Goal: Task Accomplishment & Management: Complete application form

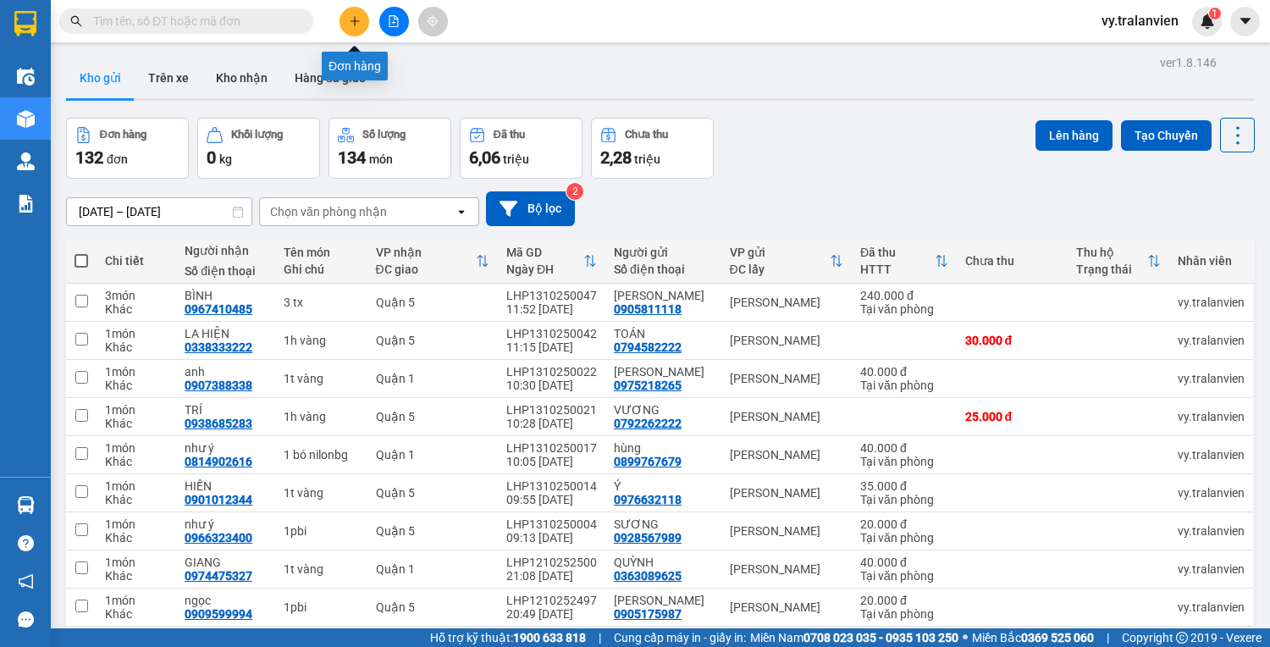
click at [359, 17] on button at bounding box center [355, 22] width 30 height 30
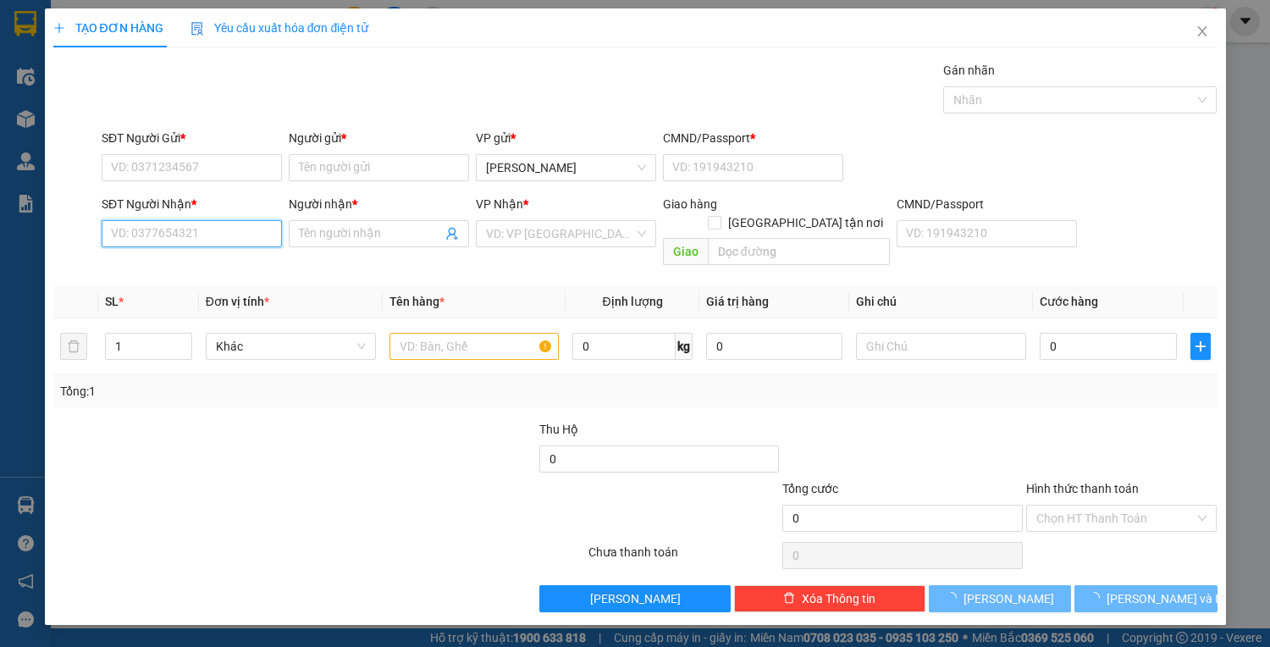
drag, startPoint x: 241, startPoint y: 238, endPoint x: 837, endPoint y: 70, distance: 618.4
click at [251, 237] on input "SĐT Người Nhận *" at bounding box center [192, 233] width 180 height 27
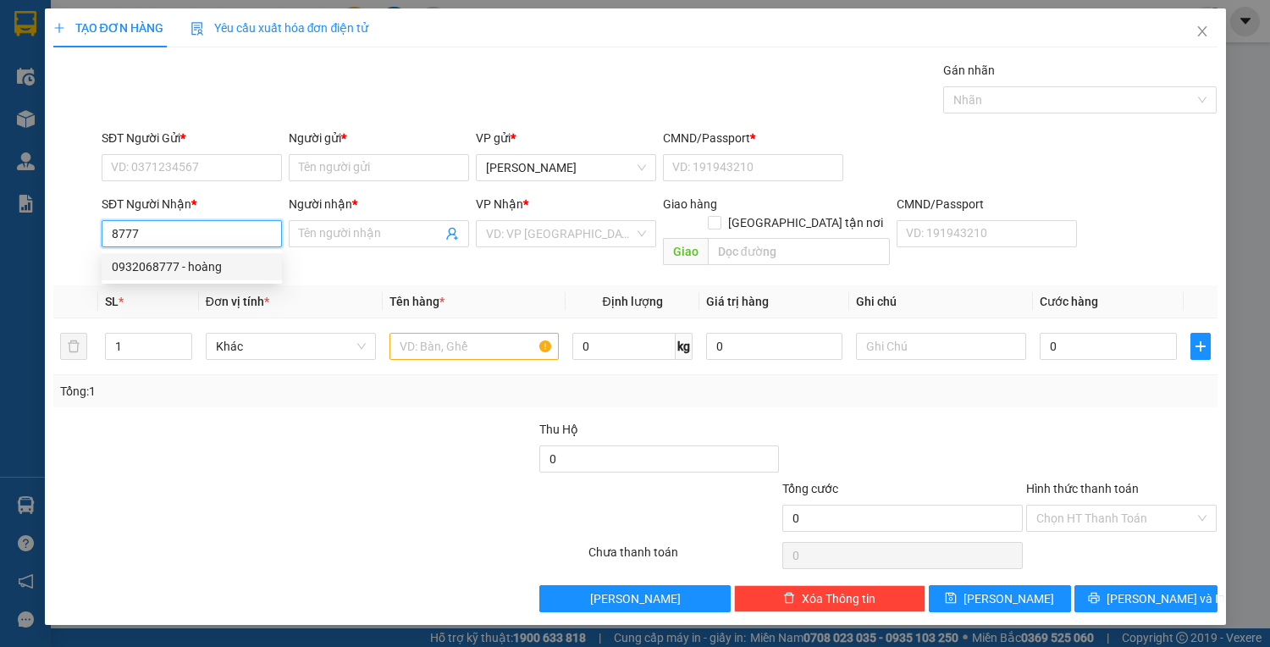
click at [242, 268] on div "0932068777 - hoàng" at bounding box center [192, 266] width 160 height 19
type input "0932068777"
type input "hoàng"
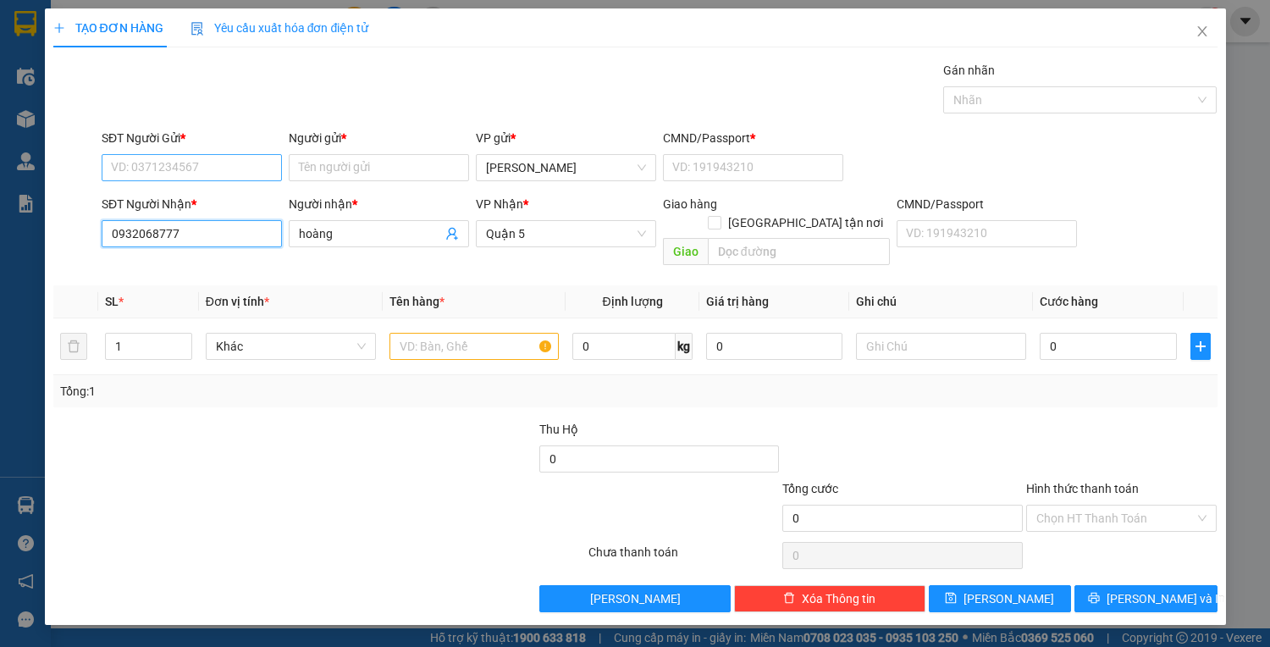
type input "0932068777"
click at [240, 176] on input "SĐT Người Gửi *" at bounding box center [192, 167] width 180 height 27
drag, startPoint x: 224, startPoint y: 197, endPoint x: 478, endPoint y: 307, distance: 276.5
click at [224, 200] on div "0367509553 - hồng" at bounding box center [192, 200] width 160 height 19
type input "0367509553"
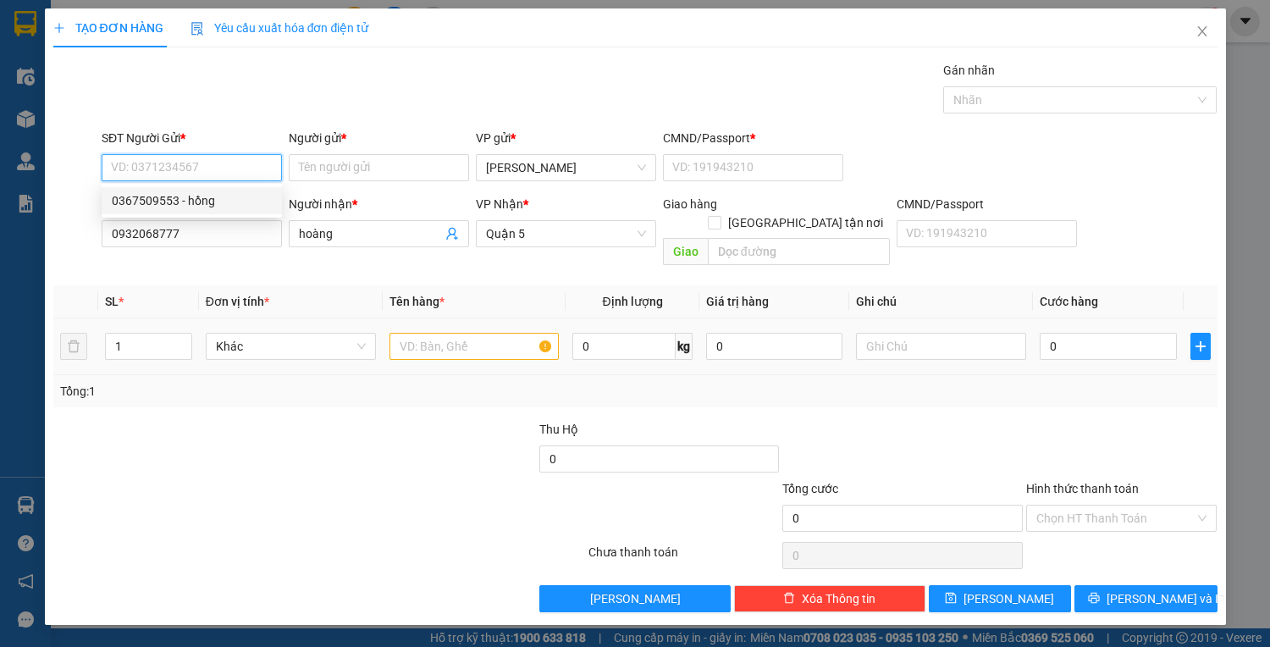
type input "hồng"
type input "1"
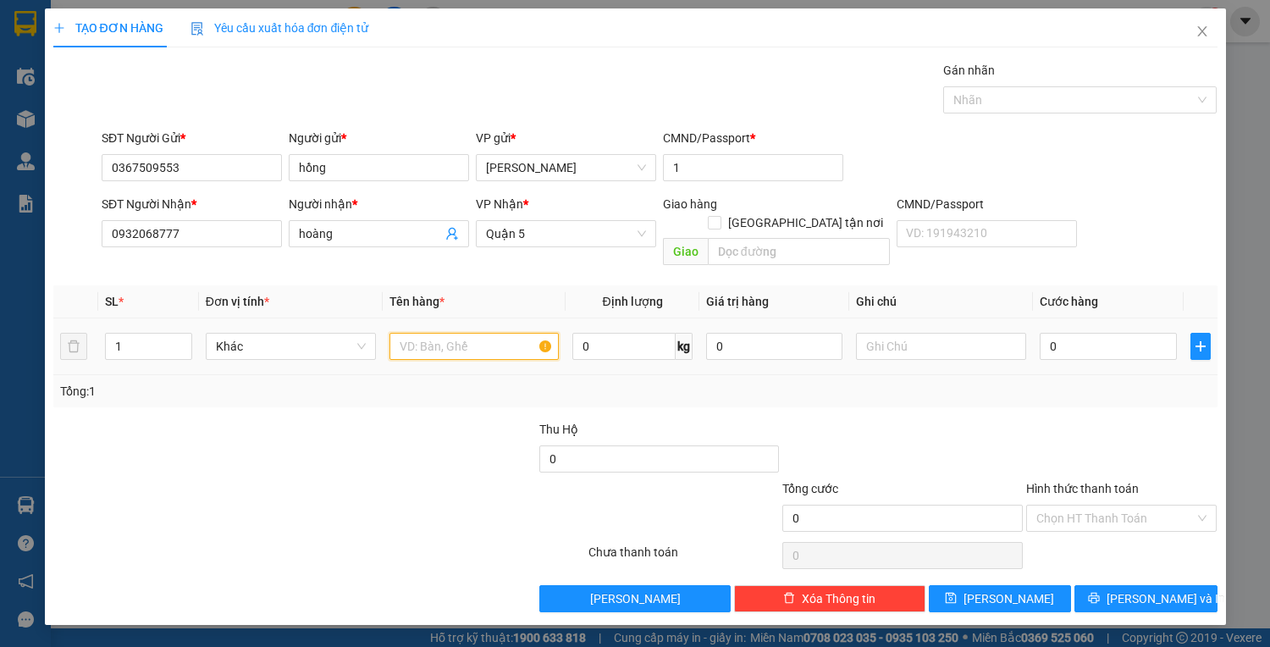
click at [470, 333] on input "text" at bounding box center [475, 346] width 170 height 27
type input "1tx"
click at [1088, 333] on input "0" at bounding box center [1108, 346] width 136 height 27
type input "1"
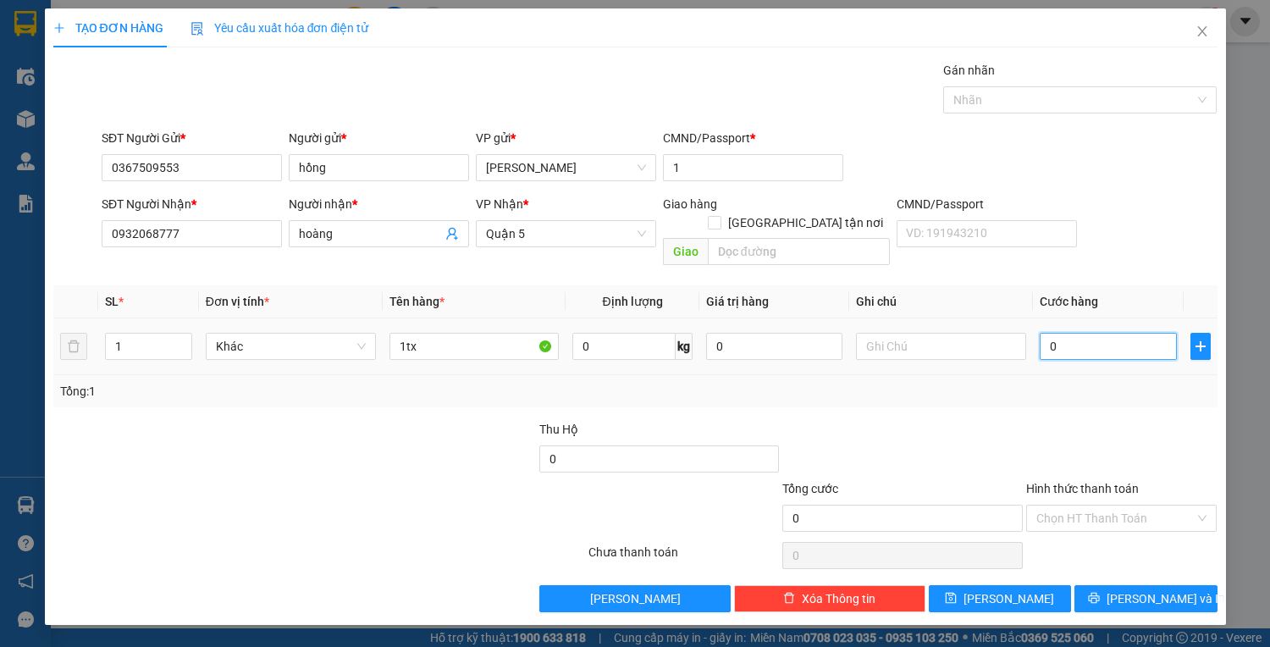
type input "1"
type input "10"
type input "100"
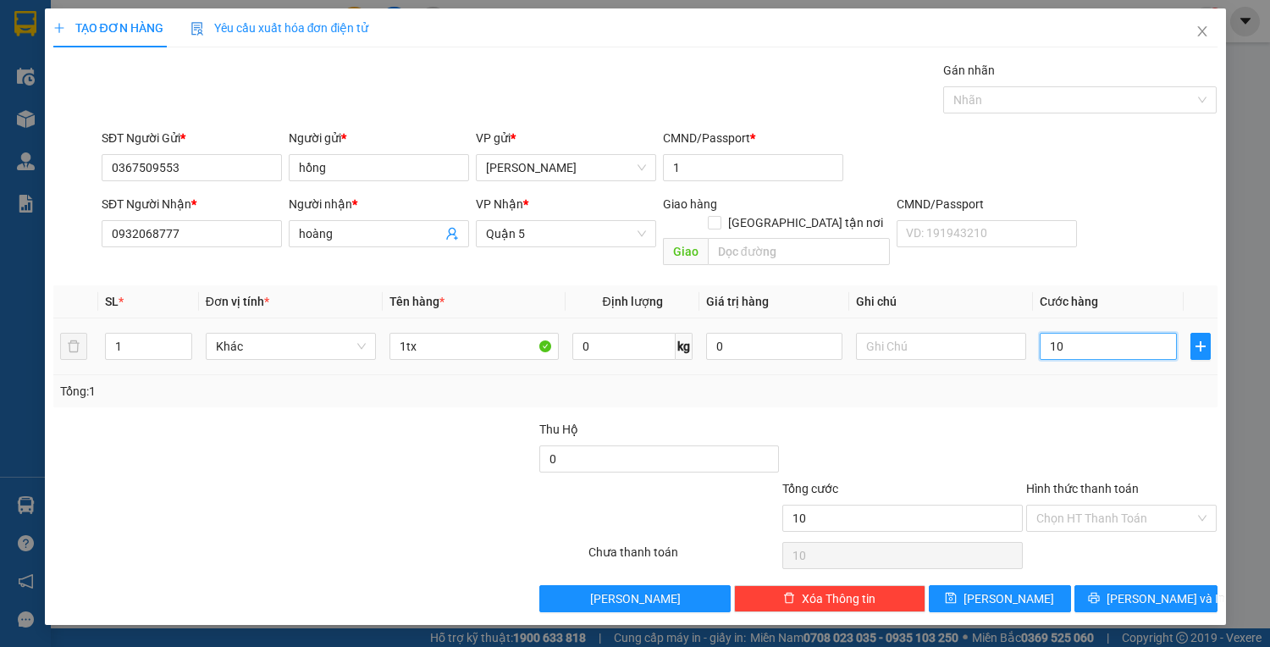
type input "100"
type input "100.000"
click at [1106, 506] on input "Hình thức thanh toán" at bounding box center [1115, 518] width 159 height 25
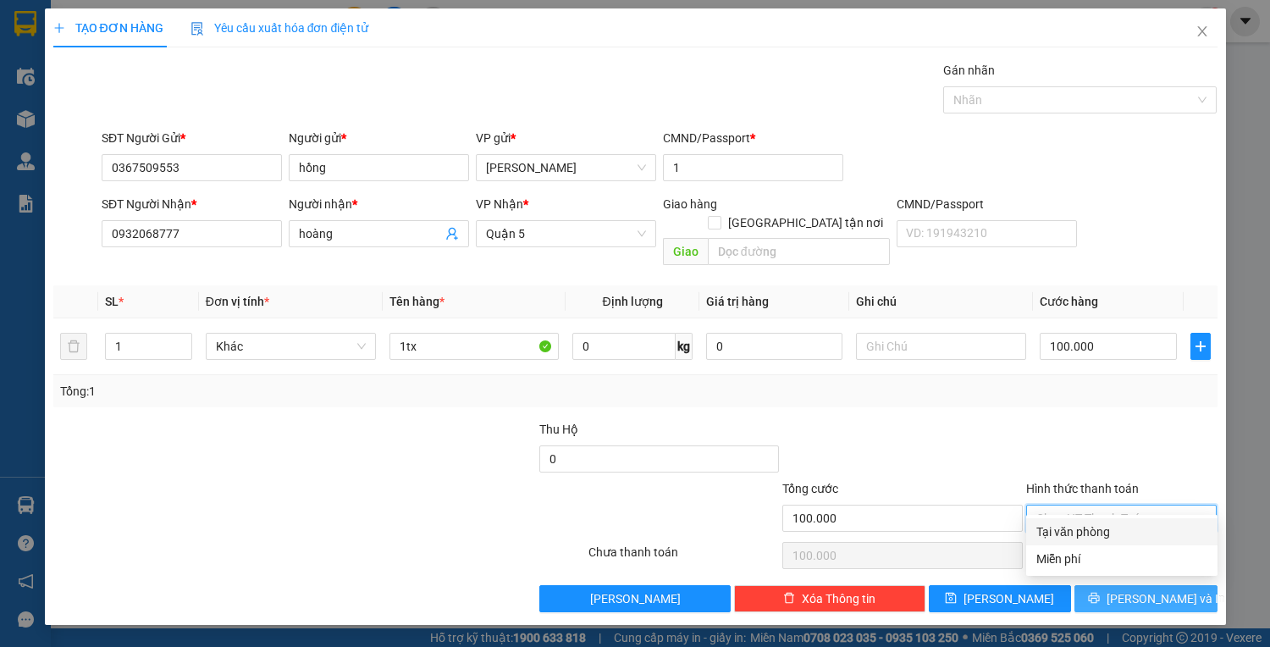
click at [1111, 529] on div "Tại văn phòng" at bounding box center [1121, 531] width 171 height 19
type input "0"
drag, startPoint x: 1116, startPoint y: 582, endPoint x: 1104, endPoint y: 582, distance: 11.9
click at [1100, 593] on icon "printer" at bounding box center [1094, 598] width 11 height 11
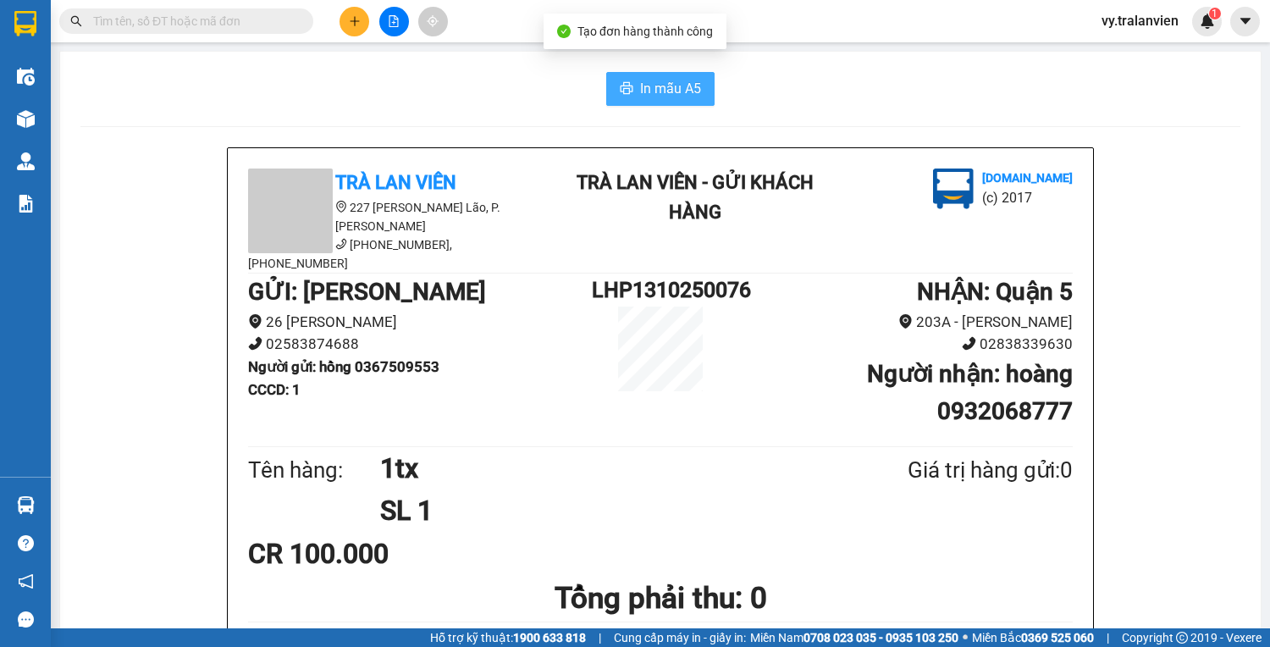
click at [684, 87] on span "In mẫu A5" at bounding box center [670, 88] width 61 height 21
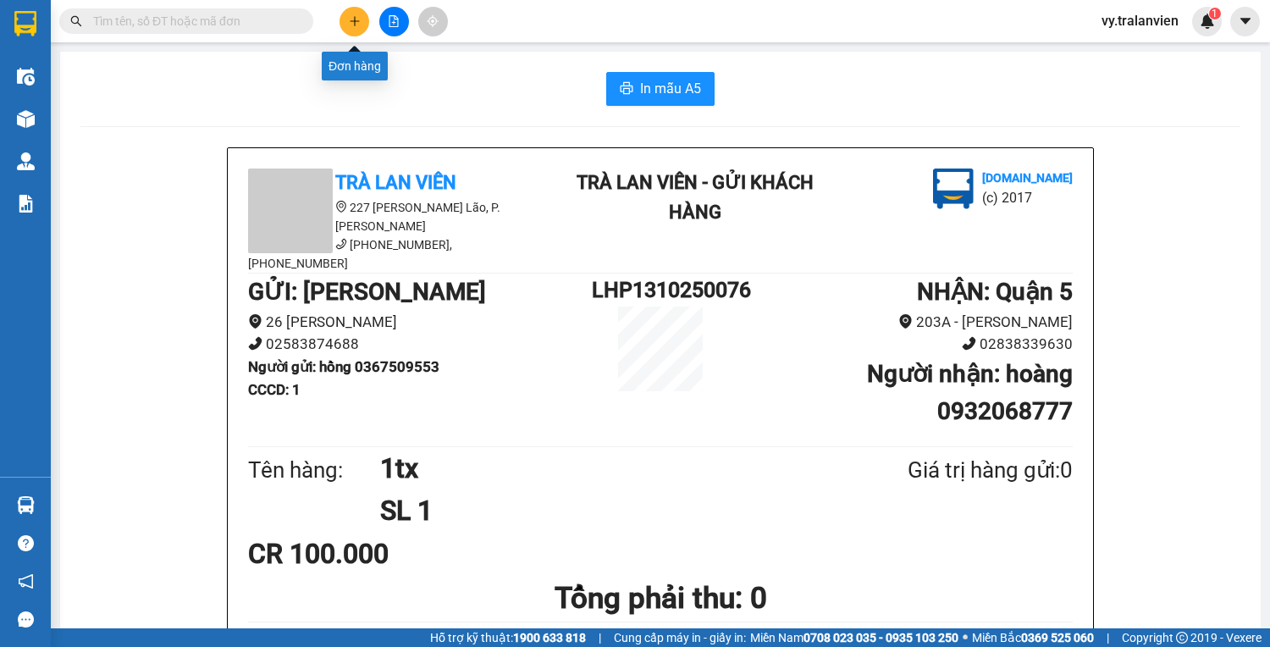
click at [351, 27] on button at bounding box center [355, 22] width 30 height 30
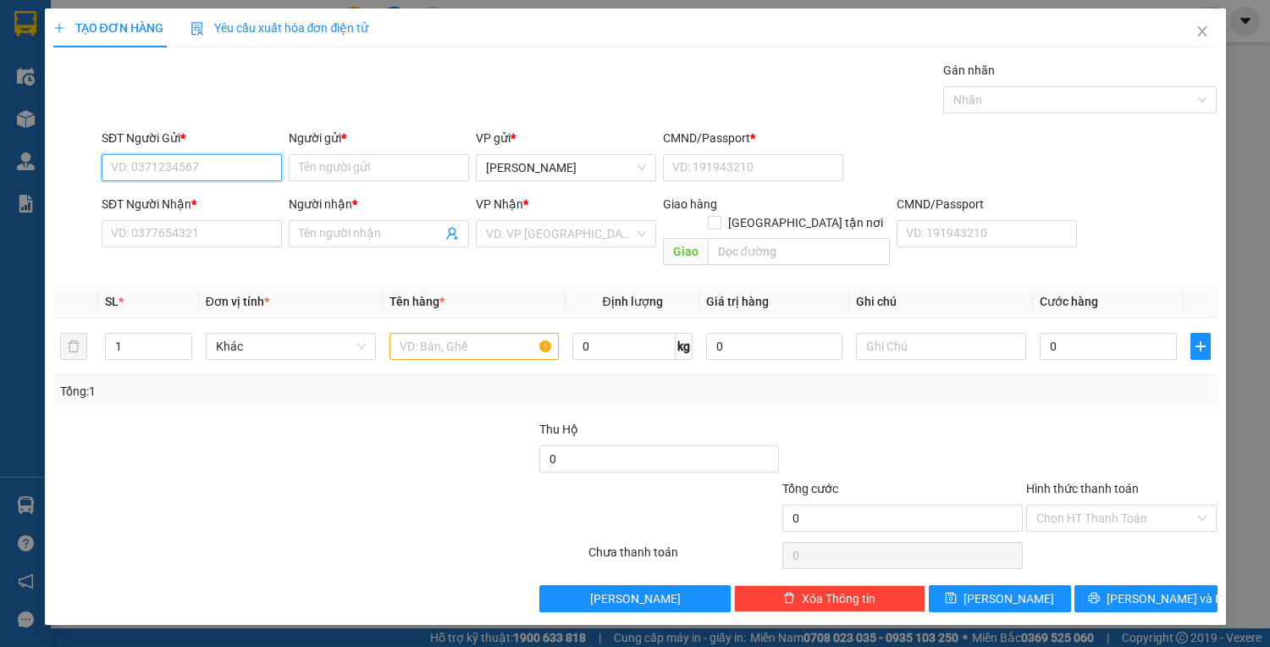
click at [164, 167] on input "SĐT Người Gửi *" at bounding box center [192, 167] width 180 height 27
type input "0907277455"
click at [348, 163] on input "Người gửi *" at bounding box center [379, 167] width 180 height 27
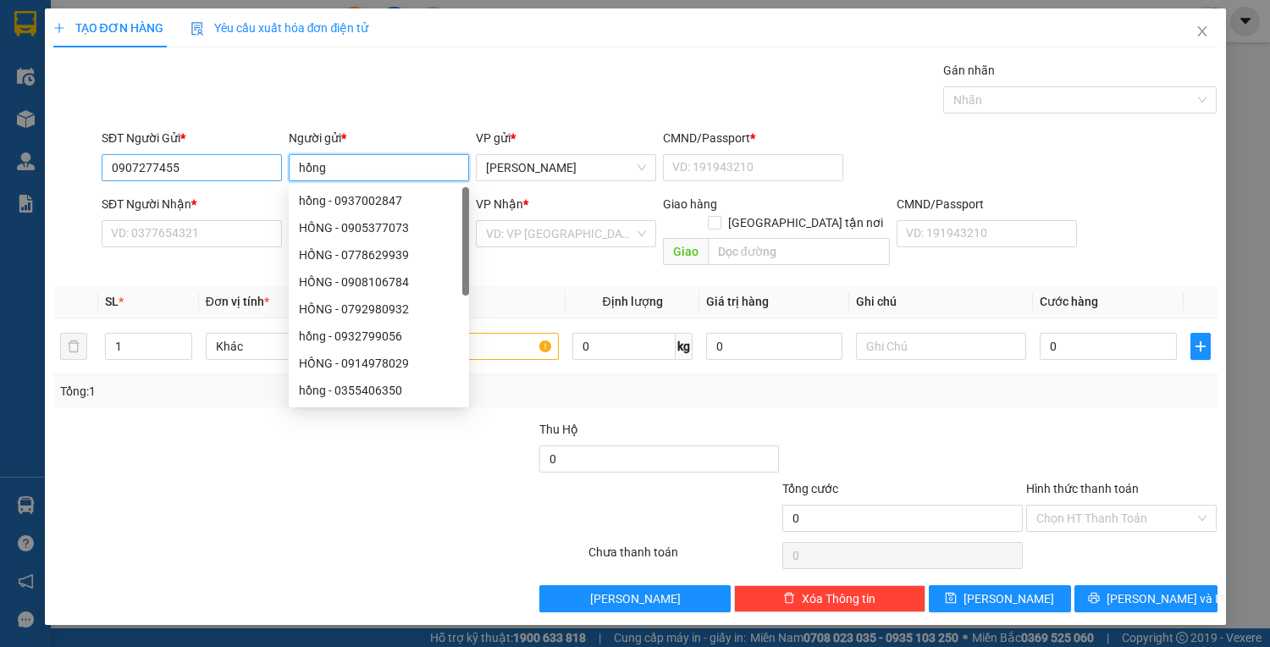
type input "hồng"
drag, startPoint x: 109, startPoint y: 163, endPoint x: 268, endPoint y: 163, distance: 158.3
click at [268, 163] on input "0907277455" at bounding box center [192, 167] width 180 height 27
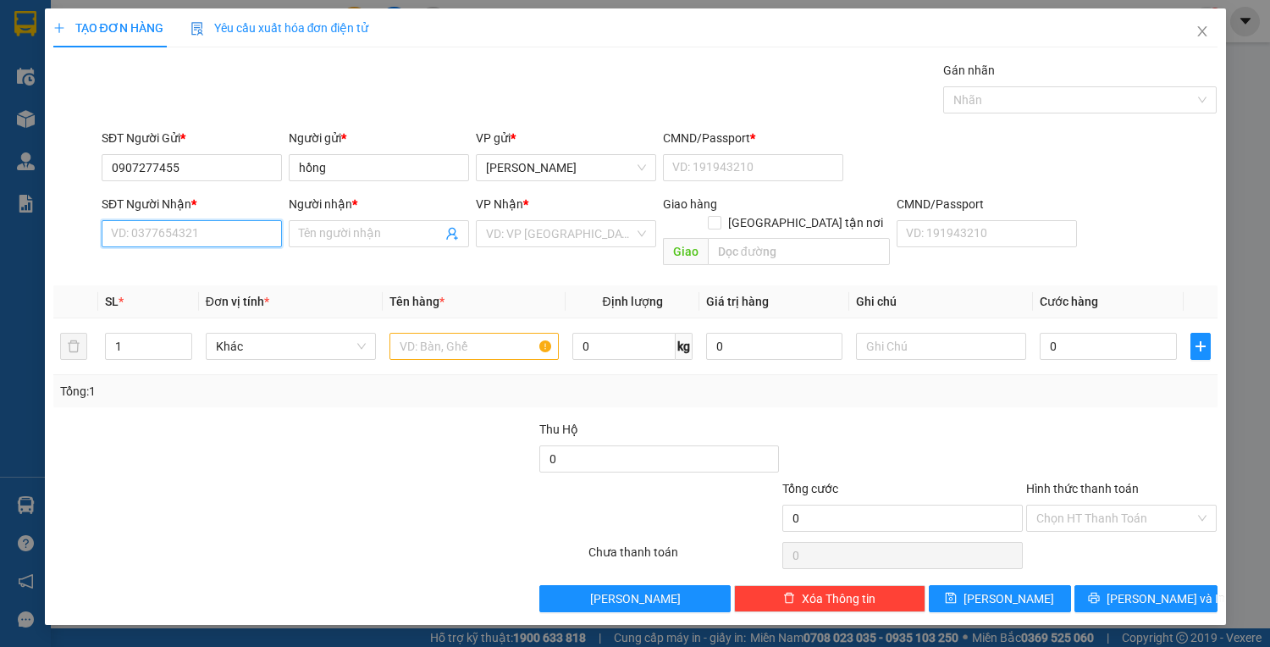
paste input "0907277455"
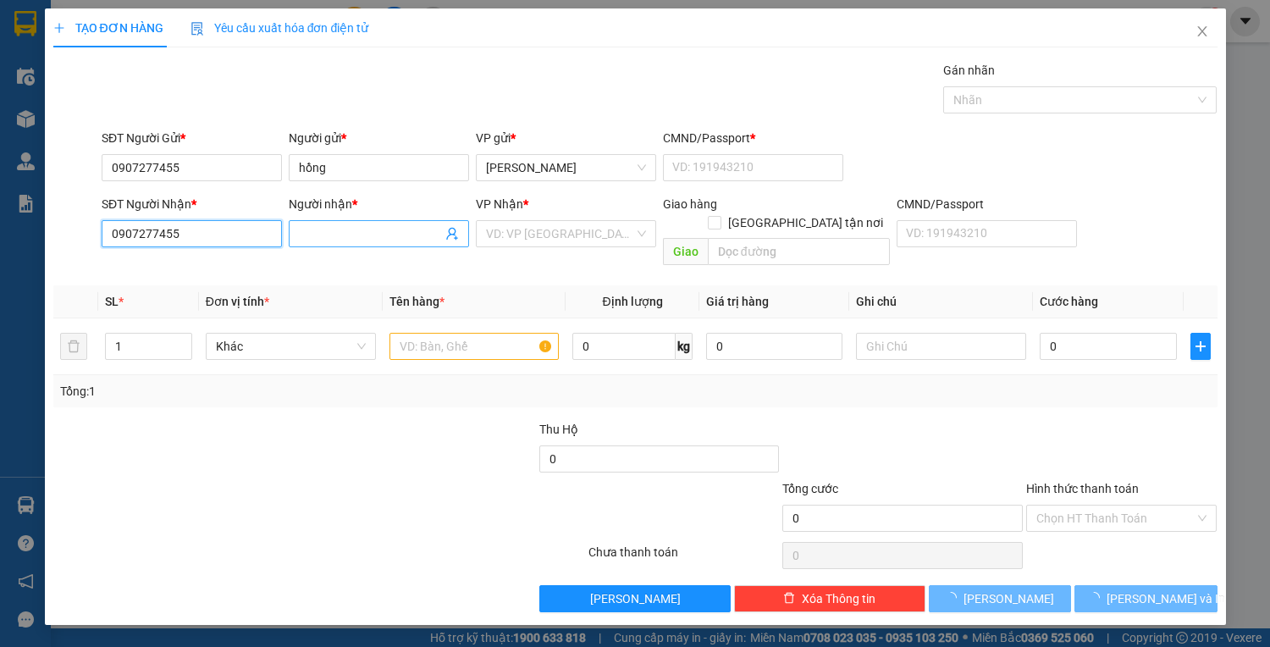
type input "0907277455"
click at [316, 222] on span at bounding box center [379, 233] width 180 height 27
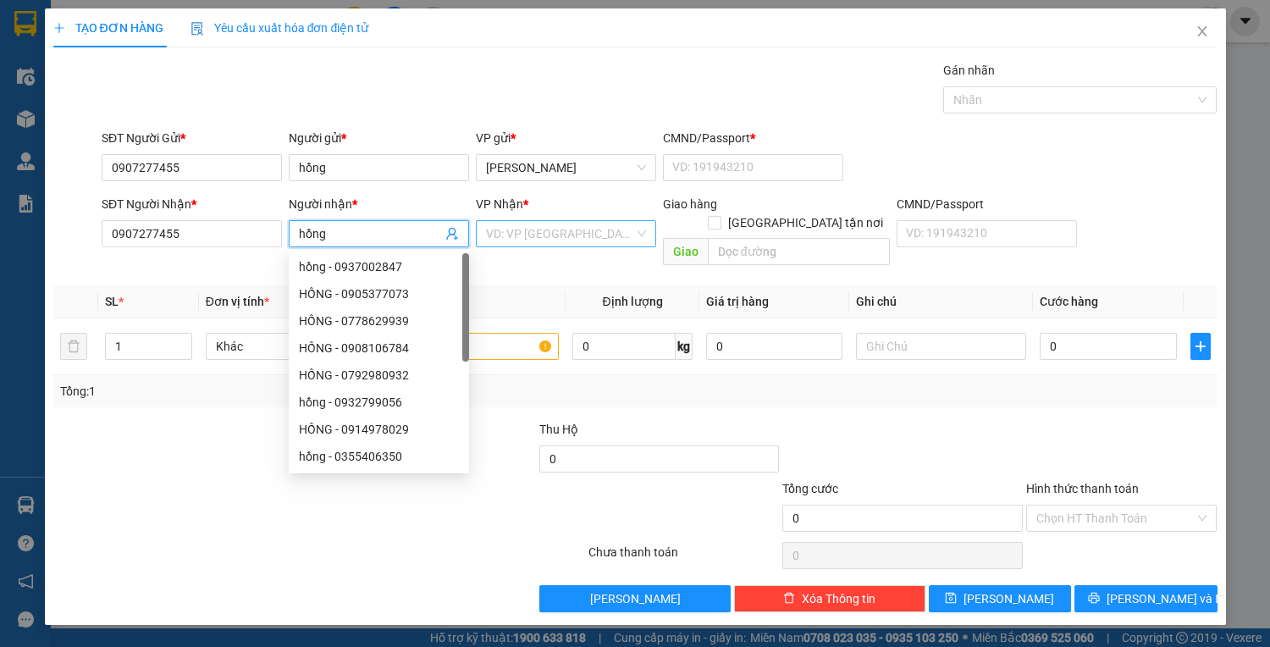
type input "hồng"
click at [569, 232] on input "search" at bounding box center [560, 233] width 148 height 25
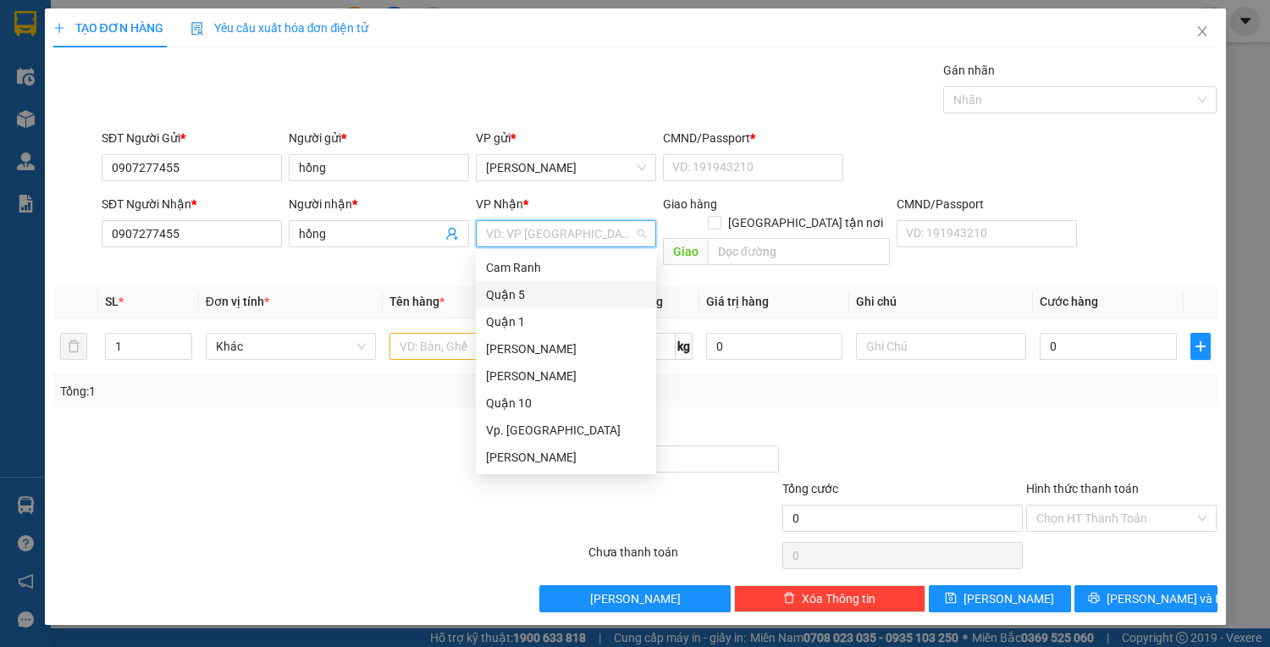
click at [529, 296] on div "Quận 5" at bounding box center [566, 294] width 160 height 19
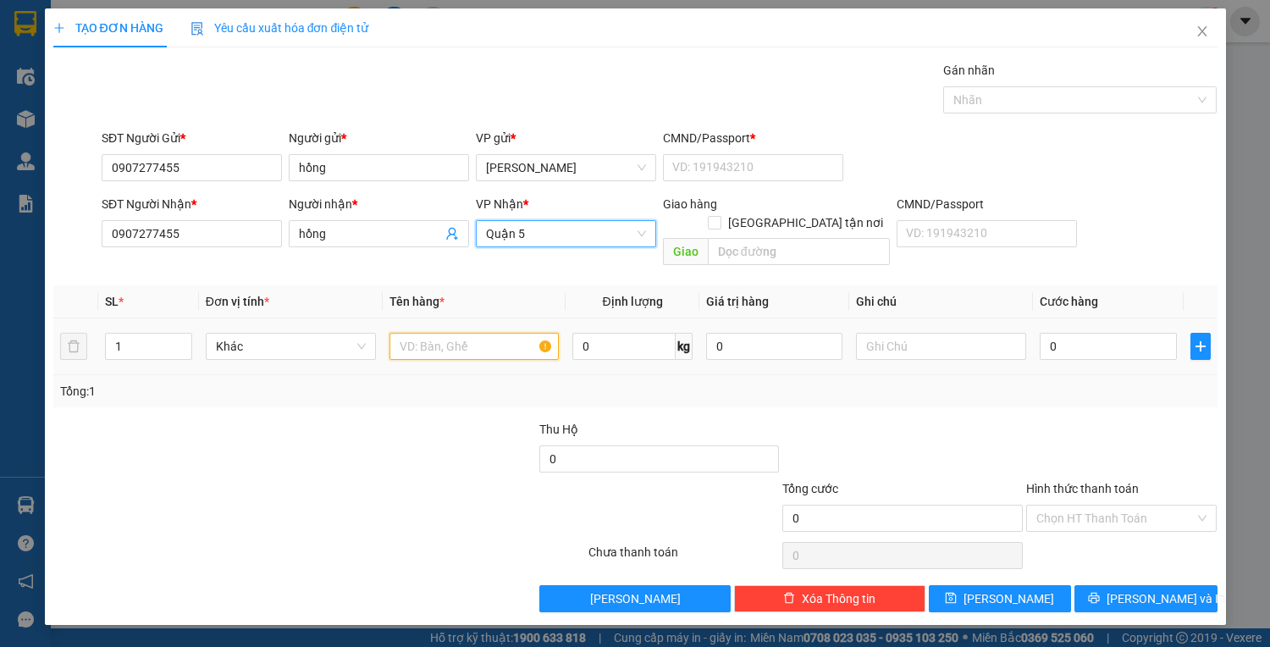
click at [455, 333] on input "text" at bounding box center [475, 346] width 170 height 27
type input "1"
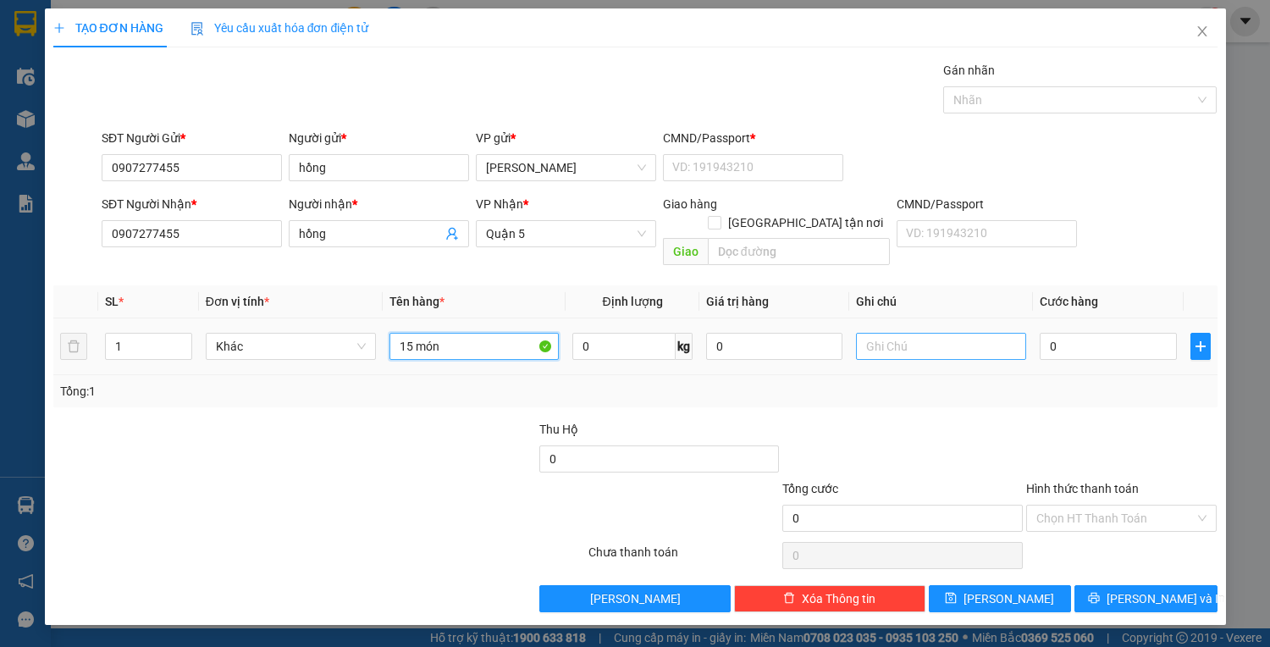
type input "15 món"
click at [901, 333] on input "text" at bounding box center [941, 346] width 170 height 27
type input "c kiều"
click at [450, 333] on input "15 món" at bounding box center [475, 346] width 170 height 27
type input "1"
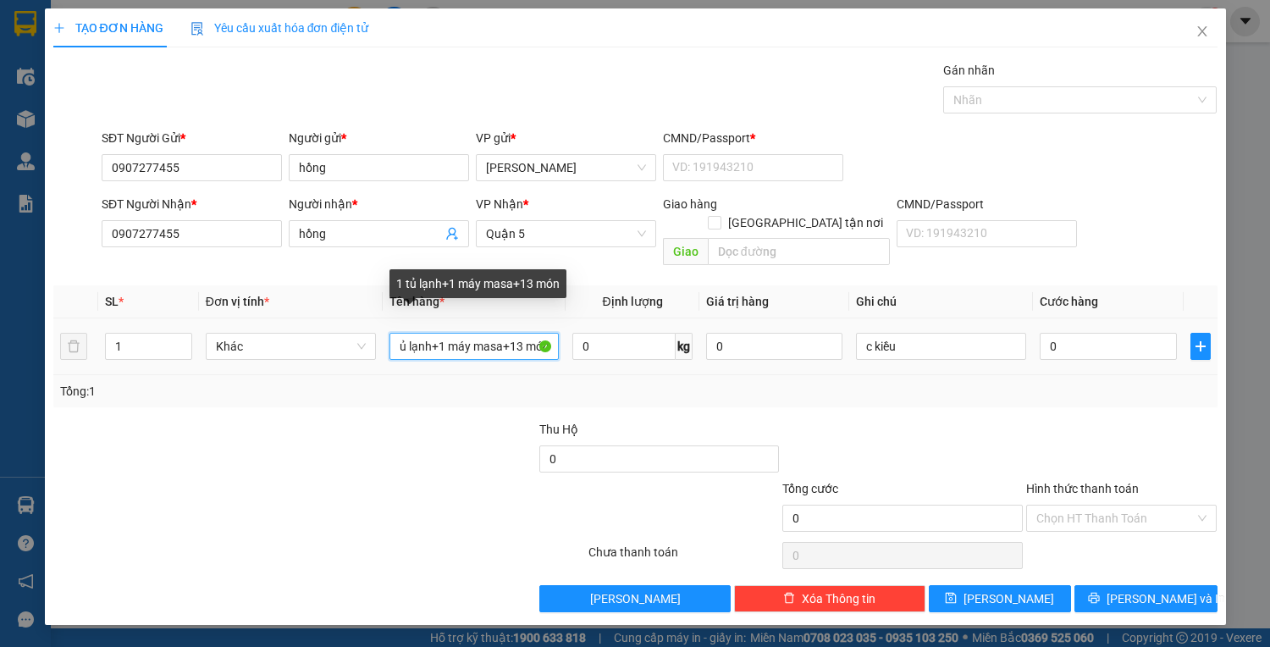
scroll to position [0, 14]
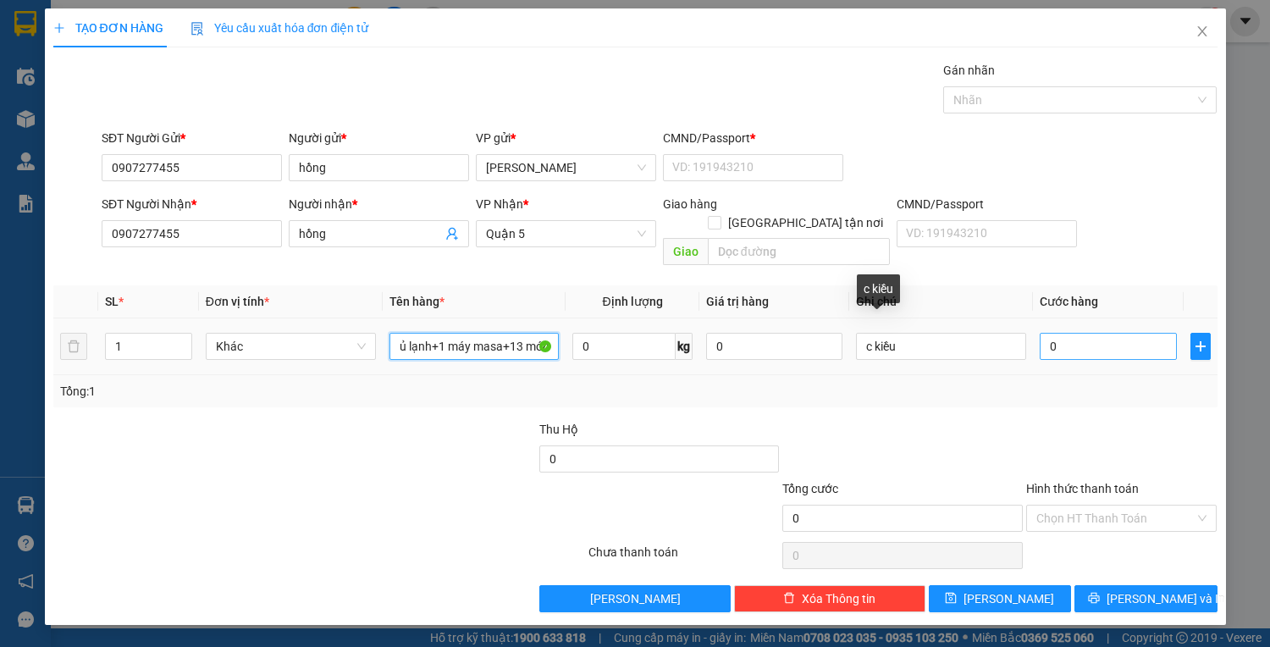
type input "1 tủ lạnh+1 máy masa+13 món"
click at [1091, 333] on input "0" at bounding box center [1108, 346] width 136 height 27
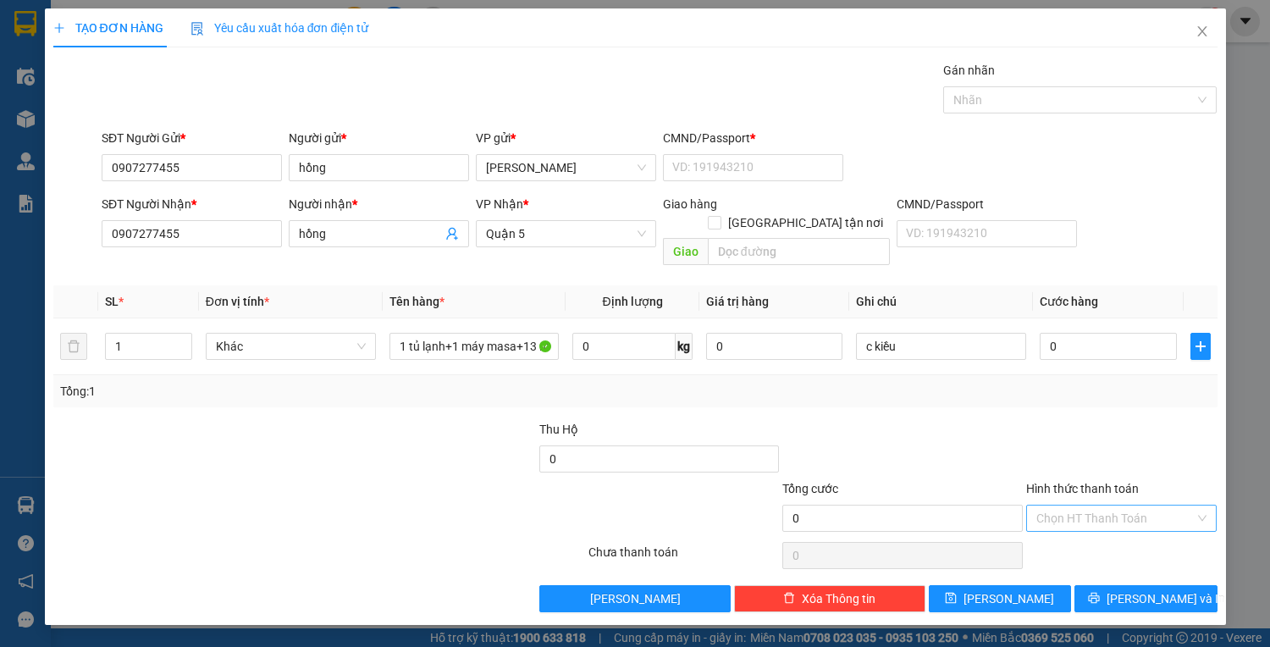
click at [1108, 506] on input "Hình thức thanh toán" at bounding box center [1115, 518] width 159 height 25
click at [1101, 559] on div "Miễn phí" at bounding box center [1121, 559] width 171 height 19
click at [1108, 585] on button "Lưu và In" at bounding box center [1146, 598] width 142 height 27
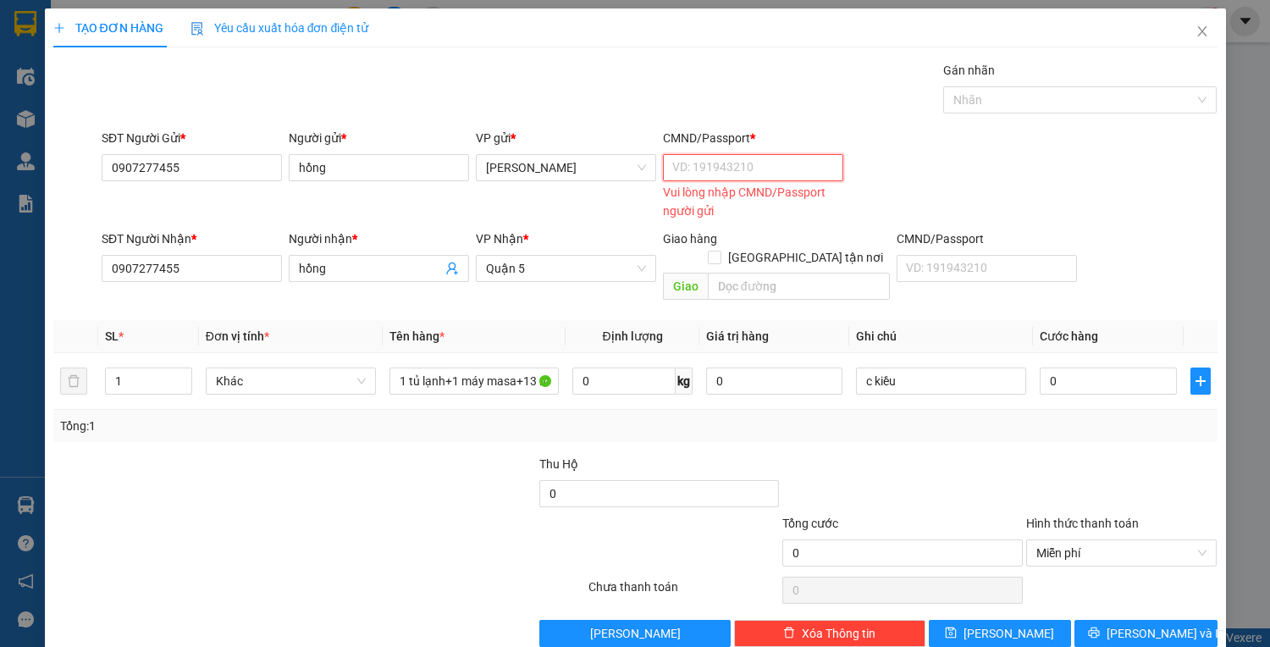
click at [708, 166] on input "CMND/Passport *" at bounding box center [753, 167] width 180 height 27
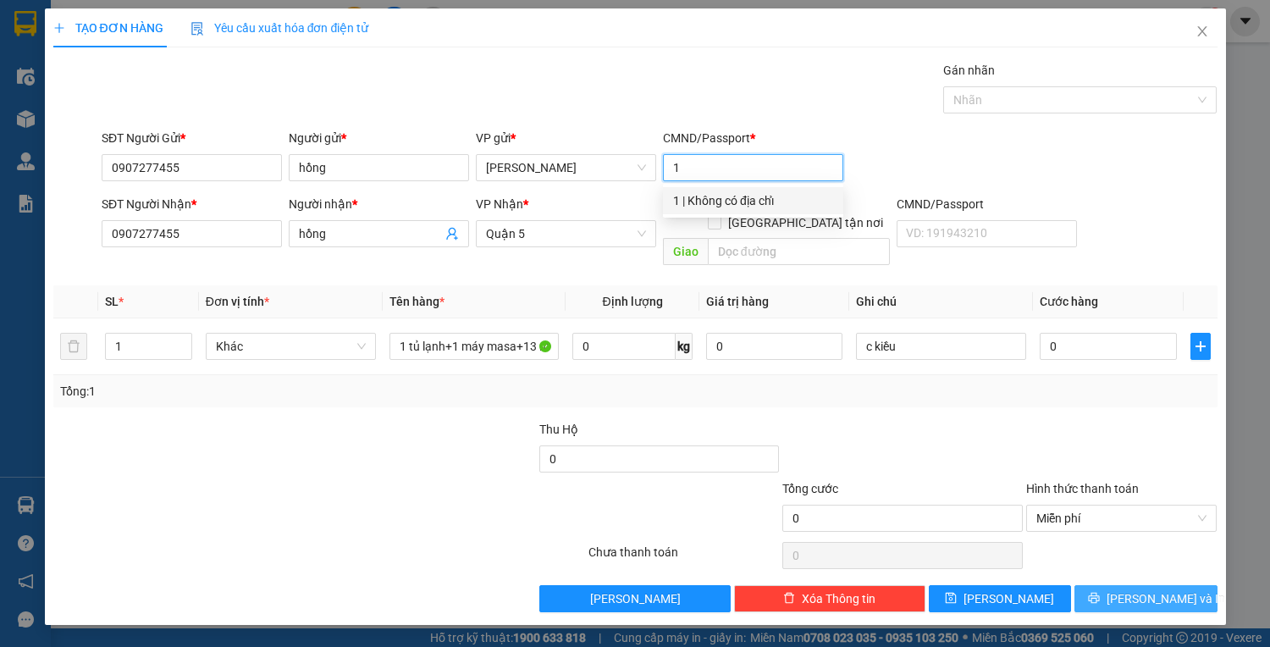
type input "1"
click at [1154, 589] on span "Lưu và In" at bounding box center [1166, 598] width 119 height 19
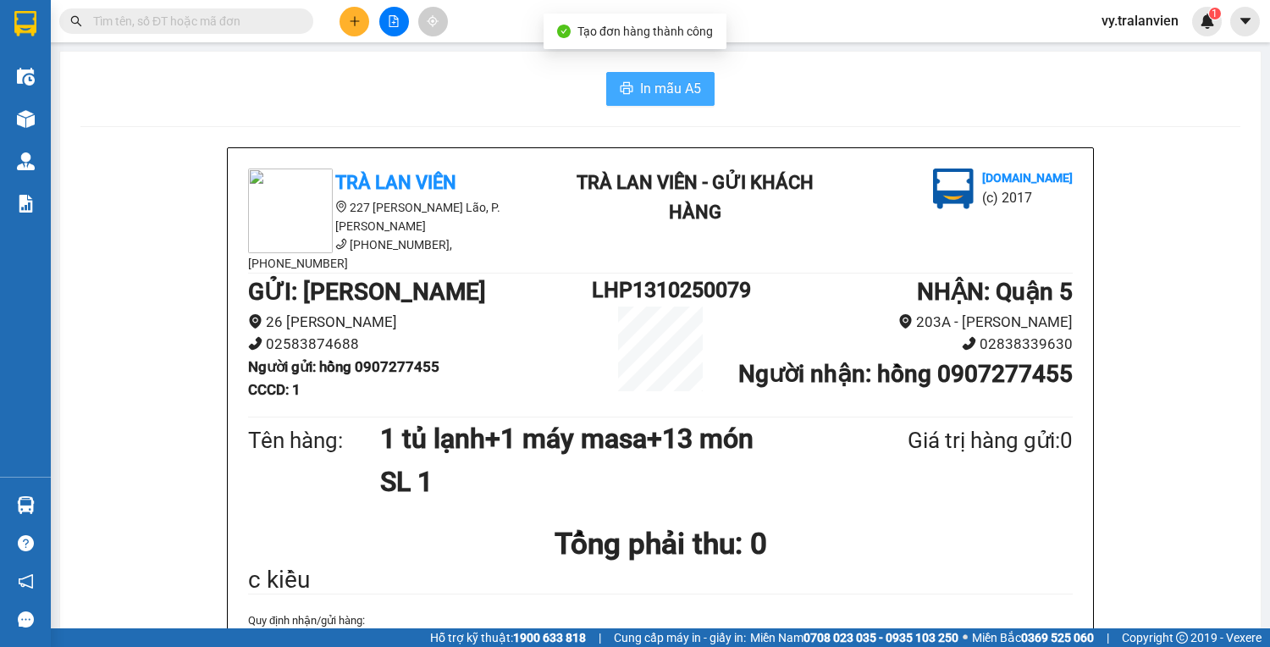
click at [672, 87] on span "In mẫu A5" at bounding box center [670, 88] width 61 height 21
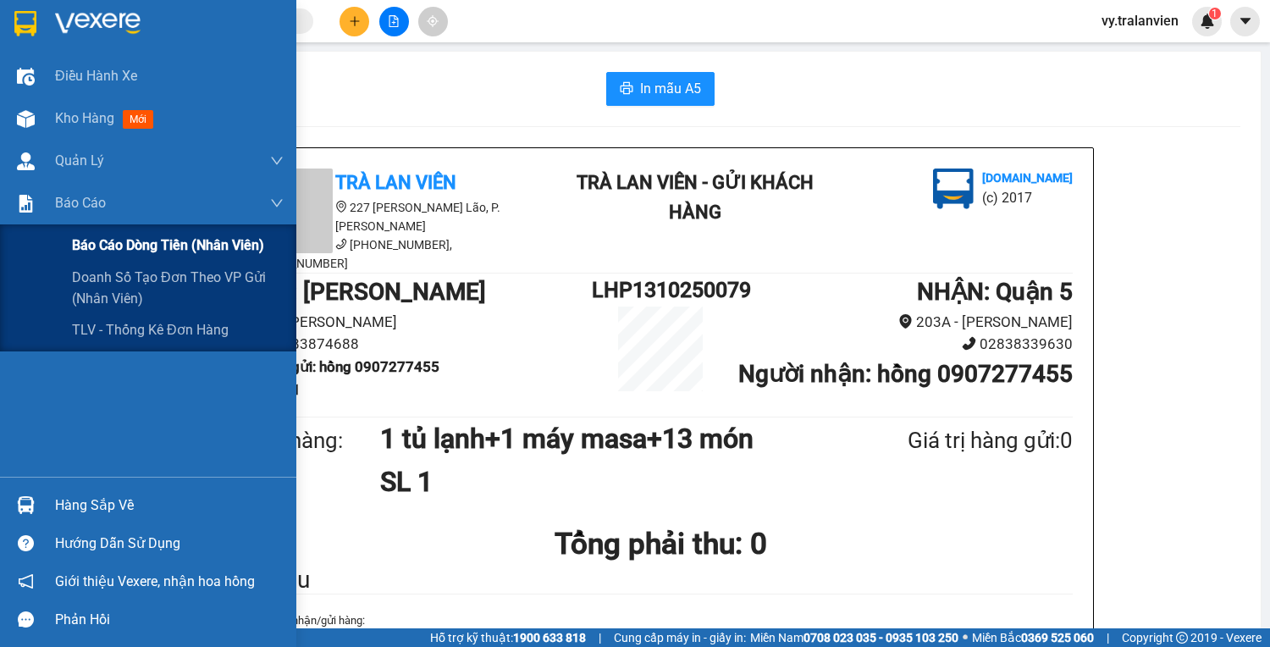
click at [98, 244] on span "Báo cáo dòng tiền (nhân viên)" at bounding box center [168, 245] width 192 height 21
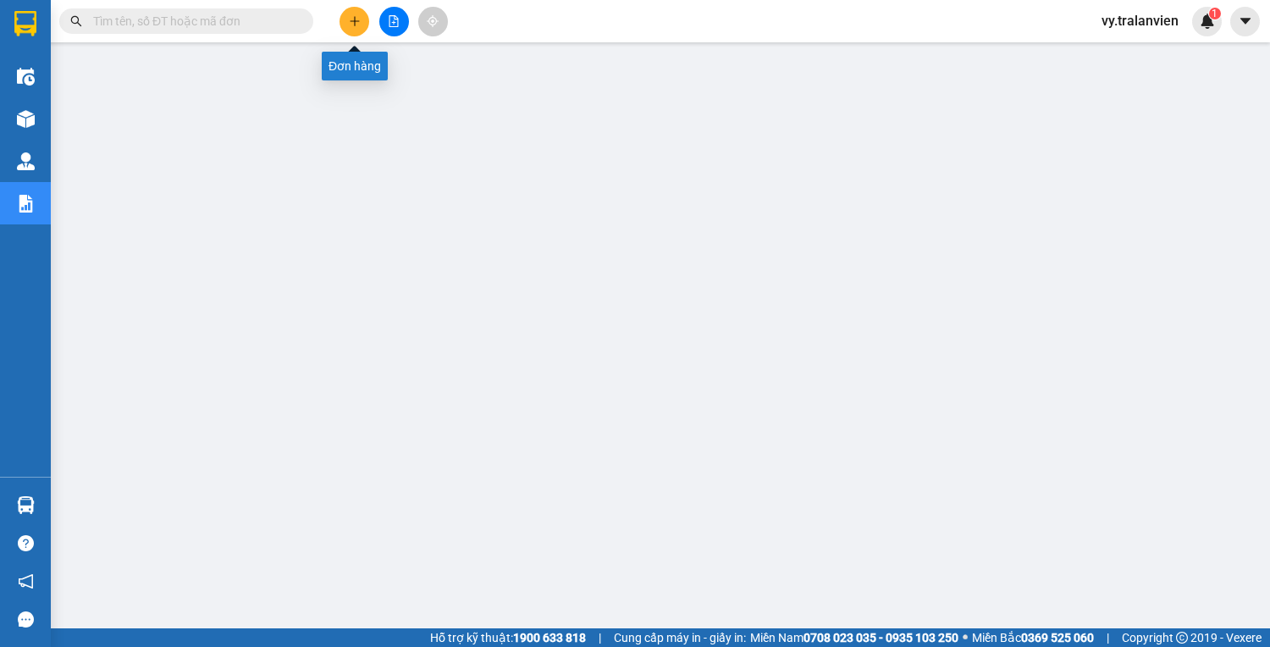
click at [358, 22] on icon "plus" at bounding box center [355, 21] width 12 height 12
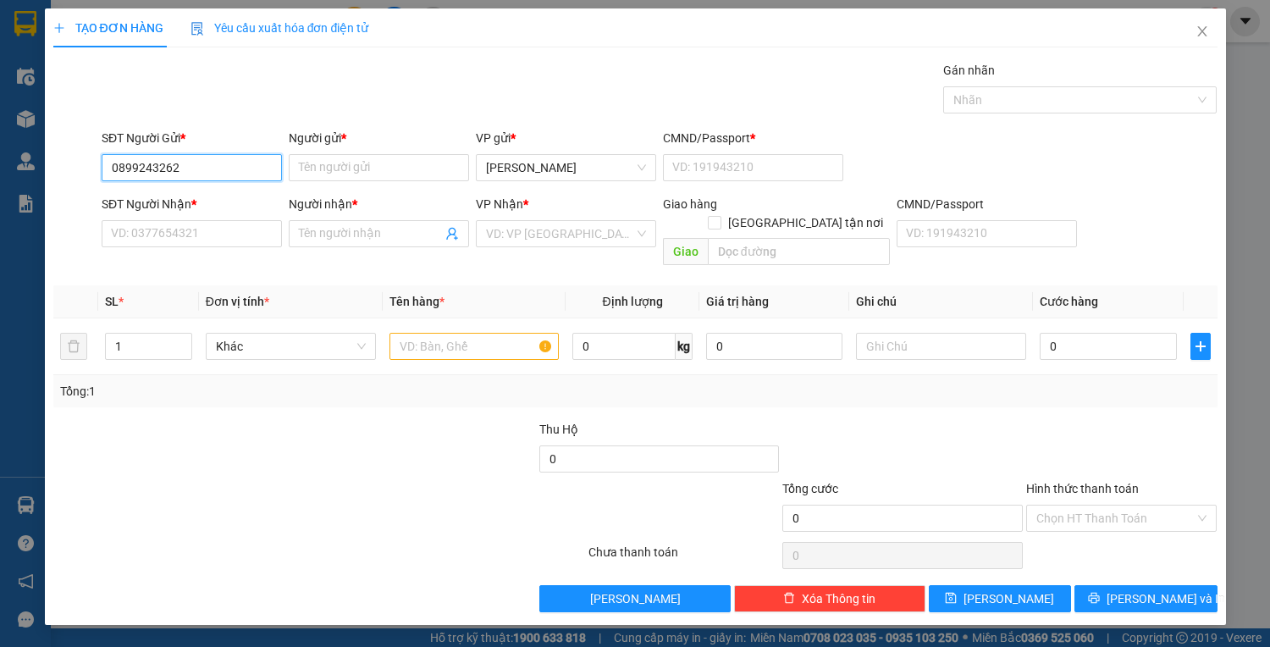
click at [143, 163] on input "0899243262" at bounding box center [192, 167] width 180 height 27
type input "0899343262"
drag, startPoint x: 222, startPoint y: 192, endPoint x: 478, endPoint y: 317, distance: 284.4
click at [222, 193] on div "0899343262 - LOAN" at bounding box center [192, 200] width 160 height 19
type input "LOAN"
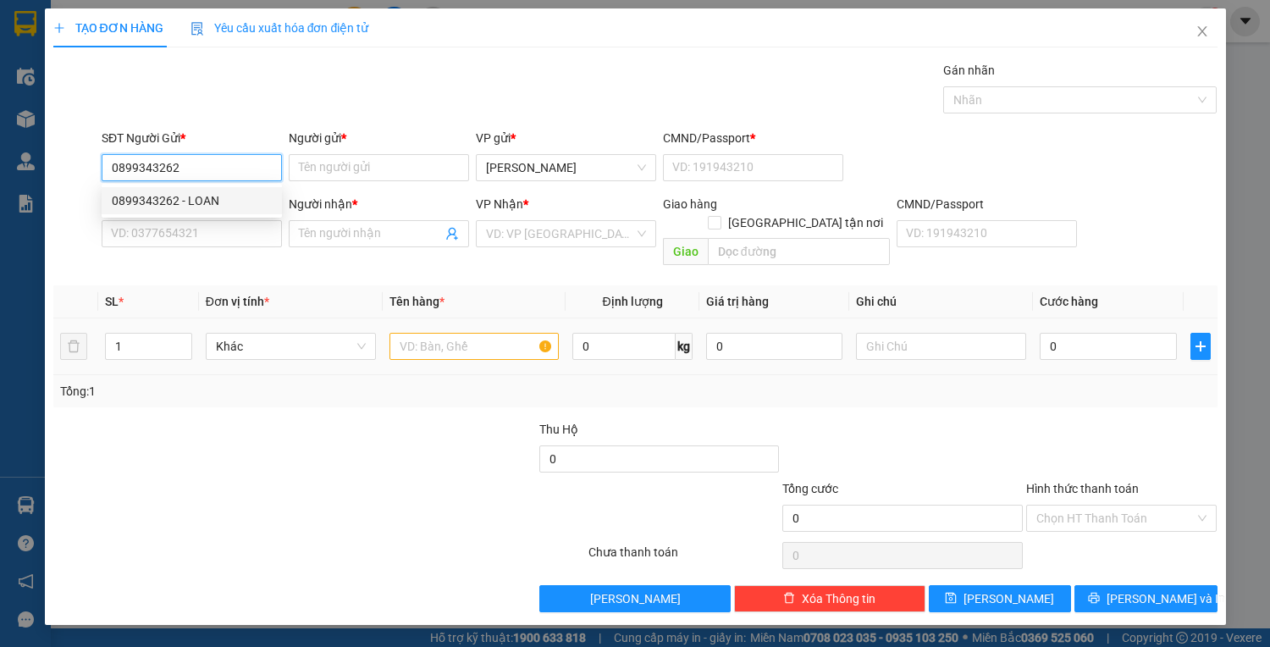
type input "1"
type input "0926230157"
type input "MINH"
type input "0899343262"
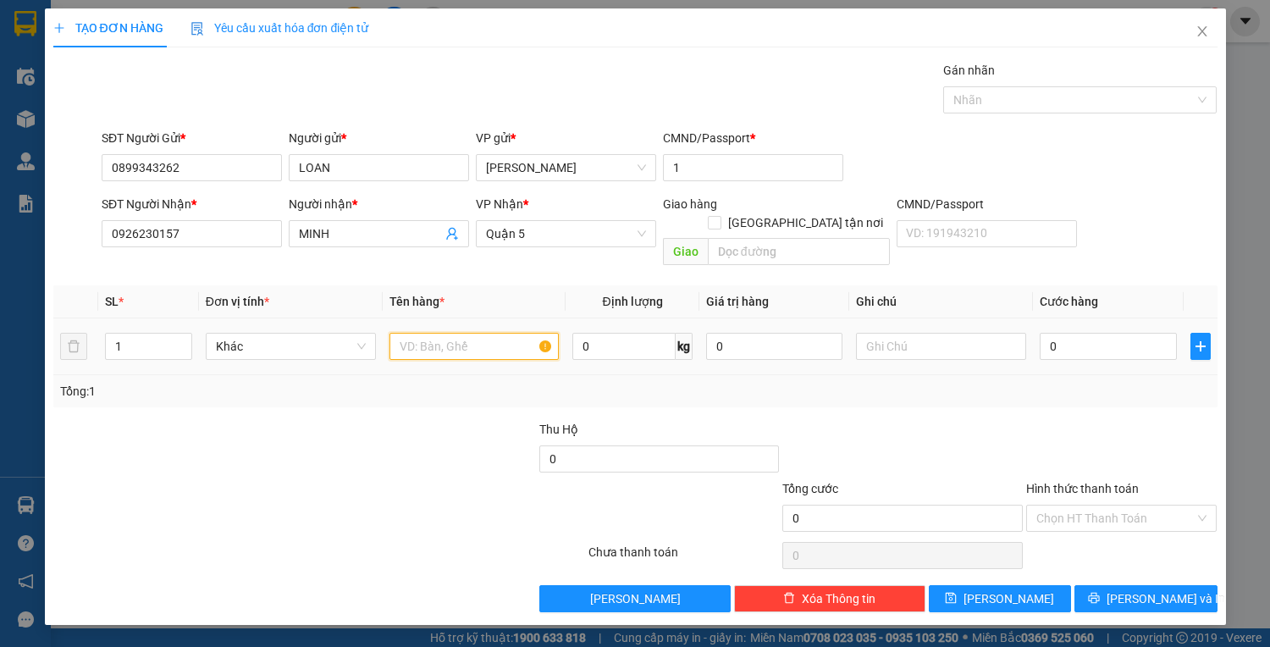
click at [462, 333] on input "text" at bounding box center [475, 346] width 170 height 27
type input "1c đen"
click at [1067, 333] on input "0" at bounding box center [1108, 346] width 136 height 27
type input "3"
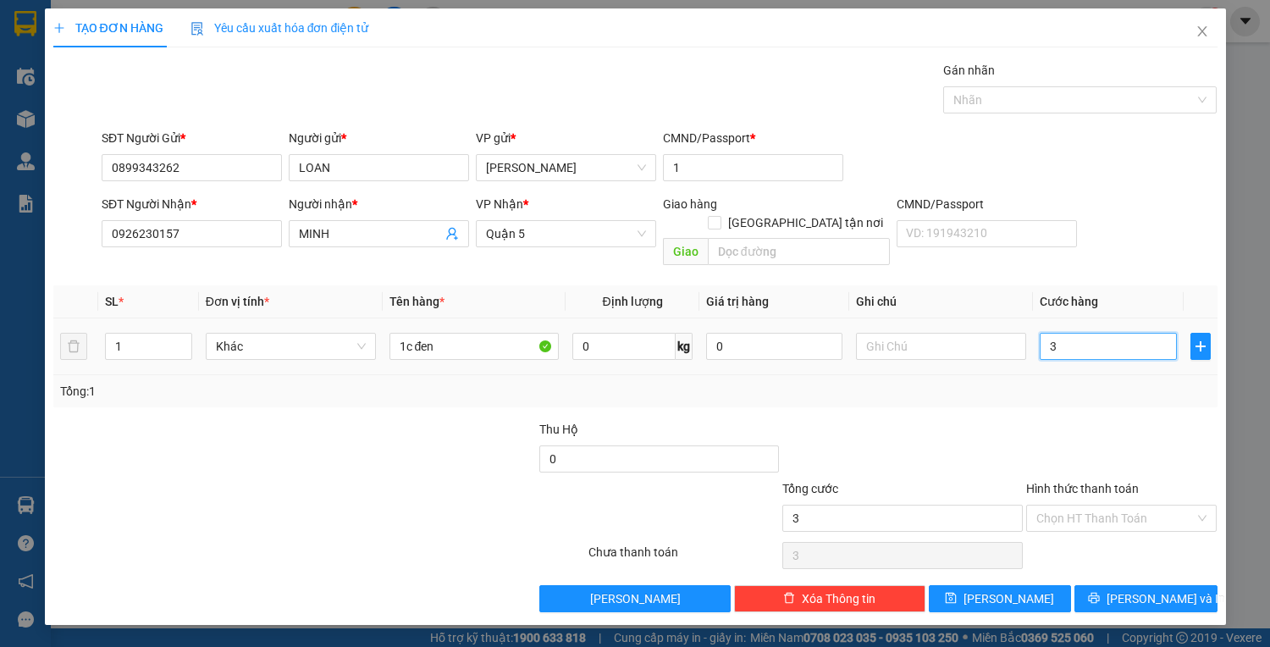
type input "3"
type input "30"
type input "30.000"
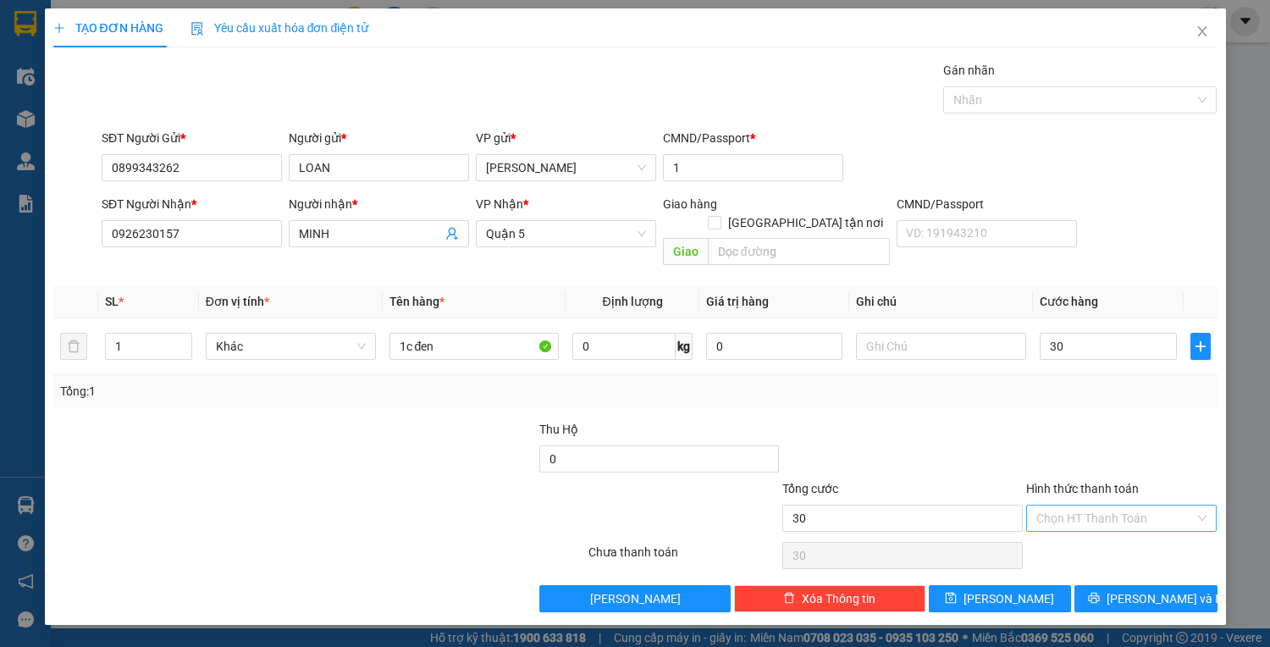
type input "30.000"
click at [1106, 506] on input "Hình thức thanh toán" at bounding box center [1115, 518] width 159 height 25
drag, startPoint x: 1102, startPoint y: 534, endPoint x: 1112, endPoint y: 547, distance: 16.3
click at [1105, 535] on div "Tại văn phòng" at bounding box center [1121, 531] width 171 height 19
type input "0"
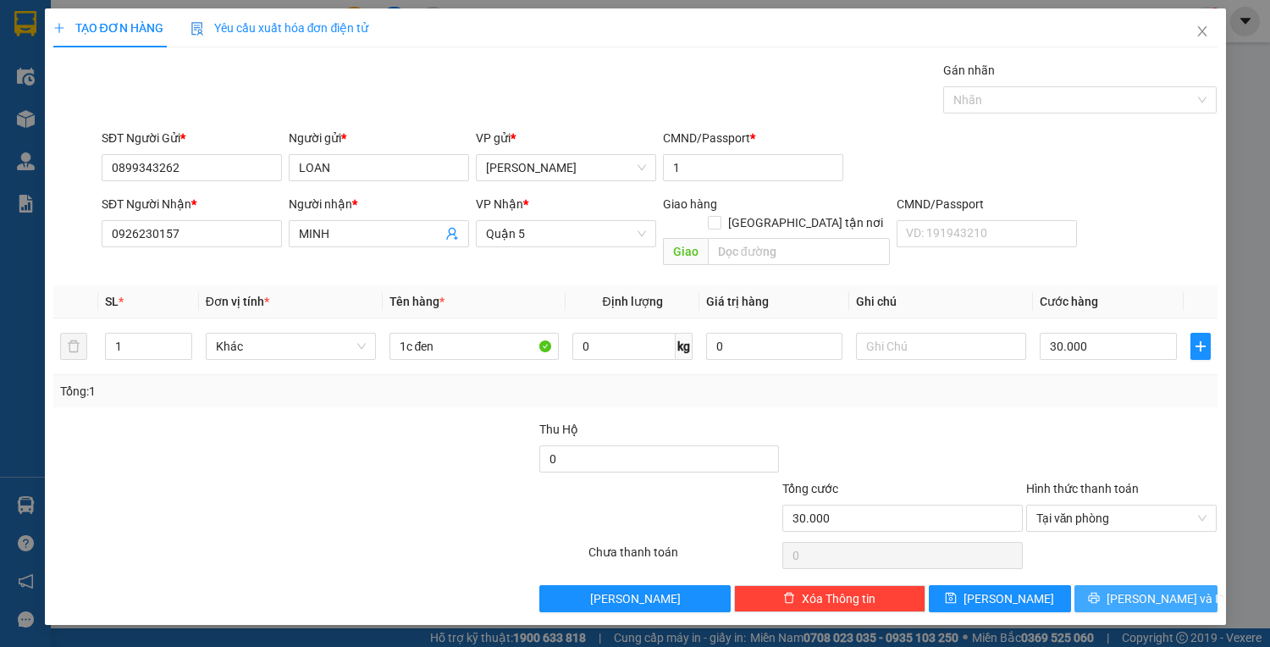
drag, startPoint x: 1126, startPoint y: 580, endPoint x: 1103, endPoint y: 579, distance: 22.9
click at [1126, 585] on button "[PERSON_NAME] và In" at bounding box center [1146, 598] width 142 height 27
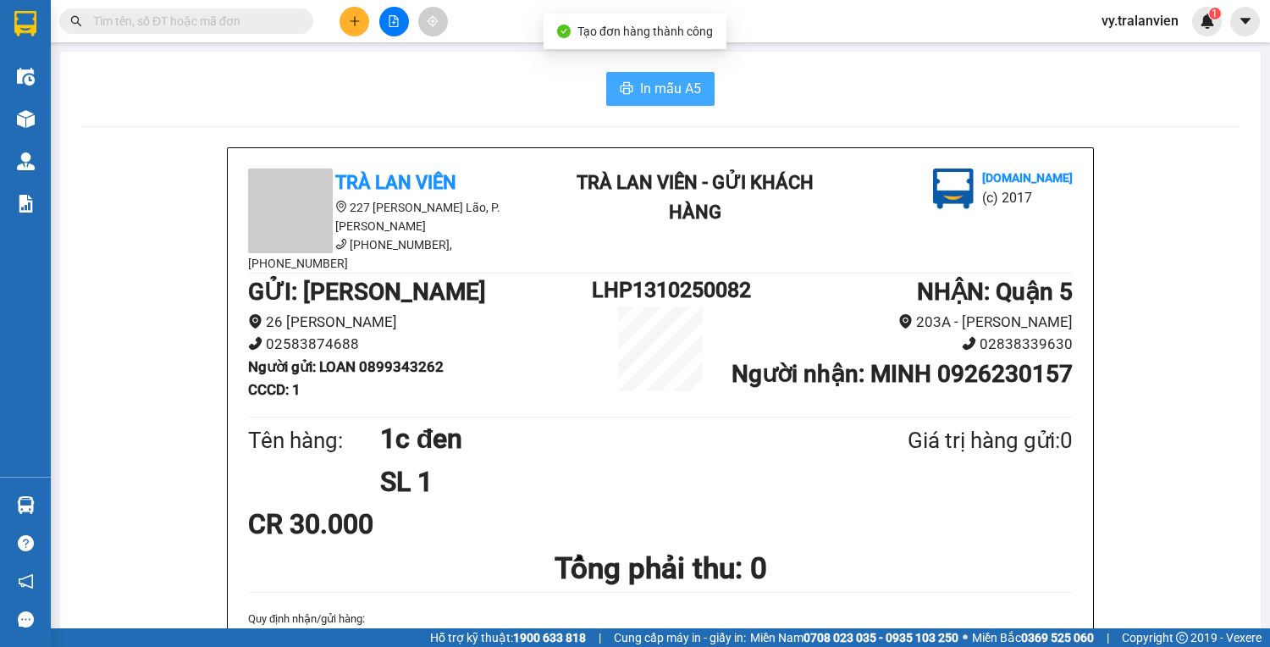
click at [650, 94] on span "In mẫu A5" at bounding box center [670, 88] width 61 height 21
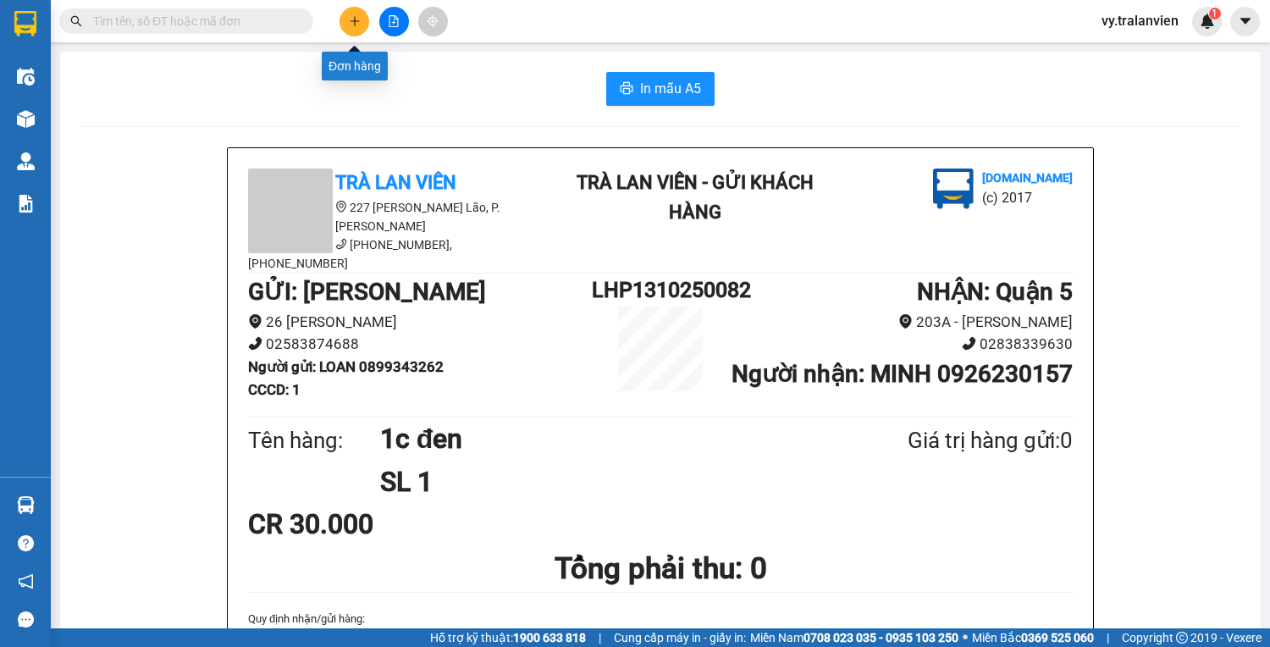
click at [358, 21] on icon "plus" at bounding box center [355, 21] width 12 height 12
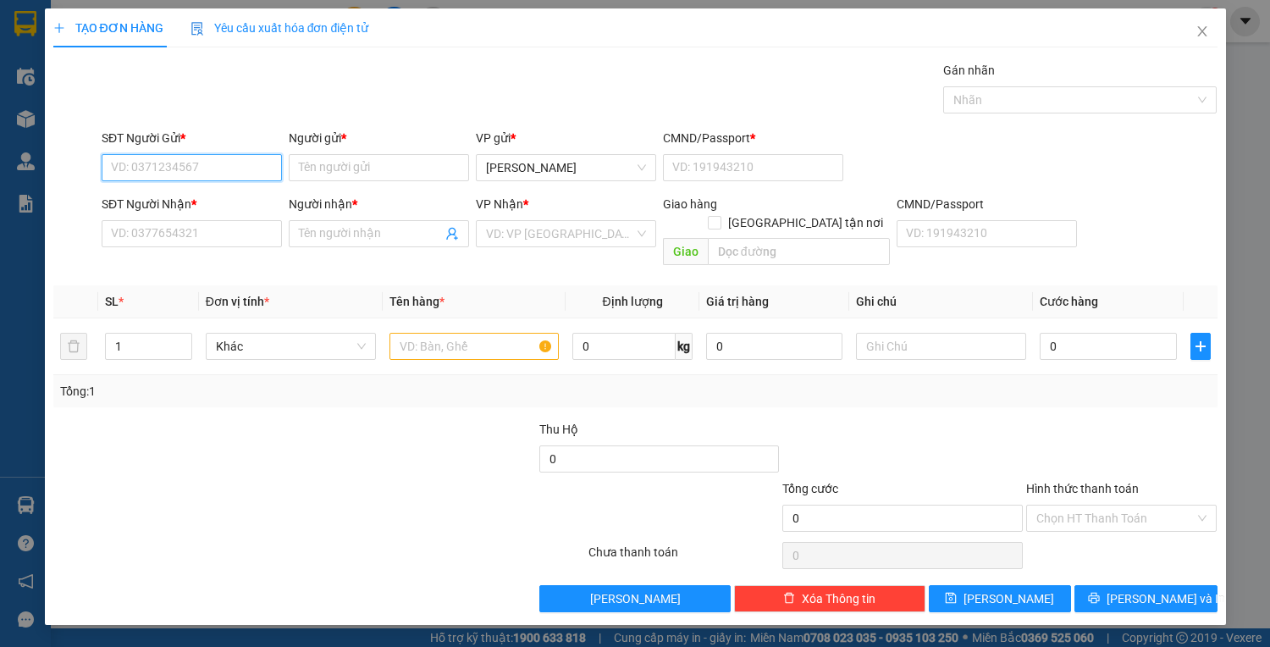
drag, startPoint x: 250, startPoint y: 163, endPoint x: 593, endPoint y: 91, distance: 350.4
click at [417, 133] on div "SĐT Người Gửi * VD: 0371234567 Người gửi * Tên người gửi VP gửi * Lê Hồng Phong…" at bounding box center [659, 158] width 1123 height 59
click at [230, 205] on div "0909383677 - [PERSON_NAME]" at bounding box center [195, 200] width 167 height 19
type input "0909383677"
type input "QUỲNH"
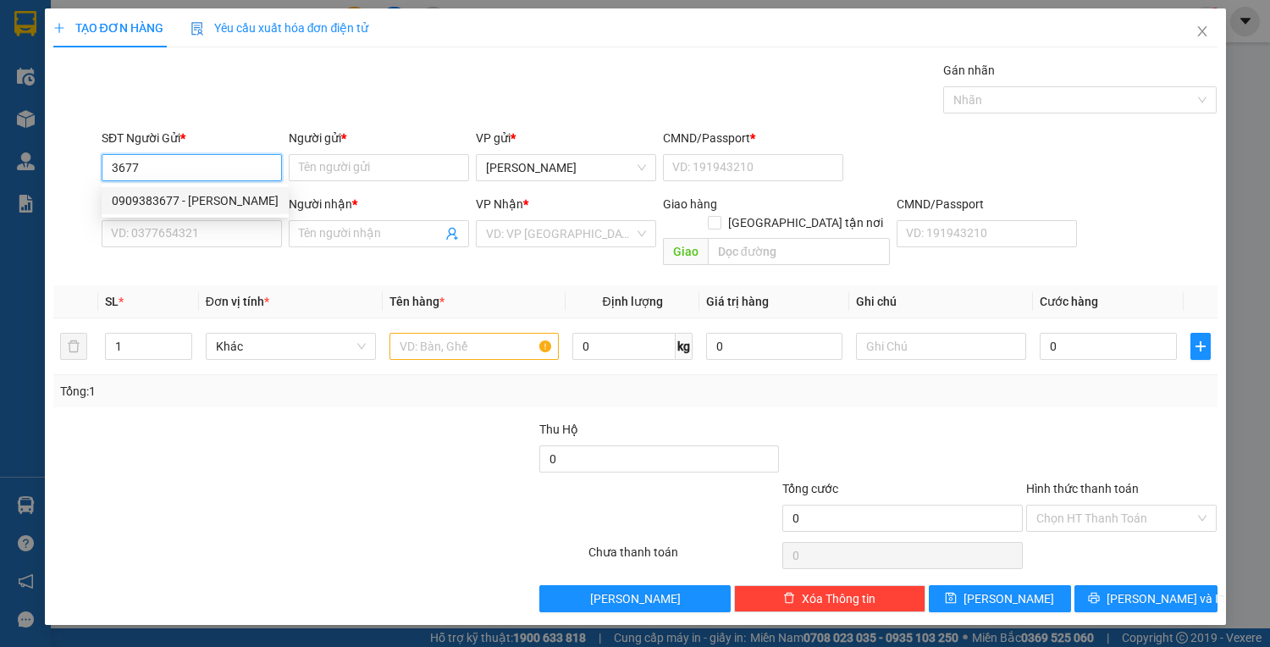
type input "22548121"
type input "0902737933"
type input "TIÊN"
type input "22548121"
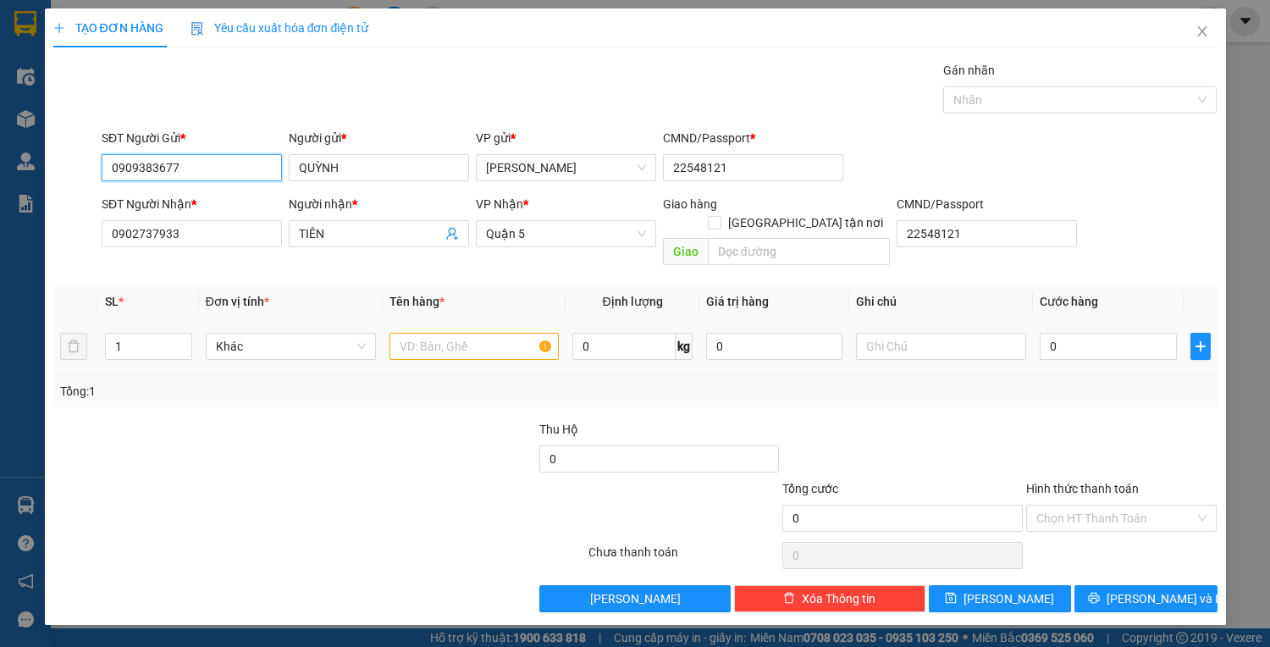
type input "0909383677"
click at [460, 333] on input "text" at bounding box center [475, 346] width 170 height 27
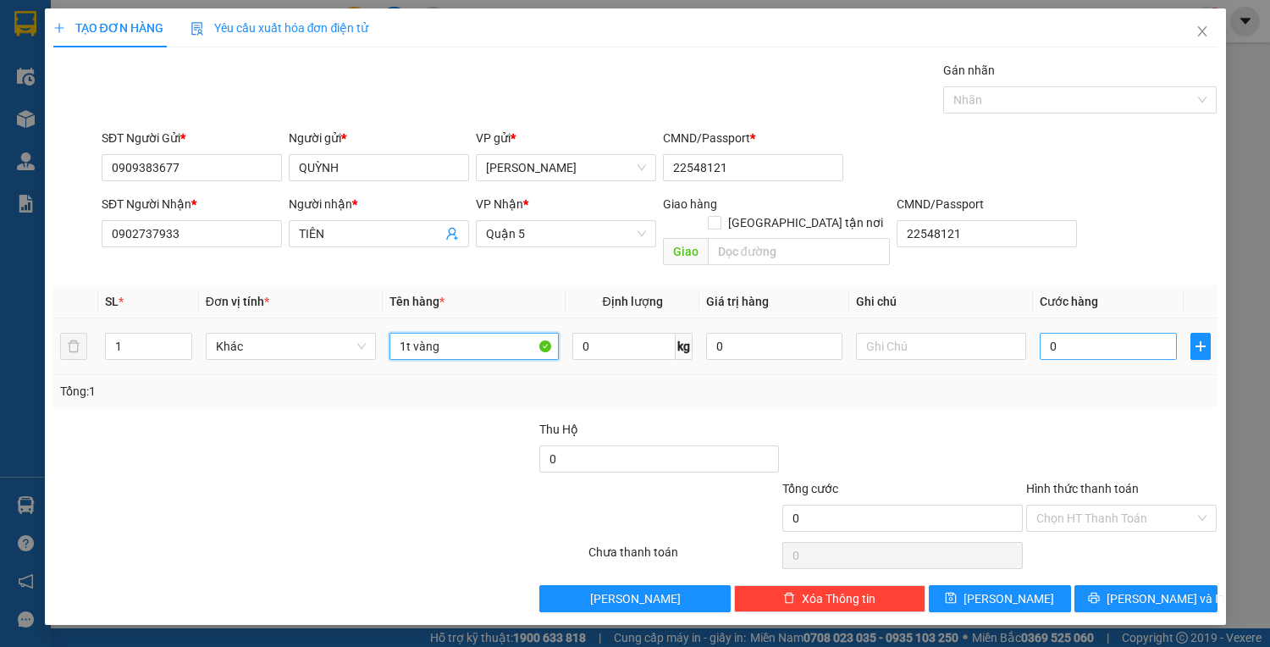
type input "1t vàng"
click at [1071, 333] on input "0" at bounding box center [1108, 346] width 136 height 27
type input "5"
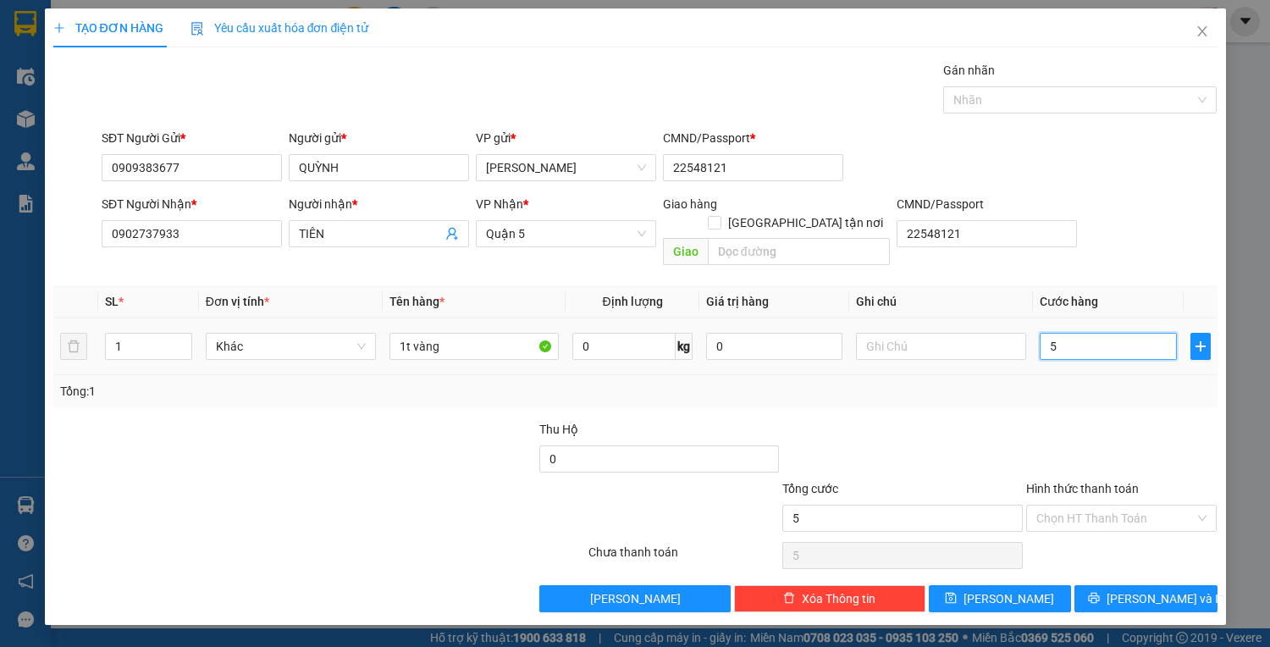
type input "50"
type input "50.000"
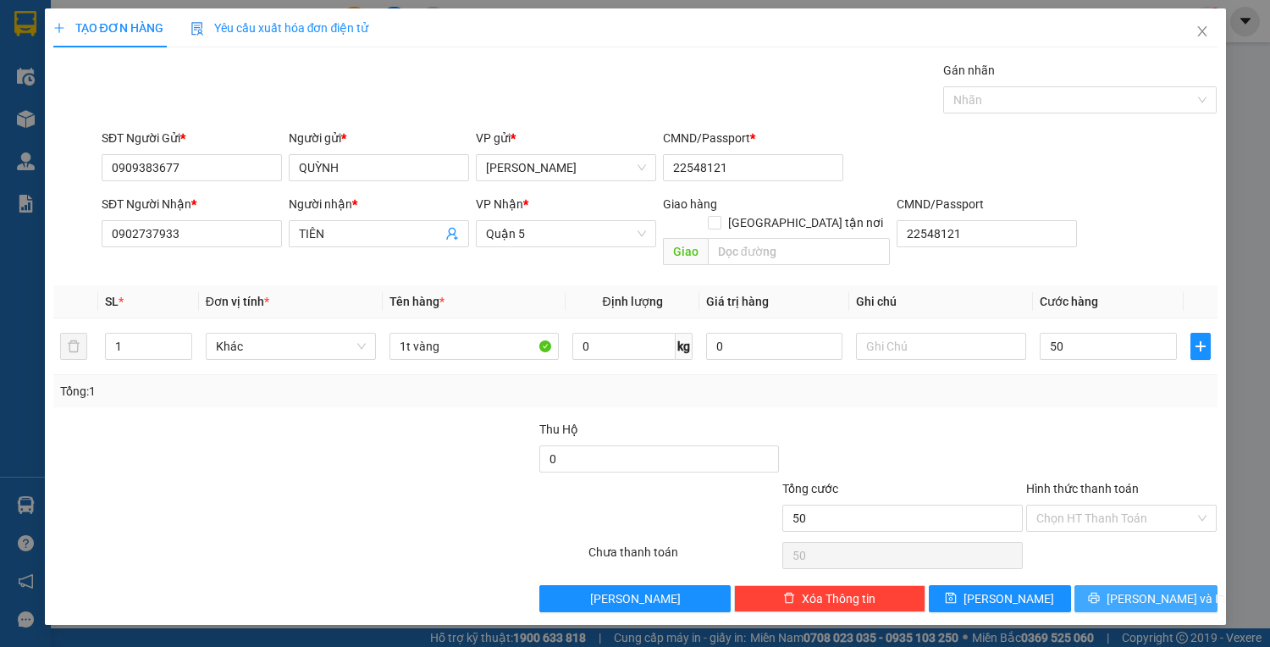
type input "50.000"
click at [1132, 589] on span "[PERSON_NAME] và In" at bounding box center [1166, 598] width 119 height 19
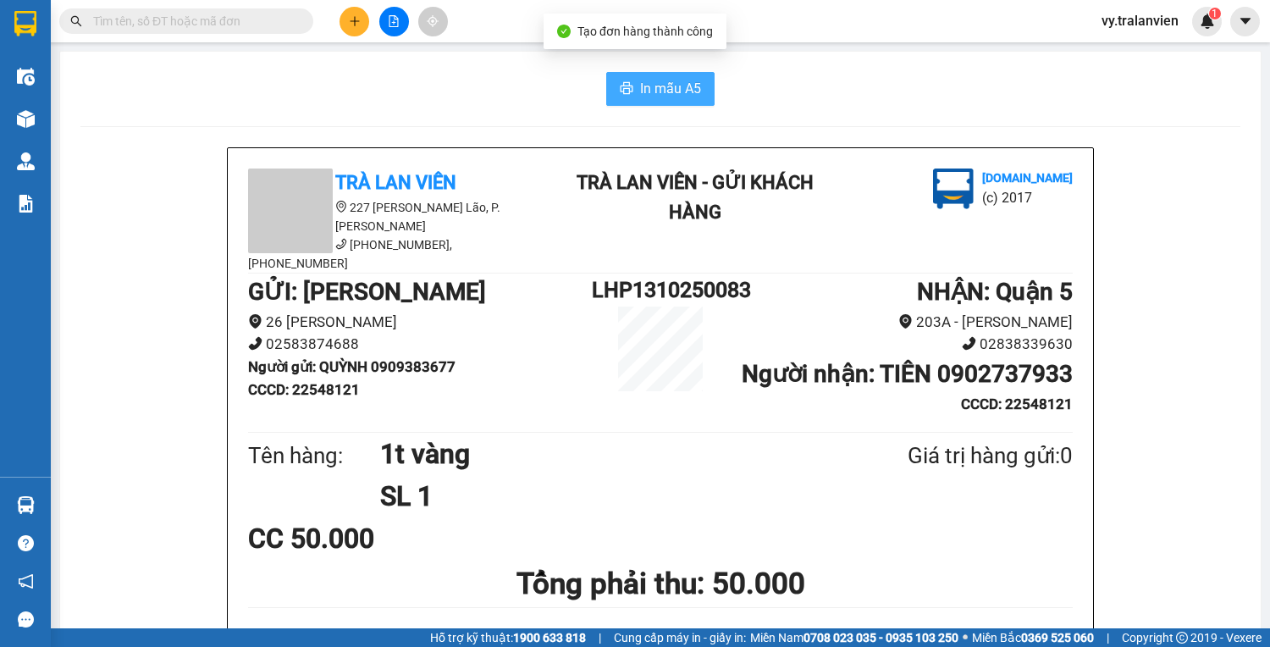
click at [660, 85] on span "In mẫu A5" at bounding box center [670, 88] width 61 height 21
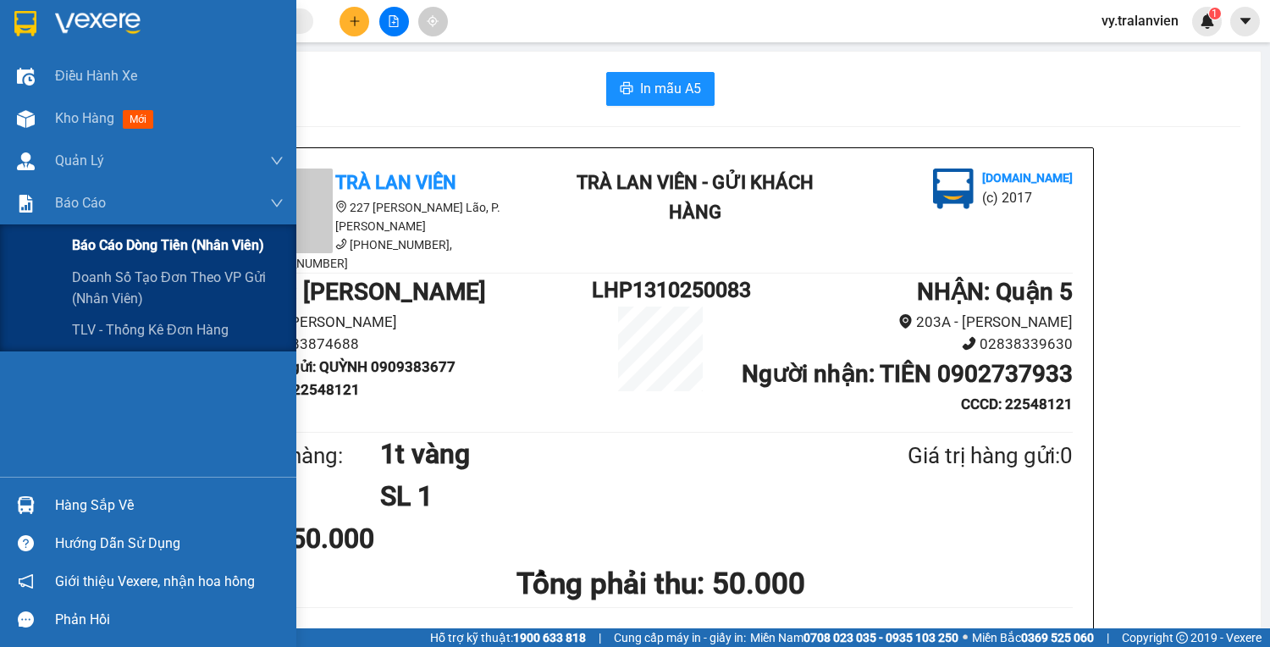
click at [101, 243] on span "Báo cáo dòng tiền (nhân viên)" at bounding box center [168, 245] width 192 height 21
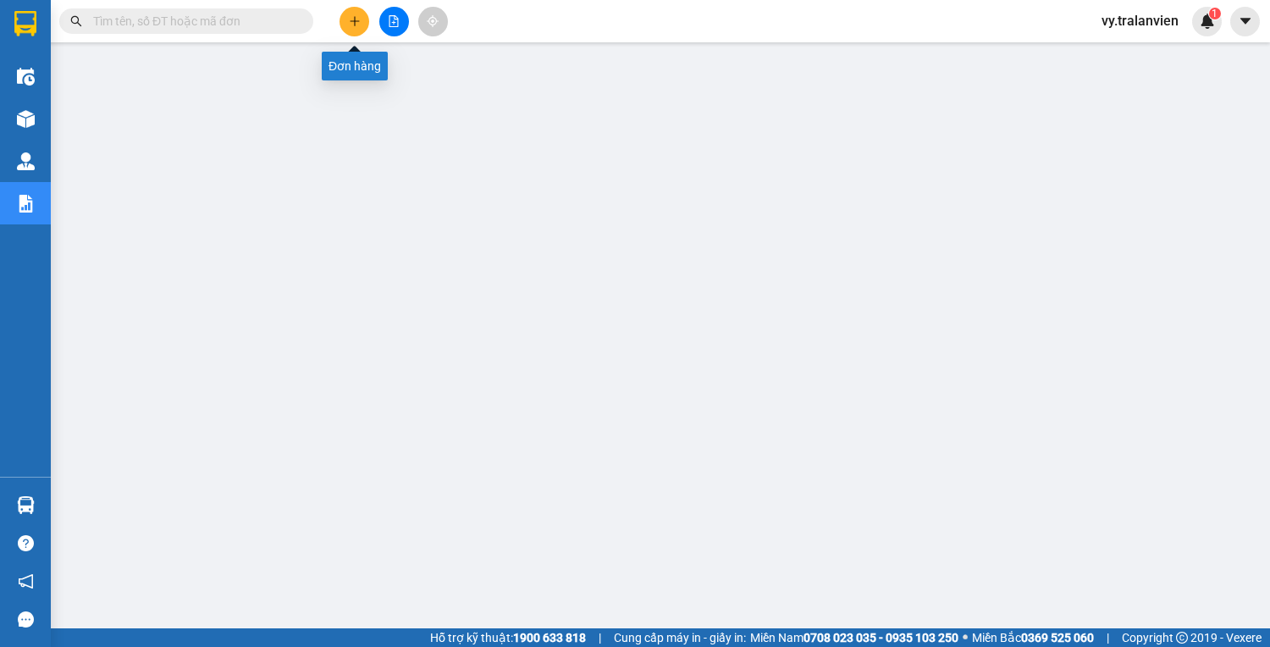
click at [353, 21] on icon "plus" at bounding box center [355, 21] width 12 height 12
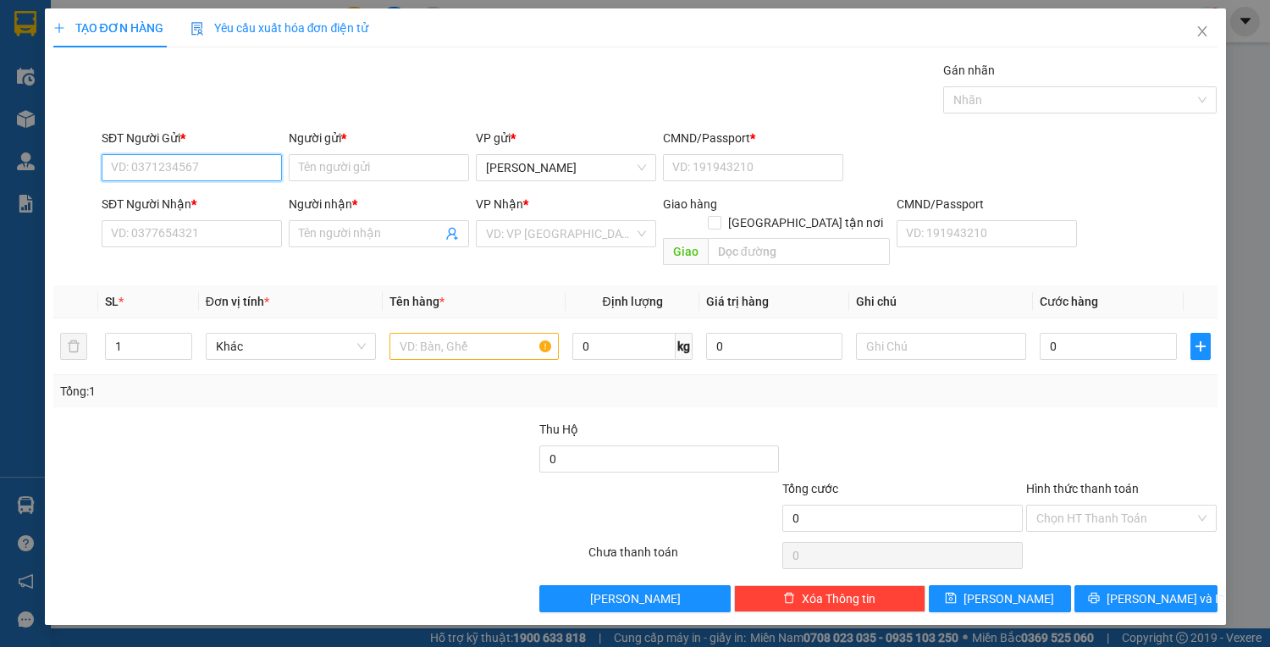
click at [220, 162] on input "SĐT Người Gửi *" at bounding box center [192, 167] width 180 height 27
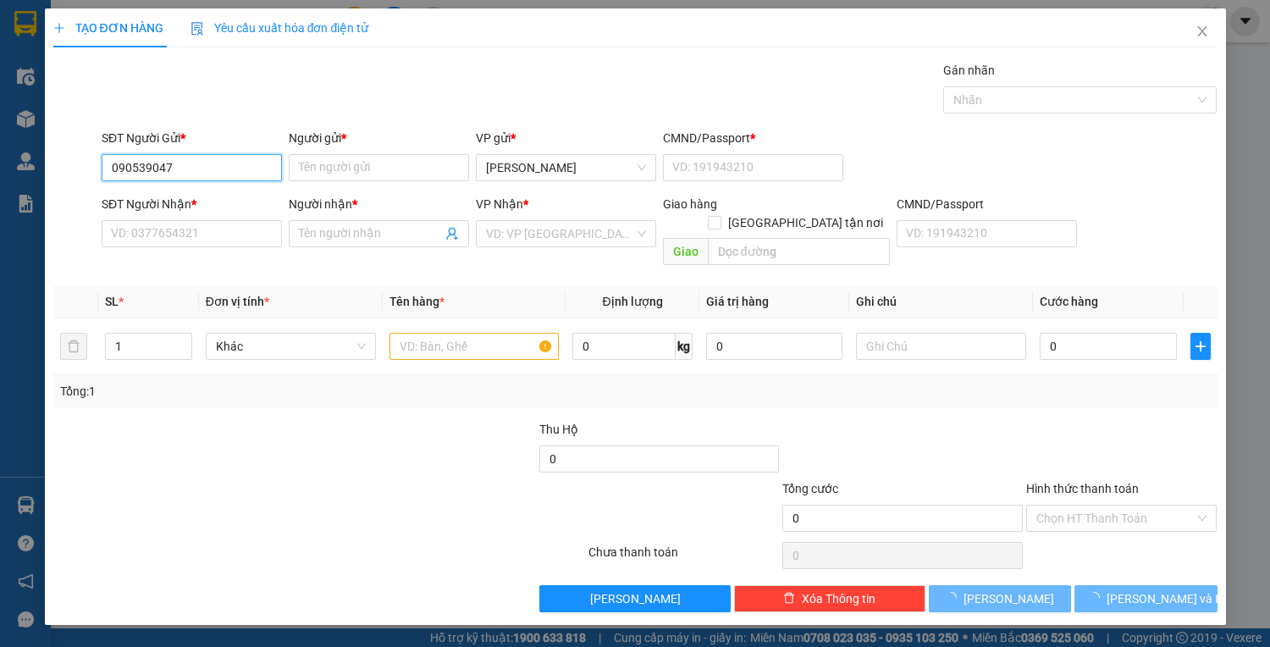
type input "0905390479"
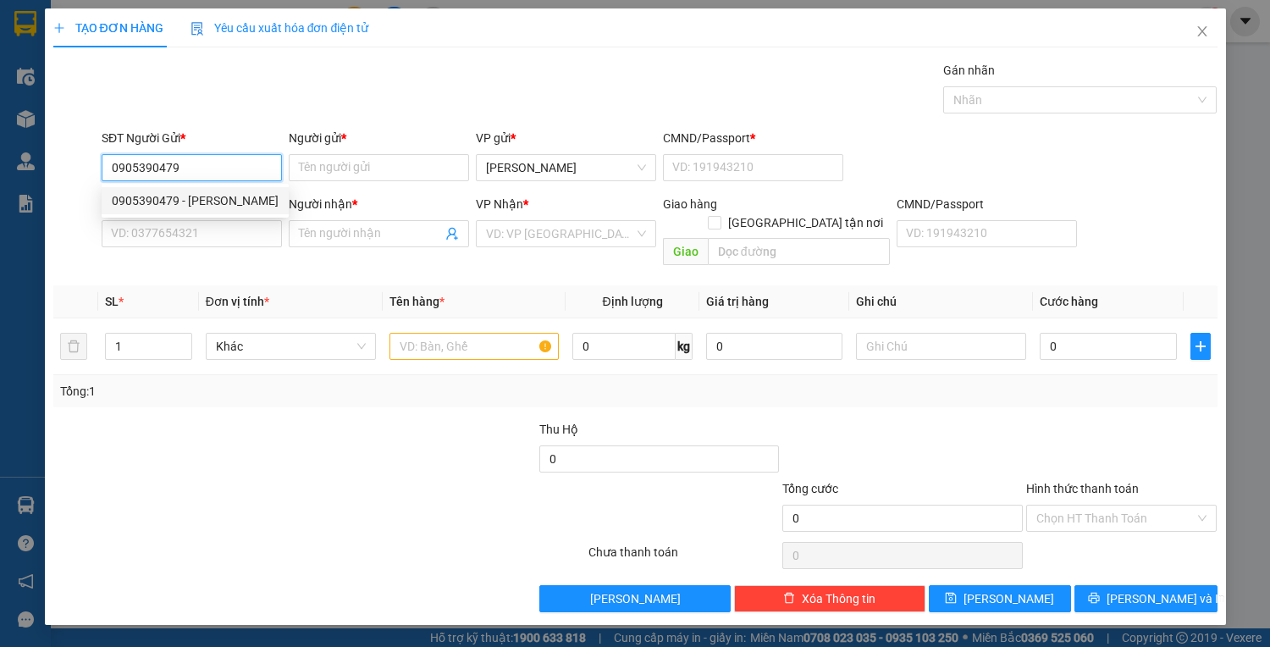
drag, startPoint x: 218, startPoint y: 204, endPoint x: 256, endPoint y: 207, distance: 37.3
click at [223, 203] on div "0905390479 - HOÀNG VŨ" at bounding box center [195, 200] width 167 height 19
type input "[PERSON_NAME]"
type input "1"
type input "0948282888"
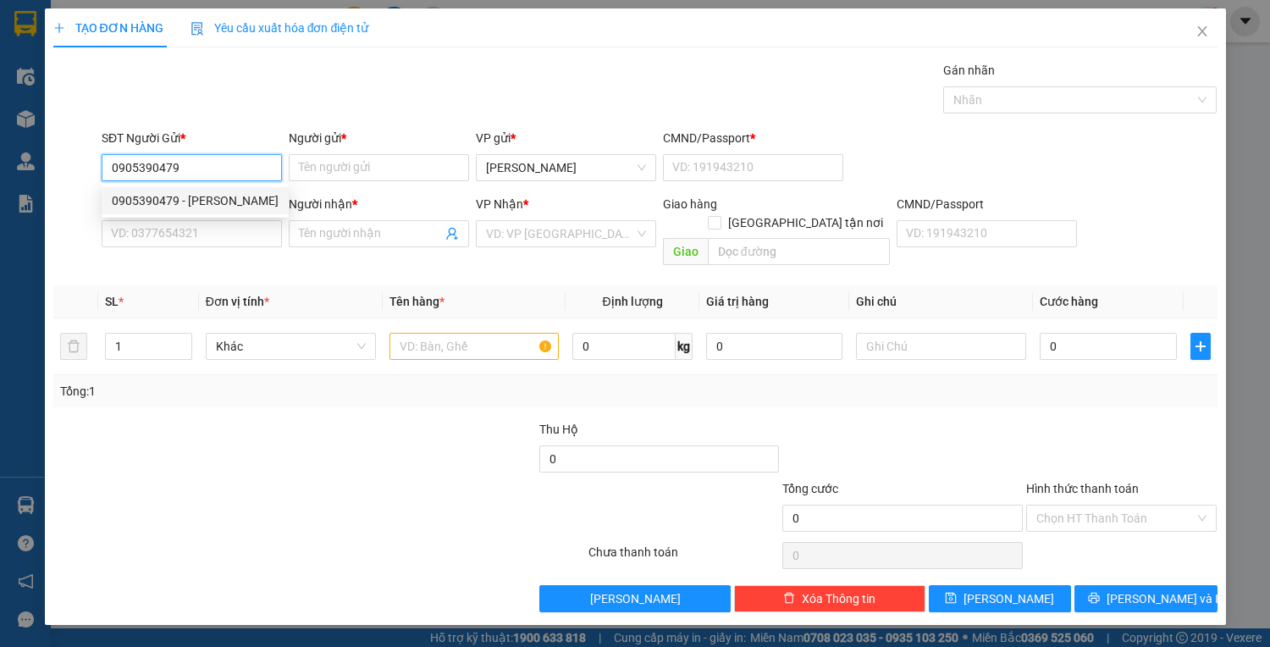
type input "đoàn huy"
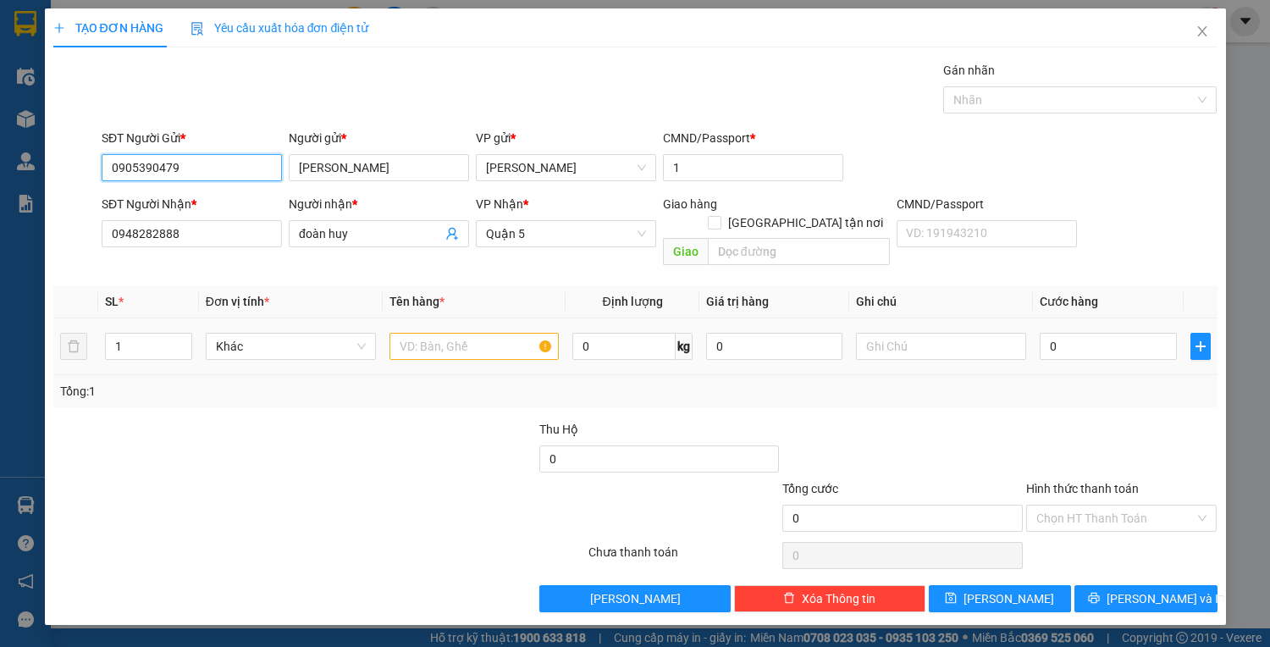
type input "0905390479"
drag, startPoint x: 470, startPoint y: 334, endPoint x: 461, endPoint y: 270, distance: 64.2
click at [467, 333] on input "text" at bounding box center [475, 346] width 170 height 27
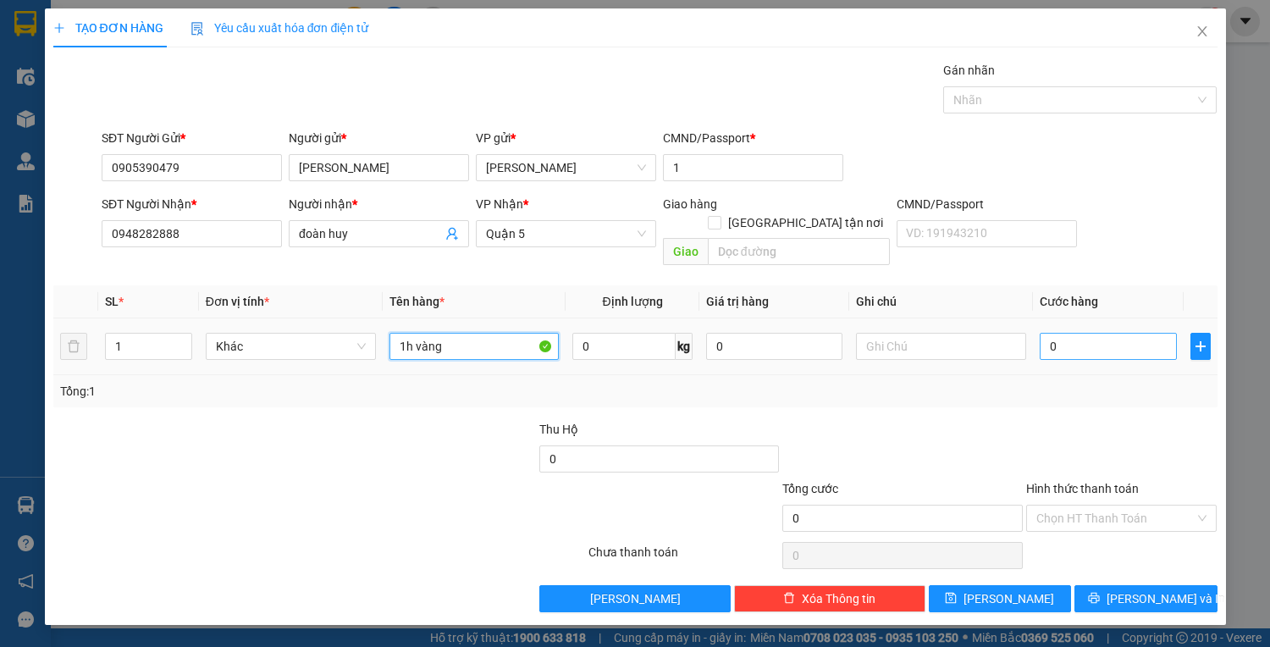
type input "1h vàng"
click at [1077, 333] on input "0" at bounding box center [1108, 346] width 136 height 27
click at [1207, 30] on icon "close" at bounding box center [1203, 32] width 14 height 14
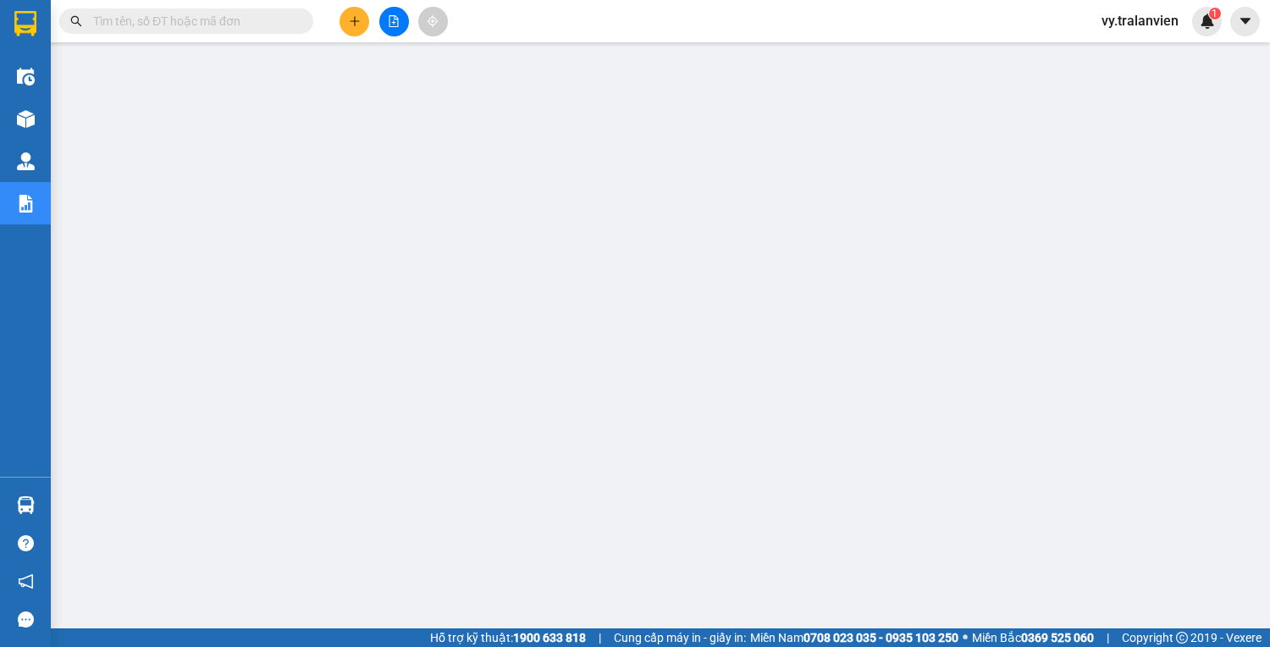
click at [1148, 22] on span "vy.tralanvien" at bounding box center [1140, 20] width 104 height 21
click at [1149, 52] on span "Đăng xuất" at bounding box center [1150, 52] width 71 height 19
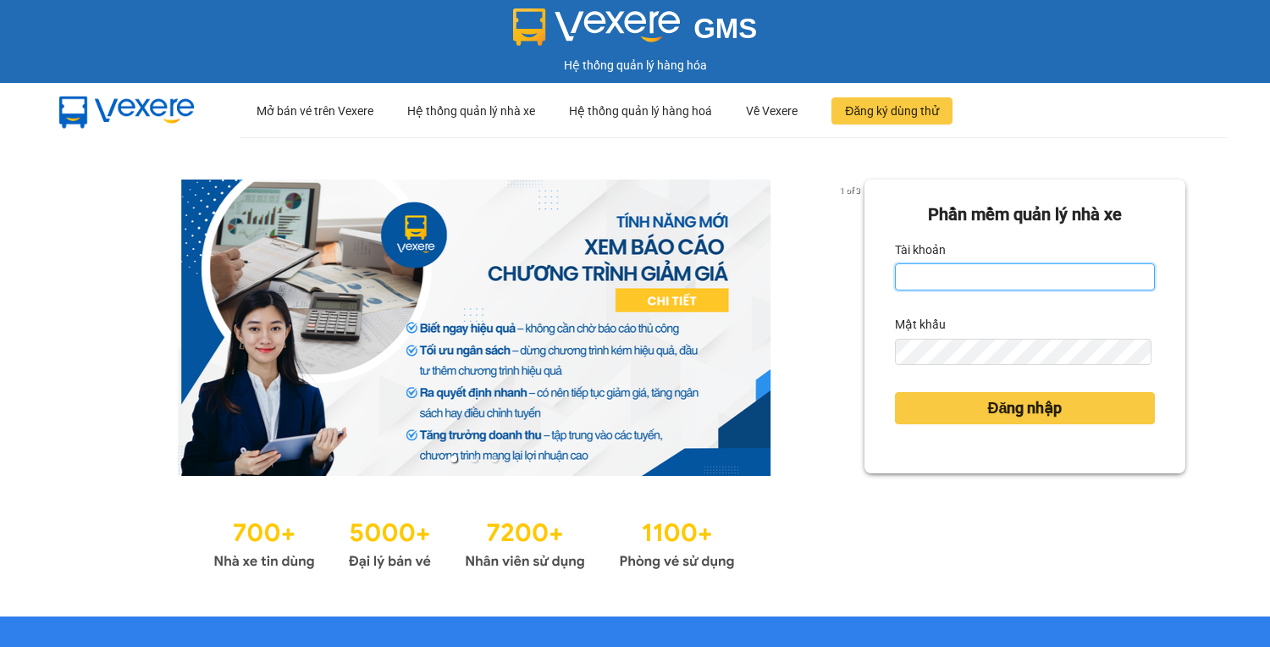
type input "vy.tralanvien"
click at [1025, 279] on input "vy.tralanvien" at bounding box center [1025, 276] width 260 height 27
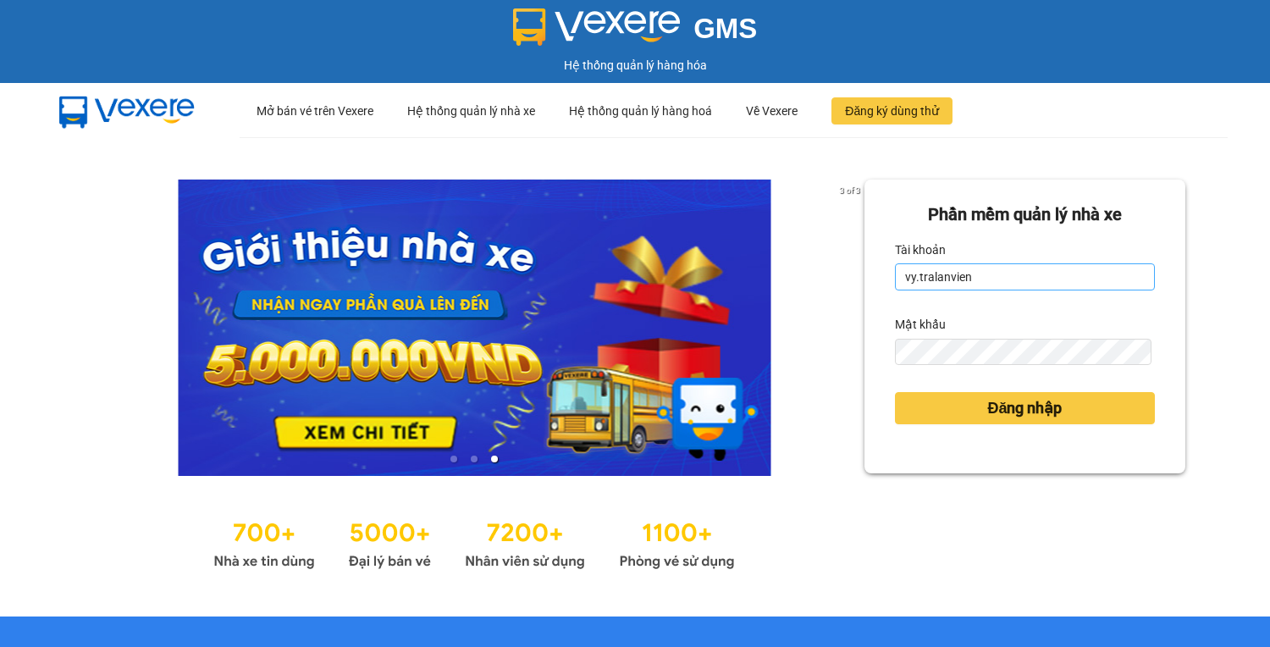
click at [997, 277] on input "vy.tralanvien" at bounding box center [1025, 276] width 260 height 27
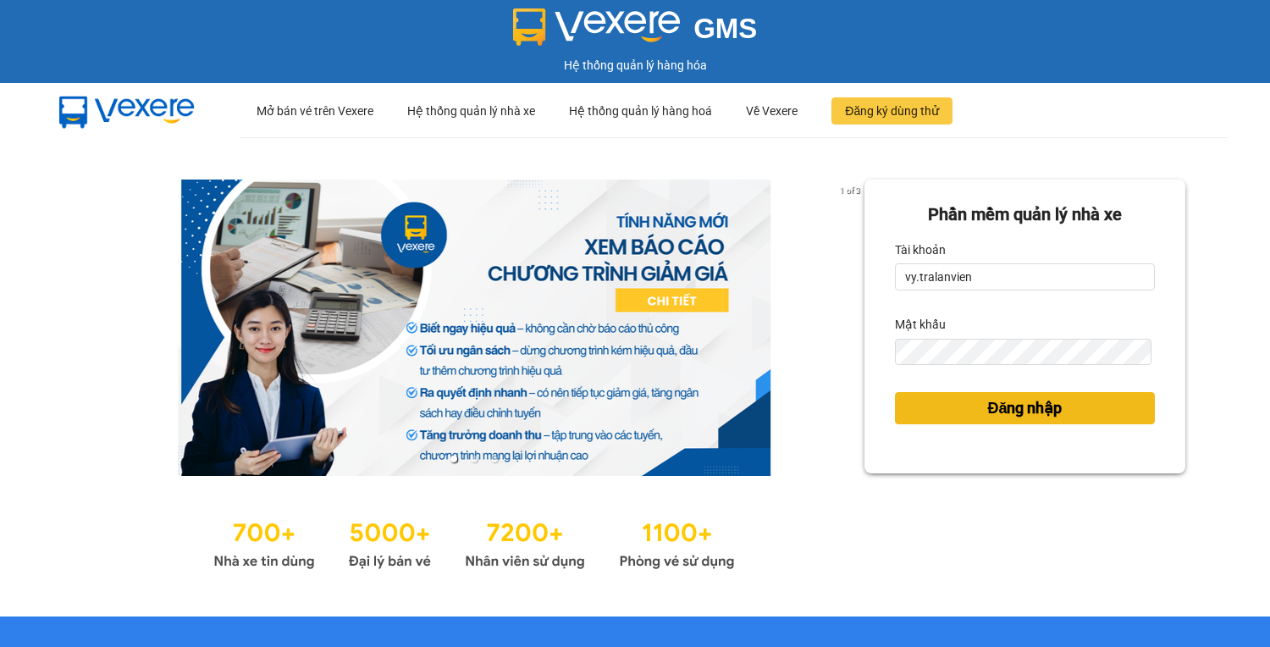
click at [987, 409] on span "Đăng nhập" at bounding box center [1024, 408] width 75 height 24
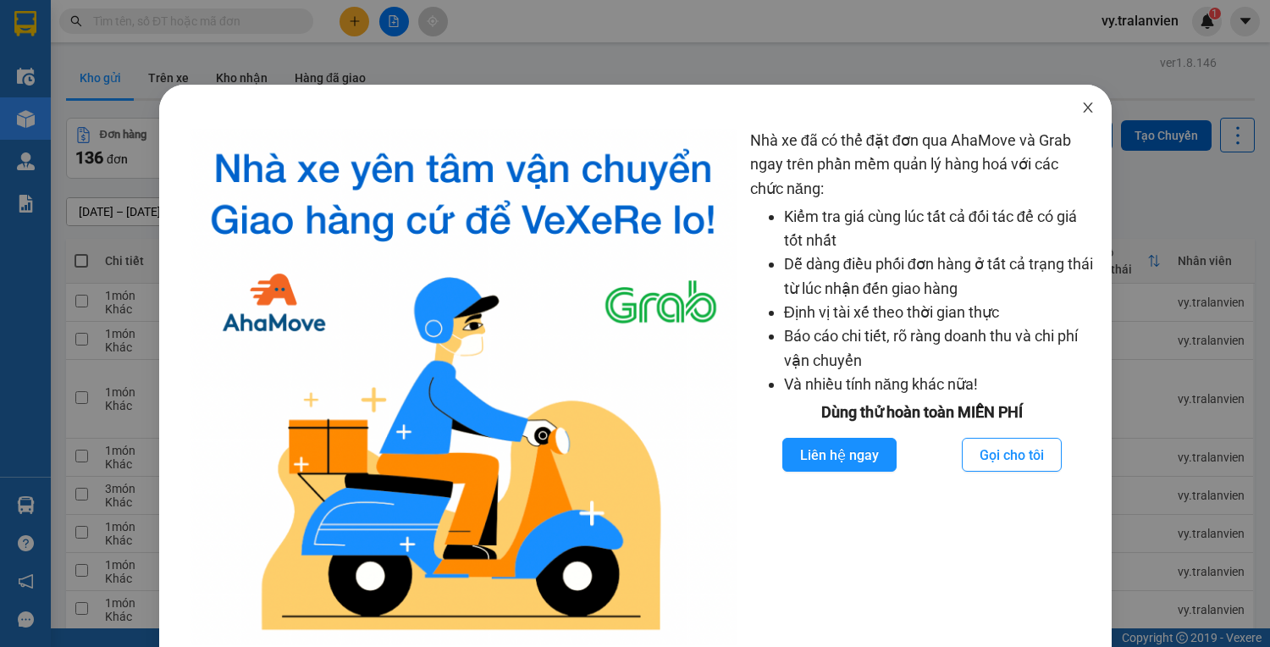
click at [1081, 107] on icon "close" at bounding box center [1088, 108] width 14 height 14
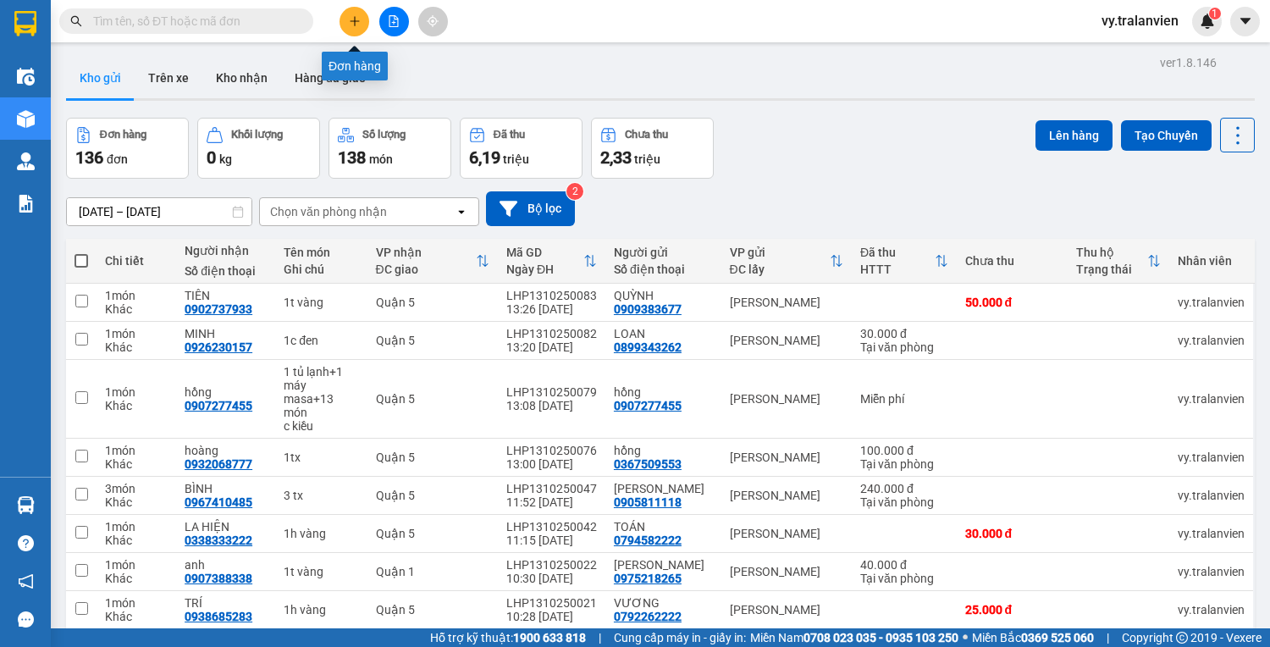
click at [351, 15] on icon "plus" at bounding box center [355, 21] width 12 height 12
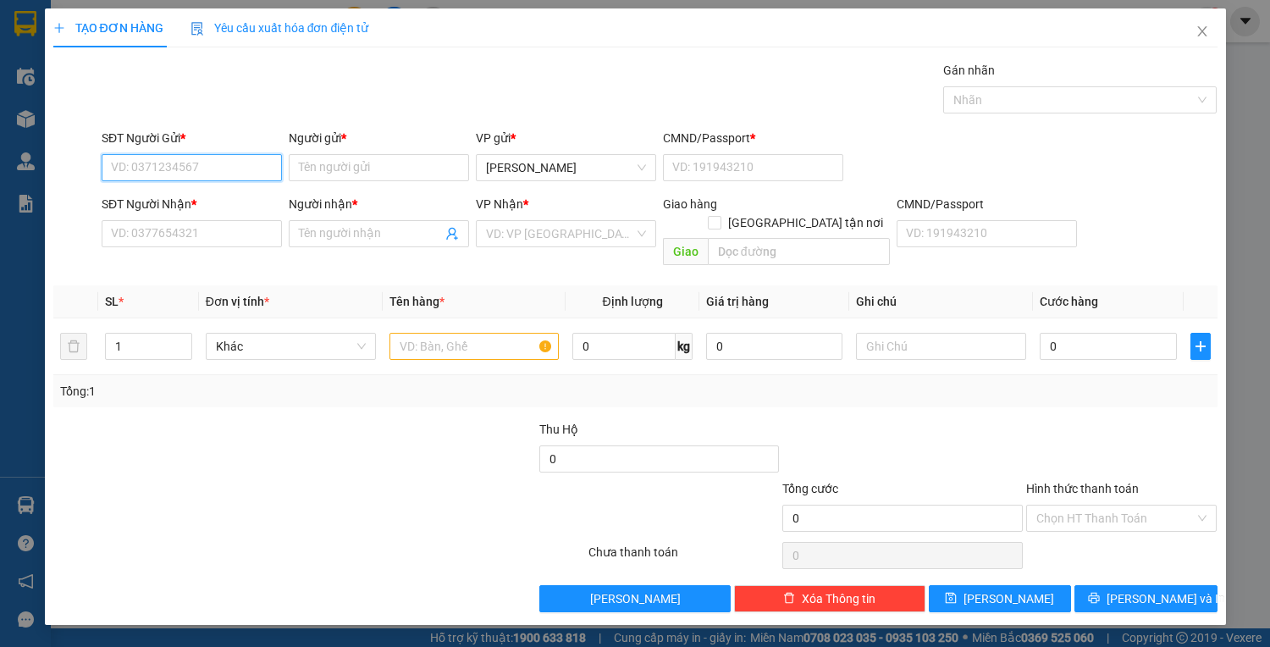
click at [210, 166] on input "SĐT Người Gửi *" at bounding box center [192, 167] width 180 height 27
click at [235, 196] on div "0905390479 - HOÀNG VŨ" at bounding box center [195, 200] width 167 height 19
type input "0905390479"
type input "[PERSON_NAME]"
type input "1"
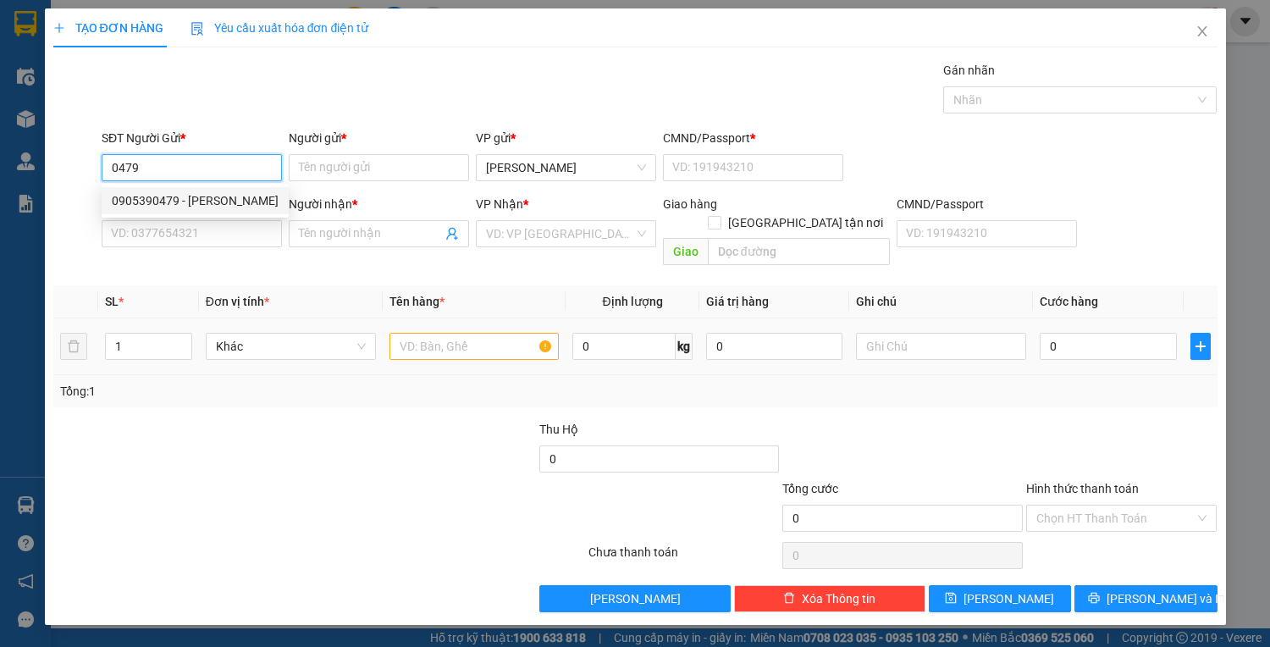
type input "0948282888"
type input "đoàn huy"
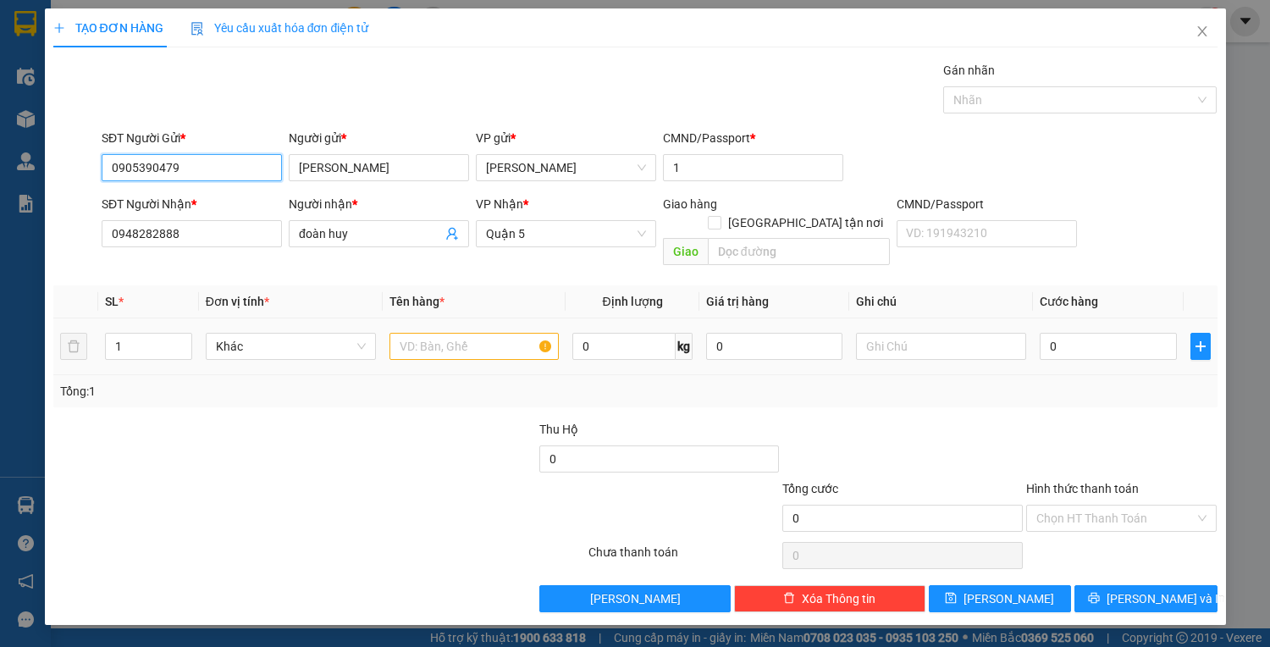
type input "0905390479"
click at [464, 333] on input "text" at bounding box center [475, 346] width 170 height 27
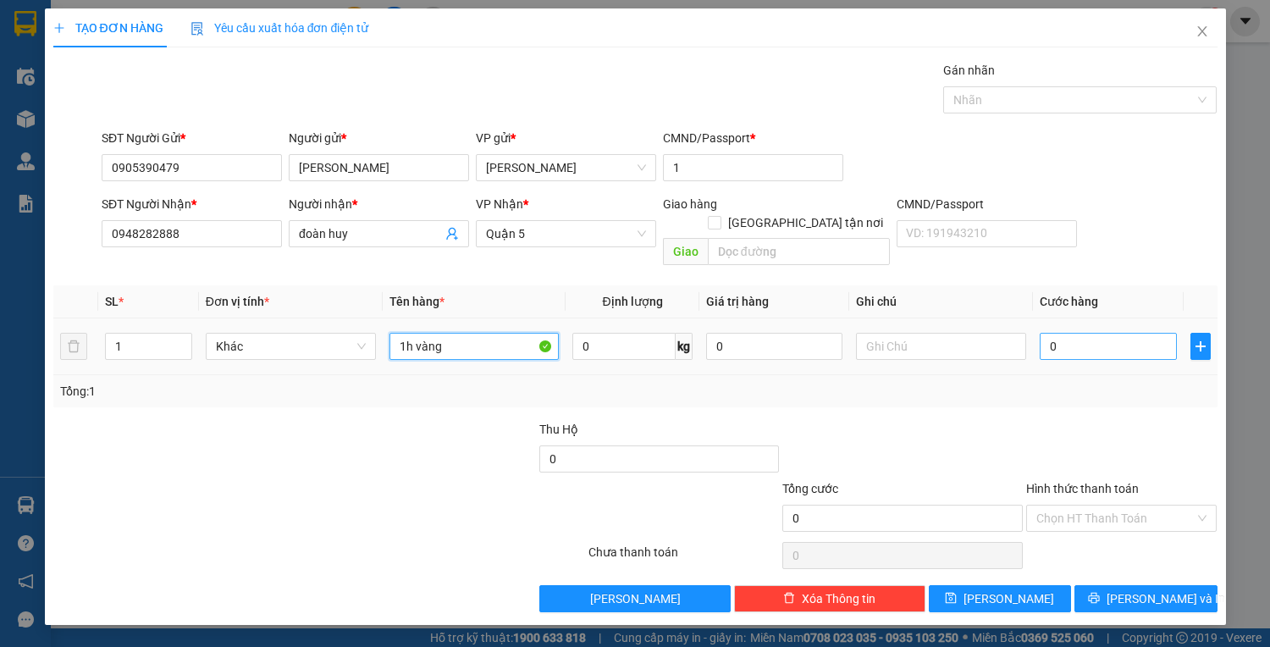
type input "1h vàng"
click at [1068, 333] on input "0" at bounding box center [1108, 346] width 136 height 27
type input "1"
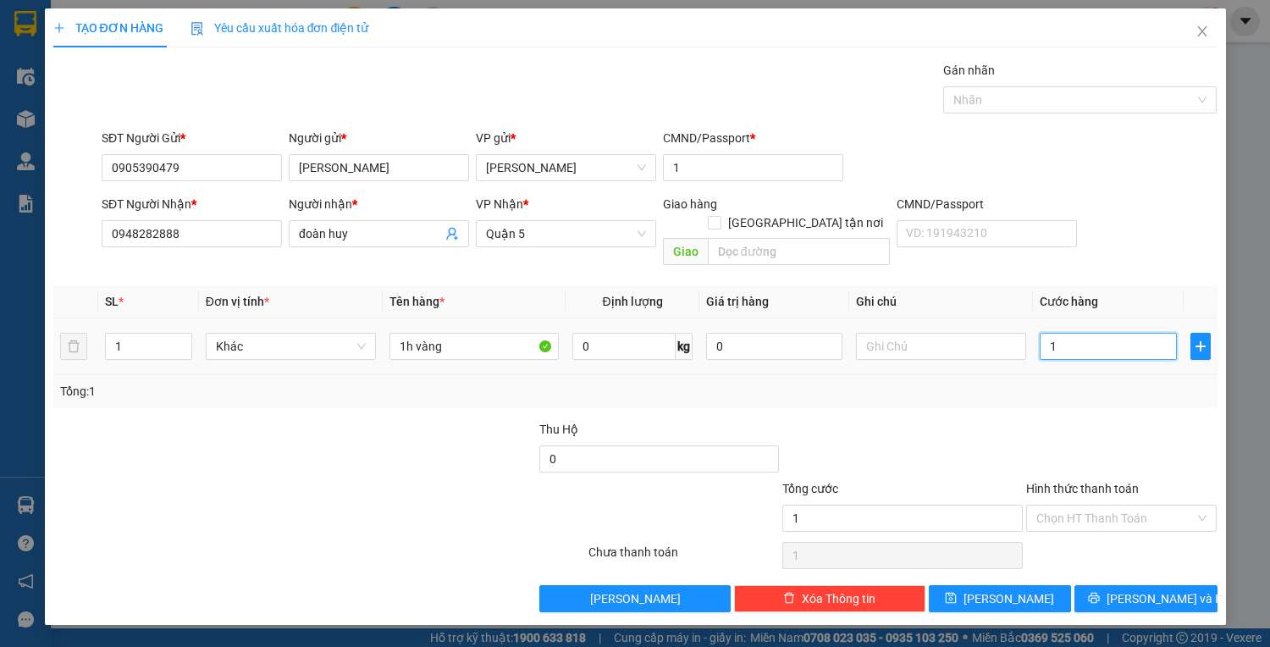
type input "15"
type input "1"
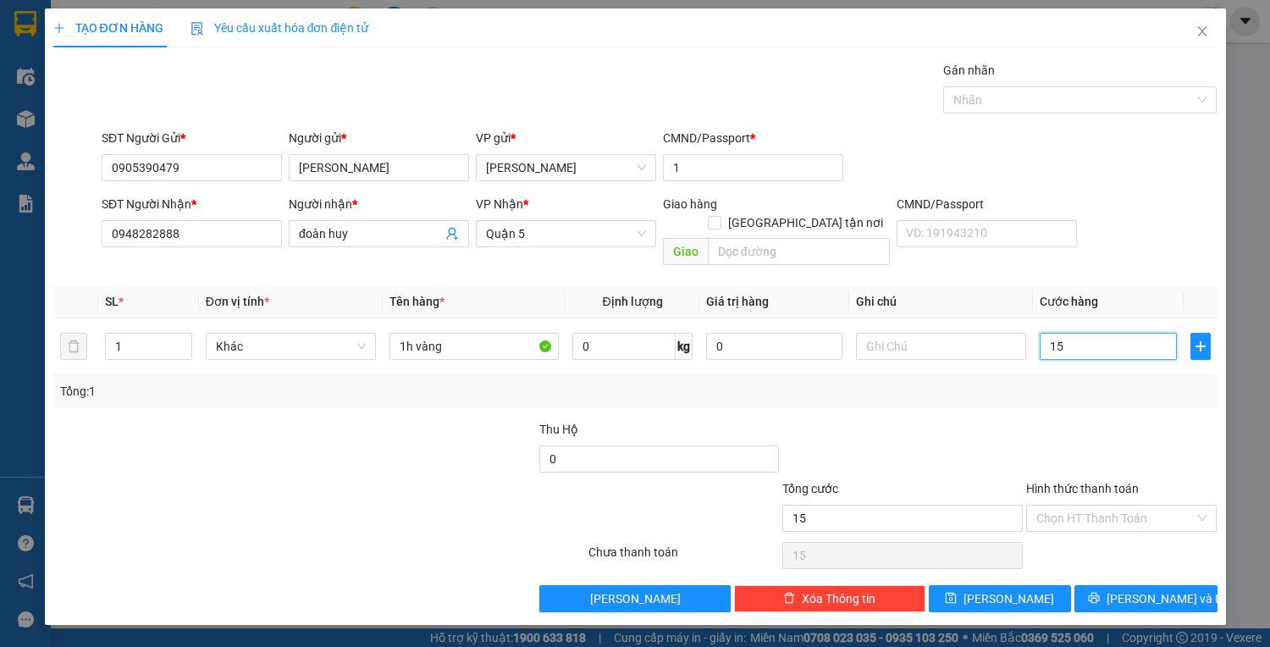
type input "1"
type input "0"
click at [1083, 333] on input "0" at bounding box center [1108, 346] width 136 height 27
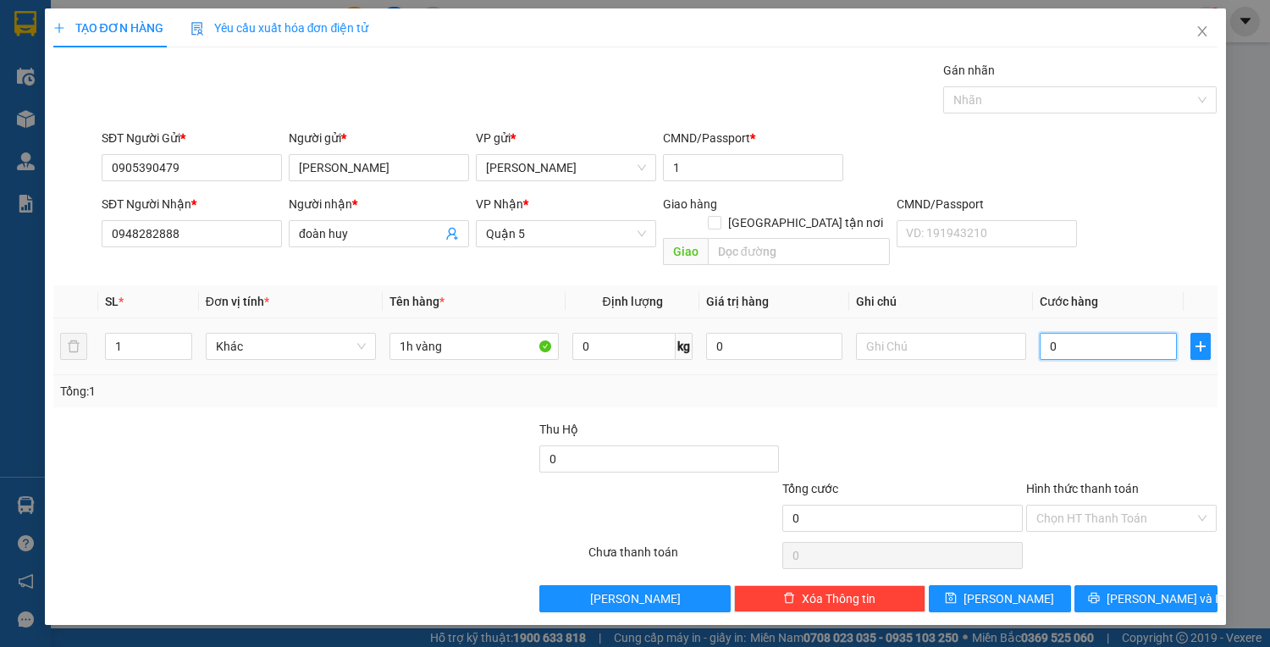
click at [1083, 333] on input "0" at bounding box center [1108, 346] width 136 height 27
type input "2"
type input "25"
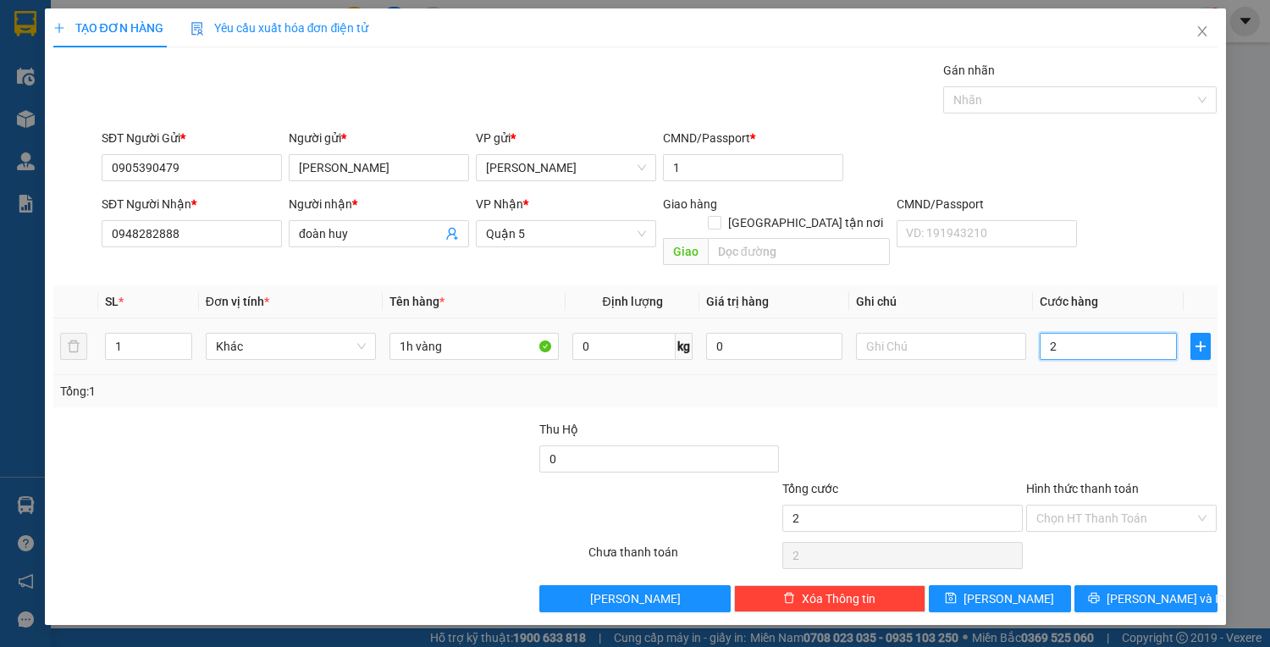
type input "25"
type input "25.000"
click at [1131, 506] on input "Hình thức thanh toán" at bounding box center [1115, 518] width 159 height 25
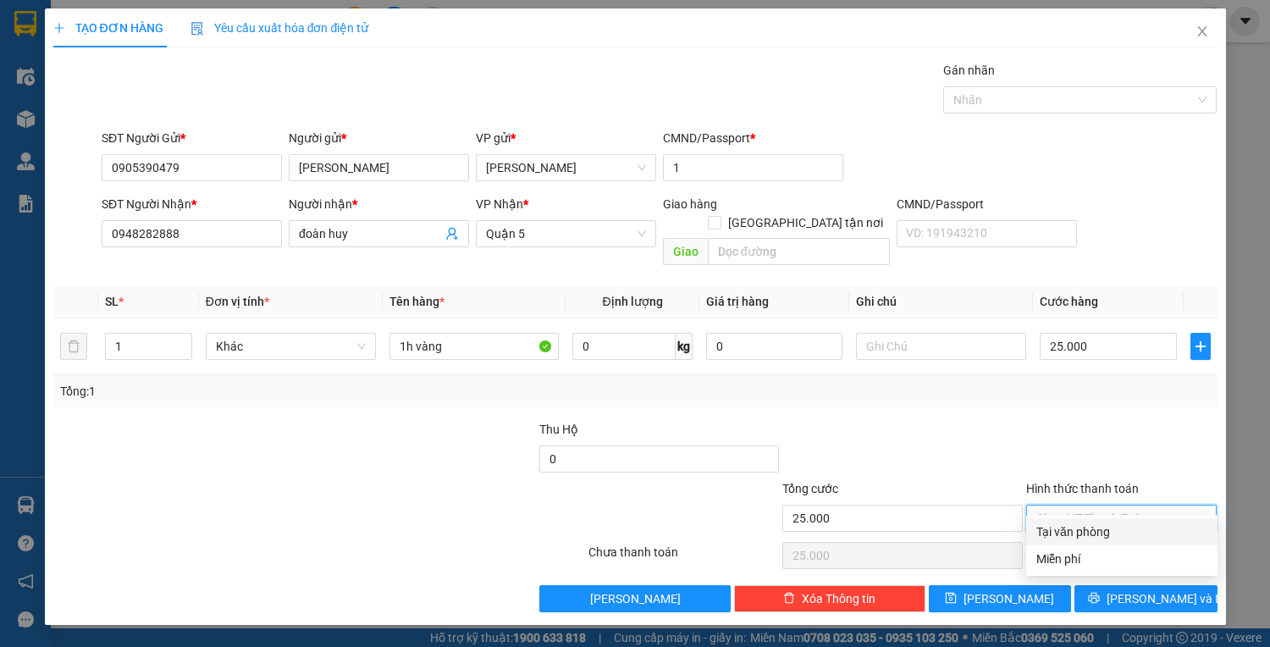
click at [1130, 531] on div "Tại văn phòng" at bounding box center [1121, 531] width 171 height 19
type input "0"
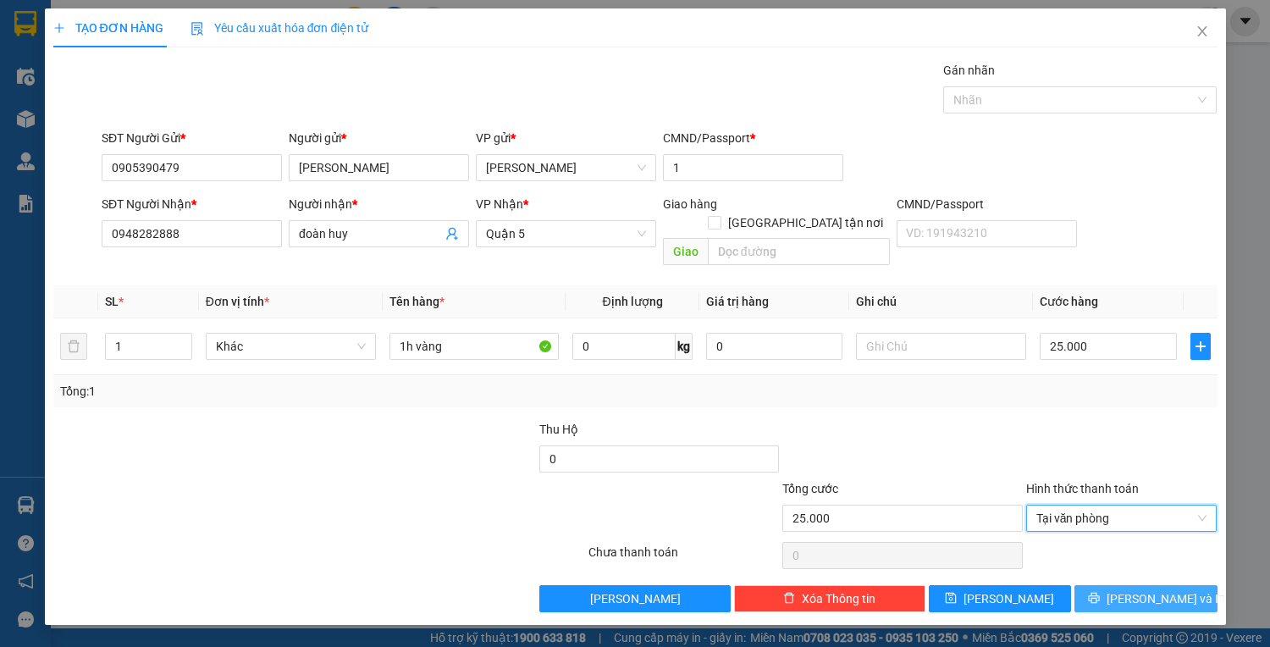
click at [1144, 589] on span "[PERSON_NAME] và In" at bounding box center [1166, 598] width 119 height 19
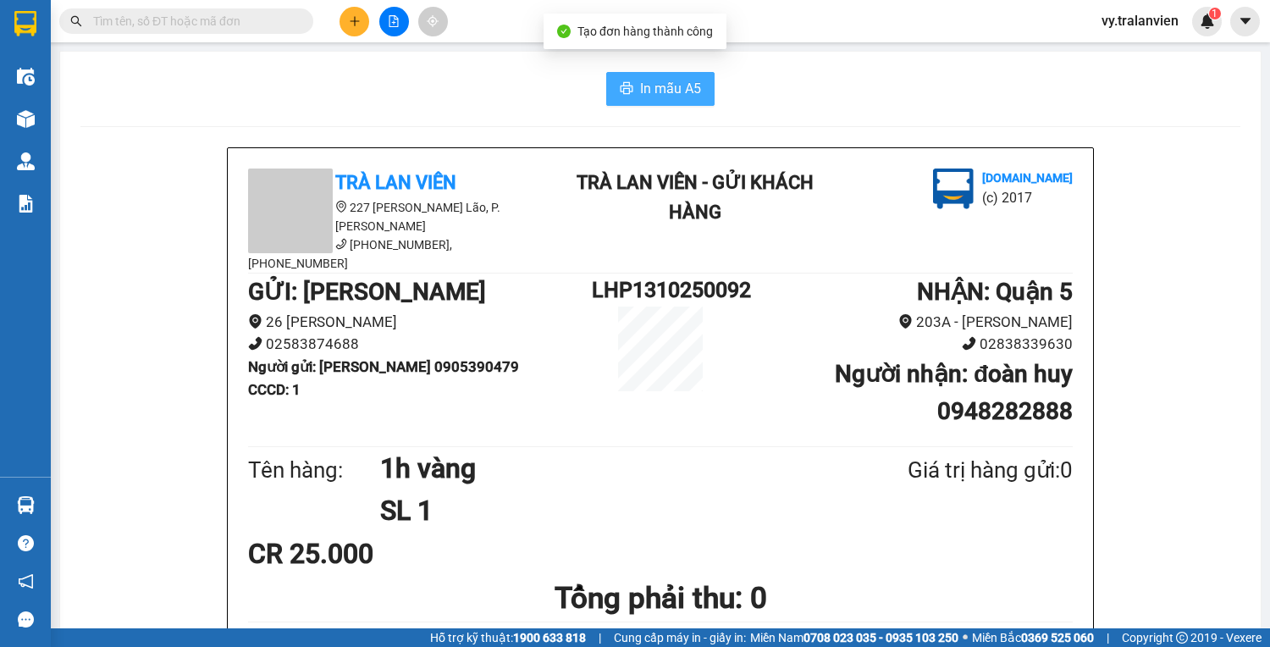
click at [645, 91] on span "In mẫu A5" at bounding box center [670, 88] width 61 height 21
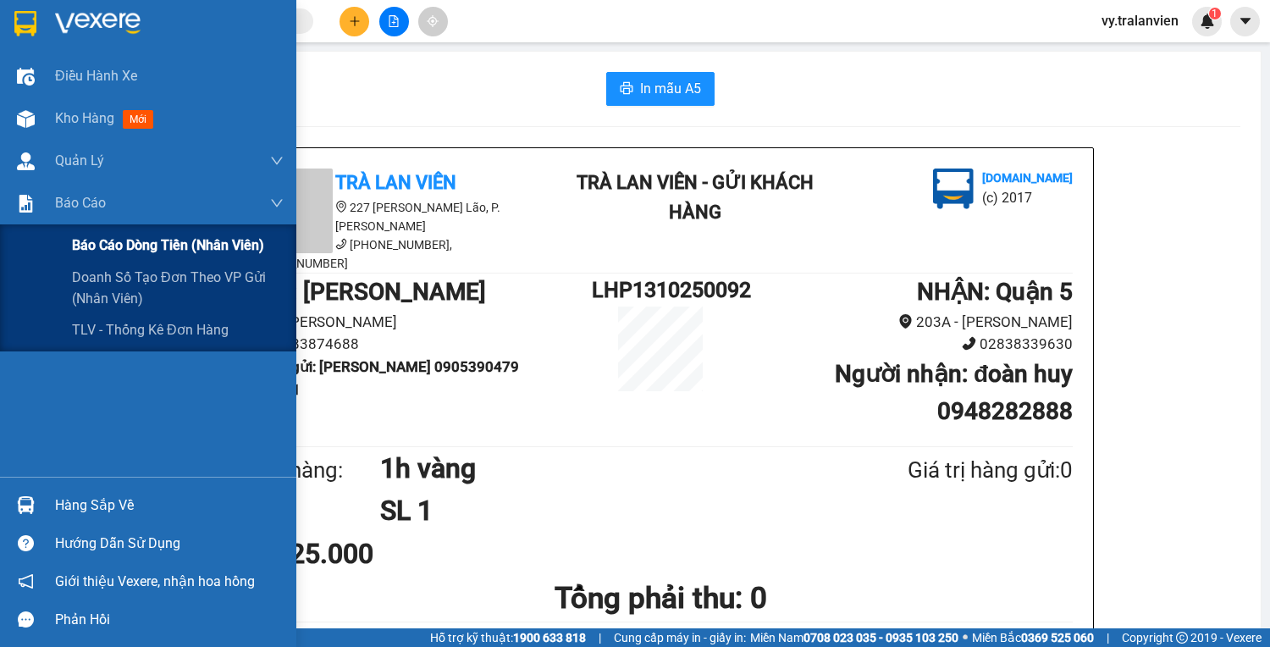
click at [124, 246] on span "Báo cáo dòng tiền (nhân viên)" at bounding box center [168, 245] width 192 height 21
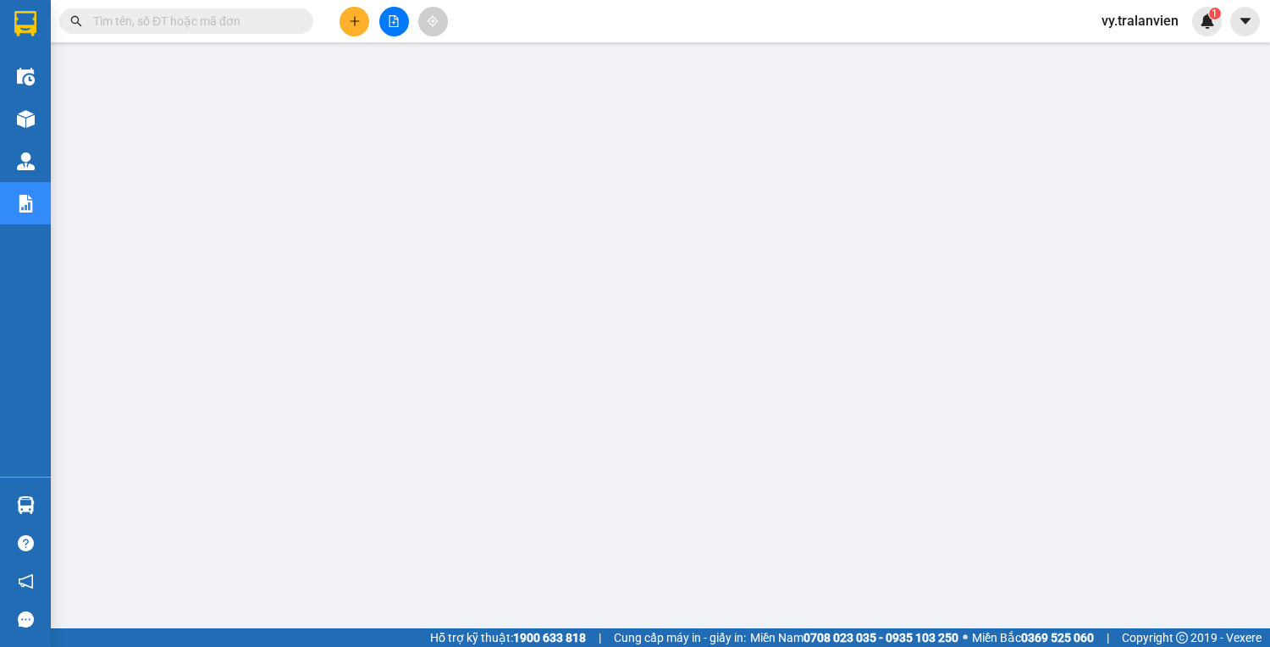
click at [1130, 24] on span "vy.tralanvien" at bounding box center [1140, 20] width 104 height 21
click at [1155, 51] on span "Đăng xuất" at bounding box center [1150, 52] width 71 height 19
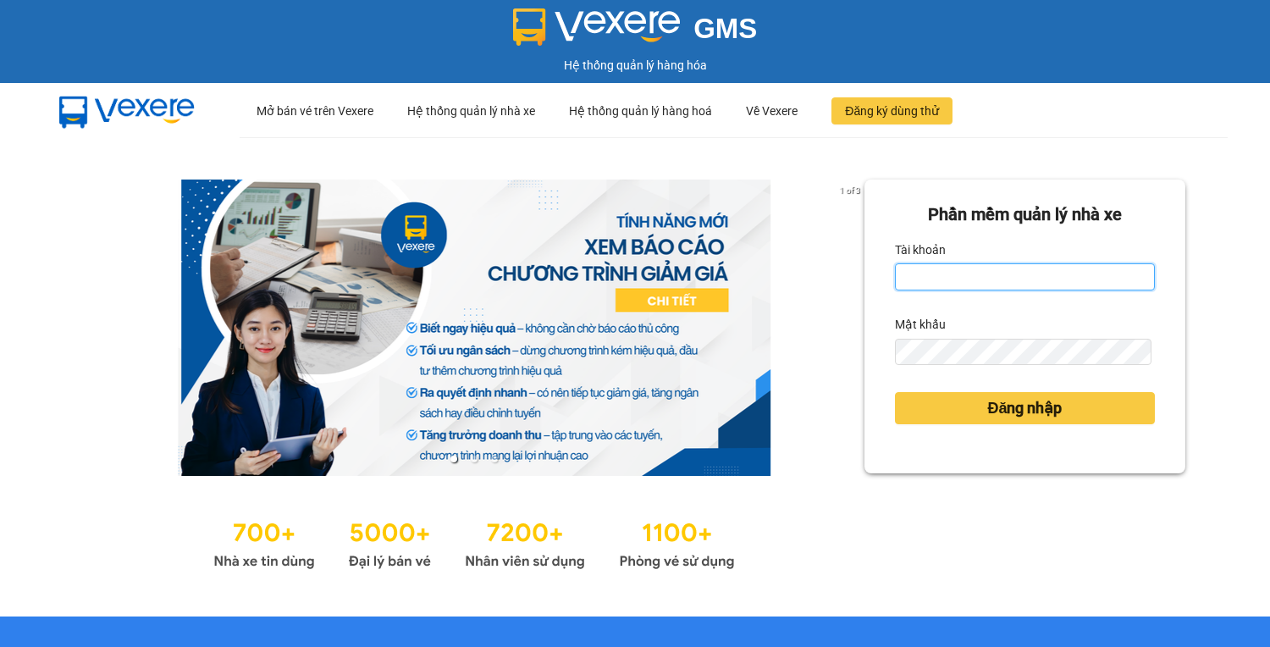
type input "vy.tralanvien"
click at [983, 275] on input "vy.tralanvien" at bounding box center [1025, 276] width 260 height 27
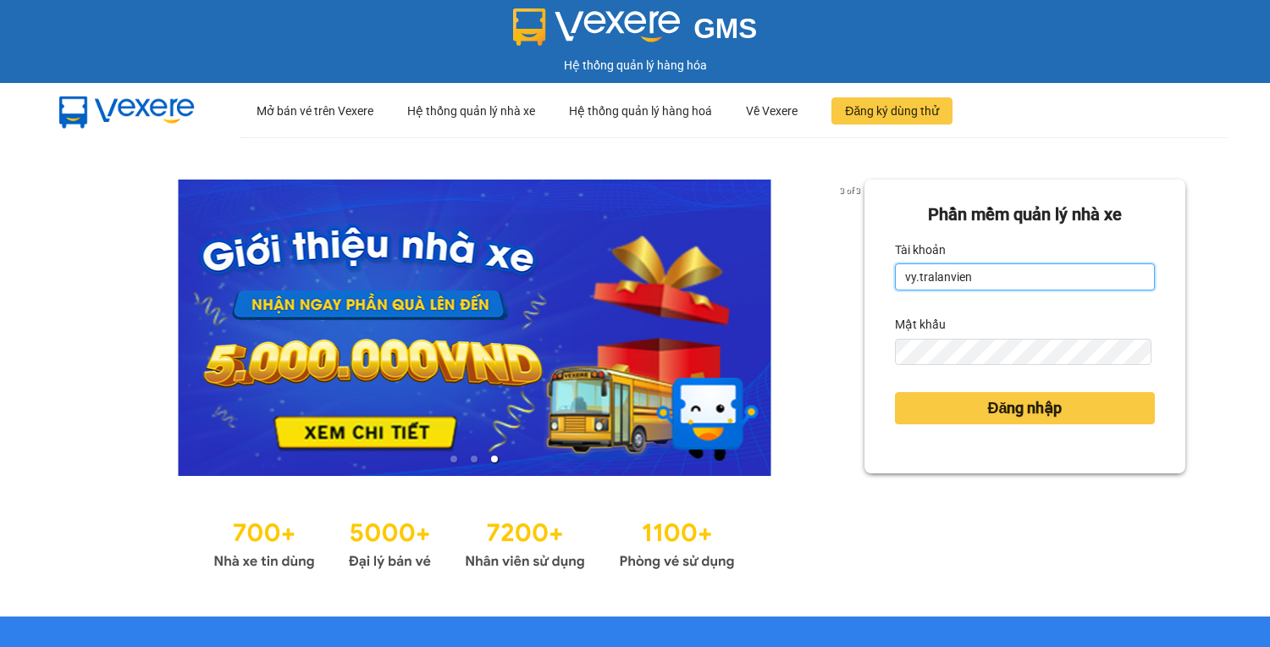
drag, startPoint x: 986, startPoint y: 279, endPoint x: 887, endPoint y: 303, distance: 102.7
click at [895, 303] on form "Phần mềm quản lý nhà xe Tài khoản vy.tralanvien Mật khẩu Đăng nhập" at bounding box center [1025, 327] width 260 height 250
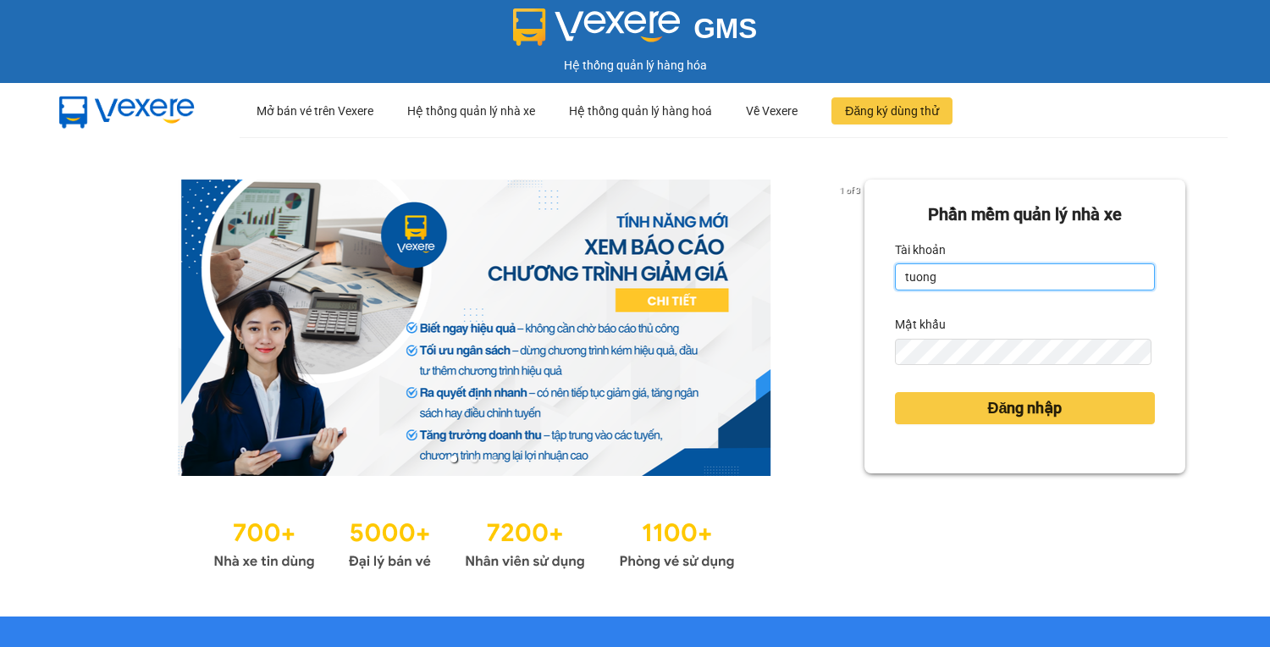
type input "tuongvy.tralanvien"
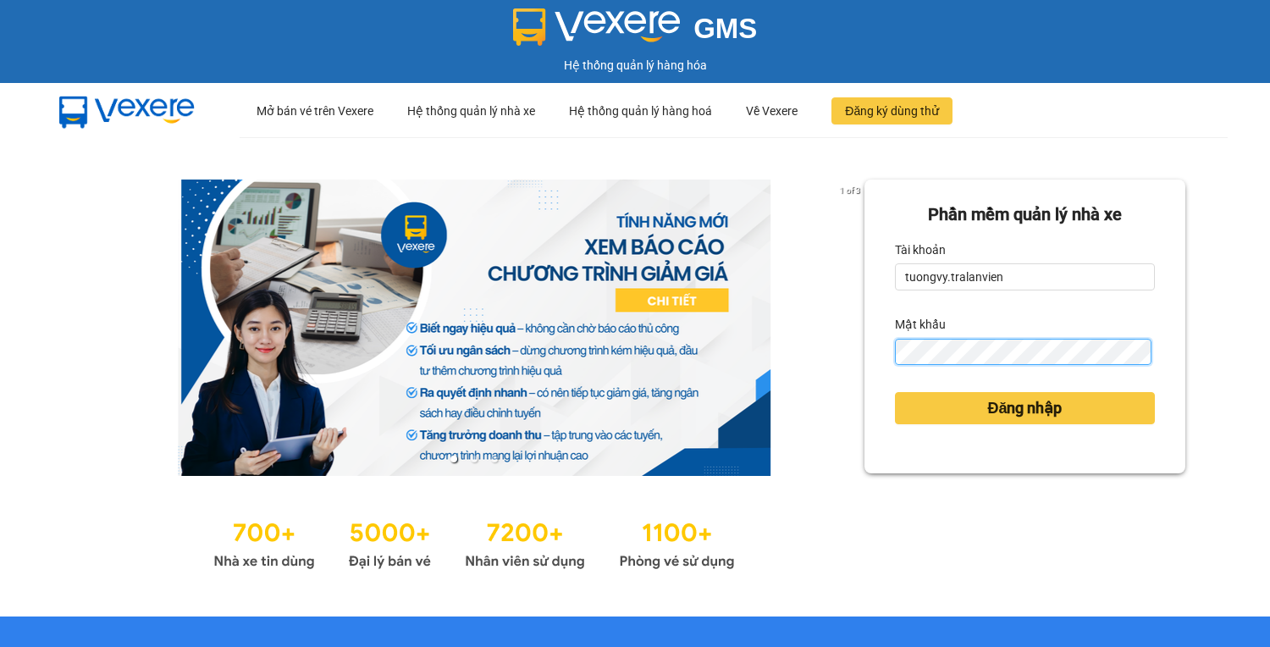
click at [895, 392] on button "Đăng nhập" at bounding box center [1025, 408] width 260 height 32
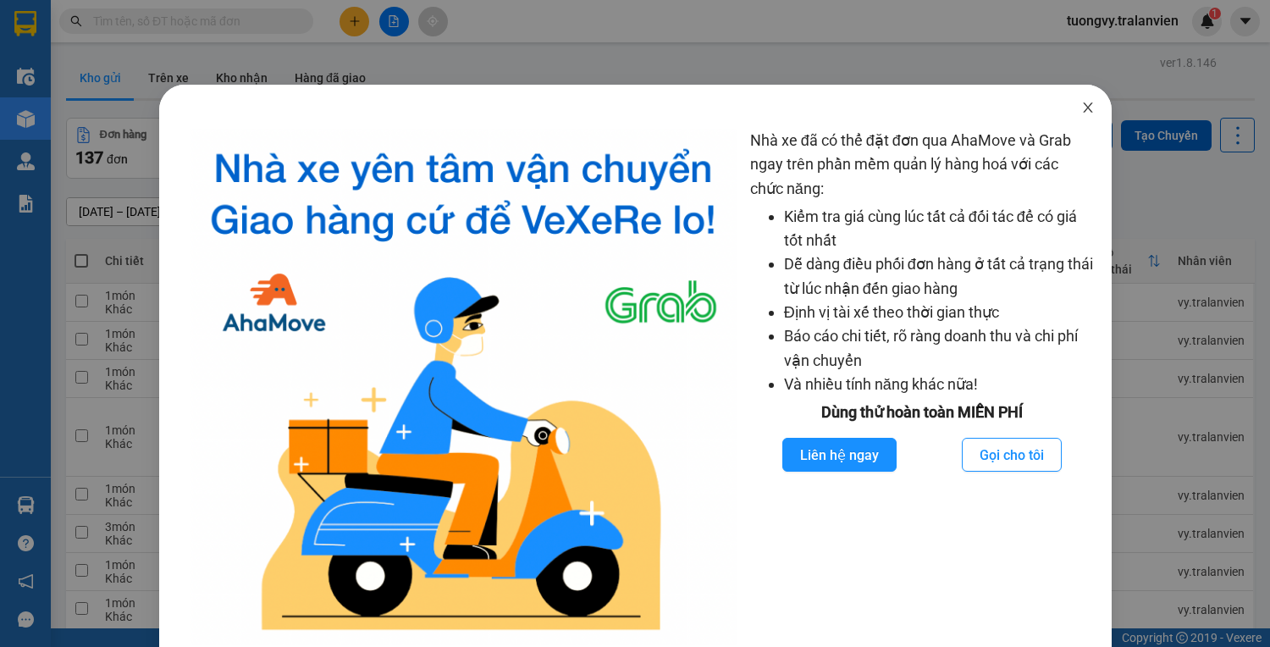
click at [1084, 105] on icon "close" at bounding box center [1088, 108] width 14 height 14
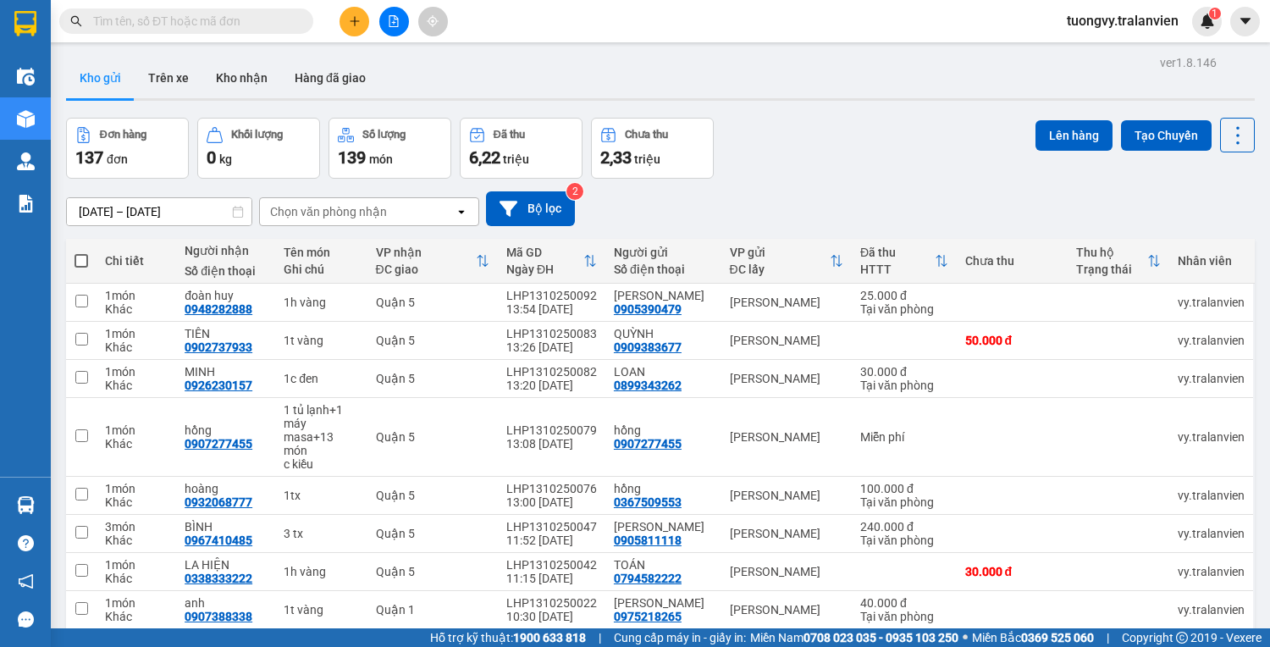
click at [355, 15] on icon "plus" at bounding box center [355, 21] width 12 height 12
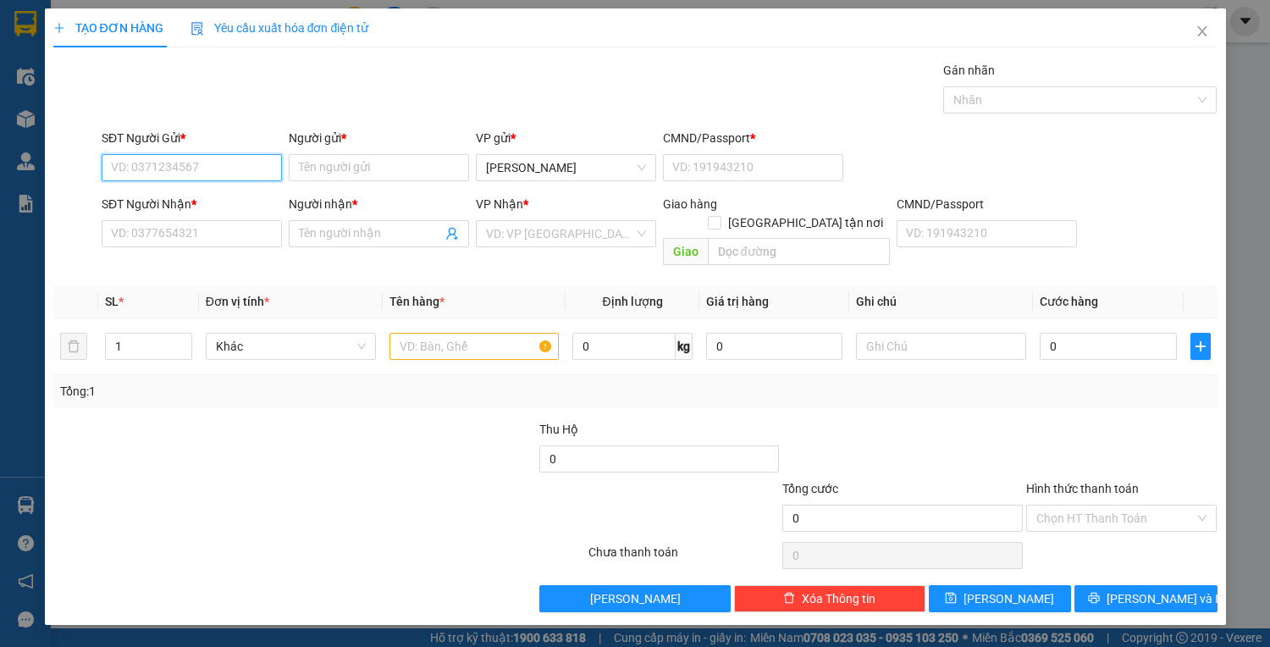
click at [206, 156] on input "SĐT Người Gửi *" at bounding box center [192, 167] width 180 height 27
click at [430, 159] on input "Người gửi *" at bounding box center [379, 167] width 180 height 27
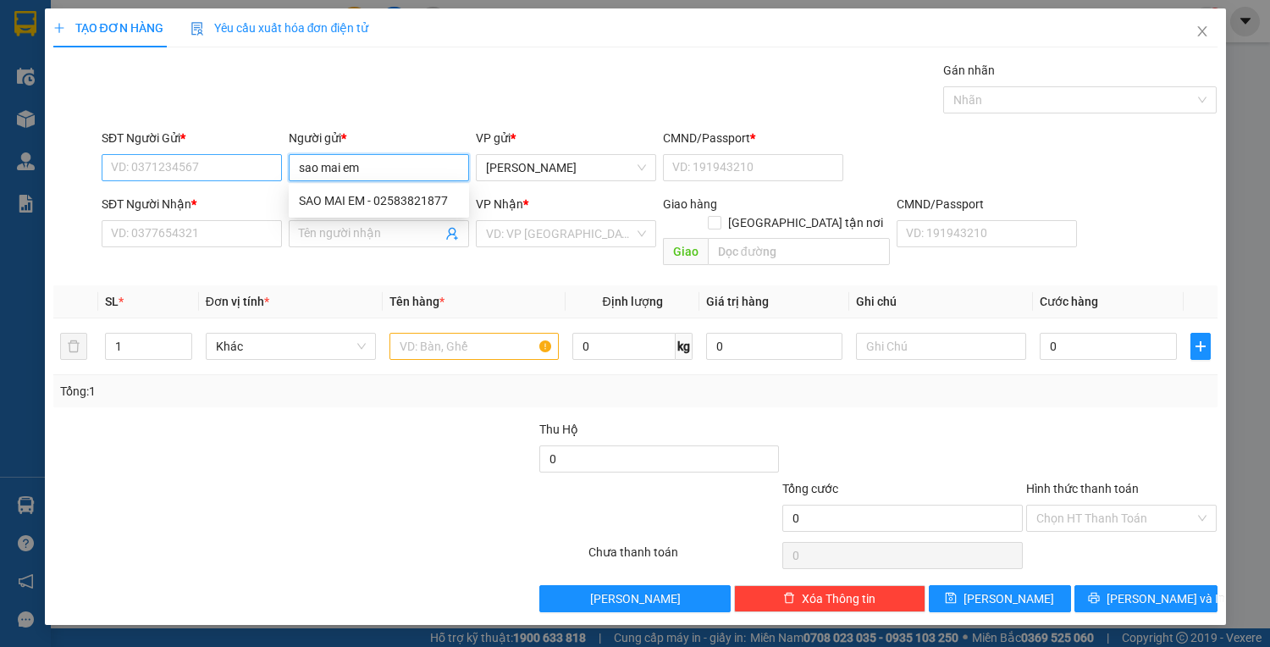
type input "sao mai em"
click at [136, 163] on input "SĐT Người Gửi *" at bounding box center [192, 167] width 180 height 27
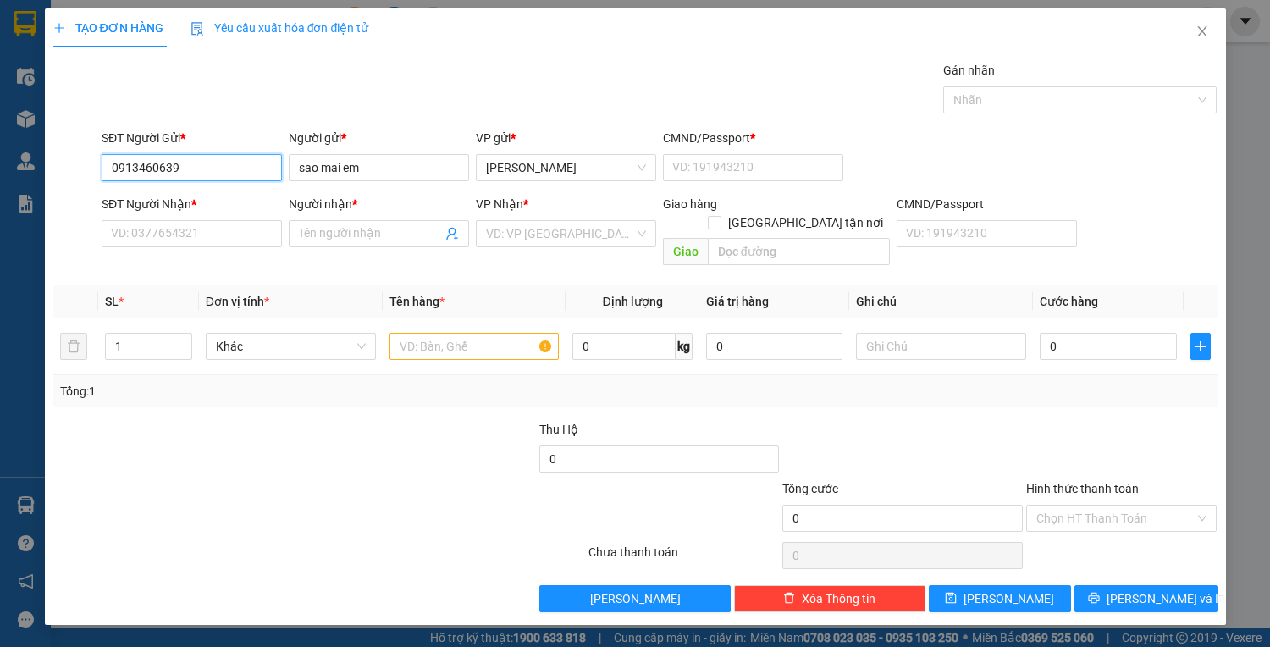
type input "0913460639"
click at [184, 215] on div "SĐT Người Nhận *" at bounding box center [192, 207] width 180 height 25
click at [180, 231] on input "SĐT Người Nhận *" at bounding box center [192, 233] width 180 height 27
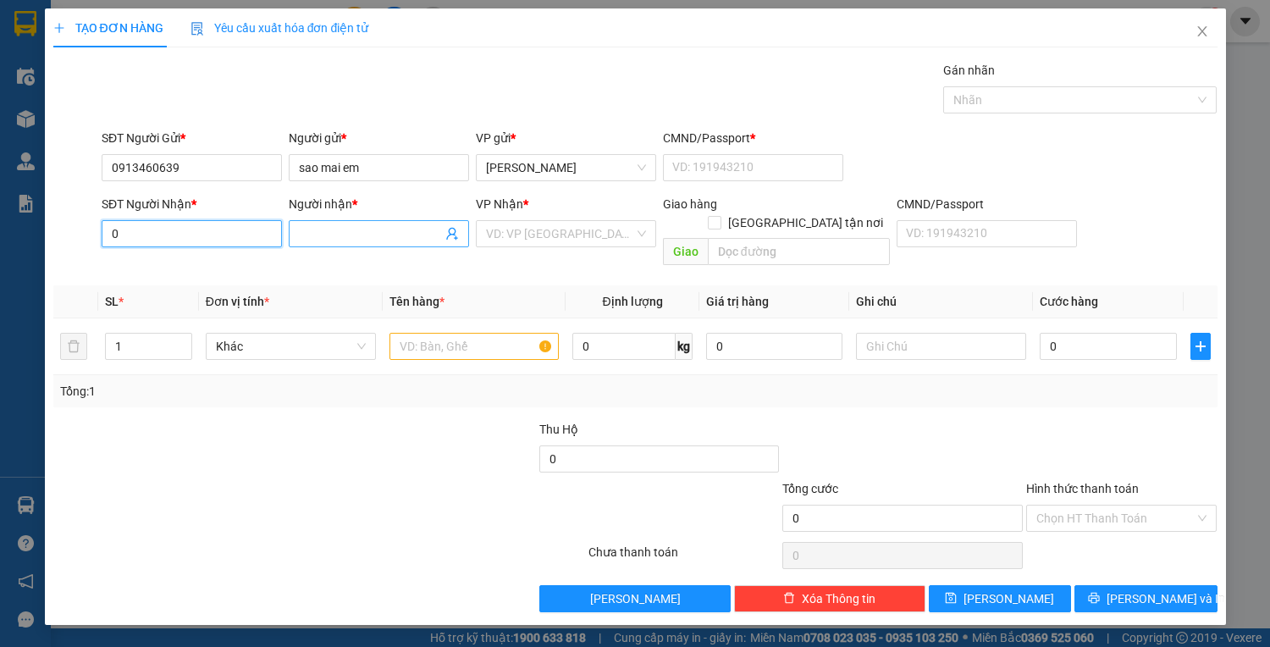
type input "0"
click at [386, 228] on input "Người nhận *" at bounding box center [370, 233] width 143 height 19
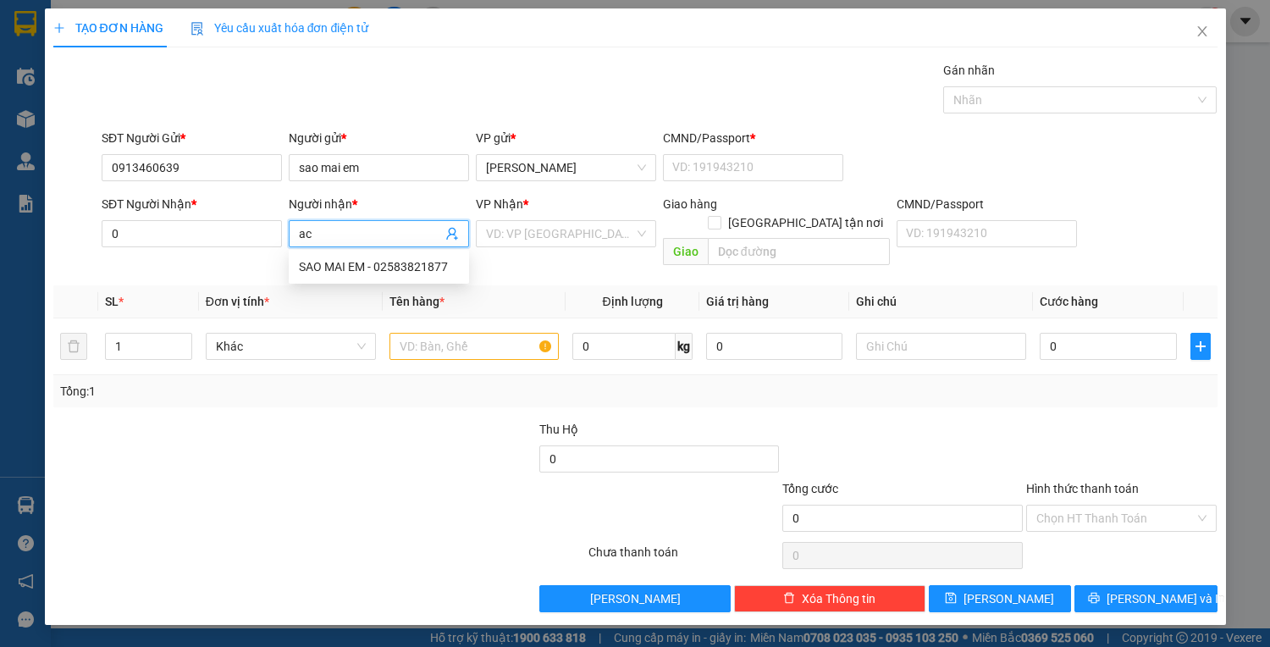
type input "a"
type input "ác qui thành công"
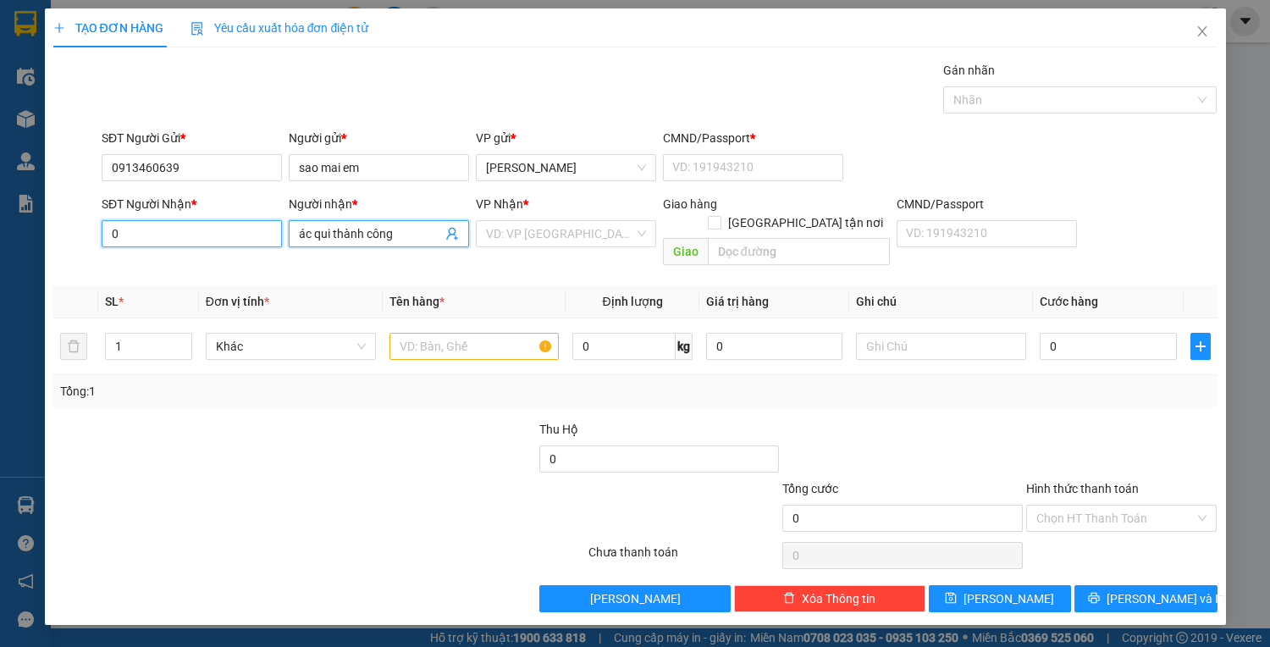
click at [156, 224] on input "0" at bounding box center [192, 233] width 180 height 27
type input "02839552155"
click at [422, 234] on input "ác qui thành công" at bounding box center [370, 233] width 143 height 19
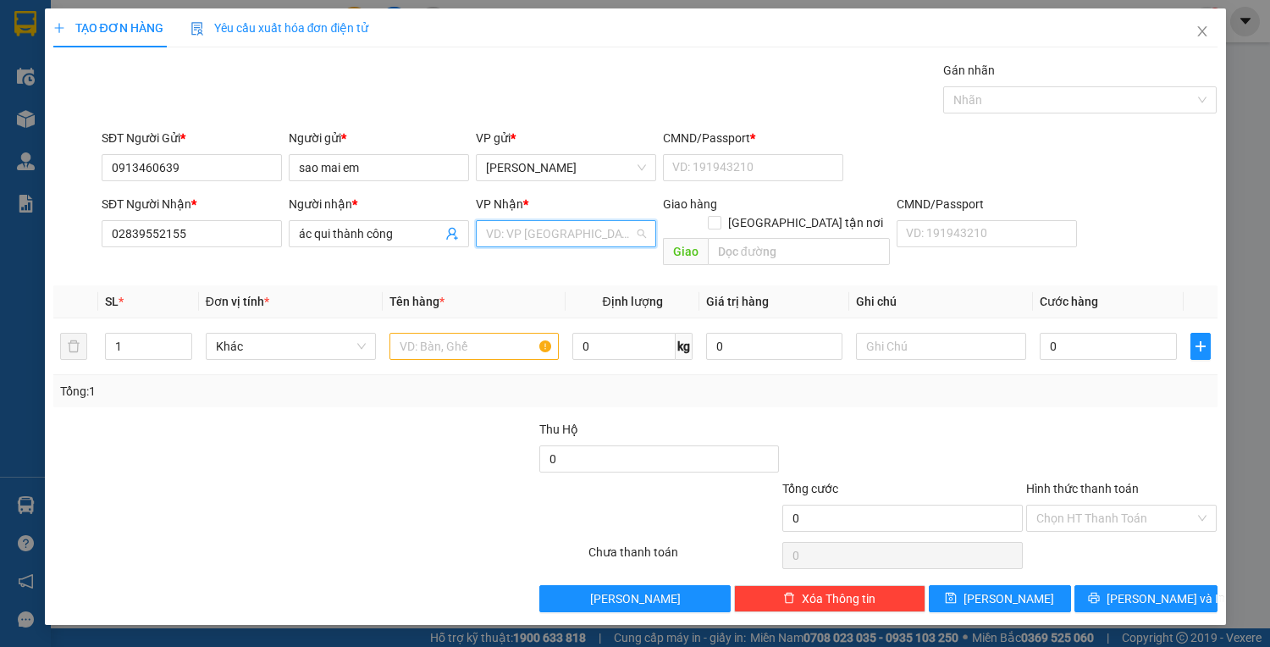
click at [585, 224] on input "search" at bounding box center [560, 233] width 148 height 25
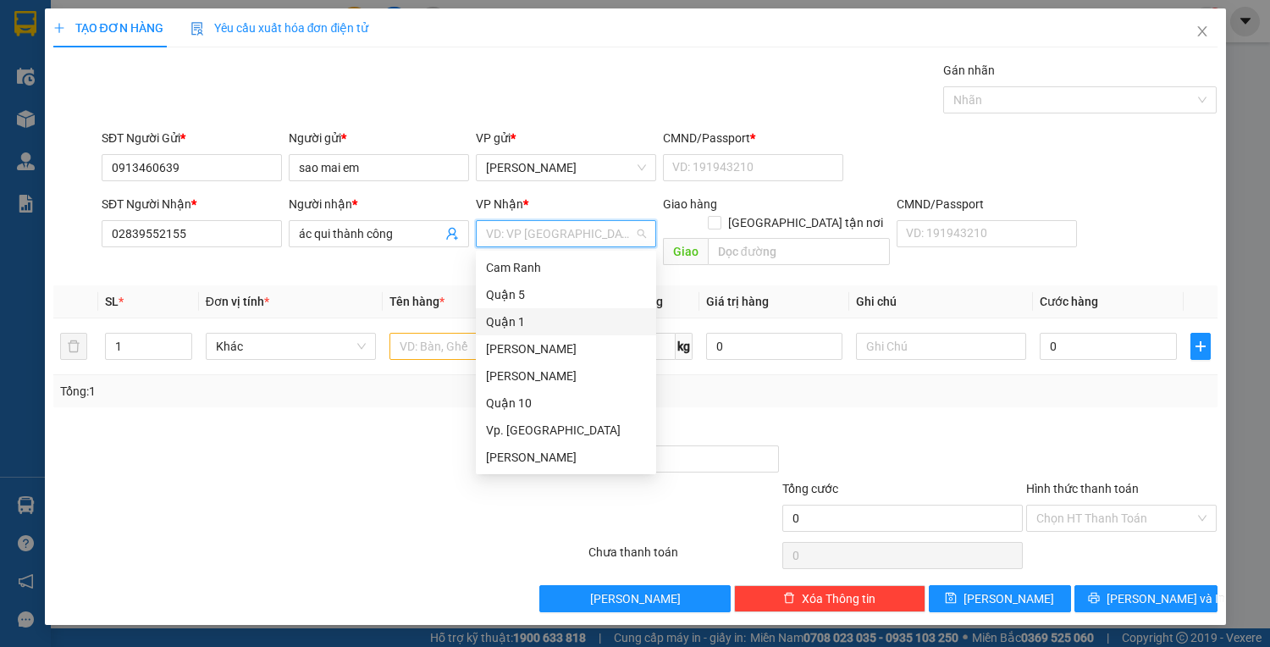
click at [503, 310] on div "Quận 1" at bounding box center [566, 321] width 180 height 27
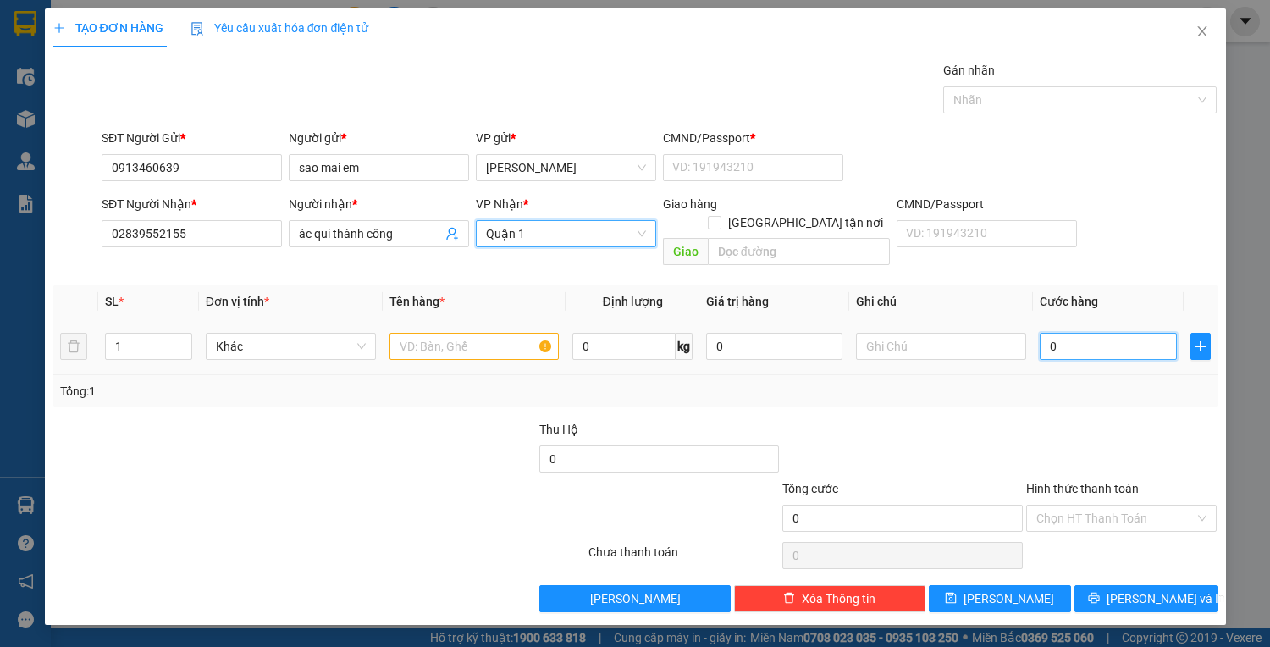
click at [1067, 335] on input "0" at bounding box center [1108, 346] width 136 height 27
type input "4"
type input "40"
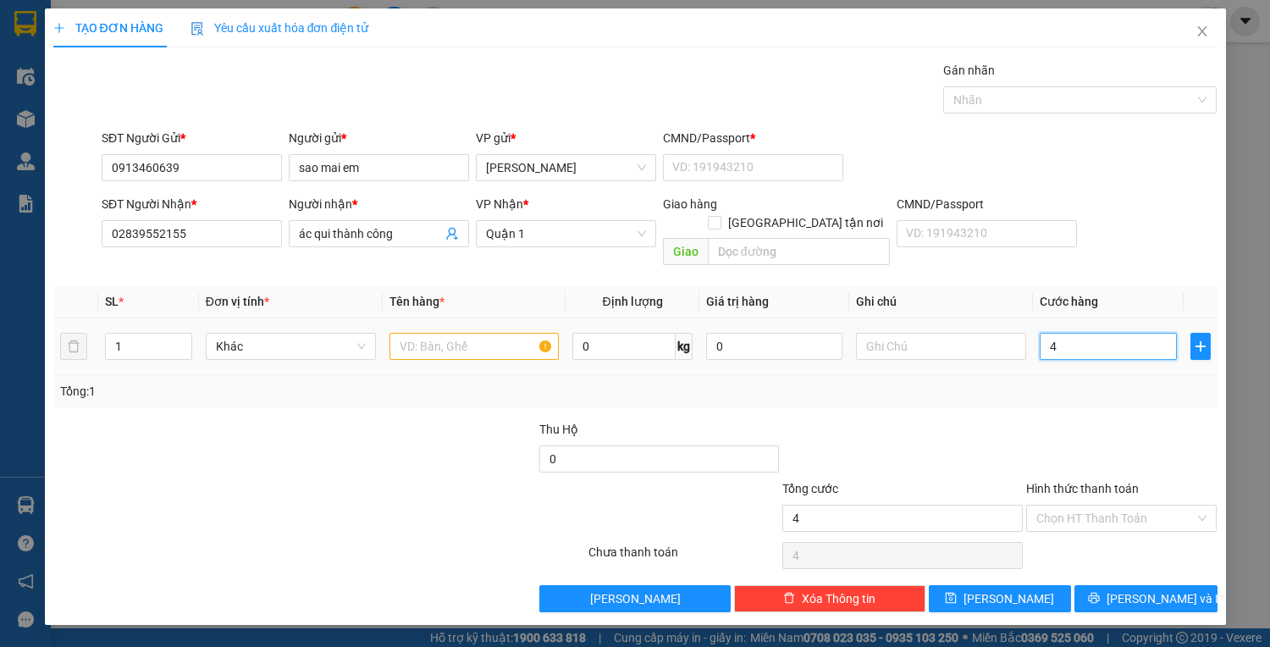
type input "40"
type input "40.000"
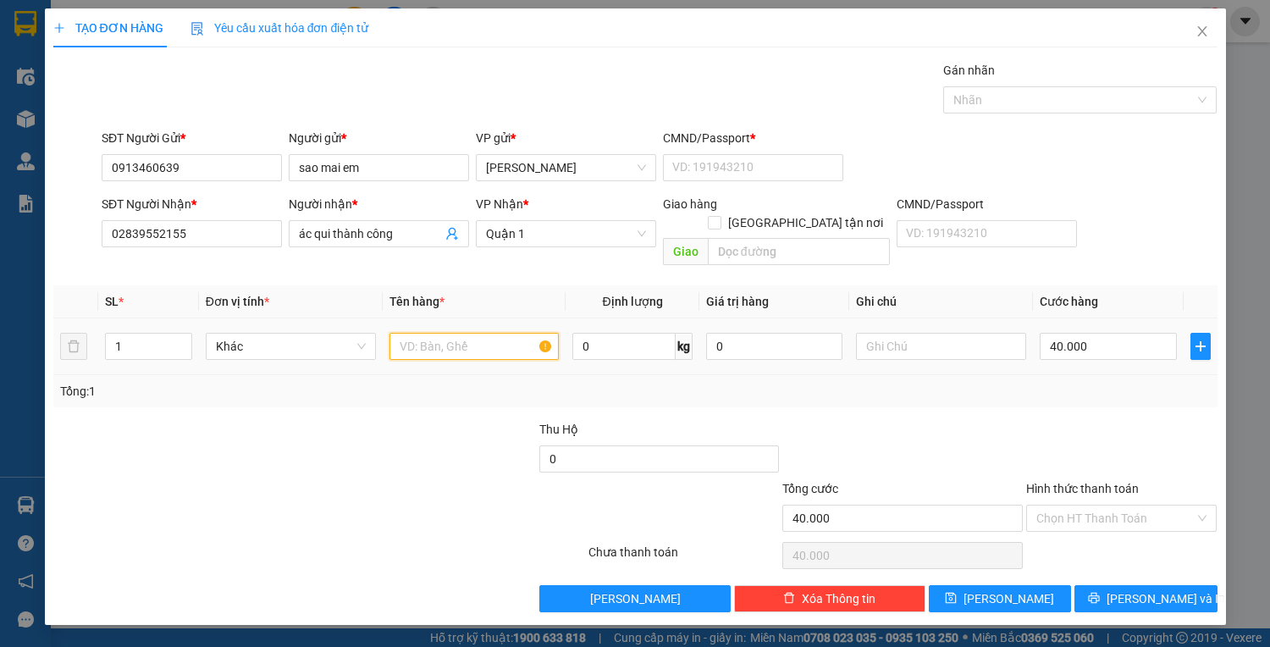
click at [409, 337] on input "text" at bounding box center [475, 346] width 170 height 27
type input "1C Đen"
drag, startPoint x: 204, startPoint y: 230, endPoint x: 135, endPoint y: 220, distance: 69.3
click at [102, 230] on input "02839552155" at bounding box center [192, 233] width 180 height 27
click at [225, 171] on input "0913460639" at bounding box center [192, 167] width 180 height 27
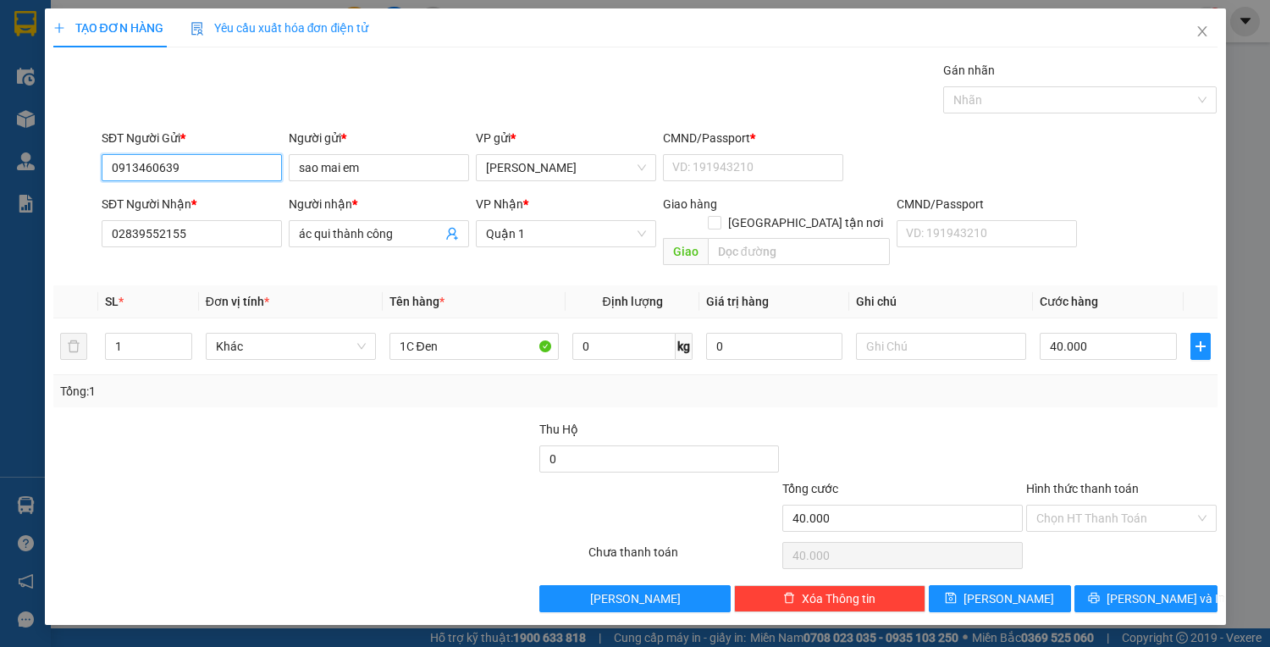
drag, startPoint x: 177, startPoint y: 168, endPoint x: 126, endPoint y: 159, distance: 51.5
click at [97, 173] on div "SĐT Người Gửi * 0913460639 0913460639 Người gửi * sao mai em VP gửi * Lê Hồng P…" at bounding box center [636, 158] width 1168 height 59
type input "0"
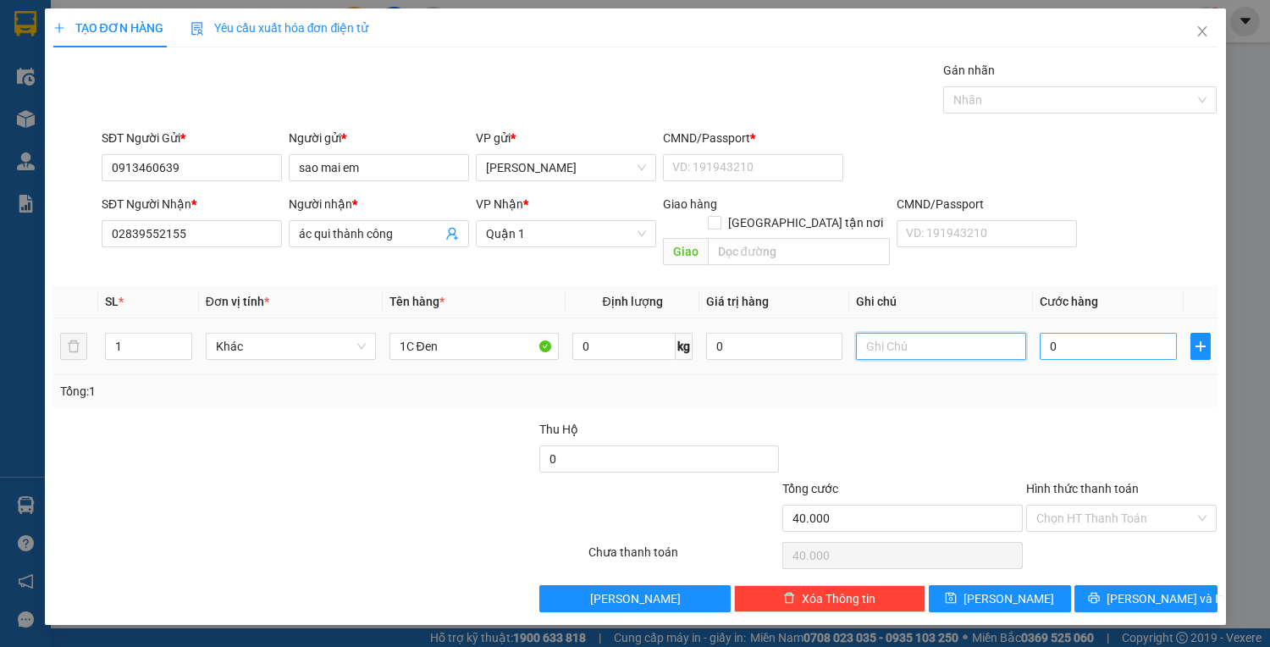
type input "40.000"
type input "0"
click at [1060, 335] on input "0" at bounding box center [1108, 346] width 136 height 27
type input "3"
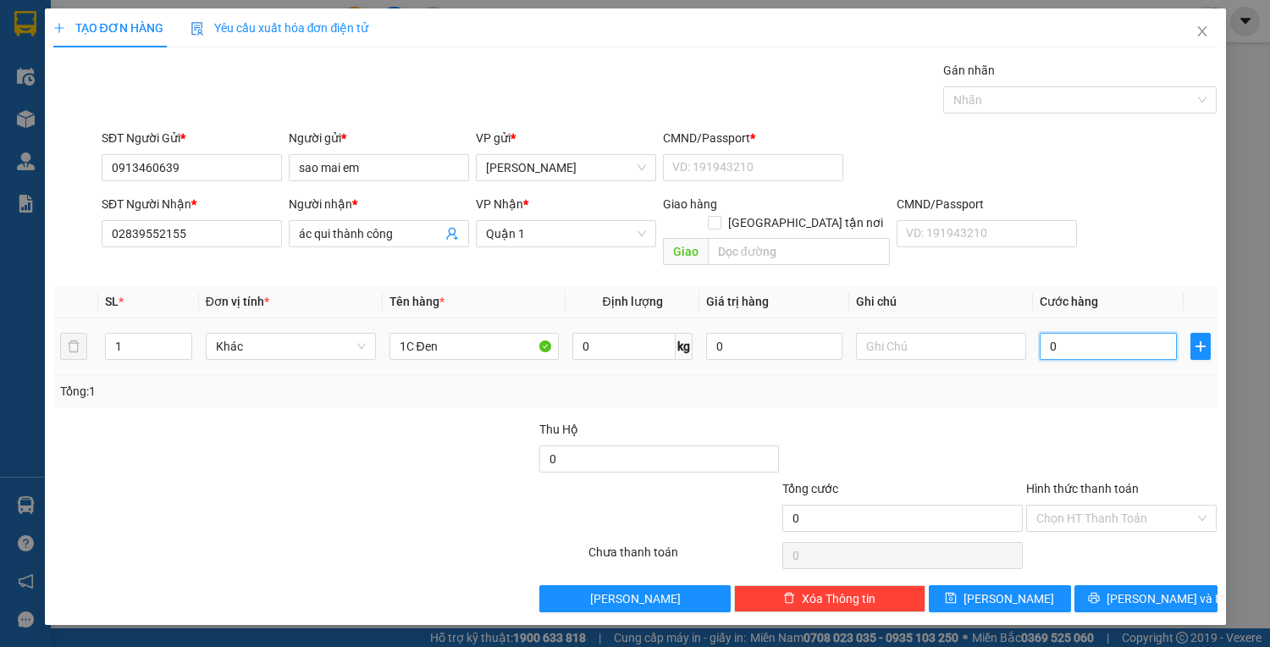
type input "3"
type input "30"
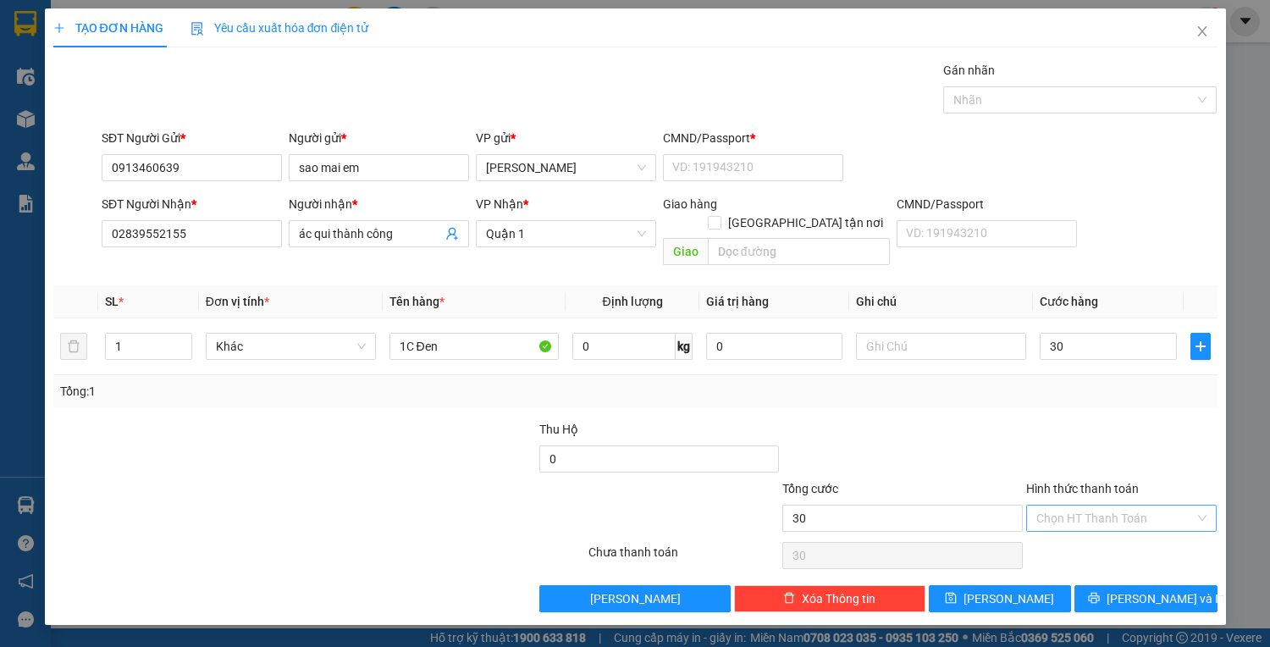
type input "30.000"
click at [1076, 508] on input "Hình thức thanh toán" at bounding box center [1115, 518] width 159 height 25
click at [1083, 531] on div "Tại văn phòng" at bounding box center [1121, 531] width 171 height 19
type input "0"
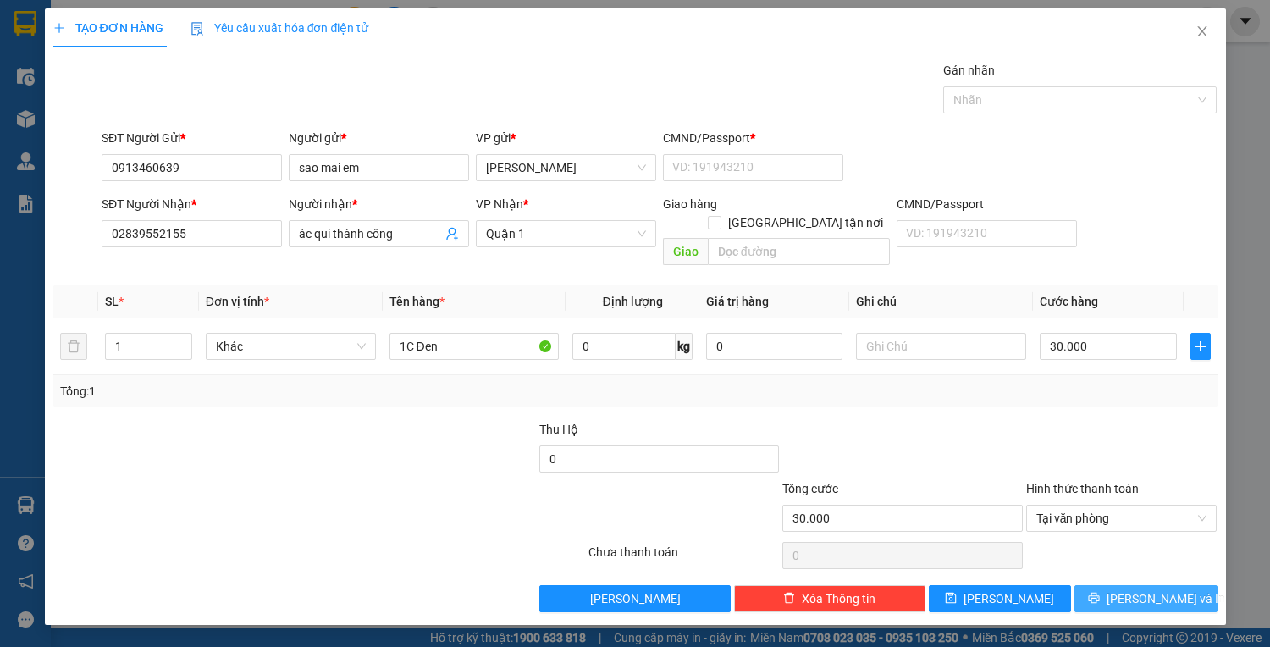
click at [1162, 589] on span "[PERSON_NAME] và In" at bounding box center [1166, 598] width 119 height 19
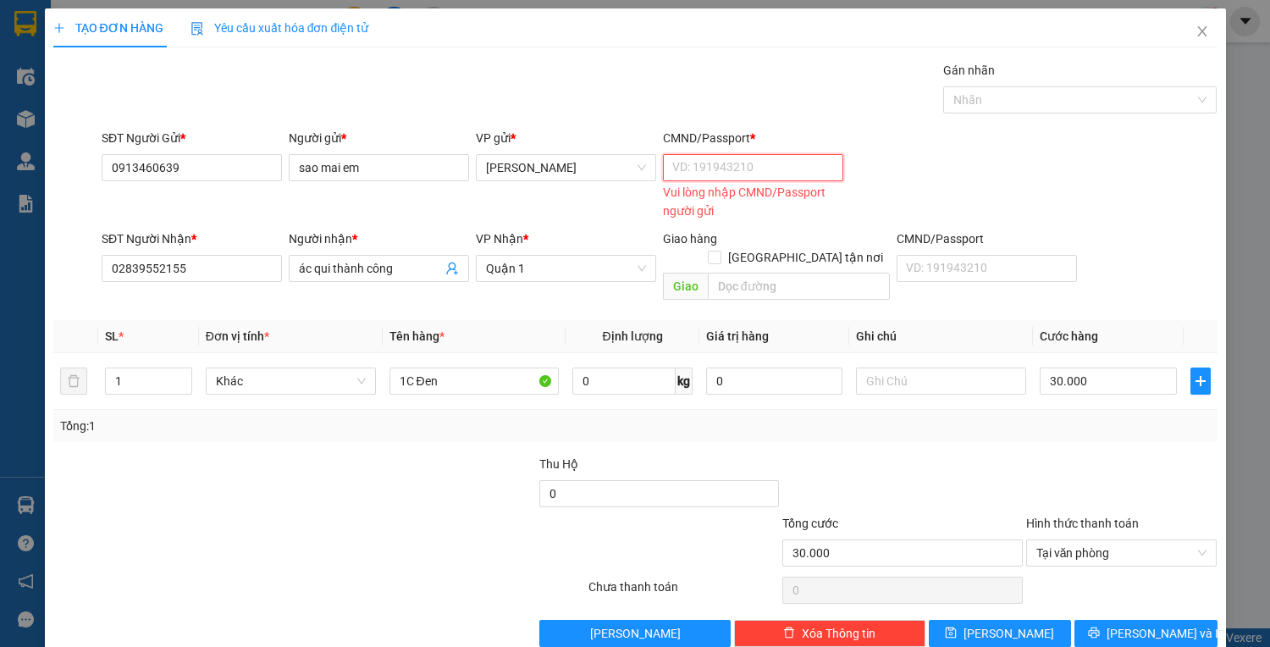
click at [737, 169] on input "CMND/Passport *" at bounding box center [753, 167] width 180 height 27
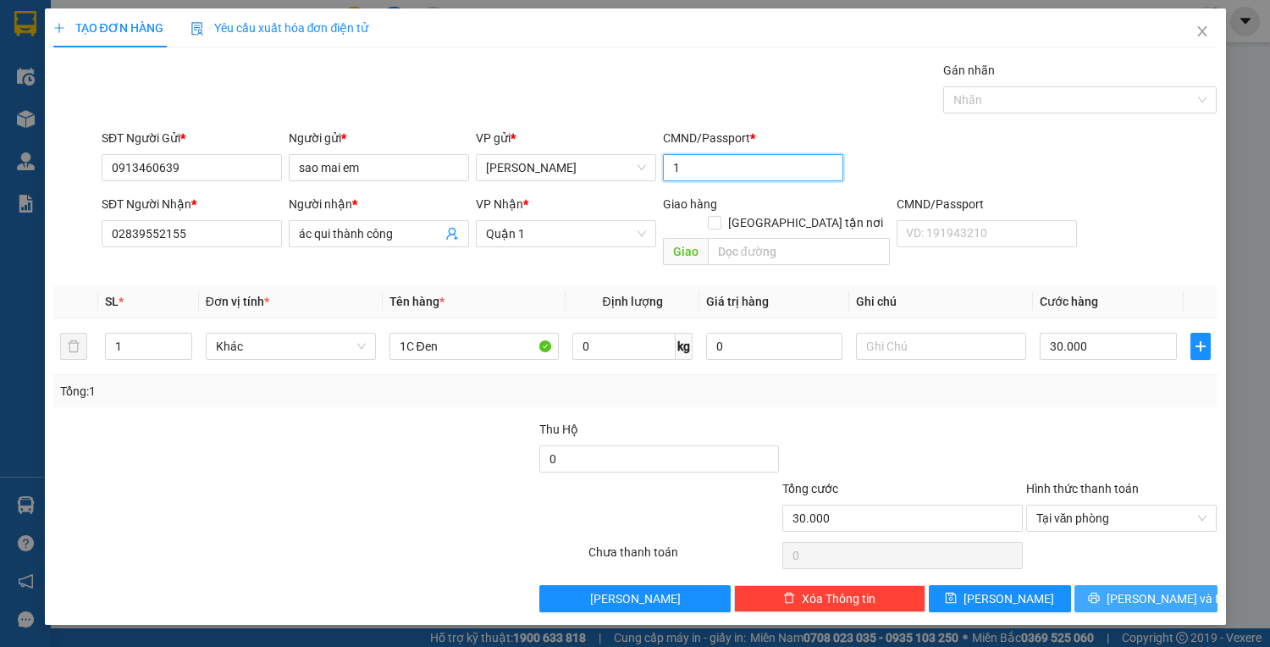
type input "1"
click at [1162, 589] on span "[PERSON_NAME] và In" at bounding box center [1166, 598] width 119 height 19
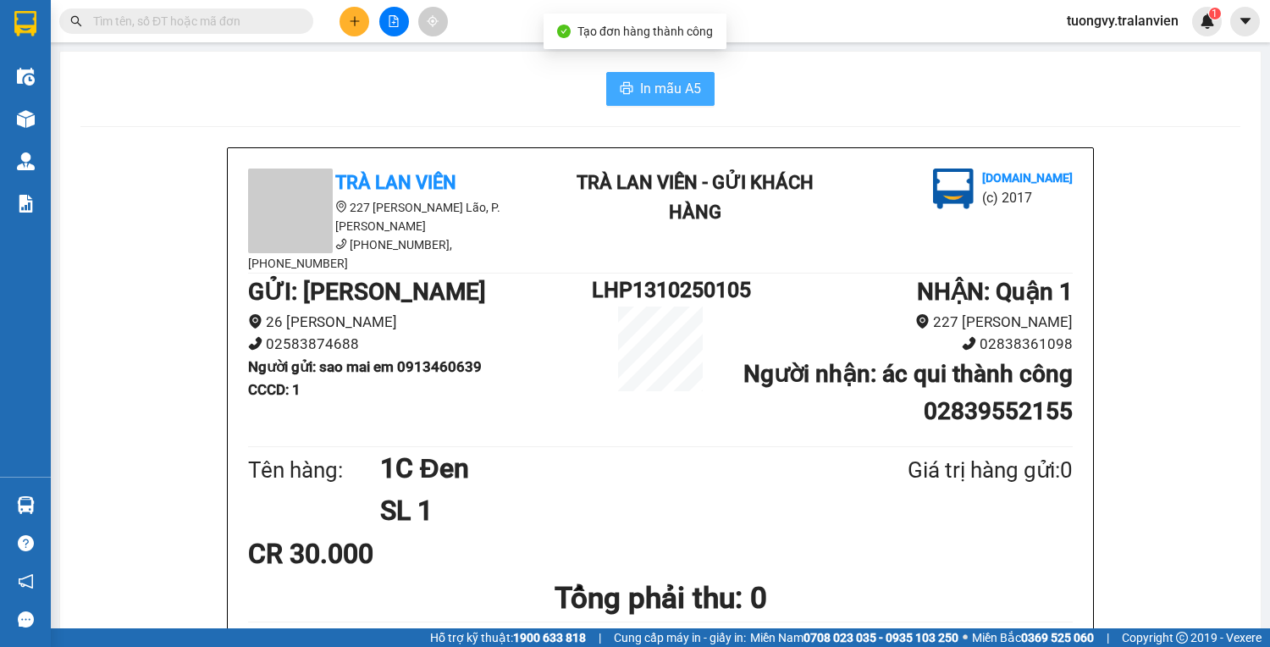
click at [640, 81] on span "In mẫu A5" at bounding box center [670, 88] width 61 height 21
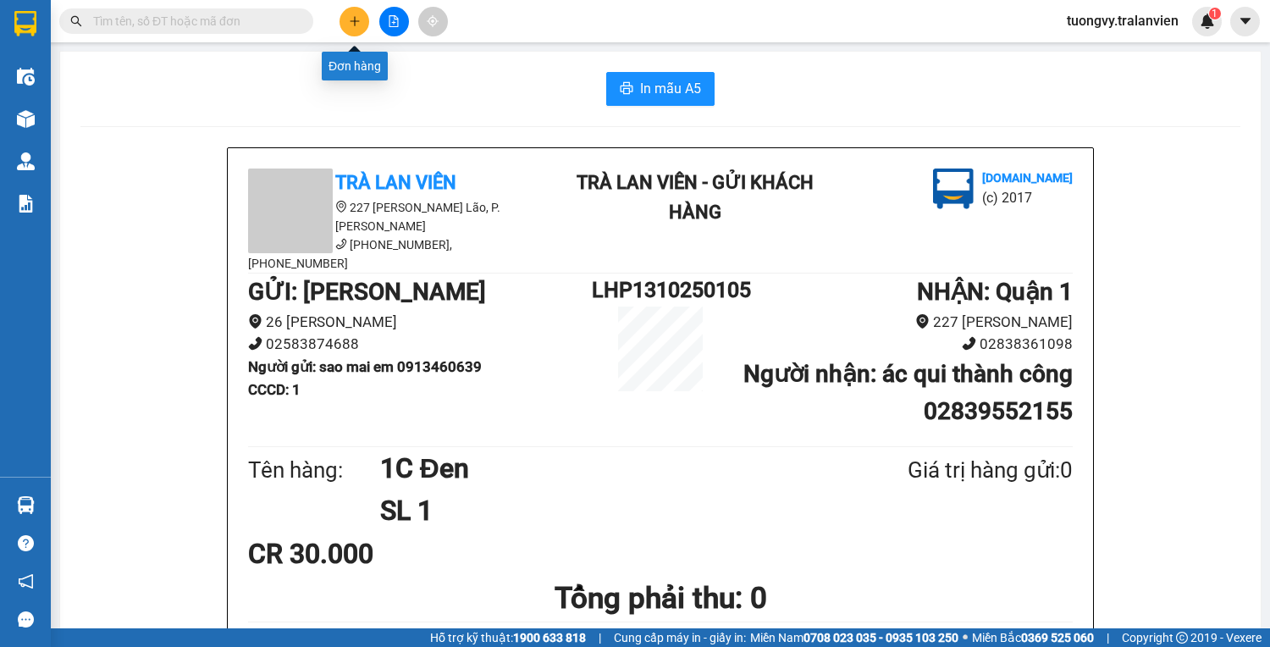
click at [351, 19] on icon "plus" at bounding box center [355, 21] width 12 height 12
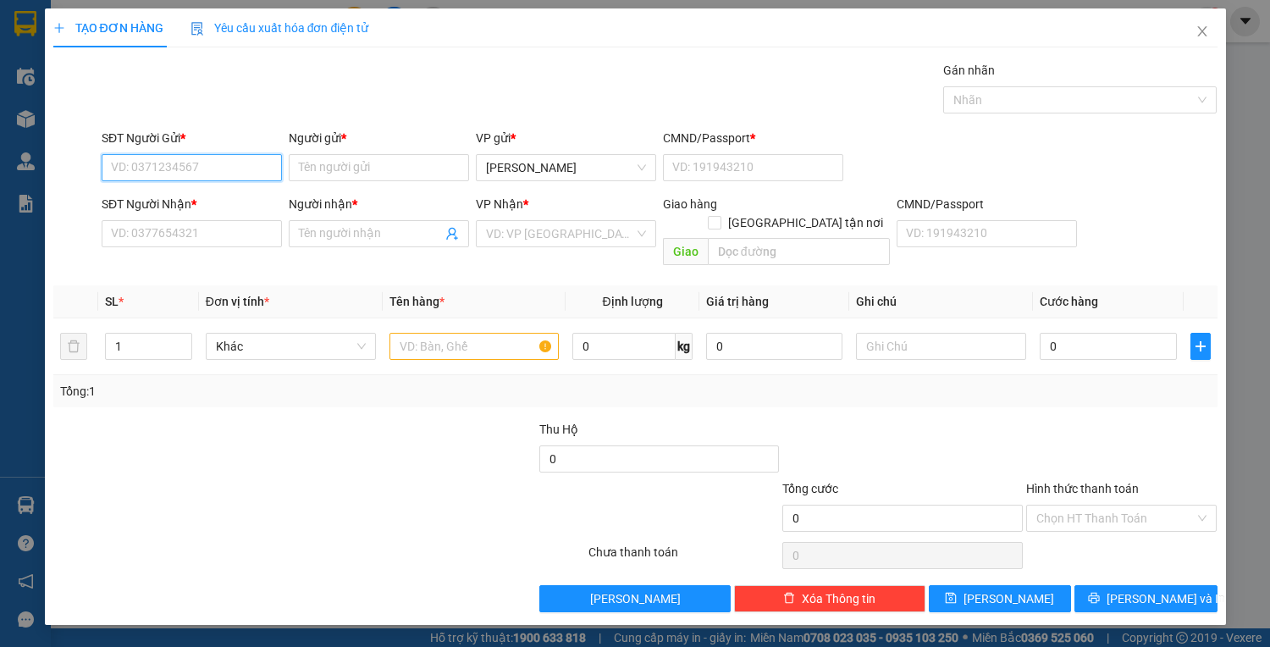
click at [193, 174] on input "SĐT Người Gửi *" at bounding box center [192, 167] width 180 height 27
type input "0903535848"
click at [130, 191] on div "0903535848 - THÀNH" at bounding box center [192, 200] width 160 height 19
type input "THÀNH"
type input "225950977"
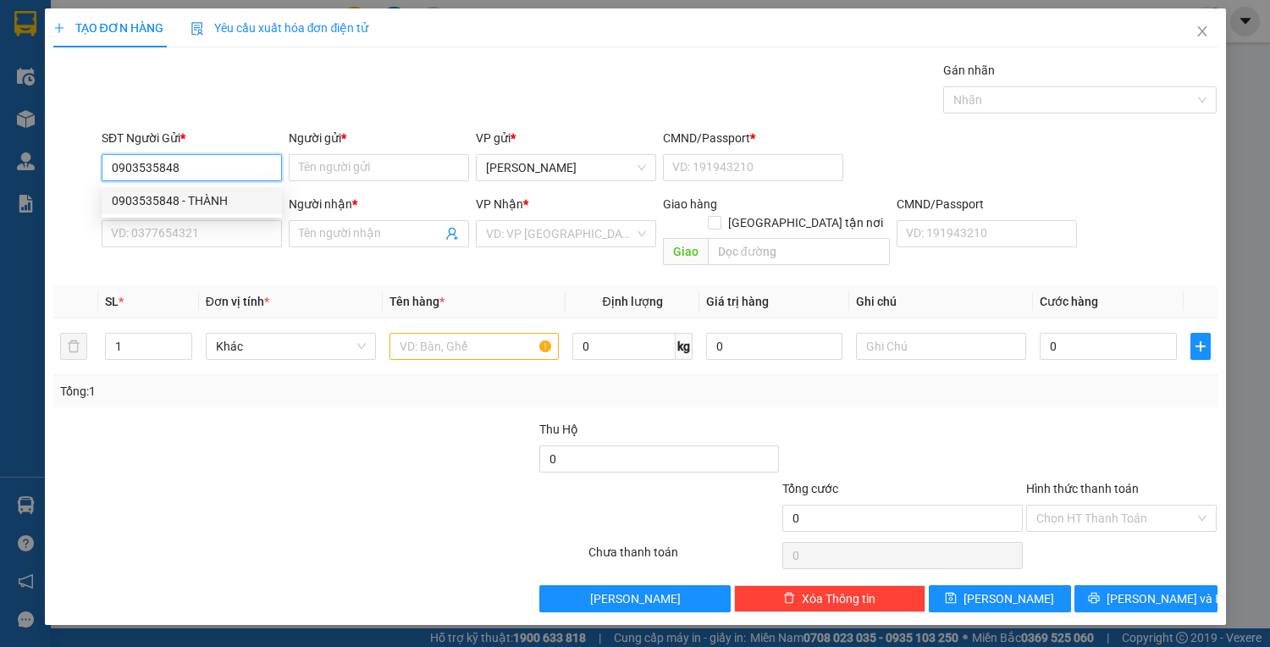
type input "0909870069"
type input "PHÚ"
type input "225950977"
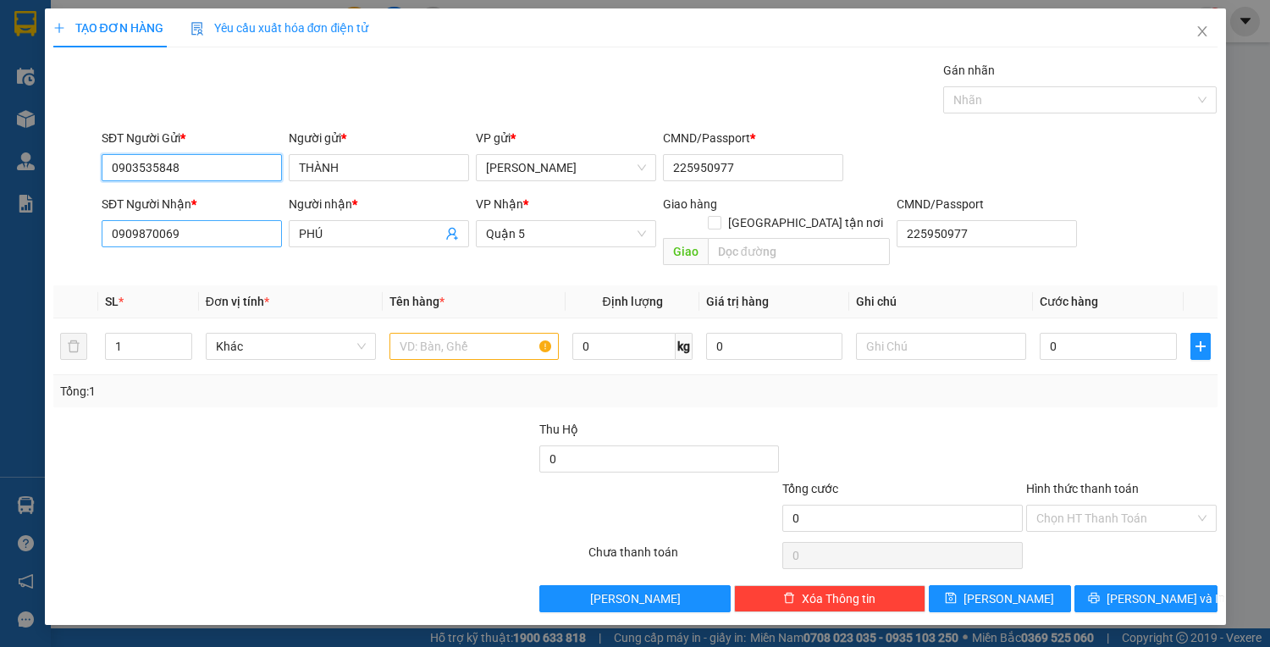
type input "0903535848"
click at [274, 224] on input "0909870069" at bounding box center [192, 233] width 180 height 27
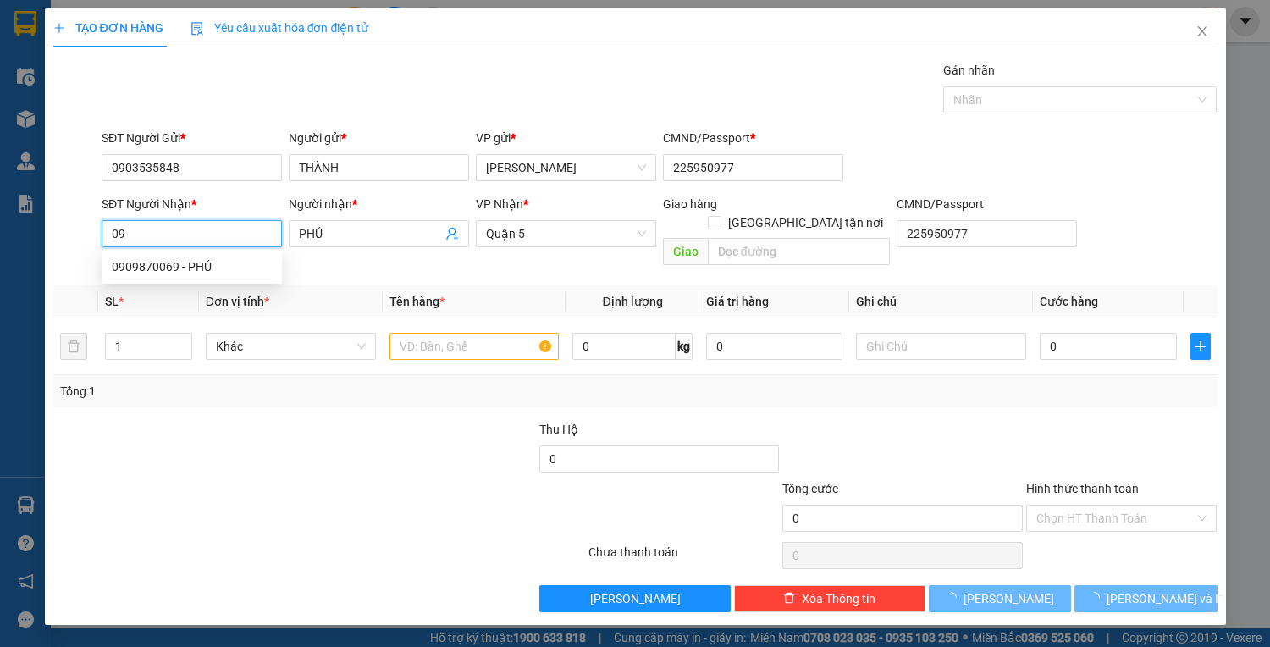
type input "0"
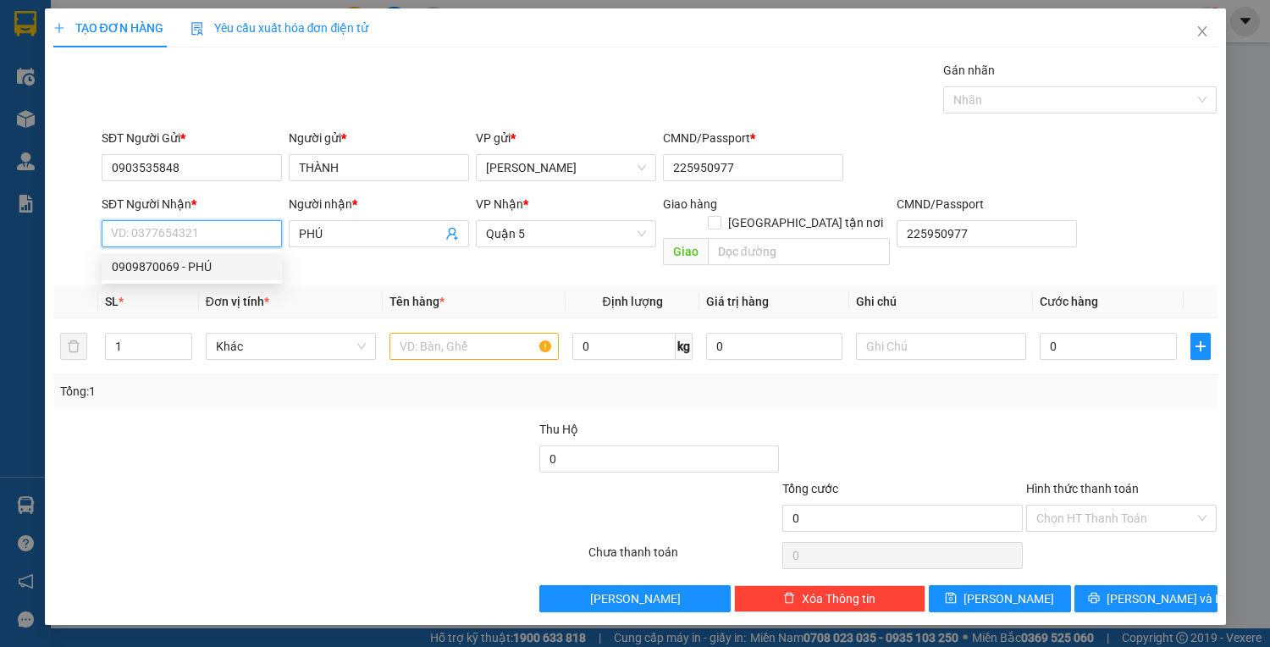
click at [251, 270] on div "0909870069 - PHÚ" at bounding box center [192, 266] width 160 height 19
click at [237, 229] on input "0909870069" at bounding box center [192, 233] width 180 height 27
type input "0"
click at [212, 233] on input "139" at bounding box center [192, 233] width 180 height 27
type input "1"
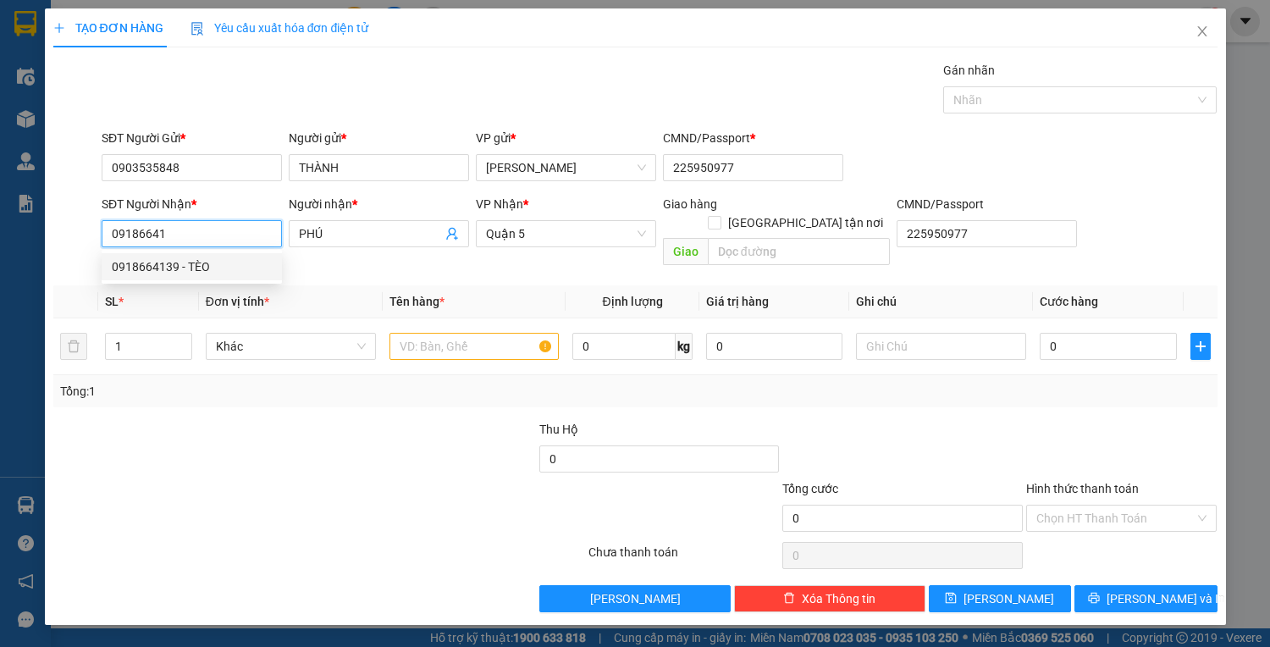
click at [169, 259] on div "0918664139 - TÈO" at bounding box center [192, 266] width 160 height 19
type input "0918664139"
type input "TÈO"
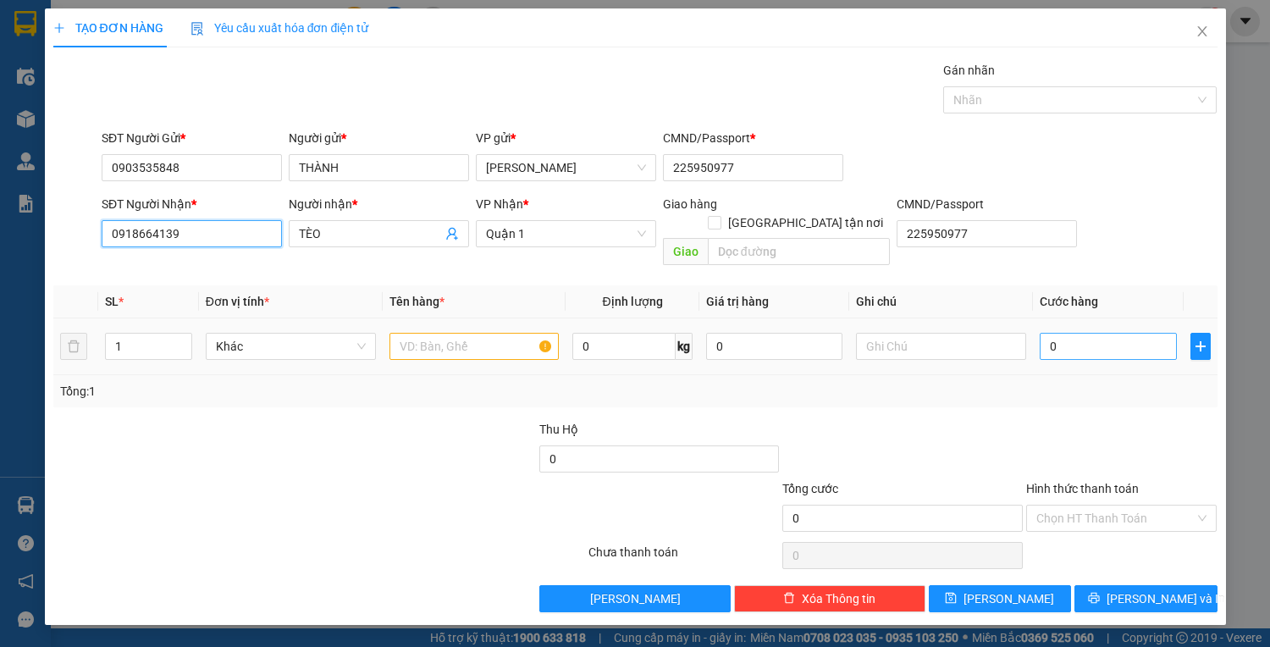
type input "0918664139"
click at [1053, 333] on input "0" at bounding box center [1108, 346] width 136 height 27
type input "2"
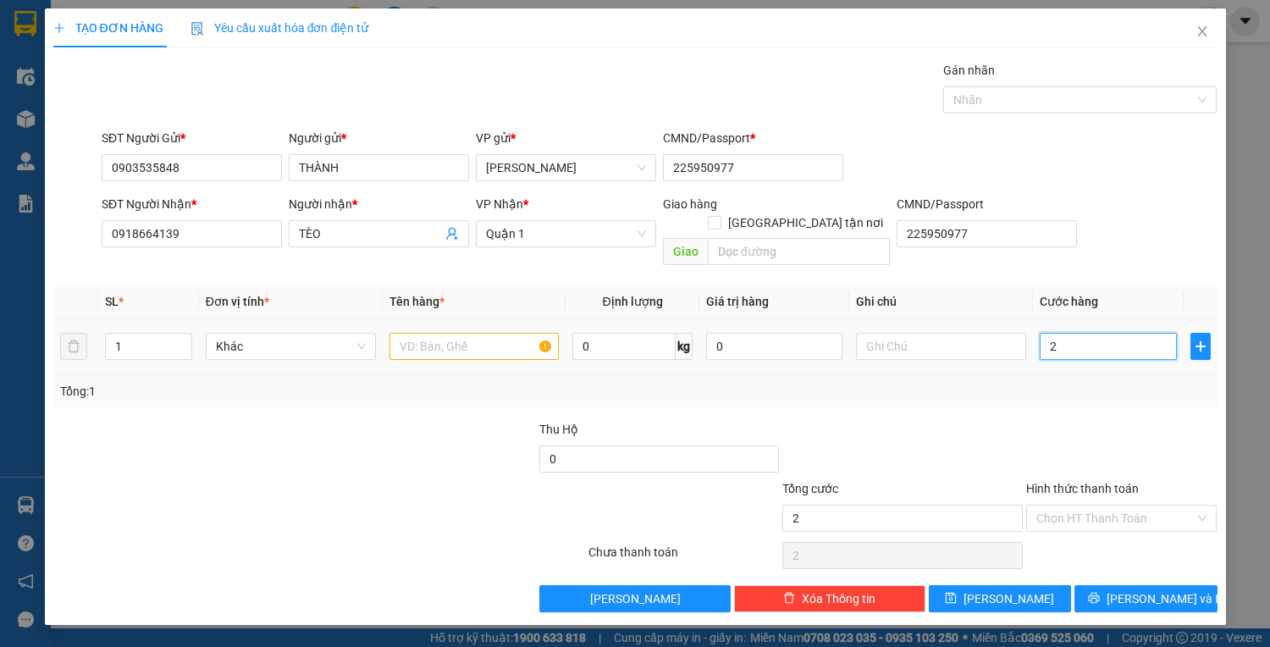
type input "25"
type input "25.000"
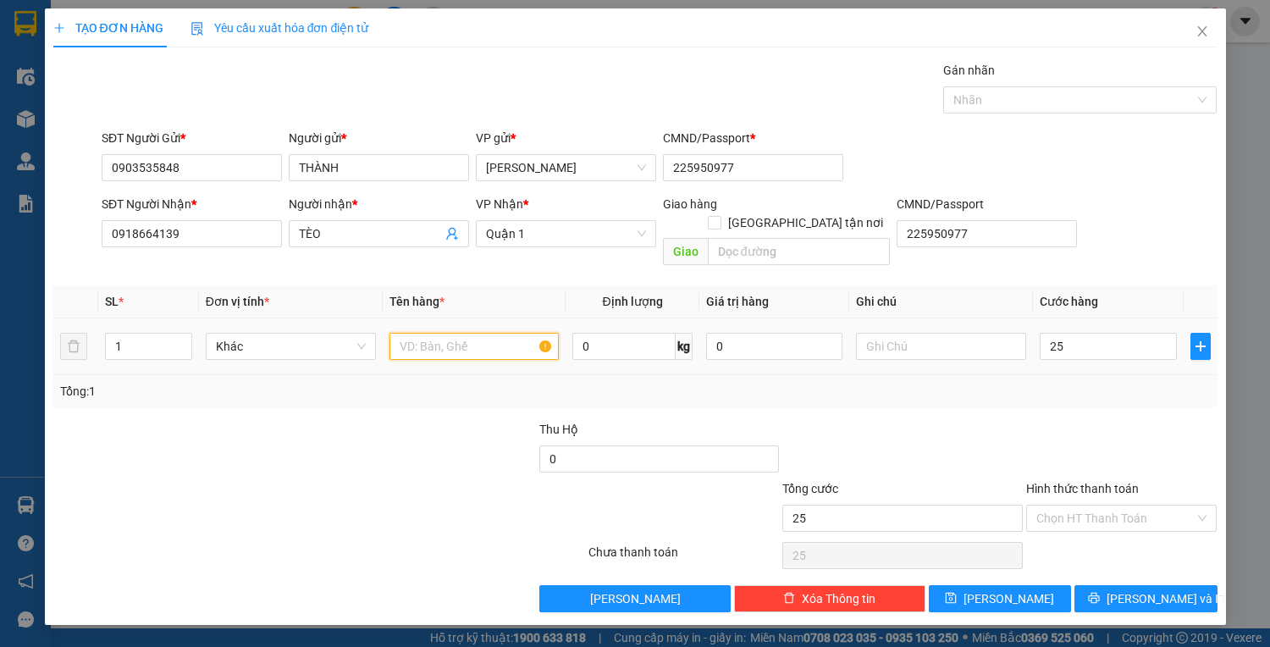
type input "25.000"
click at [422, 333] on input "text" at bounding box center [475, 346] width 170 height 27
type input "1H VÀNG DÀI"
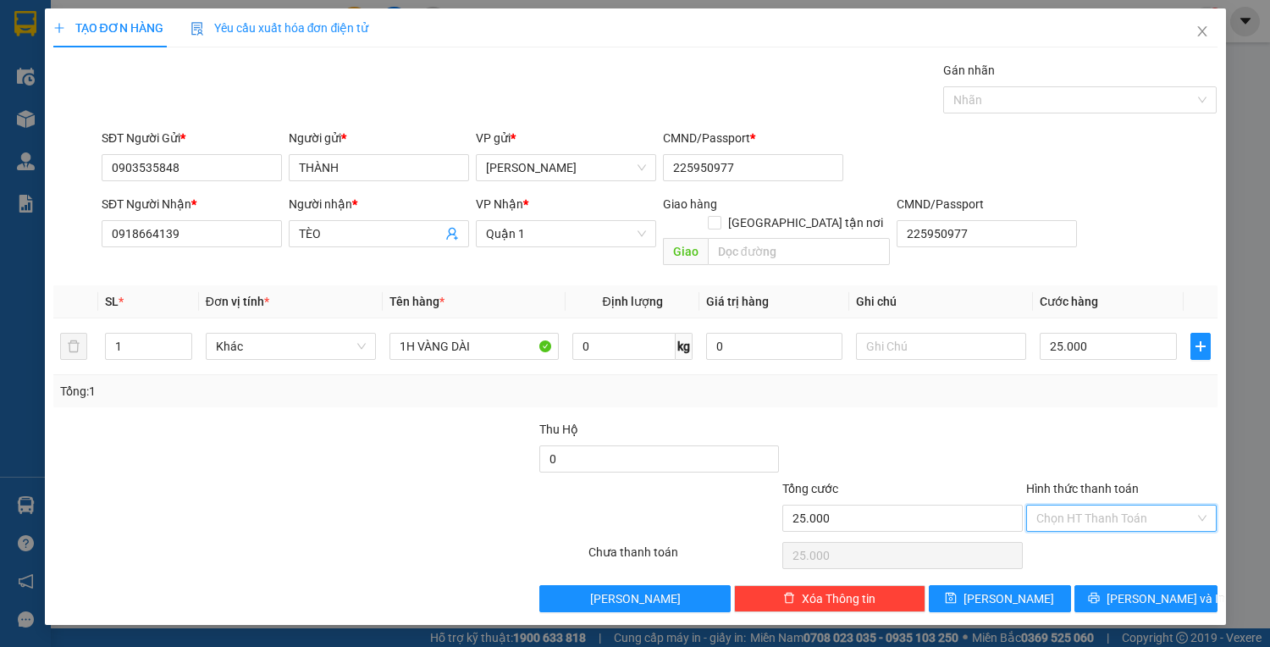
click at [1138, 506] on input "Hình thức thanh toán" at bounding box center [1115, 518] width 159 height 25
click at [1108, 533] on div "Tại văn phòng" at bounding box center [1121, 531] width 171 height 19
type input "0"
click at [1165, 589] on span "[PERSON_NAME] và In" at bounding box center [1166, 598] width 119 height 19
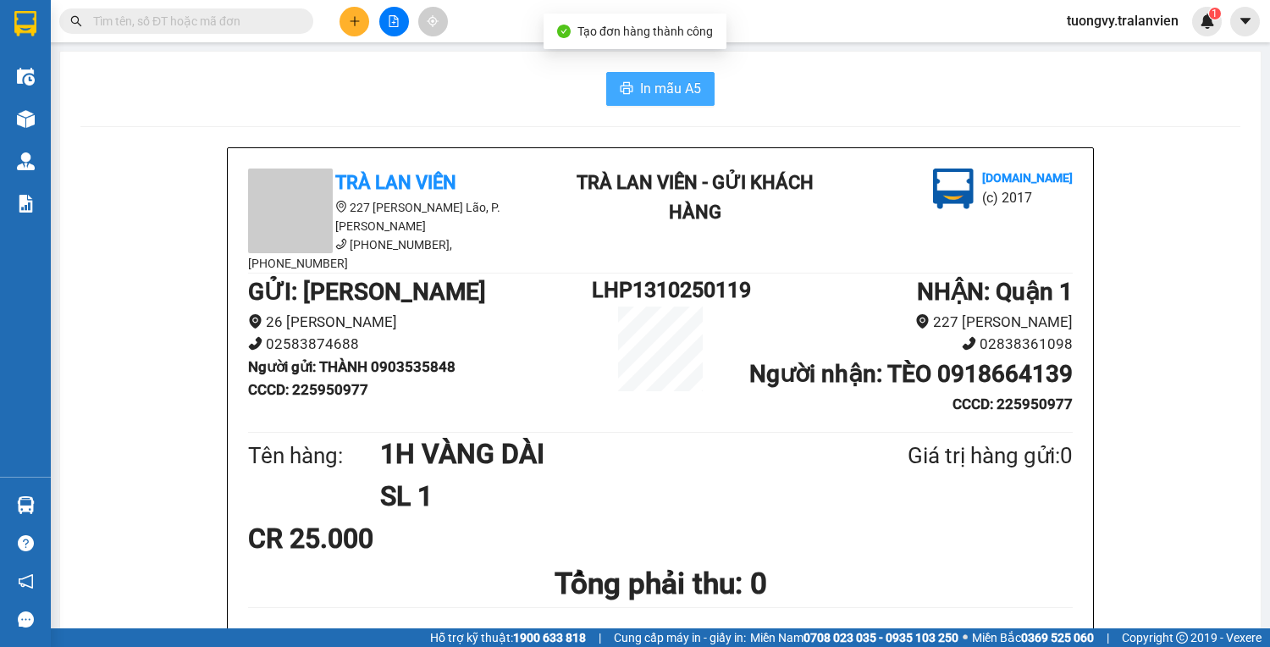
click at [681, 80] on span "In mẫu A5" at bounding box center [670, 88] width 61 height 21
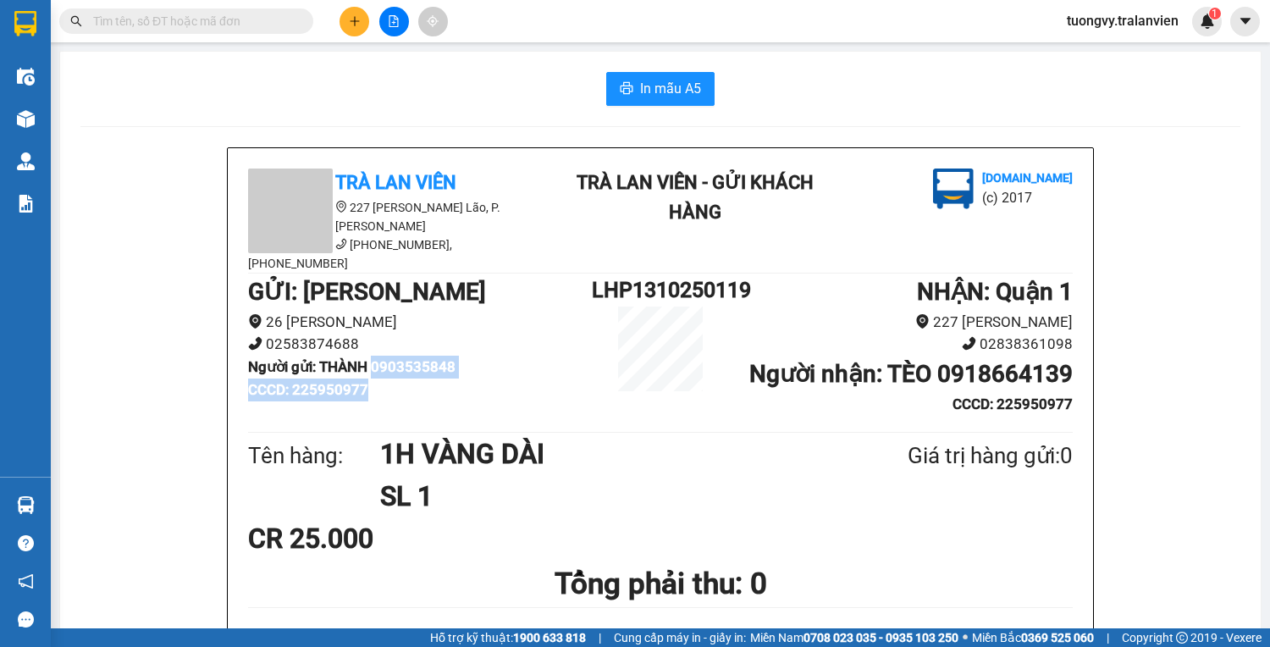
drag, startPoint x: 375, startPoint y: 349, endPoint x: 473, endPoint y: 364, distance: 99.4
click at [473, 364] on ul "GỬI : Lê Hồng Phong 26 Lê Hồng Phong 02583874688 Người gửi : THÀNH 0903535848 C…" at bounding box center [420, 338] width 344 height 128
copy ul "0903535848 CCCD : 225950977"
click at [345, 10] on button at bounding box center [355, 22] width 30 height 30
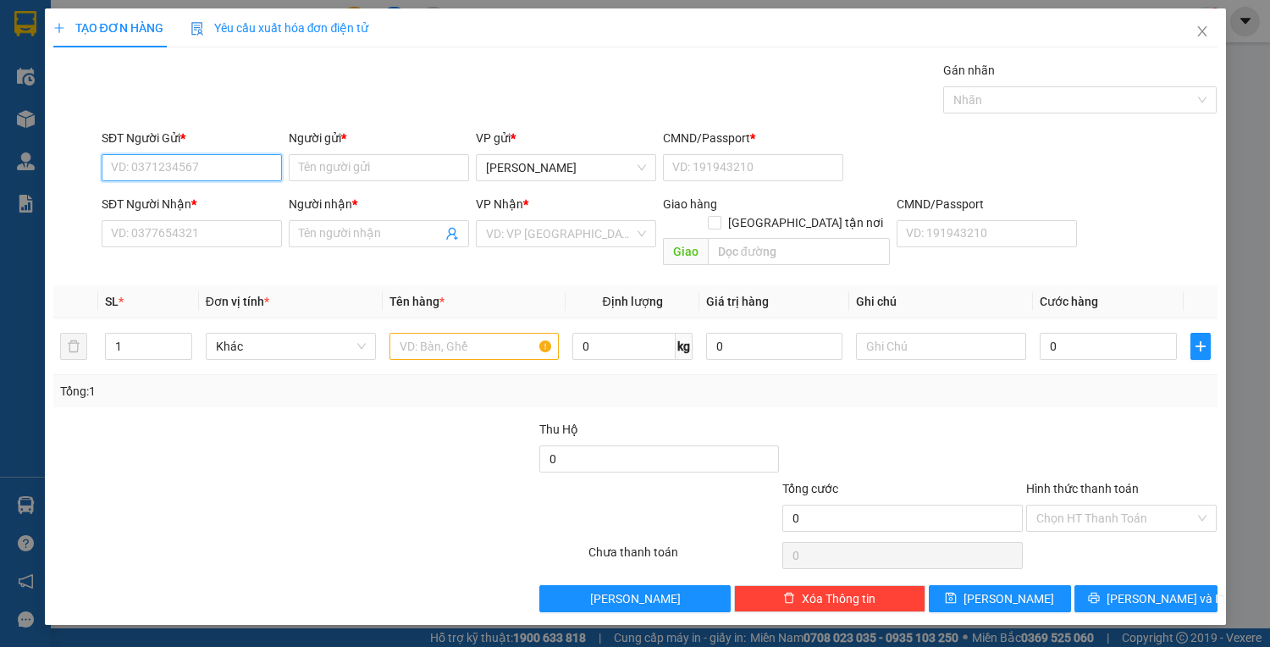
click at [190, 163] on input "SĐT Người Gửi *" at bounding box center [192, 167] width 180 height 27
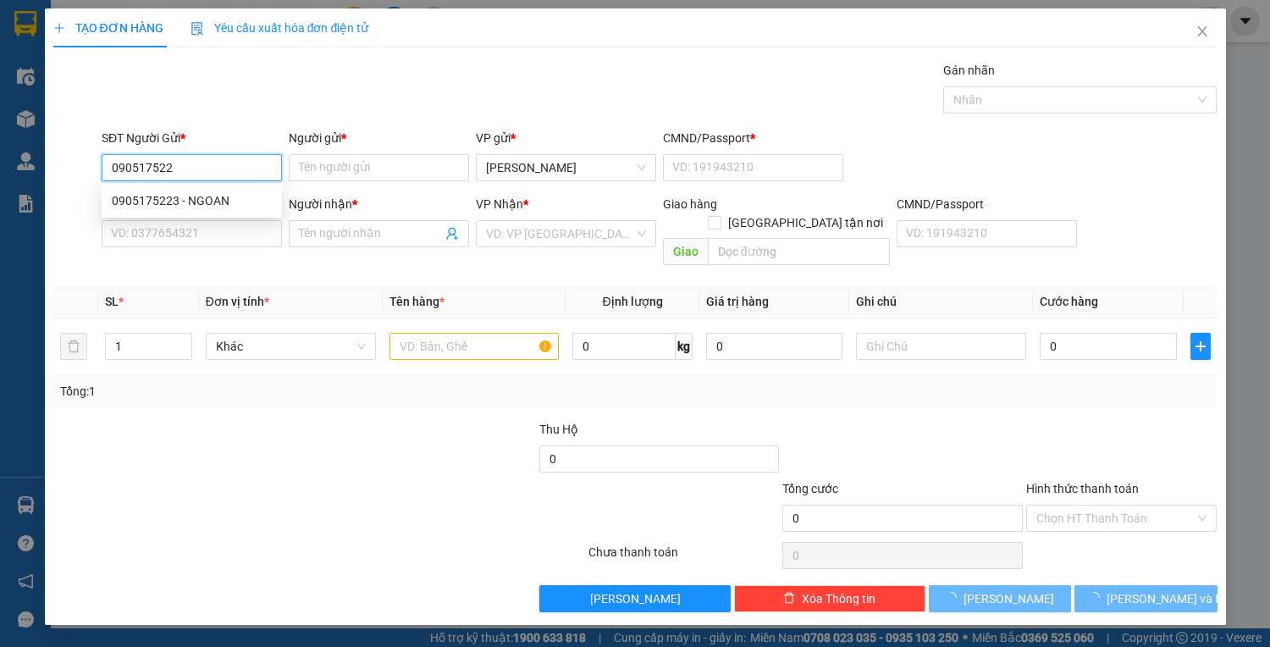
type input "0905175223"
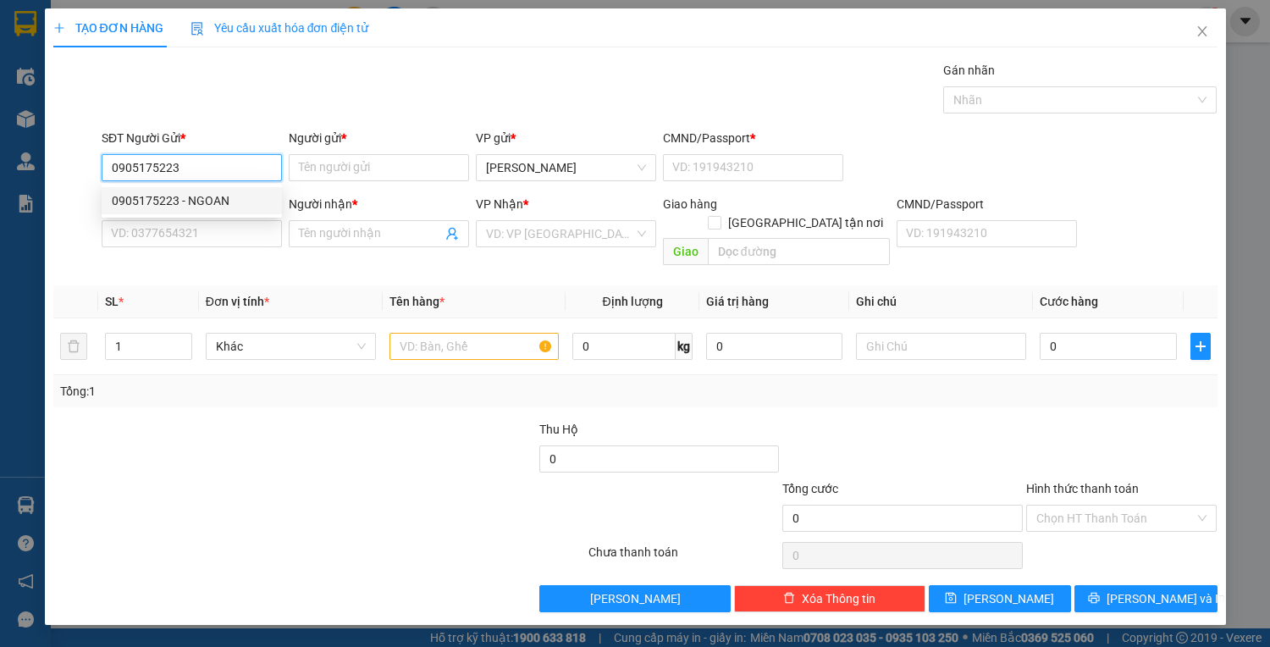
click at [159, 200] on div "0905175223 - NGOAN" at bounding box center [192, 200] width 160 height 19
type input "NGOAN"
type input "056071001699"
type input "0912457239"
type input "DŨNG"
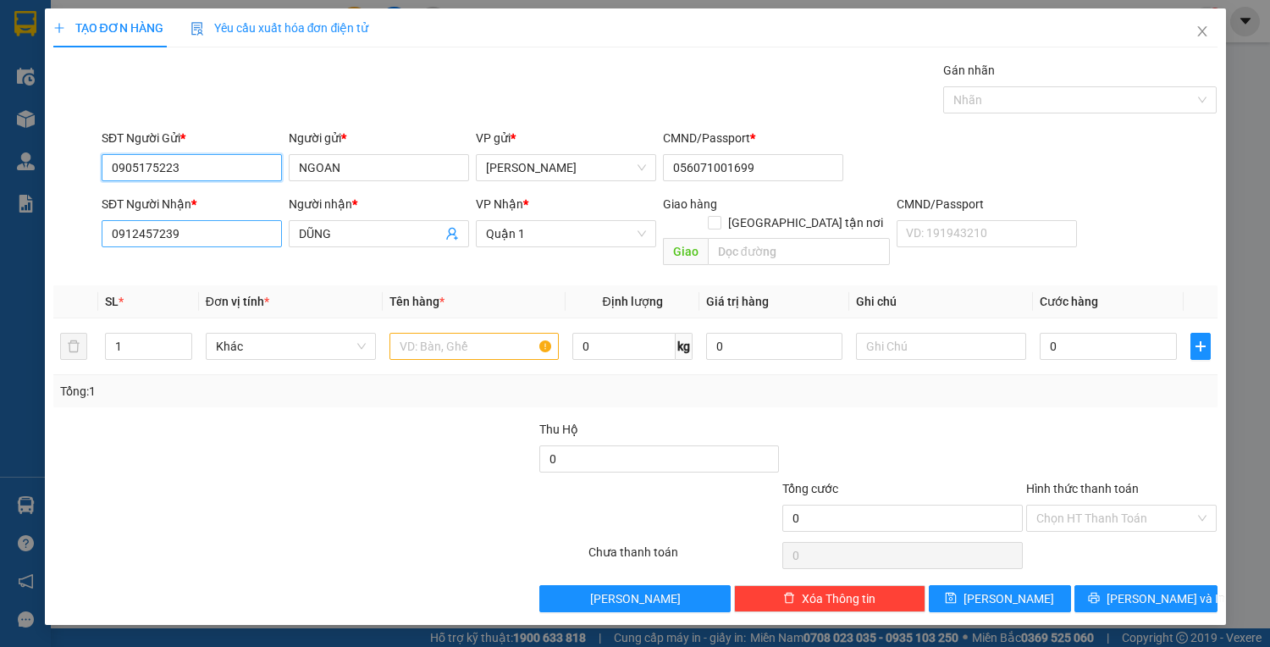
type input "0905175223"
click at [205, 237] on input "0912457239" at bounding box center [192, 233] width 180 height 27
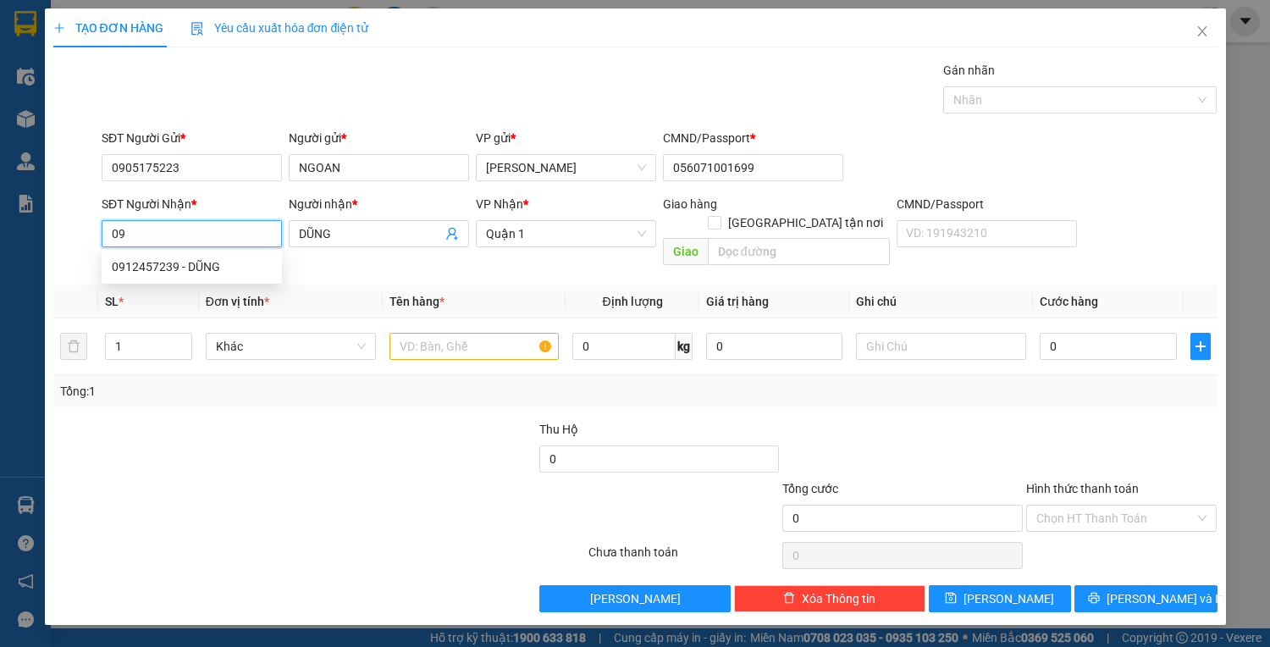
type input "0"
type input "0373802643"
click at [161, 268] on div "0373802643 - DUYÊN" at bounding box center [192, 266] width 160 height 19
type input "DUYÊN"
click at [561, 236] on span "Quận 5" at bounding box center [566, 233] width 160 height 25
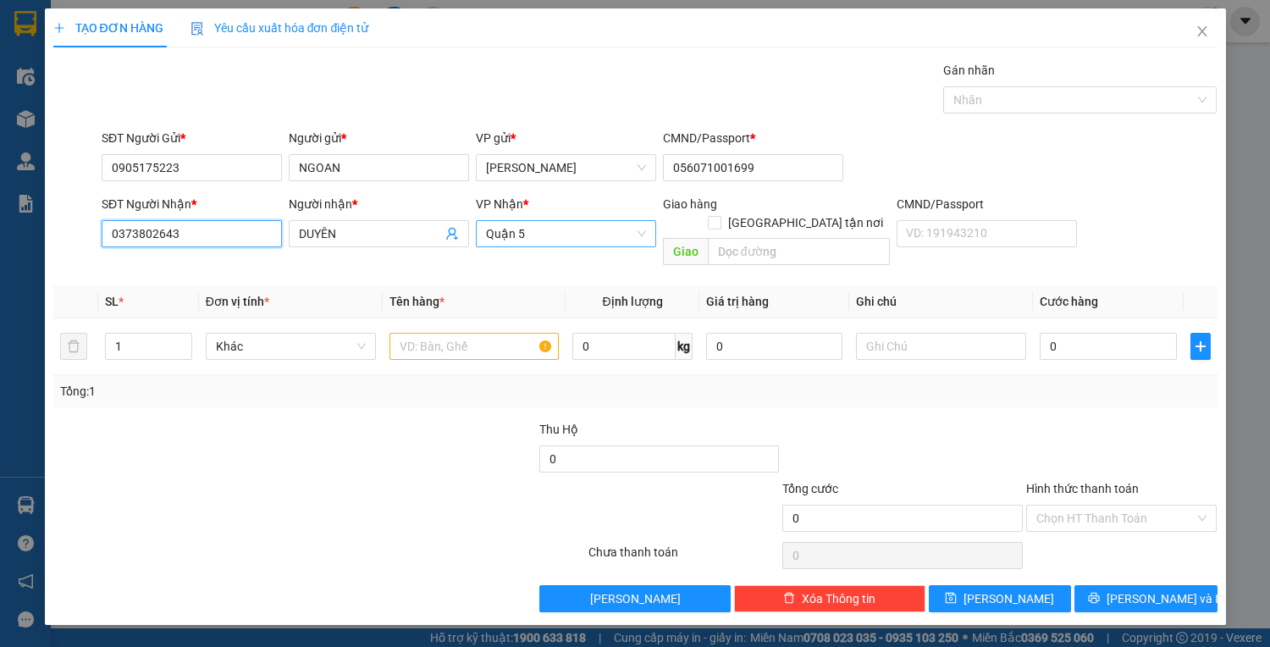
type input "0373802643"
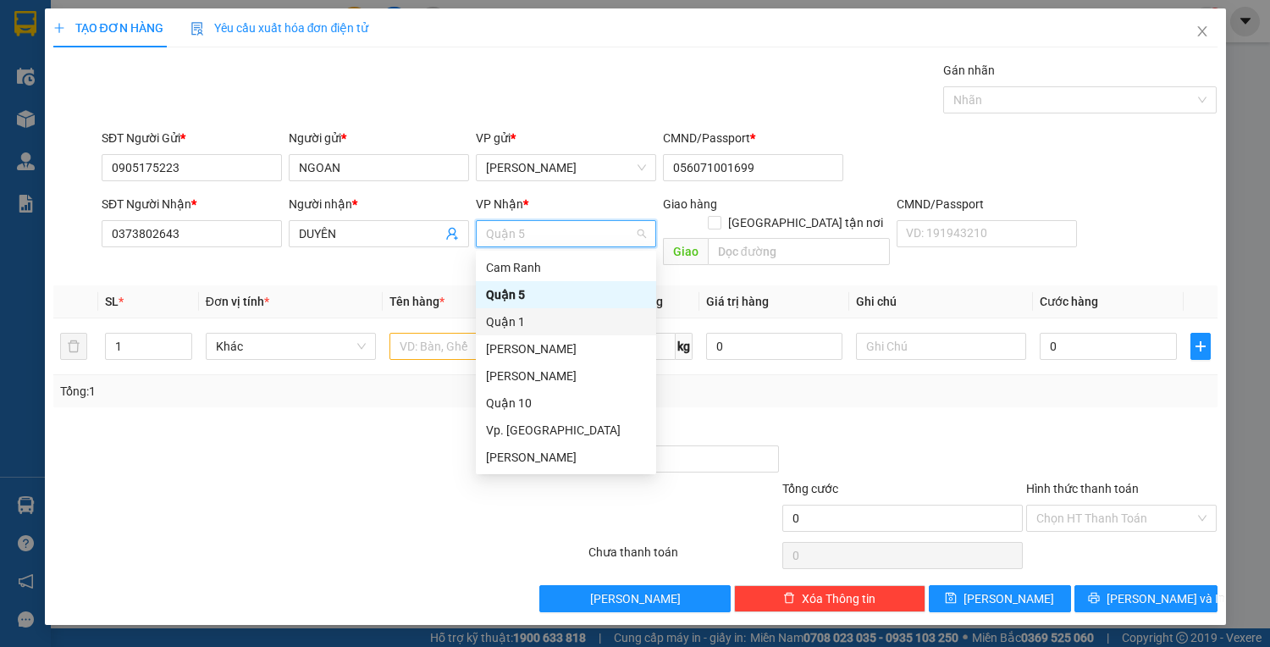
click at [498, 327] on div "Quận 1" at bounding box center [566, 321] width 160 height 19
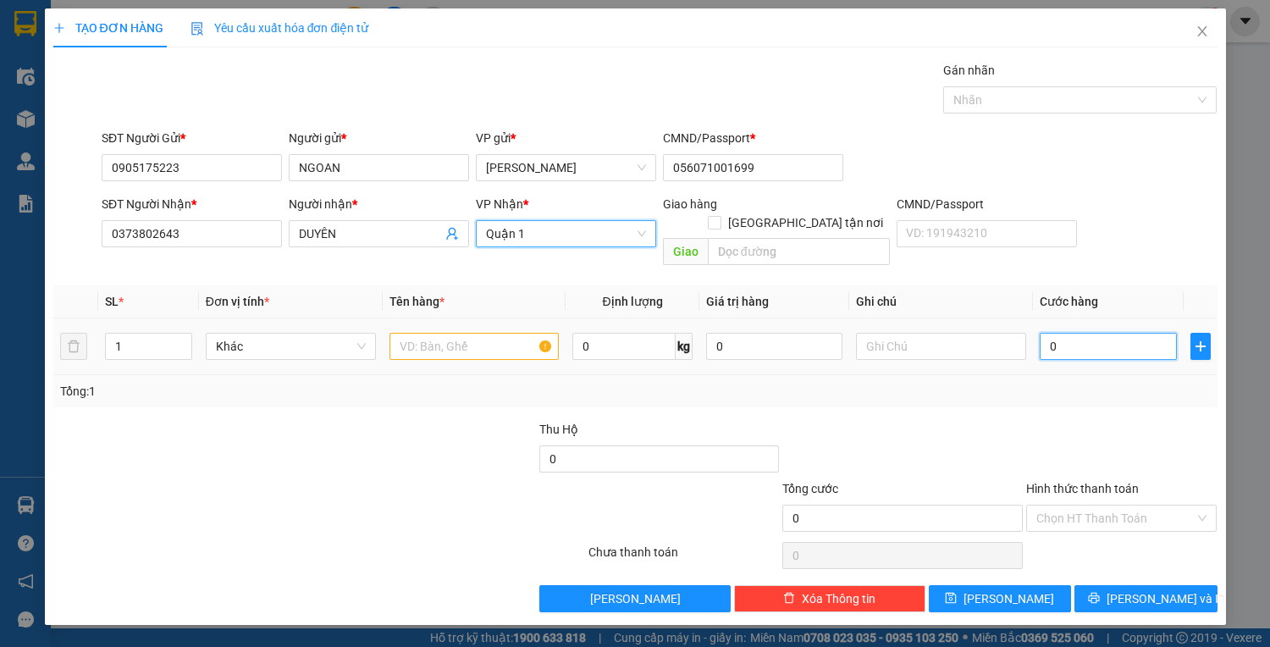
click at [1091, 333] on input "0" at bounding box center [1108, 346] width 136 height 27
type input "3"
type input "35"
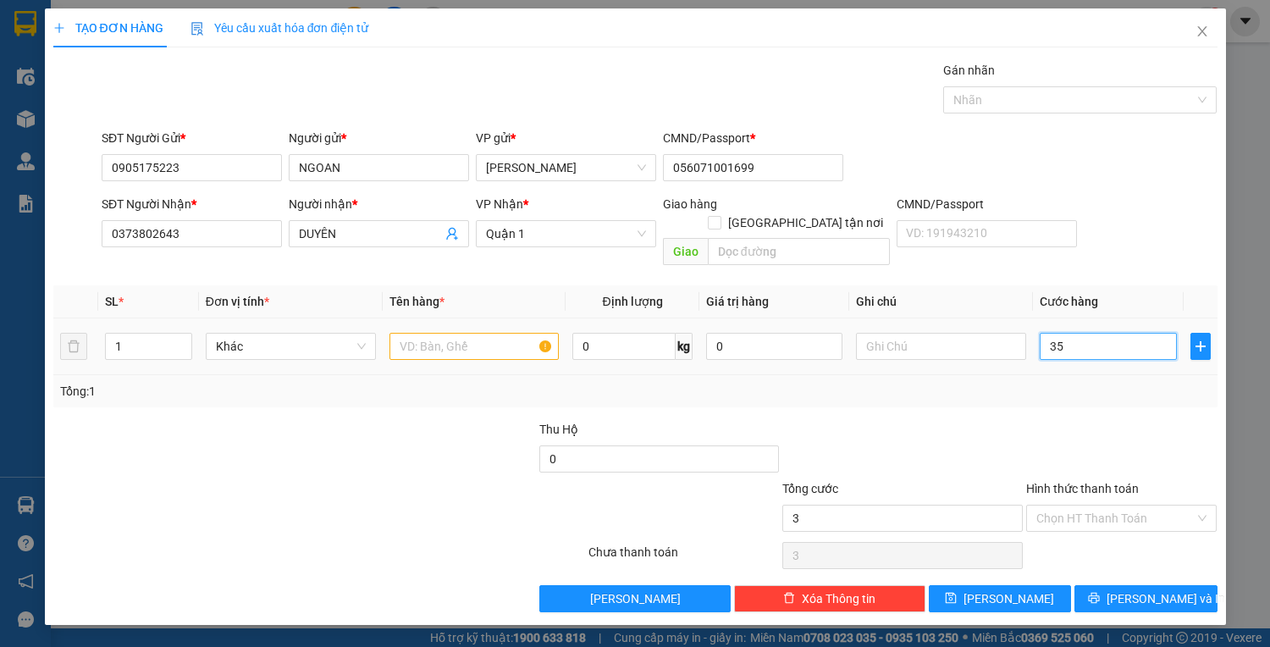
type input "35"
type input "35.000"
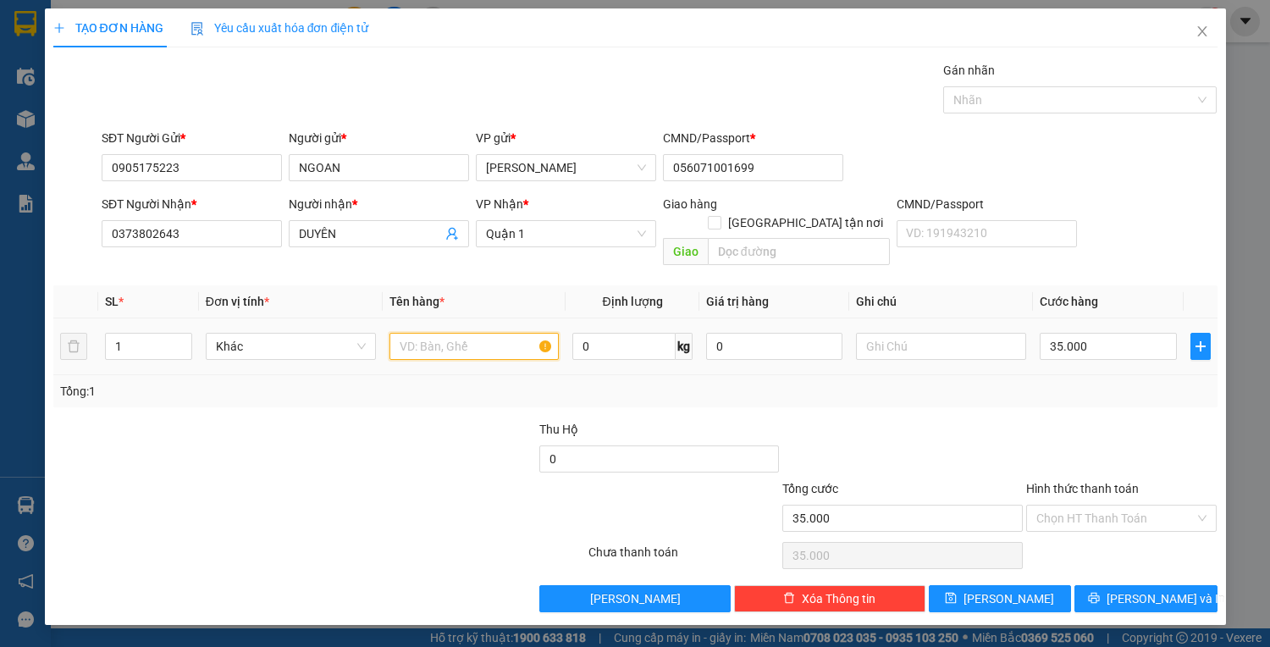
click at [411, 333] on input "text" at bounding box center [475, 346] width 170 height 27
type input "1T TRẮNG"
click at [1108, 506] on input "Hình thức thanh toán" at bounding box center [1115, 518] width 159 height 25
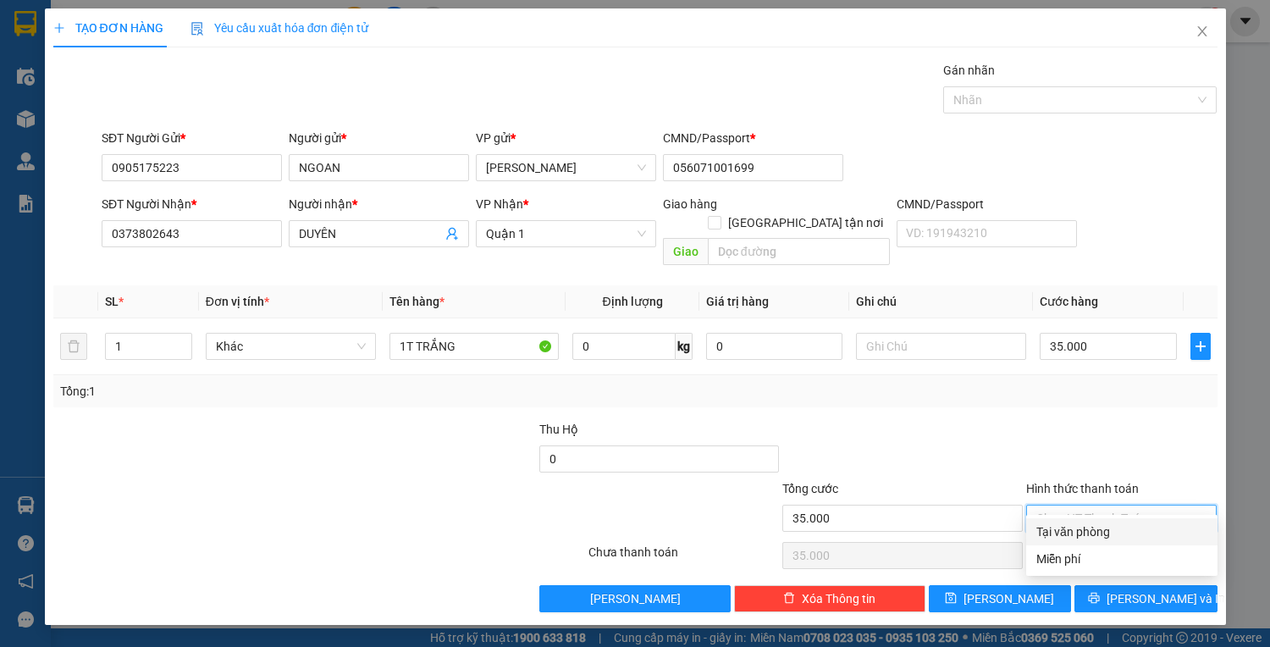
click at [1113, 522] on div "Tại văn phòng" at bounding box center [1121, 531] width 171 height 19
type input "0"
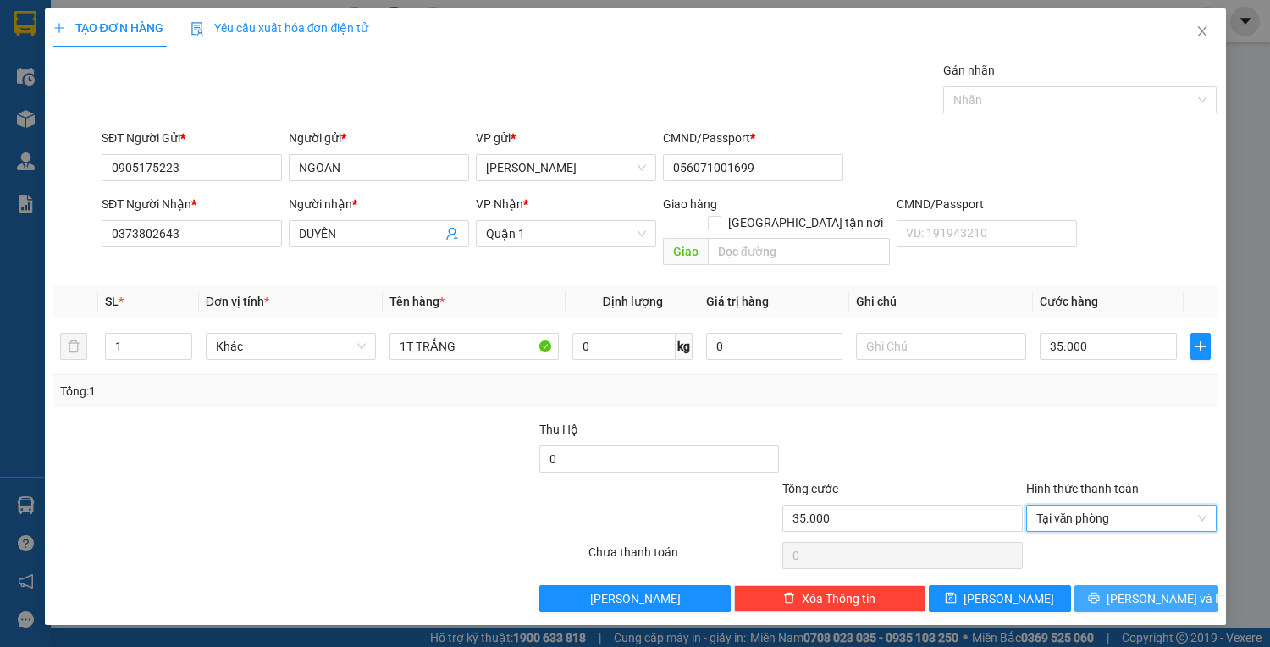
click at [1169, 589] on span "[PERSON_NAME] và In" at bounding box center [1166, 598] width 119 height 19
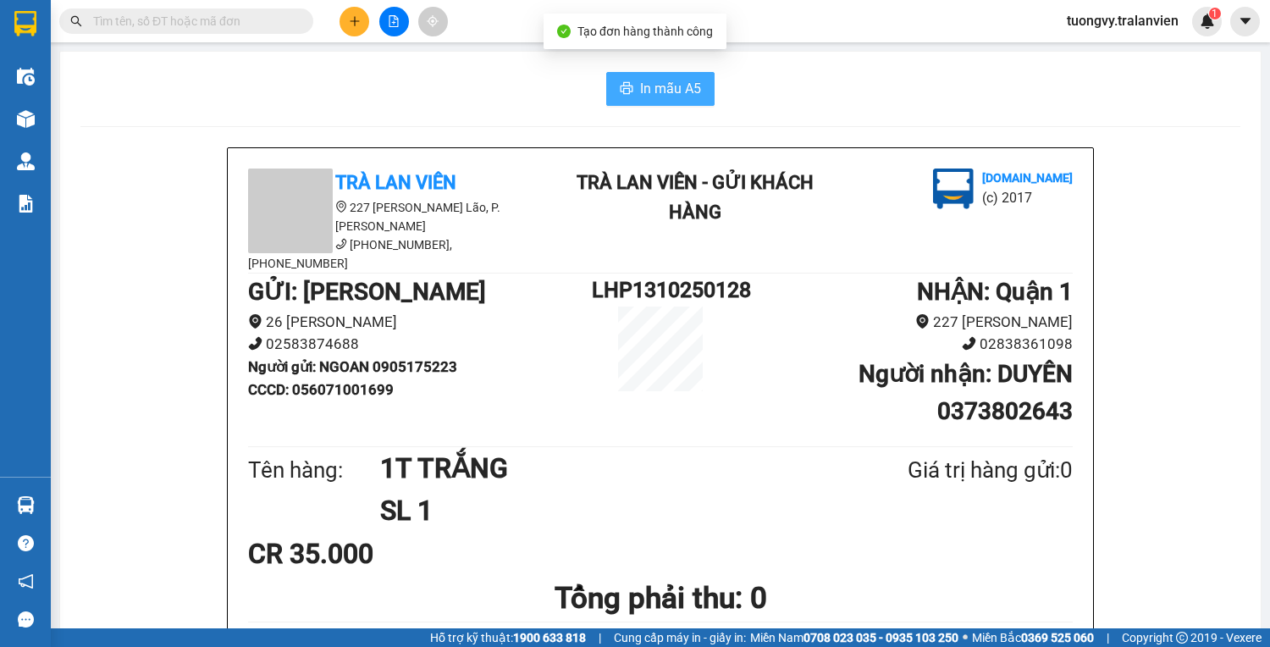
click at [656, 97] on span "In mẫu A5" at bounding box center [670, 88] width 61 height 21
drag, startPoint x: 61, startPoint y: 222, endPoint x: 353, endPoint y: 24, distance: 353.0
click at [353, 24] on icon "plus" at bounding box center [355, 21] width 12 height 12
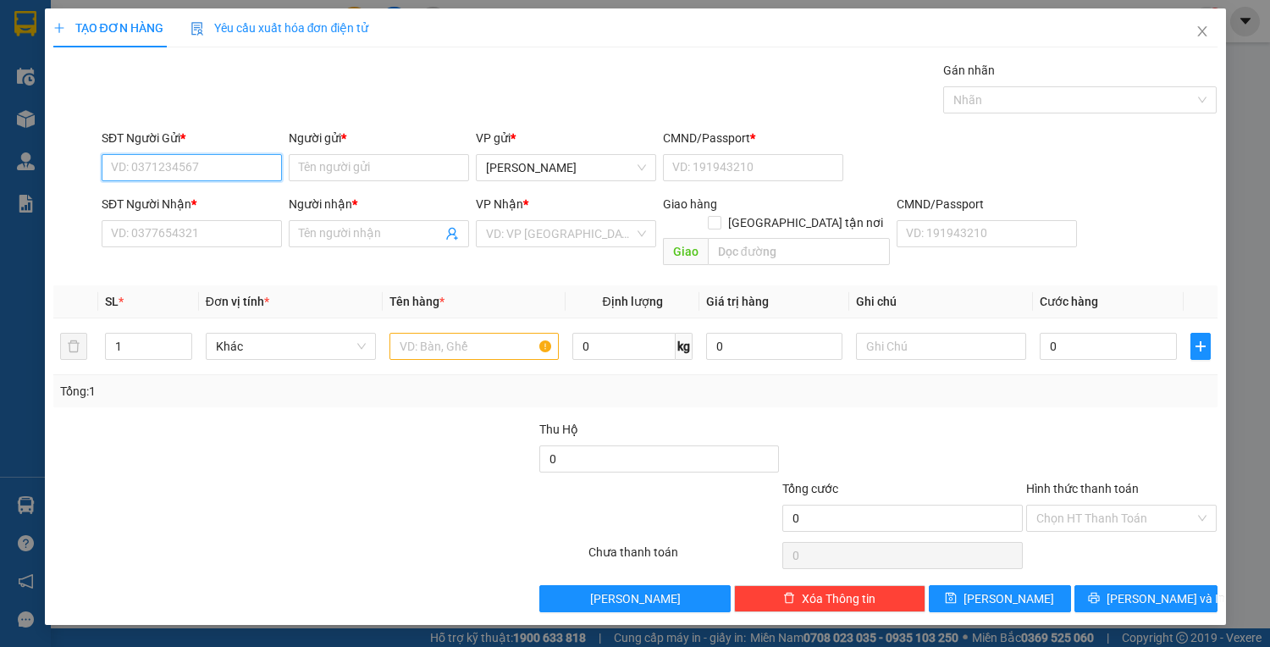
click at [196, 158] on input "SĐT Người Gửi *" at bounding box center [192, 167] width 180 height 27
click at [198, 172] on input "SĐT Người Gửi *" at bounding box center [192, 167] width 180 height 27
click at [152, 196] on div "0345049379 - HẰNG" at bounding box center [192, 200] width 160 height 19
type input "0345049379"
type input "HẰNG"
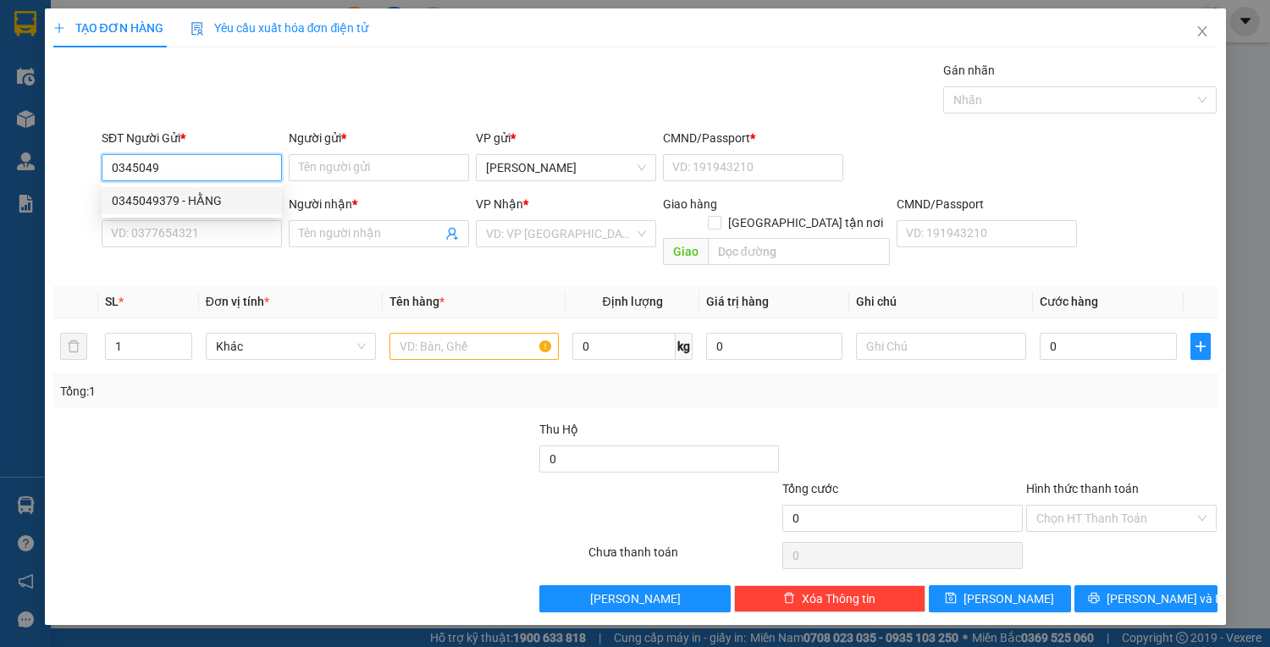
type input "1"
type input "0854419880"
type input "HUY"
type input "0345049379"
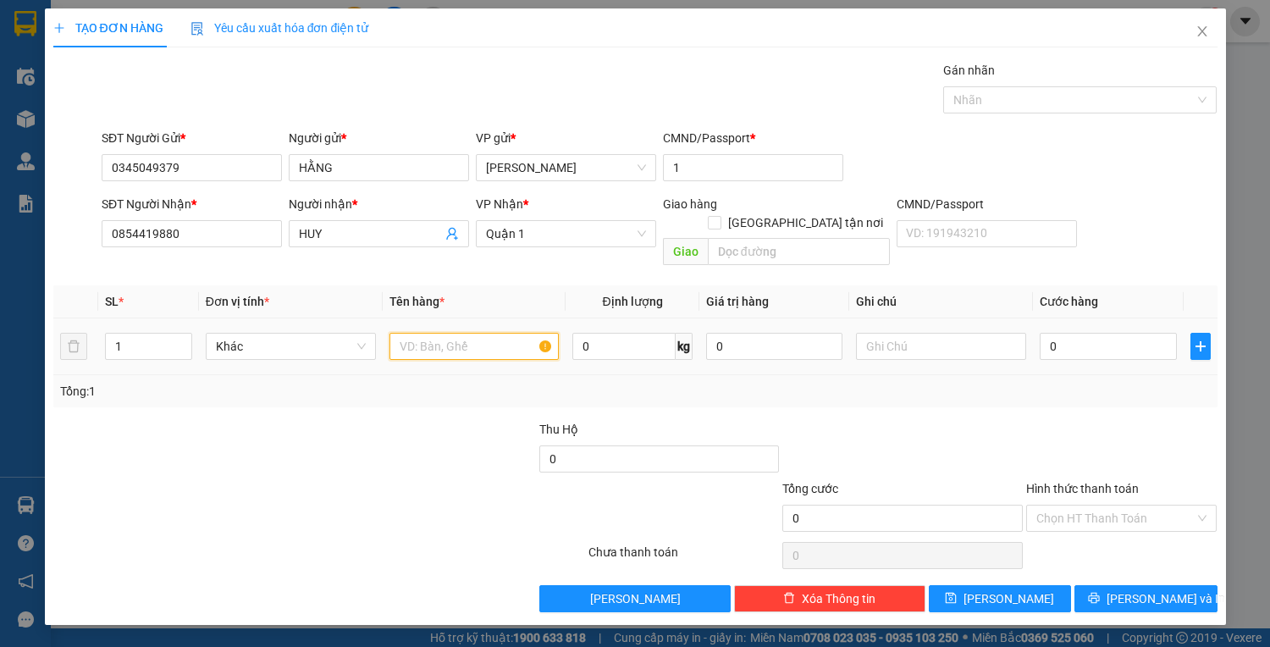
click at [433, 333] on input "text" at bounding box center [475, 346] width 170 height 27
type input "1TX TRẮNG + 1B DỪA"
drag, startPoint x: 203, startPoint y: 163, endPoint x: 77, endPoint y: 190, distance: 128.9
click at [77, 190] on form "SĐT Người Gửi * 0345049379 Người gửi * HẰNG VP gửi * Lê Hồng Phong CMND/Passpor…" at bounding box center [635, 201] width 1164 height 144
click at [1039, 329] on td "0" at bounding box center [1108, 346] width 150 height 57
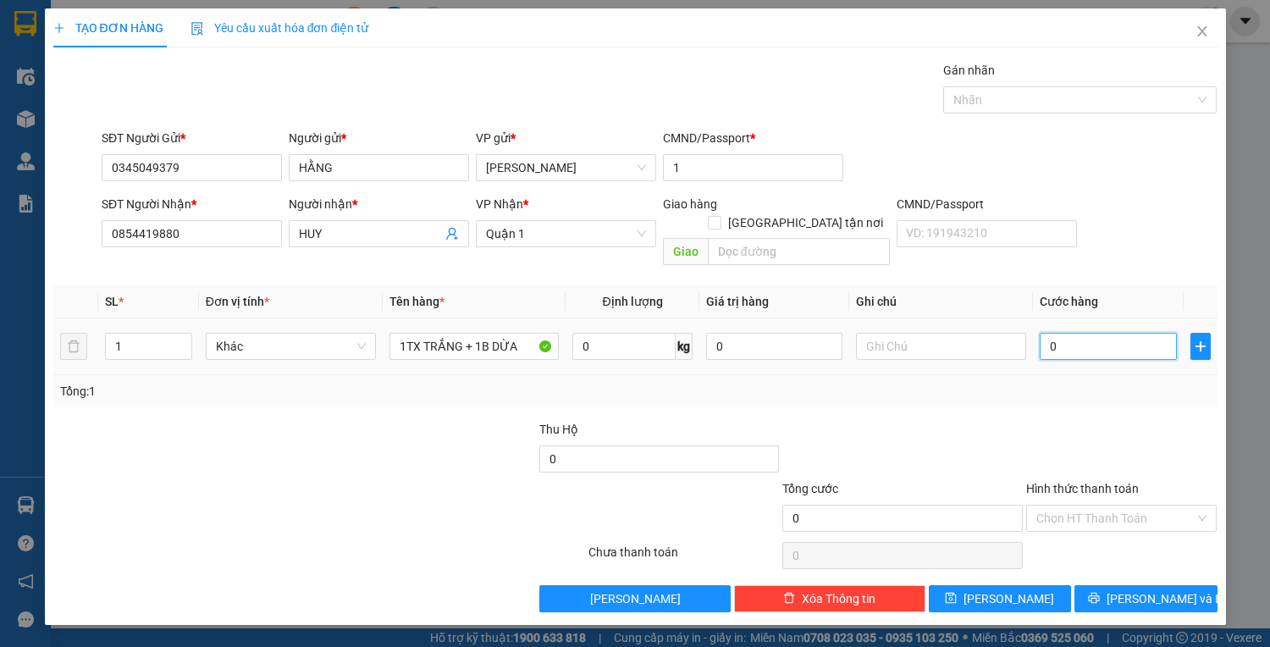
click at [1058, 333] on input "0" at bounding box center [1108, 346] width 136 height 27
type input "7"
type input "70"
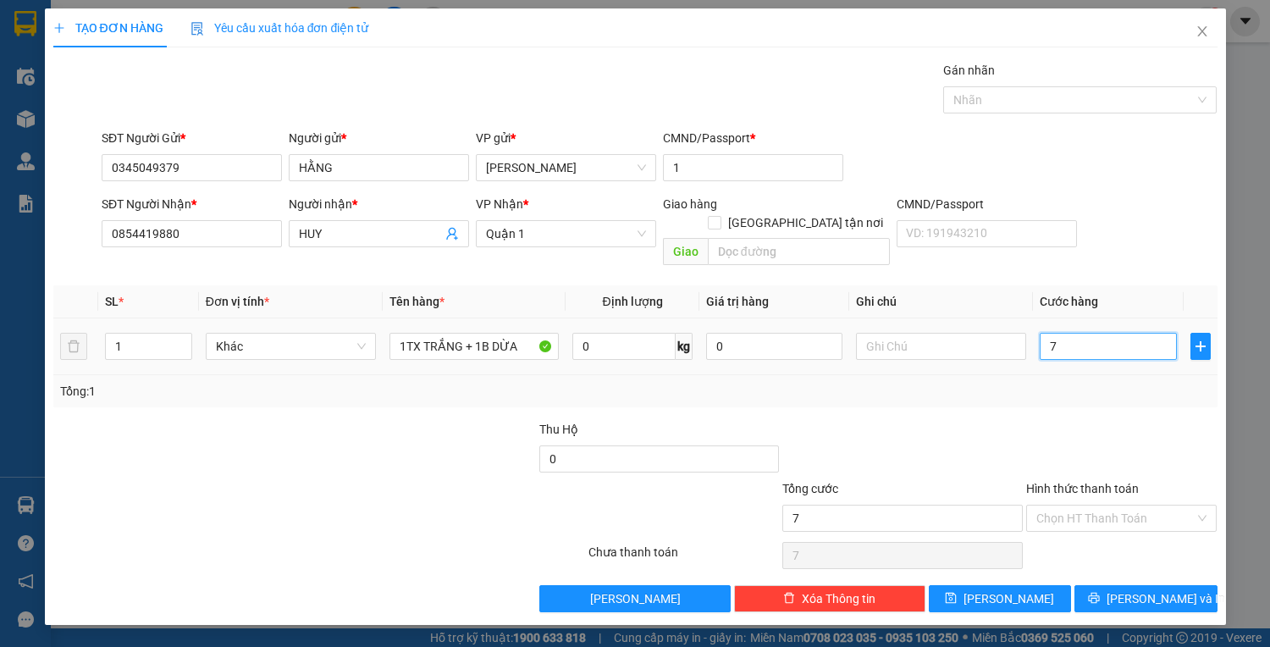
type input "70"
drag, startPoint x: 1070, startPoint y: 323, endPoint x: 1046, endPoint y: 329, distance: 25.1
click at [1046, 333] on input "70" at bounding box center [1108, 346] width 136 height 27
type input "6"
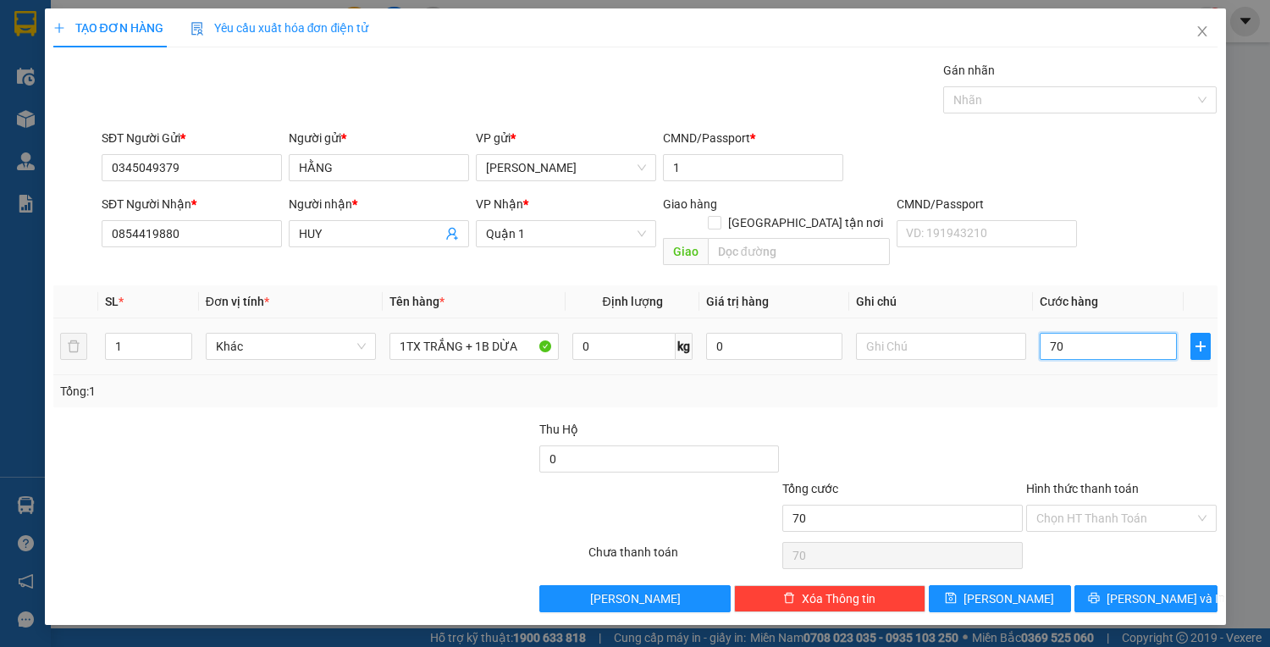
type input "6"
type input "60"
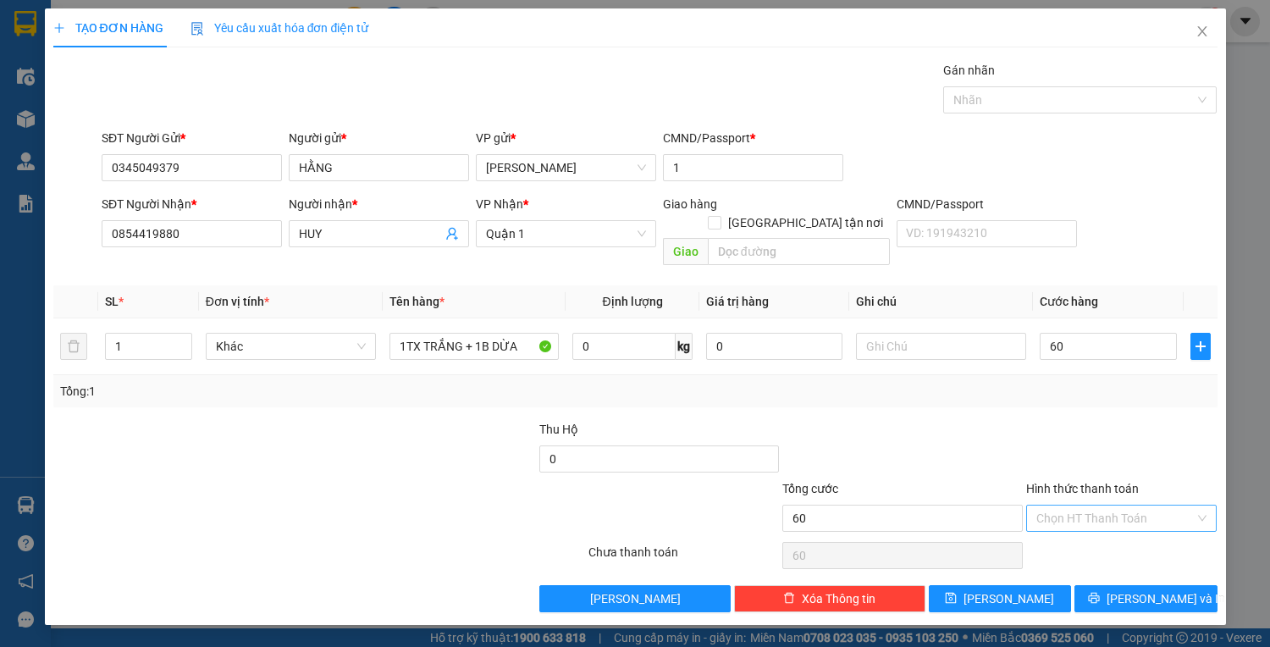
type input "60.000"
click at [1116, 506] on input "Hình thức thanh toán" at bounding box center [1115, 518] width 159 height 25
click at [1094, 535] on div "Tại văn phòng" at bounding box center [1121, 531] width 171 height 19
type input "0"
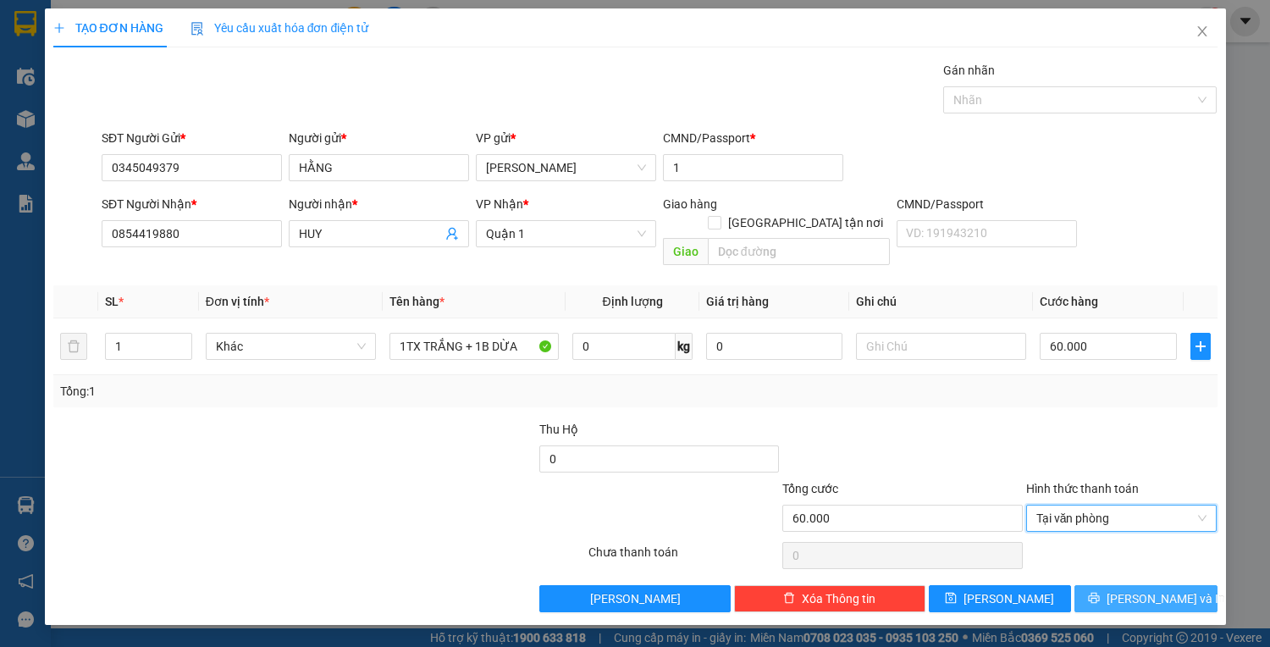
click at [1164, 585] on button "[PERSON_NAME] và In" at bounding box center [1146, 598] width 142 height 27
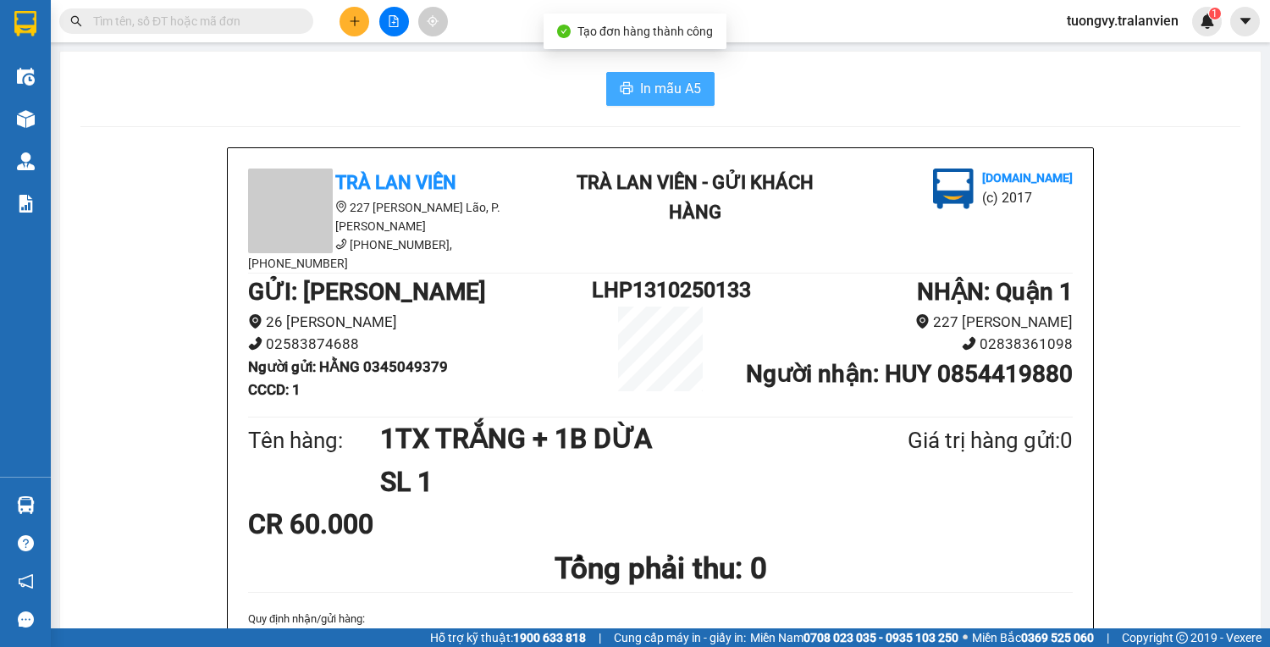
click at [650, 89] on span "In mẫu A5" at bounding box center [670, 88] width 61 height 21
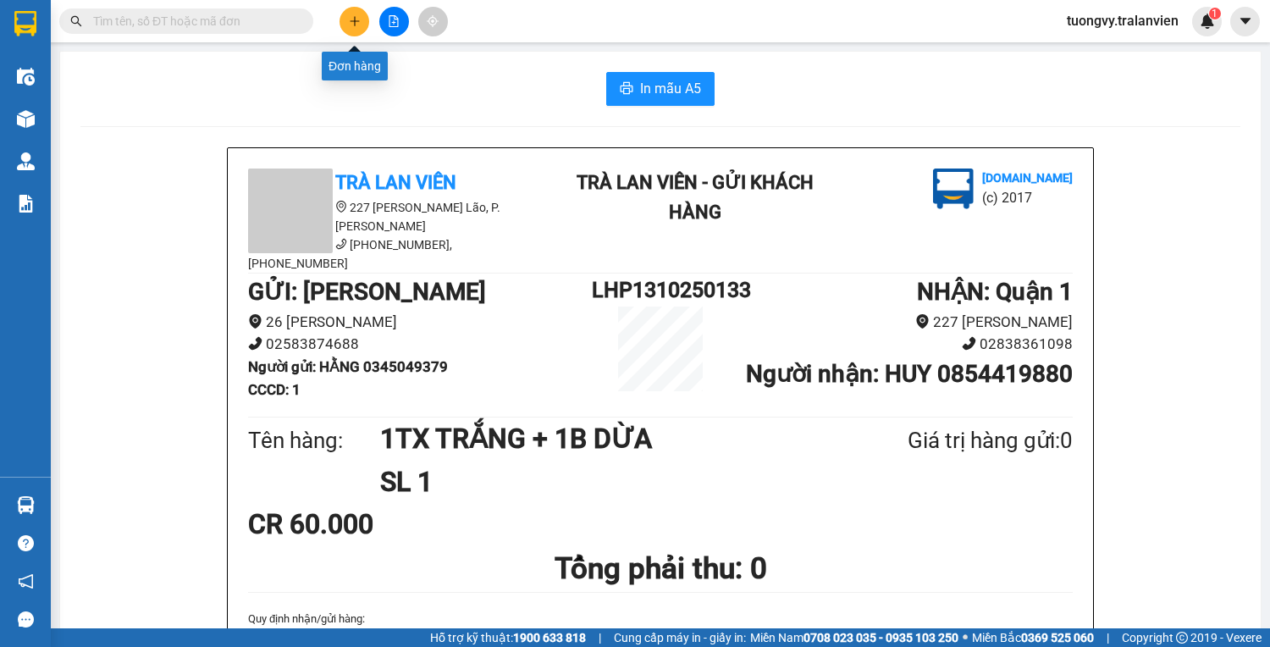
click at [341, 20] on button at bounding box center [355, 22] width 30 height 30
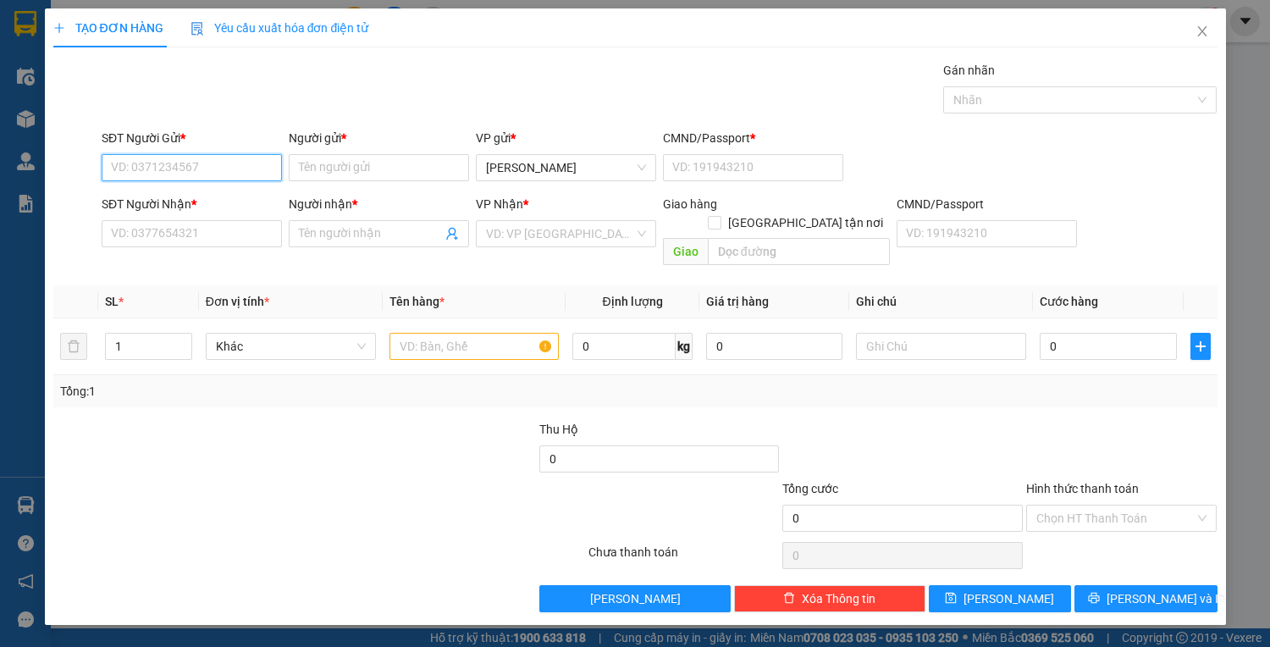
click at [163, 166] on input "SĐT Người Gửi *" at bounding box center [192, 167] width 180 height 27
type input "0327297762"
click at [382, 158] on input "Người gửi *" at bounding box center [379, 167] width 180 height 27
type input "k"
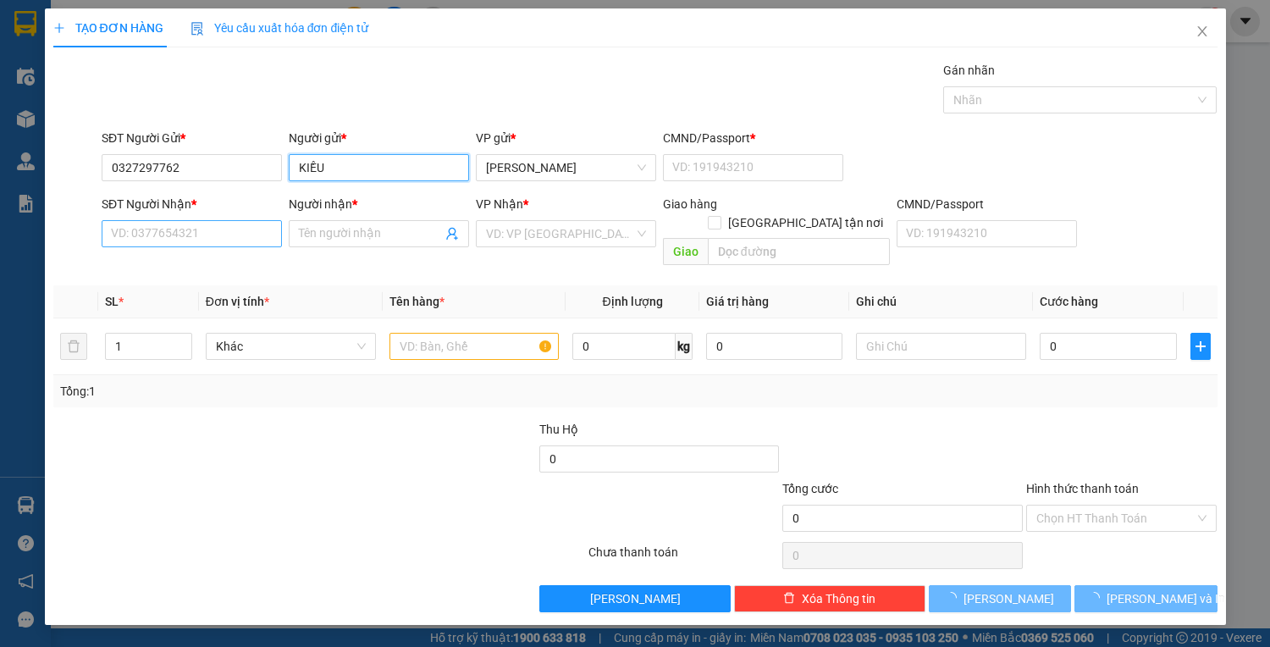
type input "KIỀU"
click at [202, 232] on input "SĐT Người Nhận *" at bounding box center [192, 233] width 180 height 27
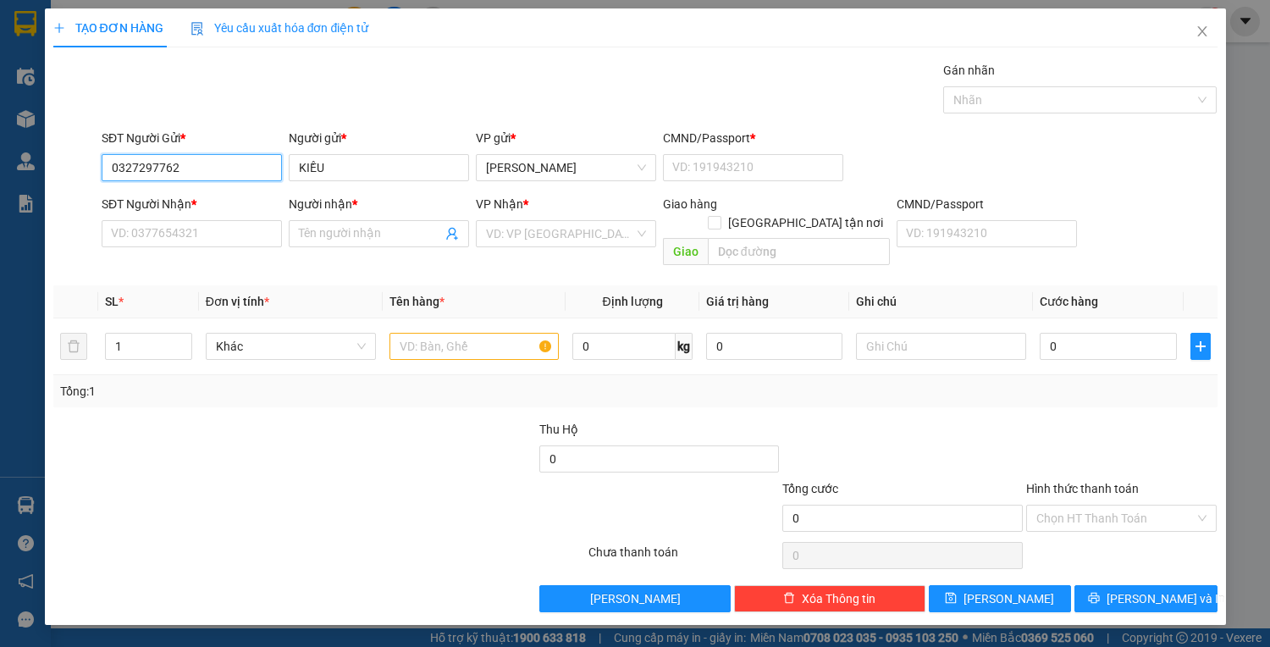
drag, startPoint x: 183, startPoint y: 159, endPoint x: 99, endPoint y: 159, distance: 83.8
click at [99, 159] on div "SĐT Người Gửi * 0327297762 0327297762" at bounding box center [191, 158] width 187 height 59
paste input "0327297762"
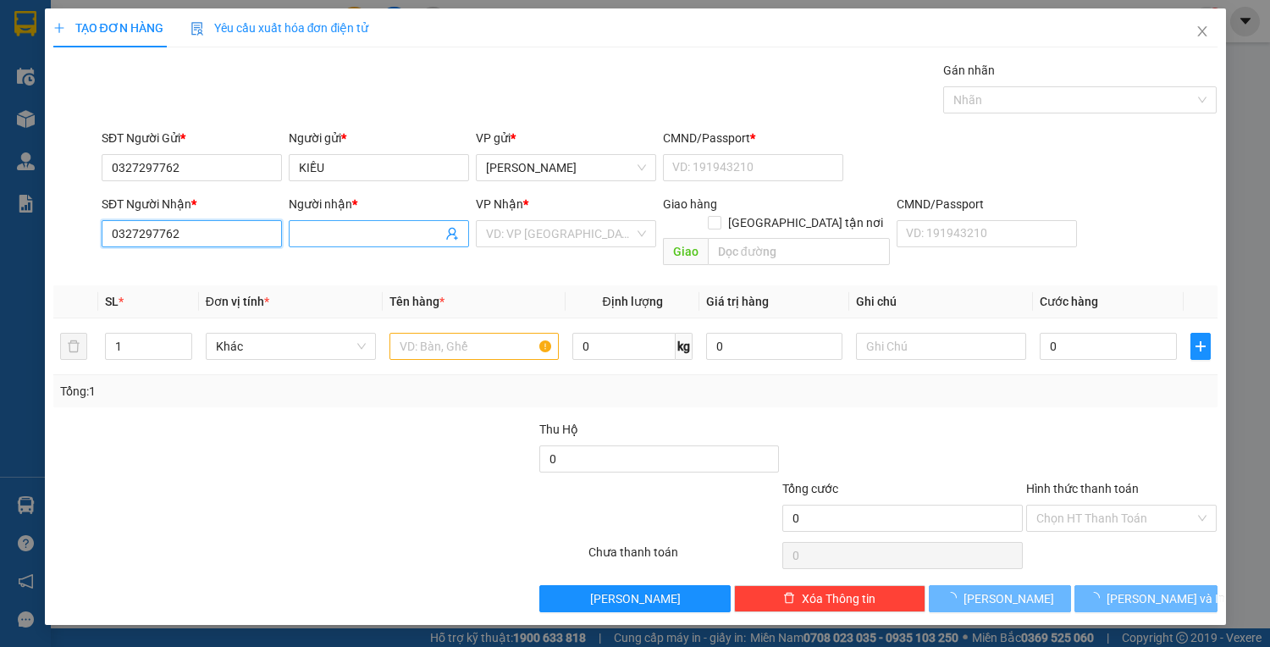
type input "0327297762"
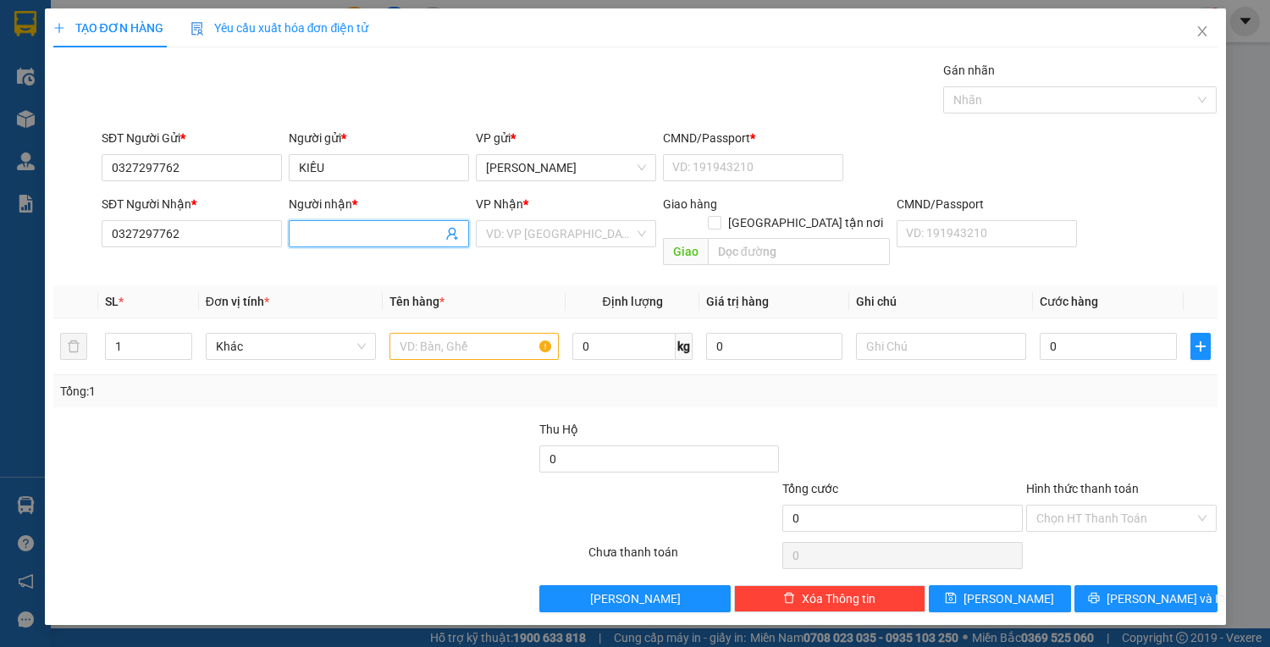
click at [336, 229] on input "Người nhận *" at bounding box center [370, 233] width 143 height 19
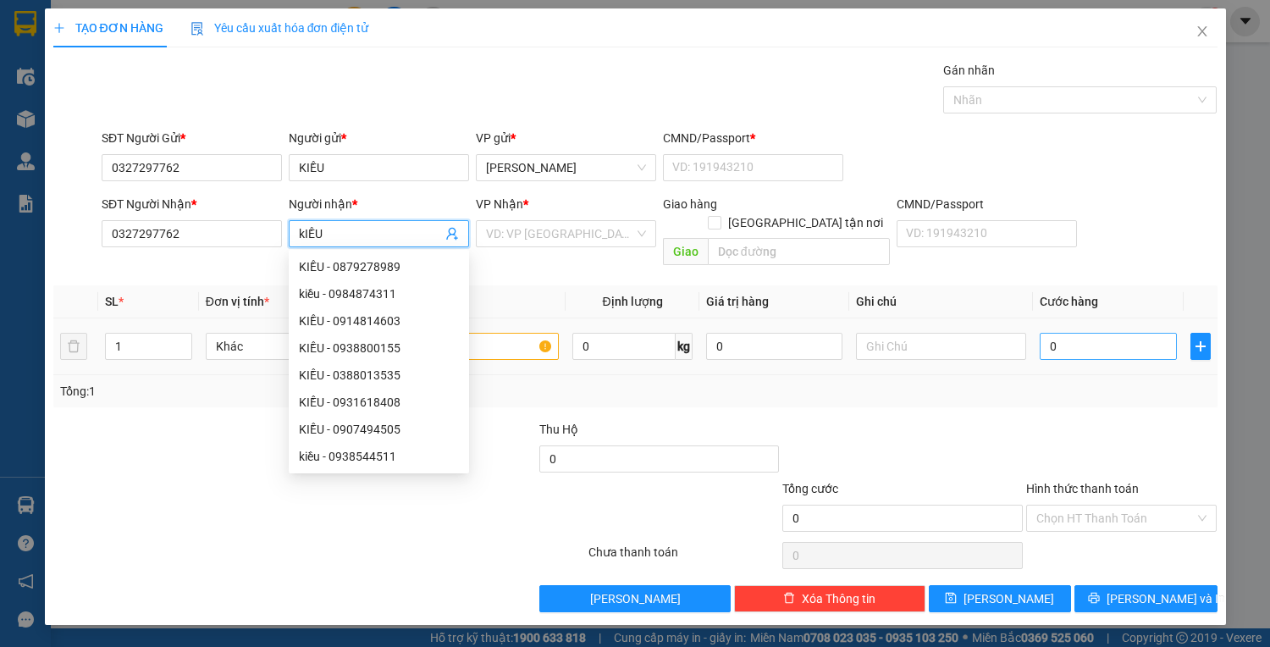
type input "kIỀU"
click at [1103, 333] on input "0" at bounding box center [1108, 346] width 136 height 27
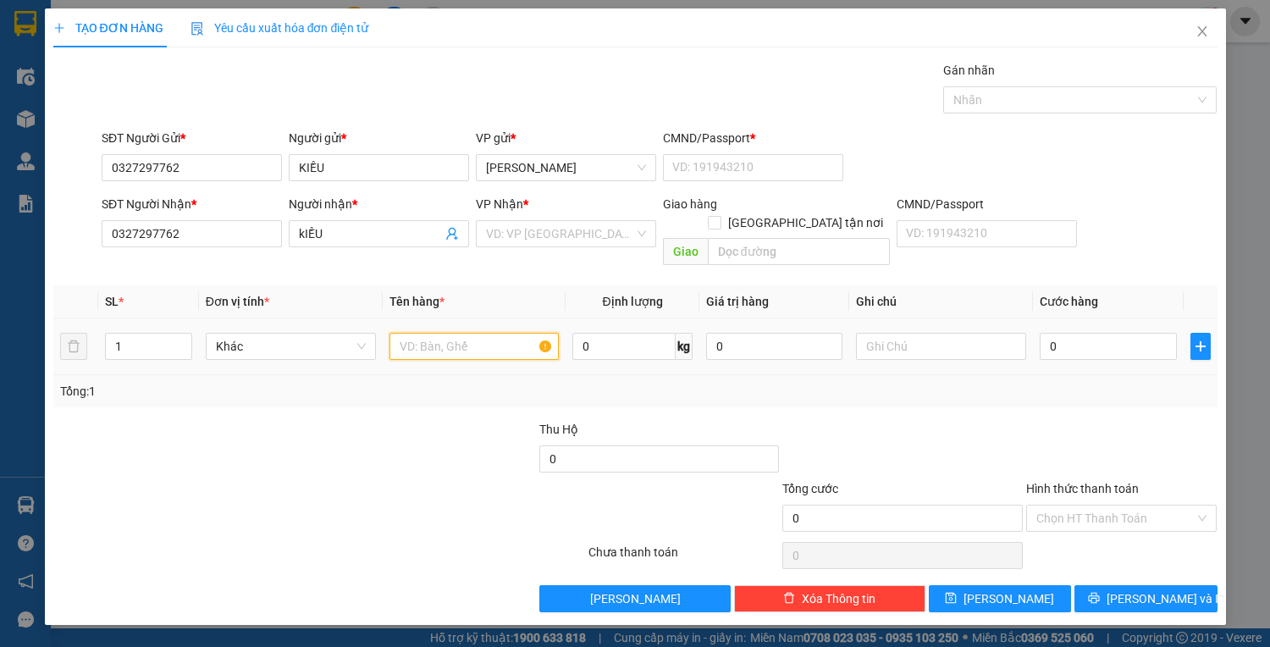
click at [450, 333] on input "text" at bounding box center [475, 346] width 170 height 27
type input "2"
type input "1XM SIRIUS +2B XANH"
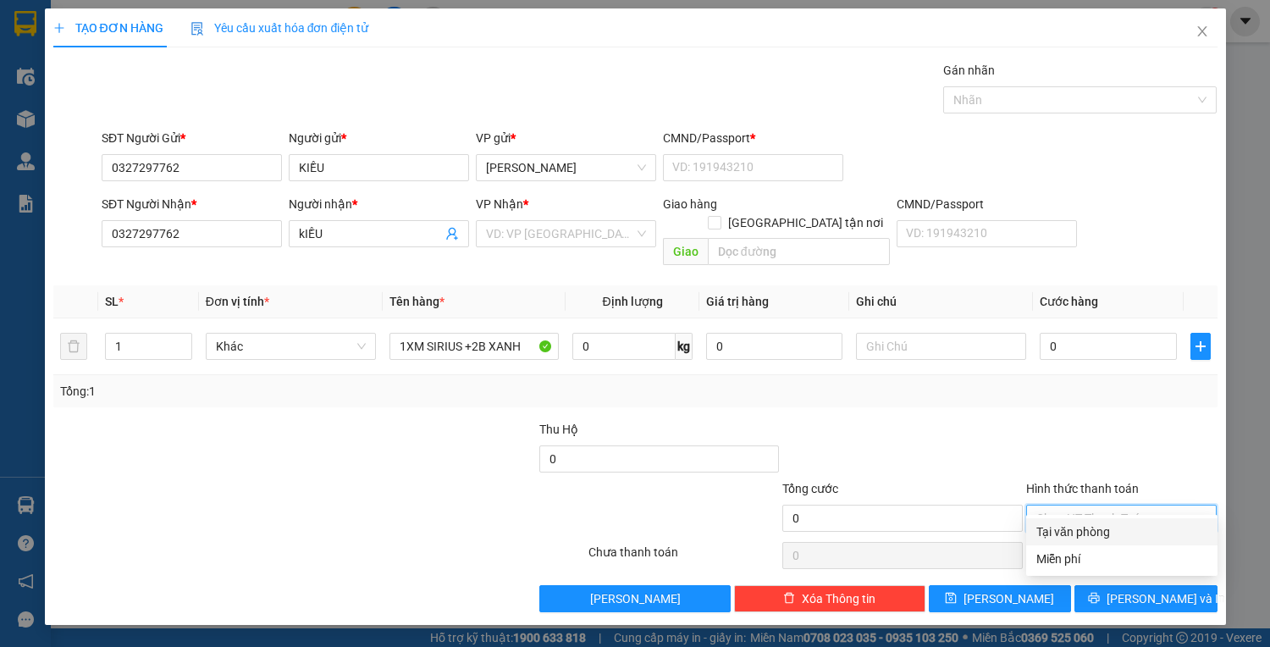
click at [1064, 506] on input "Hình thức thanh toán" at bounding box center [1115, 518] width 159 height 25
click at [1069, 333] on input "0" at bounding box center [1108, 346] width 136 height 27
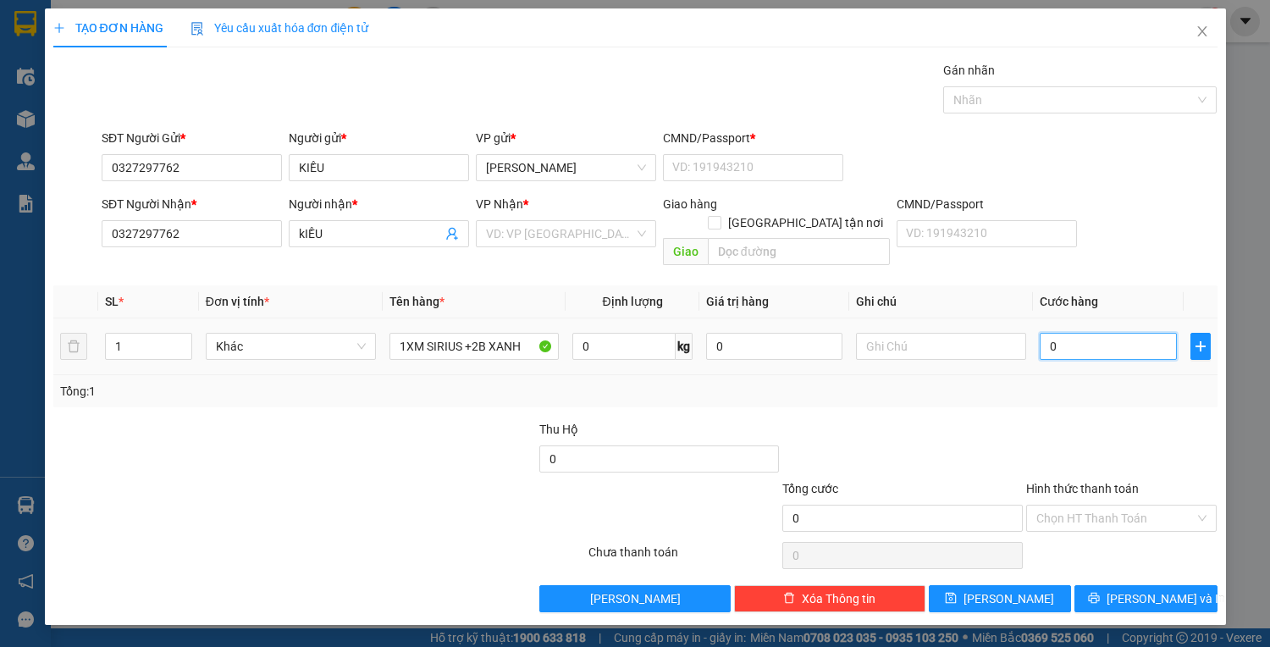
type input "5"
type input "50"
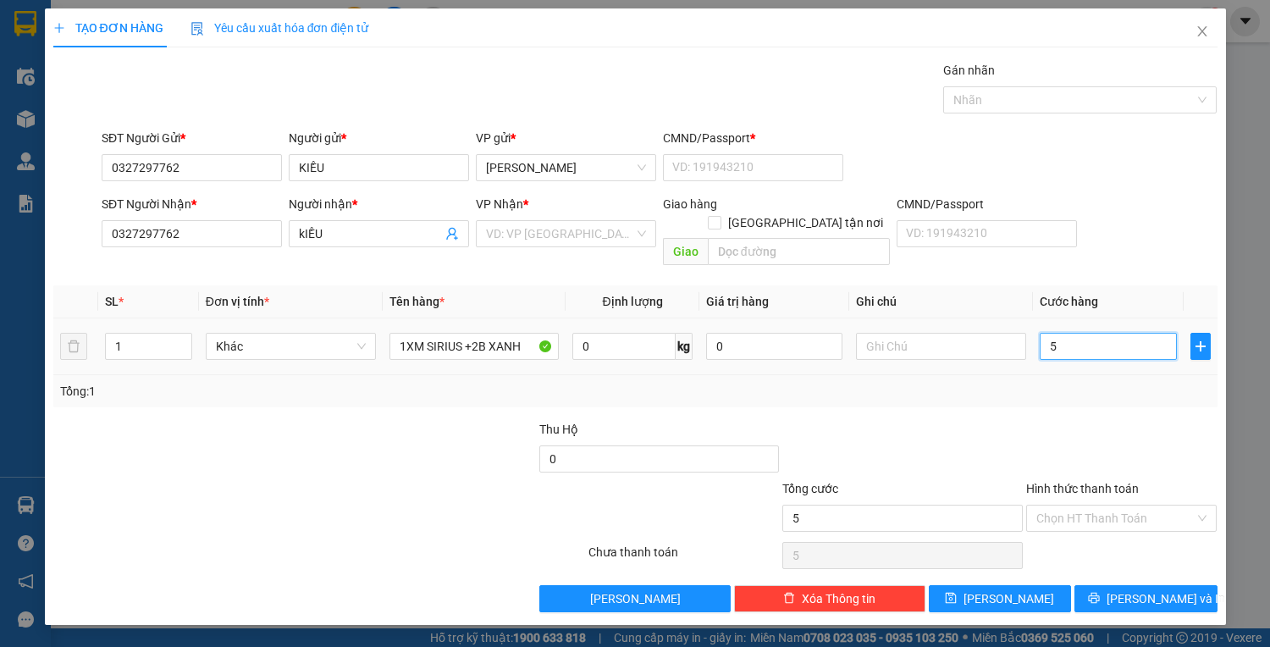
type input "50"
type input "500"
type input "500.000"
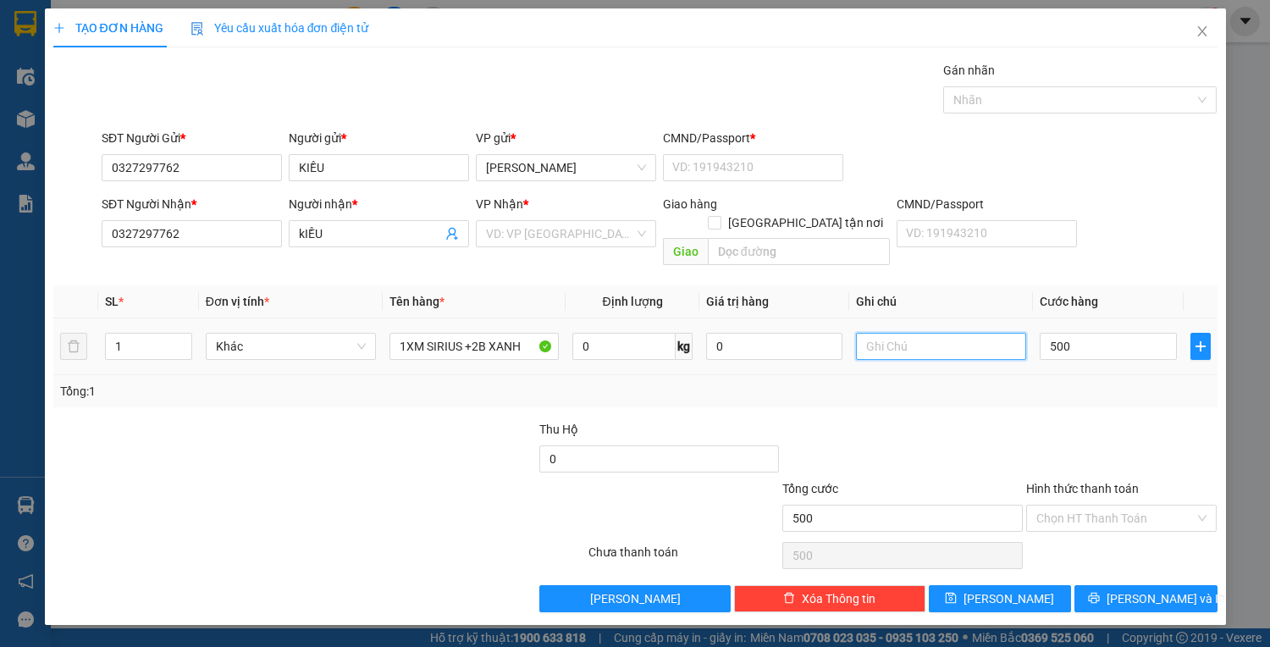
type input "500.000"
click at [887, 333] on input "text" at bounding box center [941, 346] width 170 height 27
drag, startPoint x: 749, startPoint y: 163, endPoint x: 758, endPoint y: 161, distance: 9.5
click at [749, 163] on input "CMND/Passport *" at bounding box center [753, 167] width 180 height 27
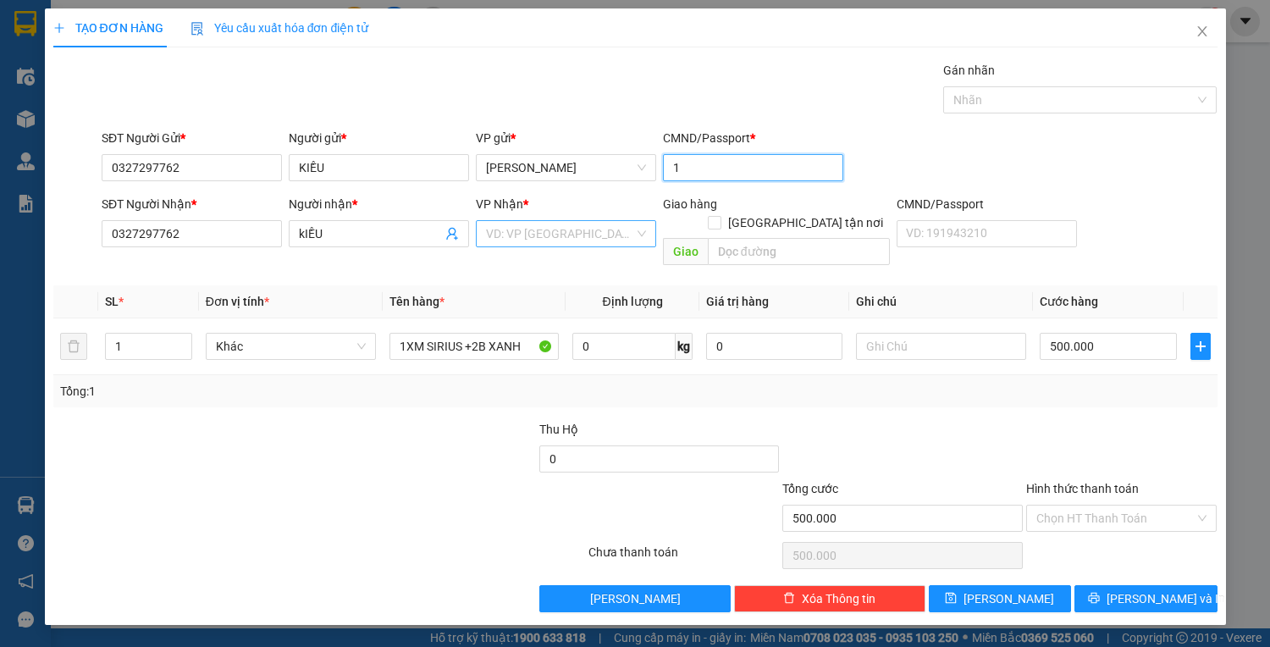
type input "1"
click at [517, 230] on input "search" at bounding box center [560, 233] width 148 height 25
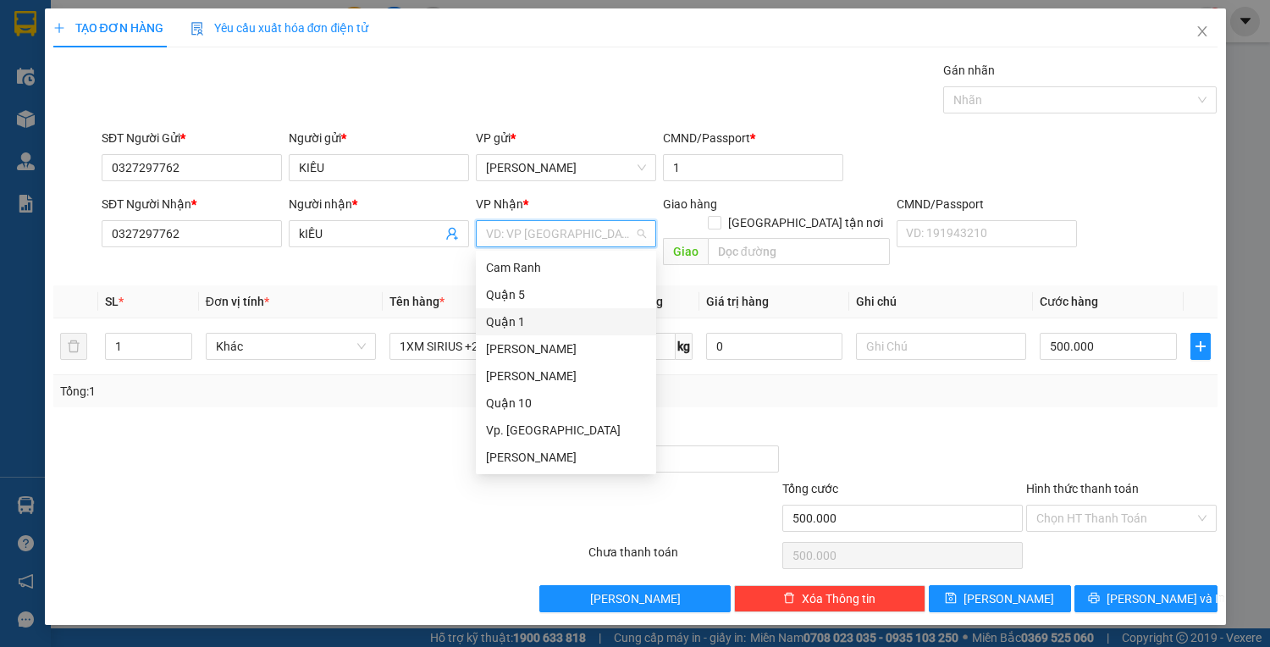
click at [506, 322] on div "Quận 1" at bounding box center [566, 321] width 160 height 19
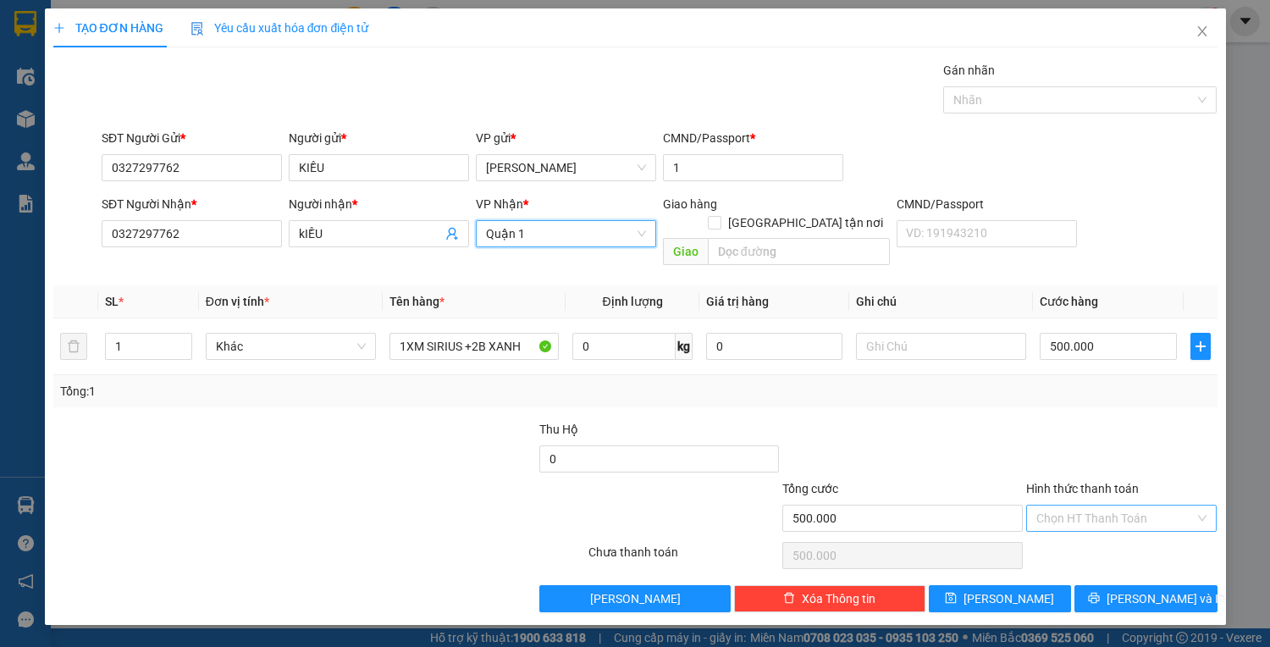
click at [1108, 506] on input "Hình thức thanh toán" at bounding box center [1115, 518] width 159 height 25
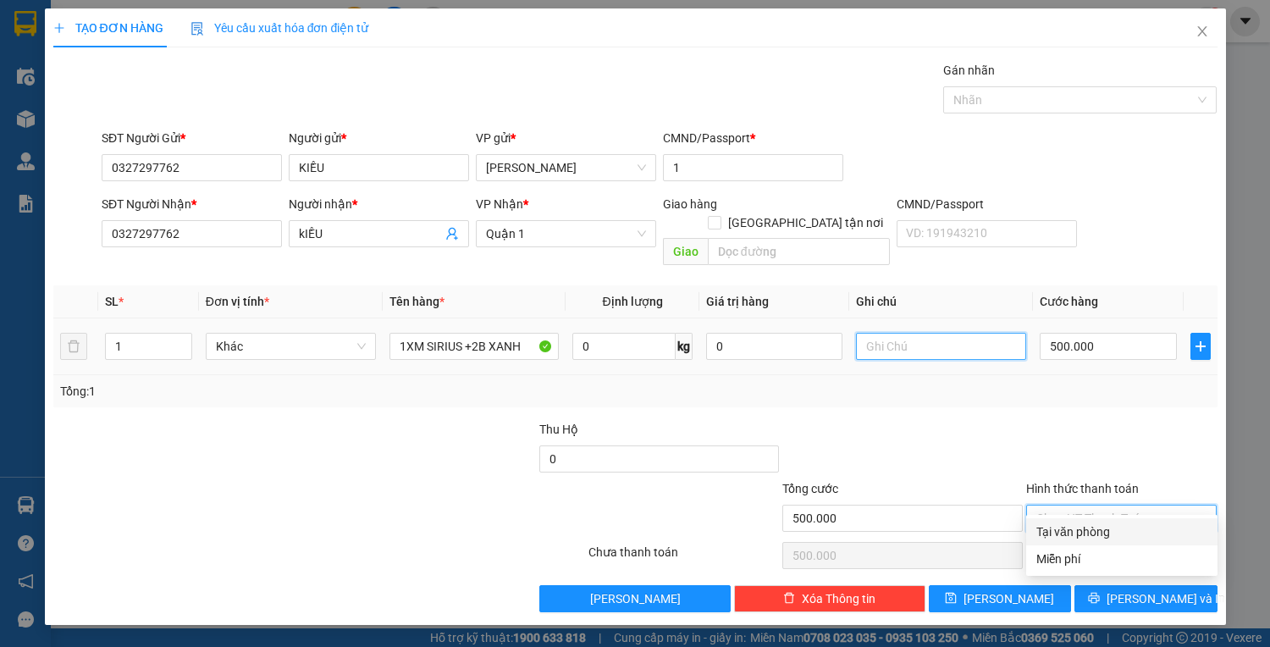
click at [909, 333] on input "text" at bounding box center [941, 346] width 170 height 27
type input "1"
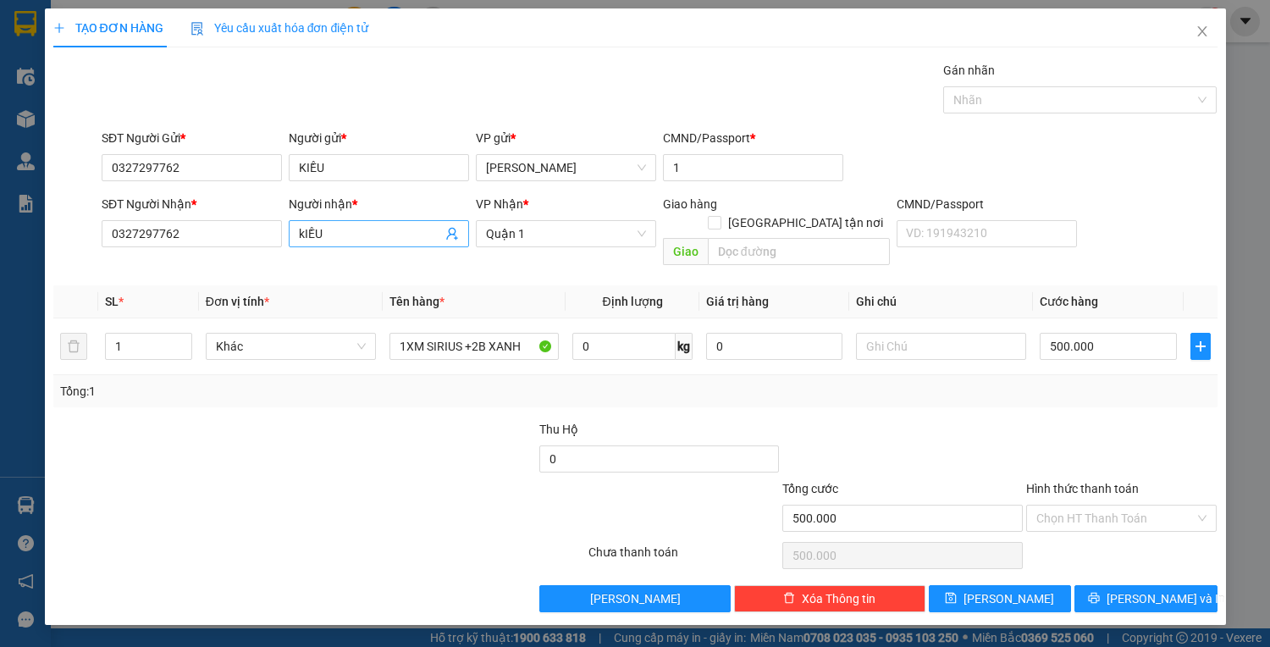
click at [301, 228] on input "kIỀU" at bounding box center [370, 233] width 143 height 19
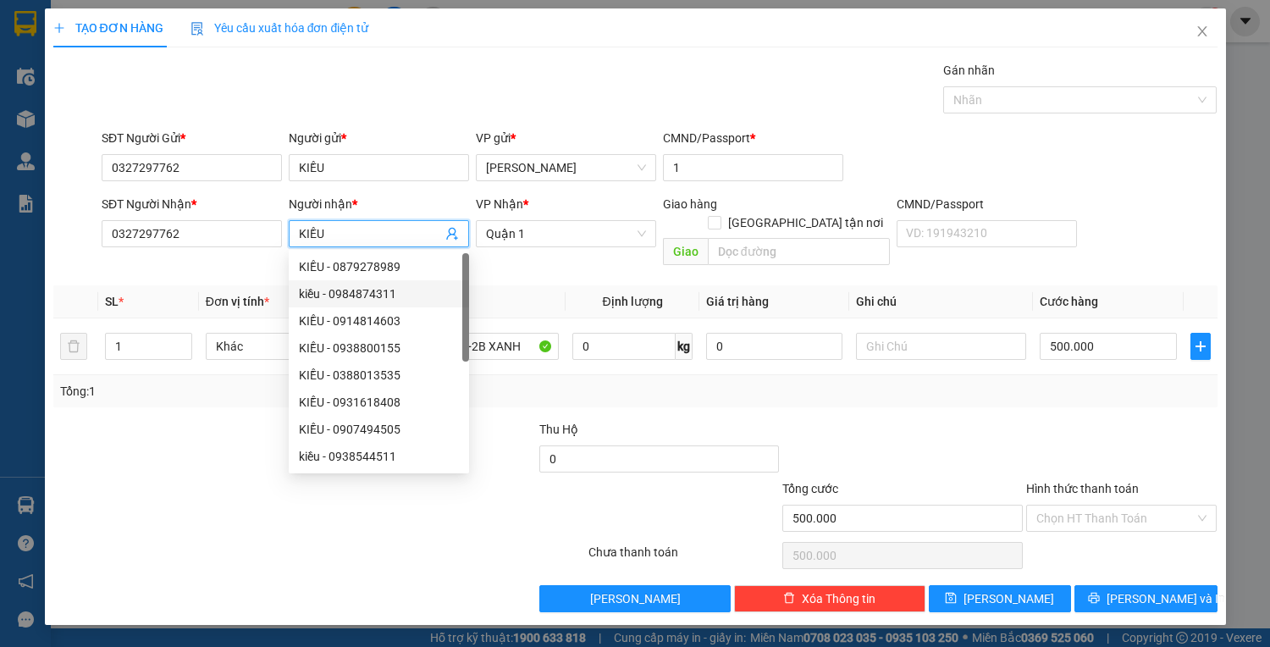
type input "KIỀU"
click at [753, 420] on div "Thu Hộ" at bounding box center [659, 429] width 240 height 19
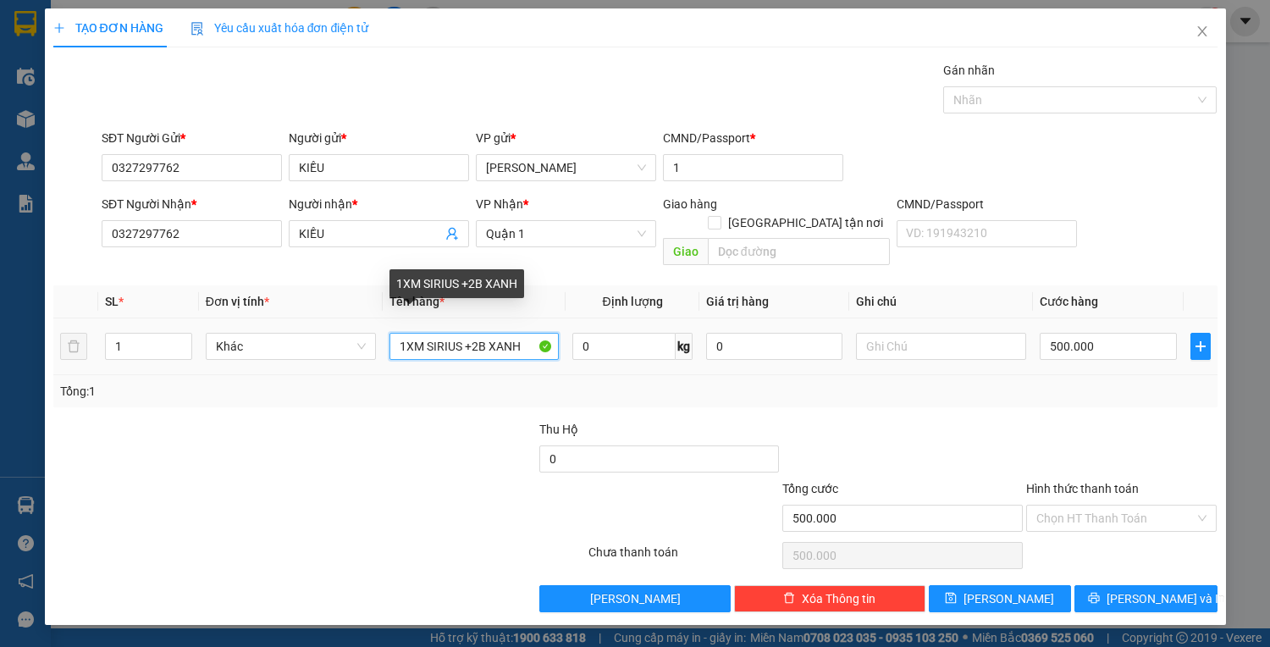
click at [461, 333] on input "1XM SIRIUS +2B XANH" at bounding box center [475, 346] width 170 height 27
click at [420, 333] on input "1XE 59D1-75125 +2B XANH" at bounding box center [475, 346] width 170 height 27
type input "1XE 59D1-75125 +2B XANH"
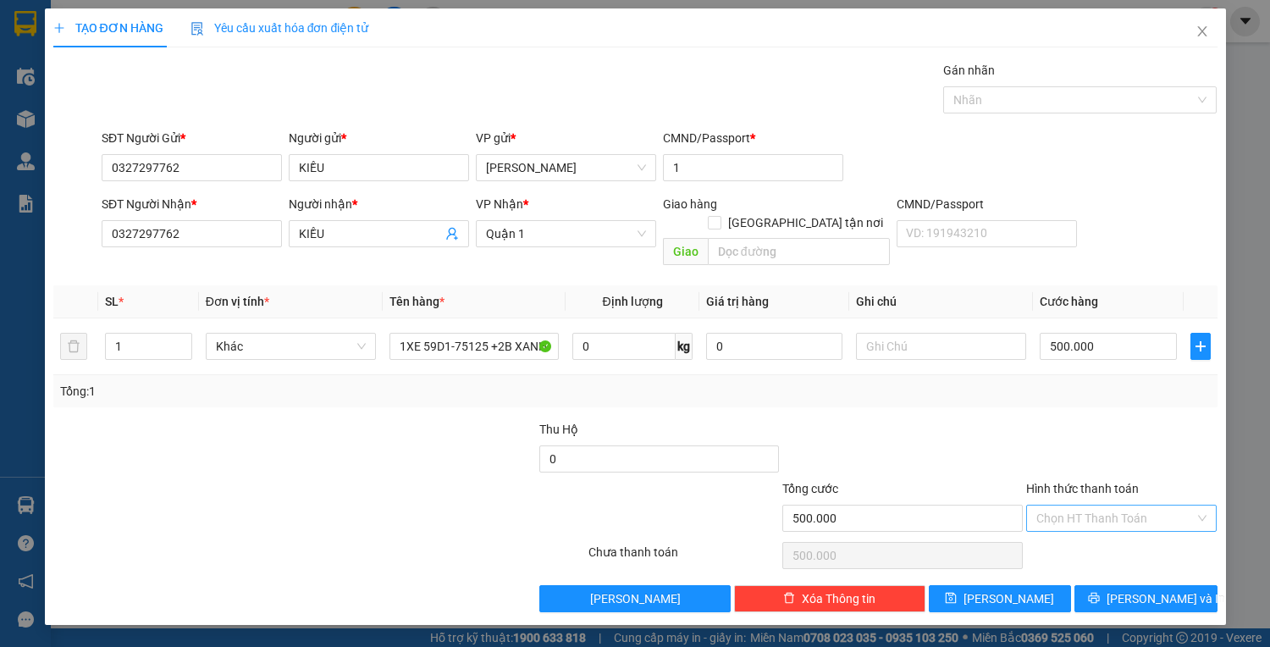
click at [1141, 506] on input "Hình thức thanh toán" at bounding box center [1115, 518] width 159 height 25
click at [1098, 526] on div "Tại văn phòng" at bounding box center [1121, 531] width 171 height 19
type input "0"
click at [1162, 557] on div "Transit Pickup Surcharge Ids Transit Deliver Surcharge Ids Transit Deliver Surc…" at bounding box center [635, 336] width 1164 height 551
click at [1191, 586] on button "Lưu và In" at bounding box center [1146, 598] width 142 height 27
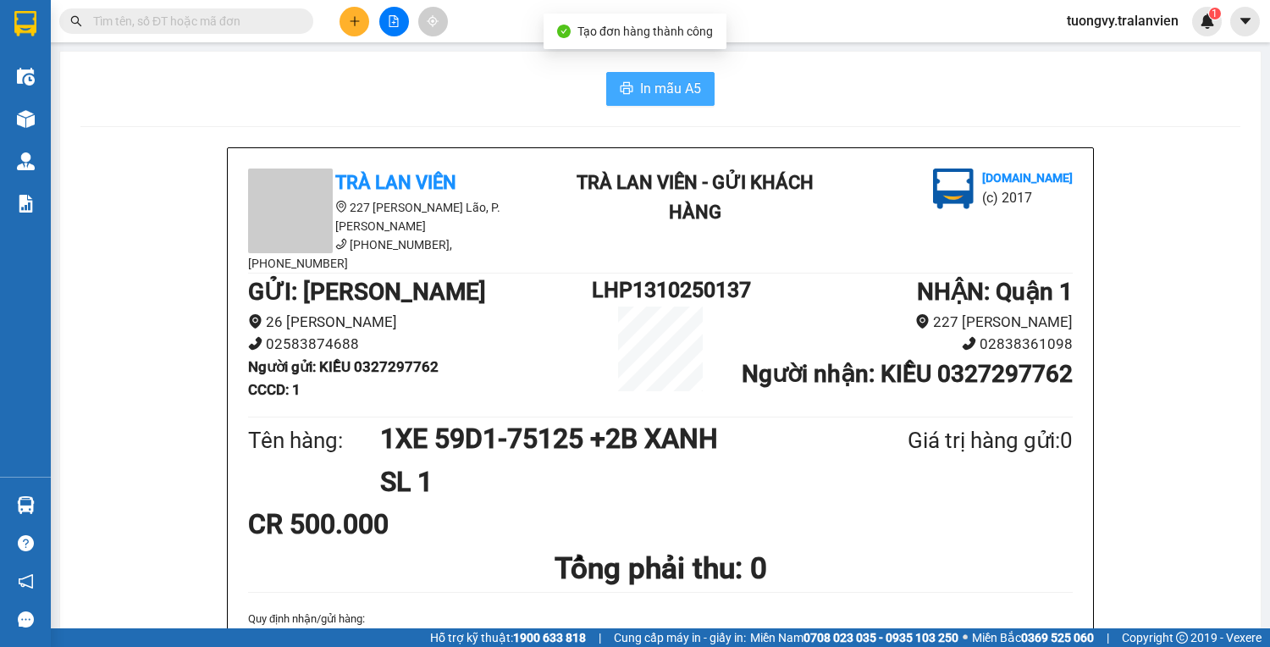
click at [706, 99] on button "In mẫu A5" at bounding box center [660, 89] width 108 height 34
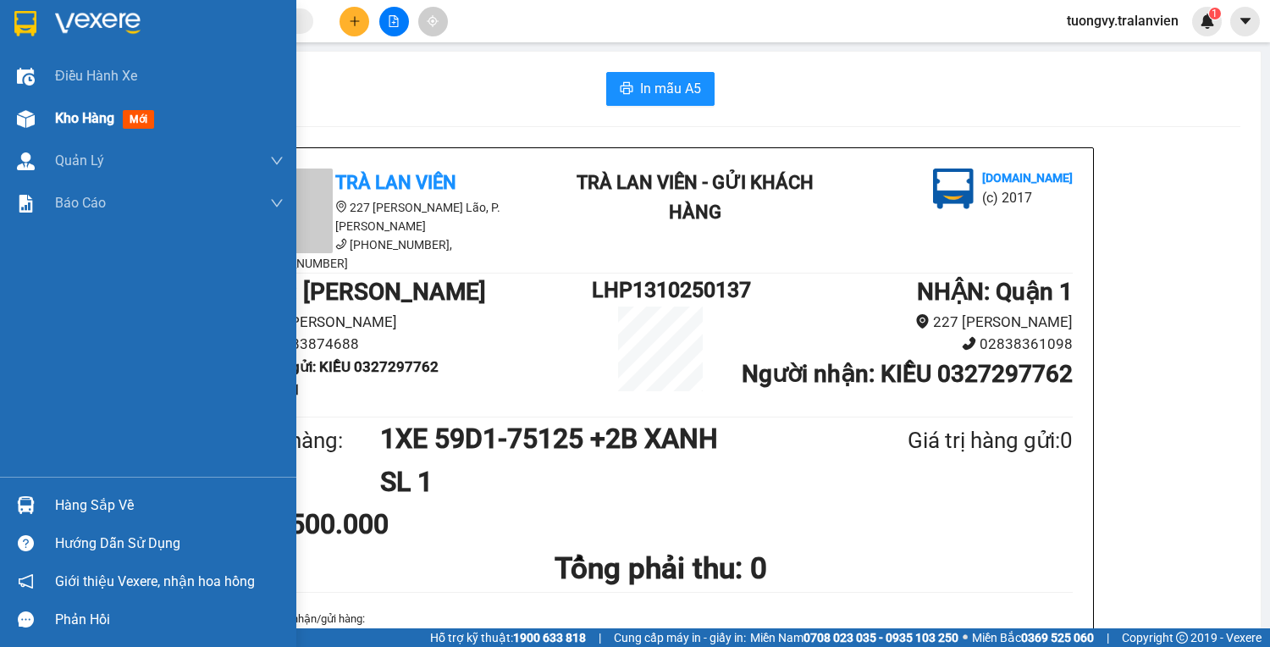
click at [75, 124] on span "Kho hàng" at bounding box center [84, 118] width 59 height 16
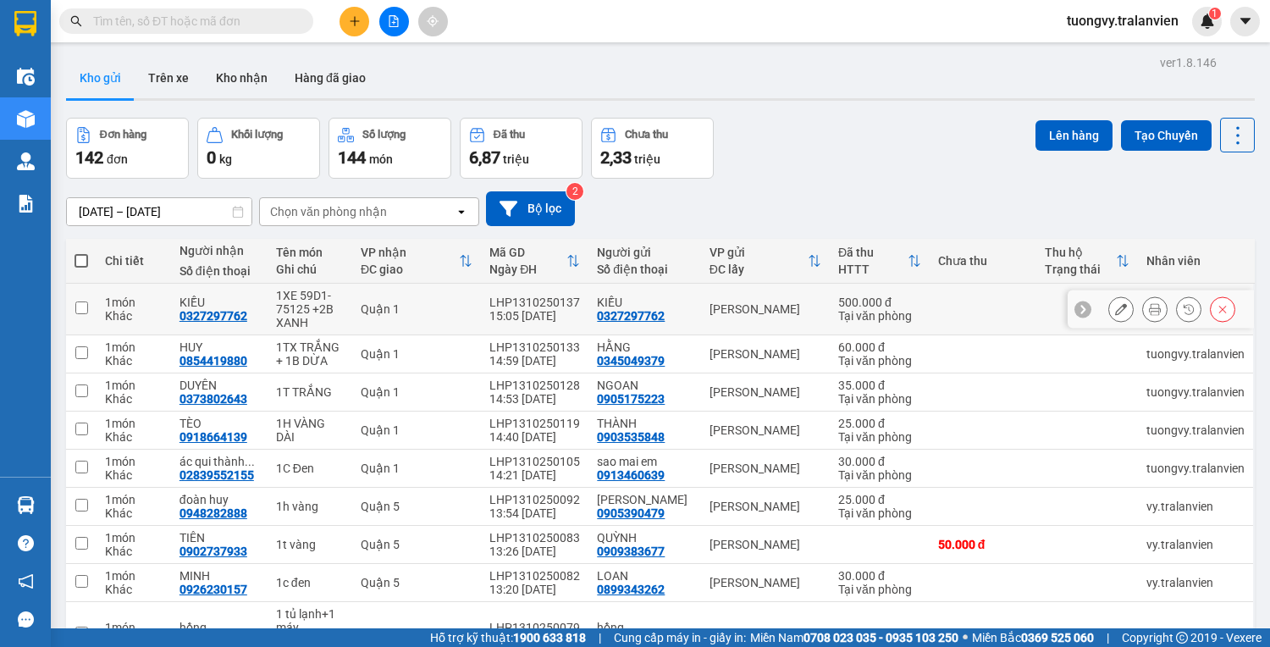
click at [1115, 305] on icon at bounding box center [1121, 309] width 12 height 12
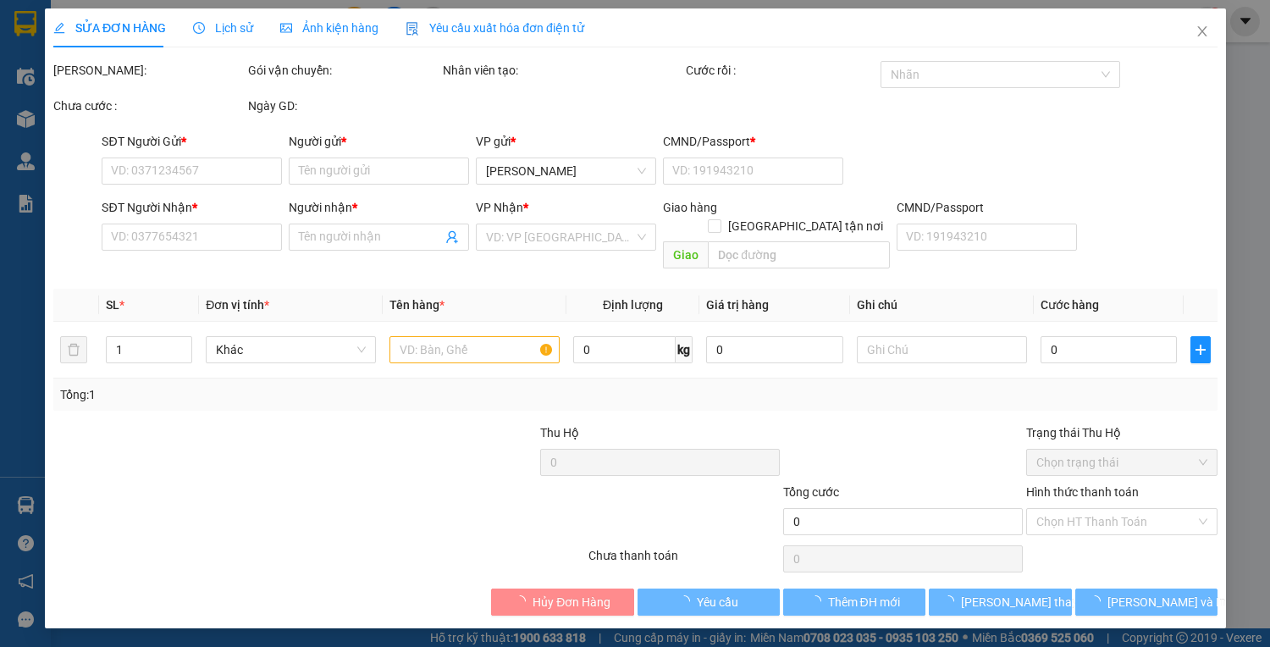
type input "0327297762"
type input "KIỀU"
type input "1"
type input "0327297762"
type input "KIỀU"
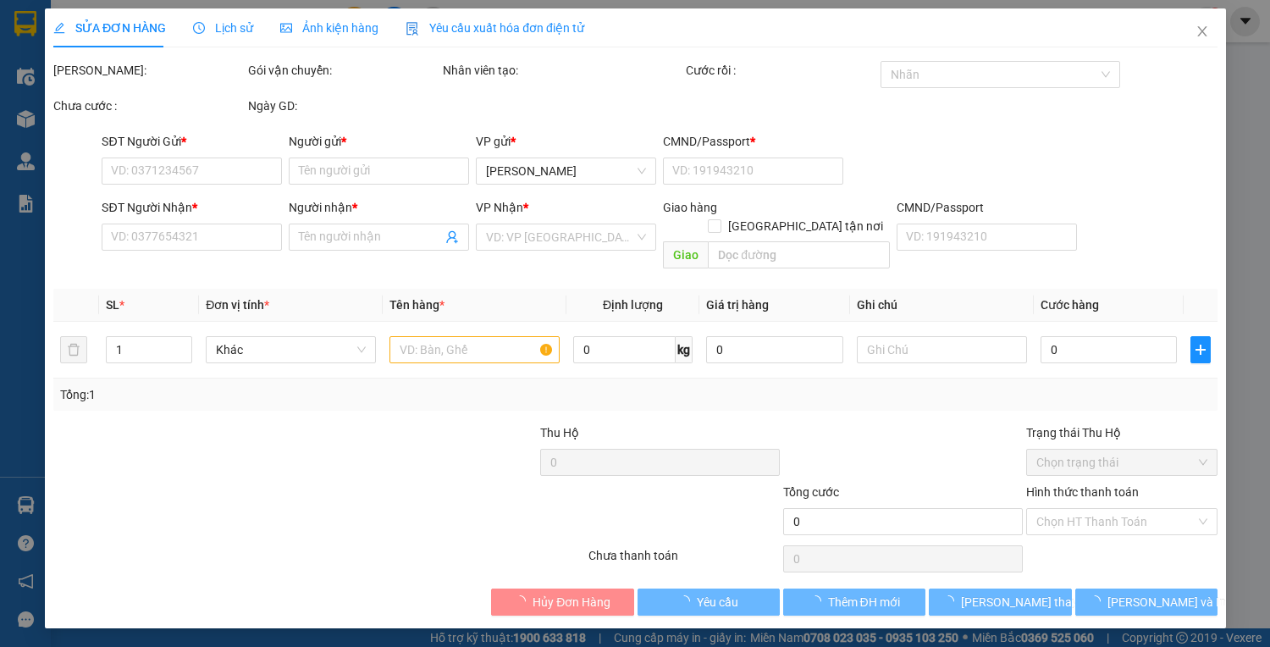
type input "500.000"
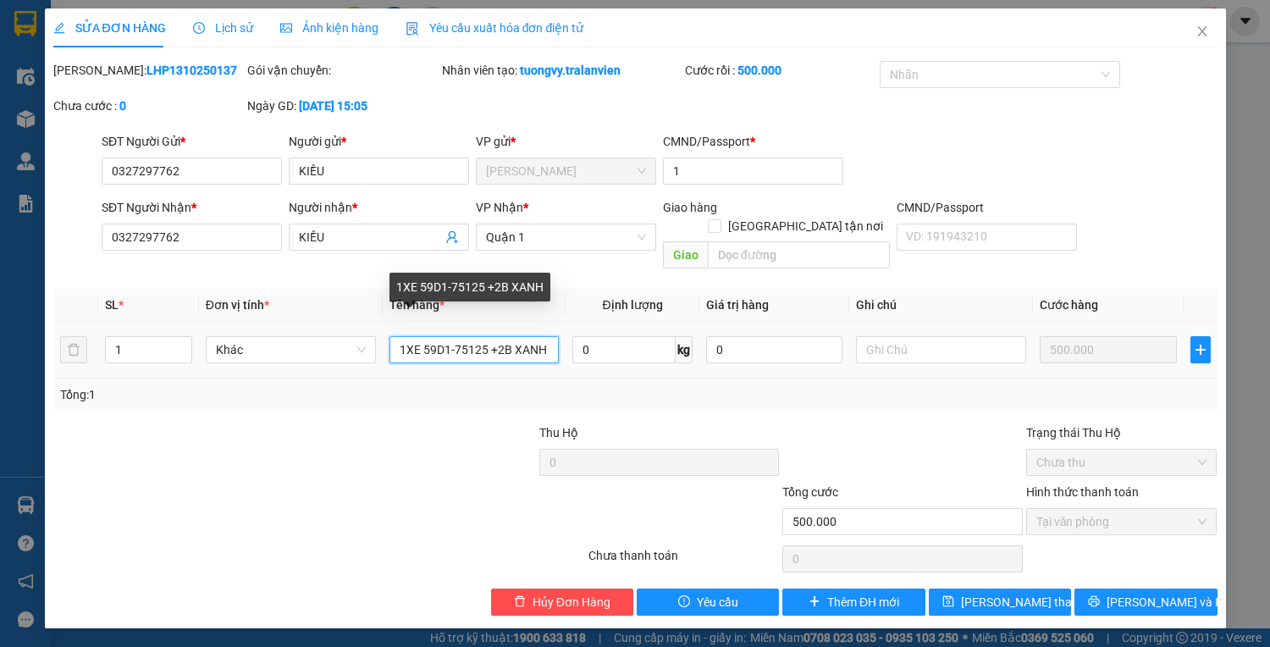
click at [443, 336] on input "1XE 59D1-75125 +2B XANH" at bounding box center [475, 349] width 170 height 27
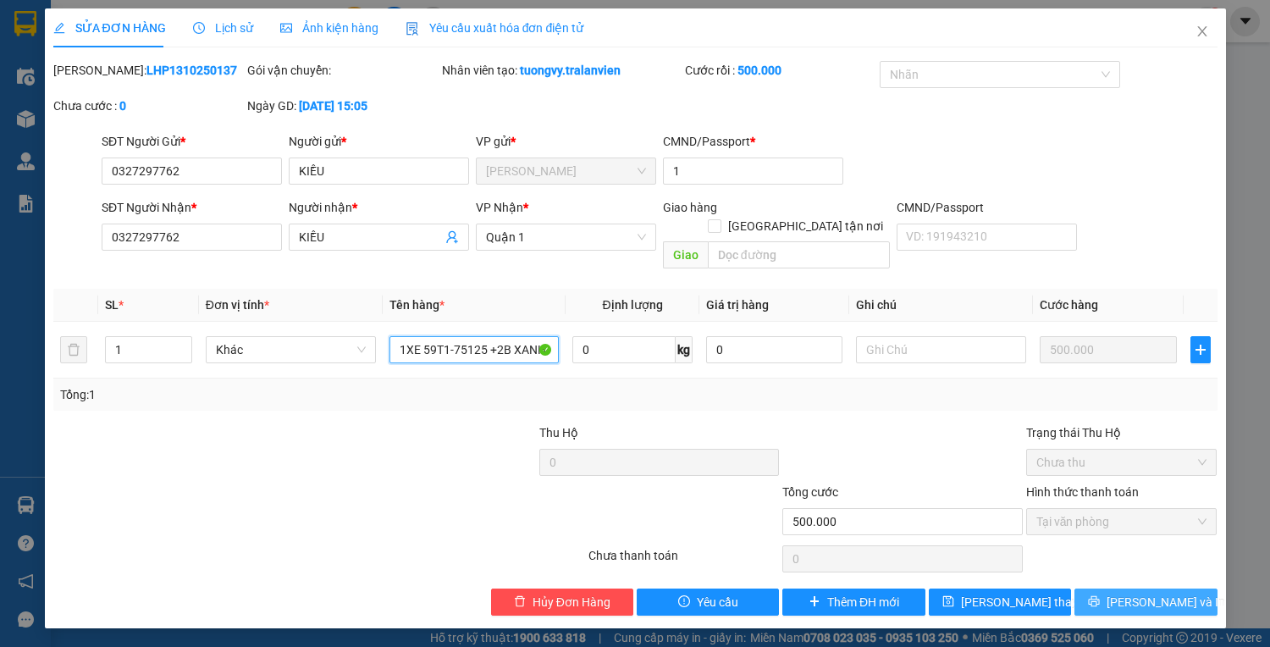
type input "1XE 59T1-75125 +2B XANH"
click at [1160, 593] on span "Lưu và In" at bounding box center [1166, 602] width 119 height 19
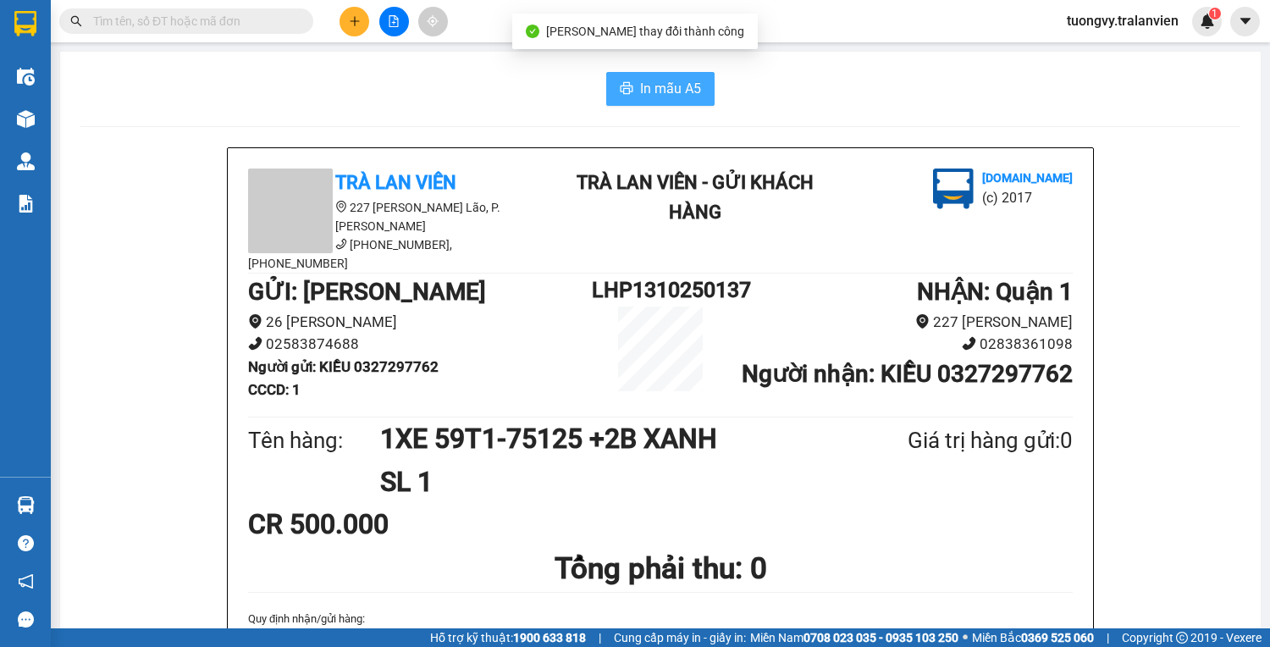
click at [640, 86] on span "In mẫu A5" at bounding box center [670, 88] width 61 height 21
paste input "0888861179"
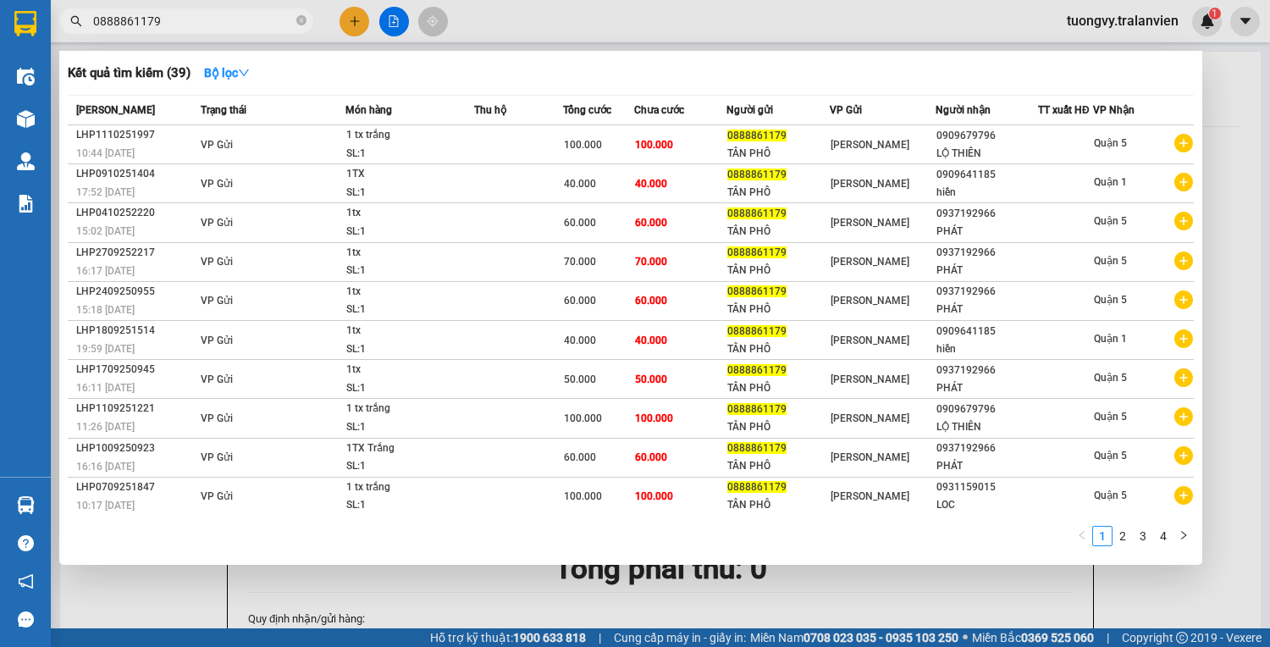
type input "0888861179"
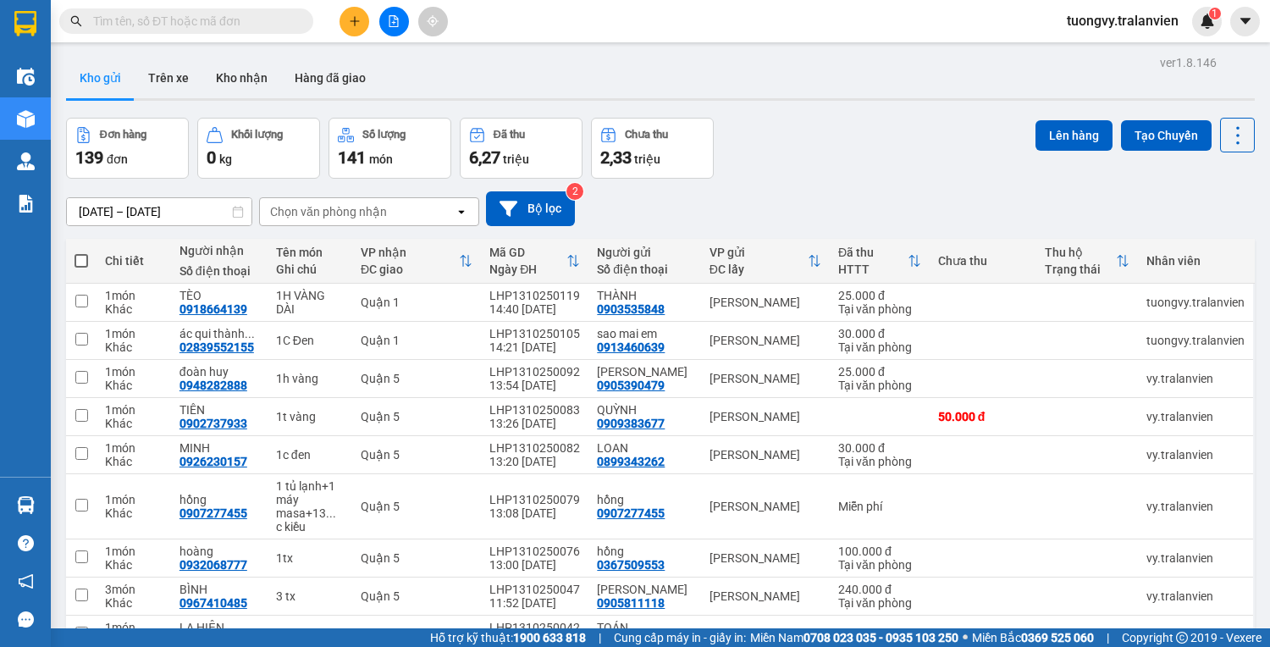
paste input "0903535848 CCCD: 225950977"
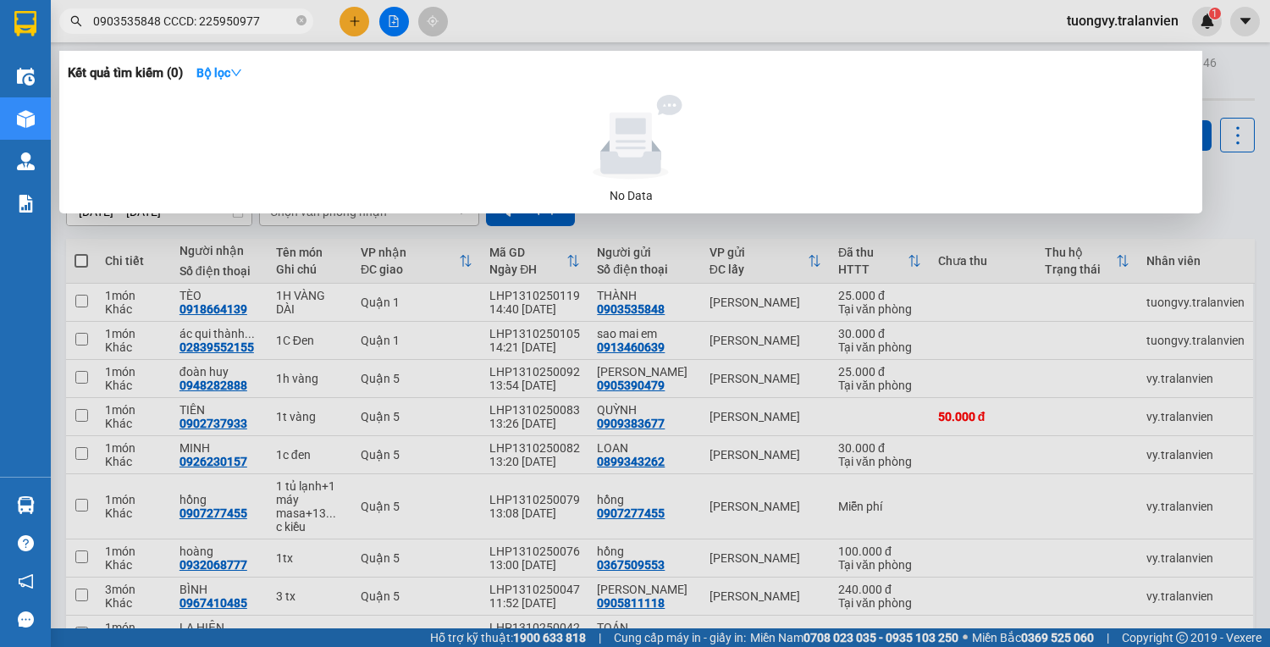
drag, startPoint x: 261, startPoint y: 17, endPoint x: 163, endPoint y: 64, distance: 107.9
click at [156, 36] on div "Kết quả tìm kiếm ( 0 ) Bộ lọc No Data 0903535848 CCCD: 225950977" at bounding box center [165, 22] width 330 height 30
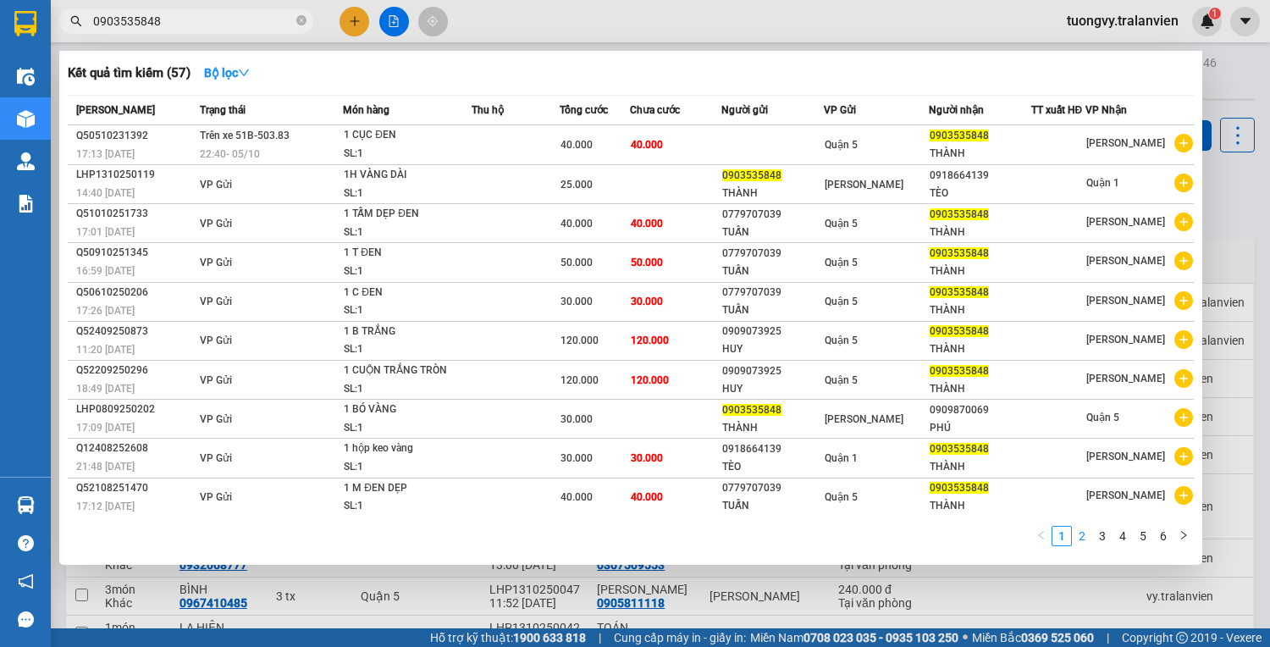
type input "0903535848"
click at [1080, 536] on link "2" at bounding box center [1082, 536] width 19 height 19
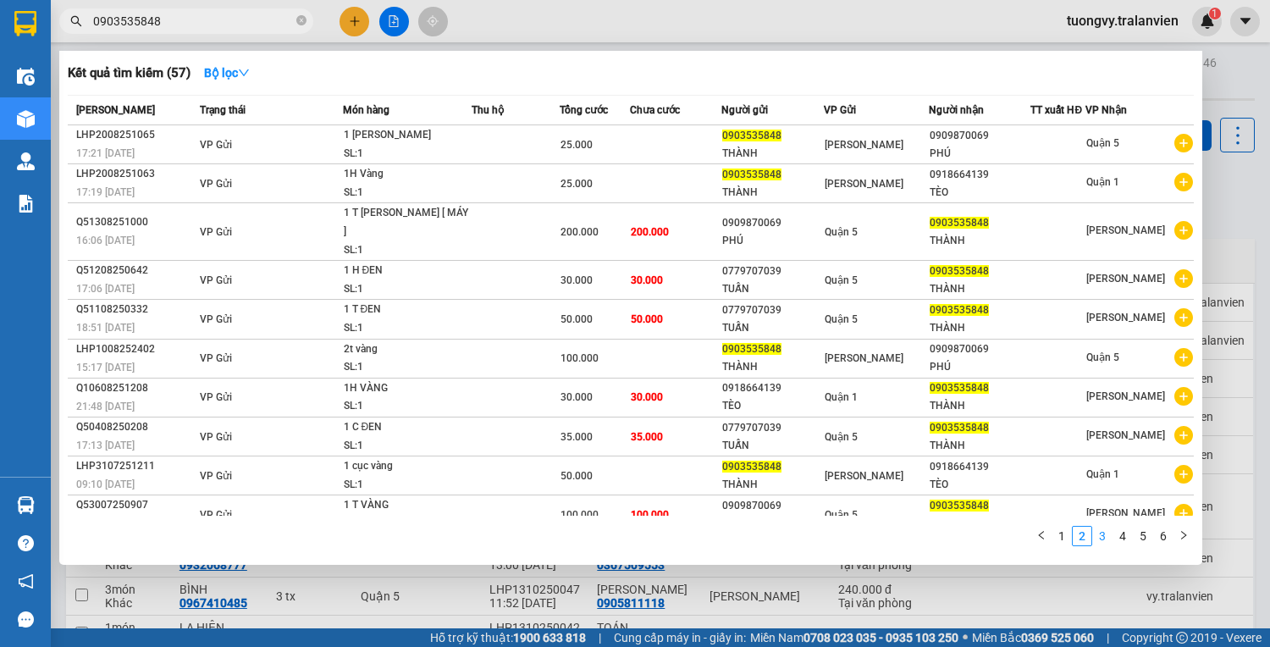
click at [1105, 539] on link "3" at bounding box center [1102, 536] width 19 height 19
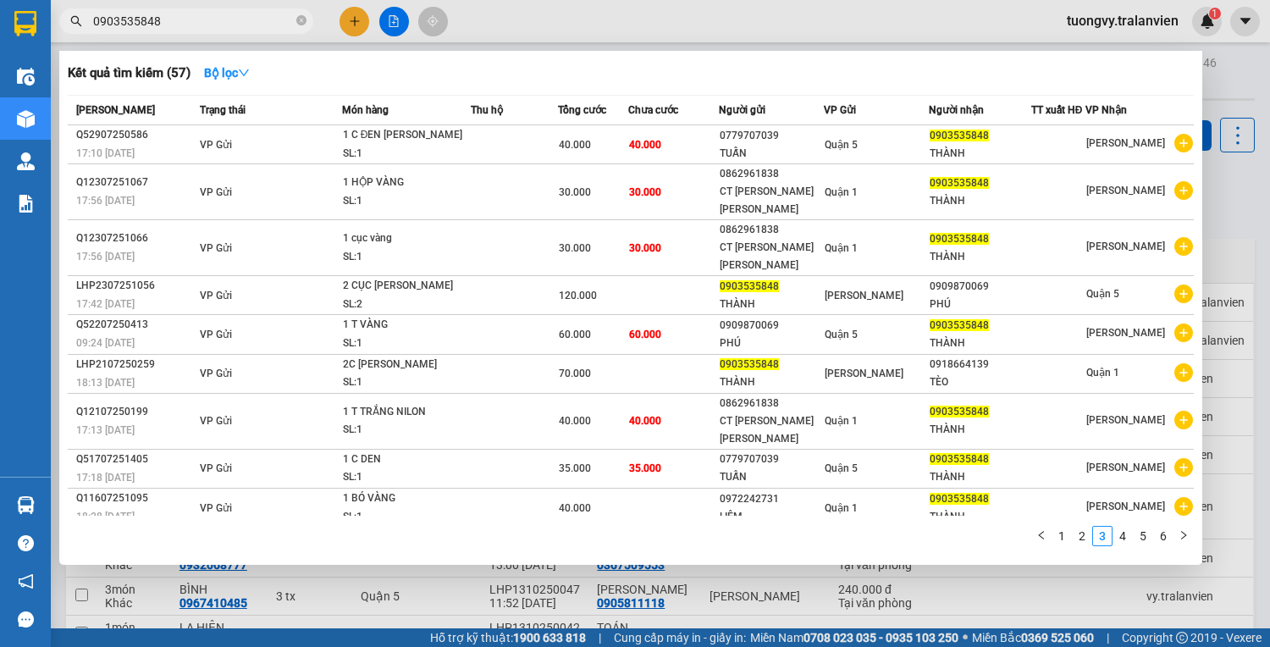
click at [1250, 63] on div at bounding box center [635, 323] width 1270 height 647
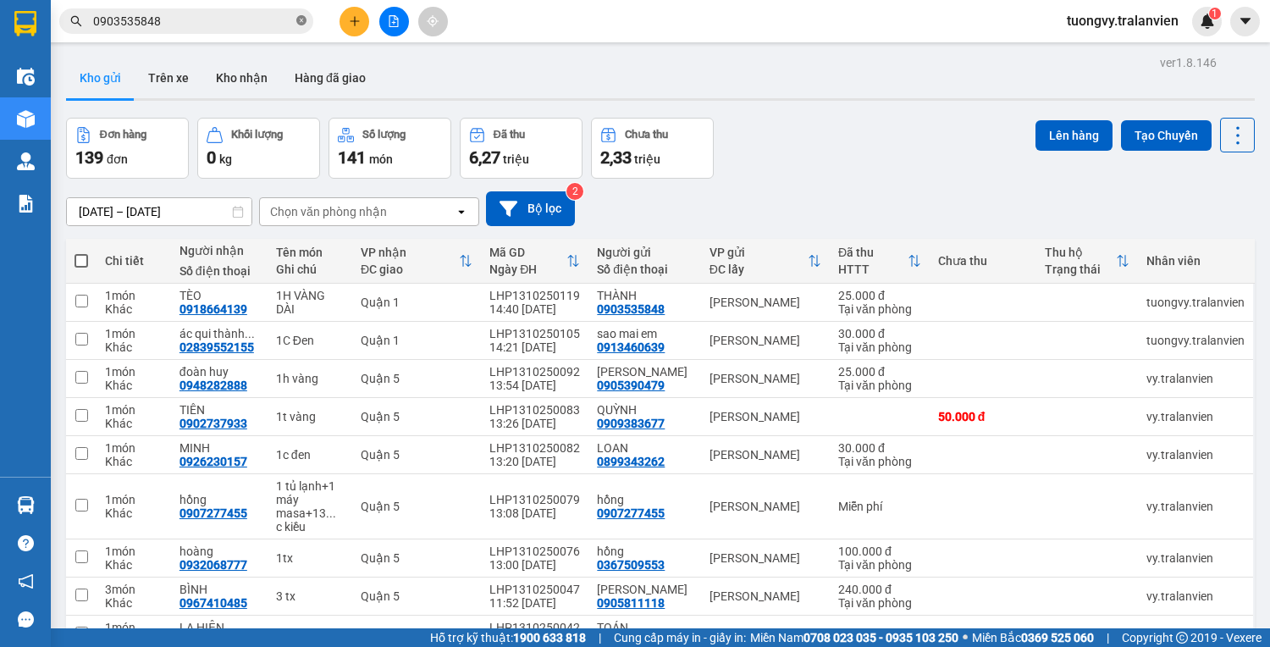
click at [300, 20] on icon "close-circle" at bounding box center [301, 20] width 10 height 10
drag, startPoint x: 207, startPoint y: 3, endPoint x: 156, endPoint y: 14, distance: 52.6
paste input "0345049379"
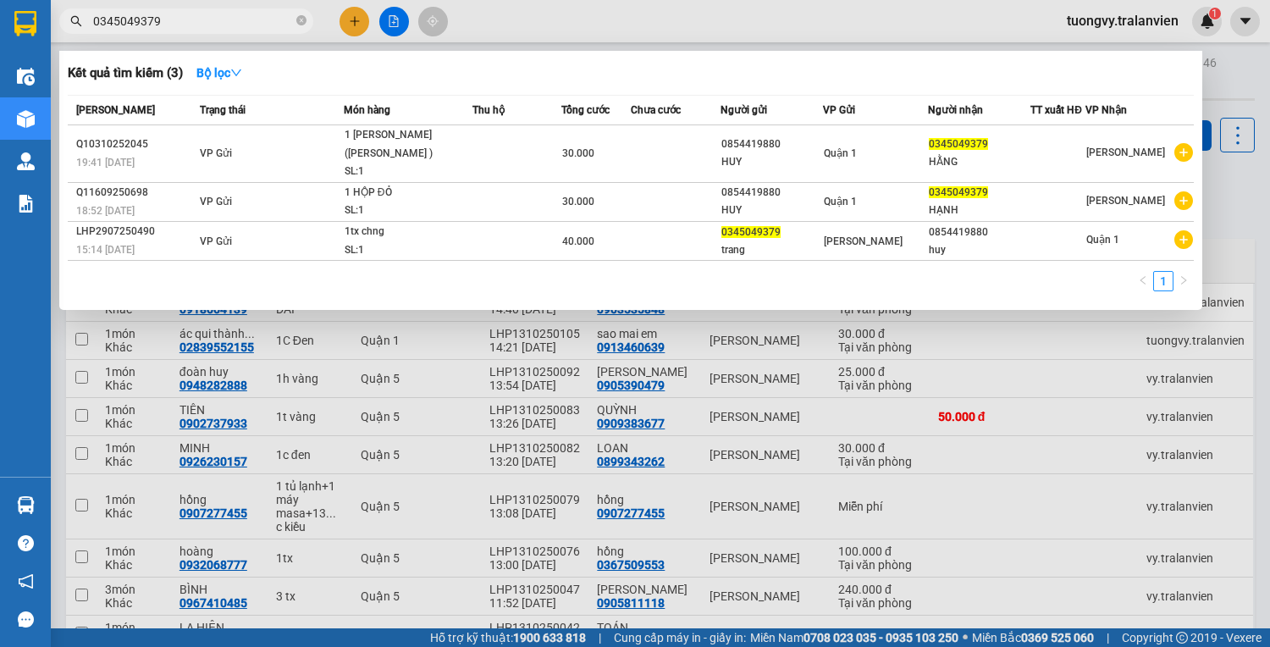
type input "0345049379"
click at [348, 14] on div at bounding box center [635, 323] width 1270 height 647
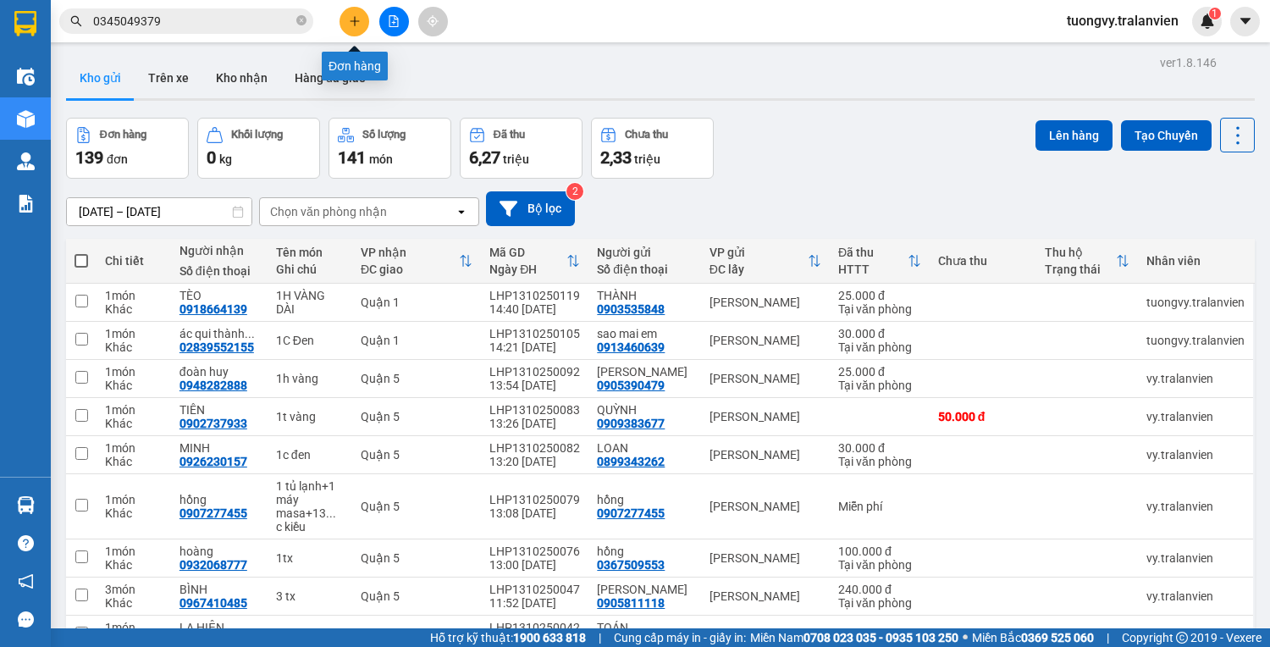
click at [353, 28] on button at bounding box center [355, 22] width 30 height 30
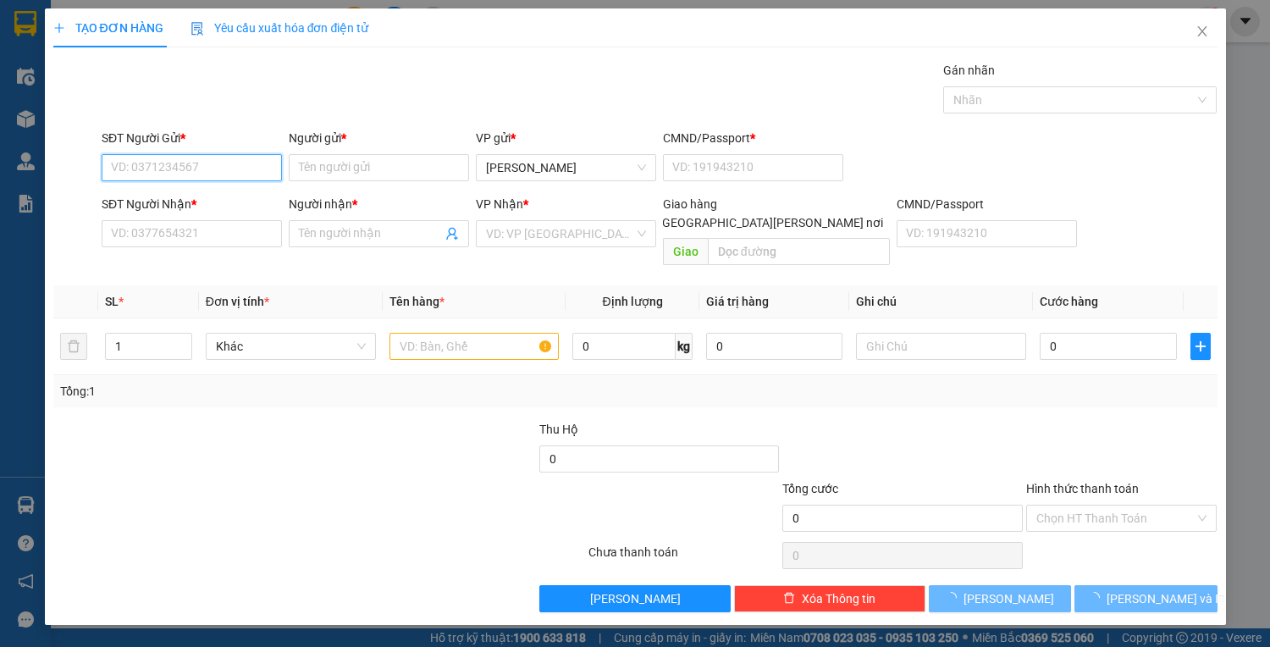
click at [213, 169] on input "SĐT Người Gửi *" at bounding box center [192, 167] width 180 height 27
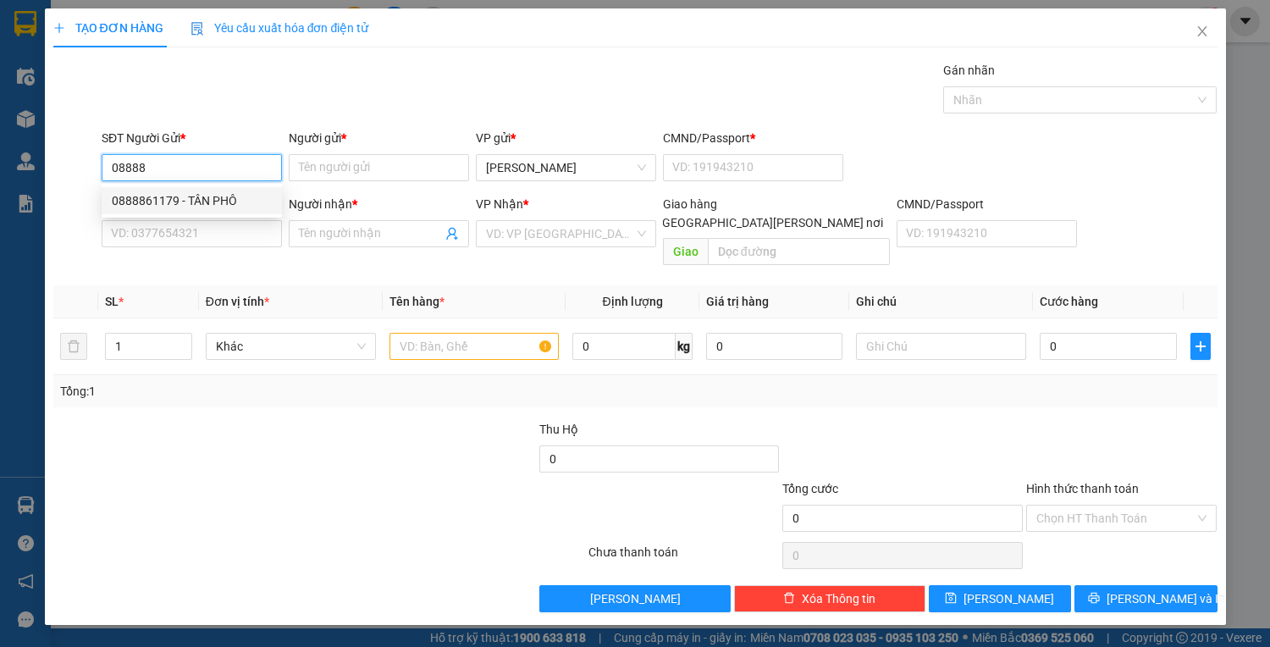
click at [135, 206] on div "0888861179 - TÂN PHÔ" at bounding box center [192, 200] width 160 height 19
type input "0888861179"
type input "TÂN PHÔ"
type input "2254429559"
type input "0909679796"
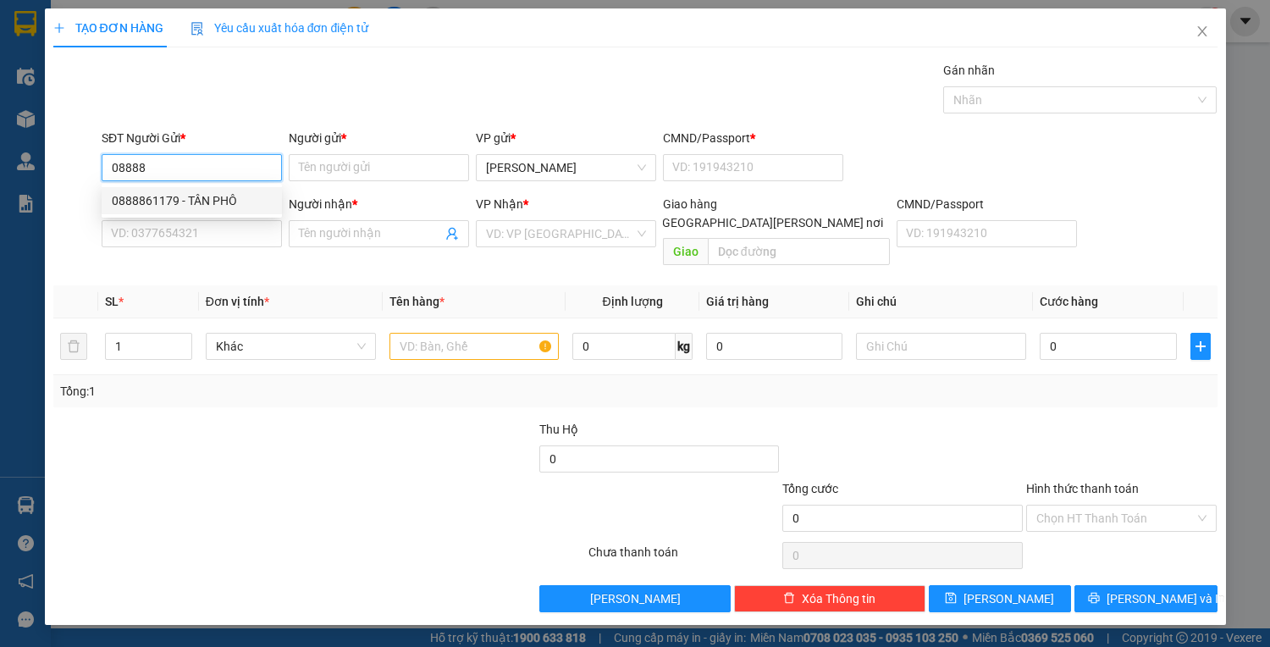
type input "LỘ THIÊN"
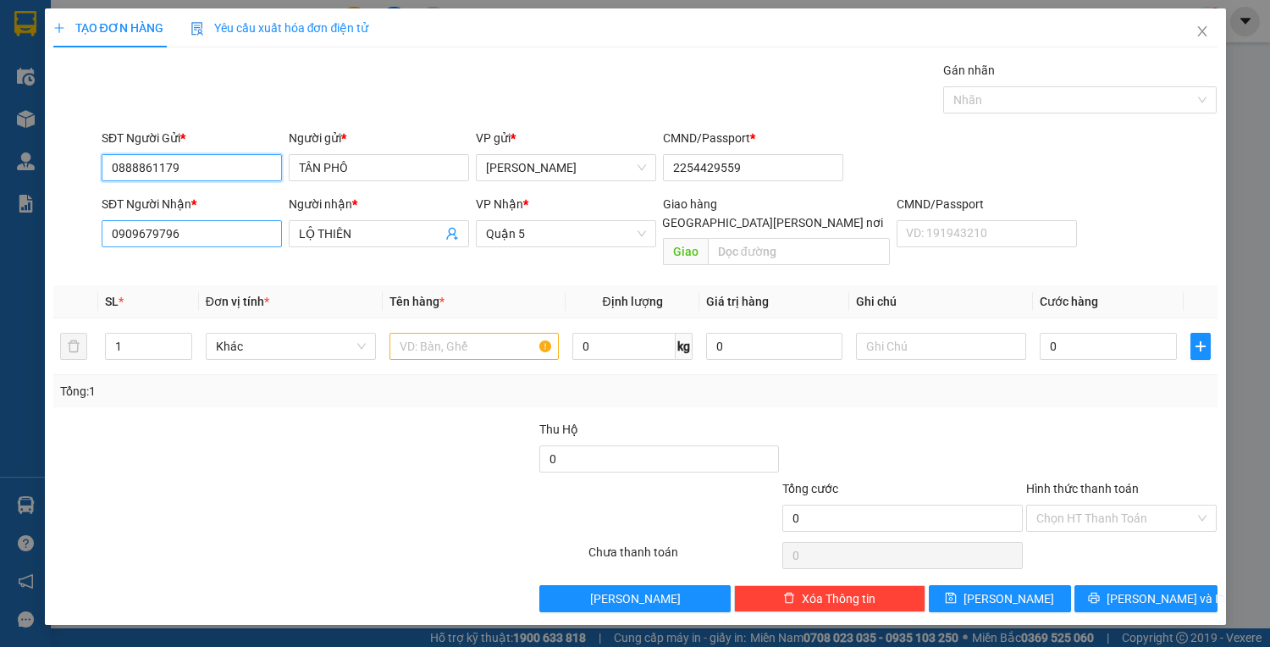
type input "0888861179"
click at [253, 229] on input "0909679796" at bounding box center [192, 233] width 180 height 27
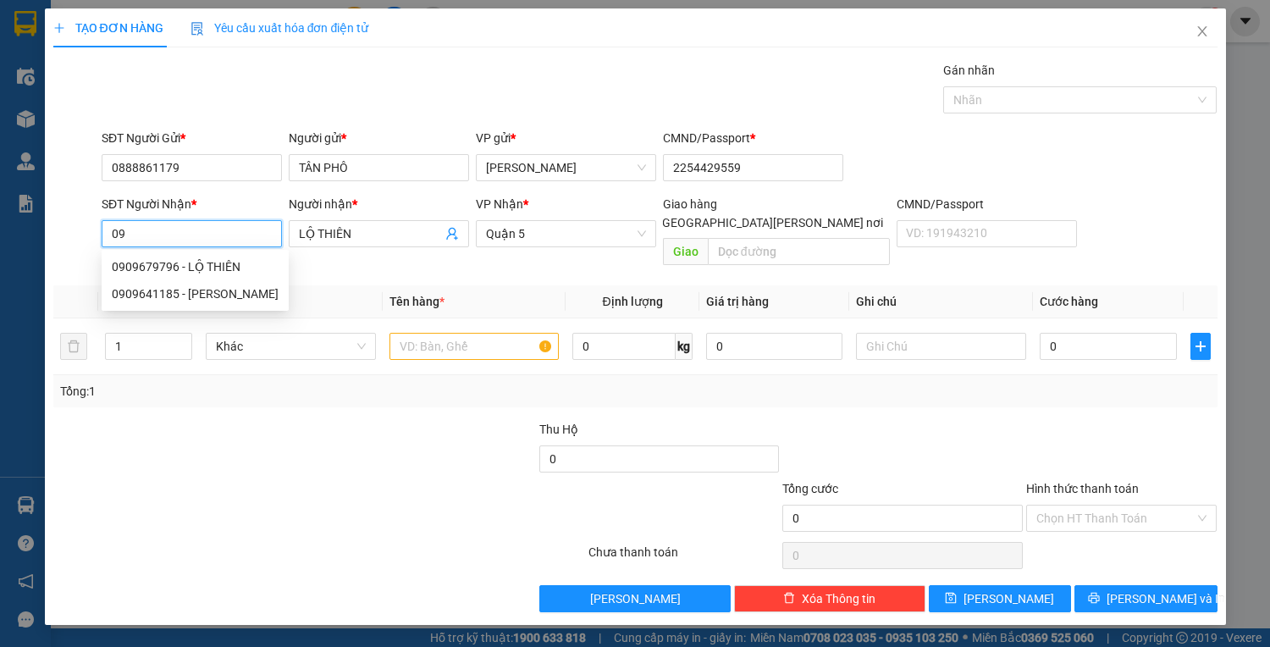
type input "0"
click at [134, 263] on div "0937192966 - PHÁT" at bounding box center [192, 266] width 160 height 19
type input "0937192966"
type input "PHÁT"
type input "0937192966"
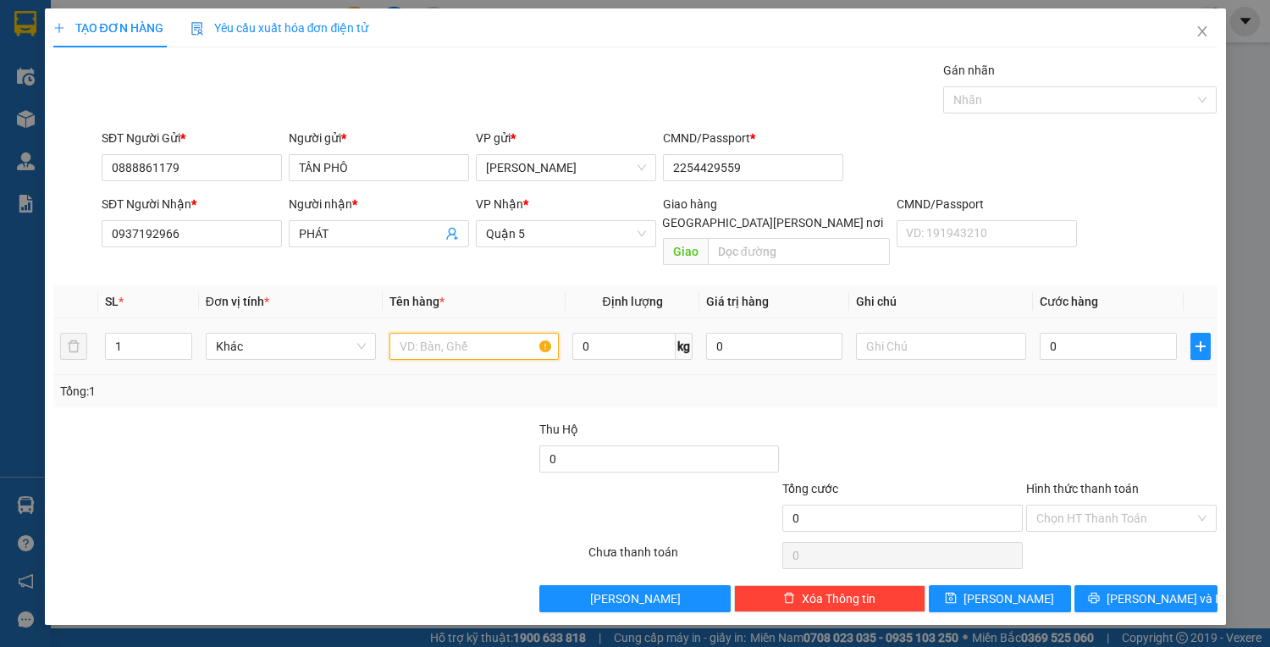
click at [475, 333] on input "text" at bounding box center [475, 346] width 170 height 27
type input "1TX"
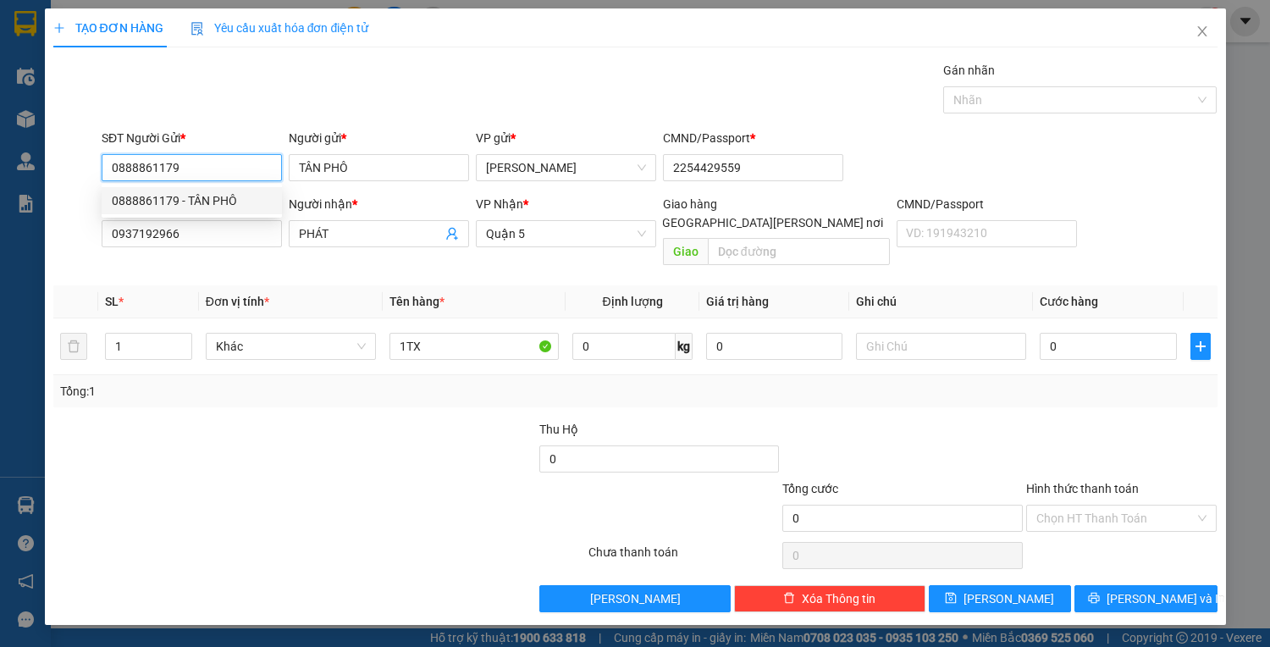
drag, startPoint x: 187, startPoint y: 166, endPoint x: 83, endPoint y: 165, distance: 104.2
click at [83, 165] on div "SĐT Người Gửi * 0888861179 Người gửi * TÂN PHÔ VP gửi * Lê Hồng Phong CMND/Pass…" at bounding box center [636, 158] width 1168 height 59
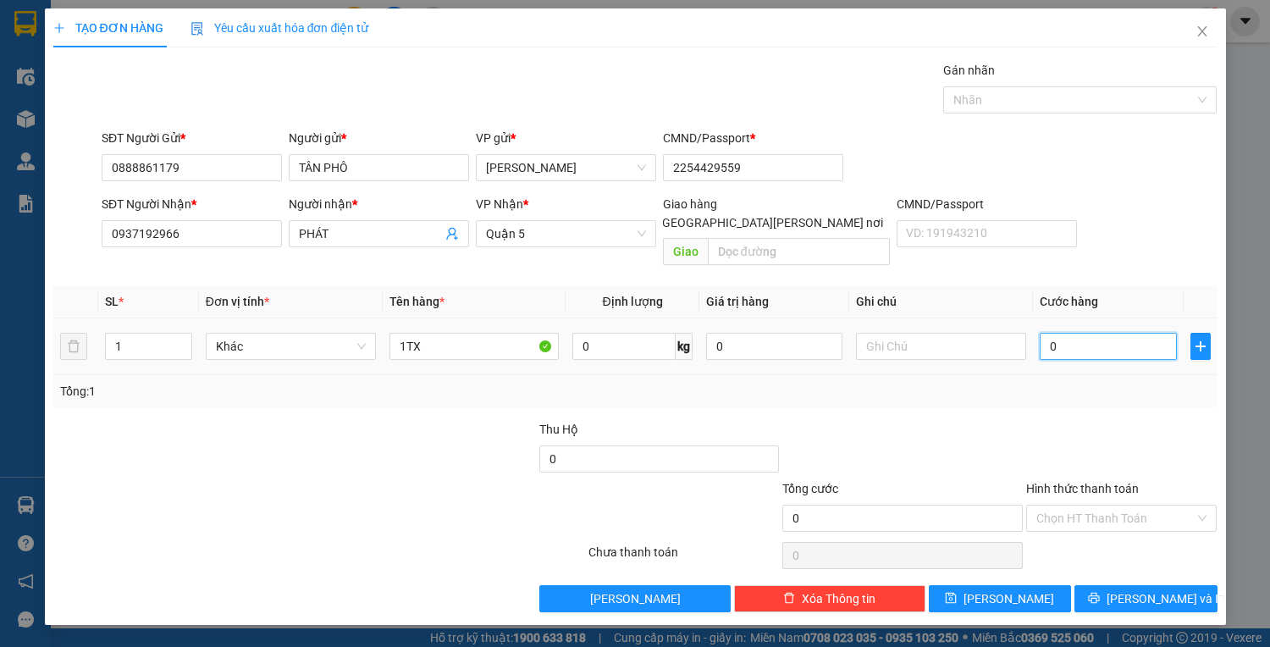
click at [1076, 333] on input "0" at bounding box center [1108, 346] width 136 height 27
type input "7"
type input "70"
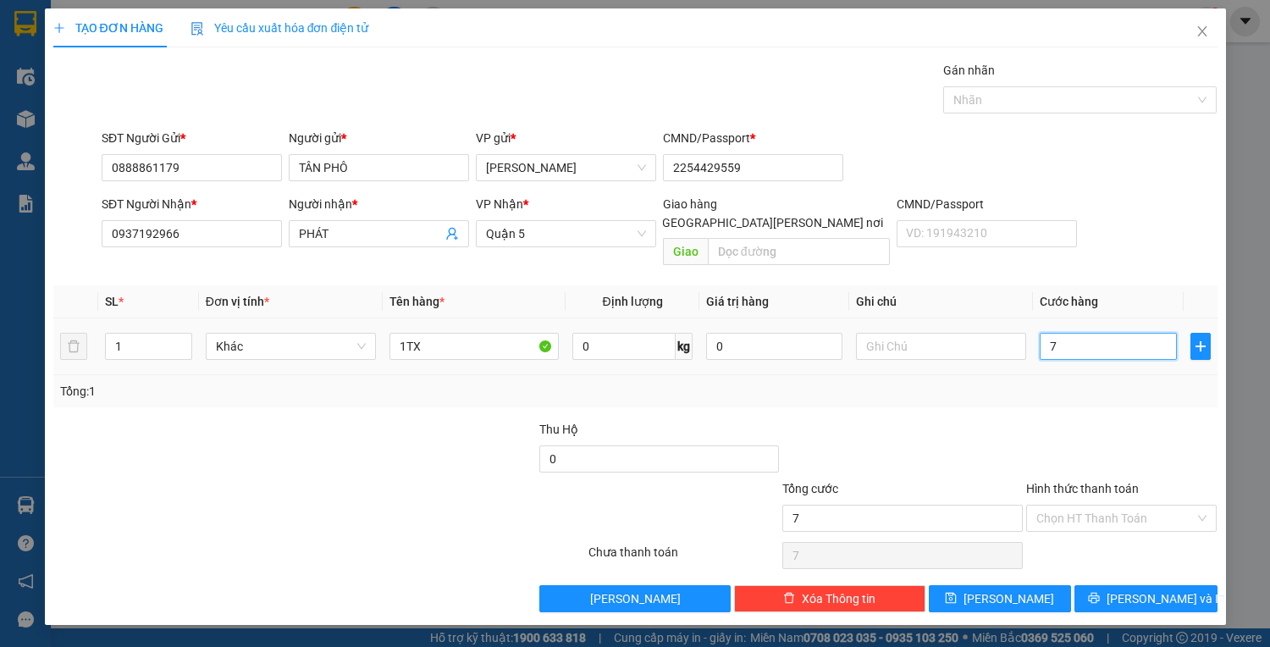
type input "70"
type input "70.000"
click at [1116, 506] on input "Hình thức thanh toán" at bounding box center [1115, 518] width 159 height 25
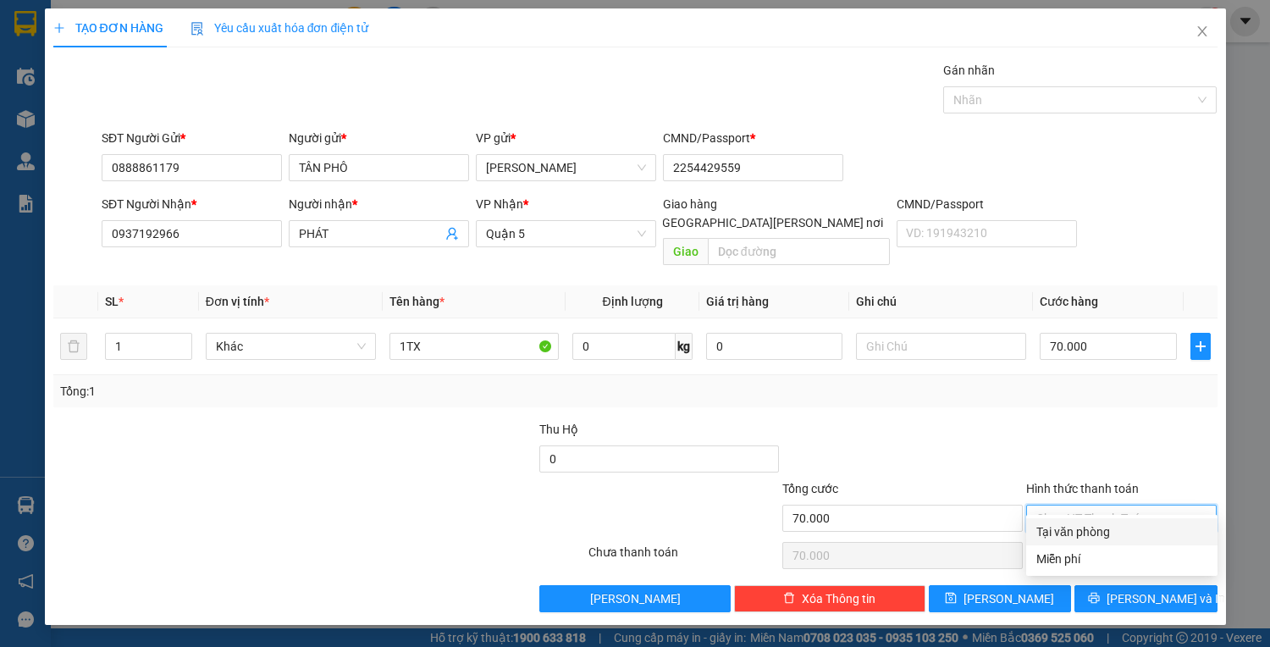
click at [1103, 535] on div "Tại văn phòng" at bounding box center [1121, 531] width 171 height 19
type input "0"
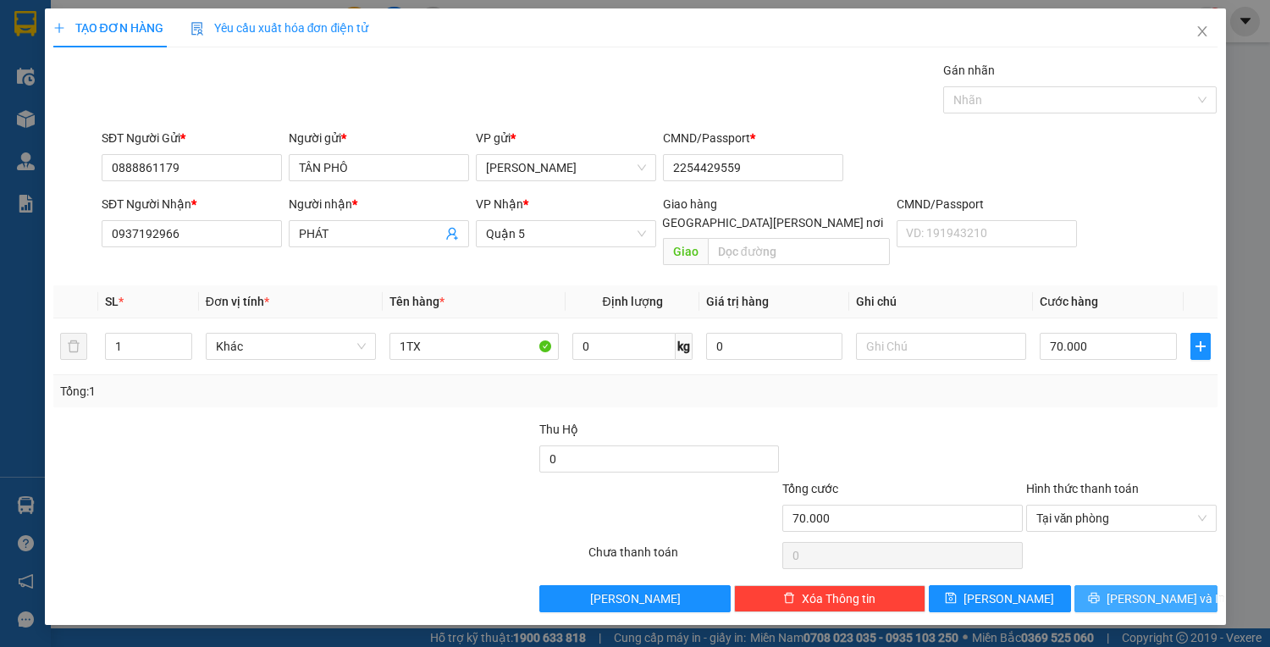
click at [1142, 589] on span "[PERSON_NAME] và In" at bounding box center [1166, 598] width 119 height 19
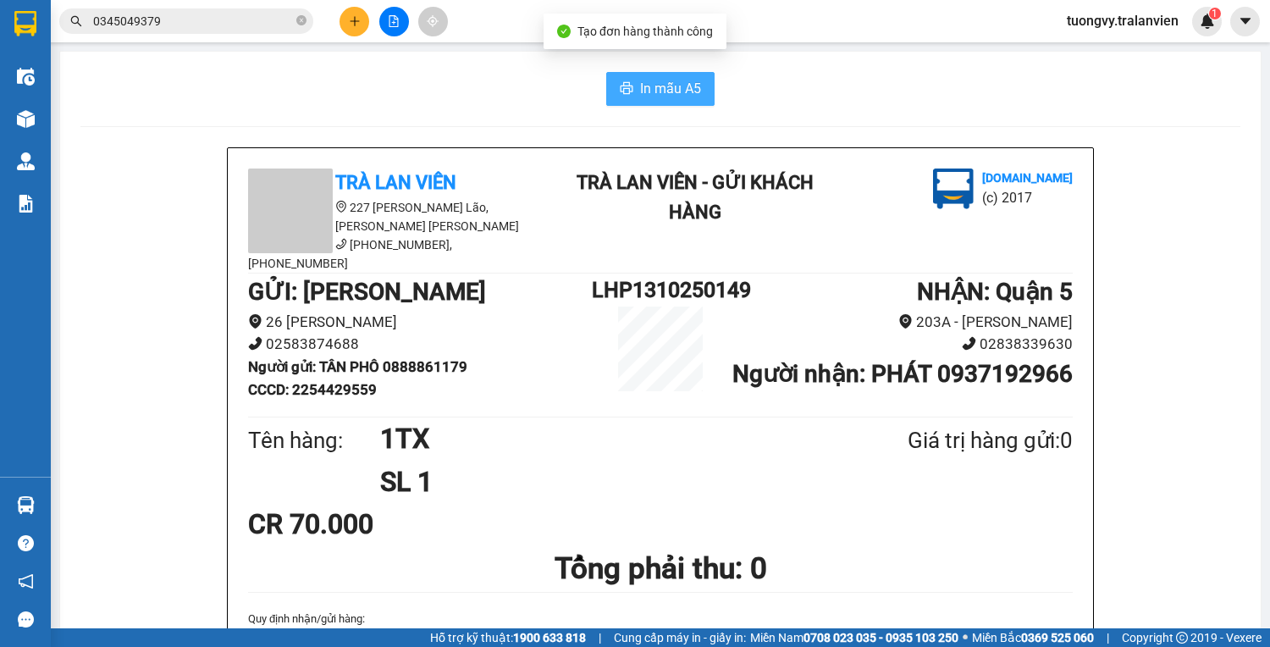
click at [640, 84] on span "In mẫu A5" at bounding box center [670, 88] width 61 height 21
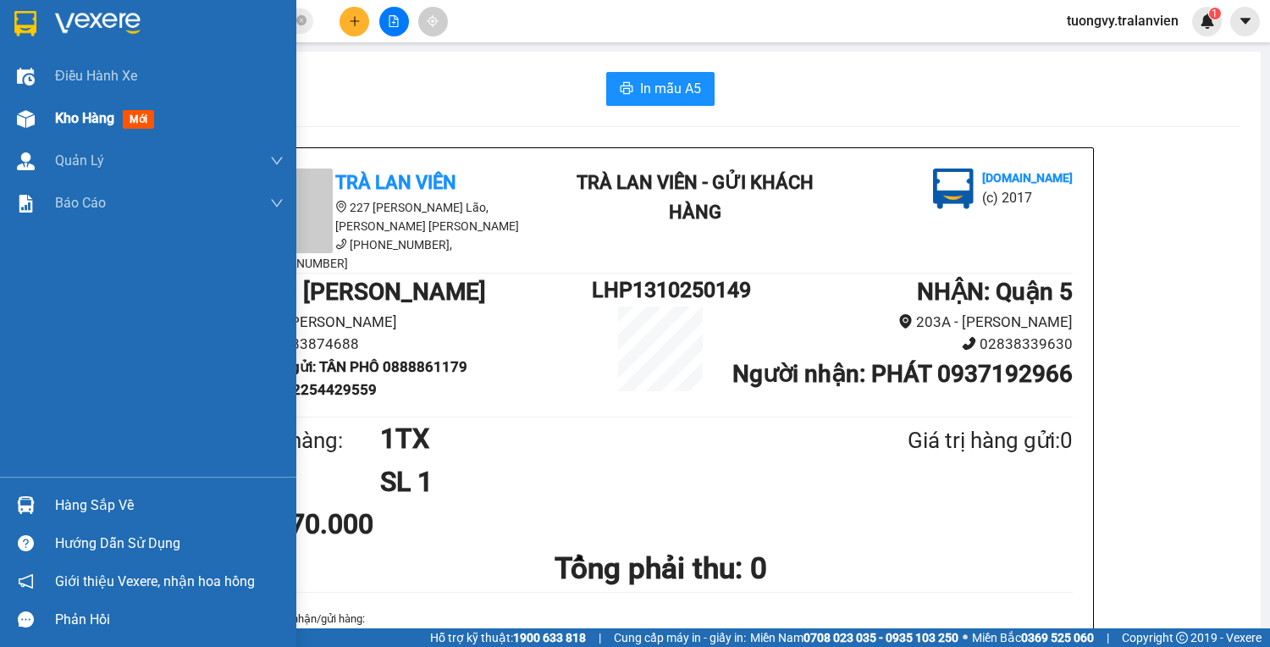
click at [76, 122] on span "Kho hàng" at bounding box center [84, 118] width 59 height 16
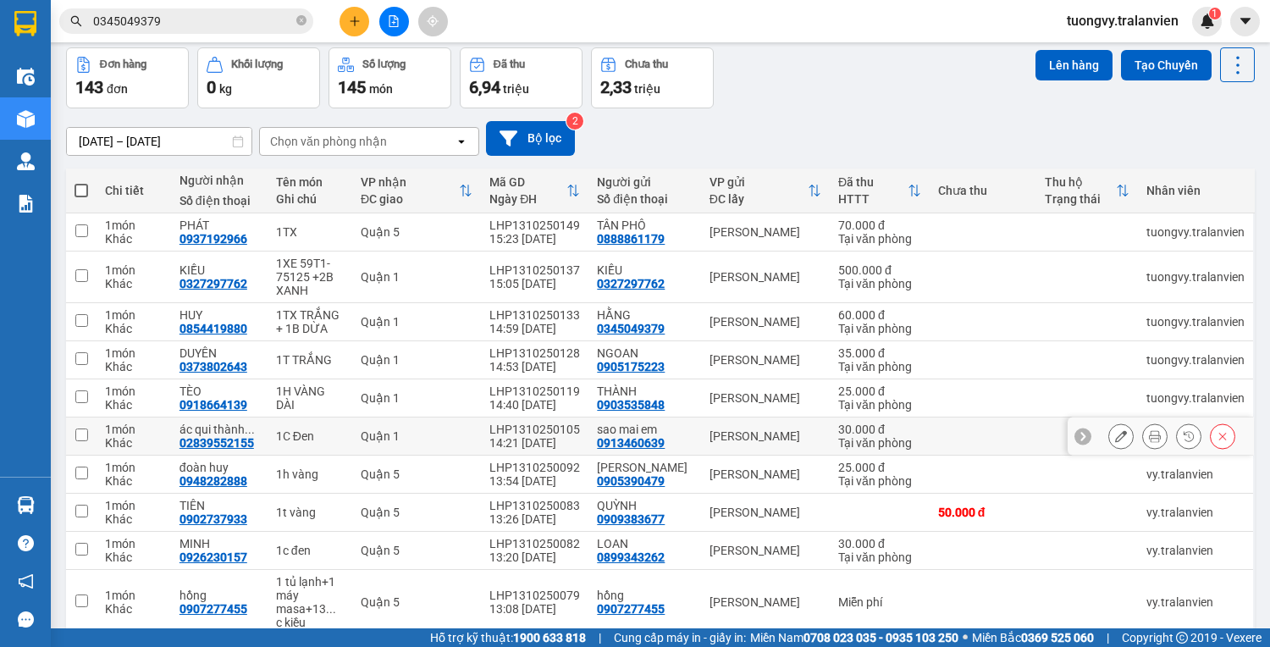
scroll to position [141, 0]
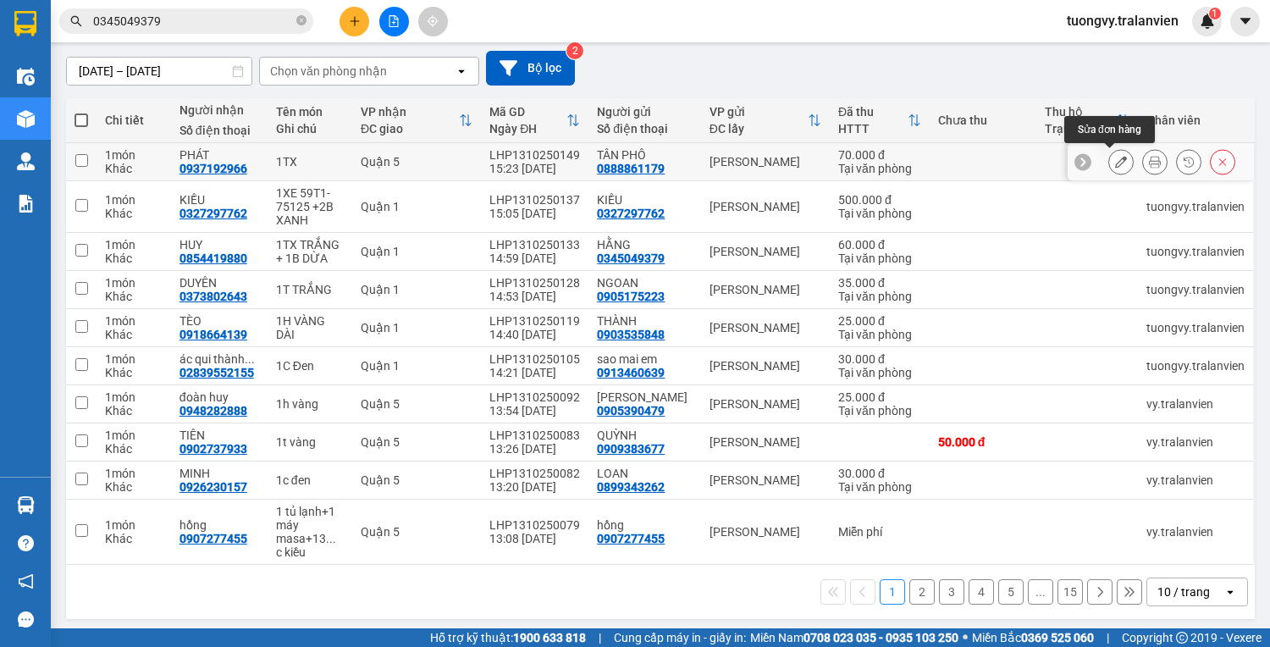
click at [1116, 166] on button at bounding box center [1121, 162] width 24 height 30
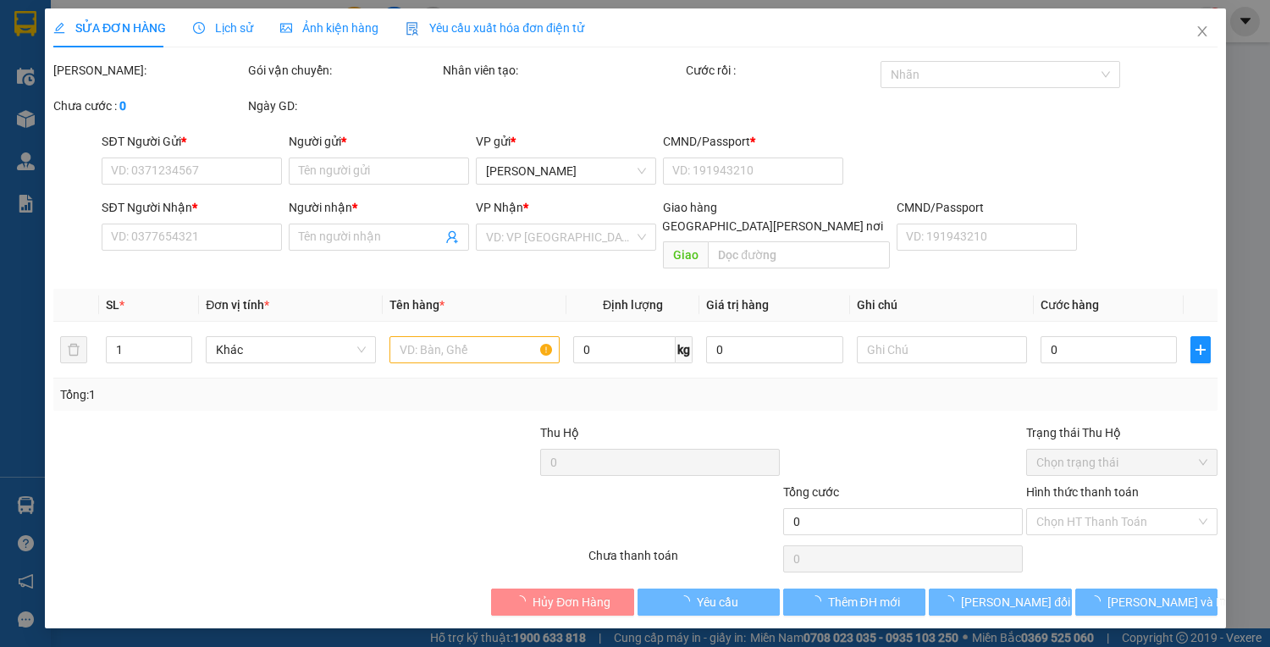
type input "0888861179"
type input "TÂN PHÔ"
type input "2254429559"
type input "0937192966"
type input "PHÁT"
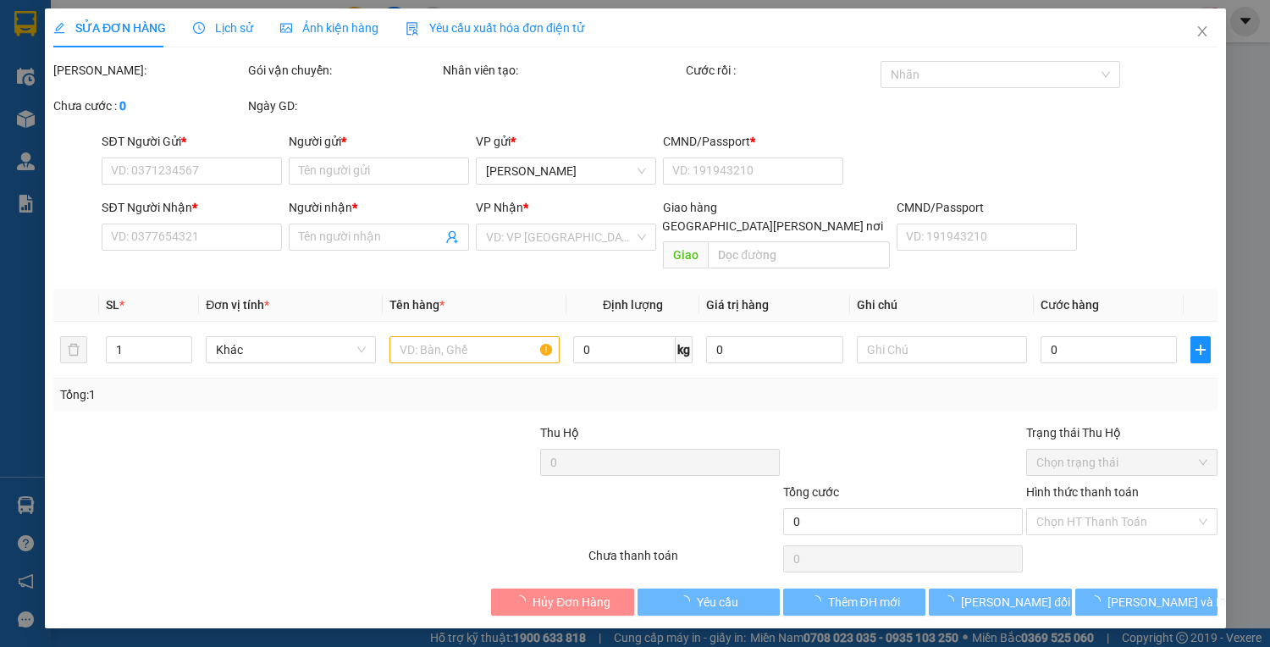
type input "70.000"
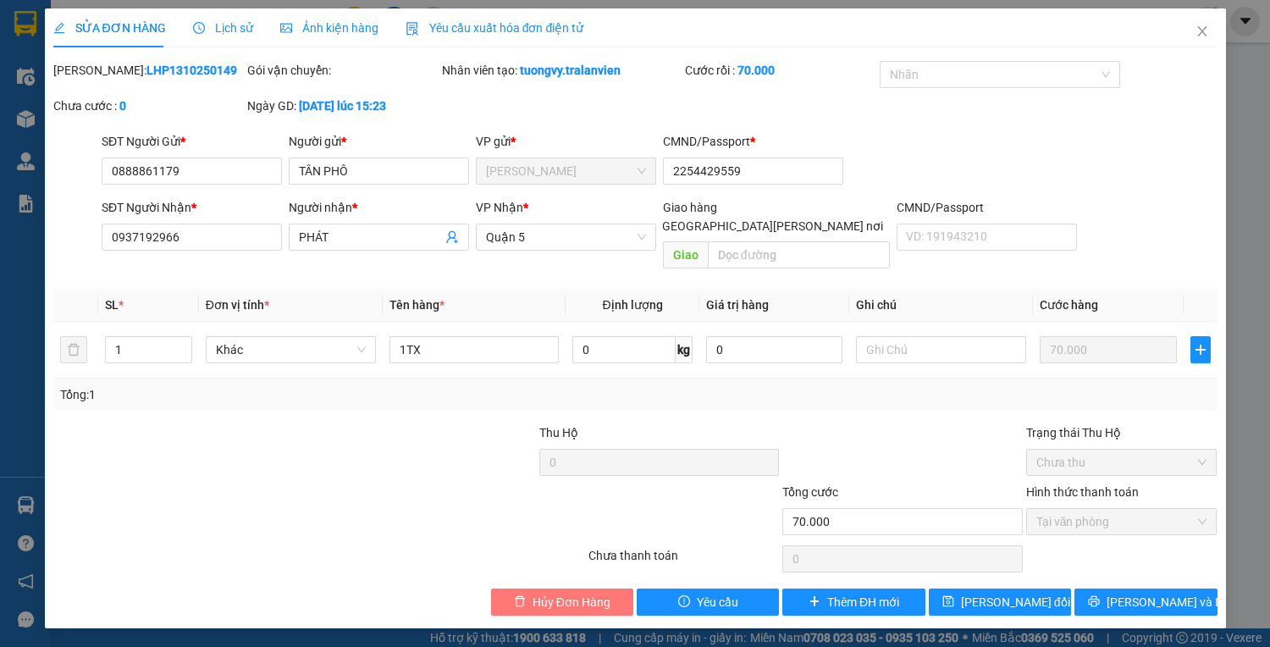
click at [555, 593] on span "Hủy Đơn Hàng" at bounding box center [572, 602] width 78 height 19
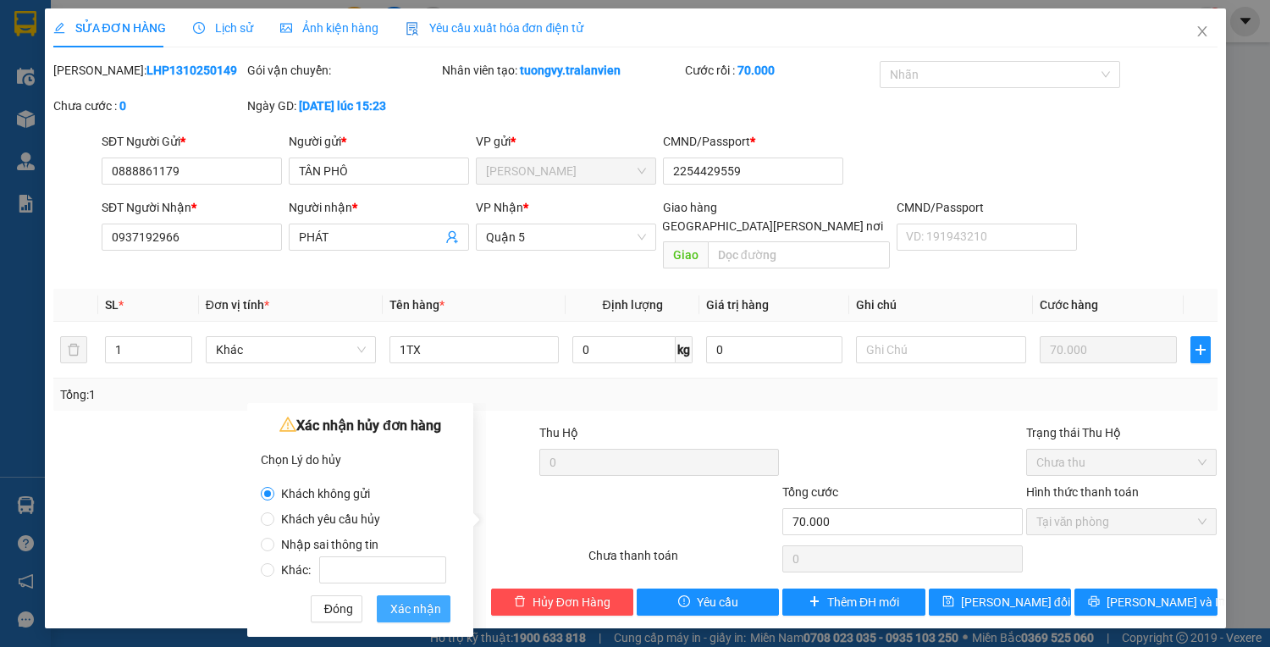
click at [429, 612] on span "Xác nhận" at bounding box center [415, 609] width 51 height 19
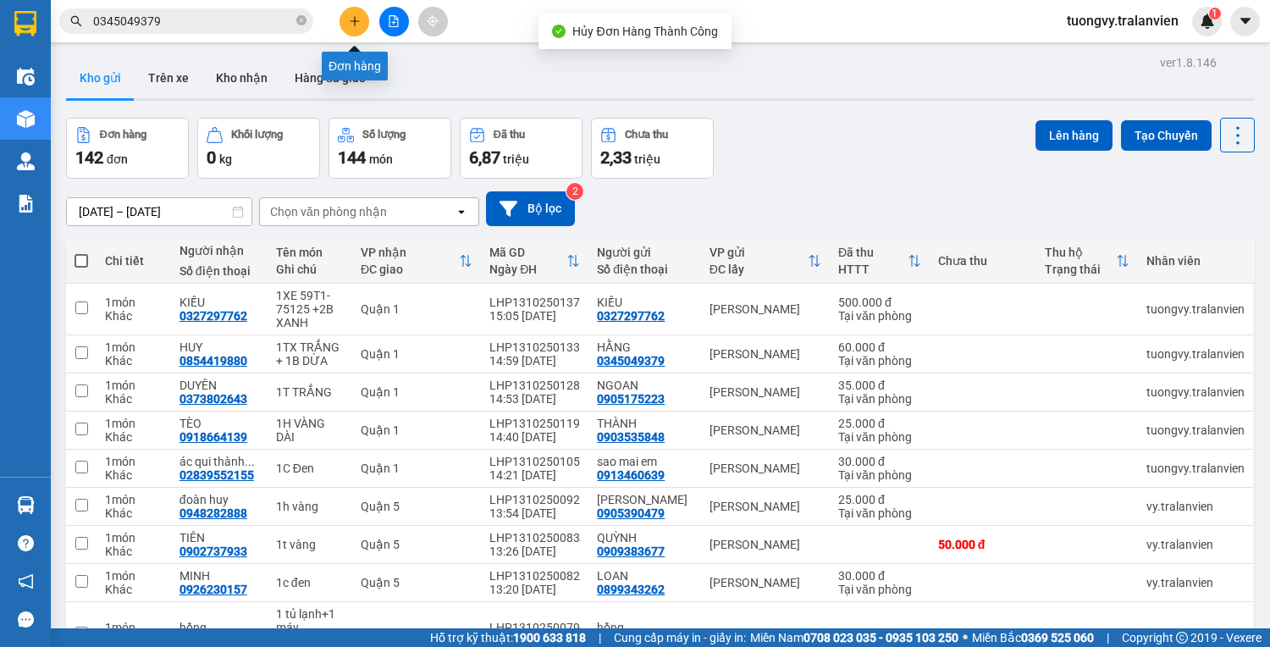
click at [368, 19] on button at bounding box center [355, 22] width 30 height 30
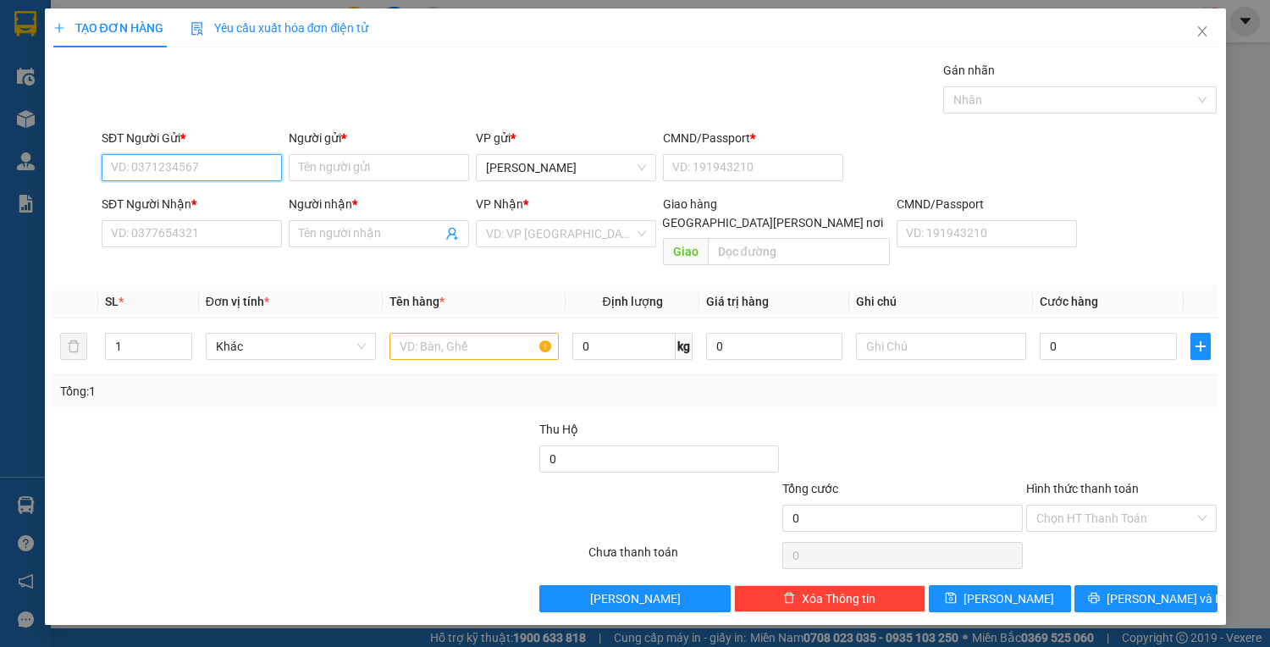
paste input "0888861179"
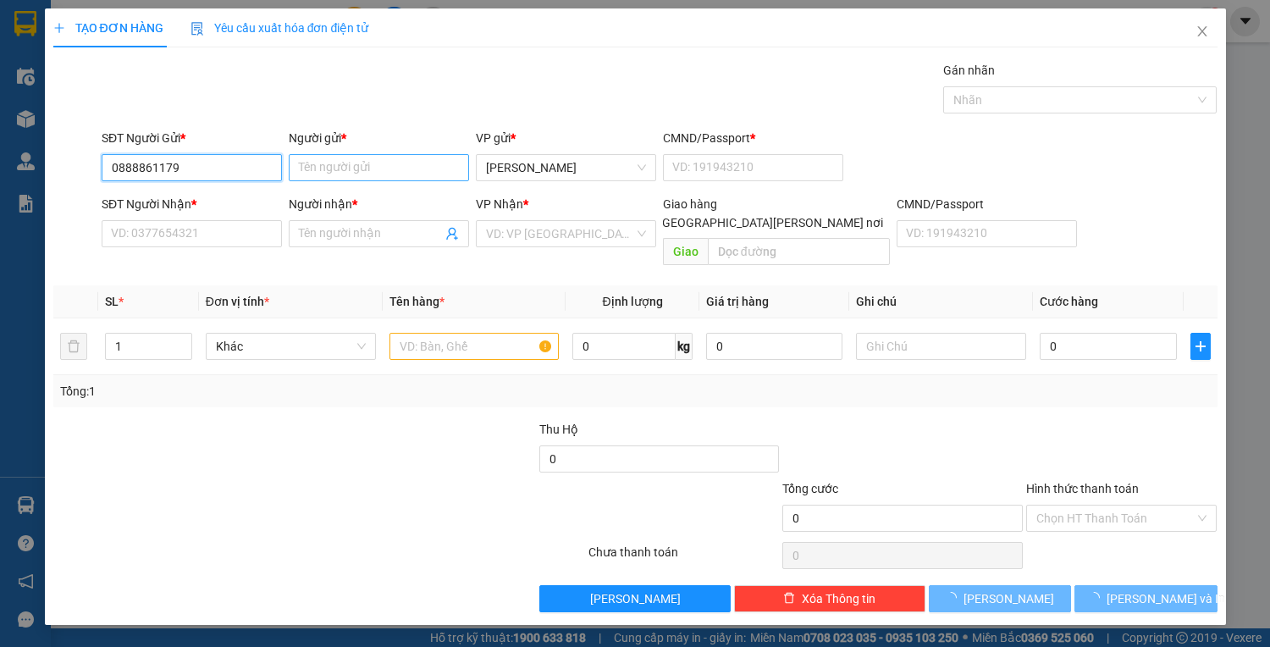
type input "0888861179"
click at [345, 174] on input "Người gửi *" at bounding box center [379, 167] width 180 height 27
click at [230, 169] on input "0888861179" at bounding box center [192, 167] width 180 height 27
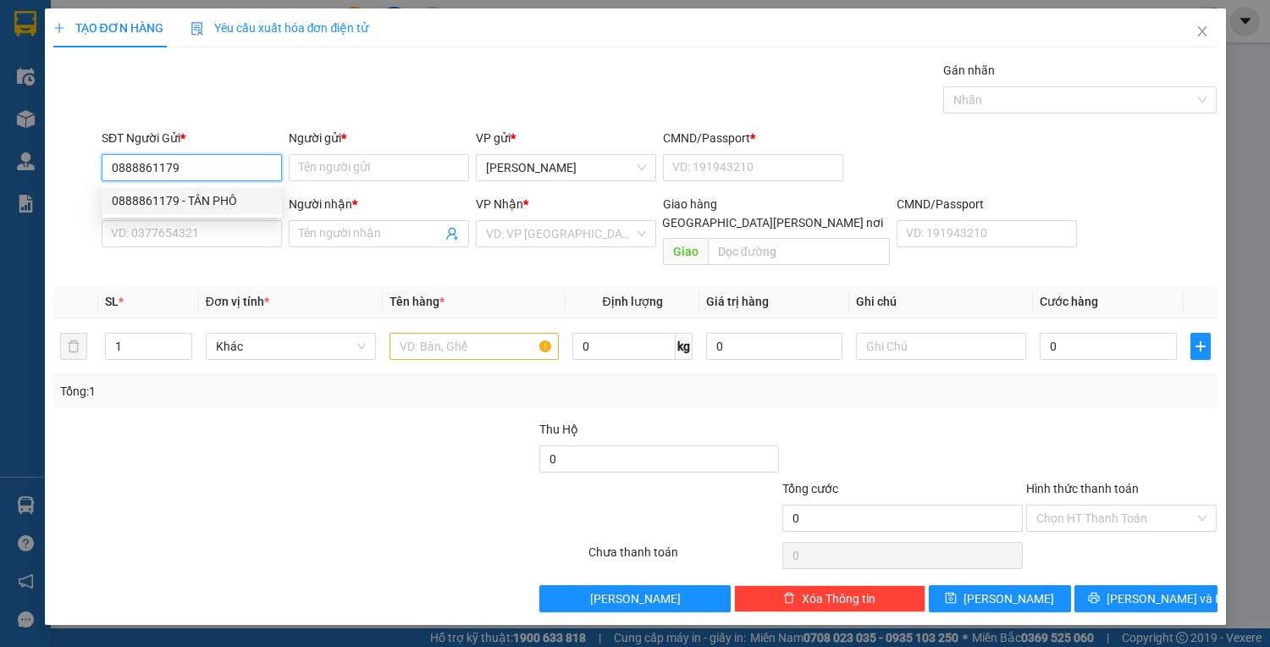
click at [188, 199] on div "0888861179 - TÂN PHÔ" at bounding box center [192, 200] width 160 height 19
type input "TÂN PHÔ"
type input "2254429559"
type input "0909679796"
type input "LỘ THIÊN"
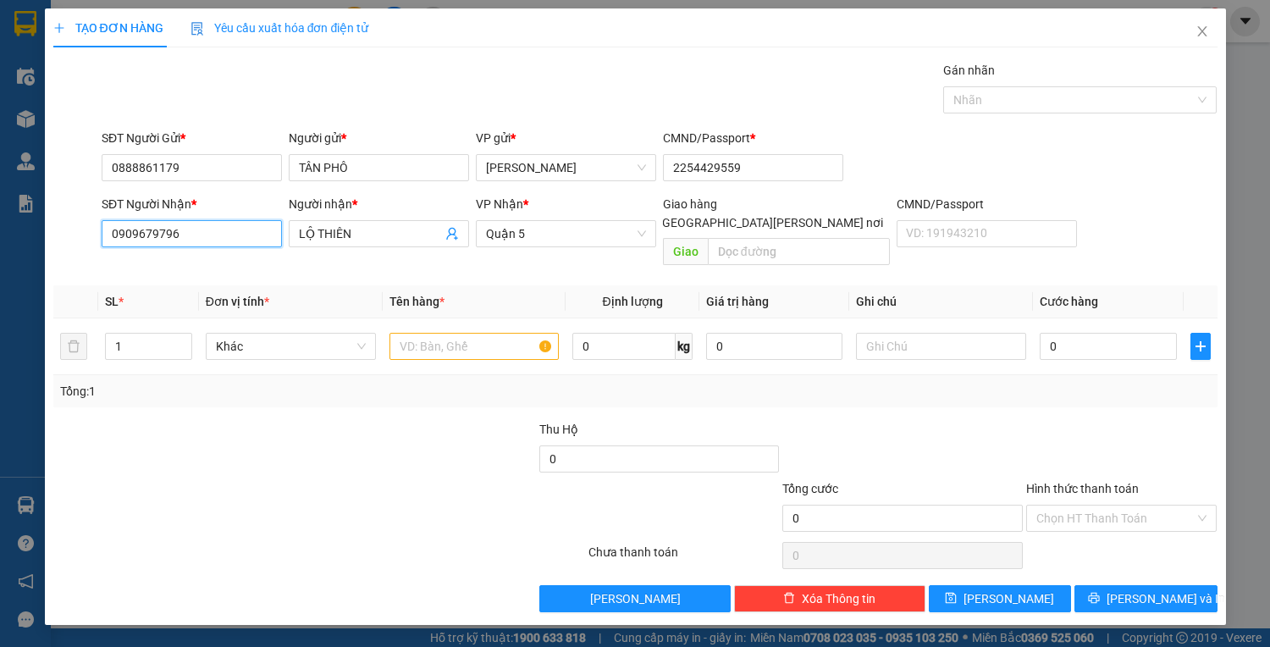
click at [186, 234] on input "0909679796" at bounding box center [192, 233] width 180 height 27
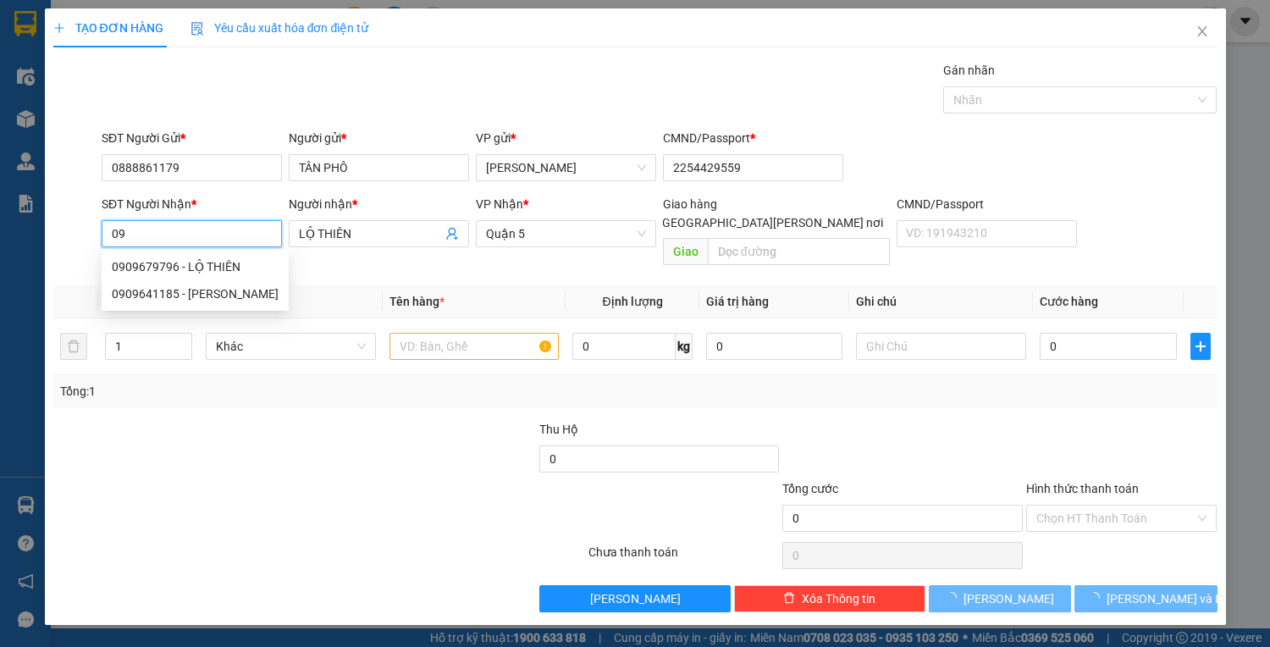
type input "0"
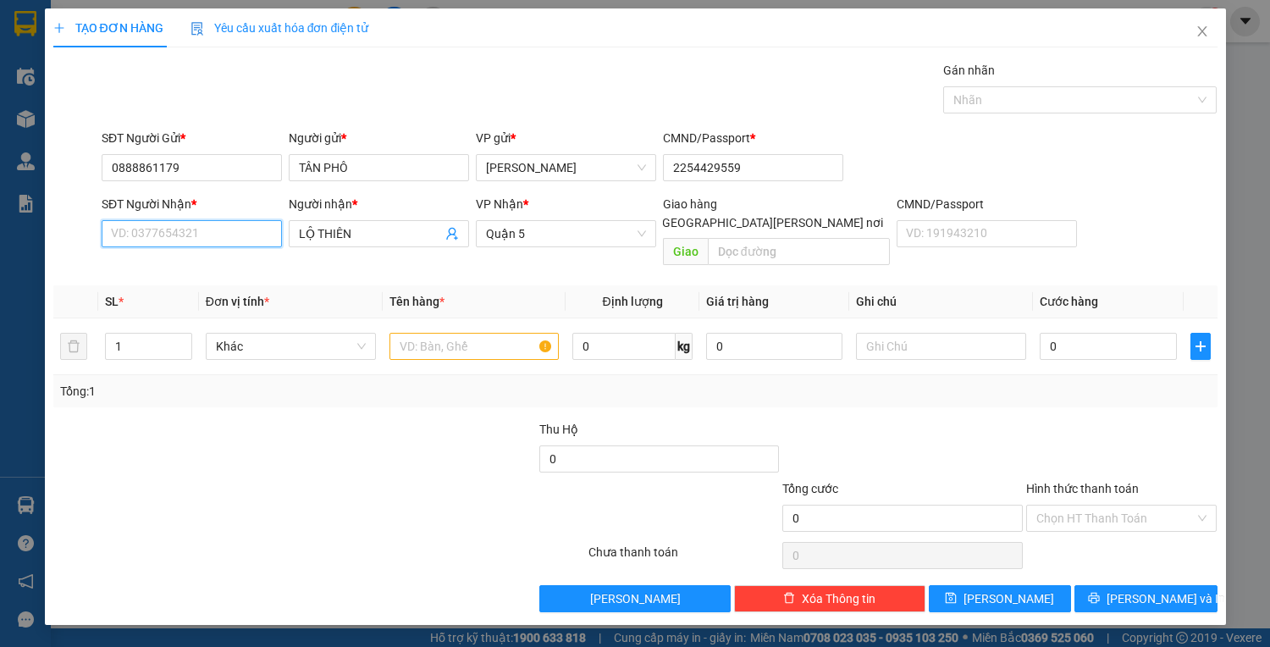
type input "6"
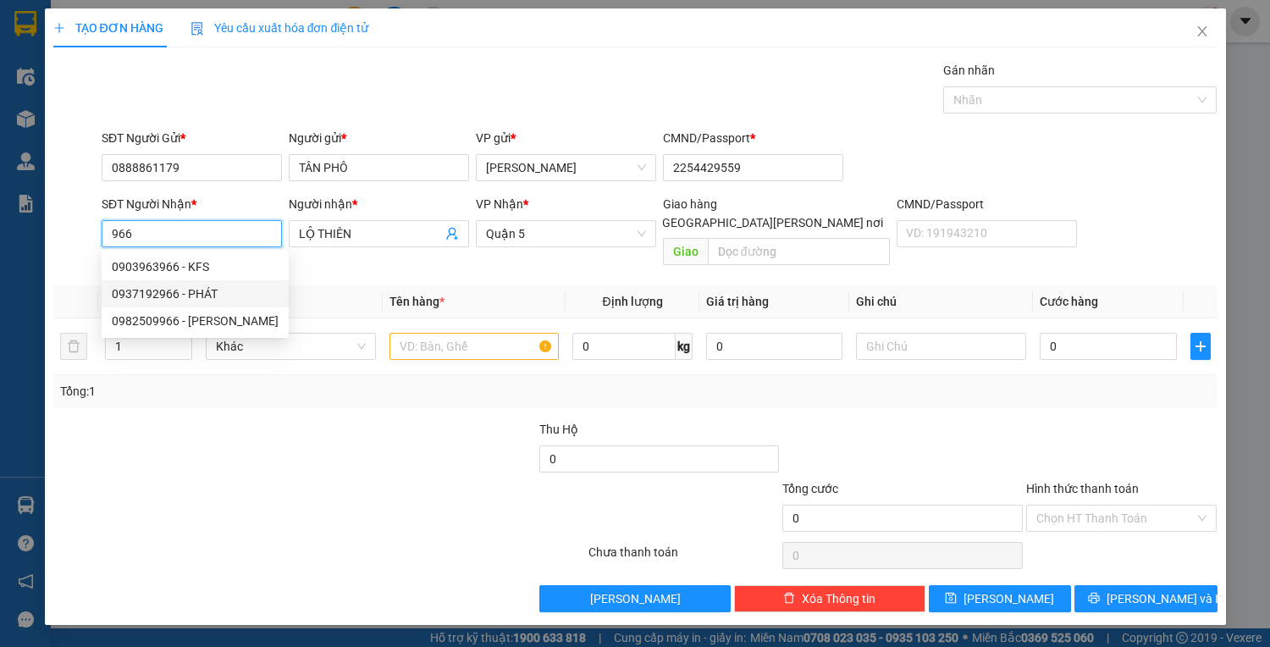
click at [135, 296] on div "0937192966 - PHÁT" at bounding box center [195, 294] width 167 height 19
type input "0937192966"
type input "PHÁT"
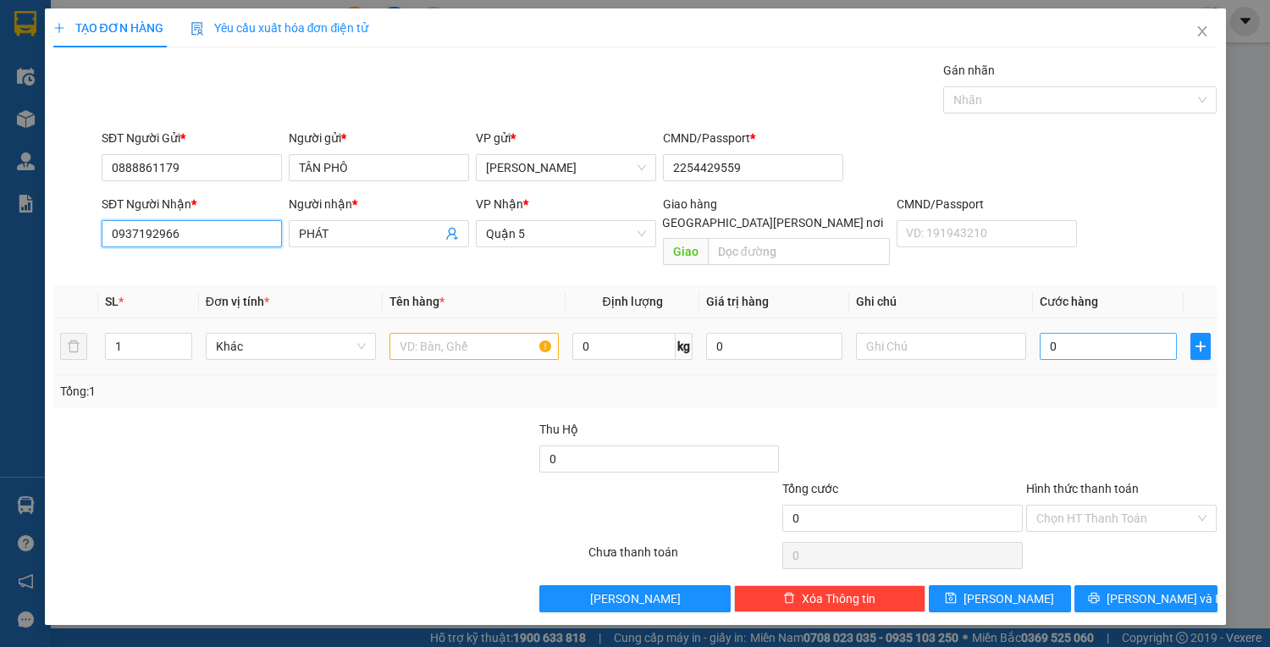
type input "0937192966"
click at [1059, 333] on input "0" at bounding box center [1108, 346] width 136 height 27
type input "7"
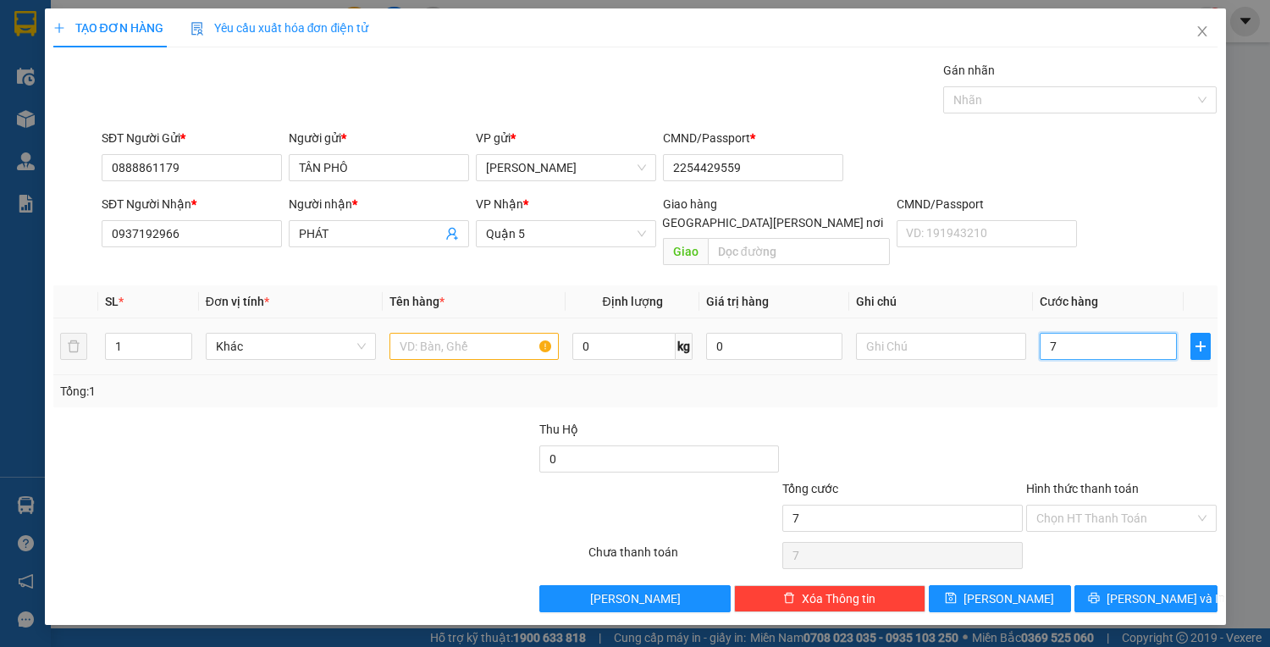
type input "70"
type input "70.000"
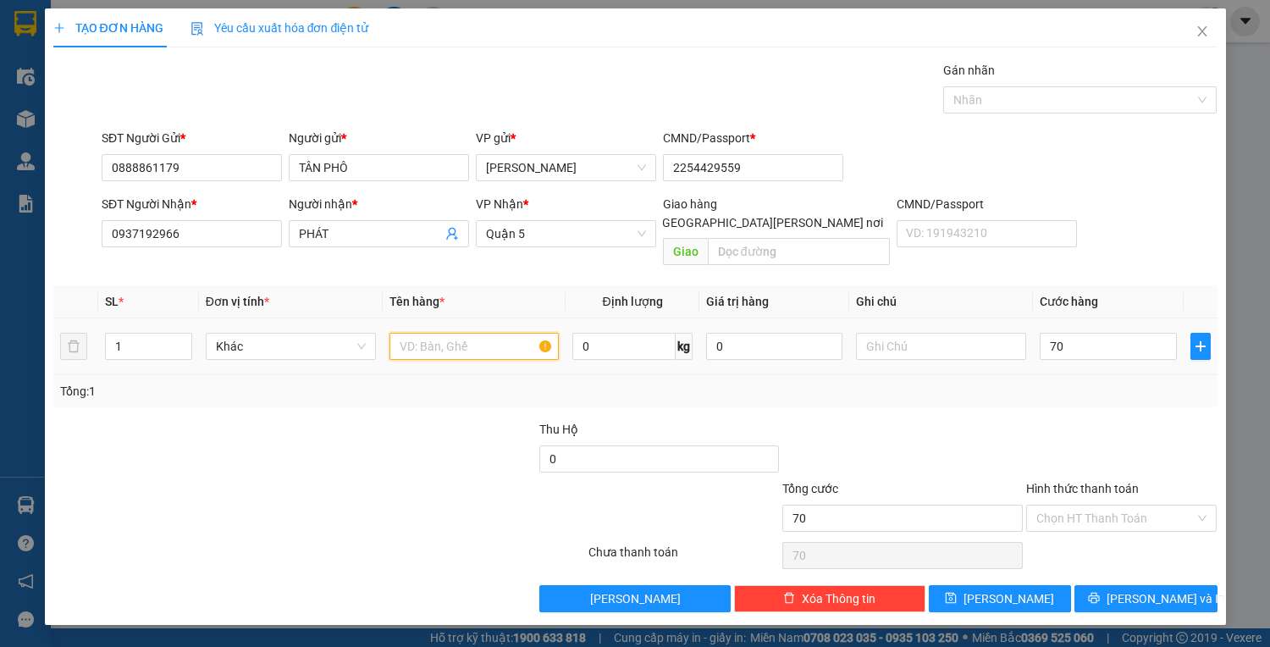
type input "70.000"
click at [502, 337] on input "text" at bounding box center [475, 346] width 170 height 27
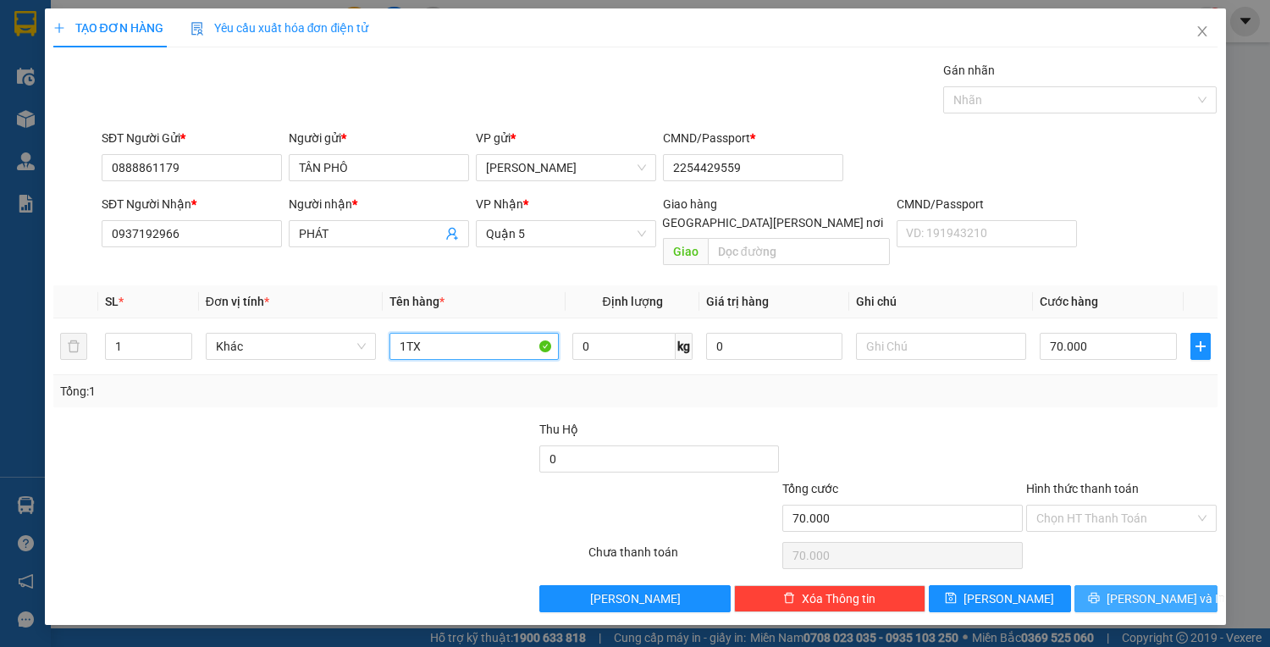
type input "1TX"
click at [1135, 589] on span "[PERSON_NAME] và In" at bounding box center [1166, 598] width 119 height 19
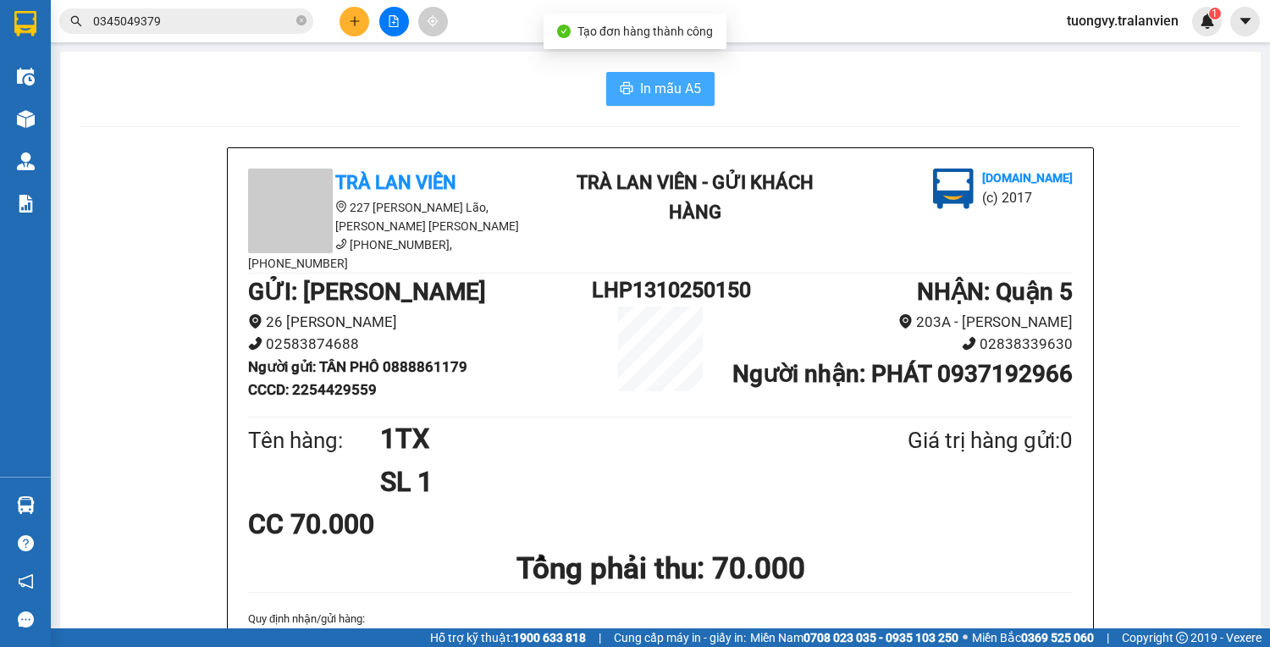
click at [640, 90] on span "In mẫu A5" at bounding box center [670, 88] width 61 height 21
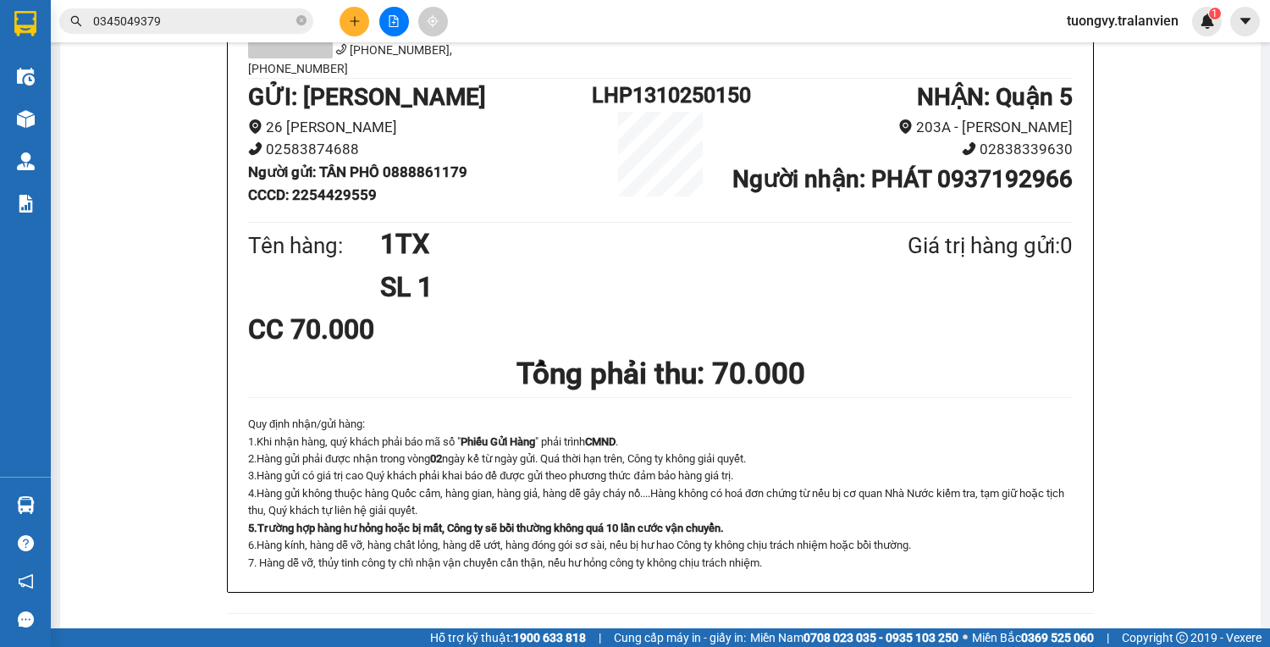
scroll to position [203, 0]
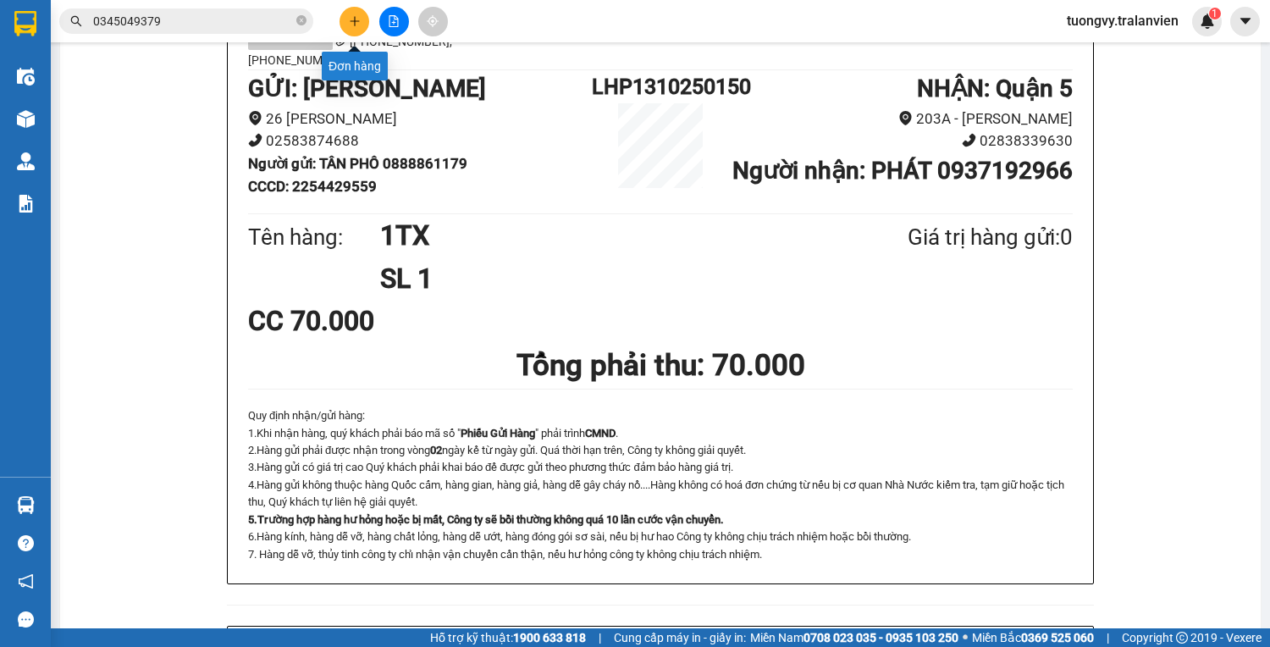
click at [356, 25] on icon "plus" at bounding box center [355, 21] width 12 height 12
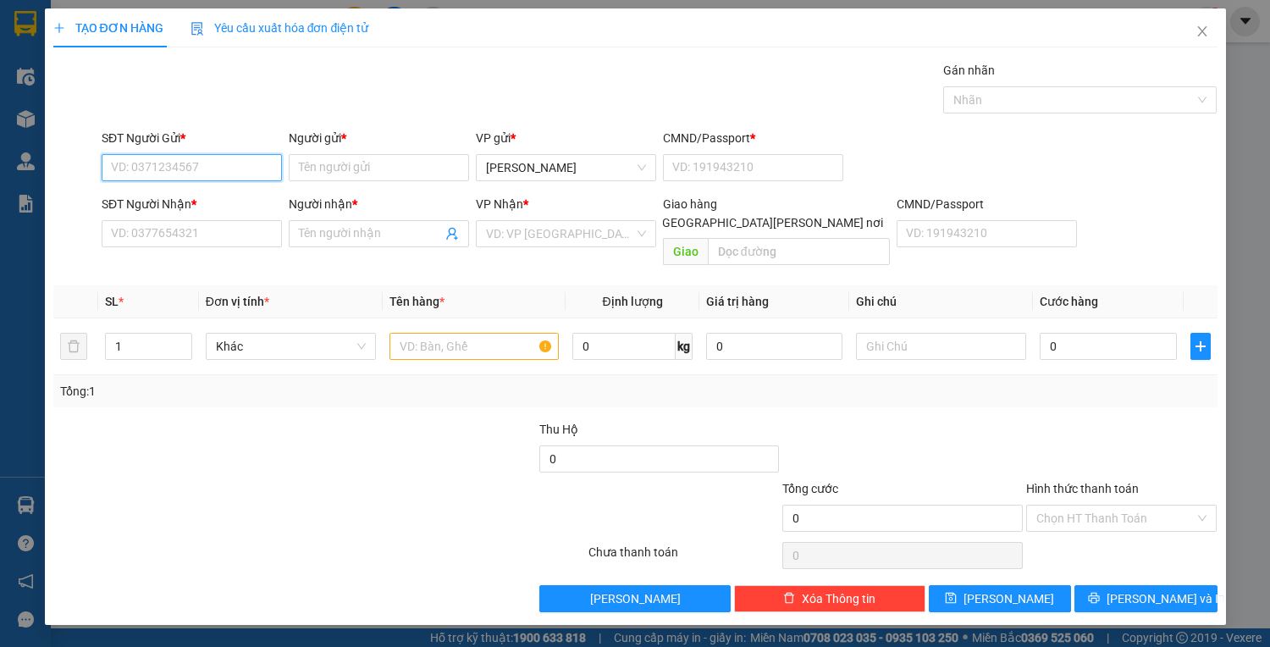
click at [202, 174] on input "SĐT Người Gửi *" at bounding box center [192, 167] width 180 height 27
click at [156, 202] on div "0949992626 - hưng" at bounding box center [192, 200] width 160 height 19
type input "0949992626"
type input "hưng"
type input "1"
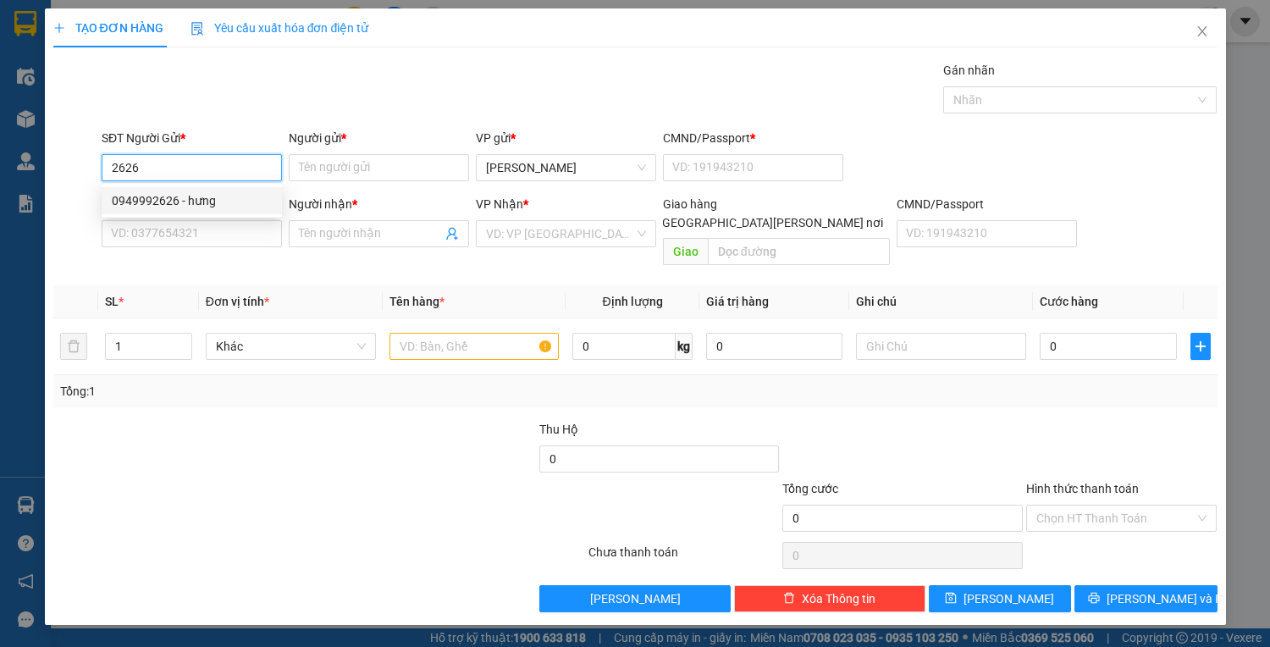
type input "0949992626"
type input "hưng"
type input "0123456789"
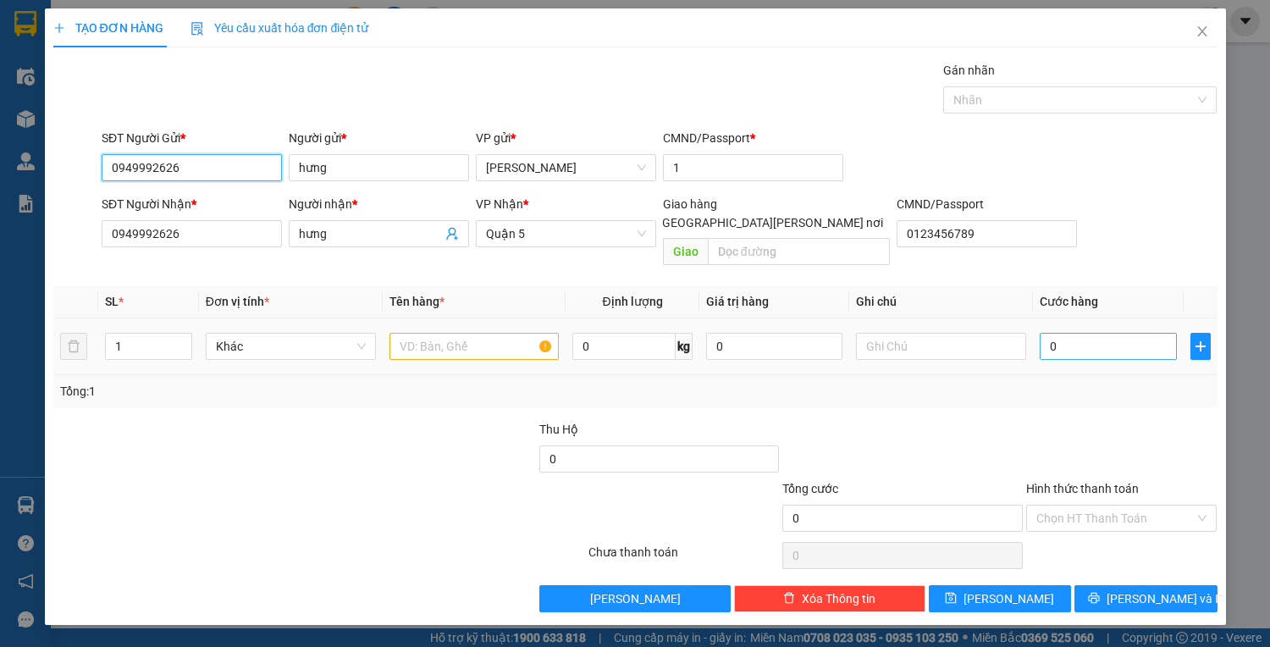
type input "0949992626"
click at [1074, 333] on input "0" at bounding box center [1108, 346] width 136 height 27
type input "2"
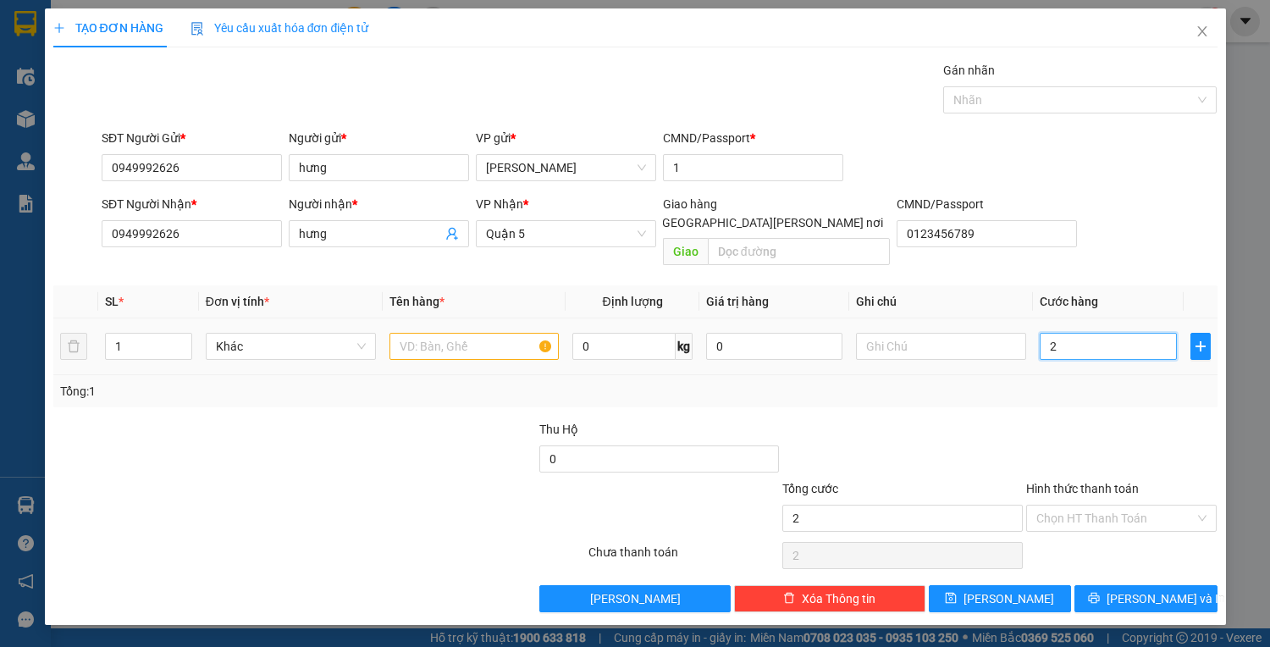
type input "20"
type input "200"
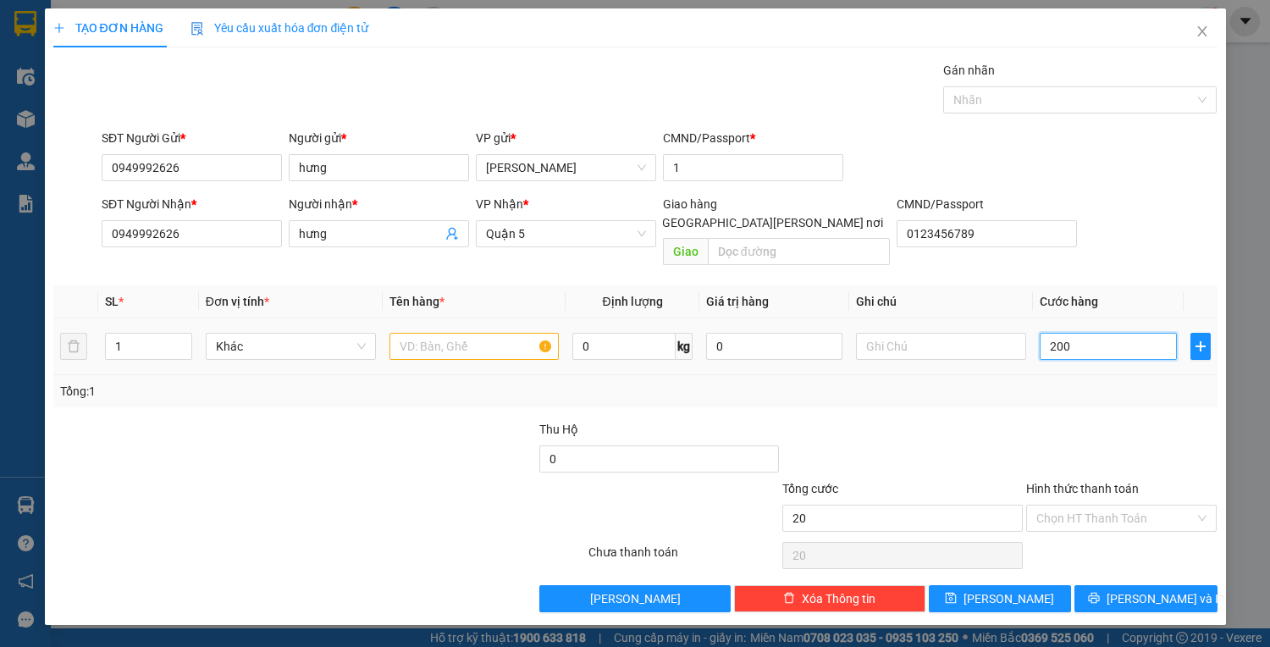
type input "200"
type input "200.000"
click at [504, 338] on input "text" at bounding box center [475, 346] width 170 height 27
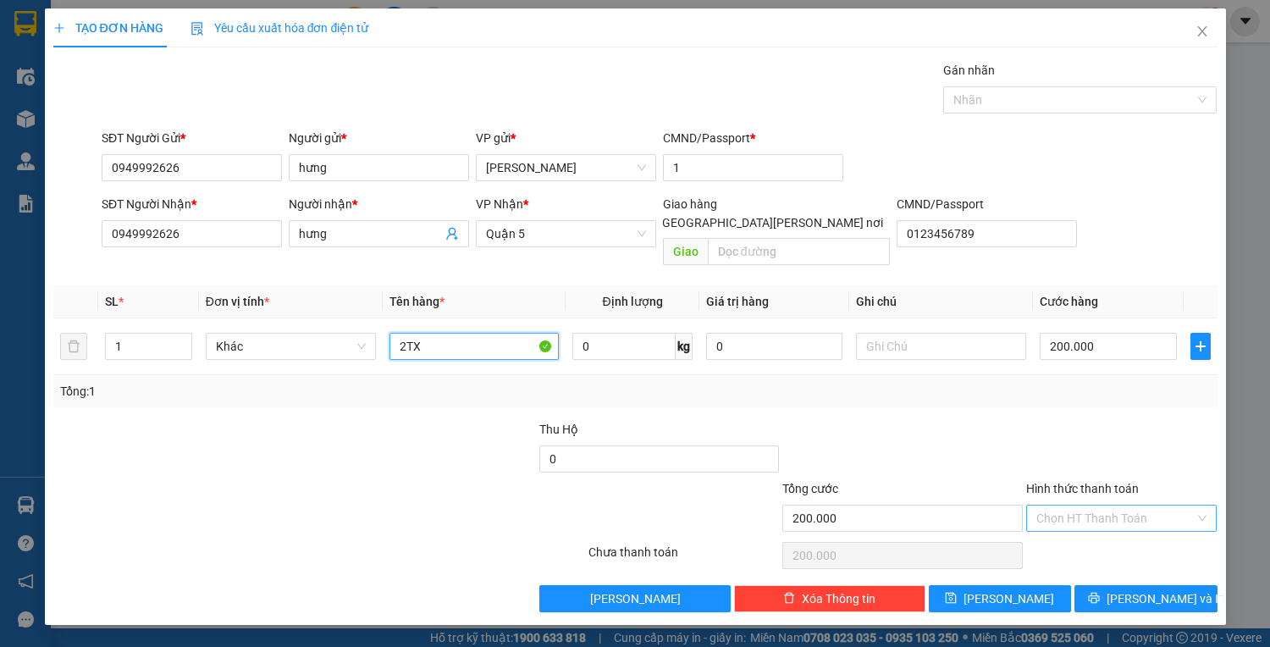
type input "2TX"
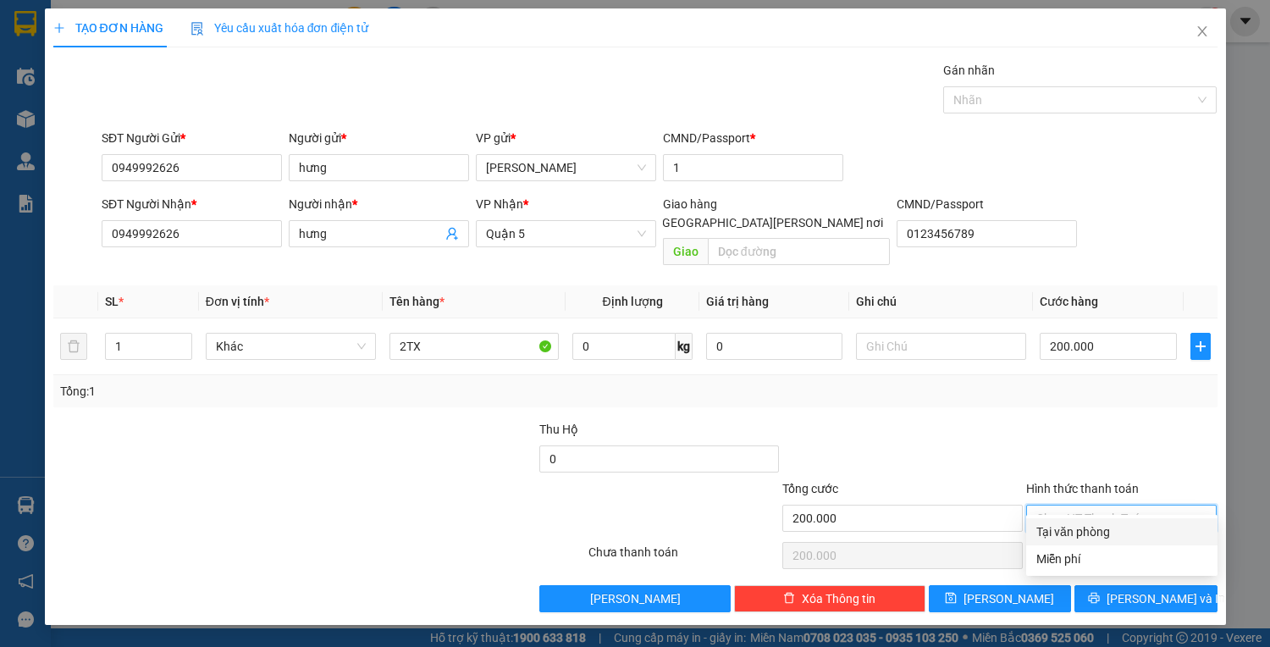
click at [1146, 506] on input "Hình thức thanh toán" at bounding box center [1115, 518] width 159 height 25
click at [1114, 533] on div "Tại văn phòng" at bounding box center [1121, 531] width 171 height 19
type input "0"
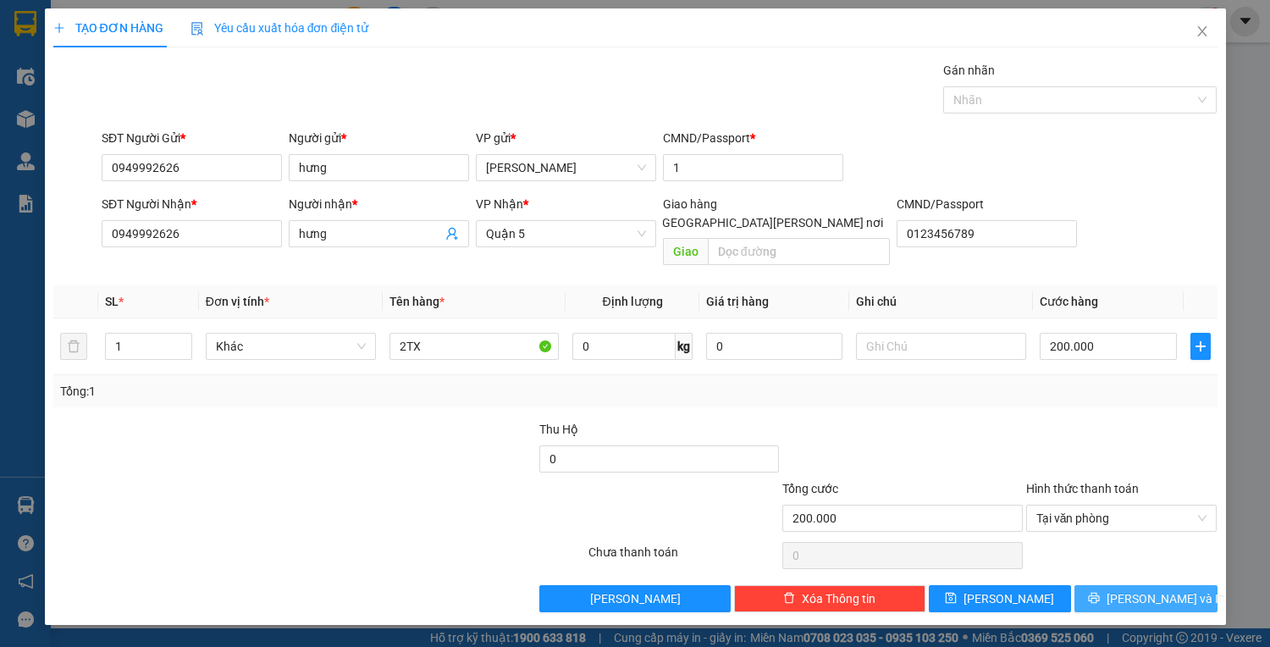
drag, startPoint x: 1130, startPoint y: 566, endPoint x: 1131, endPoint y: 577, distance: 11.1
click at [1130, 585] on button "[PERSON_NAME] và In" at bounding box center [1146, 598] width 142 height 27
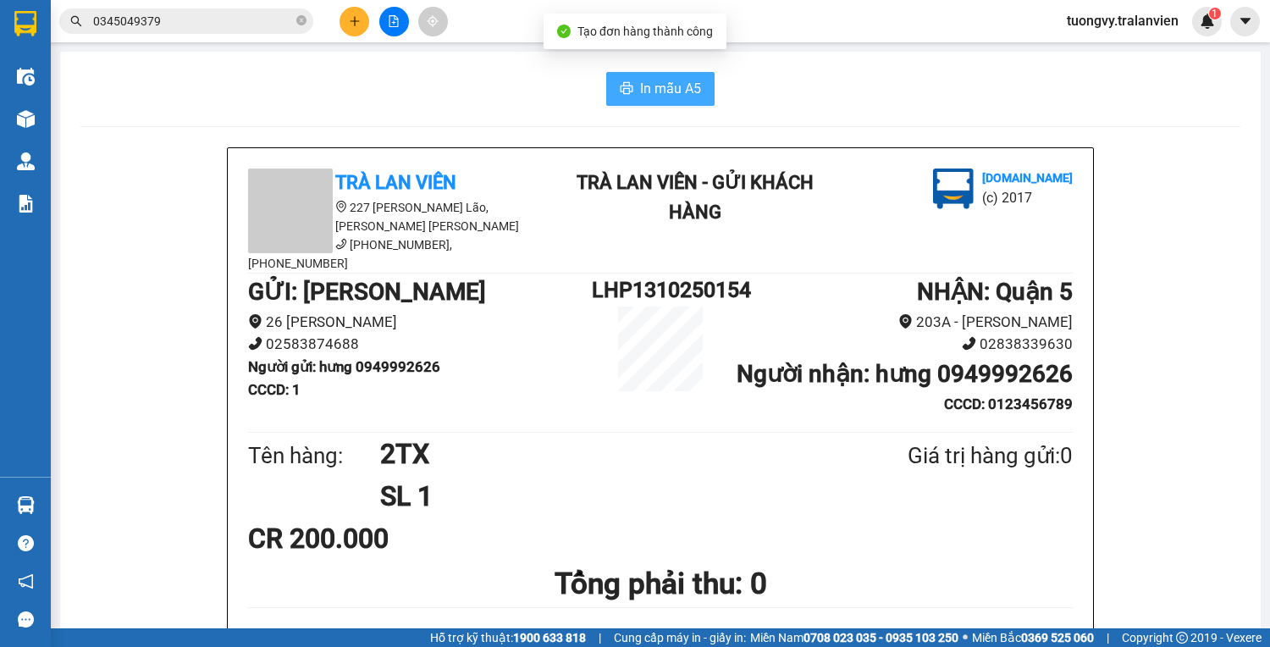
click at [693, 87] on span "In mẫu A5" at bounding box center [670, 88] width 61 height 21
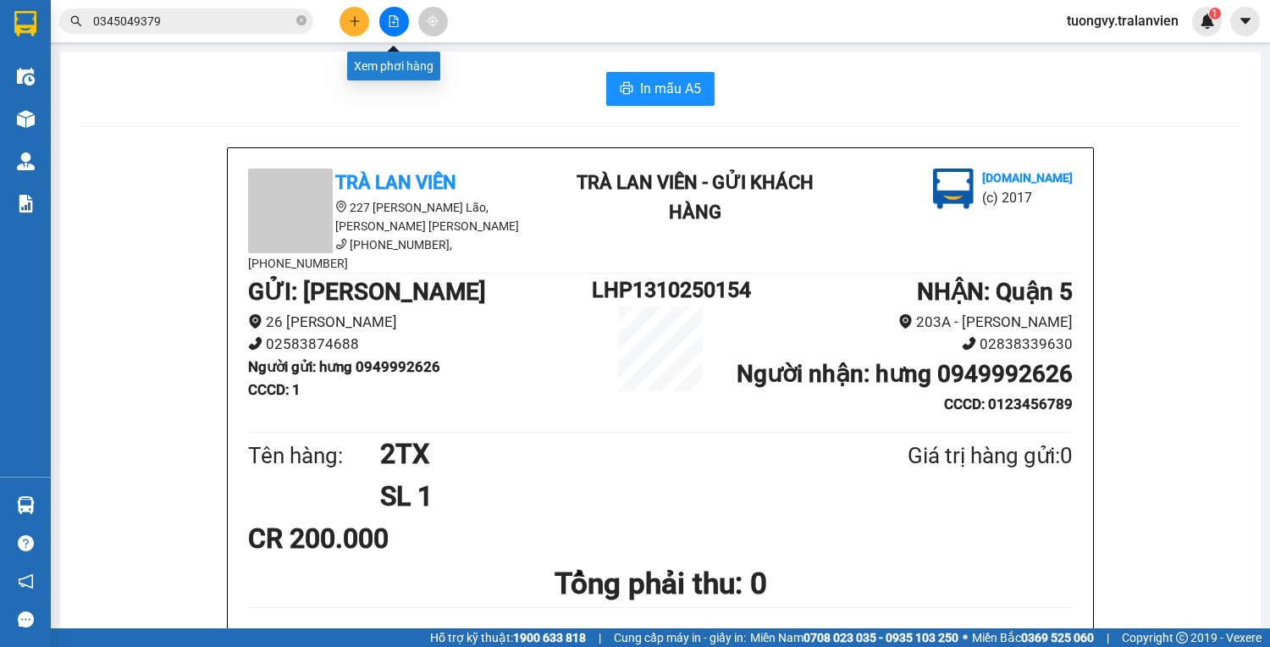
click at [390, 24] on icon "file-add" at bounding box center [394, 21] width 12 height 12
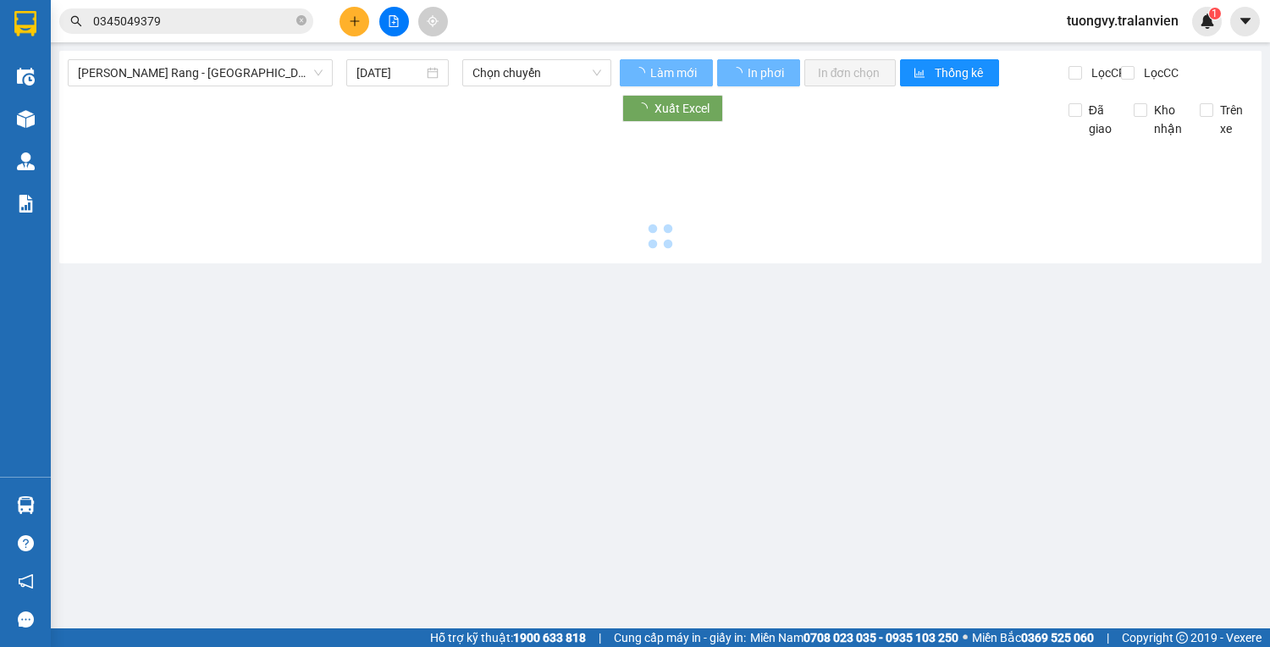
click at [356, 19] on icon "plus" at bounding box center [355, 21] width 12 height 12
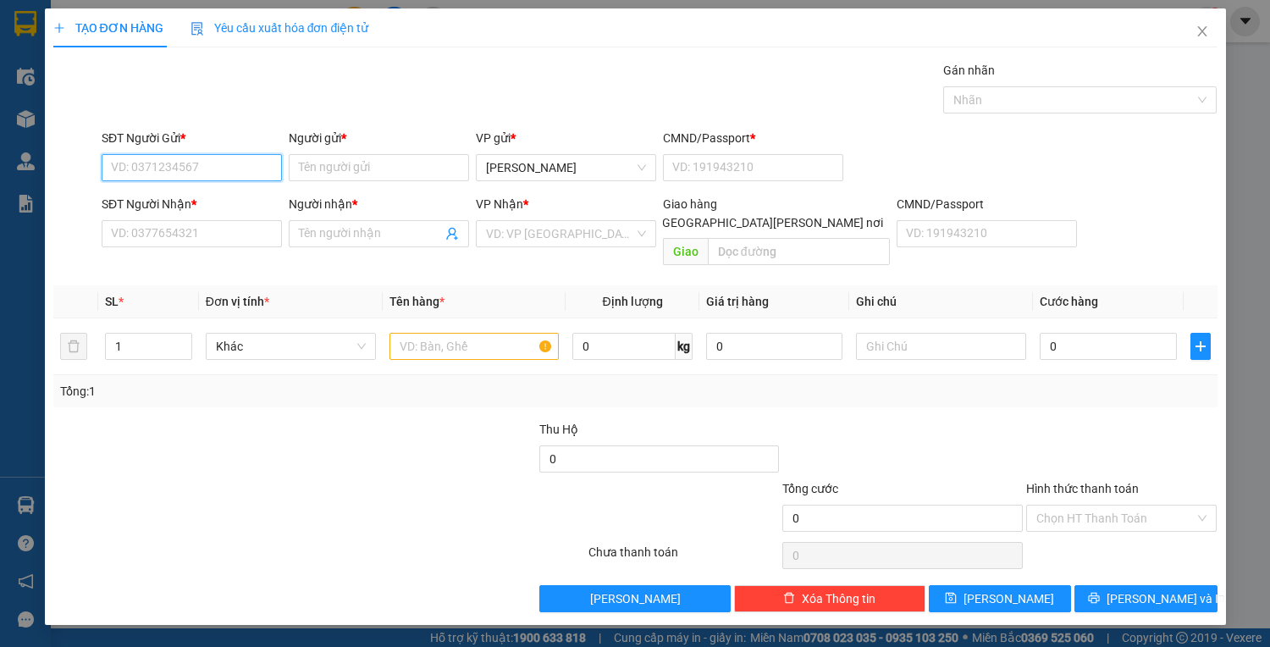
click at [142, 168] on input "SĐT Người Gửi *" at bounding box center [192, 167] width 180 height 27
type input "0969729988"
click at [352, 169] on input "Người gửi *" at bounding box center [379, 167] width 180 height 27
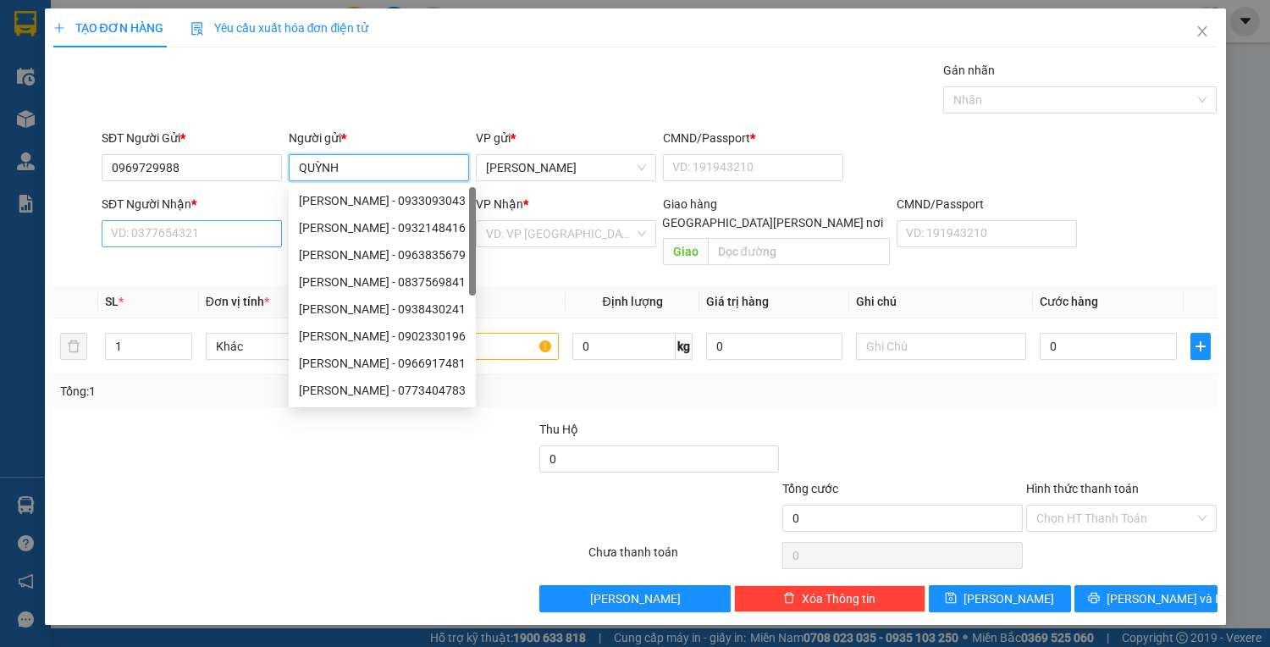
type input "QUỲNH"
click at [170, 231] on input "SĐT Người Nhận *" at bounding box center [192, 233] width 180 height 27
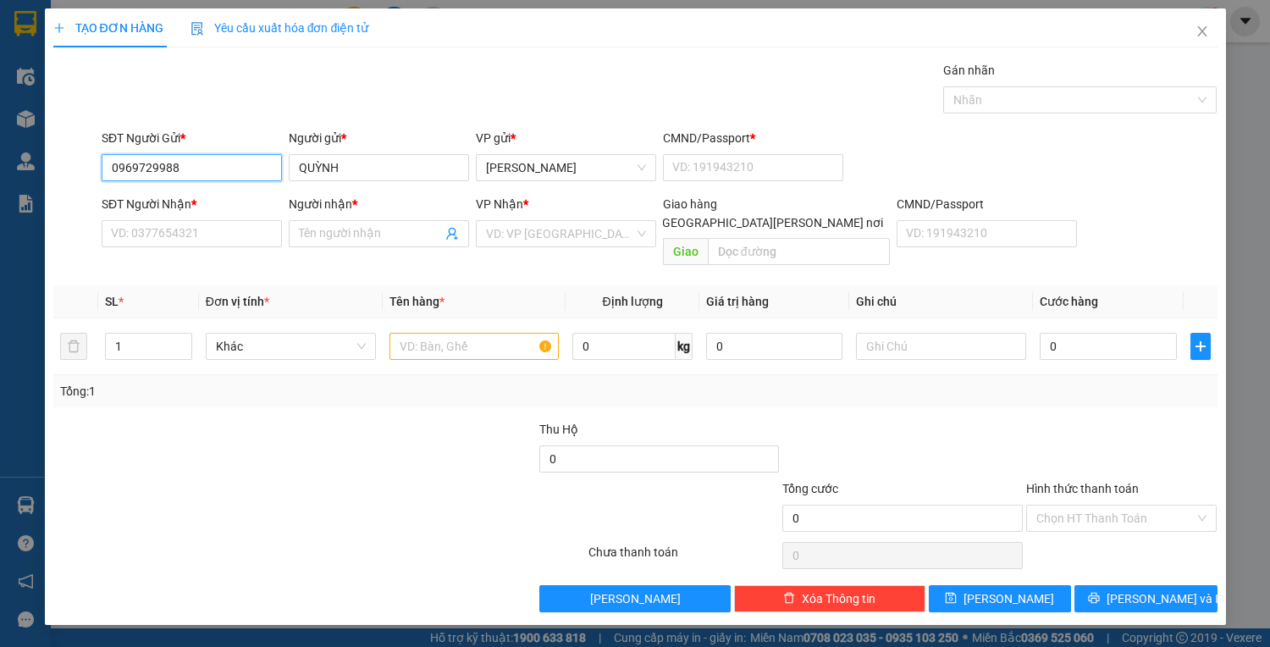
drag, startPoint x: 182, startPoint y: 165, endPoint x: 96, endPoint y: 190, distance: 89.8
click at [97, 190] on form "SĐT Người Gửi * 0969729988 0969729988 Người gửi * QUỲNH VP gửi * Lê Hồng Phong …" at bounding box center [635, 201] width 1164 height 144
paste input "0969729988"
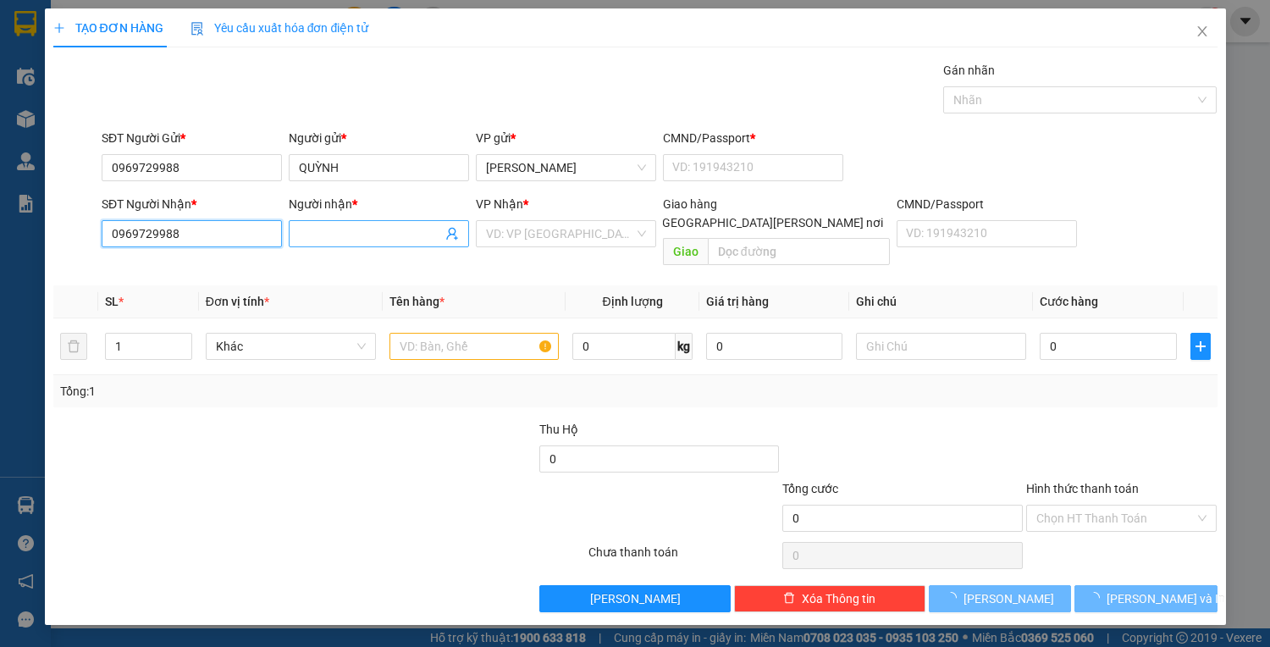
type input "0969729988"
click at [325, 237] on input "Người nhận *" at bounding box center [370, 233] width 143 height 19
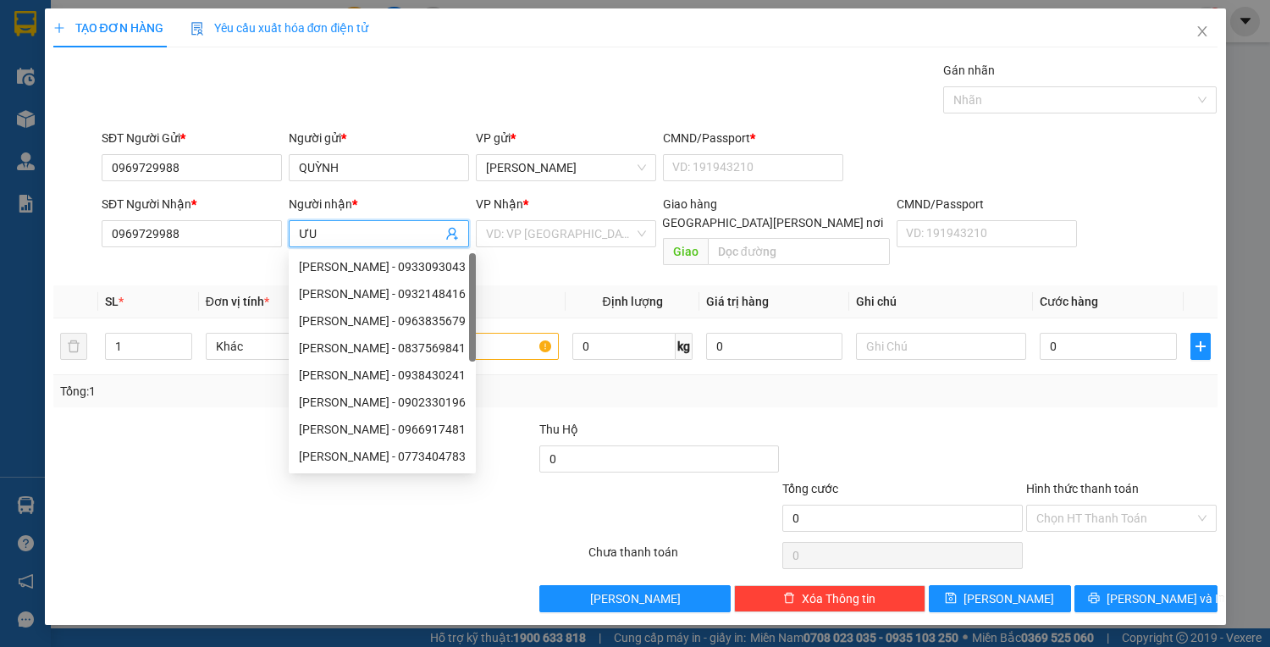
type input "Ư"
type input "QUỲNH"
drag, startPoint x: 81, startPoint y: 185, endPoint x: 47, endPoint y: 195, distance: 35.4
click at [48, 194] on div "TẠO ĐƠN HÀNG Yêu cầu xuất hóa đơn điện tử Transit Pickup Surcharge Ids Transit …" at bounding box center [635, 316] width 1181 height 616
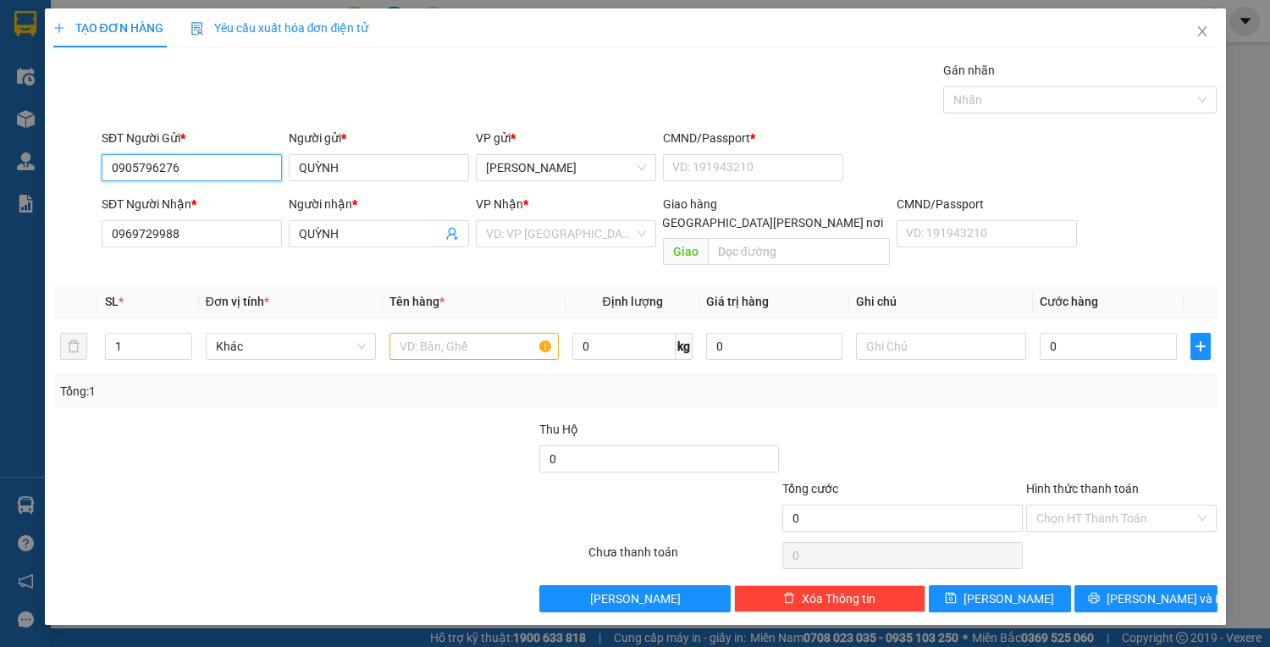
type input "0905796276"
drag, startPoint x: 240, startPoint y: 190, endPoint x: 193, endPoint y: 202, distance: 48.9
click at [220, 196] on form "SĐT Người Gửi * 0905796276 Người gửi * QUỲNH QUỲNH VP gửi * Lê Hồng Phong CMND/…" at bounding box center [635, 201] width 1164 height 144
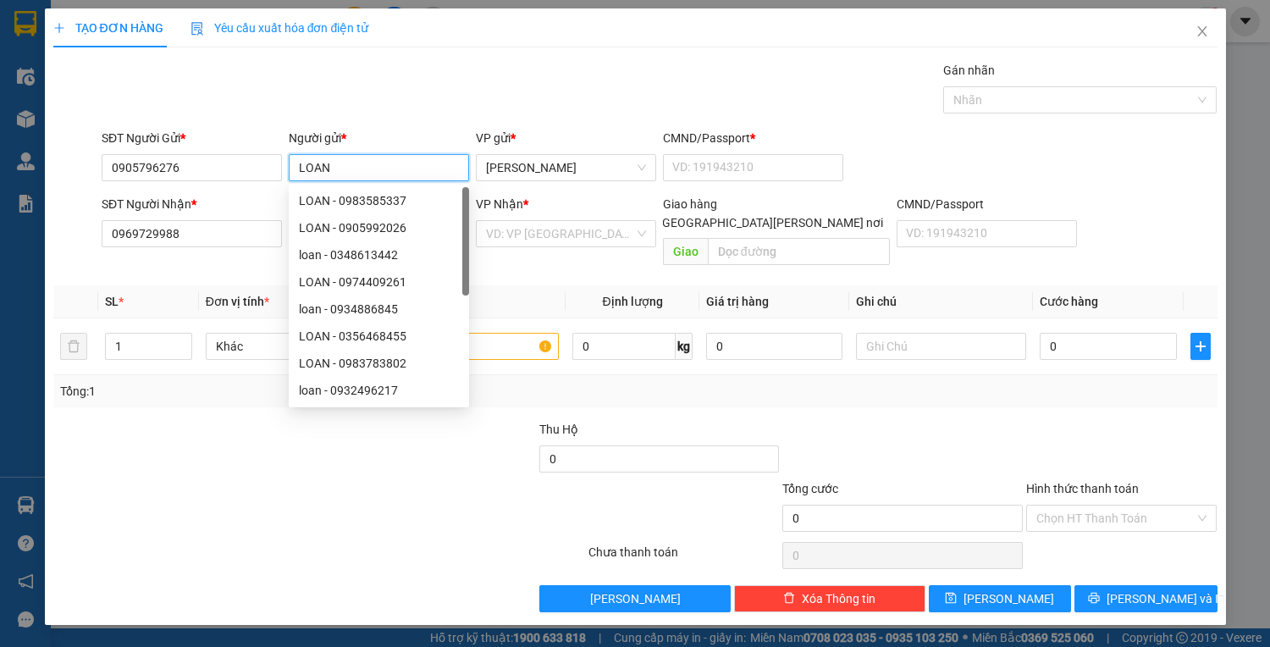
type input "LOAN"
click at [211, 454] on div at bounding box center [173, 449] width 243 height 59
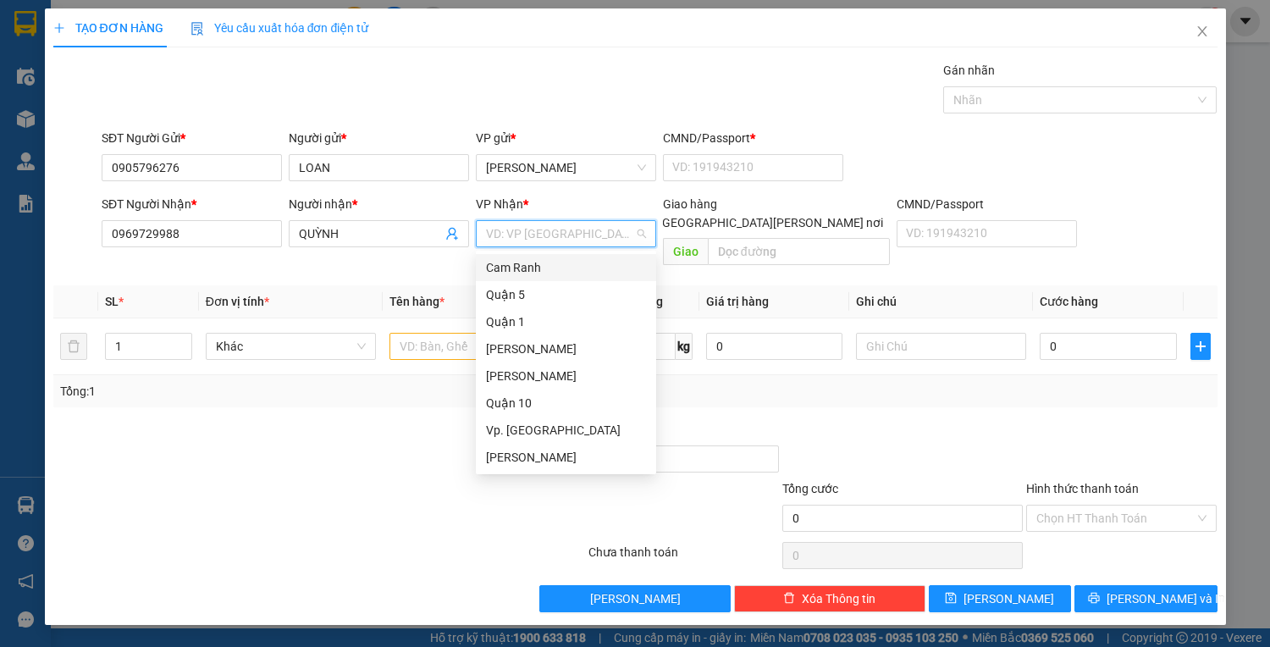
click at [536, 221] on input "search" at bounding box center [560, 233] width 148 height 25
click at [495, 289] on div "Quận 5" at bounding box center [566, 294] width 160 height 19
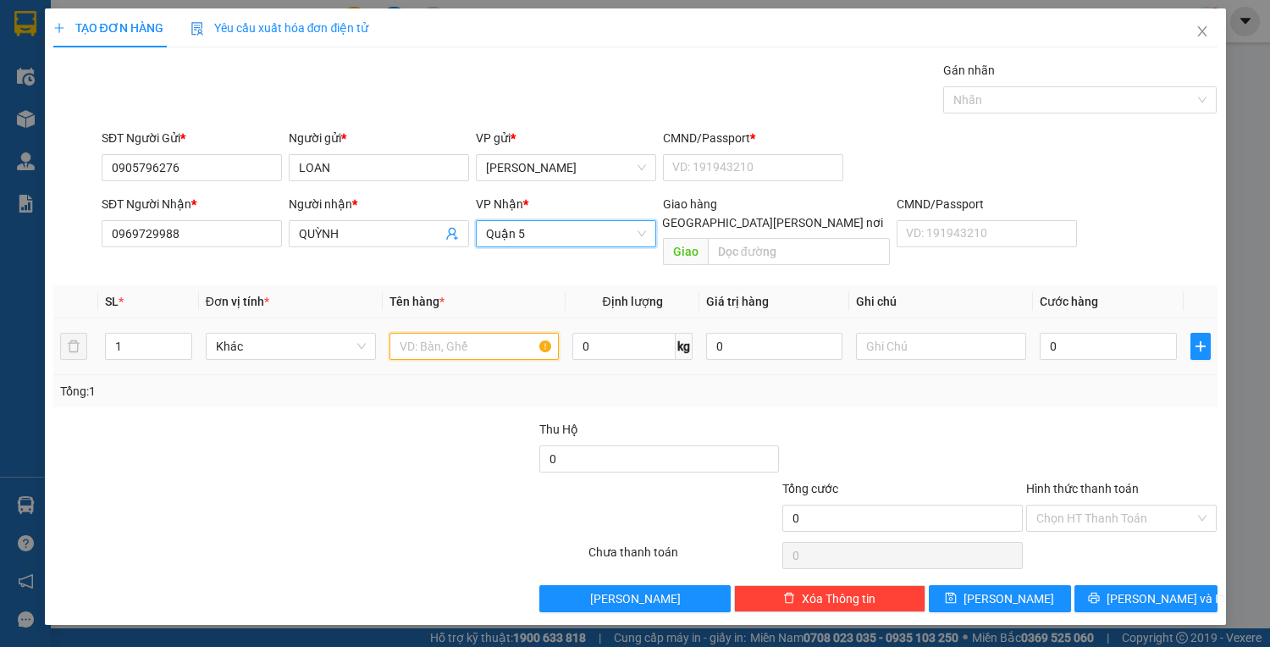
click at [448, 335] on input "text" at bounding box center [475, 346] width 170 height 27
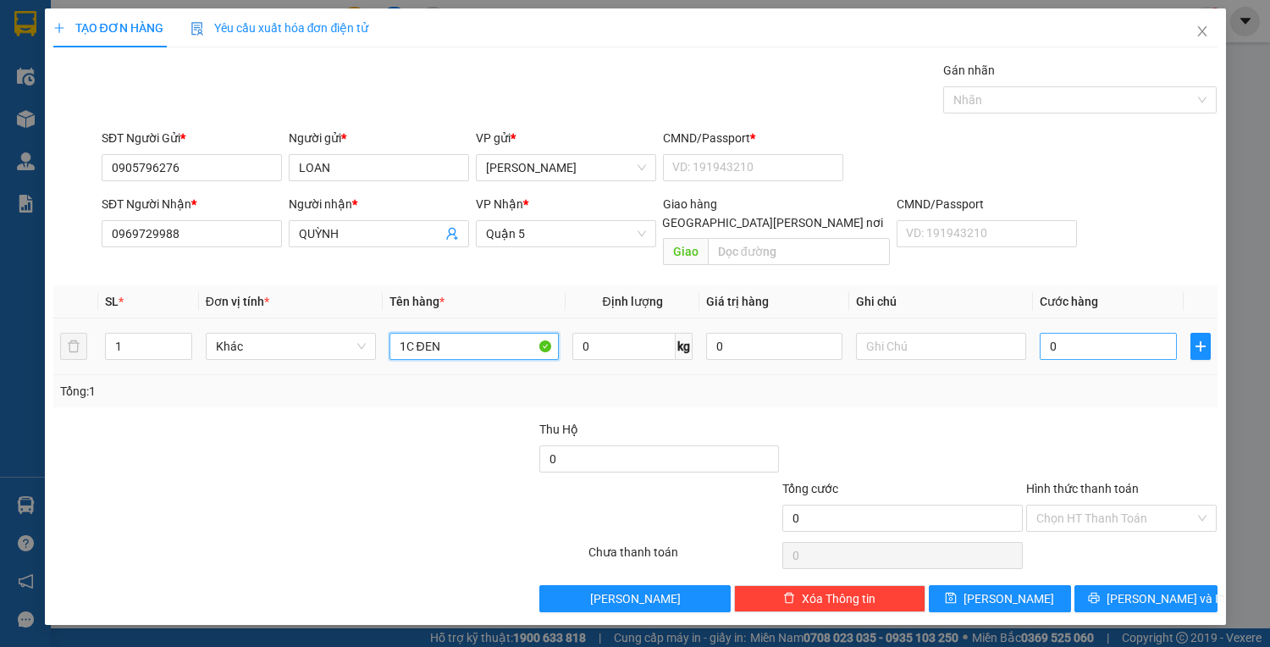
type input "1C ĐEN"
click at [1077, 333] on input "0" at bounding box center [1108, 346] width 136 height 27
type input "3"
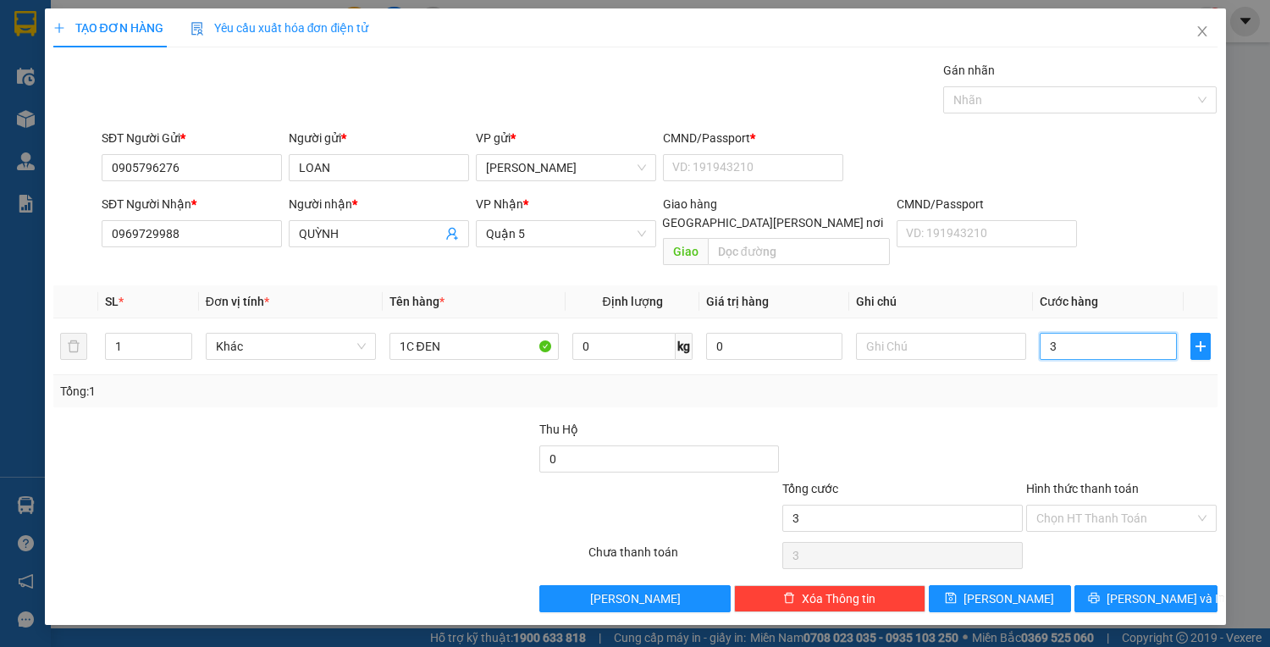
type input "35"
type input "35.000"
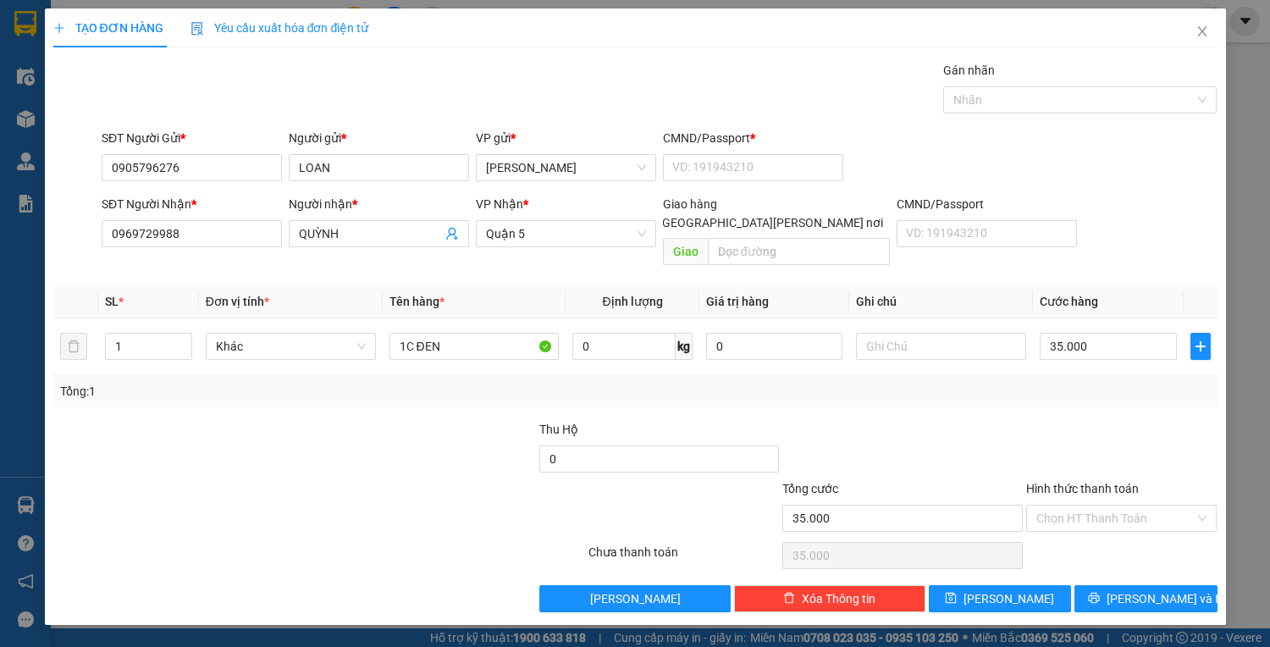
click at [1118, 481] on div "Hình thức thanh toán" at bounding box center [1121, 491] width 191 height 25
click at [1118, 506] on input "Hình thức thanh toán" at bounding box center [1115, 518] width 159 height 25
click at [1103, 539] on div "Tại văn phòng" at bounding box center [1121, 531] width 171 height 19
type input "0"
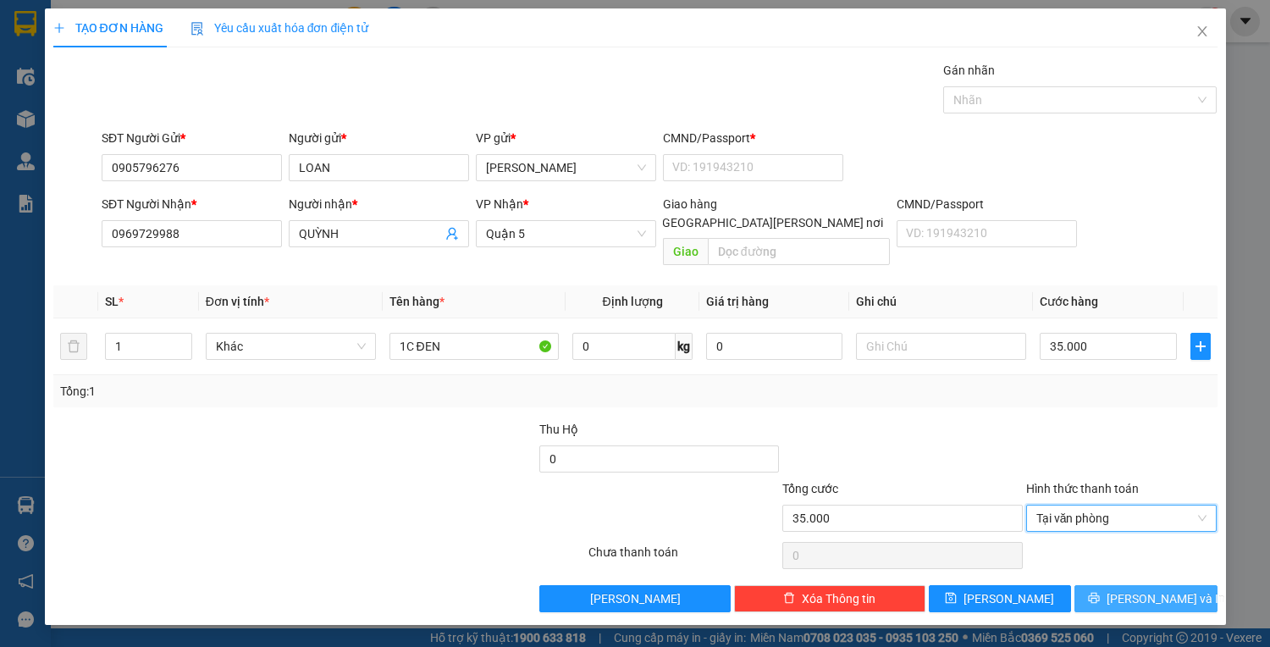
click at [1125, 589] on button "[PERSON_NAME] và In" at bounding box center [1146, 598] width 142 height 27
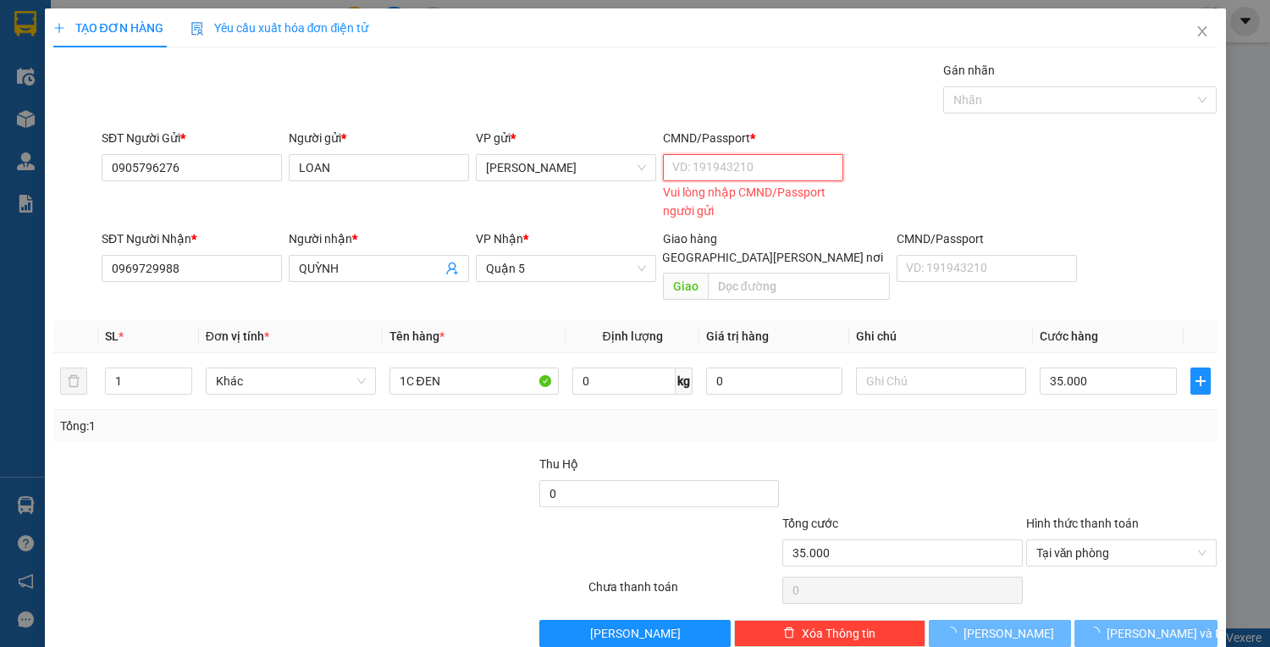
click at [680, 167] on input "CMND/Passport *" at bounding box center [753, 167] width 180 height 27
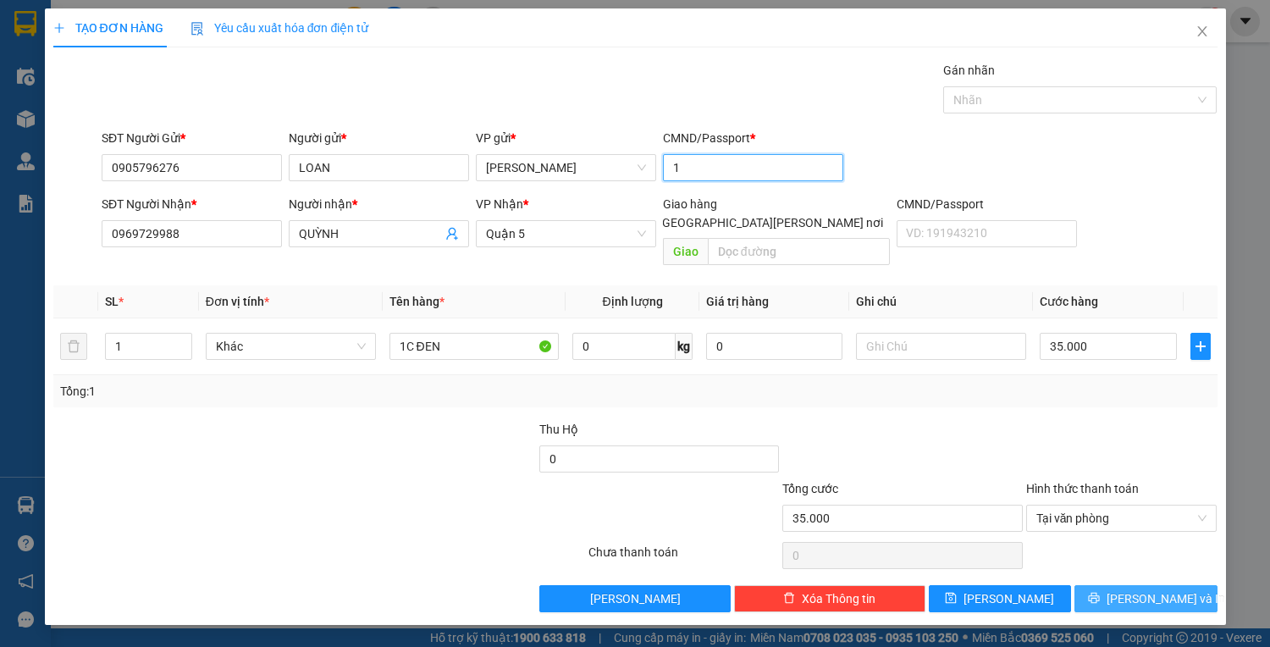
type input "1"
click at [1152, 589] on span "[PERSON_NAME] và In" at bounding box center [1166, 598] width 119 height 19
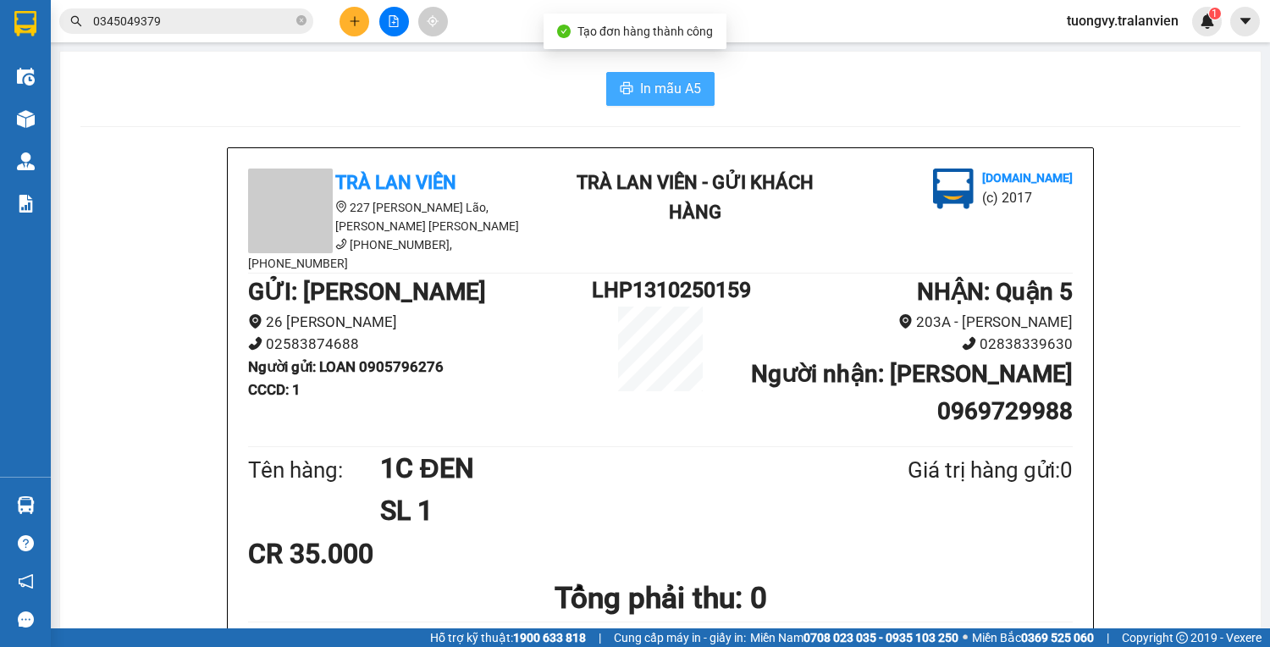
click at [621, 95] on icon "printer" at bounding box center [627, 88] width 14 height 14
click at [989, 646] on html "Kết quả tìm kiếm ( 3 ) Bộ lọc Mã ĐH Trạng thái Món hàng Thu hộ Tổng cước Chưa c…" at bounding box center [635, 323] width 1270 height 647
click at [441, 467] on h1 "1C ĐEN" at bounding box center [602, 468] width 445 height 42
click at [440, 489] on h1 "SL 1" at bounding box center [602, 510] width 445 height 42
click at [1219, 19] on div "1" at bounding box center [1207, 22] width 30 height 30
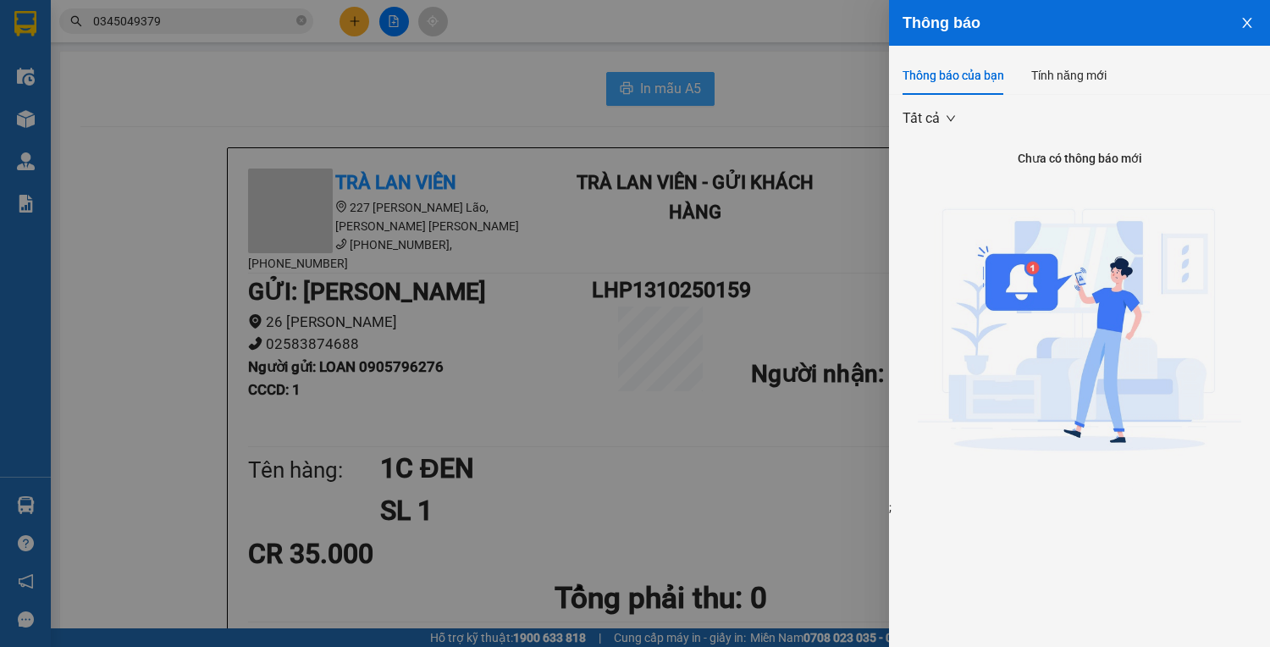
click at [1245, 24] on icon "close" at bounding box center [1248, 23] width 14 height 14
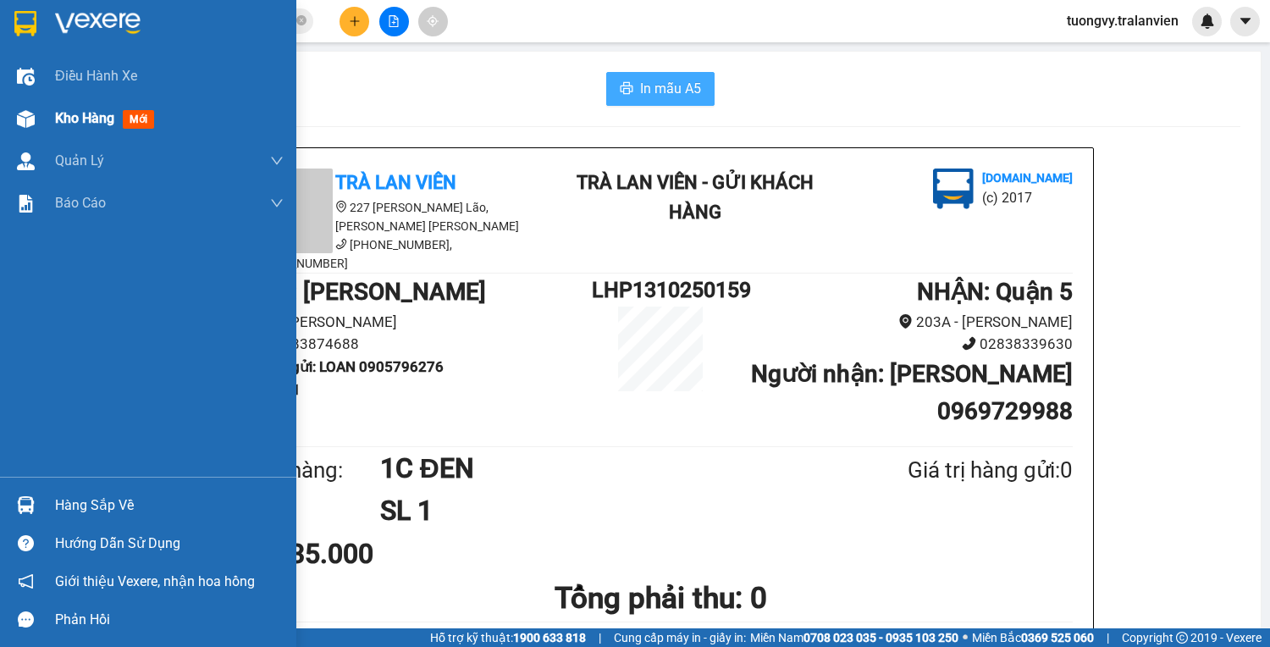
click at [85, 117] on span "Kho hàng" at bounding box center [84, 118] width 59 height 16
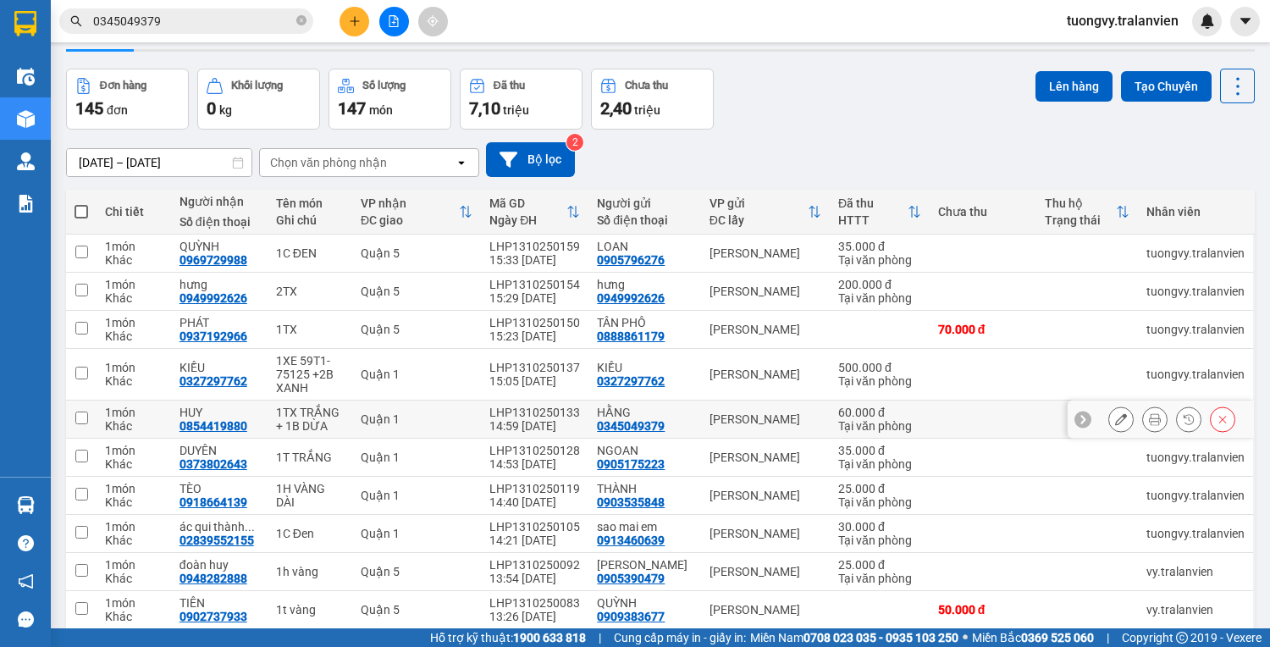
scroll to position [116, 0]
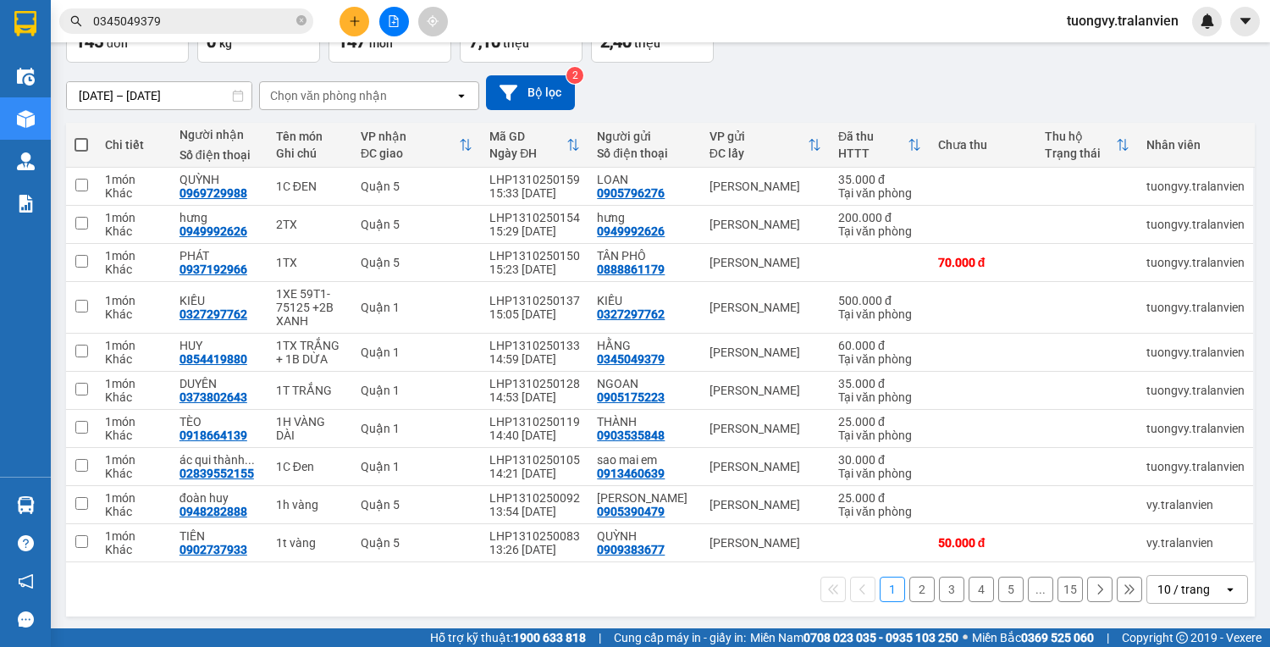
click at [915, 586] on button "2" at bounding box center [921, 589] width 25 height 25
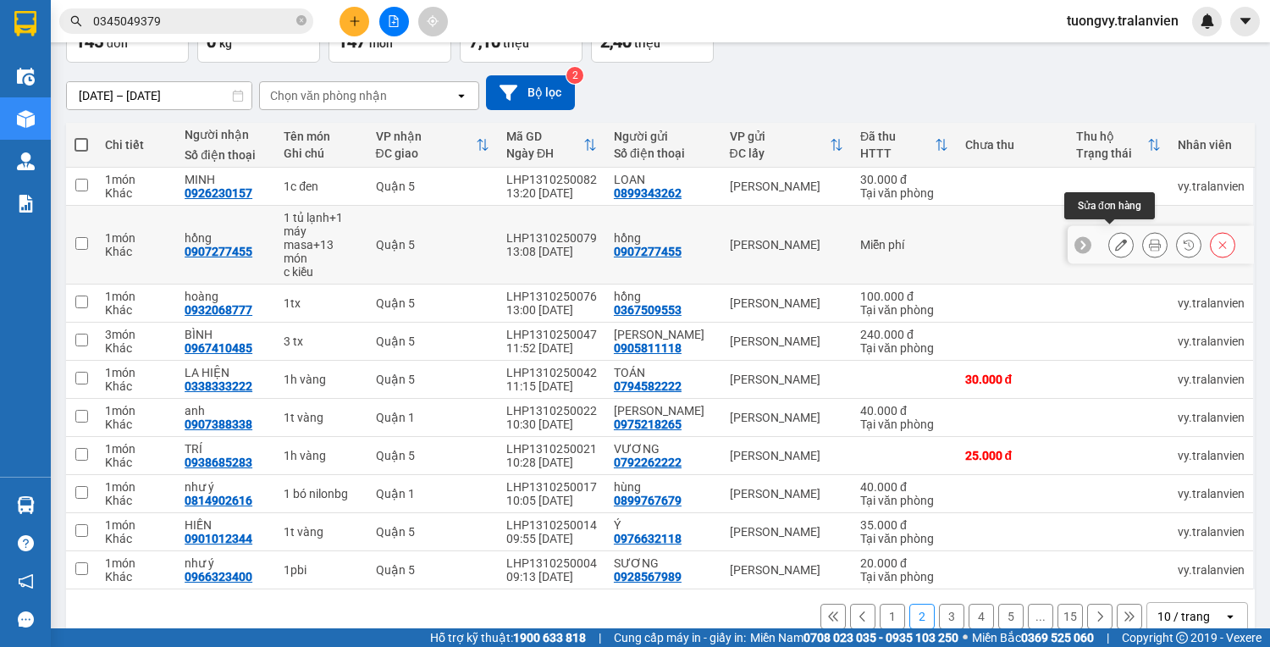
click at [1115, 239] on icon at bounding box center [1121, 245] width 12 height 12
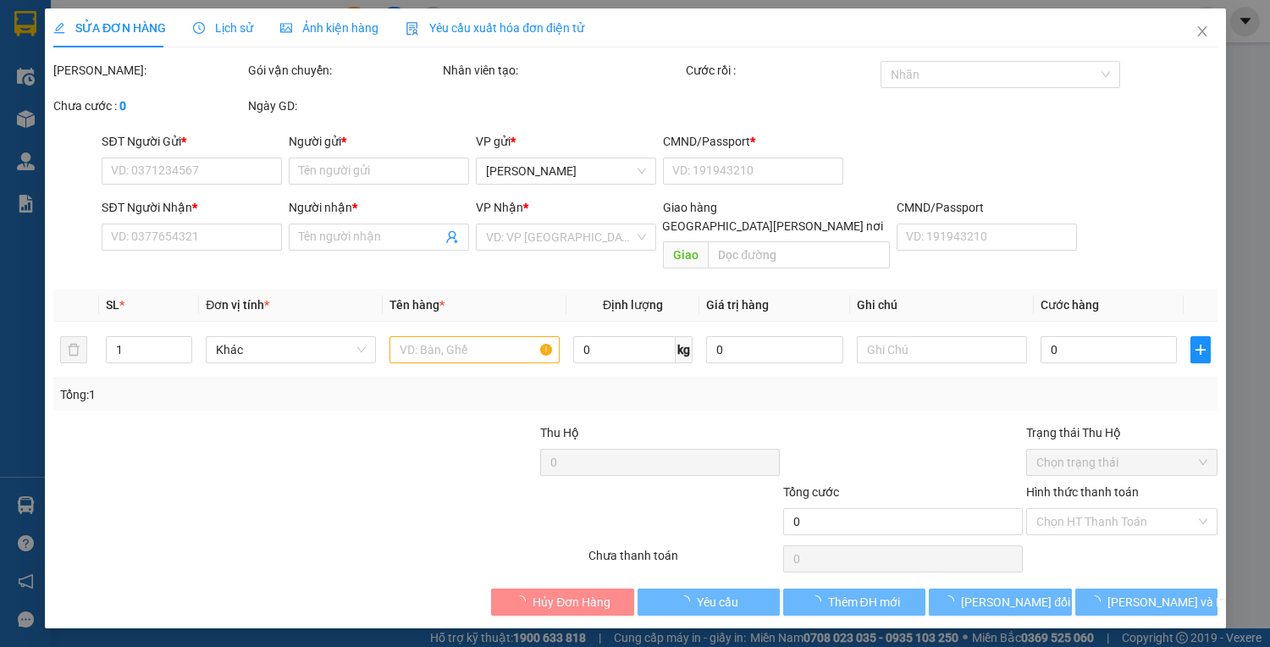
type input "0907277455"
type input "hồng"
type input "1"
type input "0907277455"
type input "hồng"
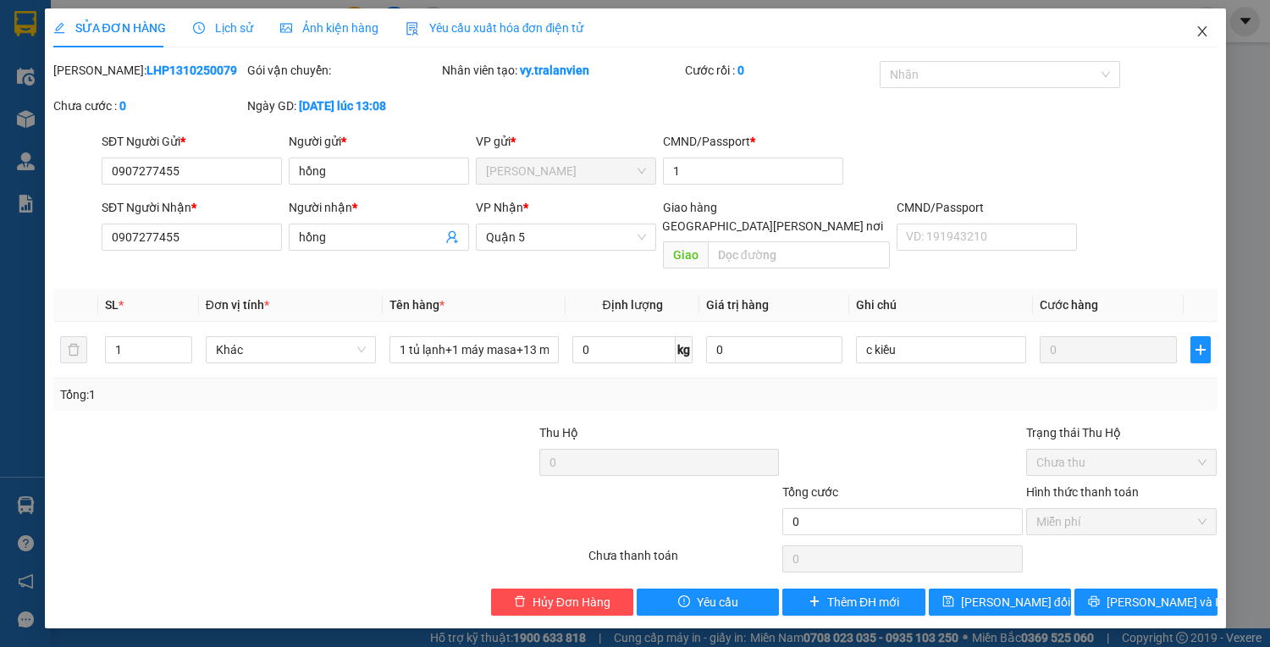
click at [1205, 30] on icon "close" at bounding box center [1203, 32] width 14 height 14
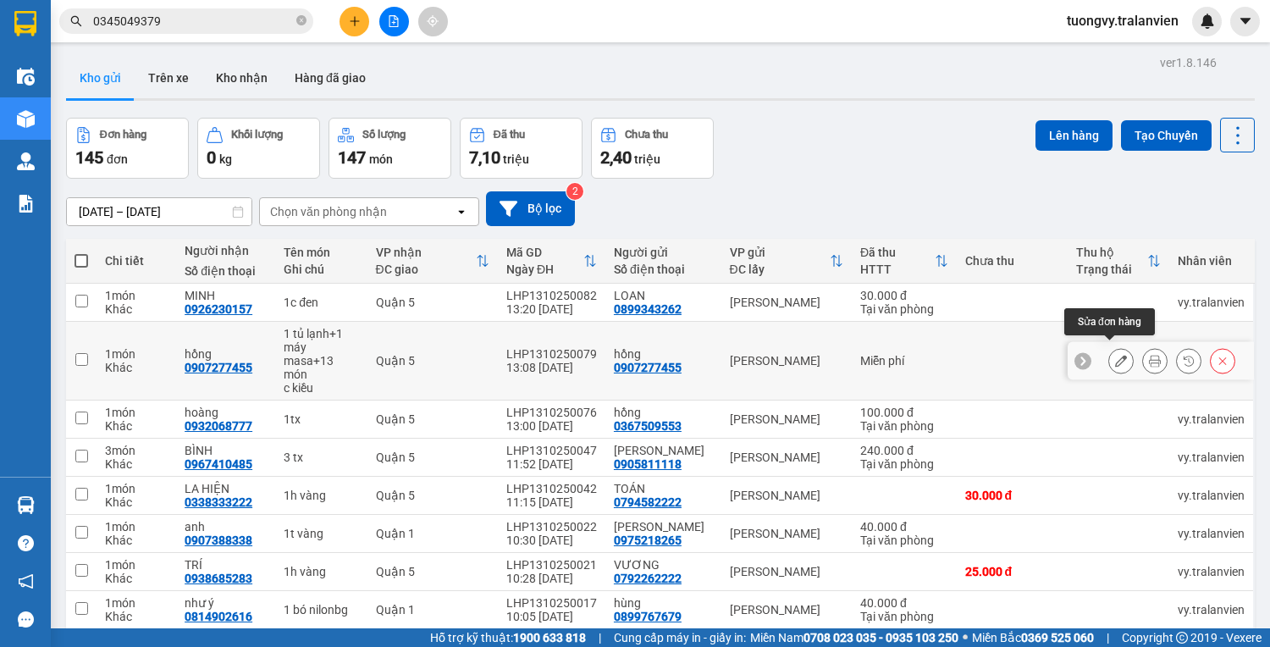
click at [1111, 346] on button at bounding box center [1121, 361] width 24 height 30
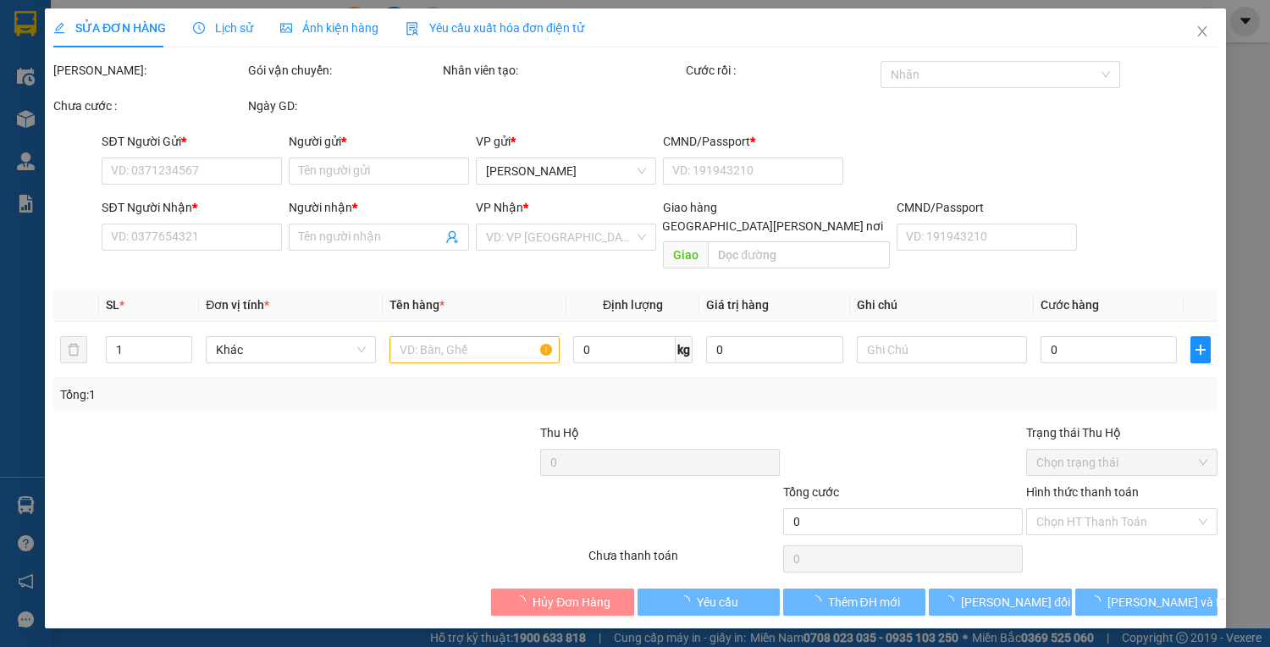
type input "0907277455"
type input "hồng"
type input "1"
type input "0907277455"
type input "hồng"
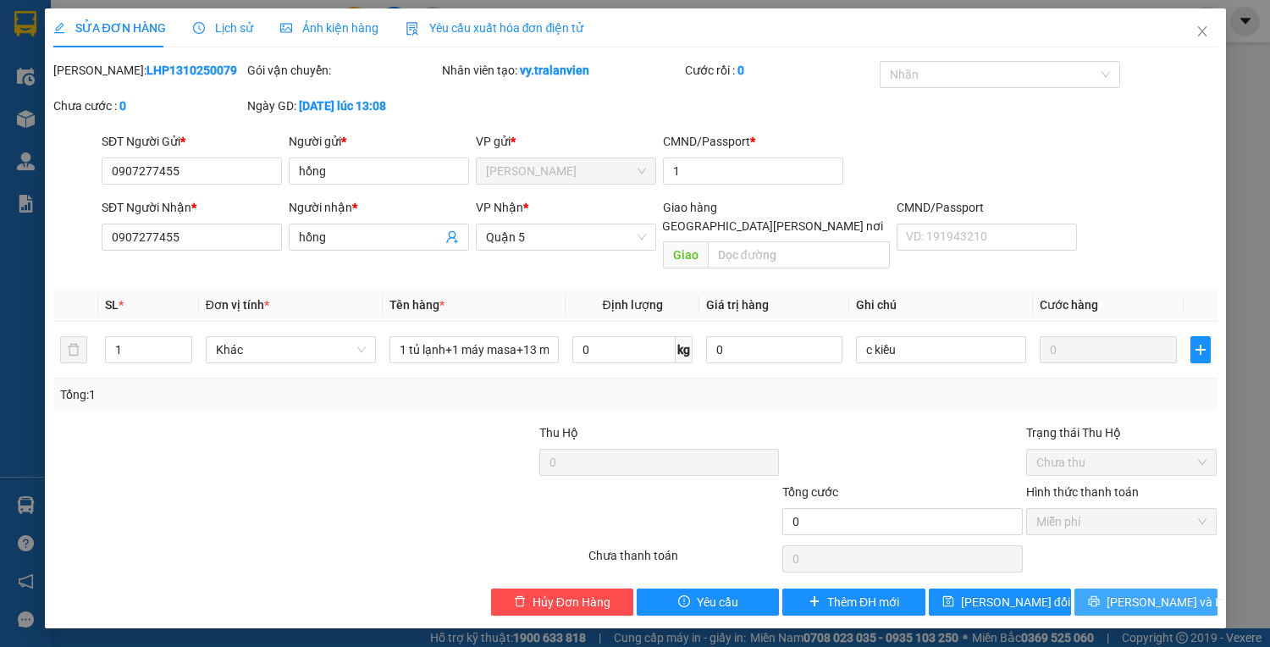
click at [1100, 595] on icon "printer" at bounding box center [1094, 601] width 12 height 12
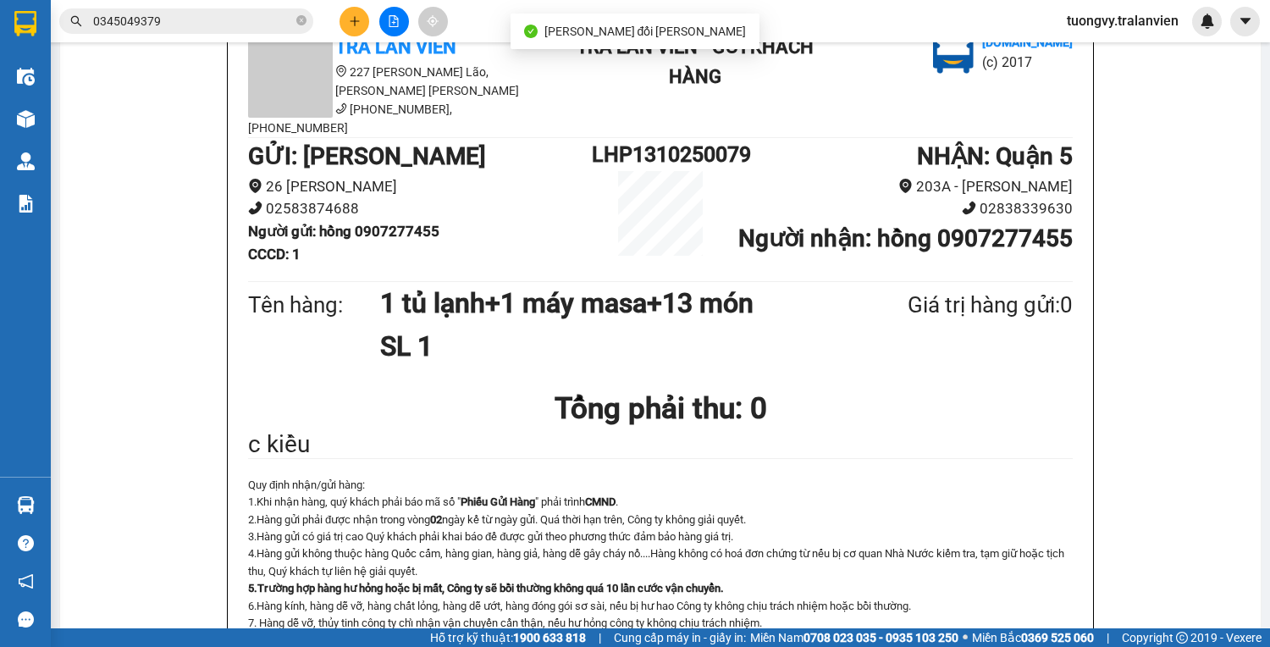
scroll to position [68, 0]
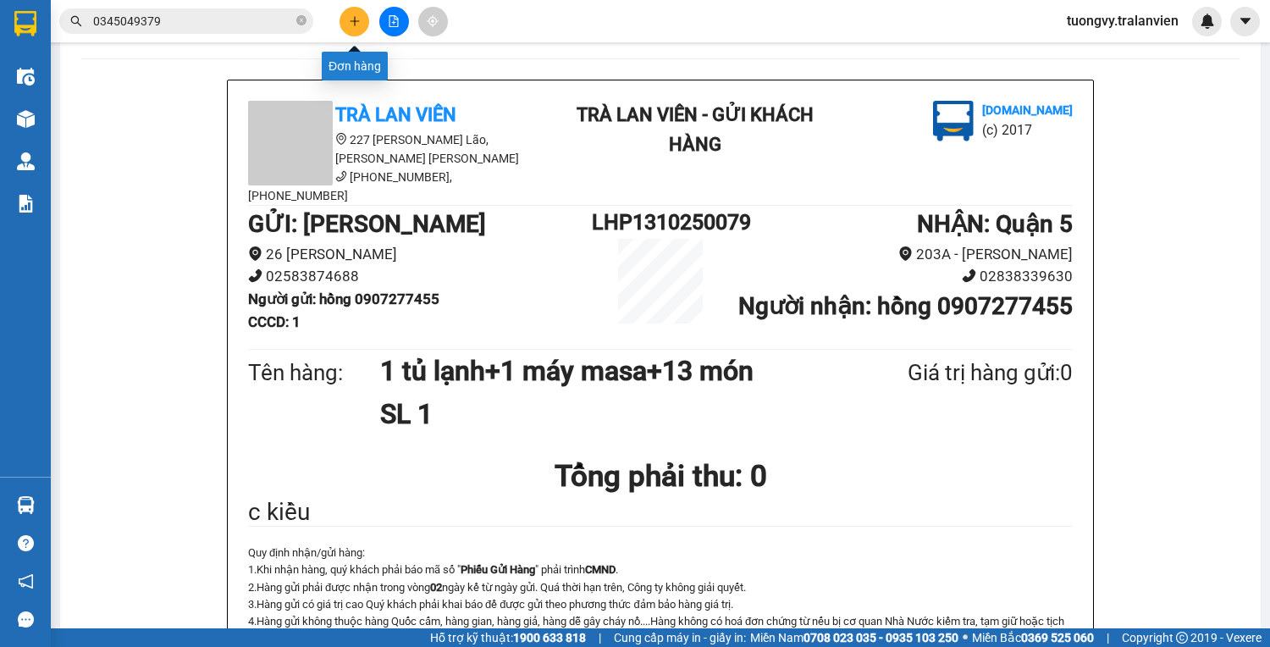
click at [350, 17] on icon "plus" at bounding box center [355, 21] width 12 height 12
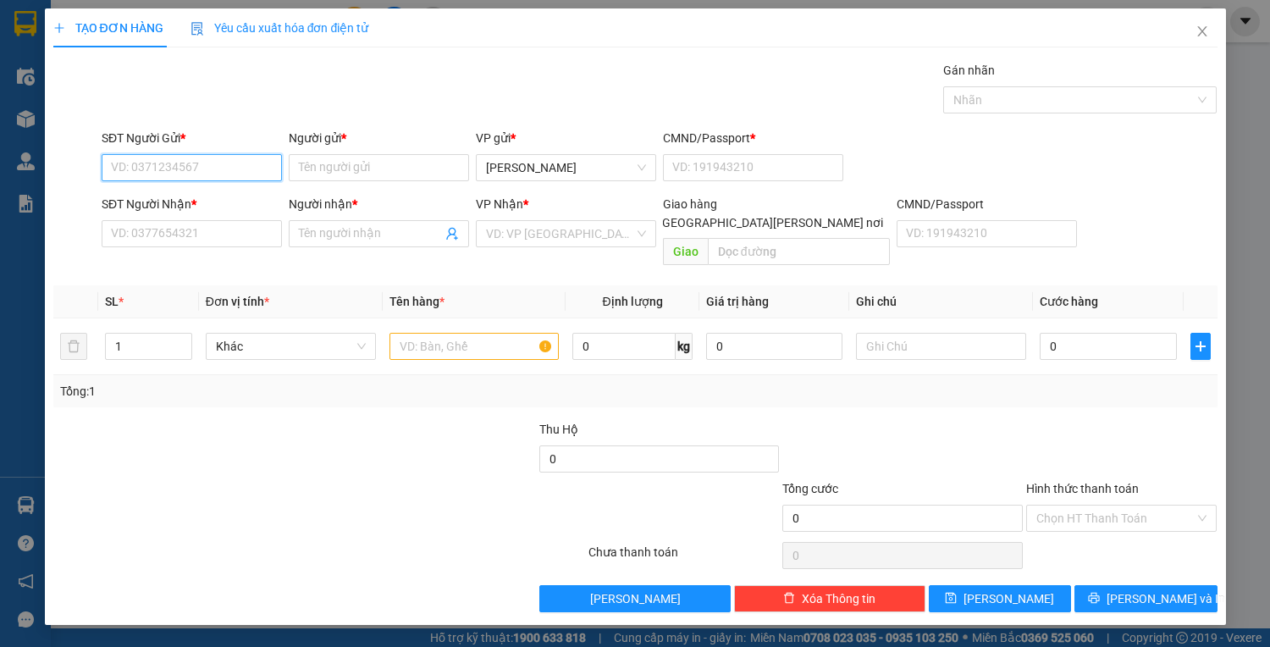
click at [187, 173] on input "SĐT Người Gửi *" at bounding box center [192, 167] width 180 height 27
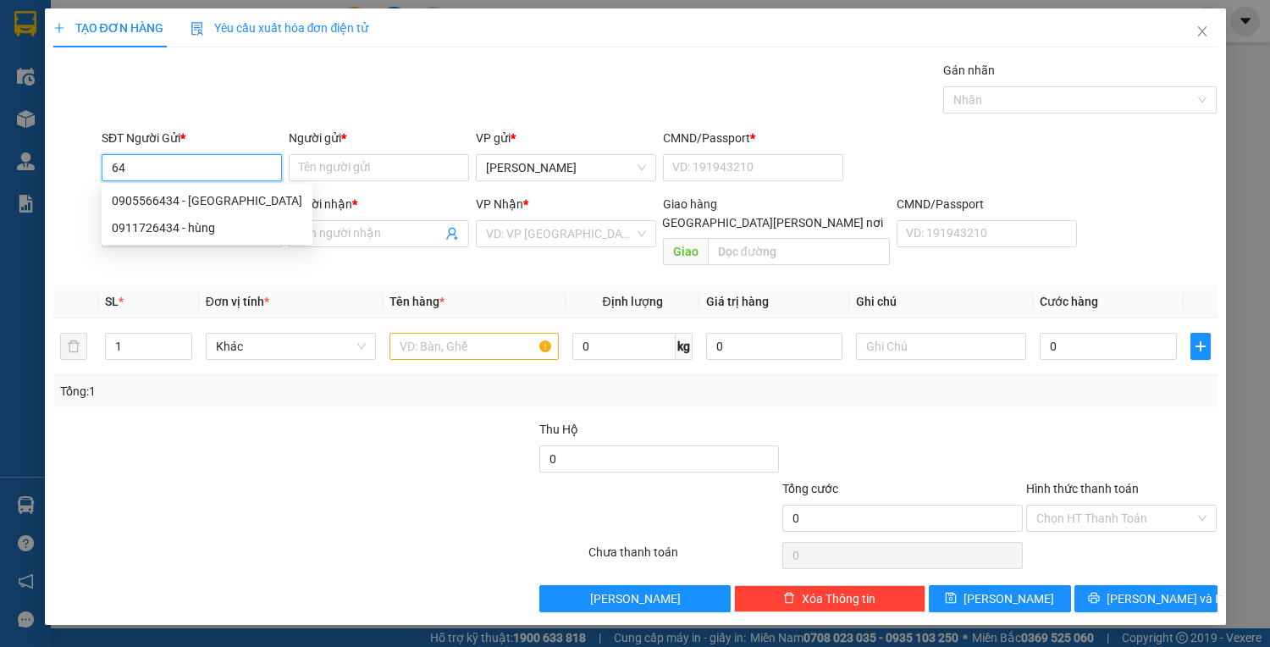
type input "6"
click at [118, 163] on input "SĐT Người Gửi *" at bounding box center [192, 167] width 180 height 27
click at [275, 240] on div "0911726434 - hùng" at bounding box center [207, 227] width 211 height 27
type input "0911726434"
type input "hùng"
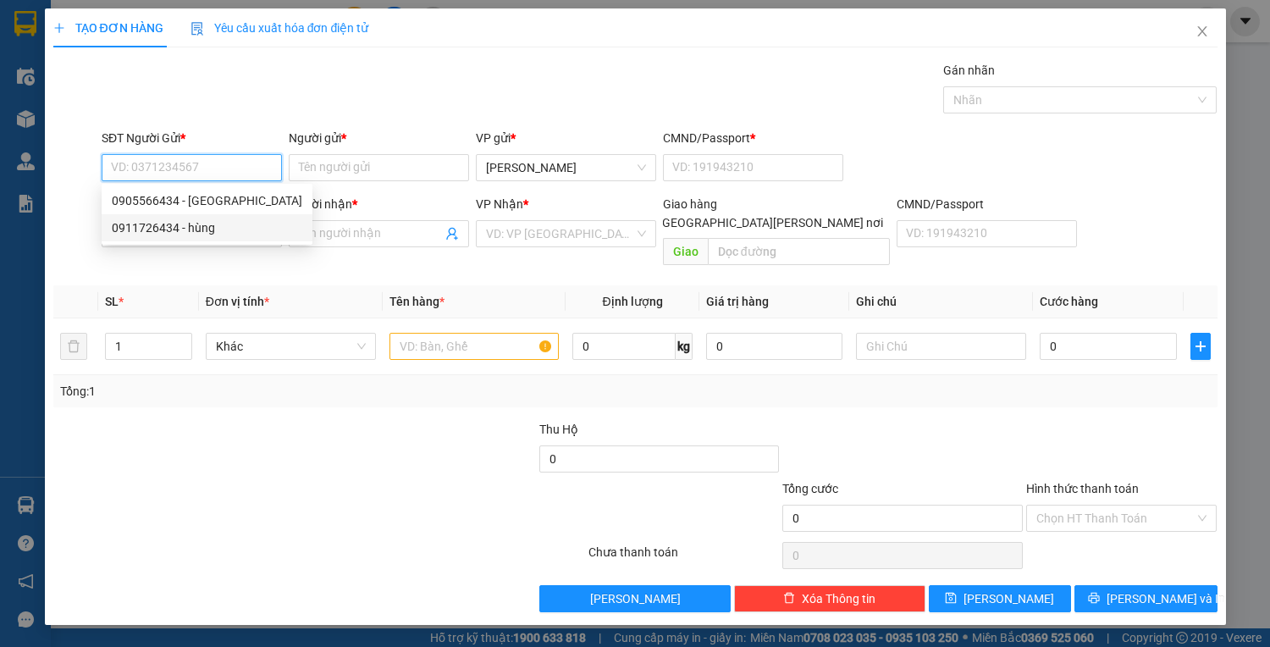
type input "1"
type input "0906611044"
type input "TÂM"
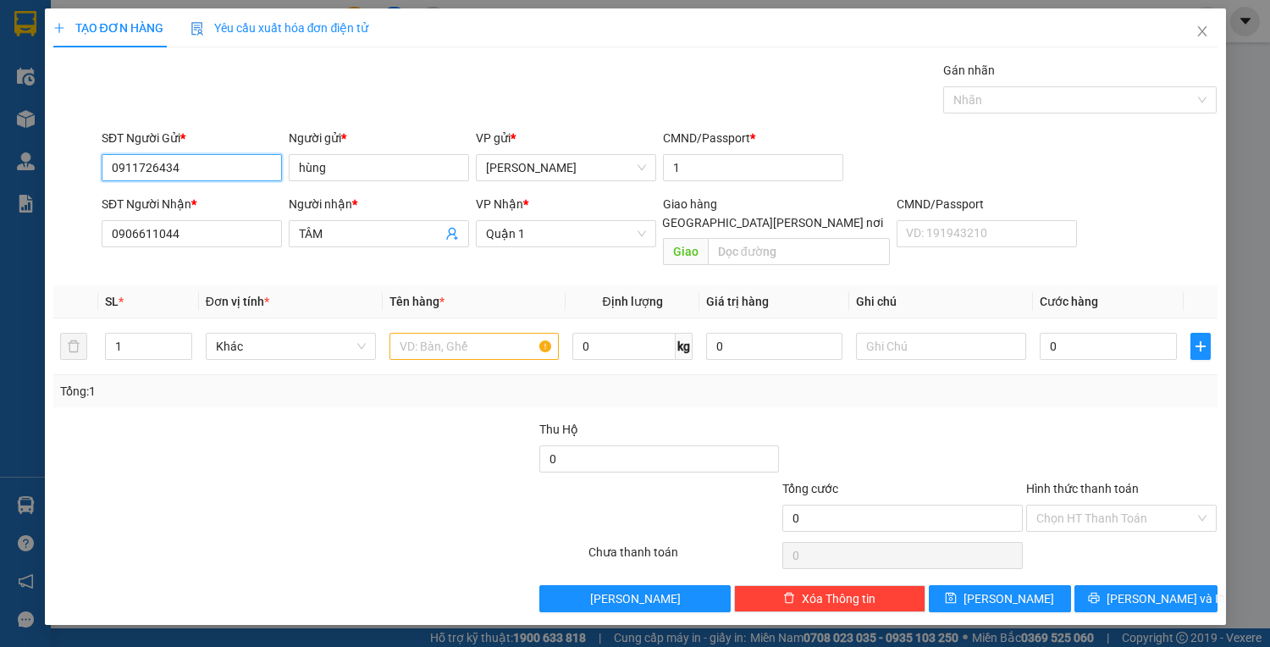
drag, startPoint x: 240, startPoint y: 166, endPoint x: 0, endPoint y: 165, distance: 239.6
click at [9, 163] on div "TẠO ĐƠN HÀNG Yêu cầu xuất hóa đơn điện tử Transit Pickup Surcharge Ids Transit …" at bounding box center [635, 323] width 1270 height 647
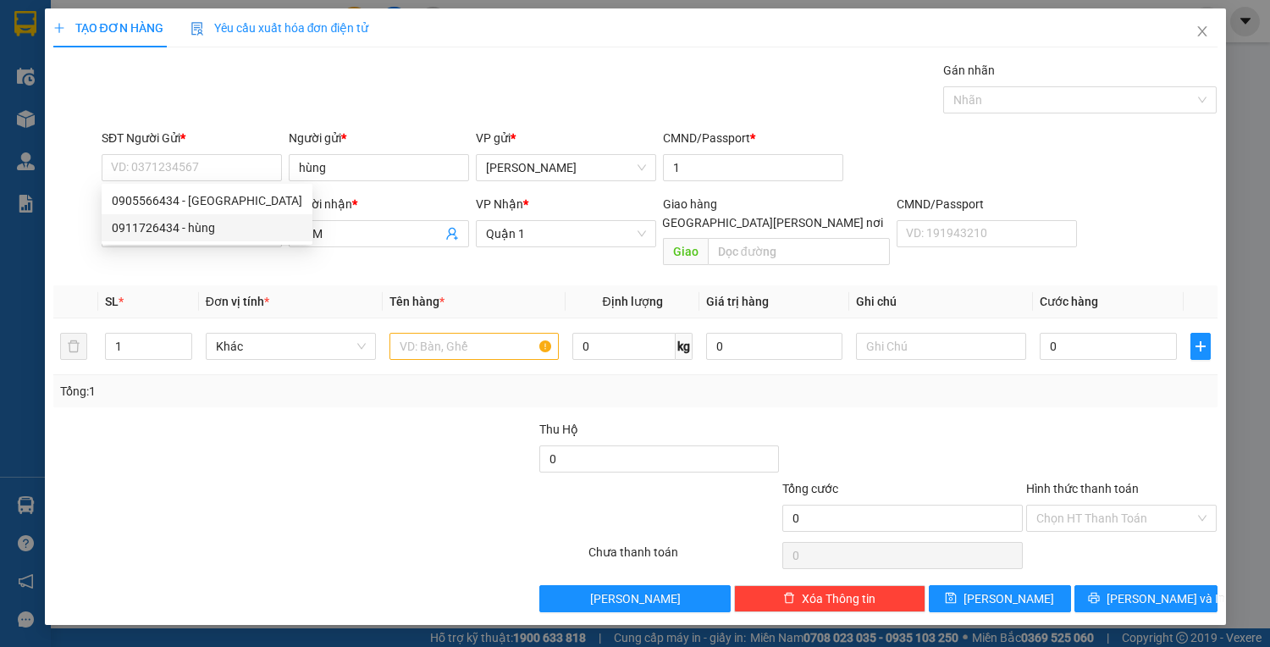
click at [280, 285] on th "Đơn vị tính *" at bounding box center [291, 301] width 184 height 33
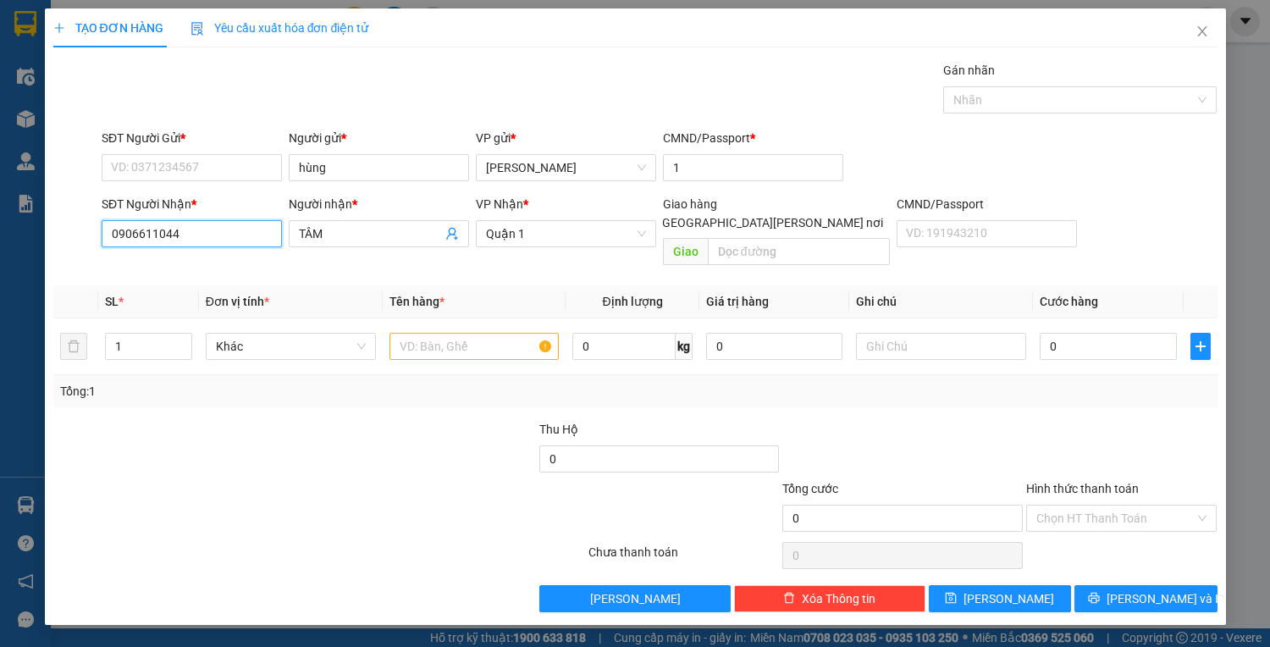
drag, startPoint x: 33, startPoint y: 217, endPoint x: 10, endPoint y: 228, distance: 25.4
click at [15, 227] on div "TẠO ĐƠN HÀNG Yêu cầu xuất hóa đơn điện tử Transit Pickup Surcharge Ids Transit …" at bounding box center [635, 323] width 1270 height 647
click at [141, 272] on div "0938342499 - THI" at bounding box center [192, 266] width 160 height 19
type input "0938342499"
type input "THI"
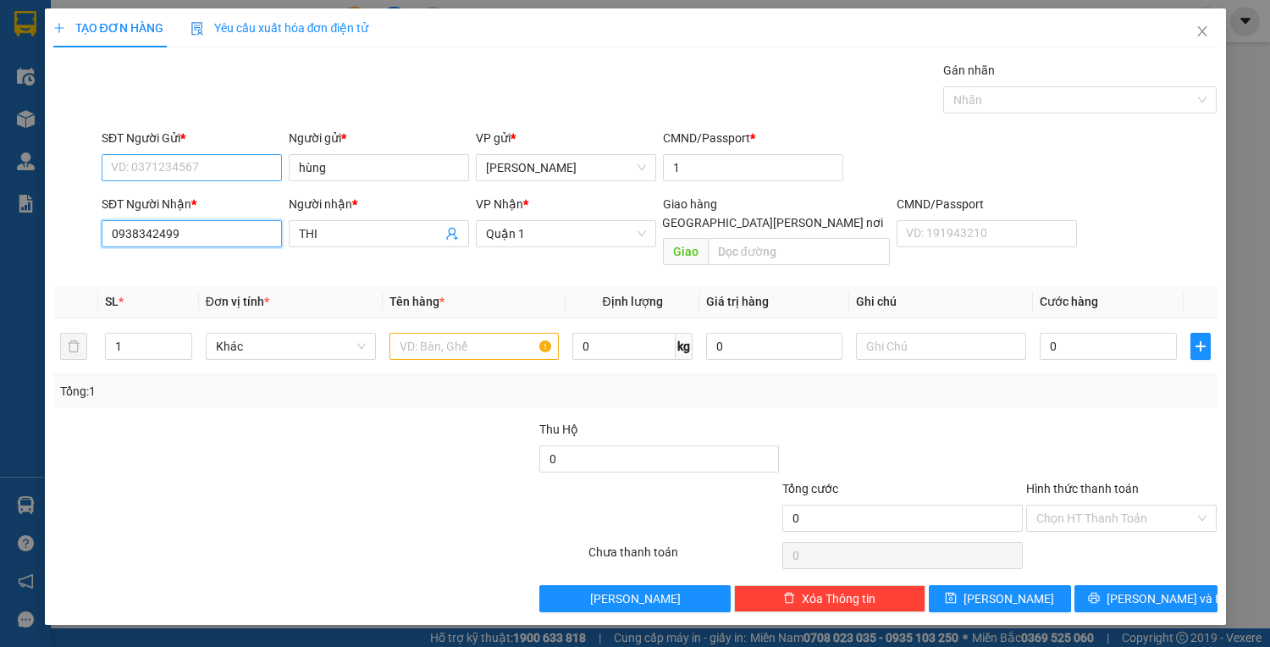
type input "0938342499"
click at [163, 163] on input "SĐT Người Gửi *" at bounding box center [192, 167] width 180 height 27
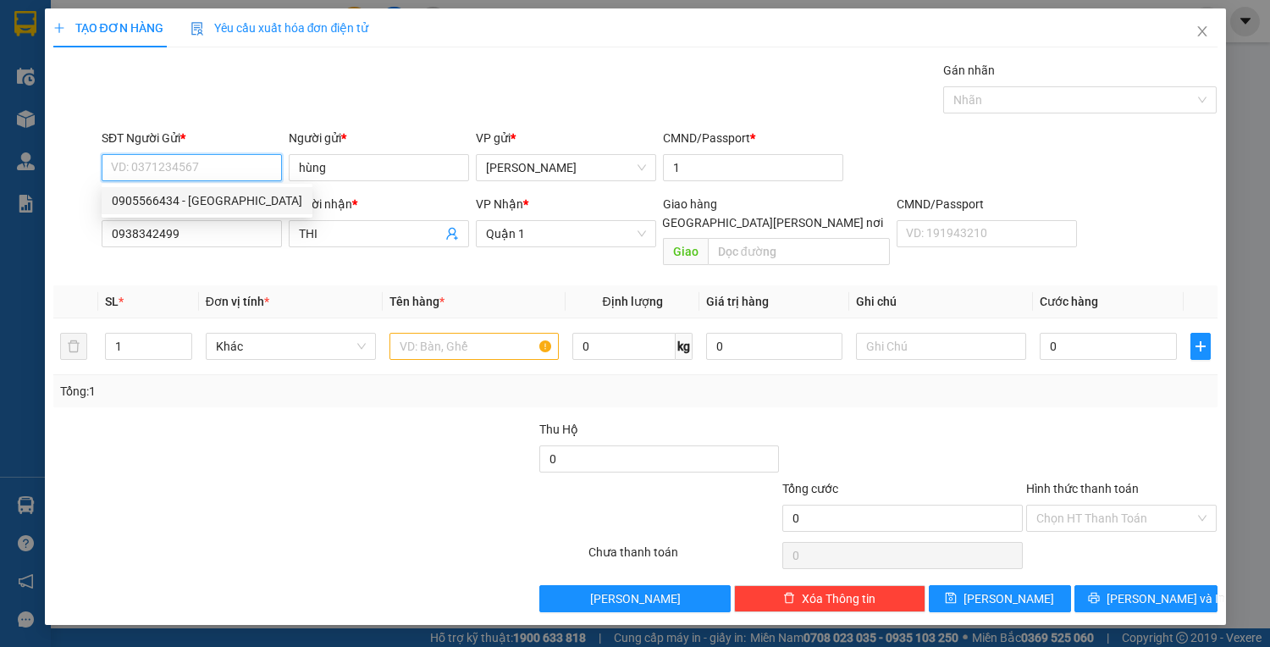
click at [162, 195] on div "0905566434 - HẢI NAM" at bounding box center [207, 200] width 191 height 19
type input "0905566434"
type input "HẢI NAM"
type input "056492010924"
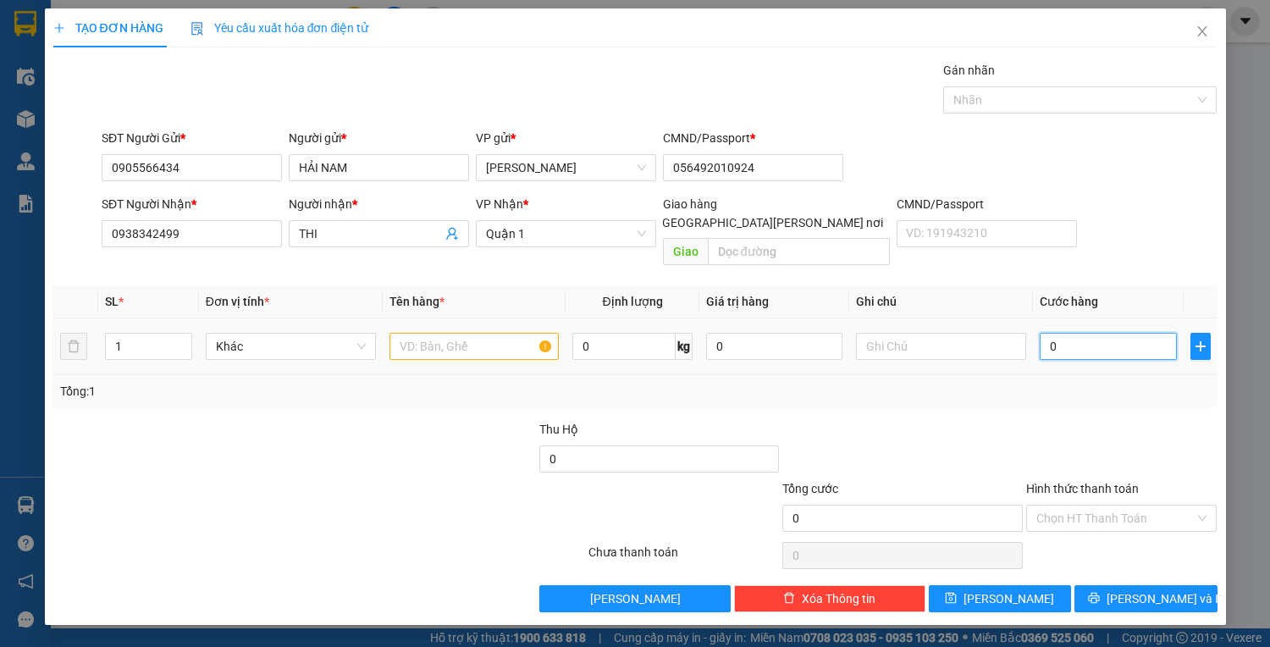
type input "2"
type input "25"
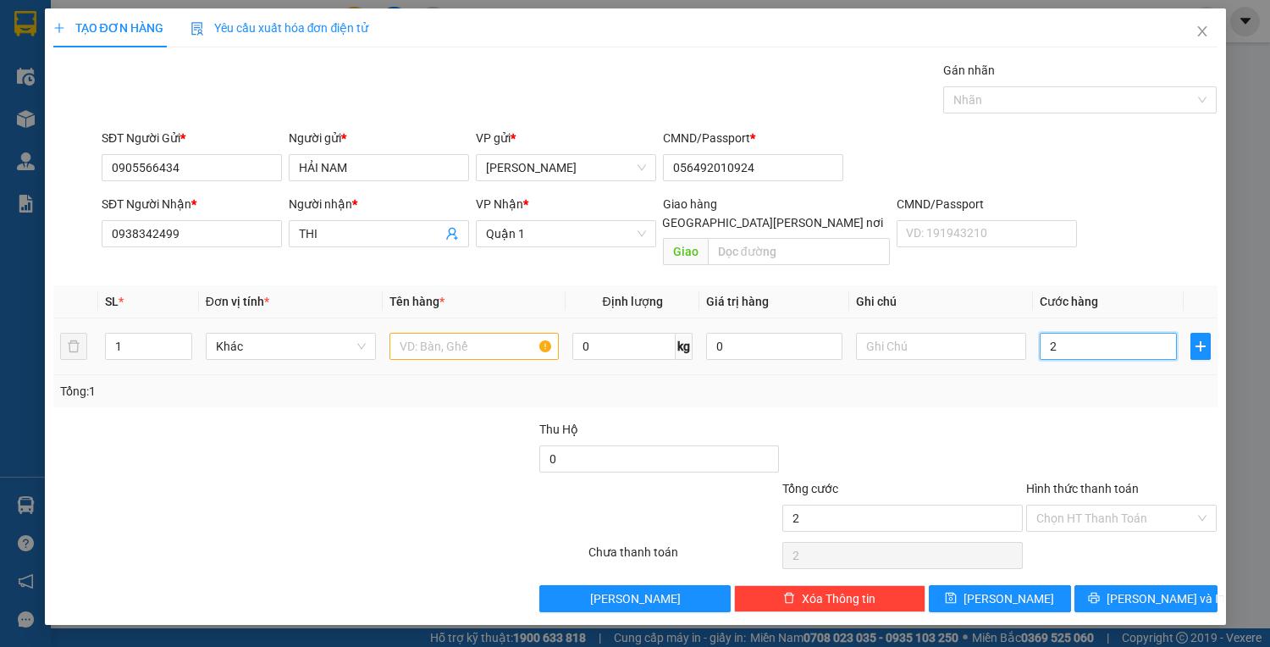
type input "25"
type input "25.000"
click at [429, 333] on input "text" at bounding box center [475, 346] width 170 height 27
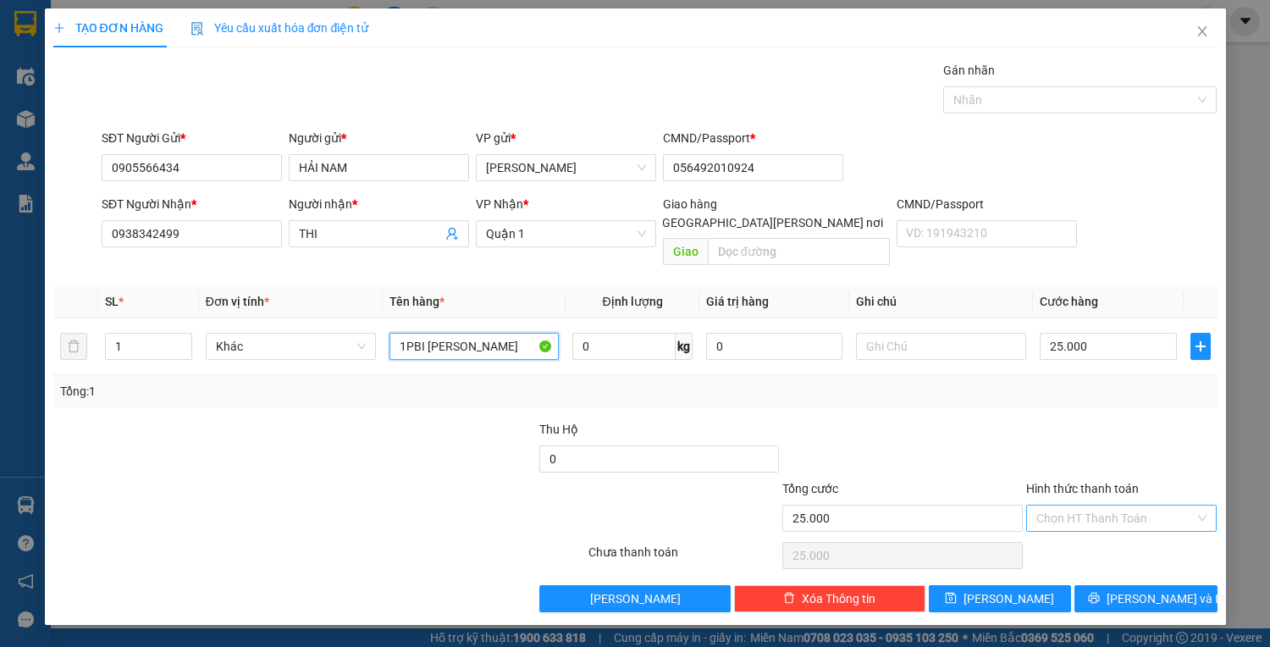
type input "1PBI VÀNG"
click at [1180, 506] on input "Hình thức thanh toán" at bounding box center [1115, 518] width 159 height 25
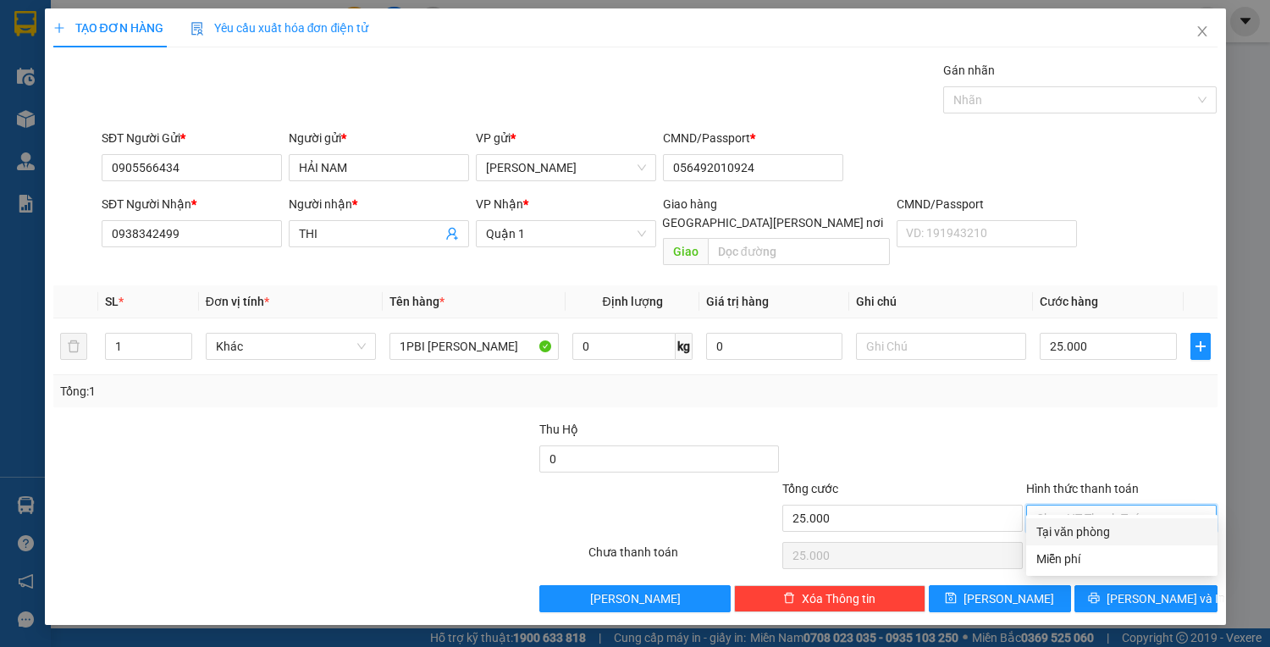
click at [1108, 539] on div "Tại văn phòng" at bounding box center [1121, 531] width 171 height 19
type input "0"
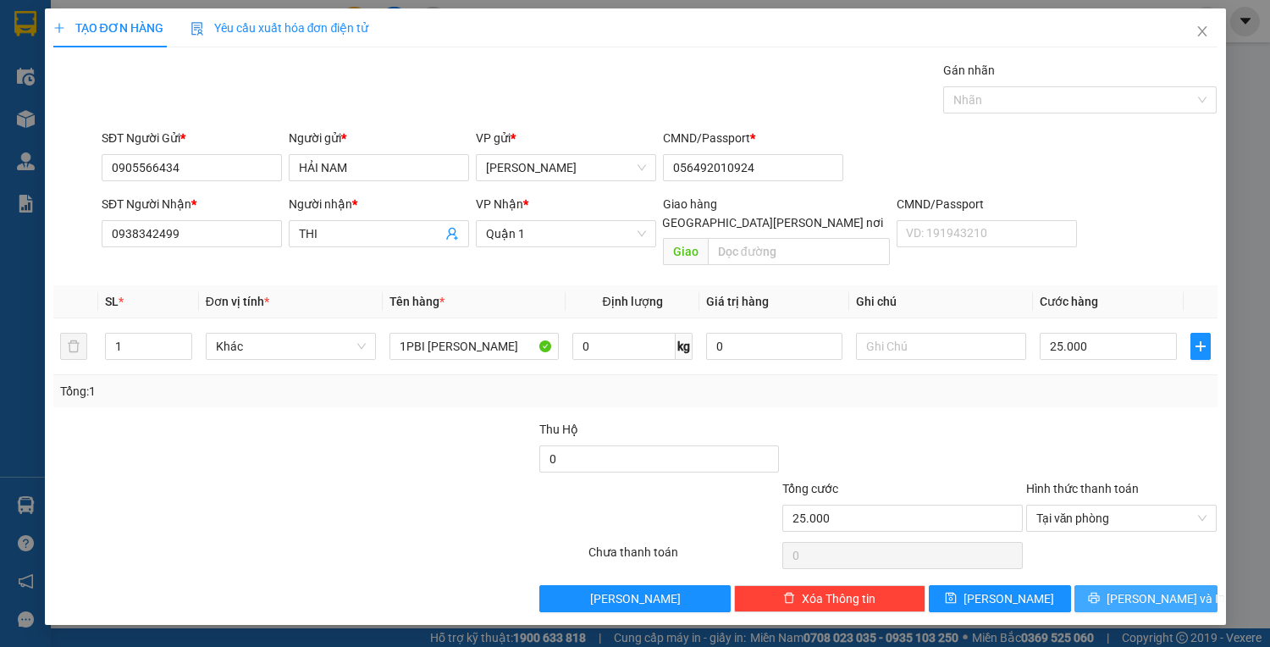
click at [1148, 589] on span "Lưu và In" at bounding box center [1166, 598] width 119 height 19
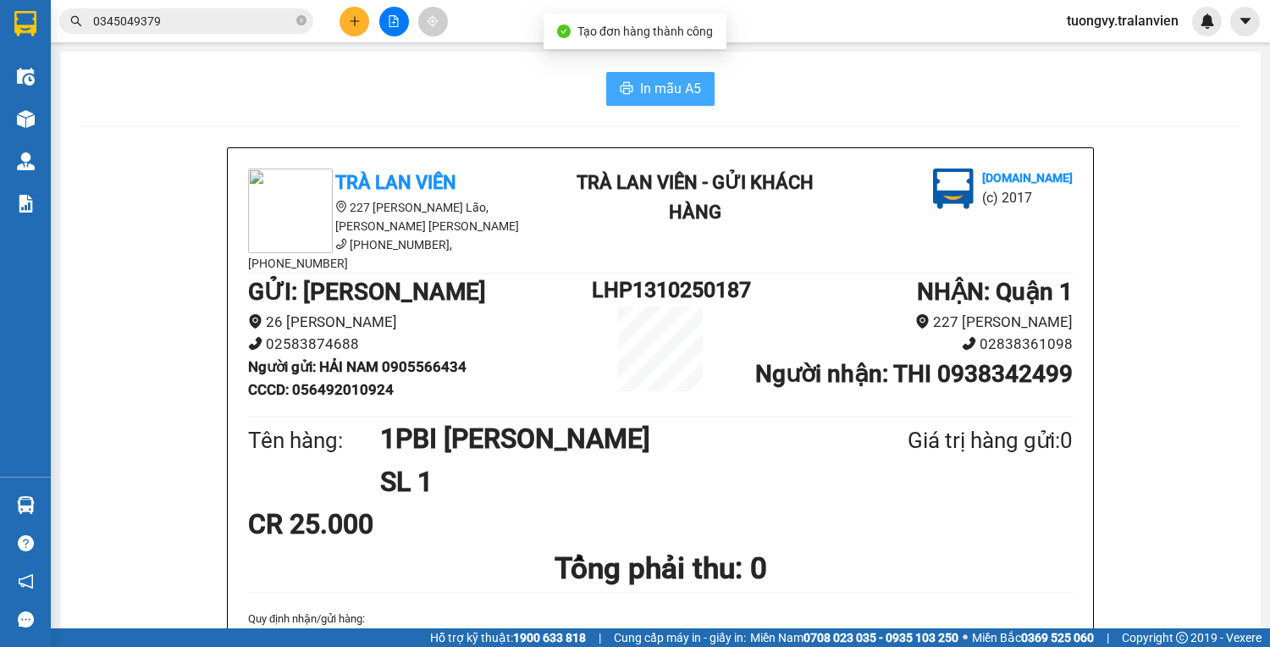
click at [642, 80] on span "In mẫu A5" at bounding box center [670, 88] width 61 height 21
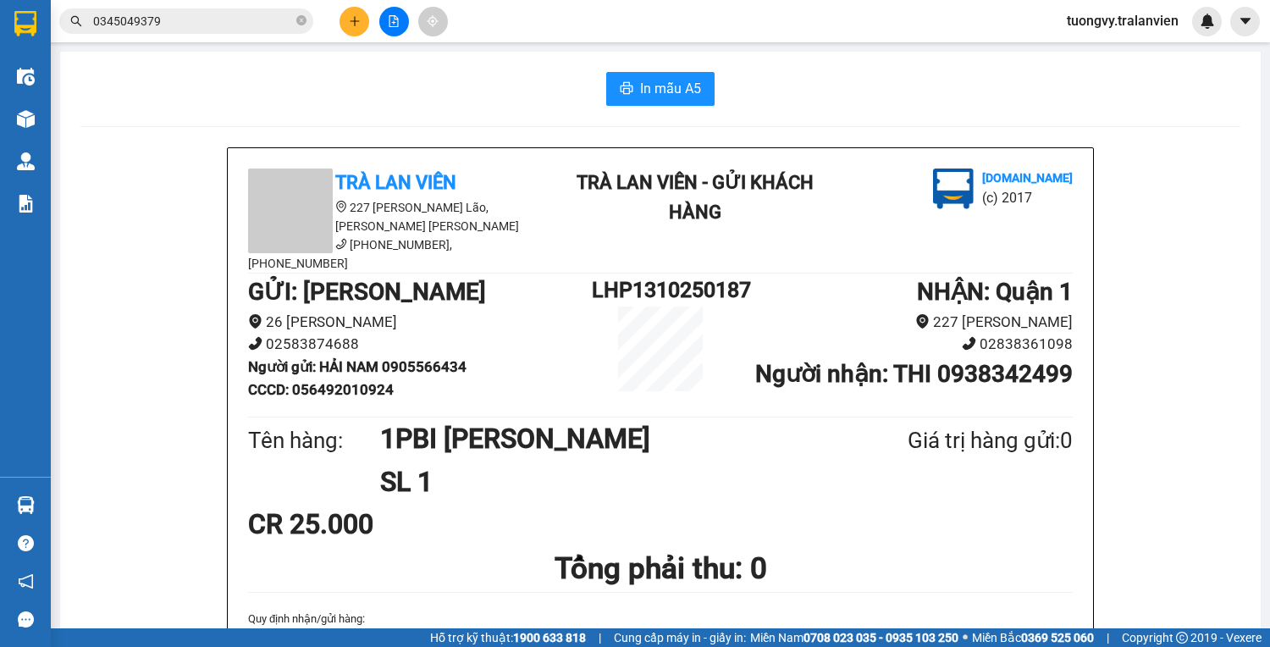
click at [346, 24] on button at bounding box center [355, 22] width 30 height 30
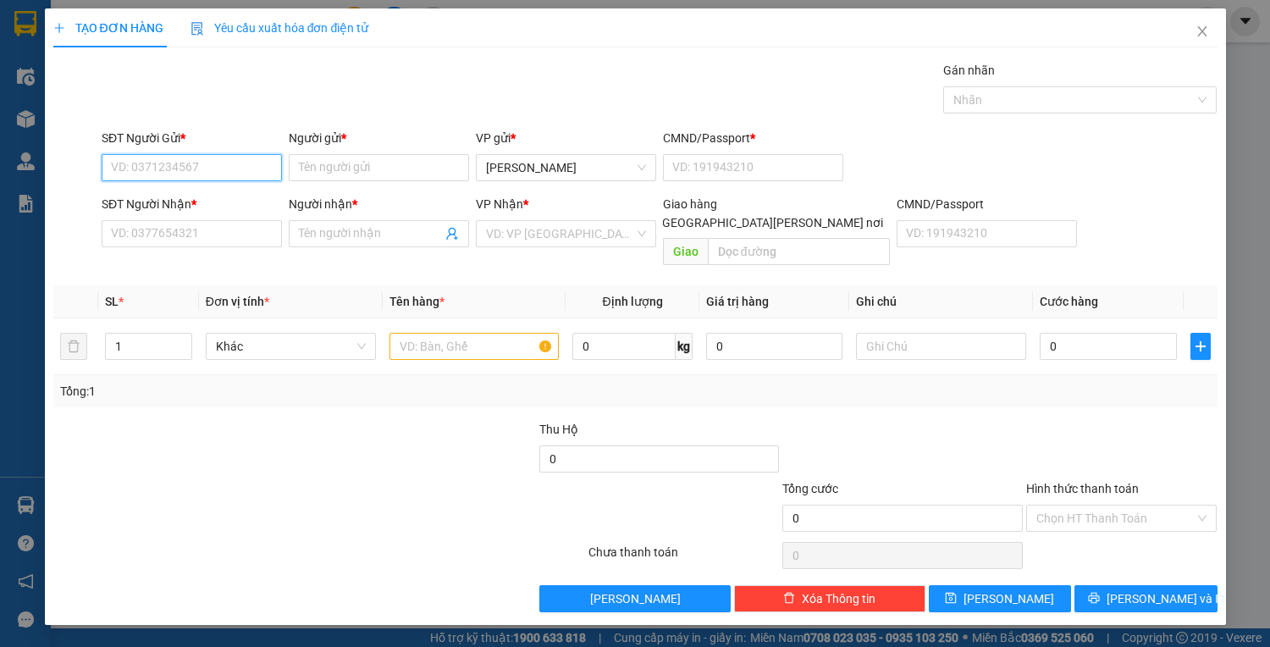
click at [198, 172] on input "SĐT Người Gửi *" at bounding box center [192, 167] width 180 height 27
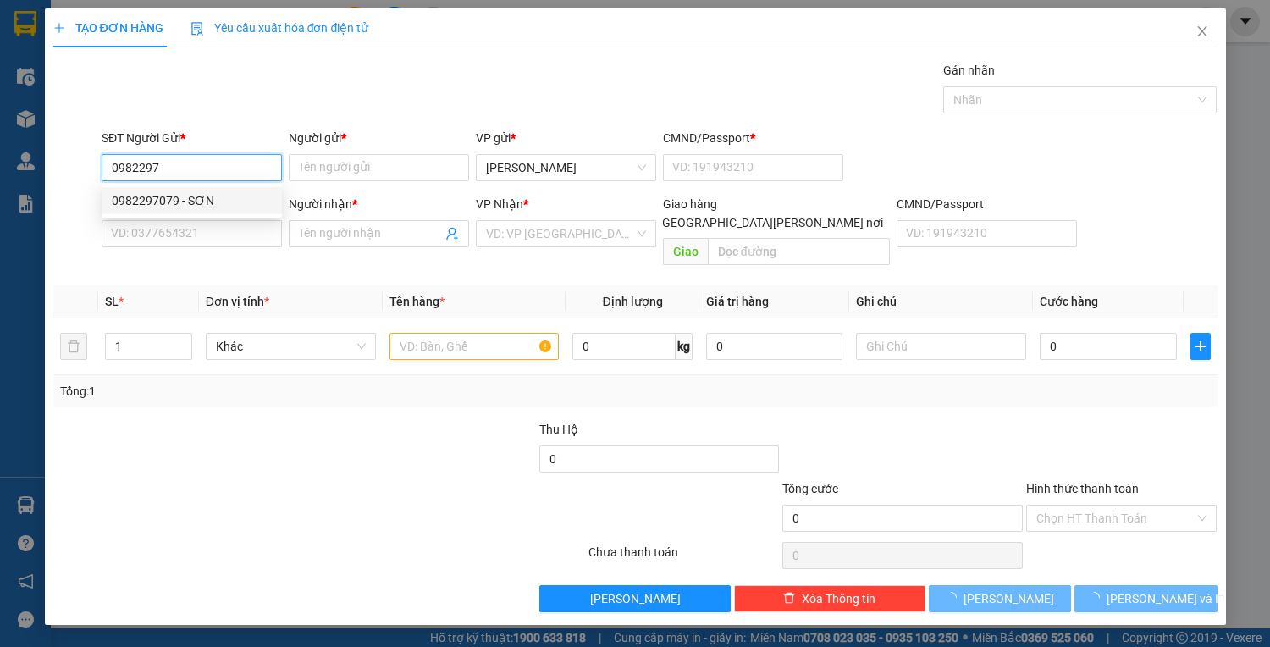
click at [140, 203] on div "0982297079 - SƠN" at bounding box center [192, 200] width 160 height 19
type input "0982297079"
type input "SƠN"
type input "1"
type input "0395286206"
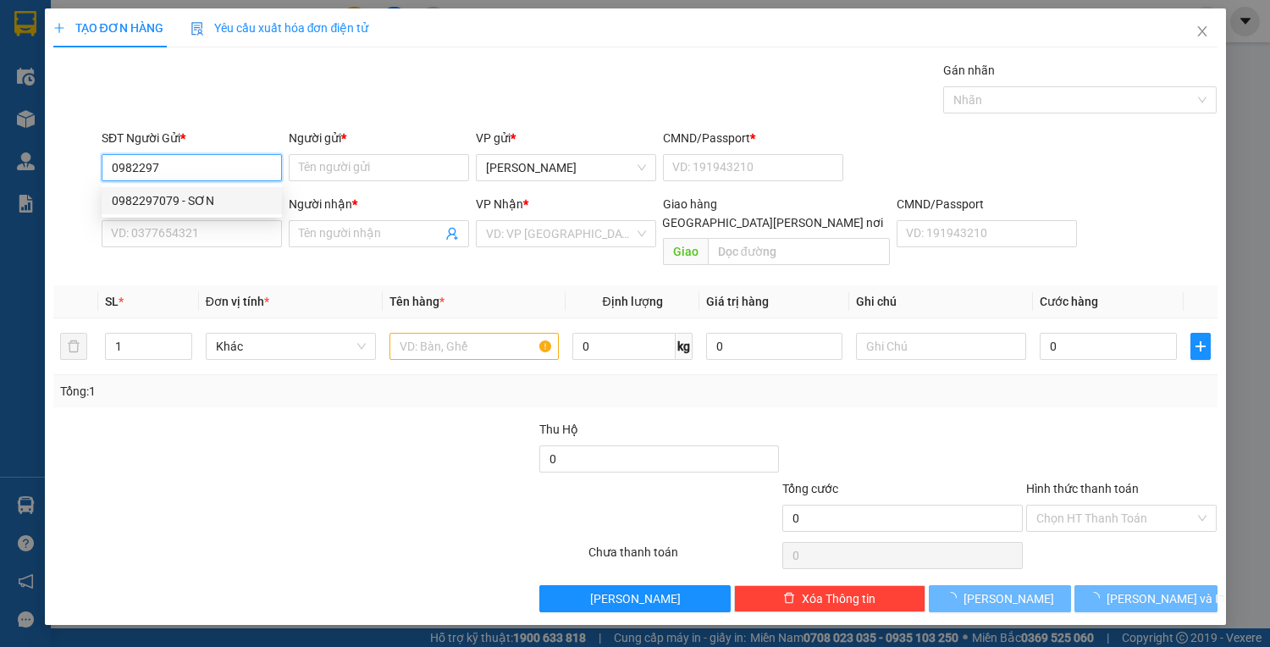
type input "DŨNG"
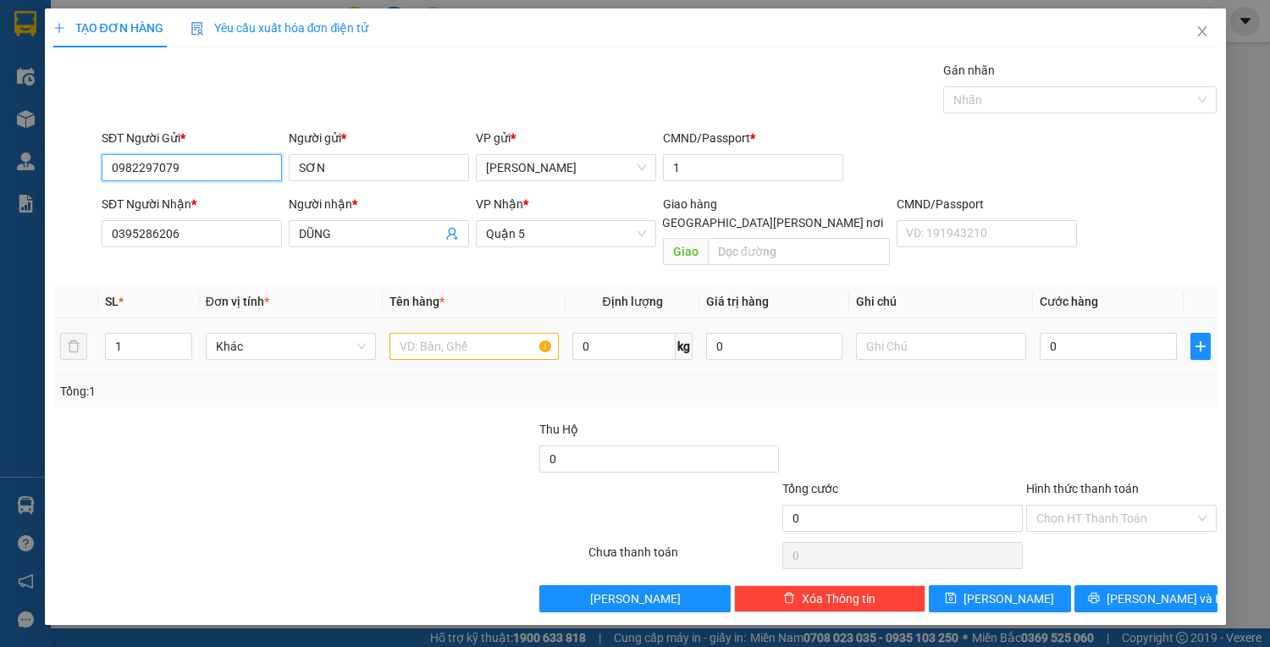
type input "0982297079"
click at [1096, 340] on div "0" at bounding box center [1108, 346] width 136 height 34
click at [1087, 337] on input "0" at bounding box center [1108, 346] width 136 height 27
type input "2"
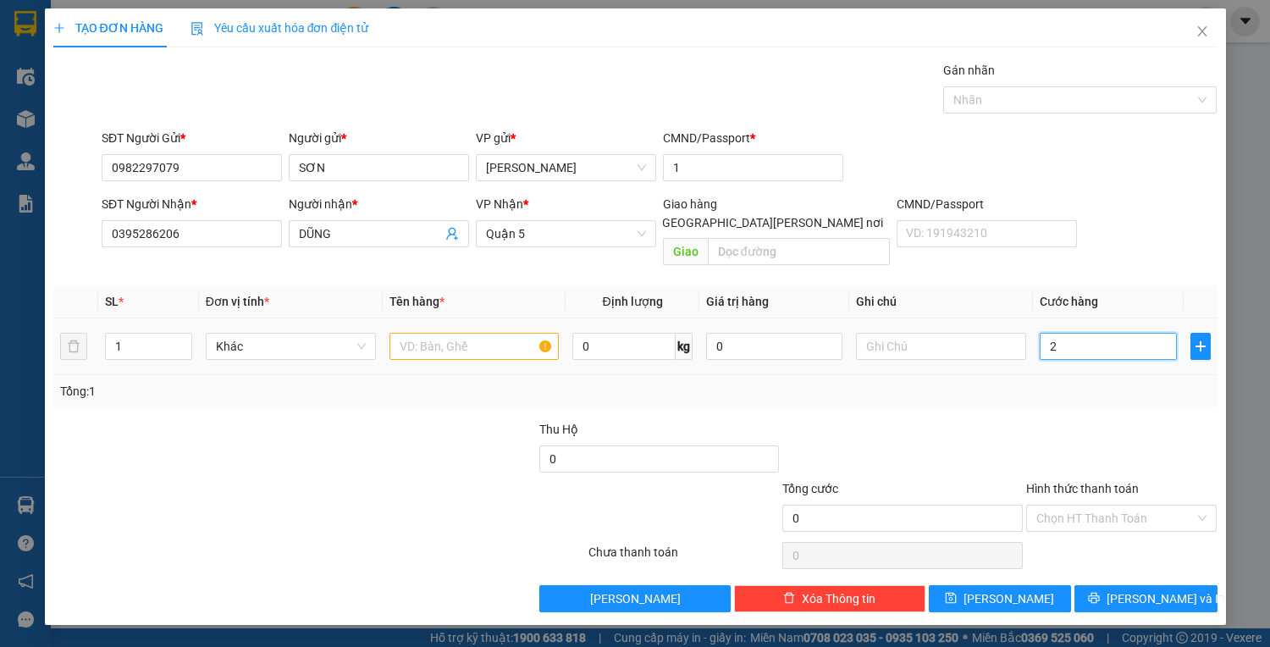
type input "2"
type input "25"
type input "25.000"
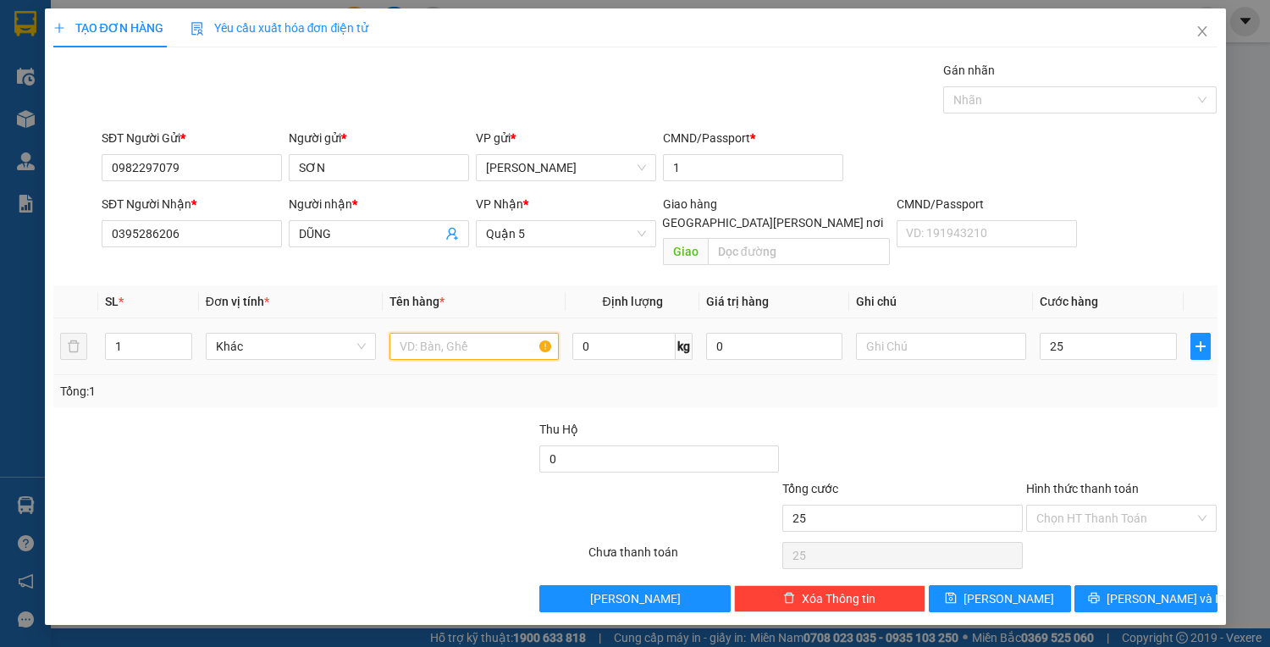
type input "25.000"
click at [430, 333] on input "text" at bounding box center [475, 346] width 170 height 27
type input "1PB TRẮNG"
click at [1144, 512] on div "Hình thức thanh toán Chọn HT Thanh Toán" at bounding box center [1121, 508] width 191 height 59
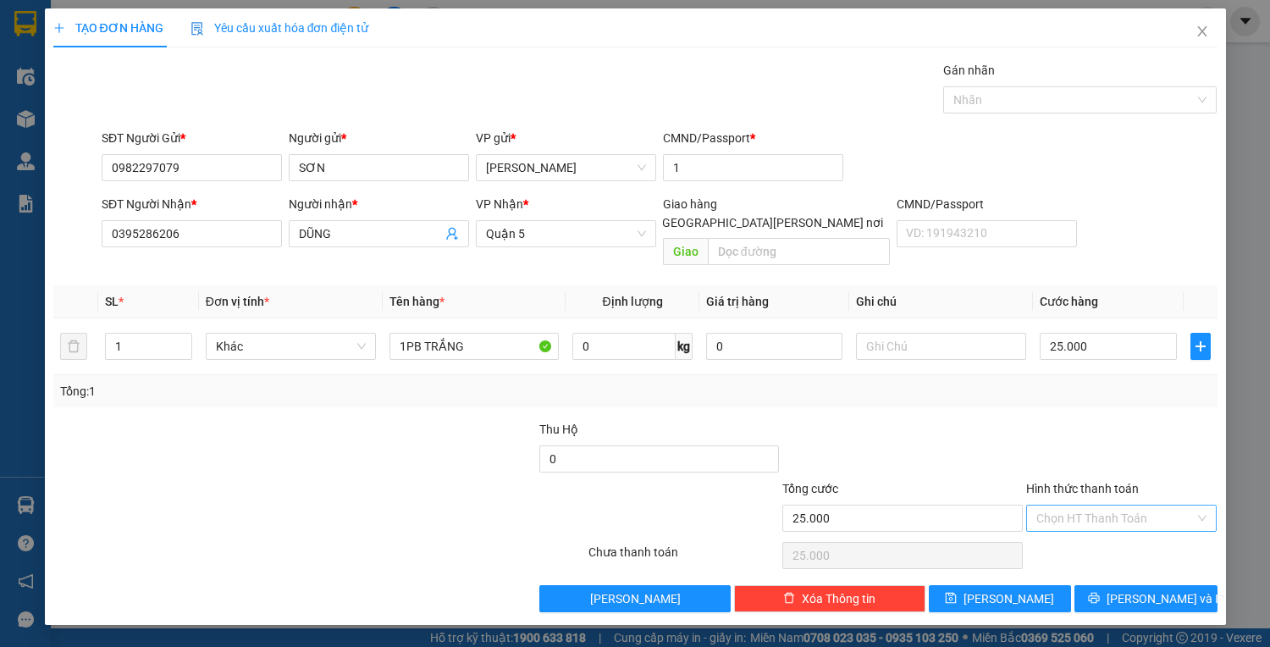
click at [1149, 506] on input "Hình thức thanh toán" at bounding box center [1115, 518] width 159 height 25
click at [1063, 535] on div "Tại văn phòng" at bounding box center [1121, 531] width 171 height 19
type input "0"
click at [1152, 589] on span "Lưu và In" at bounding box center [1166, 598] width 119 height 19
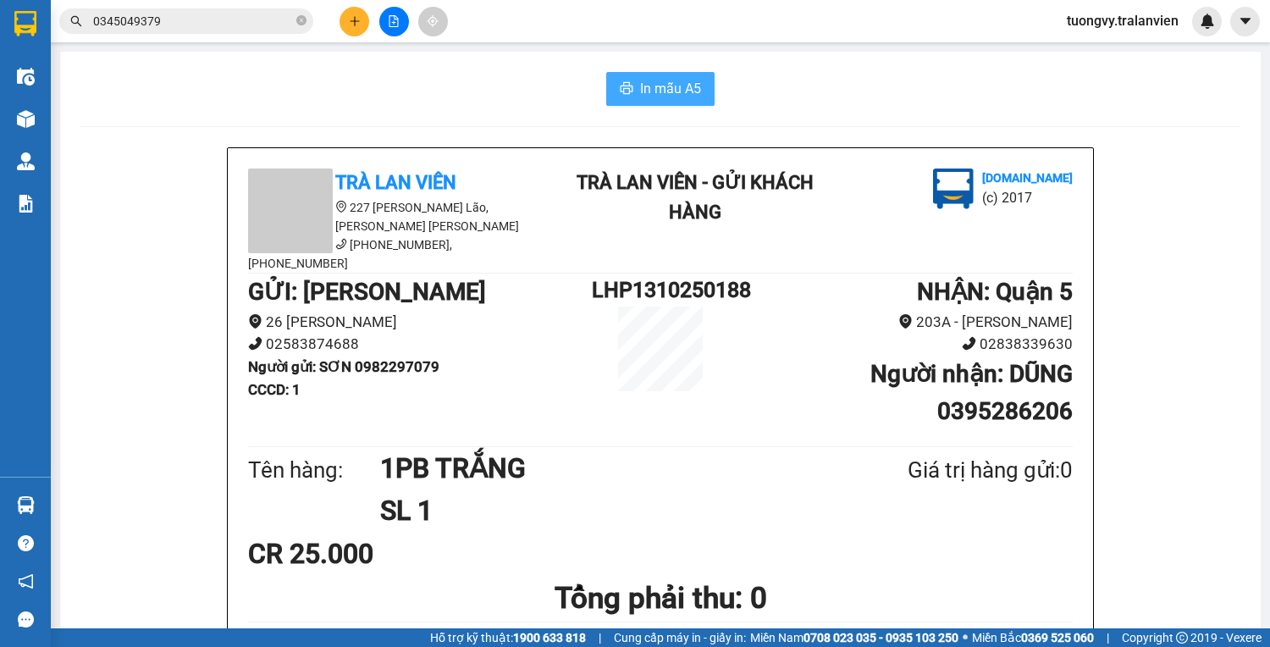
click at [640, 80] on span "In mẫu A5" at bounding box center [670, 88] width 61 height 21
click at [352, 27] on button at bounding box center [355, 22] width 30 height 30
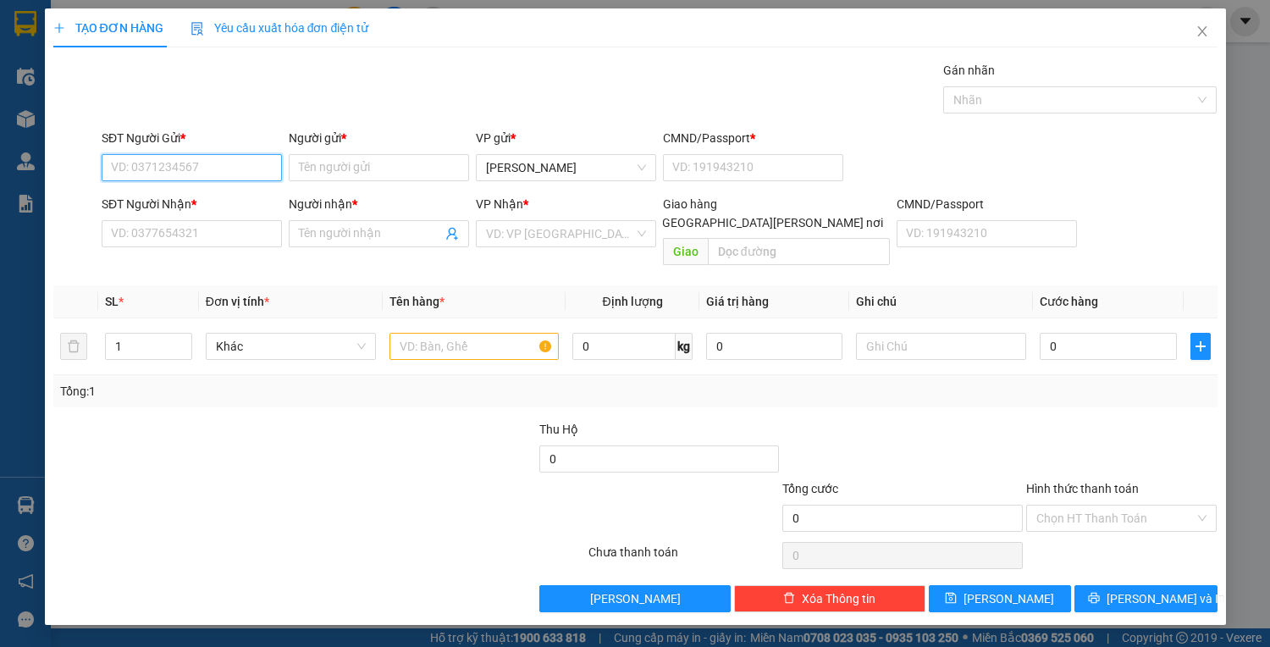
click at [156, 163] on input "SĐT Người Gửi *" at bounding box center [192, 167] width 180 height 27
type input "0935958484"
click at [164, 194] on div "0935958484 - TRÂM" at bounding box center [192, 200] width 160 height 19
type input "TRÂM"
type input "1"
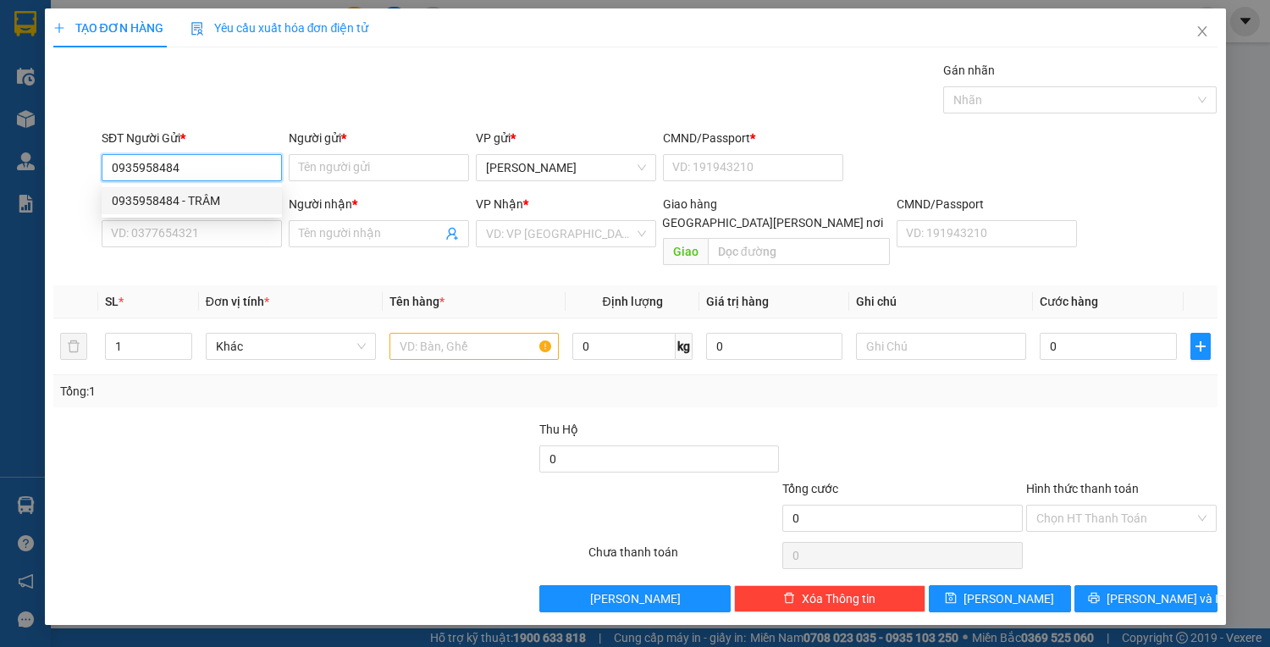
type input "0773729613"
type input "ý"
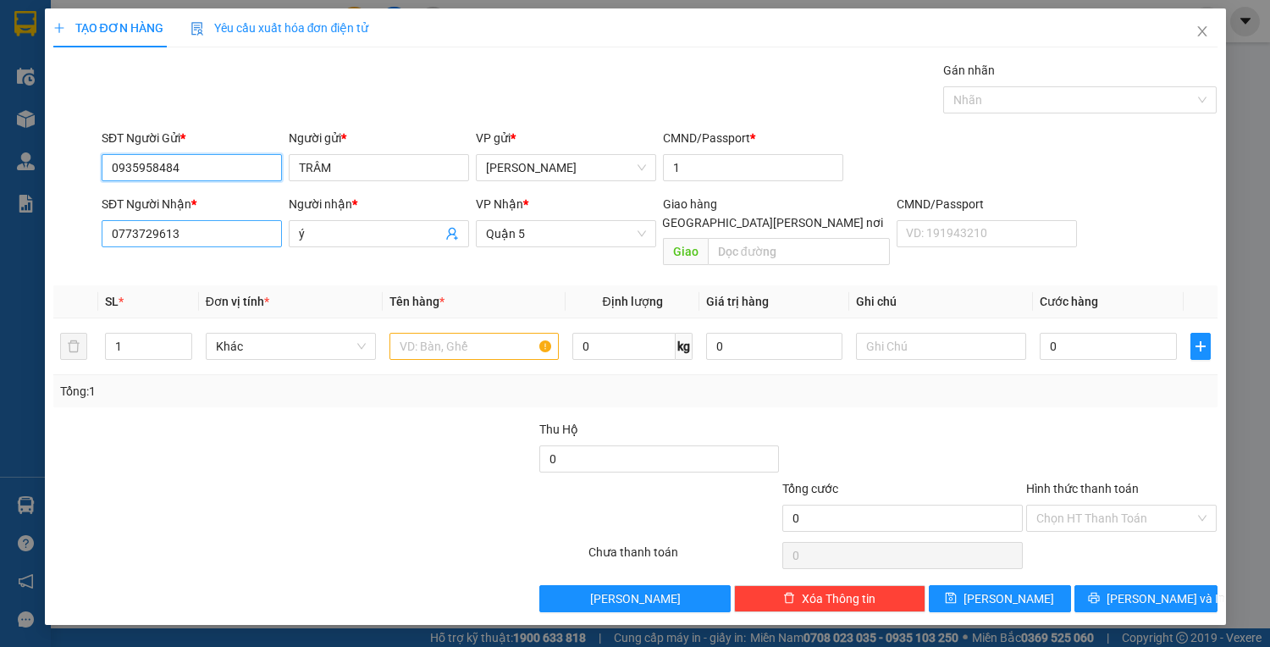
type input "0935958484"
click at [215, 231] on input "0773729613" at bounding box center [192, 233] width 180 height 27
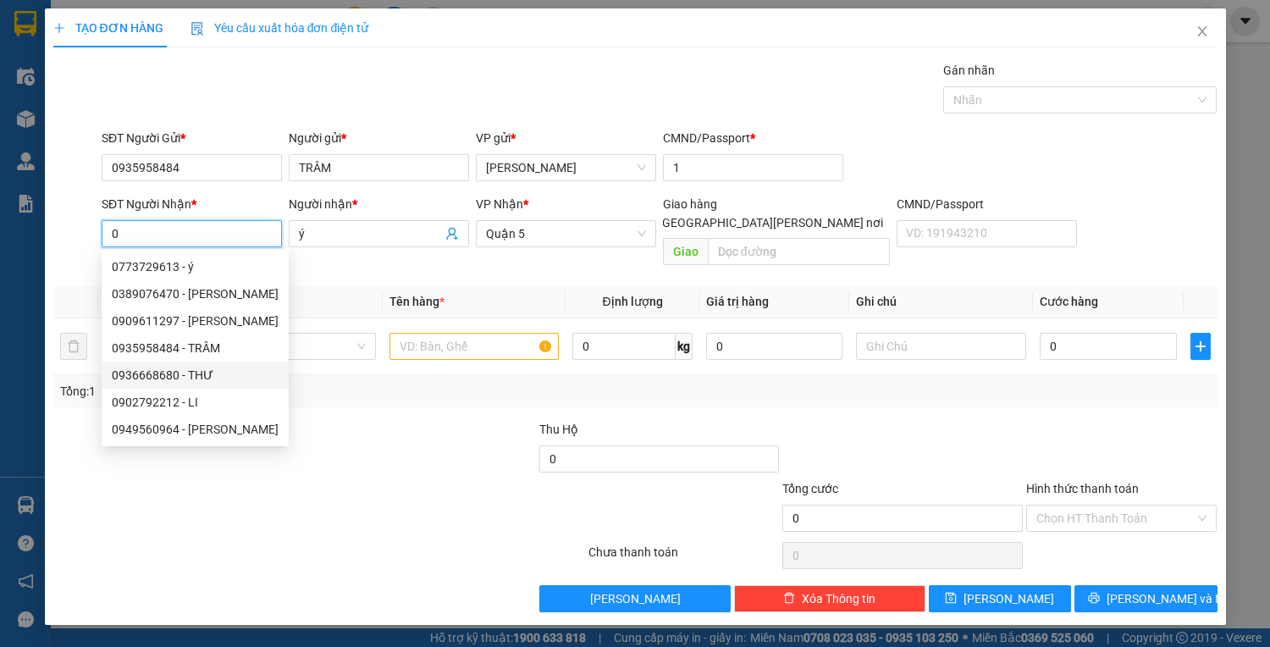
click at [172, 378] on div "0936668680 - THƯ" at bounding box center [195, 375] width 167 height 19
type input "0936668680"
type input "THƯ"
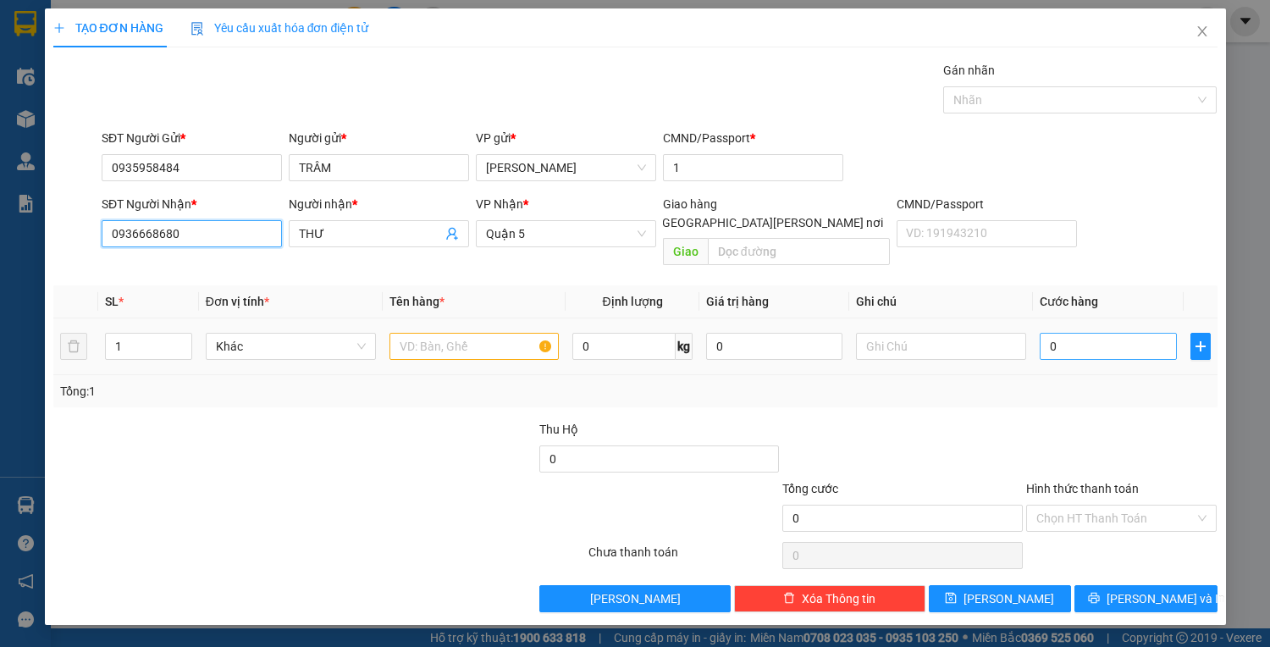
type input "0936668680"
click at [1100, 333] on input "0" at bounding box center [1108, 346] width 136 height 27
type input "3"
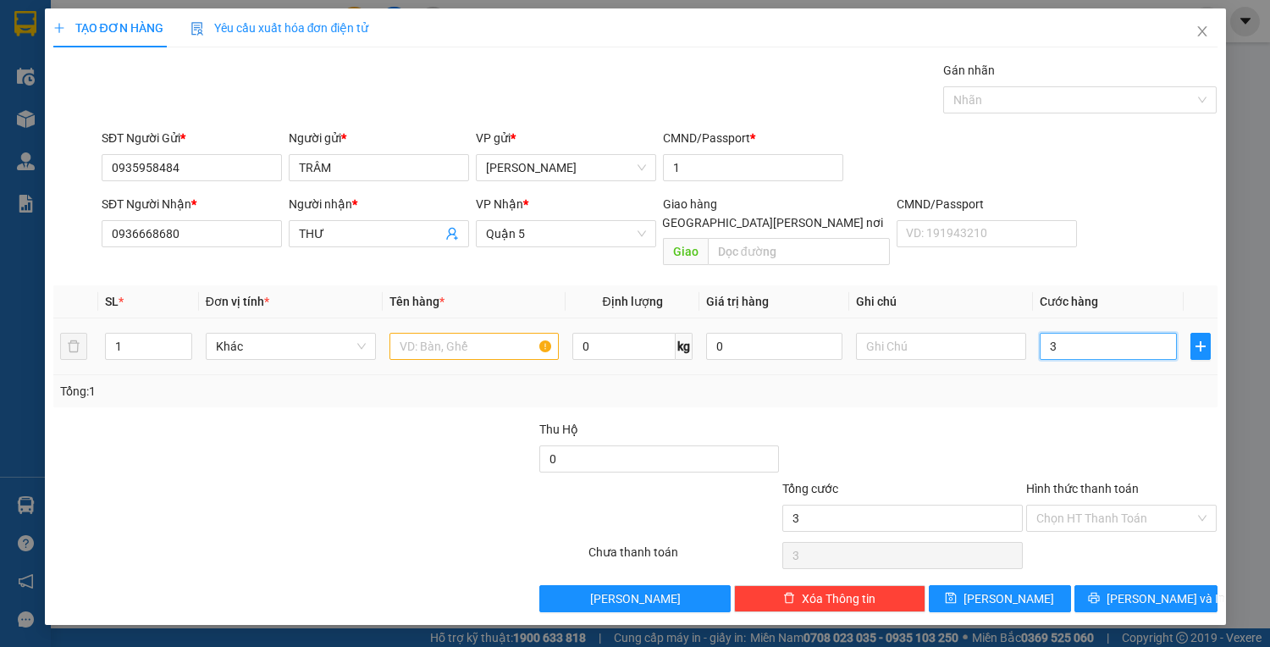
type input "30"
type input "30.000"
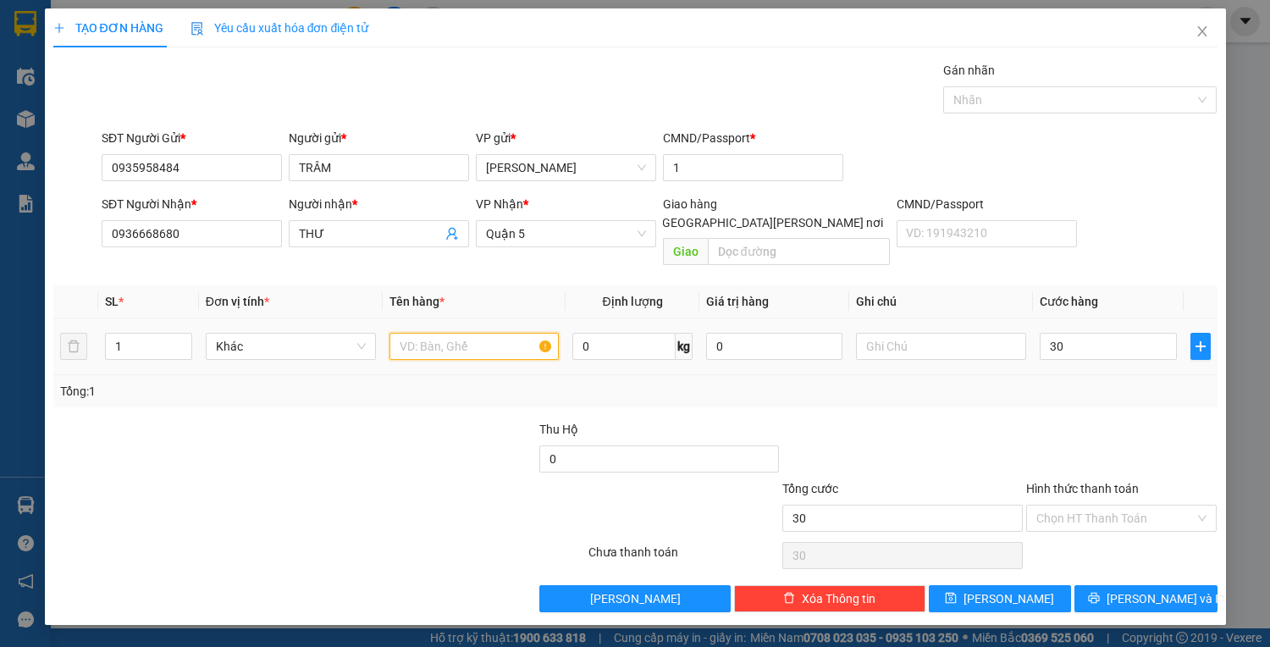
type input "30.000"
click at [448, 333] on input "text" at bounding box center [475, 346] width 170 height 27
type input "C"
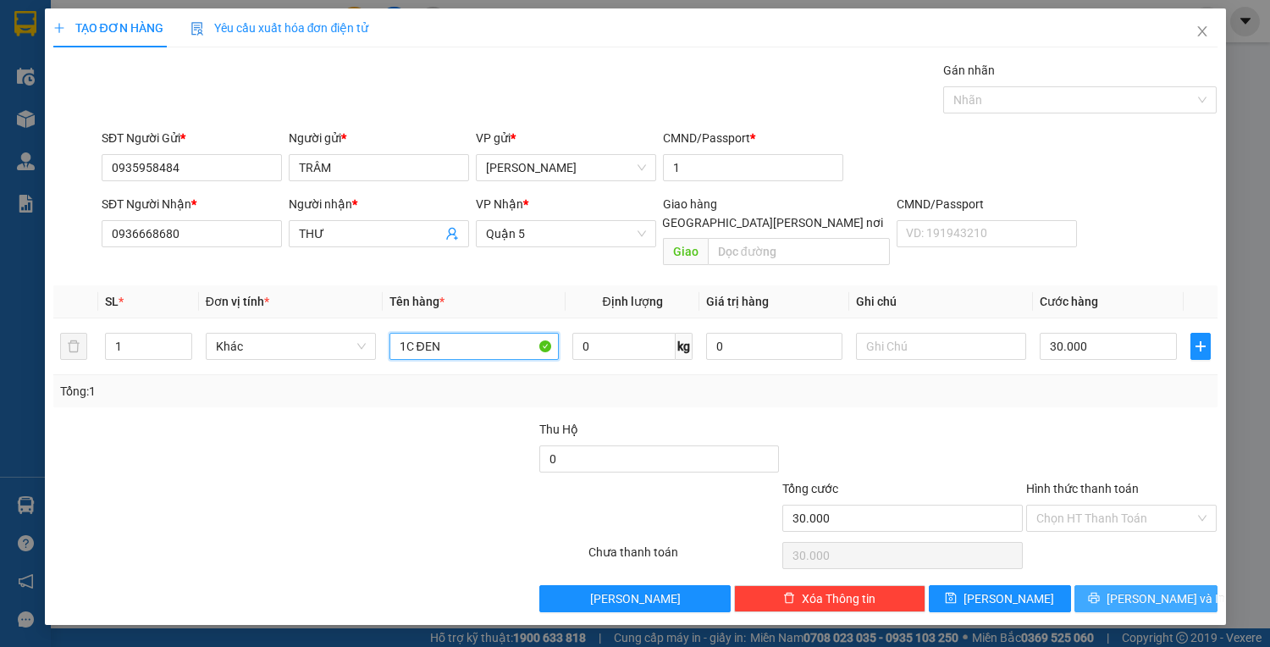
type input "1C ĐEN"
click at [1184, 585] on button "Lưu và In" at bounding box center [1146, 598] width 142 height 27
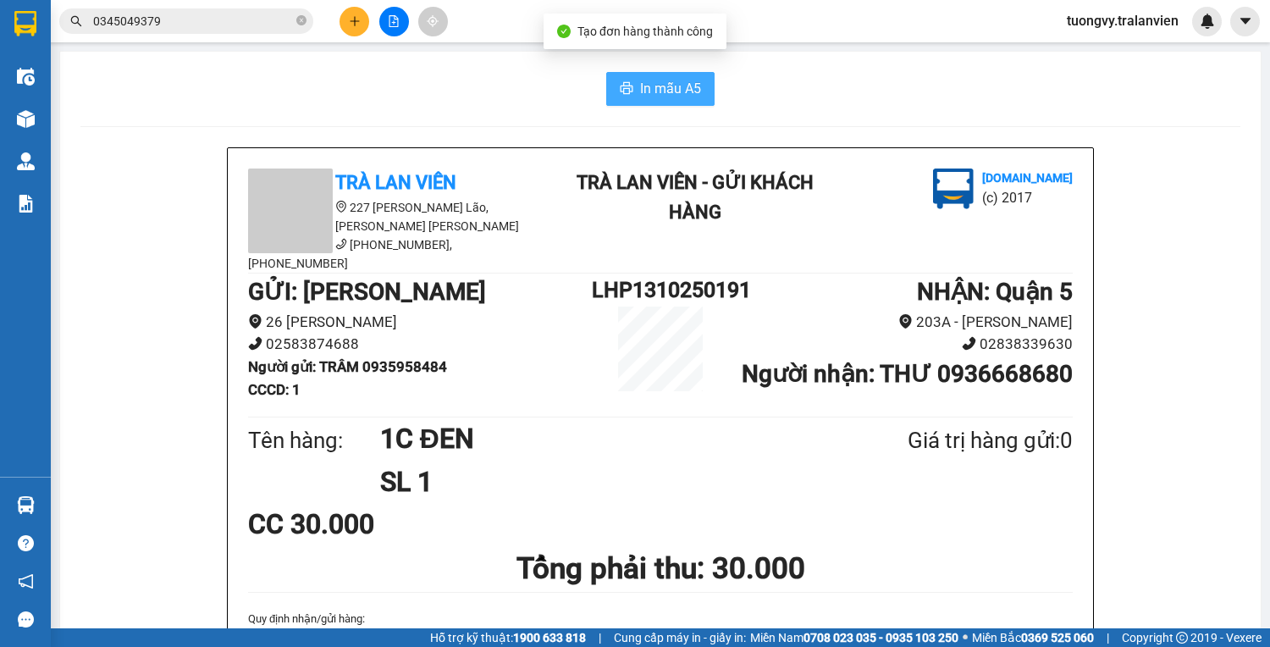
click at [659, 91] on span "In mẫu A5" at bounding box center [670, 88] width 61 height 21
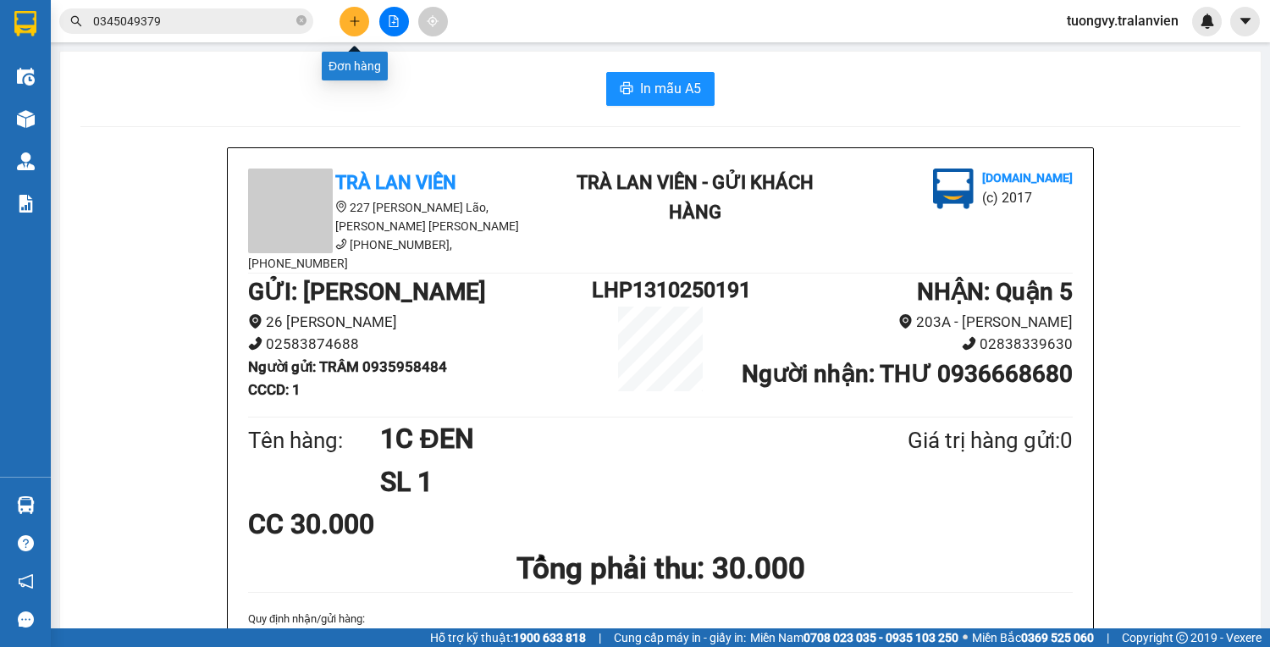
click at [357, 10] on button at bounding box center [355, 22] width 30 height 30
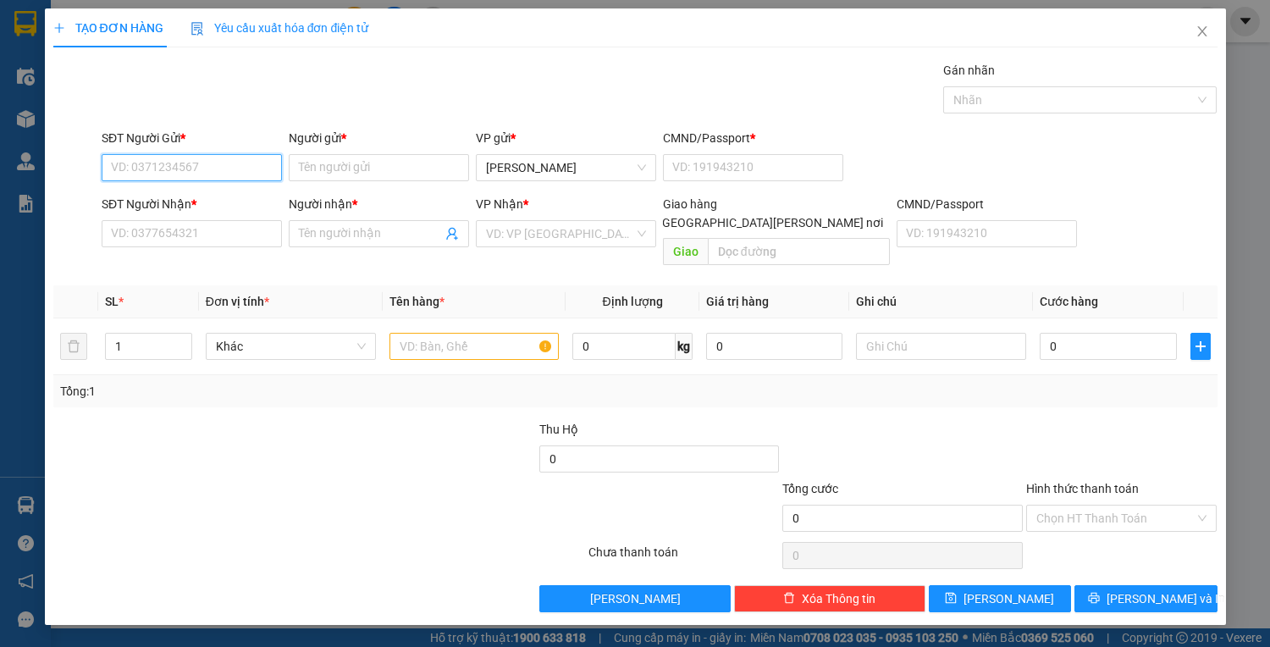
click at [163, 158] on input "SĐT Người Gửi *" at bounding box center [192, 167] width 180 height 27
click at [517, 339] on input "text" at bounding box center [475, 346] width 170 height 27
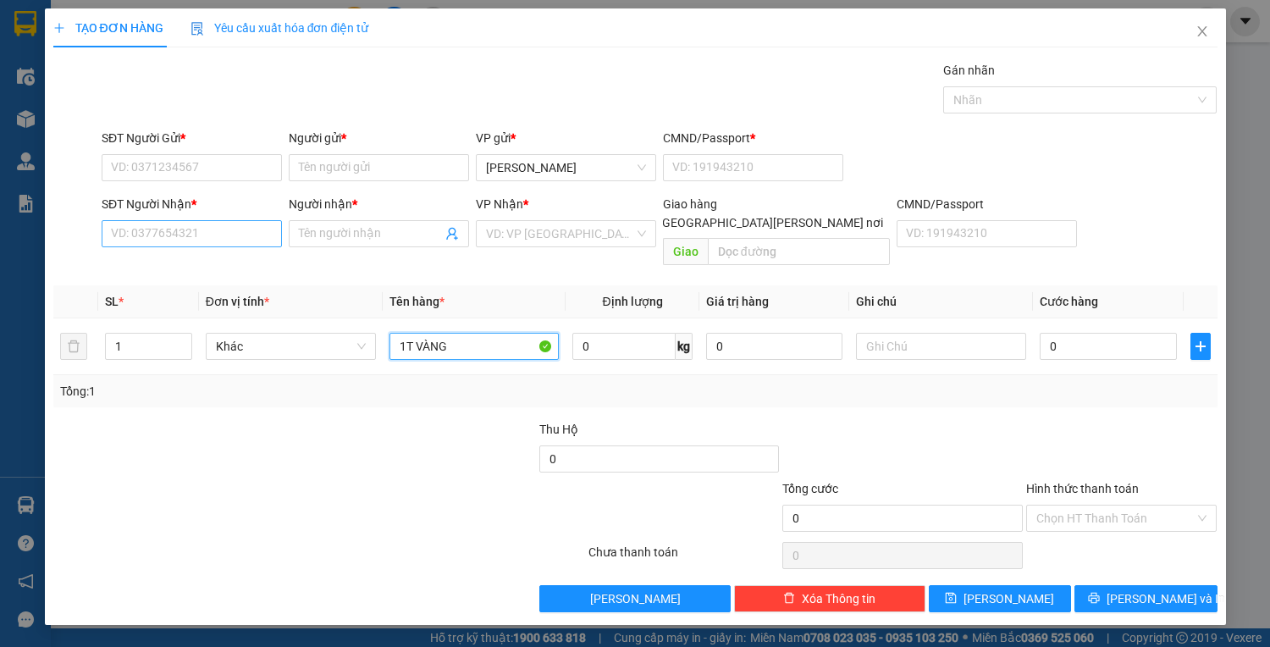
type input "1T VÀNG"
click at [153, 241] on input "SĐT Người Nhận *" at bounding box center [192, 233] width 180 height 27
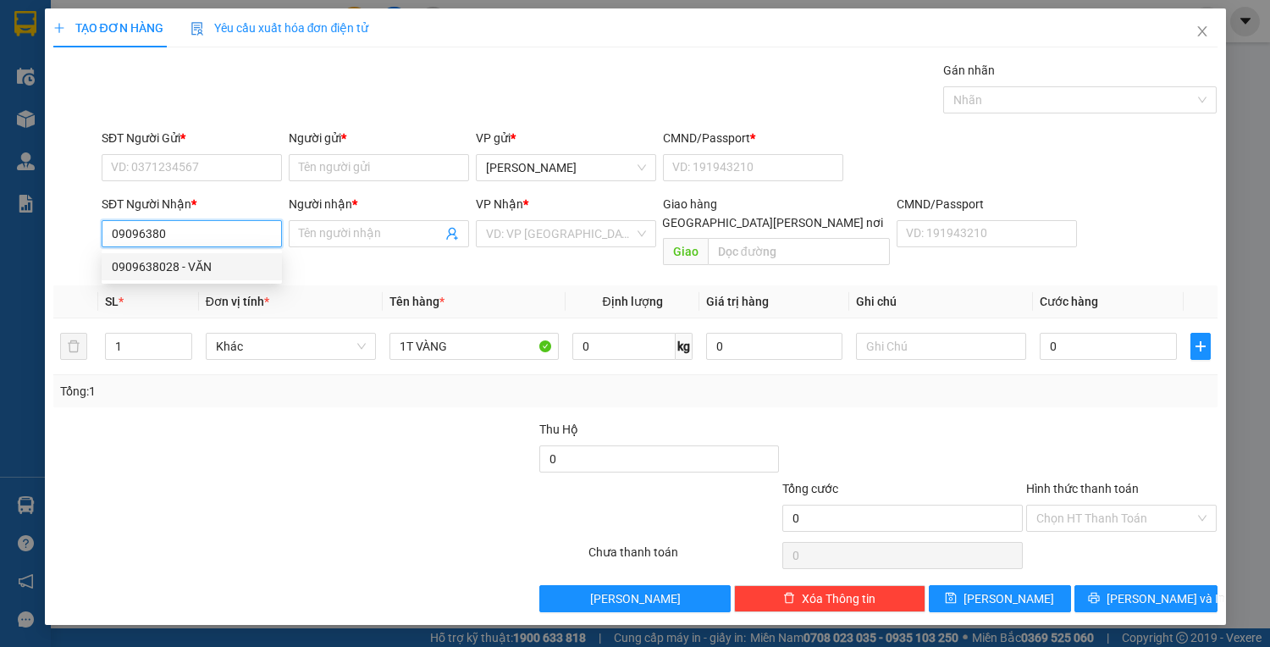
click at [163, 268] on div "0909638028 - VĂN" at bounding box center [192, 266] width 160 height 19
type input "0909638028"
type input "VĂN"
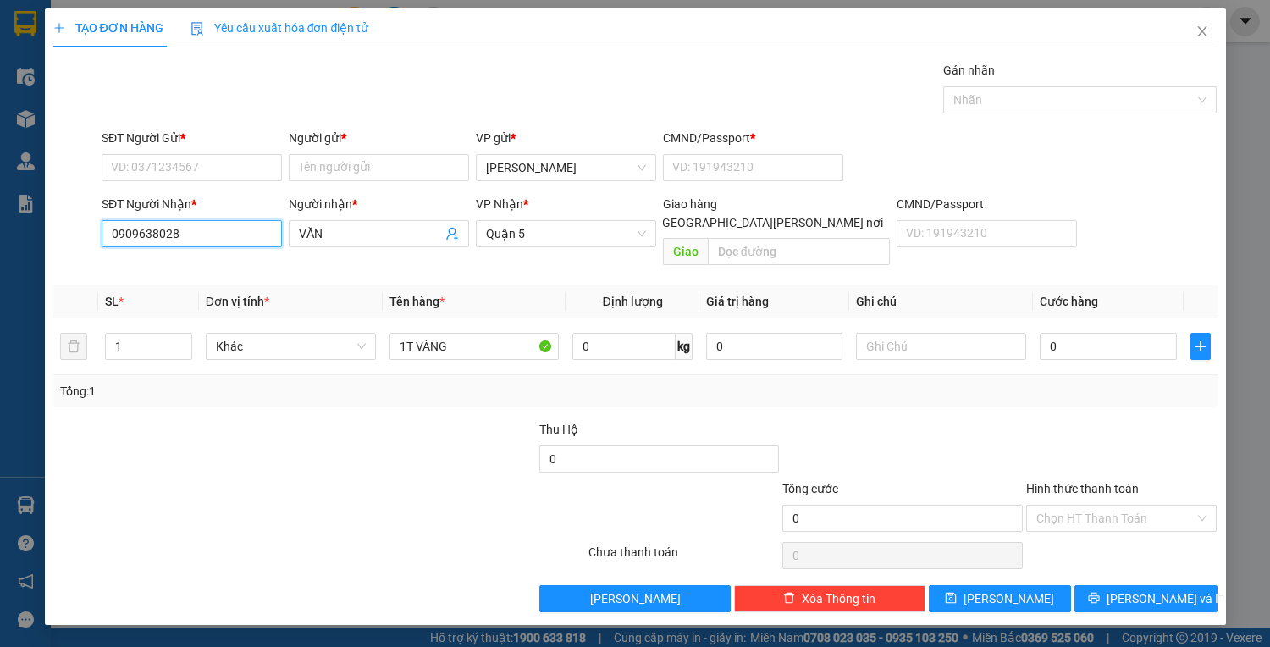
type input "0909638028"
click at [193, 180] on div "SĐT Người Gửi * VD: 0371234567" at bounding box center [192, 158] width 180 height 59
click at [200, 163] on input "SĐT Người Gửi *" at bounding box center [192, 167] width 180 height 27
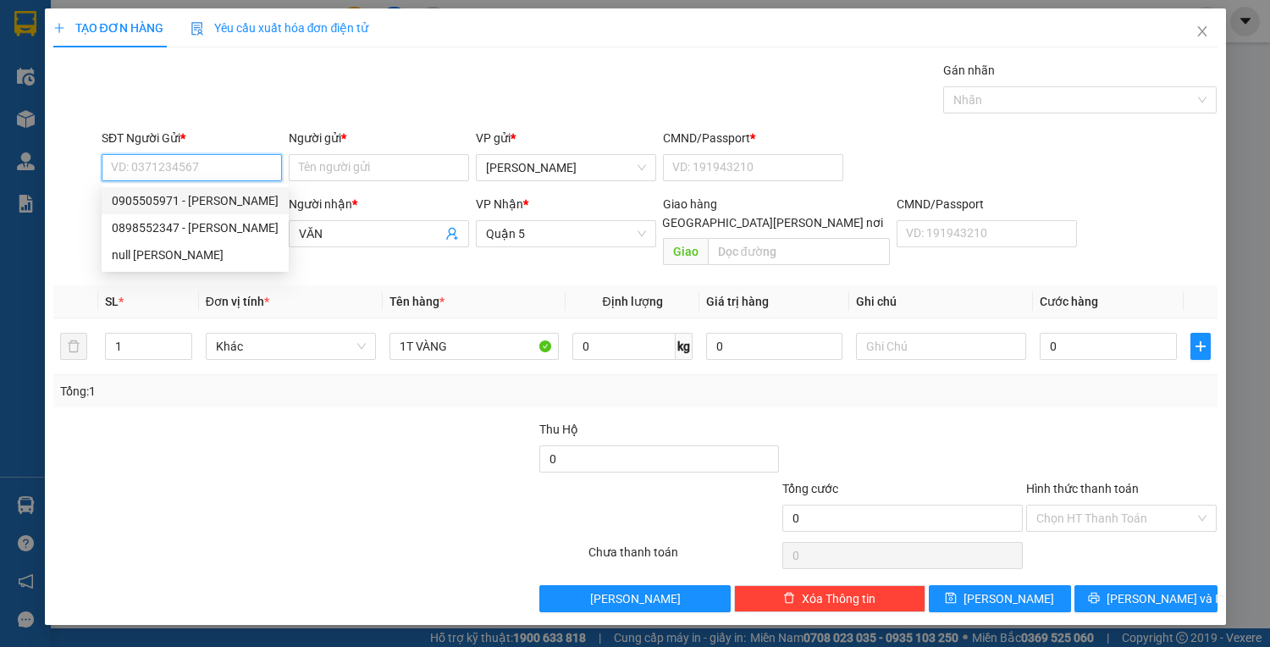
click at [143, 191] on div "0905505971 - VIÊN HUỆ" at bounding box center [195, 200] width 167 height 19
type input "0905505971"
type input "VIÊN HUỆ"
type input "1"
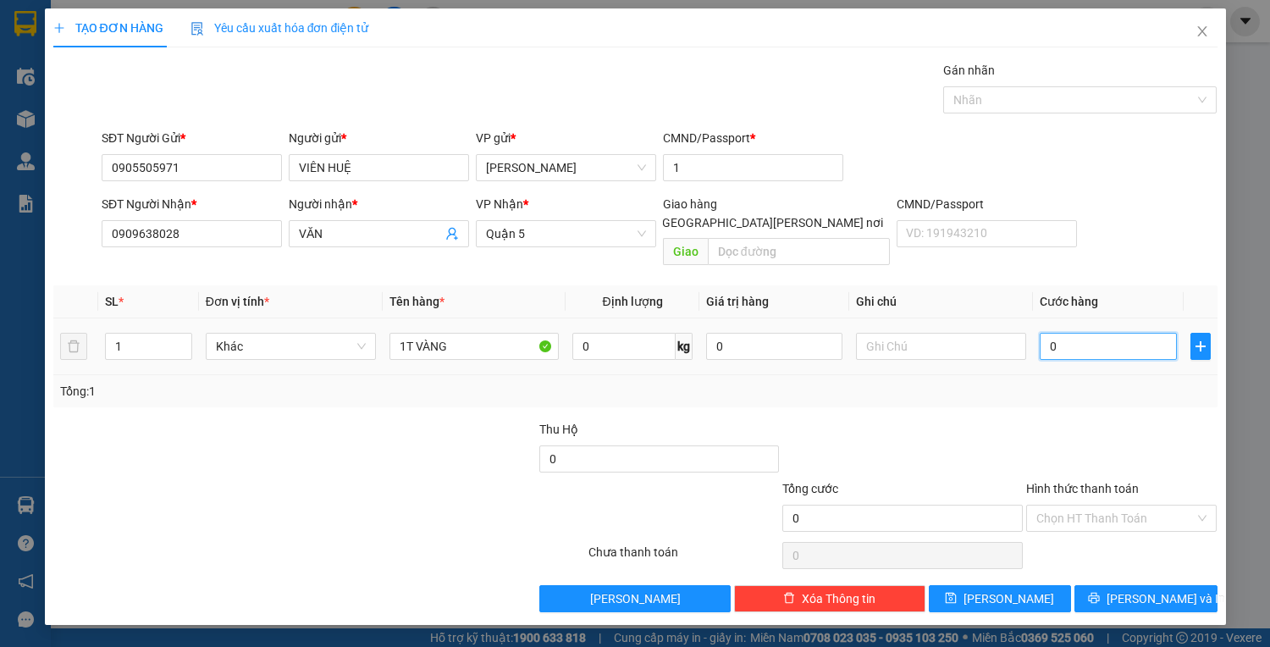
click at [1091, 333] on input "0" at bounding box center [1108, 346] width 136 height 27
drag, startPoint x: 140, startPoint y: 163, endPoint x: 88, endPoint y: 176, distance: 53.4
click at [88, 176] on div "SĐT Người Gửi * 0905505971 0905505971 Người gửi * VIÊN HUỆ VP gửi * Lê Hồng Pho…" at bounding box center [636, 158] width 1168 height 59
click at [1103, 333] on input "0" at bounding box center [1108, 346] width 136 height 27
type input "4"
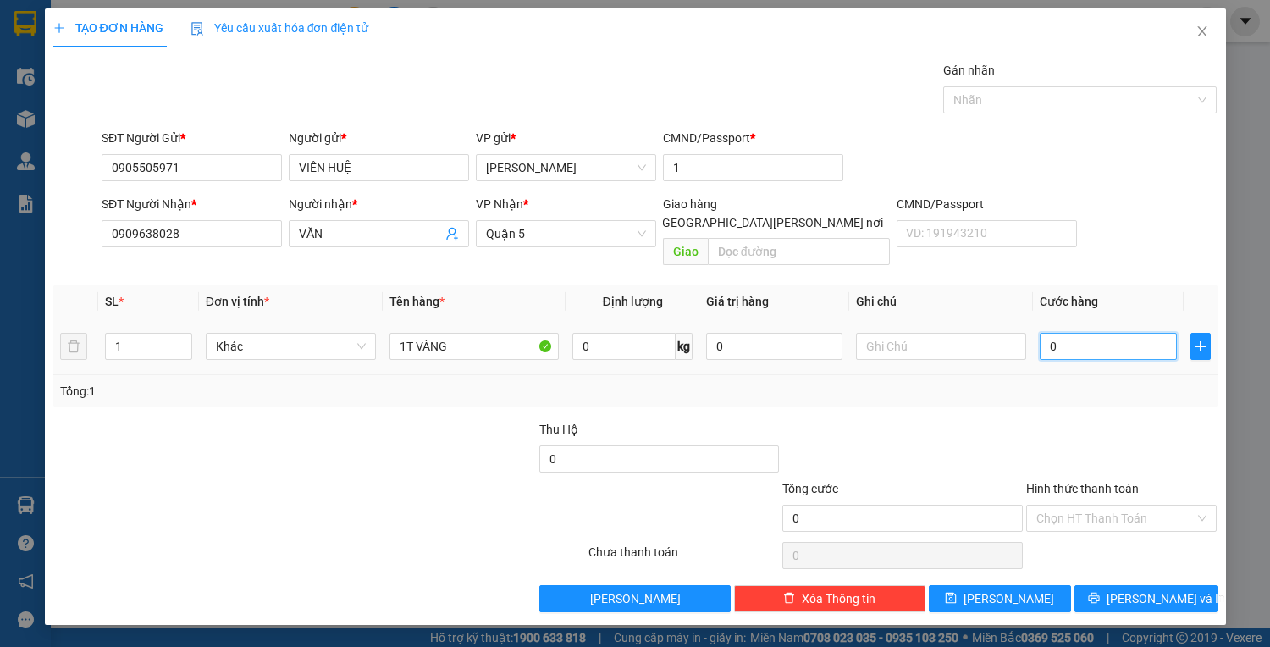
type input "4"
type input "40"
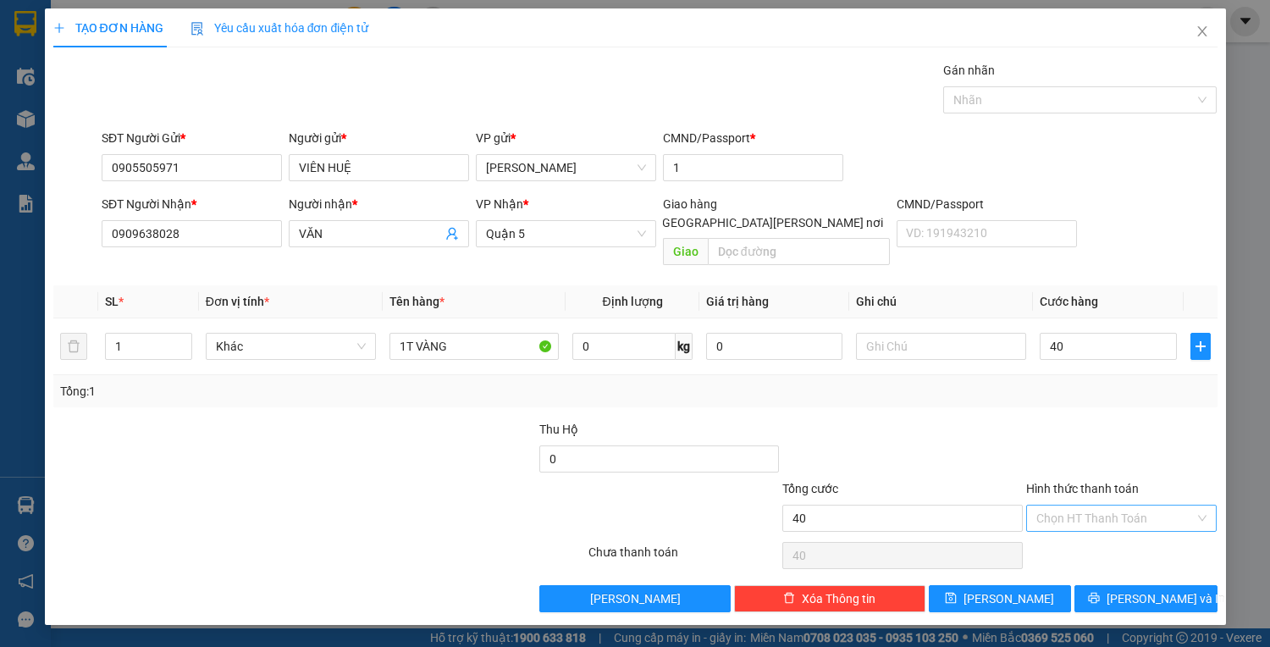
type input "40.000"
click at [1086, 506] on input "Hình thức thanh toán" at bounding box center [1115, 518] width 159 height 25
click at [1069, 534] on div "Tại văn phòng" at bounding box center [1121, 531] width 171 height 19
type input "0"
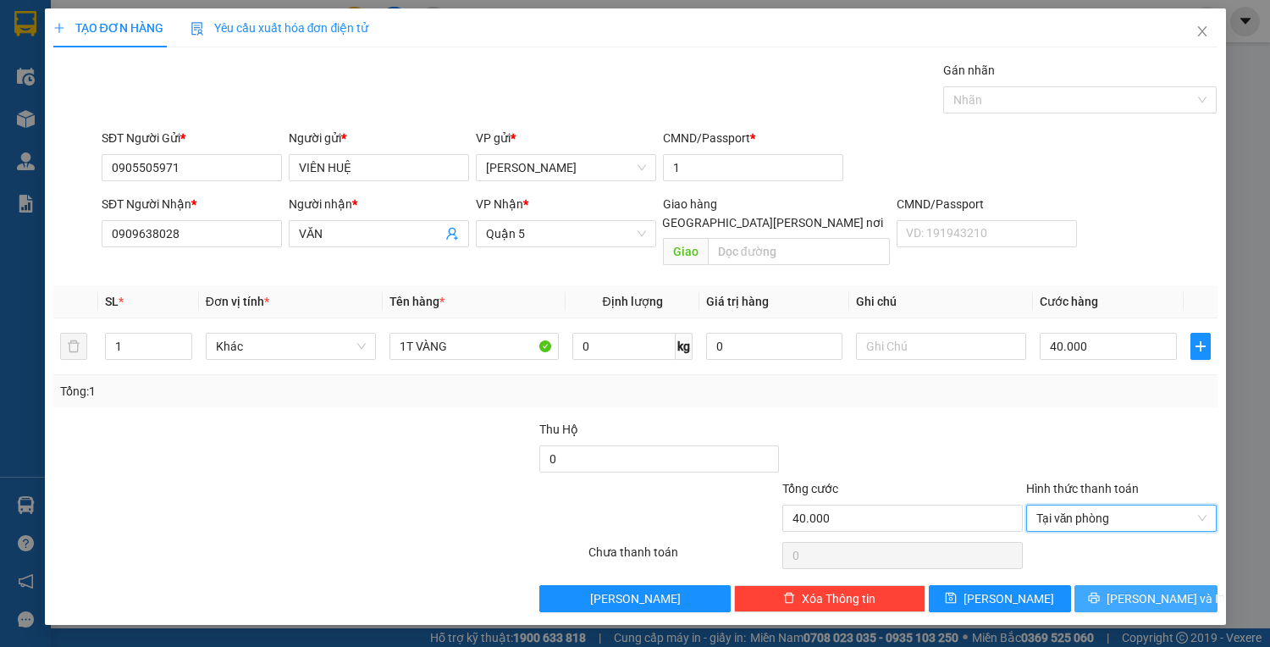
click at [1192, 585] on button "Lưu và In" at bounding box center [1146, 598] width 142 height 27
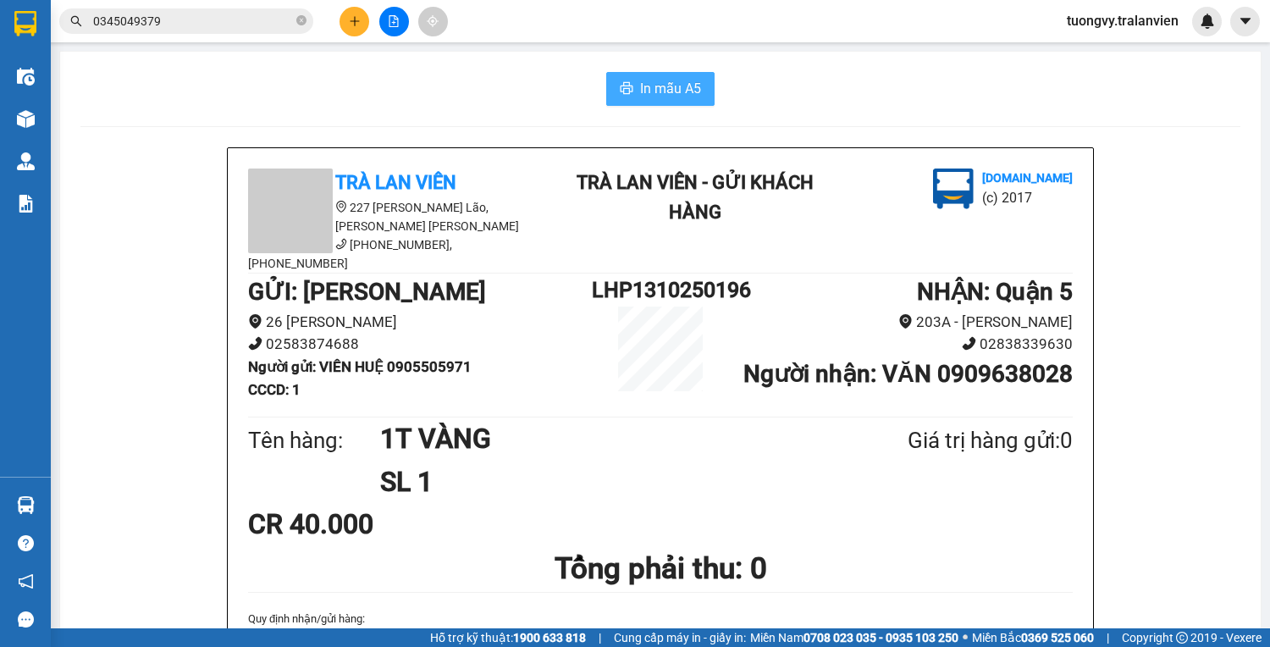
click at [671, 88] on span "In mẫu A5" at bounding box center [670, 88] width 61 height 21
click at [356, 17] on icon "plus" at bounding box center [355, 21] width 12 height 12
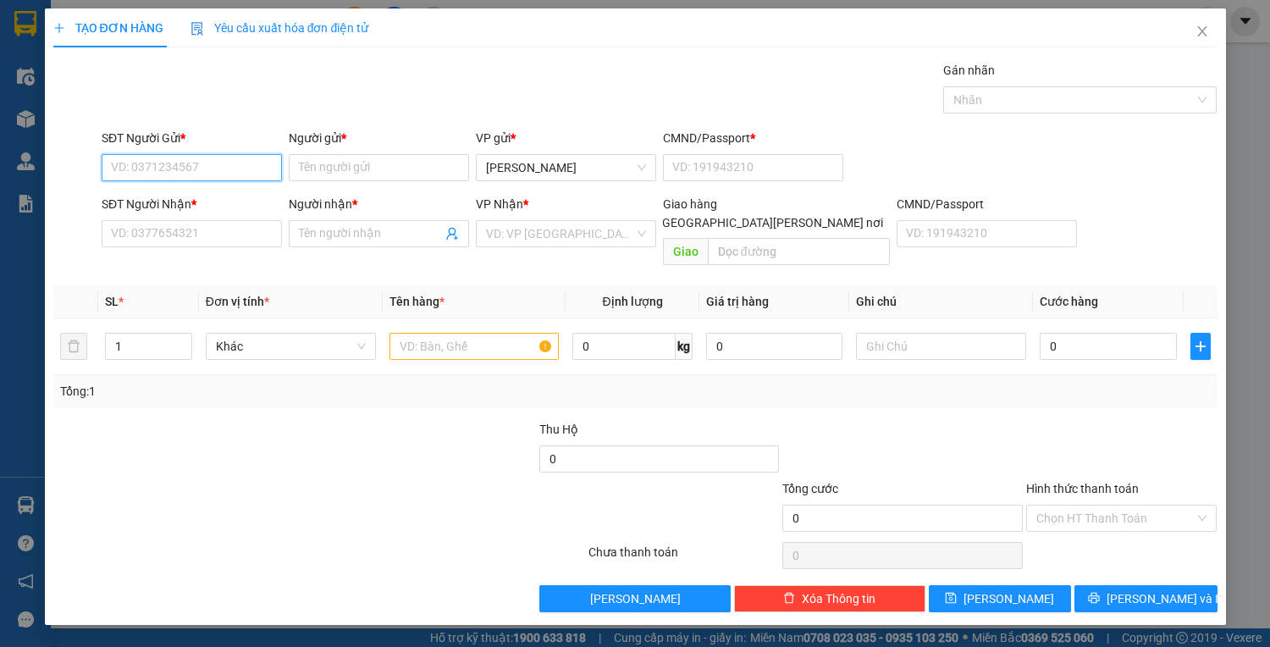
click at [185, 169] on input "SĐT Người Gửi *" at bounding box center [192, 167] width 180 height 27
click at [141, 226] on input "SĐT Người Nhận *" at bounding box center [192, 233] width 180 height 27
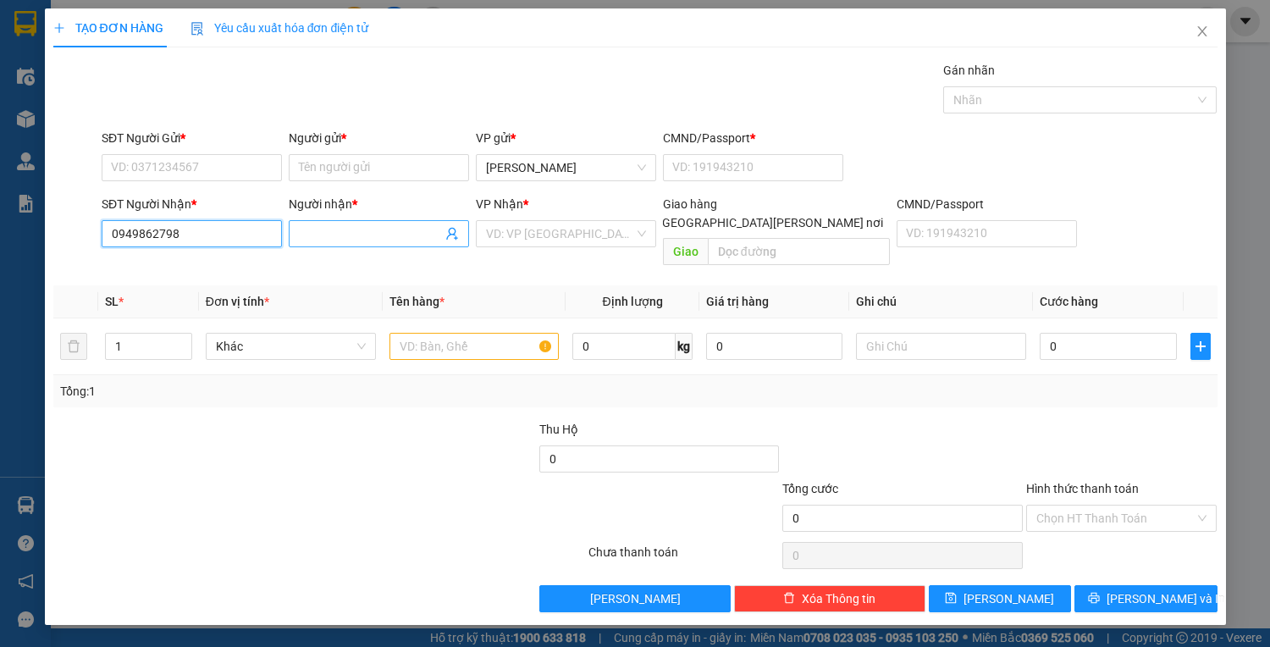
type input "0949862798"
click at [342, 235] on input "Người nhận *" at bounding box center [370, 233] width 143 height 19
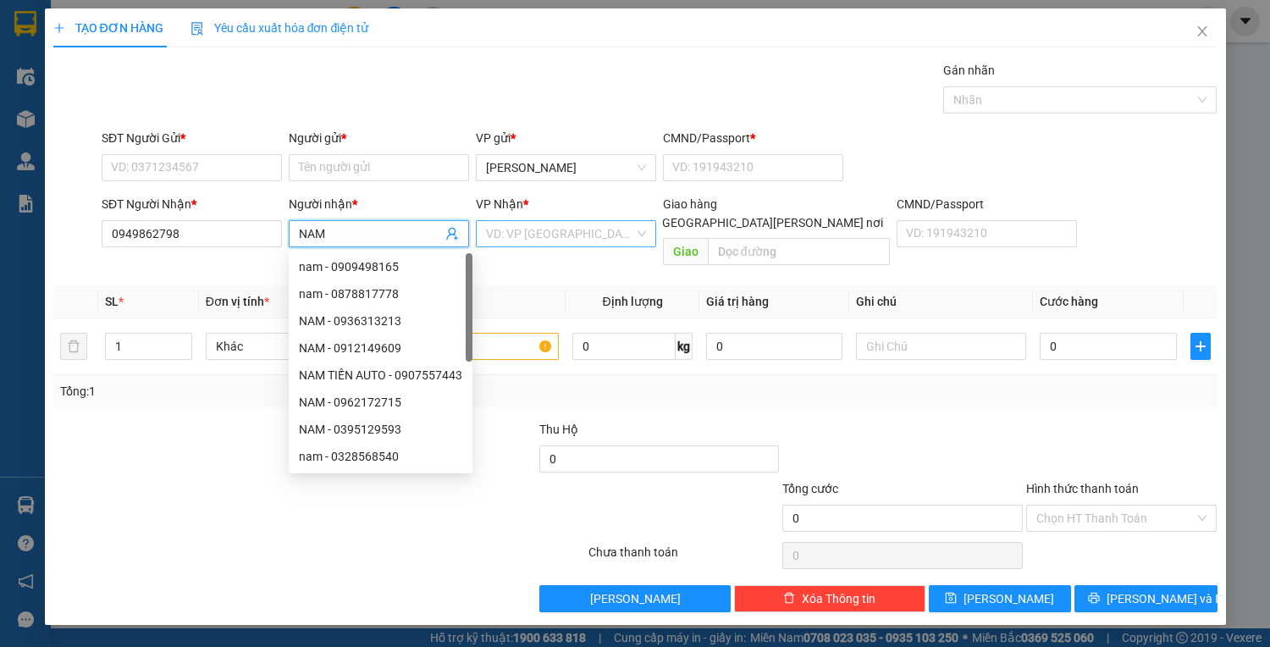
type input "NAM"
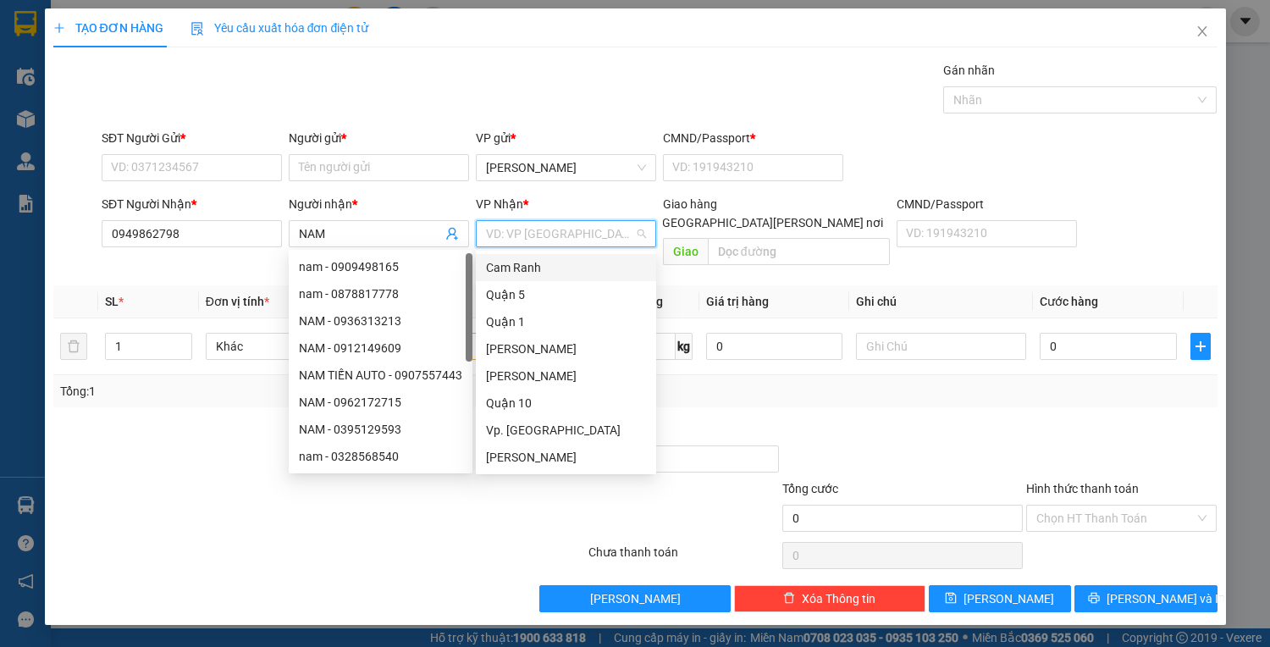
click at [539, 237] on input "search" at bounding box center [560, 233] width 148 height 25
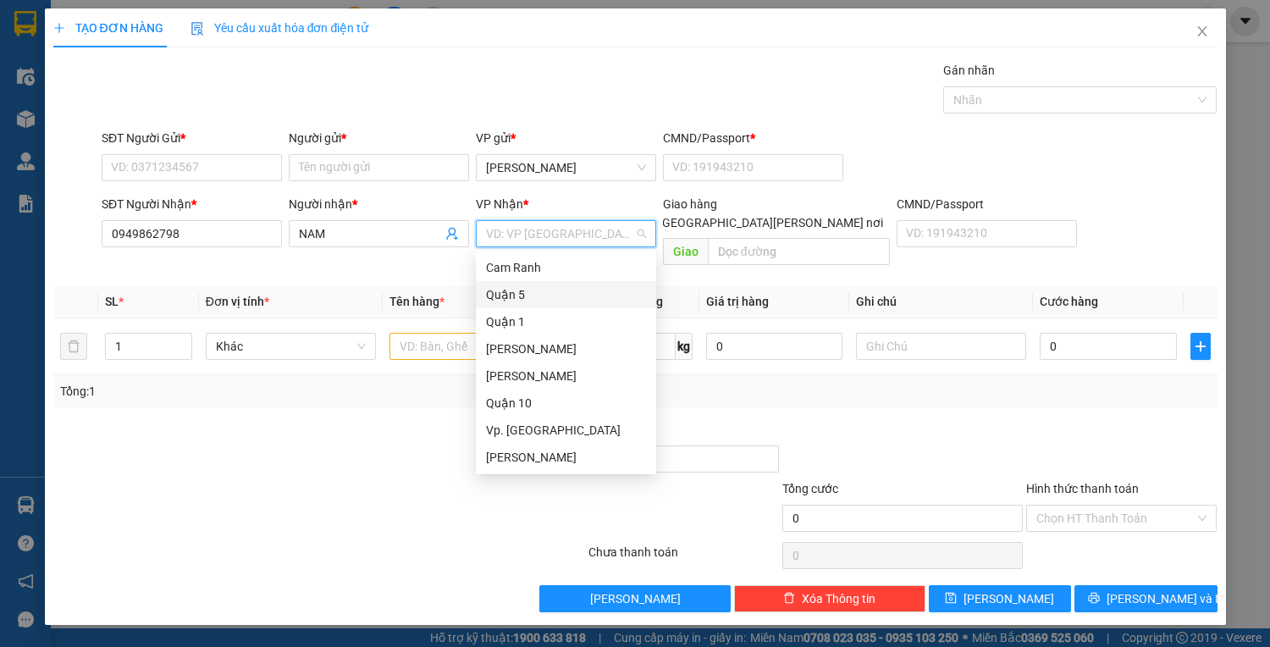
click at [549, 295] on div "Quận 5" at bounding box center [566, 294] width 160 height 19
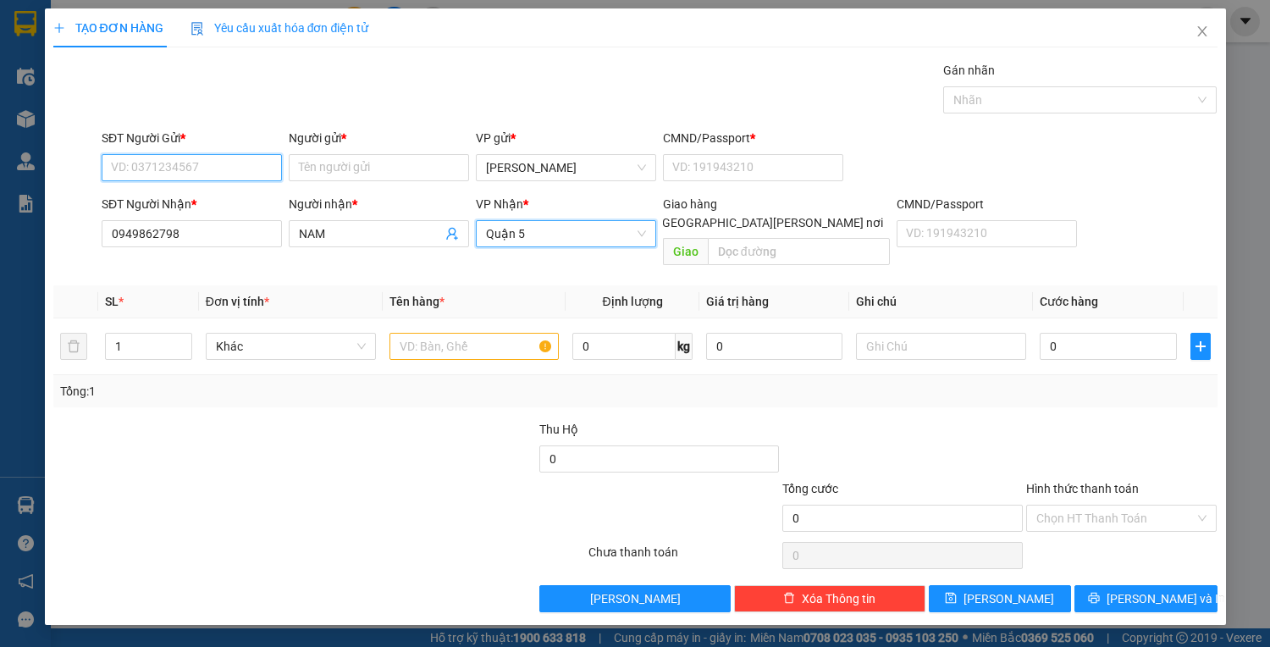
click at [149, 175] on input "SĐT Người Gửi *" at bounding box center [192, 167] width 180 height 27
click at [361, 151] on div "Người gửi *" at bounding box center [379, 141] width 180 height 25
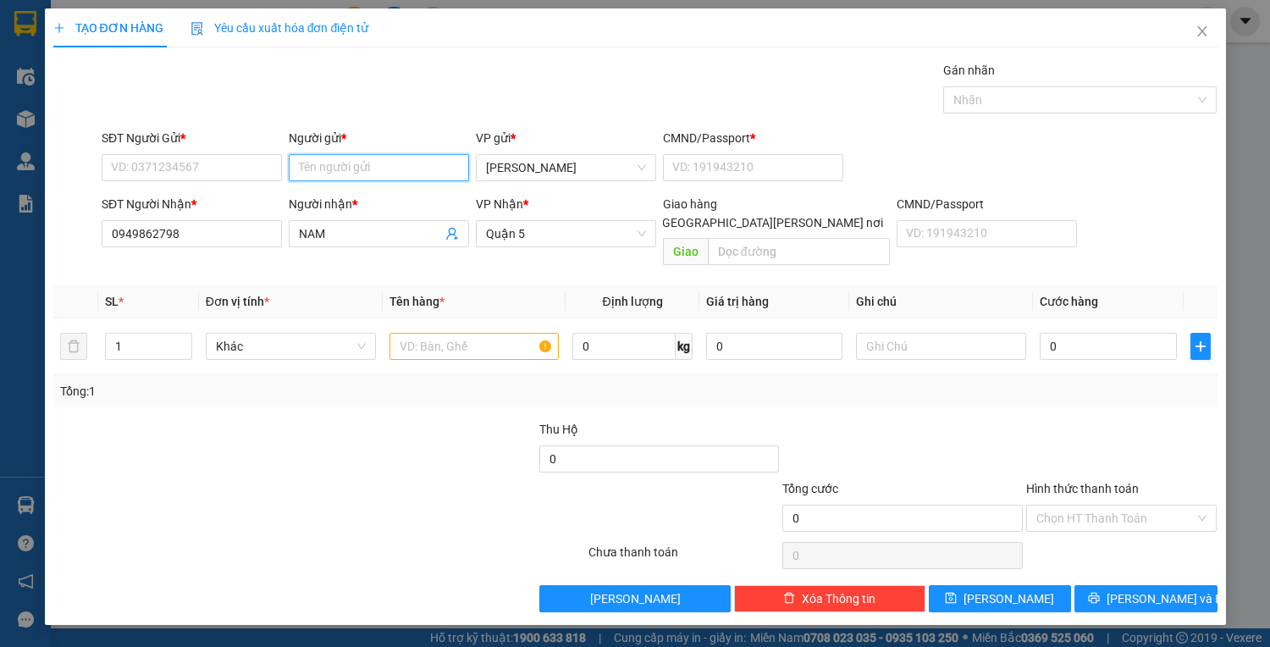
click at [368, 173] on input "Người gửi *" at bounding box center [379, 167] width 180 height 27
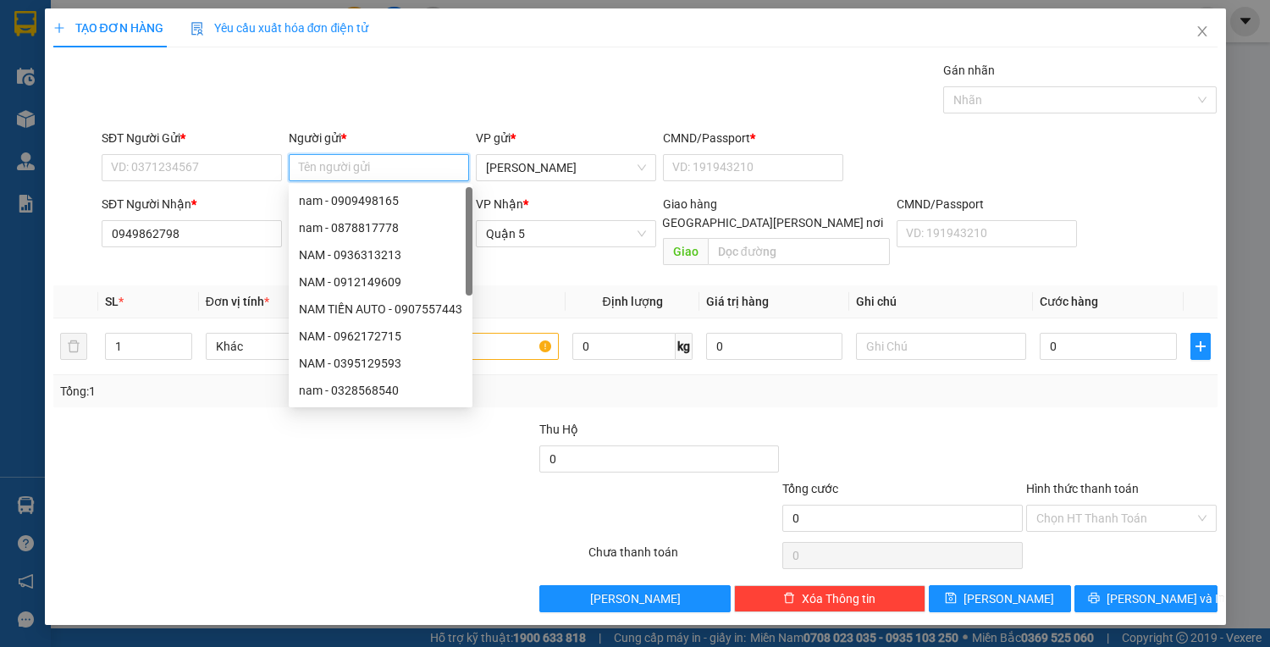
type input "A"
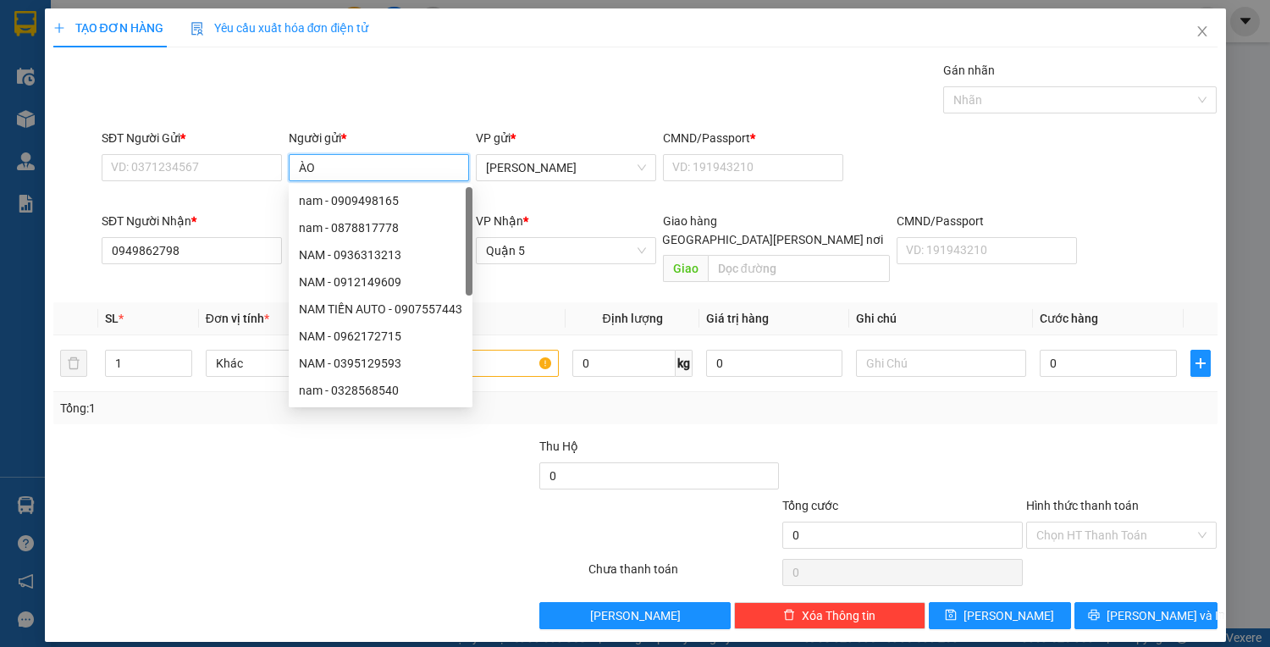
type input "À"
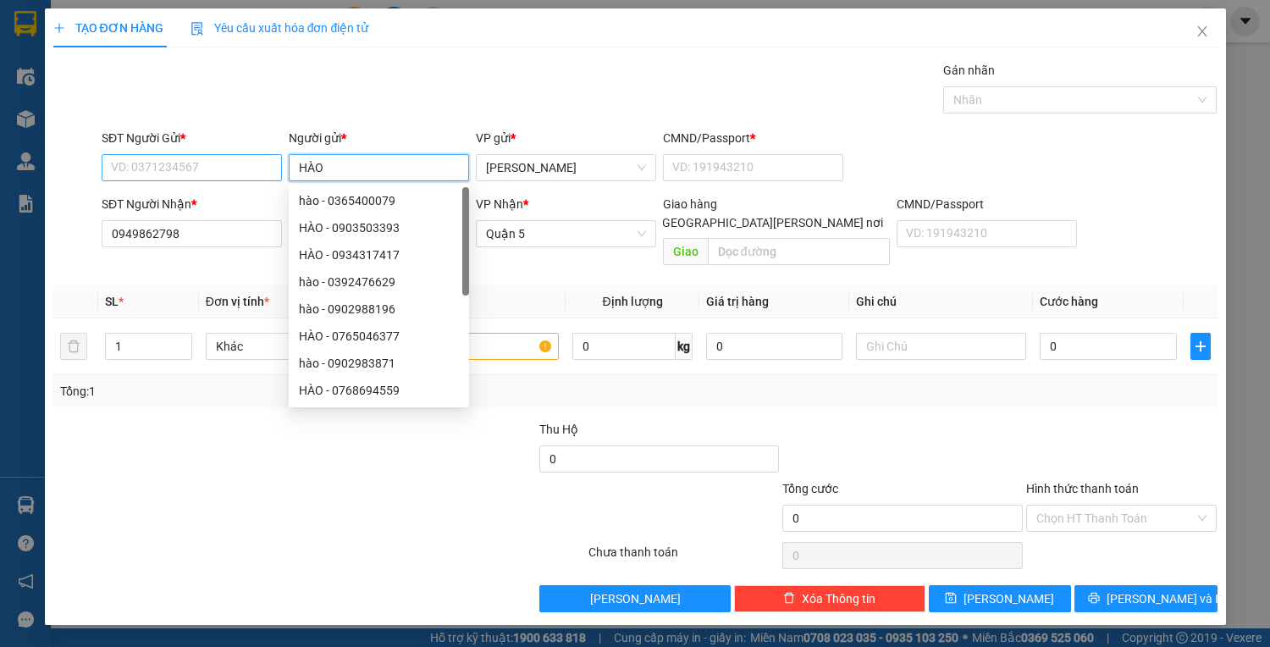
type input "HÀO"
click at [201, 159] on input "SĐT Người Gửi *" at bounding box center [192, 167] width 180 height 27
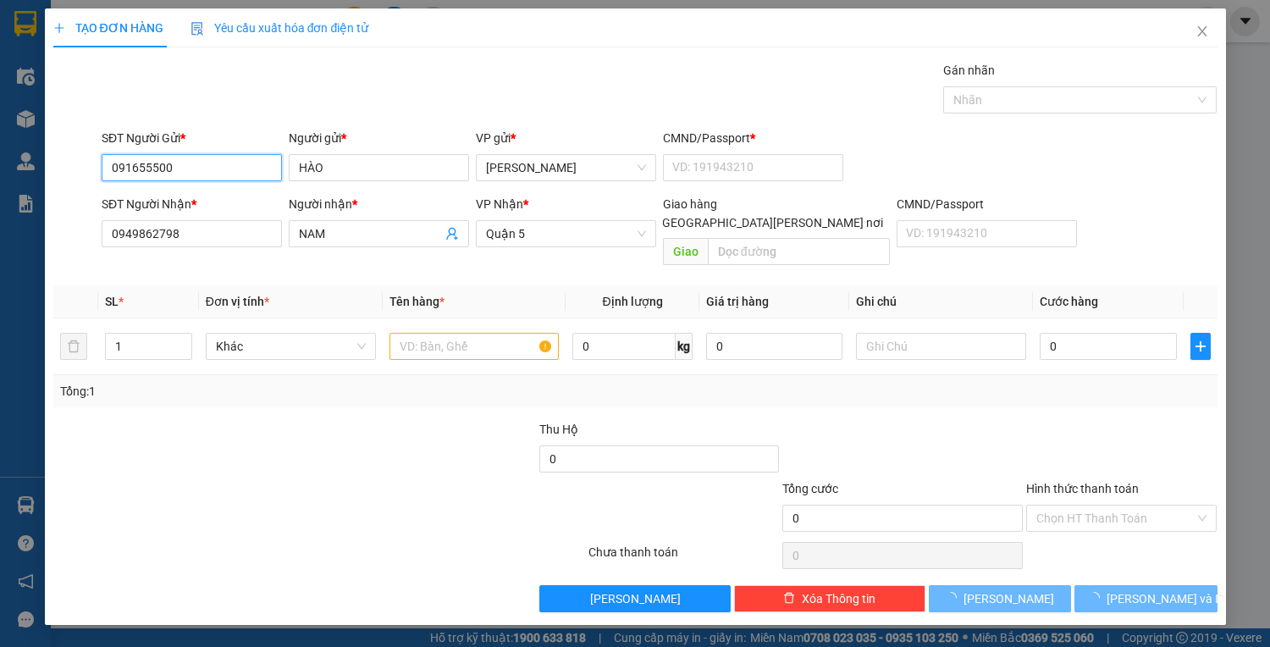
type input "0916555000"
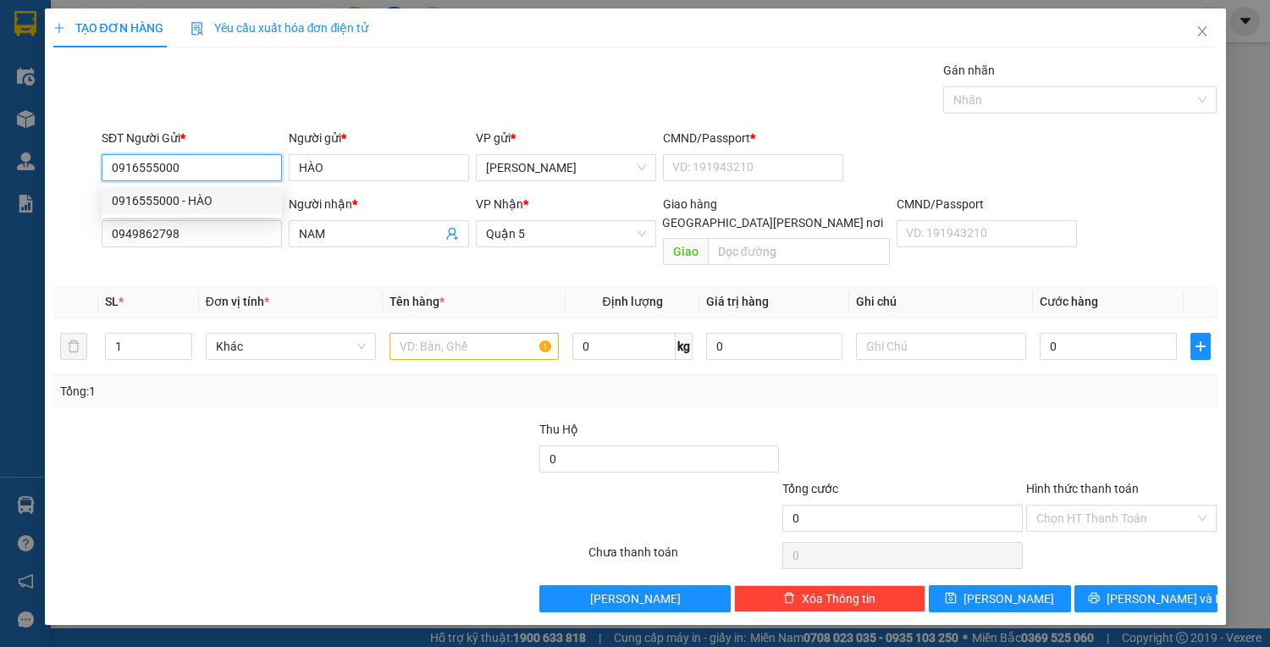
click at [166, 196] on div "0916555000 - HÀO" at bounding box center [192, 200] width 160 height 19
type input "1"
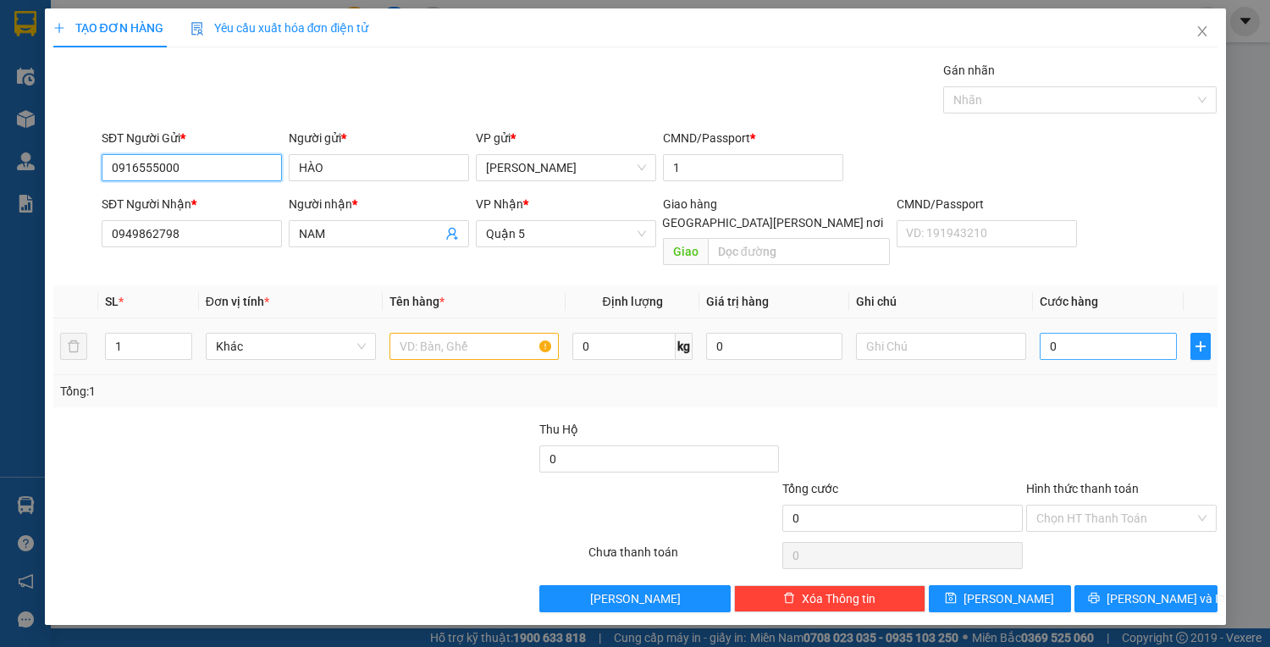
type input "0916555000"
click at [1067, 338] on input "0" at bounding box center [1108, 346] width 136 height 27
type input "4"
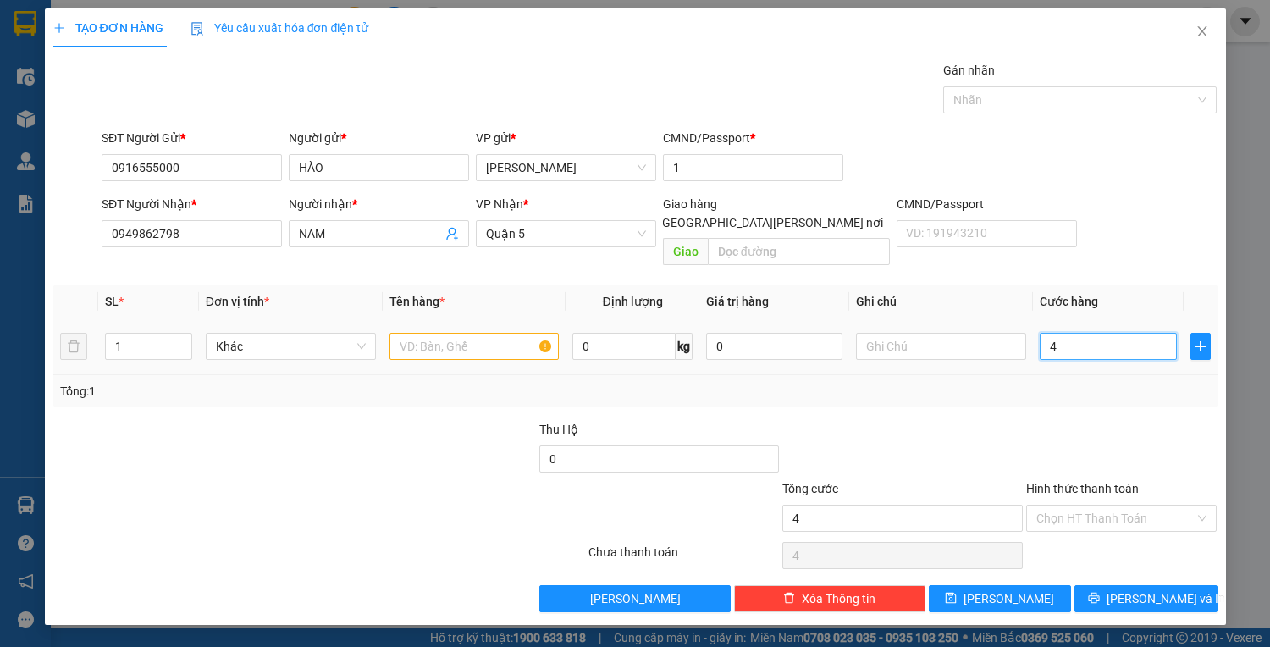
type input "45"
type input "45.000"
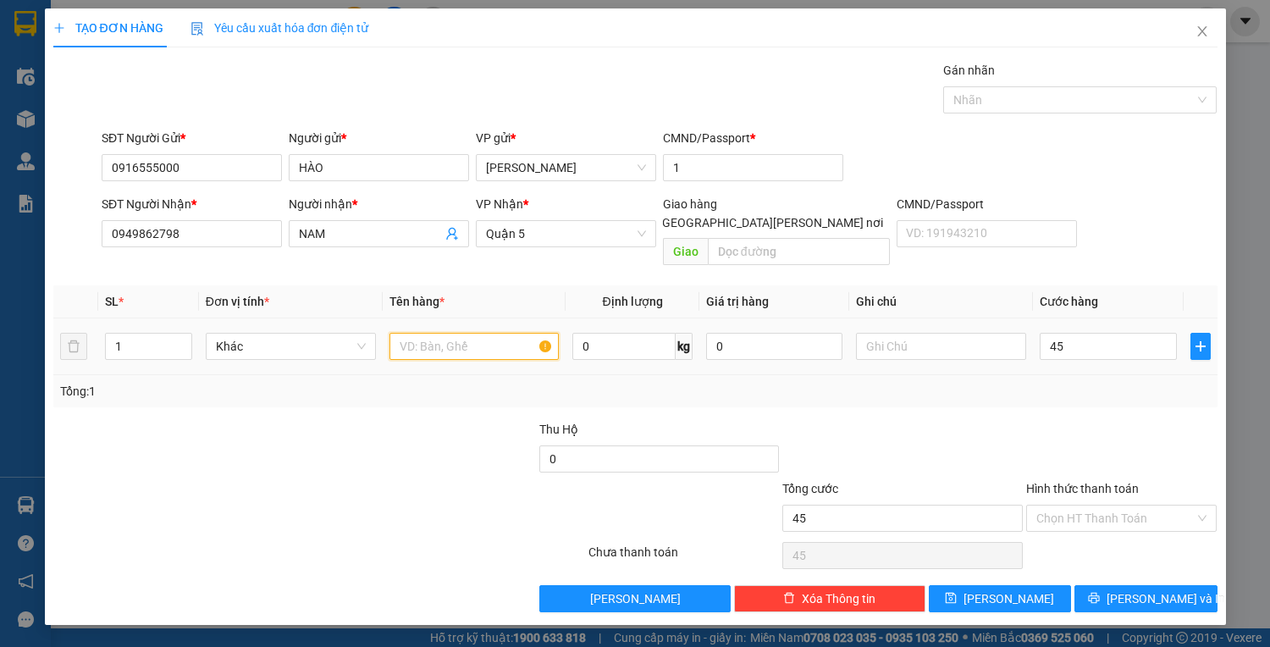
type input "45.000"
click at [473, 334] on input "text" at bounding box center [475, 346] width 170 height 27
type input "1T VÀNG"
click at [1077, 333] on input "45.000" at bounding box center [1108, 346] width 136 height 27
drag, startPoint x: 1085, startPoint y: 330, endPoint x: 1042, endPoint y: 340, distance: 43.4
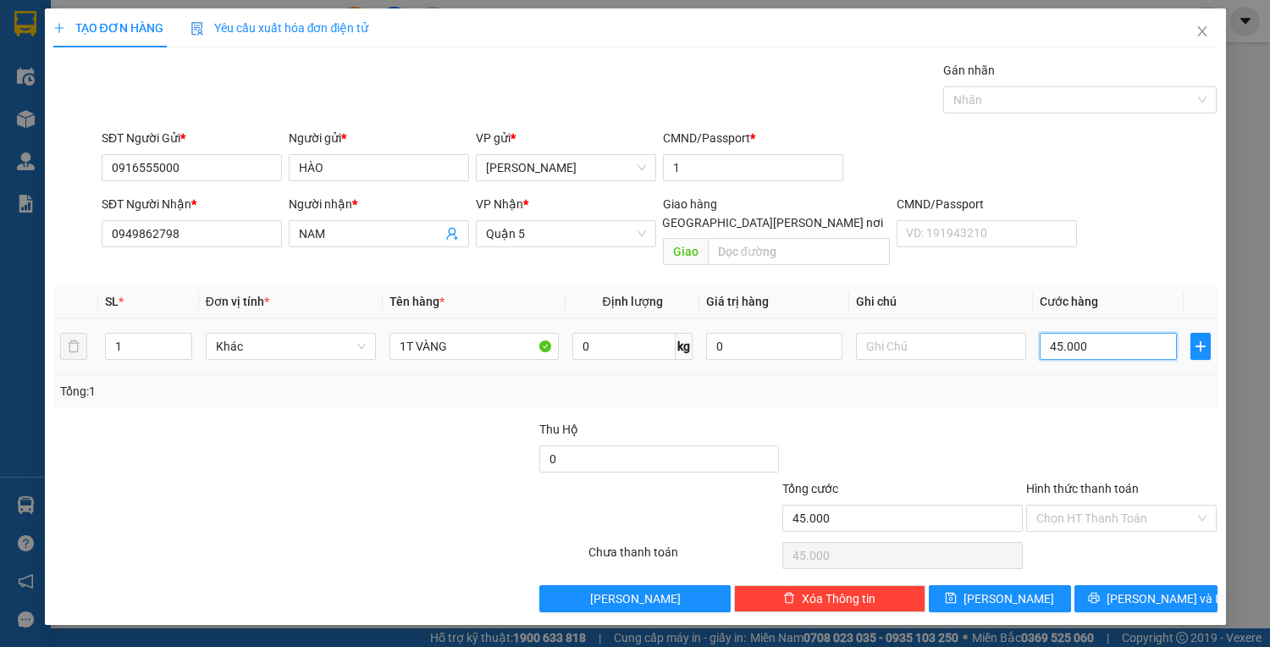
click at [1042, 340] on input "45.000" at bounding box center [1108, 346] width 136 height 27
type input "0"
type input "04"
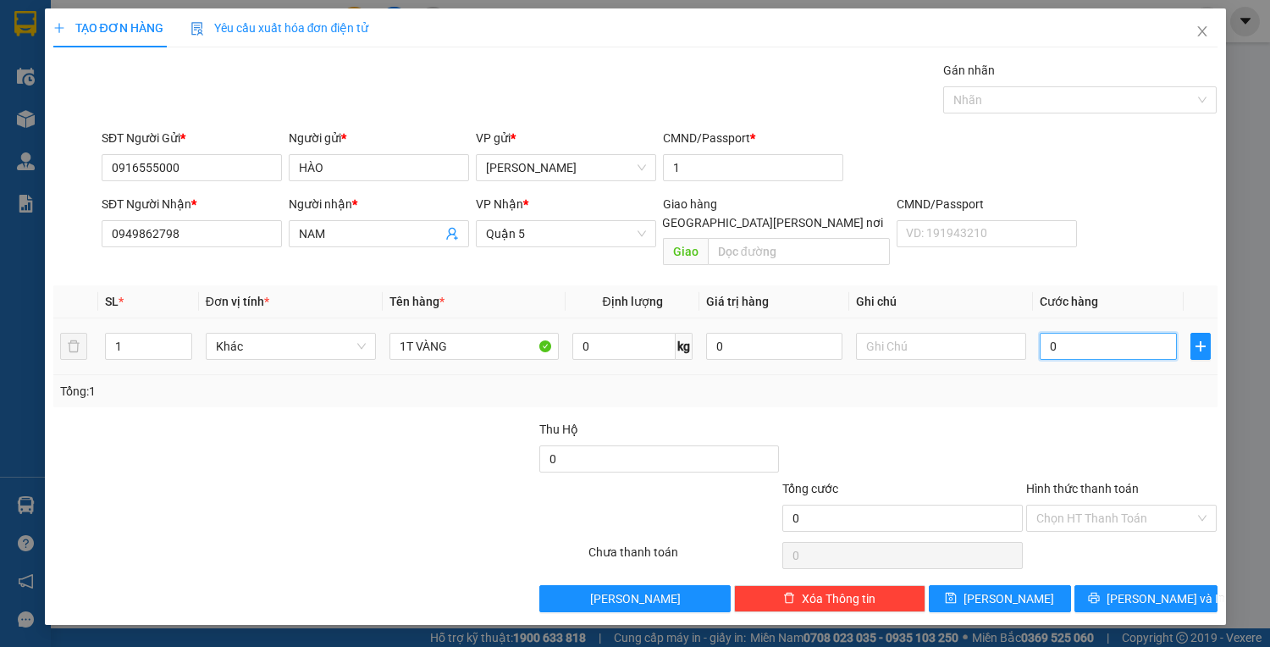
type input "4"
type input "040"
type input "40"
drag, startPoint x: 1078, startPoint y: 326, endPoint x: 1026, endPoint y: 340, distance: 53.4
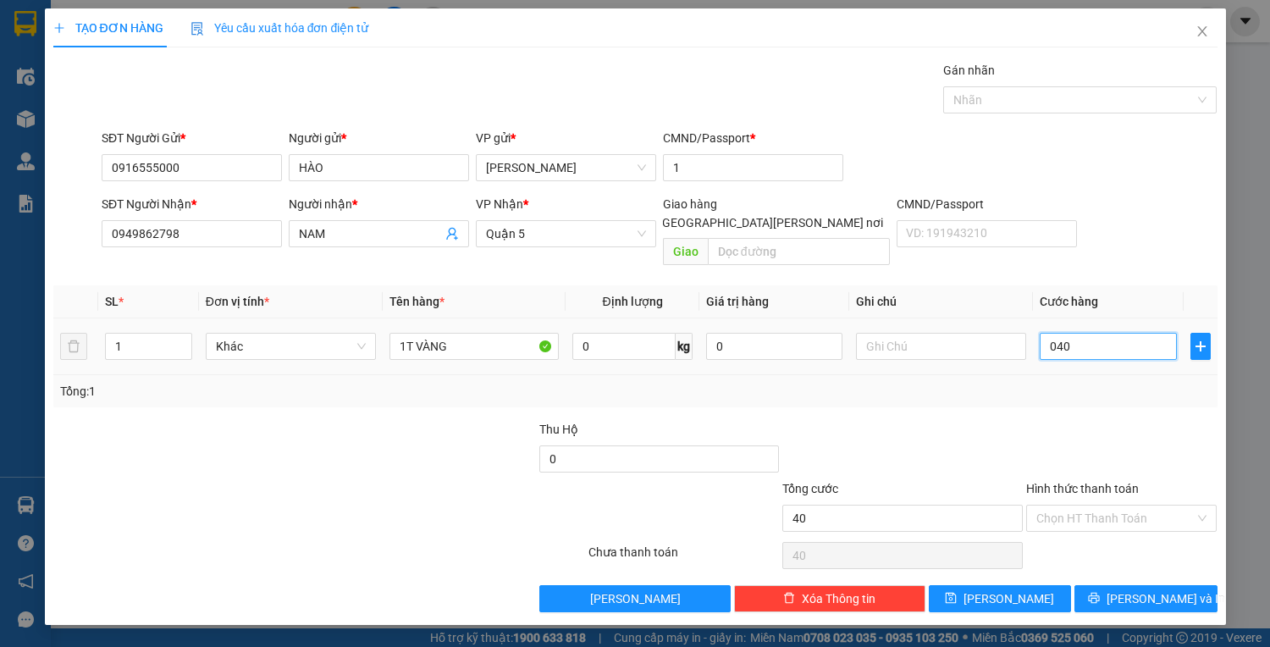
click at [1022, 340] on tr "1 Khác 1T VÀNG 0 kg 0 040" at bounding box center [635, 346] width 1164 height 57
click at [1120, 506] on input "Hình thức thanh toán" at bounding box center [1115, 518] width 159 height 25
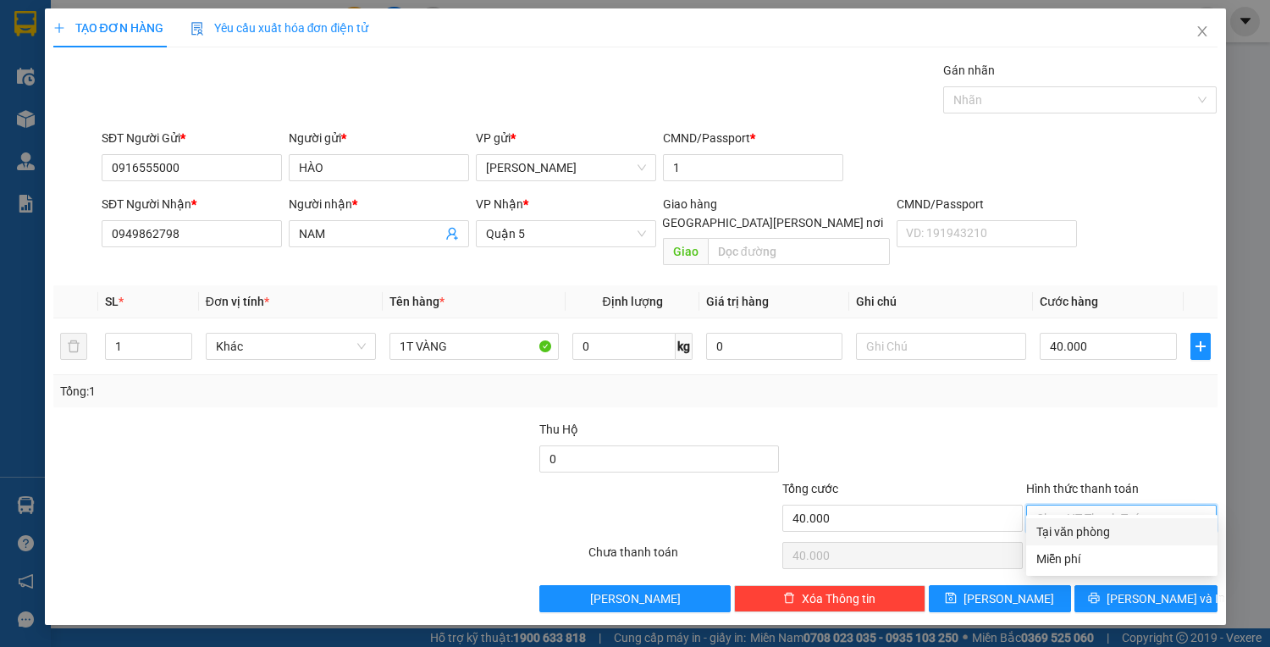
click at [1144, 533] on div "Tại văn phòng" at bounding box center [1121, 531] width 171 height 19
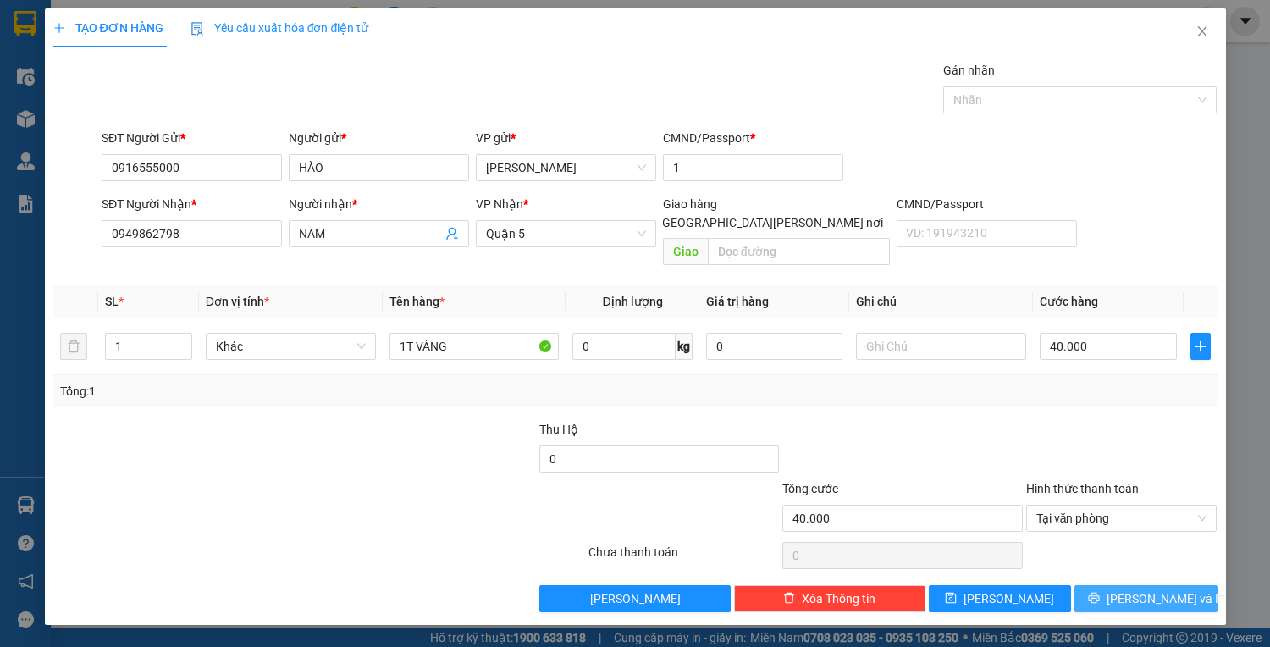
click at [1151, 589] on span "Lưu và In" at bounding box center [1166, 598] width 119 height 19
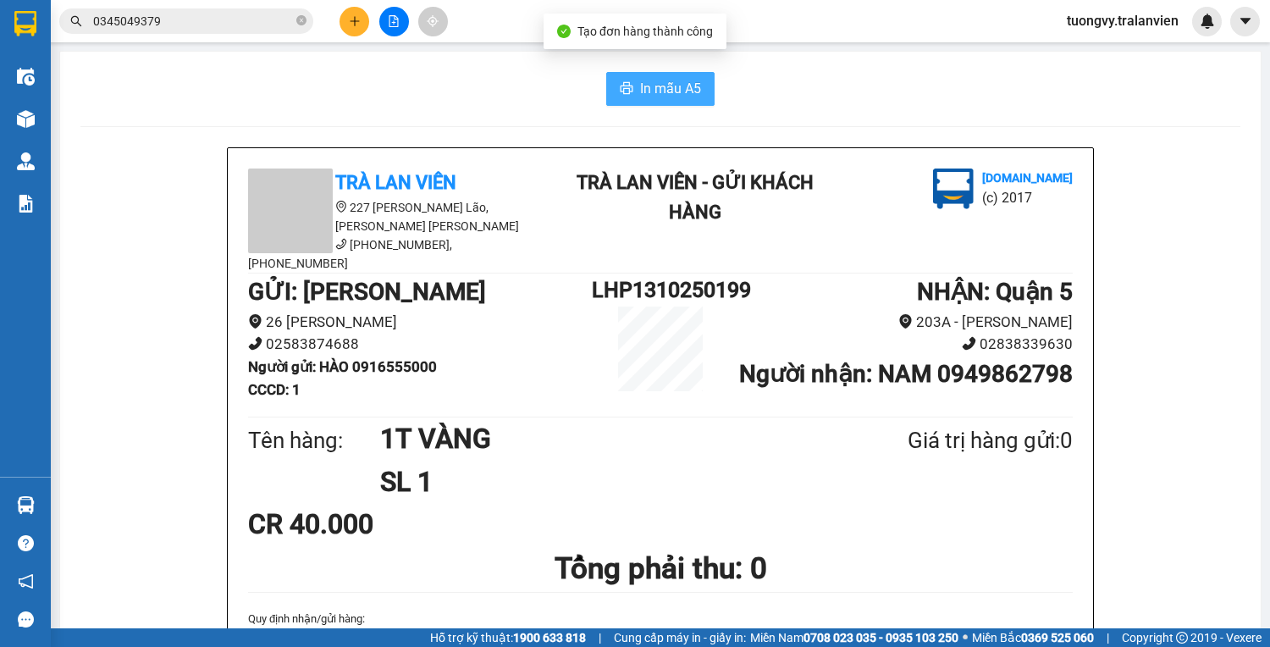
click at [633, 82] on button "In mẫu A5" at bounding box center [660, 89] width 108 height 34
click at [349, 19] on icon "plus" at bounding box center [355, 21] width 12 height 12
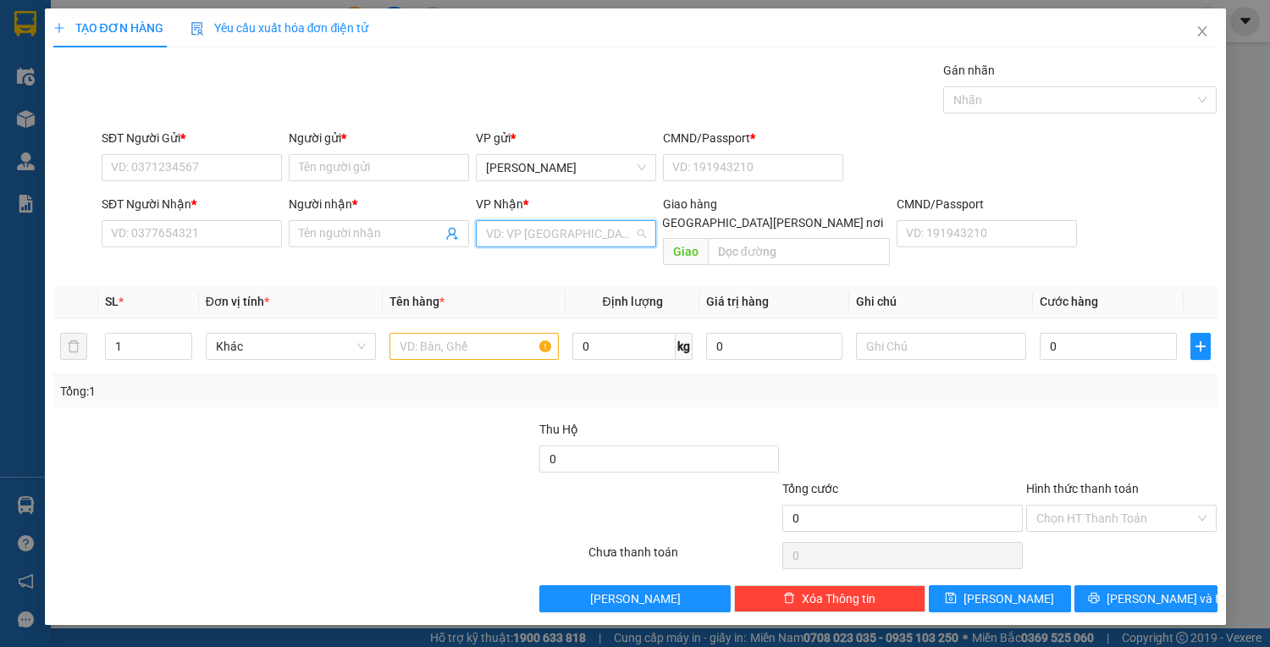
click at [543, 244] on input "search" at bounding box center [560, 233] width 148 height 25
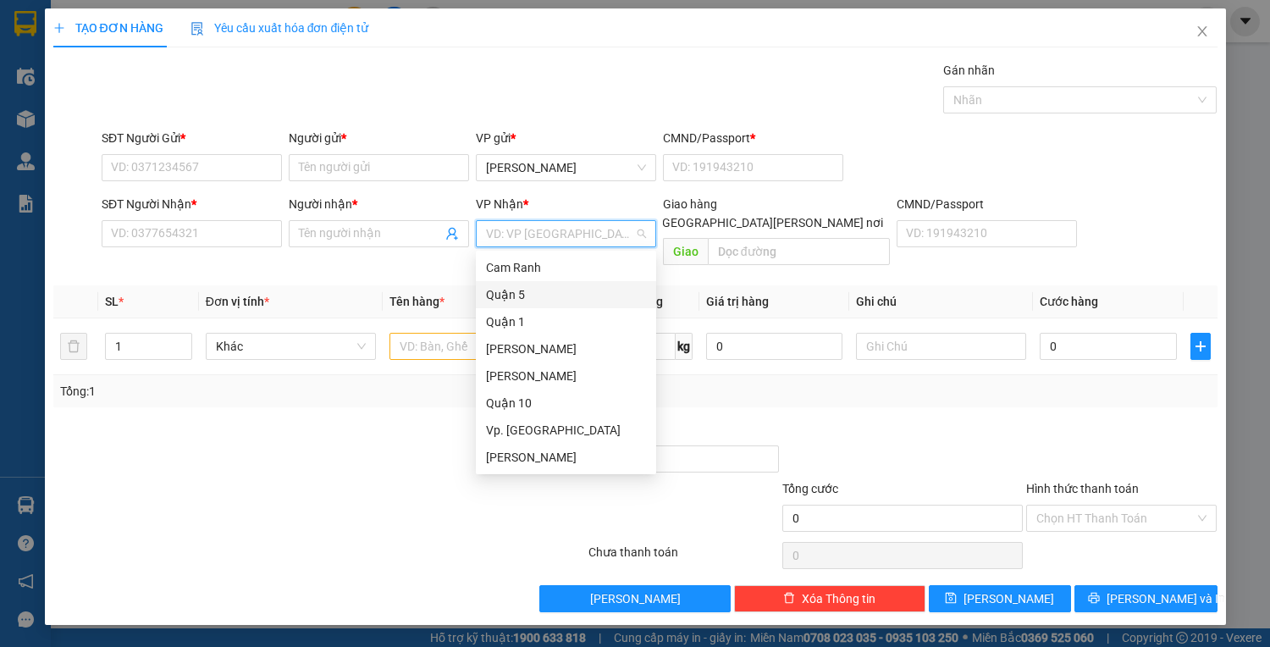
click at [549, 295] on div "Quận 5" at bounding box center [566, 294] width 160 height 19
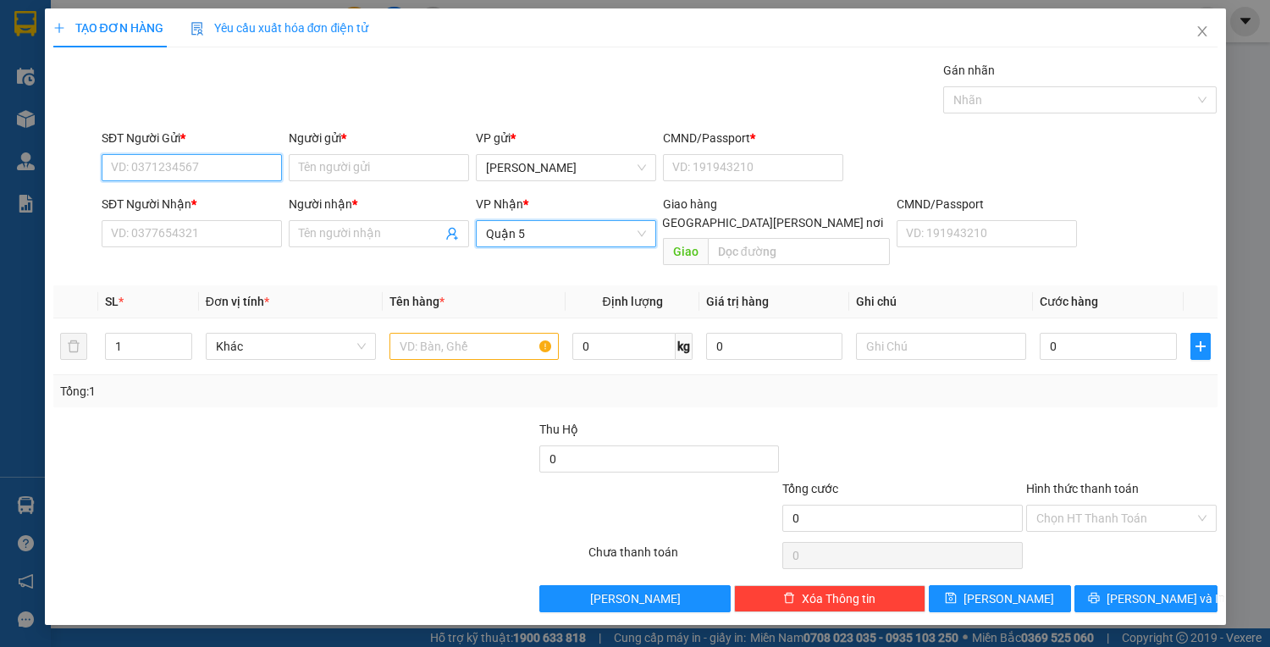
click at [181, 163] on input "SĐT Người Gửi *" at bounding box center [192, 167] width 180 height 27
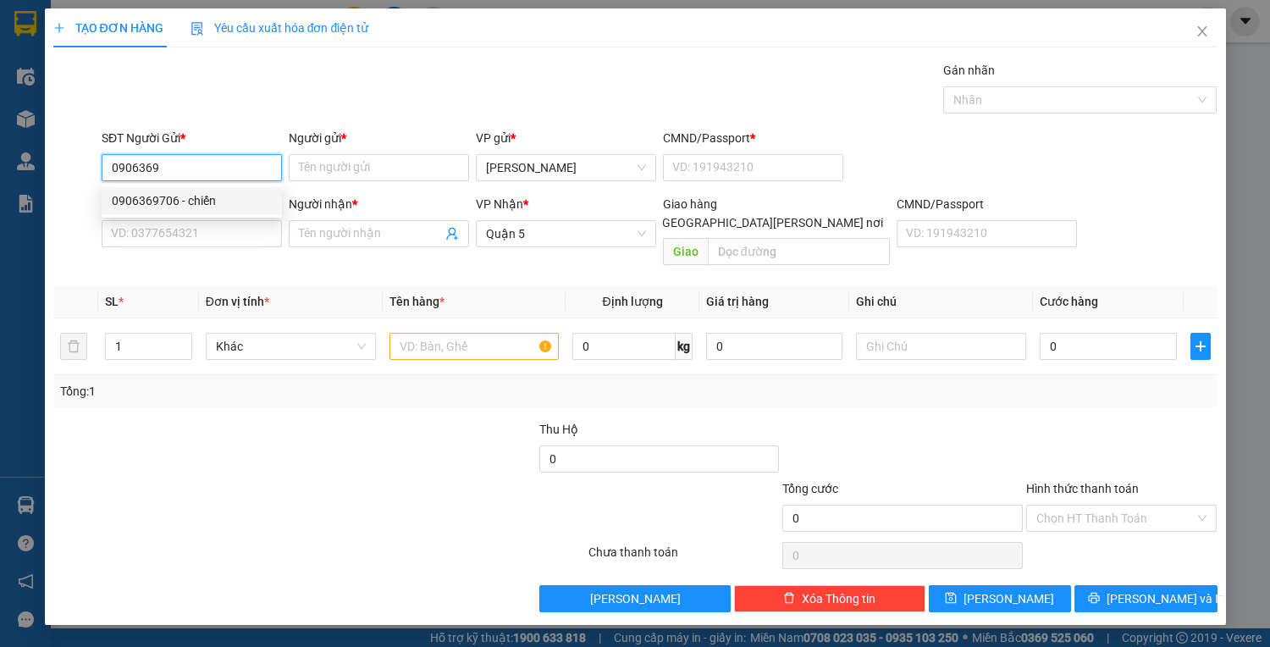
click at [105, 196] on div "0906369706 - chiến" at bounding box center [192, 200] width 180 height 27
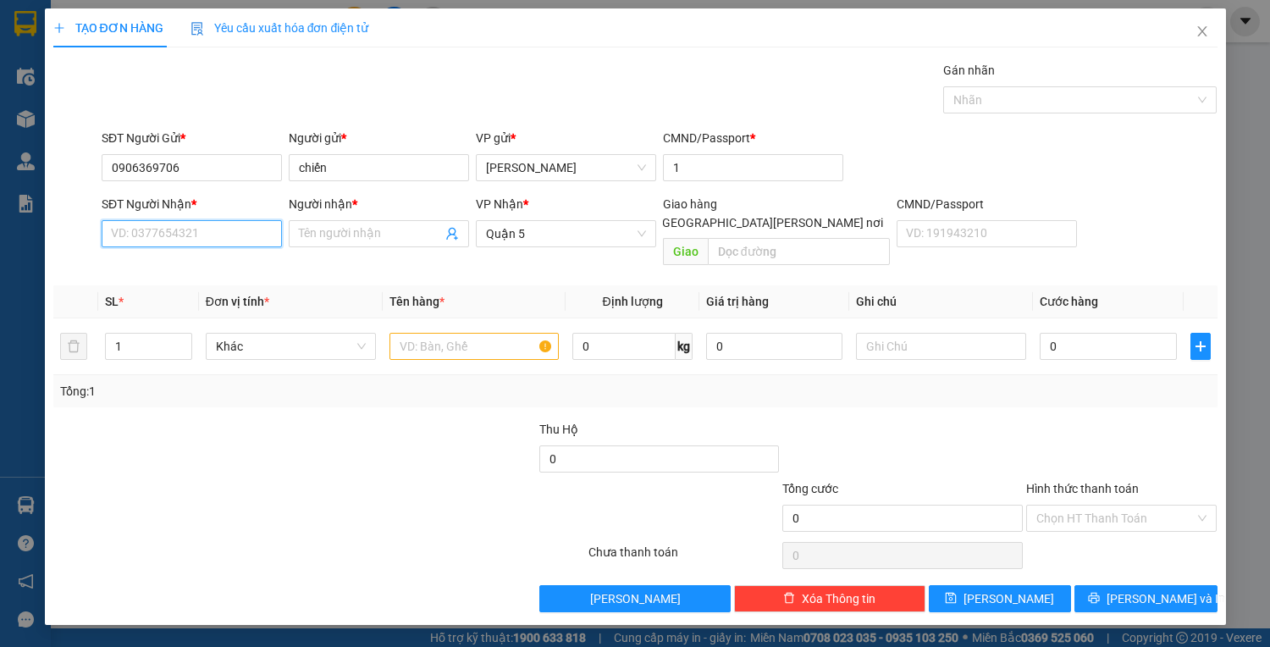
click at [218, 237] on input "SĐT Người Nhận *" at bounding box center [192, 233] width 180 height 27
click at [358, 224] on input "Người nhận *" at bounding box center [370, 233] width 143 height 19
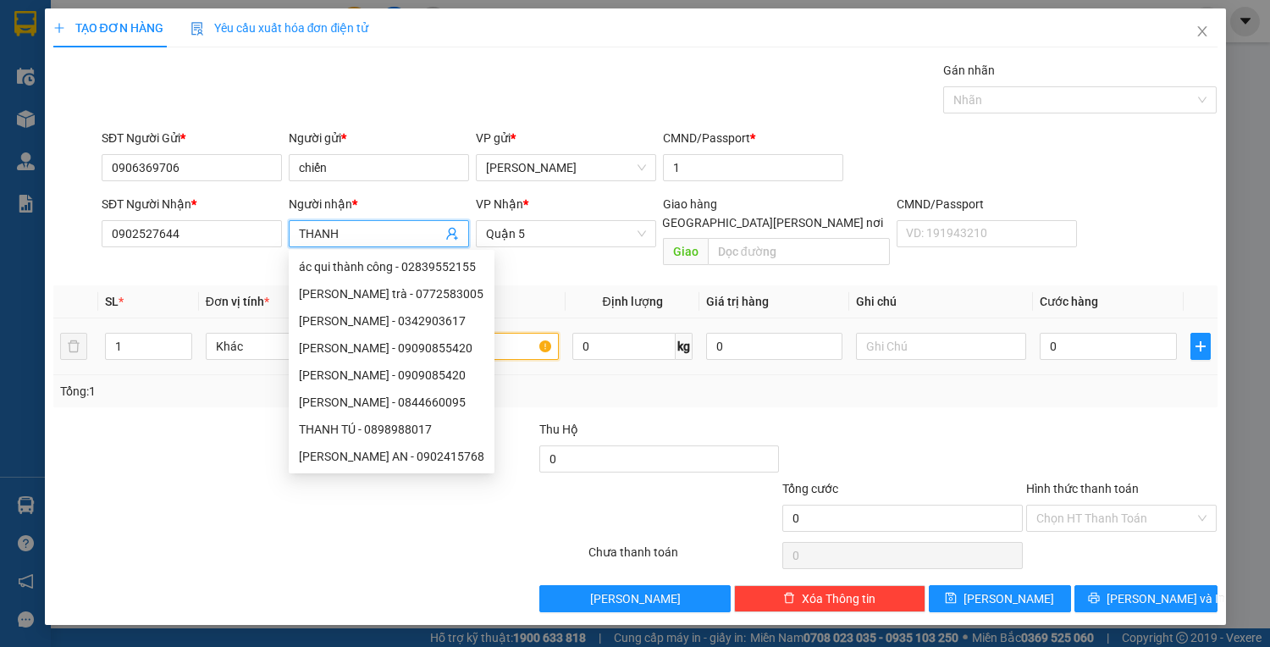
click at [532, 333] on input "text" at bounding box center [475, 346] width 170 height 27
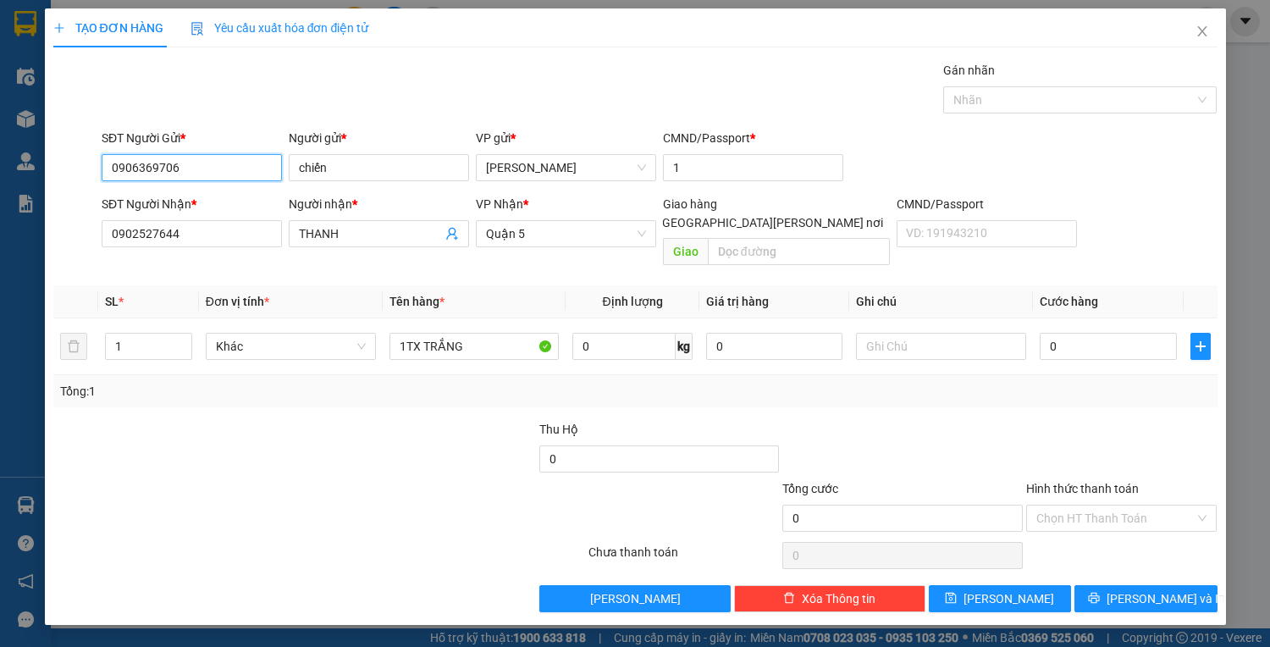
drag, startPoint x: 152, startPoint y: 164, endPoint x: 119, endPoint y: 162, distance: 34.0
click at [119, 162] on input "0906369706" at bounding box center [192, 167] width 180 height 27
click at [240, 172] on input "0906369706" at bounding box center [192, 167] width 180 height 27
drag, startPoint x: 129, startPoint y: 169, endPoint x: 94, endPoint y: 172, distance: 34.8
click at [94, 172] on div "SĐT Người Gửi * 0906369706 0906369706 Người gửi * chiến VP gửi * Lê Hồng Phong …" at bounding box center [636, 158] width 1168 height 59
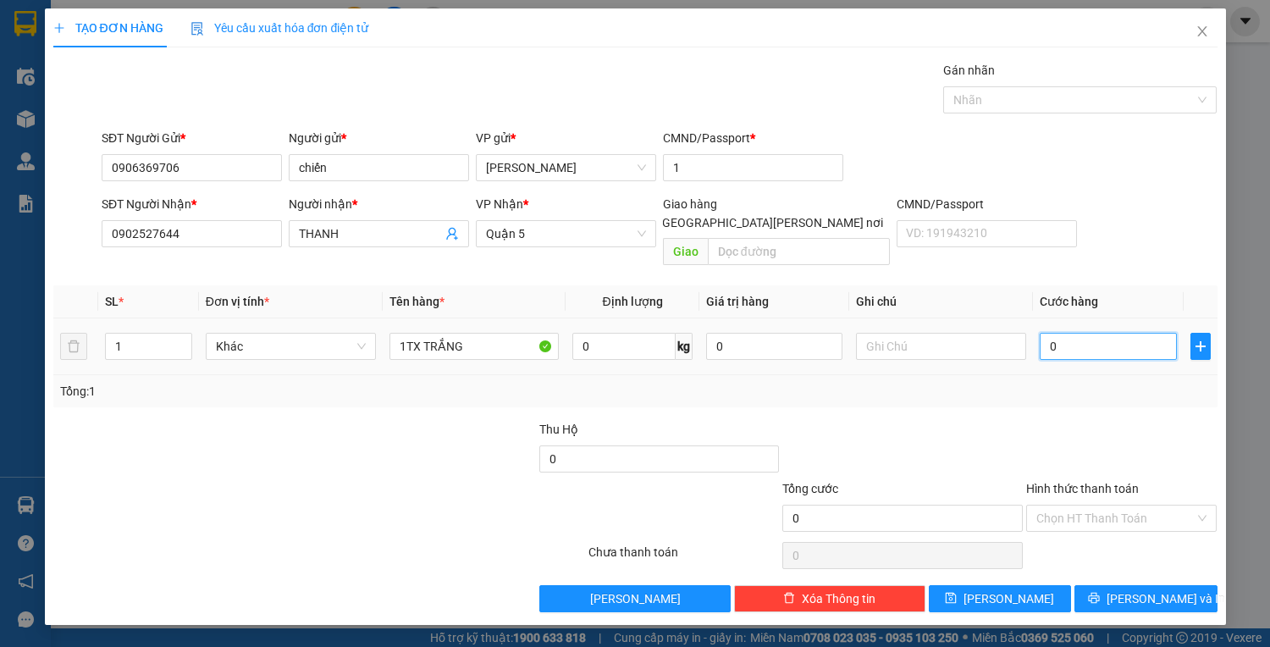
click at [1077, 333] on input "0" at bounding box center [1108, 346] width 136 height 27
click at [1175, 589] on span "Lưu và In" at bounding box center [1166, 598] width 119 height 19
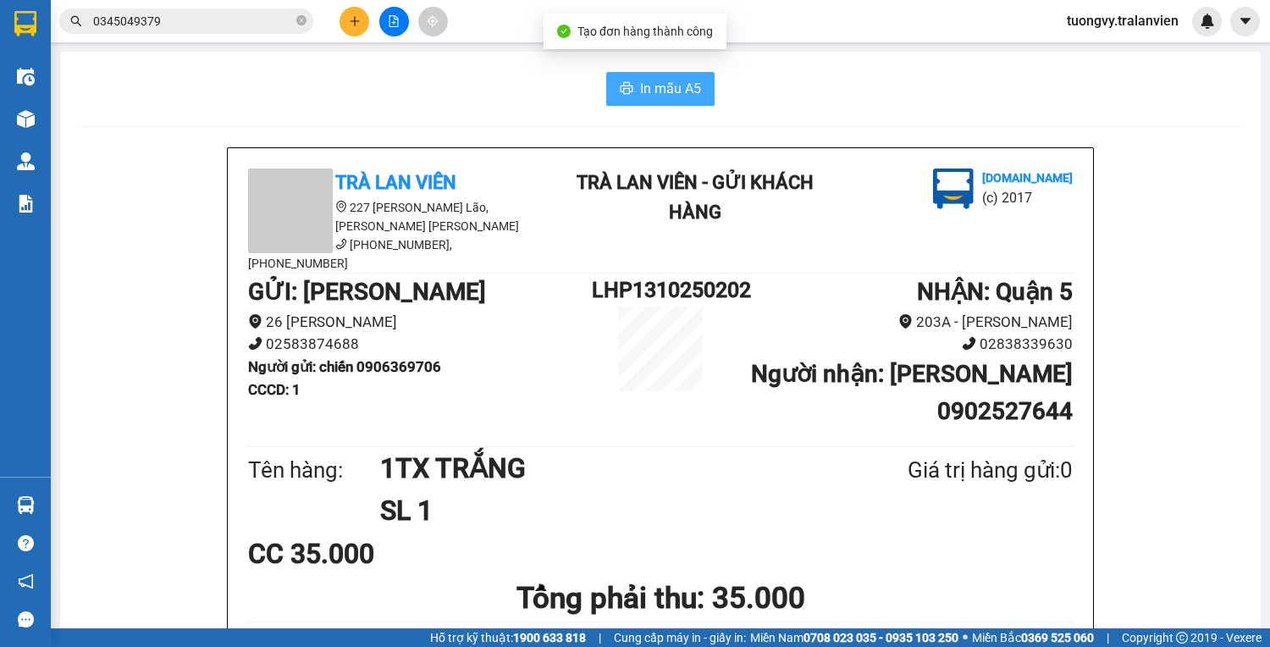
click at [696, 96] on button "In mẫu A5" at bounding box center [660, 89] width 108 height 34
click at [366, 25] on button at bounding box center [355, 22] width 30 height 30
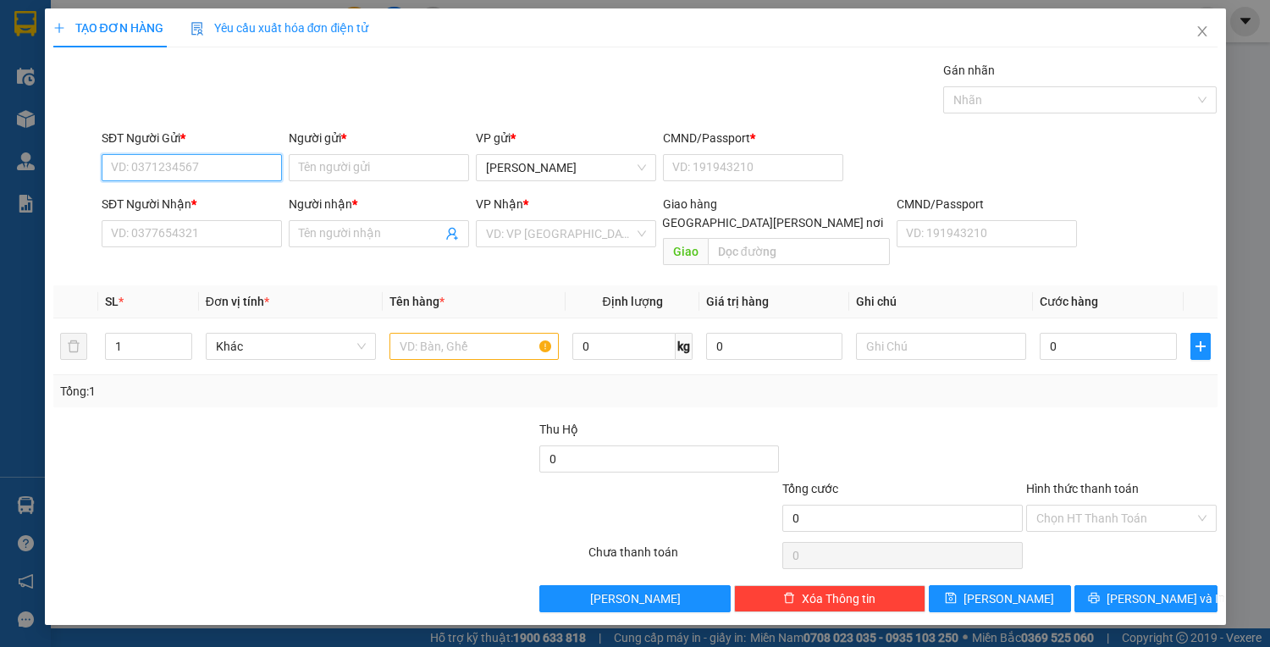
click at [135, 161] on input "SĐT Người Gửi *" at bounding box center [192, 167] width 180 height 27
click at [168, 202] on div "0838171234 - thọ" at bounding box center [192, 200] width 160 height 19
click at [438, 333] on input "text" at bounding box center [475, 346] width 170 height 27
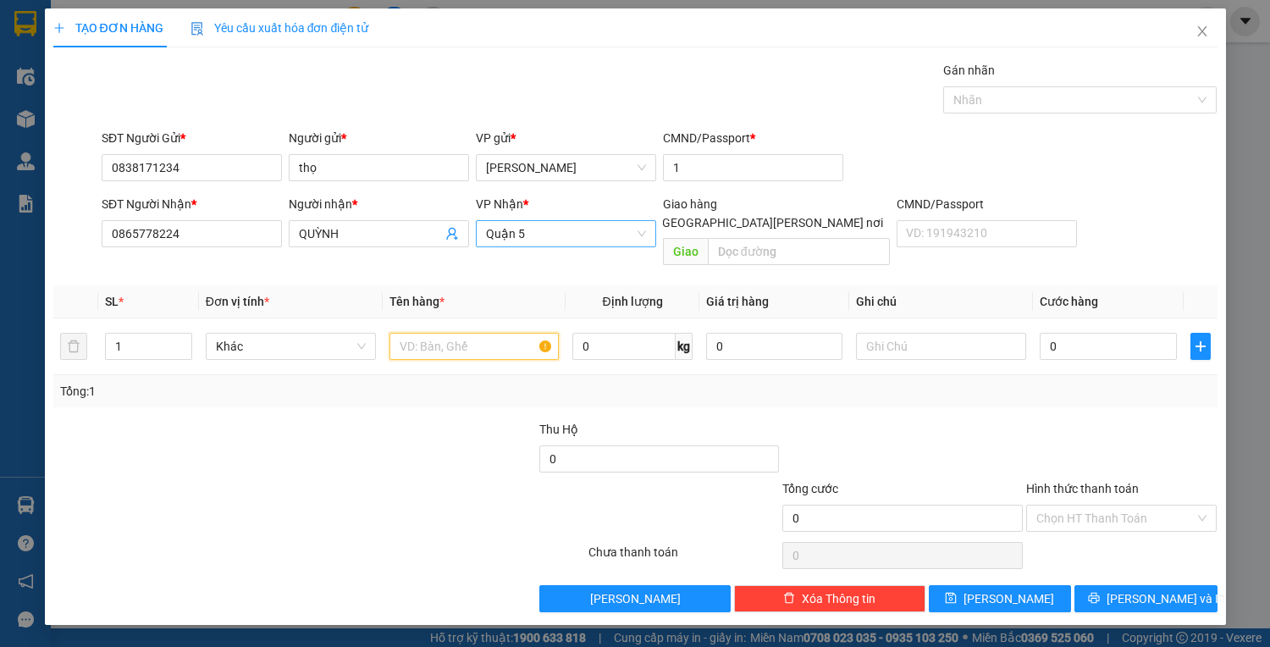
click at [610, 221] on span "Quận 5" at bounding box center [566, 233] width 160 height 25
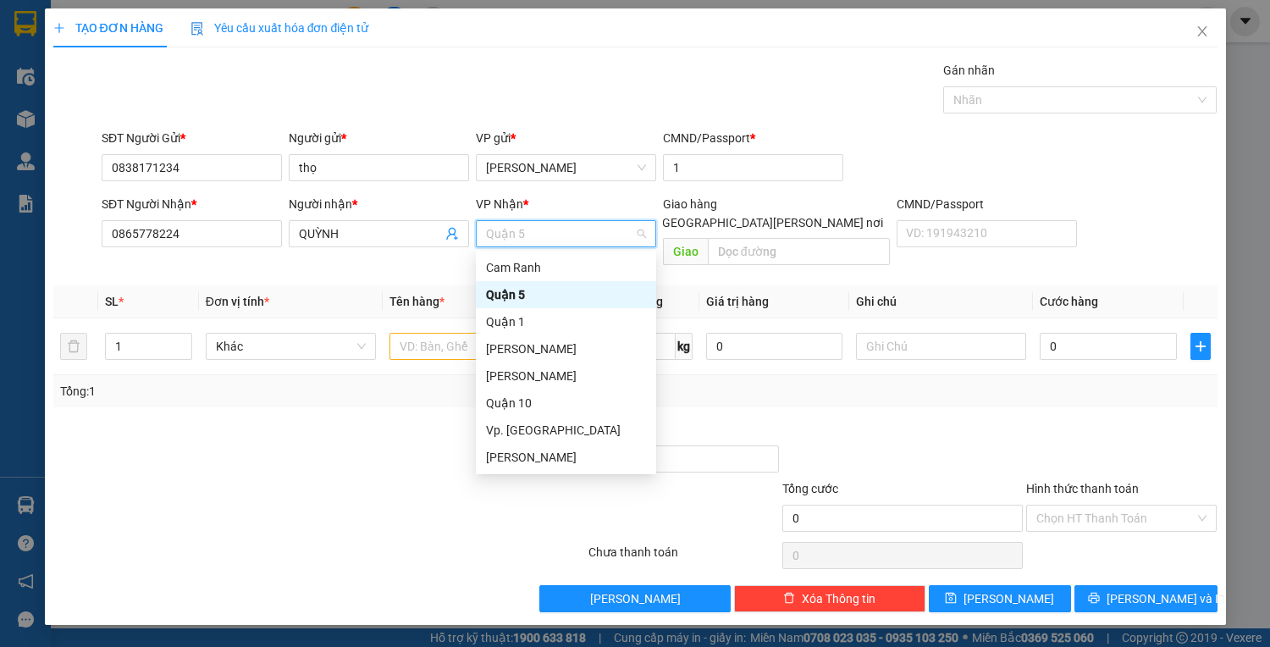
click at [586, 236] on span "Quận 5" at bounding box center [566, 233] width 160 height 25
click at [539, 316] on div "Quận 1" at bounding box center [566, 321] width 160 height 19
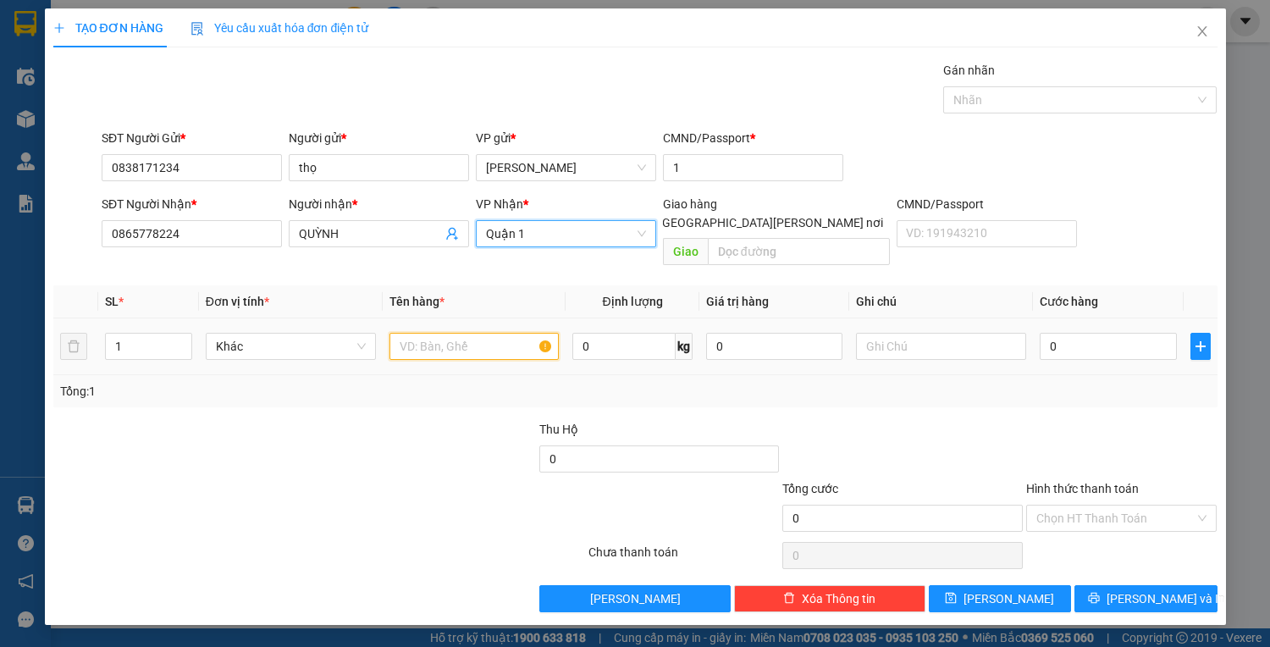
click at [458, 333] on input "text" at bounding box center [475, 346] width 170 height 27
click at [1119, 329] on div "0" at bounding box center [1108, 346] width 136 height 34
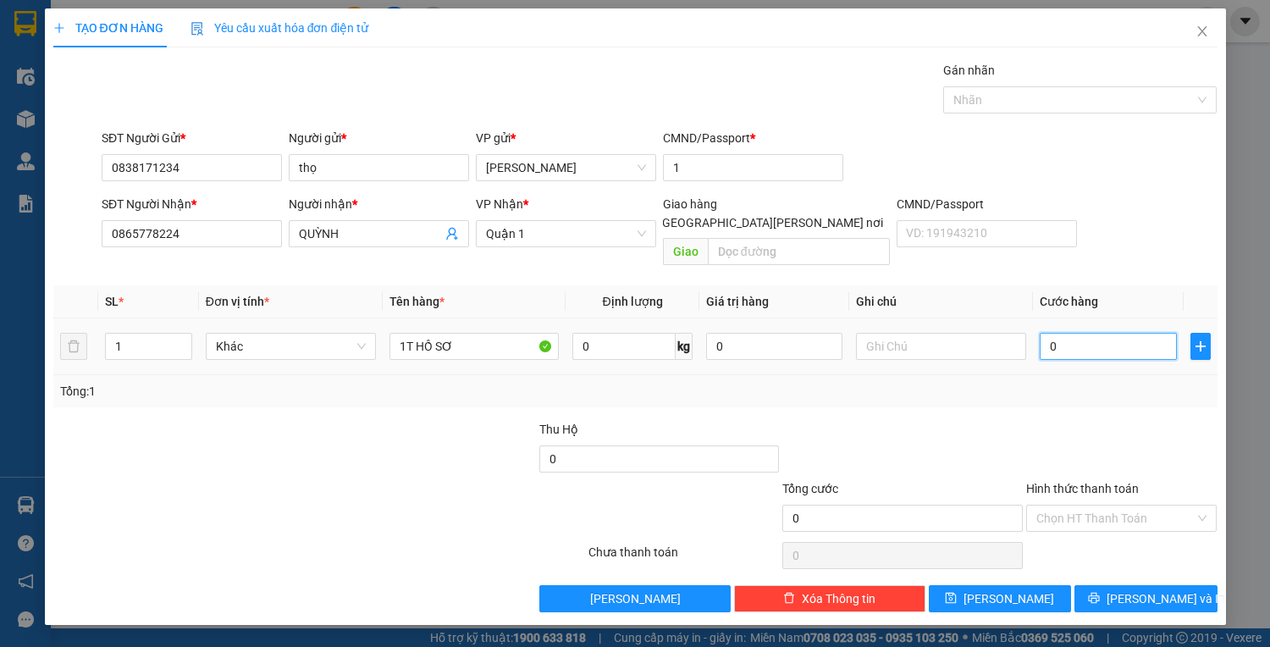
click at [1086, 333] on input "0" at bounding box center [1108, 346] width 136 height 27
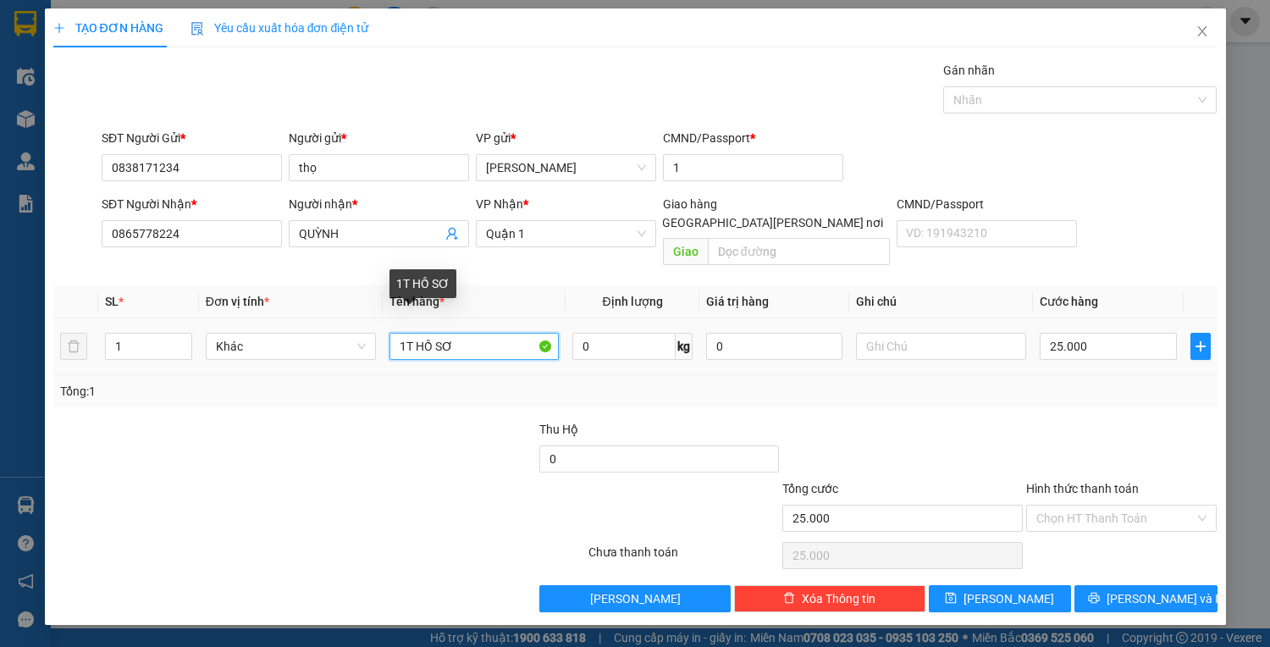
click at [484, 337] on input "1T HỒ SƠ" at bounding box center [475, 346] width 170 height 27
click at [1108, 481] on div "Hình thức thanh toán" at bounding box center [1121, 491] width 191 height 25
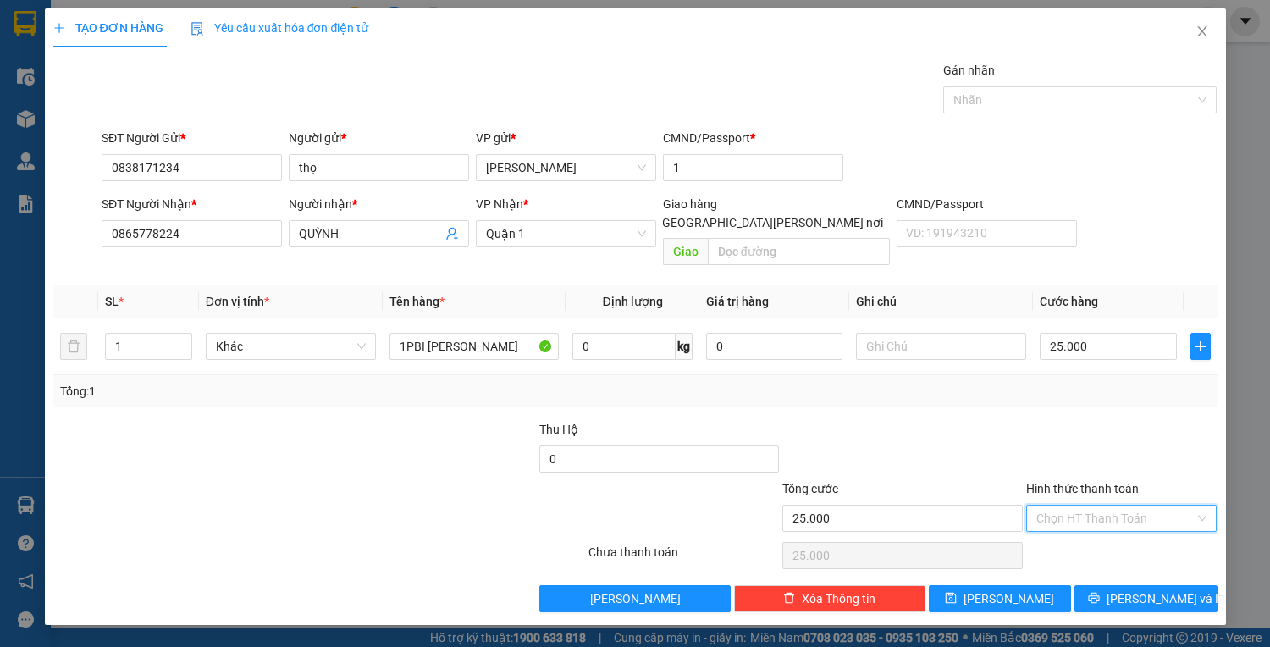
click at [1105, 506] on input "Hình thức thanh toán" at bounding box center [1115, 518] width 159 height 25
click at [1092, 526] on div "Tại văn phòng" at bounding box center [1121, 531] width 171 height 19
click at [1104, 585] on button "Lưu và In" at bounding box center [1146, 598] width 142 height 27
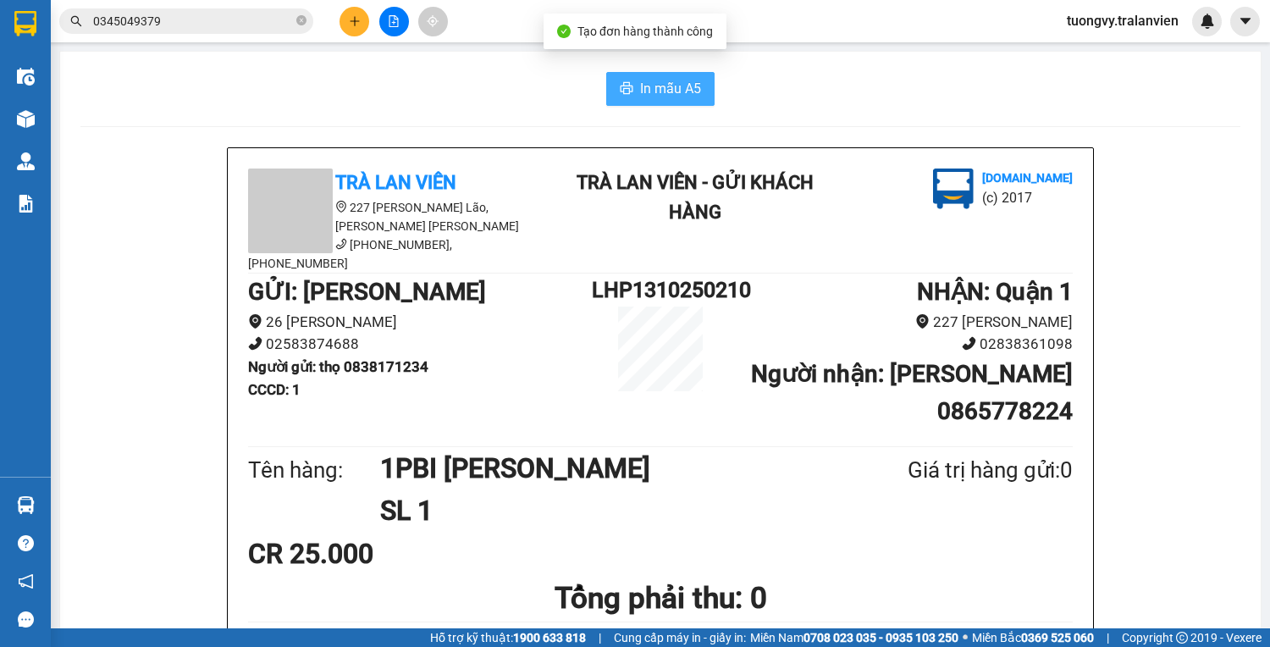
click at [694, 81] on span "In mẫu A5" at bounding box center [670, 88] width 61 height 21
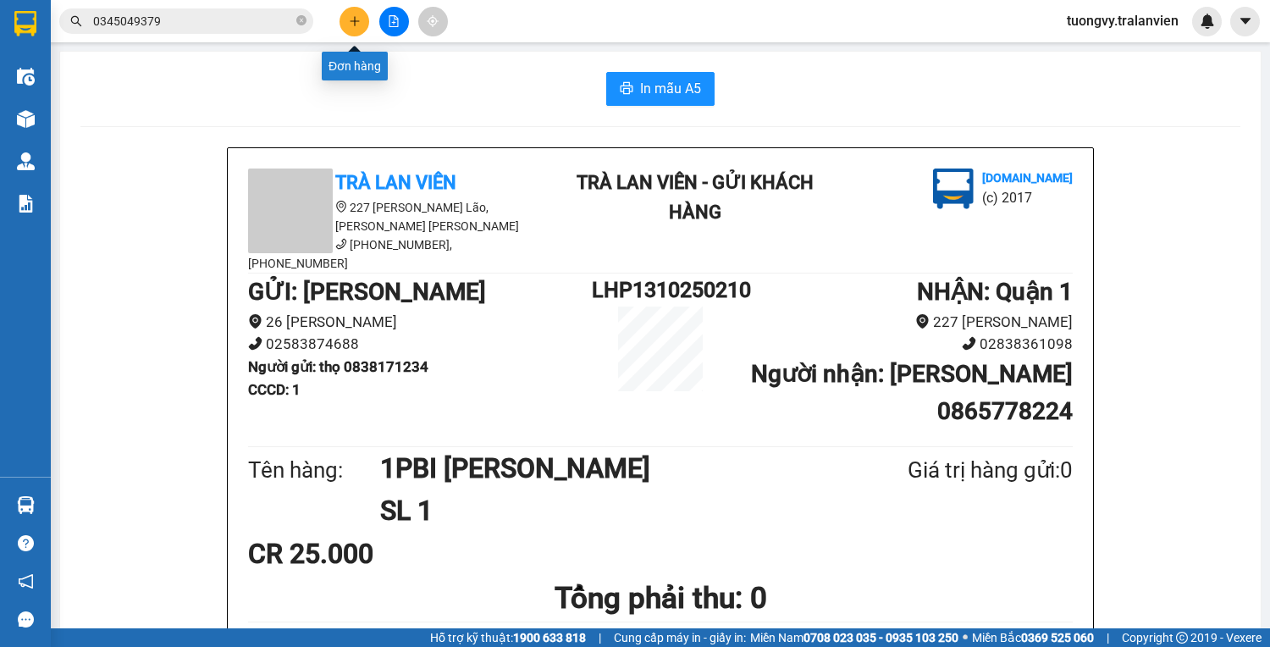
click at [368, 24] on button at bounding box center [355, 22] width 30 height 30
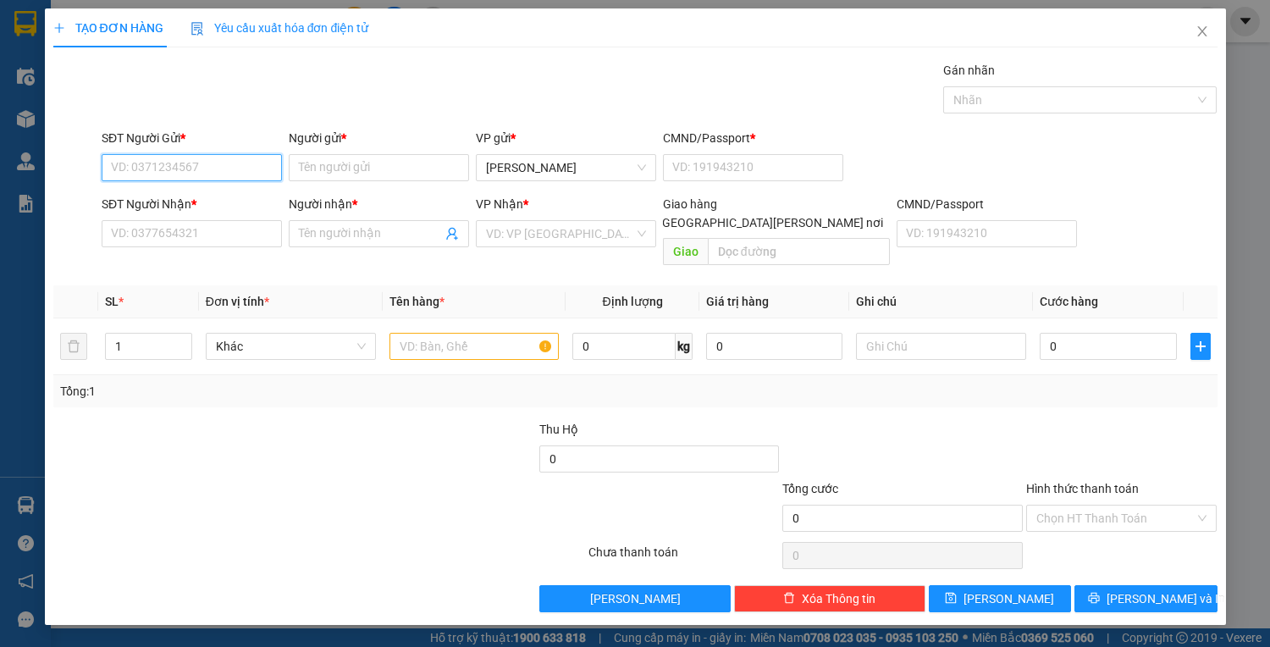
click at [180, 173] on input "SĐT Người Gửi *" at bounding box center [192, 167] width 180 height 27
click at [391, 183] on div "Người gửi * Tên người gửi" at bounding box center [379, 158] width 180 height 59
click at [389, 176] on input "Người gửi *" at bounding box center [379, 167] width 180 height 27
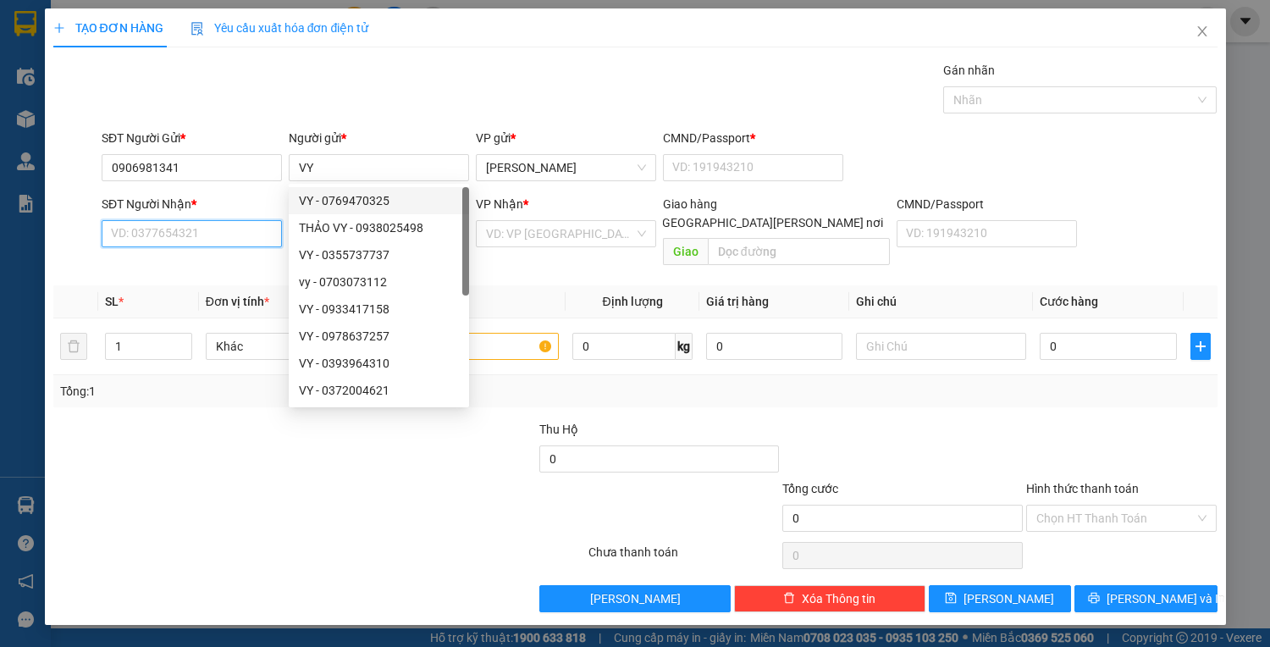
click at [139, 242] on input "SĐT Người Nhận *" at bounding box center [192, 233] width 180 height 27
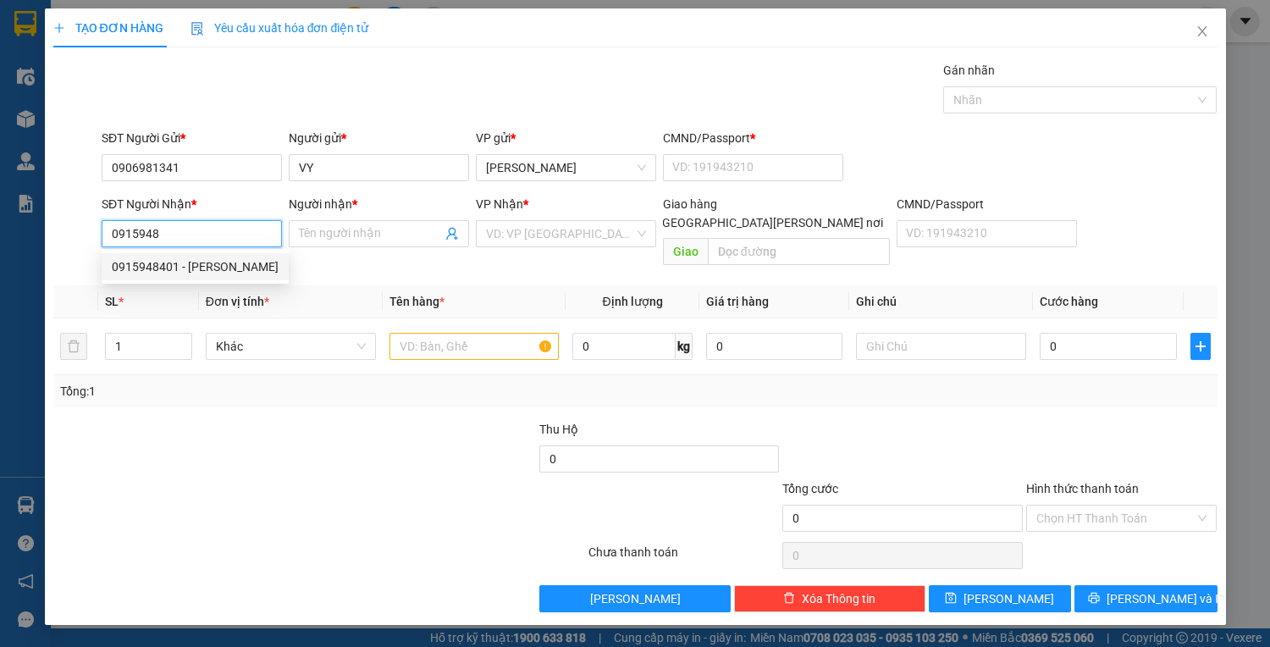
click at [163, 273] on div "0915948401 - KHÁNH" at bounding box center [195, 266] width 167 height 19
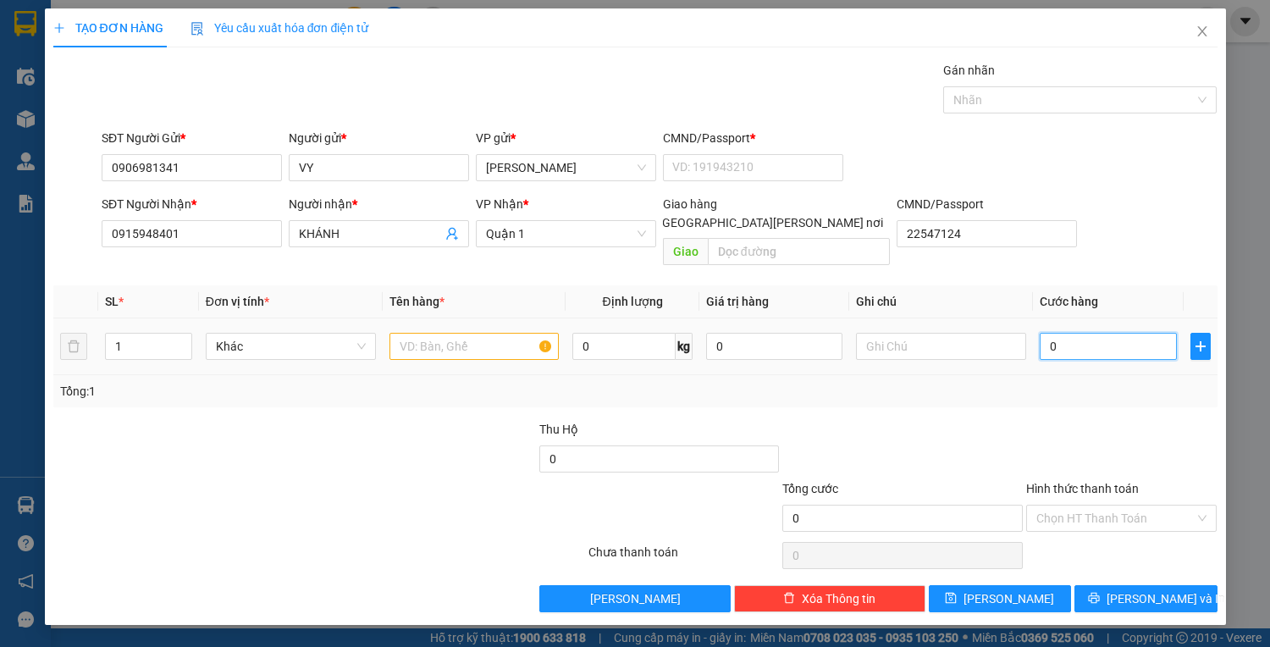
click at [1064, 333] on input "0" at bounding box center [1108, 346] width 136 height 27
click at [464, 335] on input "text" at bounding box center [475, 346] width 170 height 27
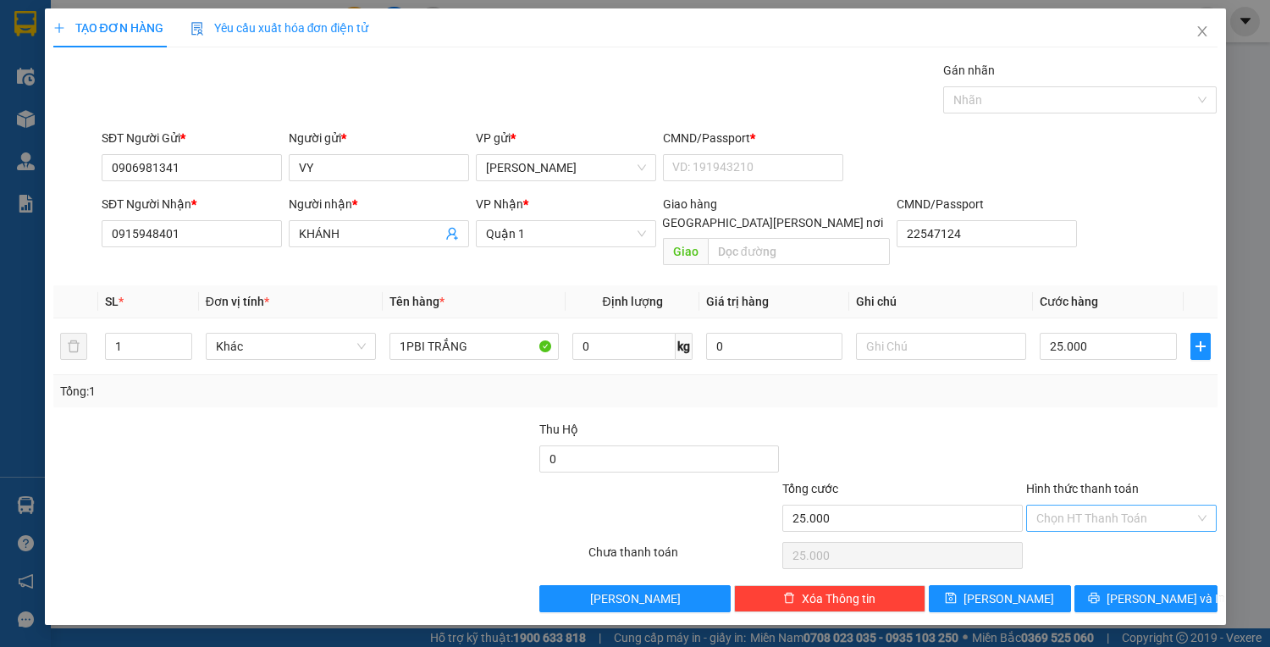
click at [1118, 506] on input "Hình thức thanh toán" at bounding box center [1115, 518] width 159 height 25
click at [1108, 521] on div "Tại văn phòng" at bounding box center [1121, 531] width 191 height 27
click at [1172, 589] on span "Lưu và In" at bounding box center [1166, 598] width 119 height 19
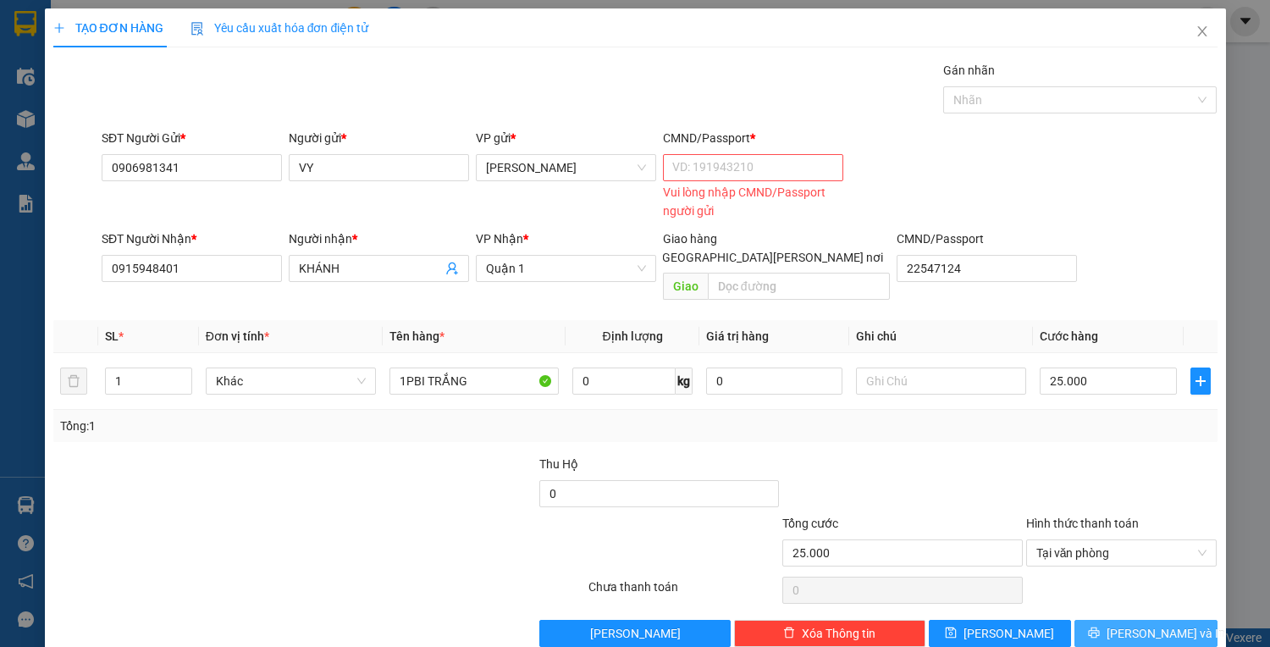
click at [1132, 624] on span "Lưu và In" at bounding box center [1166, 633] width 119 height 19
click at [709, 179] on input "CMND/Passport *" at bounding box center [753, 167] width 180 height 27
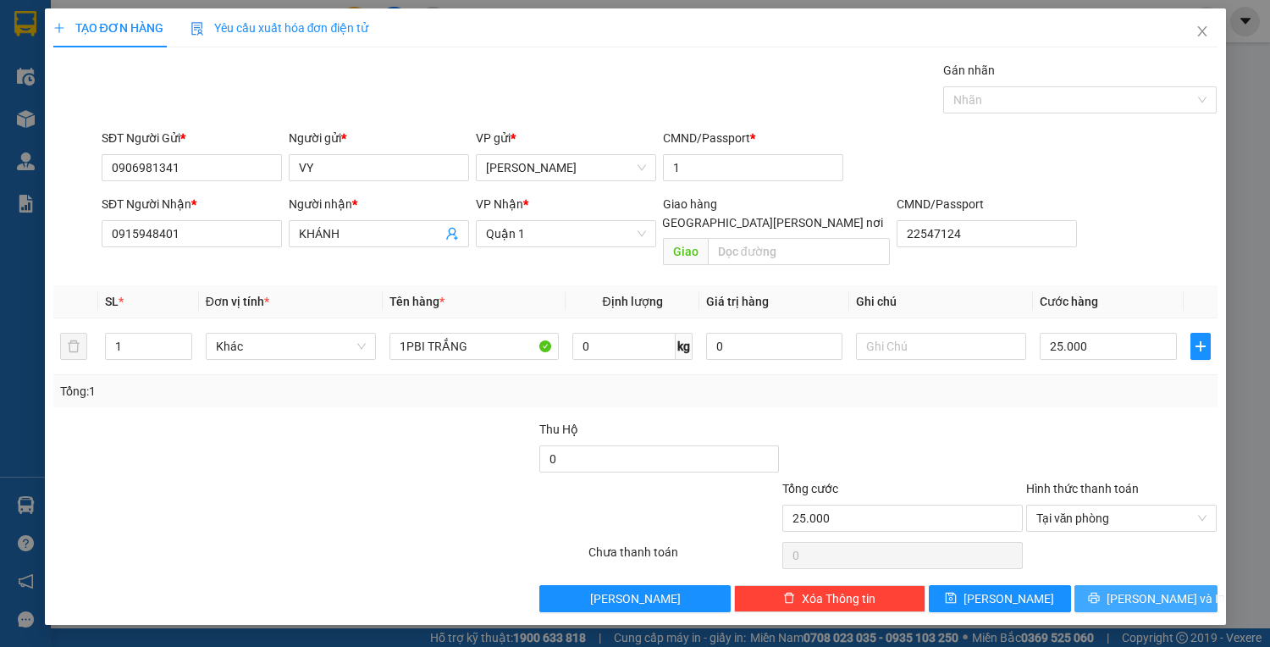
click at [1128, 586] on button "Lưu và In" at bounding box center [1146, 598] width 142 height 27
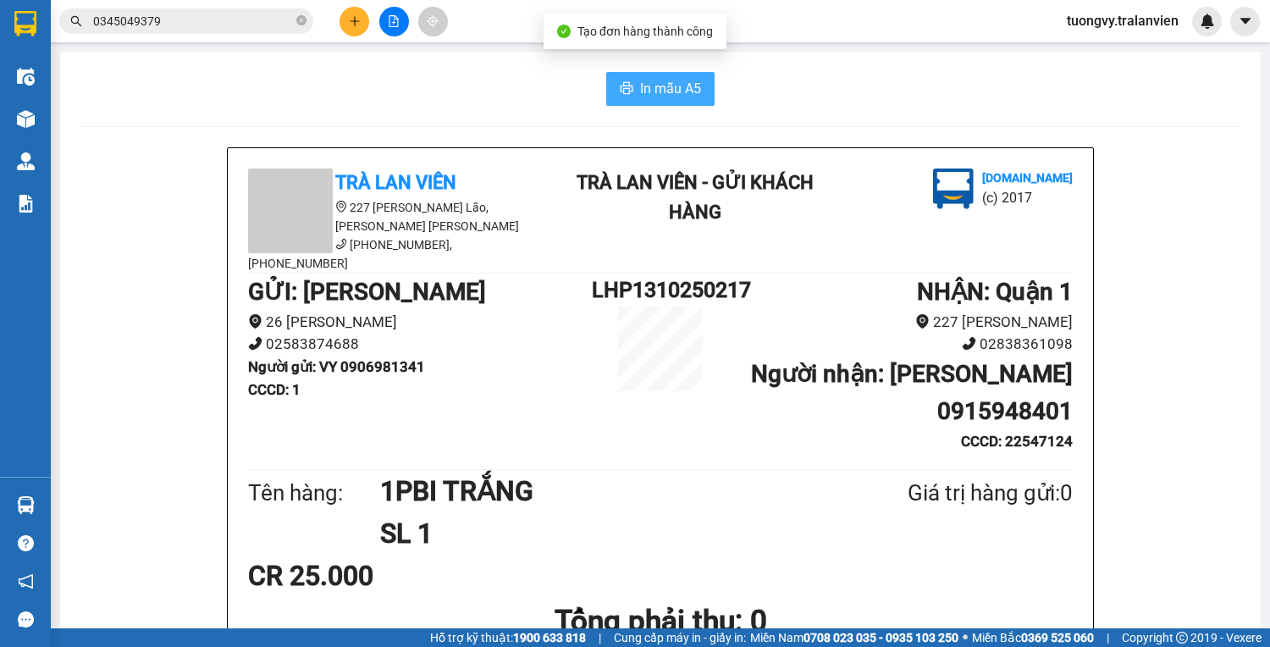
click at [705, 86] on button "In mẫu A5" at bounding box center [660, 89] width 108 height 34
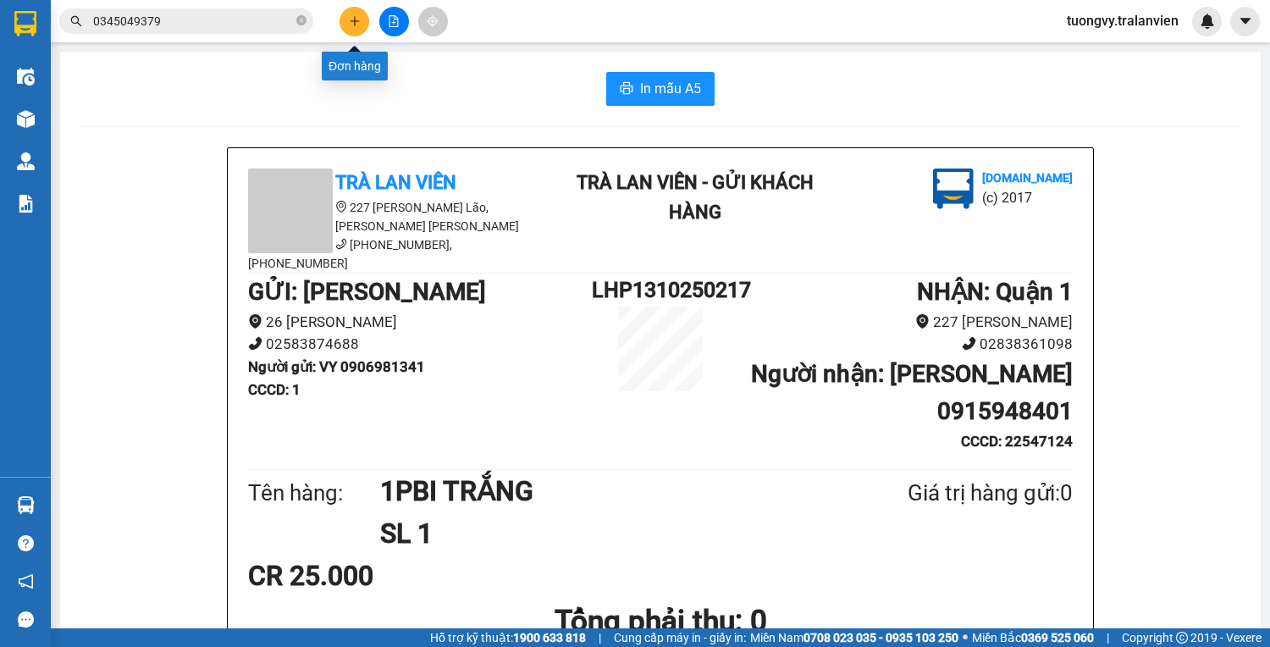
click at [355, 23] on icon "plus" at bounding box center [354, 20] width 1 height 9
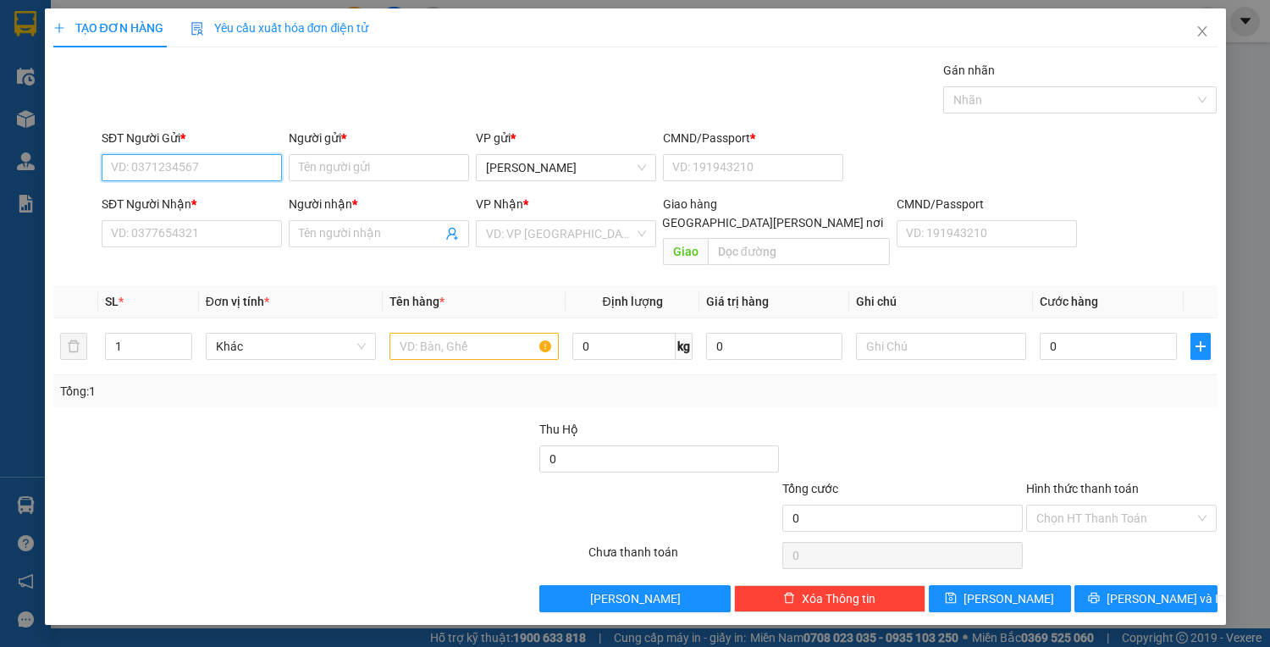
click at [189, 166] on input "SĐT Người Gửi *" at bounding box center [192, 167] width 180 height 27
click at [184, 193] on div "0905269219 - linh" at bounding box center [195, 200] width 167 height 19
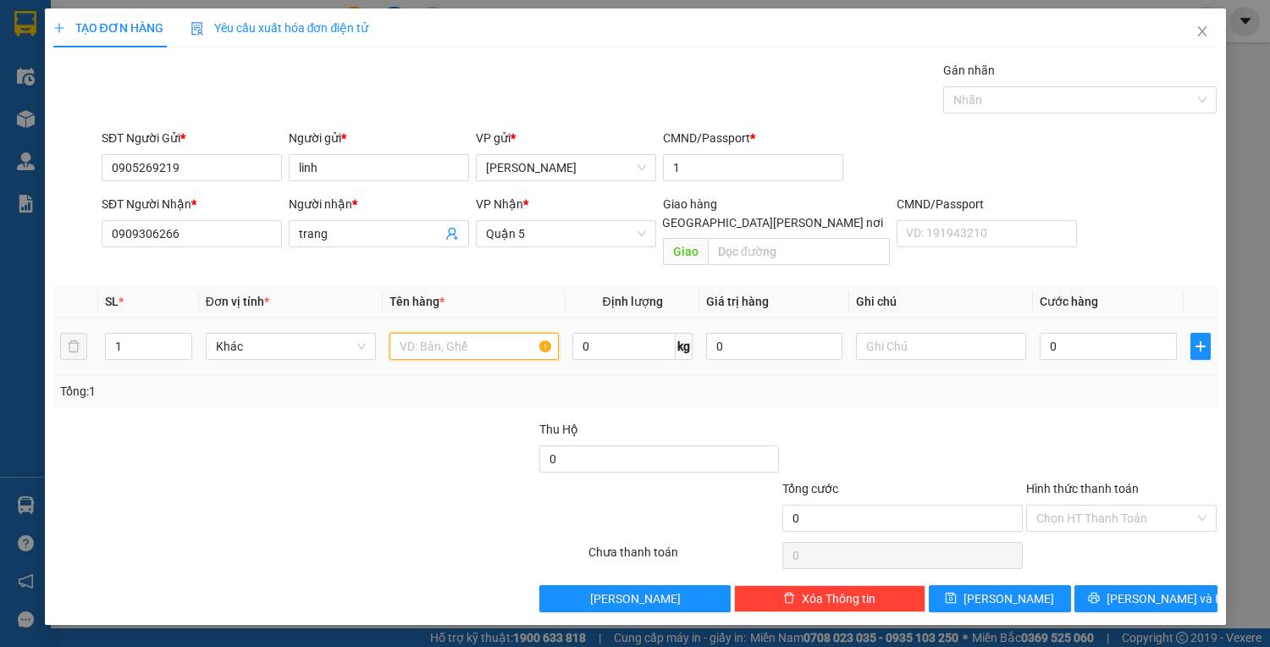
click at [441, 333] on input "text" at bounding box center [475, 346] width 170 height 27
click at [1078, 337] on input "0" at bounding box center [1108, 346] width 136 height 27
click at [1111, 509] on input "Hình thức thanh toán" at bounding box center [1115, 518] width 159 height 25
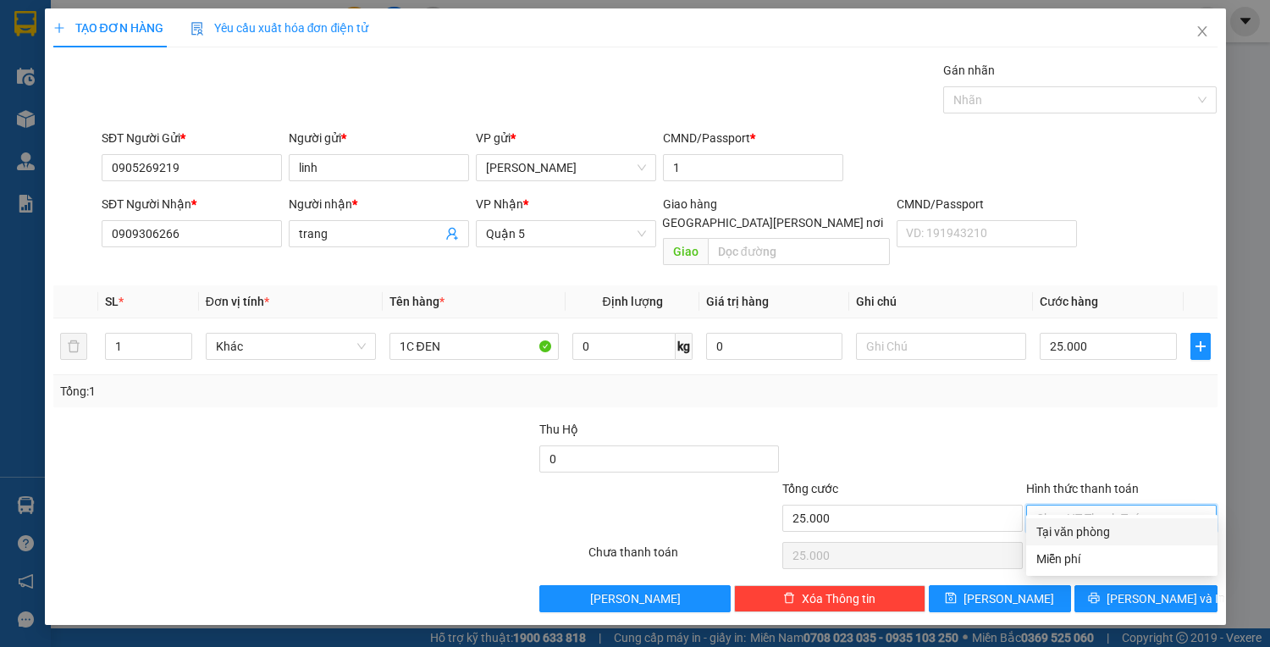
click at [1091, 540] on div "Tại văn phòng" at bounding box center [1121, 531] width 171 height 19
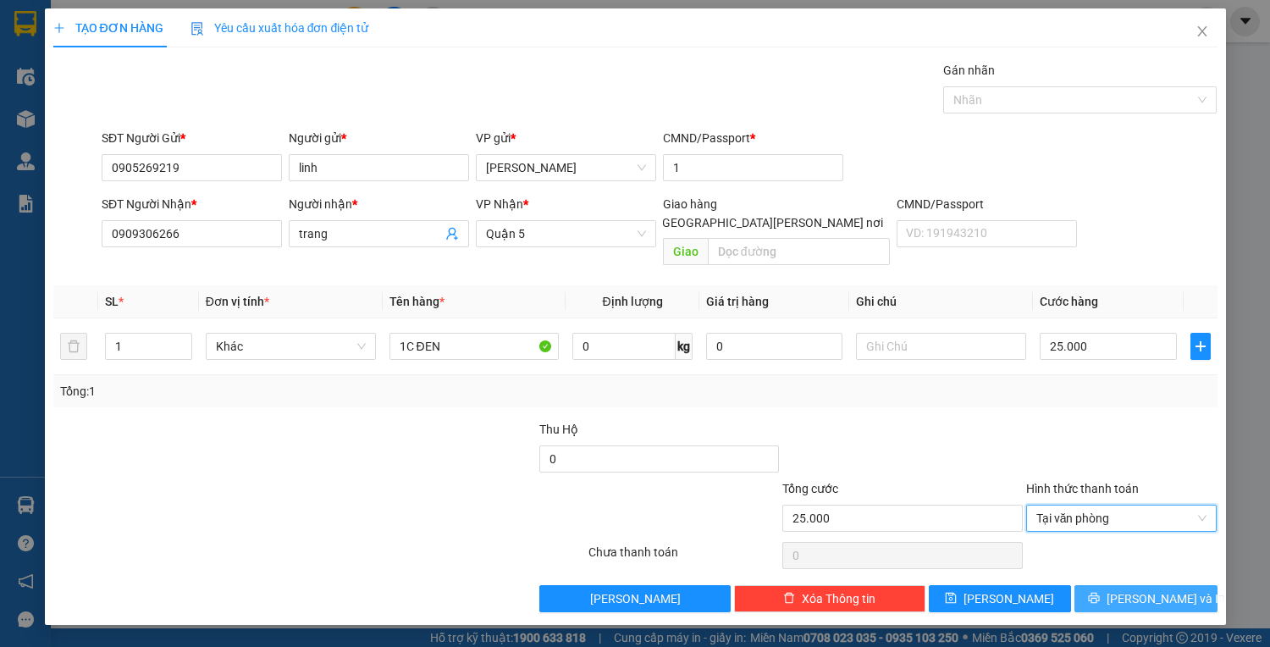
click at [1155, 589] on span "Lưu và In" at bounding box center [1166, 598] width 119 height 19
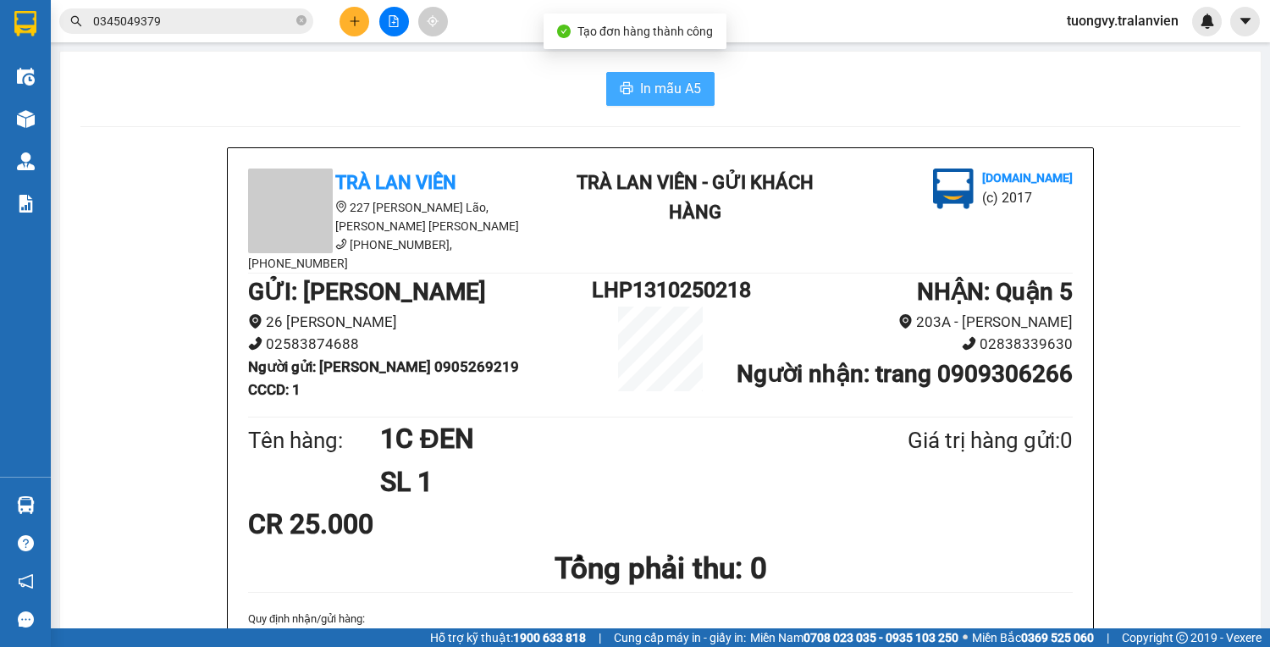
click at [633, 90] on button "In mẫu A5" at bounding box center [660, 89] width 108 height 34
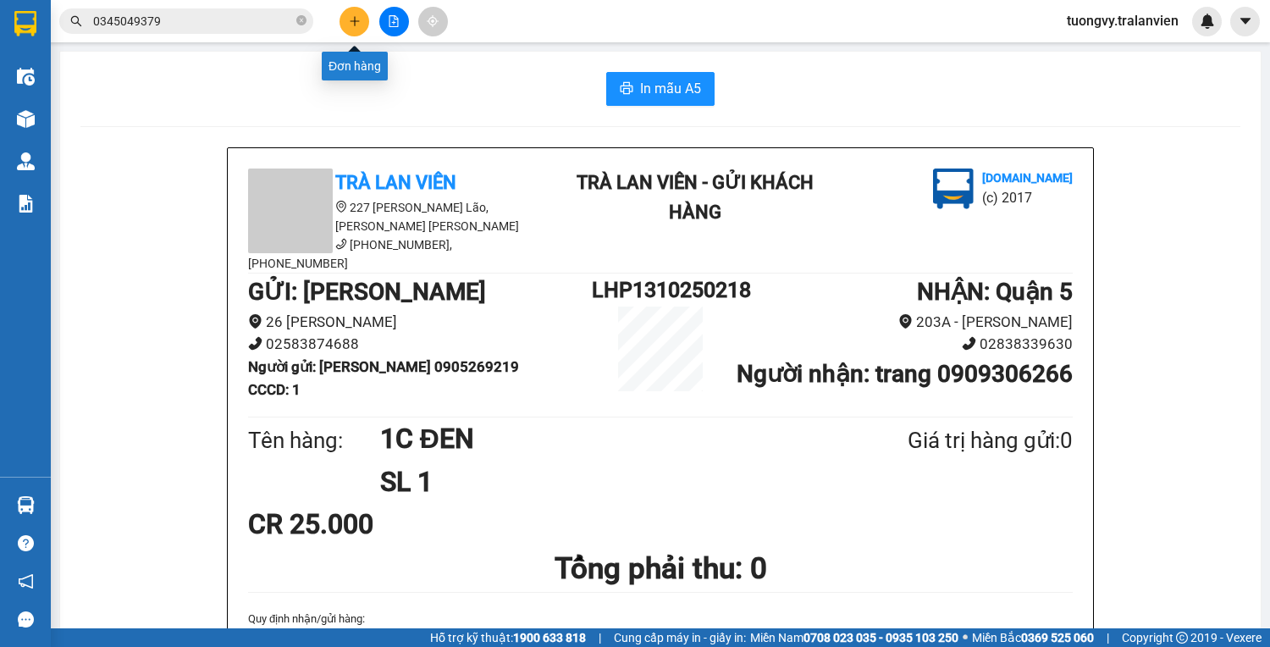
click at [362, 14] on button at bounding box center [355, 22] width 30 height 30
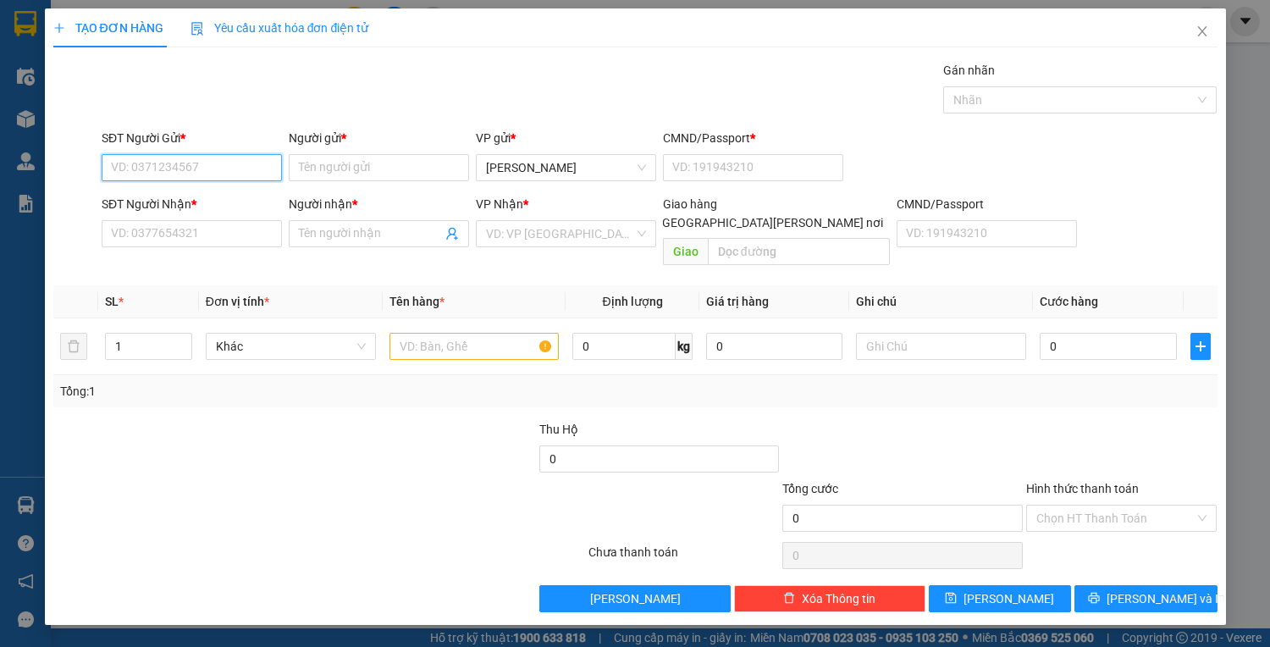
click at [154, 164] on input "SĐT Người Gửi *" at bounding box center [192, 167] width 180 height 27
click at [322, 156] on input "Người gửi *" at bounding box center [379, 167] width 180 height 27
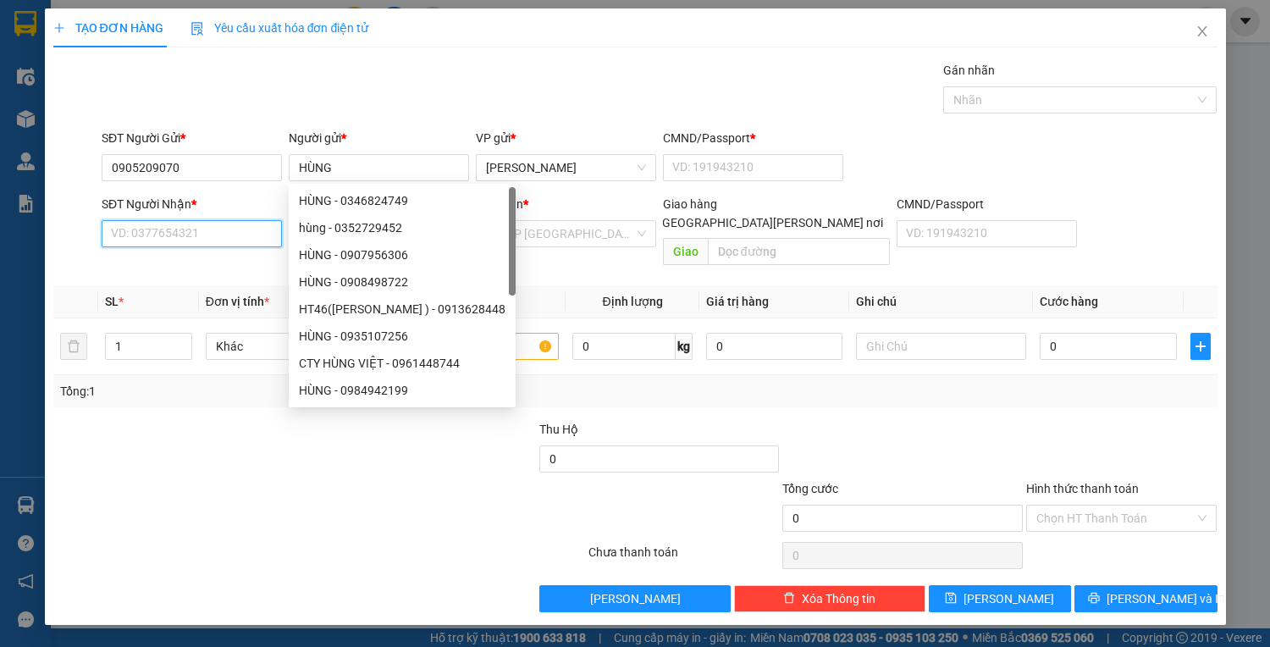
click at [173, 235] on input "SĐT Người Nhận *" at bounding box center [192, 233] width 180 height 27
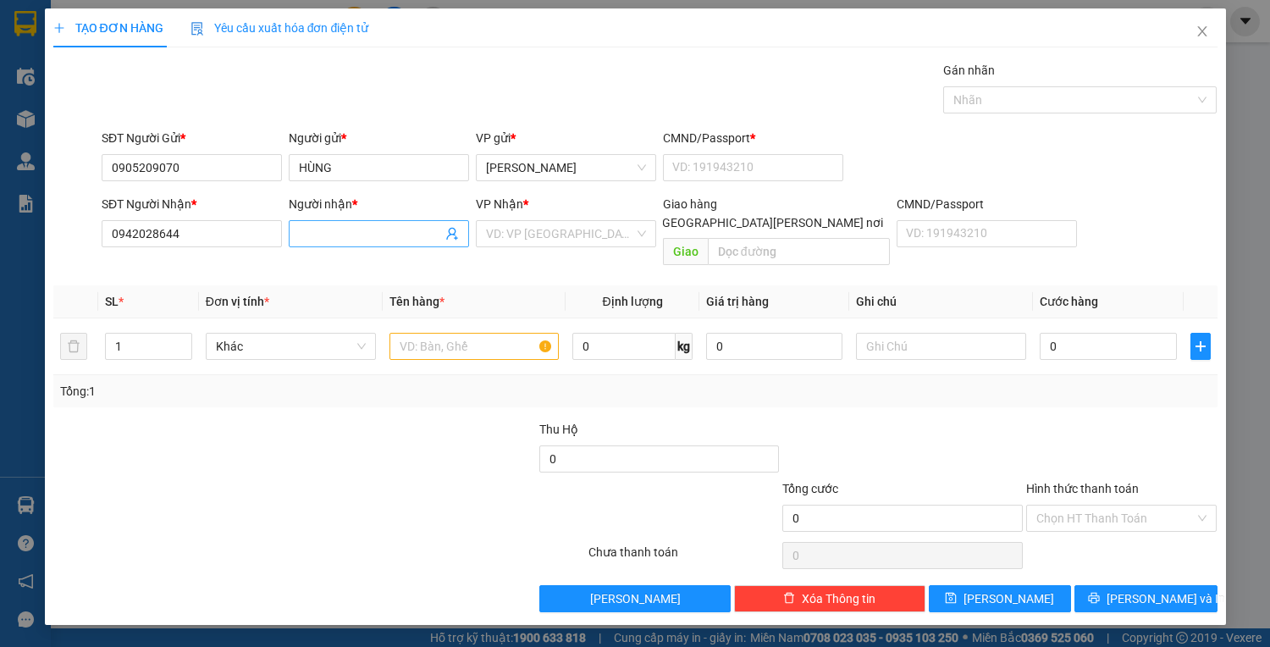
click at [334, 232] on input "Người nhận *" at bounding box center [370, 233] width 143 height 19
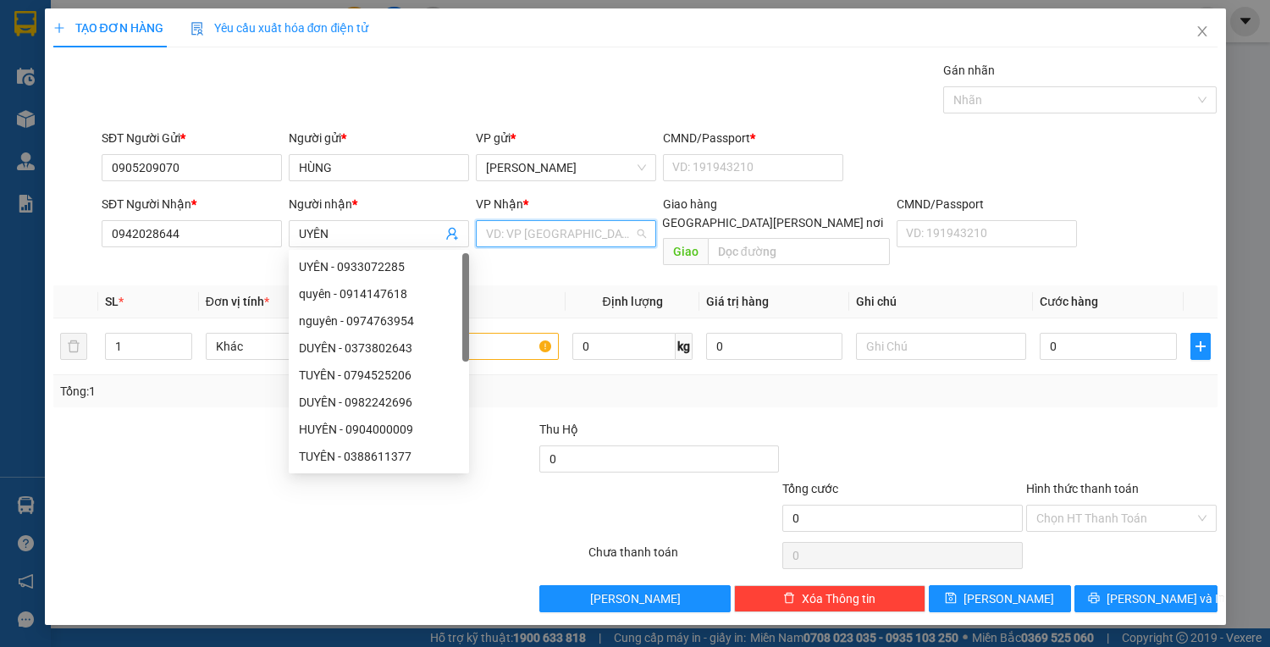
click at [519, 232] on input "search" at bounding box center [560, 233] width 148 height 25
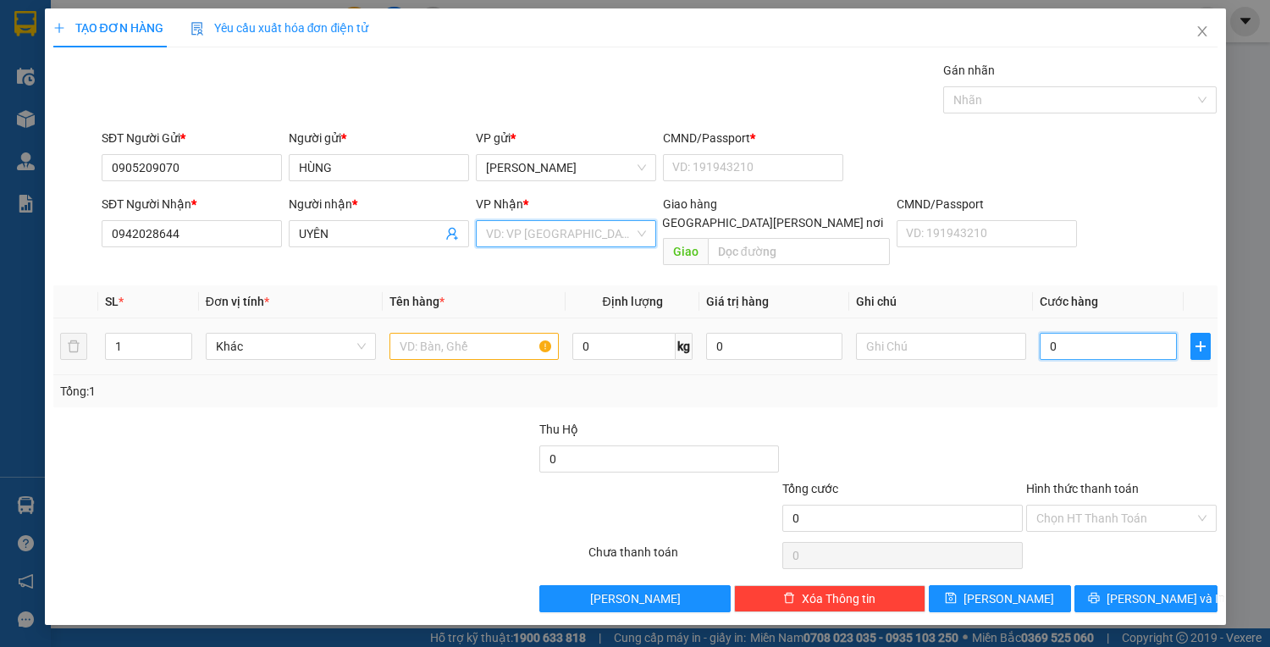
click at [1074, 333] on input "0" at bounding box center [1108, 346] width 136 height 27
click at [423, 339] on input "text" at bounding box center [475, 346] width 170 height 27
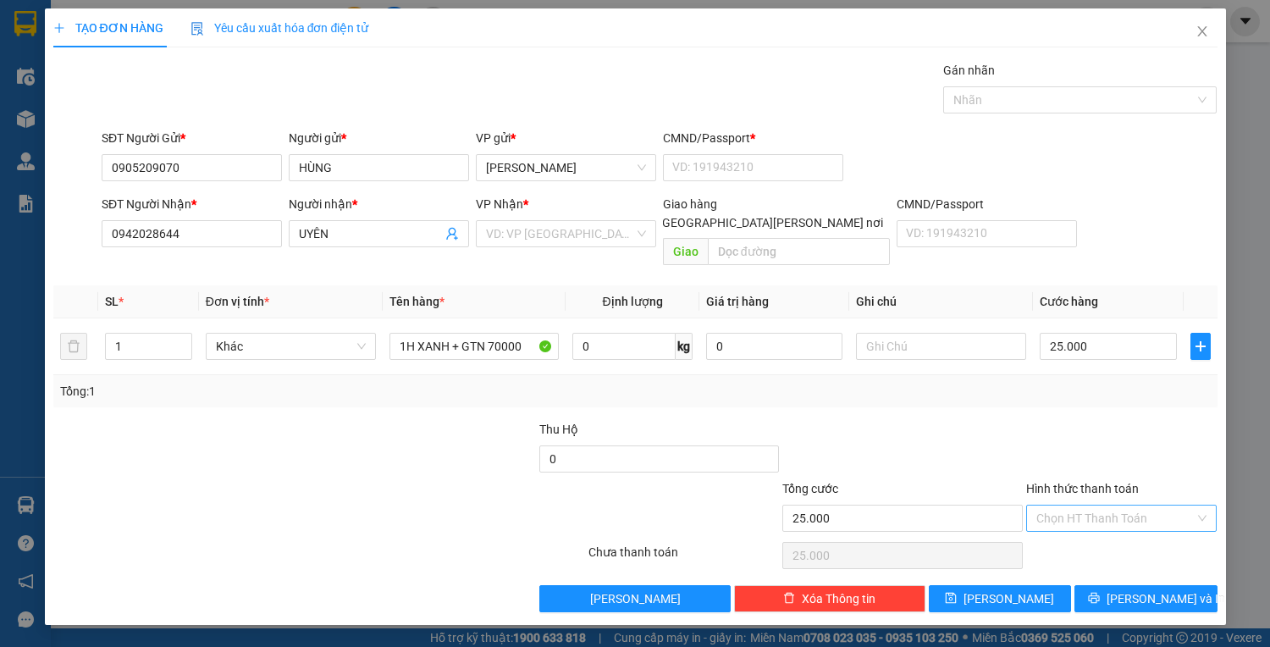
drag, startPoint x: 1116, startPoint y: 495, endPoint x: 1108, endPoint y: 511, distance: 18.2
click at [1116, 506] on input "Hình thức thanh toán" at bounding box center [1115, 518] width 159 height 25
click at [1091, 538] on div "Tại văn phòng" at bounding box center [1121, 531] width 171 height 19
drag, startPoint x: 1135, startPoint y: 562, endPoint x: 1135, endPoint y: 572, distance: 10.2
click at [1135, 562] on div "Transit Pickup Surcharge Ids Transit Deliver Surcharge Ids Transit Deliver Surc…" at bounding box center [635, 336] width 1164 height 551
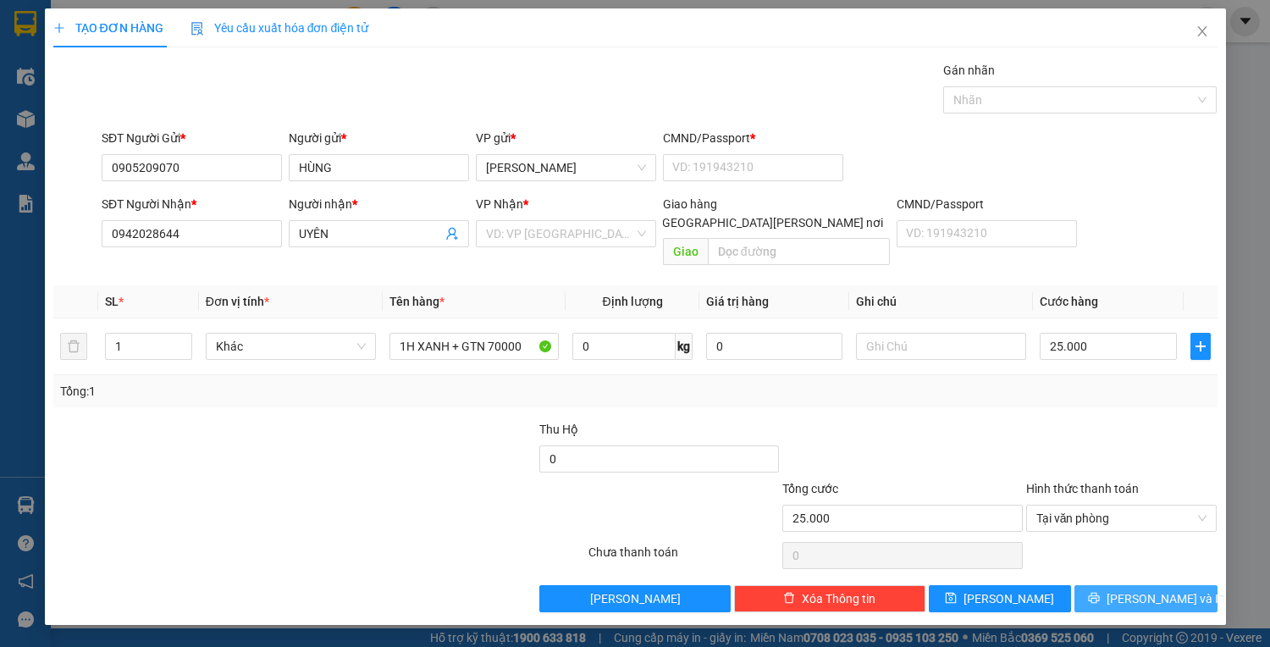
click at [1135, 589] on span "Lưu và In" at bounding box center [1166, 598] width 119 height 19
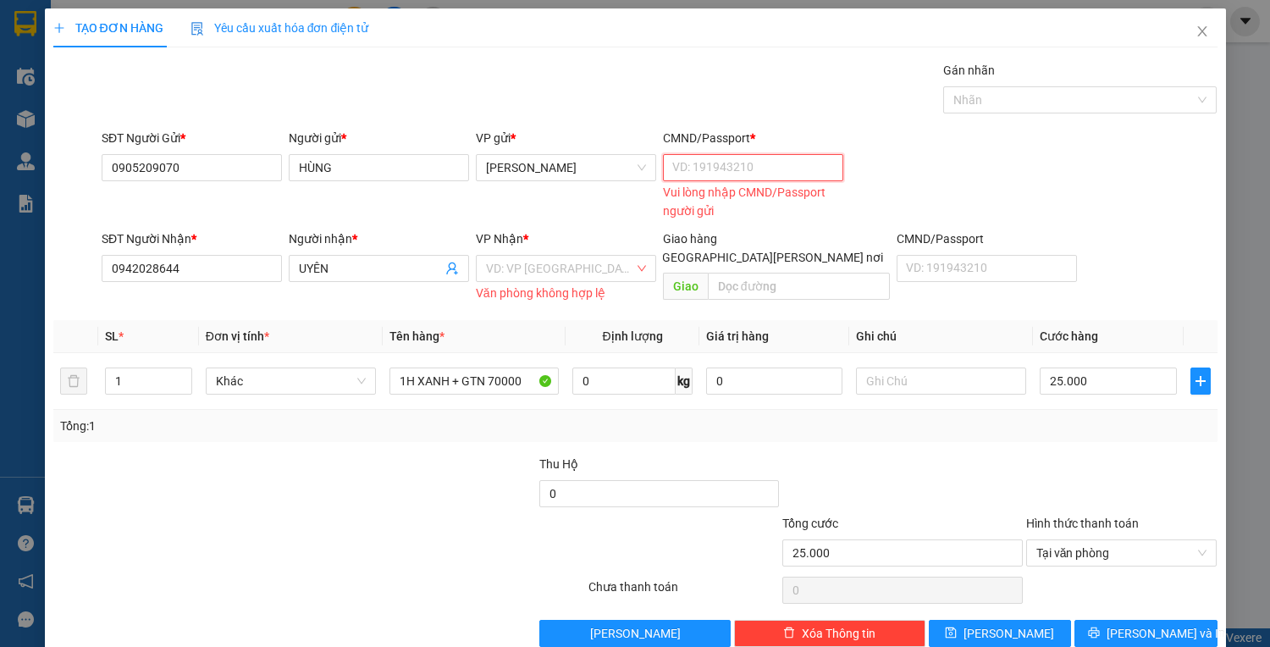
click at [694, 170] on input "CMND/Passport *" at bounding box center [753, 167] width 180 height 27
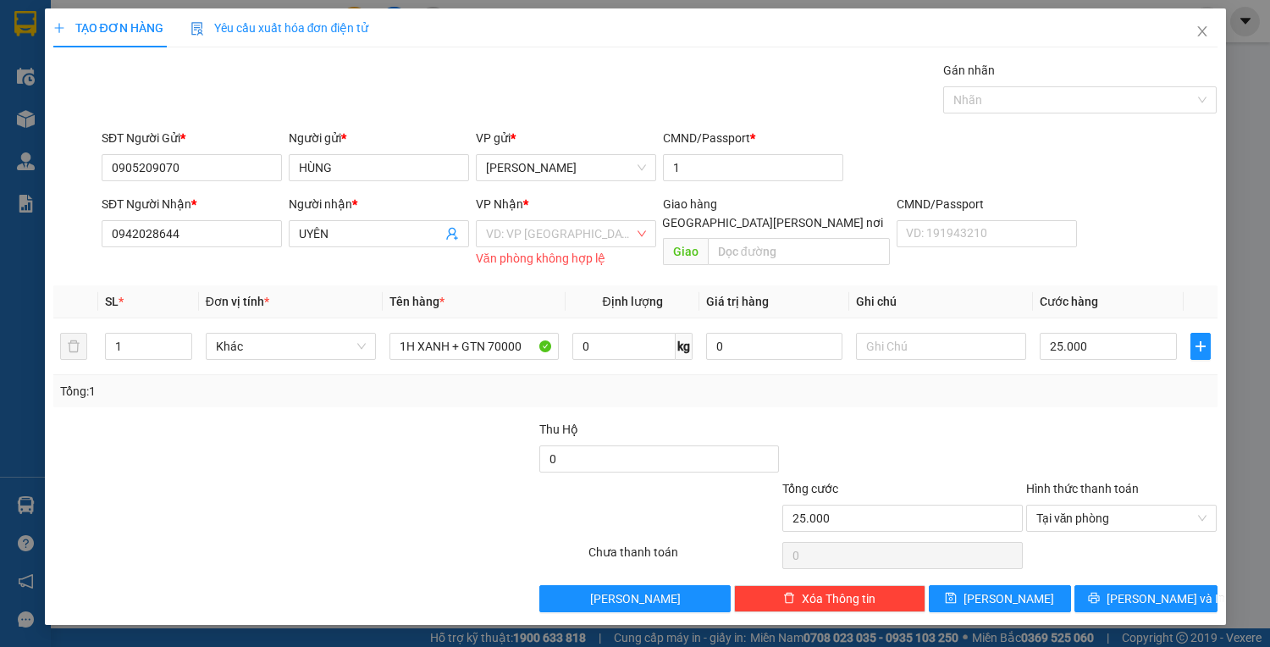
click at [583, 251] on div "Văn phòng không hợp lệ" at bounding box center [566, 258] width 180 height 19
click at [580, 240] on input "search" at bounding box center [560, 233] width 148 height 25
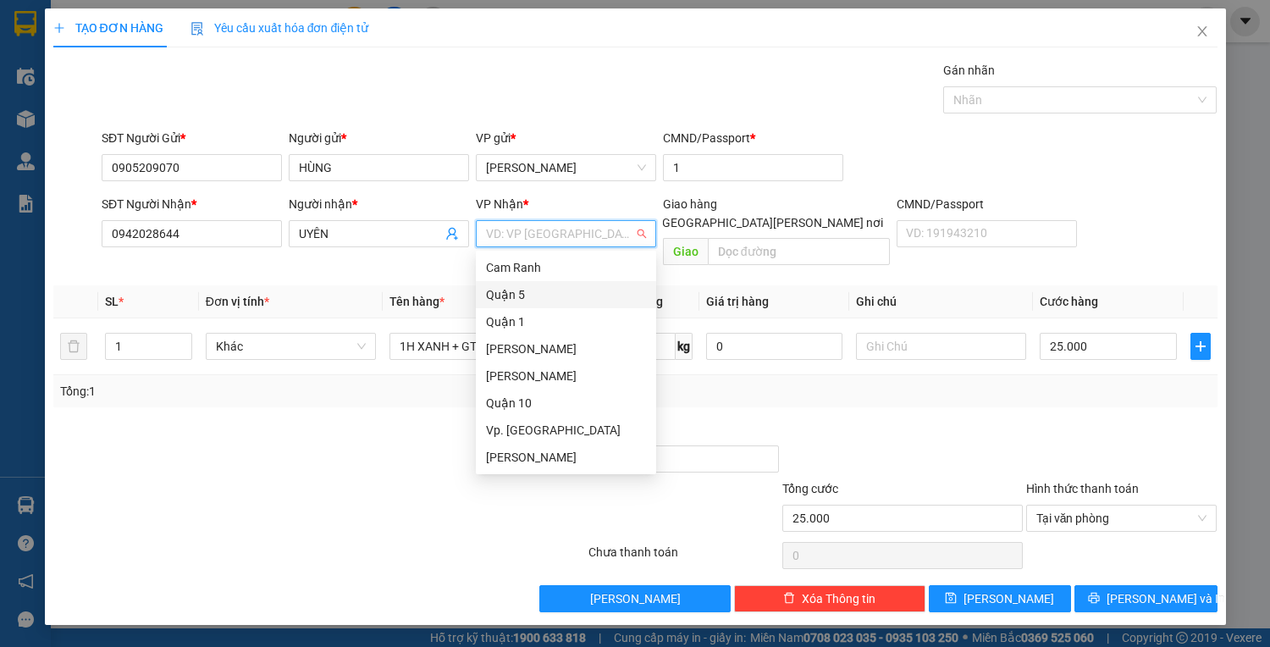
click at [585, 294] on div "Quận 5" at bounding box center [566, 294] width 160 height 19
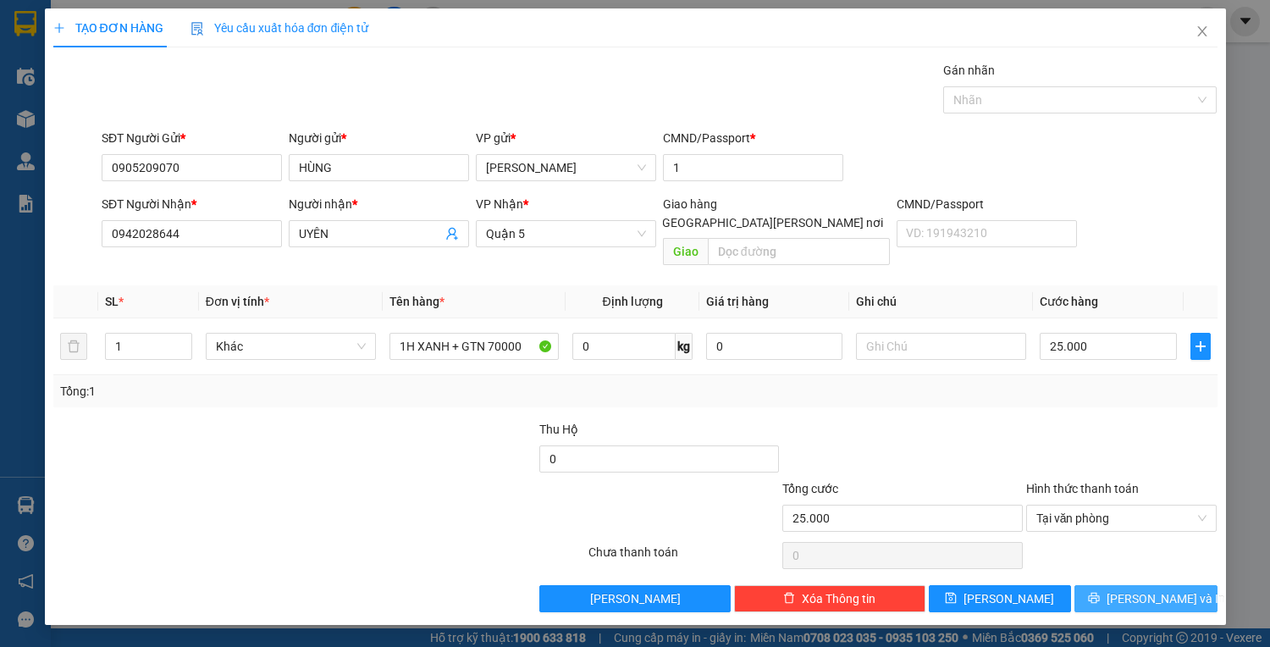
click at [1190, 585] on button "Lưu và In" at bounding box center [1146, 598] width 142 height 27
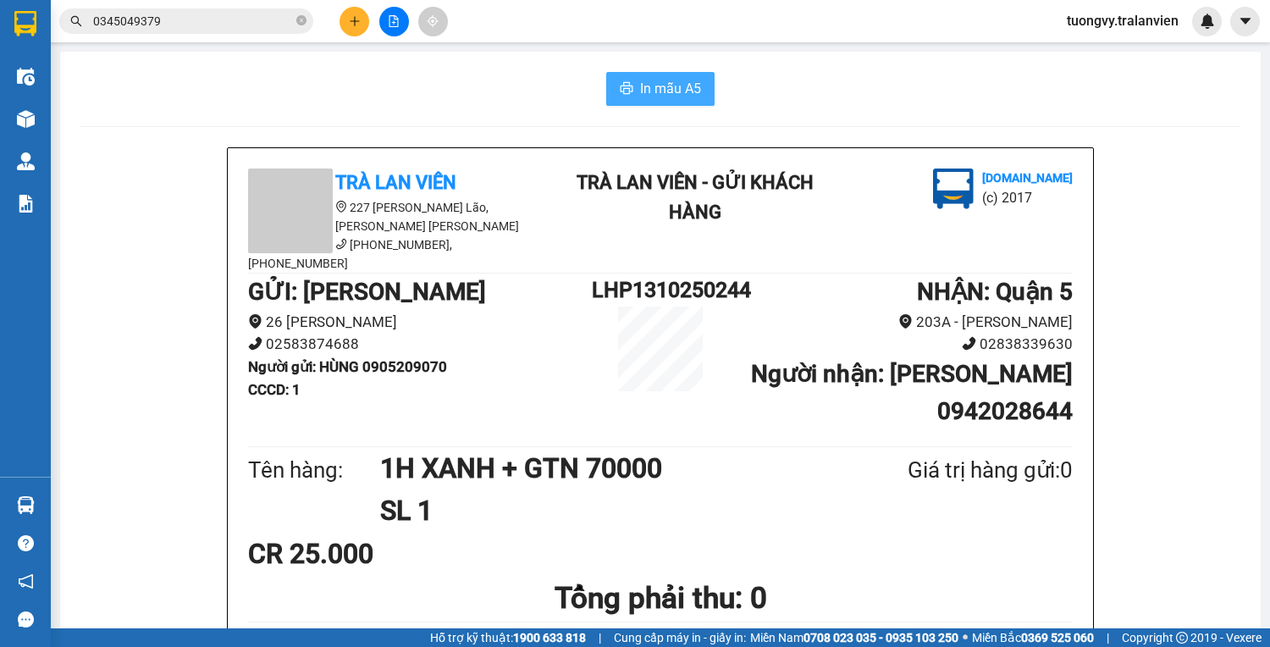
click at [667, 92] on span "In mẫu A5" at bounding box center [670, 88] width 61 height 21
click at [301, 19] on icon "close-circle" at bounding box center [301, 20] width 10 height 10
click at [213, 14] on input "text" at bounding box center [193, 21] width 200 height 19
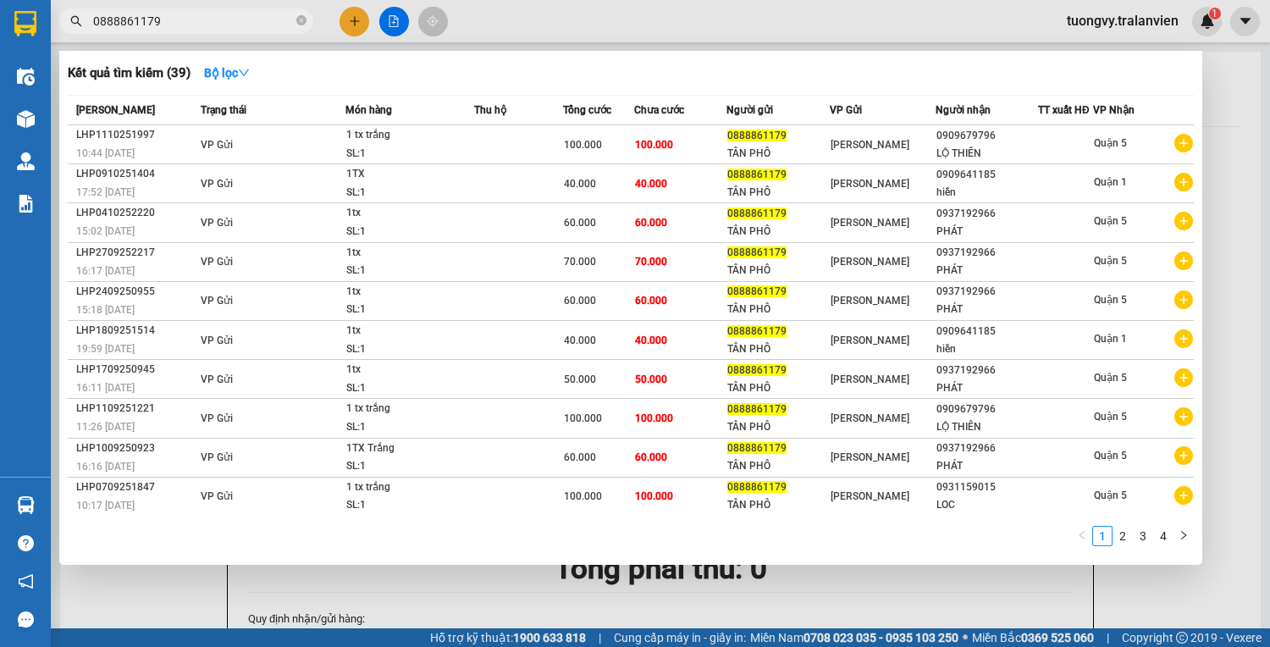
click at [305, 21] on icon "close-circle" at bounding box center [301, 20] width 10 height 10
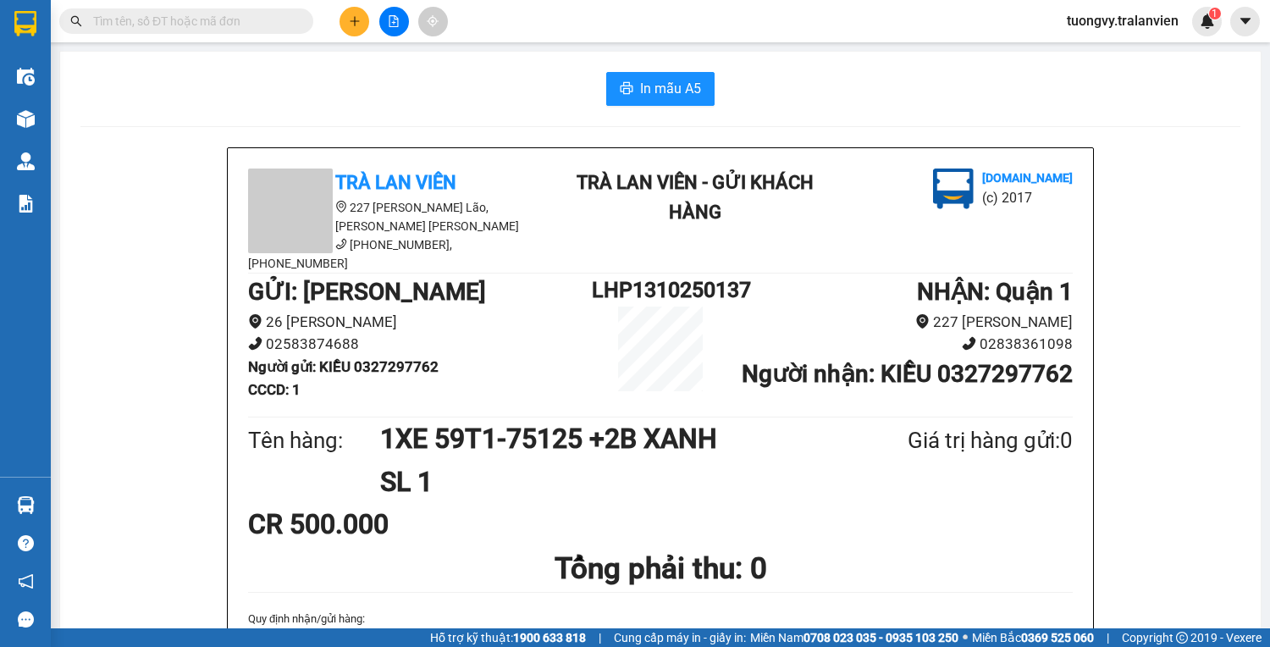
drag, startPoint x: 158, startPoint y: 3, endPoint x: 132, endPoint y: 20, distance: 30.5
paste input "0905505971"
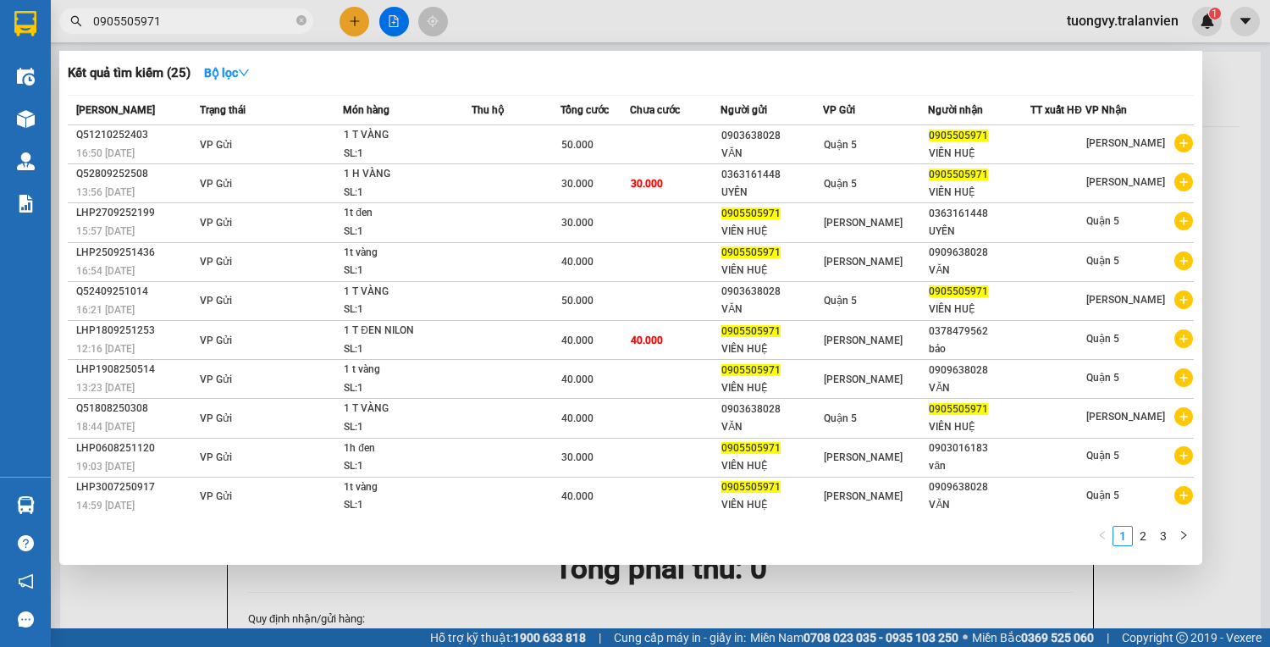
type input "0905505971"
click at [298, 17] on icon "close-circle" at bounding box center [301, 20] width 10 height 10
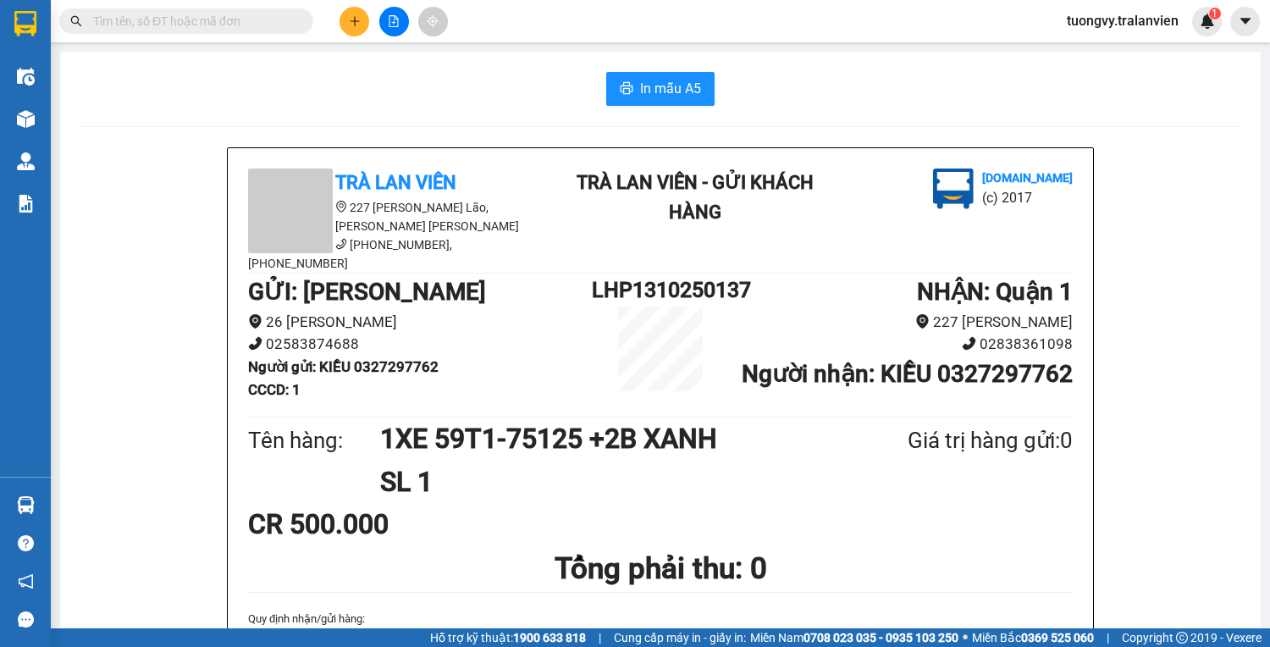
paste input "0906369706"
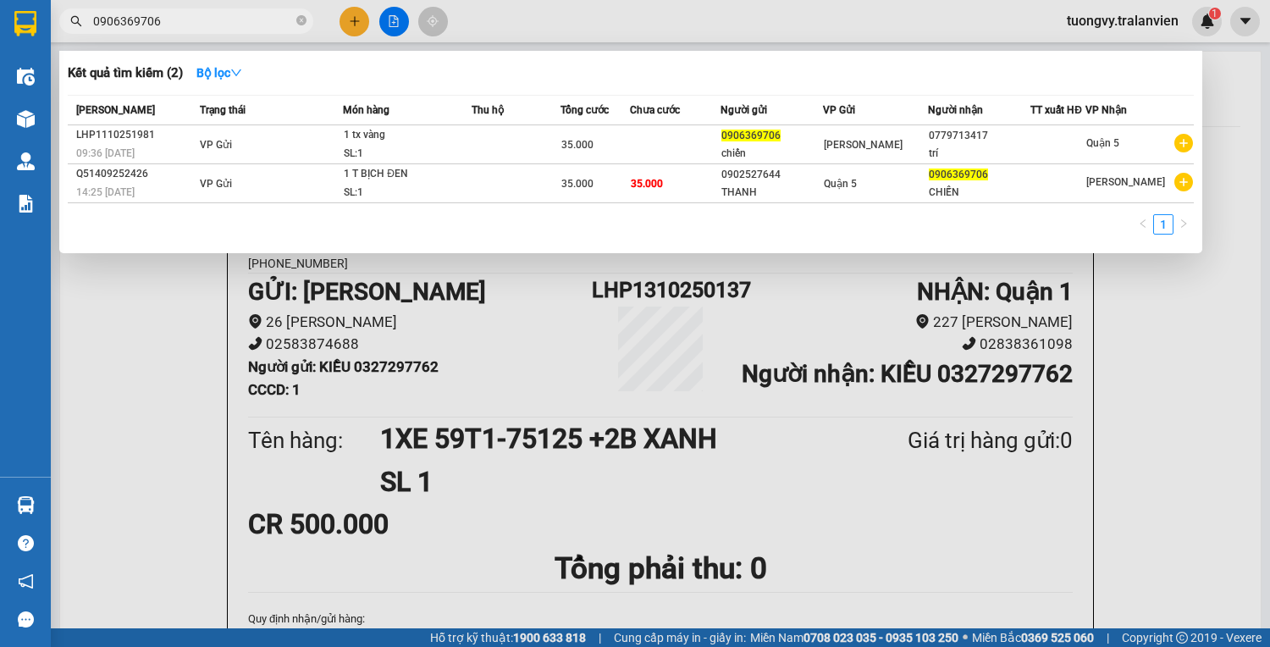
type input "0906369706"
click at [362, 29] on div at bounding box center [635, 323] width 1270 height 647
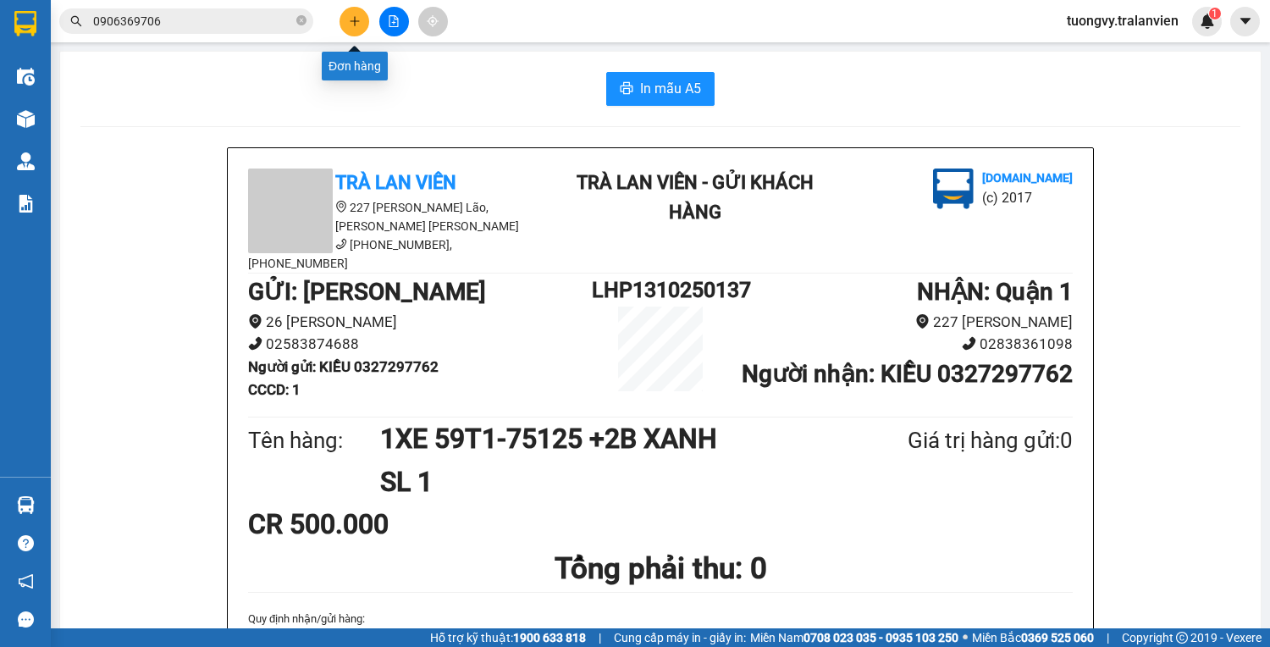
click at [365, 14] on button at bounding box center [355, 22] width 30 height 30
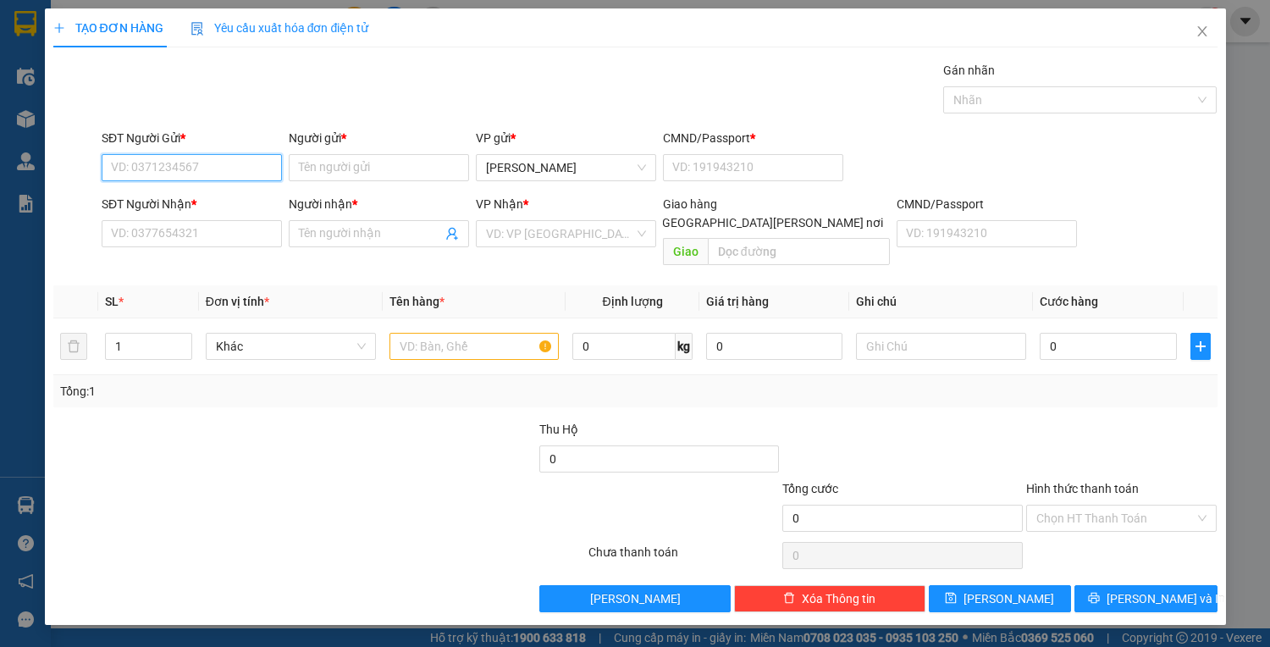
drag, startPoint x: 186, startPoint y: 172, endPoint x: 185, endPoint y: 158, distance: 14.4
click at [185, 172] on input "SĐT Người Gửi *" at bounding box center [192, 167] width 180 height 27
click at [349, 171] on input "Người gửi *" at bounding box center [379, 167] width 180 height 27
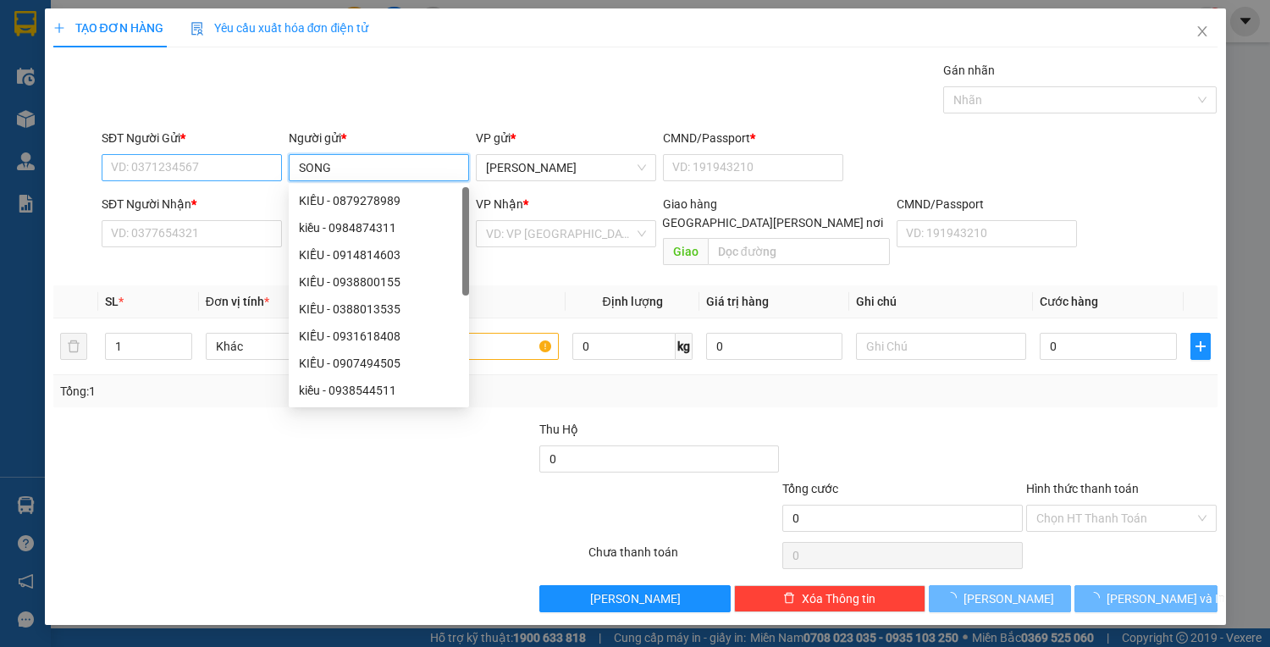
type input "SONG"
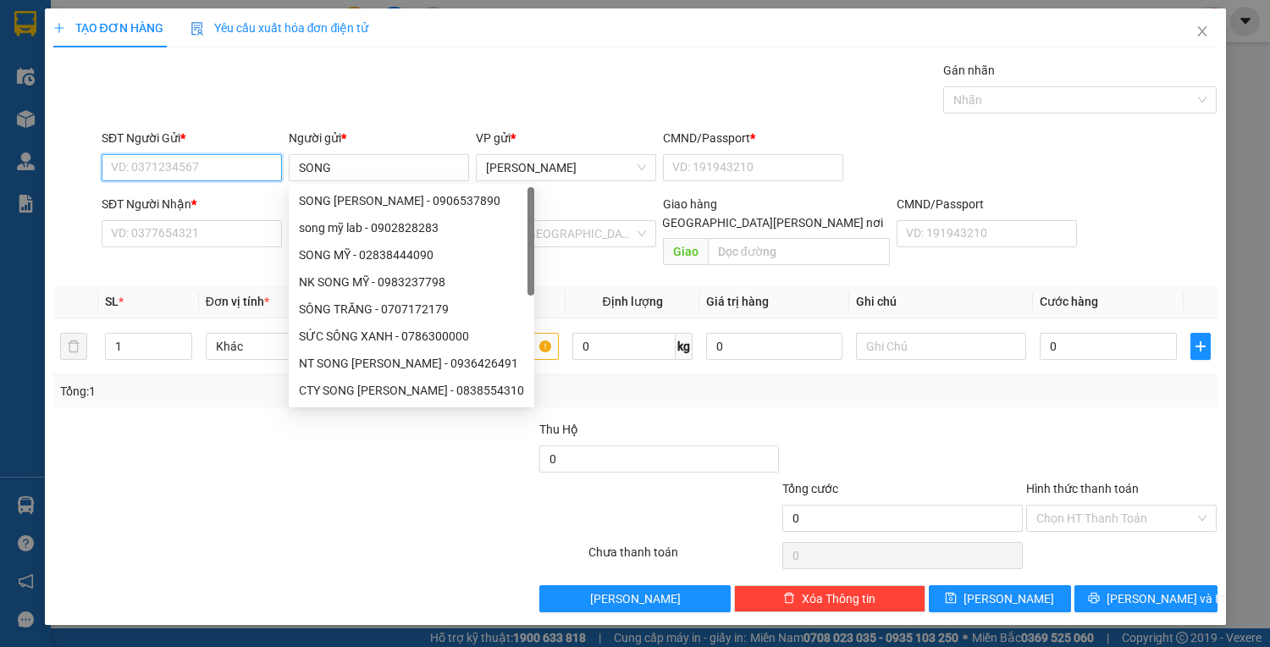
click at [166, 155] on input "SĐT Người Gửi *" at bounding box center [192, 167] width 180 height 27
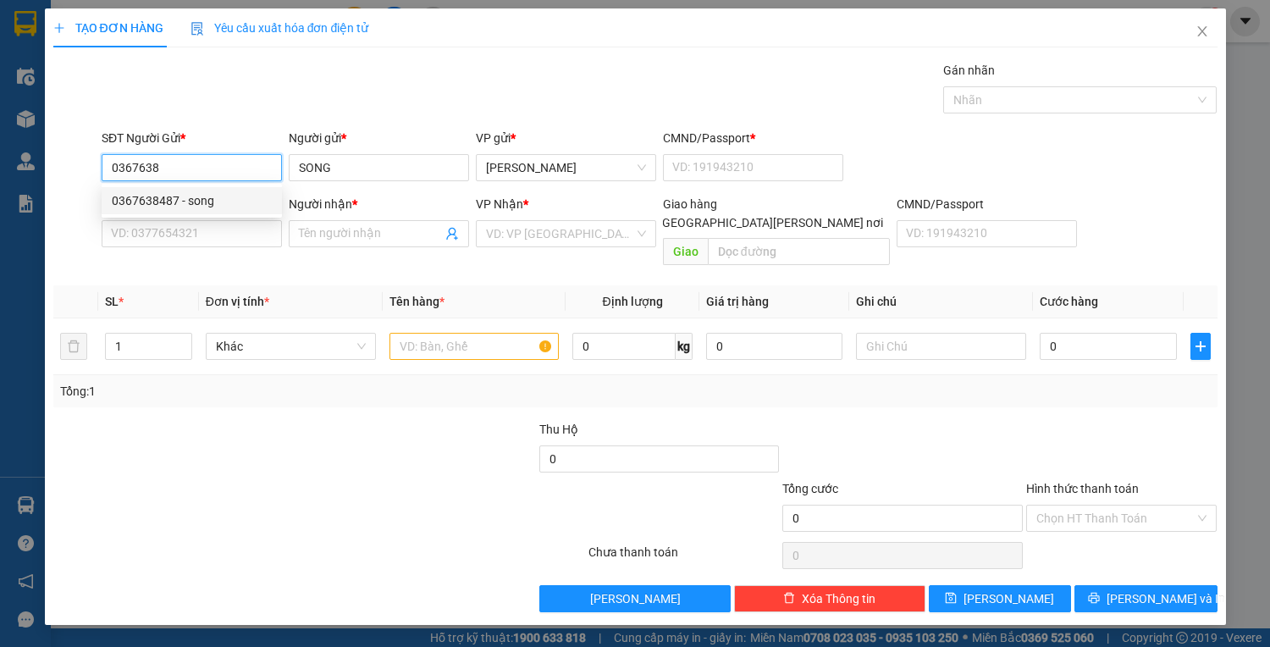
click at [164, 208] on div "0367638487 - song" at bounding box center [192, 200] width 160 height 19
type input "0367638487"
type input "song"
type input "1"
type input "0352843111"
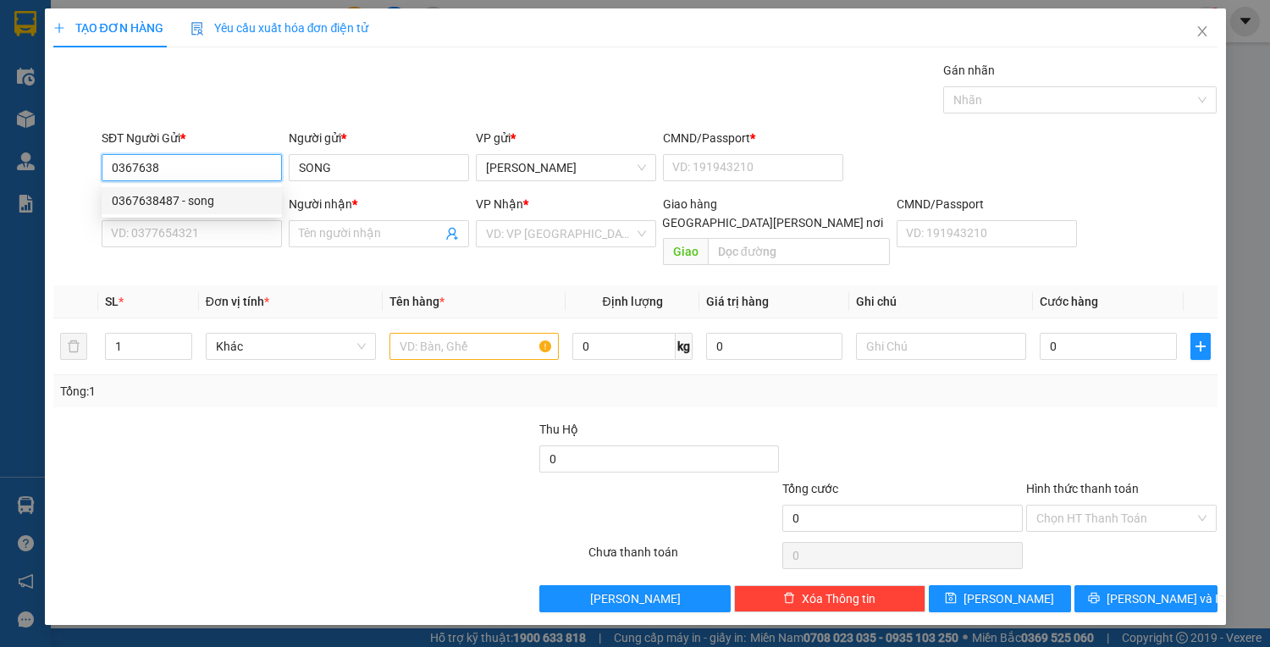
type input "trang"
type input "0367638487"
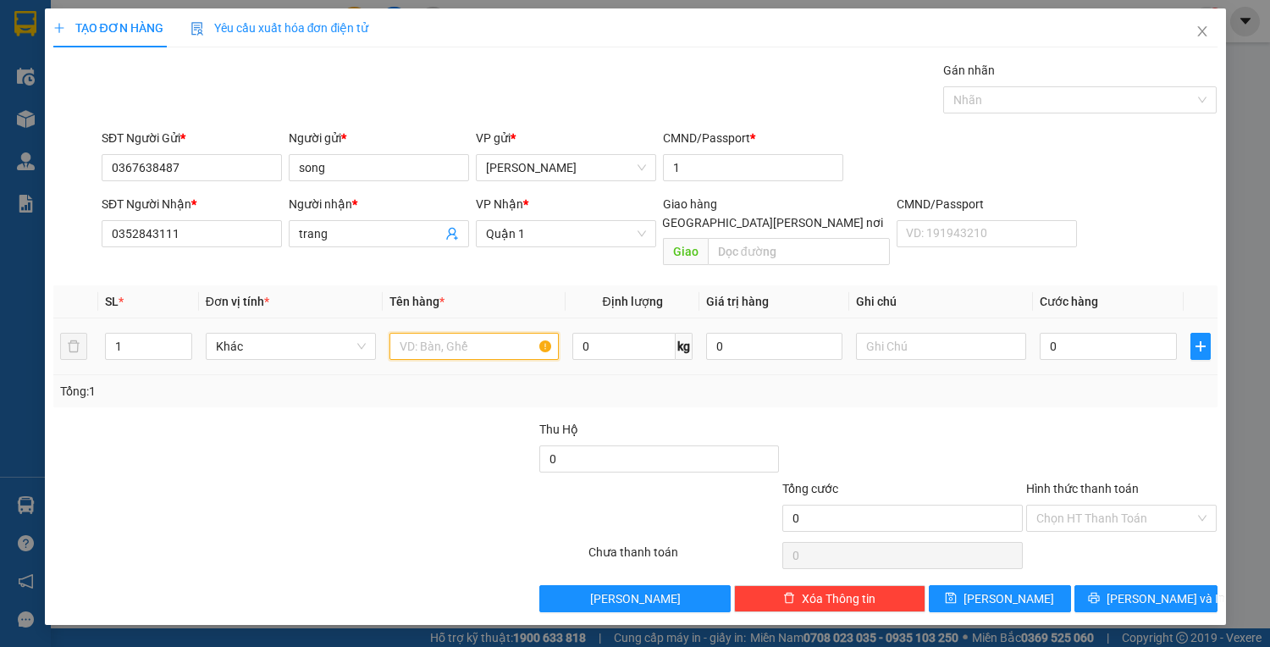
click at [462, 333] on input "text" at bounding box center [475, 346] width 170 height 27
type input "1T VÀNG"
drag, startPoint x: 191, startPoint y: 167, endPoint x: 50, endPoint y: 156, distance: 141.8
click at [52, 155] on div "SĐT Người Gửi * 0367638487 0367638487 Người gửi * song VP gửi * [PERSON_NAME] C…" at bounding box center [636, 158] width 1168 height 59
click at [1058, 337] on input "0" at bounding box center [1108, 346] width 136 height 27
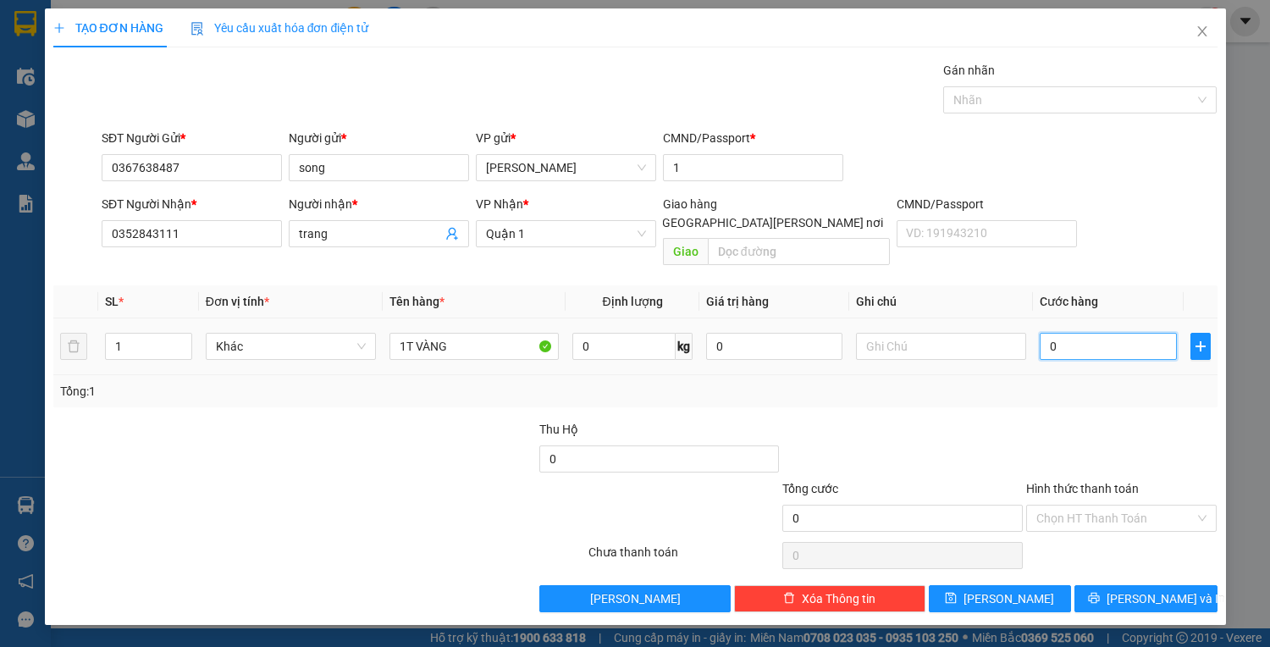
type input "4"
type input "40"
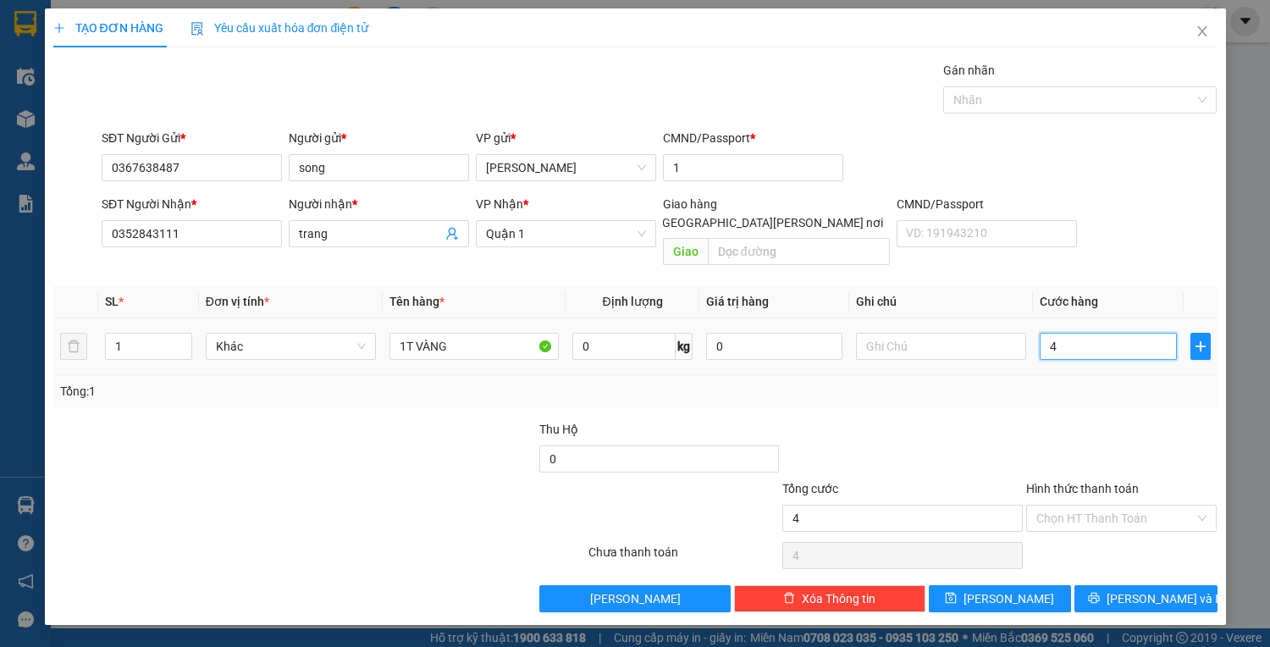
type input "40"
type input "40.000"
click at [1059, 506] on input "Hình thức thanh toán" at bounding box center [1115, 518] width 159 height 25
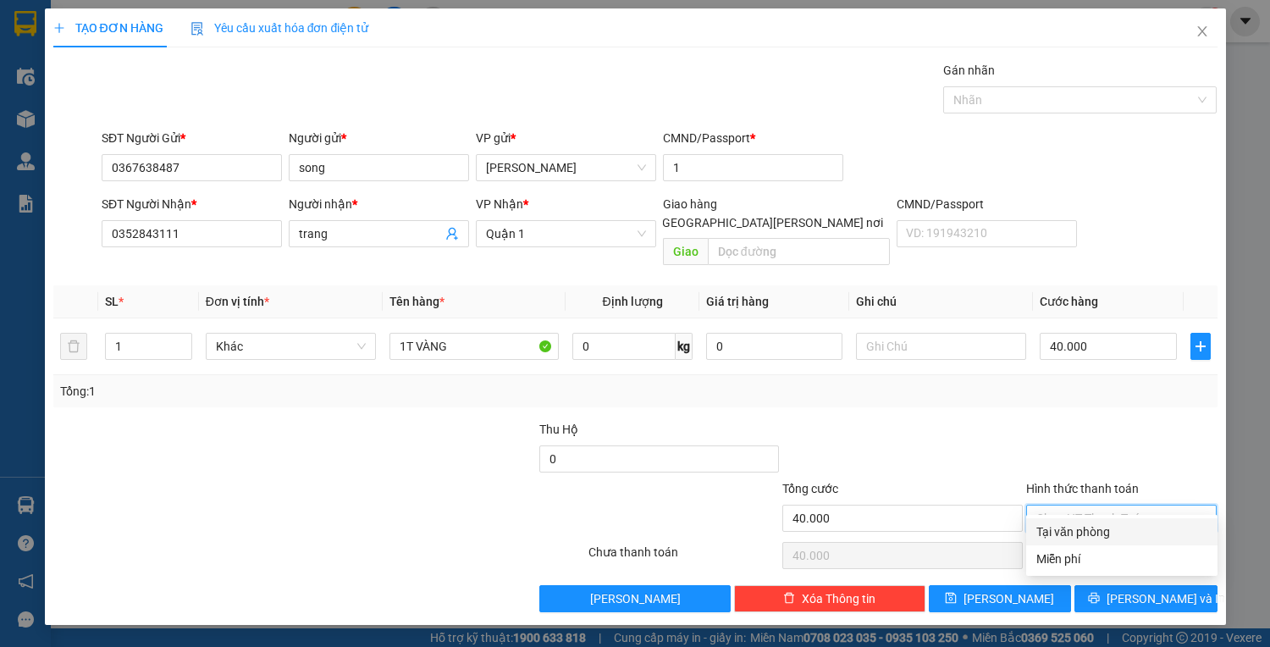
click at [1066, 530] on div "Tại văn phòng" at bounding box center [1121, 531] width 171 height 19
type input "0"
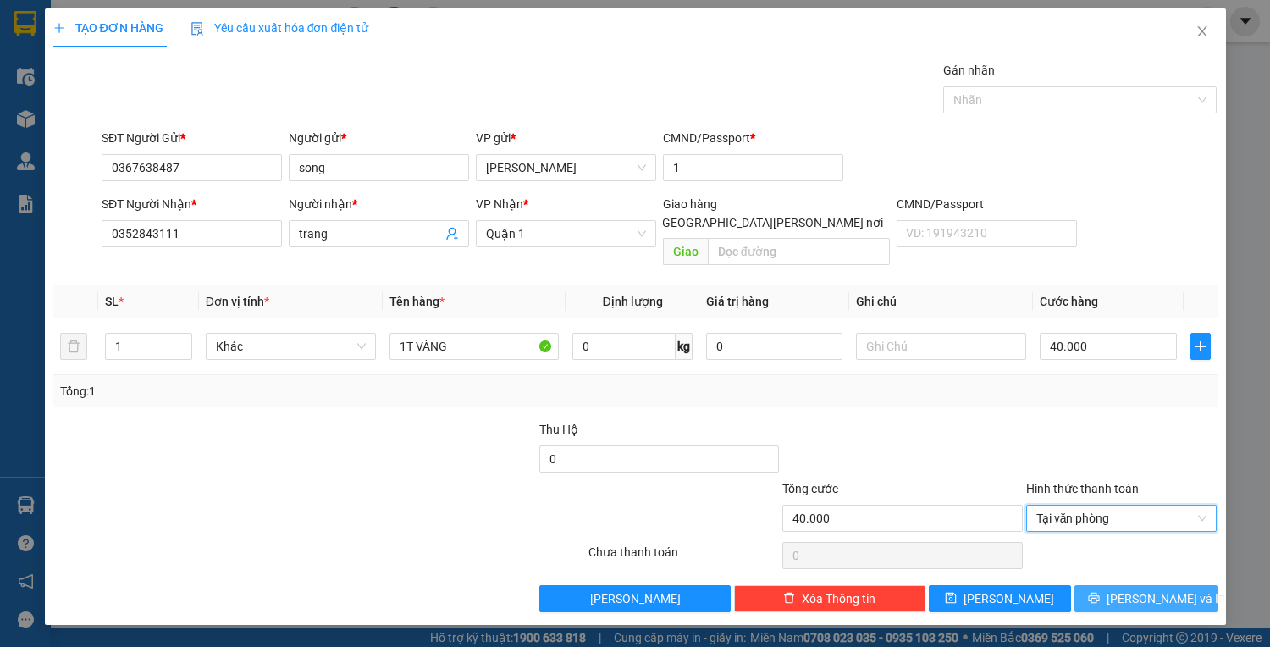
click at [1176, 589] on span "[PERSON_NAME] và In" at bounding box center [1166, 598] width 119 height 19
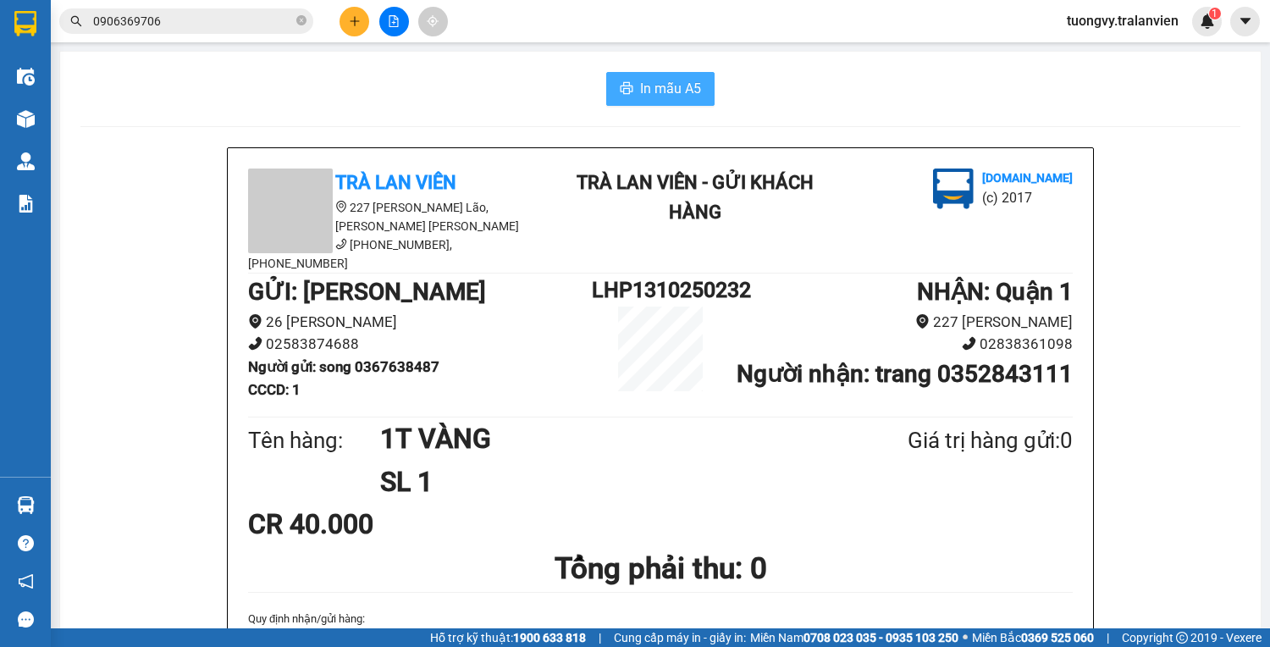
click at [679, 80] on span "In mẫu A5" at bounding box center [670, 88] width 61 height 21
click at [343, 17] on button at bounding box center [355, 22] width 30 height 30
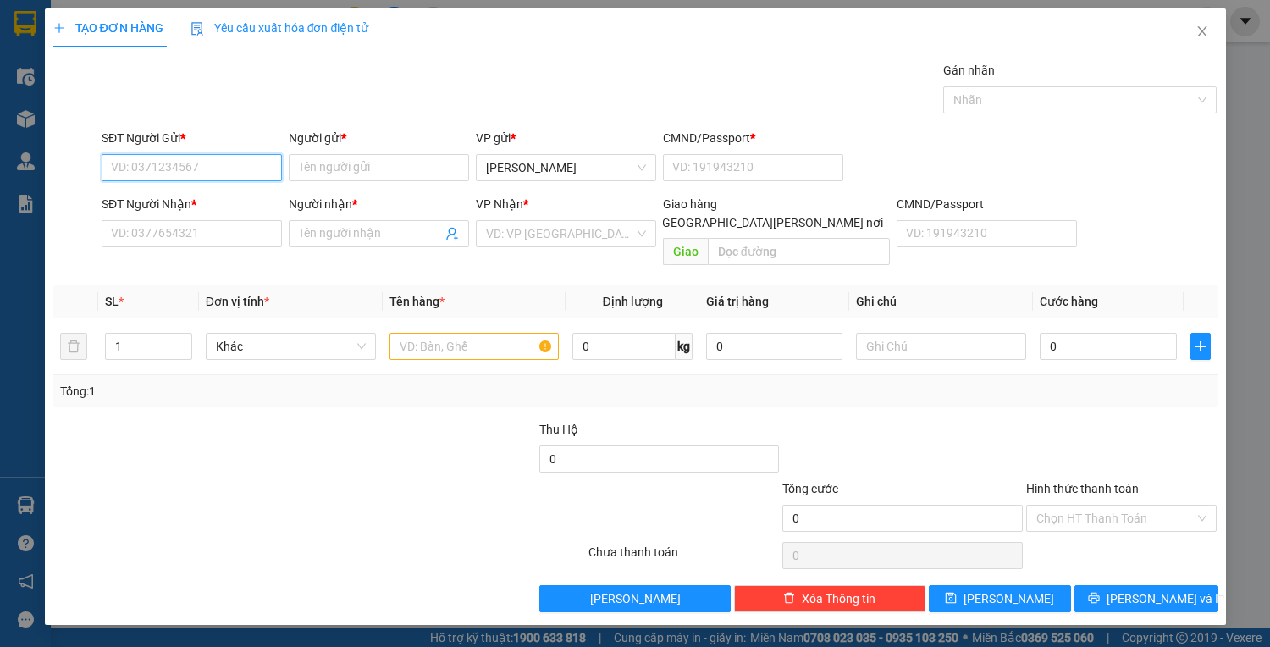
click at [137, 175] on input "SĐT Người Gửi *" at bounding box center [192, 167] width 180 height 27
type input "0914204949"
click at [151, 208] on div "0914204949 - [PERSON_NAME]" at bounding box center [195, 200] width 167 height 19
type input "hoài"
type input "1"
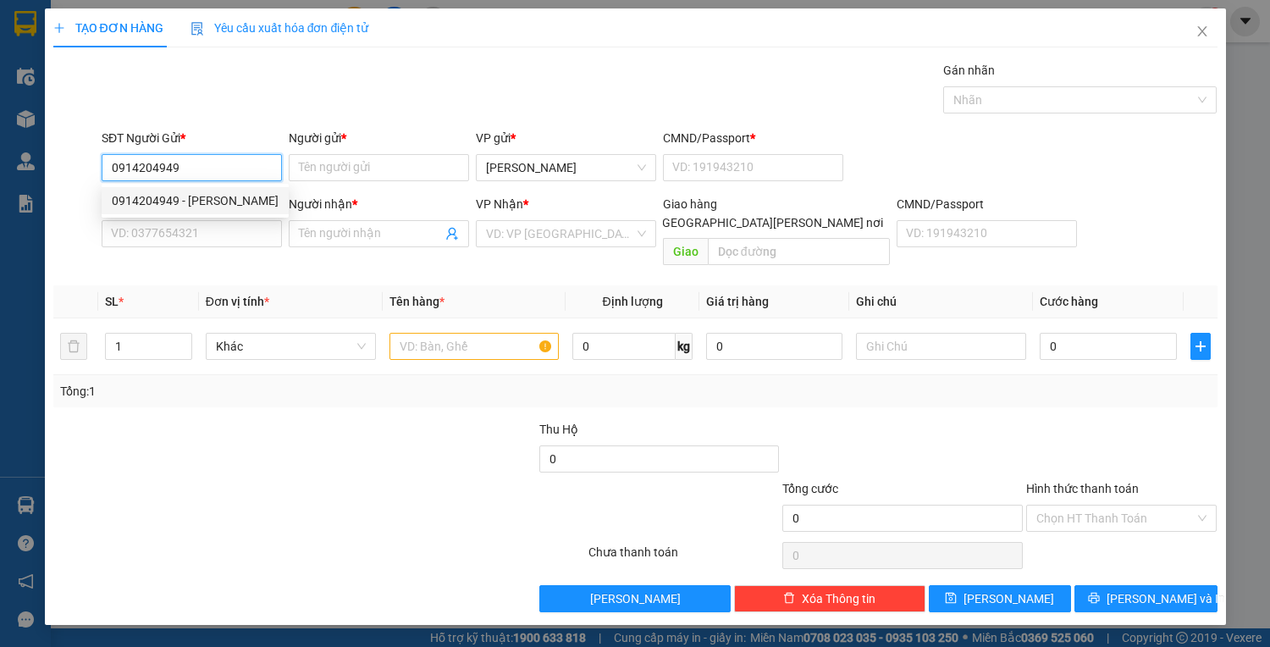
type input "0933149188"
type input "quế"
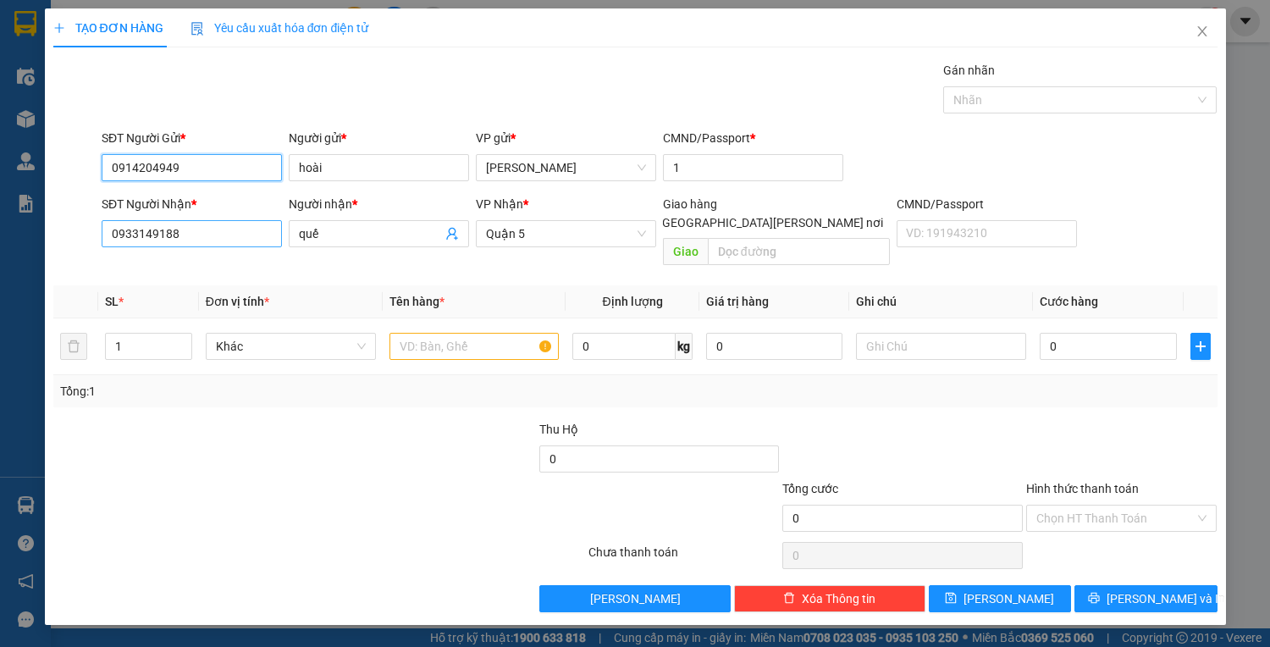
type input "0914204949"
click at [217, 227] on input "0933149188" at bounding box center [192, 233] width 180 height 27
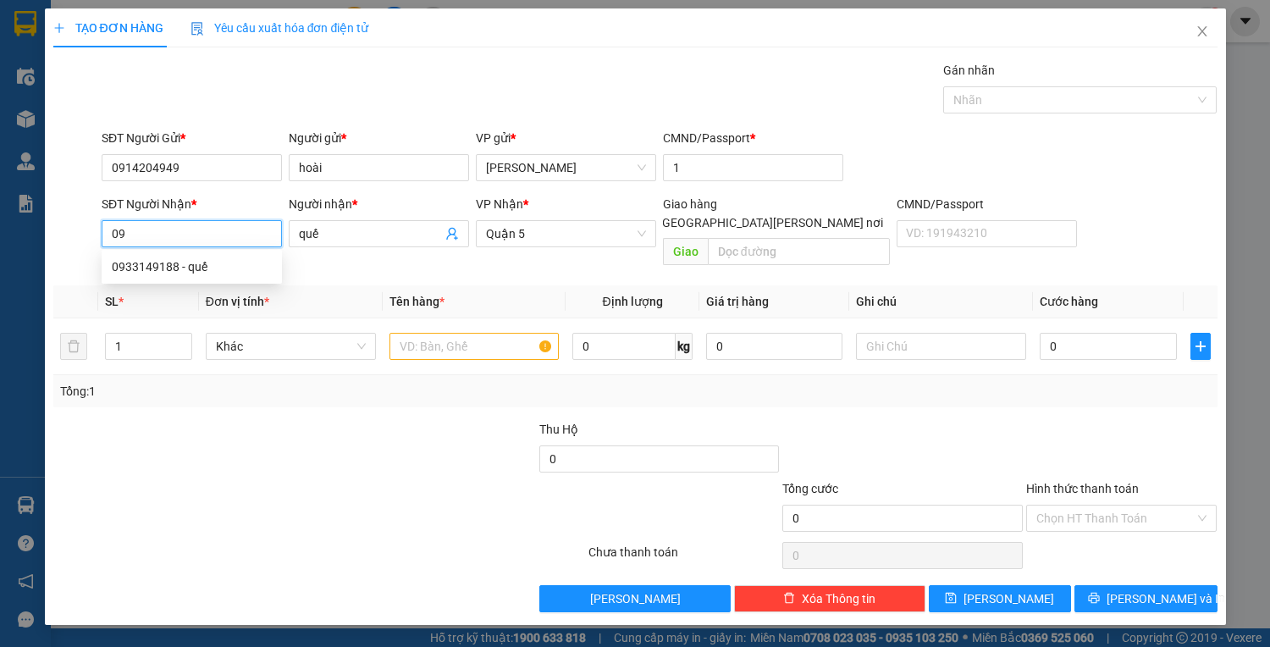
type input "0"
click at [174, 260] on div "0909554598 - NHÀN" at bounding box center [192, 266] width 160 height 19
type input "0909554598"
type input "NHÀN"
type input "0909554598"
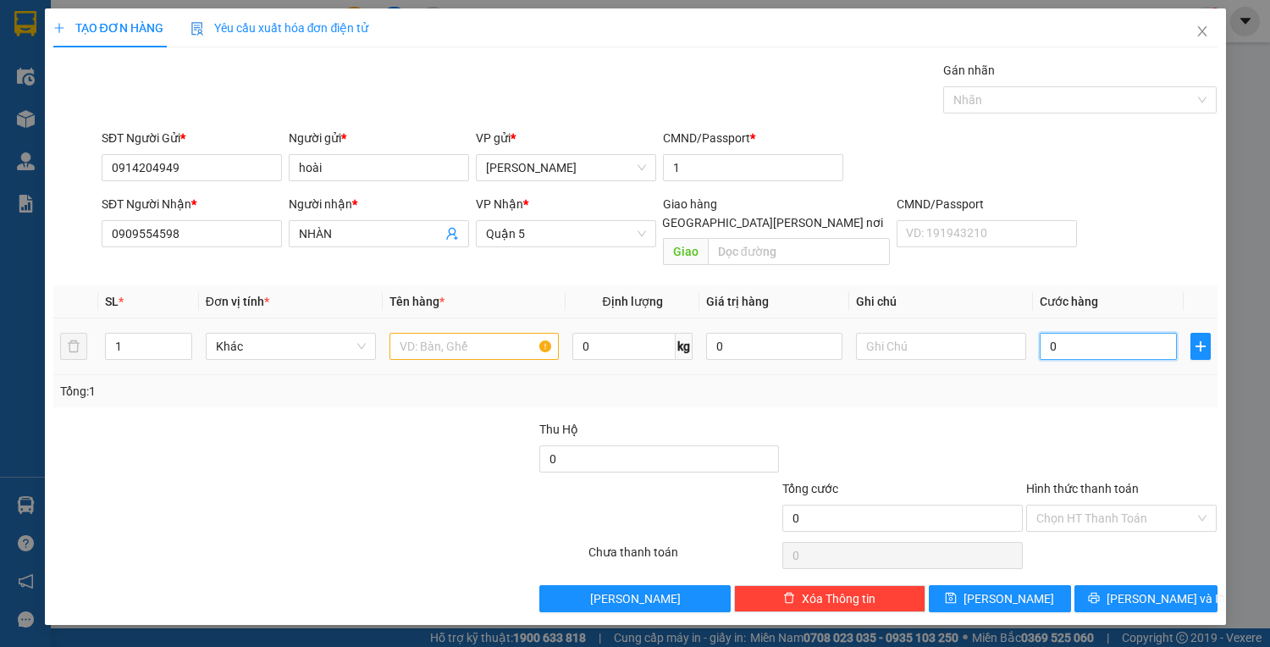
click at [1086, 333] on input "0" at bounding box center [1108, 346] width 136 height 27
drag, startPoint x: 183, startPoint y: 167, endPoint x: 69, endPoint y: 176, distance: 114.7
click at [69, 176] on div "SĐT Người Gửi * 0914204949 0914204949 Người gửi * [PERSON_NAME] VP gửi * [PERSO…" at bounding box center [636, 158] width 1168 height 59
click at [1053, 333] on input "0" at bounding box center [1108, 346] width 136 height 27
type input "6"
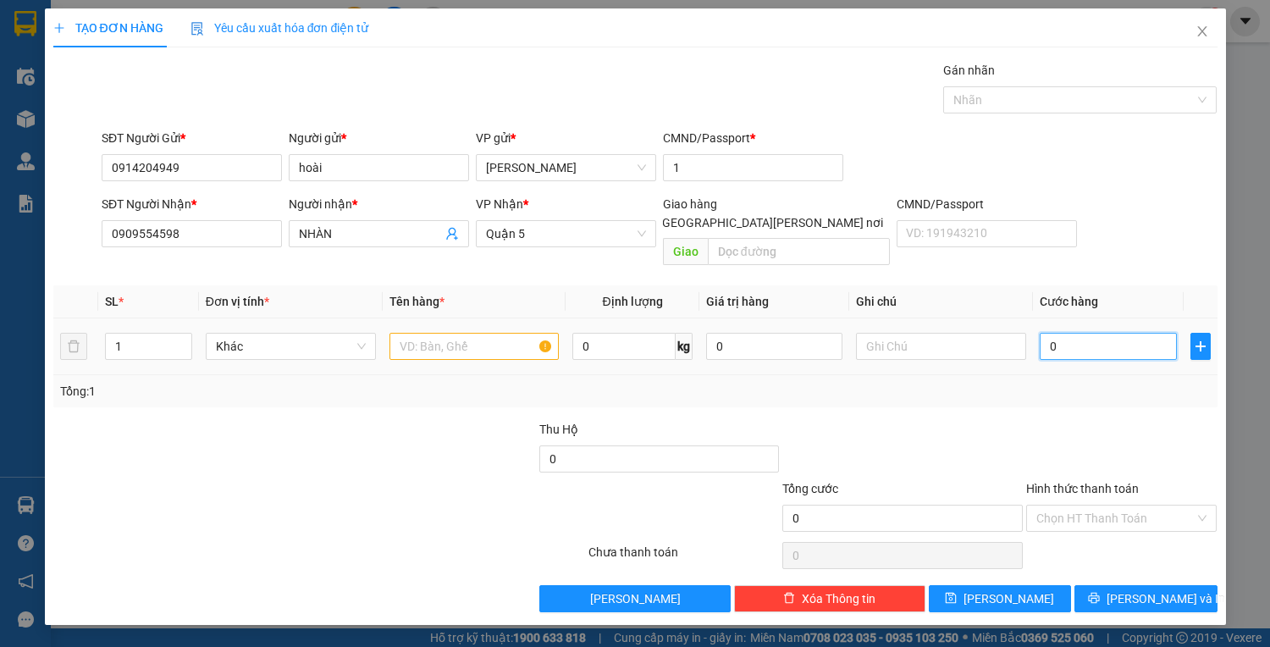
type input "6"
type input "60"
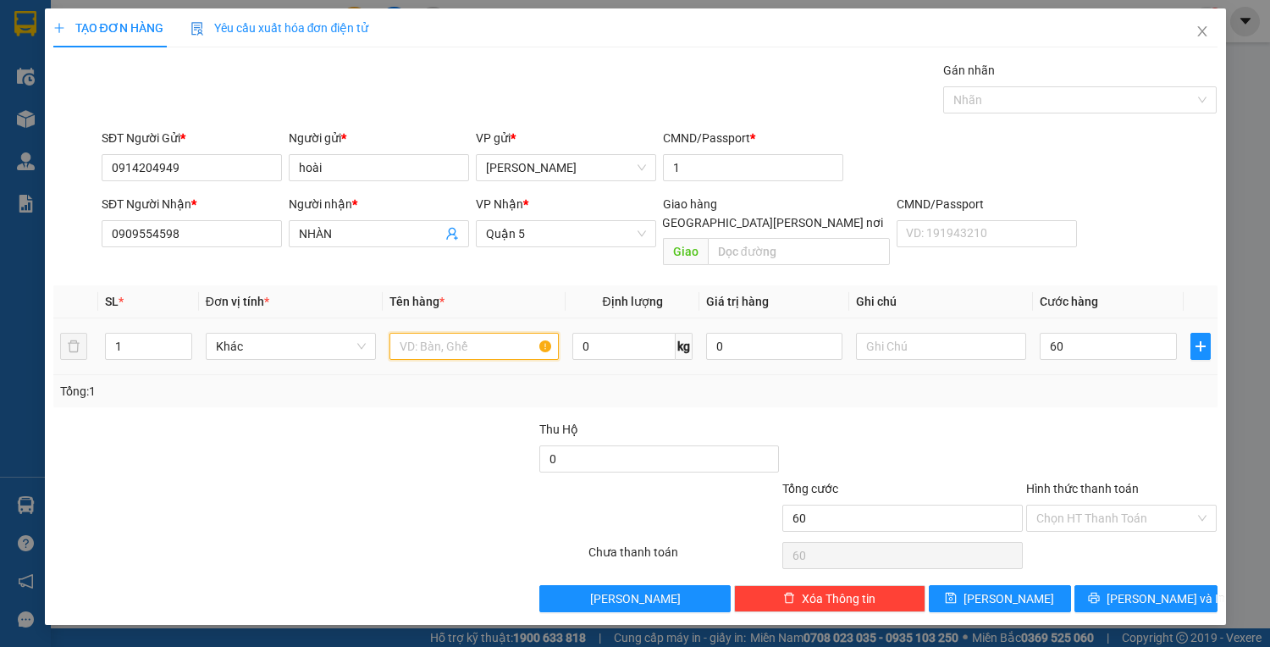
type input "60.000"
click at [470, 333] on input "text" at bounding box center [475, 346] width 170 height 27
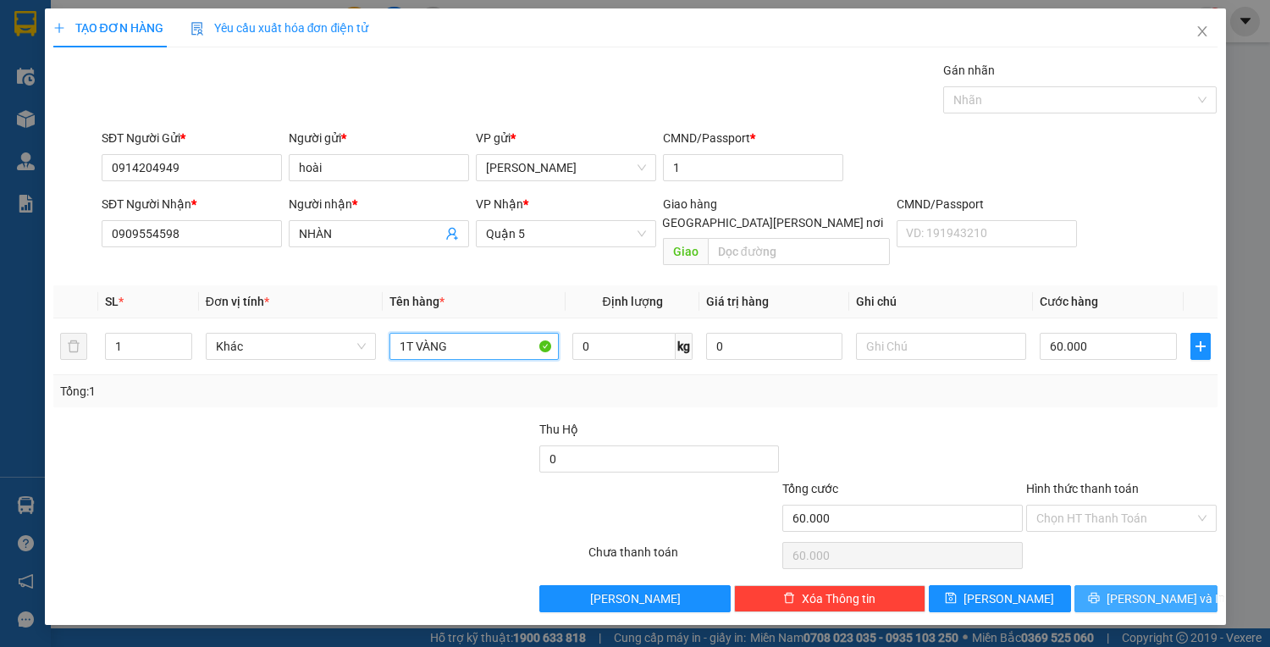
type input "1T VÀNG"
click at [1131, 589] on span "[PERSON_NAME] và In" at bounding box center [1166, 598] width 119 height 19
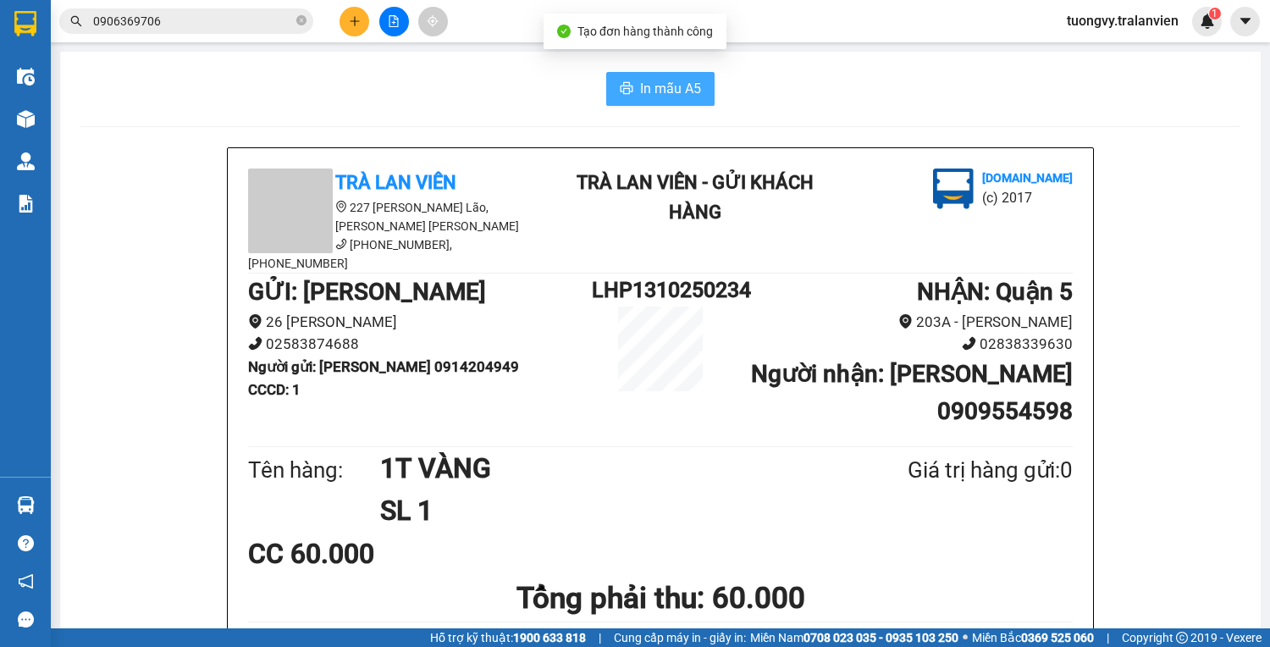
click at [688, 93] on span "In mẫu A5" at bounding box center [670, 88] width 61 height 21
click at [350, 21] on icon "plus" at bounding box center [355, 21] width 12 height 12
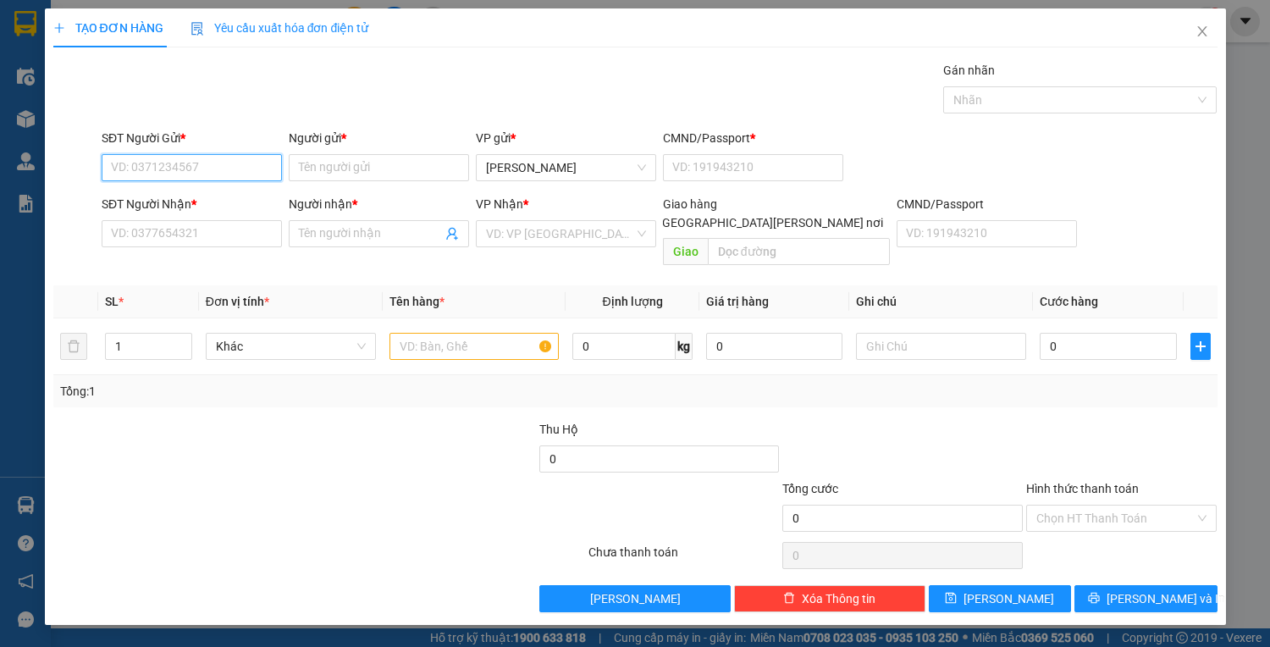
click at [185, 165] on input "SĐT Người Gửi *" at bounding box center [192, 167] width 180 height 27
type input "0832801985"
click at [338, 167] on input "Người gửi *" at bounding box center [379, 167] width 180 height 27
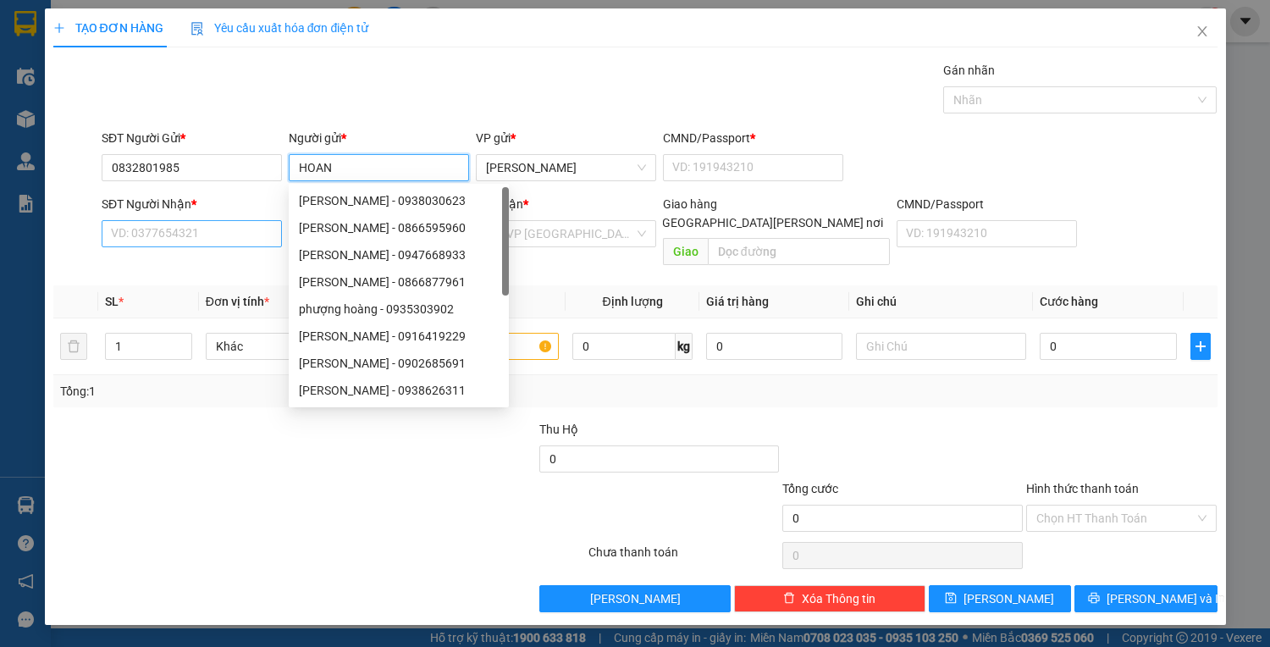
type input "HOAN"
click at [129, 230] on input "SĐT Người Nhận *" at bounding box center [192, 233] width 180 height 27
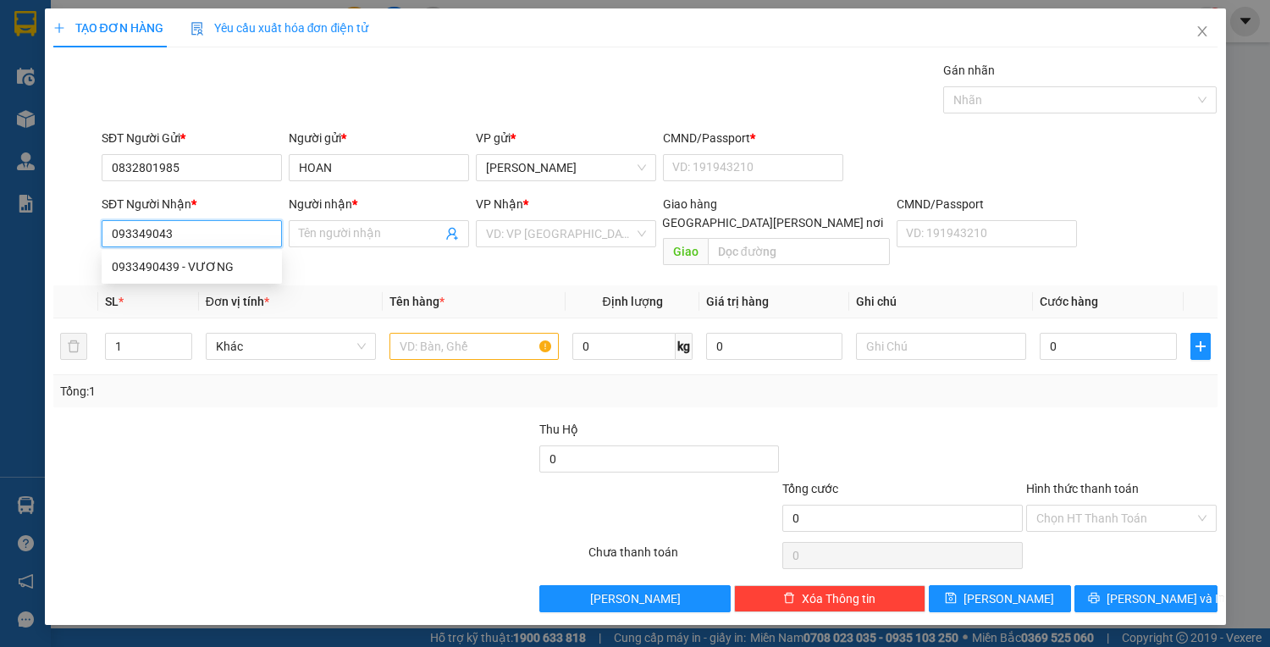
type input "0933490439"
click at [177, 266] on div "0933490439 - VƯƠNG" at bounding box center [192, 266] width 160 height 19
type input "VƯƠNG"
type input "0933490439"
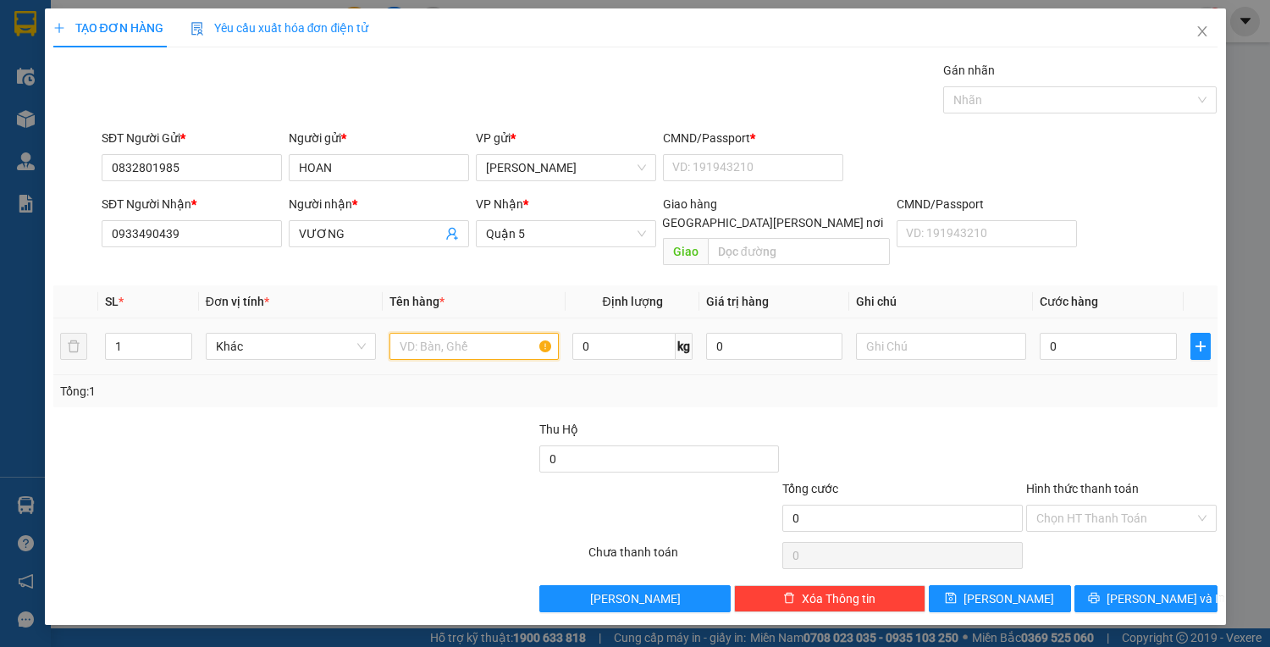
click at [476, 339] on input "text" at bounding box center [475, 346] width 170 height 27
type input "1T NILONG"
click at [701, 169] on input "CMND/Passport *" at bounding box center [753, 167] width 180 height 27
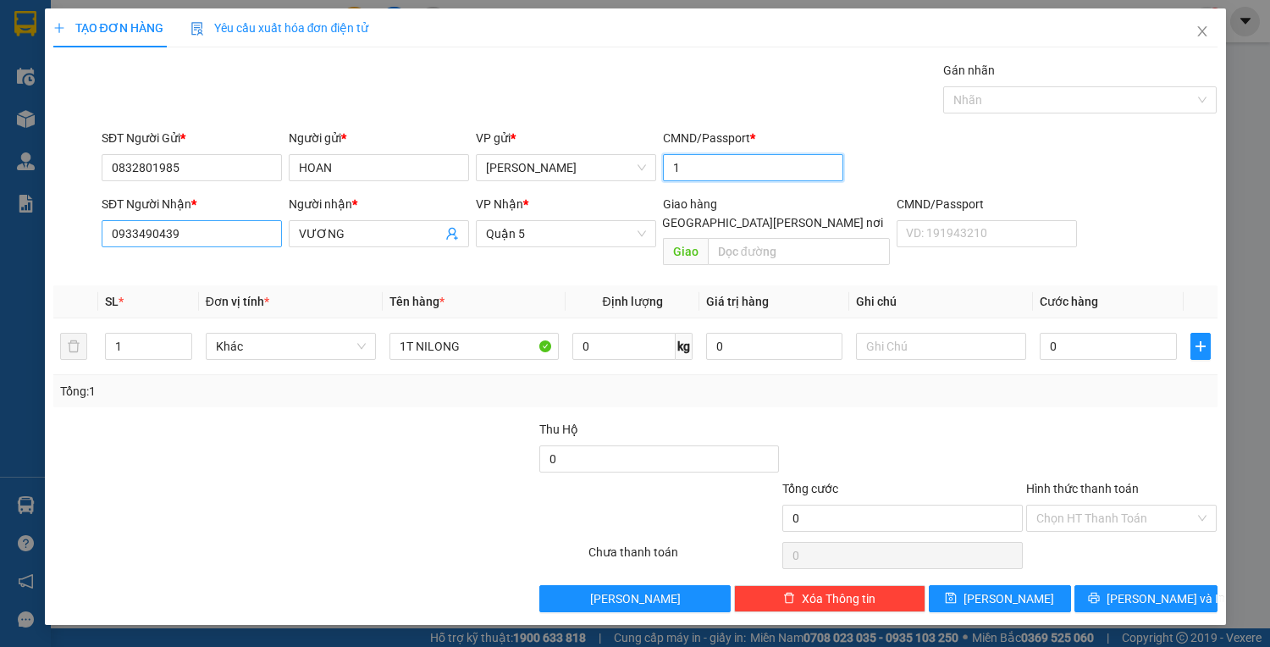
type input "1"
drag, startPoint x: 187, startPoint y: 234, endPoint x: 77, endPoint y: 234, distance: 110.1
click at [77, 234] on div "SĐT Người Nhận * 0933490439 0933490439 Người nhận * VƯƠNG VP Nhận * Quận 5 Giao…" at bounding box center [636, 234] width 1168 height 78
click at [1108, 333] on input "0" at bounding box center [1108, 346] width 136 height 27
type input "5"
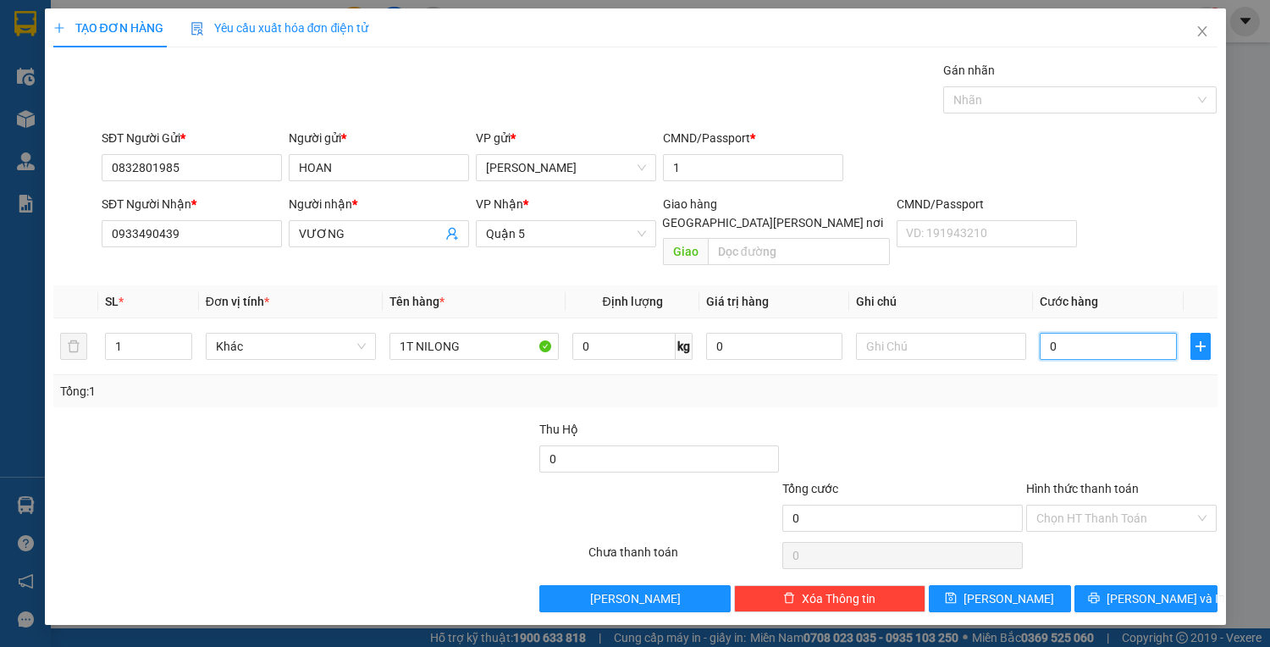
type input "5"
type input "50"
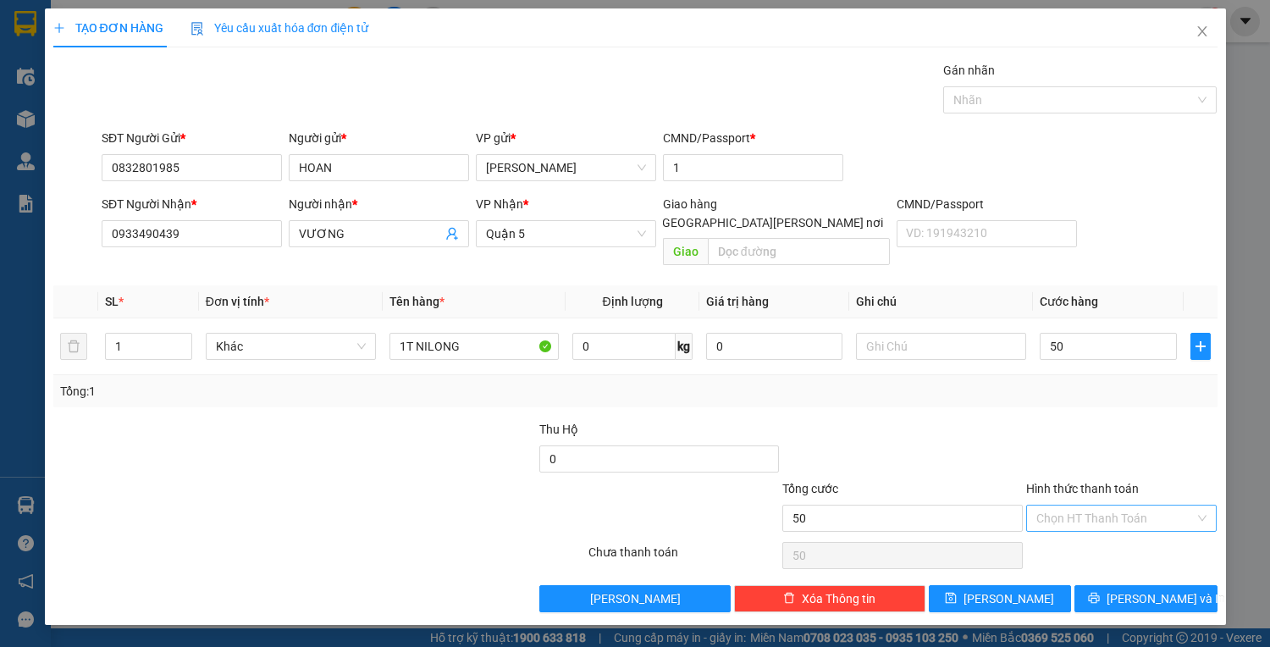
type input "50.000"
click at [1118, 506] on input "Hình thức thanh toán" at bounding box center [1115, 518] width 159 height 25
click at [1118, 544] on div "Tại văn phòng" at bounding box center [1121, 531] width 191 height 27
type input "0"
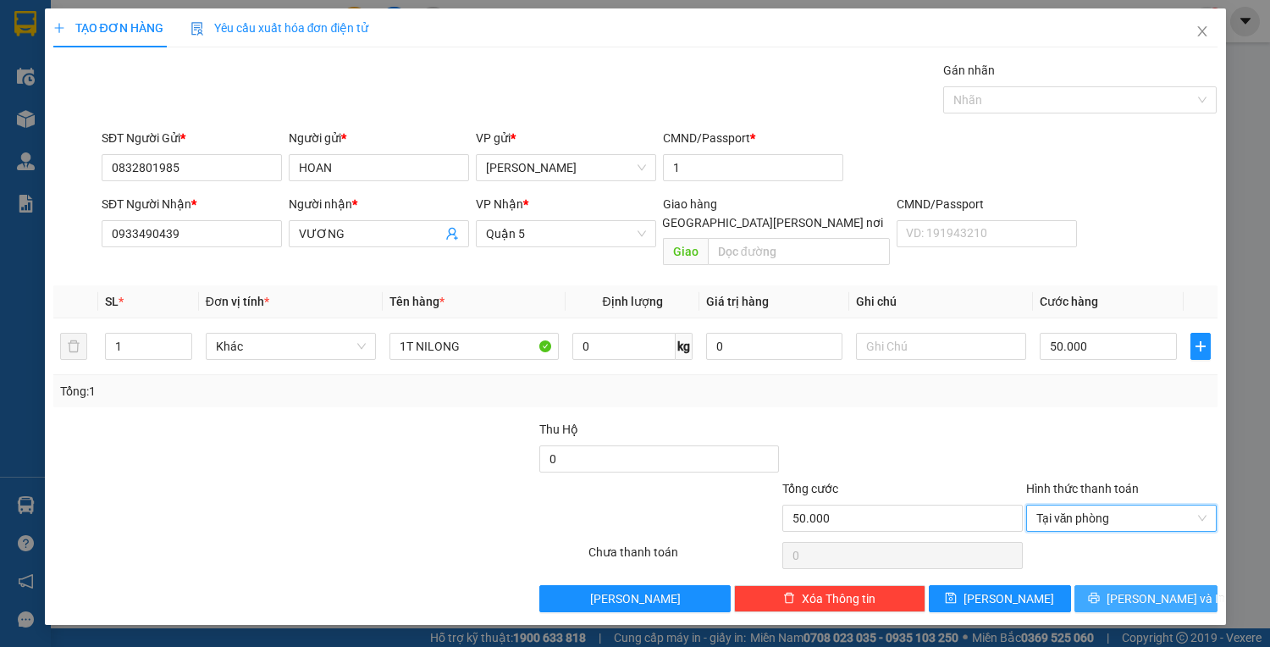
drag, startPoint x: 1185, startPoint y: 580, endPoint x: 1180, endPoint y: 587, distance: 9.0
click at [1185, 585] on button "[PERSON_NAME] và In" at bounding box center [1146, 598] width 142 height 27
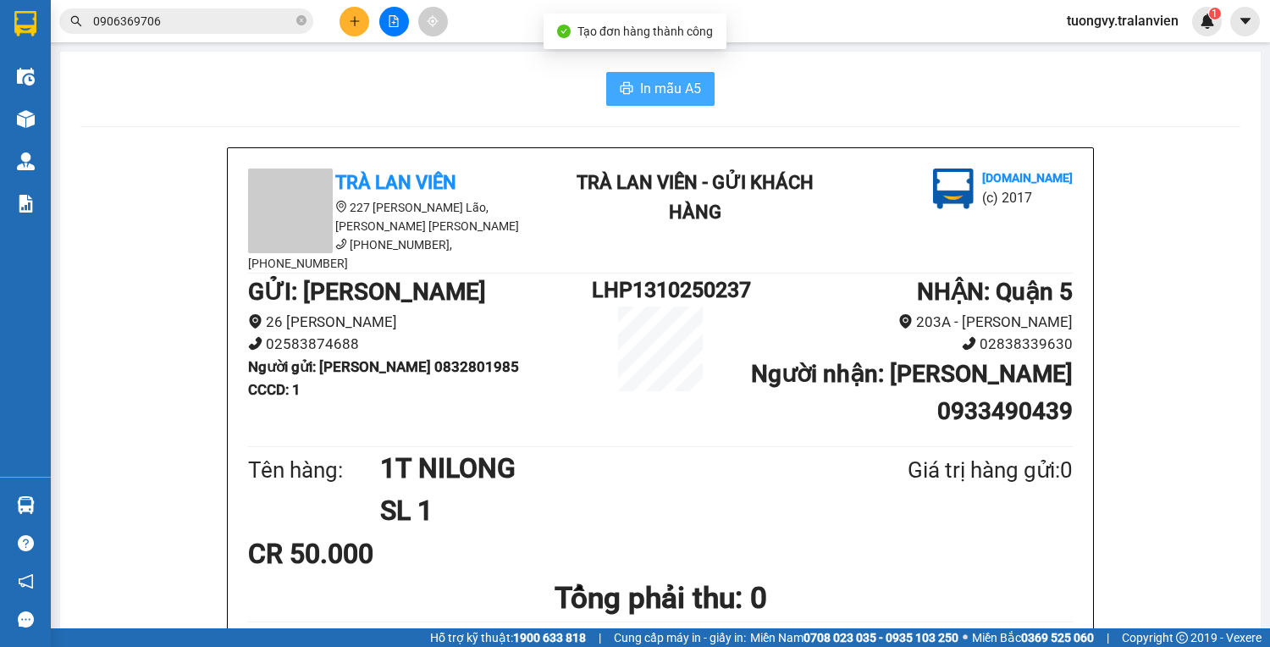
click at [645, 86] on span "In mẫu A5" at bounding box center [670, 88] width 61 height 21
click at [364, 17] on button at bounding box center [355, 22] width 30 height 30
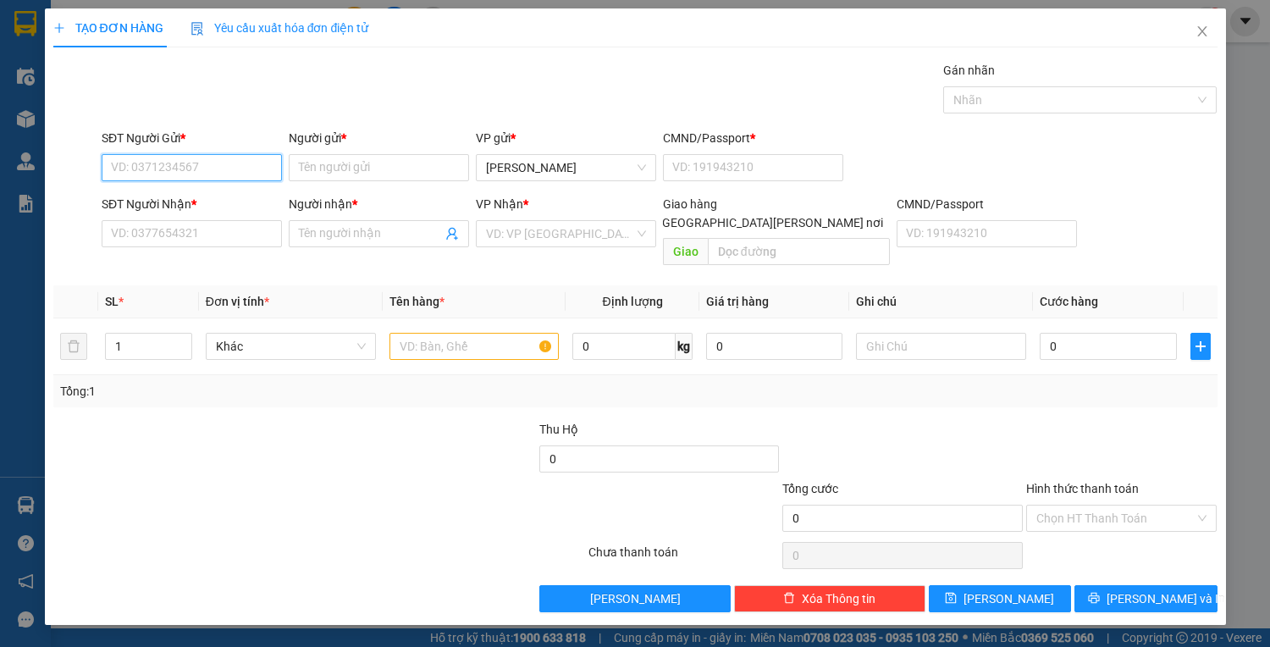
click at [182, 154] on input "SĐT Người Gửi *" at bounding box center [192, 167] width 180 height 27
click at [183, 167] on input "SĐT Người Gửi *" at bounding box center [192, 167] width 180 height 27
click at [144, 207] on div "0916484926 - hà" at bounding box center [192, 200] width 160 height 19
type input "0916484926"
type input "hà"
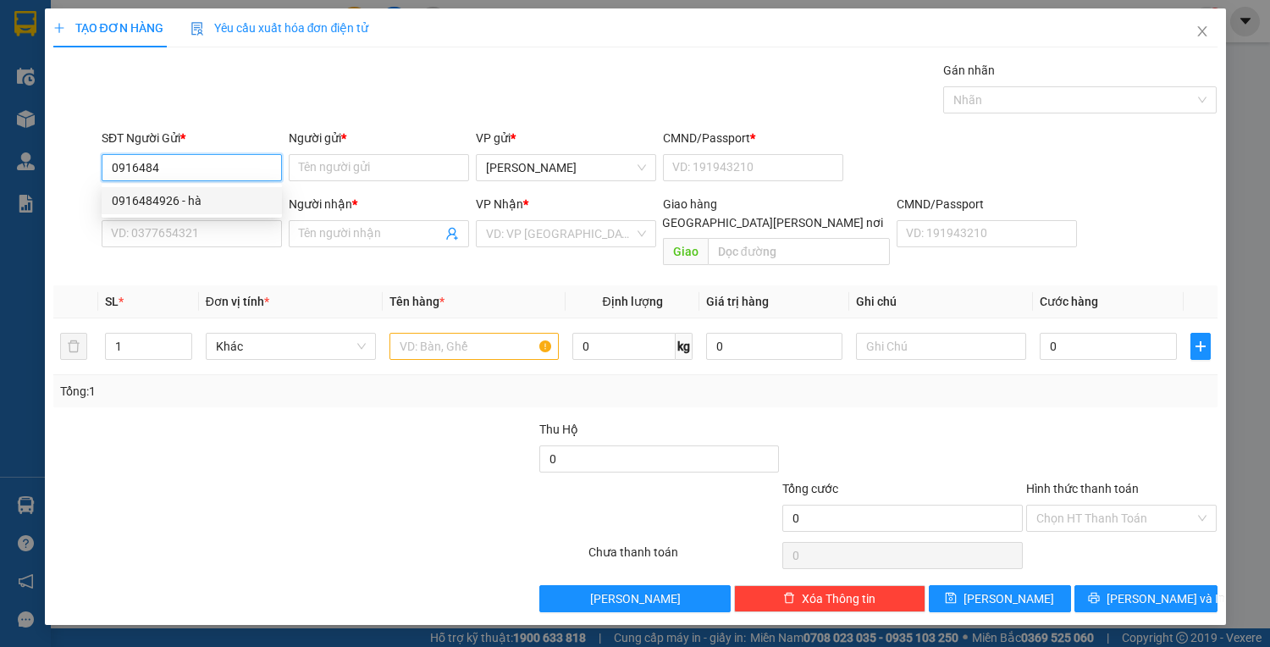
type input "1"
type input "0939053191"
type input "linh"
drag, startPoint x: 188, startPoint y: 159, endPoint x: 124, endPoint y: 173, distance: 65.8
click at [124, 173] on input "0916484926" at bounding box center [192, 167] width 180 height 27
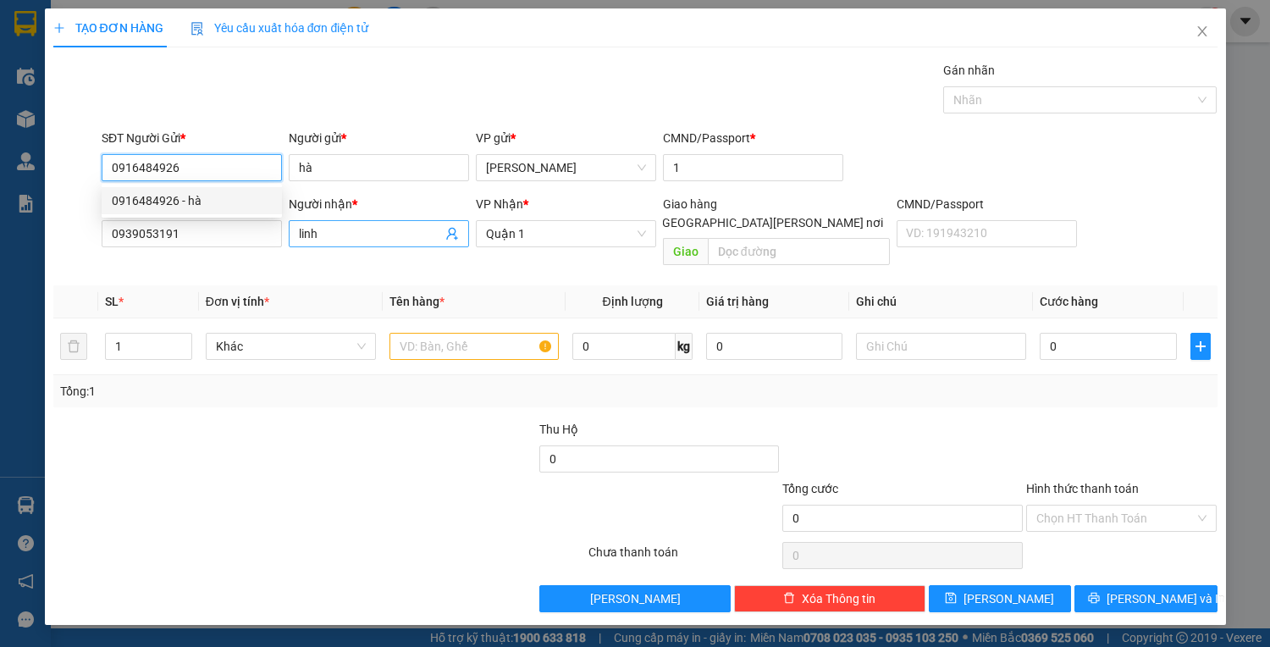
type input "0916484926"
click at [389, 240] on input "linh" at bounding box center [370, 233] width 143 height 19
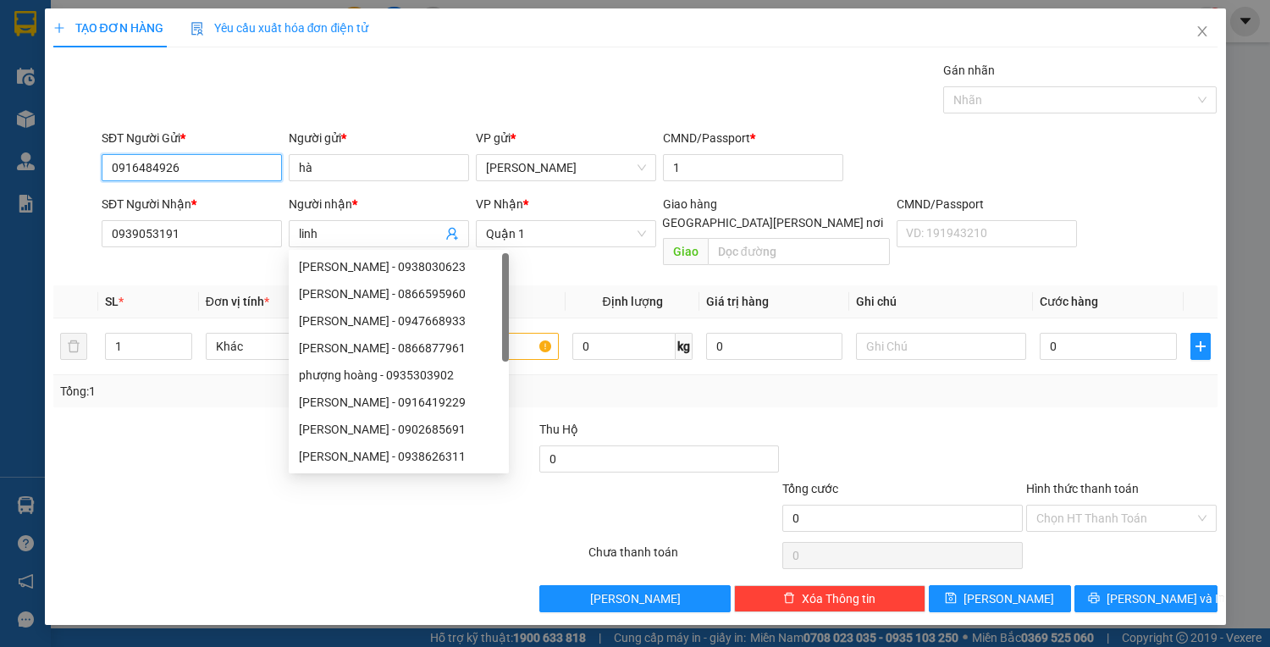
drag, startPoint x: 183, startPoint y: 164, endPoint x: 102, endPoint y: 167, distance: 81.3
click at [102, 167] on input "0916484926" at bounding box center [192, 167] width 180 height 27
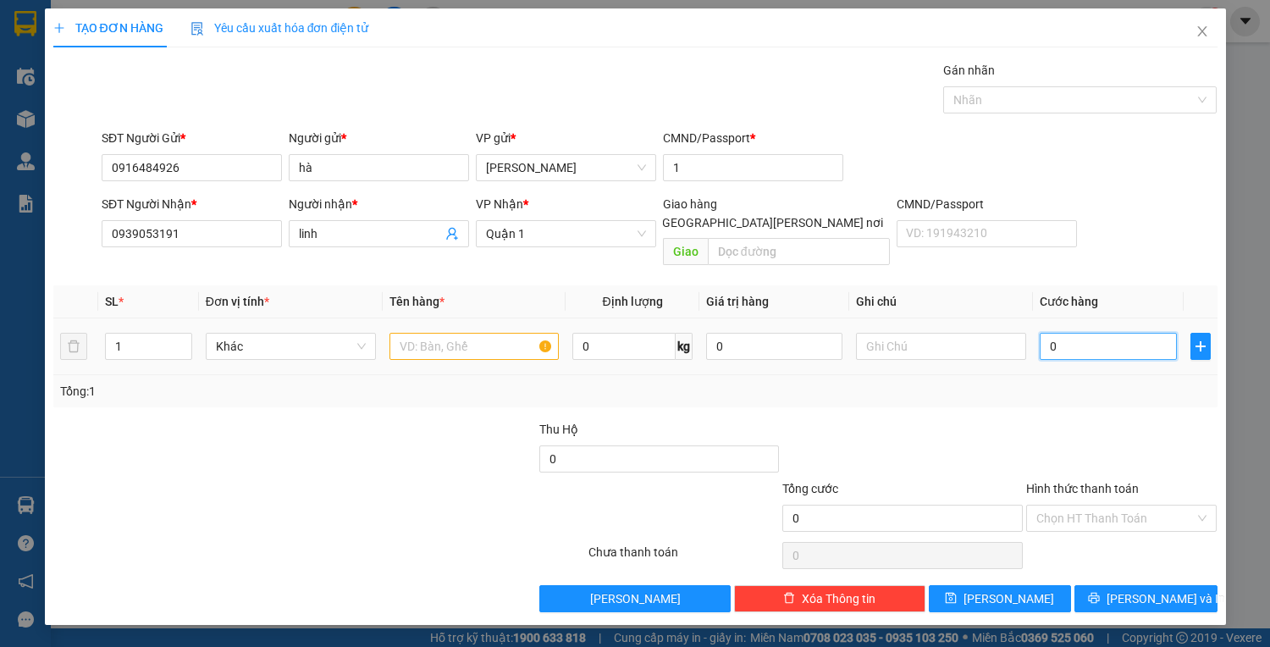
click at [1047, 333] on input "0" at bounding box center [1108, 346] width 136 height 27
type input "3"
type input "30"
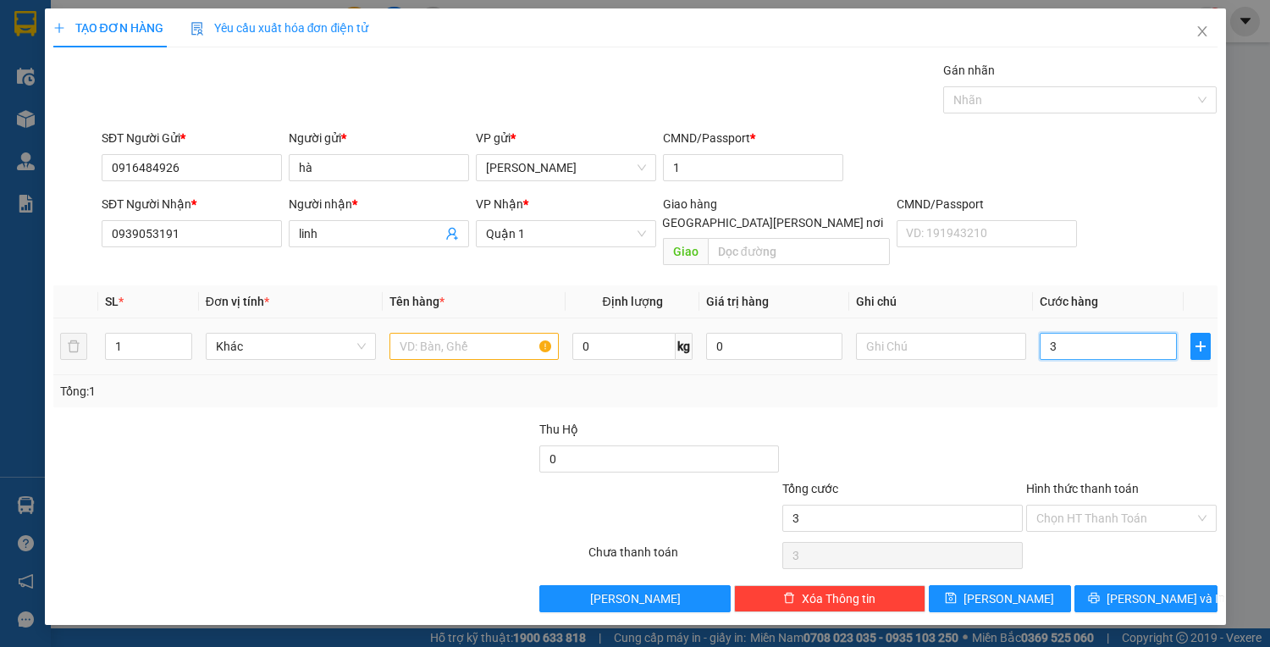
type input "30"
type input "30.000"
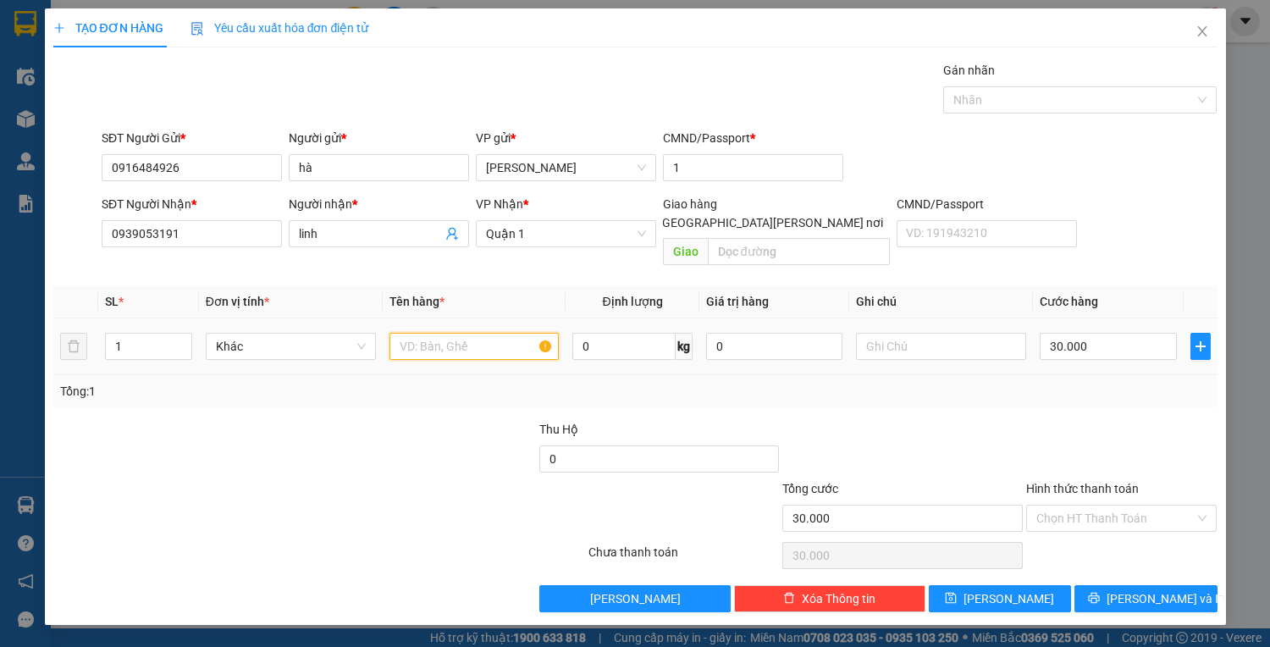
click at [467, 333] on input "text" at bounding box center [475, 346] width 170 height 27
type input "1TX NILONG"
click at [1107, 506] on input "Hình thức thanh toán" at bounding box center [1115, 518] width 159 height 25
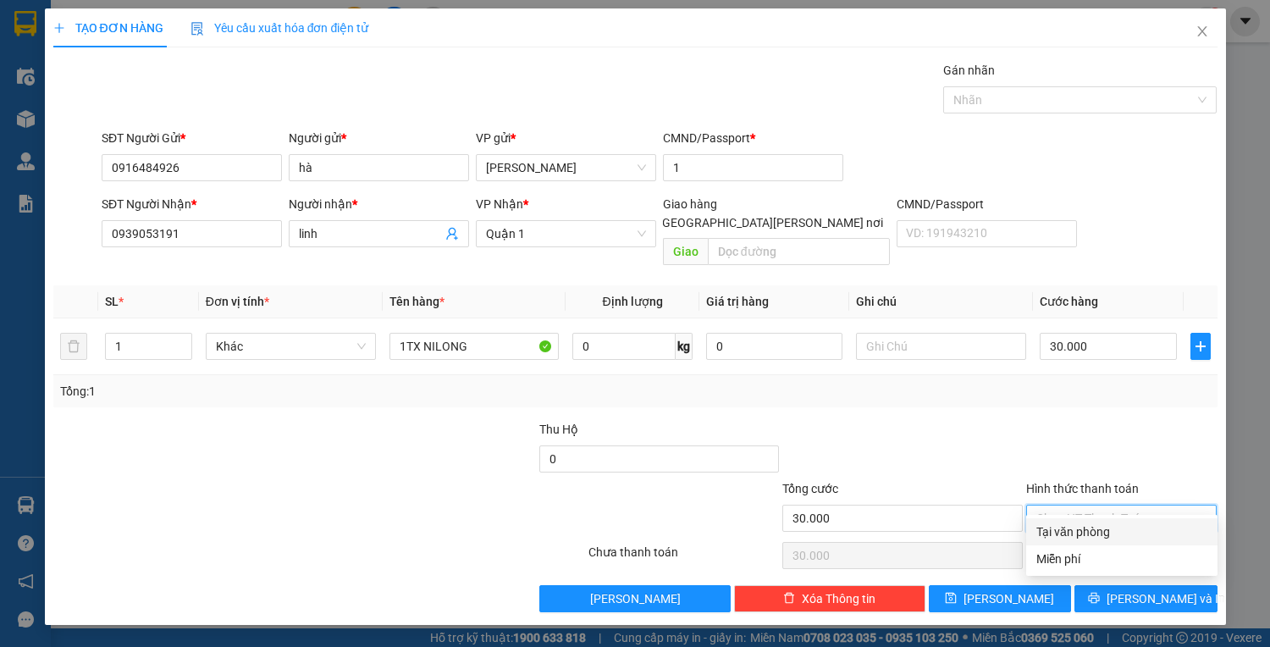
click at [1120, 532] on div "Tại văn phòng" at bounding box center [1121, 531] width 171 height 19
type input "0"
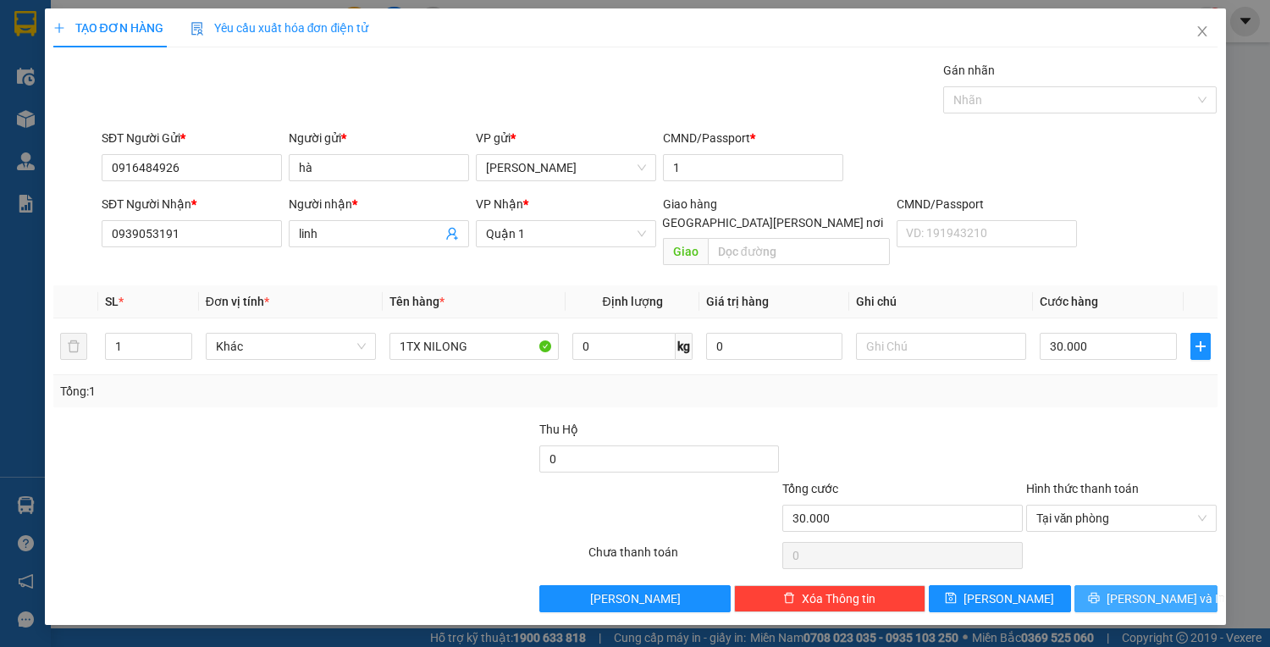
click at [1168, 585] on button "[PERSON_NAME] và In" at bounding box center [1146, 598] width 142 height 27
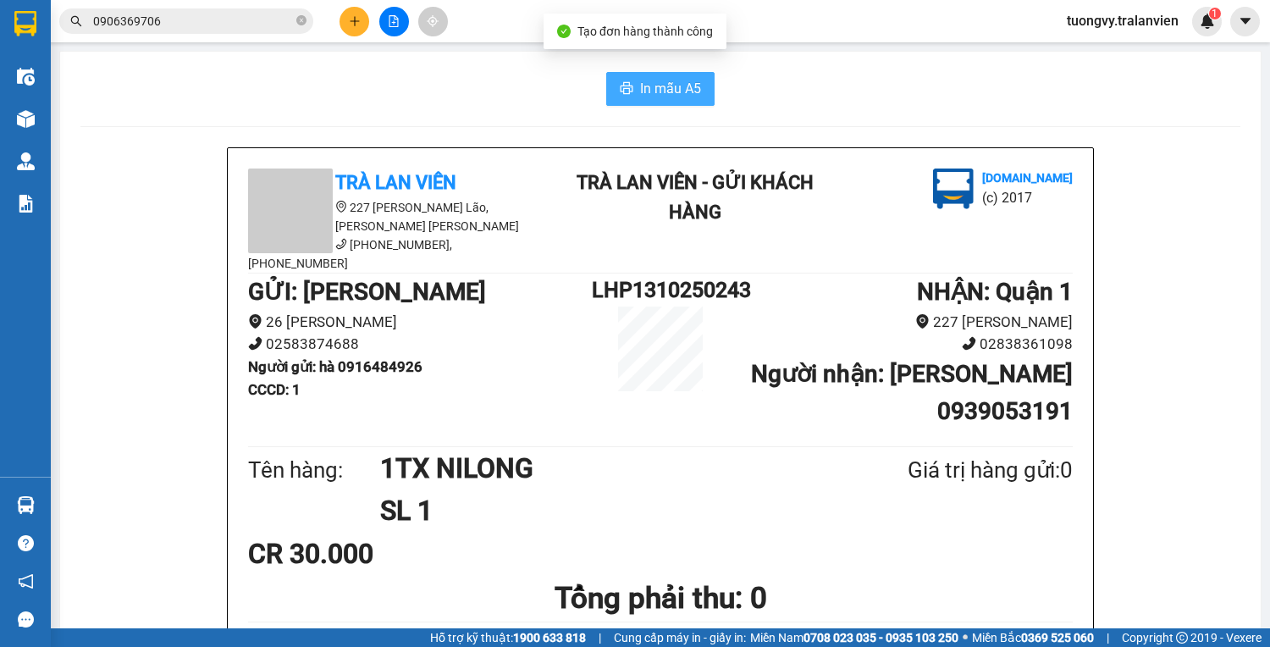
click at [686, 78] on span "In mẫu A5" at bounding box center [670, 88] width 61 height 21
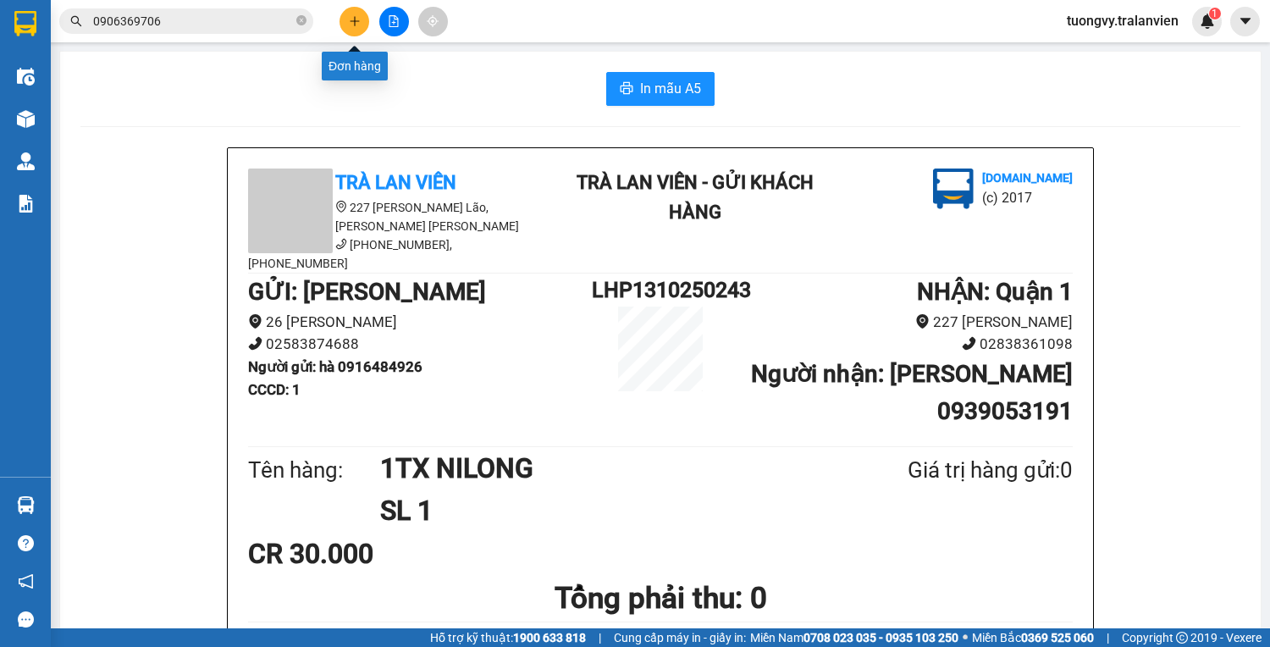
click at [351, 1] on div "Kết quả tìm kiếm ( 2 ) Bộ lọc Mã ĐH Trạng thái Món hàng Thu hộ Tổng cước Chưa c…" at bounding box center [635, 21] width 1270 height 42
click at [359, 20] on icon "plus" at bounding box center [355, 21] width 12 height 12
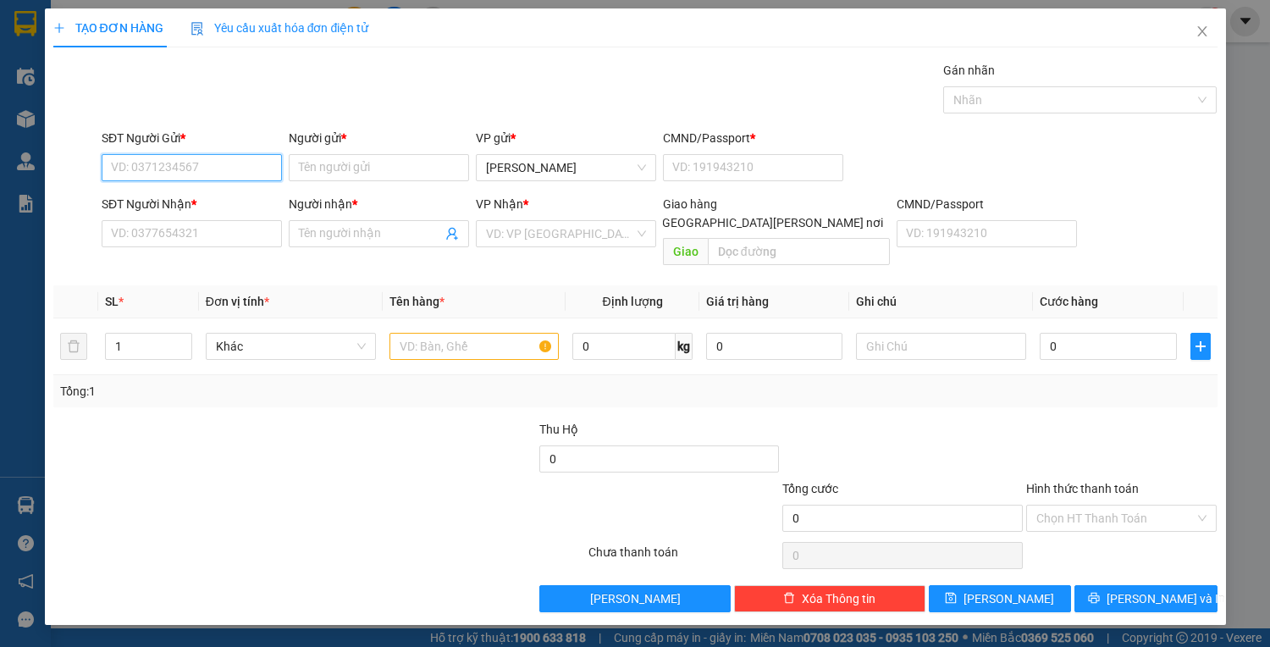
click at [214, 159] on input "SĐT Người Gửi *" at bounding box center [192, 167] width 180 height 27
type input "0919677490"
click at [396, 152] on div "Người gửi *" at bounding box center [379, 141] width 180 height 25
click at [390, 166] on input "Người gửi *" at bounding box center [379, 167] width 180 height 27
type input "0"
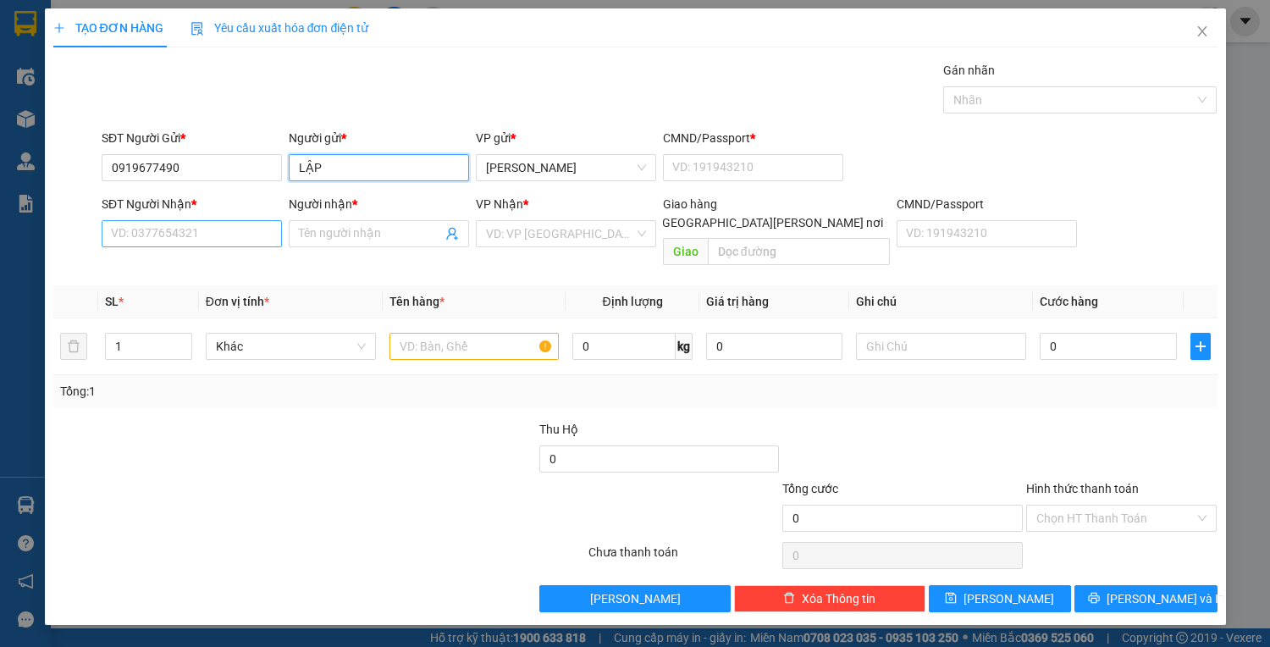
type input "LẬP"
click at [152, 220] on input "SĐT Người Nhận *" at bounding box center [192, 233] width 180 height 27
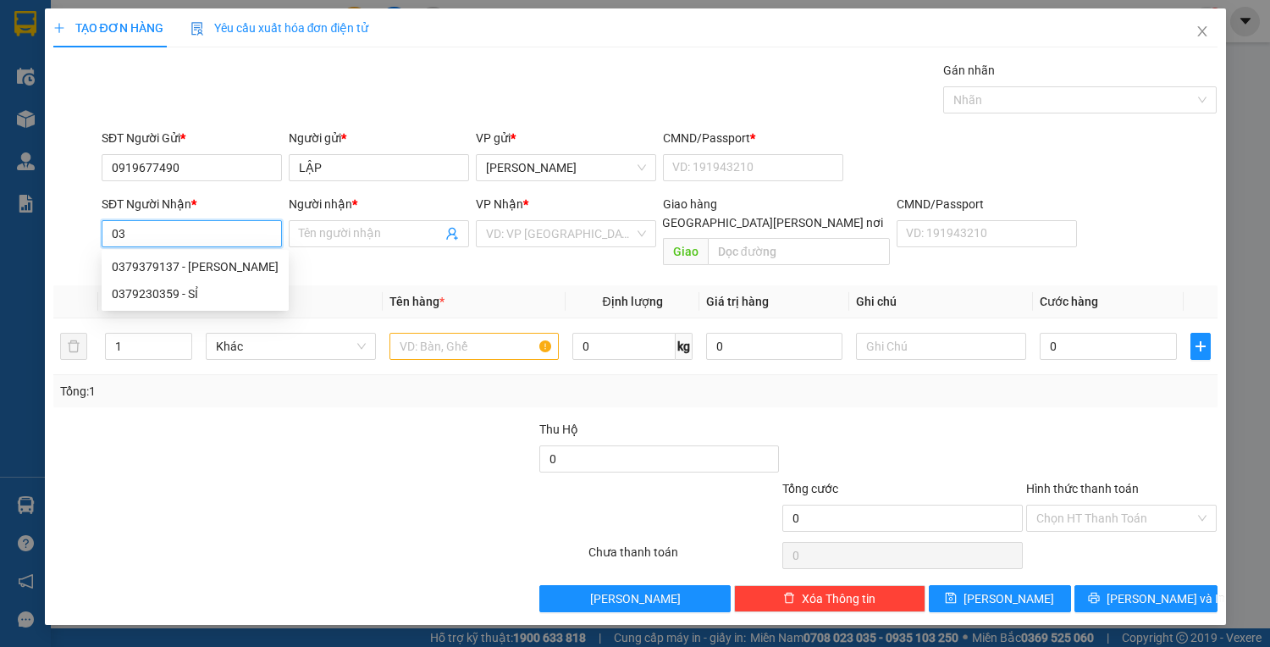
type input "0"
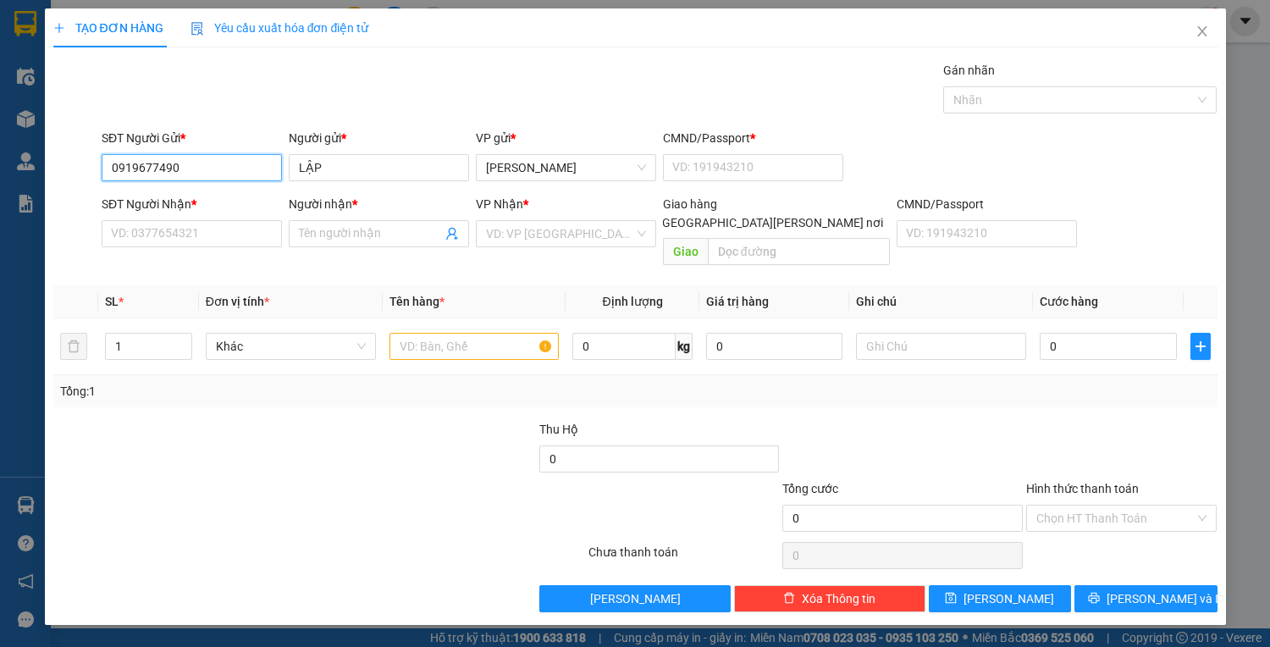
drag, startPoint x: 208, startPoint y: 168, endPoint x: 94, endPoint y: 170, distance: 114.3
click at [94, 169] on div "SĐT Người Gửi * 0919677490 0919677490 Người gửi * LẬP VP gửi * Lê Hồng Phong CM…" at bounding box center [636, 158] width 1168 height 59
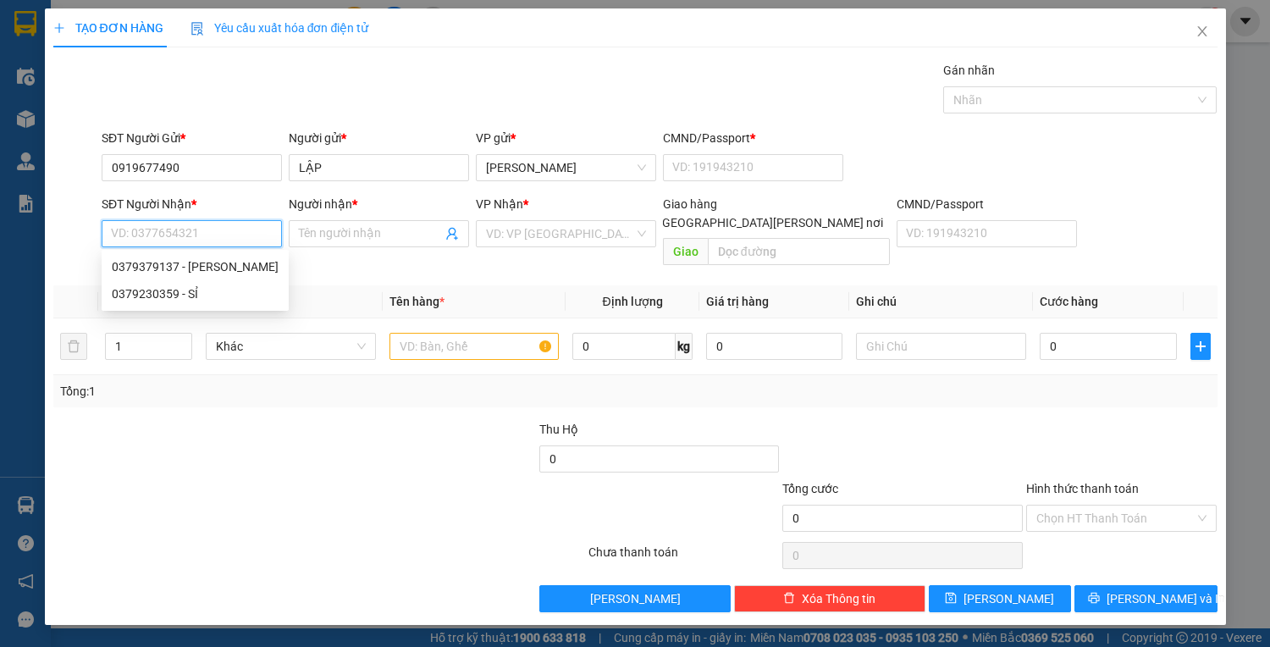
paste input "0919677490"
type input "0919677490"
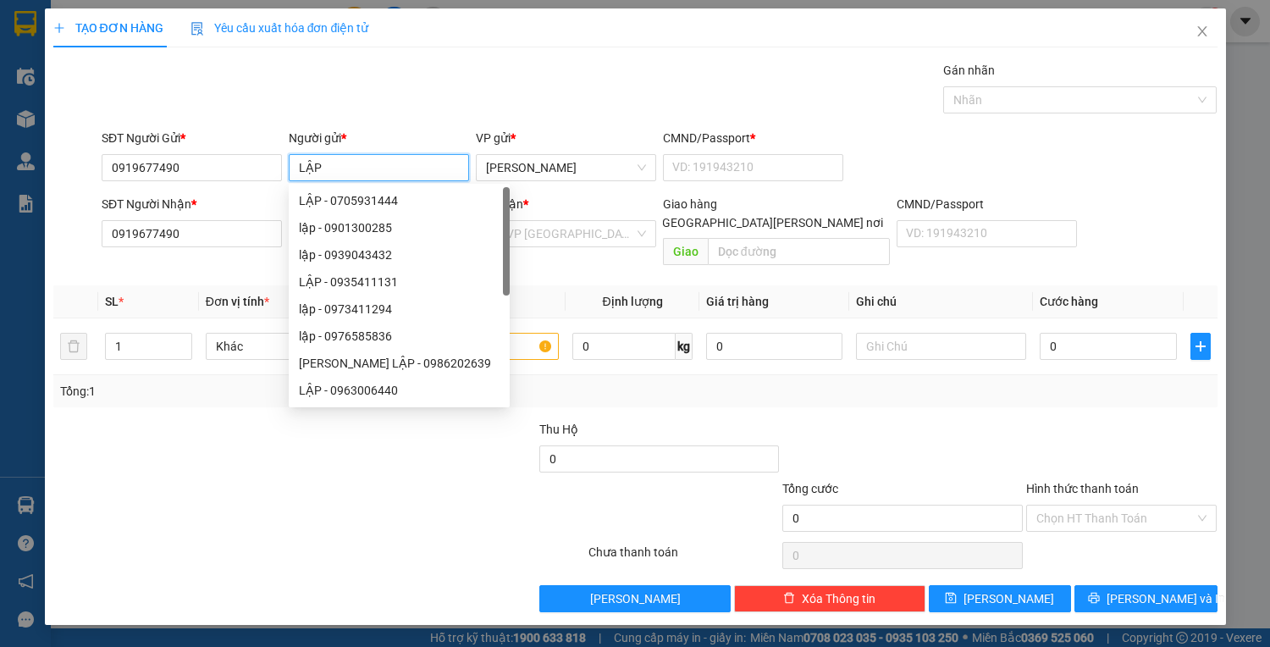
click at [339, 180] on input "LẬP" at bounding box center [379, 167] width 180 height 27
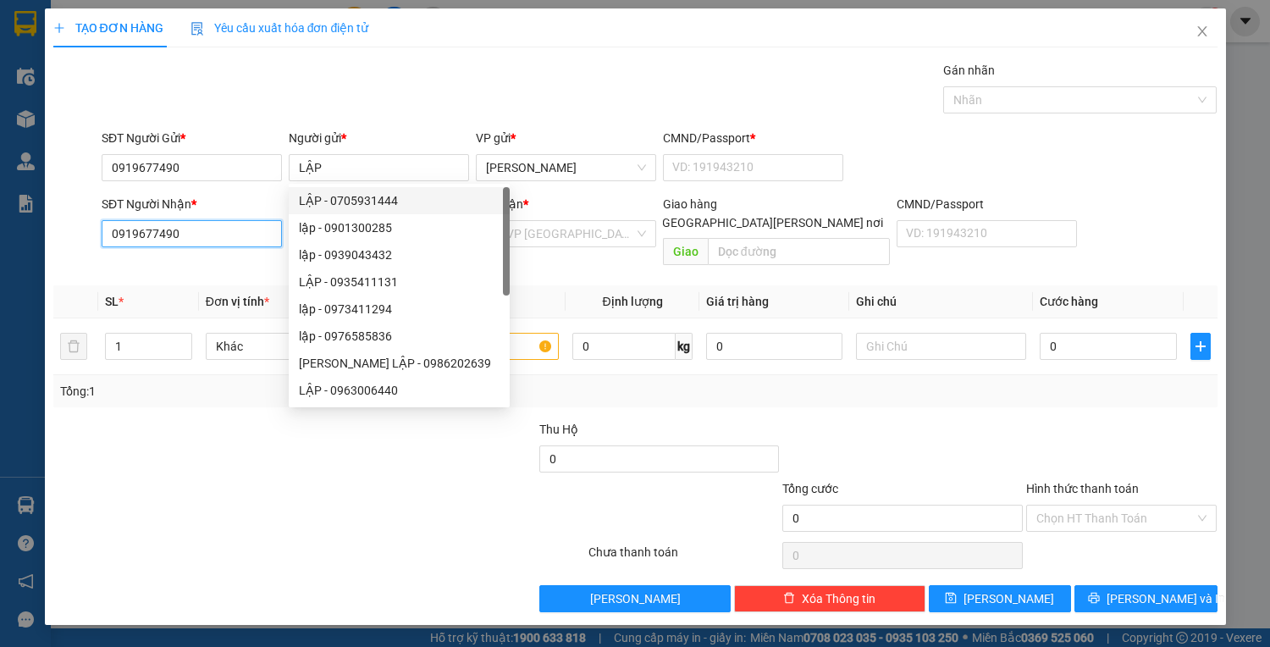
click at [209, 241] on input "0919677490" at bounding box center [192, 233] width 180 height 27
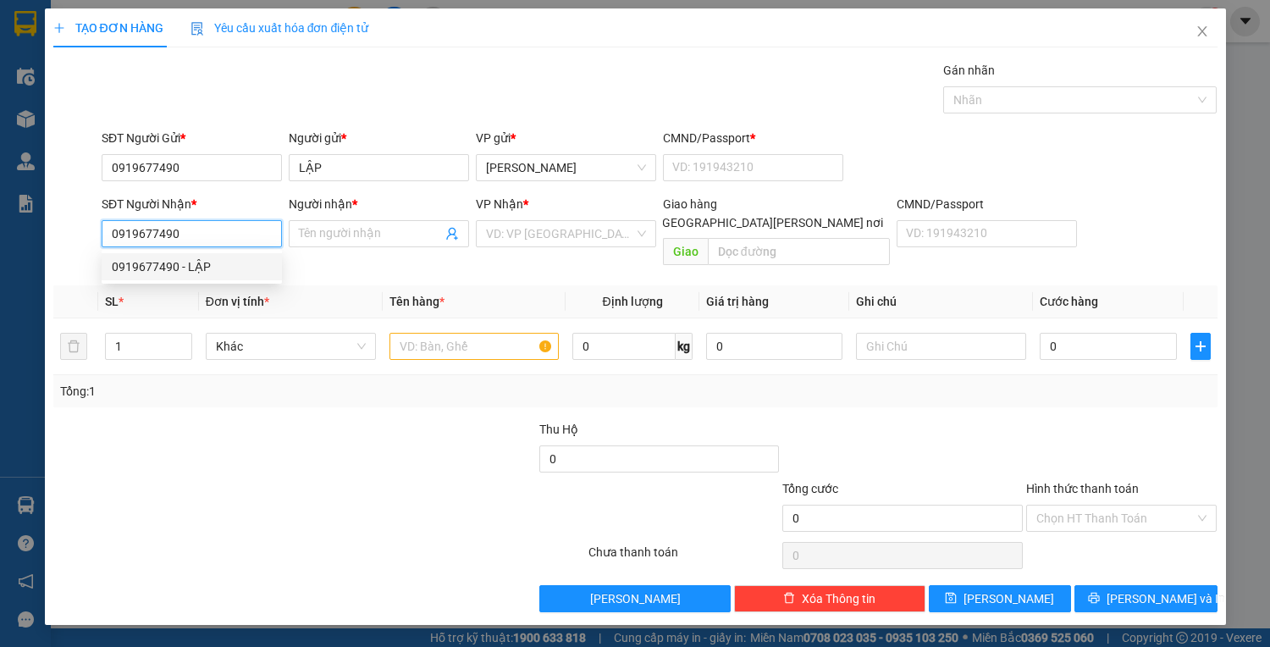
click at [173, 265] on div "0919677490 - LẬP" at bounding box center [192, 266] width 160 height 19
type input "LẬP"
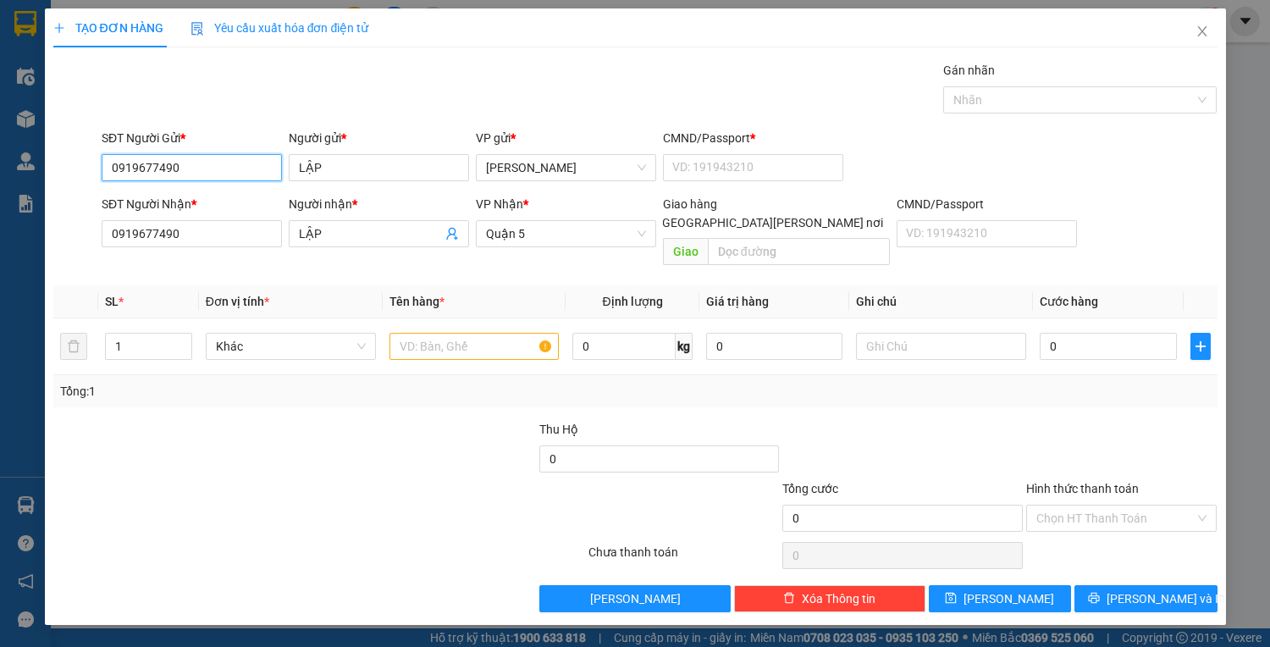
click at [190, 165] on input "0919677490" at bounding box center [192, 167] width 180 height 27
drag, startPoint x: 190, startPoint y: 165, endPoint x: 114, endPoint y: 178, distance: 76.4
click at [115, 174] on input "0919677490" at bounding box center [192, 167] width 180 height 27
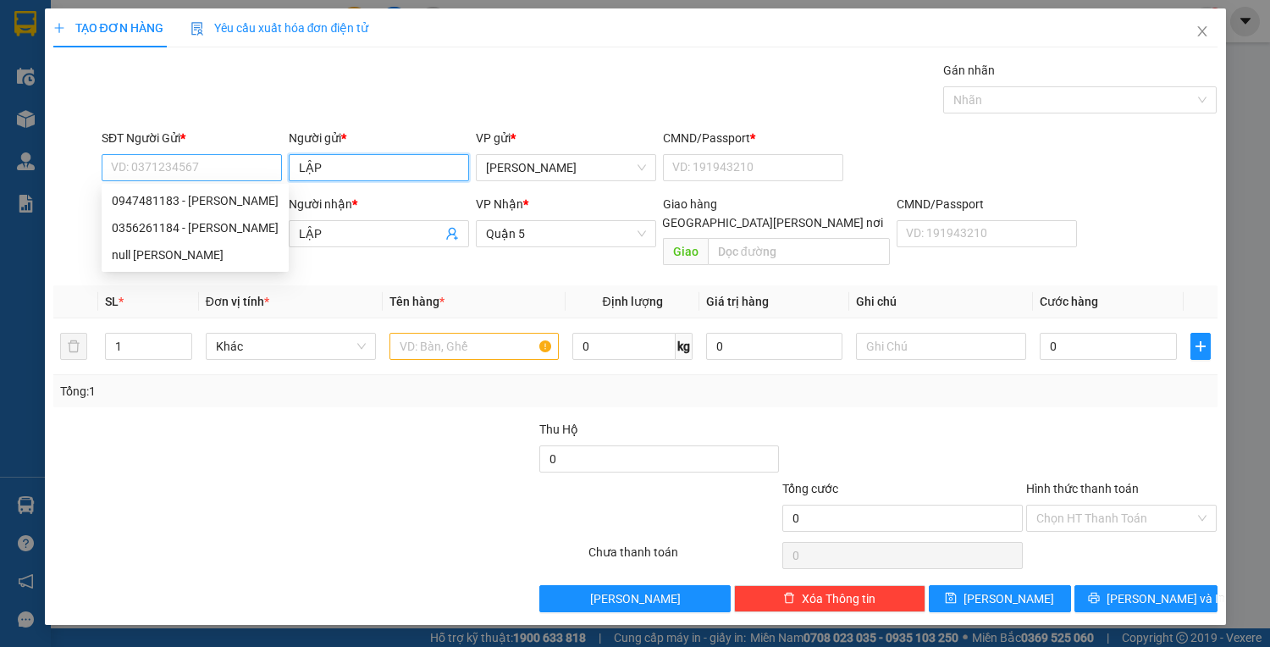
drag, startPoint x: 334, startPoint y: 161, endPoint x: 264, endPoint y: 169, distance: 70.7
click at [265, 168] on div "SĐT Người Gửi * VD: 0371234567 Người gửi * LẬP VP gửi * Lê Hồng Phong CMND/Pass…" at bounding box center [659, 158] width 1123 height 59
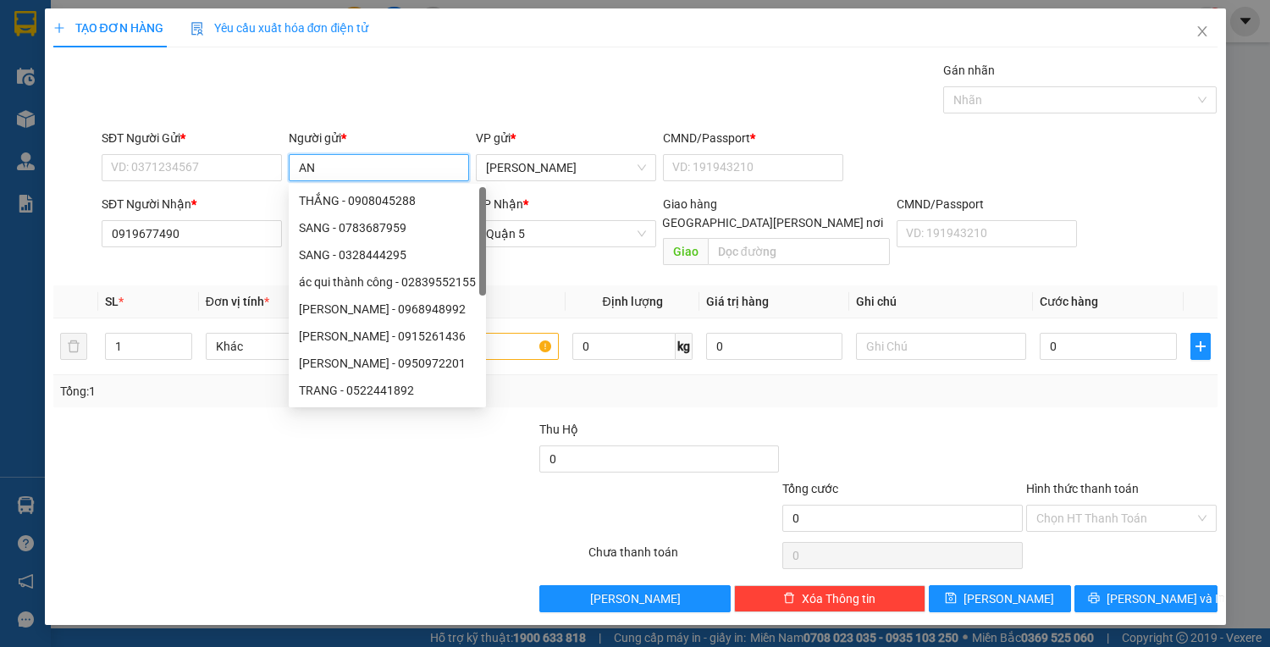
type input "AN"
click at [185, 153] on div "SĐT Người Gửi * VD: 0371234567" at bounding box center [192, 158] width 180 height 59
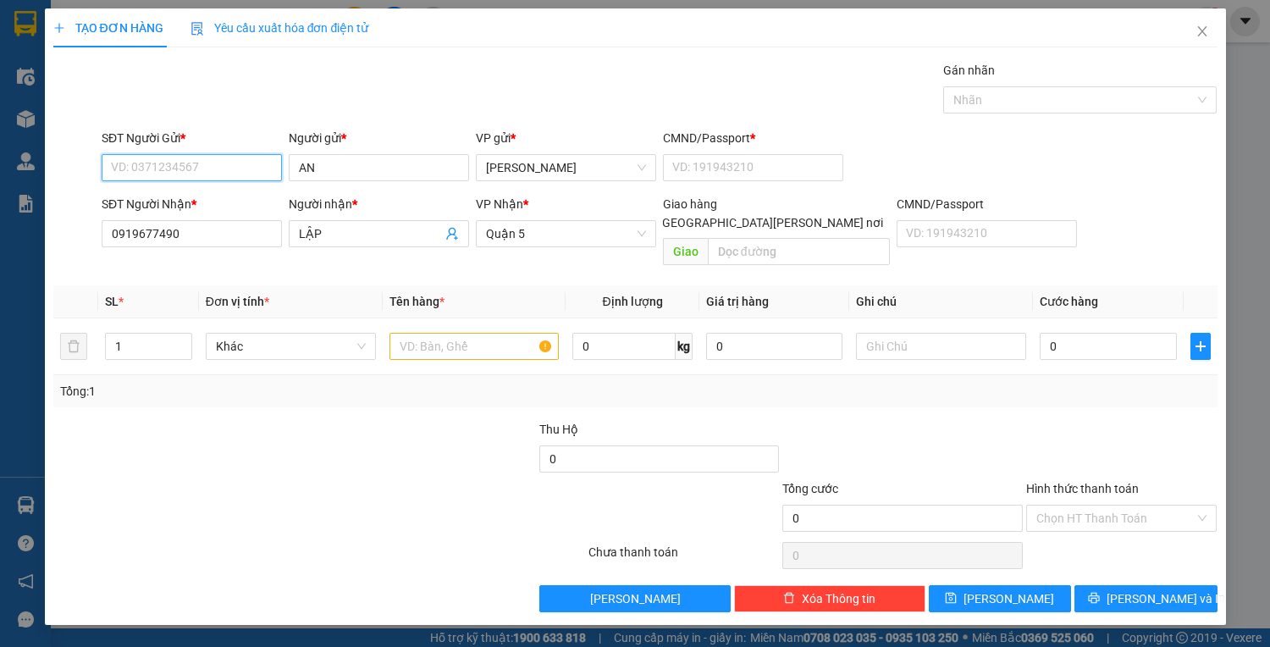
click at [187, 167] on input "SĐT Người Gửi *" at bounding box center [192, 167] width 180 height 27
type input "0379276467"
drag, startPoint x: 127, startPoint y: 233, endPoint x: 84, endPoint y: 243, distance: 44.4
click at [86, 243] on div "SĐT Người Nhận * 0919677490 0919677490 Người nhận * LẬP VP Nhận * Quận 5 Giao h…" at bounding box center [636, 234] width 1168 height 78
drag, startPoint x: 208, startPoint y: 233, endPoint x: 78, endPoint y: 239, distance: 130.5
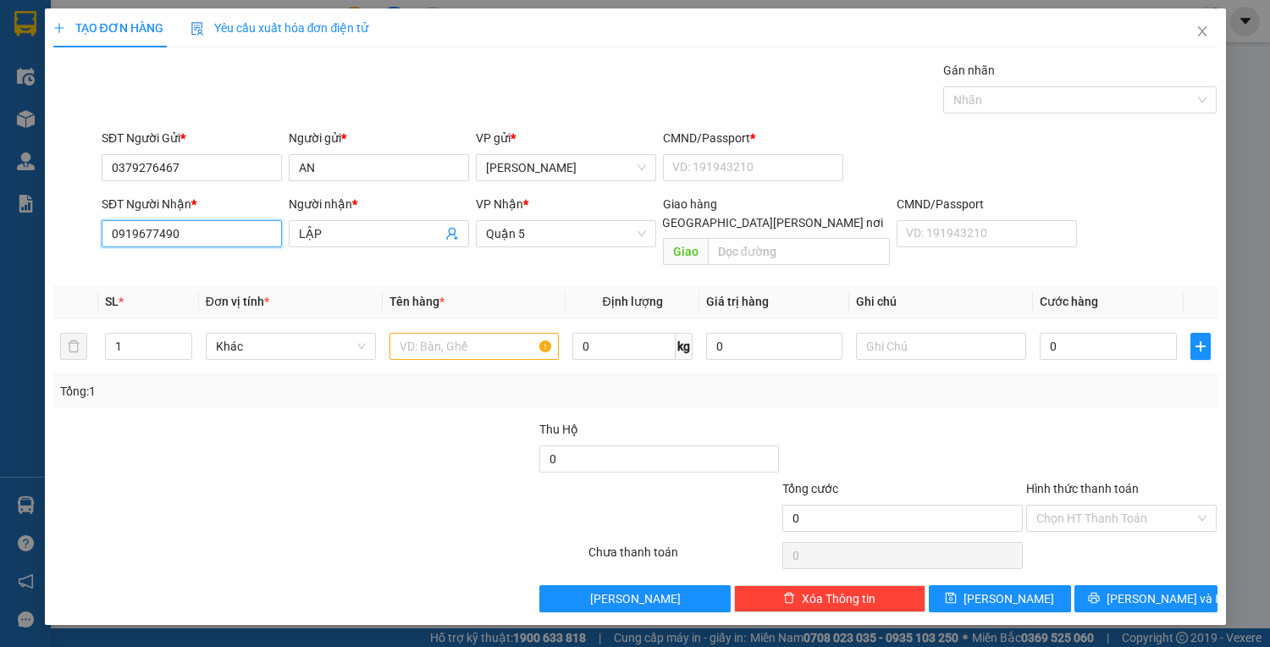
click at [207, 224] on input "0919677490" at bounding box center [192, 233] width 180 height 27
click at [437, 333] on input "text" at bounding box center [475, 346] width 170 height 27
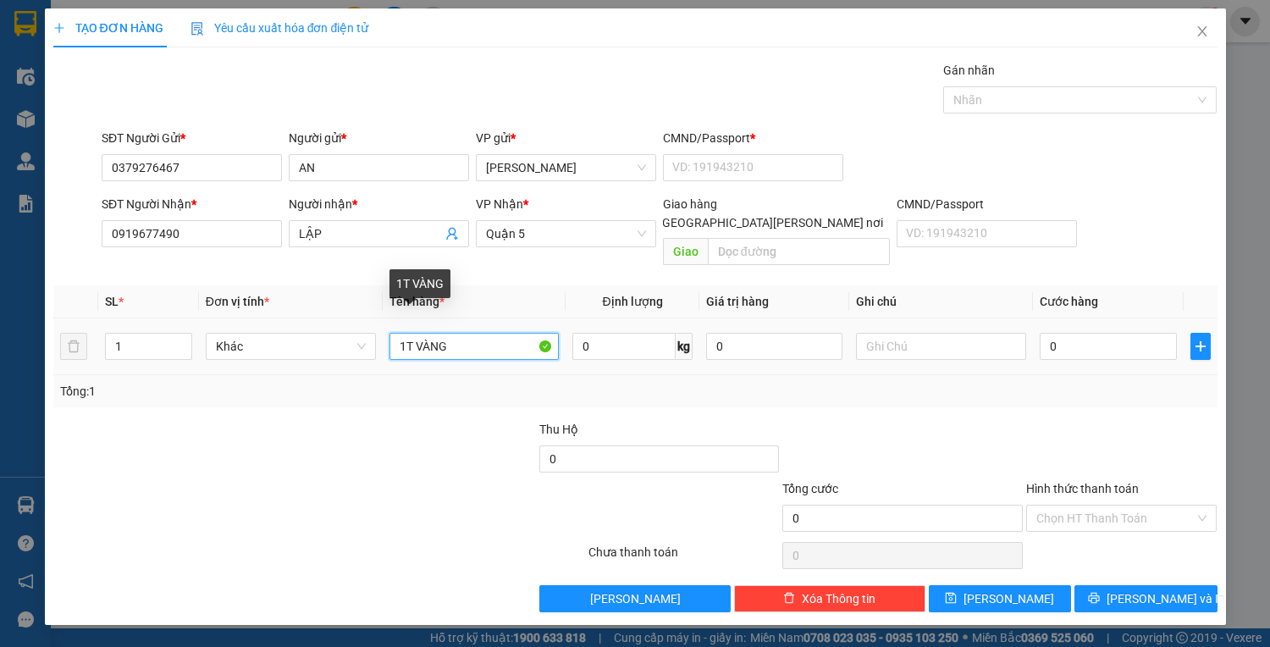
click at [411, 333] on input "1T VÀNG" at bounding box center [475, 346] width 170 height 27
type input "1K VÀNG"
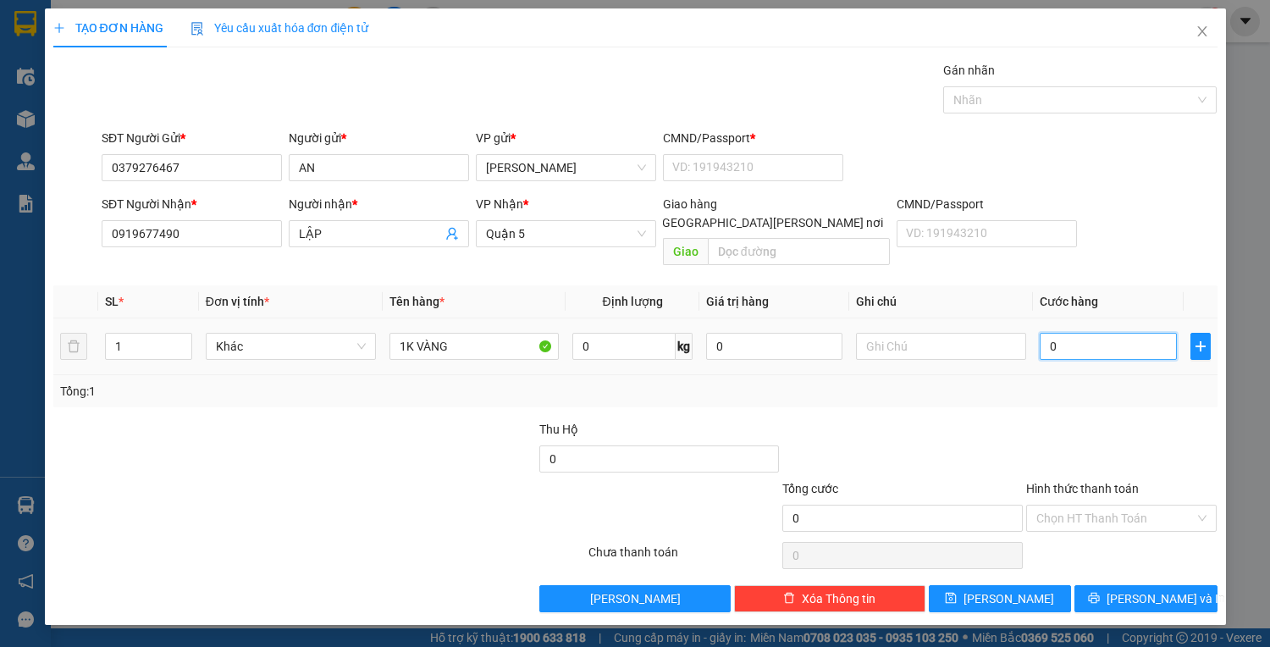
click at [1125, 333] on input "0" at bounding box center [1108, 346] width 136 height 27
type input "5"
type input "50"
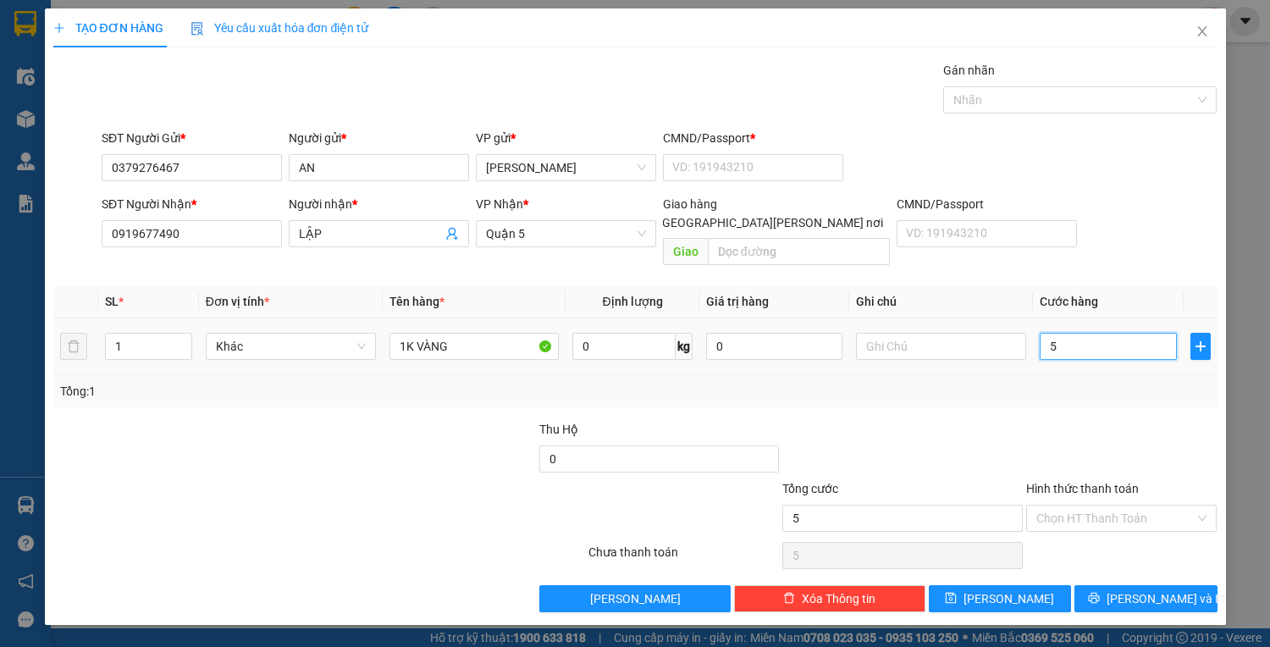
type input "50"
type input "50.000"
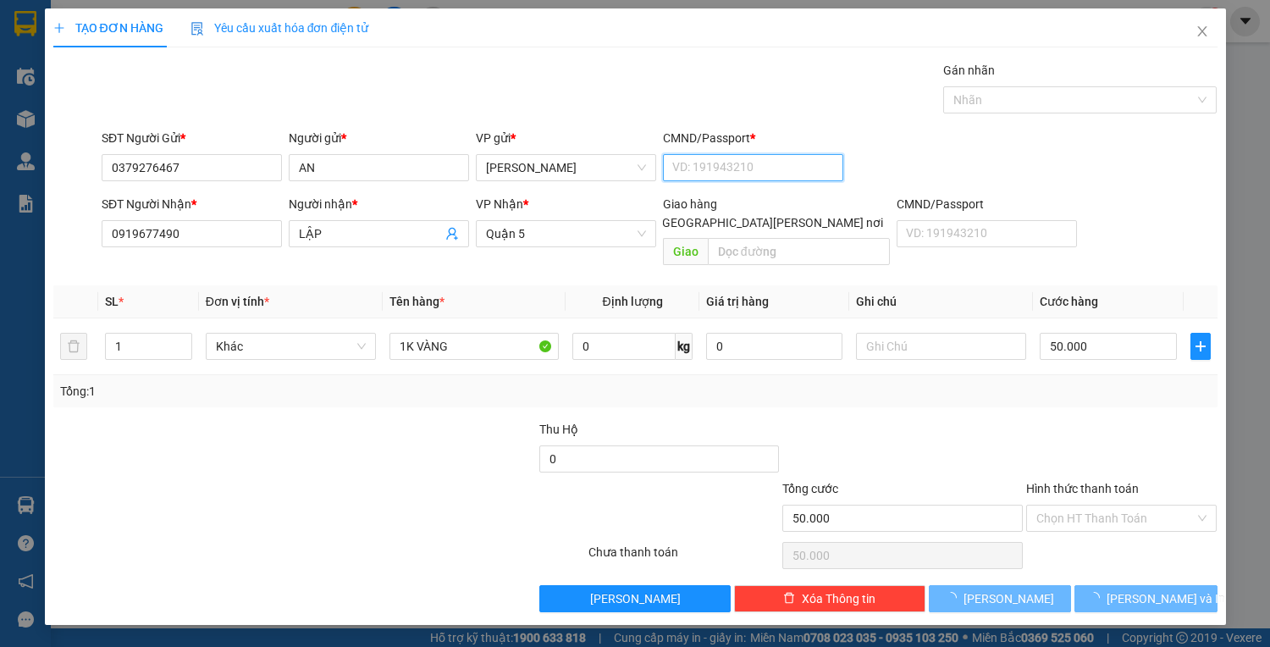
click at [726, 168] on input "CMND/Passport *" at bounding box center [753, 167] width 180 height 27
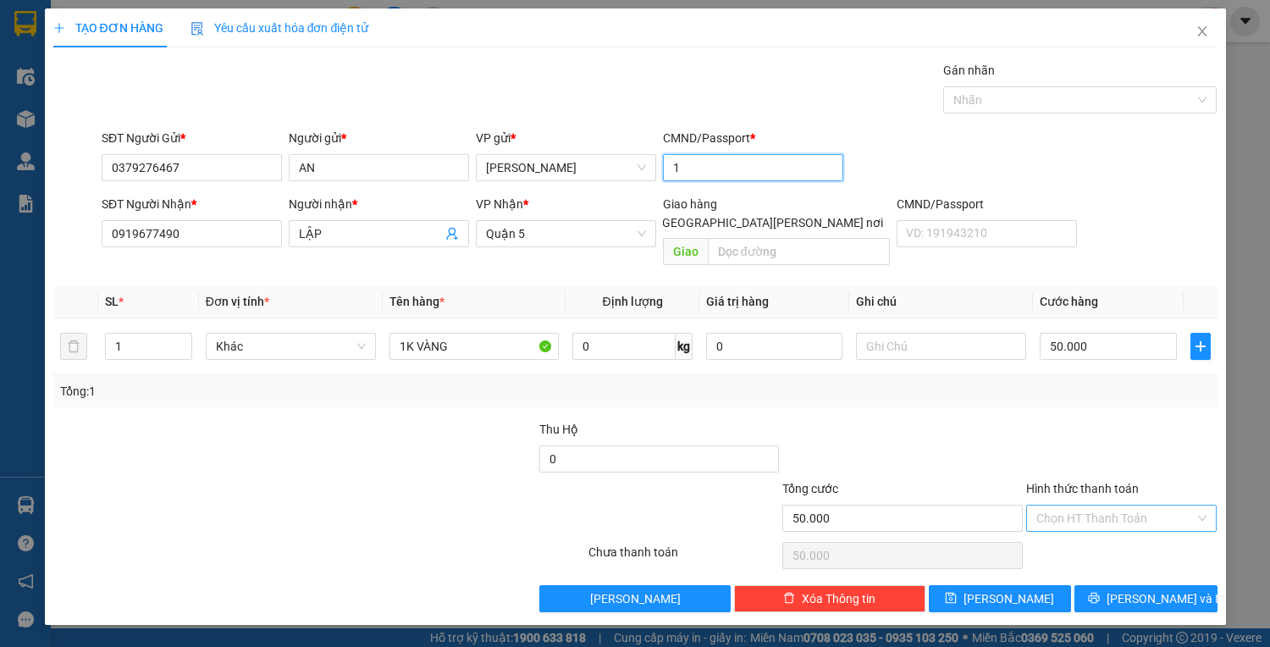
type input "1"
click at [1125, 506] on input "Hình thức thanh toán" at bounding box center [1115, 518] width 159 height 25
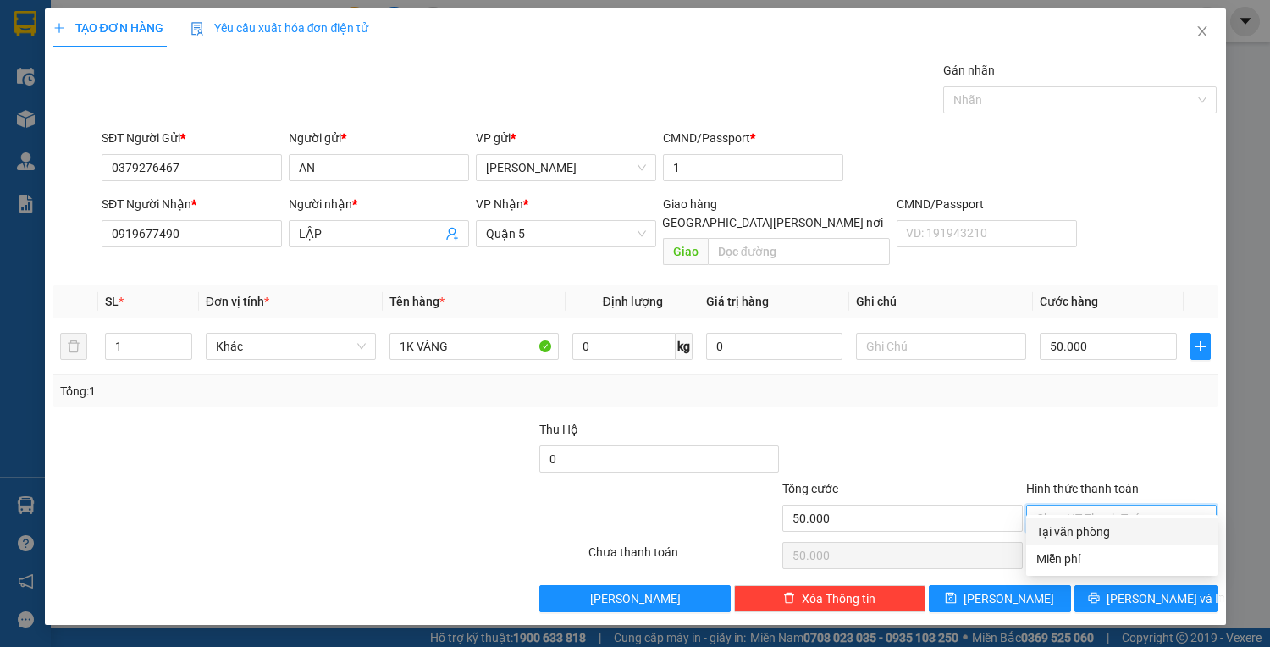
click at [1120, 518] on div "Tại văn phòng" at bounding box center [1121, 531] width 191 height 27
type input "0"
click at [1134, 601] on div "TẠO ĐƠN HÀNG Yêu cầu xuất hóa đơn điện tử Transit Pickup Surcharge Ids Transit …" at bounding box center [635, 316] width 1181 height 616
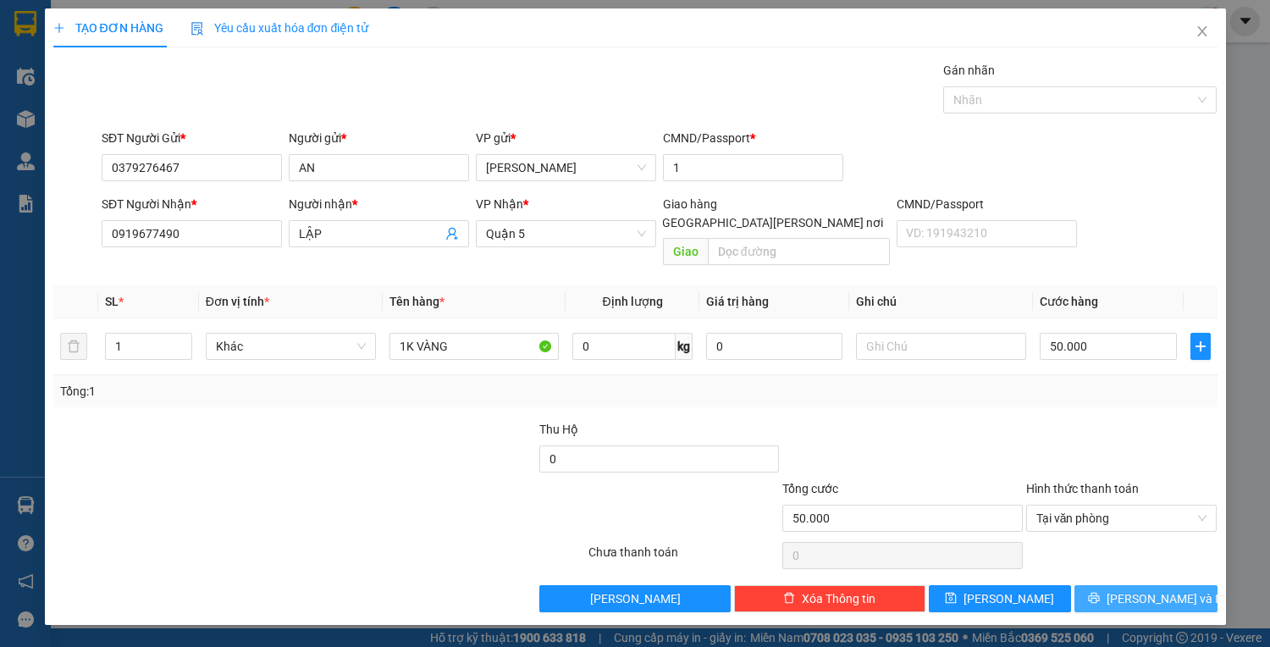
click at [1129, 585] on button "[PERSON_NAME] và In" at bounding box center [1146, 598] width 142 height 27
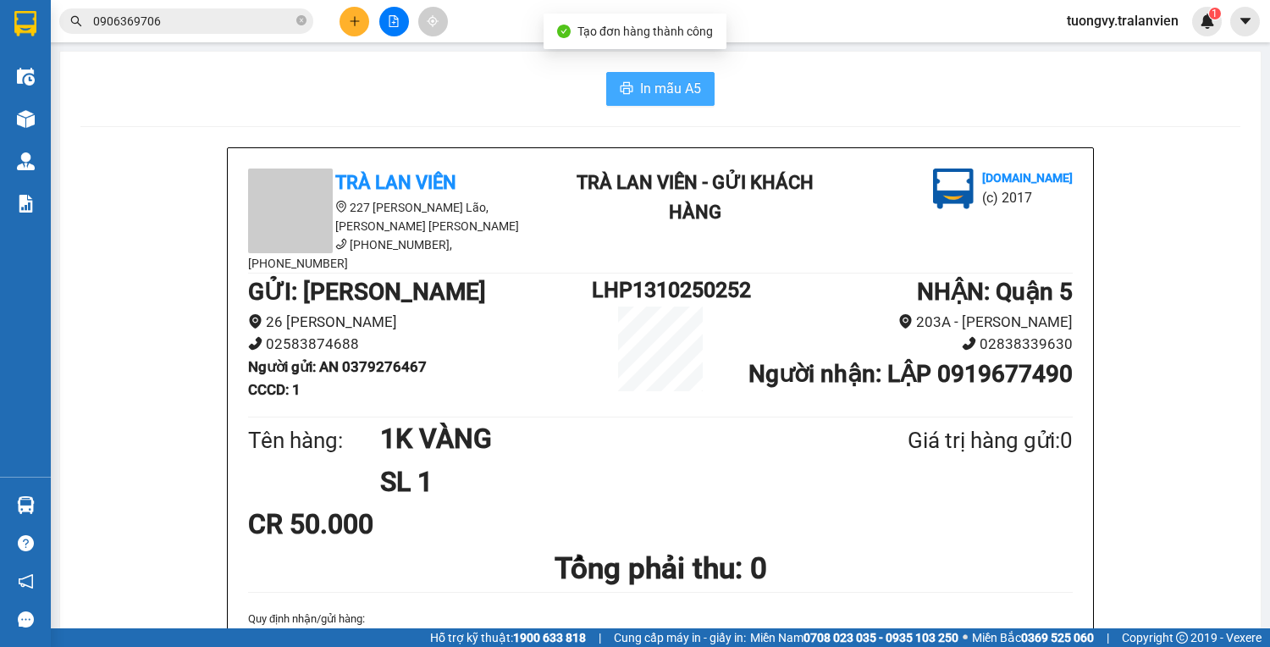
click at [682, 85] on span "In mẫu A5" at bounding box center [670, 88] width 61 height 21
click at [362, 21] on button at bounding box center [355, 22] width 30 height 30
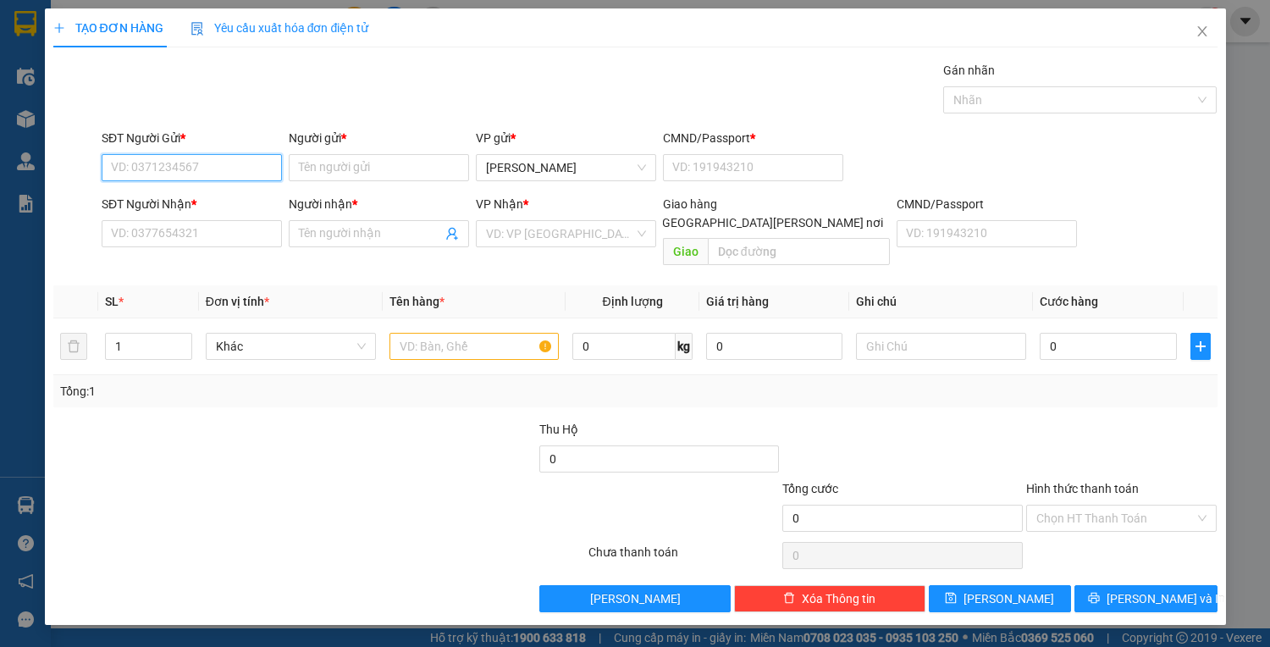
click at [212, 165] on input "SĐT Người Gửi *" at bounding box center [192, 167] width 180 height 27
click at [180, 180] on input "366" at bounding box center [192, 167] width 180 height 27
type input "3"
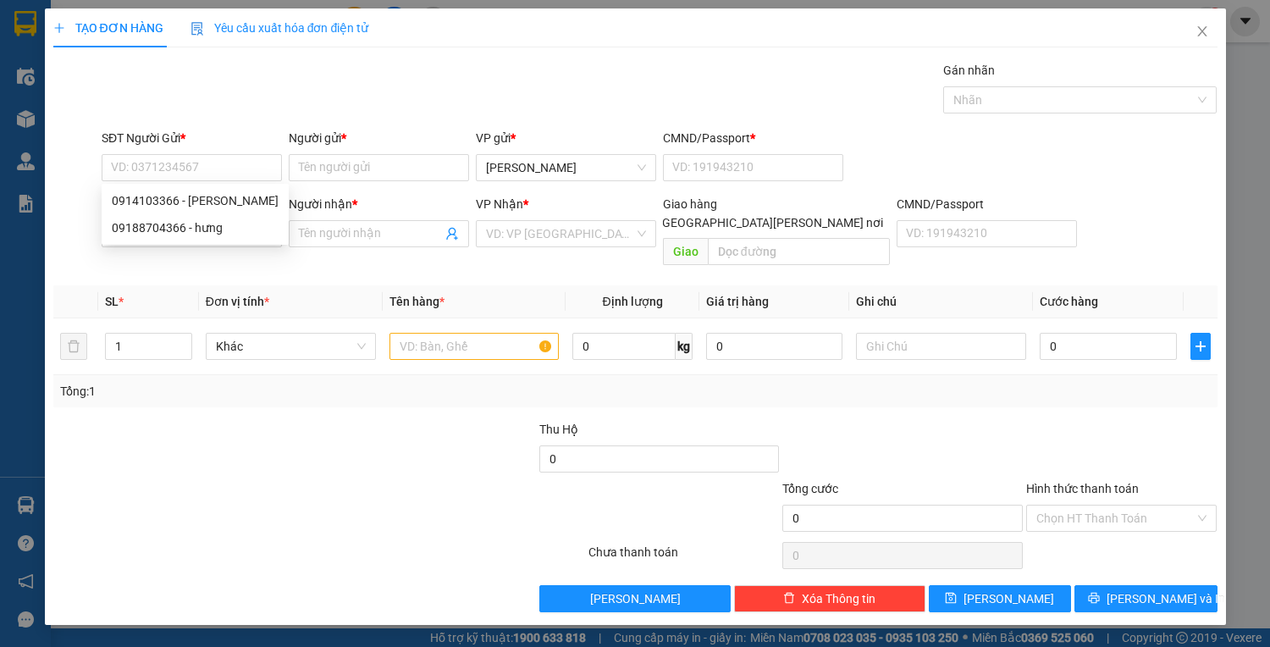
click at [247, 420] on div at bounding box center [173, 449] width 243 height 59
click at [159, 240] on input "SĐT Người Nhận *" at bounding box center [192, 233] width 180 height 27
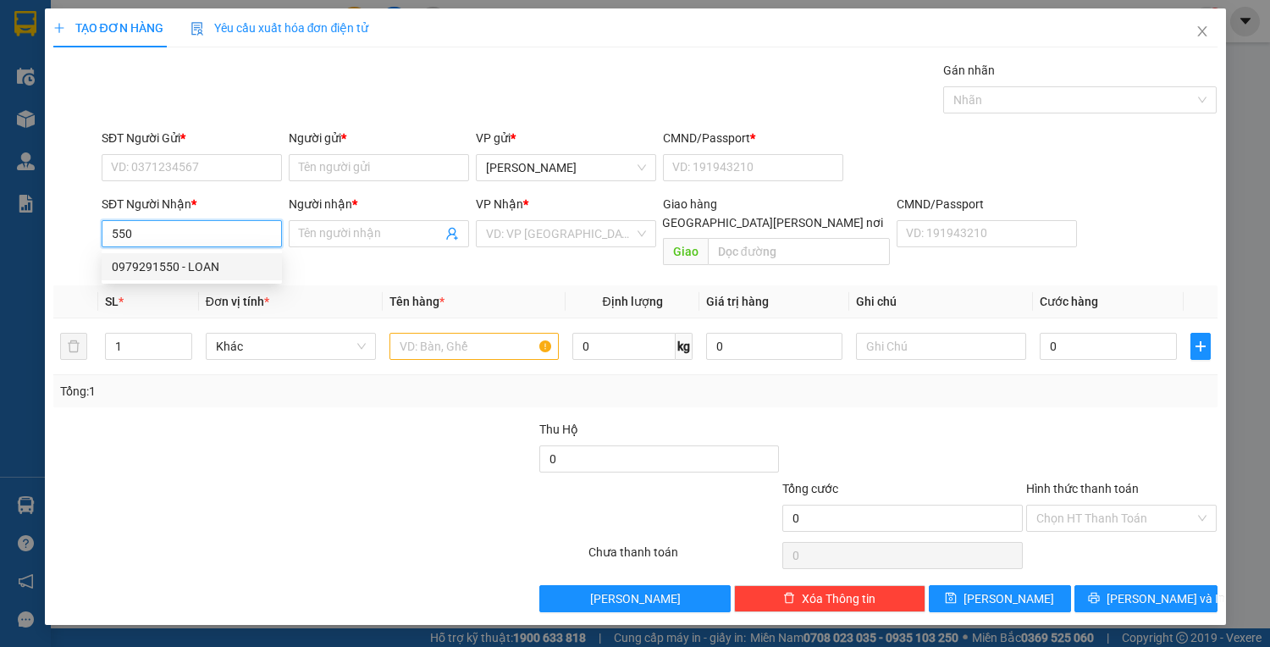
click at [162, 256] on div "0979291550 - LOAN" at bounding box center [192, 266] width 180 height 27
type input "0979291550"
type input "LOAN"
type input "0979291550"
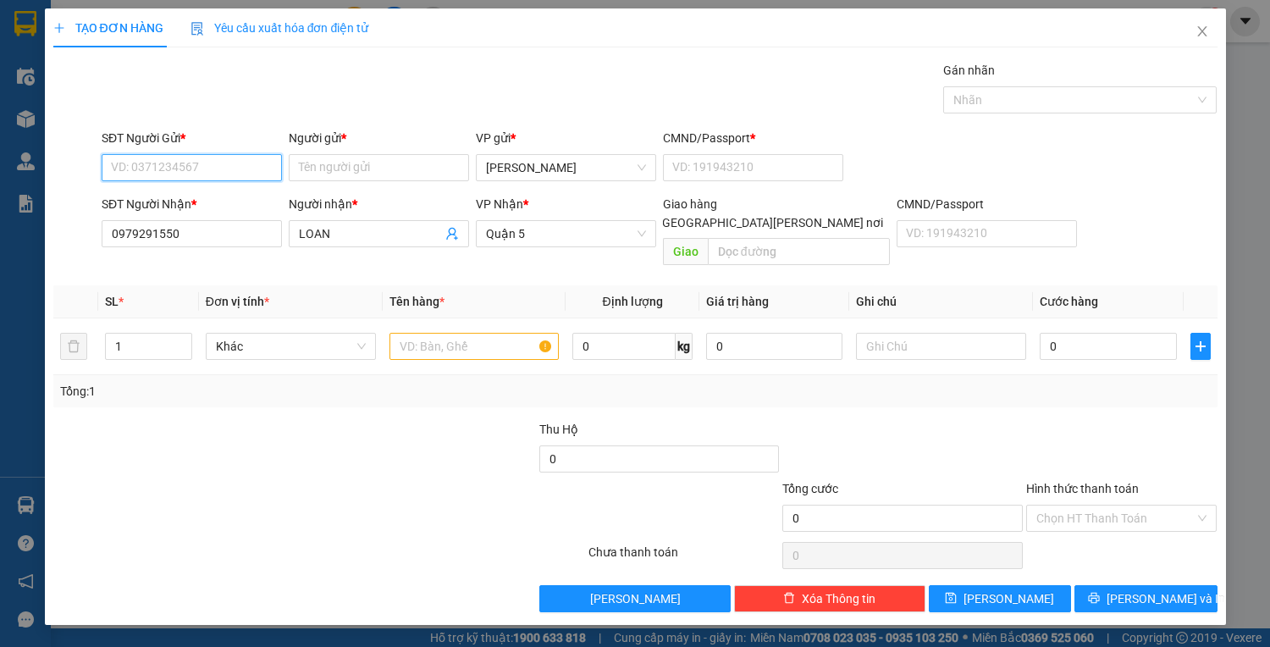
click at [181, 160] on input "SĐT Người Gửi *" at bounding box center [192, 167] width 180 height 27
click at [158, 198] on div "0792428336 - TUYẾT" at bounding box center [192, 200] width 160 height 19
type input "0792428336"
type input "TUYẾT"
type input "038059007457"
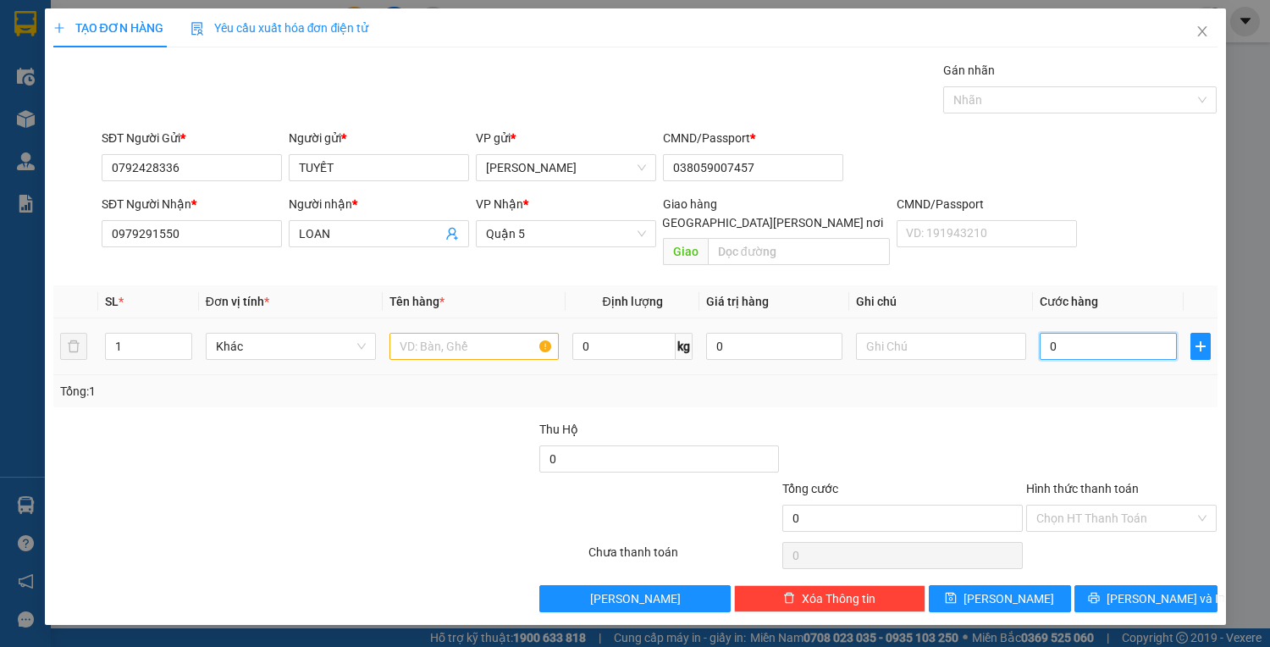
click at [1077, 333] on input "0" at bounding box center [1108, 346] width 136 height 27
type input "8"
type input "80"
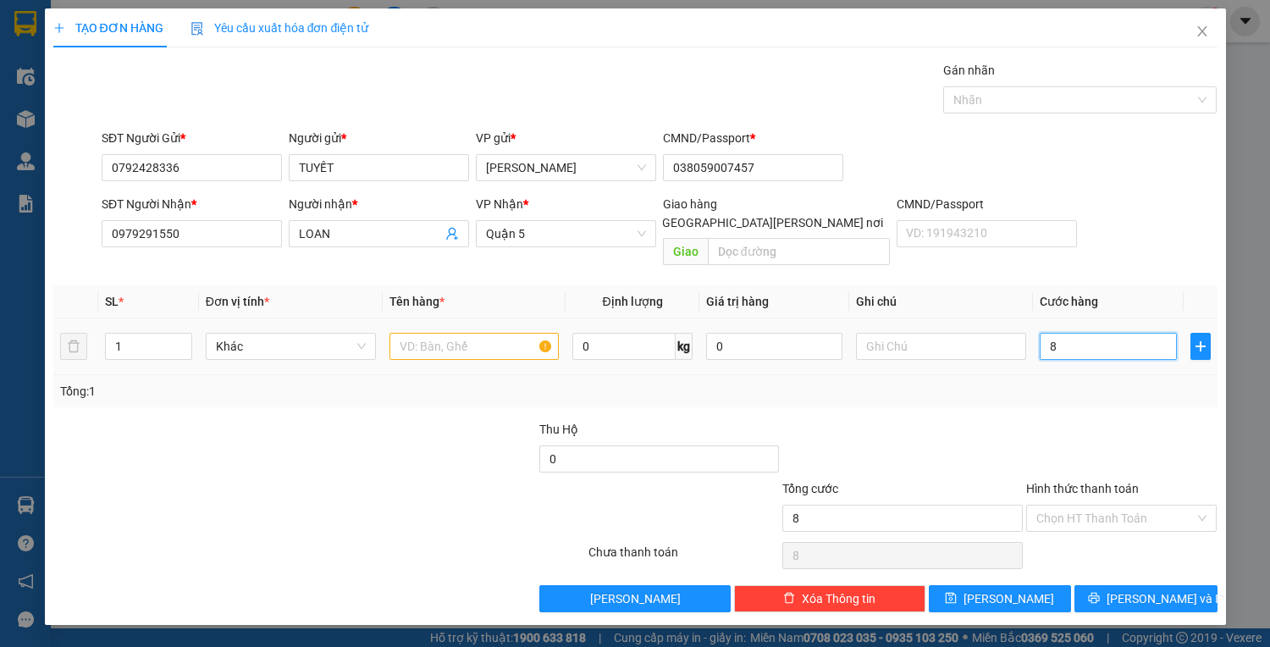
type input "80"
type input "80.000"
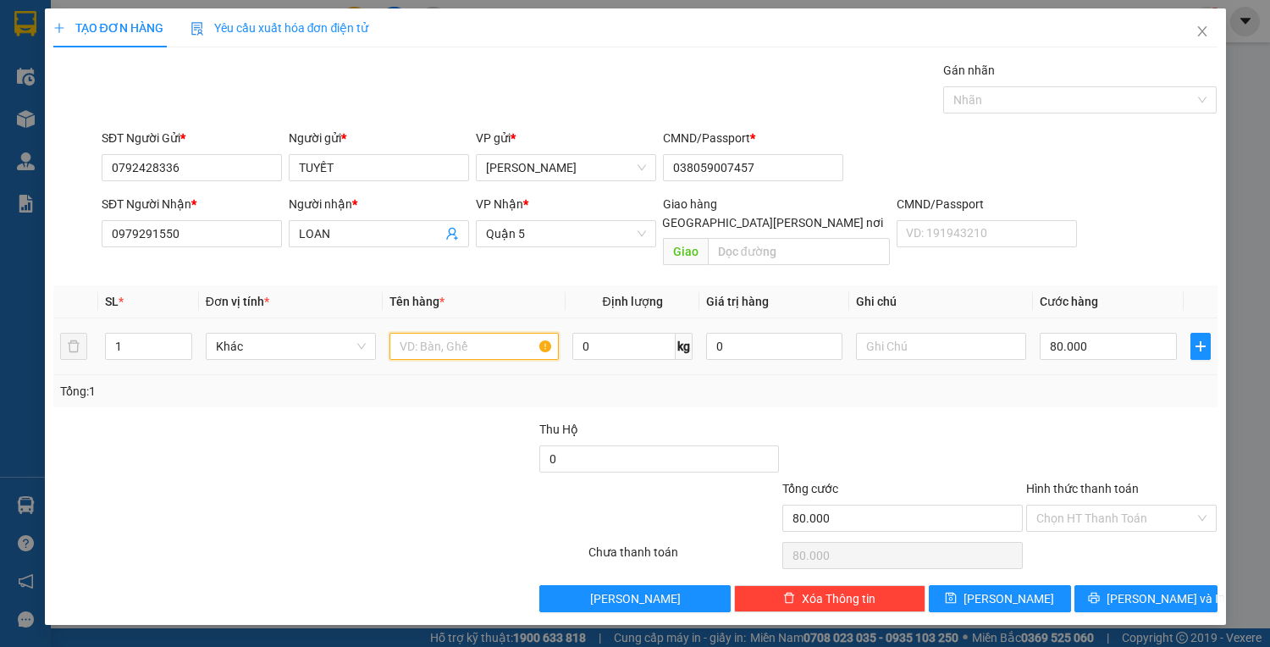
click at [470, 333] on input "text" at bounding box center [475, 346] width 170 height 27
type input "1TX TRẮNG"
drag, startPoint x: 189, startPoint y: 230, endPoint x: 146, endPoint y: 240, distance: 44.2
click at [58, 212] on div "SĐT Người Nhận * 0979291550 0979291550 Người nhận * LOAN VP Nhận * Quận 5 Giao …" at bounding box center [636, 234] width 1168 height 78
click at [1119, 479] on div "Hình thức thanh toán" at bounding box center [1121, 491] width 191 height 25
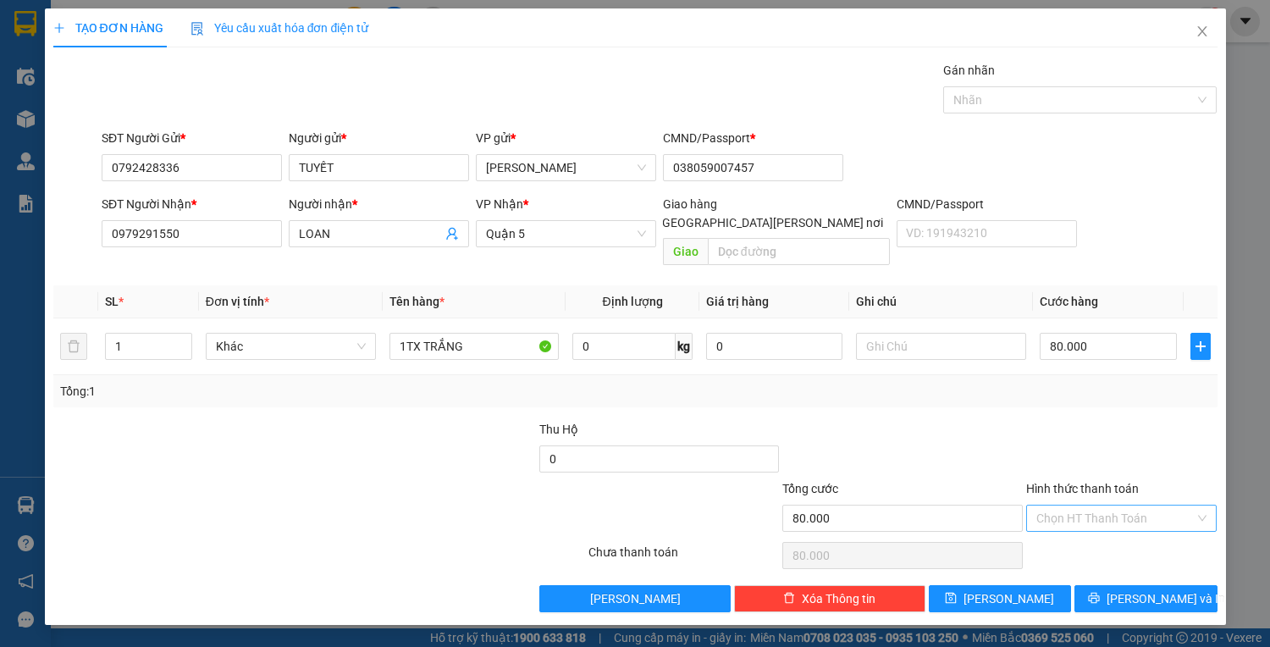
click at [1115, 506] on input "Hình thức thanh toán" at bounding box center [1115, 518] width 159 height 25
click at [1116, 531] on div "Tại văn phòng" at bounding box center [1121, 531] width 171 height 19
type input "0"
click at [1169, 589] on span "[PERSON_NAME] và In" at bounding box center [1166, 598] width 119 height 19
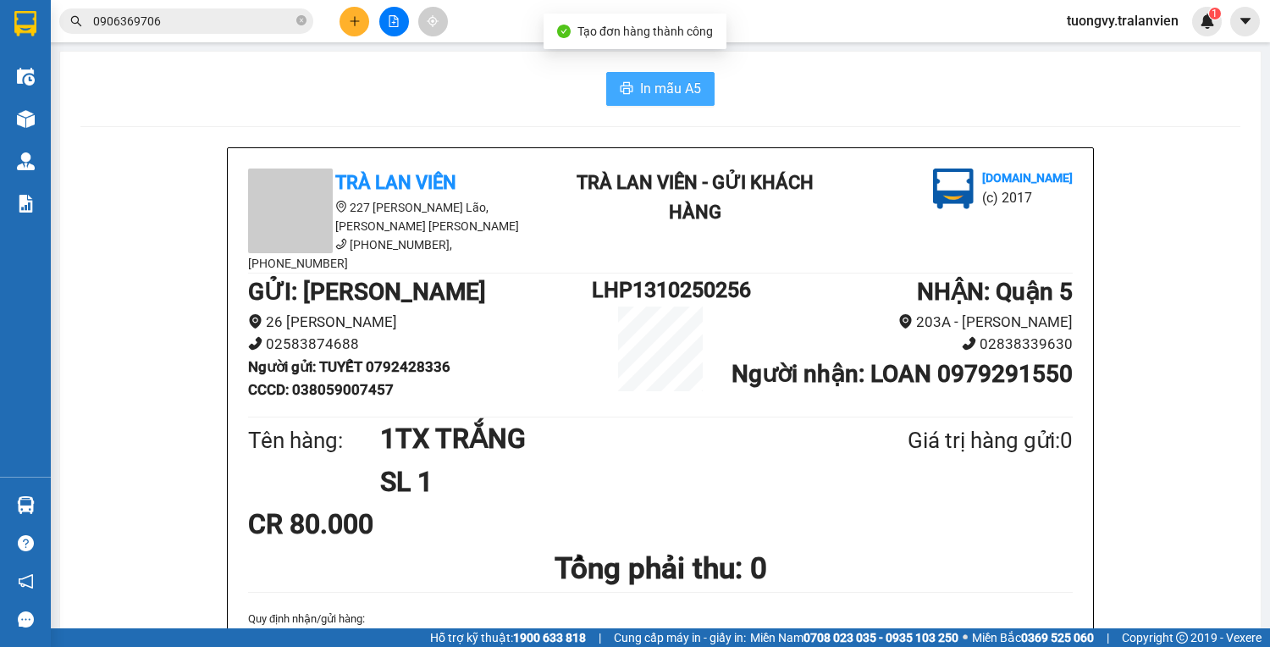
click at [681, 98] on span "In mẫu A5" at bounding box center [670, 88] width 61 height 21
click at [357, 19] on icon "plus" at bounding box center [355, 21] width 12 height 12
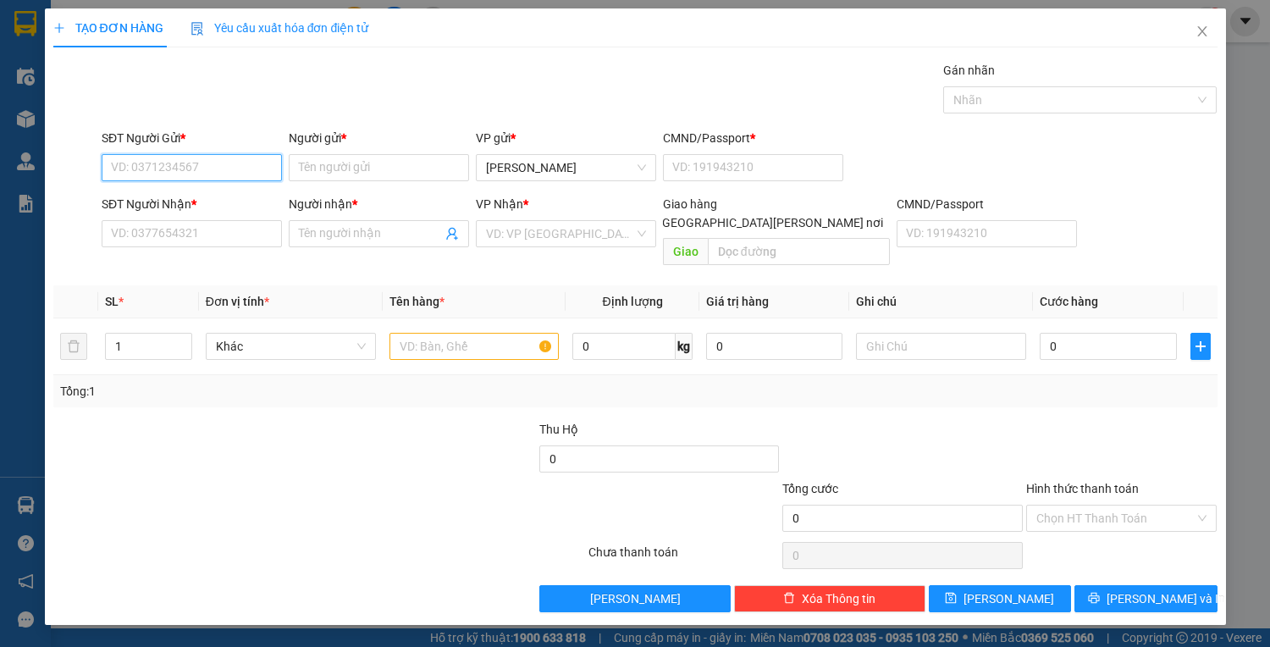
click at [152, 163] on input "SĐT Người Gửi *" at bounding box center [192, 167] width 180 height 27
click at [183, 165] on input "308" at bounding box center [192, 167] width 180 height 27
type input "3"
click at [186, 178] on input "508" at bounding box center [192, 167] width 180 height 27
type input "5"
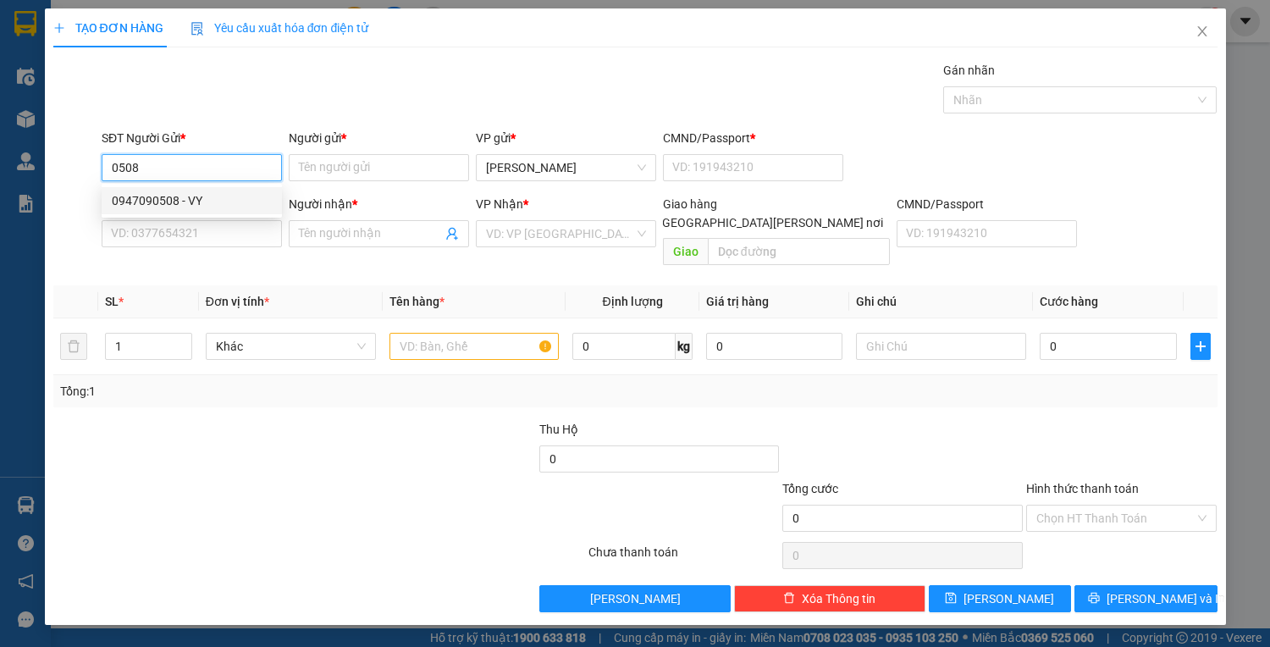
click at [146, 200] on div "0947090508 - VY" at bounding box center [192, 200] width 160 height 19
type input "0947090508"
type input "VY"
type input "1"
type input "0989115089"
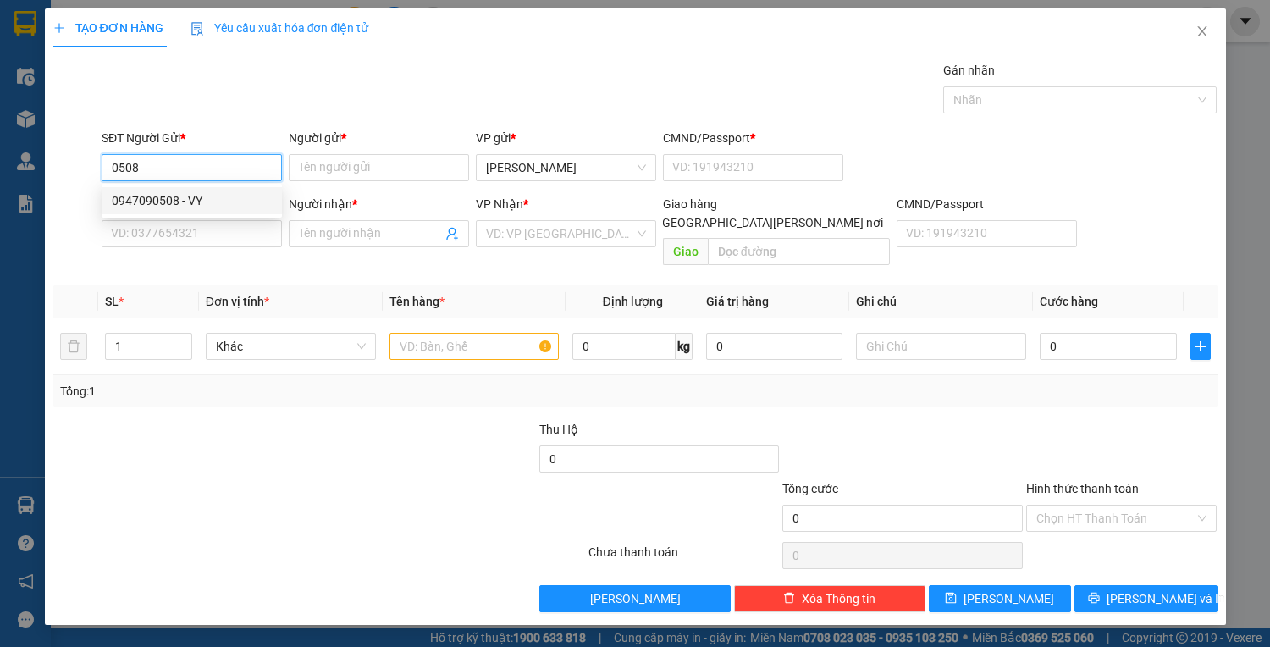
type input "TRANG"
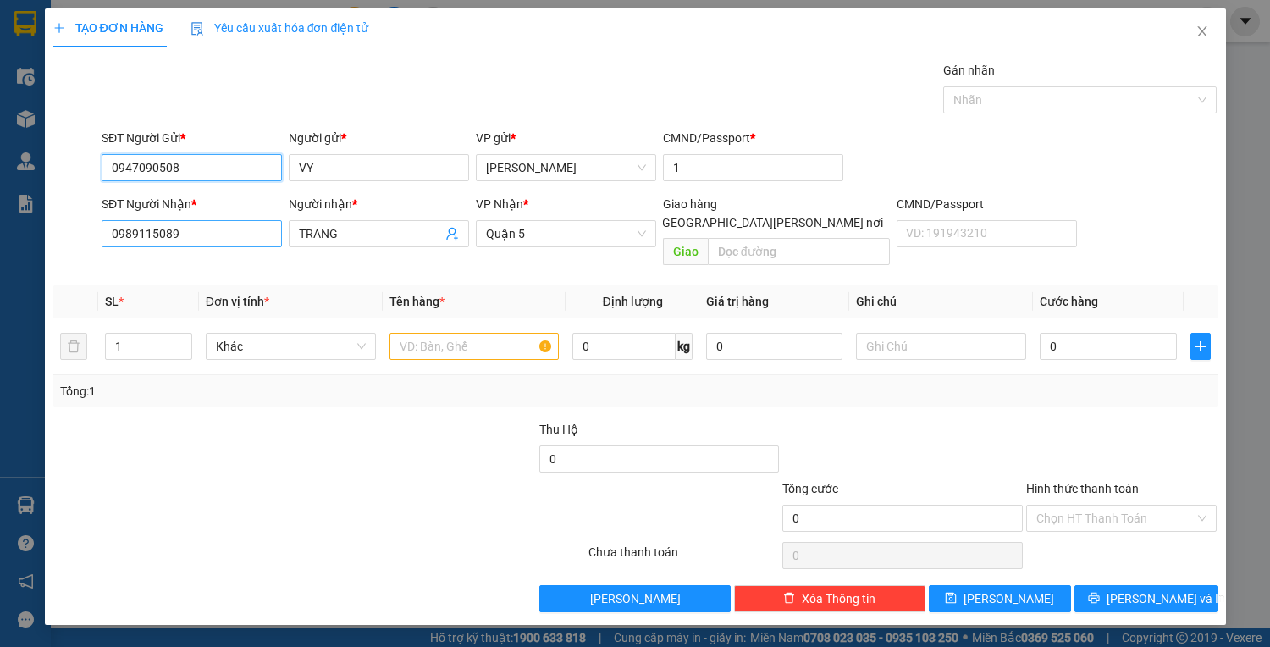
type input "0947090508"
click at [219, 227] on input "0989115089" at bounding box center [192, 233] width 180 height 27
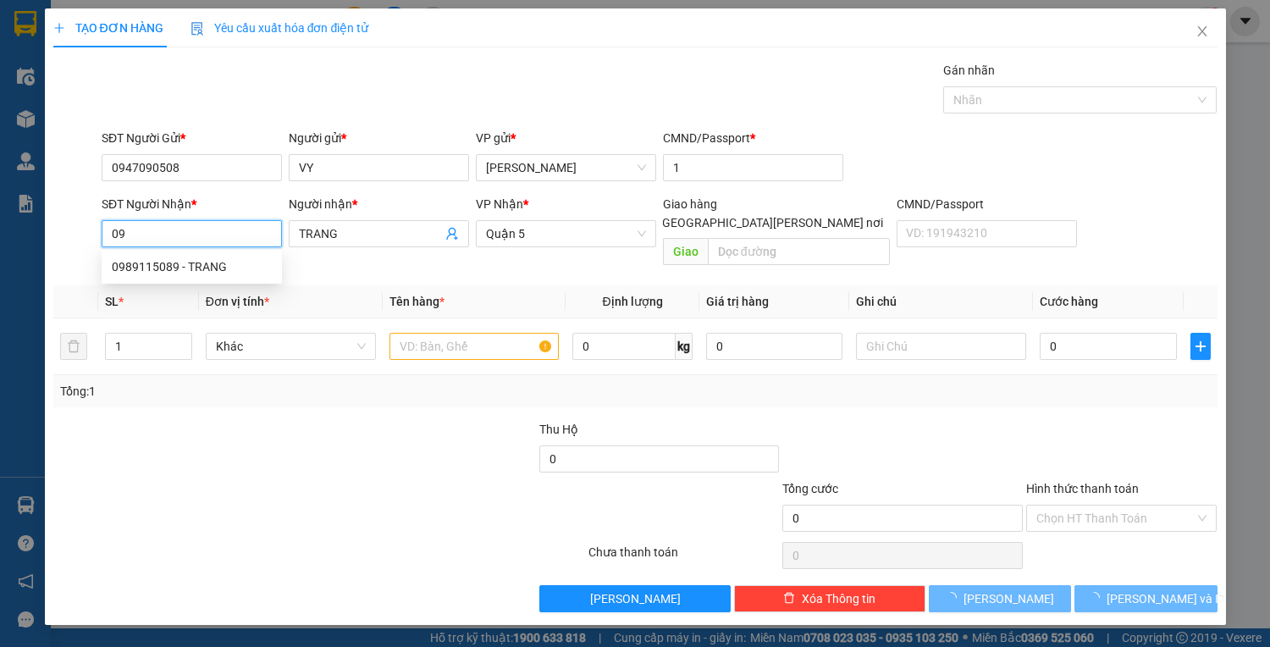
type input "0"
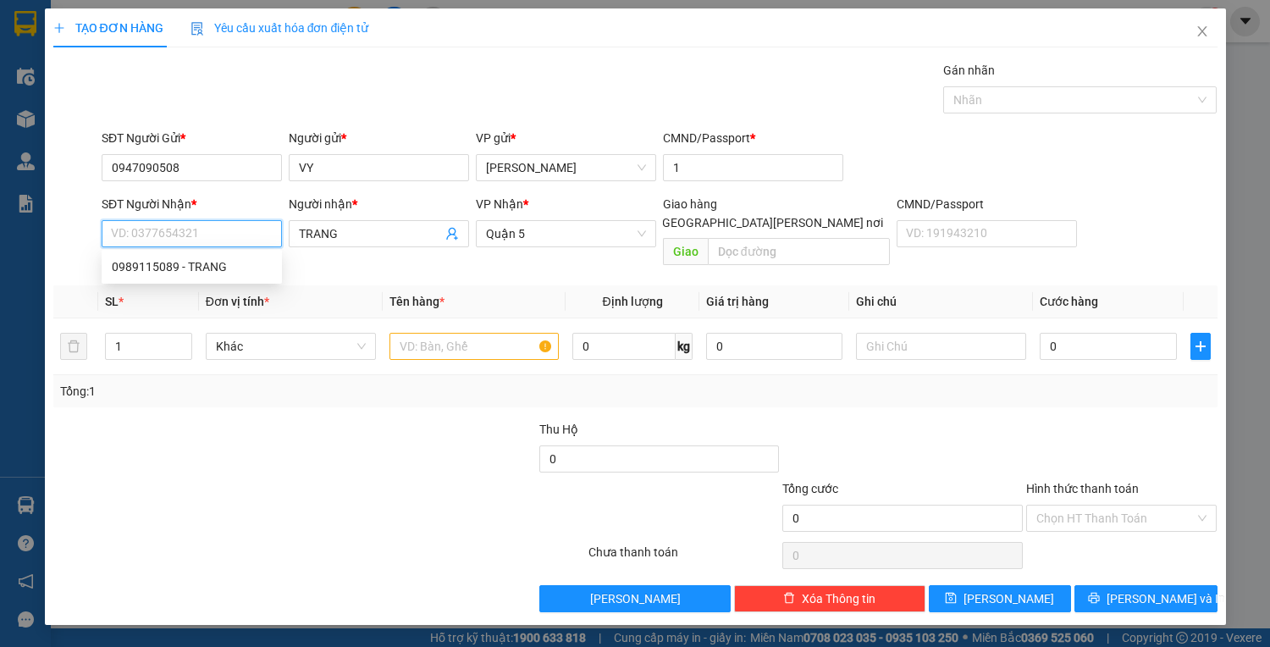
type input "2"
click at [168, 298] on div "0909766868 - [PERSON_NAME]" at bounding box center [195, 294] width 167 height 19
type input "0909766868"
type input "[PERSON_NAME]"
type input "0909766868"
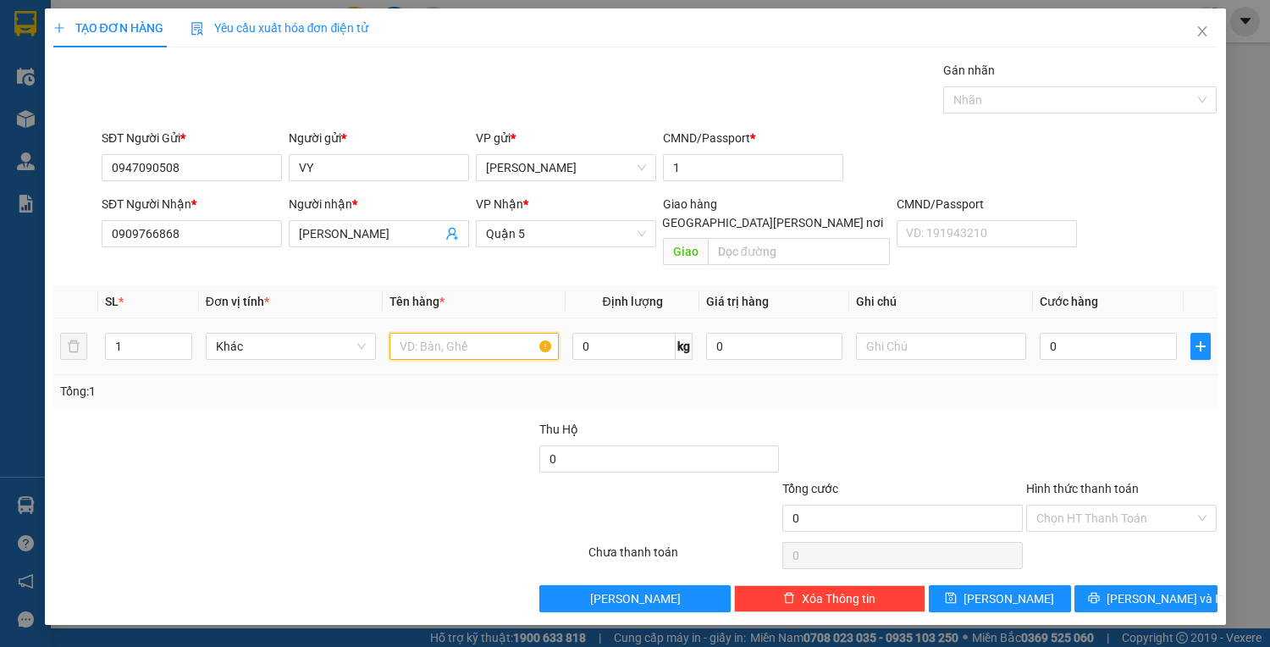
click at [444, 334] on input "text" at bounding box center [475, 346] width 170 height 27
type input "1C VÀNG"
click at [1060, 335] on input "0" at bounding box center [1108, 346] width 136 height 27
type input "2"
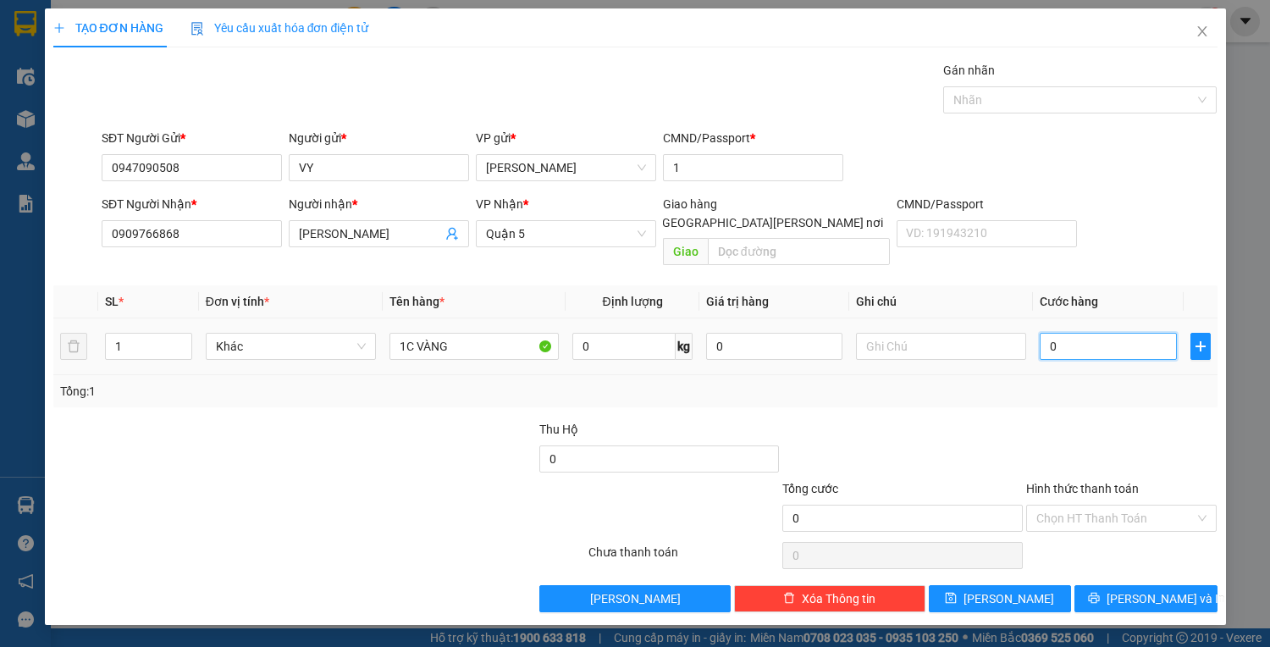
type input "2"
type input "25"
type input "25.000"
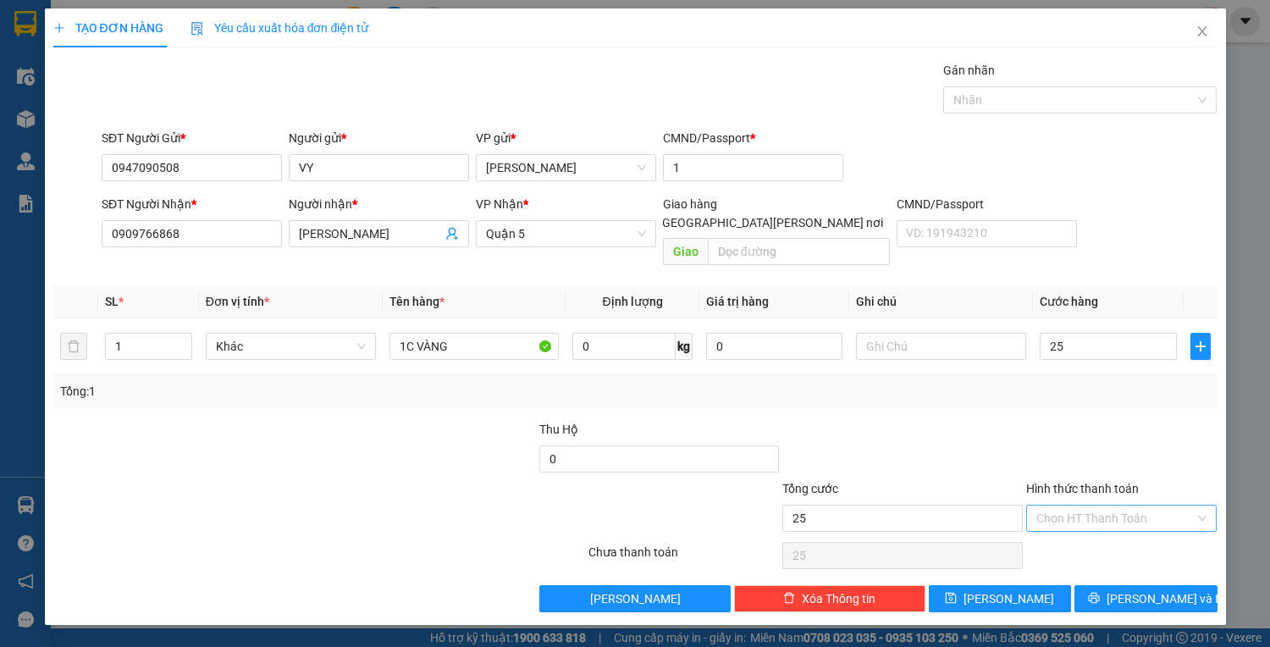
type input "25.000"
click at [1111, 507] on input "Hình thức thanh toán" at bounding box center [1115, 518] width 159 height 25
click at [1093, 526] on div "Tại văn phòng" at bounding box center [1121, 531] width 171 height 19
type input "0"
click at [1132, 585] on button "[PERSON_NAME] và In" at bounding box center [1146, 598] width 142 height 27
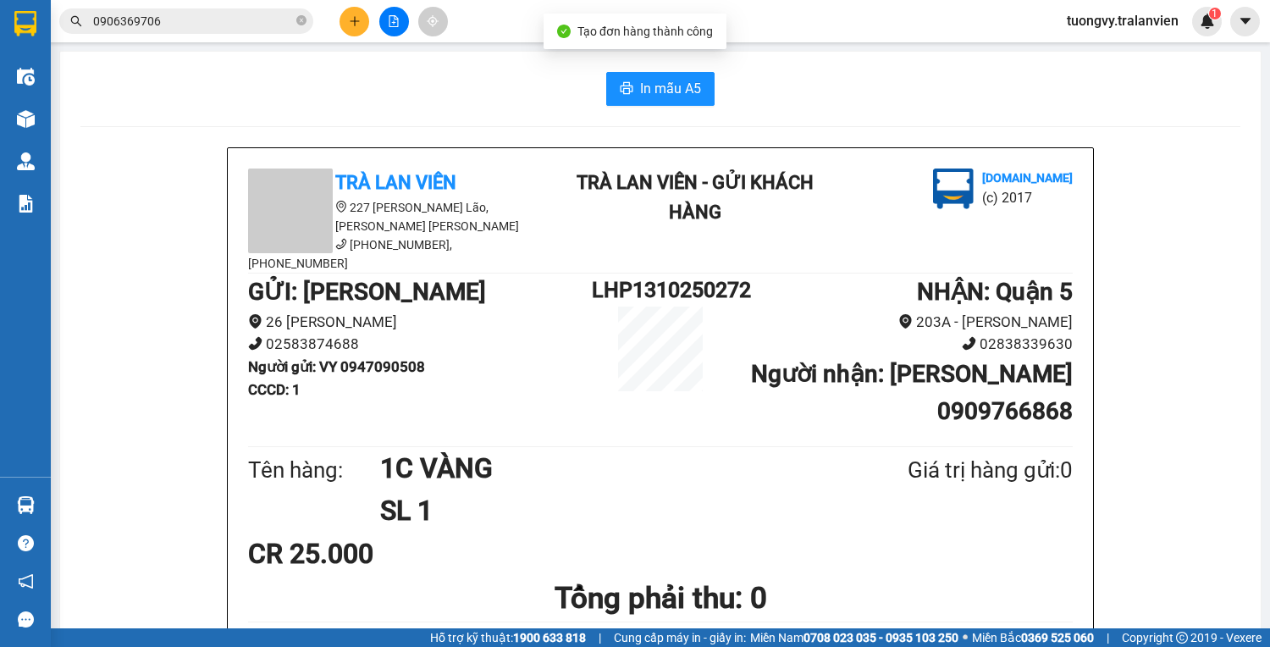
click at [721, 89] on div "In mẫu A5" at bounding box center [660, 89] width 1160 height 34
click at [692, 85] on span "In mẫu A5" at bounding box center [670, 88] width 61 height 21
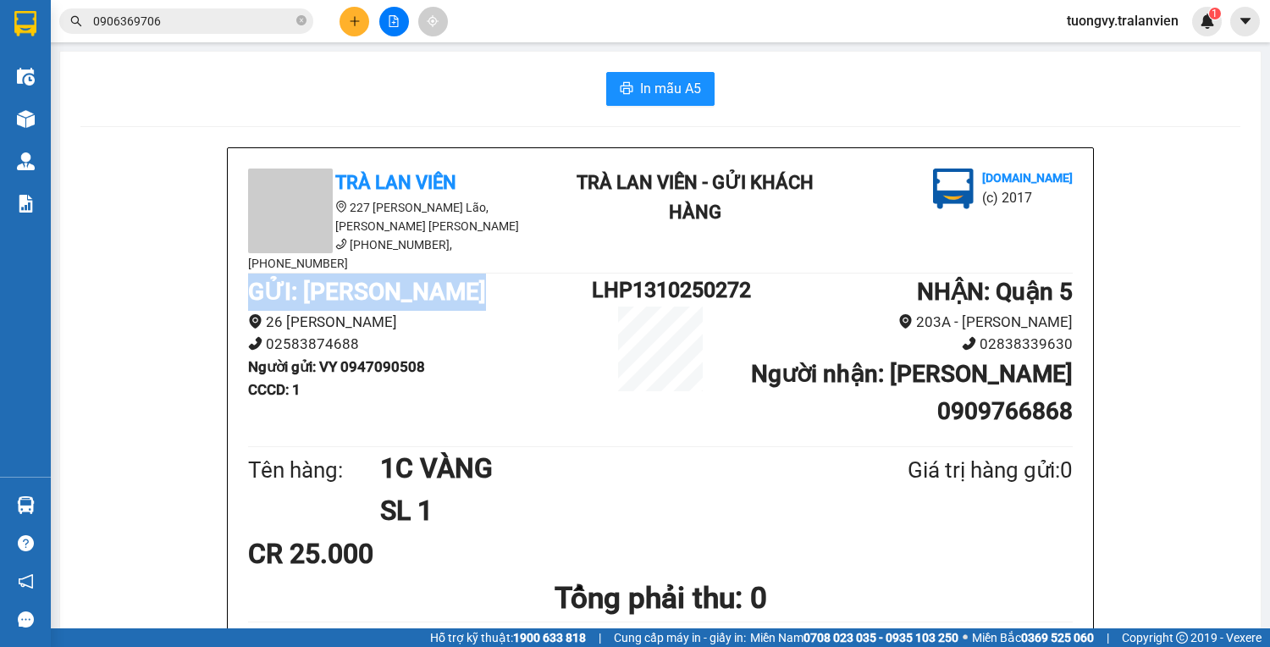
drag, startPoint x: 170, startPoint y: 281, endPoint x: -20, endPoint y: 301, distance: 191.5
click at [0, 301] on html "Kết quả tìm kiếm ( 2 ) Bộ lọc Mã ĐH Trạng thái Món hàng Thu hộ Tổng cước Chưa c…" at bounding box center [635, 323] width 1270 height 647
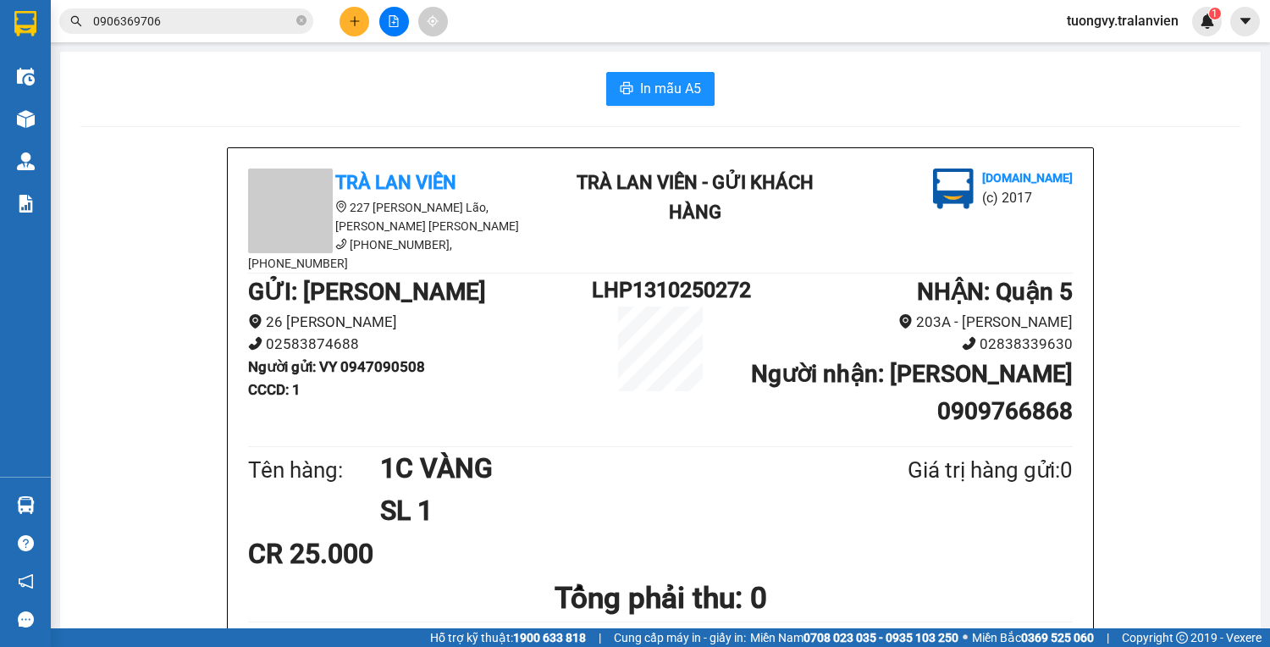
click at [366, 31] on div at bounding box center [393, 22] width 127 height 30
click at [362, 20] on button at bounding box center [355, 22] width 30 height 30
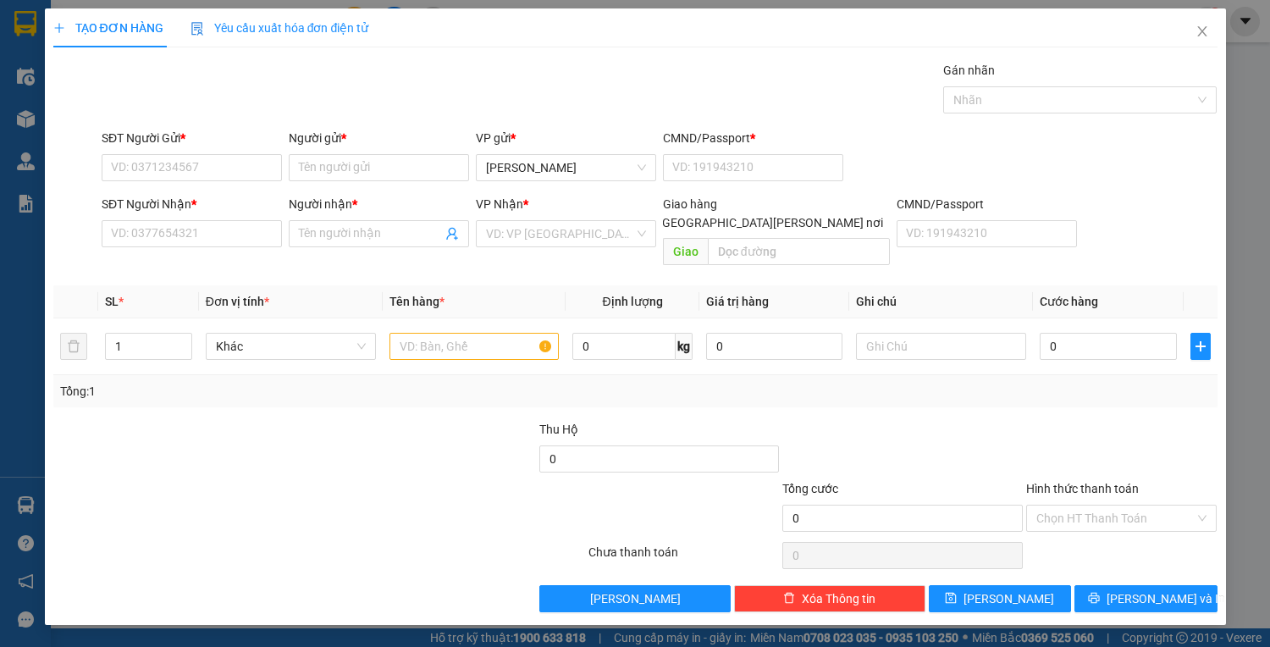
click at [220, 152] on div "SĐT Người Gửi *" at bounding box center [192, 141] width 180 height 25
click at [208, 176] on input "SĐT Người Gửi *" at bounding box center [192, 167] width 180 height 27
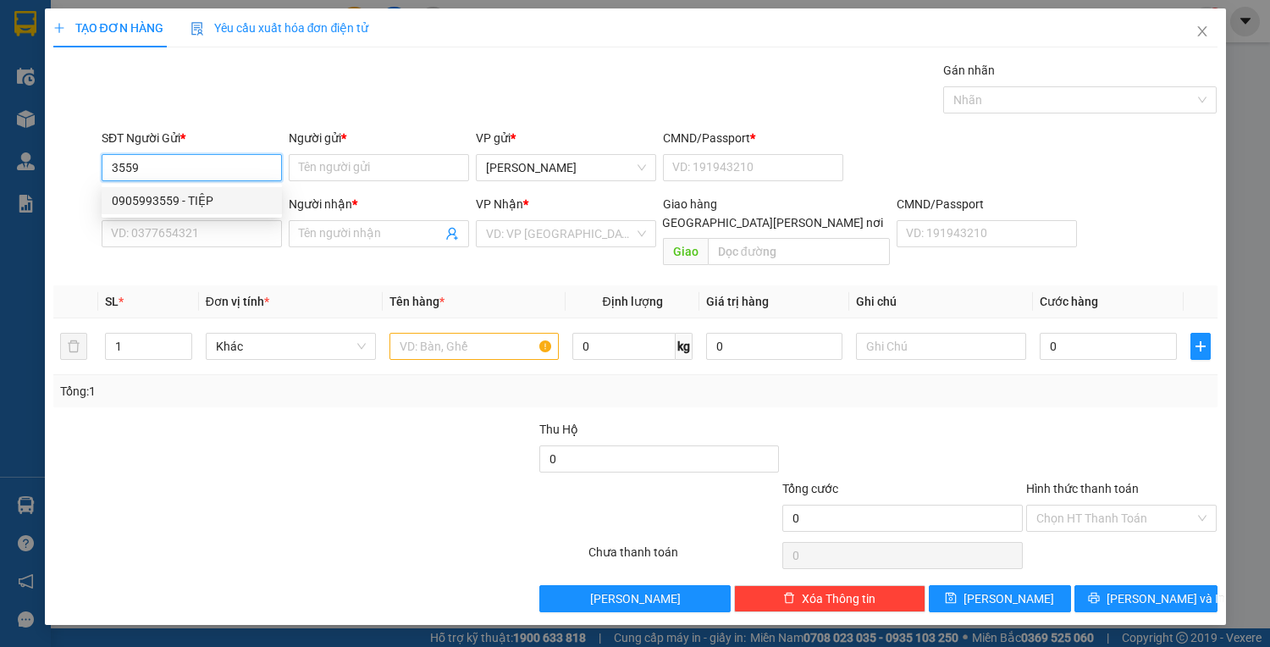
click at [153, 202] on div "0905993559 - TIỆP" at bounding box center [192, 200] width 160 height 19
type input "0905993559"
type input "TIỆP"
type input "225391220"
type input "0987877758"
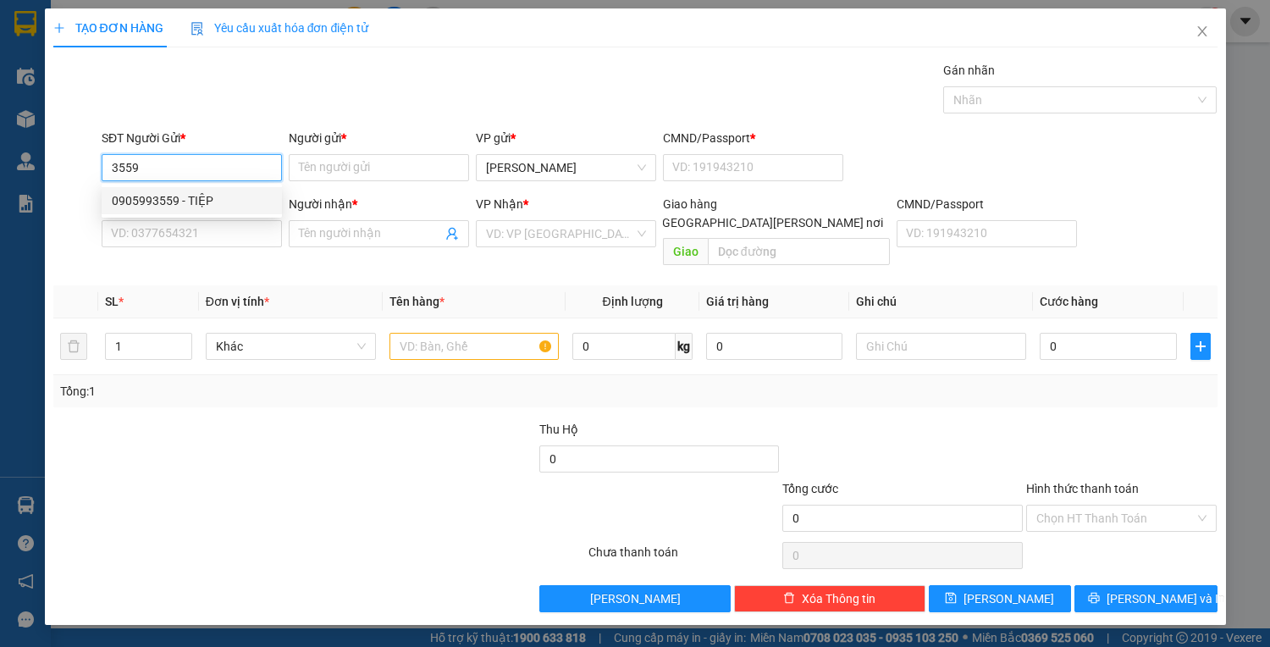
type input "TÂN NHÂN"
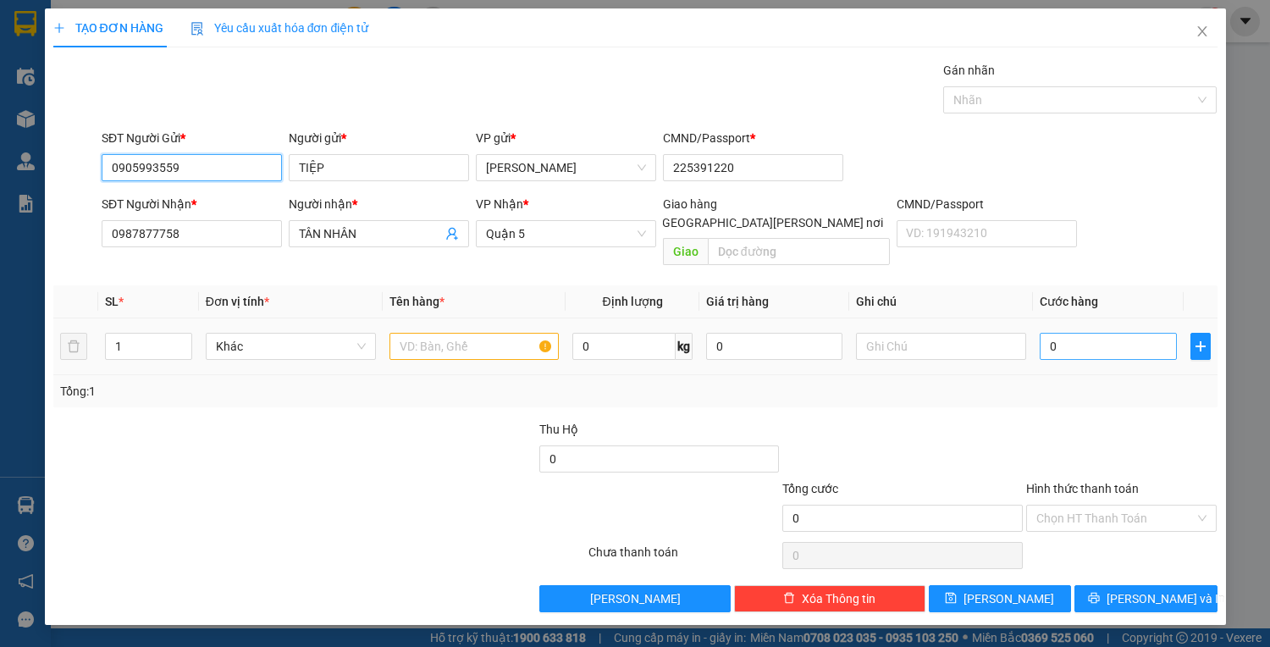
type input "0905993559"
click at [1059, 333] on input "0" at bounding box center [1108, 346] width 136 height 27
type input "3"
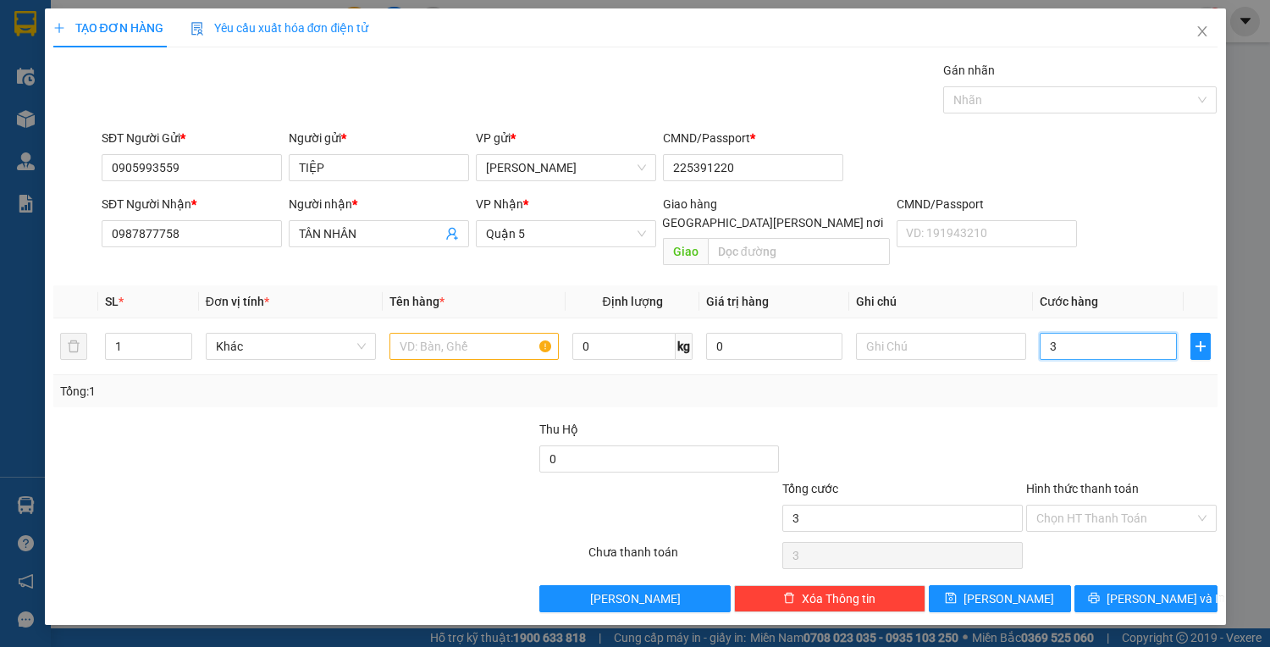
type input "30"
type input "30.000"
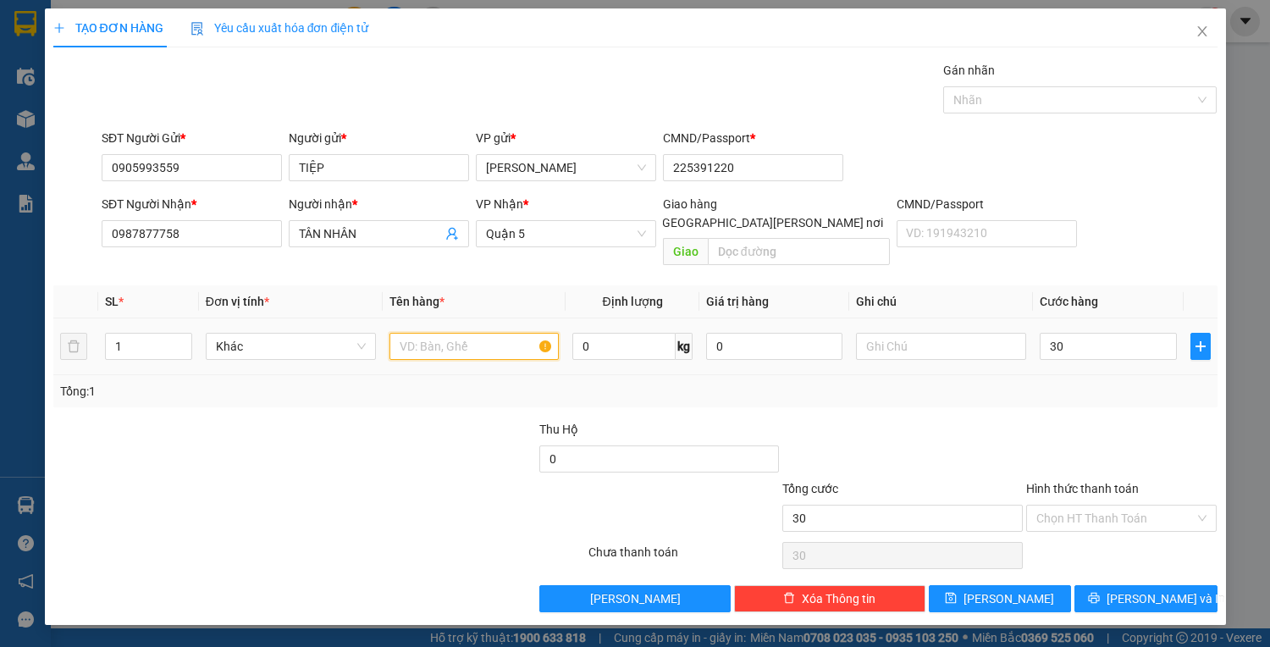
type input "30.000"
click at [427, 333] on input "text" at bounding box center [475, 346] width 170 height 27
type input "1H VÀNG DẸP NILONG"
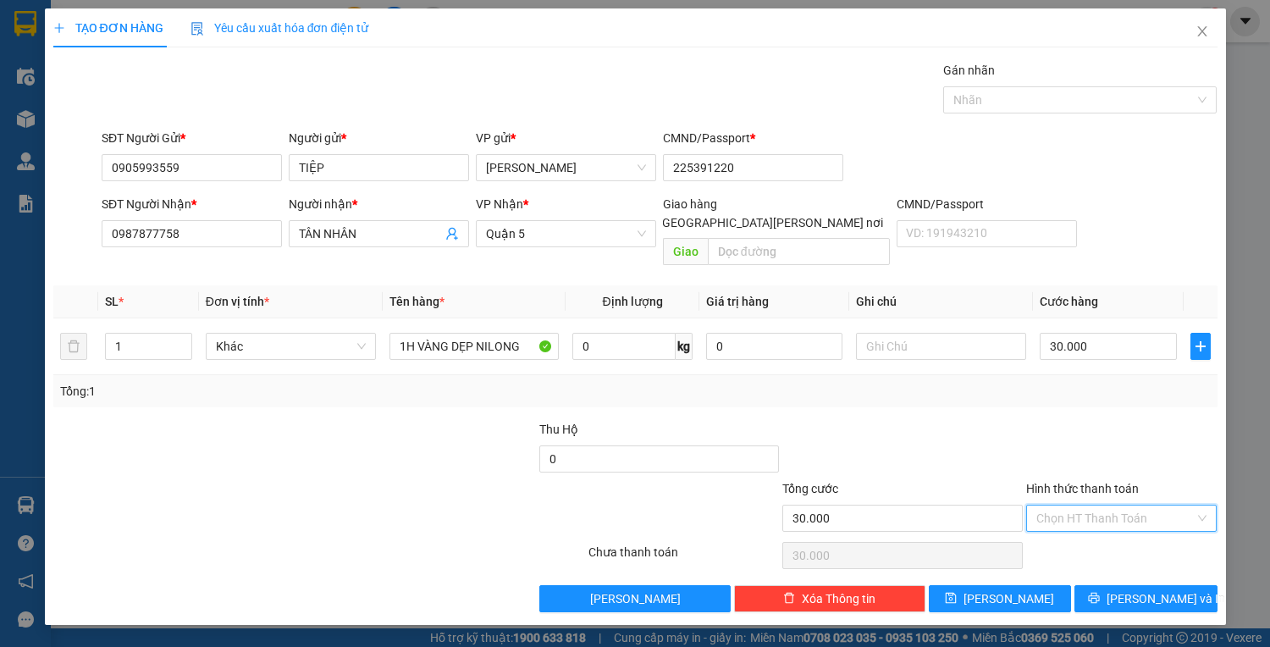
click at [1108, 506] on input "Hình thức thanh toán" at bounding box center [1115, 518] width 159 height 25
click at [1092, 525] on div "Tại văn phòng" at bounding box center [1121, 531] width 171 height 19
type input "30.000"
click at [1174, 589] on span "[PERSON_NAME] và In" at bounding box center [1166, 598] width 119 height 19
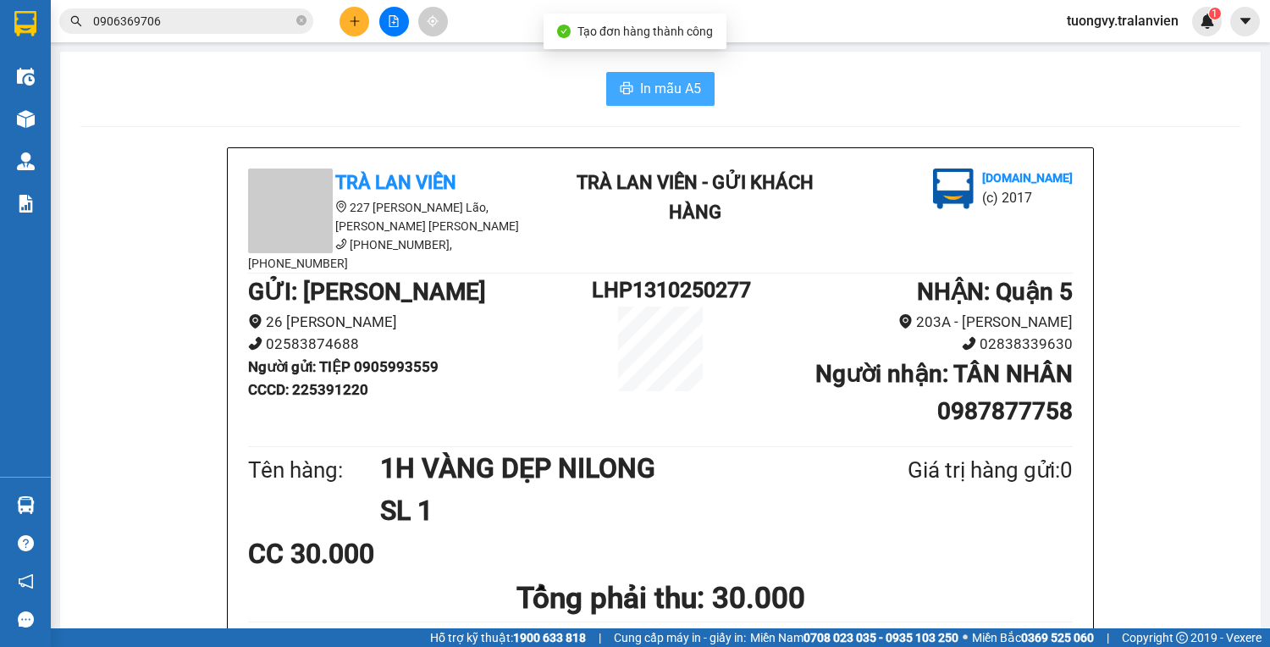
click at [659, 86] on span "In mẫu A5" at bounding box center [670, 88] width 61 height 21
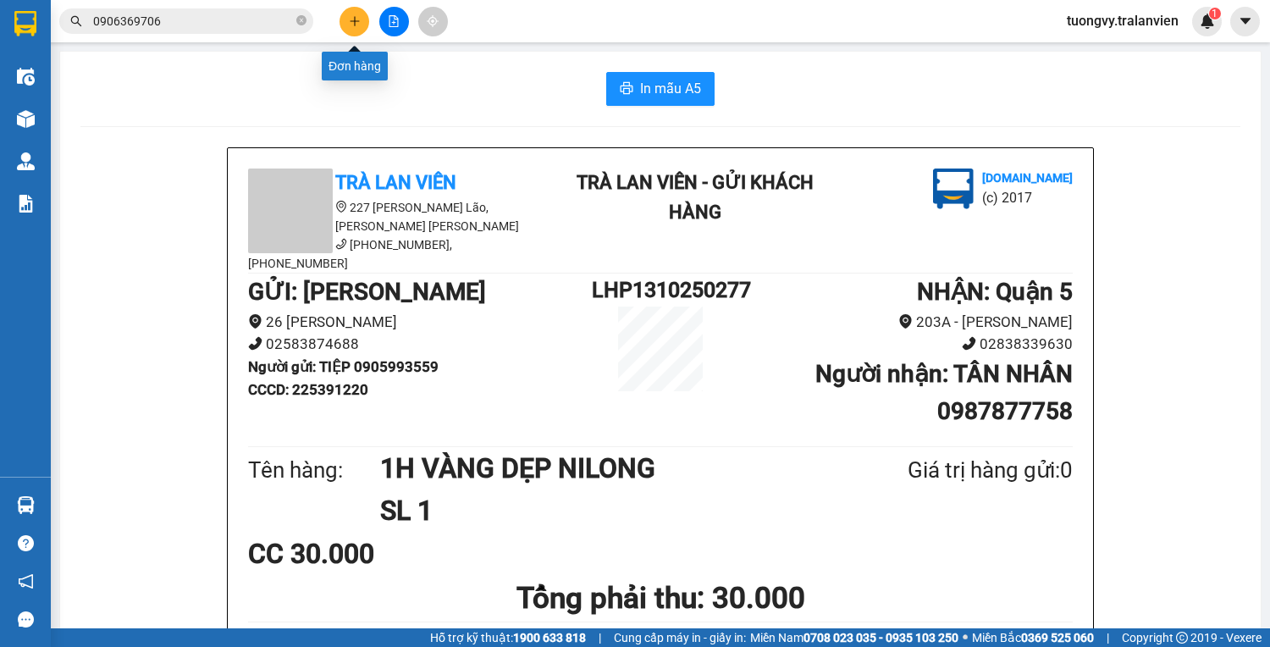
click at [361, 20] on button at bounding box center [355, 22] width 30 height 30
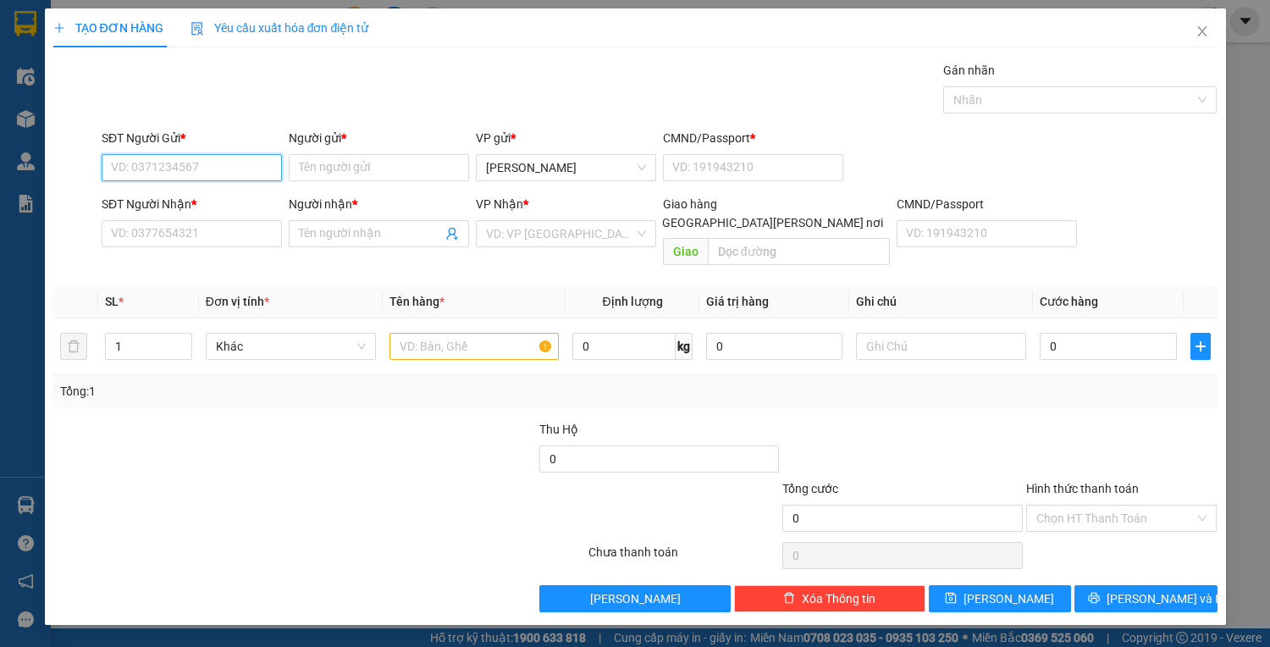
click at [232, 168] on input "SĐT Người Gửi *" at bounding box center [192, 167] width 180 height 27
click at [159, 202] on div "0905993559 - TIỆP" at bounding box center [192, 200] width 160 height 19
type input "0905993559"
type input "TIỆP"
type input "225391220"
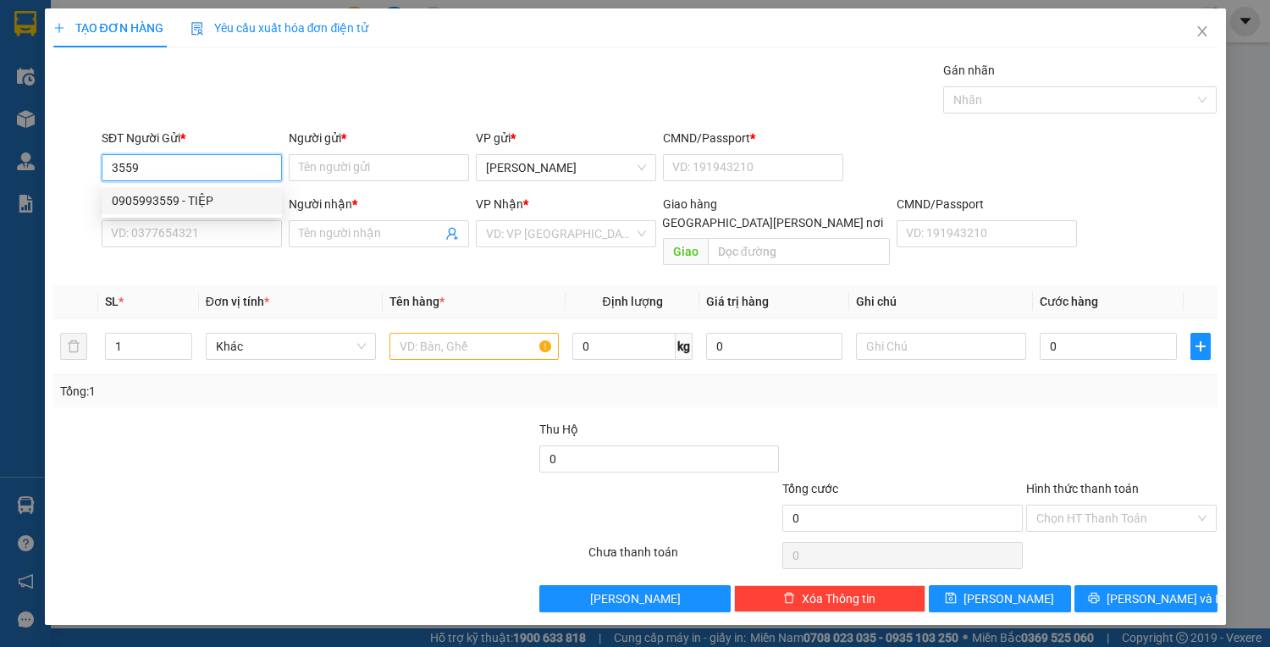
type input "0987877758"
type input "TÂN NHÂN"
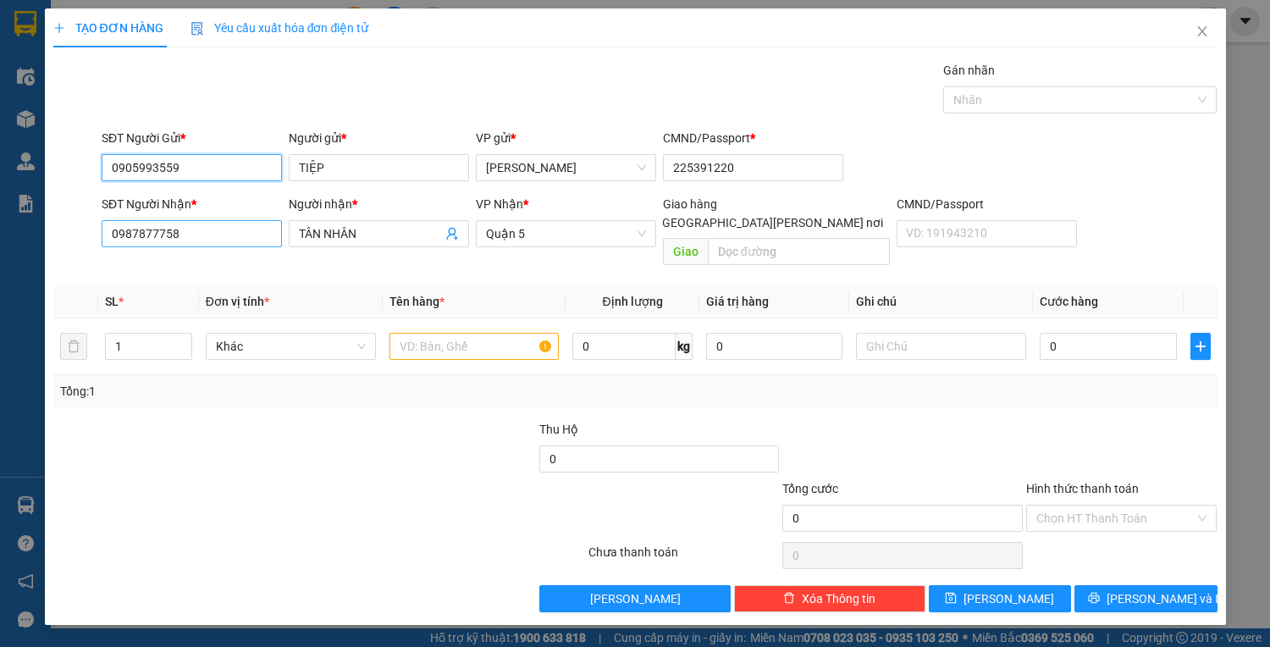
type input "0905993559"
click at [224, 233] on input "0987877758" at bounding box center [192, 233] width 180 height 27
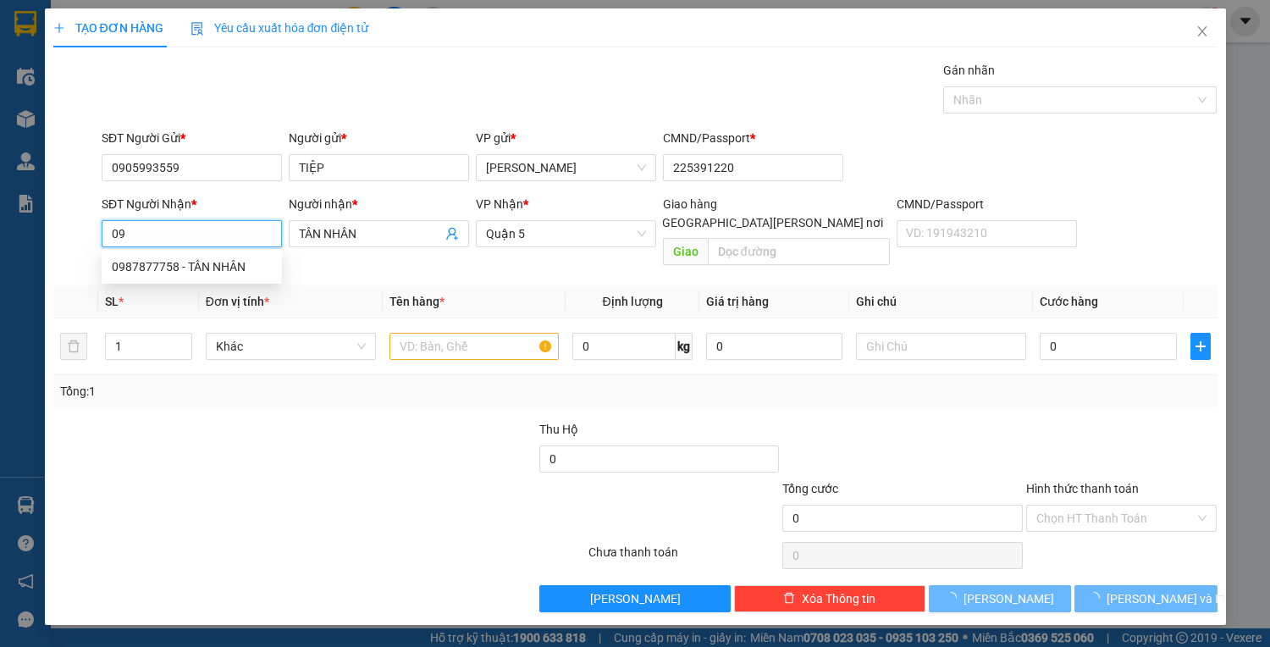
type input "0"
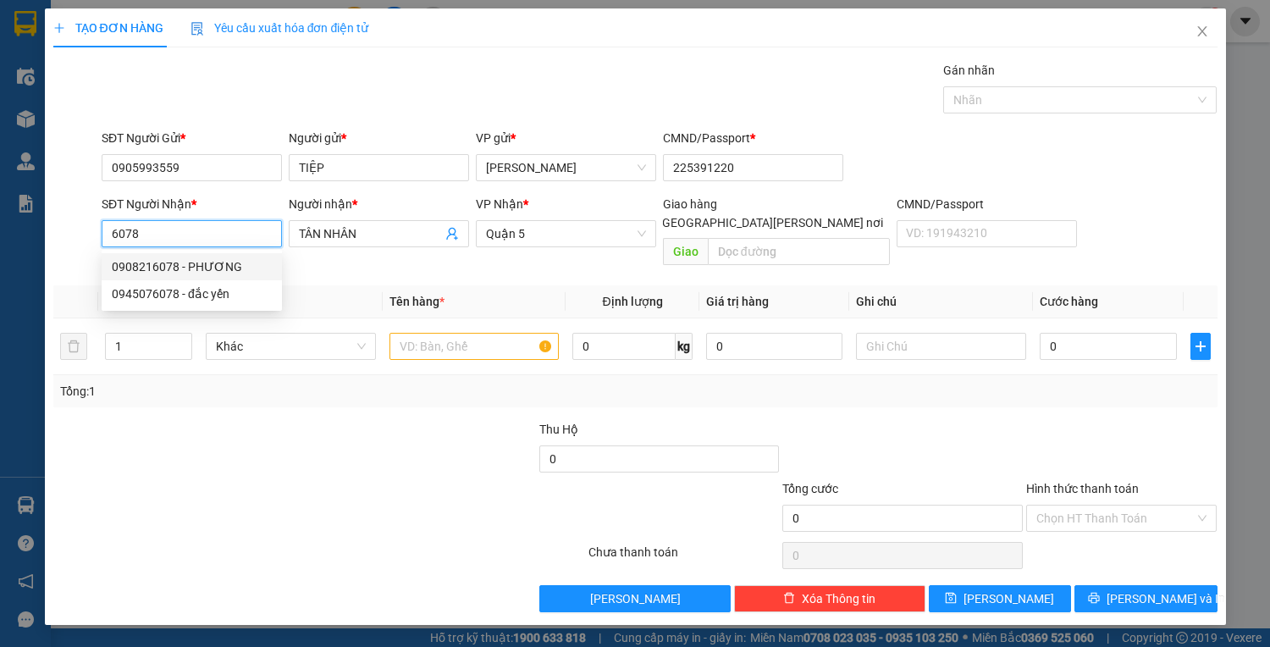
click at [138, 268] on div "0908216078 - PHƯƠNG" at bounding box center [192, 266] width 160 height 19
type input "0908216078"
type input "PHƯƠNG"
type input "0908216078"
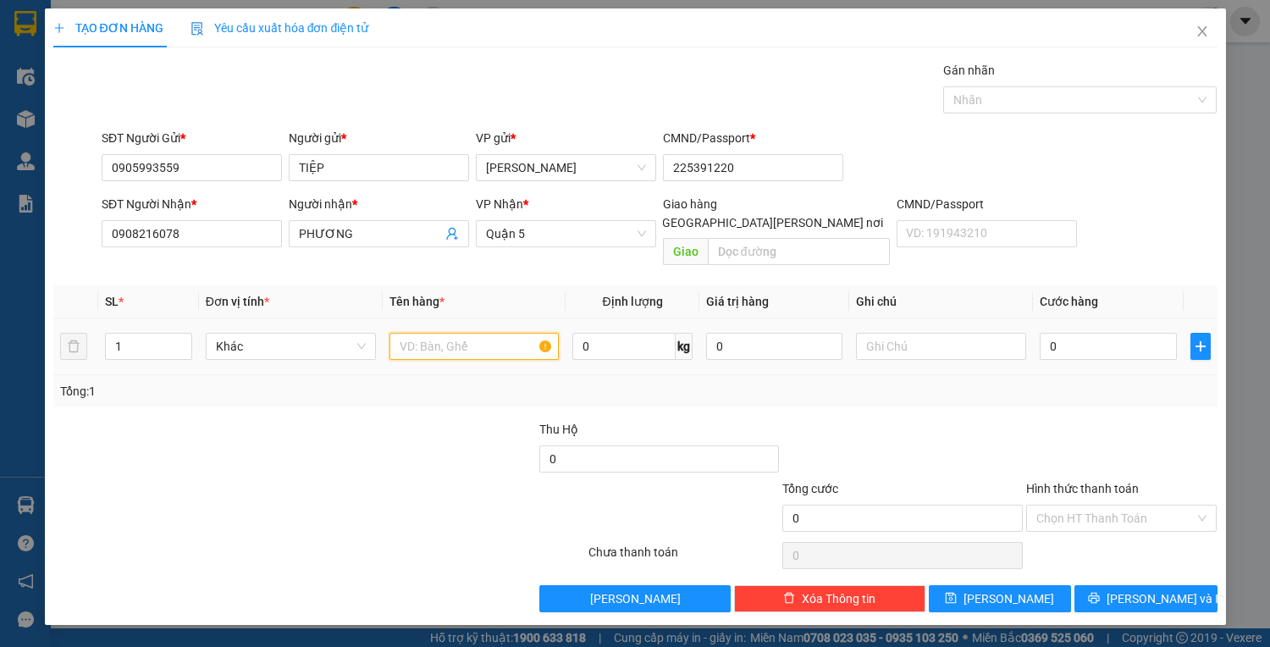
click at [472, 335] on input "text" at bounding box center [475, 346] width 170 height 27
type input "1H VÀNG"
click at [1061, 333] on input "0" at bounding box center [1108, 346] width 136 height 27
type input "3"
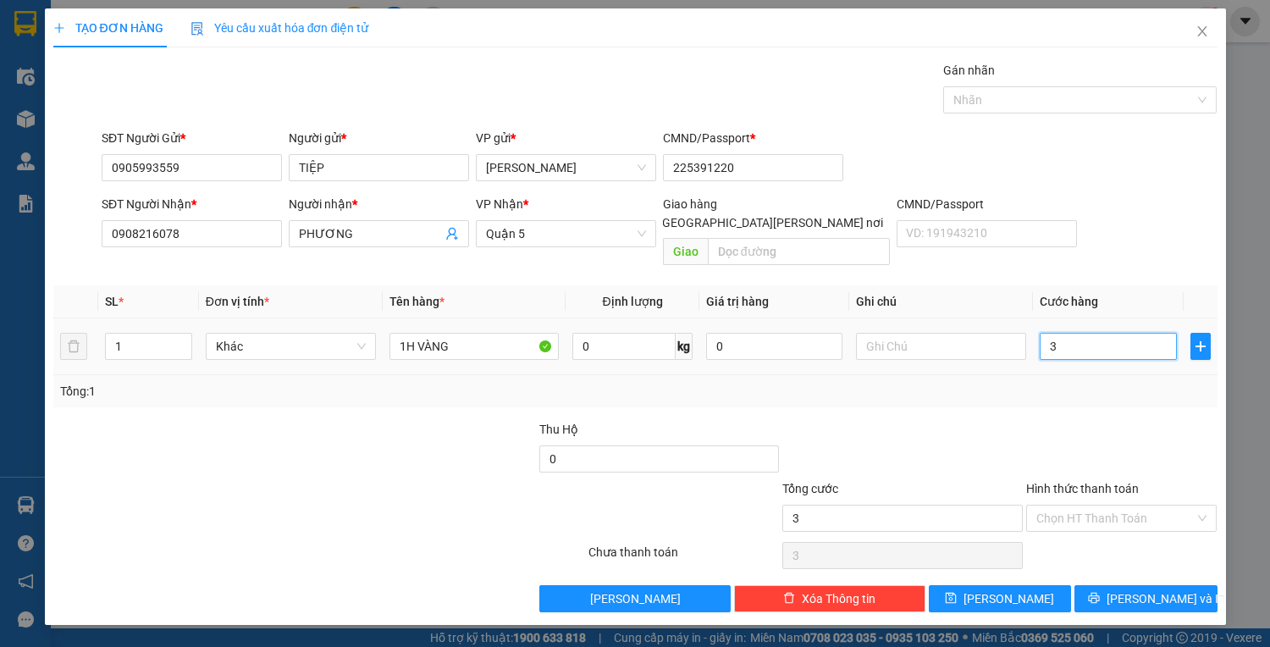
type input "3"
type input "30"
type input "30.000"
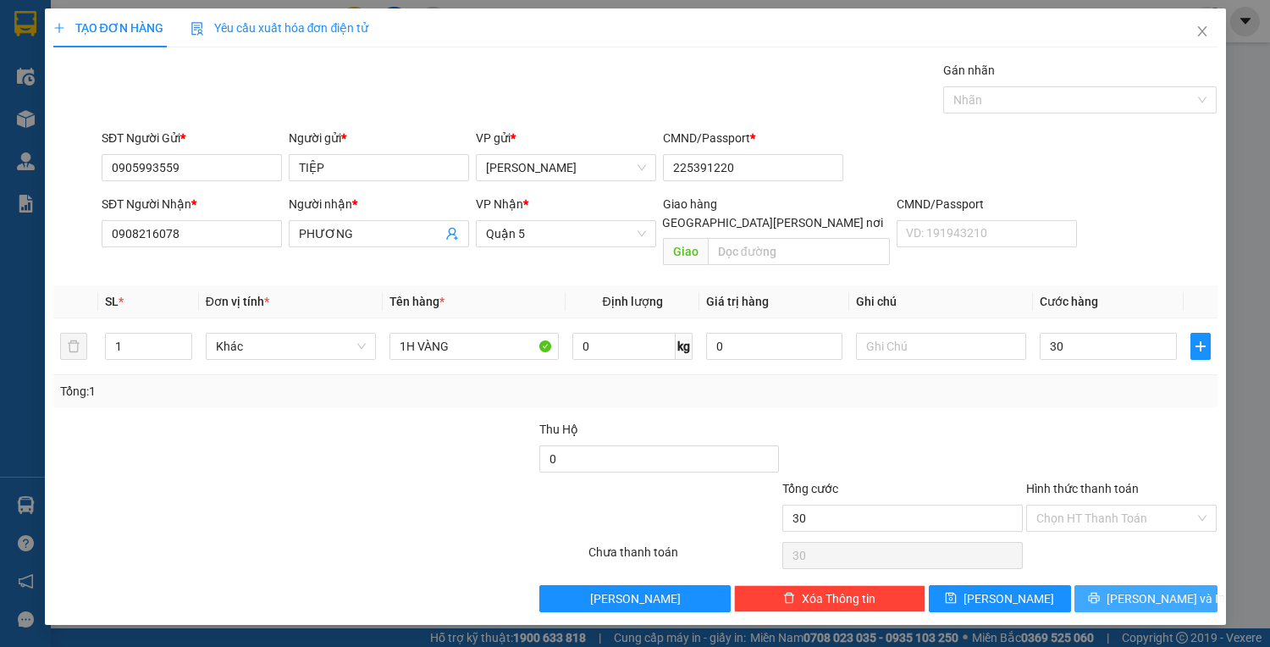
type input "30.000"
click at [1164, 589] on button "[PERSON_NAME] và In" at bounding box center [1146, 598] width 142 height 27
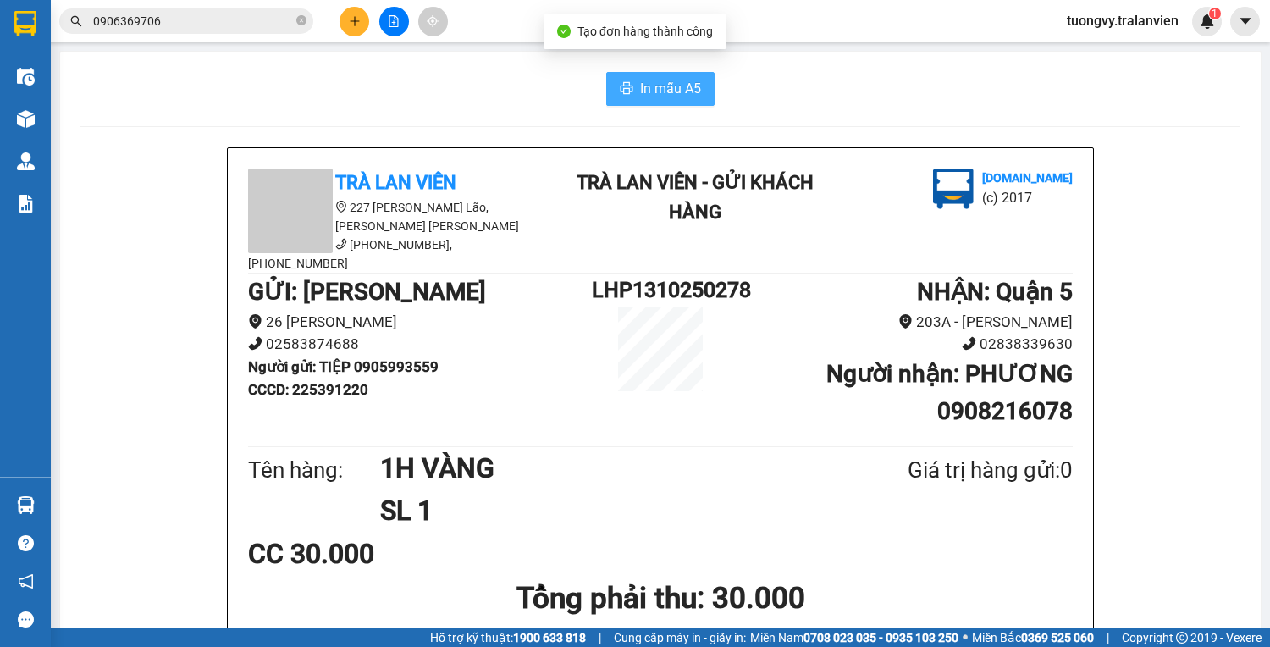
click at [646, 102] on button "In mẫu A5" at bounding box center [660, 89] width 108 height 34
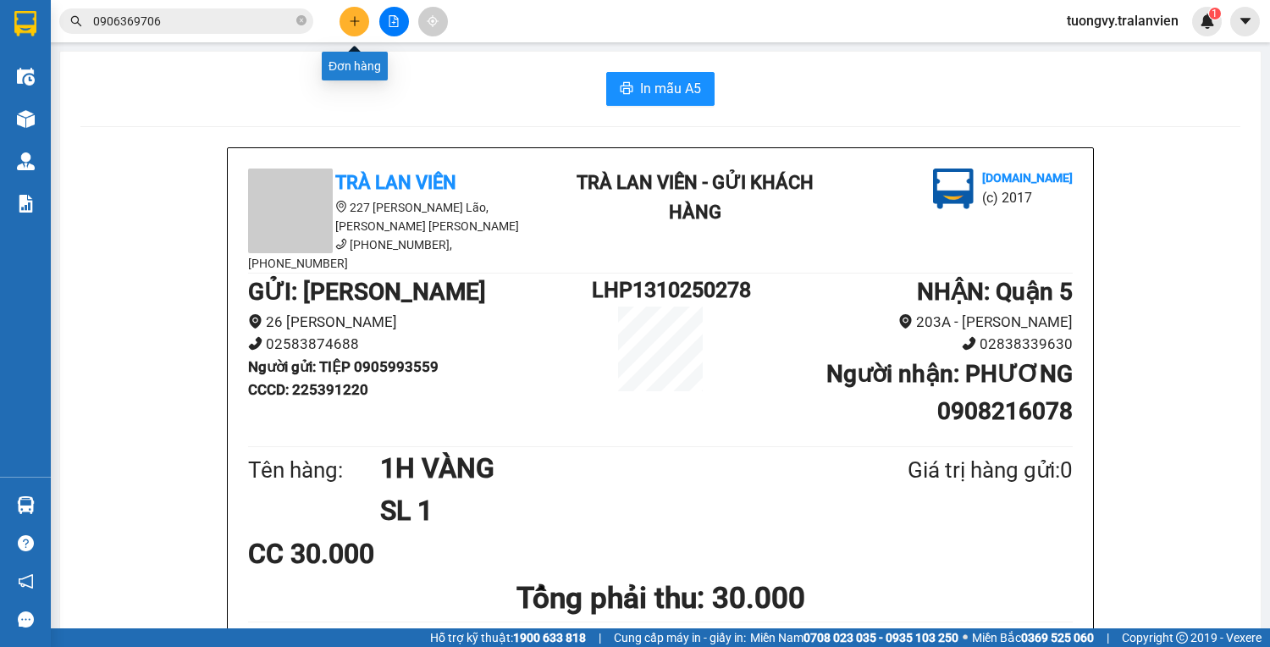
click at [349, 30] on button at bounding box center [355, 22] width 30 height 30
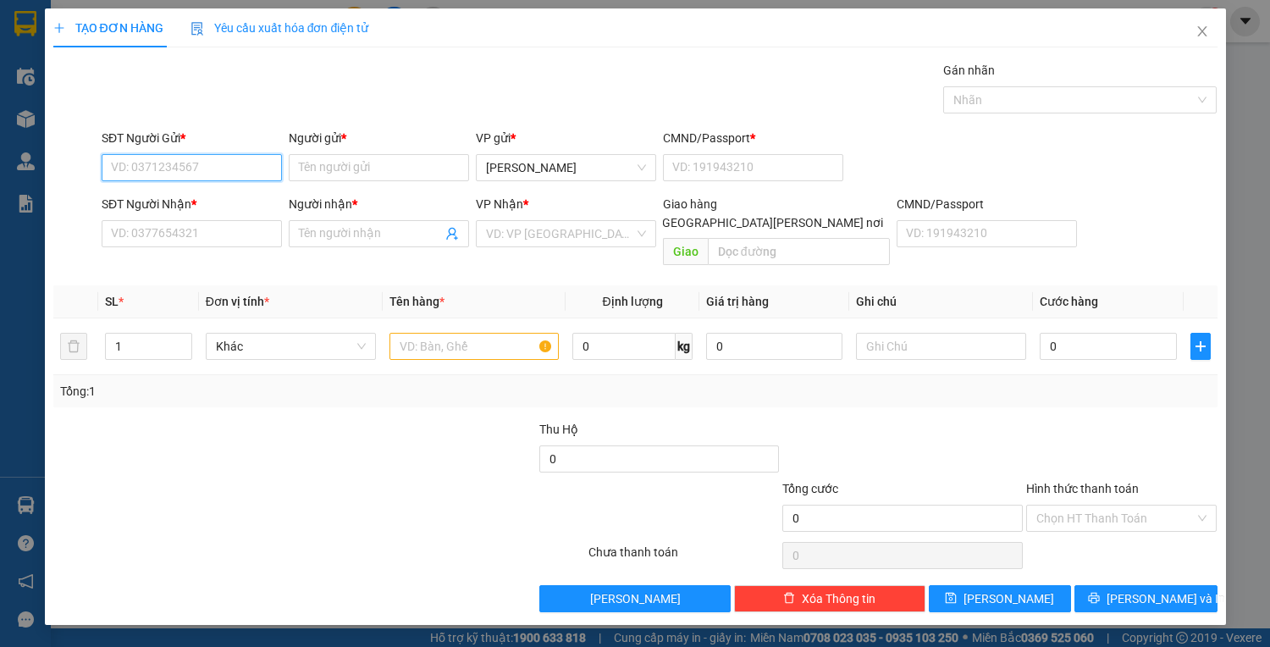
click at [210, 169] on input "SĐT Người Gửi *" at bounding box center [192, 167] width 180 height 27
click at [118, 196] on div "0774543132 - DUY" at bounding box center [195, 200] width 167 height 19
type input "0774543132"
type input "DUY"
type input "225222774"
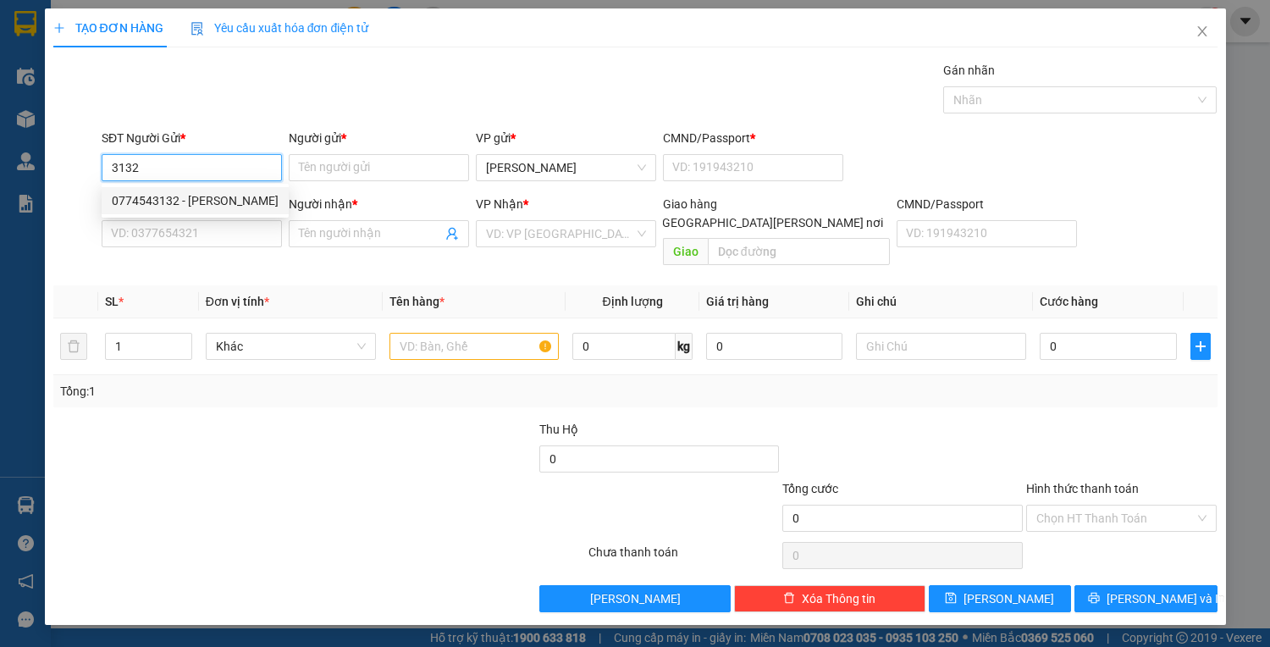
type input "0833545543"
type input "DIỆP"
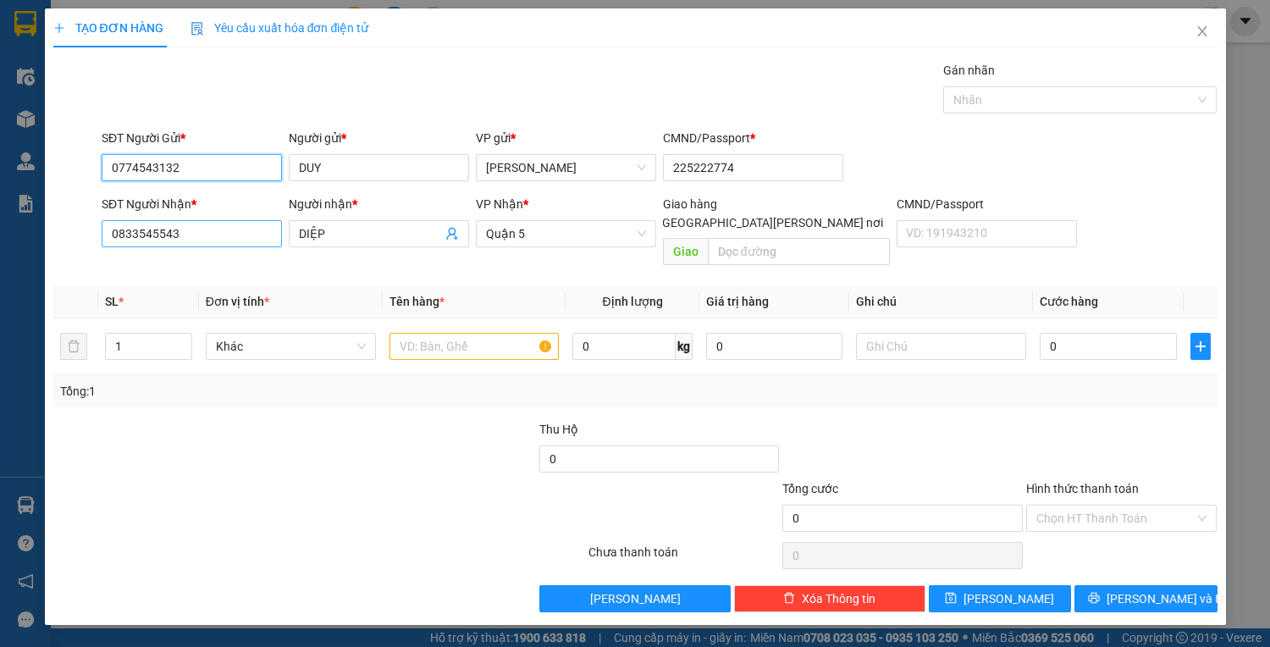
type input "0774543132"
click at [243, 234] on input "0833545543" at bounding box center [192, 233] width 180 height 27
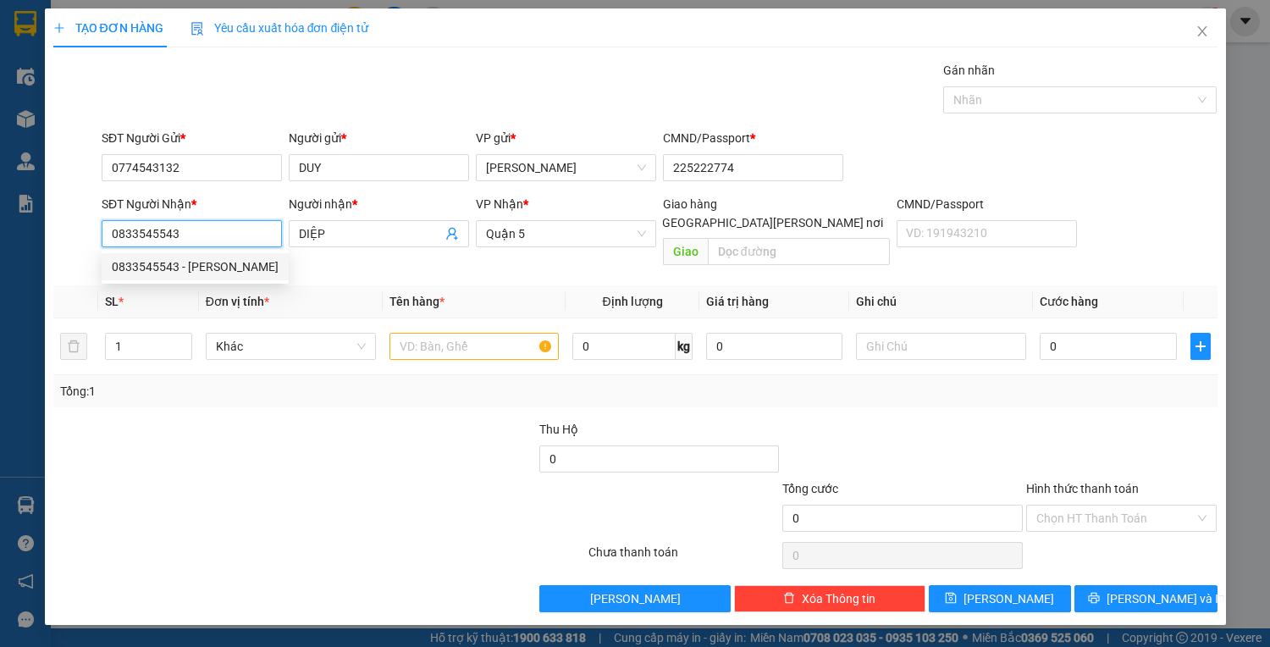
click at [274, 234] on input "0833545543" at bounding box center [192, 233] width 180 height 27
click at [464, 337] on input "text" at bounding box center [475, 346] width 170 height 27
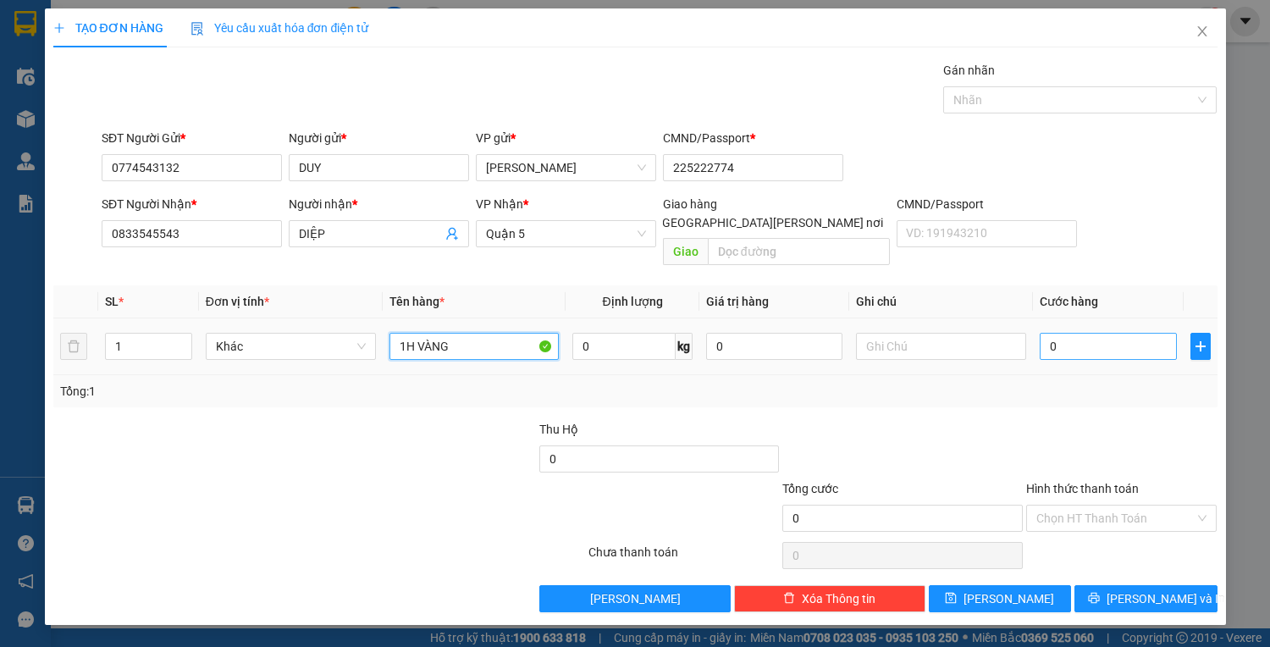
type input "1H VÀNG"
click at [1091, 333] on input "0" at bounding box center [1108, 346] width 136 height 27
type input "3"
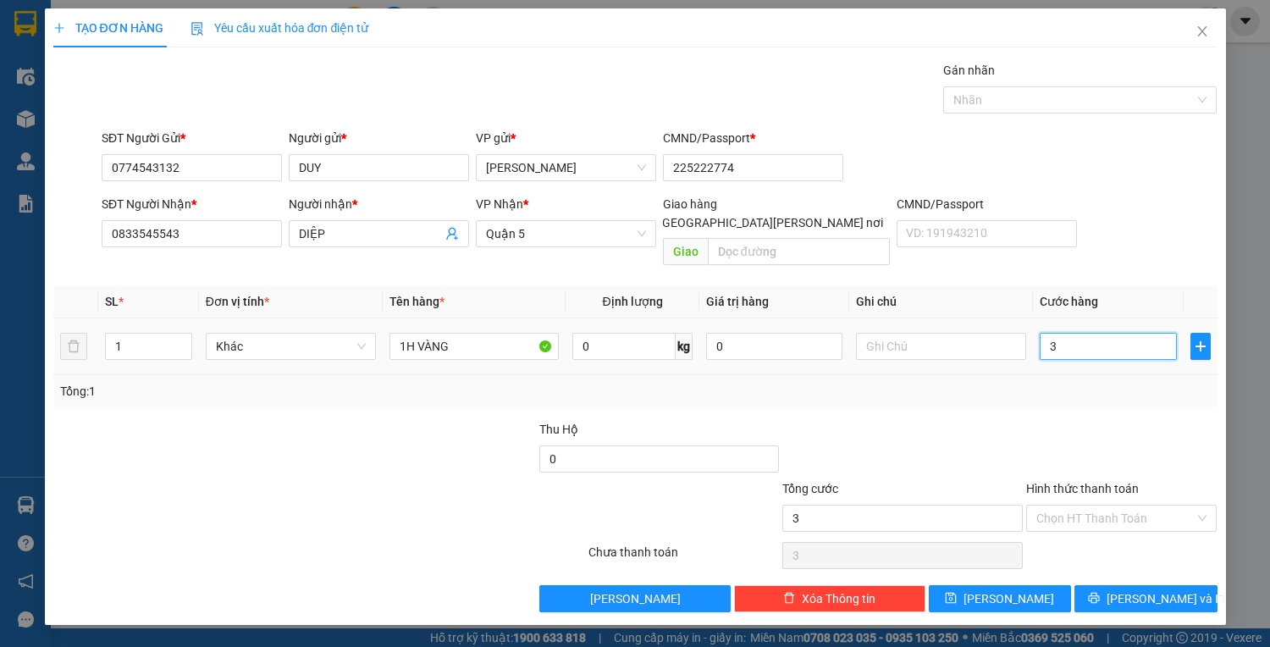
type input "30"
type input "30.000"
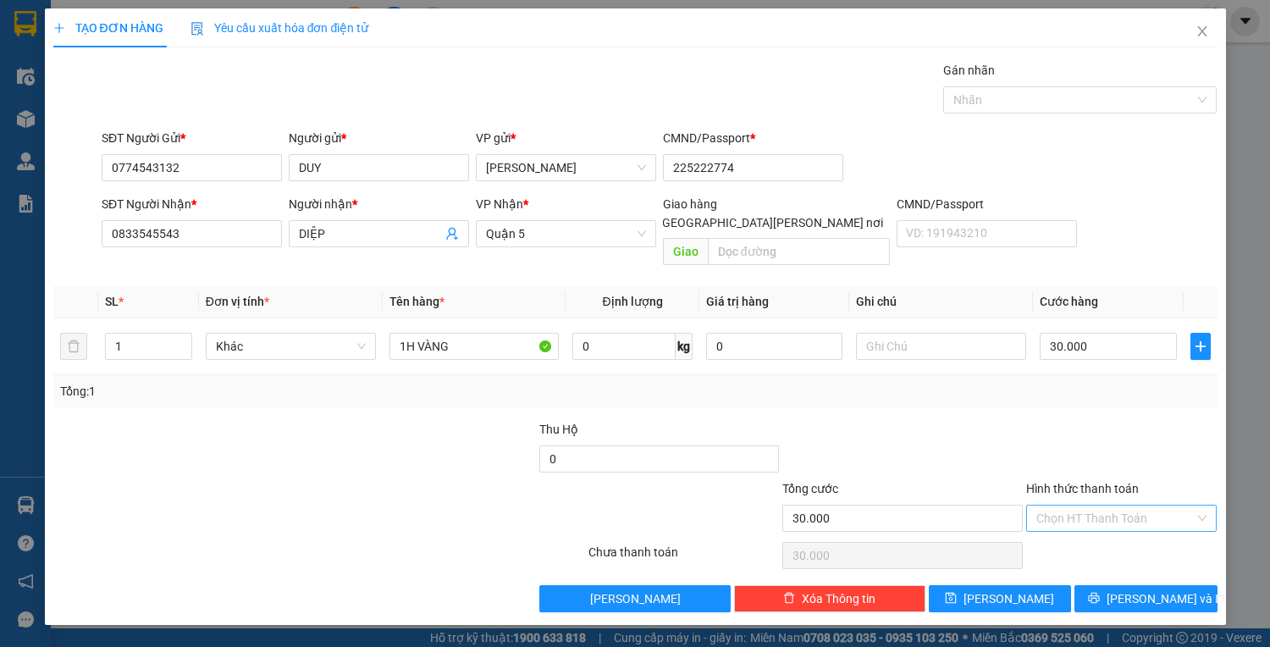
click at [1126, 506] on input "Hình thức thanh toán" at bounding box center [1115, 518] width 159 height 25
click at [1124, 530] on div "Tại văn phòng" at bounding box center [1121, 531] width 171 height 19
type input "0"
click at [1148, 591] on button "[PERSON_NAME] và In" at bounding box center [1146, 598] width 142 height 27
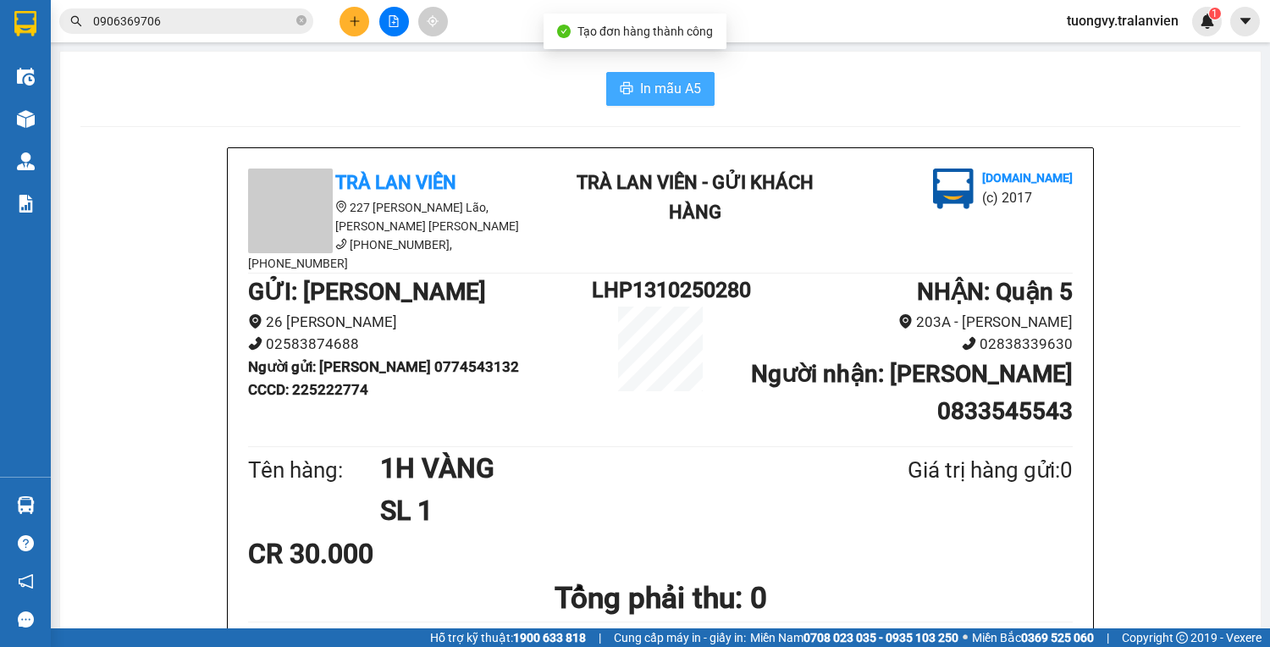
click at [649, 93] on span "In mẫu A5" at bounding box center [670, 88] width 61 height 21
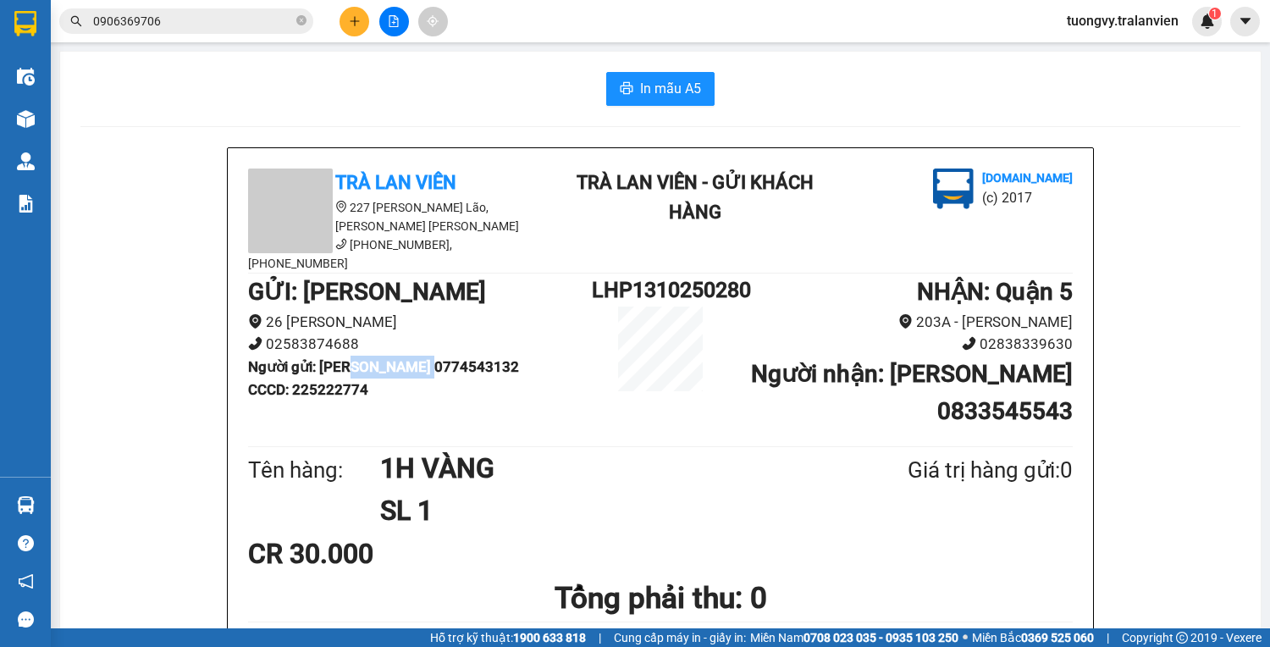
drag, startPoint x: 352, startPoint y: 345, endPoint x: 434, endPoint y: 352, distance: 81.6
click at [434, 358] on b "Người gửi : DUY 0774543132" at bounding box center [383, 366] width 271 height 17
copy b "0774543132"
click at [355, 19] on icon "plus" at bounding box center [354, 20] width 1 height 9
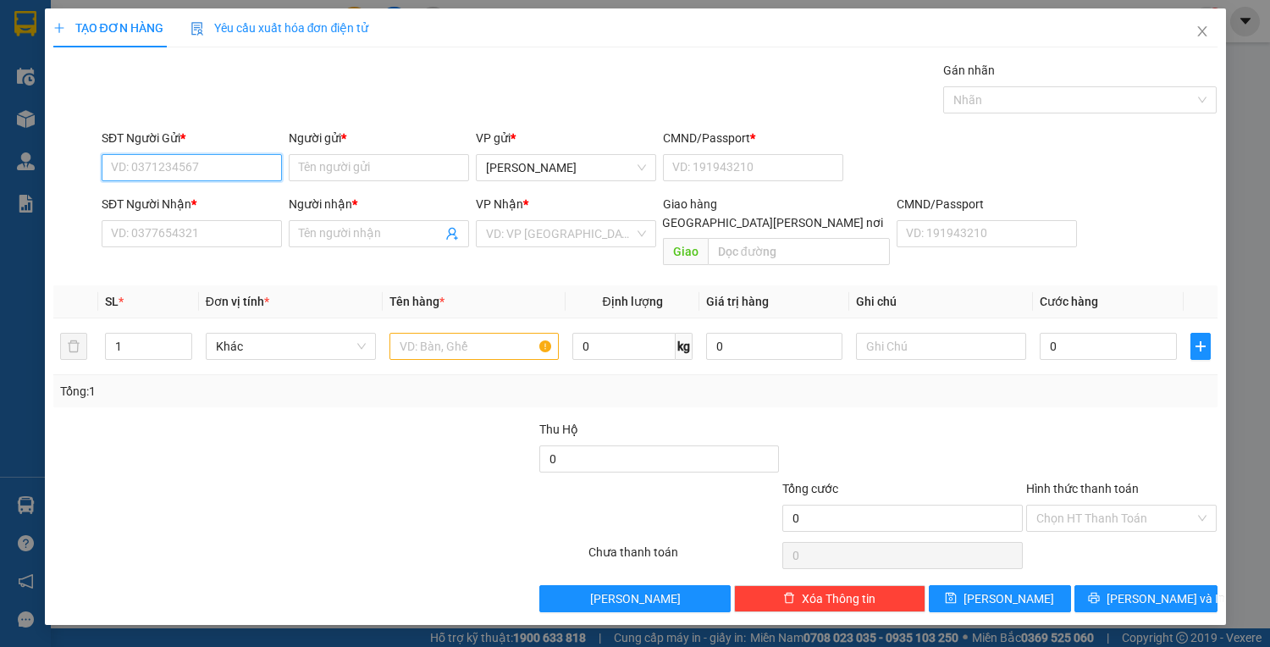
click at [235, 162] on input "SĐT Người Gửi *" at bounding box center [192, 167] width 180 height 27
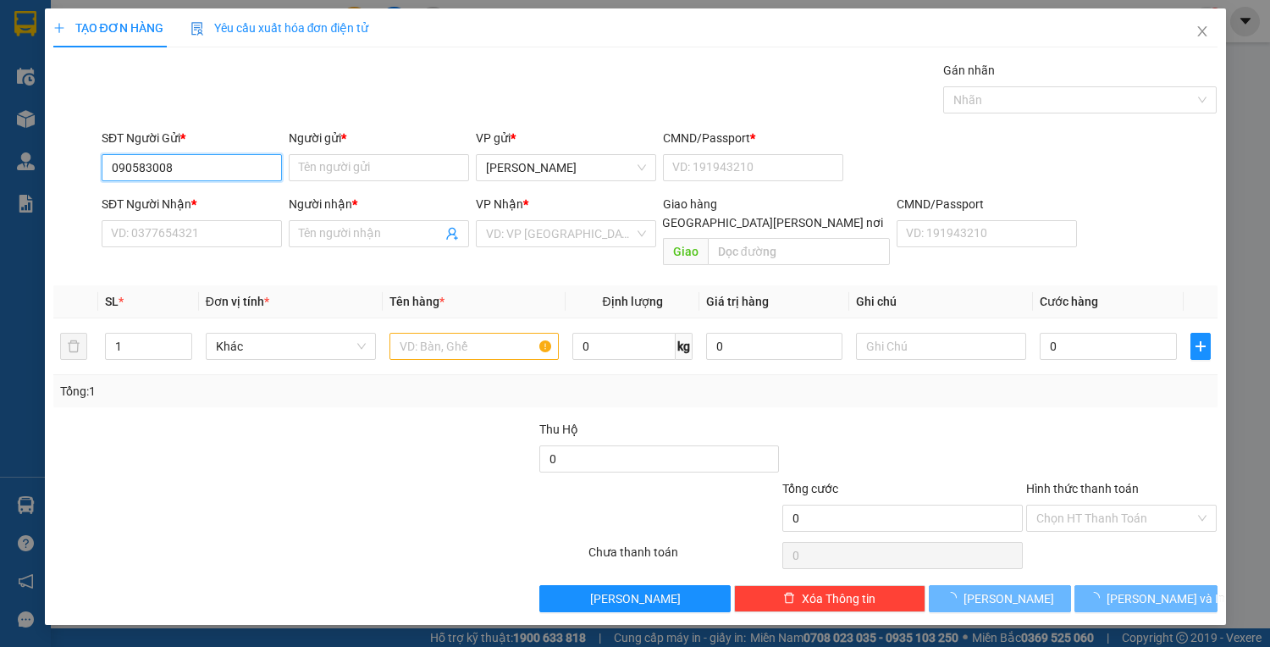
type input "0905830083"
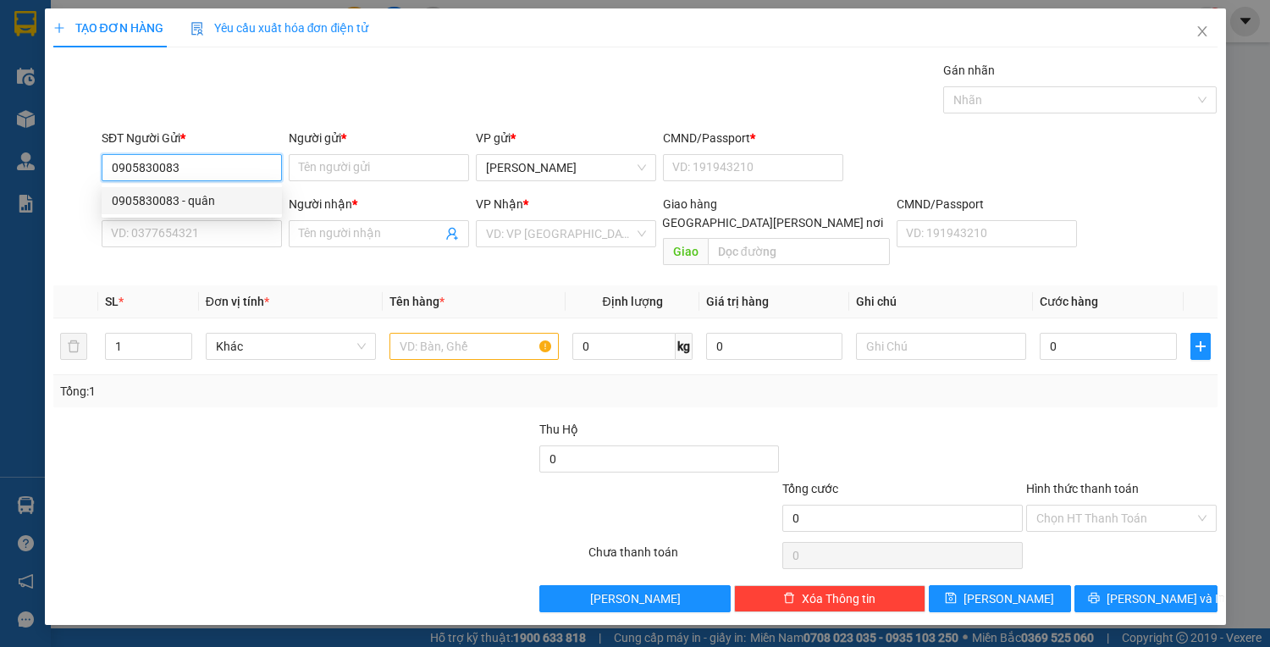
click at [246, 196] on div "0905830083 - quân" at bounding box center [192, 200] width 160 height 19
type input "quân"
type input "1"
type input "0913801474"
type input "được"
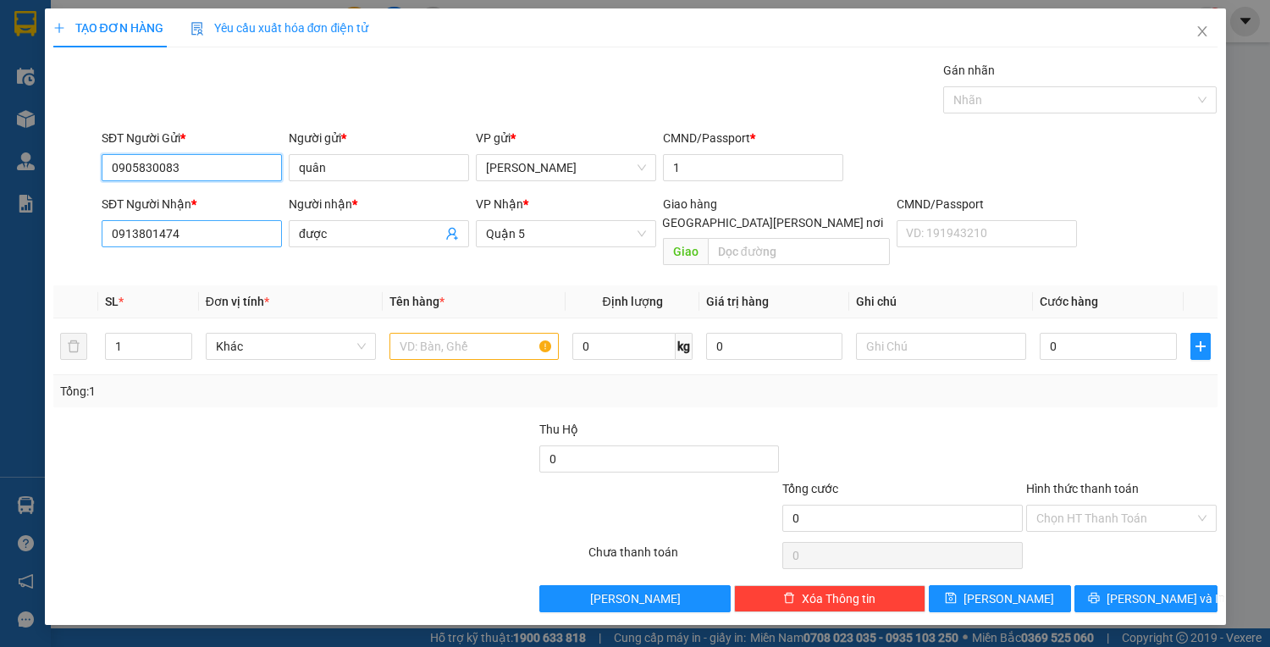
type input "0905830083"
click at [231, 234] on input "0913801474" at bounding box center [192, 233] width 180 height 27
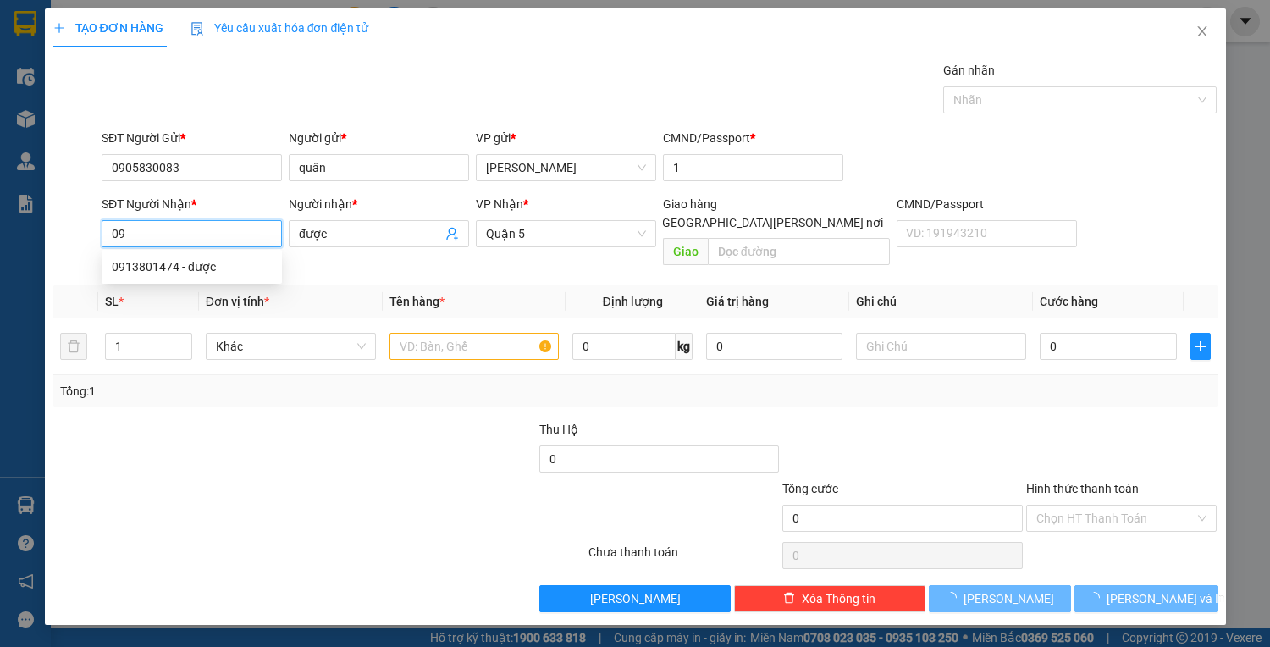
type input "0"
type input "0908393783"
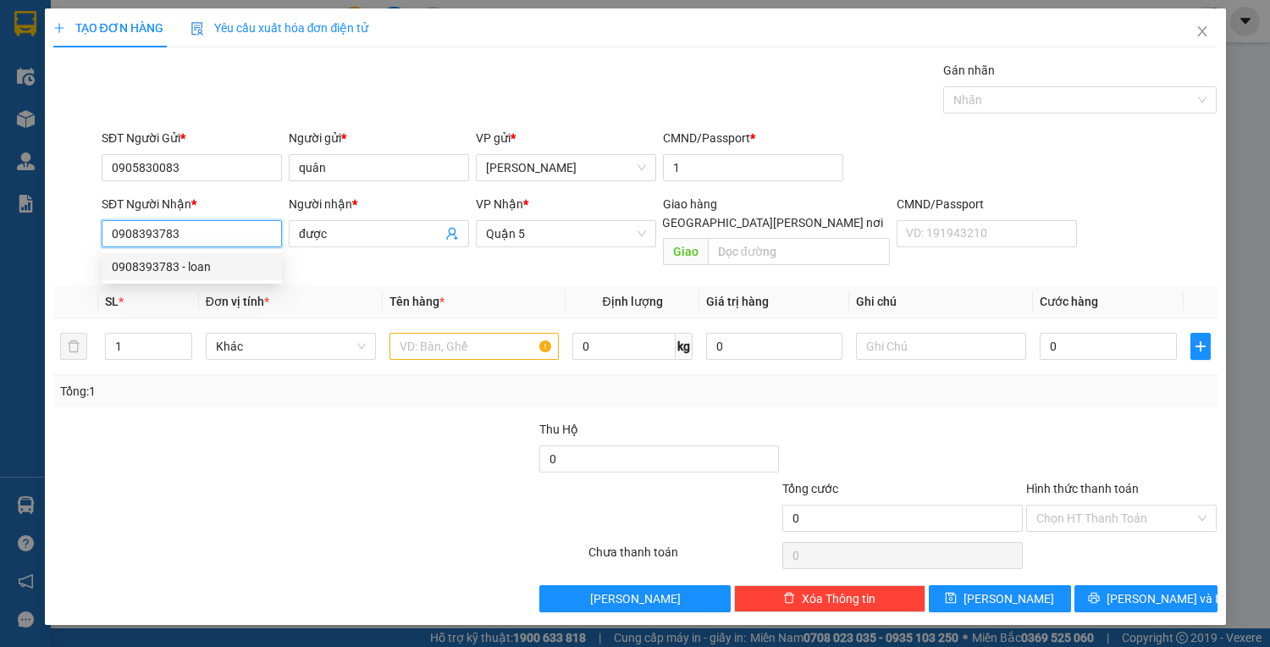
click at [135, 267] on div "0908393783 - loan" at bounding box center [192, 266] width 160 height 19
type input "loan"
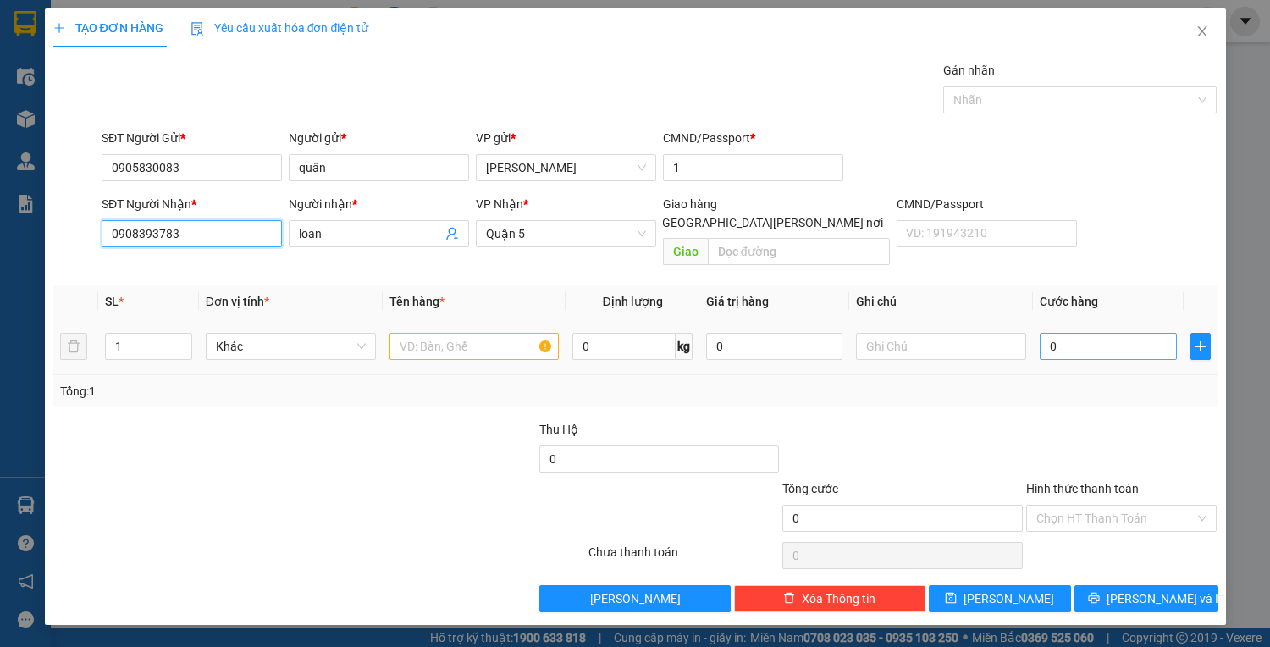
type input "0908393783"
click at [1076, 339] on input "0" at bounding box center [1108, 346] width 136 height 27
type input "3"
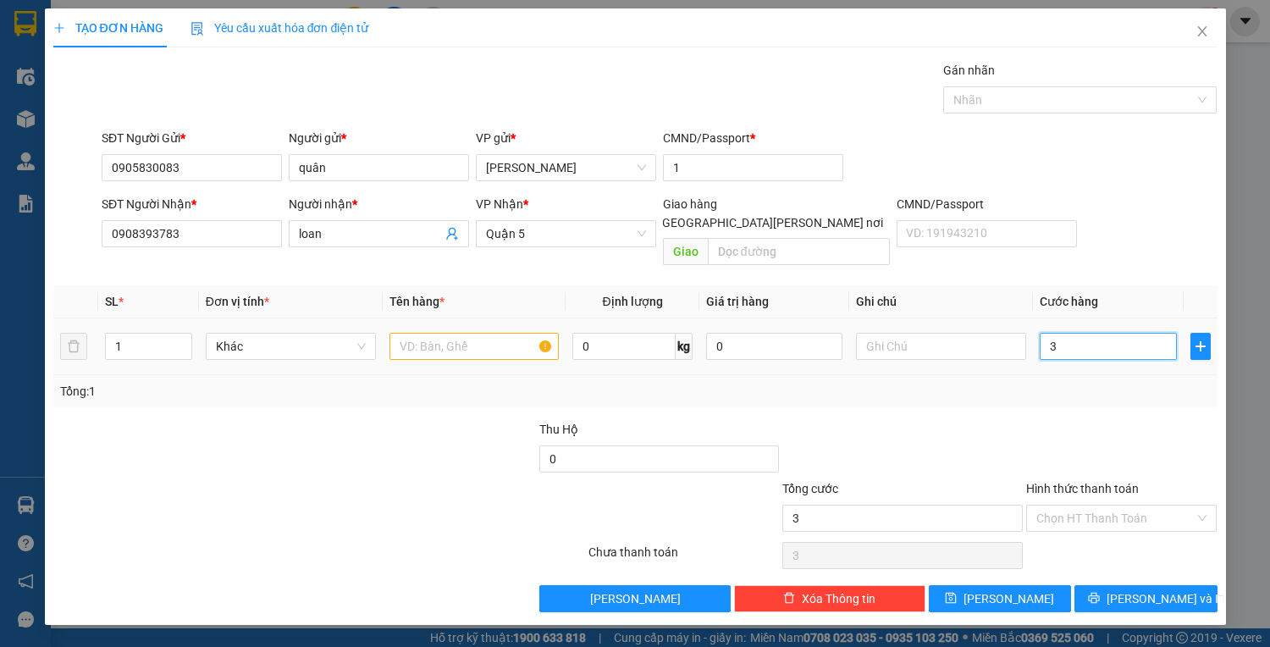
type input "30"
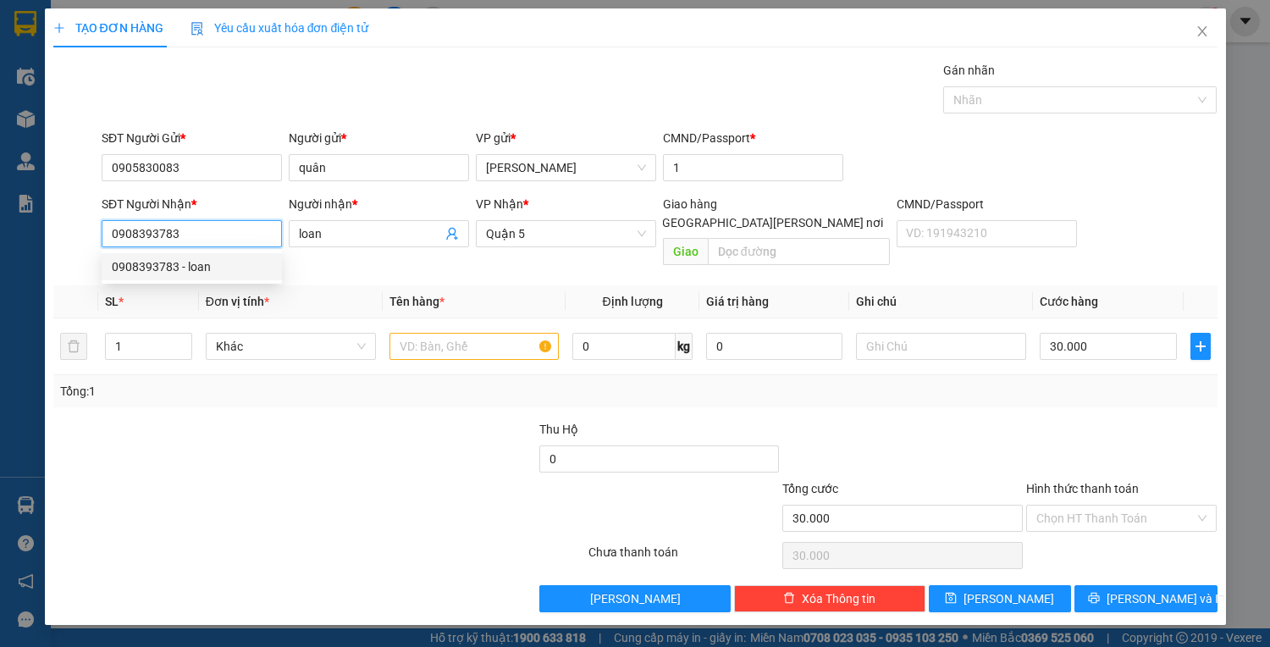
drag, startPoint x: 185, startPoint y: 235, endPoint x: 91, endPoint y: 235, distance: 94.8
click at [91, 235] on div "SĐT Người Nhận * 0908393783 Người nhận * loan VP Nhận * Quận 5 Giao hàng Giao t…" at bounding box center [636, 234] width 1168 height 78
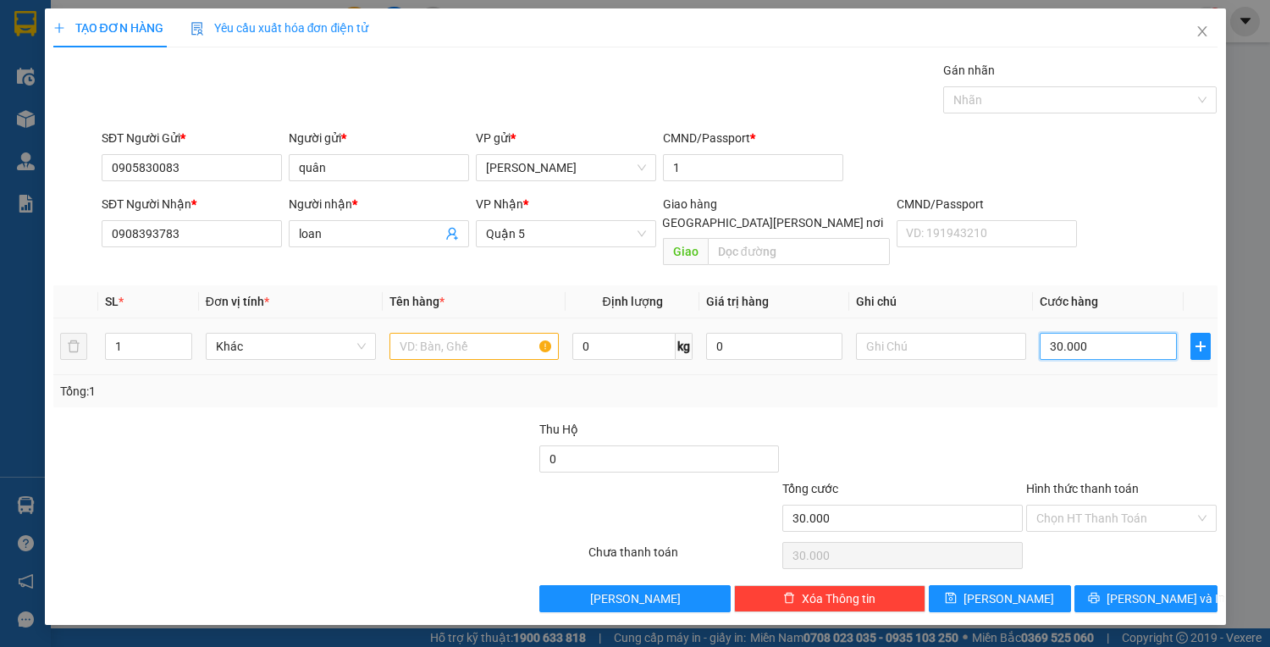
click at [1103, 333] on input "30.000" at bounding box center [1108, 346] width 136 height 27
drag, startPoint x: 1075, startPoint y: 332, endPoint x: 1036, endPoint y: 333, distance: 38.1
click at [1036, 333] on td "0" at bounding box center [1108, 346] width 150 height 57
click at [461, 333] on input "text" at bounding box center [475, 346] width 170 height 27
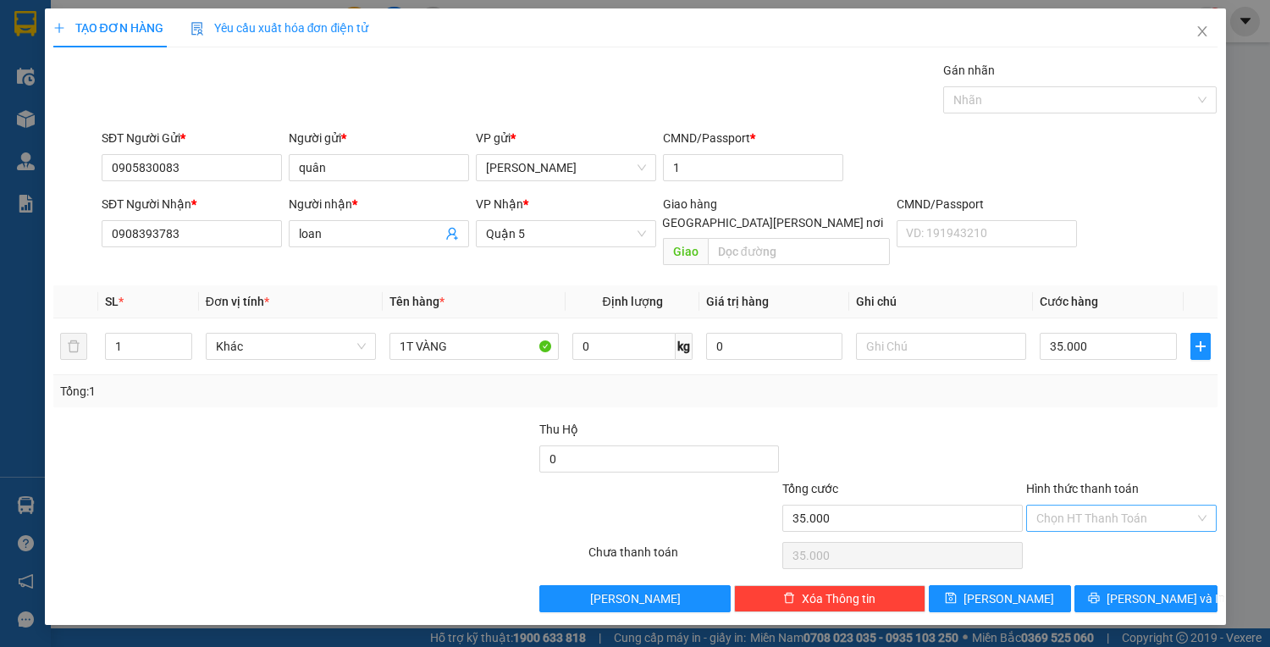
click at [1114, 506] on input "Hình thức thanh toán" at bounding box center [1115, 518] width 159 height 25
click at [1100, 533] on div "Tại văn phòng" at bounding box center [1121, 531] width 171 height 19
click at [1146, 589] on span "[PERSON_NAME] và In" at bounding box center [1166, 598] width 119 height 19
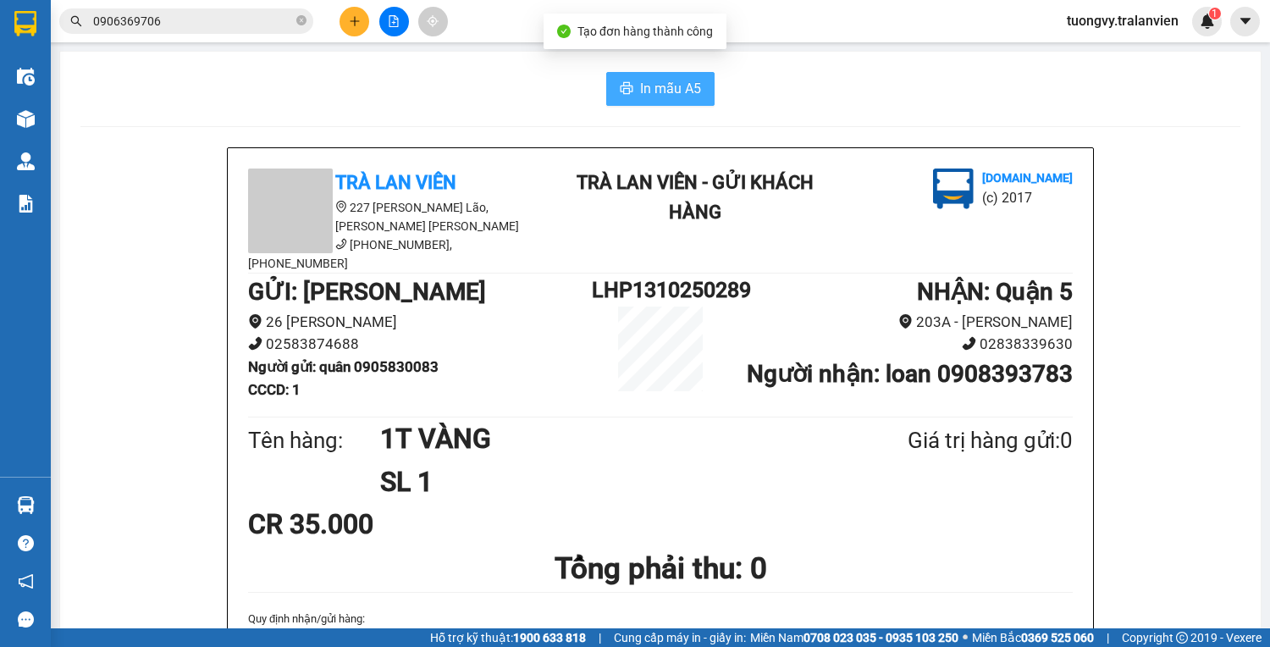
click at [666, 89] on span "In mẫu A5" at bounding box center [670, 88] width 61 height 21
click at [364, 15] on button at bounding box center [355, 22] width 30 height 30
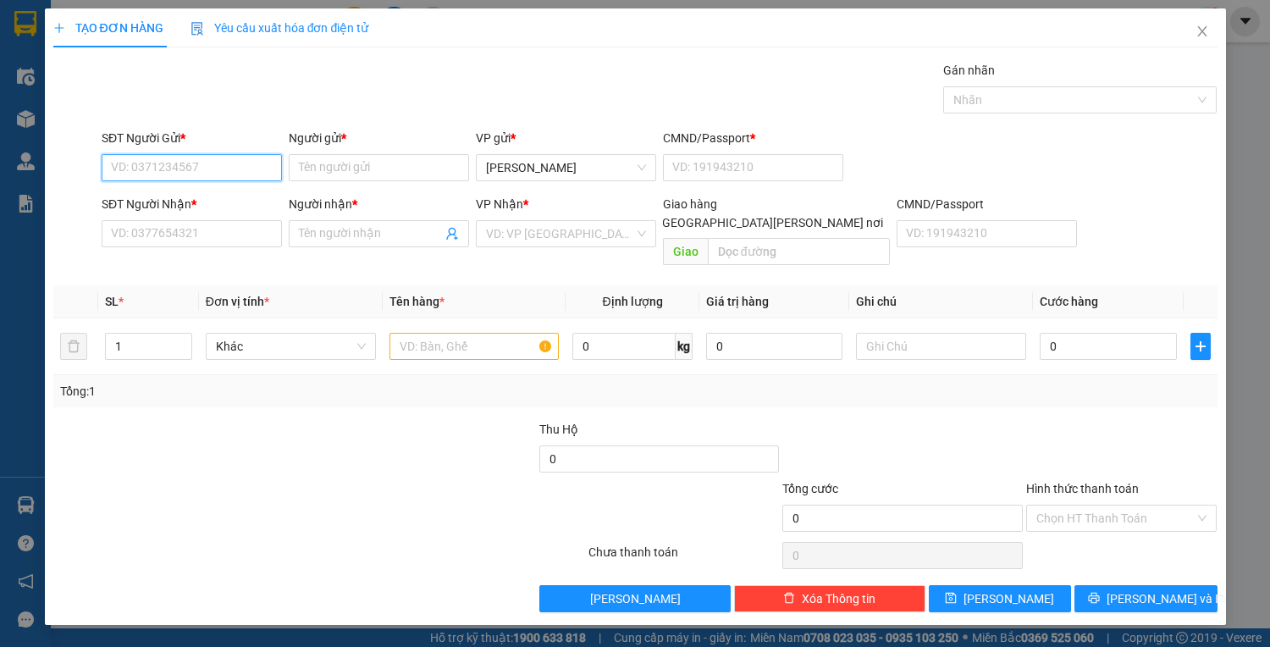
click at [191, 173] on input "SĐT Người Gửi *" at bounding box center [192, 167] width 180 height 27
click at [144, 196] on div "0905698673 - nhân" at bounding box center [192, 200] width 160 height 19
click at [417, 333] on input "text" at bounding box center [475, 346] width 170 height 27
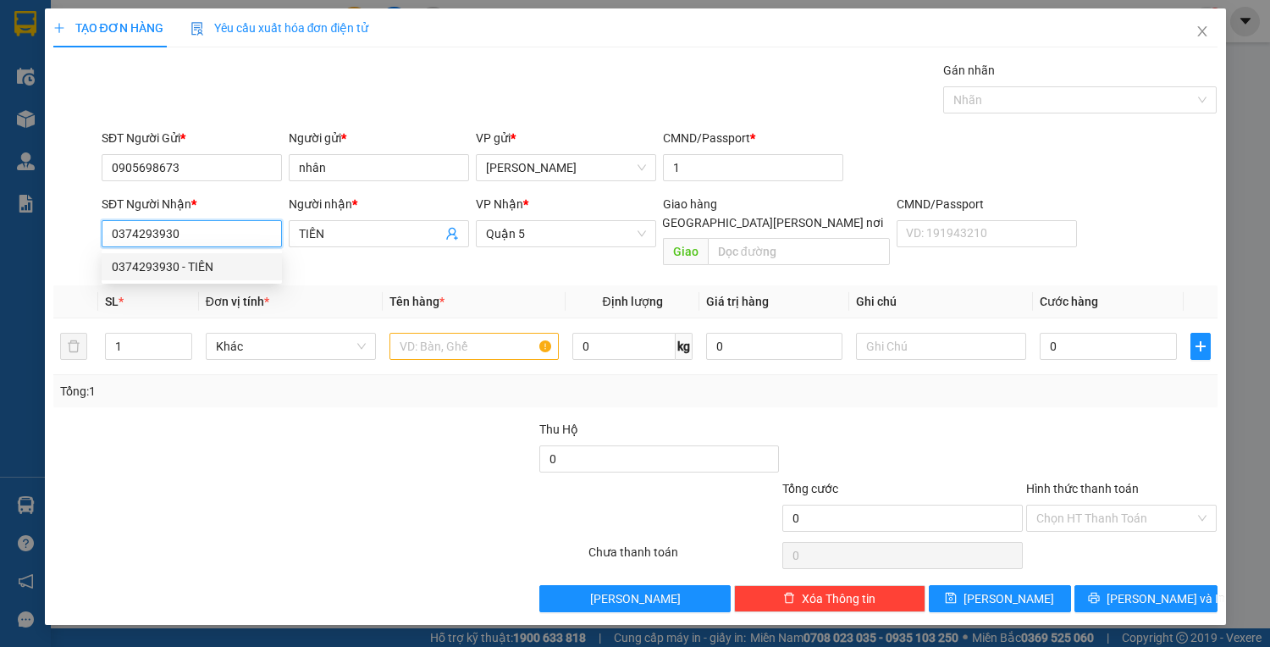
drag, startPoint x: 176, startPoint y: 232, endPoint x: 102, endPoint y: 240, distance: 75.0
click at [102, 240] on input "0374293930" at bounding box center [192, 233] width 180 height 27
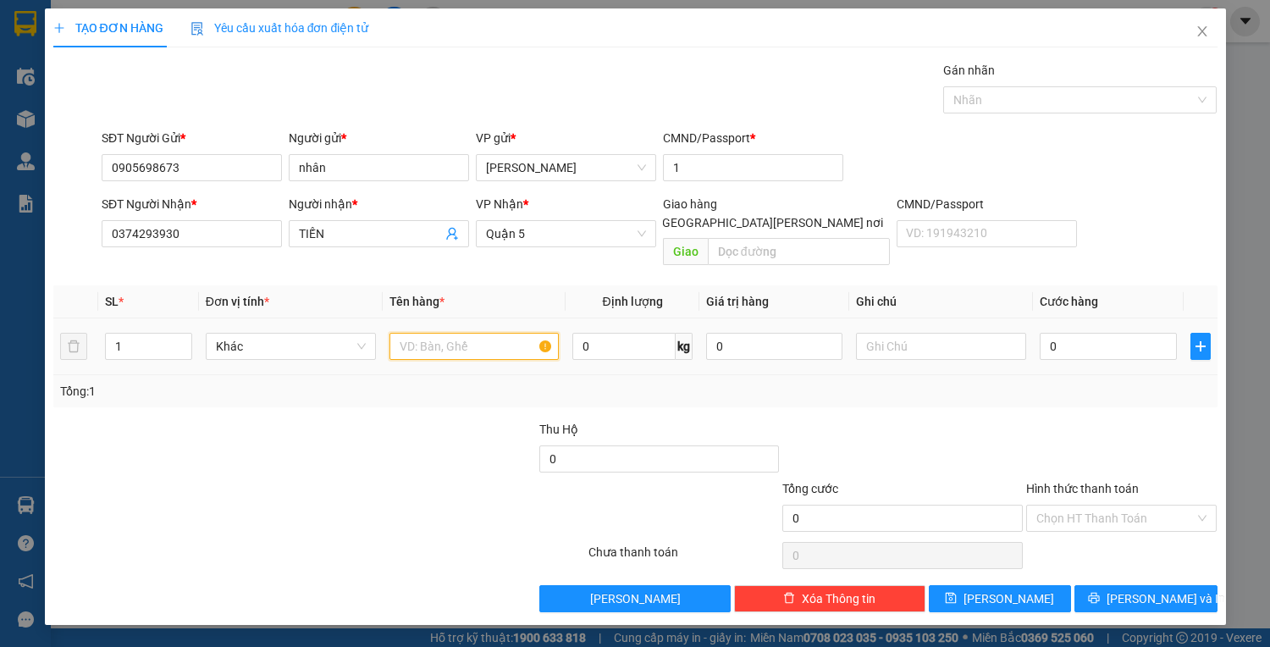
click at [435, 333] on input "text" at bounding box center [475, 346] width 170 height 27
click at [1054, 333] on input "0" at bounding box center [1108, 346] width 136 height 27
click at [1094, 506] on input "Hình thức thanh toán" at bounding box center [1115, 518] width 159 height 25
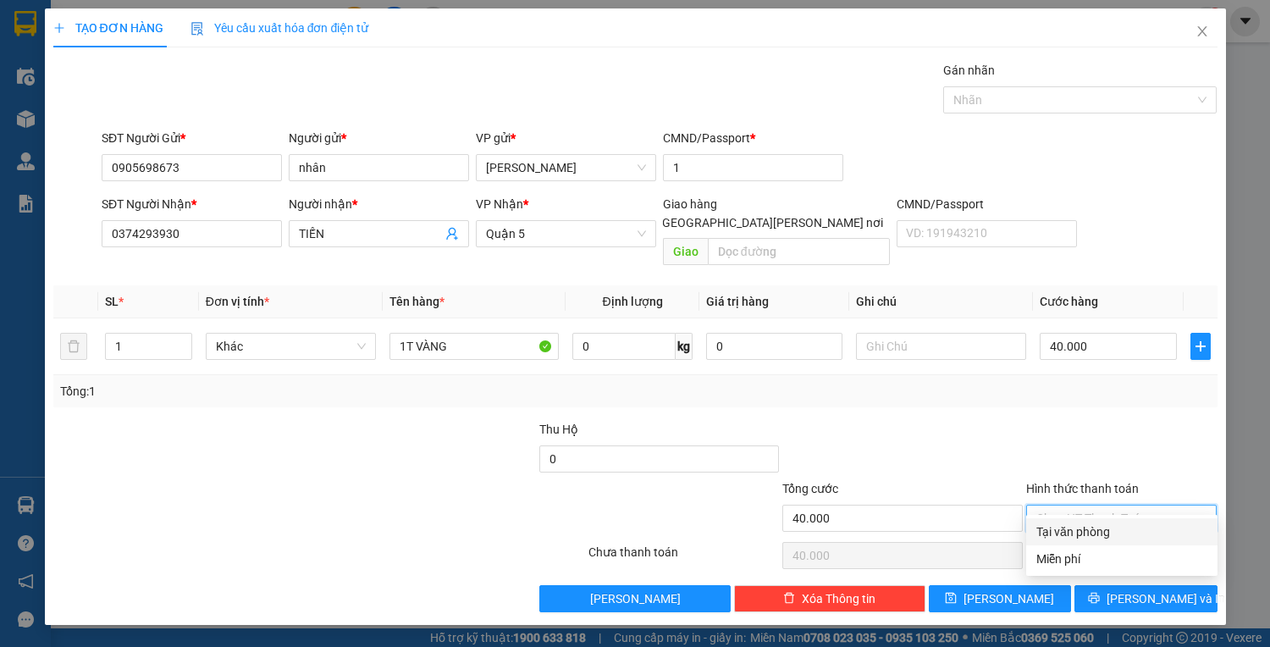
click at [1091, 528] on div "Tại văn phòng" at bounding box center [1121, 531] width 171 height 19
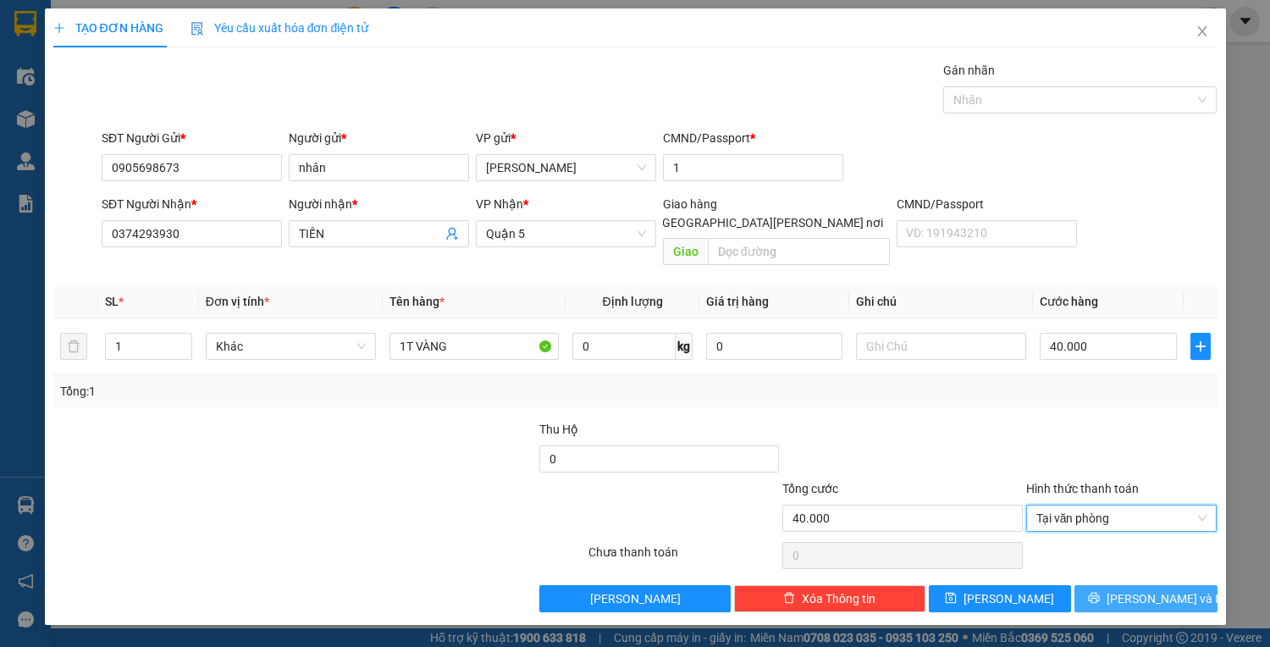
click at [1139, 589] on span "[PERSON_NAME] và In" at bounding box center [1166, 598] width 119 height 19
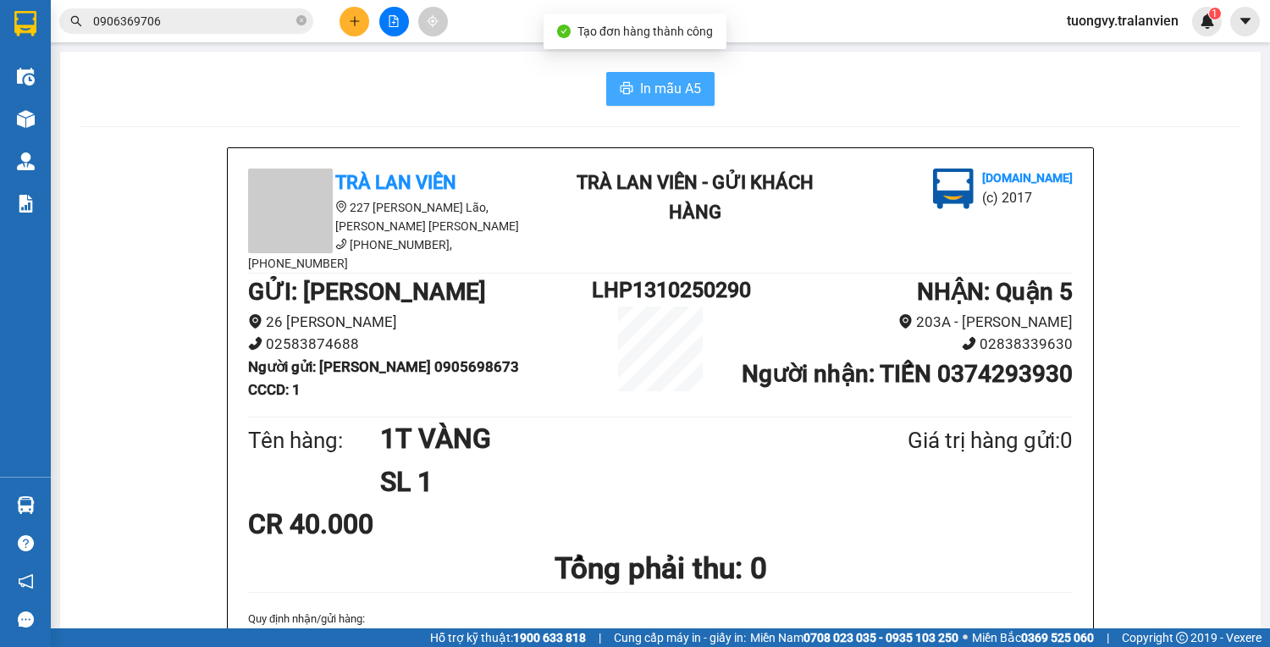
click at [626, 96] on span "printer" at bounding box center [627, 89] width 14 height 16
click at [369, 25] on div at bounding box center [393, 22] width 127 height 30
click at [355, 27] on button at bounding box center [355, 22] width 30 height 30
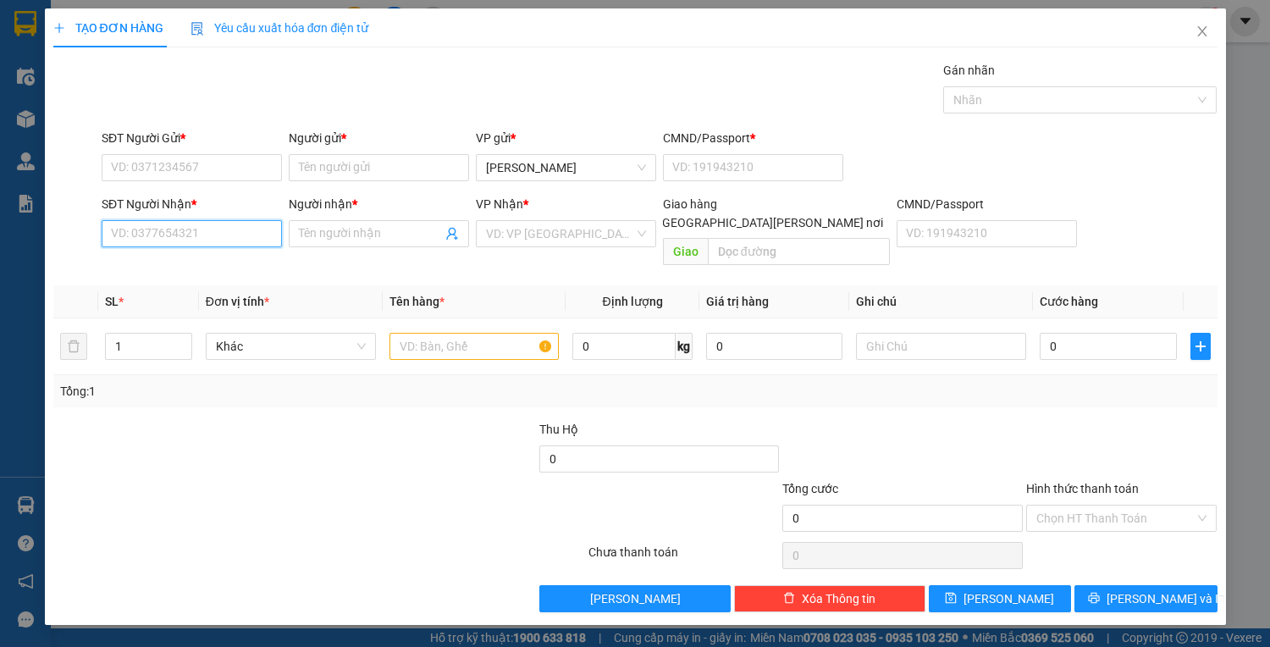
click at [210, 230] on input "SĐT Người Nhận *" at bounding box center [192, 233] width 180 height 27
click at [213, 168] on input "SĐT Người Gửi *" at bounding box center [192, 167] width 180 height 27
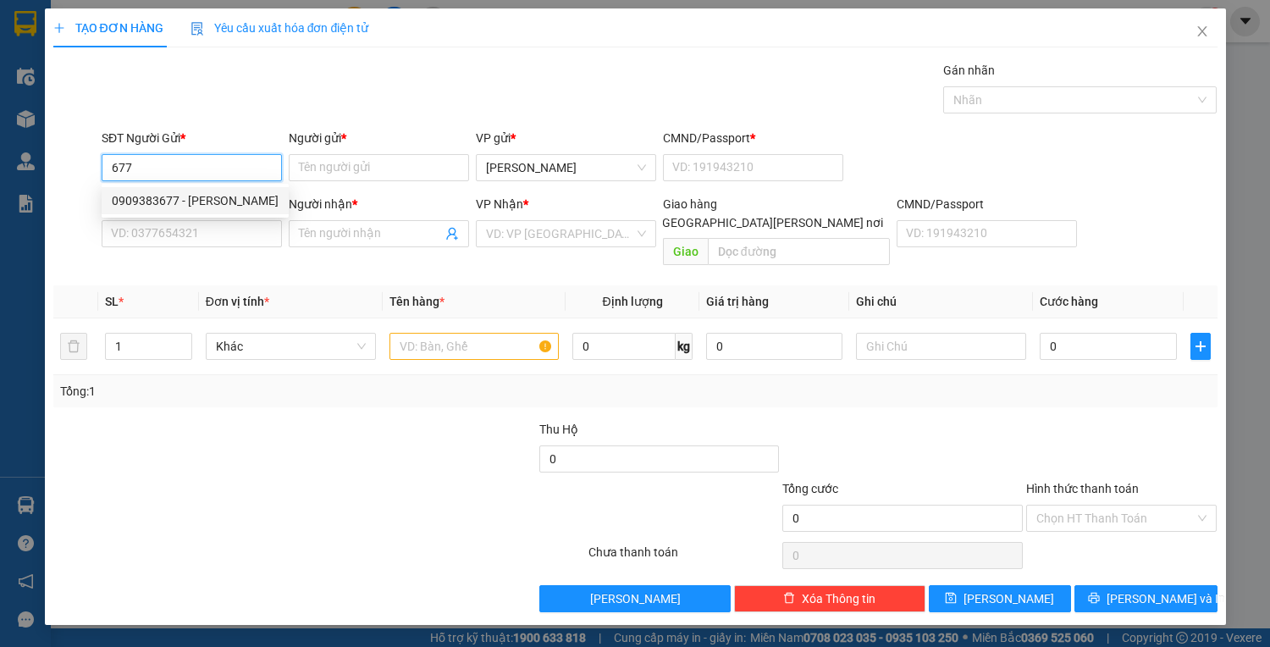
click at [155, 163] on input "677" at bounding box center [192, 167] width 180 height 27
click at [169, 237] on input "SĐT Người Nhận *" at bounding box center [192, 233] width 180 height 27
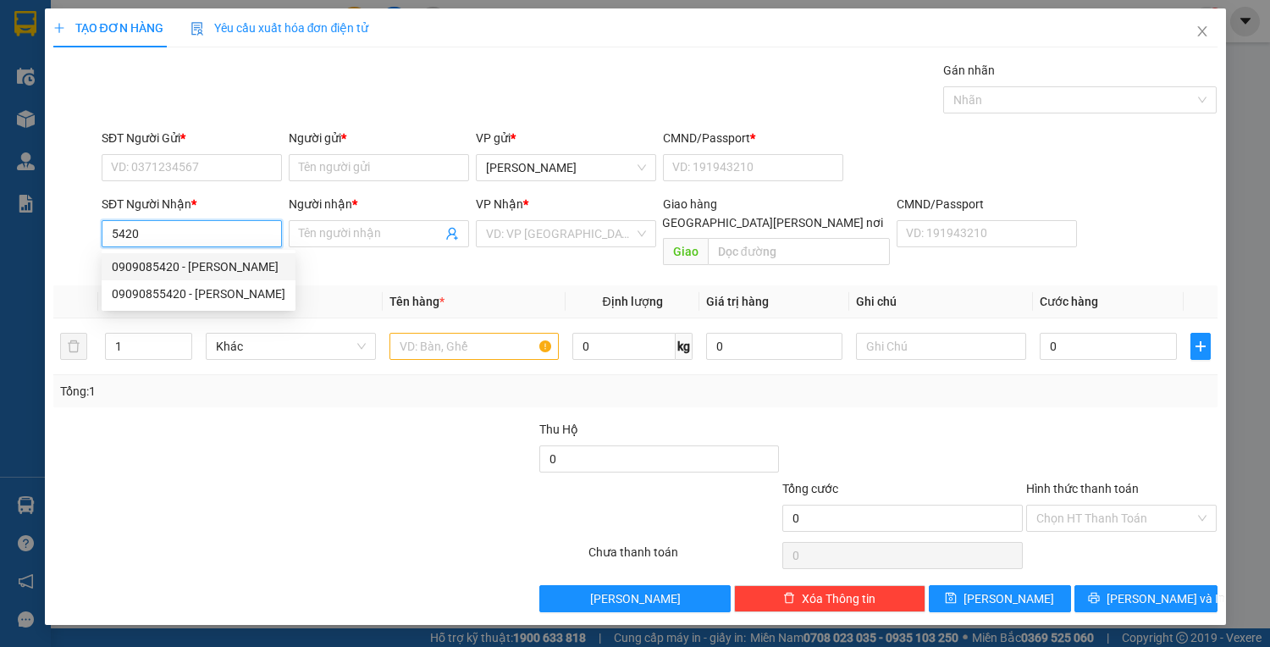
click at [165, 276] on div "0909085420 - [PERSON_NAME]" at bounding box center [199, 266] width 194 height 27
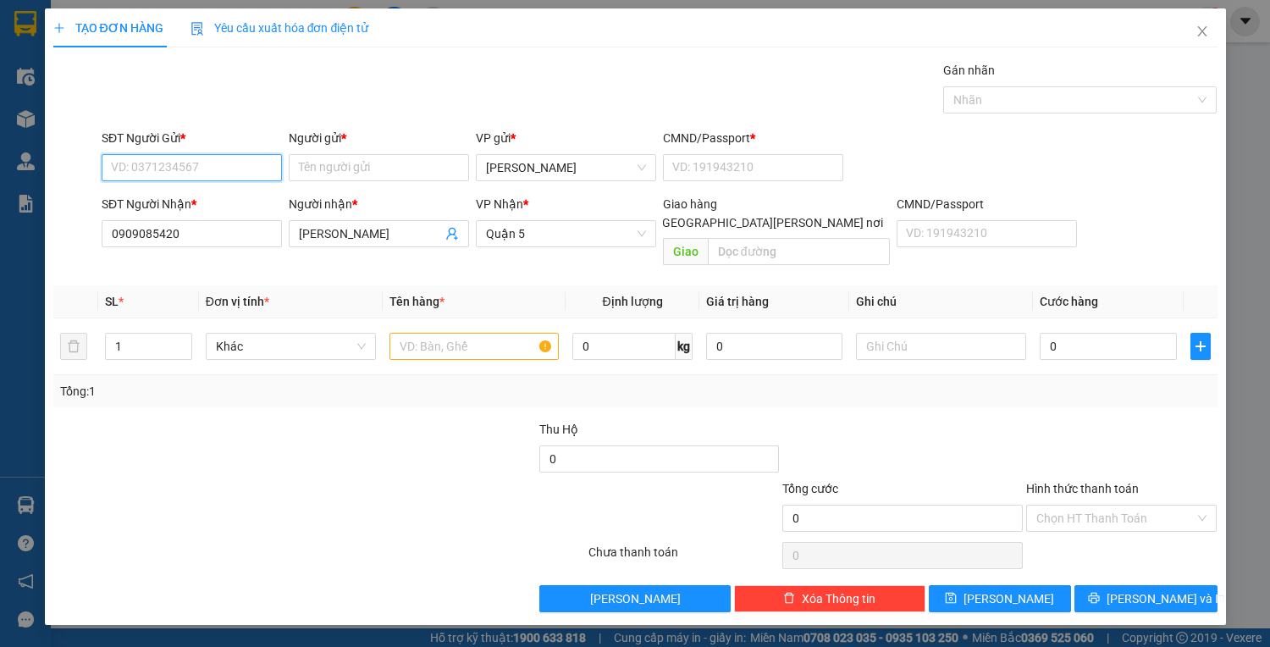
click at [168, 167] on input "SĐT Người Gửi *" at bounding box center [192, 167] width 180 height 27
click at [173, 193] on div "0914901466 - [PERSON_NAME](247)" at bounding box center [210, 200] width 196 height 19
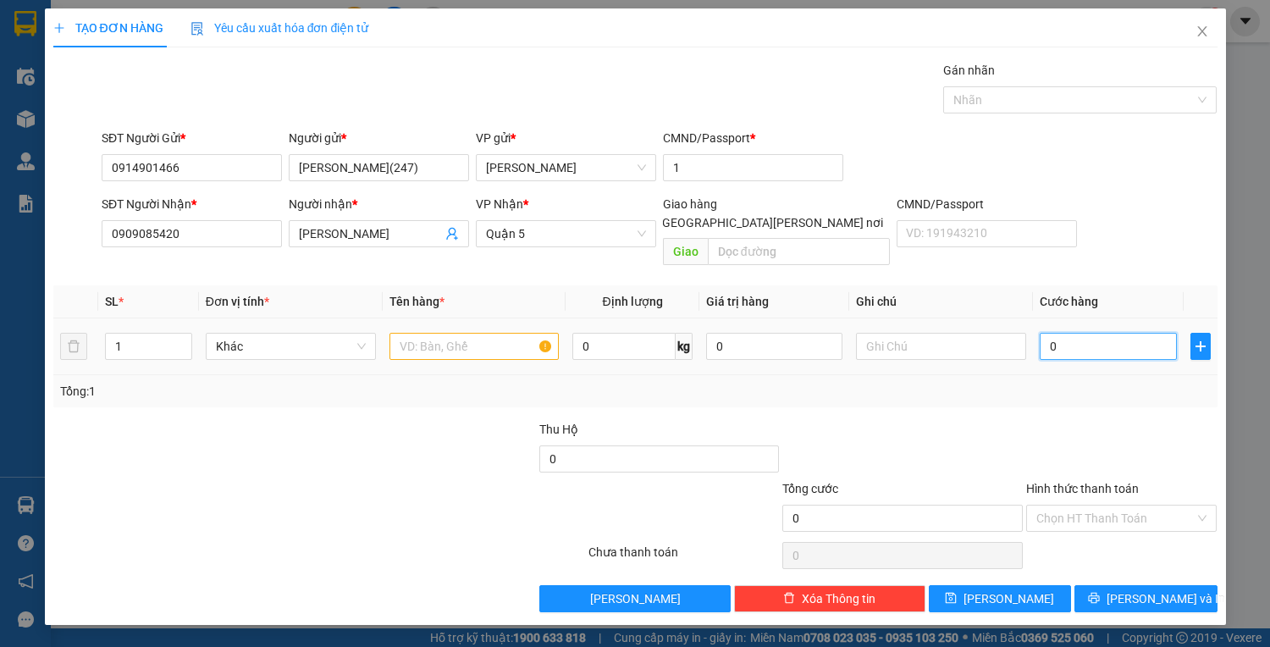
click at [1066, 333] on input "0" at bounding box center [1108, 346] width 136 height 27
click at [445, 329] on div at bounding box center [475, 346] width 170 height 34
click at [445, 333] on input "text" at bounding box center [475, 346] width 170 height 27
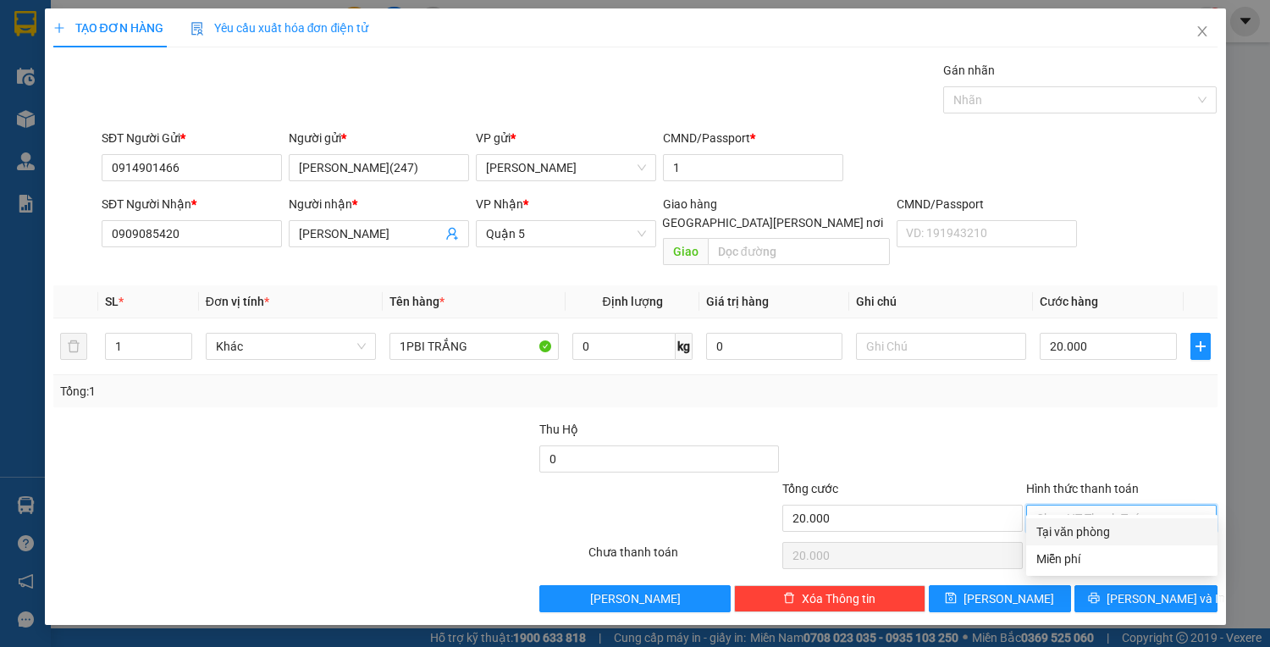
click at [1125, 506] on input "Hình thức thanh toán" at bounding box center [1115, 518] width 159 height 25
click at [1118, 533] on div "Tại văn phòng" at bounding box center [1121, 531] width 171 height 19
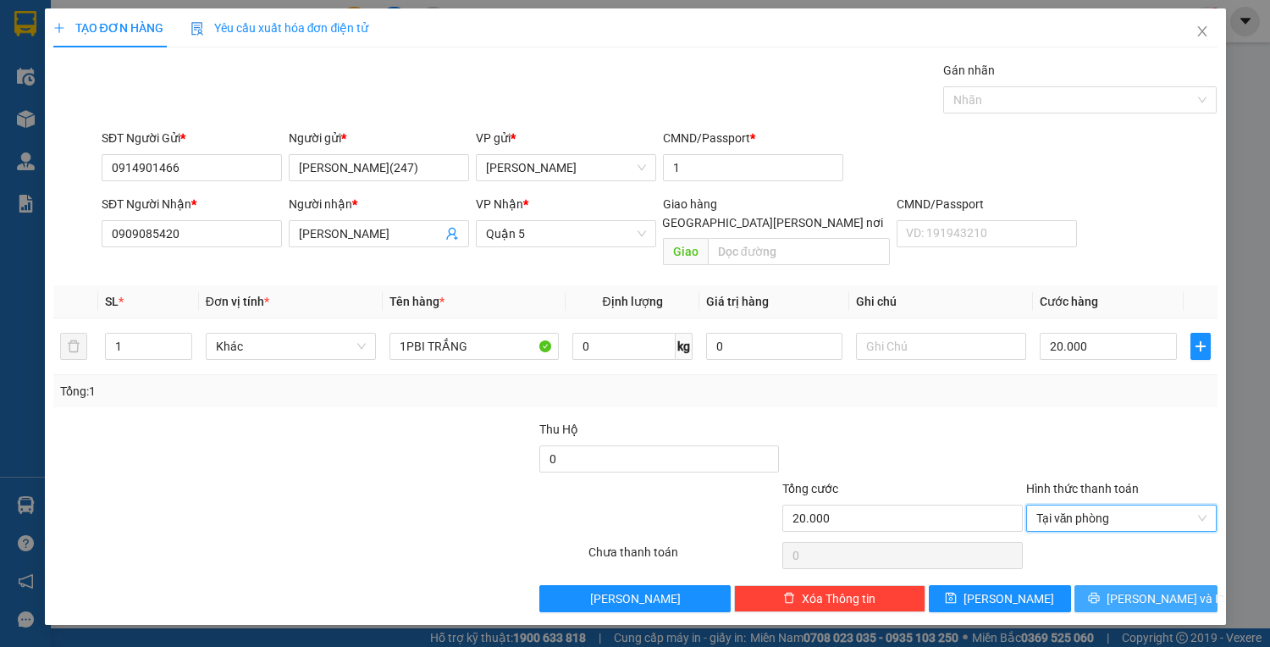
click at [1172, 589] on span "[PERSON_NAME] và In" at bounding box center [1166, 598] width 119 height 19
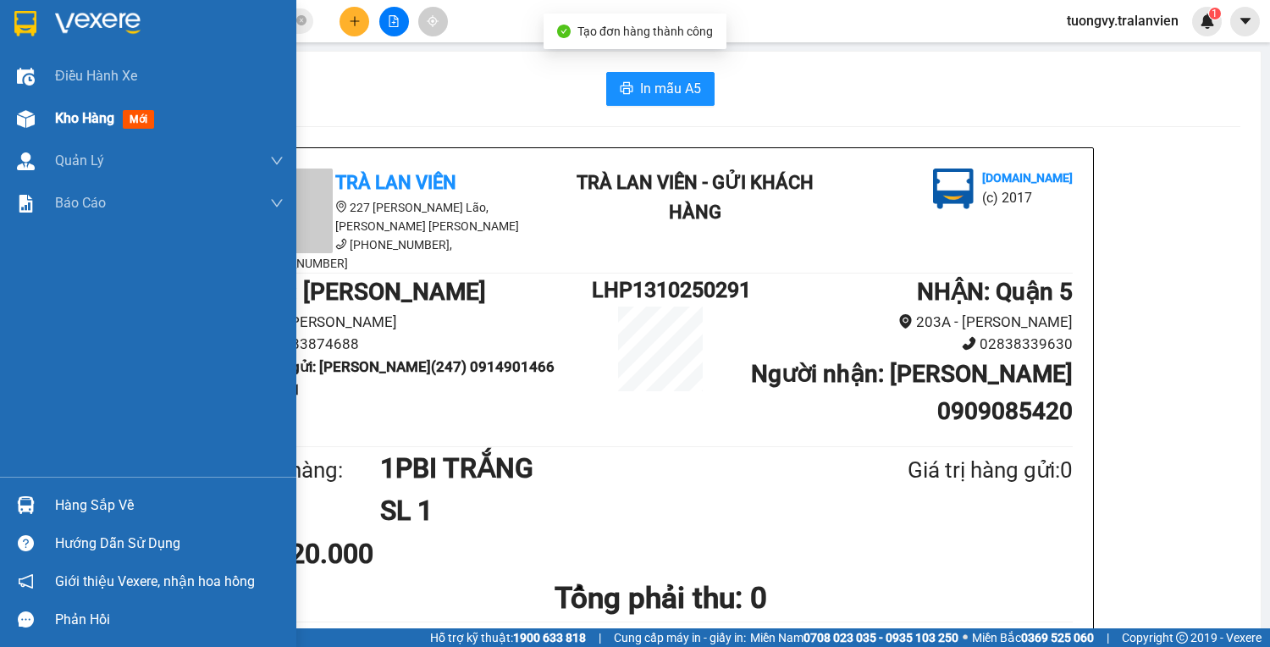
click at [87, 130] on div "Kho hàng mới" at bounding box center [169, 118] width 229 height 42
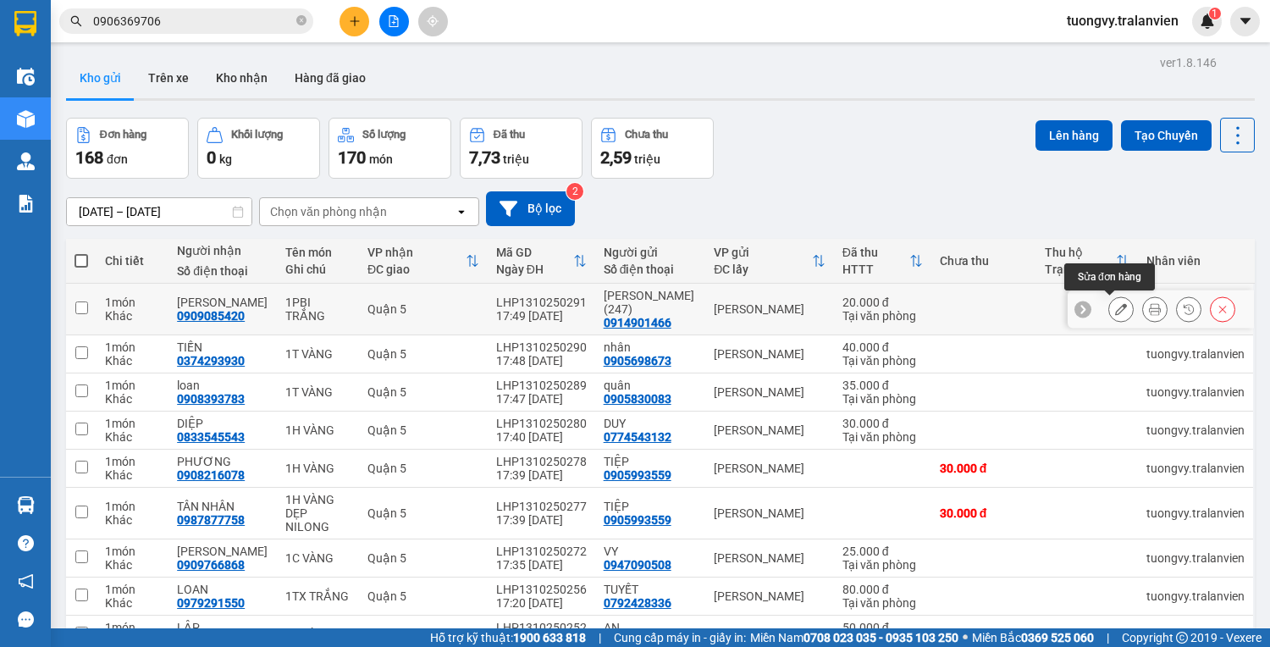
click at [1115, 308] on icon at bounding box center [1121, 309] width 12 height 12
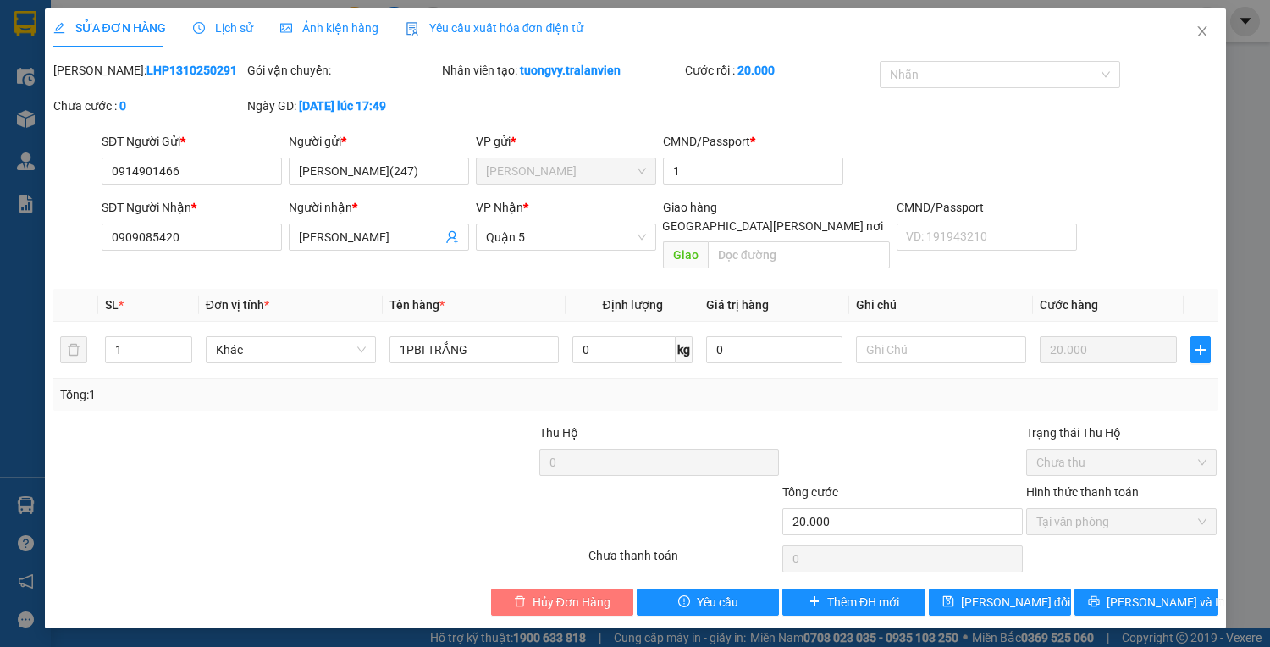
click at [555, 593] on span "Hủy Đơn Hàng" at bounding box center [572, 602] width 78 height 19
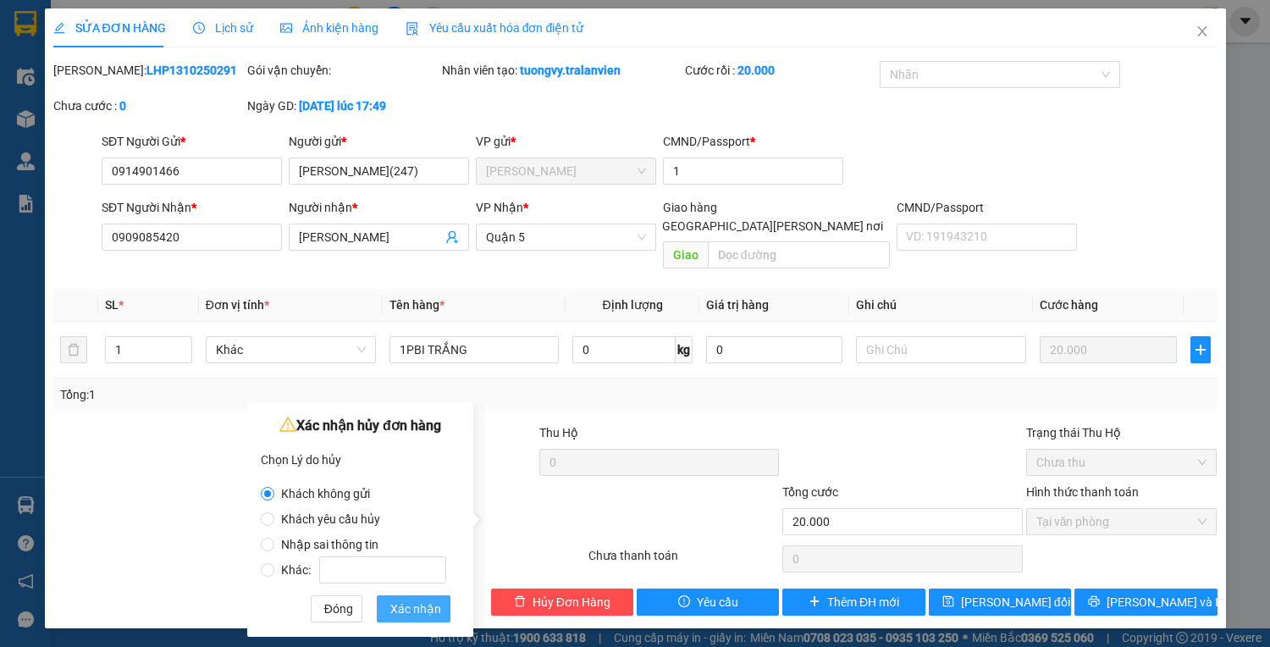
click at [403, 609] on span "Xác nhận" at bounding box center [415, 609] width 51 height 19
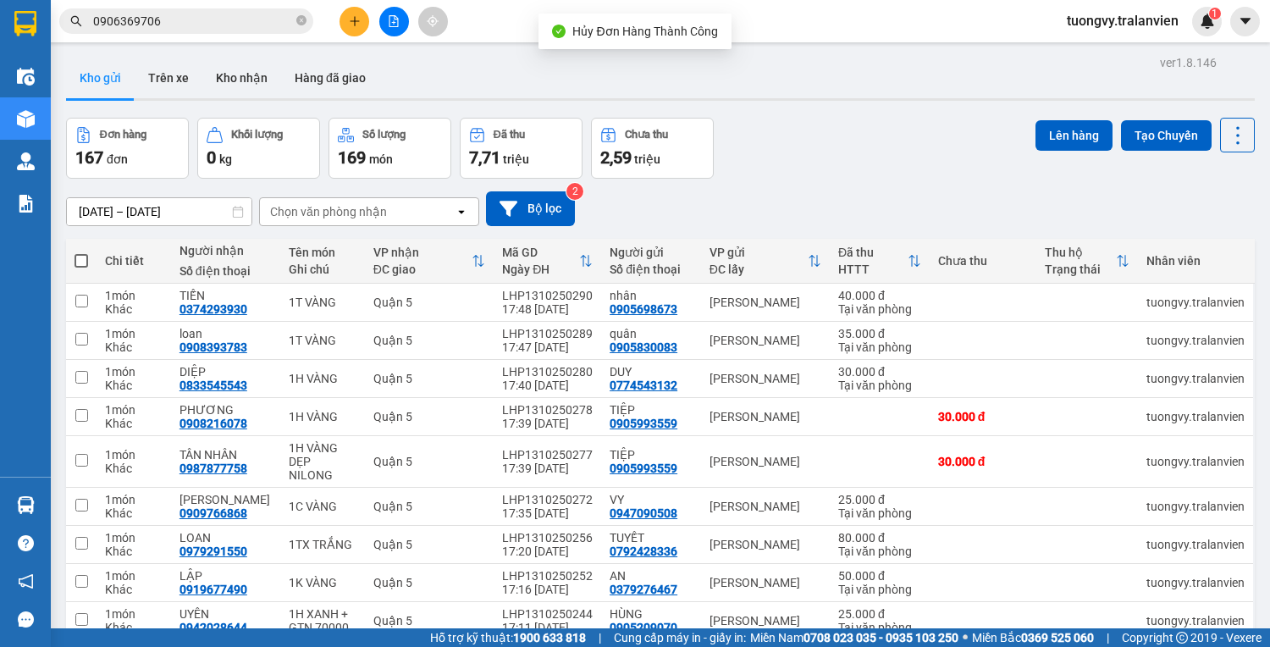
click at [350, 9] on button at bounding box center [355, 22] width 30 height 30
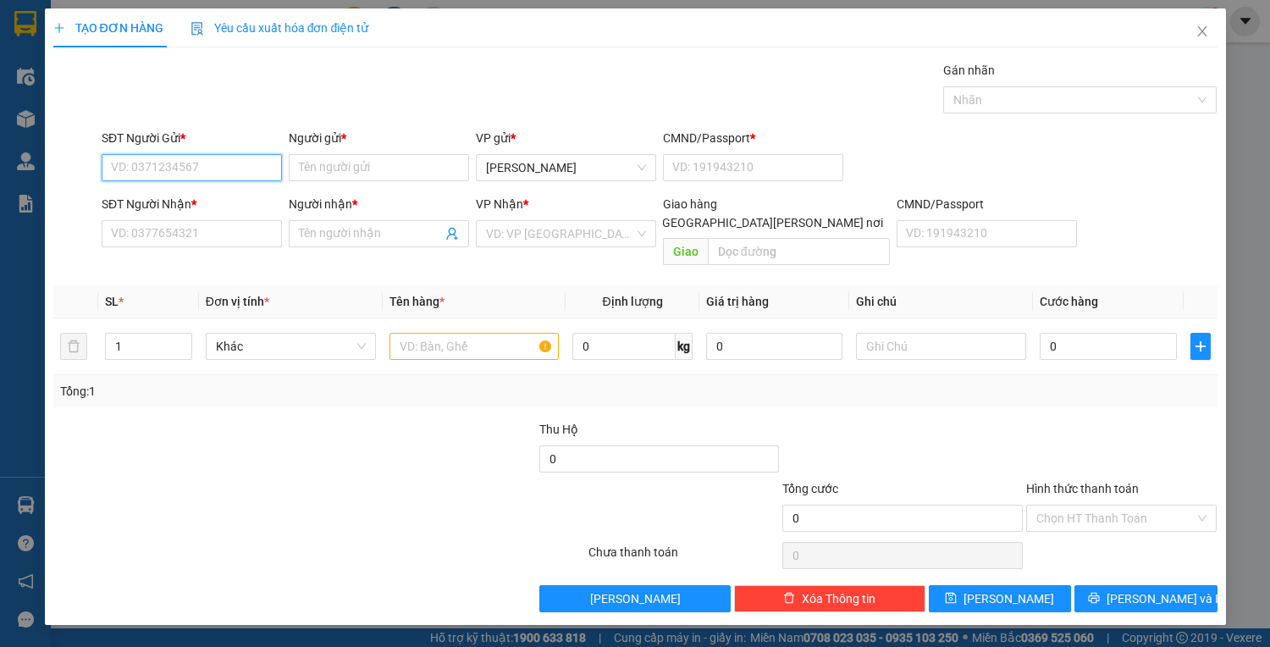
drag, startPoint x: 129, startPoint y: 178, endPoint x: 119, endPoint y: 174, distance: 10.7
click at [127, 176] on input "SĐT Người Gửi *" at bounding box center [192, 167] width 180 height 27
click at [147, 198] on div "0914901466 - [PERSON_NAME](247)" at bounding box center [210, 200] width 196 height 19
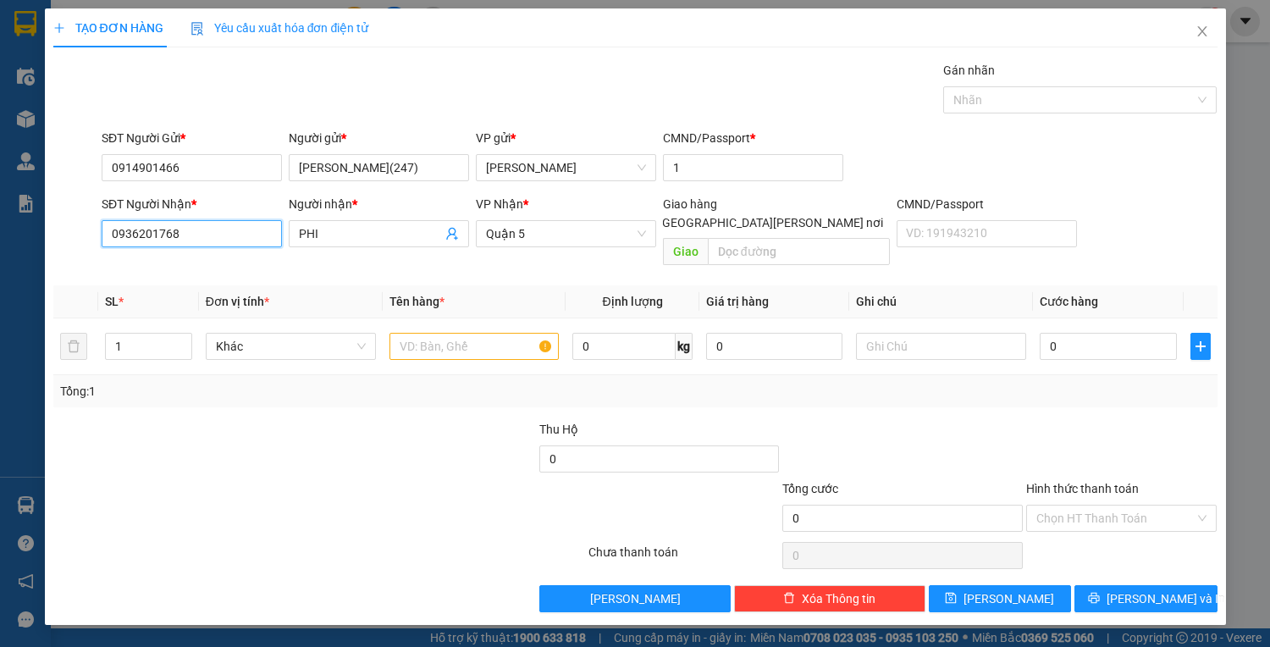
click at [205, 229] on input "0936201768" at bounding box center [192, 233] width 180 height 27
click at [139, 264] on div "0909085420 - [PERSON_NAME]" at bounding box center [199, 266] width 174 height 19
click at [1076, 333] on input "0" at bounding box center [1108, 346] width 136 height 27
click at [1067, 333] on input "0" at bounding box center [1108, 346] width 136 height 27
drag, startPoint x: 1067, startPoint y: 322, endPoint x: 1047, endPoint y: 329, distance: 21.7
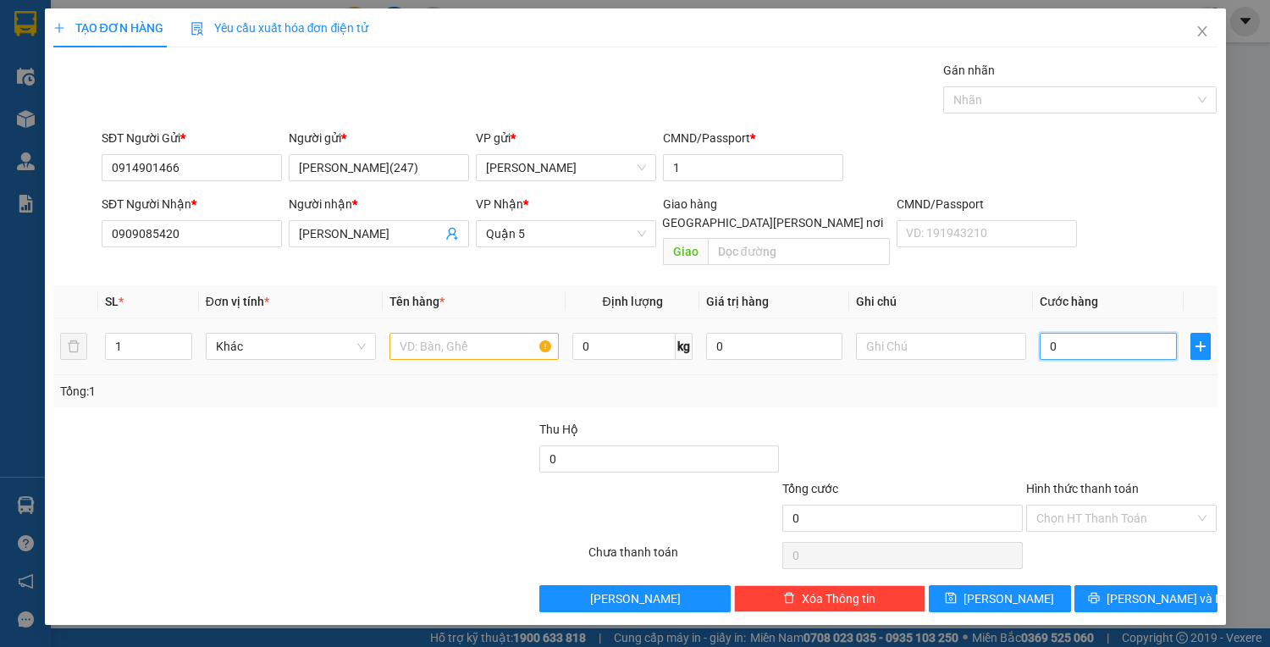
click at [1047, 333] on input "0" at bounding box center [1108, 346] width 136 height 27
click at [447, 333] on input "text" at bounding box center [475, 346] width 170 height 27
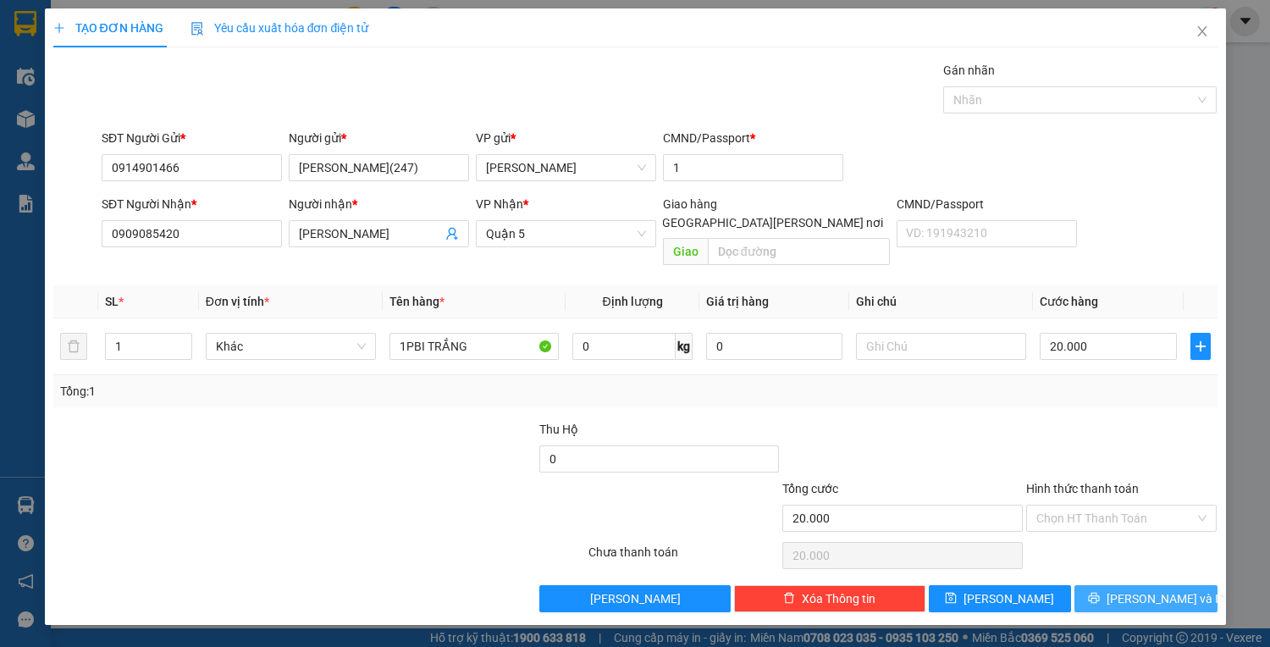
click at [1179, 589] on span "[PERSON_NAME] và In" at bounding box center [1166, 598] width 119 height 19
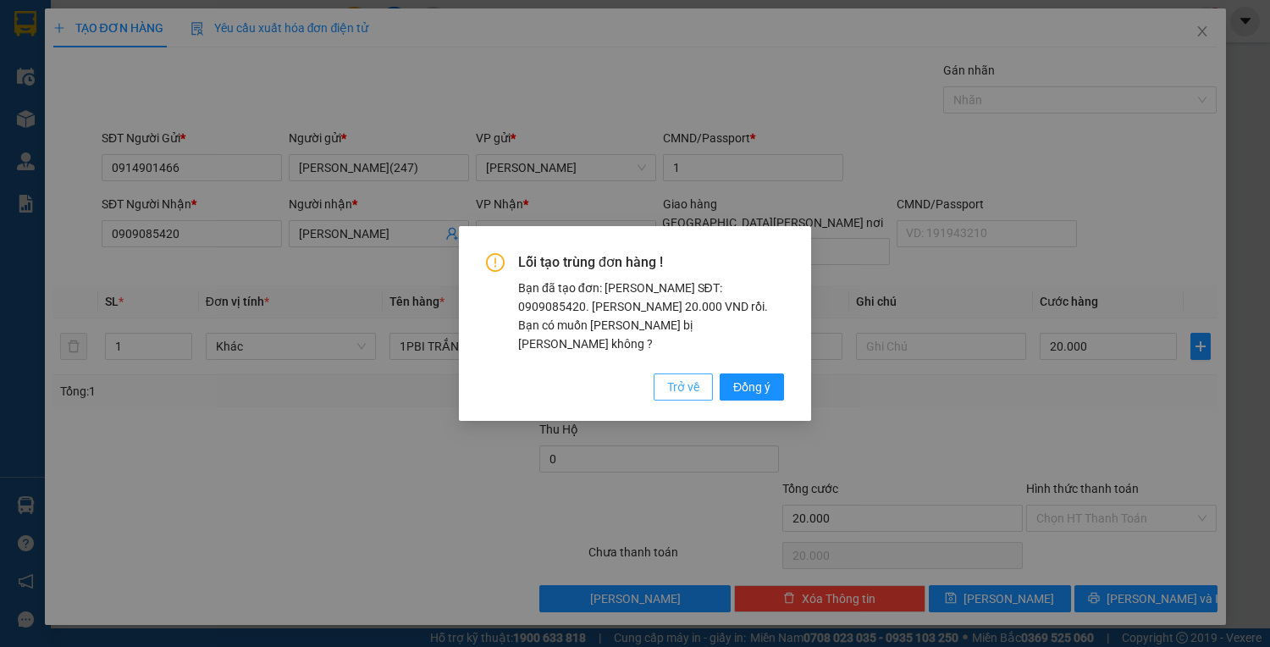
click at [675, 378] on span "Trở về" at bounding box center [683, 387] width 32 height 19
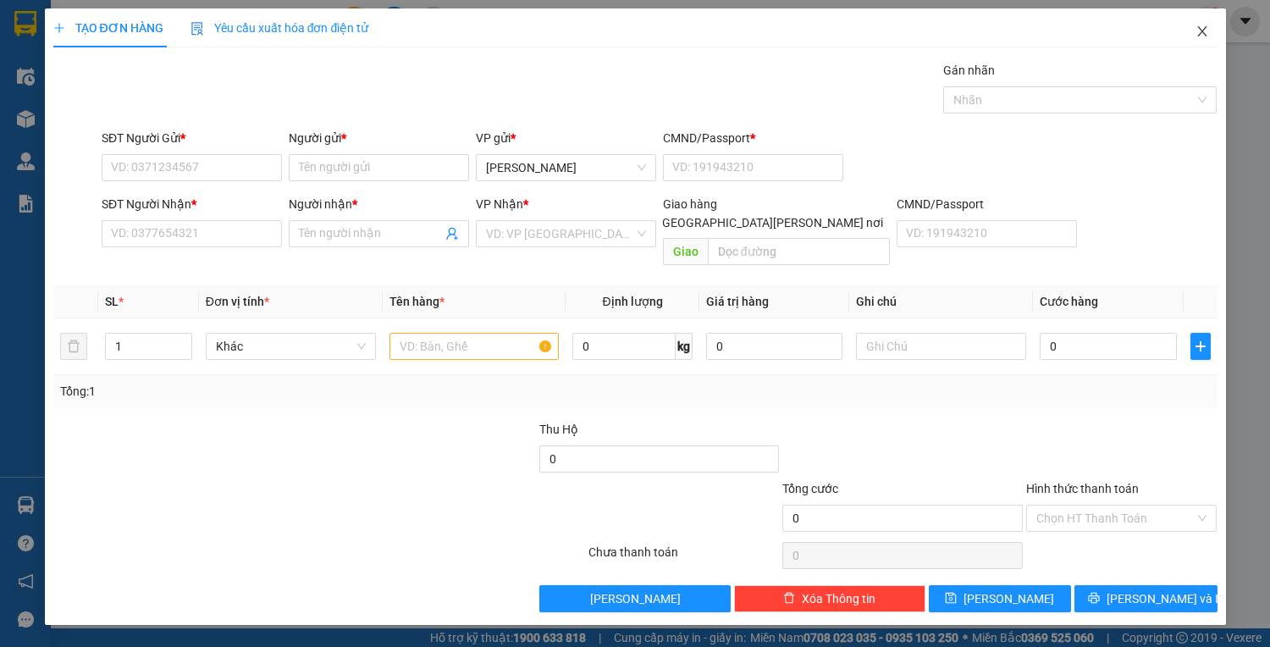
click at [1209, 29] on span "Close" at bounding box center [1202, 31] width 47 height 47
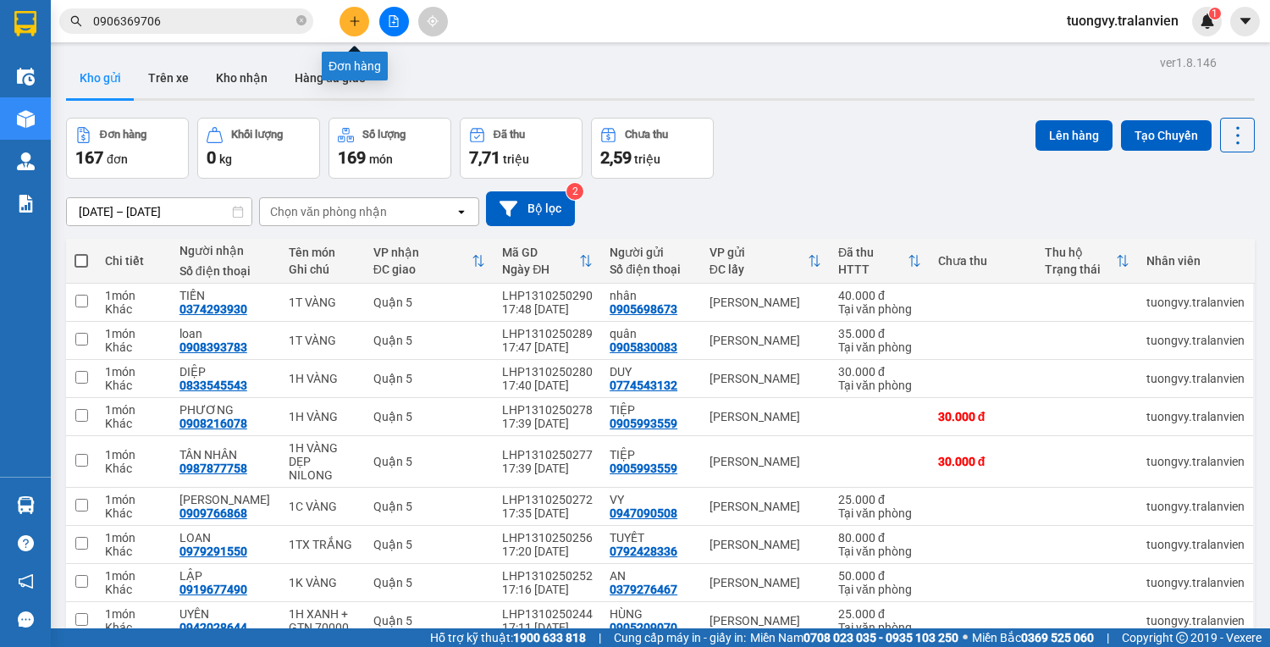
click at [351, 22] on icon "plus" at bounding box center [355, 21] width 12 height 12
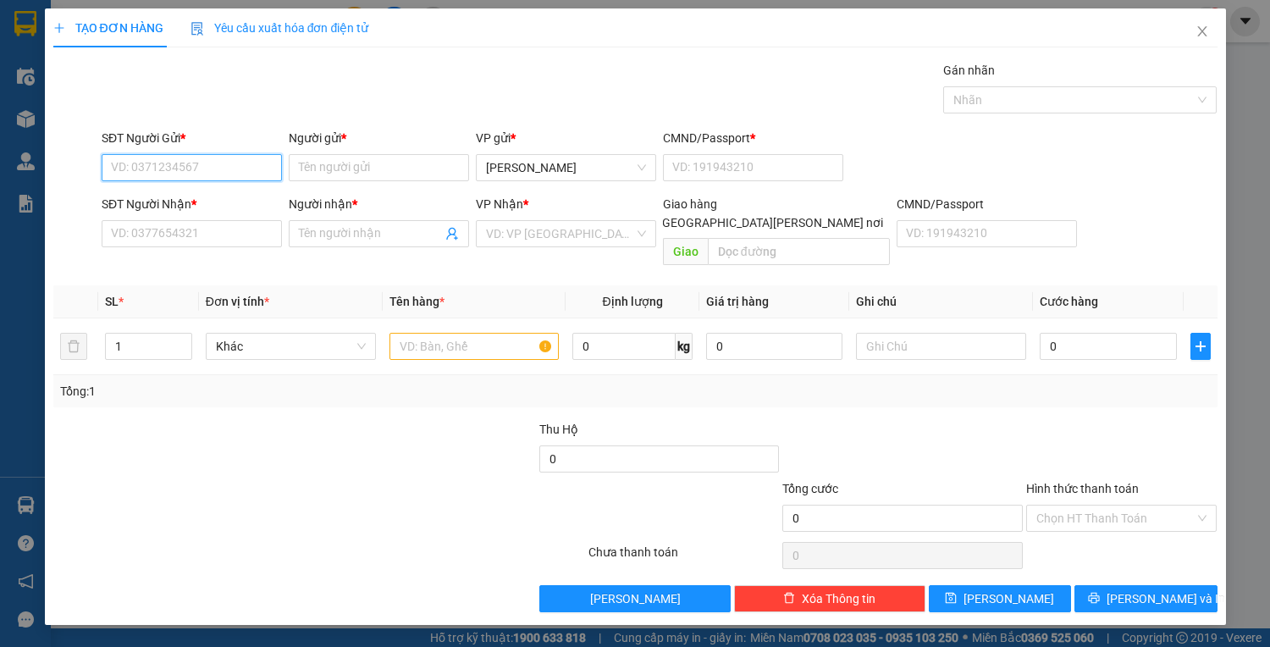
click at [178, 174] on input "SĐT Người Gửi *" at bounding box center [192, 167] width 180 height 27
click at [163, 208] on div "0899767679 - hùng" at bounding box center [192, 200] width 160 height 19
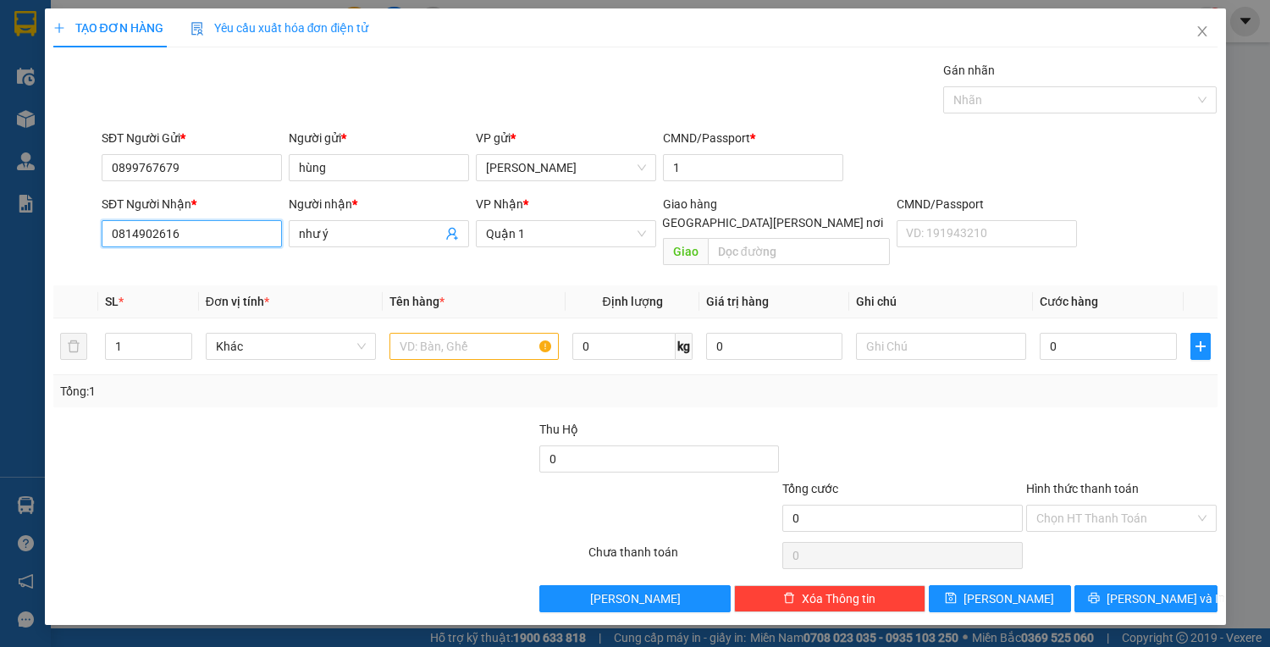
click at [207, 235] on input "0814902616" at bounding box center [192, 233] width 180 height 27
click at [152, 221] on input "0" at bounding box center [192, 233] width 180 height 27
click at [158, 261] on div "0814902616 - như ý" at bounding box center [192, 266] width 160 height 19
click at [207, 225] on input "0814902616" at bounding box center [192, 233] width 180 height 27
click at [118, 269] on div "0982685900 - MẪN" at bounding box center [192, 266] width 160 height 19
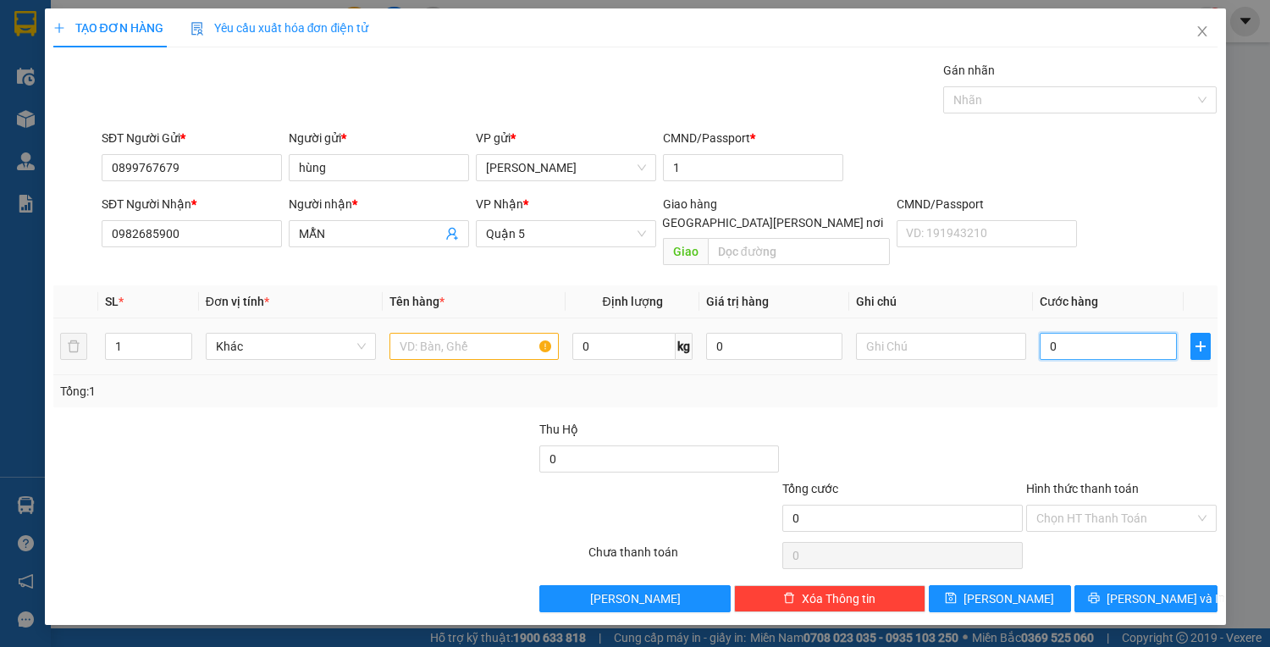
click at [1111, 333] on input "0" at bounding box center [1108, 346] width 136 height 27
click at [489, 333] on input "text" at bounding box center [475, 346] width 170 height 27
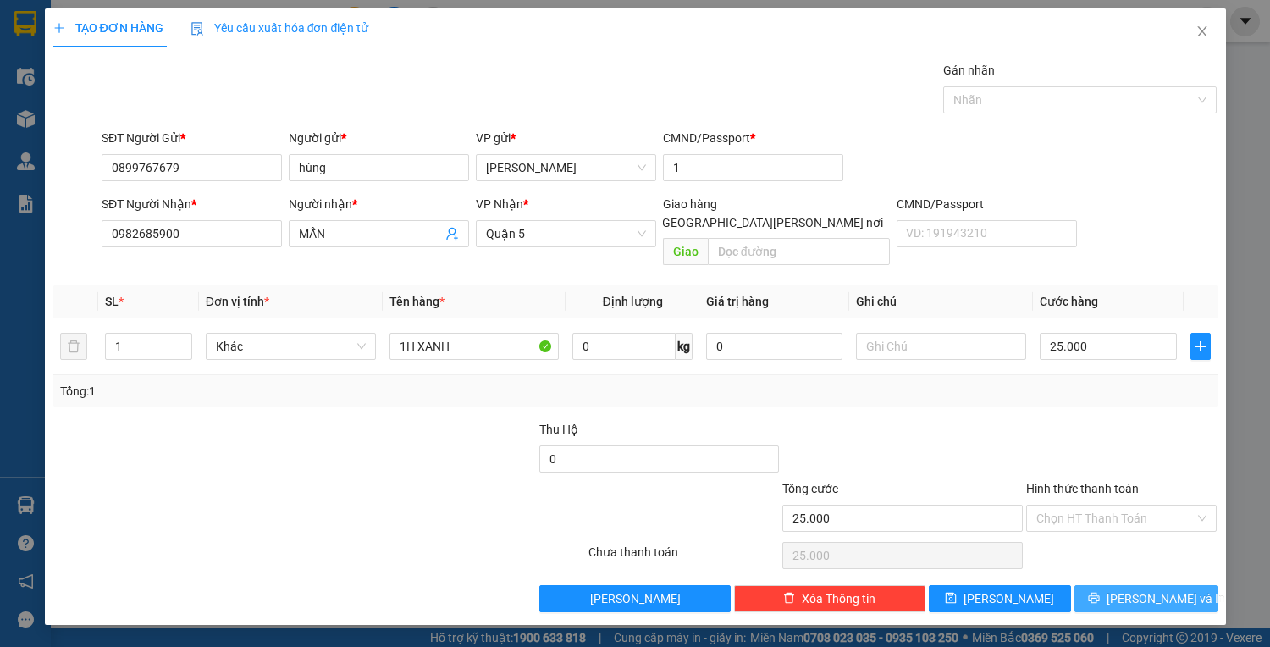
click at [1110, 585] on button "[PERSON_NAME] và In" at bounding box center [1146, 598] width 142 height 27
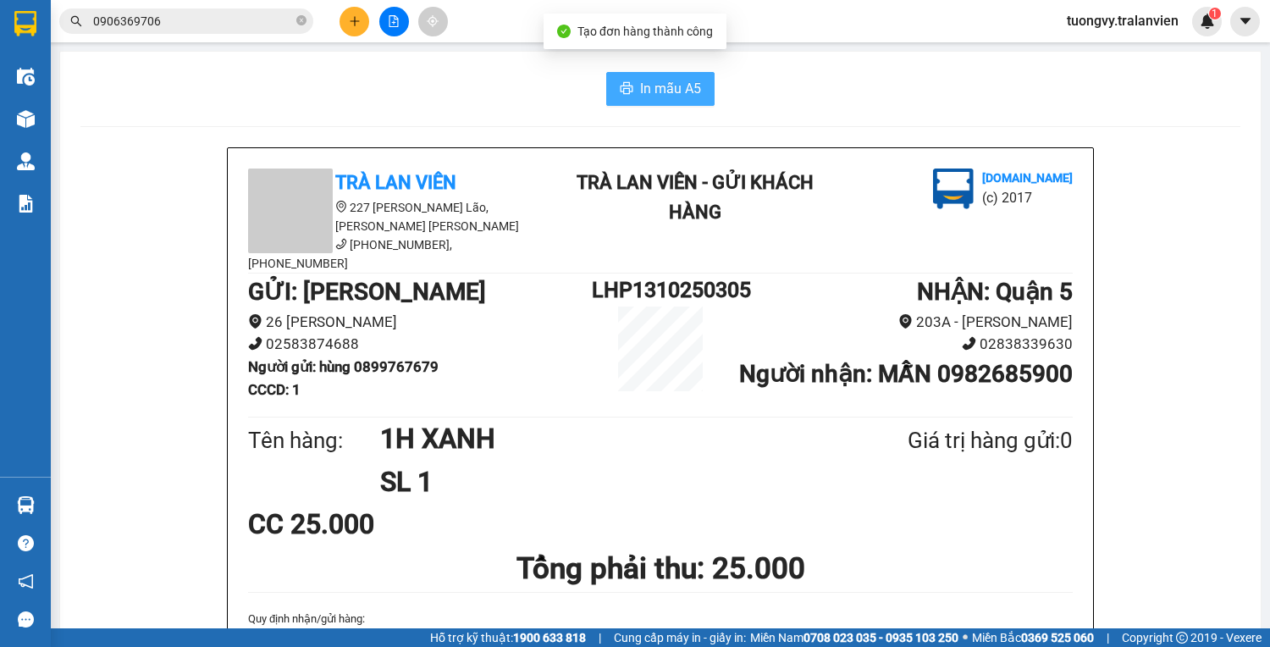
click at [664, 81] on span "In mẫu A5" at bounding box center [670, 88] width 61 height 21
click at [335, 18] on div at bounding box center [393, 22] width 127 height 30
click at [345, 18] on button at bounding box center [355, 22] width 30 height 30
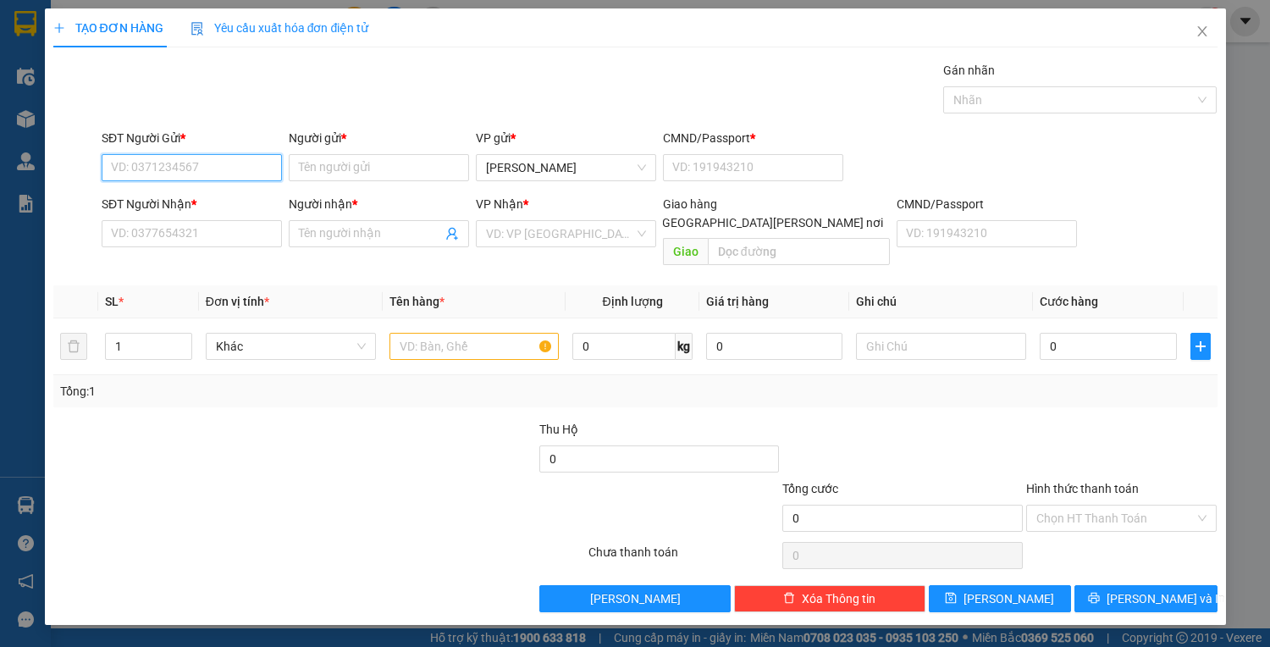
click at [240, 162] on input "SĐT Người Gửi *" at bounding box center [192, 167] width 180 height 27
click at [215, 168] on input "0000000000" at bounding box center [192, 167] width 180 height 27
click at [194, 200] on div "0000000000 - TBD" at bounding box center [192, 200] width 160 height 19
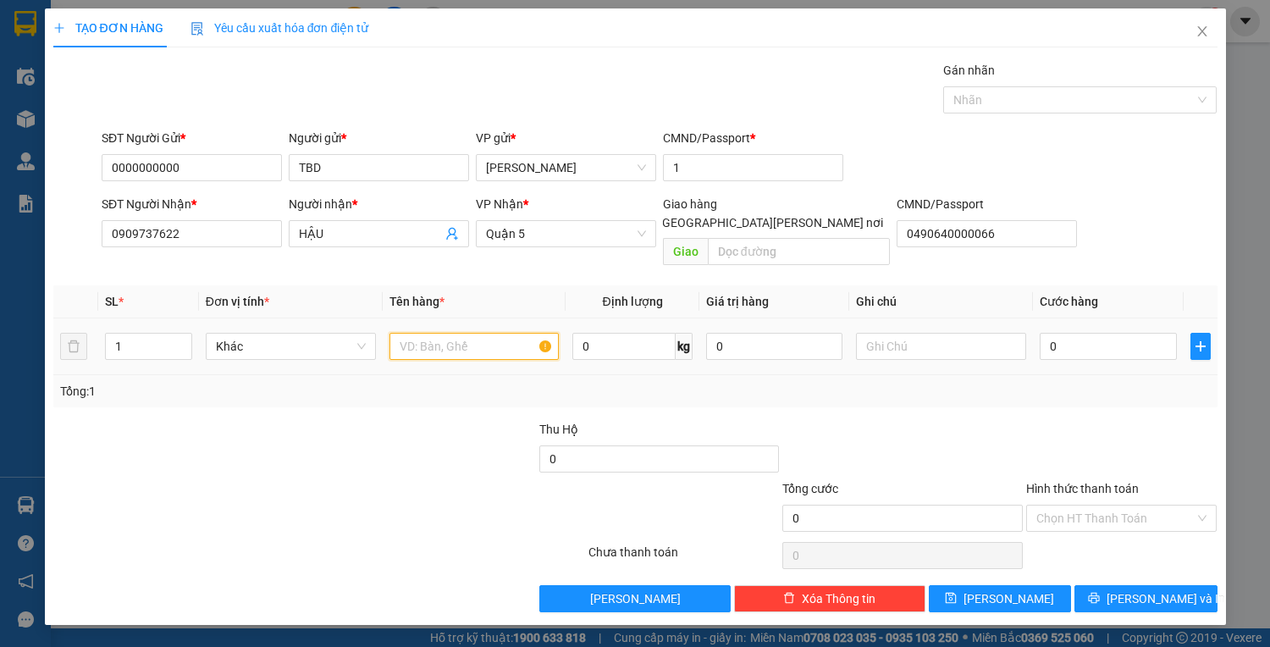
click at [430, 333] on input "text" at bounding box center [475, 346] width 170 height 27
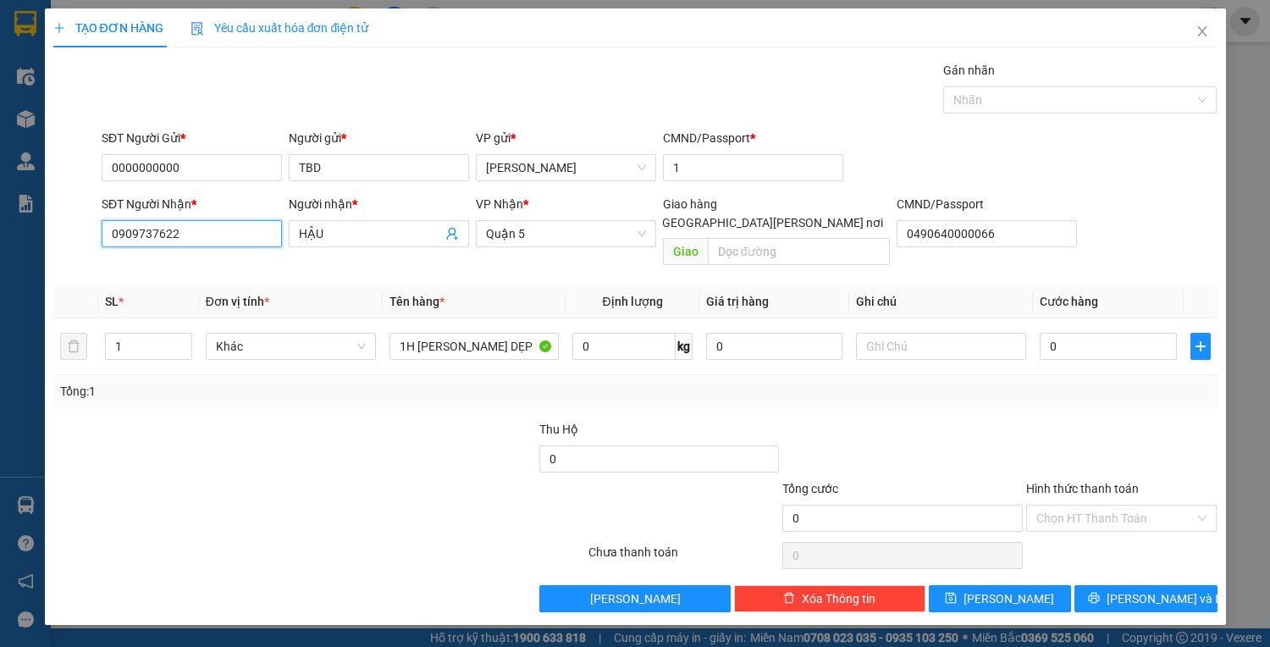
drag, startPoint x: 185, startPoint y: 235, endPoint x: 75, endPoint y: 234, distance: 110.9
click at [75, 234] on div "SĐT Người Nhận * 0909737622 Người nhận * HẬU VP Nhận * Quận 5 Giao hàng Giao tậ…" at bounding box center [636, 234] width 1168 height 78
click at [1060, 334] on input "0" at bounding box center [1108, 346] width 136 height 27
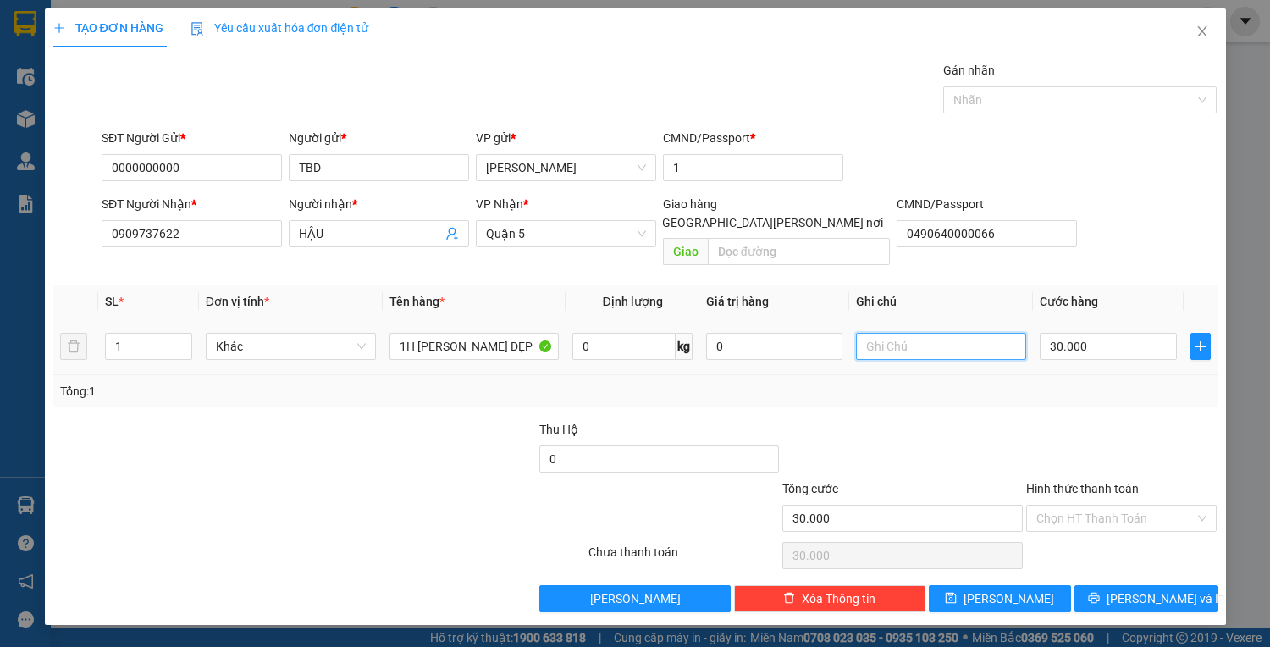
click at [895, 333] on input "text" at bounding box center [941, 346] width 170 height 27
click at [1167, 589] on span "[PERSON_NAME] và In" at bounding box center [1166, 598] width 119 height 19
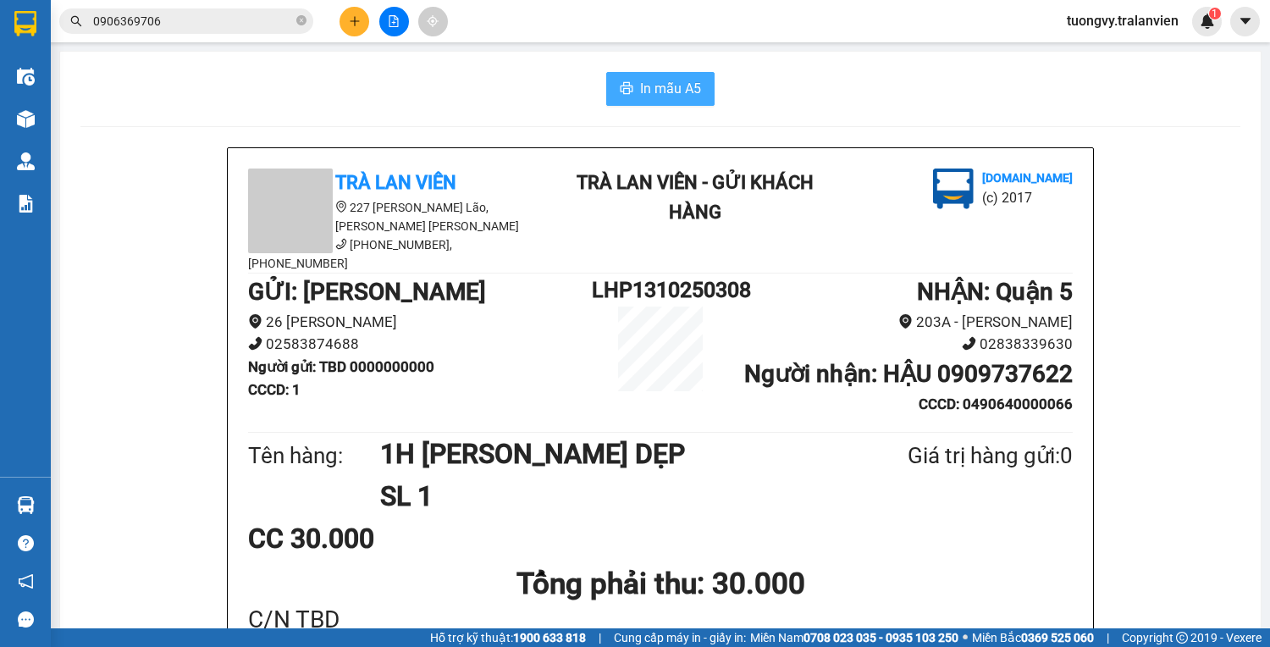
click at [679, 75] on button "In mẫu A5" at bounding box center [660, 89] width 108 height 34
click at [302, 20] on icon "close-circle" at bounding box center [301, 20] width 10 height 10
paste input "0397687910"
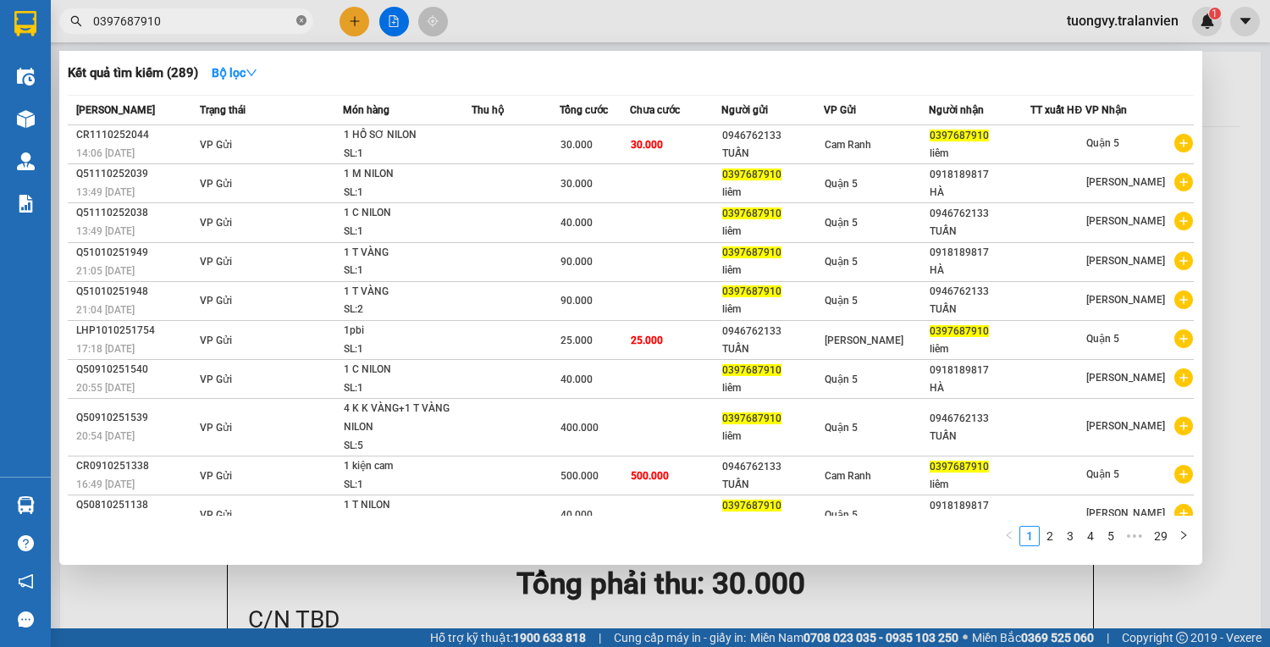
click at [296, 16] on icon "close-circle" at bounding box center [301, 20] width 10 height 10
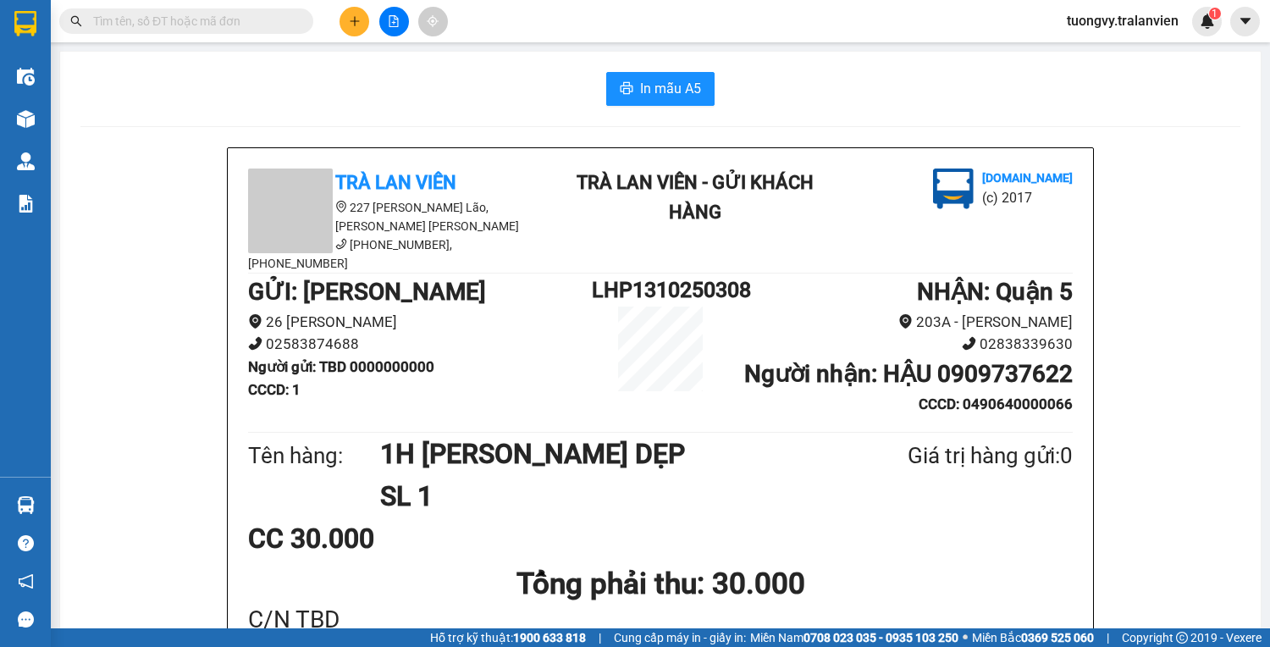
paste input "0879656353"
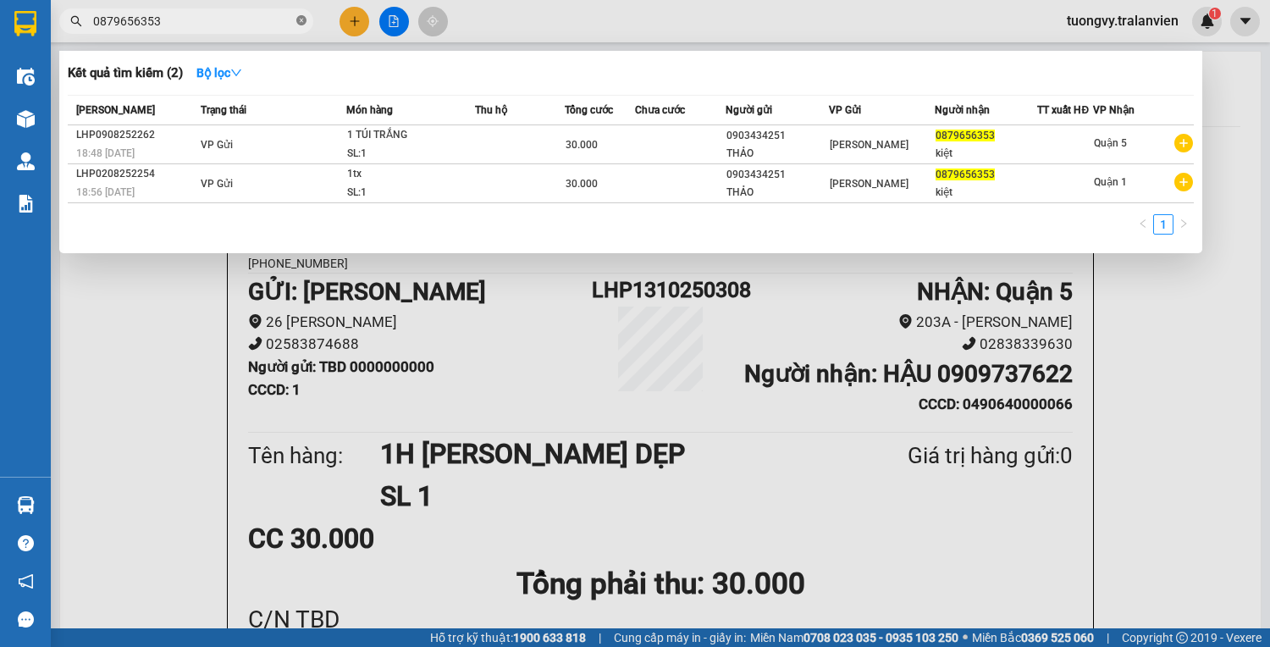
click at [304, 18] on icon "close-circle" at bounding box center [301, 20] width 10 height 10
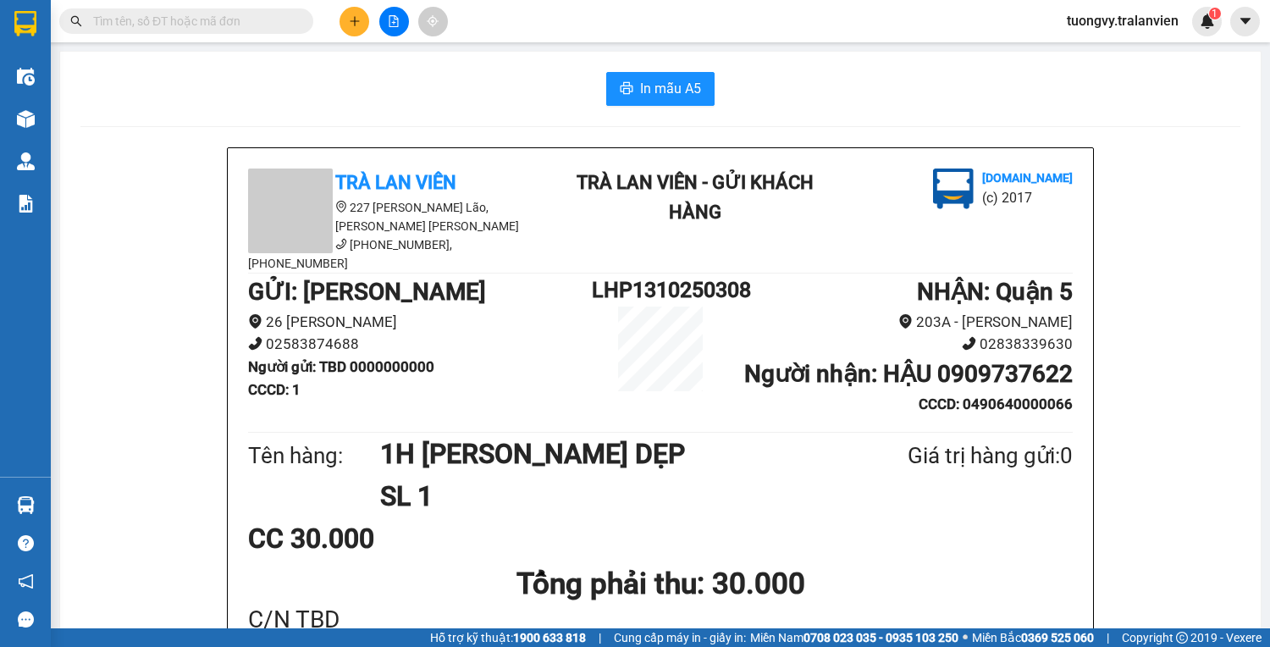
paste input "0706105401"
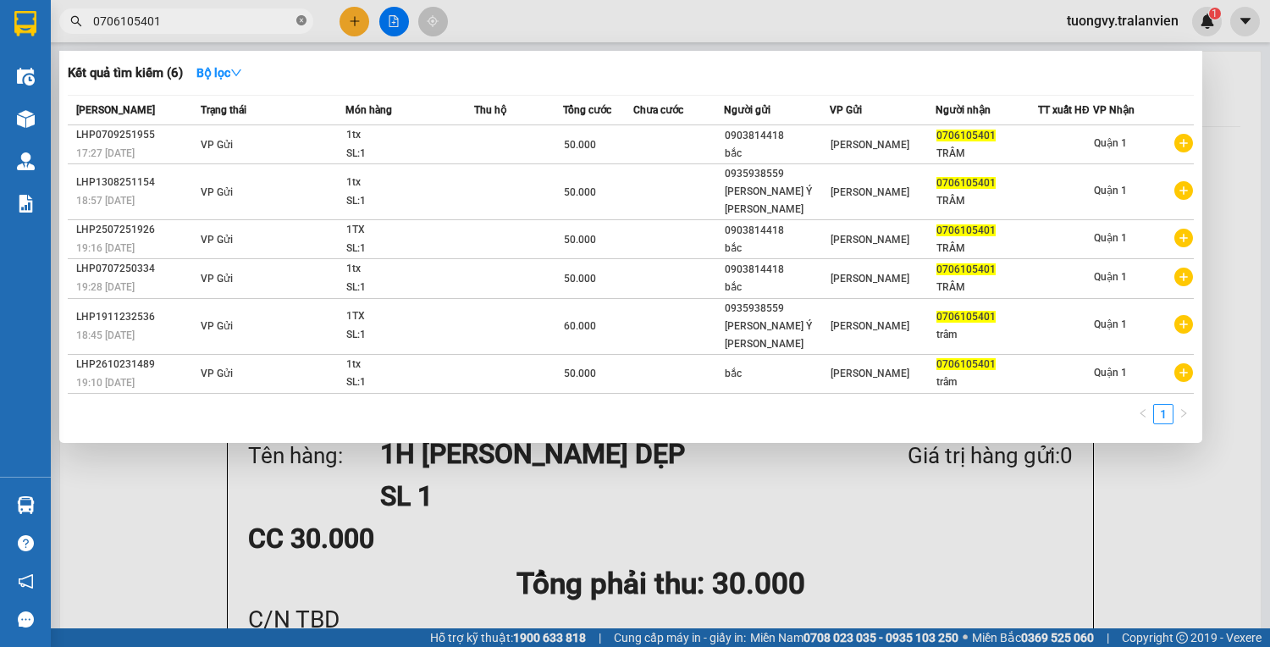
click at [298, 18] on icon "close-circle" at bounding box center [301, 20] width 10 height 10
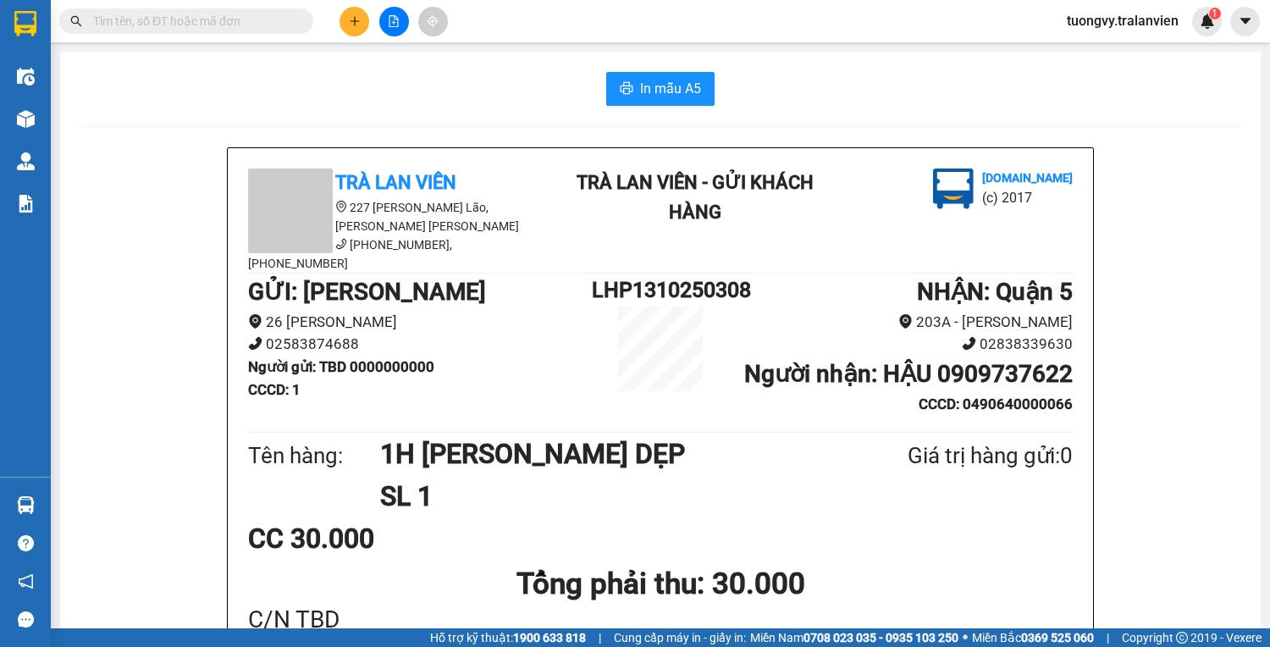
paste input "0905978292"
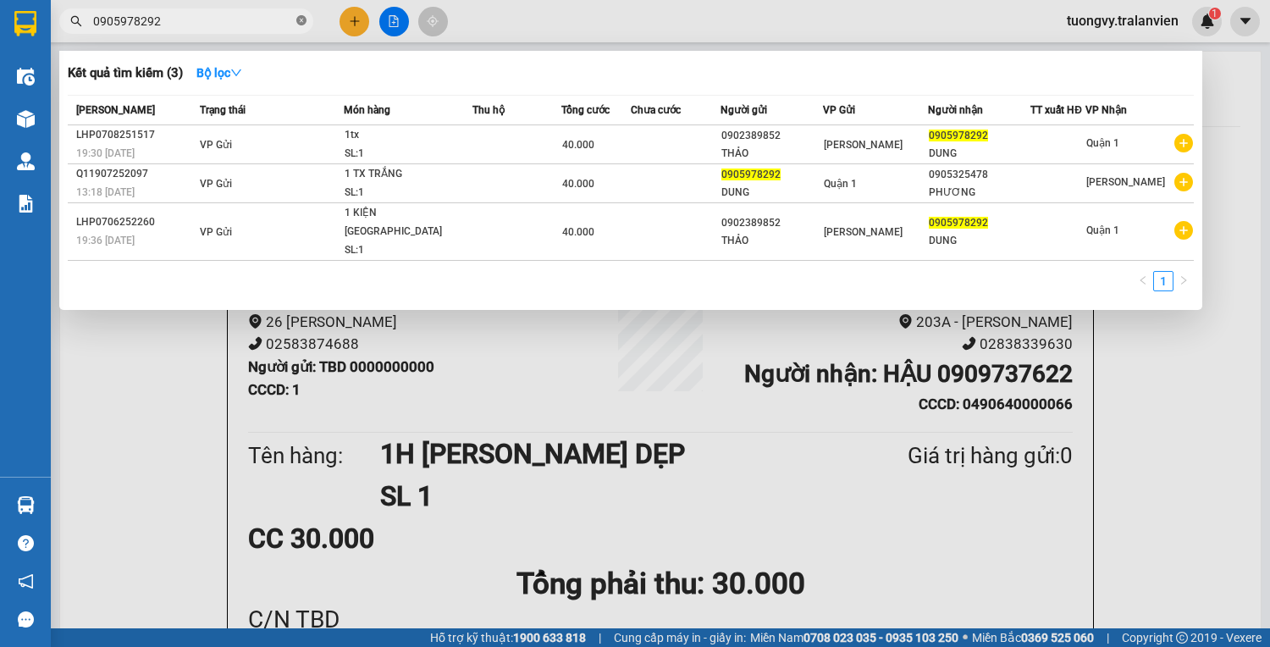
click at [300, 22] on icon "close-circle" at bounding box center [301, 20] width 10 height 10
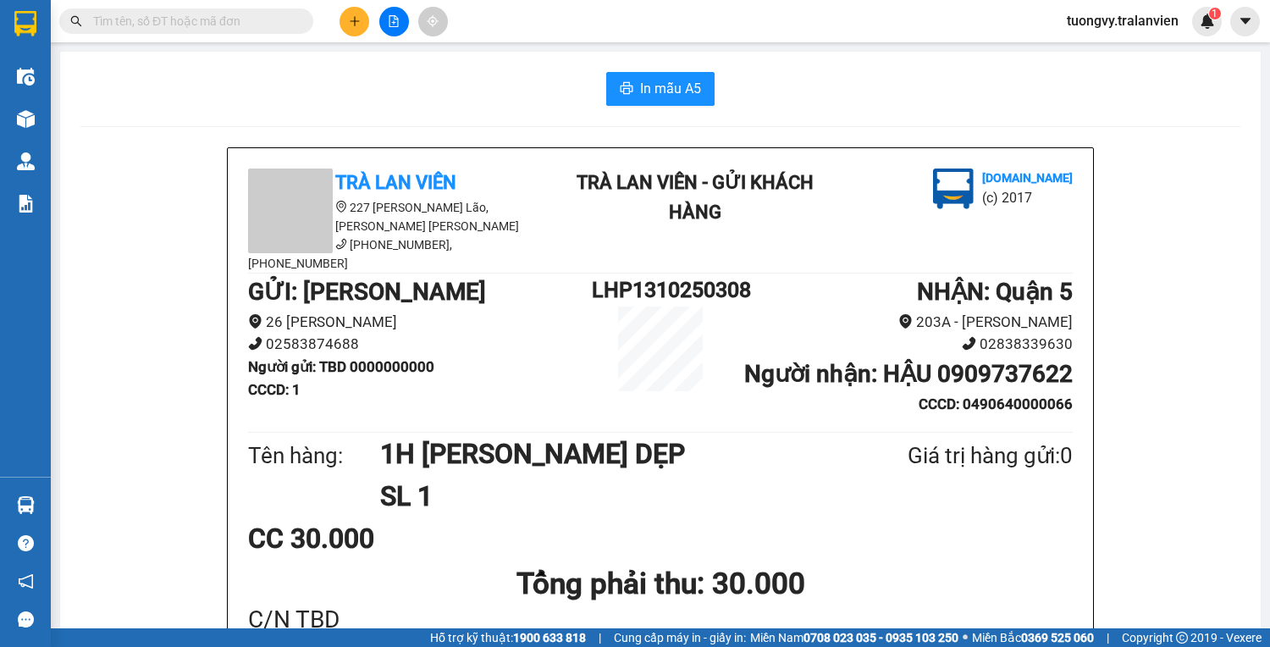
paste input "0328737995"
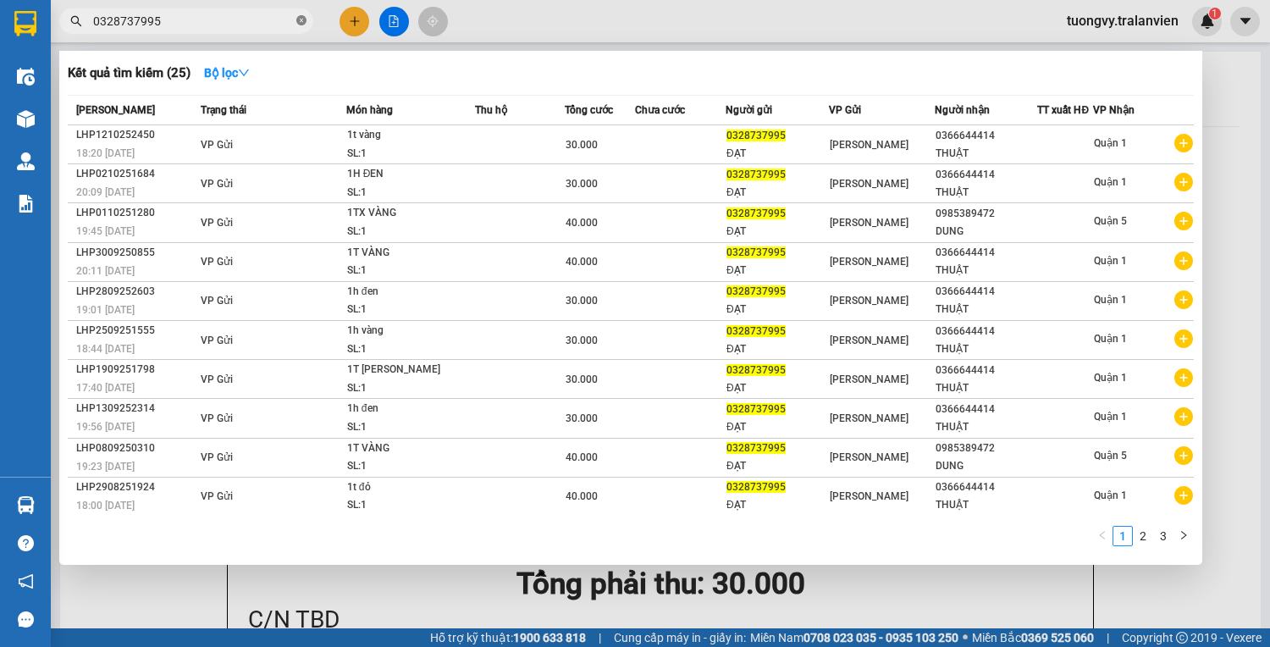
click at [298, 19] on icon "close-circle" at bounding box center [301, 20] width 10 height 10
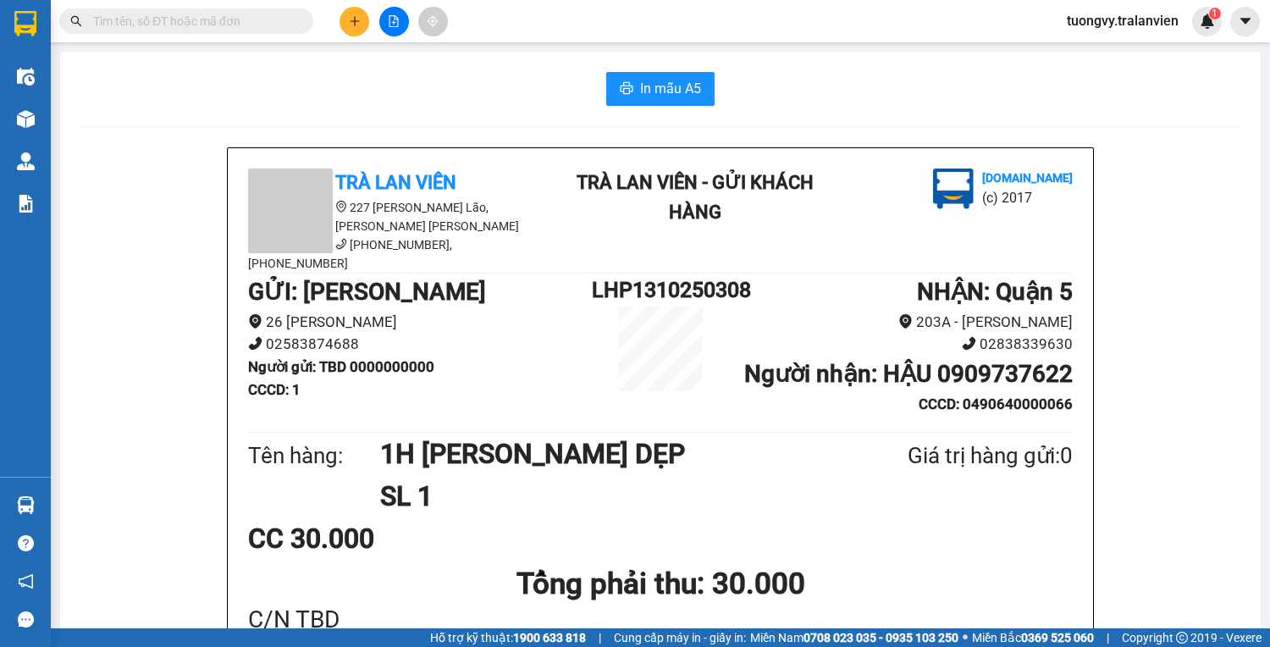
paste input "0839997899"
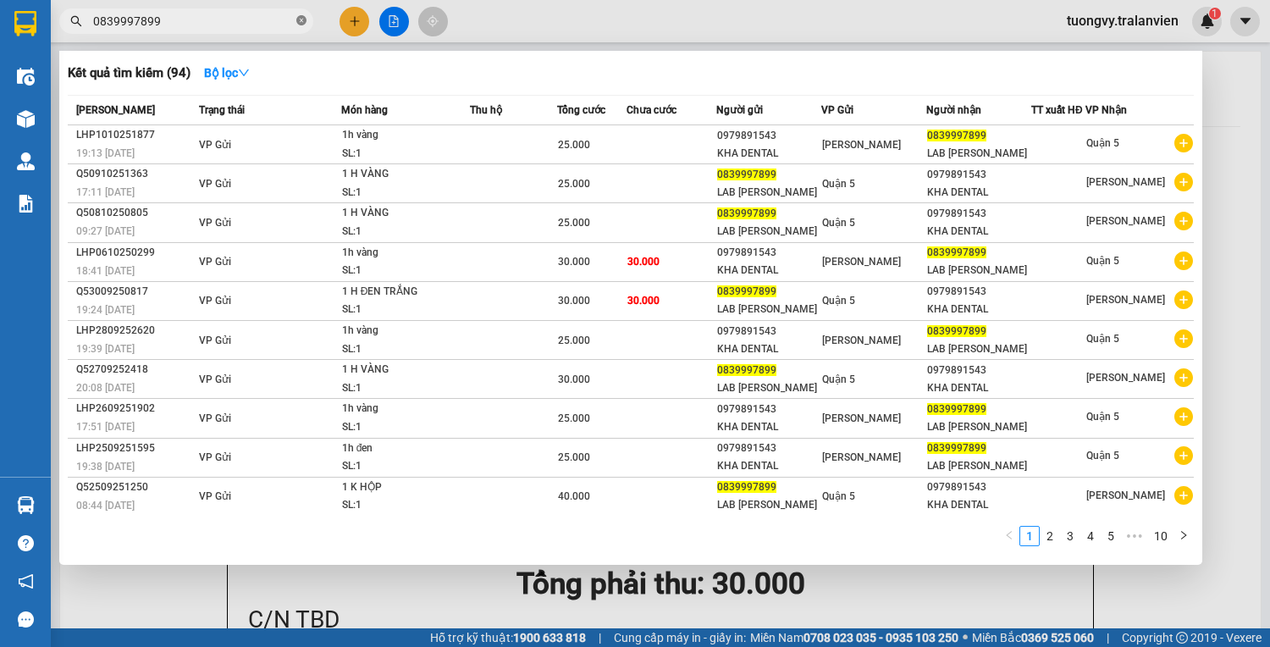
click at [297, 27] on span at bounding box center [301, 22] width 10 height 16
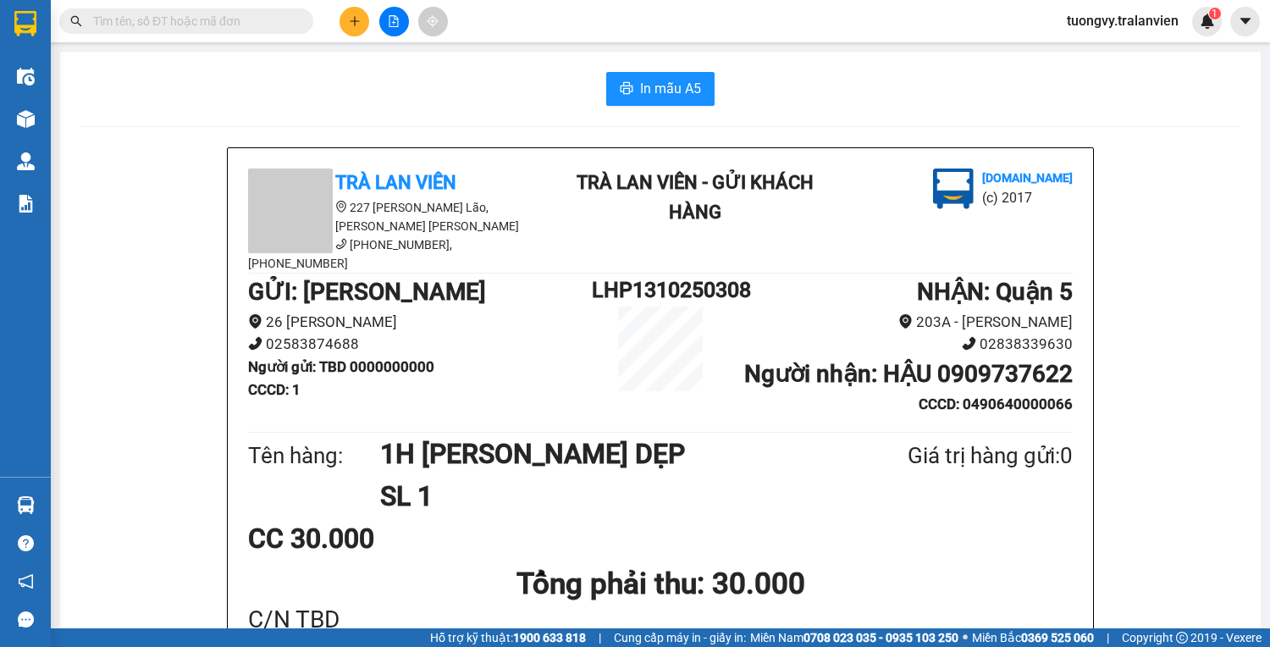
paste input "0905152336"
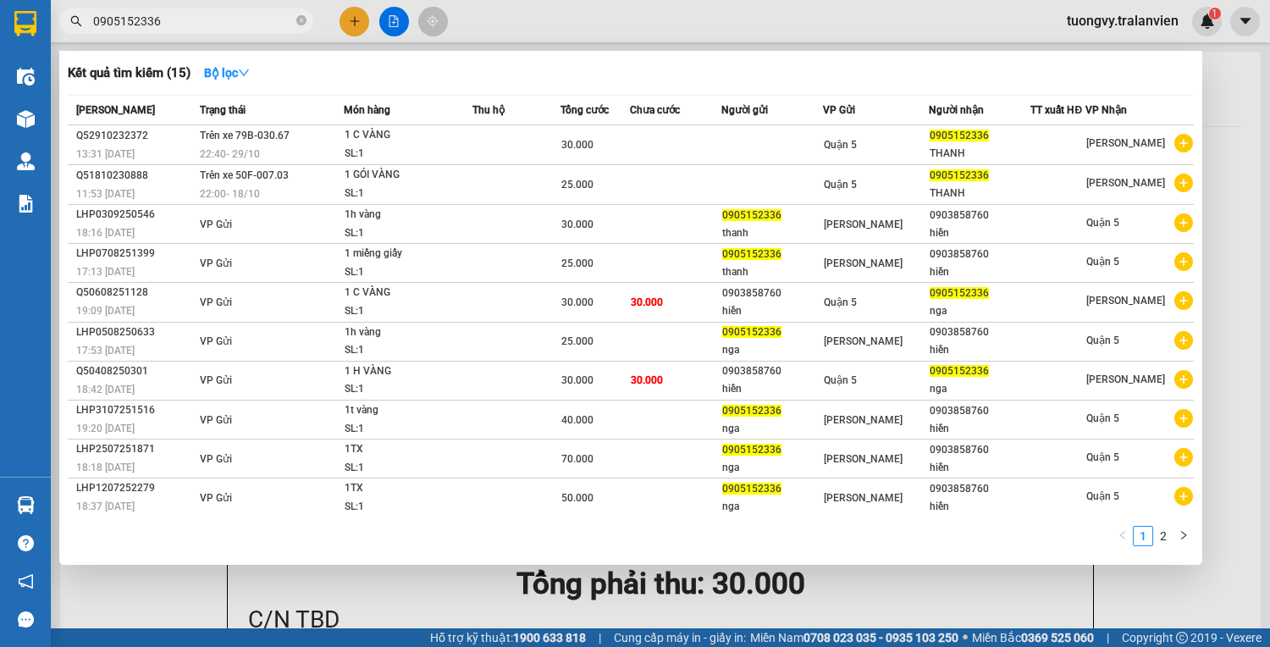
drag, startPoint x: 315, startPoint y: 644, endPoint x: 316, endPoint y: 653, distance: 9.4
click at [316, 646] on html "Kết quả tìm kiếm ( 15 ) Bộ lọc Mã ĐH Trạng thái Món hàng Thu hộ Tổng cước Chưa …" at bounding box center [635, 323] width 1270 height 647
click at [1245, 102] on div at bounding box center [635, 323] width 1270 height 647
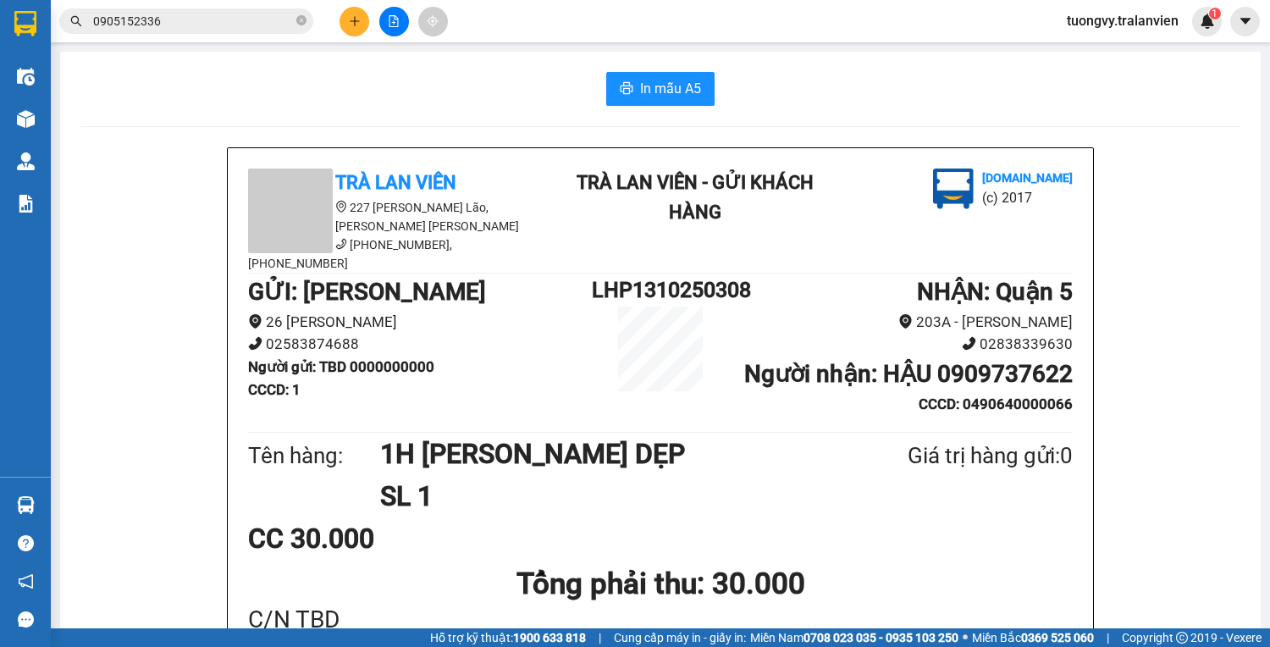
click at [350, 19] on icon "plus" at bounding box center [355, 21] width 12 height 12
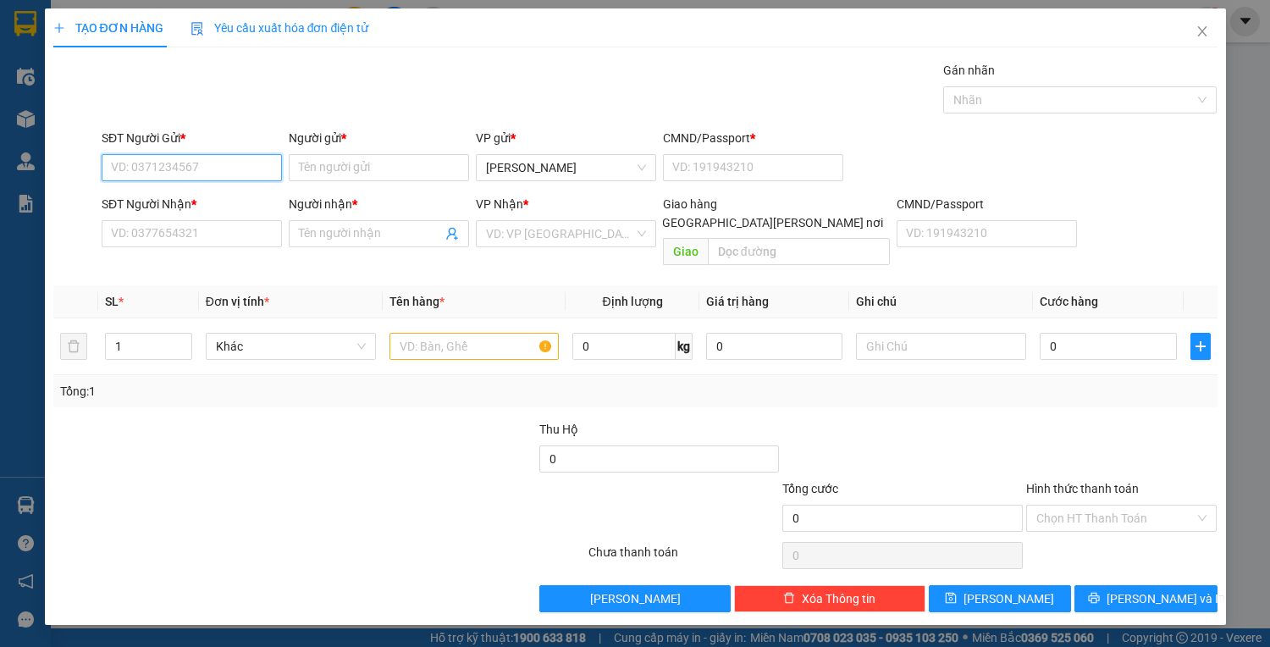
click at [142, 156] on input "SĐT Người Gửi *" at bounding box center [192, 167] width 180 height 27
click at [134, 196] on div "0903583979 - LƯƠNG" at bounding box center [192, 200] width 160 height 19
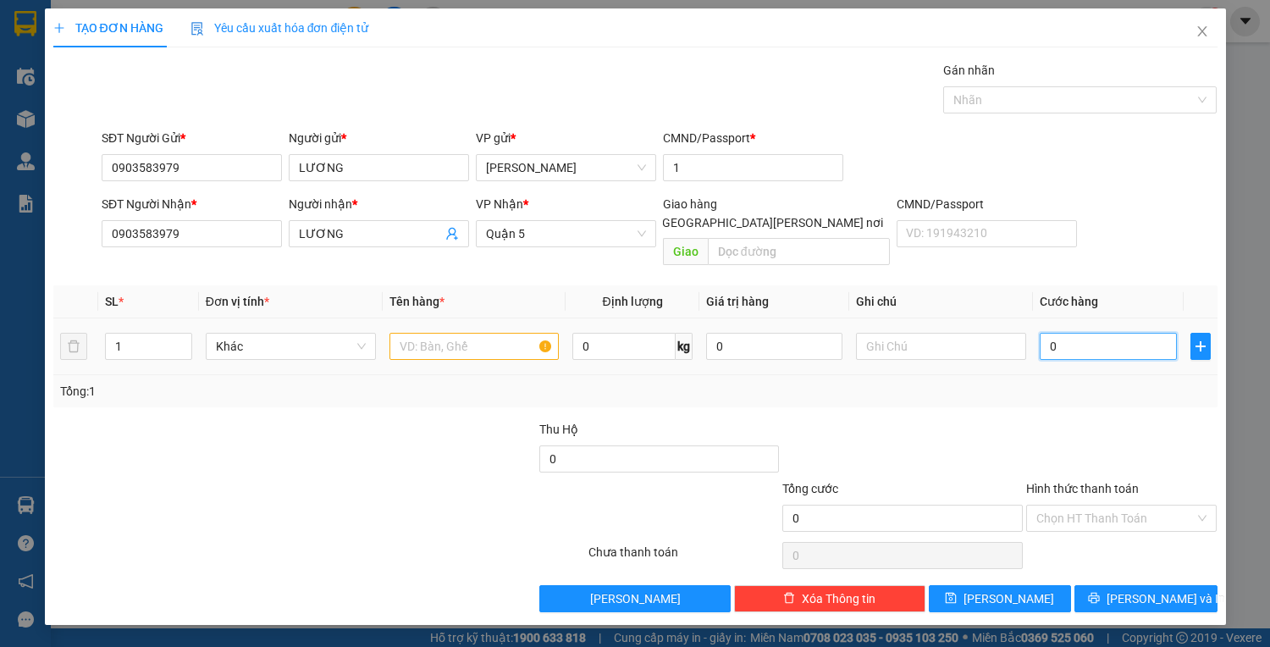
click at [1071, 333] on input "0" at bounding box center [1108, 346] width 136 height 27
click at [470, 335] on input "text" at bounding box center [475, 346] width 170 height 27
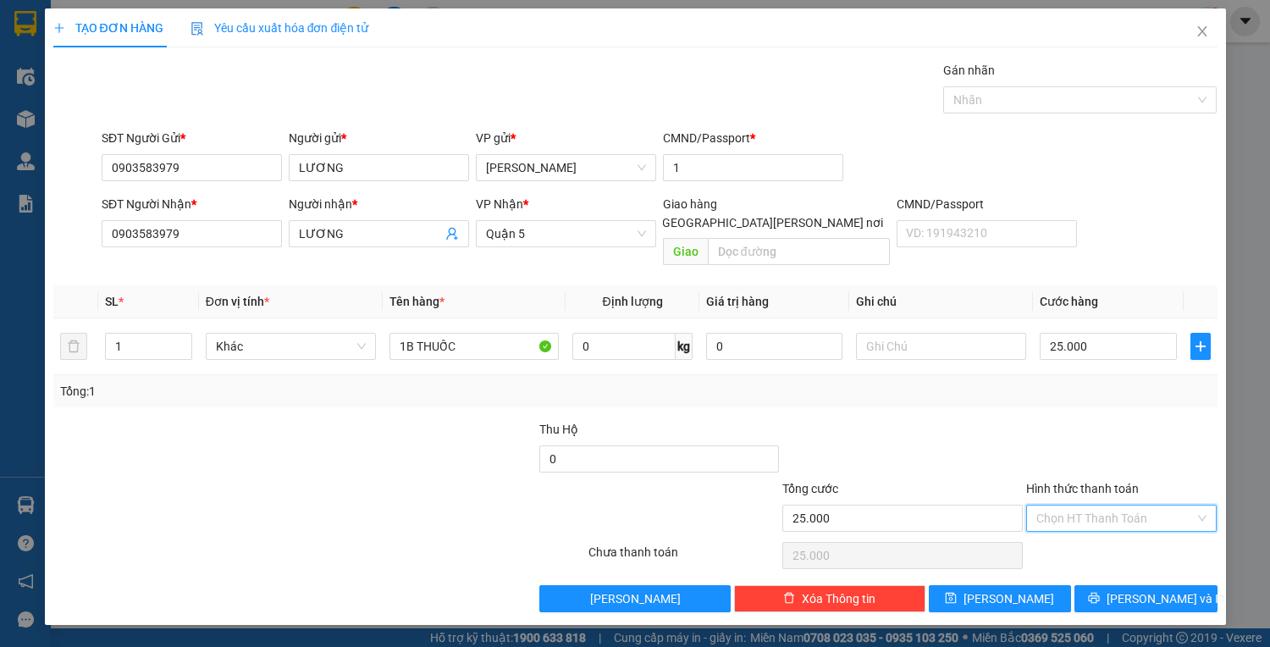
click at [1103, 506] on input "Hình thức thanh toán" at bounding box center [1115, 518] width 159 height 25
click at [1091, 526] on div "Tại văn phòng" at bounding box center [1121, 531] width 171 height 19
click at [1122, 507] on span "Tại văn phòng" at bounding box center [1121, 518] width 171 height 25
click at [1155, 589] on span "[PERSON_NAME] và In" at bounding box center [1166, 598] width 119 height 19
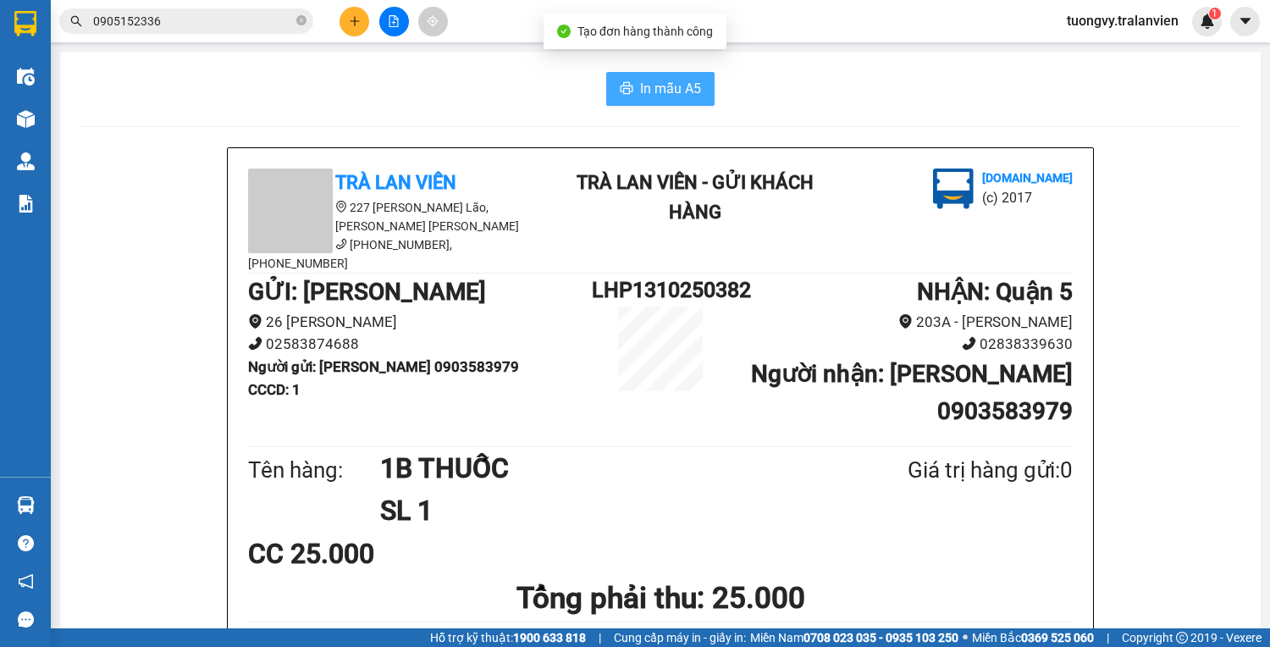
click at [703, 91] on button "In mẫu A5" at bounding box center [660, 89] width 108 height 34
click at [356, 19] on icon "plus" at bounding box center [355, 21] width 12 height 12
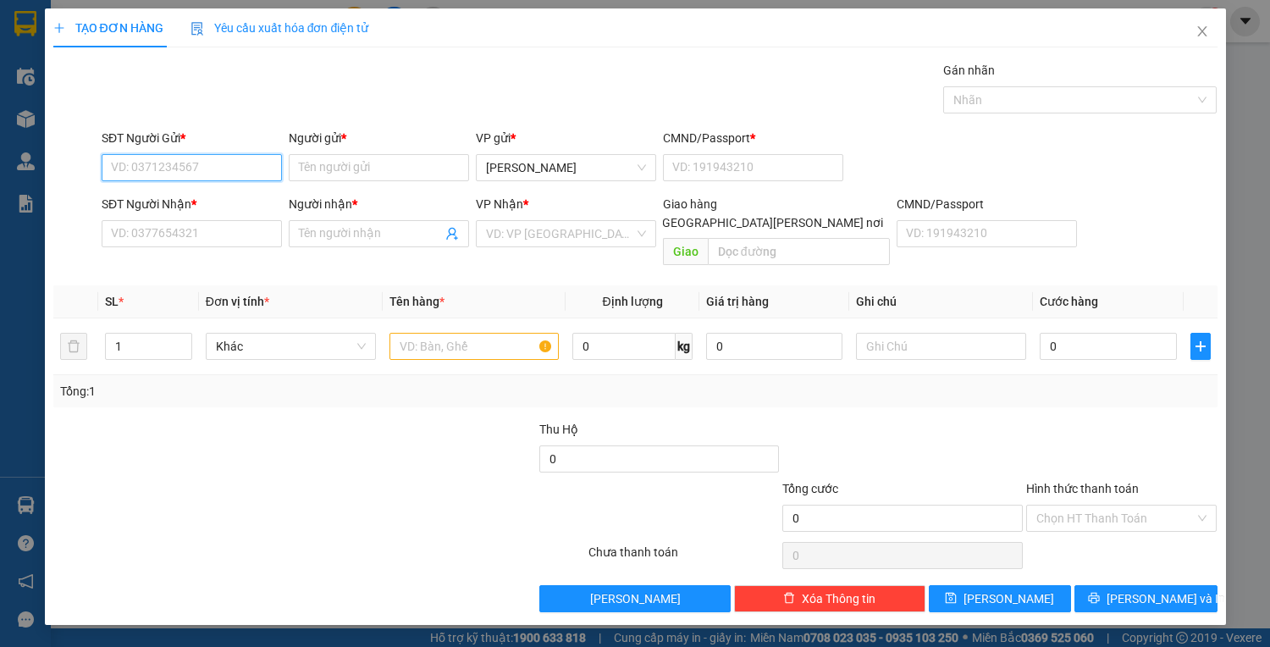
click at [179, 158] on input "SĐT Người Gửi *" at bounding box center [192, 167] width 180 height 27
click at [179, 209] on div "0902788289 - QUỲNH" at bounding box center [195, 200] width 167 height 19
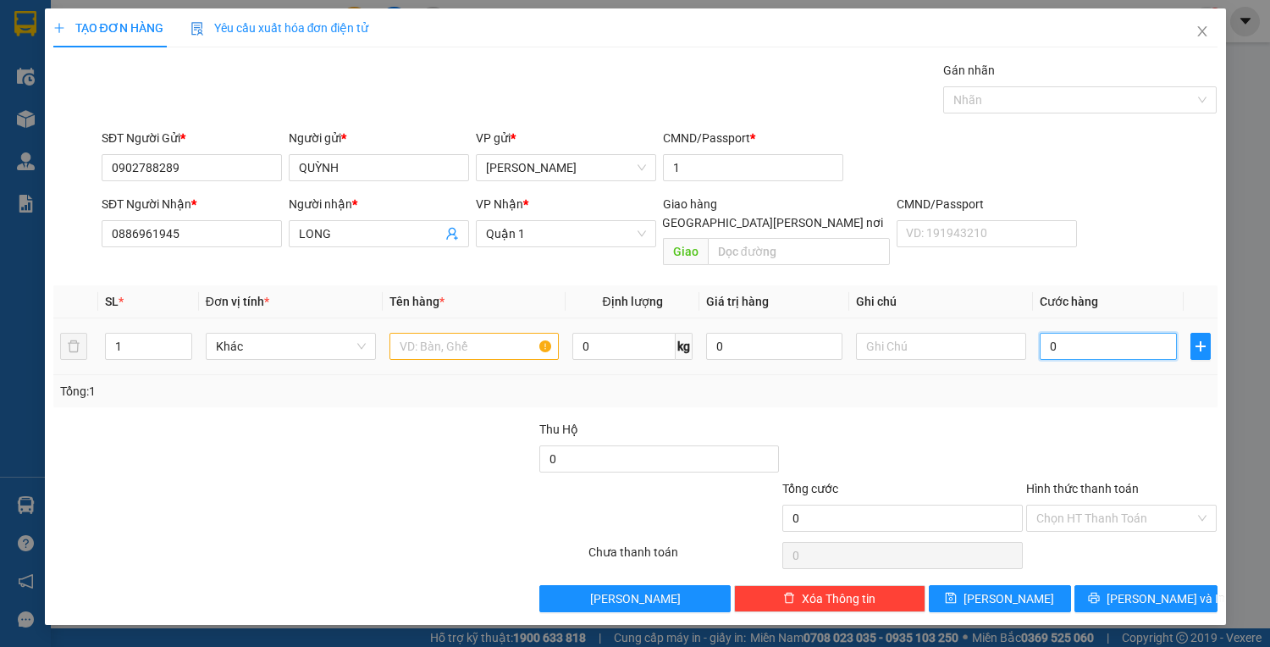
click at [1069, 333] on input "0" at bounding box center [1108, 346] width 136 height 27
drag, startPoint x: 152, startPoint y: 235, endPoint x: 78, endPoint y: 251, distance: 76.1
click at [78, 251] on div "SĐT Người Nhận * 0886961945 0886961945 Người nhận * LONG VP Nhận * Quận 1 Giao …" at bounding box center [636, 234] width 1168 height 78
click at [403, 333] on input "text" at bounding box center [475, 346] width 170 height 27
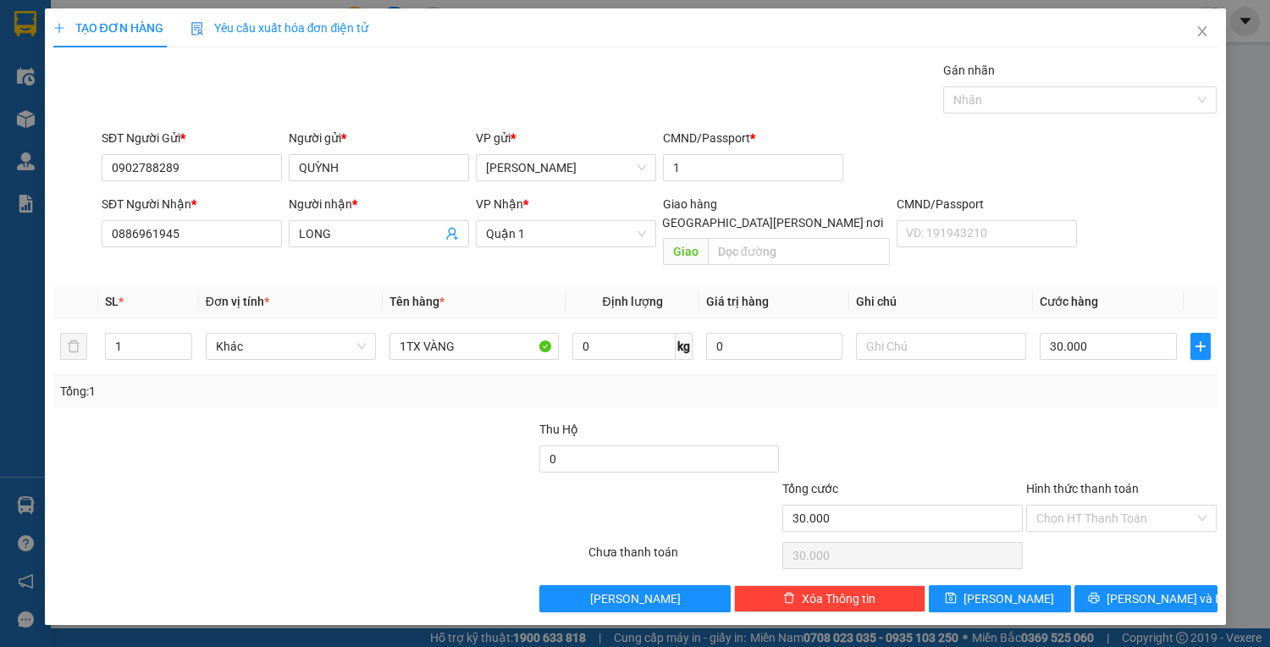
click at [1125, 514] on div "Hình thức thanh toán Chọn HT Thanh Toán" at bounding box center [1121, 508] width 191 height 59
click at [1121, 506] on input "Hình thức thanh toán" at bounding box center [1115, 518] width 159 height 25
click at [1091, 525] on div "Tại văn phòng" at bounding box center [1121, 531] width 171 height 19
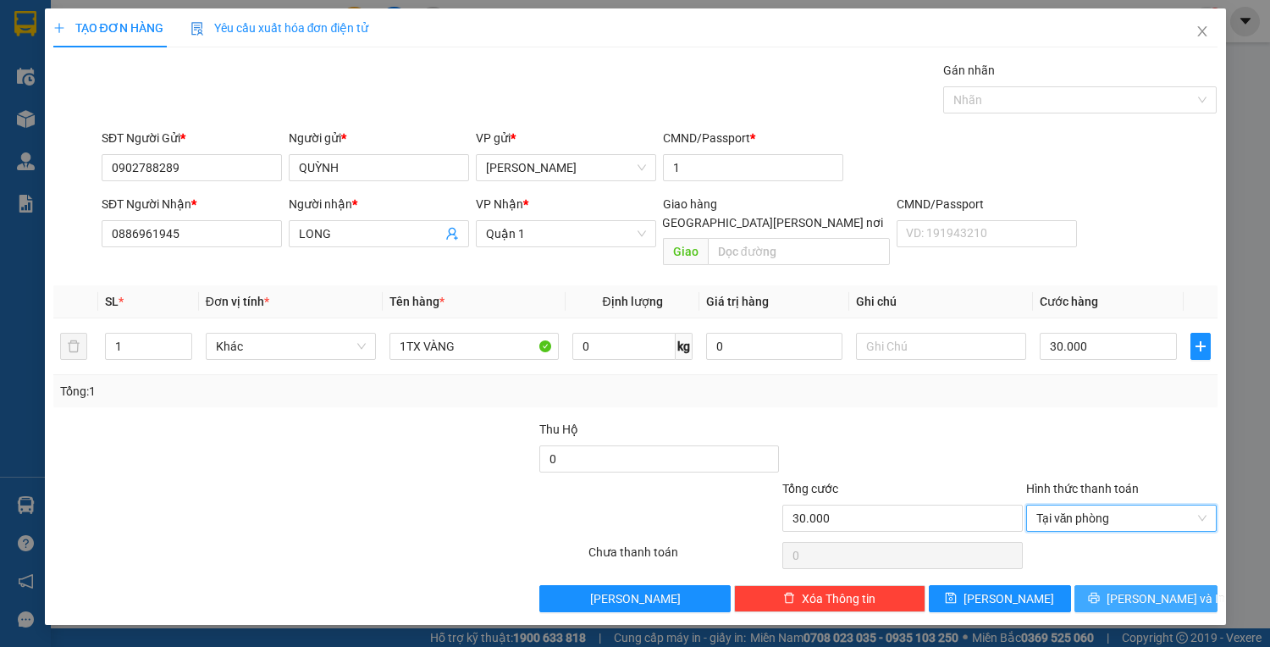
click at [1100, 592] on icon "printer" at bounding box center [1094, 598] width 12 height 12
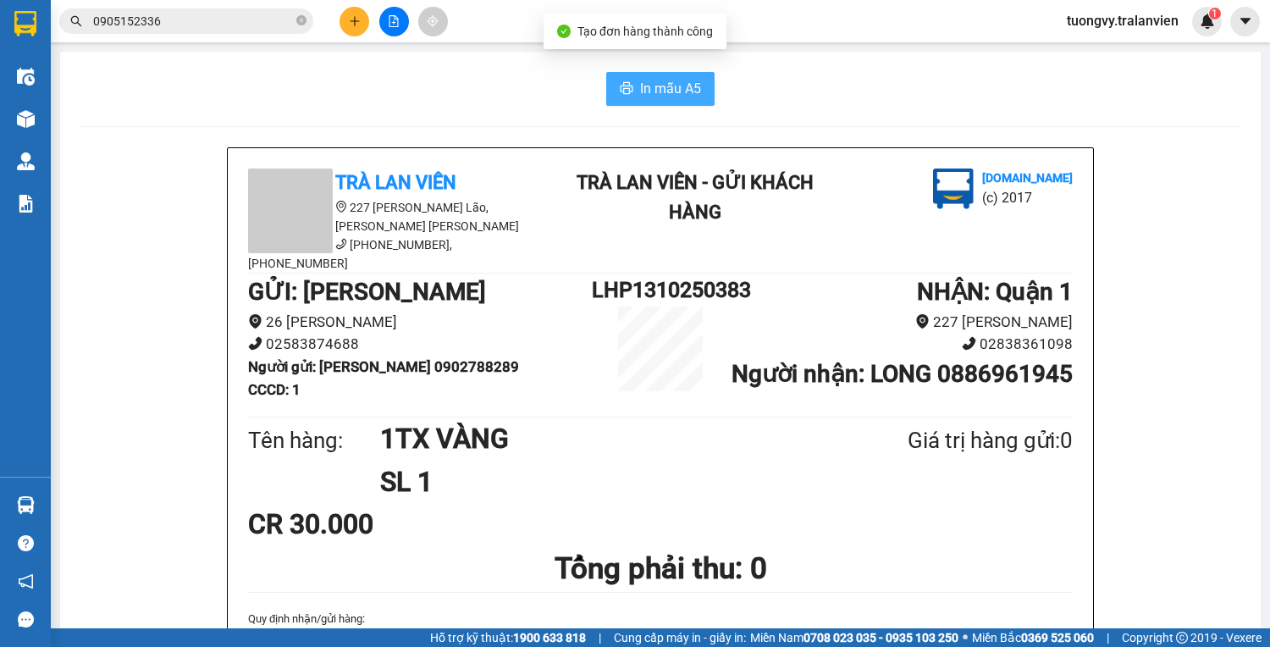
click at [654, 86] on span "In mẫu A5" at bounding box center [670, 88] width 61 height 21
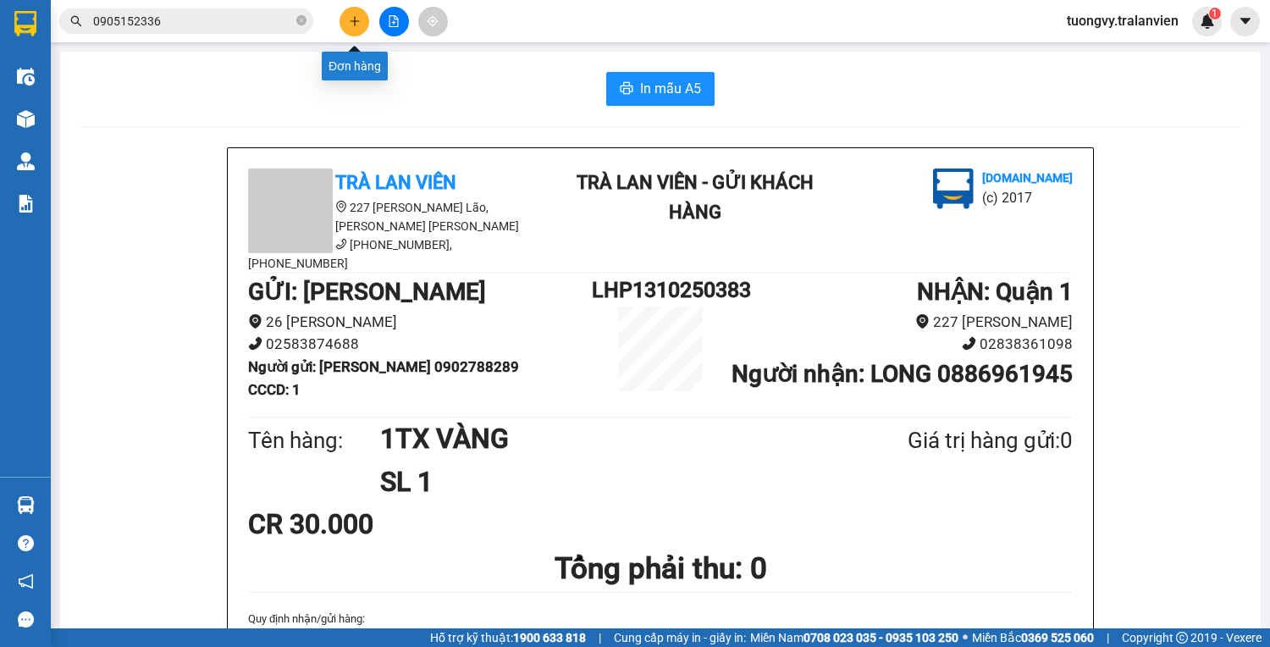
click at [345, 25] on button at bounding box center [355, 22] width 30 height 30
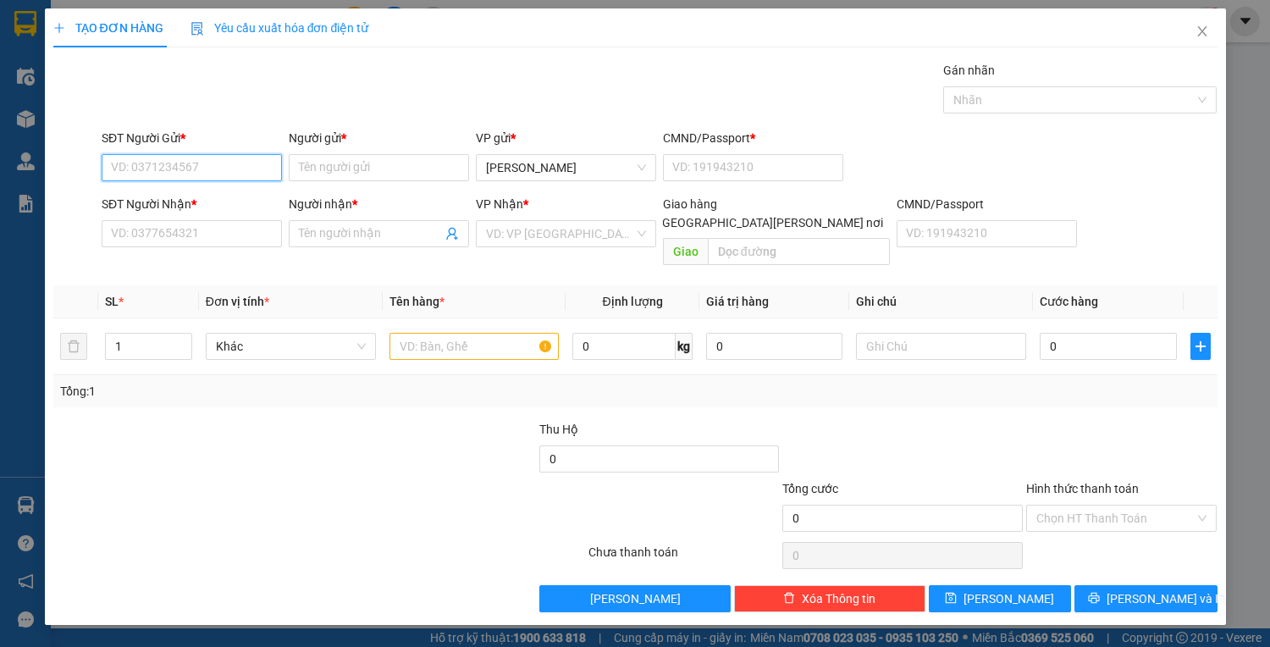
click at [212, 166] on input "SĐT Người Gửi *" at bounding box center [192, 167] width 180 height 27
click at [170, 194] on div "0827264313 - CHUNG" at bounding box center [192, 200] width 160 height 19
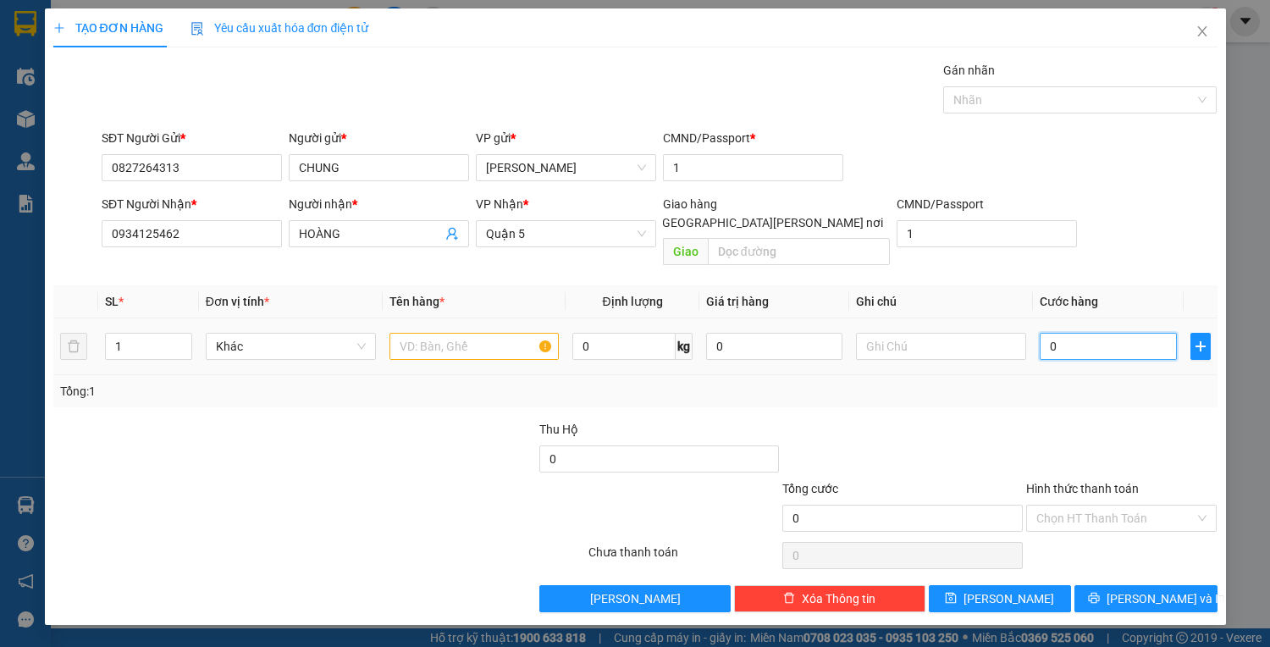
click at [1067, 333] on input "0" at bounding box center [1108, 346] width 136 height 27
click at [404, 333] on input "text" at bounding box center [475, 346] width 170 height 27
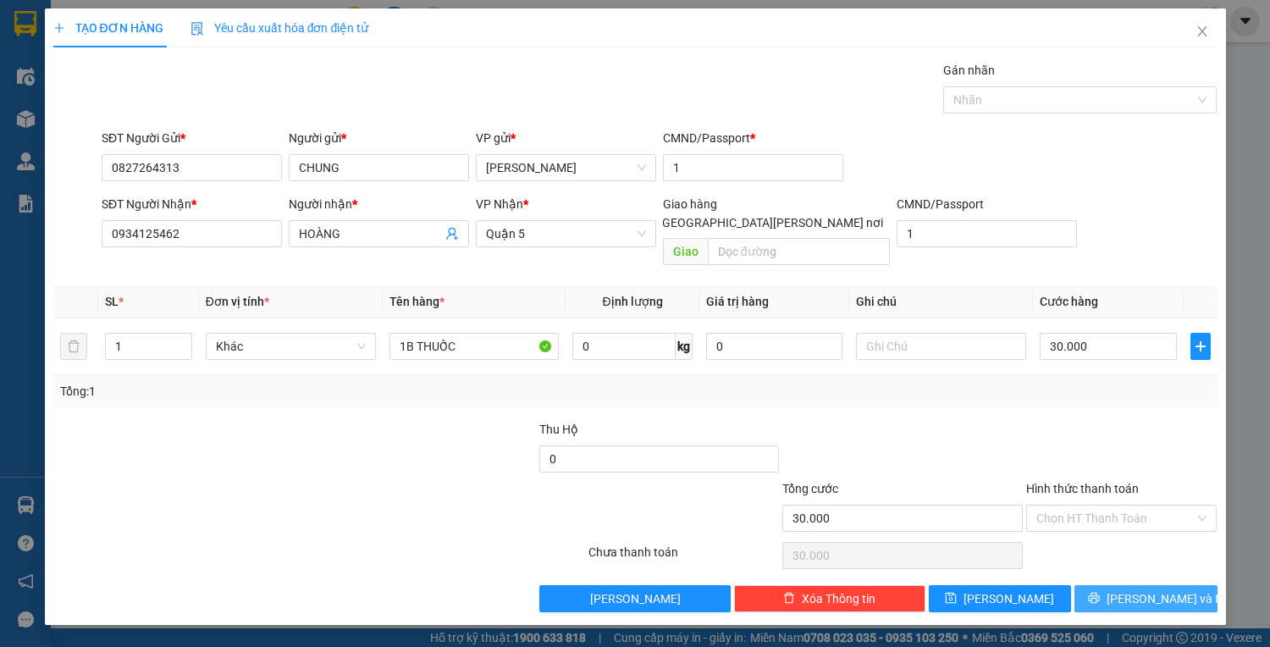
click at [1149, 589] on span "Lưu và In" at bounding box center [1166, 598] width 119 height 19
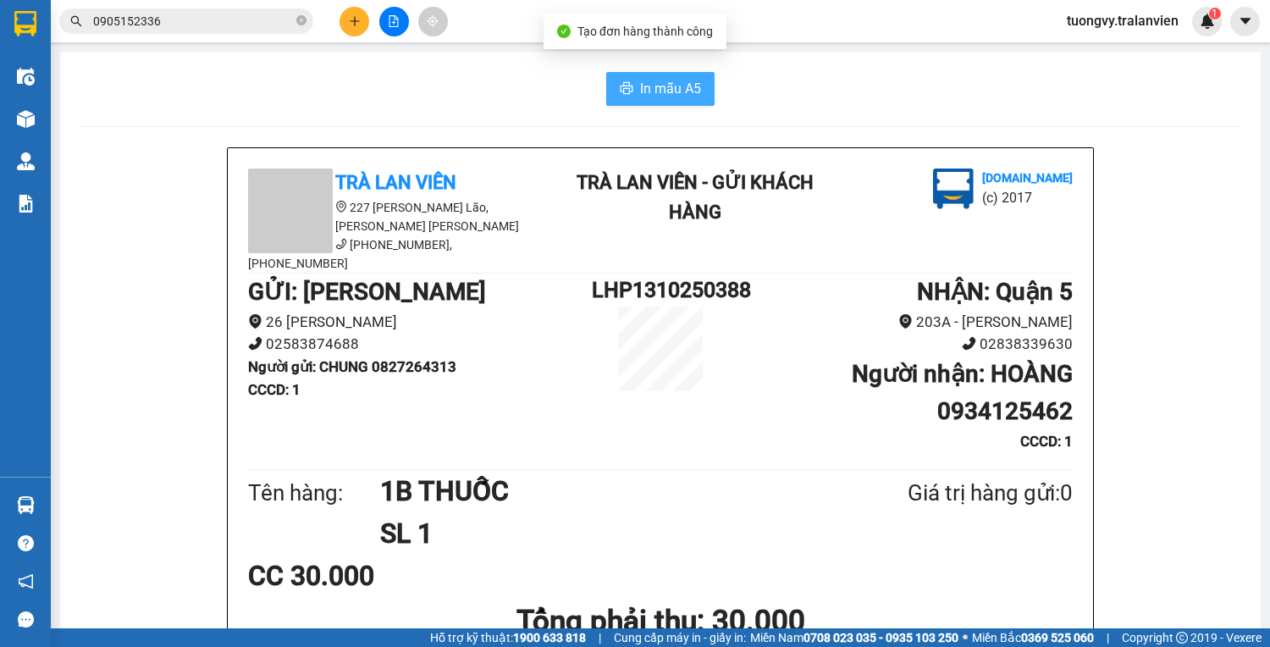
click at [658, 72] on button "In mẫu A5" at bounding box center [660, 89] width 108 height 34
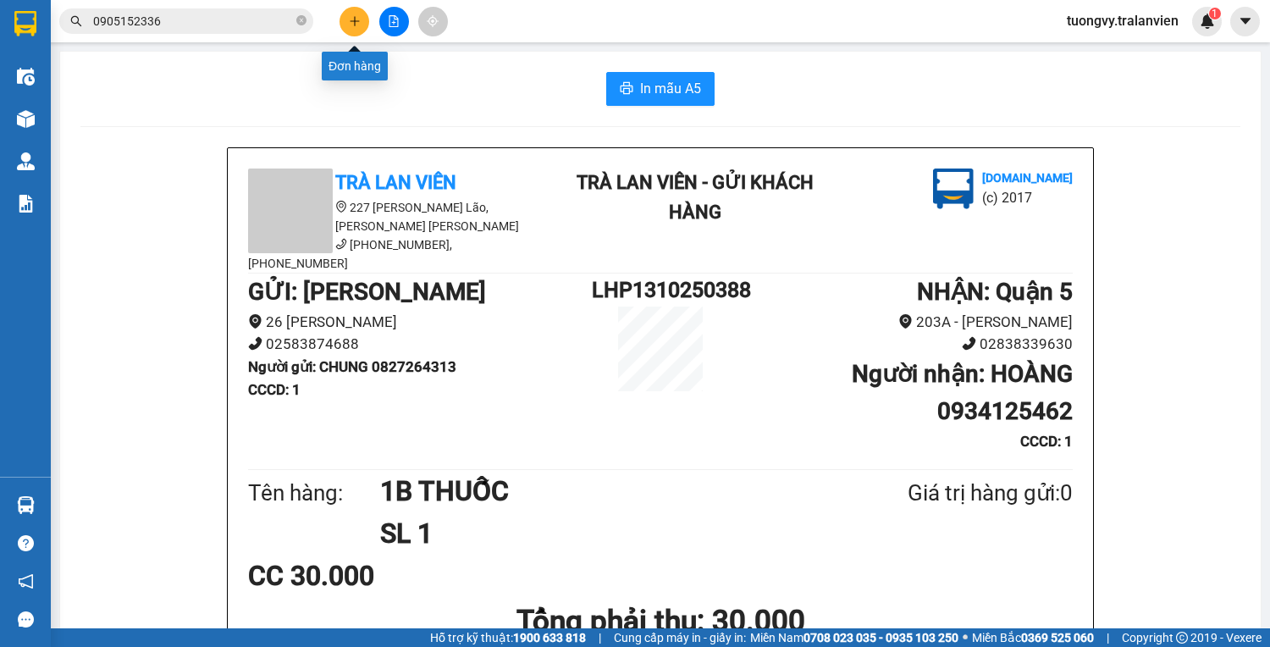
click at [351, 25] on icon "plus" at bounding box center [355, 21] width 12 height 12
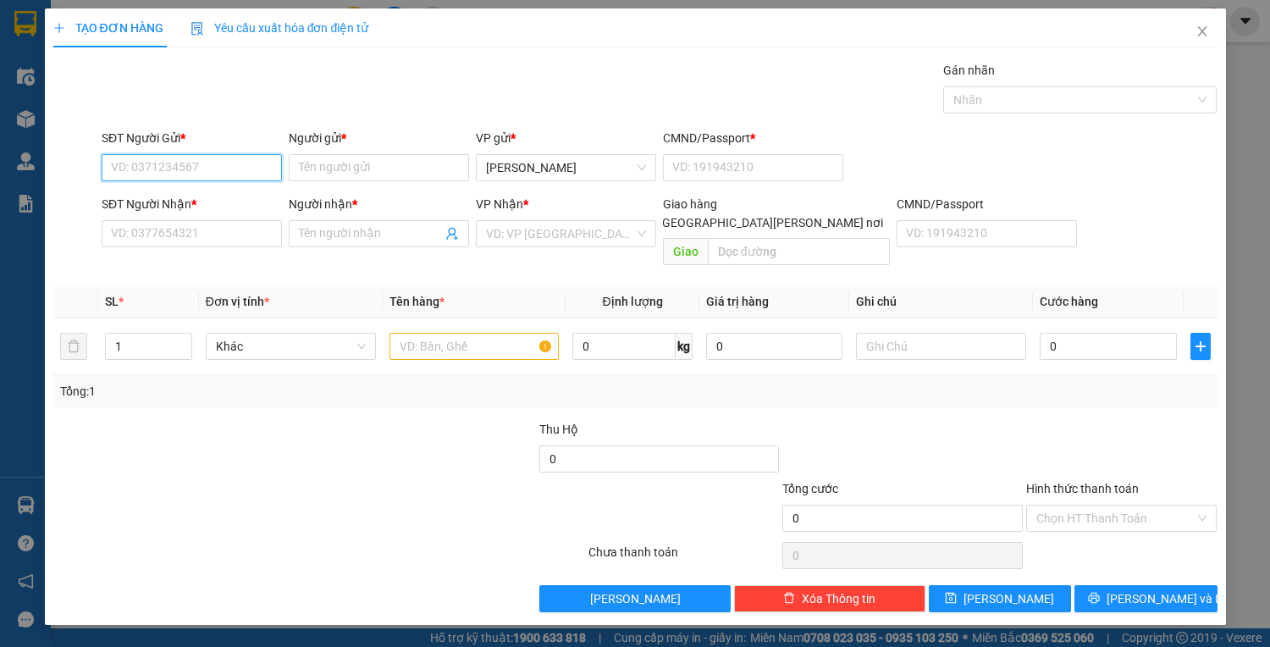
click at [247, 176] on input "SĐT Người Gửi *" at bounding box center [192, 167] width 180 height 27
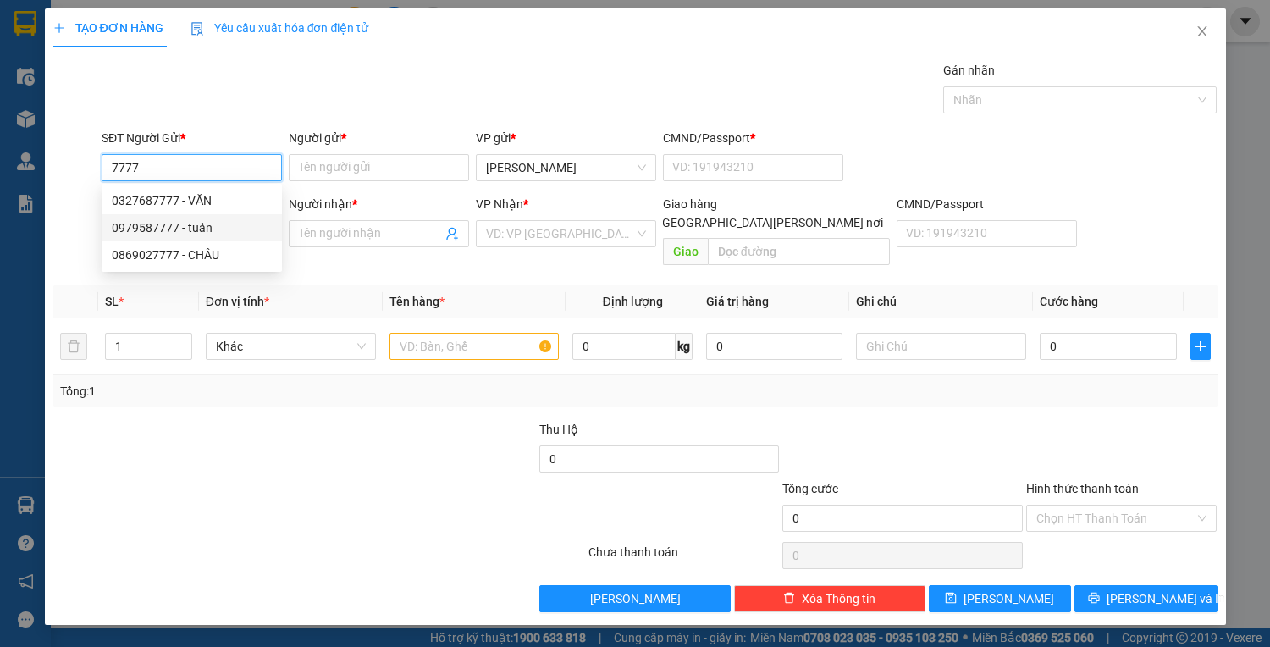
click at [152, 227] on div "0979587777 - tuấn" at bounding box center [192, 227] width 160 height 19
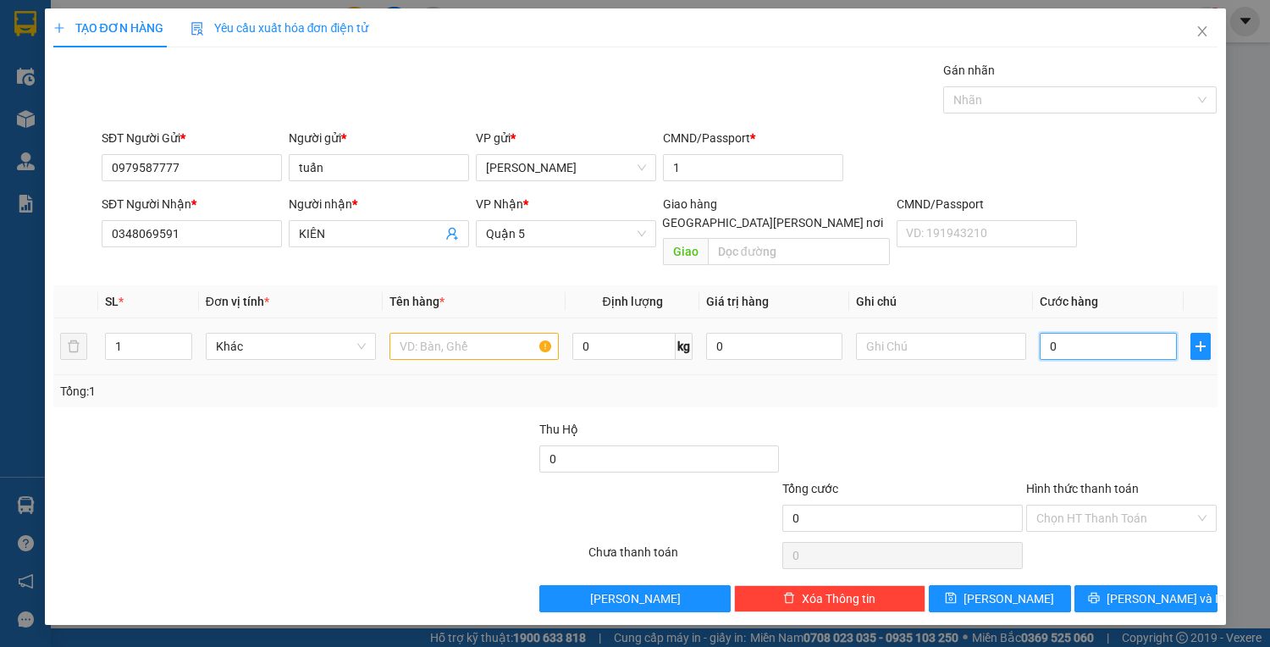
drag, startPoint x: 1103, startPoint y: 325, endPoint x: 1095, endPoint y: 322, distance: 9.1
click at [1102, 333] on input "0" at bounding box center [1108, 346] width 136 height 27
click at [426, 333] on input "text" at bounding box center [475, 346] width 170 height 27
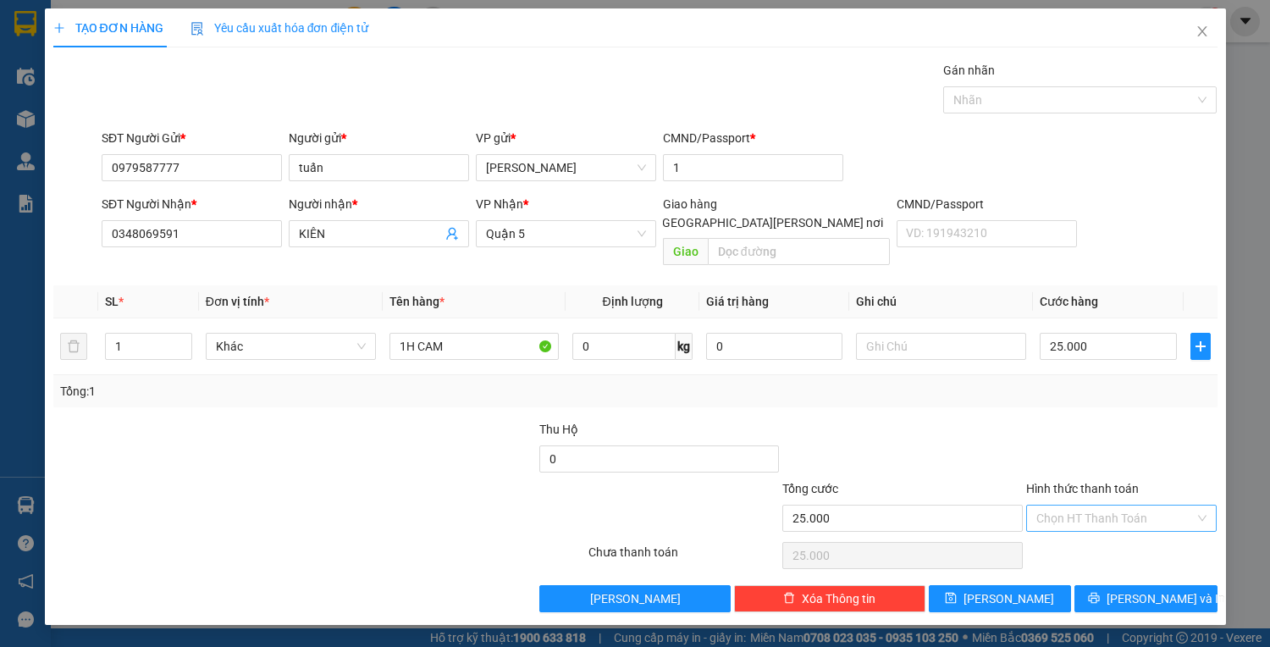
click at [1158, 506] on input "Hình thức thanh toán" at bounding box center [1115, 518] width 159 height 25
click at [1122, 528] on div "Tại văn phòng" at bounding box center [1121, 531] width 171 height 19
click at [1147, 589] on span "Lưu và In" at bounding box center [1166, 598] width 119 height 19
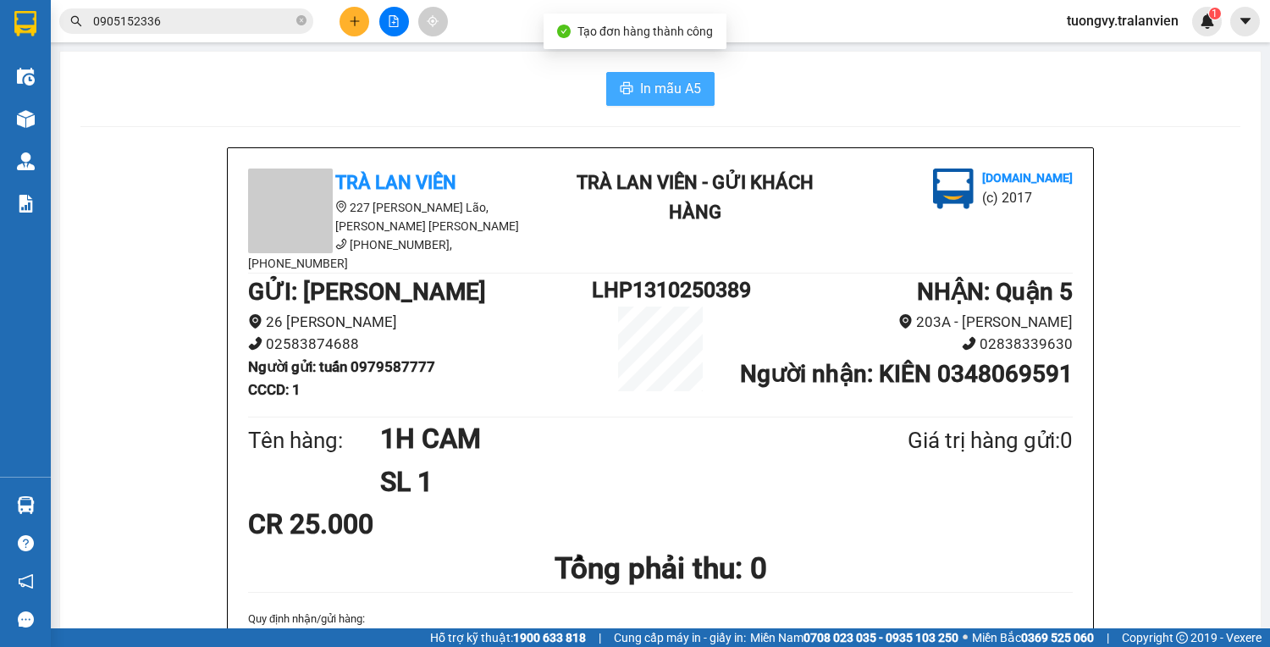
click at [673, 91] on span "In mẫu A5" at bounding box center [670, 88] width 61 height 21
click at [352, 30] on button at bounding box center [355, 22] width 30 height 30
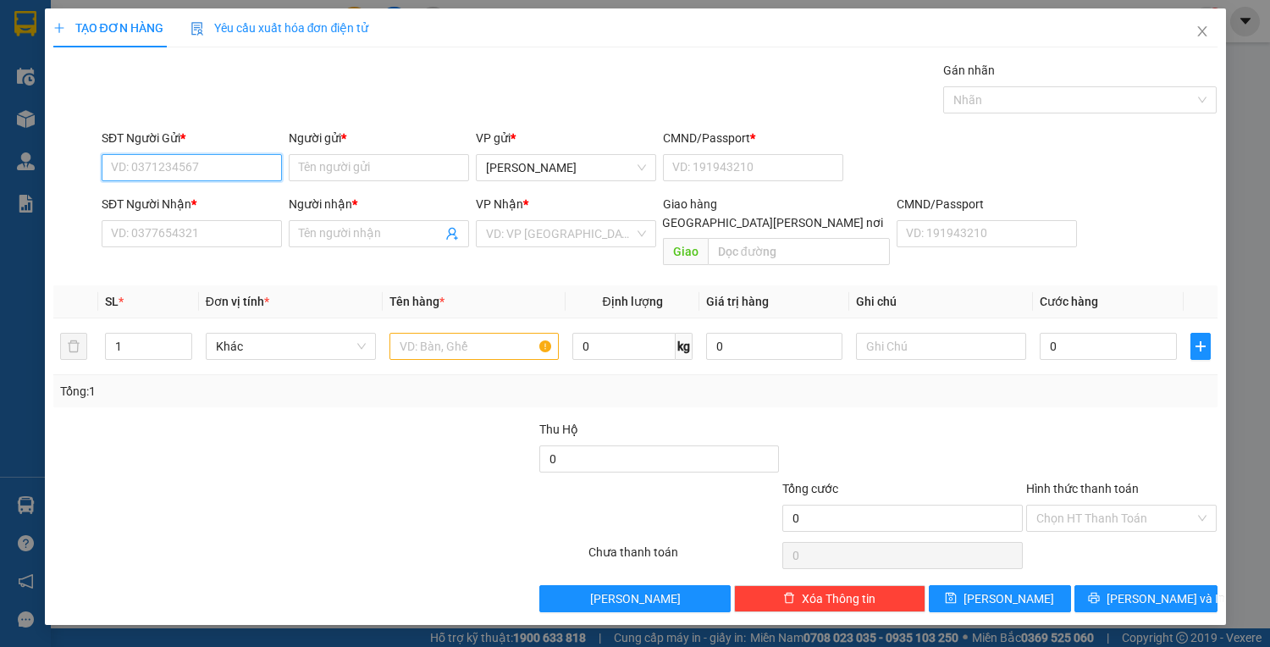
click at [183, 163] on input "SĐT Người Gửi *" at bounding box center [192, 167] width 180 height 27
click at [125, 197] on div "0972962480 - thịnh" at bounding box center [192, 200] width 160 height 19
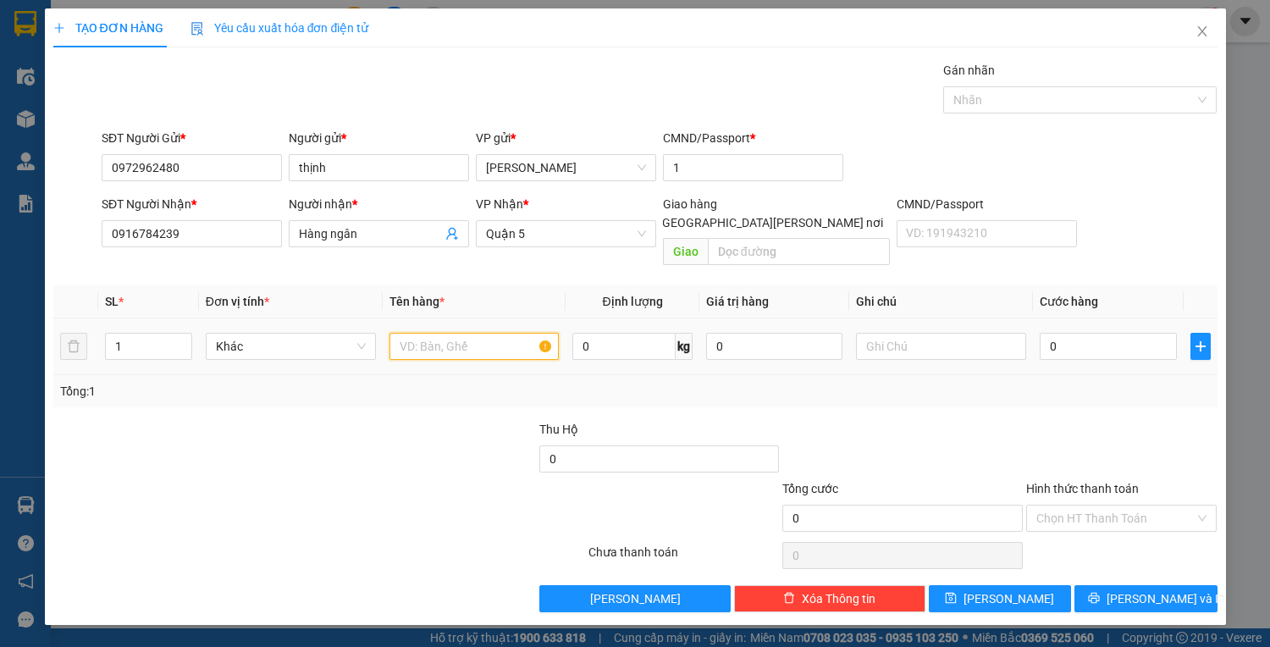
click at [424, 333] on input "text" at bounding box center [475, 346] width 170 height 27
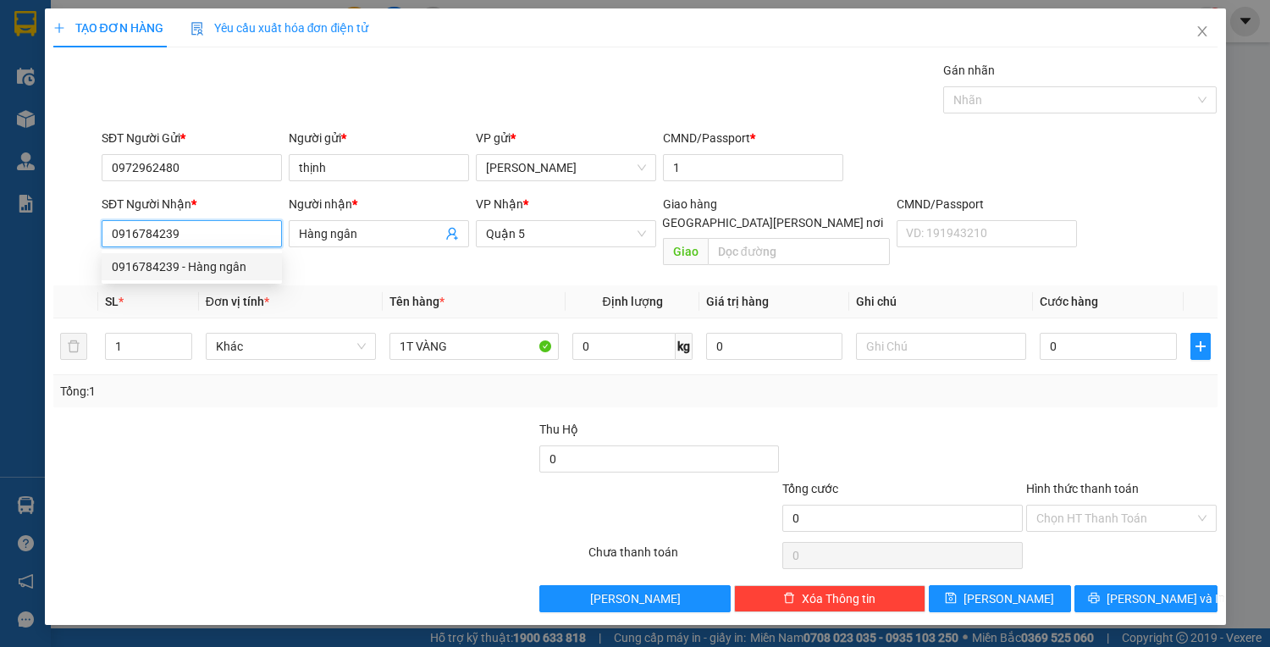
drag, startPoint x: 181, startPoint y: 229, endPoint x: 105, endPoint y: 235, distance: 76.4
click at [105, 235] on input "0916784239" at bounding box center [192, 233] width 180 height 27
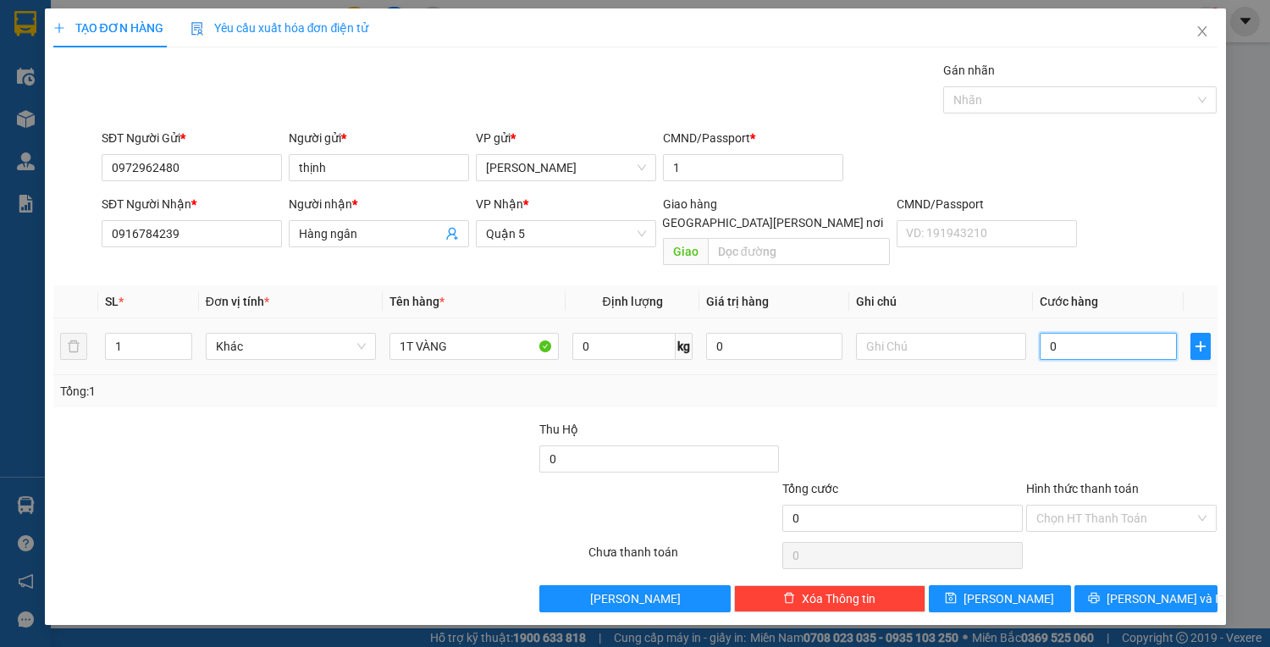
click at [1057, 333] on input "0" at bounding box center [1108, 346] width 136 height 27
click at [1135, 506] on input "Hình thức thanh toán" at bounding box center [1115, 518] width 159 height 25
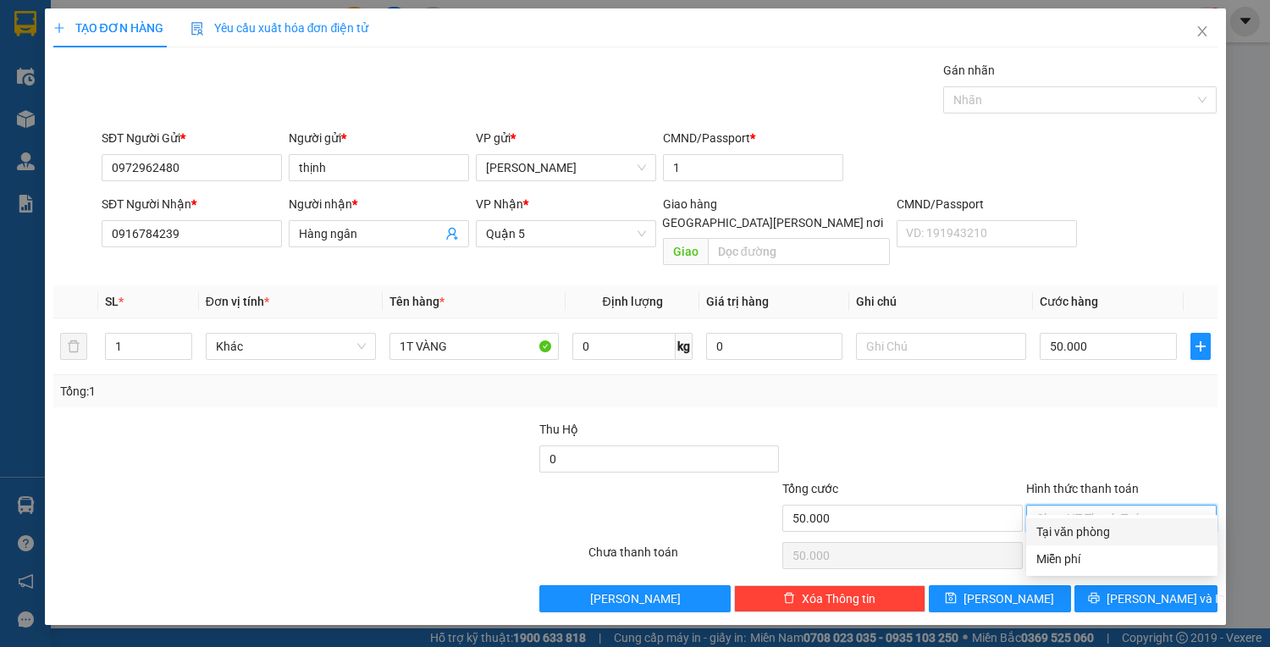
click at [1094, 533] on div "Tại văn phòng" at bounding box center [1121, 531] width 171 height 19
click at [1129, 561] on div "Transit Pickup Surcharge Ids Transit Deliver Surcharge Ids Transit Deliver Surc…" at bounding box center [635, 336] width 1164 height 551
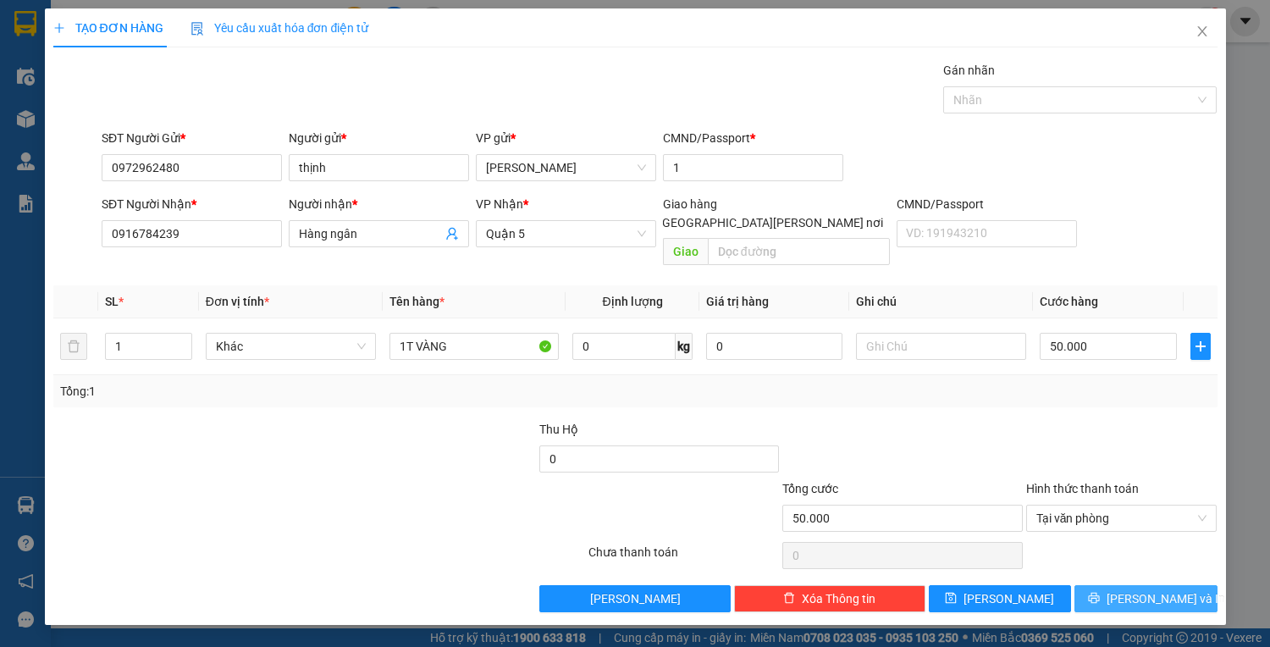
drag, startPoint x: 1148, startPoint y: 562, endPoint x: 1148, endPoint y: 575, distance: 12.7
click at [1148, 570] on div "Transit Pickup Surcharge Ids Transit Deliver Surcharge Ids Transit Deliver Surc…" at bounding box center [635, 336] width 1164 height 551
click at [1149, 589] on span "Lưu và In" at bounding box center [1166, 598] width 119 height 19
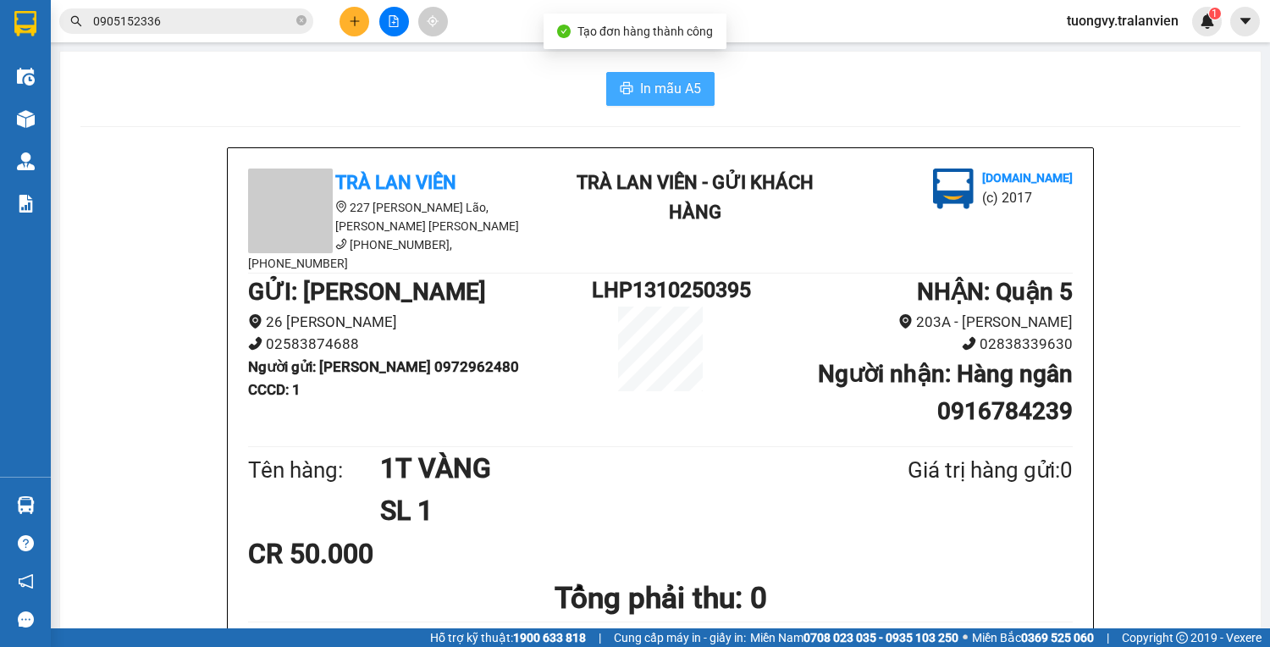
click at [666, 90] on span "In mẫu A5" at bounding box center [670, 88] width 61 height 21
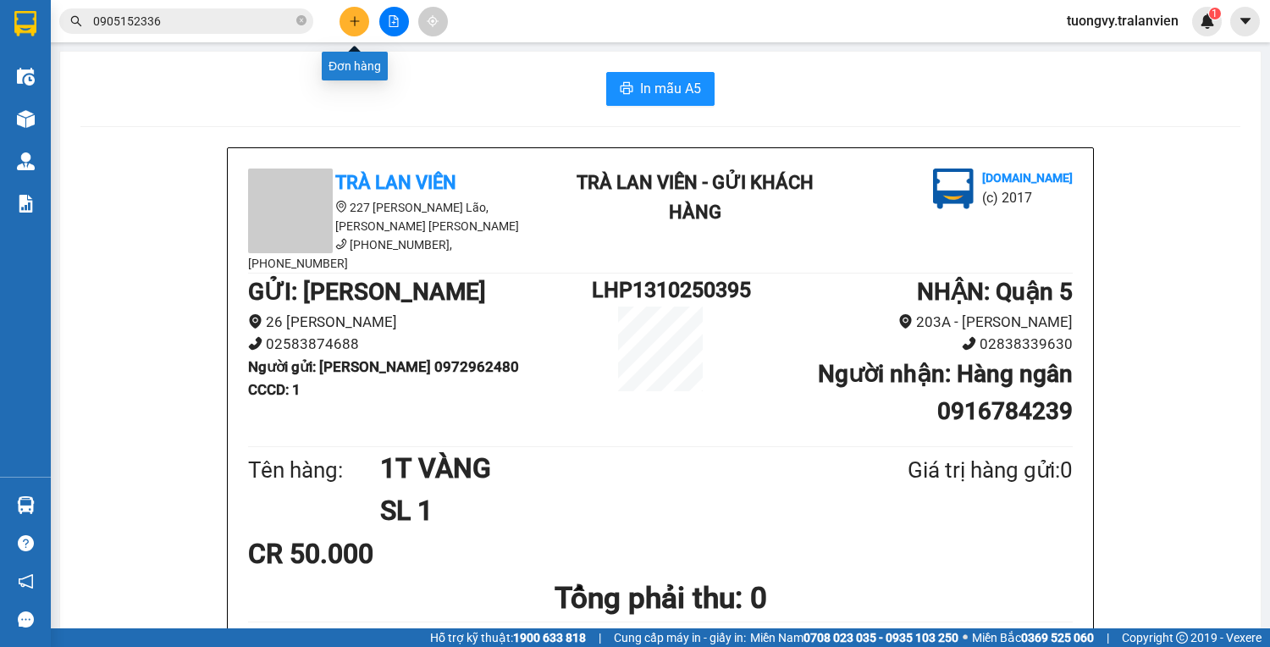
click at [353, 10] on button at bounding box center [355, 22] width 30 height 30
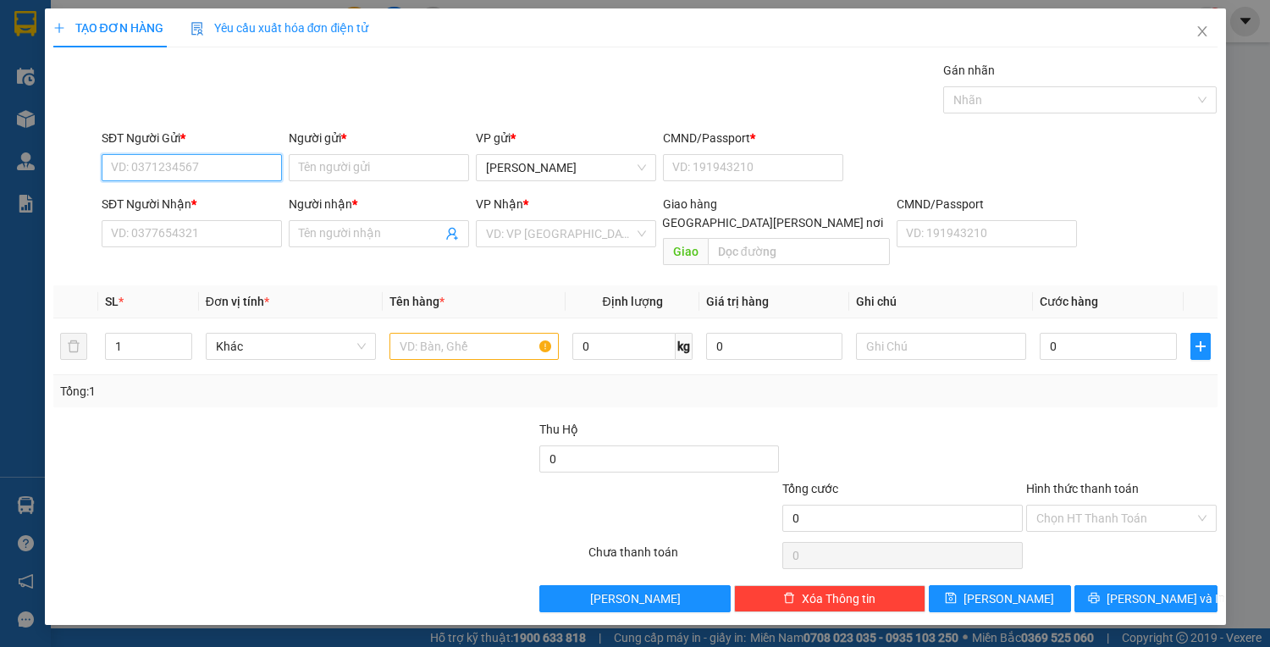
click at [226, 172] on input "SĐT Người Gửi *" at bounding box center [192, 167] width 180 height 27
click at [189, 163] on input "SĐT Người Gửi *" at bounding box center [192, 167] width 180 height 27
drag, startPoint x: 152, startPoint y: 162, endPoint x: 92, endPoint y: 184, distance: 64.0
click at [92, 184] on div "SĐT Người Gửi * 4239 4239 Người gửi * Tên người gửi VP gửi * Lê Hồng Phong CMND…" at bounding box center [636, 158] width 1168 height 59
click at [199, 240] on input "SĐT Người Nhận *" at bounding box center [192, 233] width 180 height 27
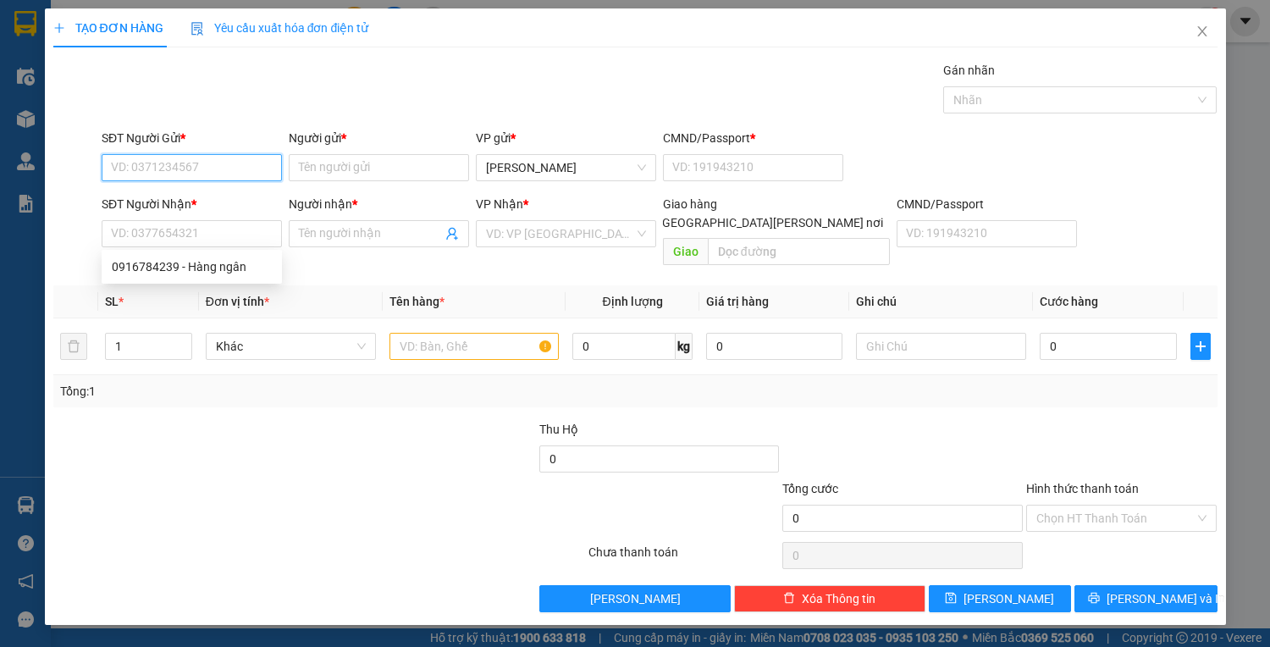
click at [183, 172] on input "SĐT Người Gửi *" at bounding box center [192, 167] width 180 height 27
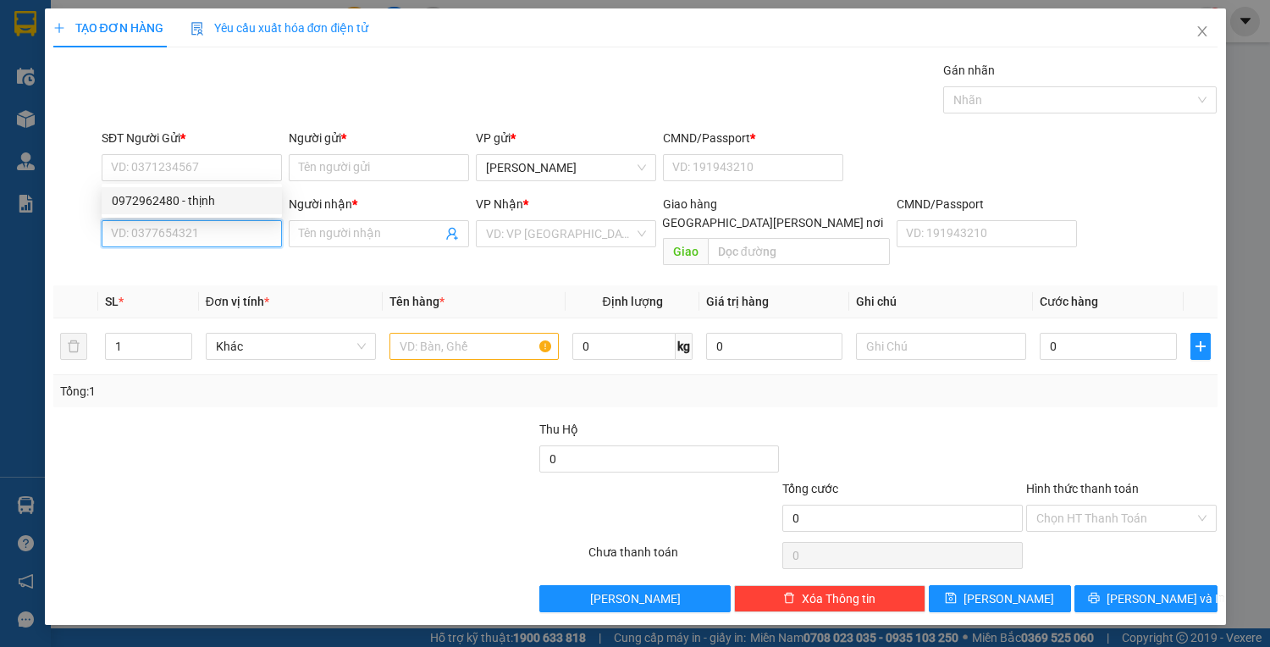
click at [175, 237] on input "SĐT Người Nhận *" at bounding box center [192, 233] width 180 height 27
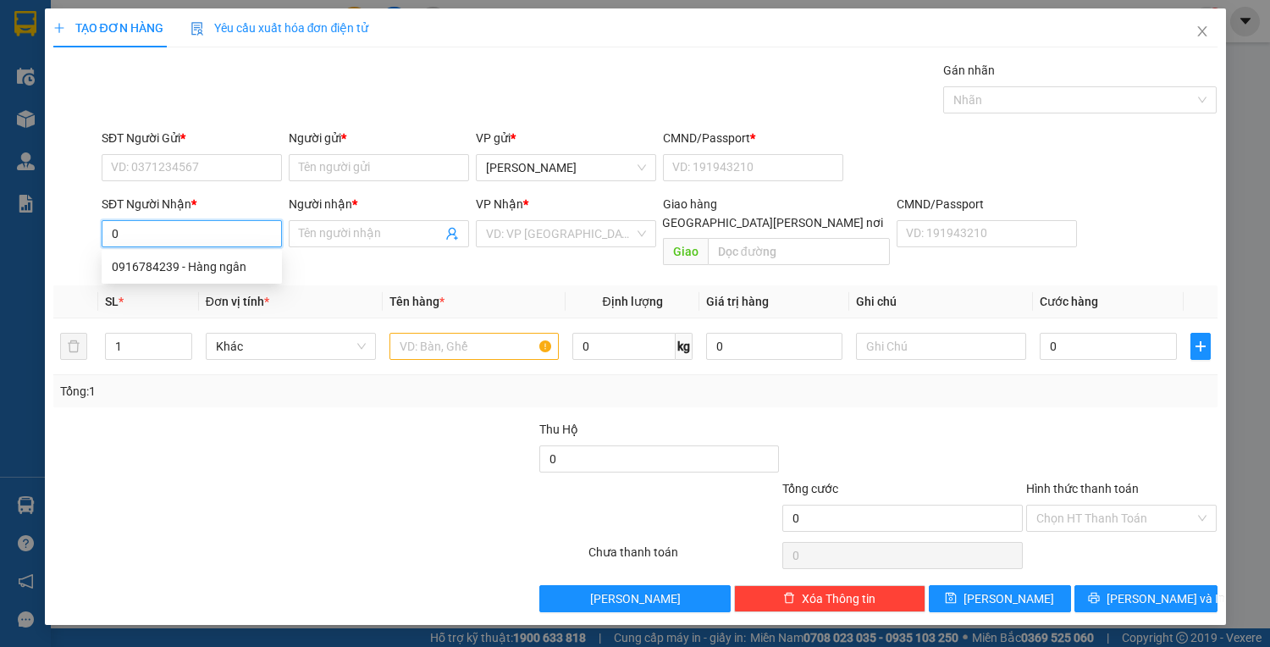
click at [189, 220] on input "0" at bounding box center [192, 233] width 180 height 27
click at [215, 163] on input "SĐT Người Gửi *" at bounding box center [192, 167] width 180 height 27
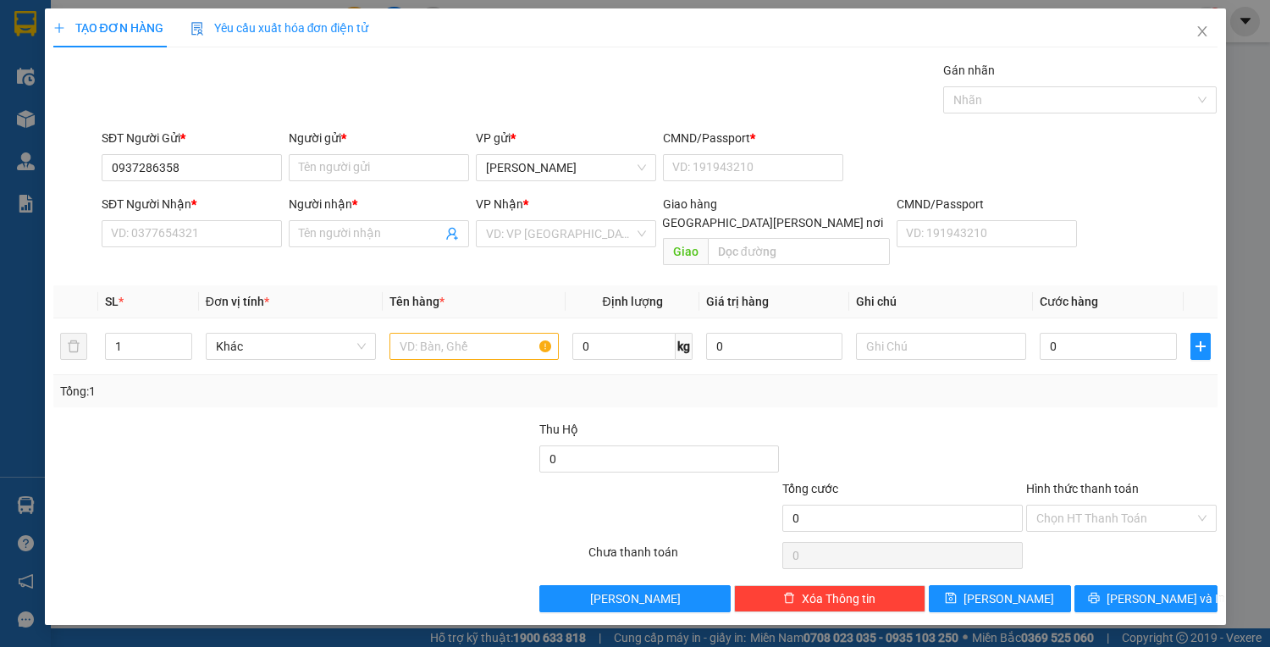
click at [369, 180] on div "Người gửi * Tên người gửi" at bounding box center [379, 158] width 180 height 59
click at [366, 172] on input "Người gửi *" at bounding box center [379, 167] width 180 height 27
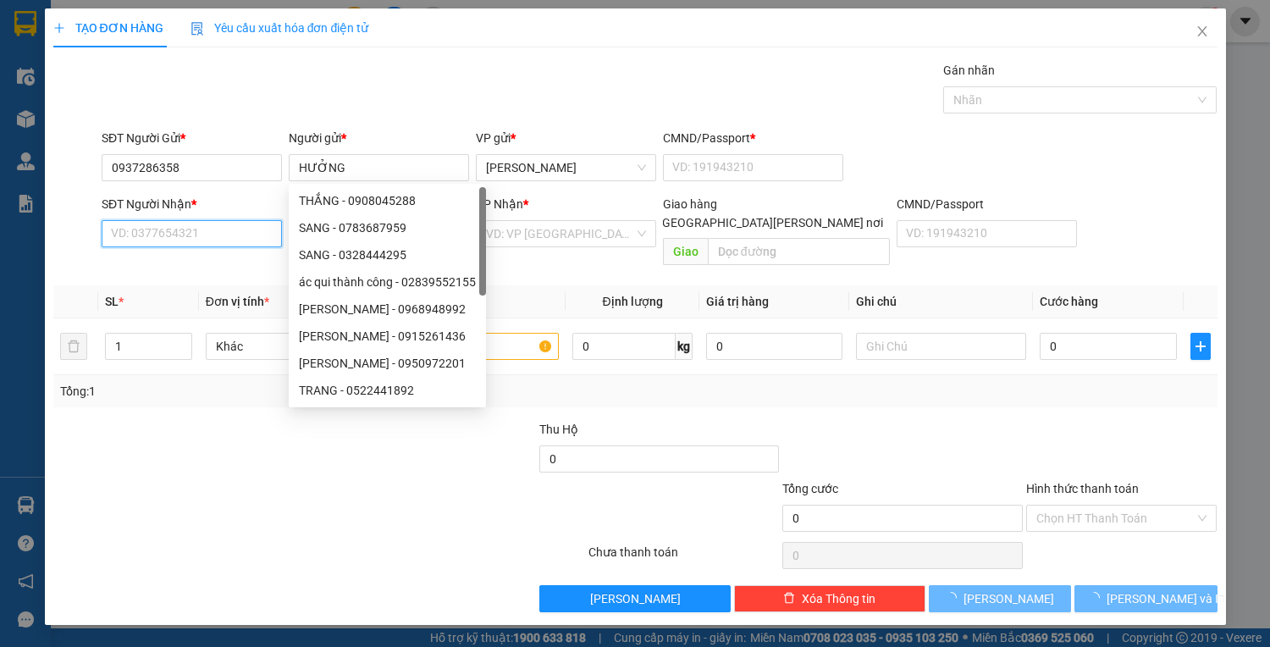
click at [123, 234] on input "SĐT Người Nhận *" at bounding box center [192, 233] width 180 height 27
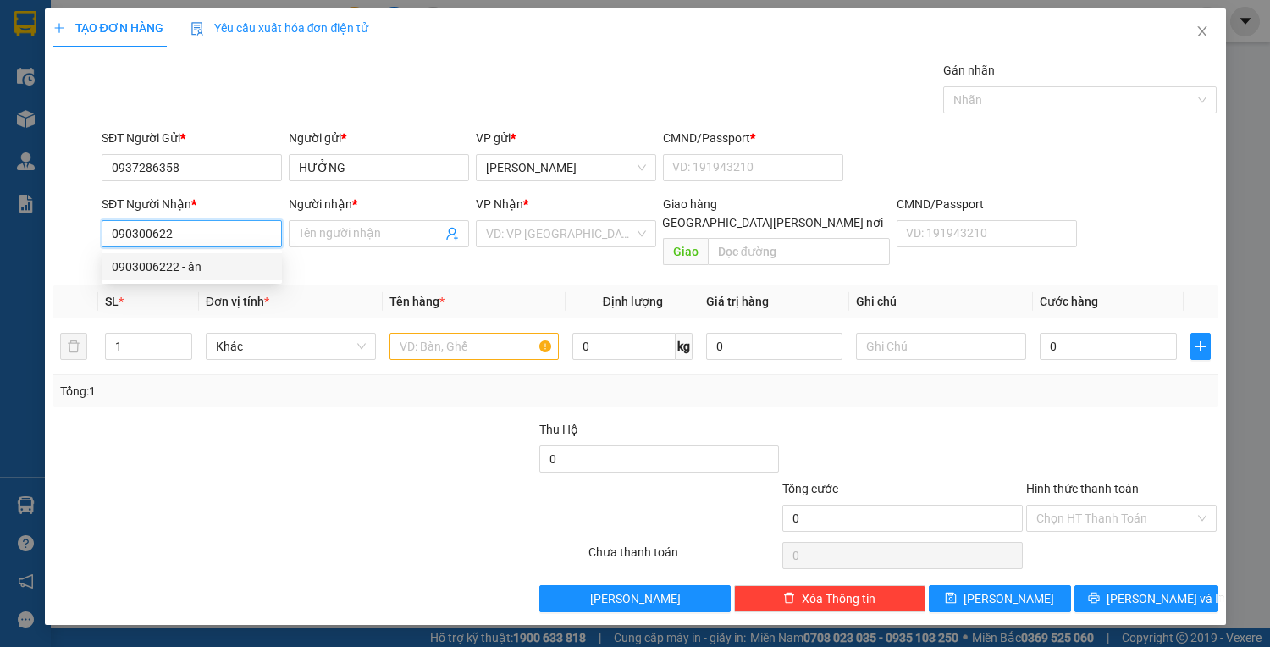
click at [135, 272] on div "0903006222 - ân" at bounding box center [192, 266] width 160 height 19
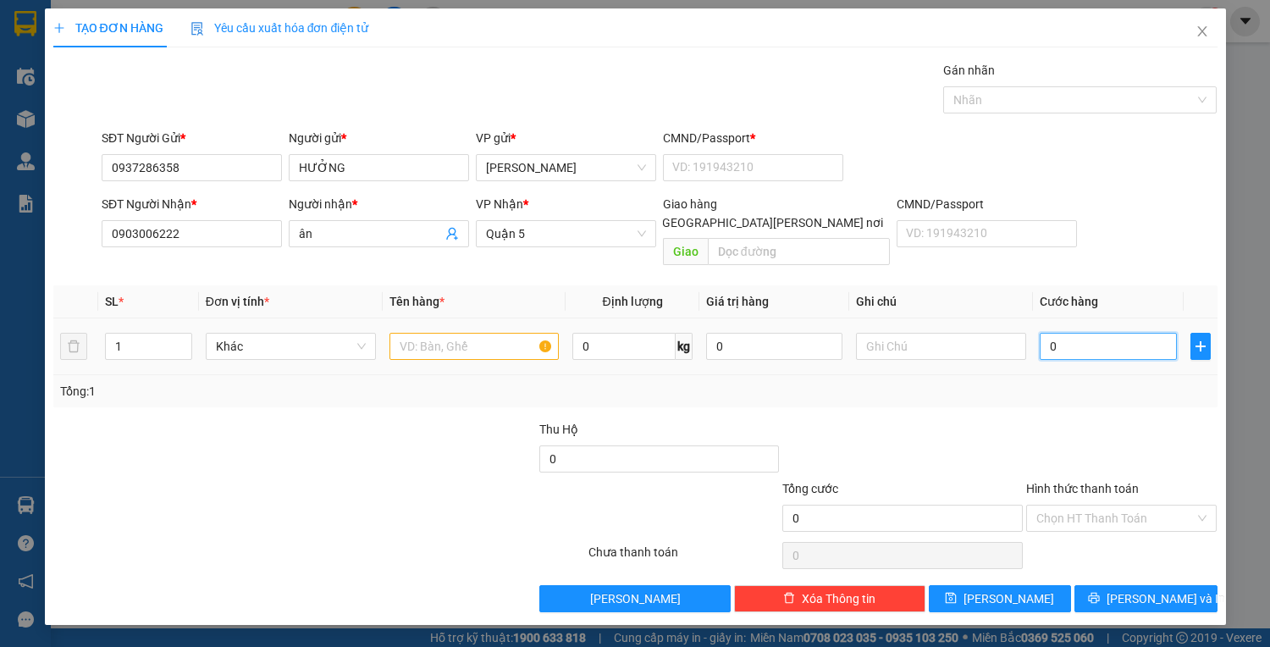
click at [1058, 333] on input "0" at bounding box center [1108, 346] width 136 height 27
click at [455, 333] on input "text" at bounding box center [475, 346] width 170 height 27
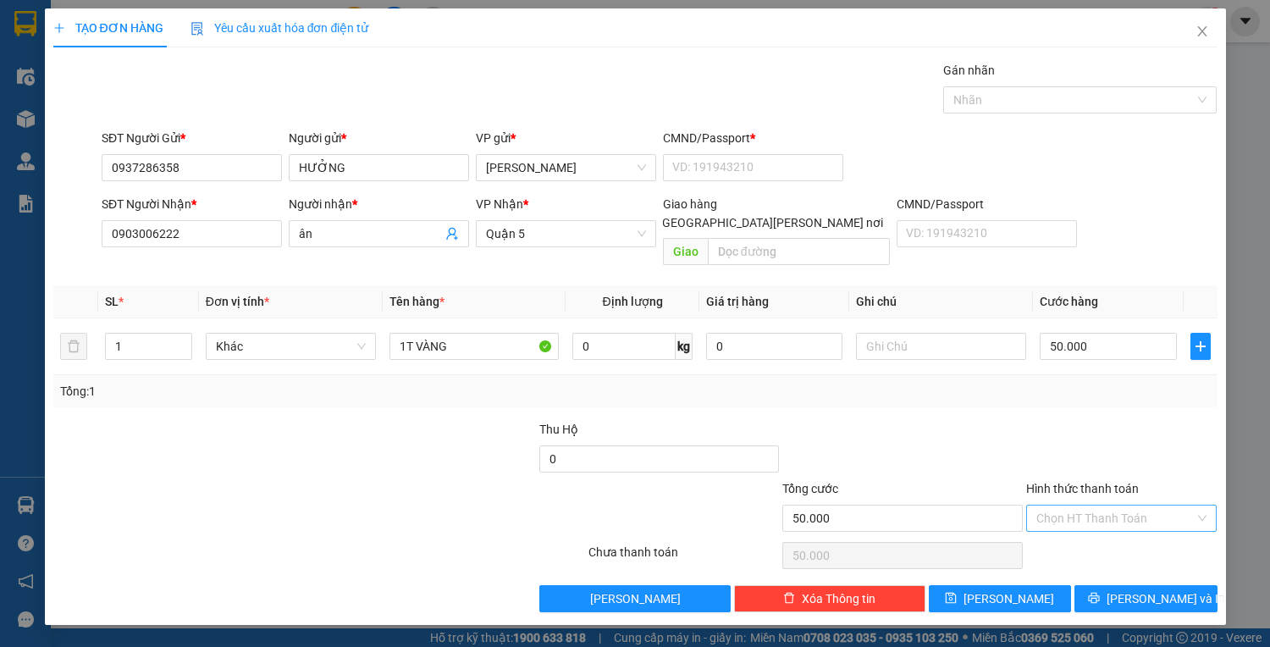
click at [1130, 506] on input "Hình thức thanh toán" at bounding box center [1115, 518] width 159 height 25
click at [1107, 536] on div "Tại văn phòng" at bounding box center [1121, 531] width 171 height 19
click at [1151, 589] on span "Lưu và In" at bounding box center [1166, 598] width 119 height 19
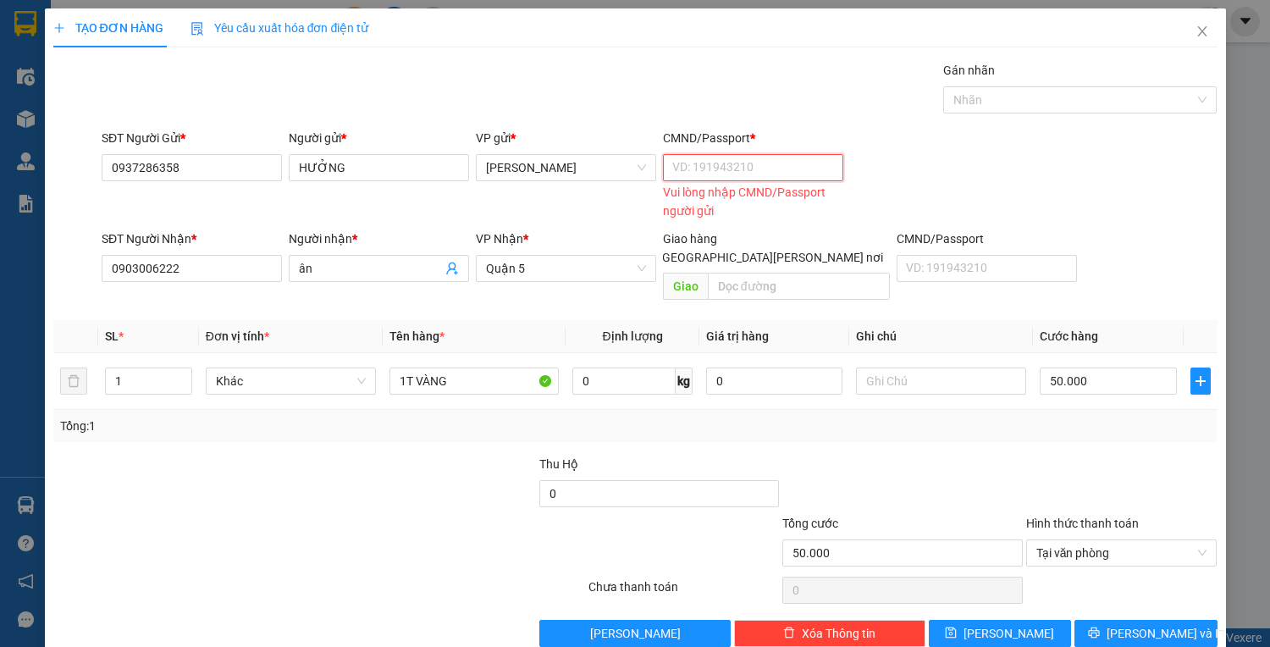
click at [754, 154] on input "CMND/Passport *" at bounding box center [753, 167] width 180 height 27
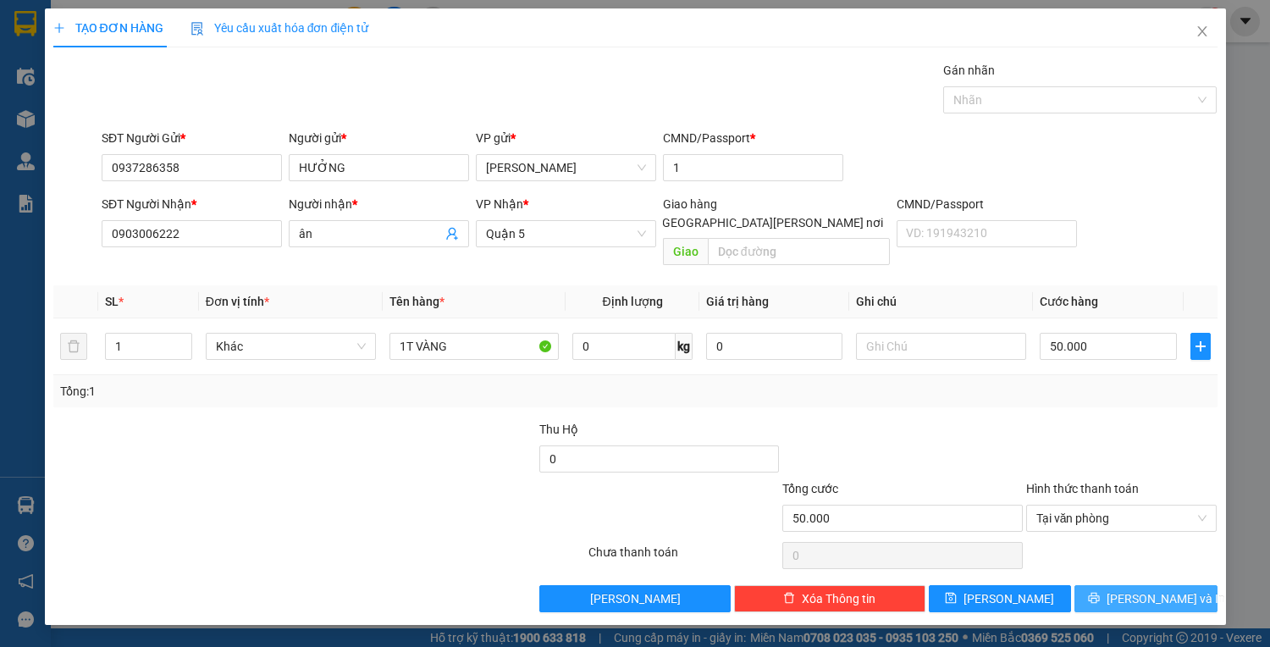
click at [1157, 589] on span "Lưu và In" at bounding box center [1166, 598] width 119 height 19
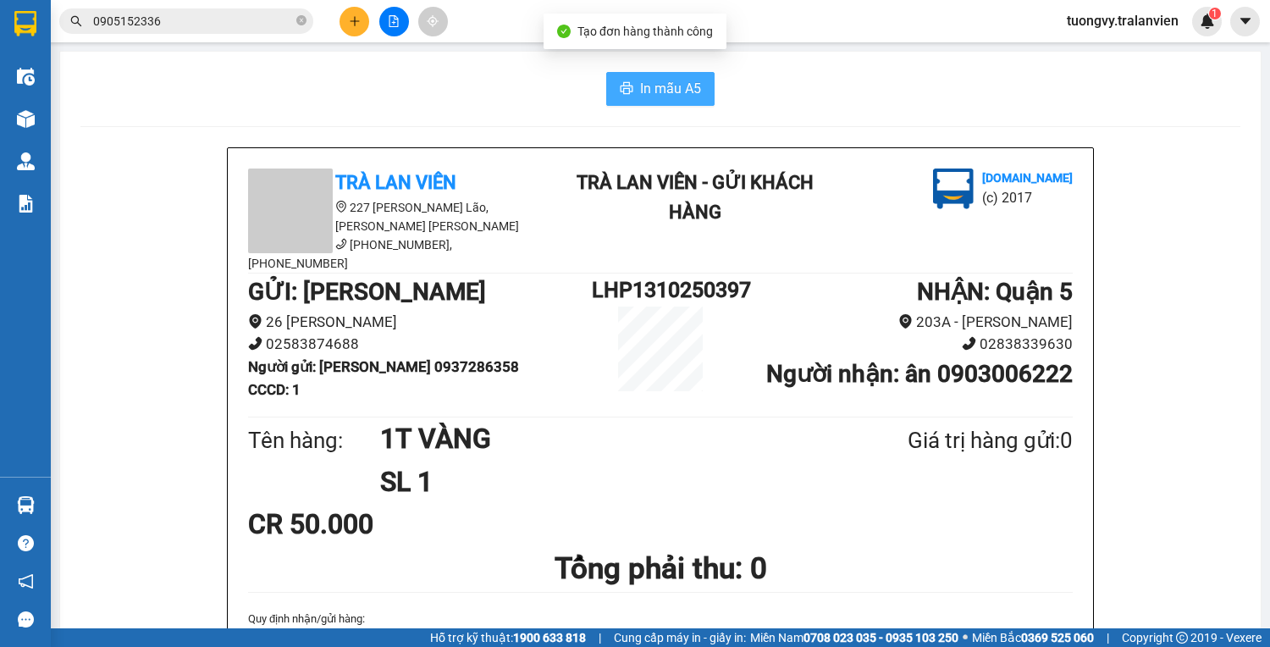
click at [651, 88] on span "In mẫu A5" at bounding box center [670, 88] width 61 height 21
click at [579, 346] on div "GỬI : Lê Hồng Phong 26 Lê Hồng Phong 02583874688 Người gửi : HƯỞNG 0937286358 C…" at bounding box center [660, 344] width 825 height 140
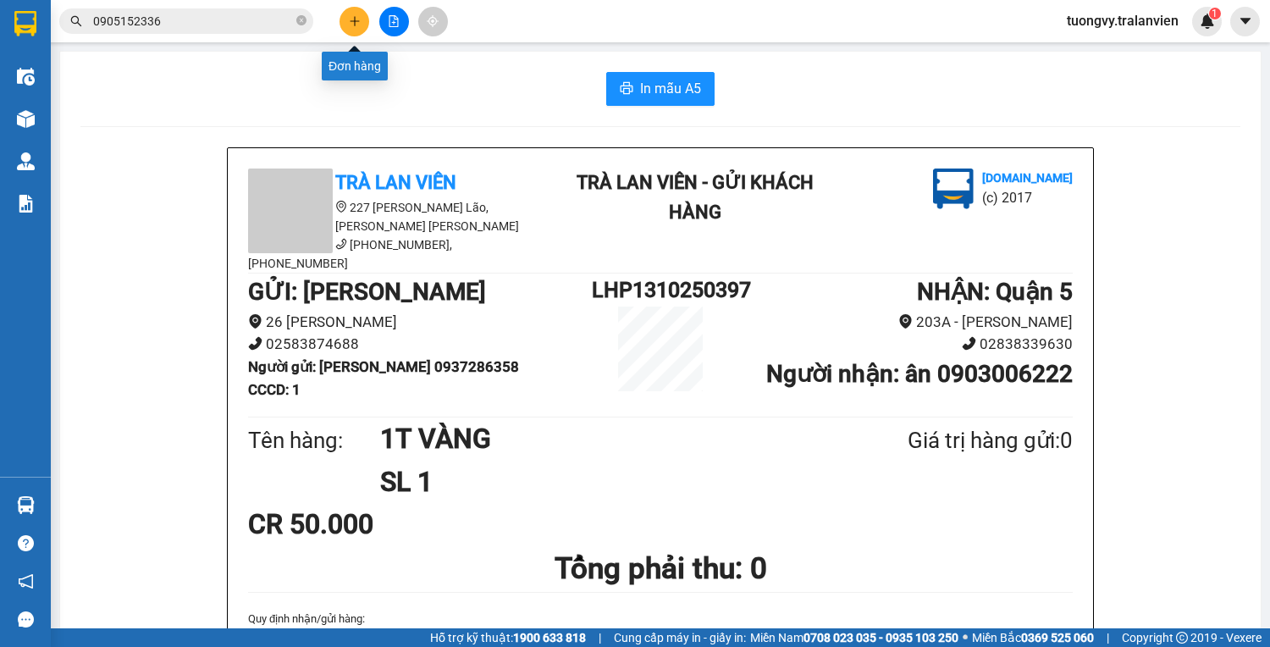
click at [352, 34] on button at bounding box center [355, 22] width 30 height 30
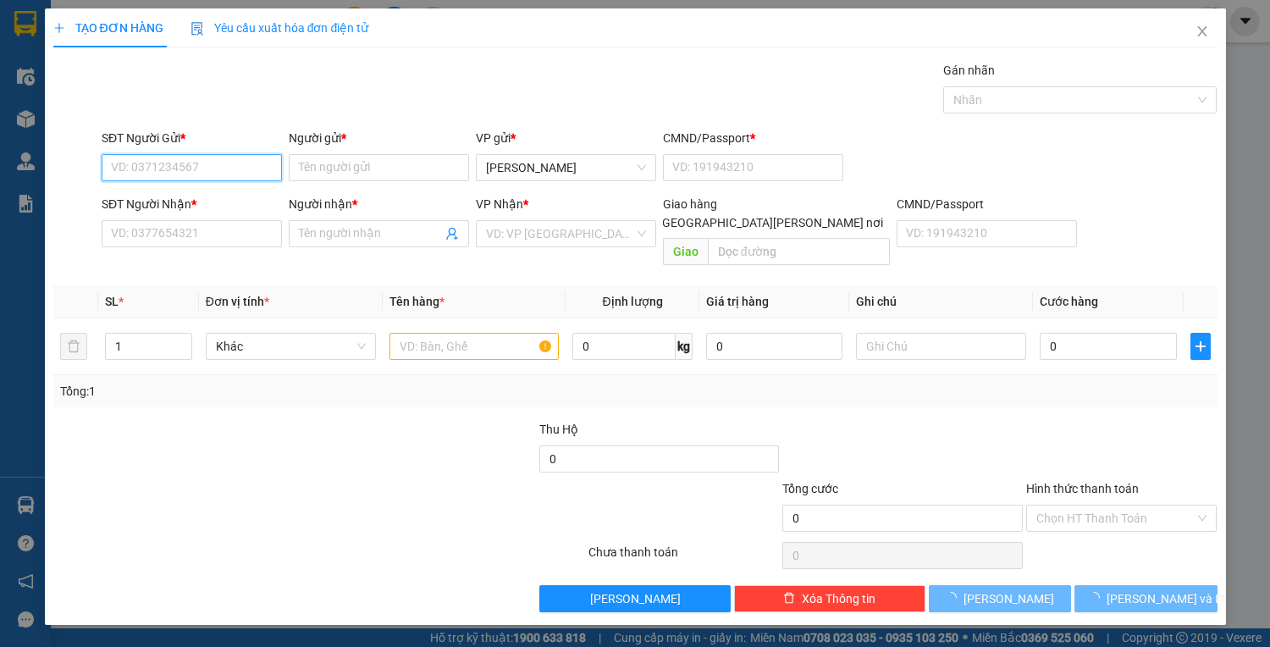
click at [225, 169] on input "SĐT Người Gửi *" at bounding box center [192, 167] width 180 height 27
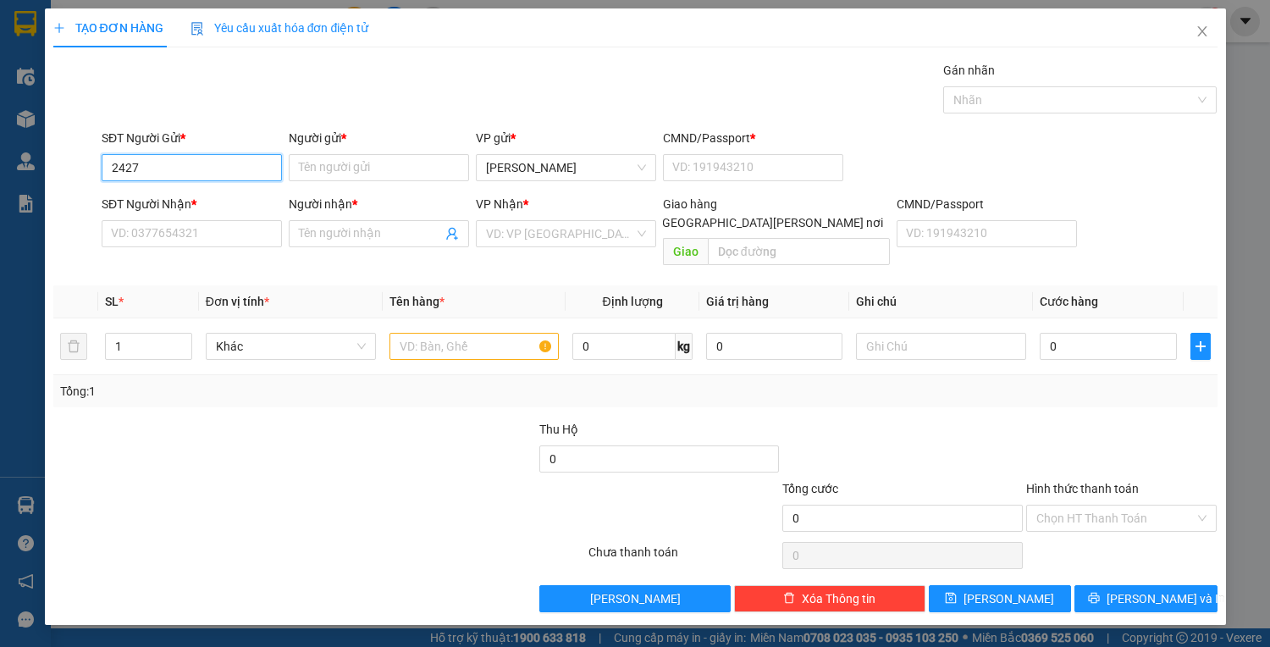
drag, startPoint x: 165, startPoint y: 172, endPoint x: 49, endPoint y: 186, distance: 116.9
click at [49, 186] on div "TẠO ĐƠN HÀNG Yêu cầu xuất hóa đơn điện tử Transit Pickup Surcharge Ids Transit …" at bounding box center [635, 316] width 1181 height 616
click at [183, 225] on input "SĐT Người Nhận *" at bounding box center [192, 233] width 180 height 27
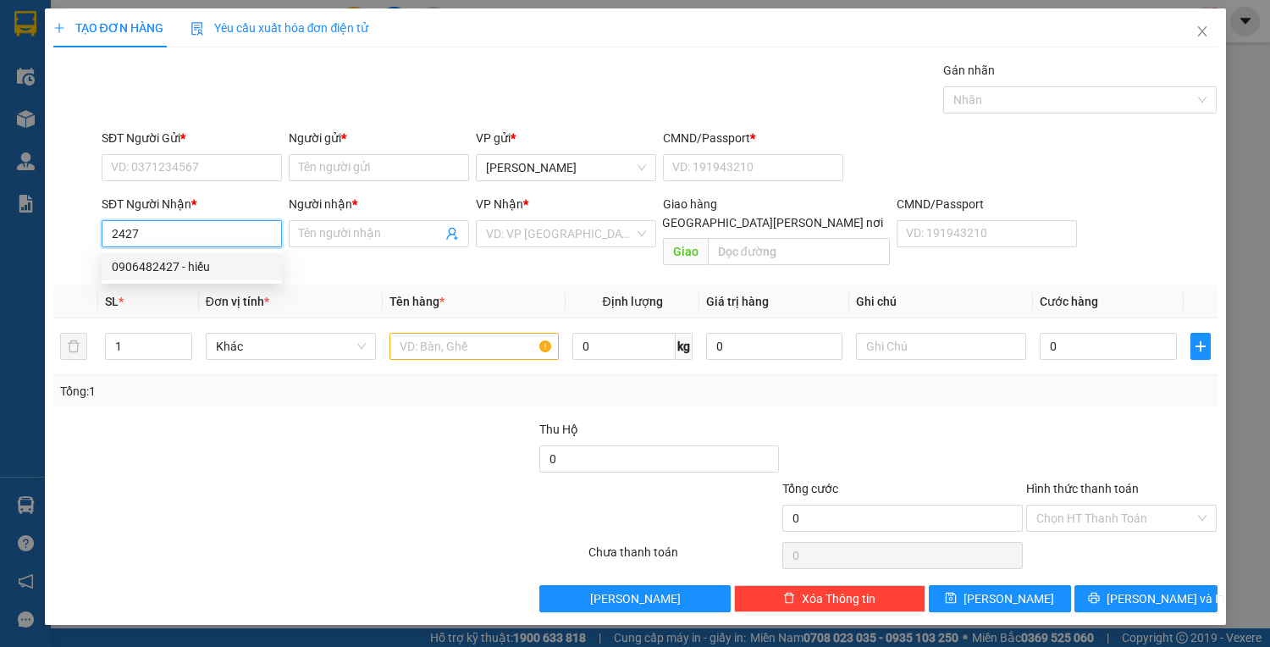
click at [158, 269] on div "0906482427 - hiếu" at bounding box center [192, 266] width 160 height 19
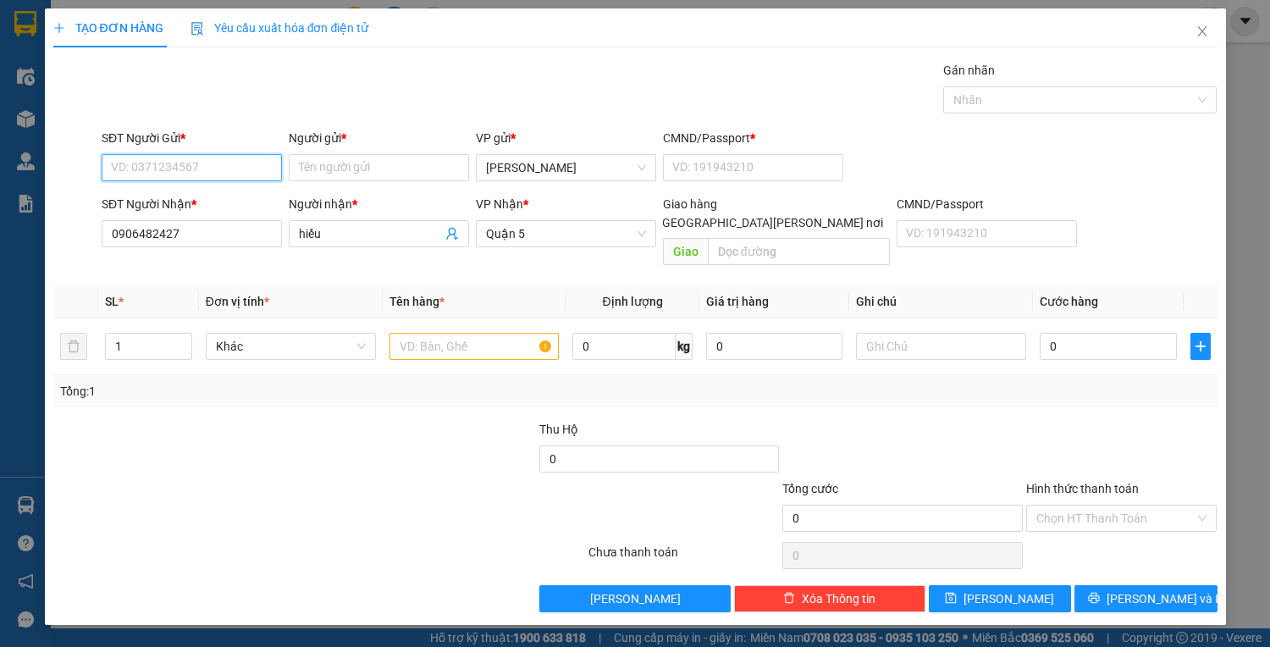
click at [165, 161] on input "SĐT Người Gửi *" at bounding box center [192, 167] width 180 height 27
click at [174, 196] on div "0905175987 - mai vân" at bounding box center [195, 200] width 167 height 19
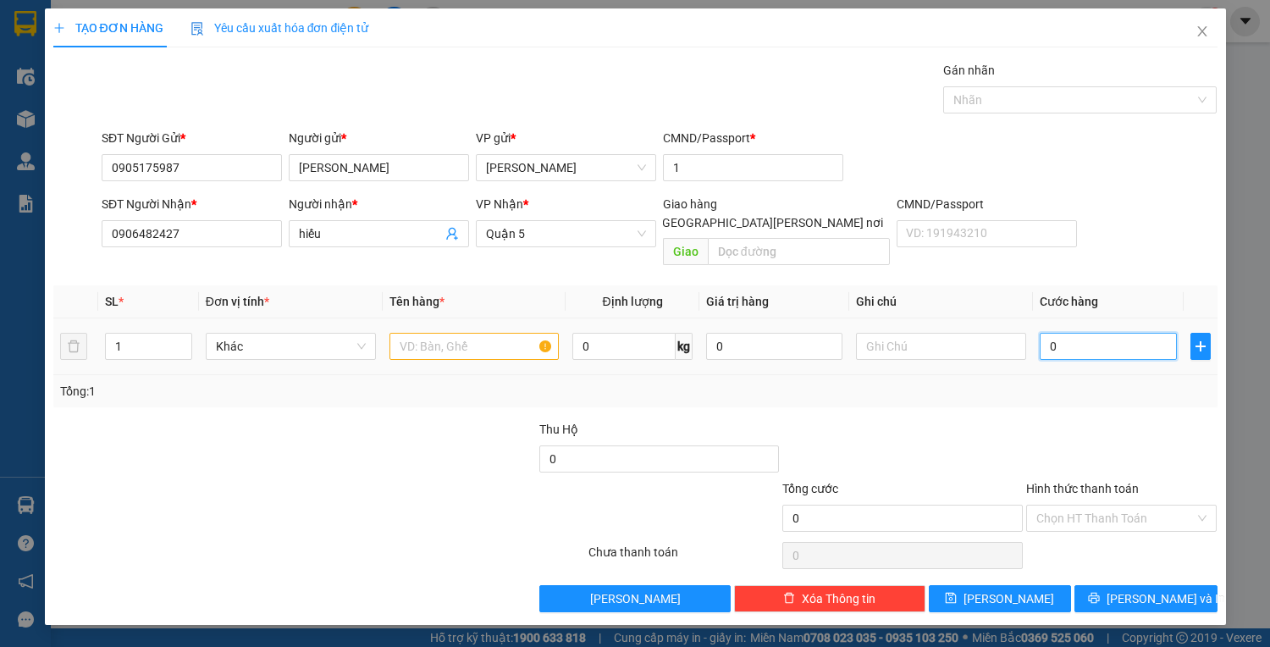
click at [1059, 333] on input "0" at bounding box center [1108, 346] width 136 height 27
click at [505, 333] on input "text" at bounding box center [475, 346] width 170 height 27
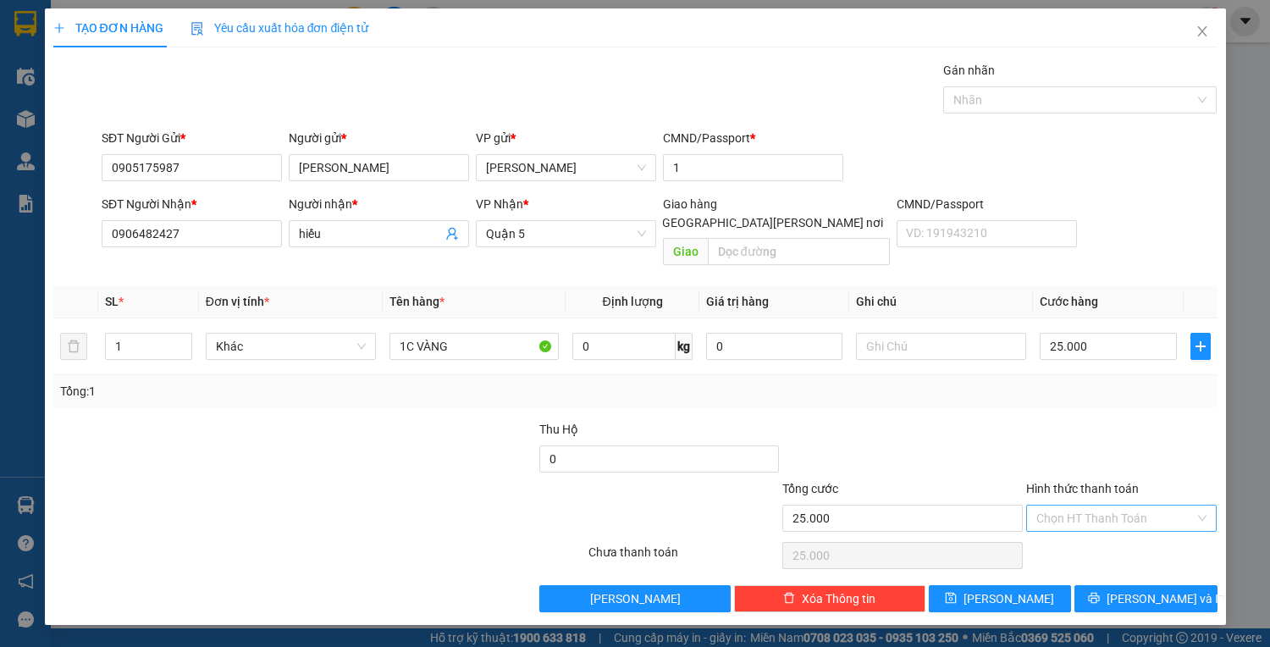
click at [1129, 506] on input "Hình thức thanh toán" at bounding box center [1115, 518] width 159 height 25
click at [1117, 545] on div "Miễn phí" at bounding box center [1121, 558] width 191 height 27
click at [1138, 506] on span "Miễn phí" at bounding box center [1121, 518] width 171 height 25
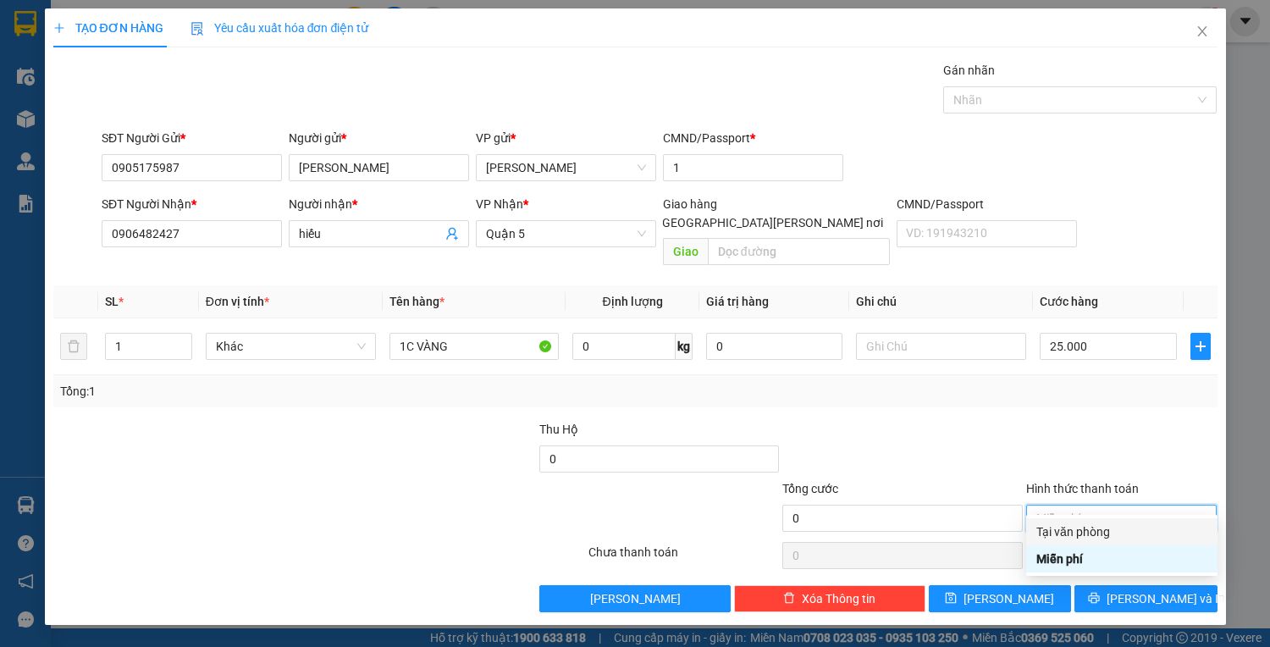
click at [1094, 528] on div "Tại văn phòng" at bounding box center [1121, 531] width 171 height 19
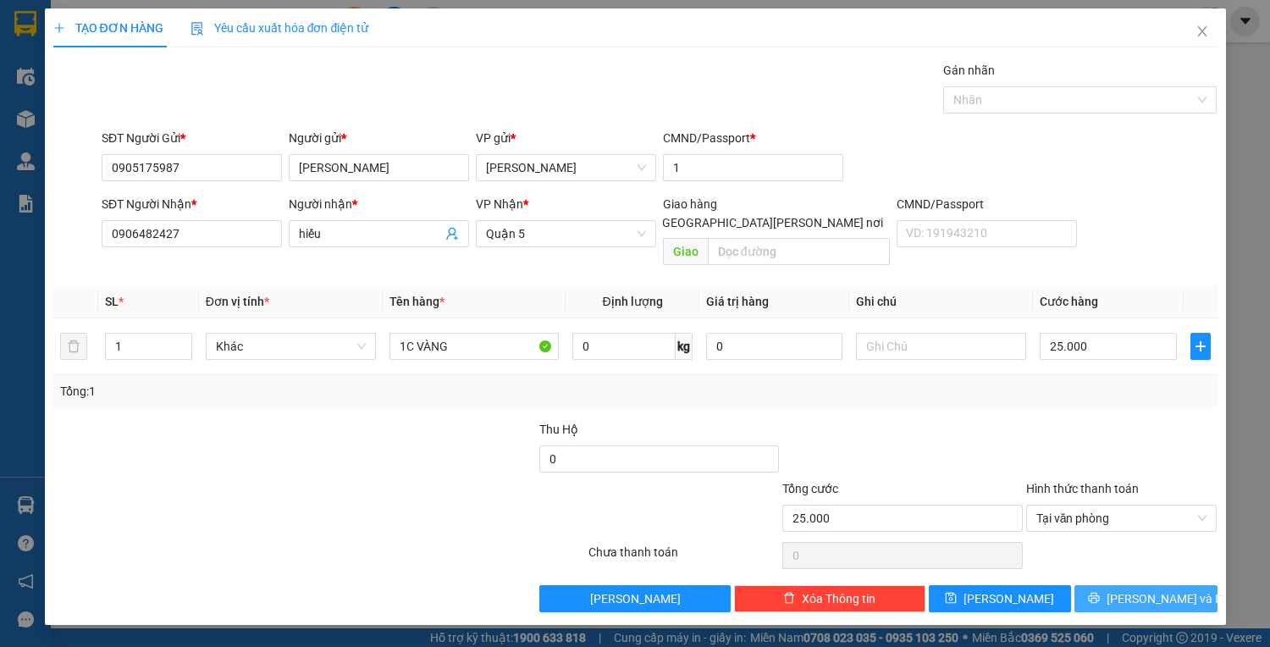
click at [1142, 585] on button "Lưu và In" at bounding box center [1146, 598] width 142 height 27
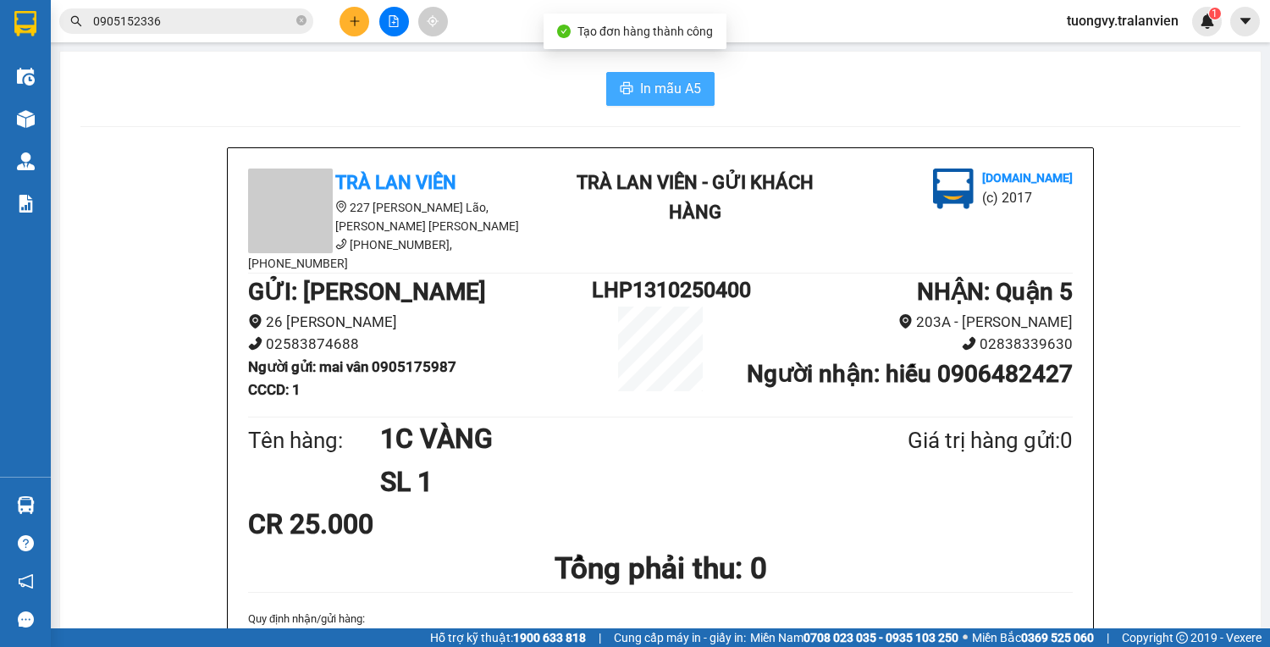
click at [634, 72] on button "In mẫu A5" at bounding box center [660, 89] width 108 height 34
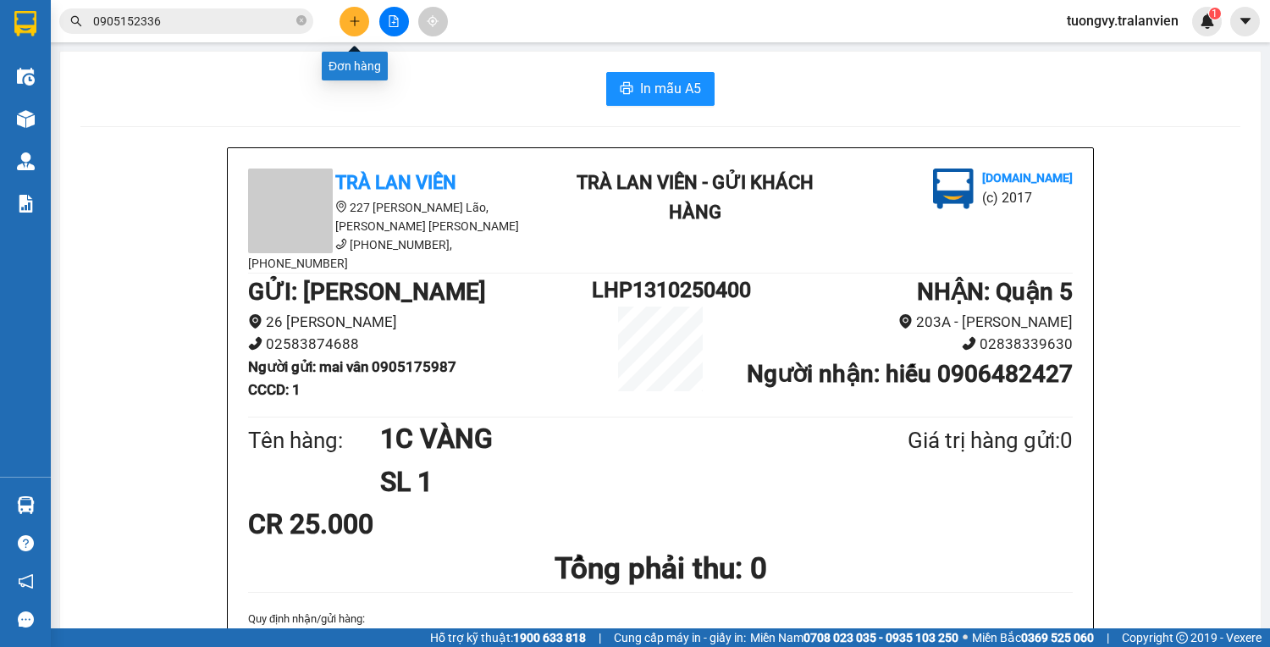
click at [349, 21] on icon "plus" at bounding box center [355, 21] width 12 height 12
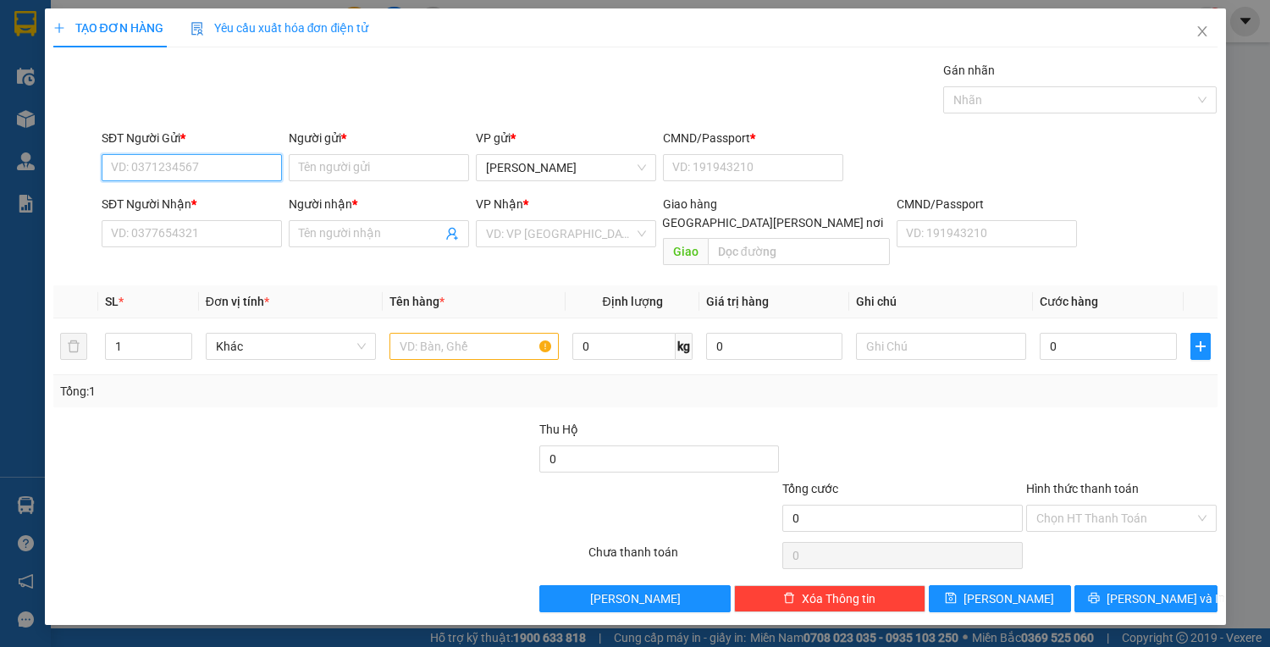
click at [219, 163] on input "SĐT Người Gửi *" at bounding box center [192, 167] width 180 height 27
click at [210, 195] on div "0933837719 - TIÊN" at bounding box center [192, 200] width 160 height 19
drag, startPoint x: 188, startPoint y: 171, endPoint x: 102, endPoint y: 177, distance: 86.6
click at [90, 174] on div "SĐT Người Gửi * 0933837719 0933837719 Người gửi * TIÊN VP gửi * Lê Hồng Phong C…" at bounding box center [636, 158] width 1168 height 59
click at [446, 333] on input "text" at bounding box center [475, 346] width 170 height 27
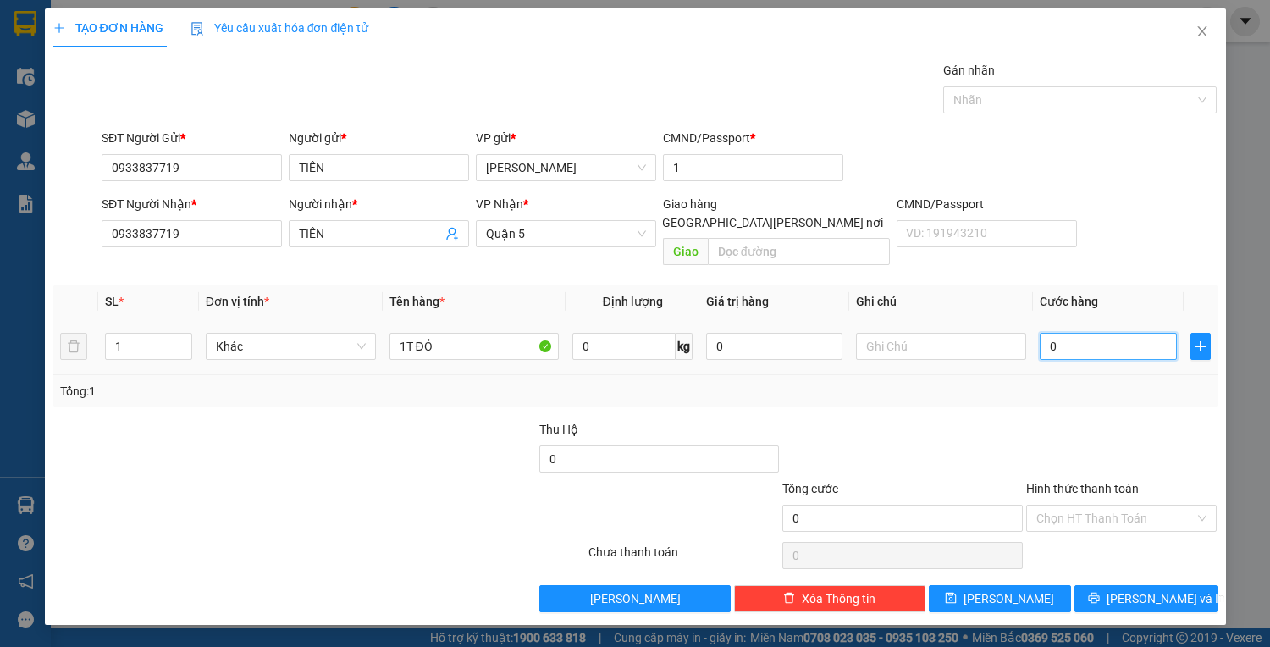
click at [1077, 339] on input "0" at bounding box center [1108, 346] width 136 height 27
click at [1106, 506] on input "Hình thức thanh toán" at bounding box center [1115, 518] width 159 height 25
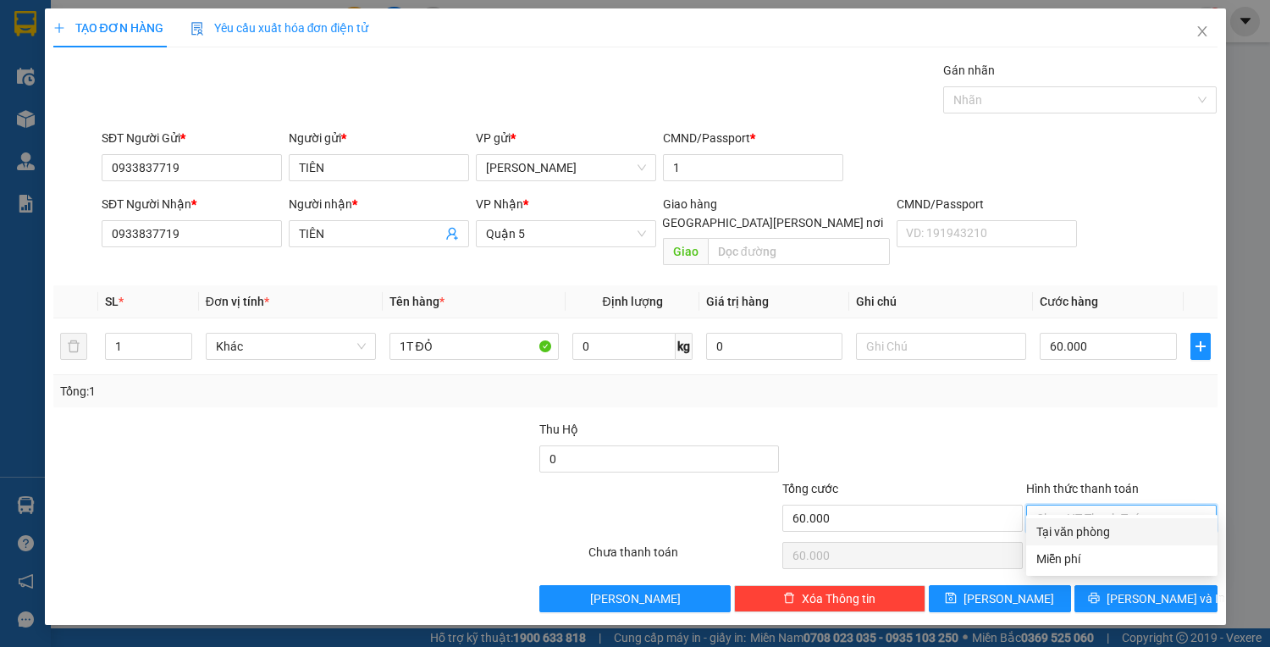
click at [1098, 524] on div "Tại văn phòng" at bounding box center [1121, 531] width 171 height 19
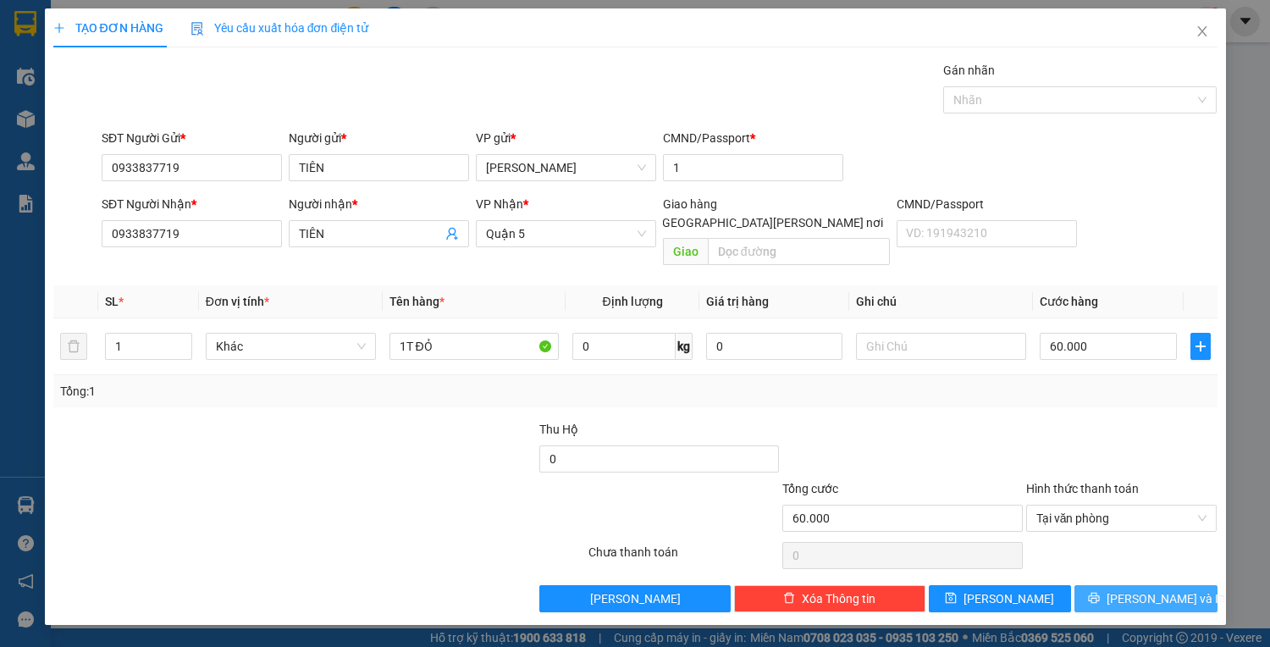
click at [1175, 591] on button "Lưu và In" at bounding box center [1146, 598] width 142 height 27
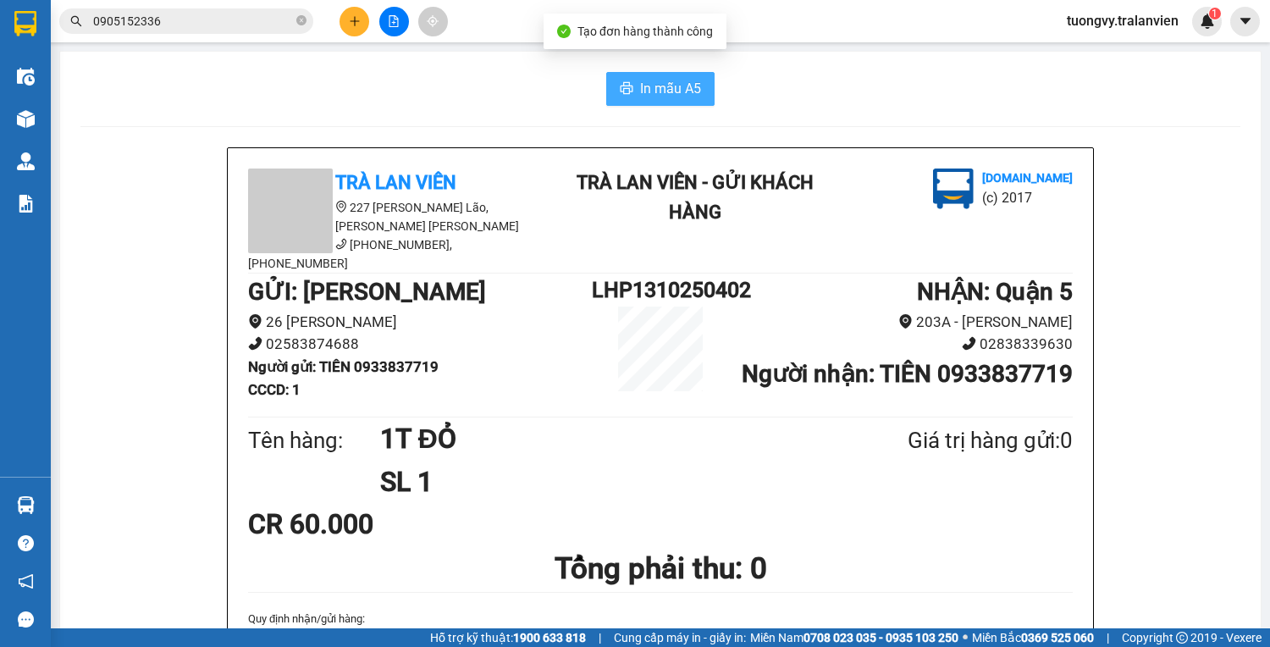
click at [661, 87] on span "In mẫu A5" at bounding box center [670, 88] width 61 height 21
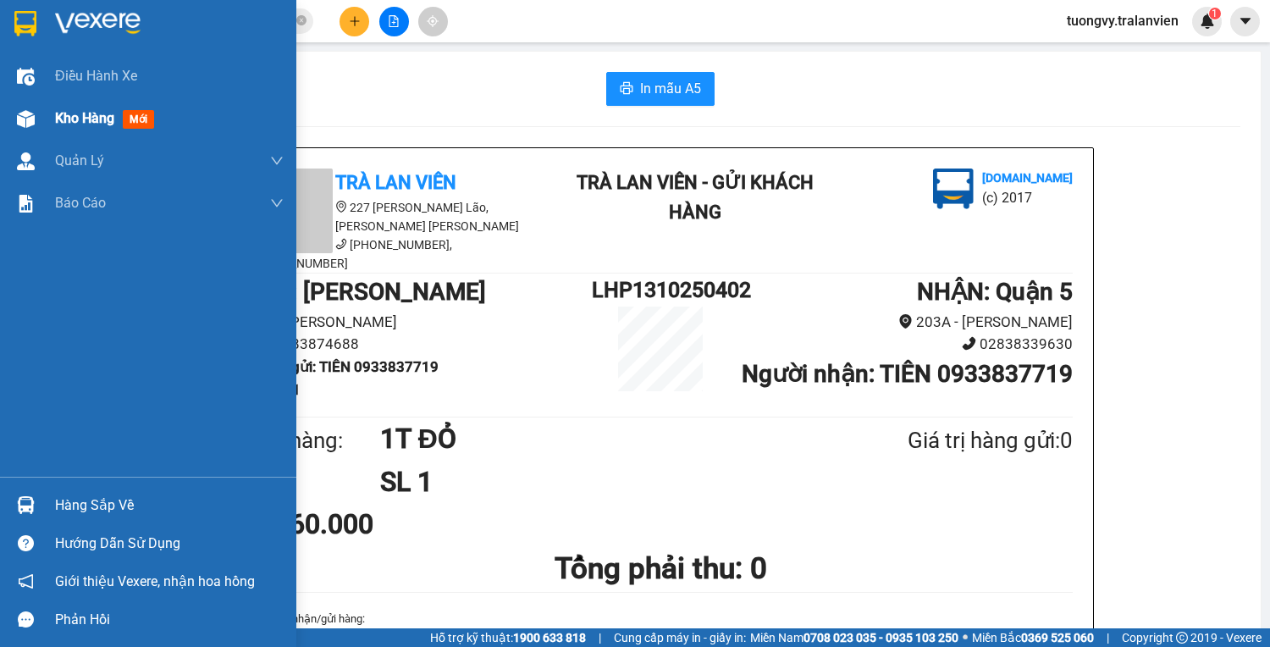
click at [69, 121] on span "Kho hàng" at bounding box center [84, 118] width 59 height 16
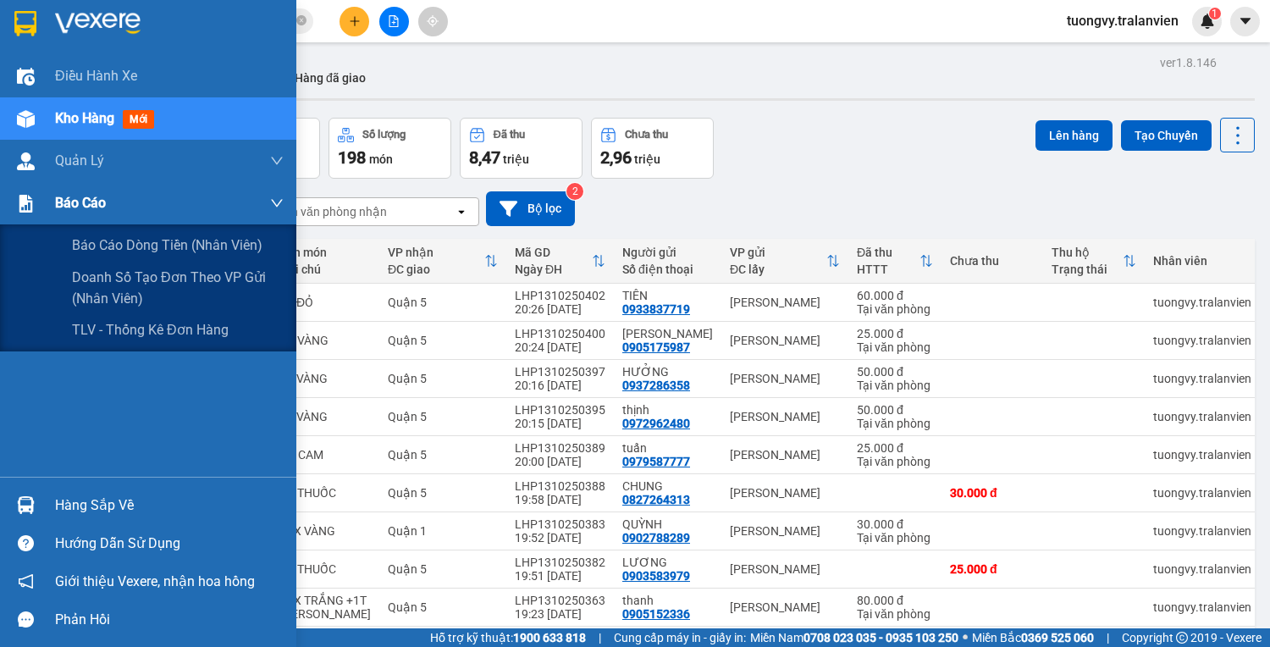
click at [108, 210] on div "Báo cáo" at bounding box center [169, 203] width 229 height 42
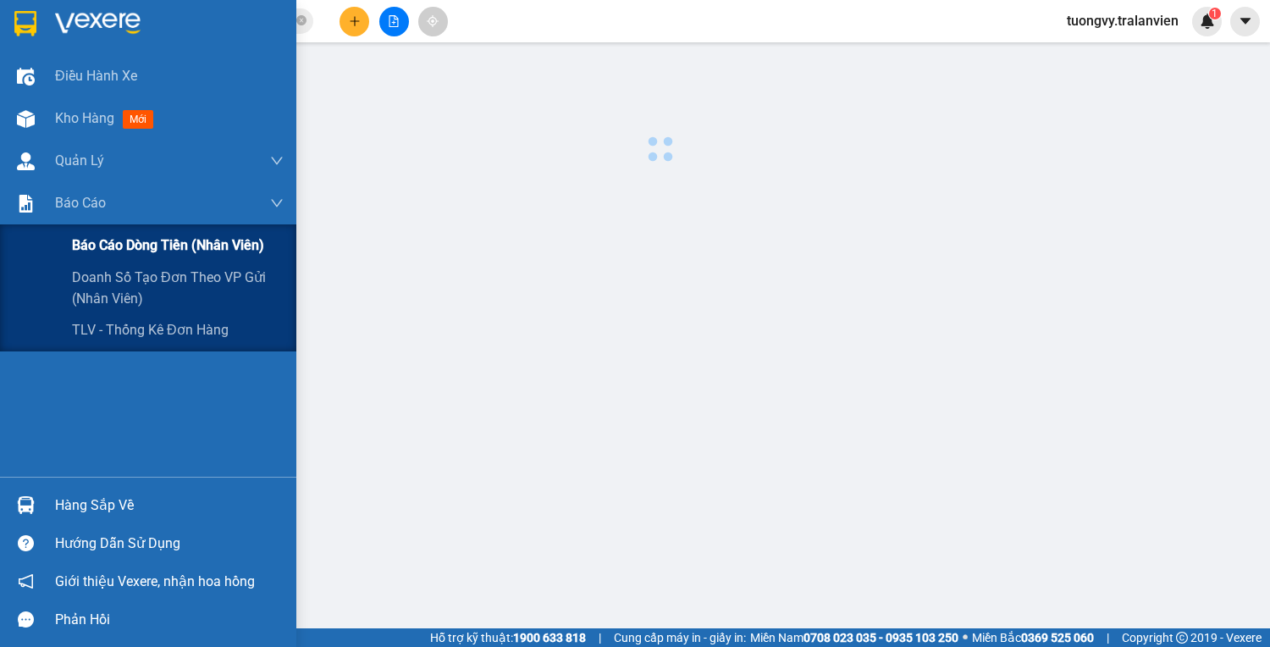
click at [162, 241] on span "Báo cáo dòng tiền (nhân viên)" at bounding box center [168, 245] width 192 height 21
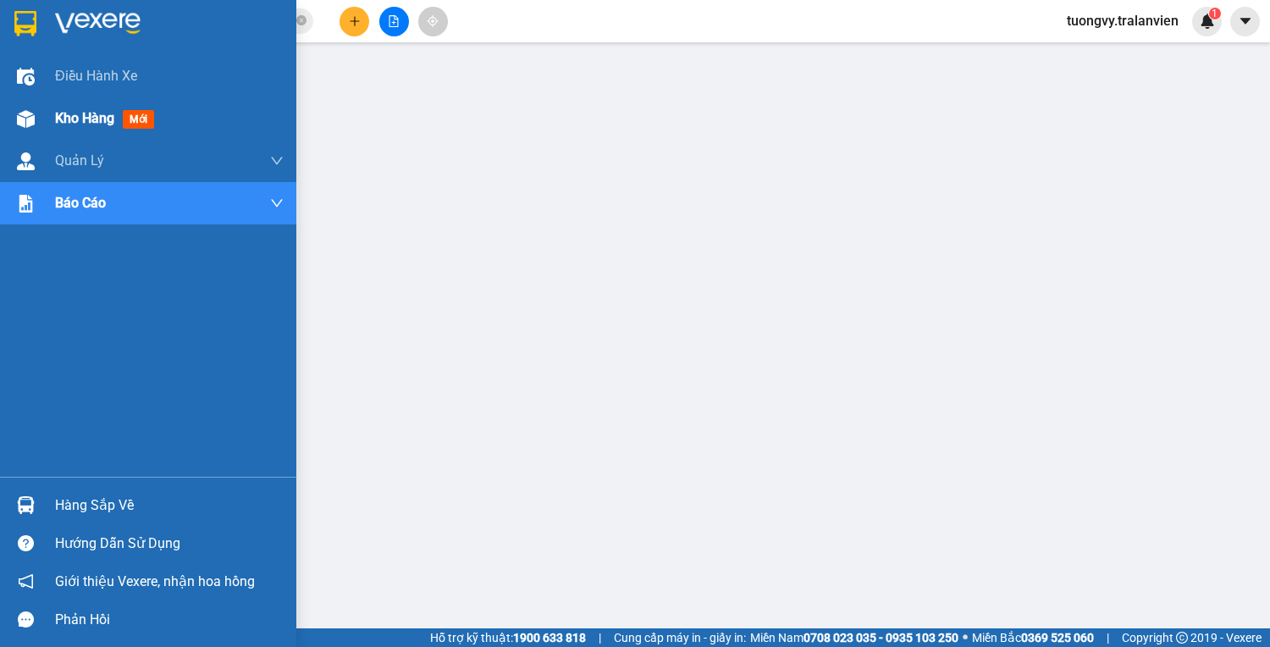
click at [52, 124] on div "Kho hàng mới" at bounding box center [148, 118] width 296 height 42
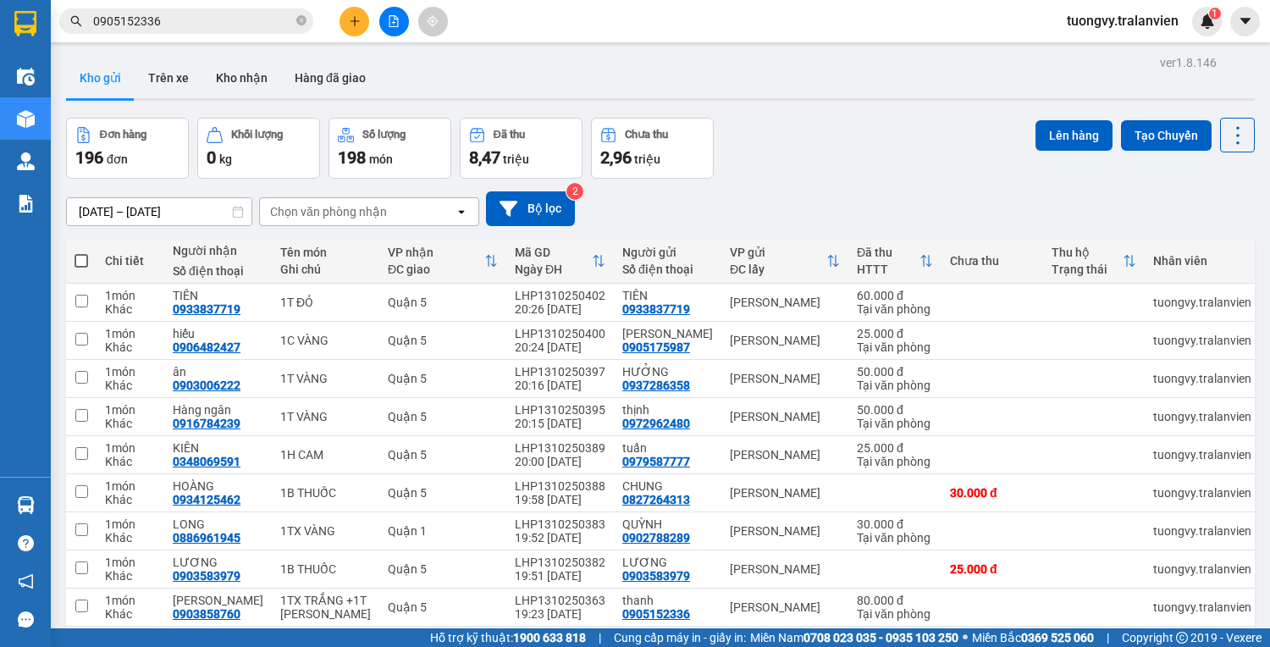
click at [366, 27] on button at bounding box center [355, 22] width 30 height 30
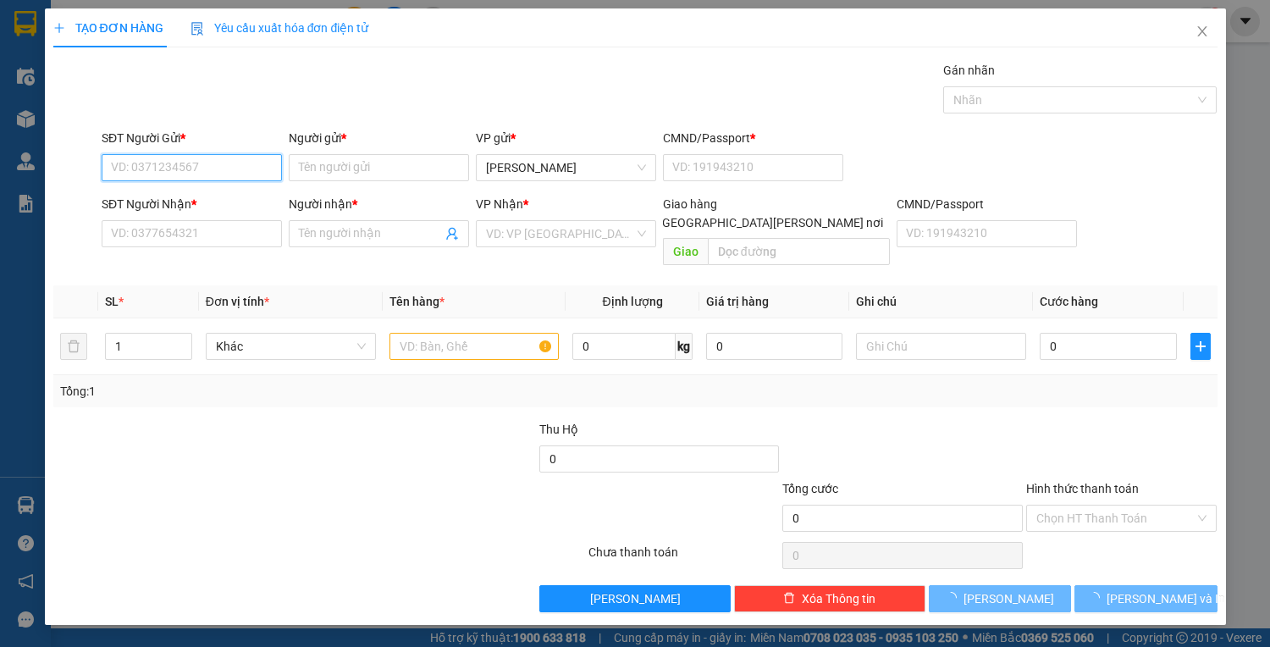
click at [223, 160] on input "SĐT Người Gửi *" at bounding box center [192, 167] width 180 height 27
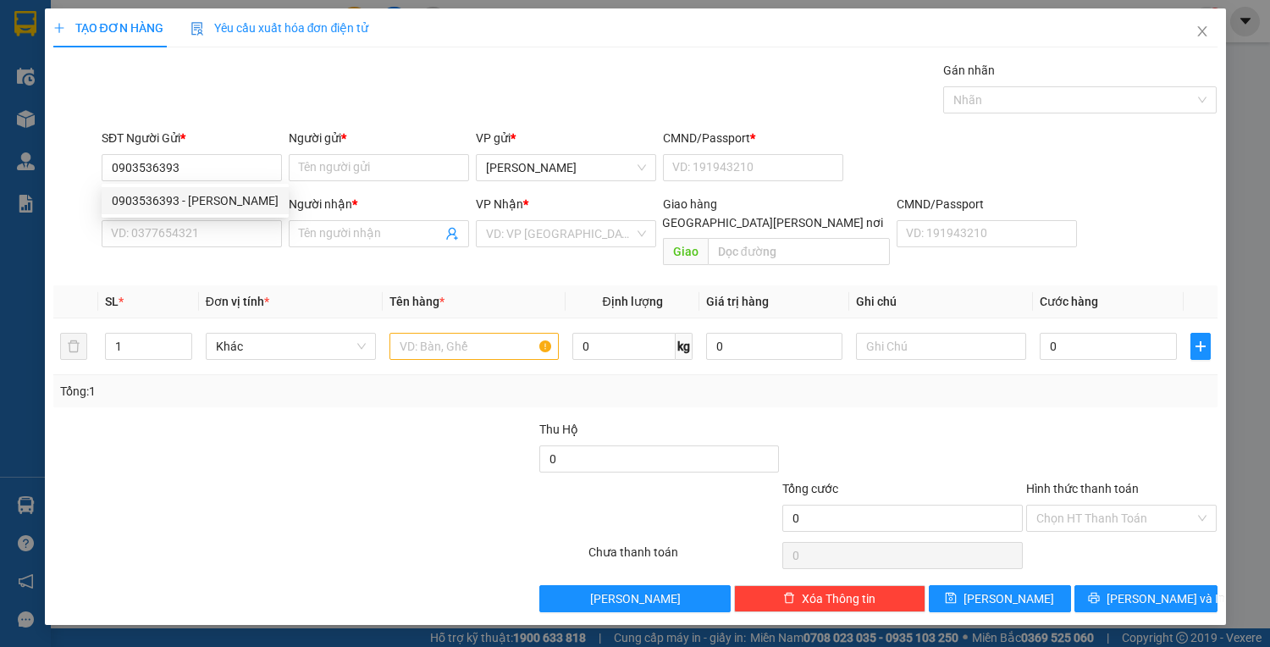
click at [155, 185] on div "0903536393 0903536393 - phương" at bounding box center [195, 201] width 187 height 34
click at [154, 196] on div "SĐT Người Nhận *" at bounding box center [192, 204] width 180 height 19
click at [154, 220] on input "SĐT Người Nhận *" at bounding box center [192, 233] width 180 height 27
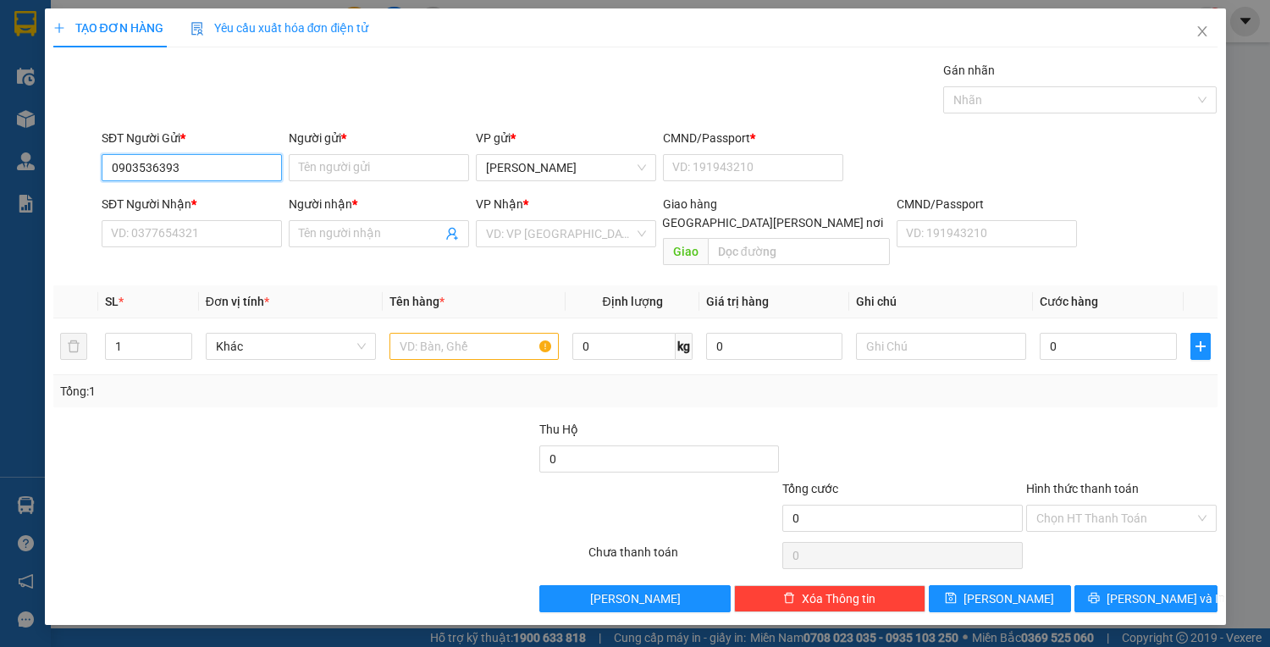
click at [207, 169] on input "0903536393" at bounding box center [192, 167] width 180 height 27
click at [176, 198] on div "0903536393 - phương" at bounding box center [195, 200] width 167 height 19
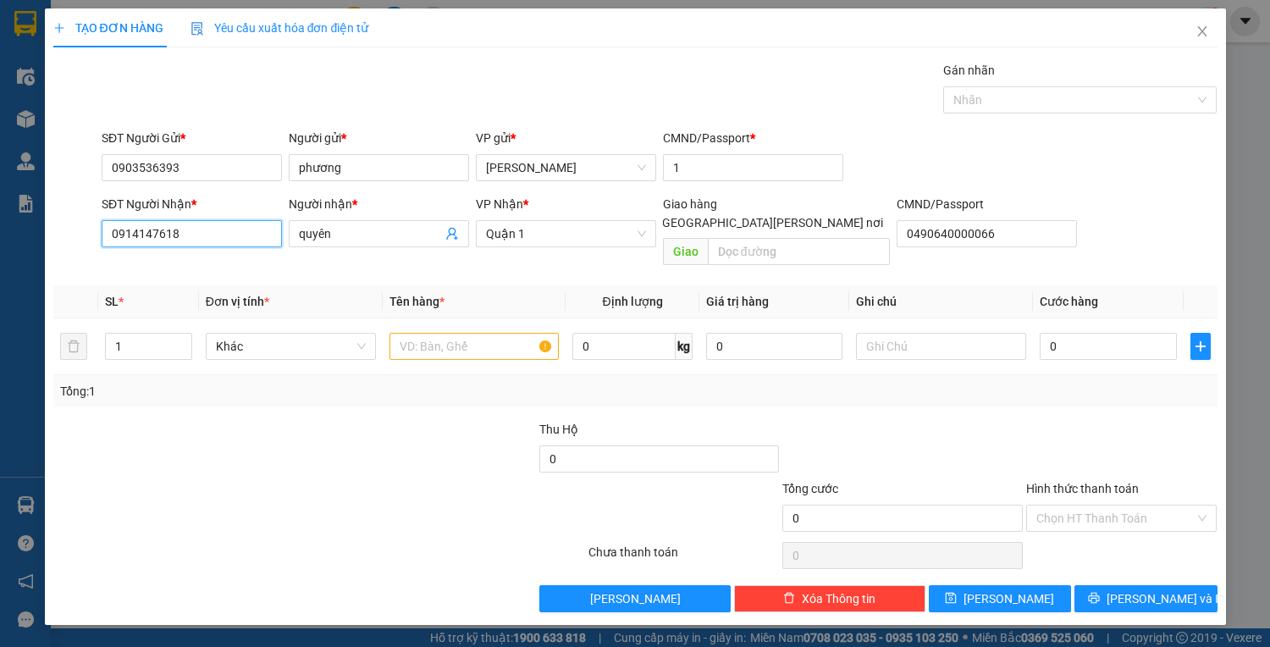
click at [183, 233] on input "0914147618" at bounding box center [192, 233] width 180 height 27
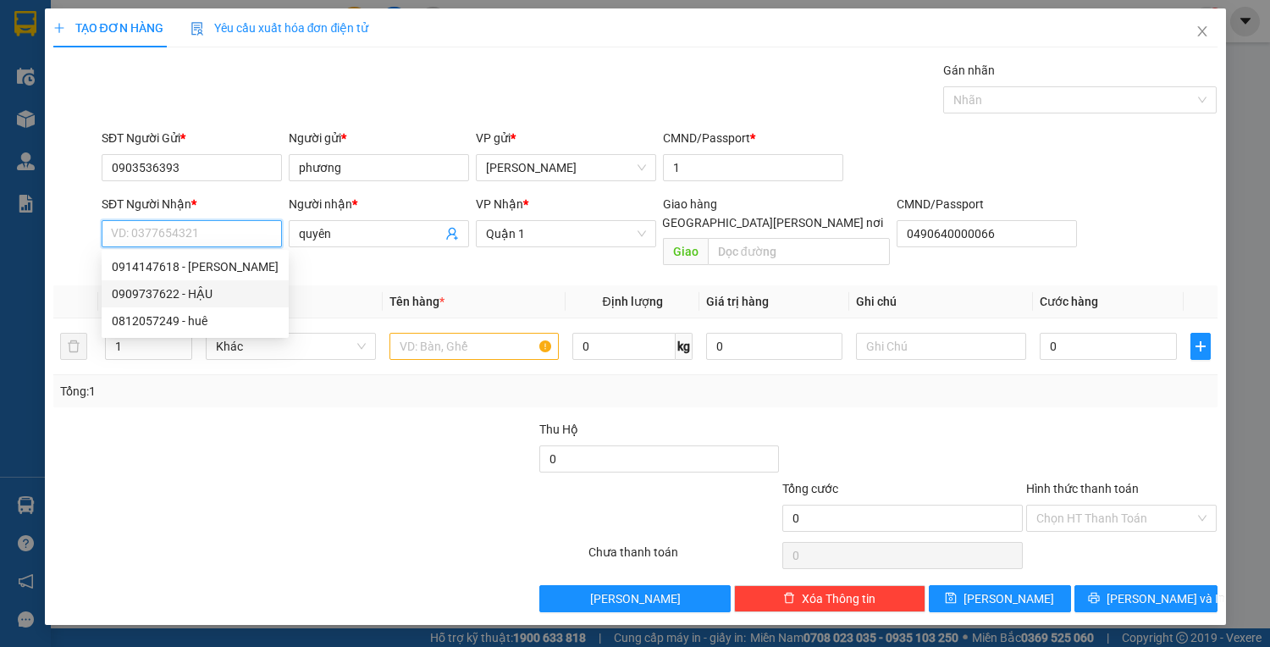
click at [176, 296] on div "0909737622 - HẬU" at bounding box center [195, 294] width 167 height 19
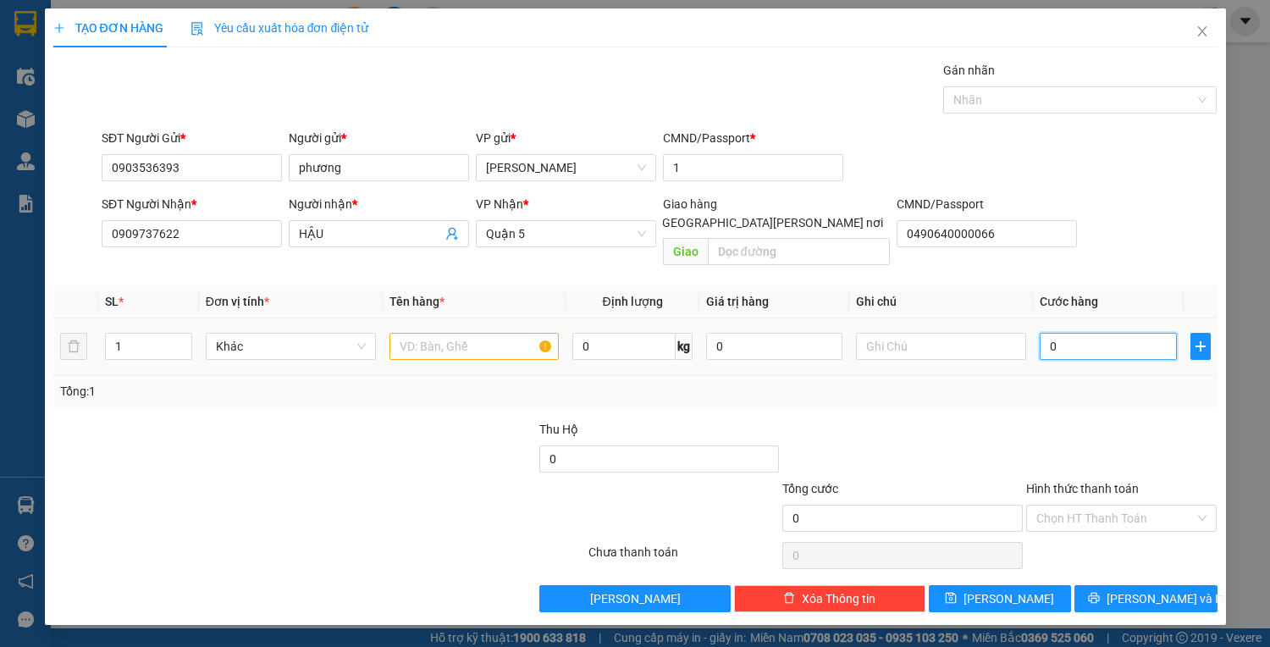
click at [1056, 333] on input "0" at bounding box center [1108, 346] width 136 height 27
click at [453, 333] on input "text" at bounding box center [475, 346] width 170 height 27
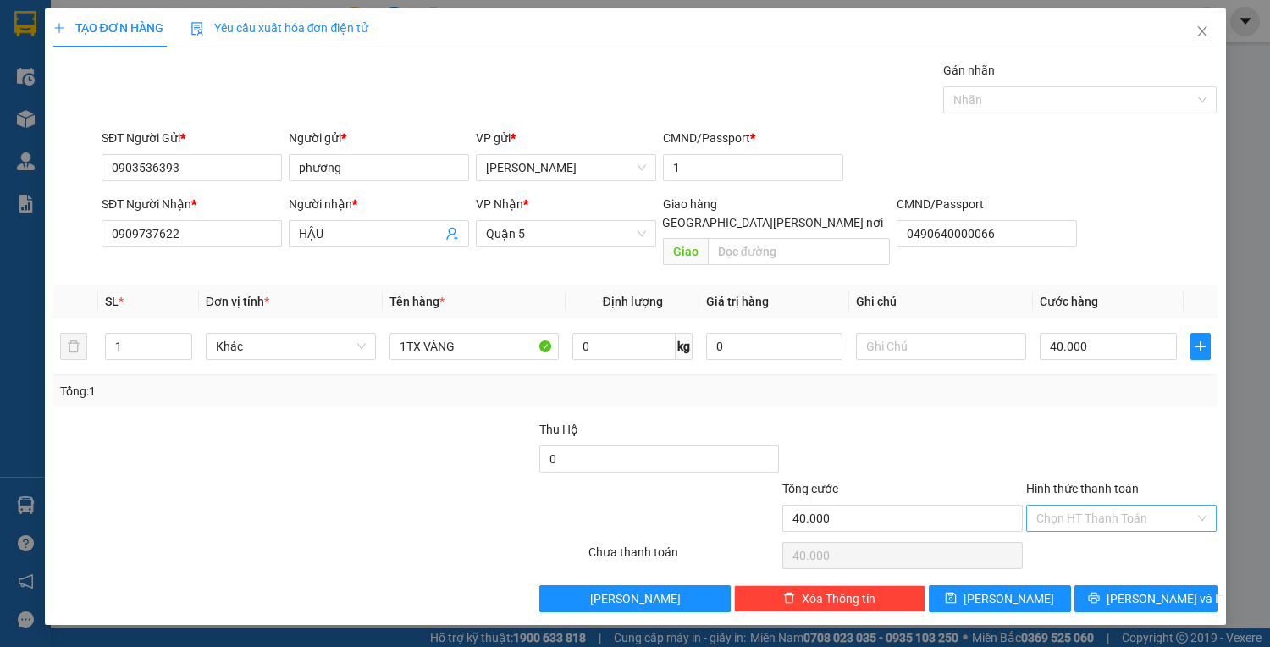
click at [1151, 506] on input "Hình thức thanh toán" at bounding box center [1115, 518] width 159 height 25
click at [1128, 531] on div "Tại văn phòng" at bounding box center [1121, 531] width 171 height 19
click at [1107, 585] on button "Lưu và In" at bounding box center [1146, 598] width 142 height 27
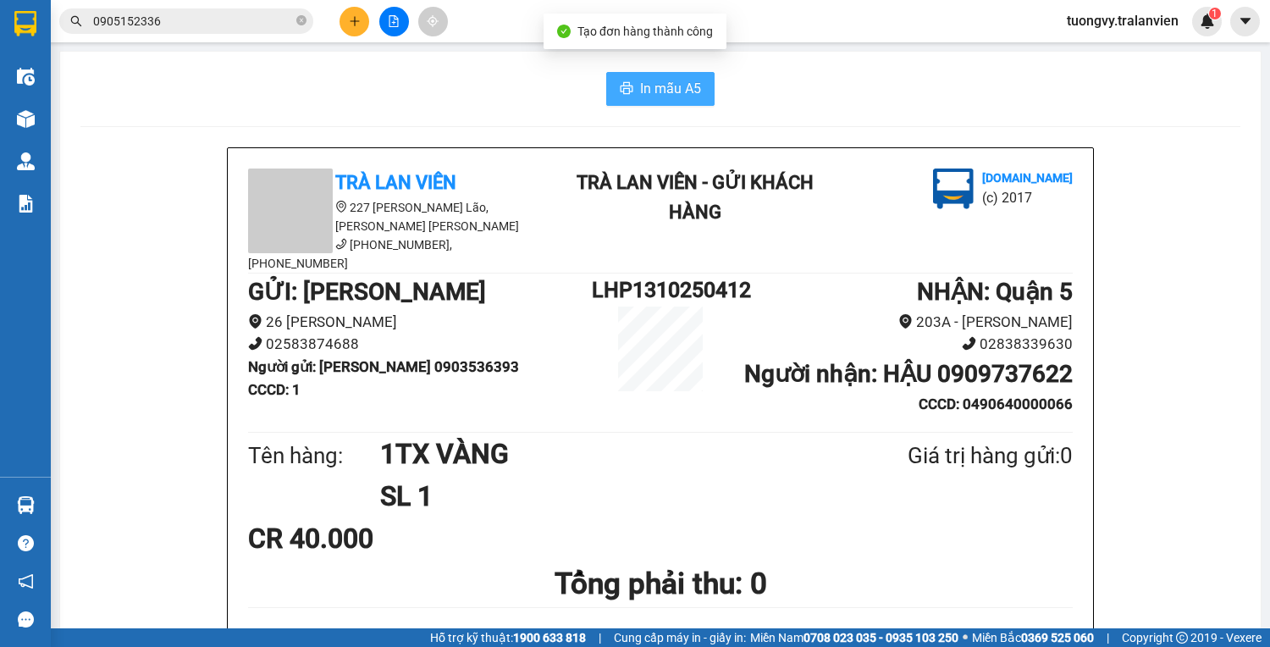
click at [654, 80] on span "In mẫu A5" at bounding box center [670, 88] width 61 height 21
click at [352, 19] on icon "plus" at bounding box center [355, 21] width 12 height 12
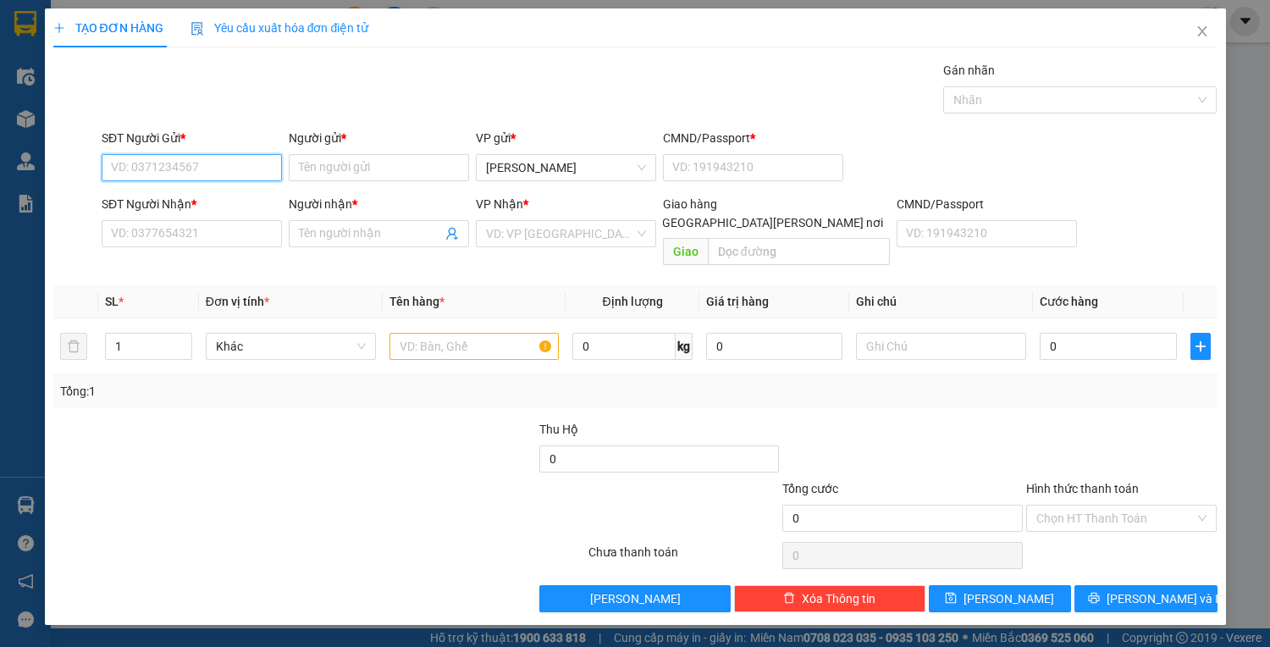
click at [192, 158] on input "SĐT Người Gửi *" at bounding box center [192, 167] width 180 height 27
click at [155, 193] on div "0935797803 - thảo" at bounding box center [192, 200] width 160 height 19
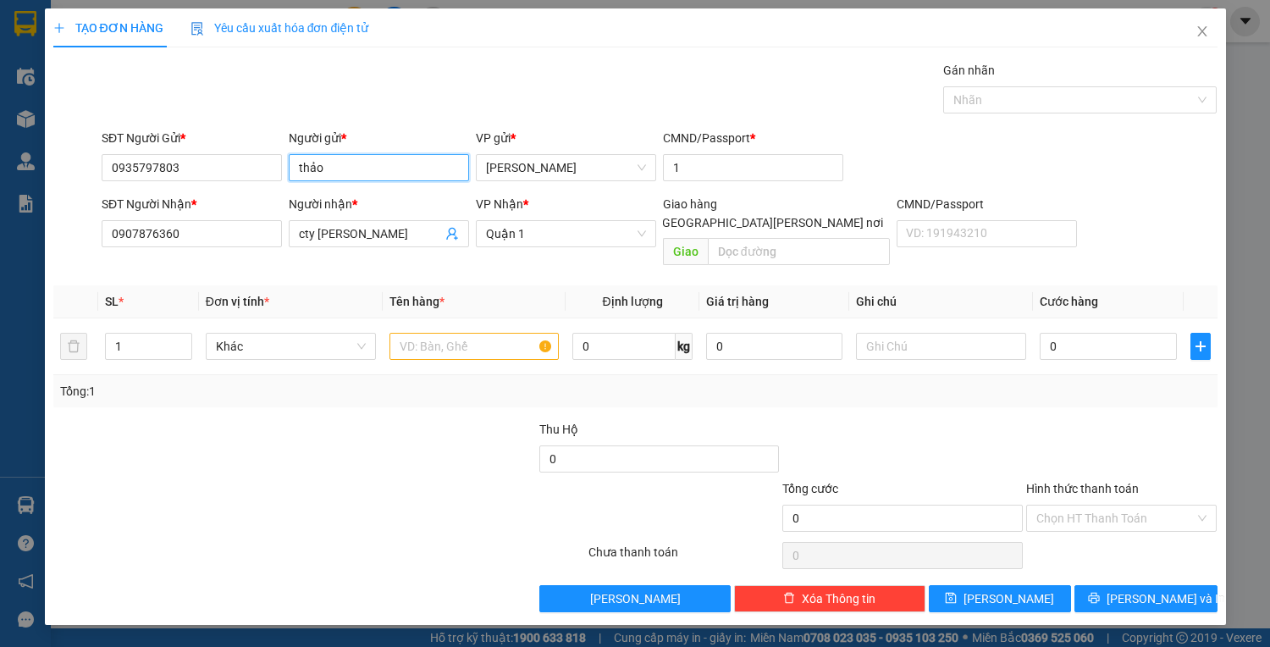
click at [359, 169] on input "thảo" at bounding box center [379, 167] width 180 height 27
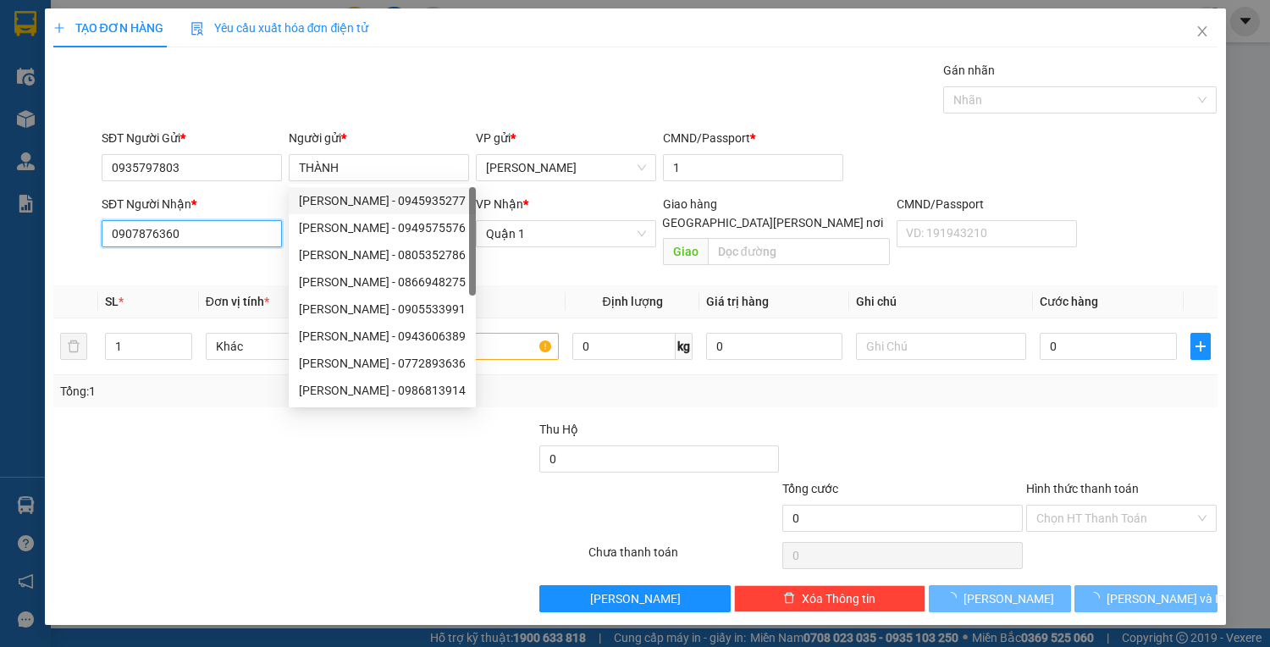
click at [202, 244] on input "0907876360" at bounding box center [192, 233] width 180 height 27
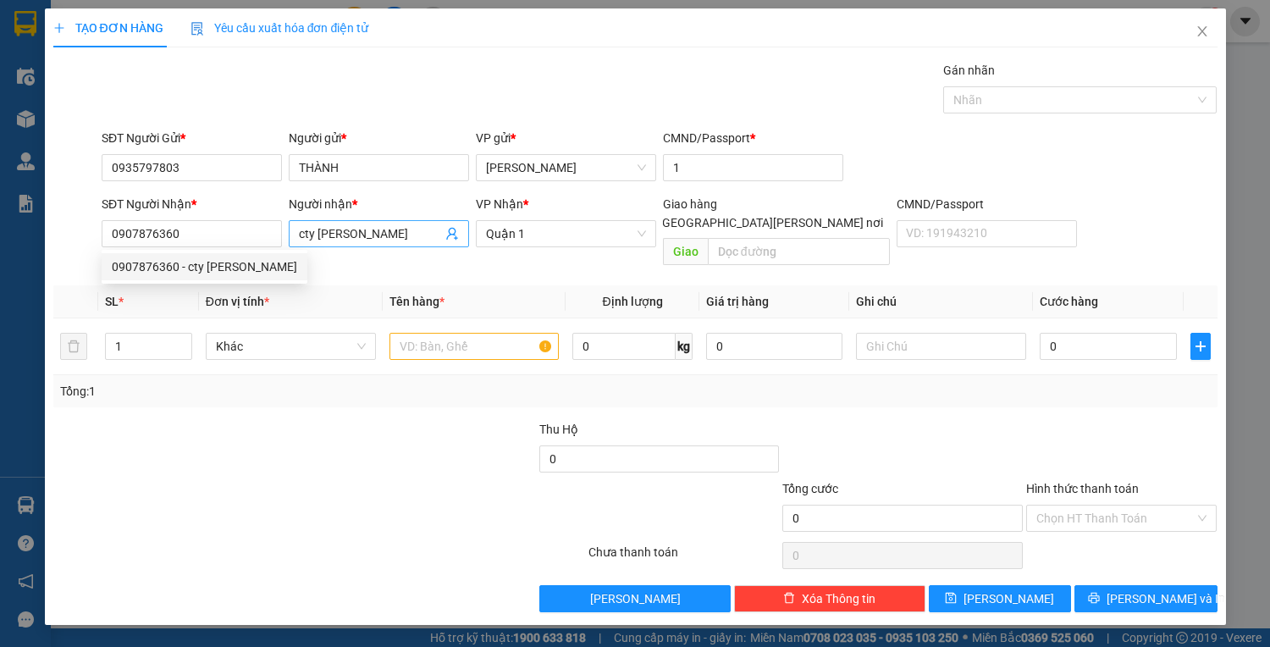
click at [408, 239] on input "cty phạm nguyên" at bounding box center [370, 233] width 143 height 19
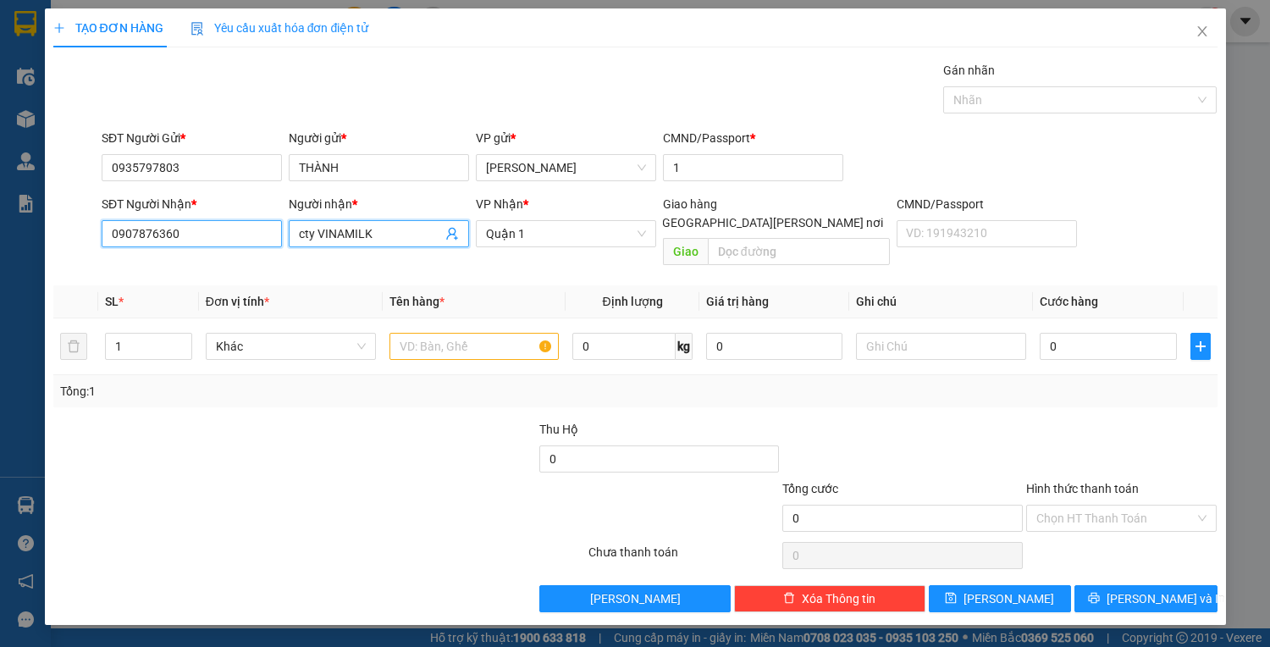
click at [210, 240] on input "0907876360" at bounding box center [192, 233] width 180 height 27
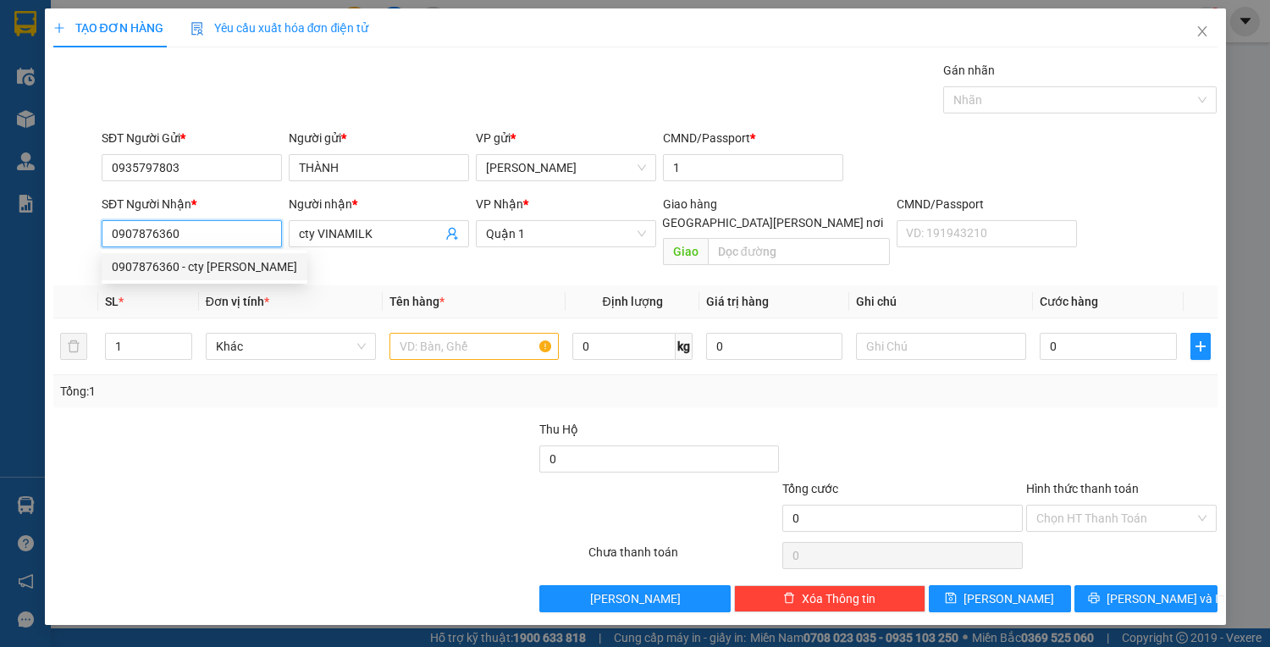
click at [257, 220] on input "0907876360" at bounding box center [192, 233] width 180 height 27
drag, startPoint x: 429, startPoint y: 313, endPoint x: 420, endPoint y: 323, distance: 13.8
click at [427, 333] on input "text" at bounding box center [475, 346] width 170 height 27
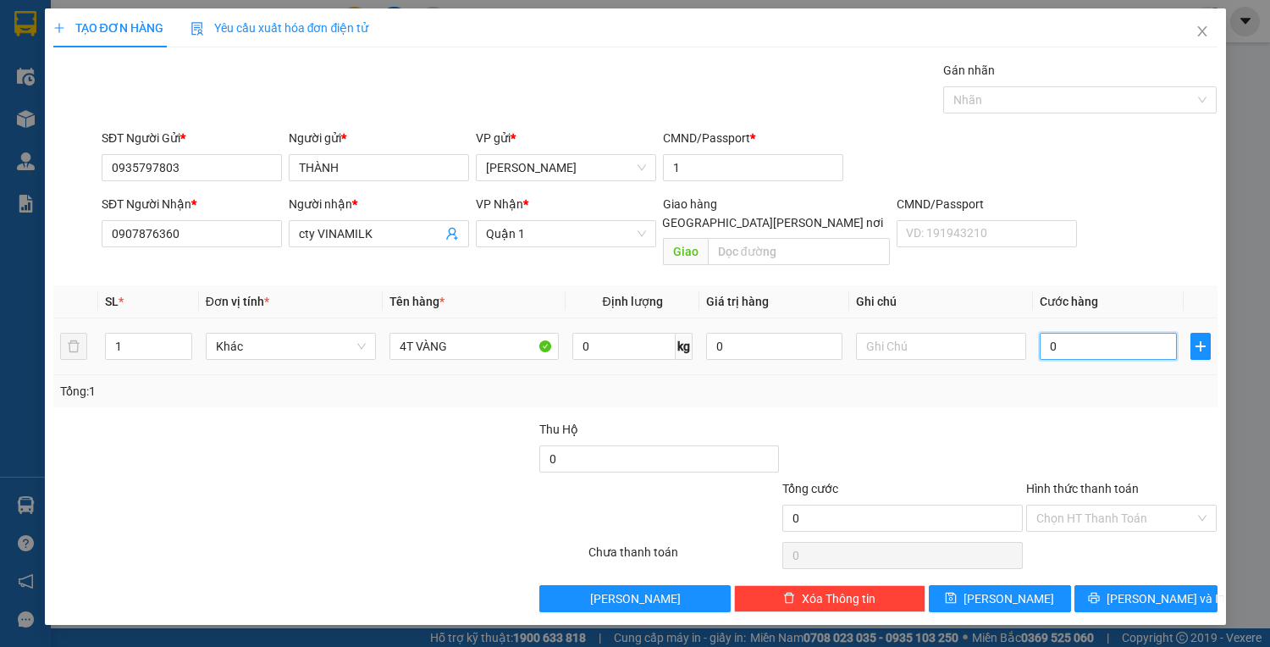
click at [1042, 333] on input "0" at bounding box center [1108, 346] width 136 height 27
click at [1135, 509] on input "Hình thức thanh toán" at bounding box center [1115, 518] width 159 height 25
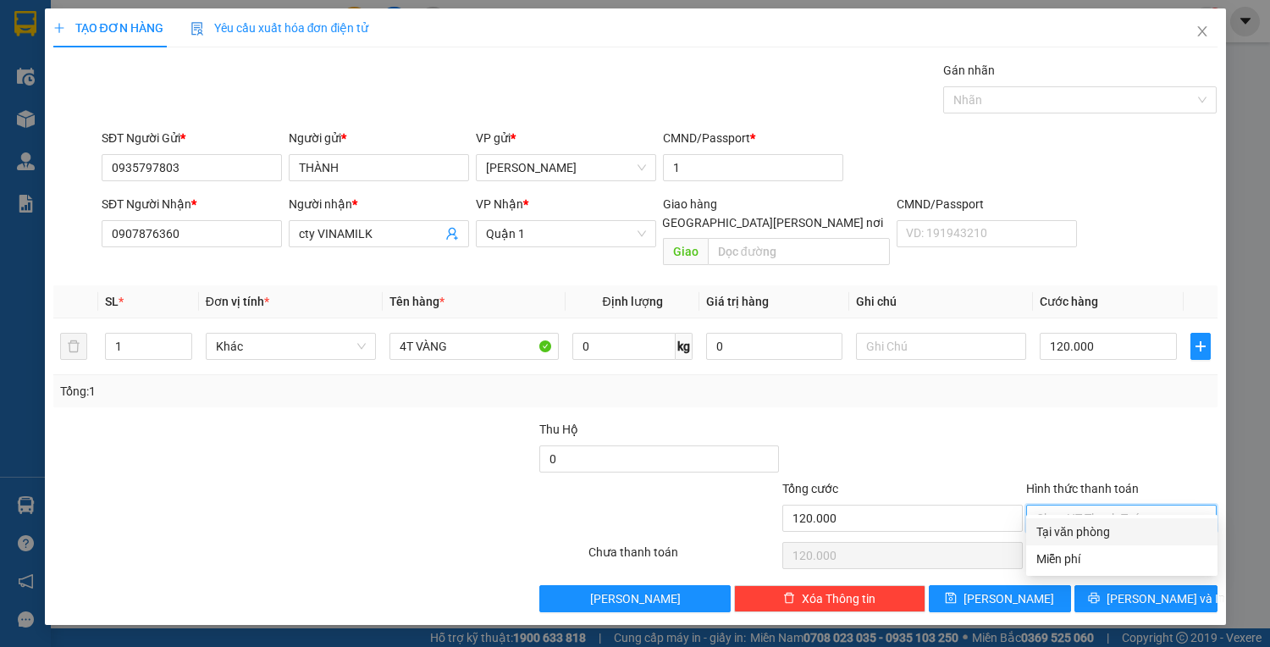
click at [1097, 527] on div "Tại văn phòng" at bounding box center [1121, 531] width 171 height 19
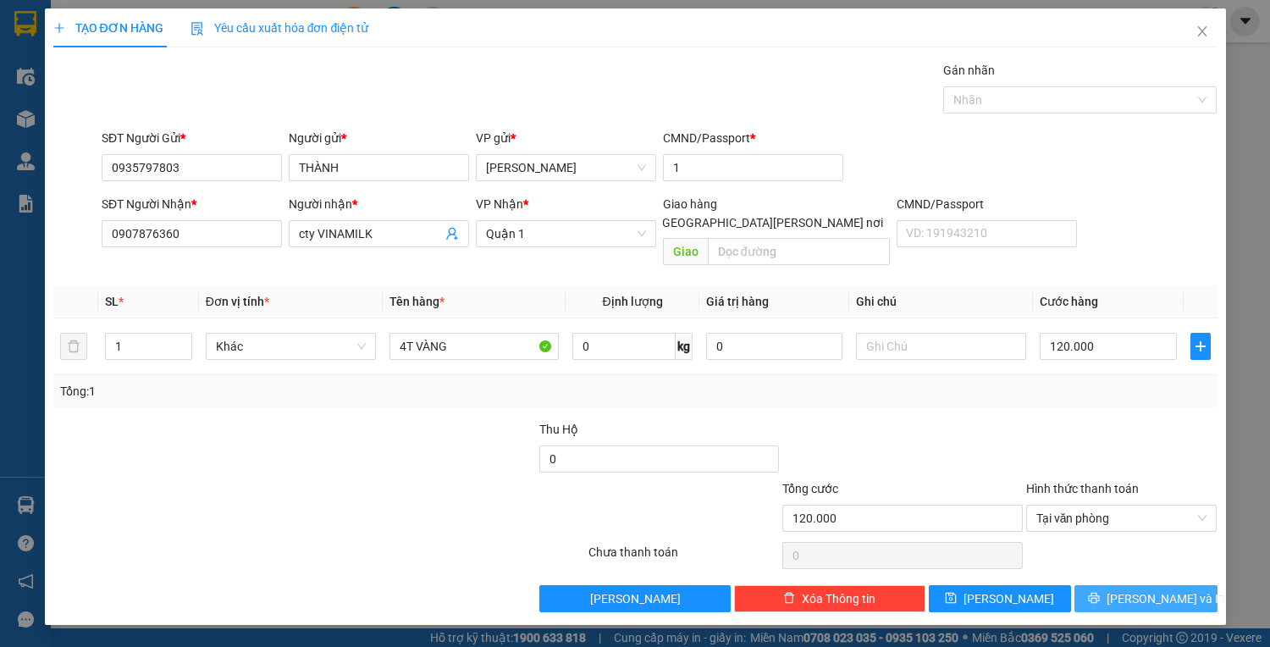
click at [1158, 589] on span "Lưu và In" at bounding box center [1166, 598] width 119 height 19
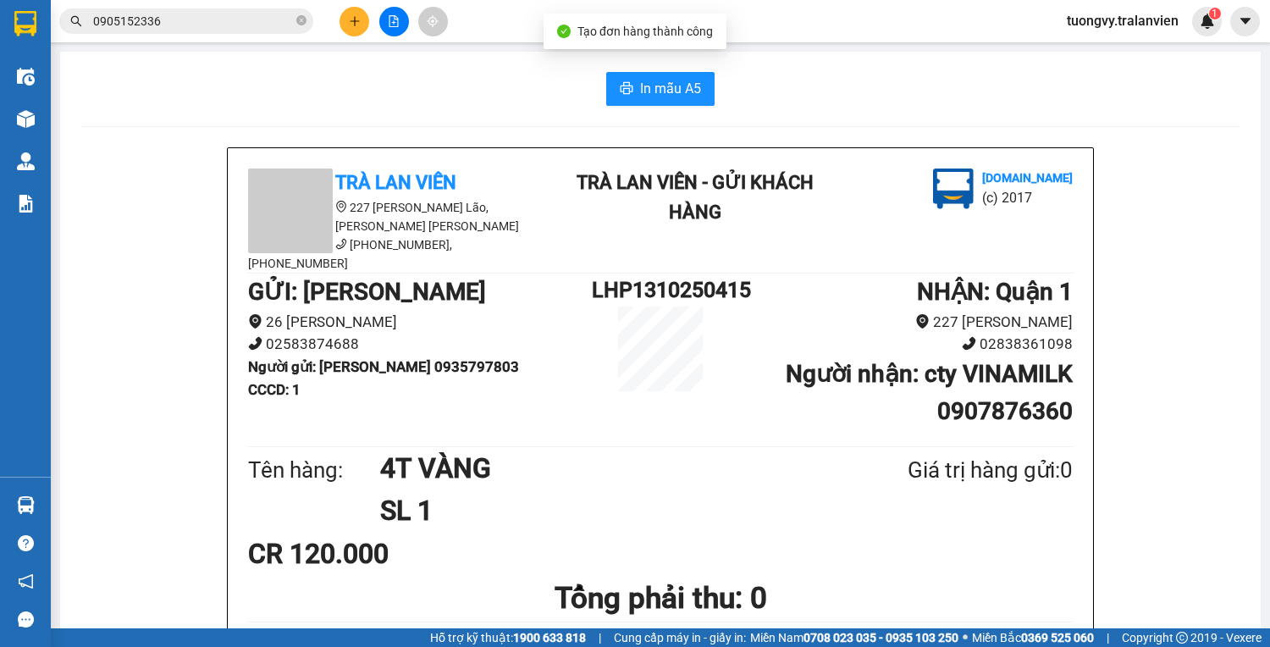
click at [681, 80] on span "In mẫu A5" at bounding box center [670, 88] width 61 height 21
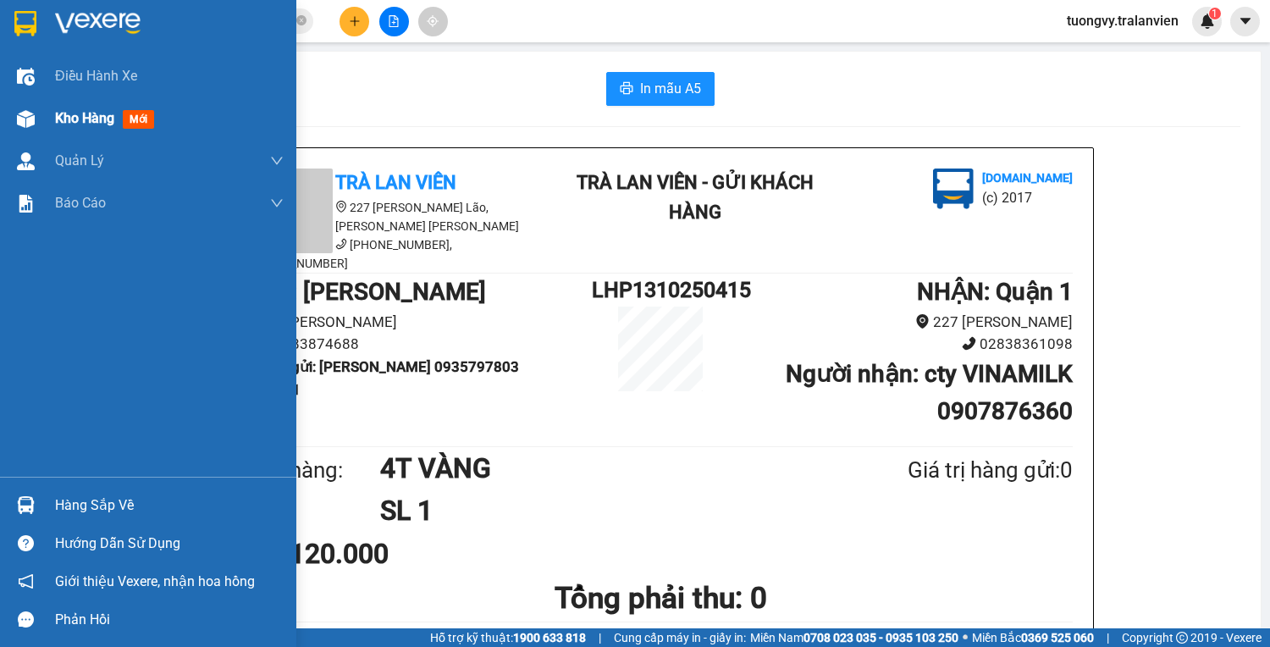
click at [79, 113] on span "Kho hàng" at bounding box center [84, 118] width 59 height 16
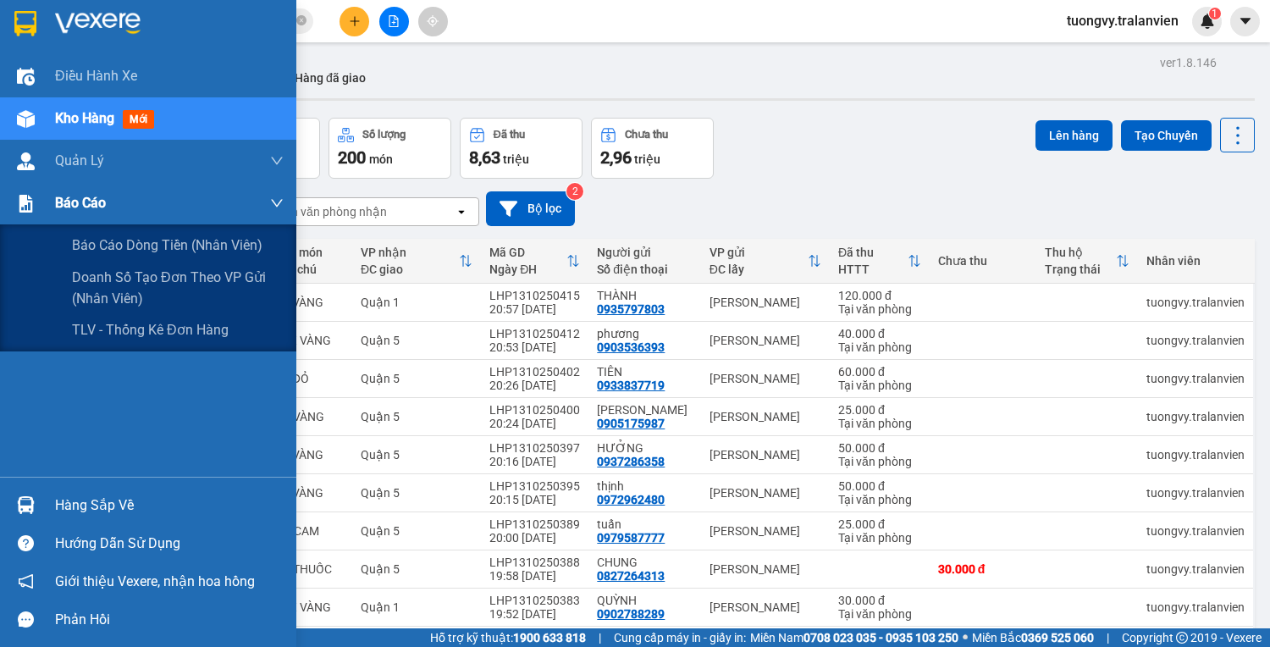
click at [69, 213] on span "Báo cáo" at bounding box center [80, 202] width 51 height 21
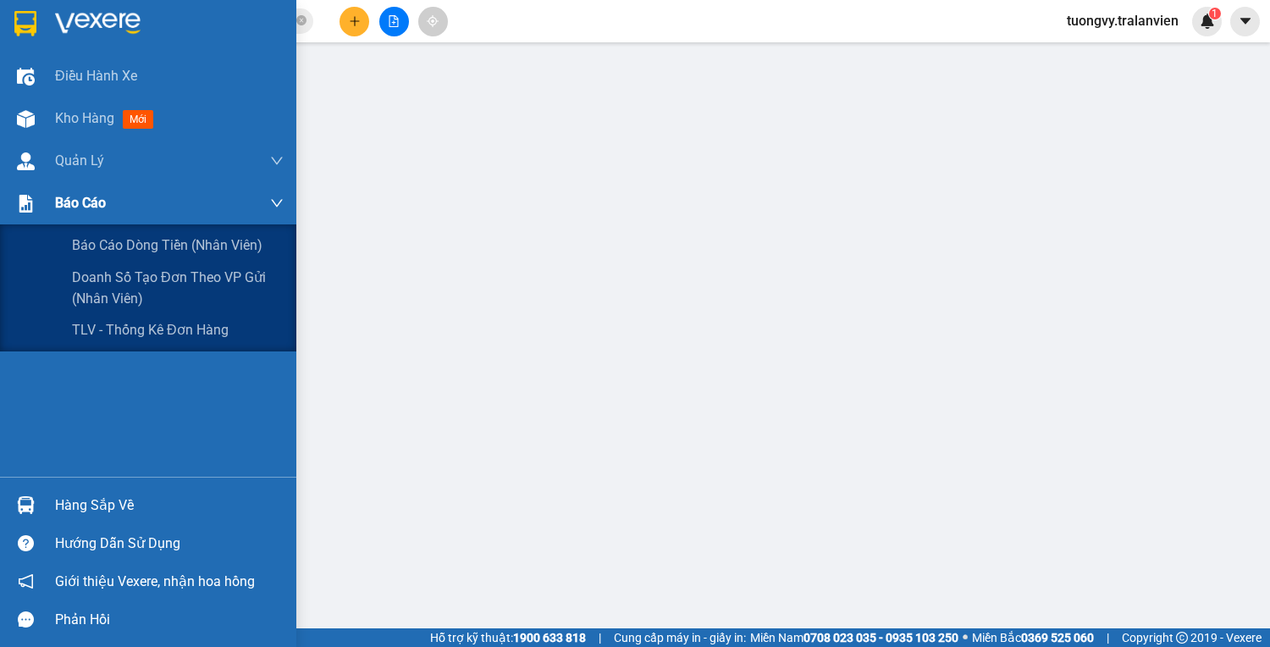
click at [66, 204] on span "Báo cáo" at bounding box center [80, 202] width 51 height 21
click at [116, 237] on span "Báo cáo dòng tiền (nhân viên)" at bounding box center [168, 245] width 192 height 21
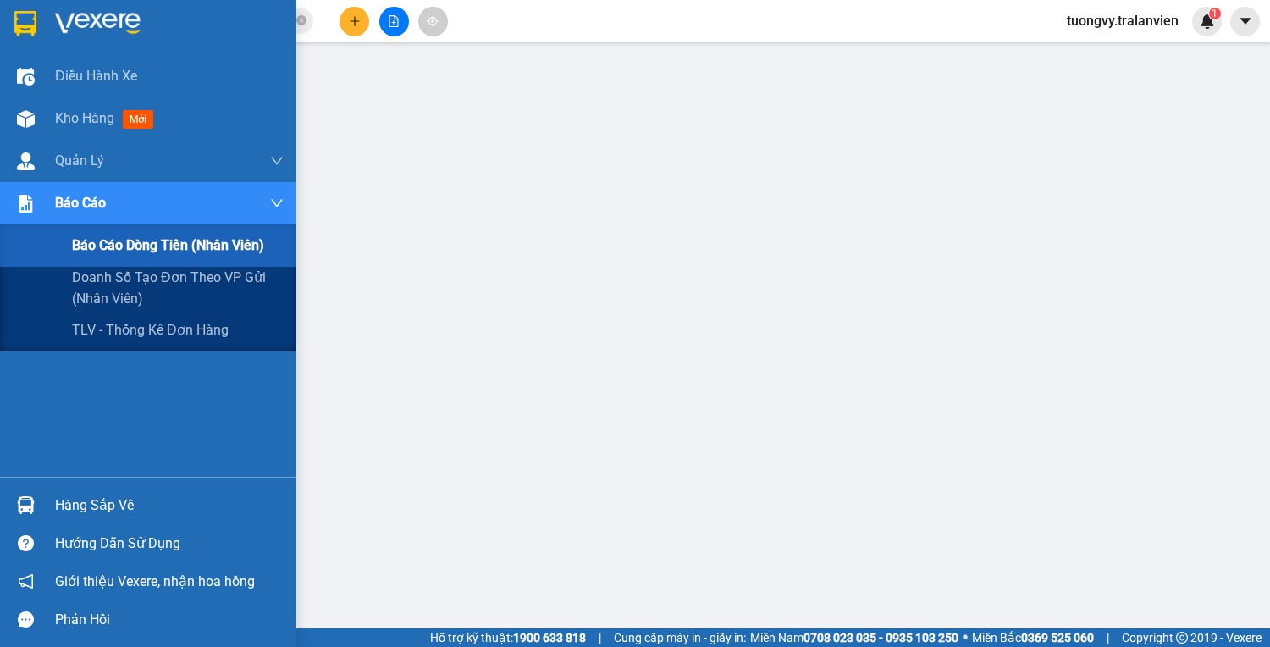
click at [159, 207] on div "Báo cáo" at bounding box center [169, 203] width 229 height 42
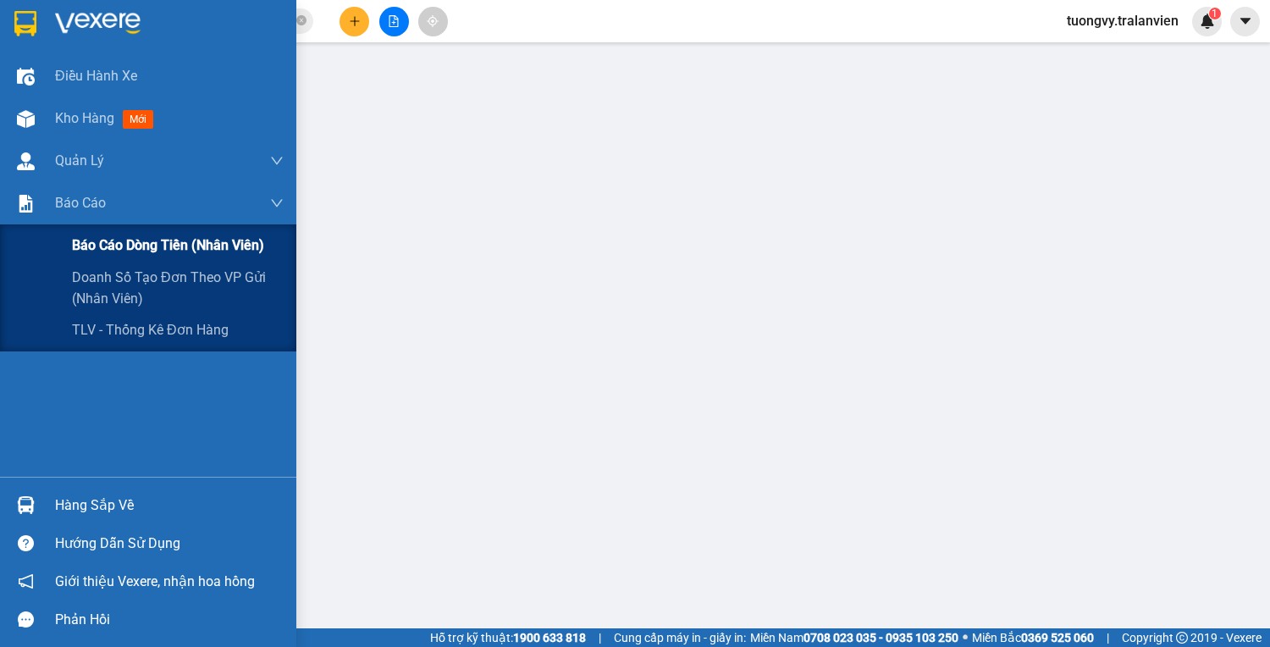
click at [141, 240] on span "Báo cáo dòng tiền (nhân viên)" at bounding box center [168, 245] width 192 height 21
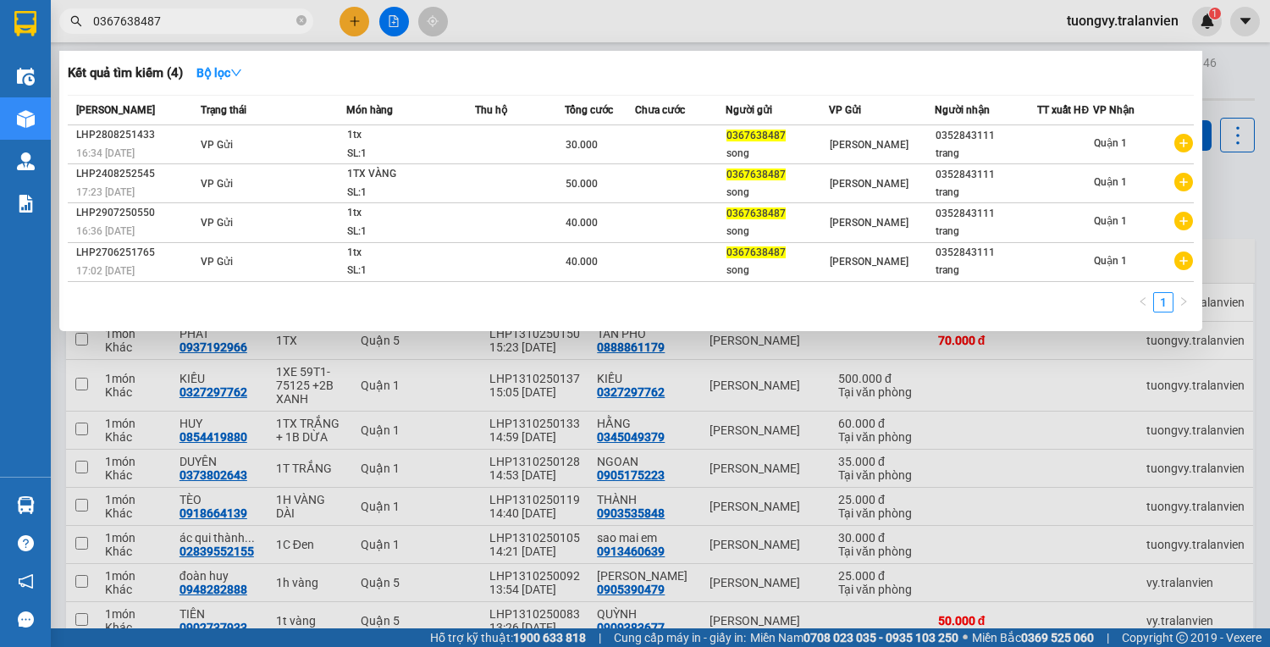
type input "0367638487"
click at [298, 17] on icon "close-circle" at bounding box center [301, 20] width 10 height 10
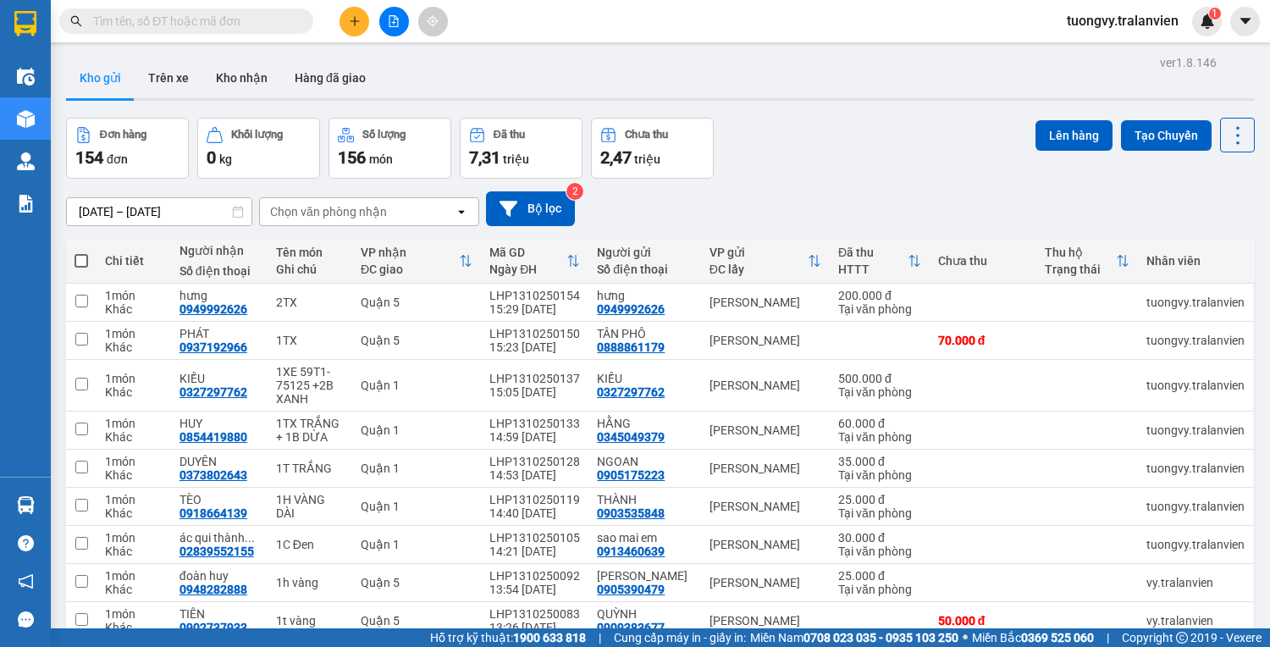
paste input "0914204949"
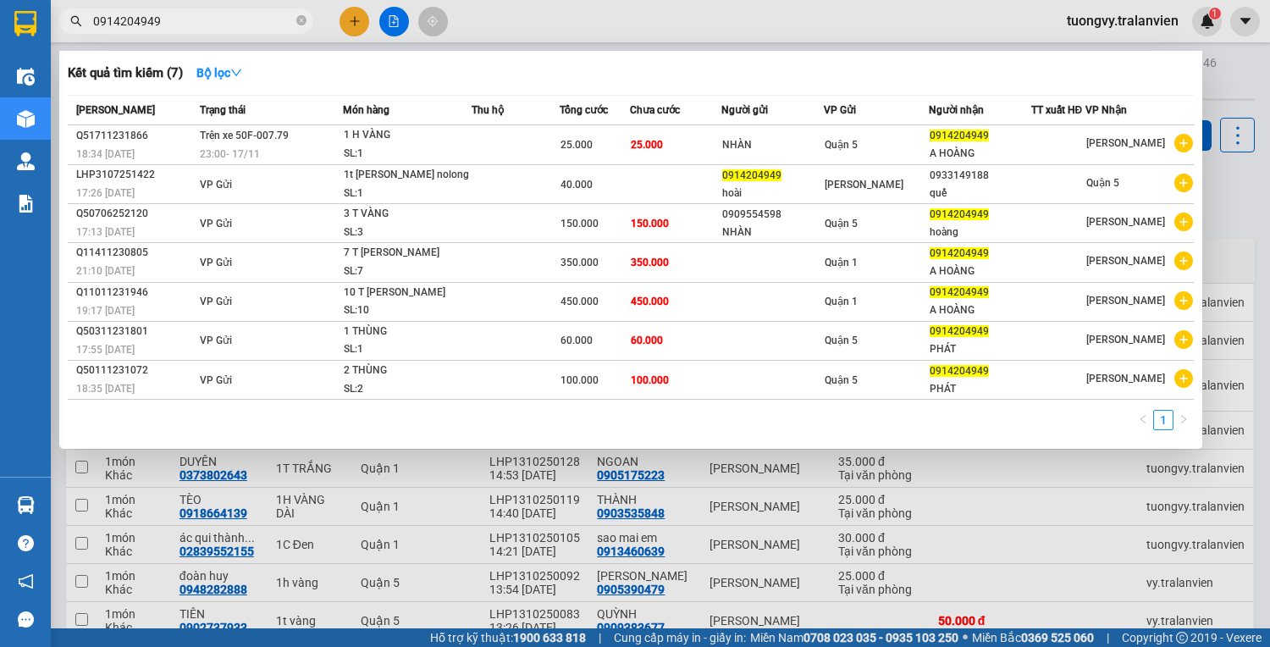
type input "0914204949"
click at [303, 19] on icon "close-circle" at bounding box center [301, 20] width 10 height 10
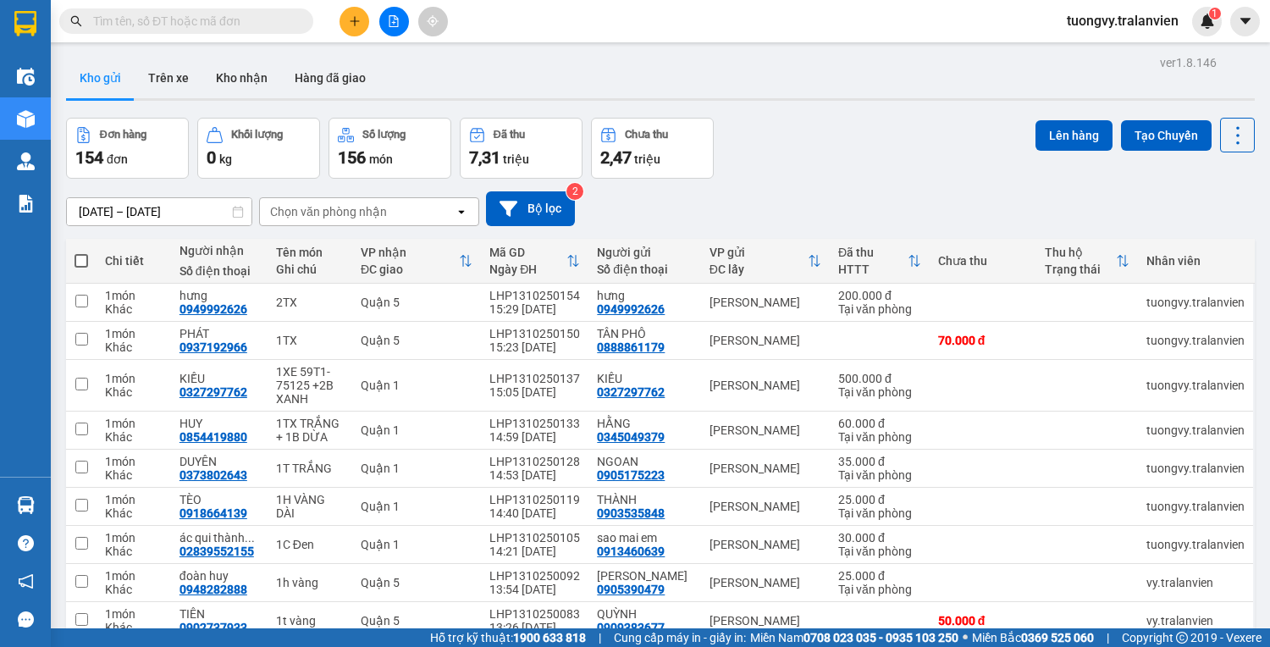
paste input "0933490439"
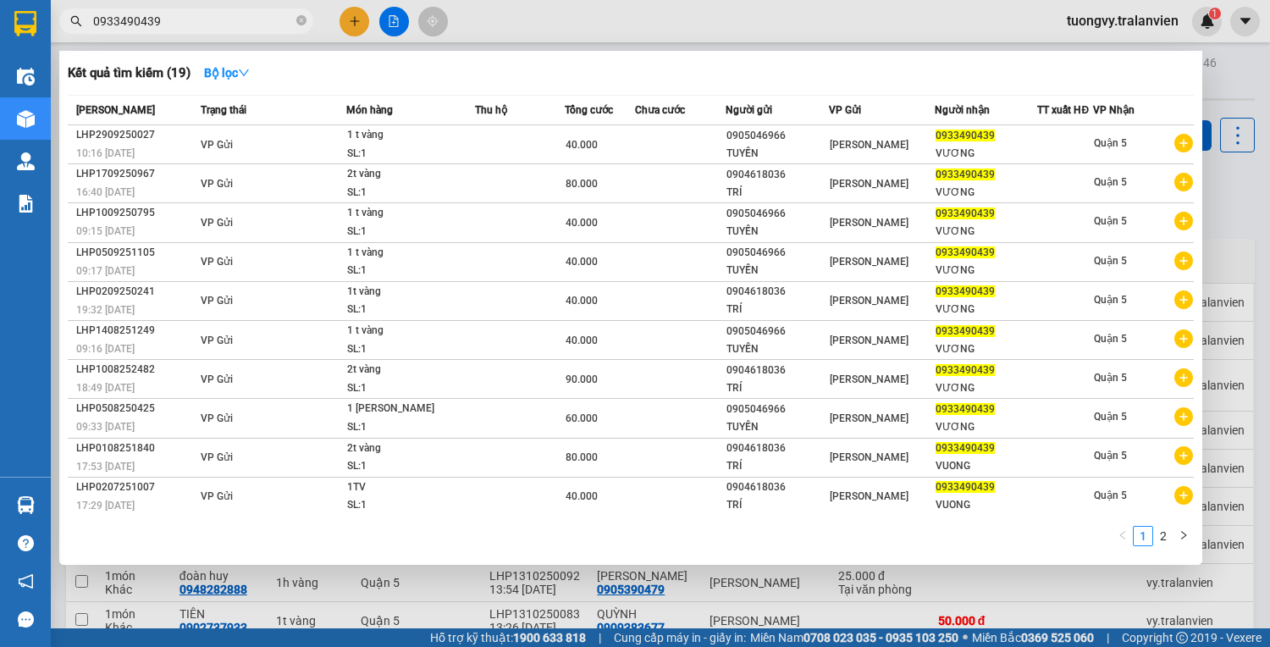
type input "0933490439"
drag, startPoint x: 298, startPoint y: 19, endPoint x: 209, endPoint y: 14, distance: 89.0
click at [296, 19] on icon "close-circle" at bounding box center [301, 20] width 10 height 10
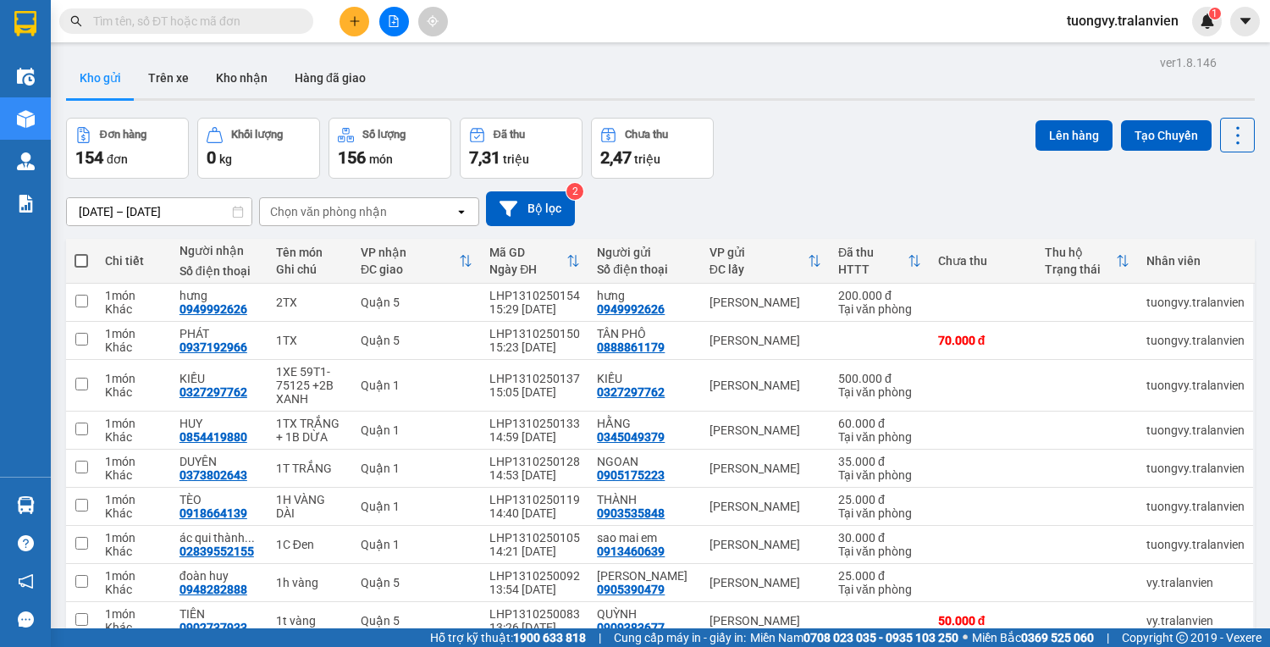
paste input "0916484926"
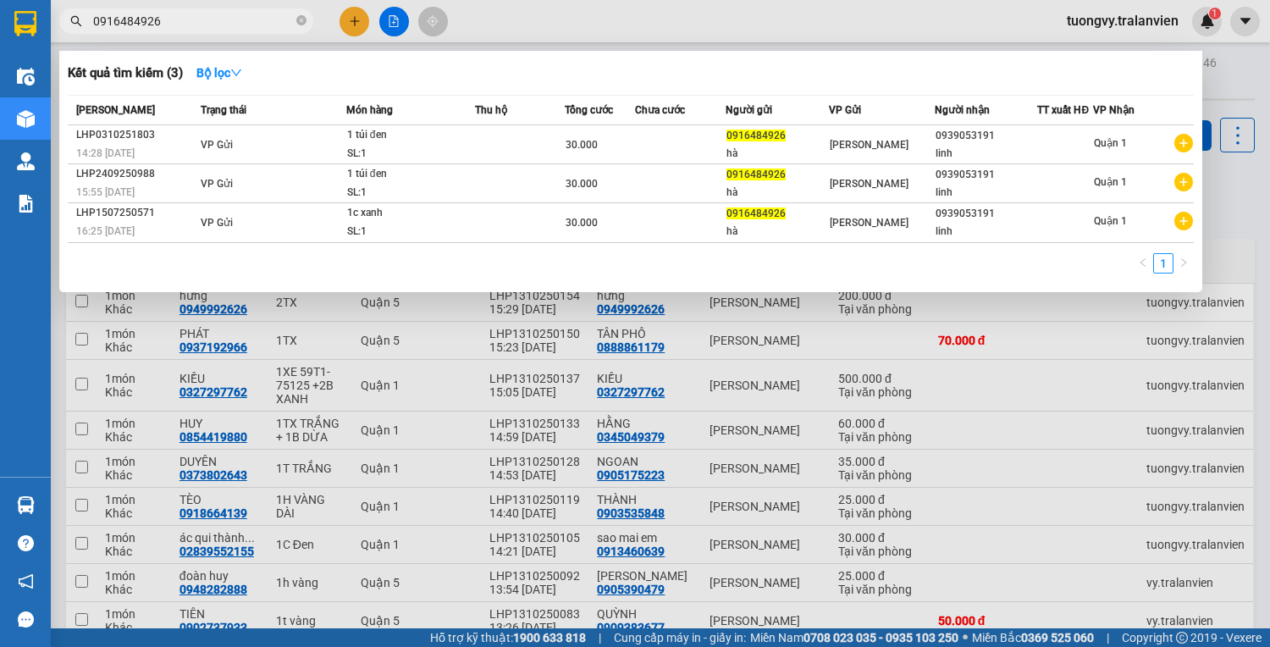
type input "0916484926"
click at [301, 22] on icon "close-circle" at bounding box center [301, 20] width 10 height 10
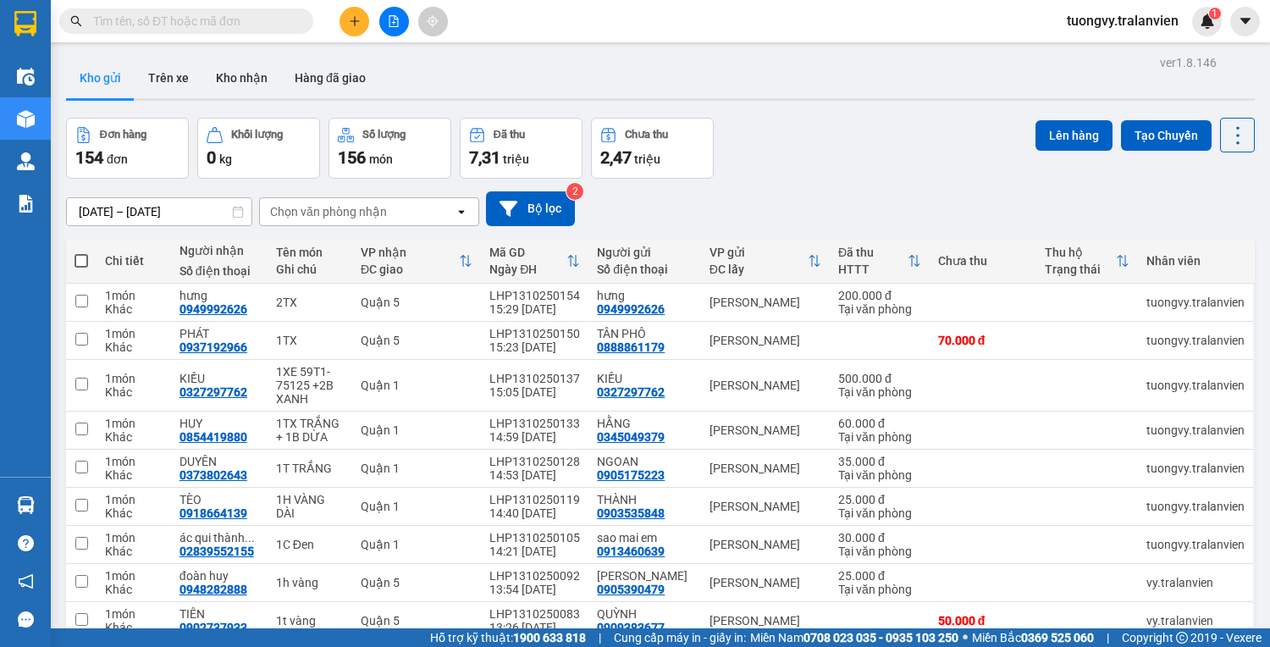
paste input "0919677490"
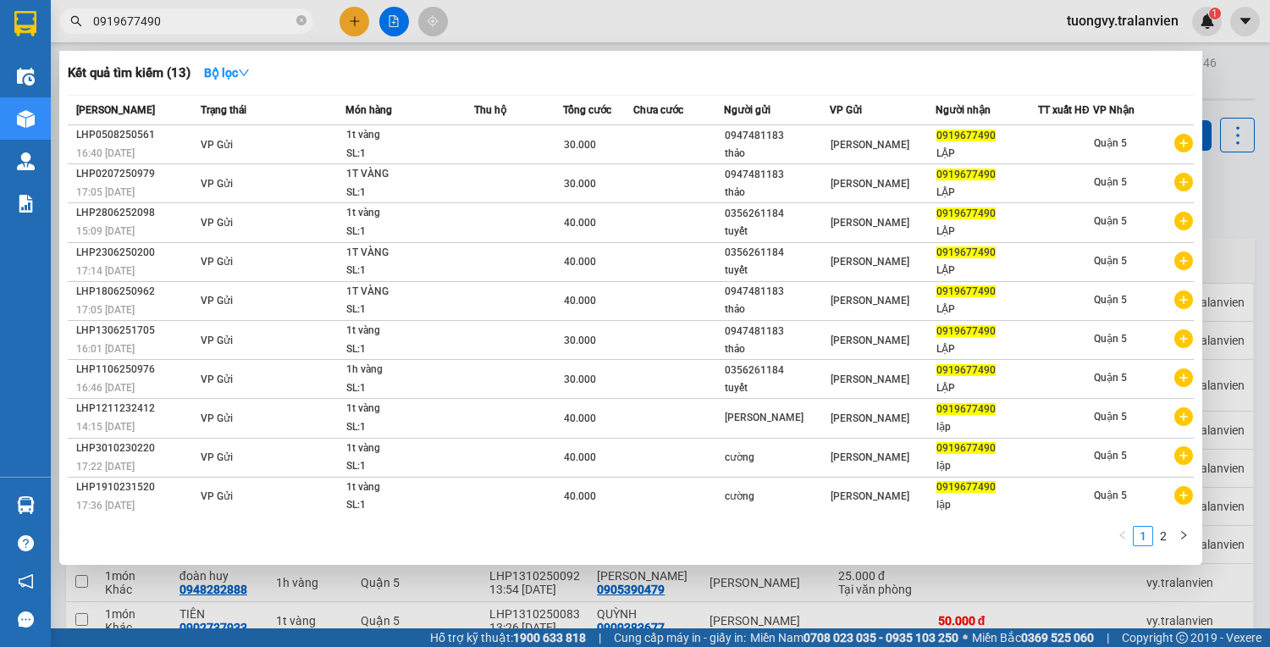
type input "0919677490"
drag, startPoint x: 302, startPoint y: 20, endPoint x: 295, endPoint y: 16, distance: 8.7
click at [303, 18] on icon "close-circle" at bounding box center [301, 20] width 10 height 10
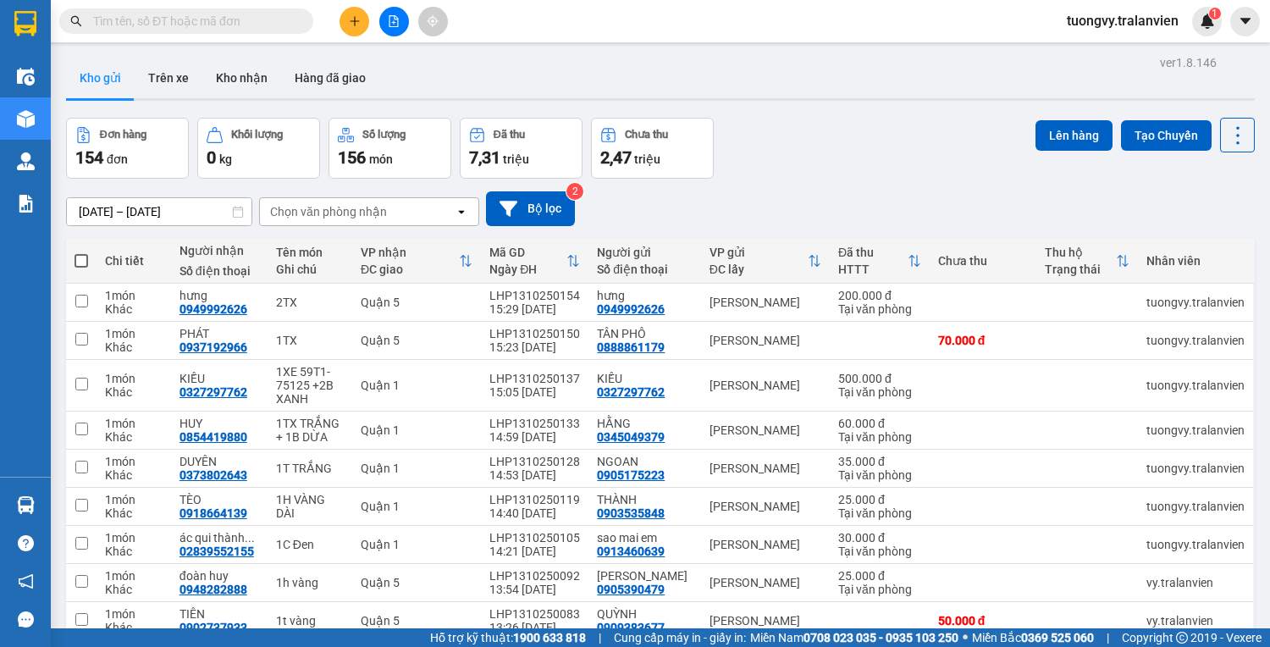
drag, startPoint x: 202, startPoint y: 6, endPoint x: 193, endPoint y: 16, distance: 13.2
paste input "0979291550"
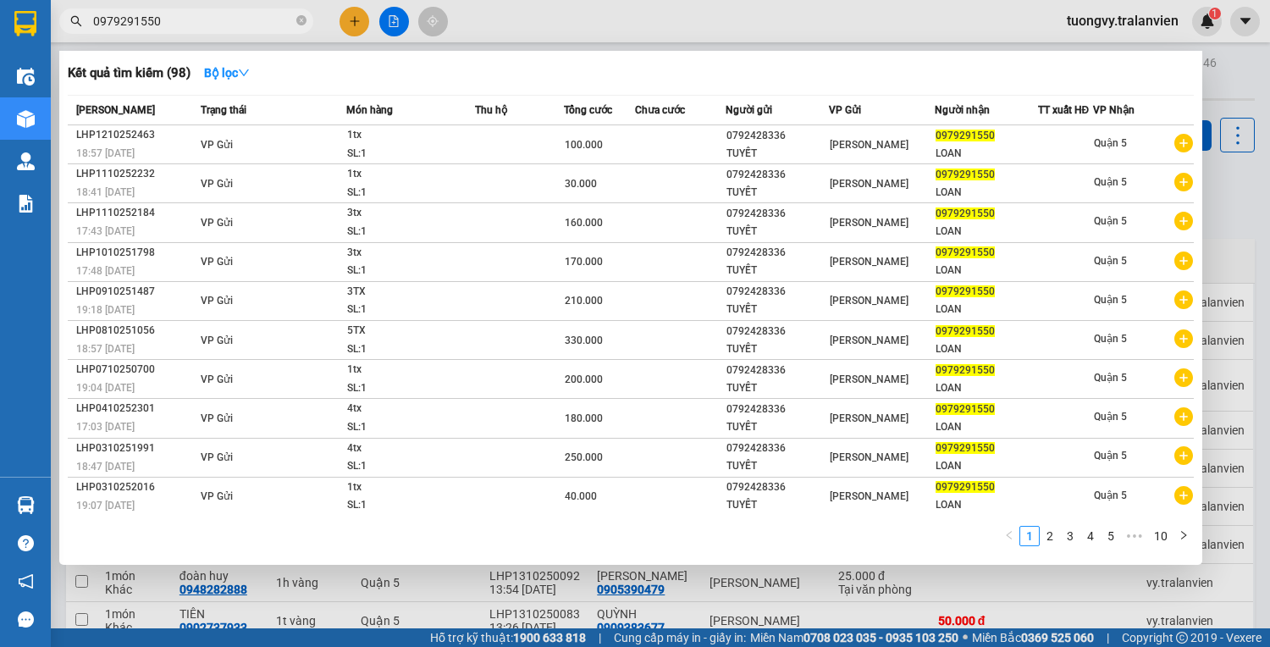
type input "0979291550"
click at [301, 24] on icon "close-circle" at bounding box center [301, 20] width 10 height 10
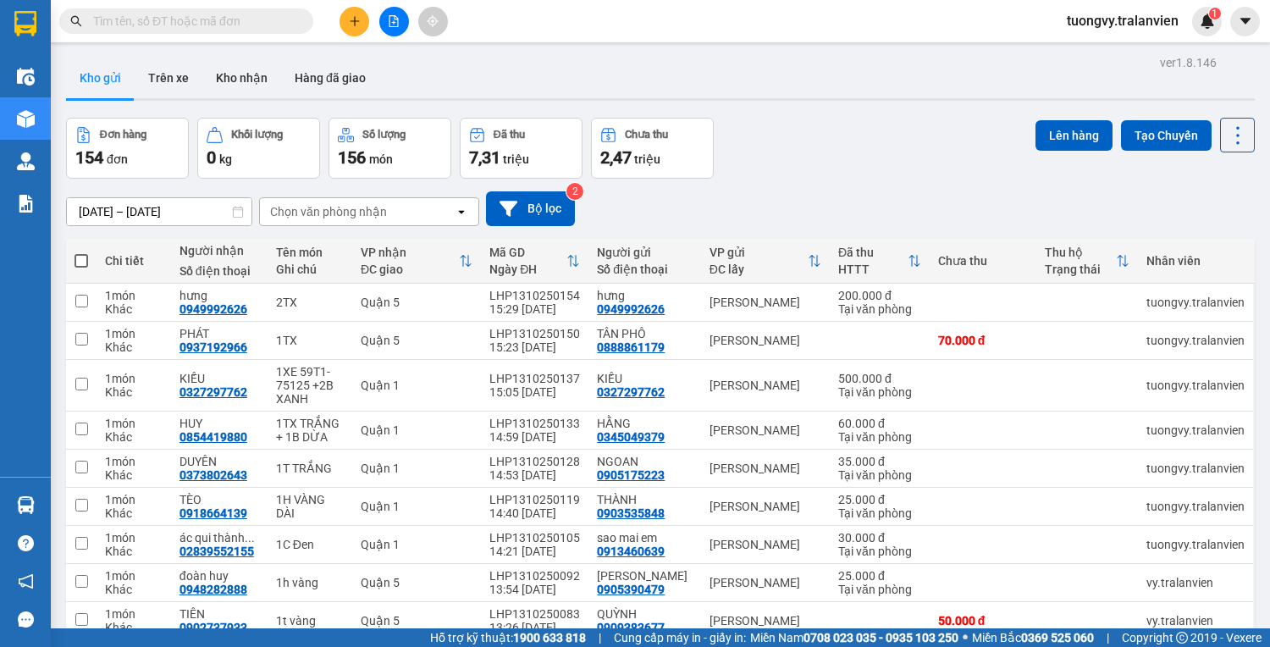
drag, startPoint x: 293, startPoint y: 20, endPoint x: 146, endPoint y: 21, distance: 147.3
paste input "0774543132"
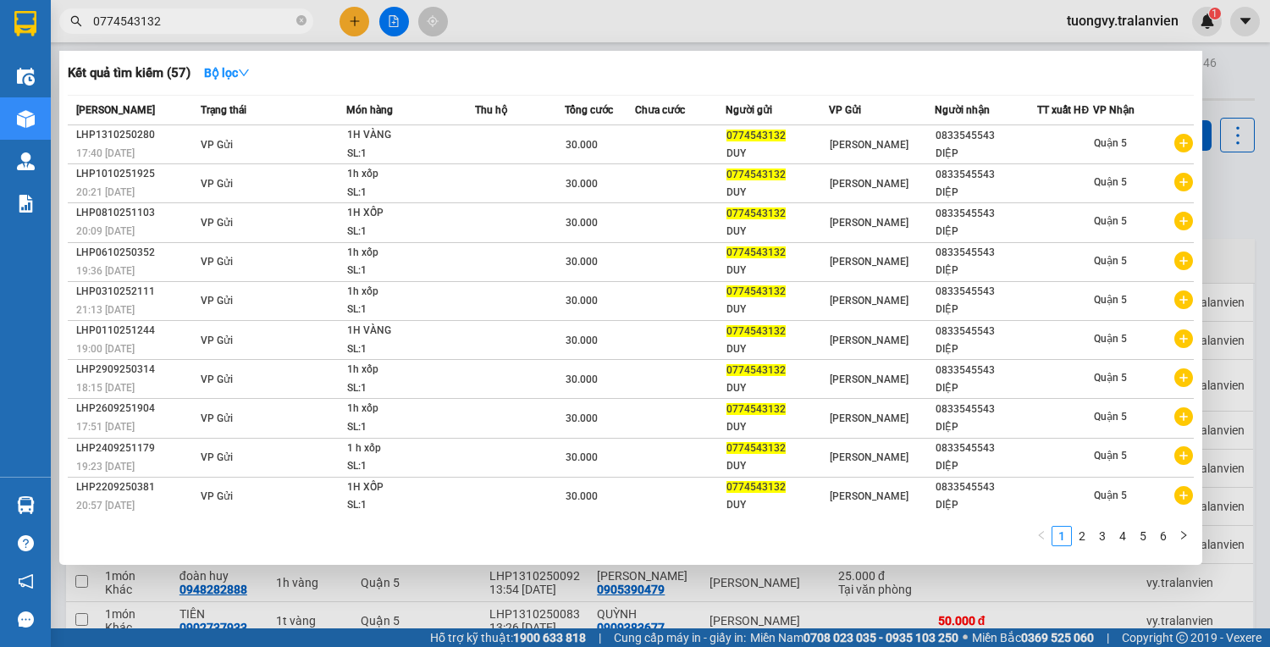
type input "0774543132"
click at [300, 20] on icon "close-circle" at bounding box center [301, 20] width 10 height 10
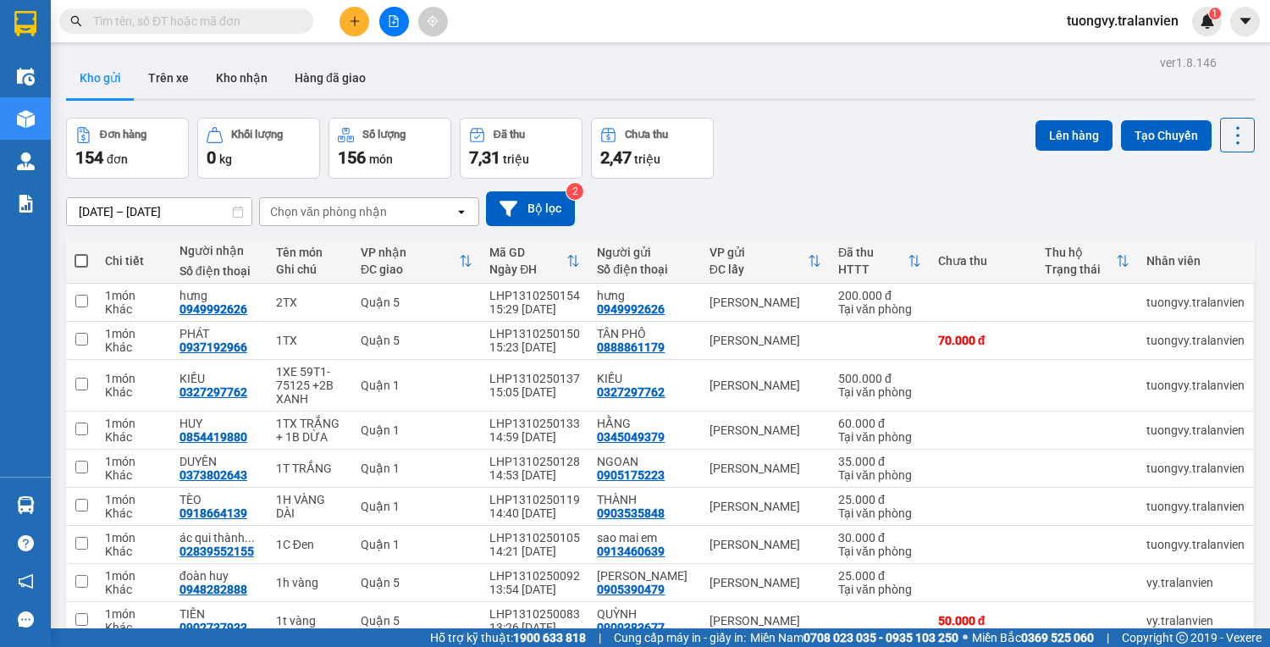
drag, startPoint x: 179, startPoint y: 34, endPoint x: 171, endPoint y: 15, distance: 20.1
paste input "0908393783"
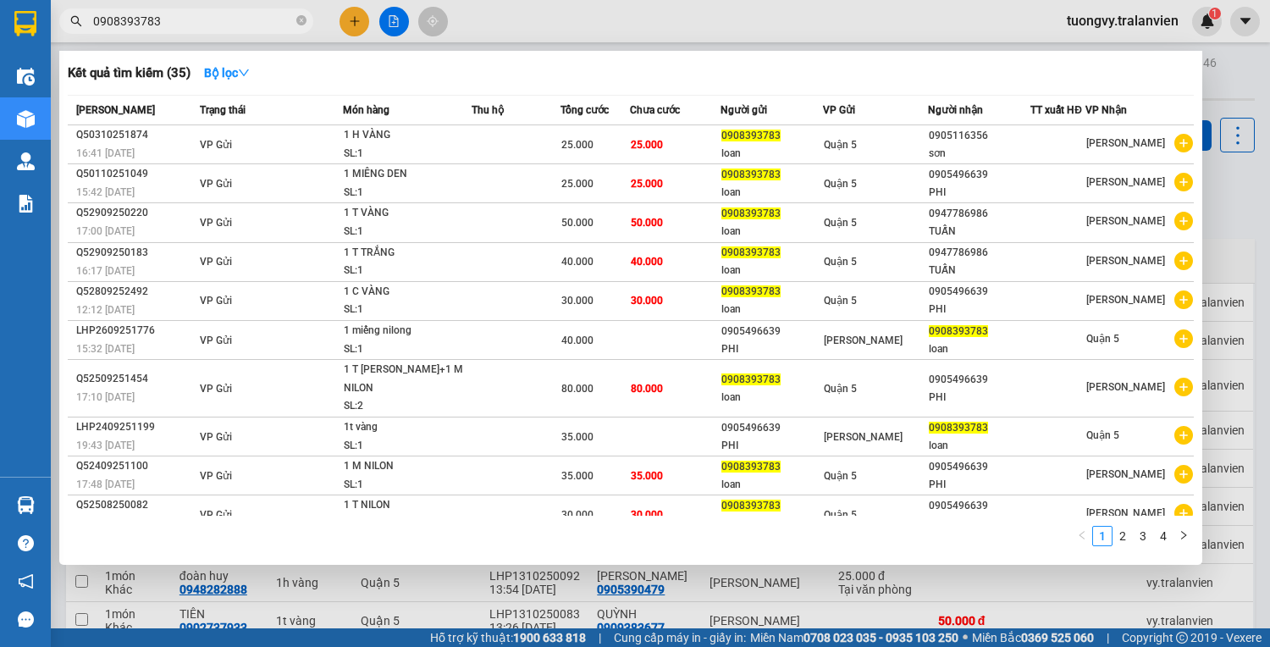
type input "0908393783"
click at [305, 22] on span "0908393783" at bounding box center [186, 20] width 254 height 25
click at [304, 22] on icon "close-circle" at bounding box center [301, 20] width 10 height 10
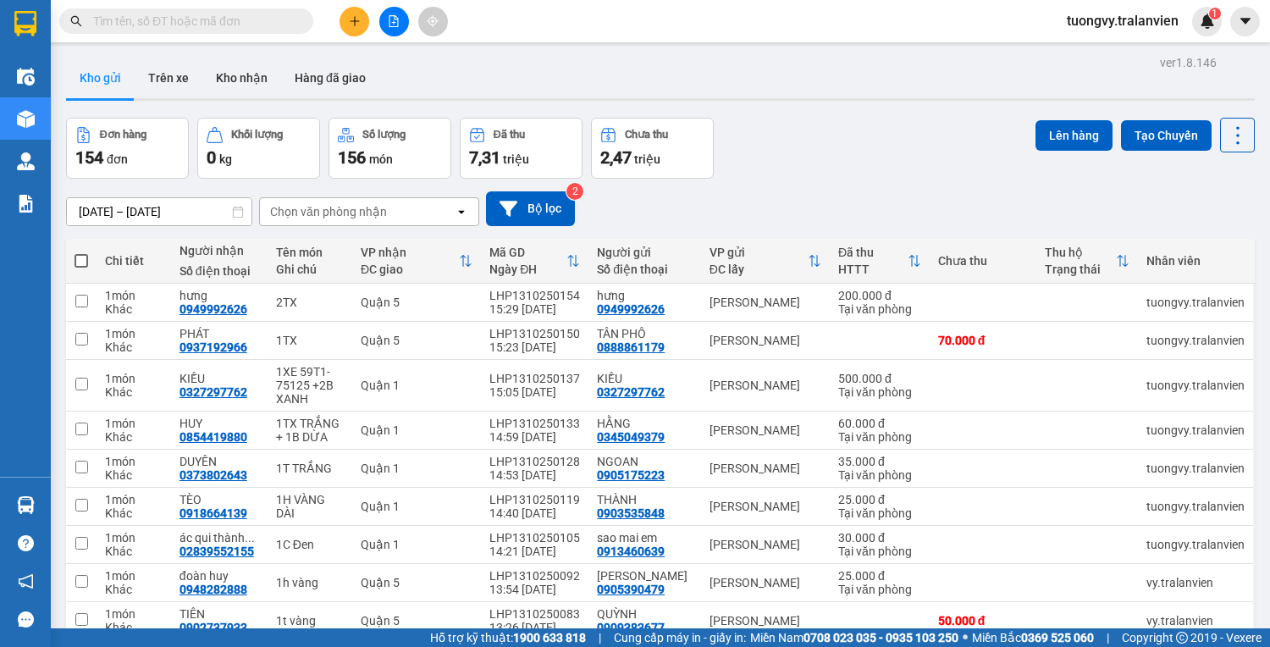
paste input "0374293930"
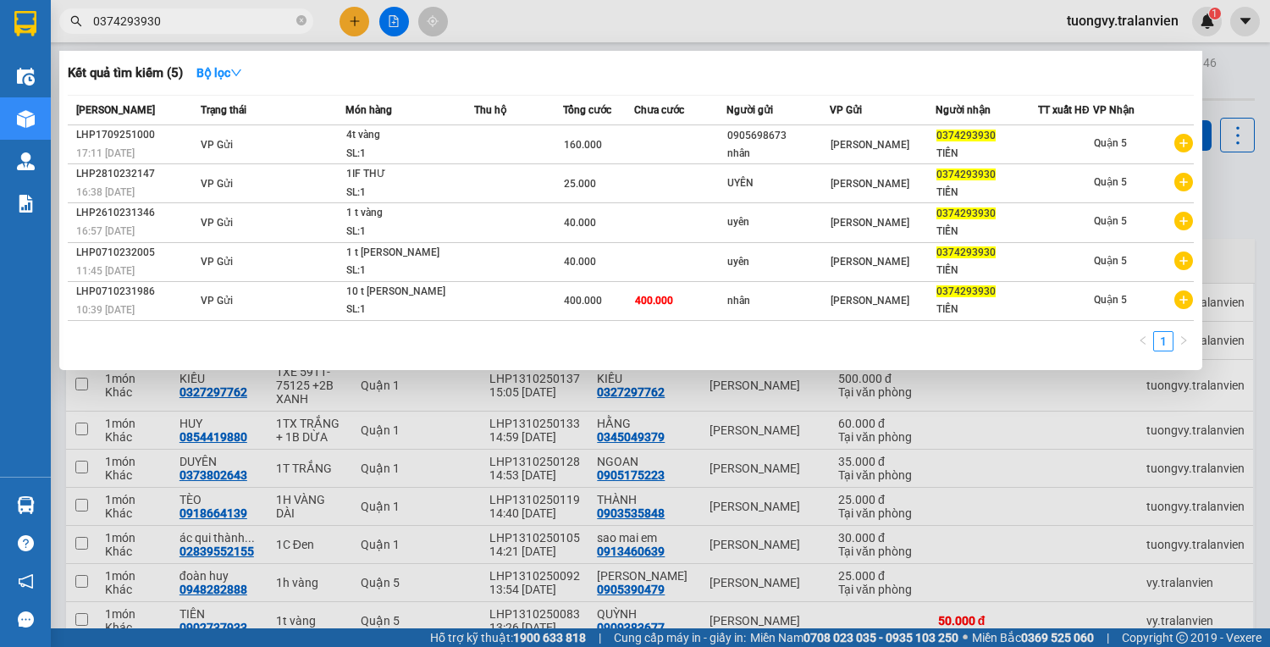
type input "0374293930"
click at [301, 19] on icon "close-circle" at bounding box center [301, 20] width 10 height 10
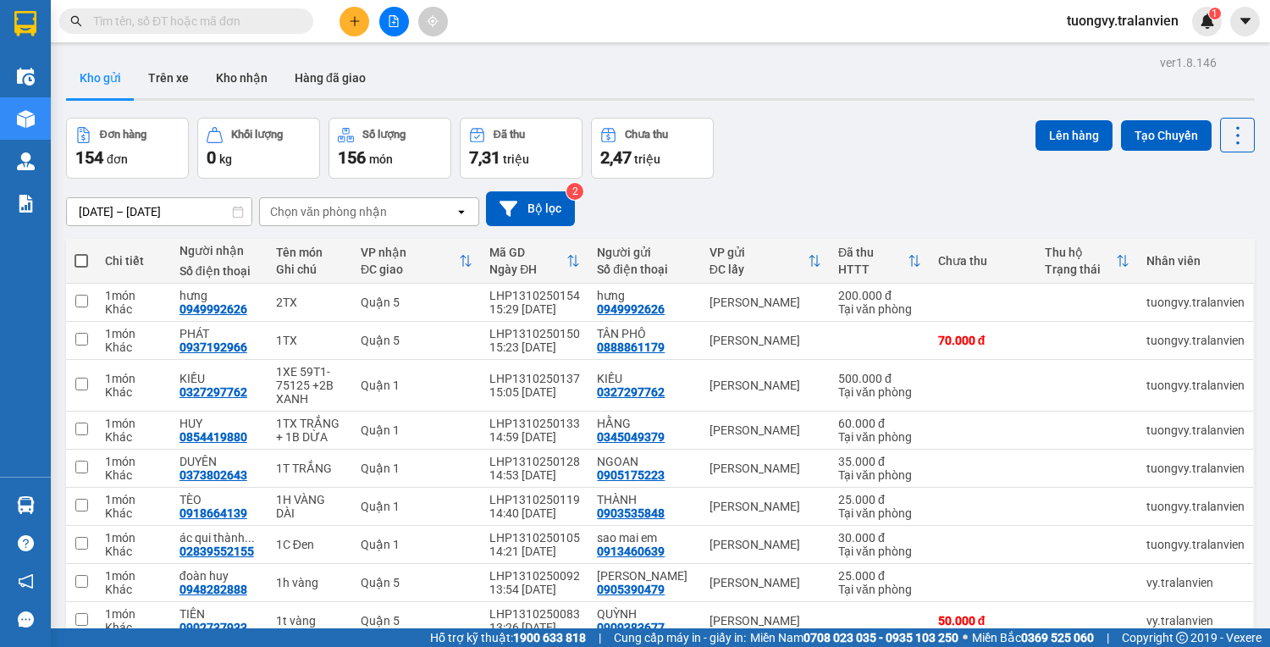
paste input "0774242424"
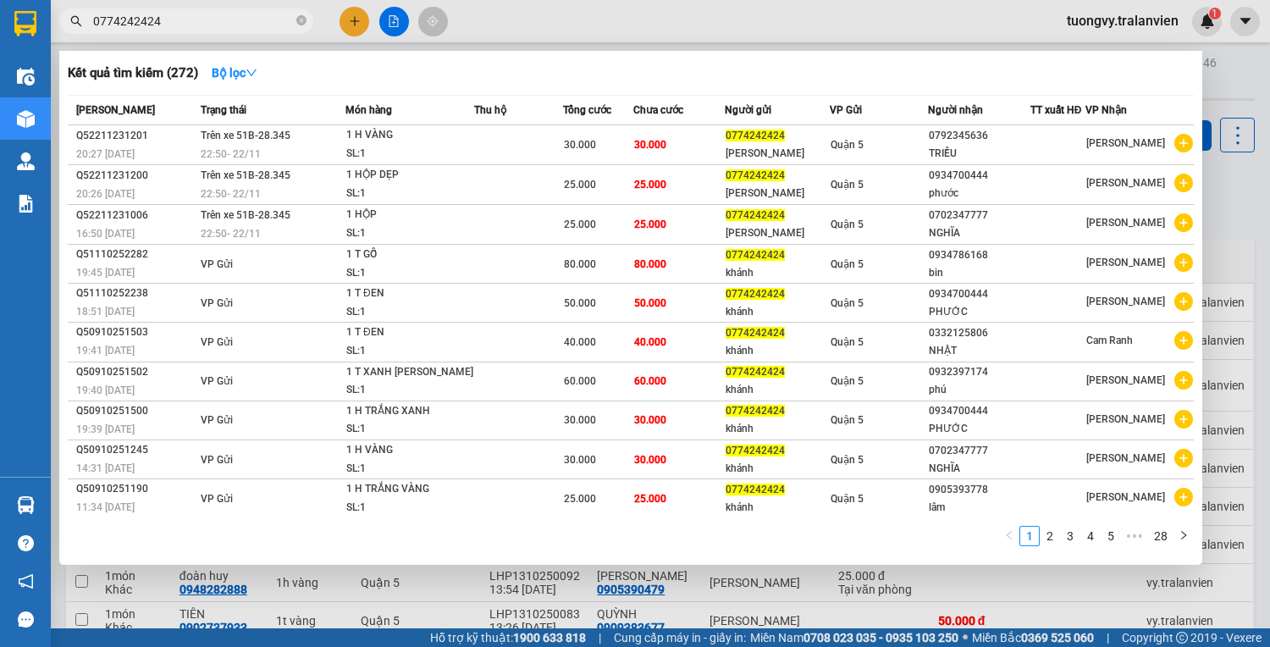
type input "0774242424"
click at [301, 19] on icon "close-circle" at bounding box center [301, 20] width 10 height 10
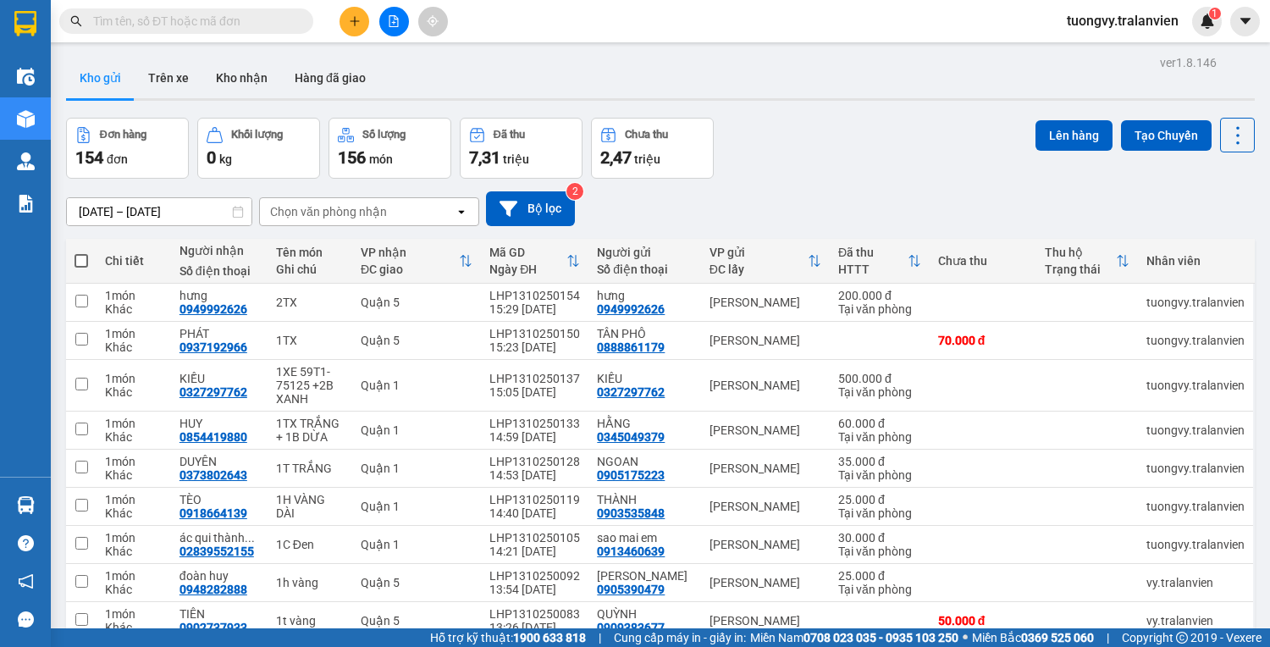
paste input "0909737622"
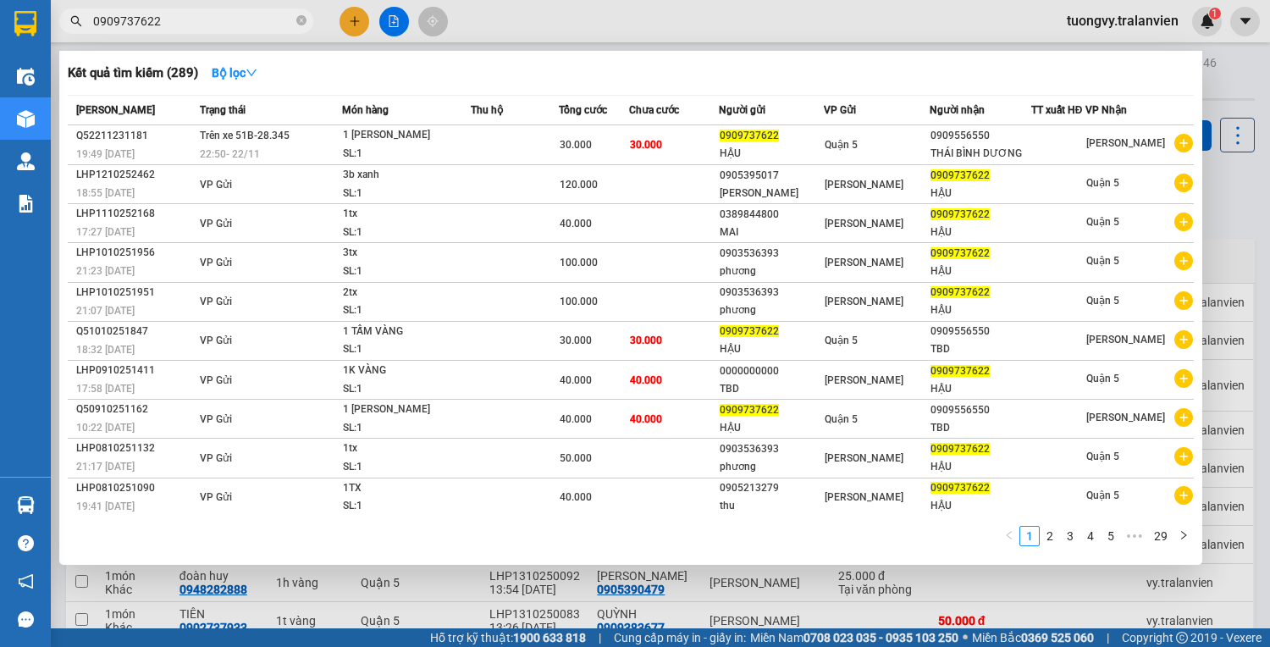
type input "0909737622"
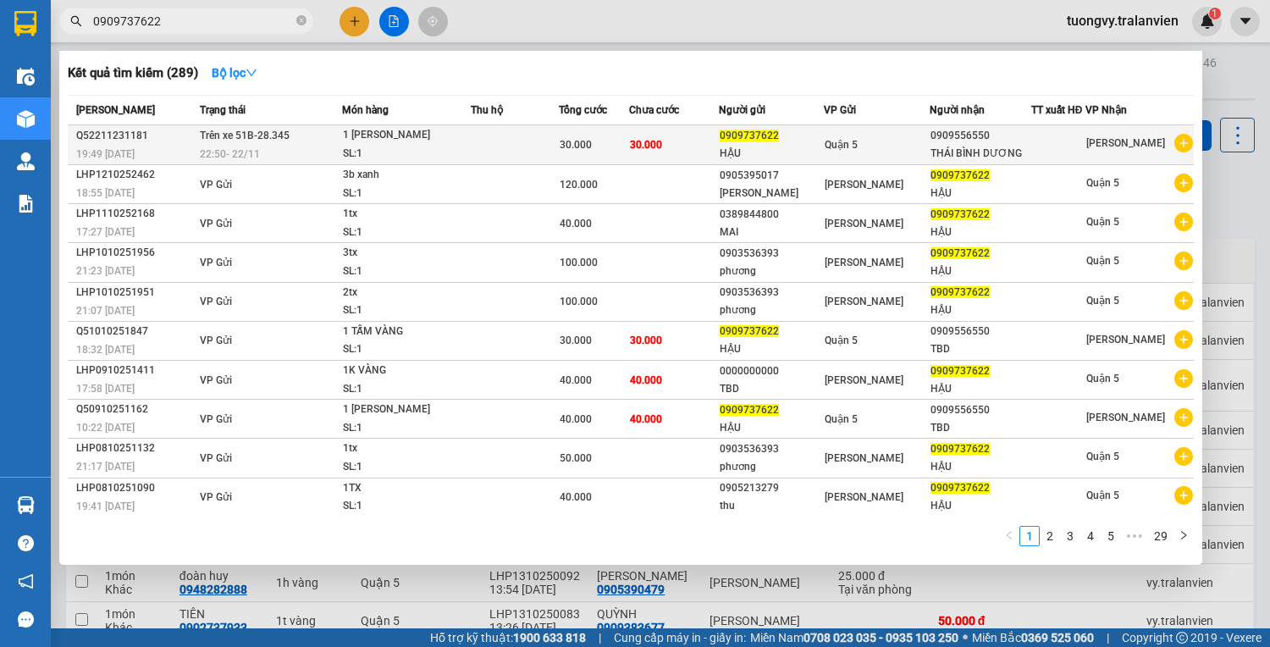
click at [924, 149] on div "Quận 5" at bounding box center [876, 144] width 103 height 19
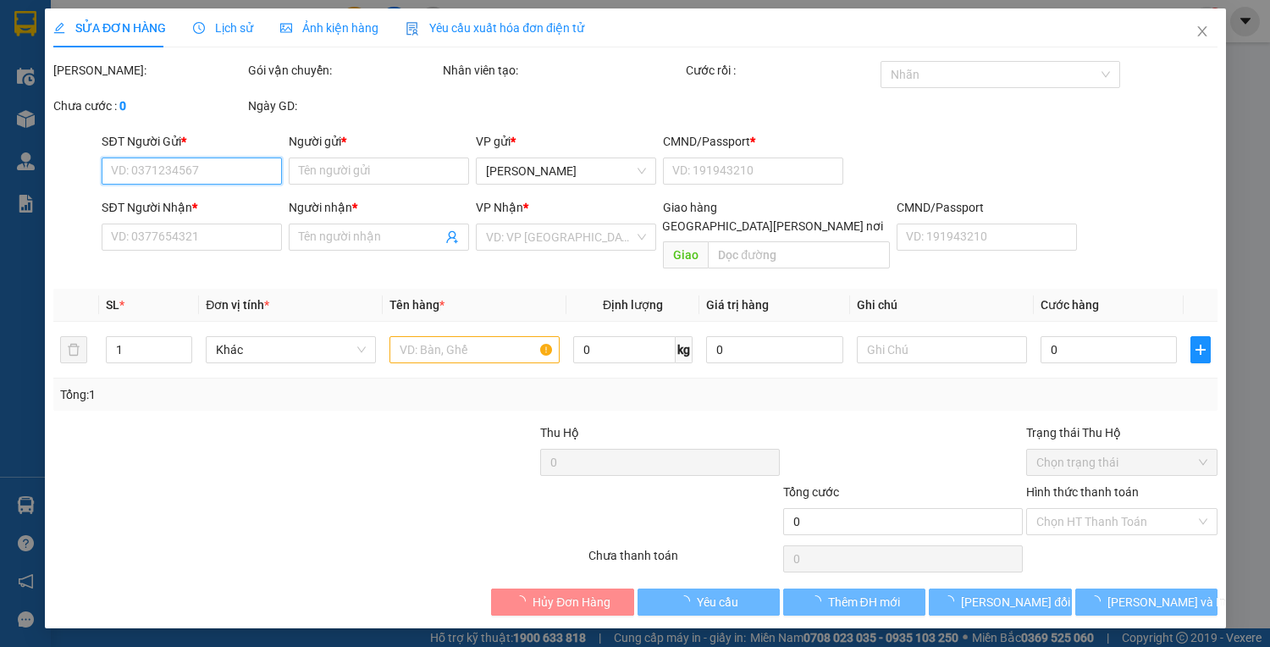
type input "0909737622"
type input "HẬU"
type input "049064000066"
type input "0909556550"
type input "THÁI BÌNH DƯƠNG"
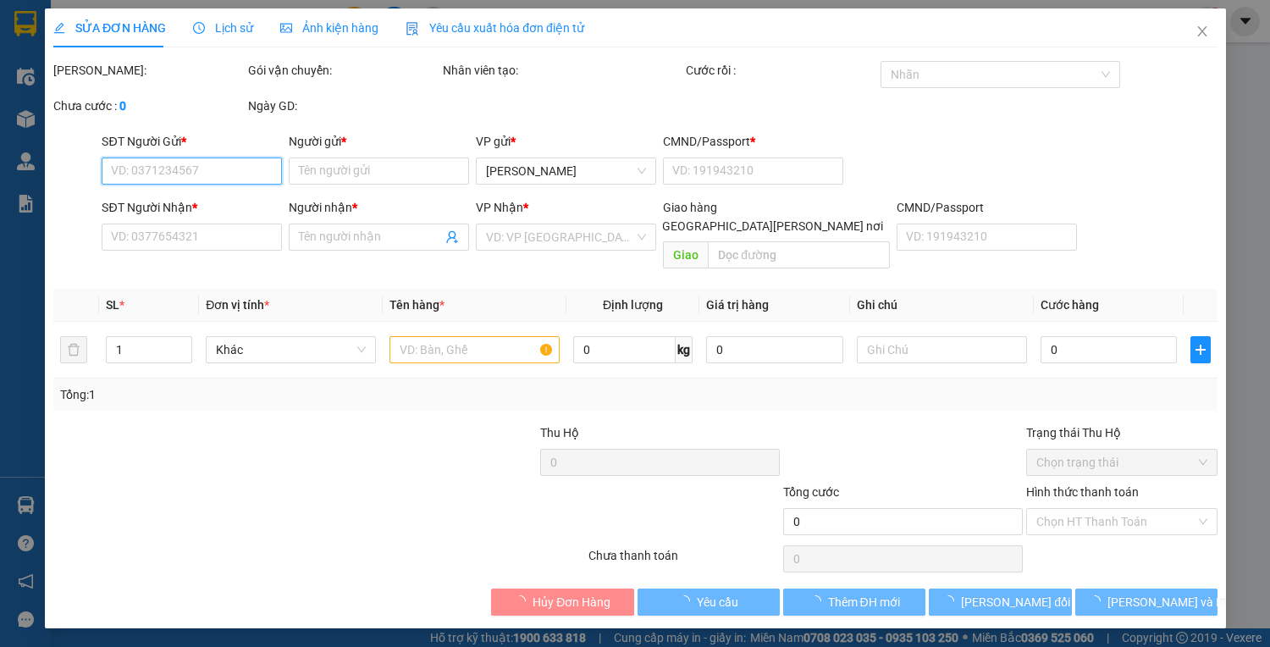
type input "30.000"
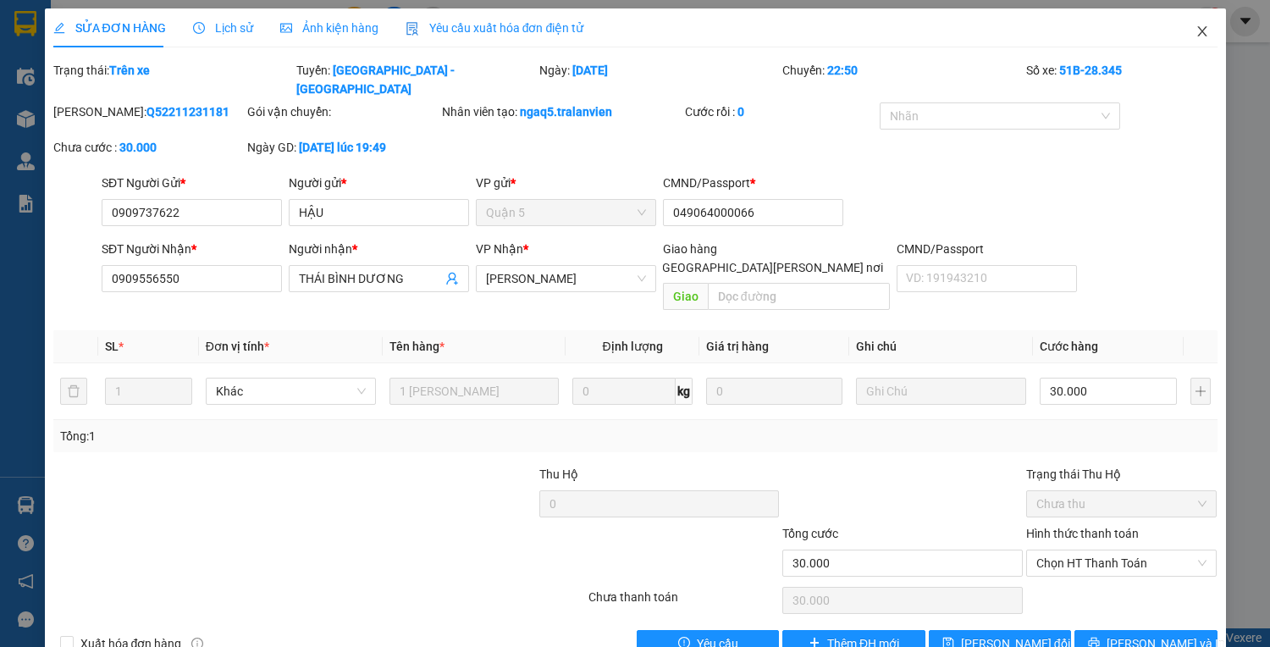
click at [1196, 33] on icon "close" at bounding box center [1203, 32] width 14 height 14
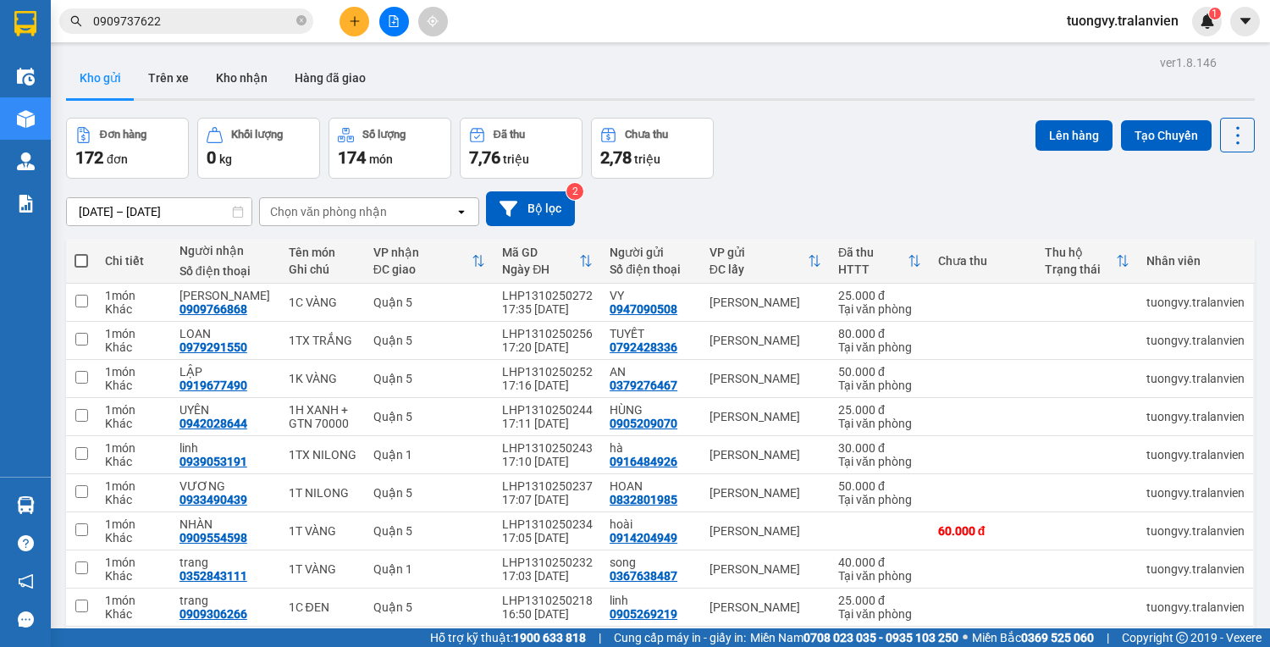
click at [245, 34] on div "Kết quả [PERSON_NAME] ( 289 ) Bộ lọc Mã ĐH Trạng thái Món hàng Thu hộ [PERSON_N…" at bounding box center [165, 22] width 330 height 30
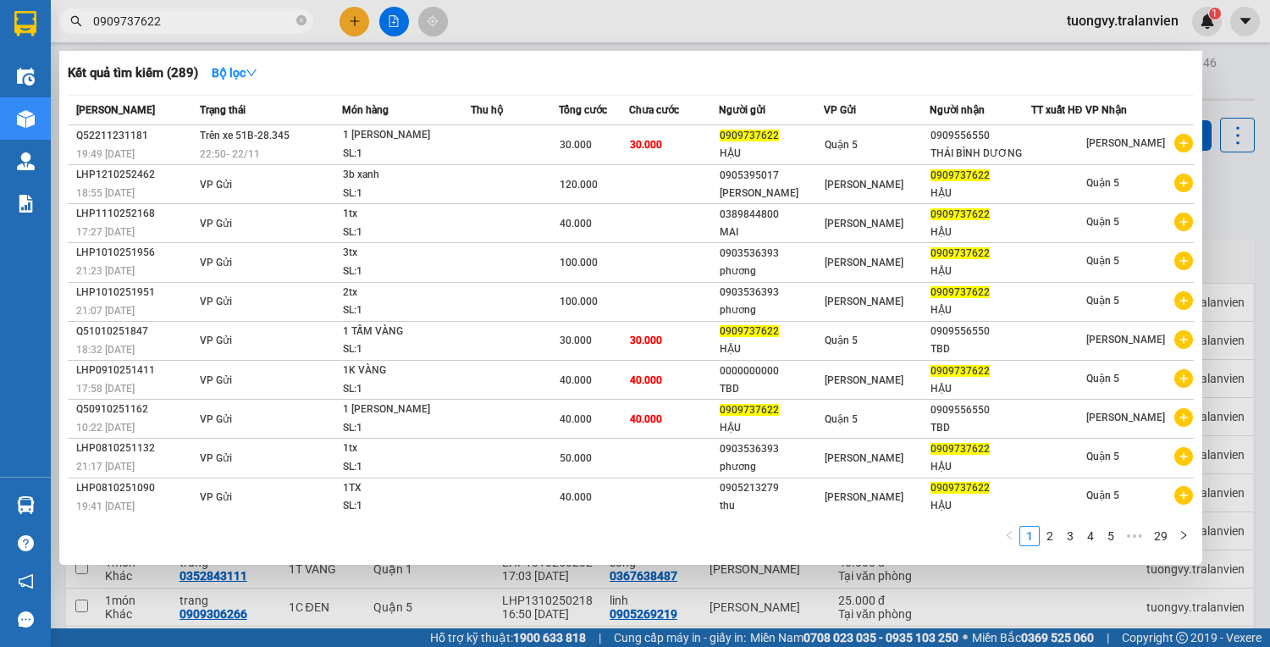
click at [244, 25] on input "0909737622" at bounding box center [193, 21] width 200 height 19
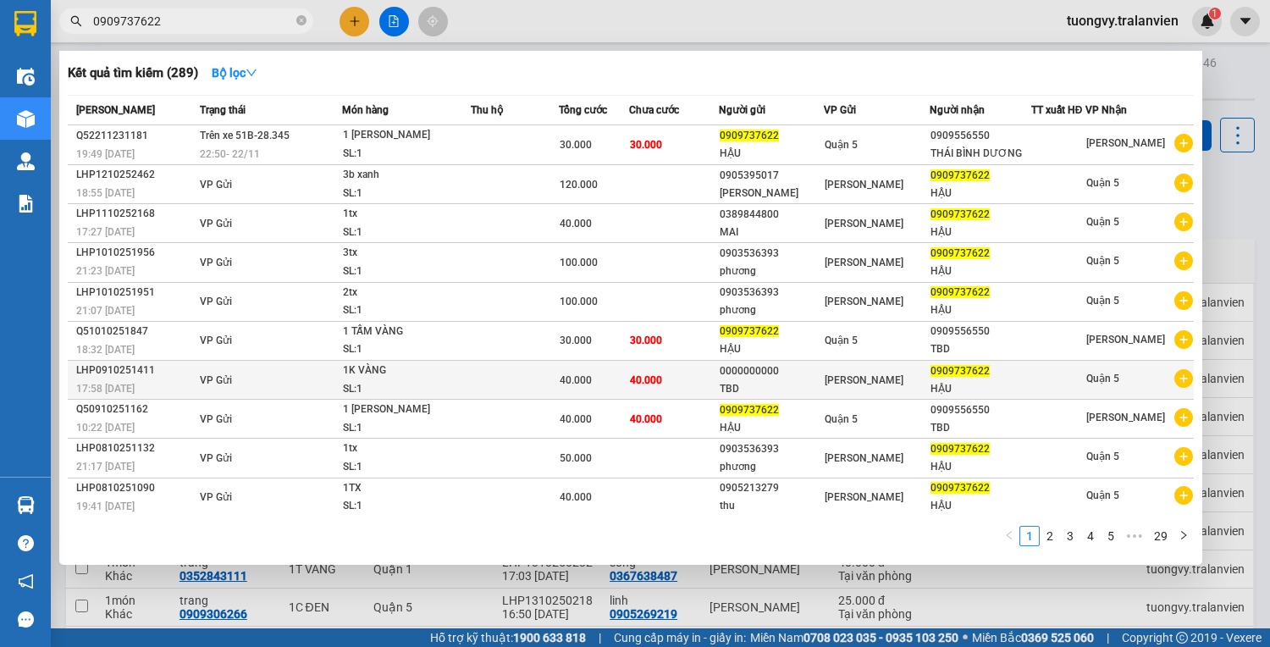
click at [776, 383] on div "TBD" at bounding box center [771, 389] width 103 height 18
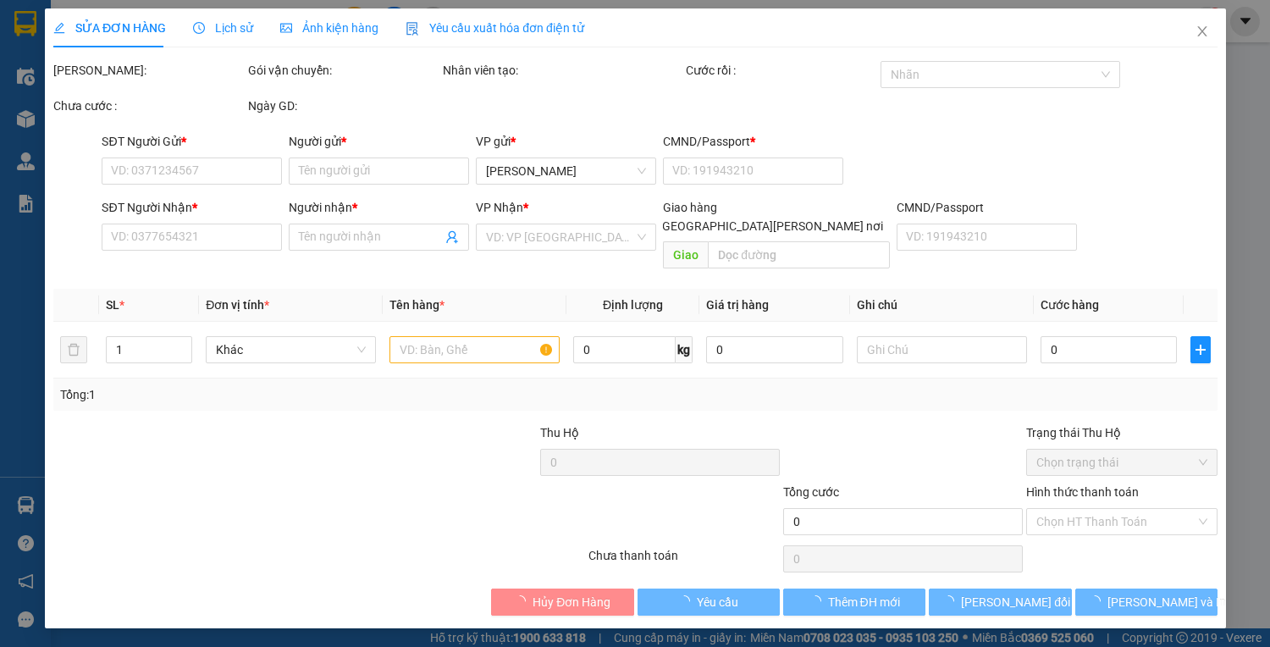
type input "0000000000"
type input "TBD"
type input "1"
type input "0909737622"
type input "HẬU"
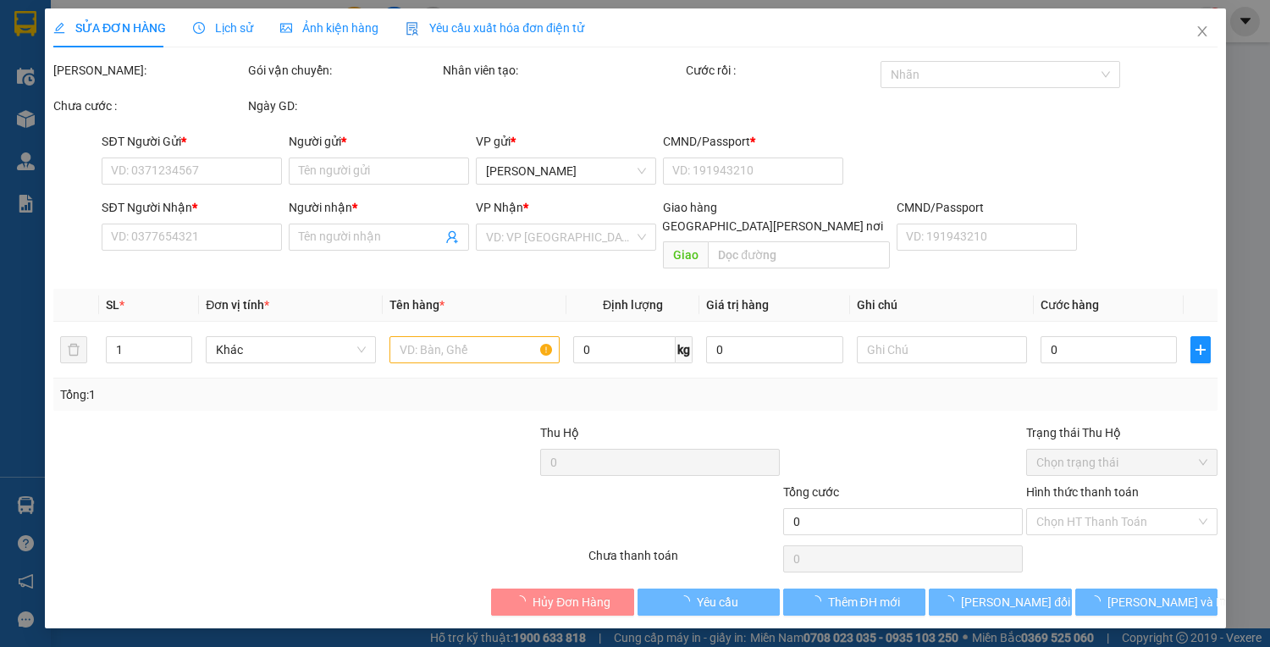
type input "0490640000066"
type input "40.000"
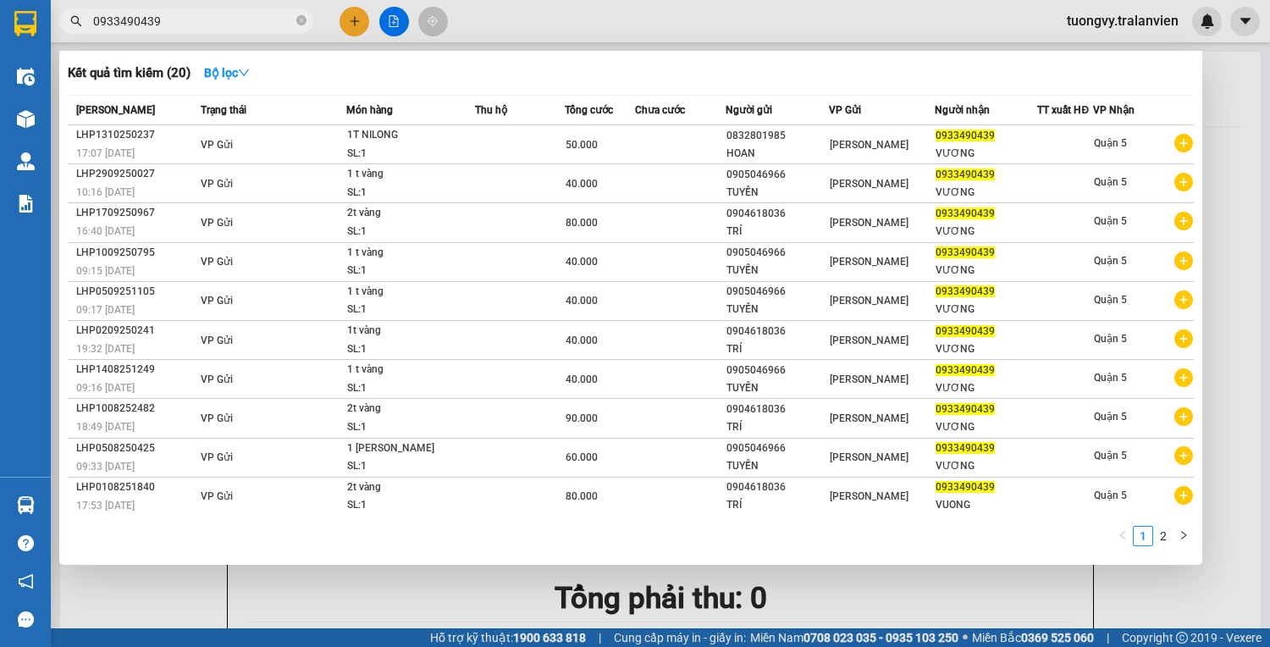
click at [1247, 92] on div at bounding box center [635, 323] width 1270 height 647
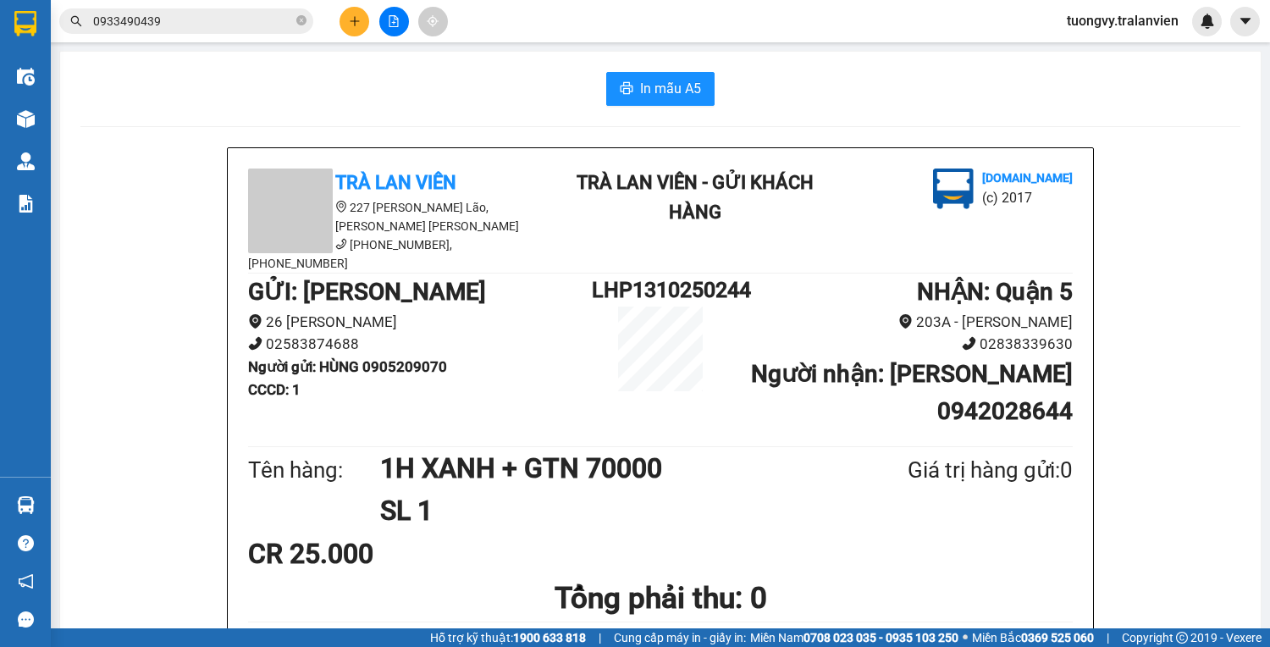
click at [351, 24] on icon "plus" at bounding box center [355, 21] width 12 height 12
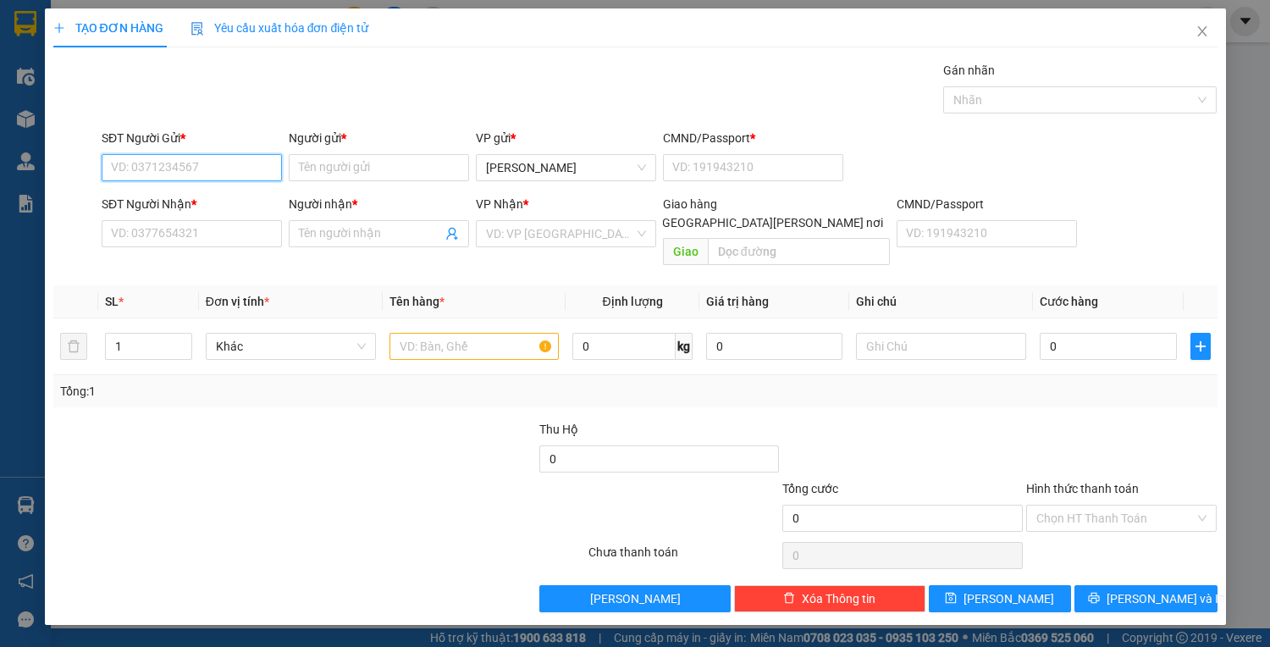
click at [204, 165] on input "SĐT Người Gửi *" at bounding box center [192, 167] width 180 height 27
click at [237, 196] on div "0914901466 - [PERSON_NAME](247)" at bounding box center [210, 200] width 196 height 19
type input "0914901466"
type input "[PERSON_NAME](247)"
type input "1"
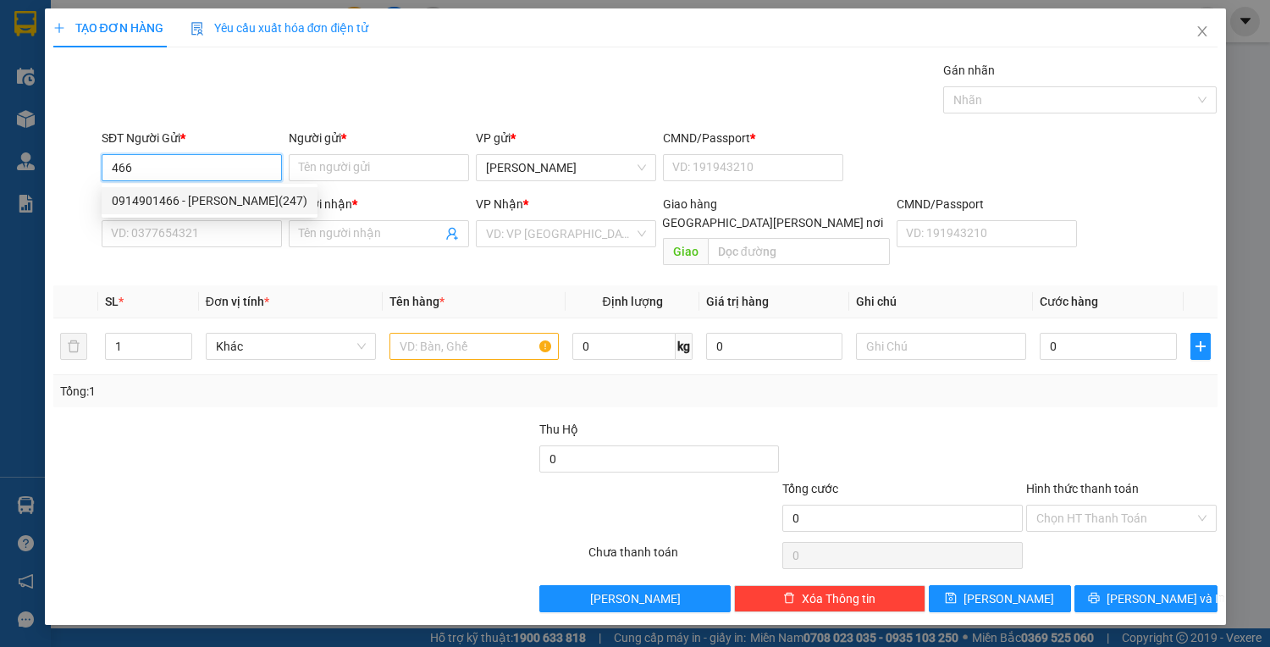
type input "0936201768"
type input "PHI"
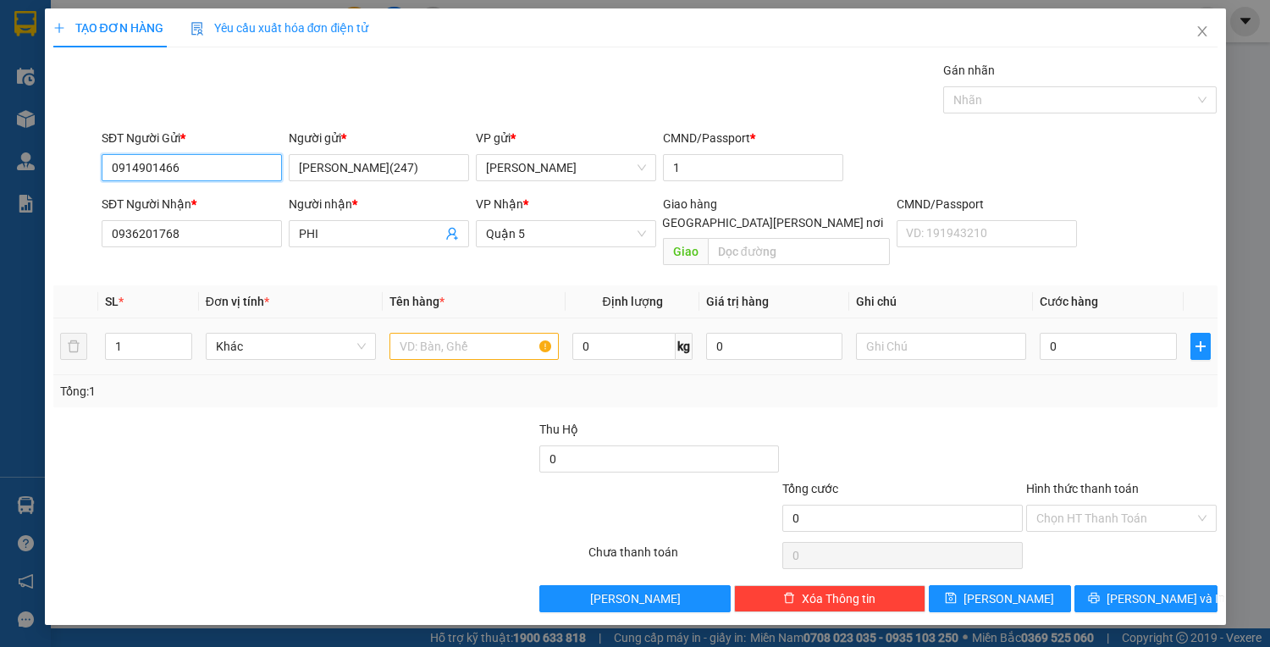
type input "0914901466"
click at [449, 333] on input "text" at bounding box center [475, 346] width 170 height 27
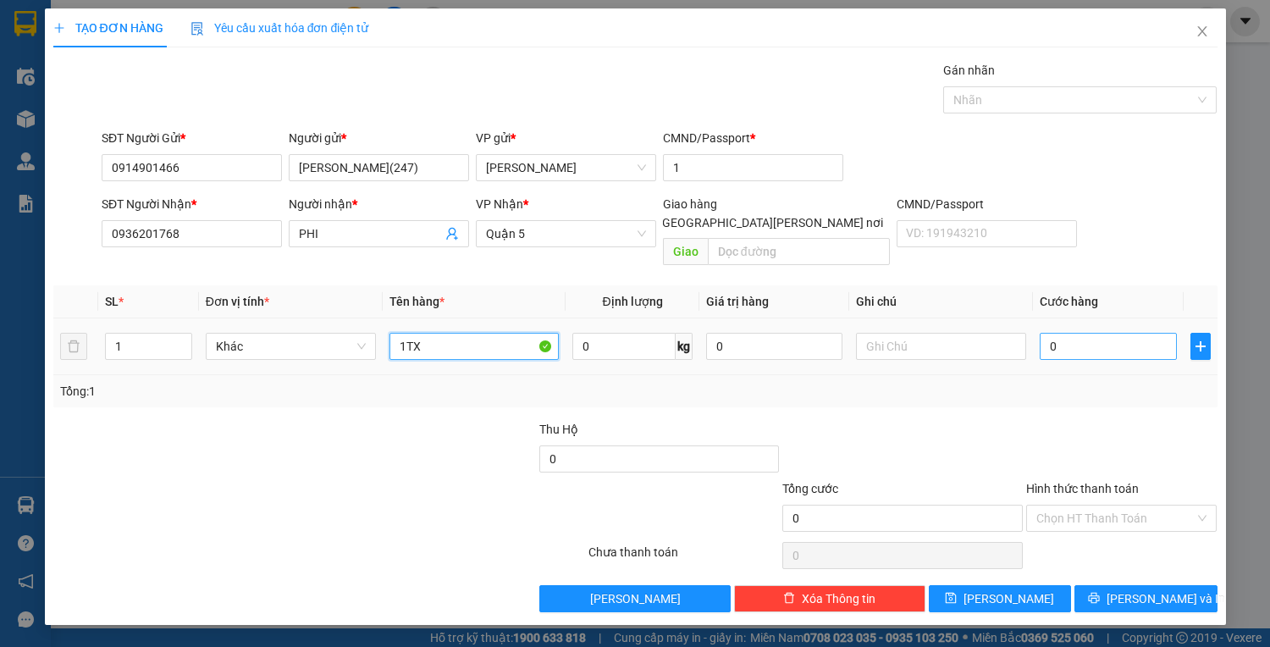
type input "1TX"
click at [1050, 333] on input "0" at bounding box center [1108, 346] width 136 height 27
type input "5"
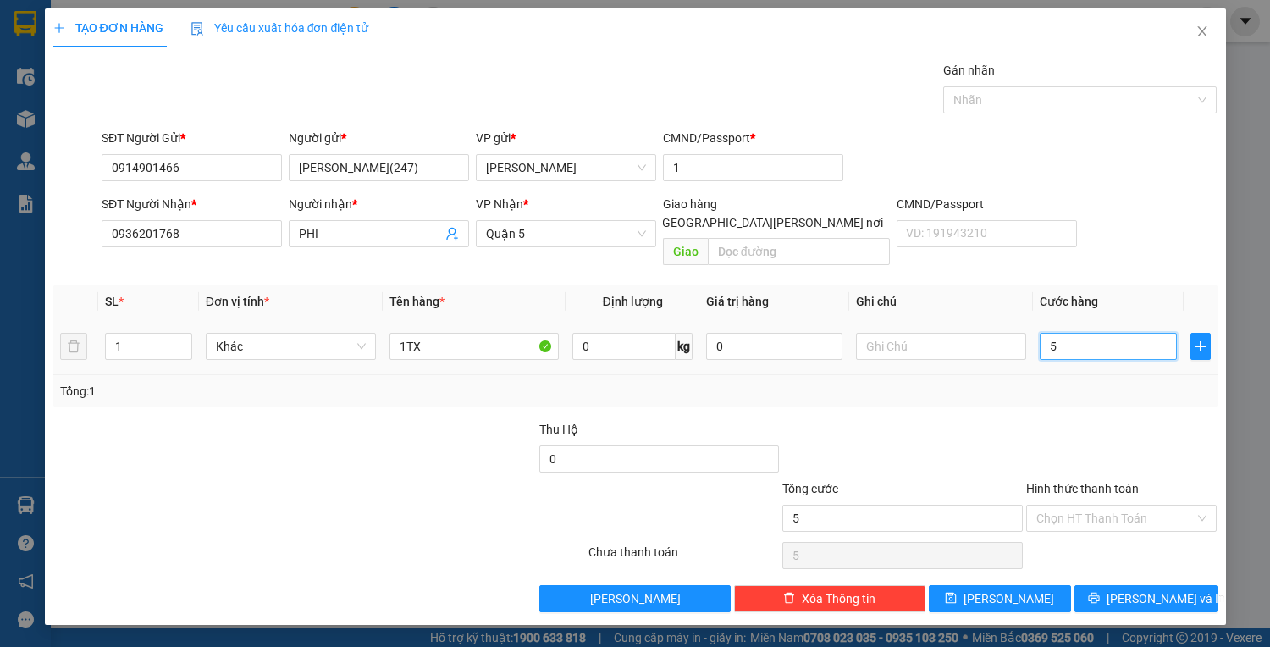
type input "50"
type input "50.000"
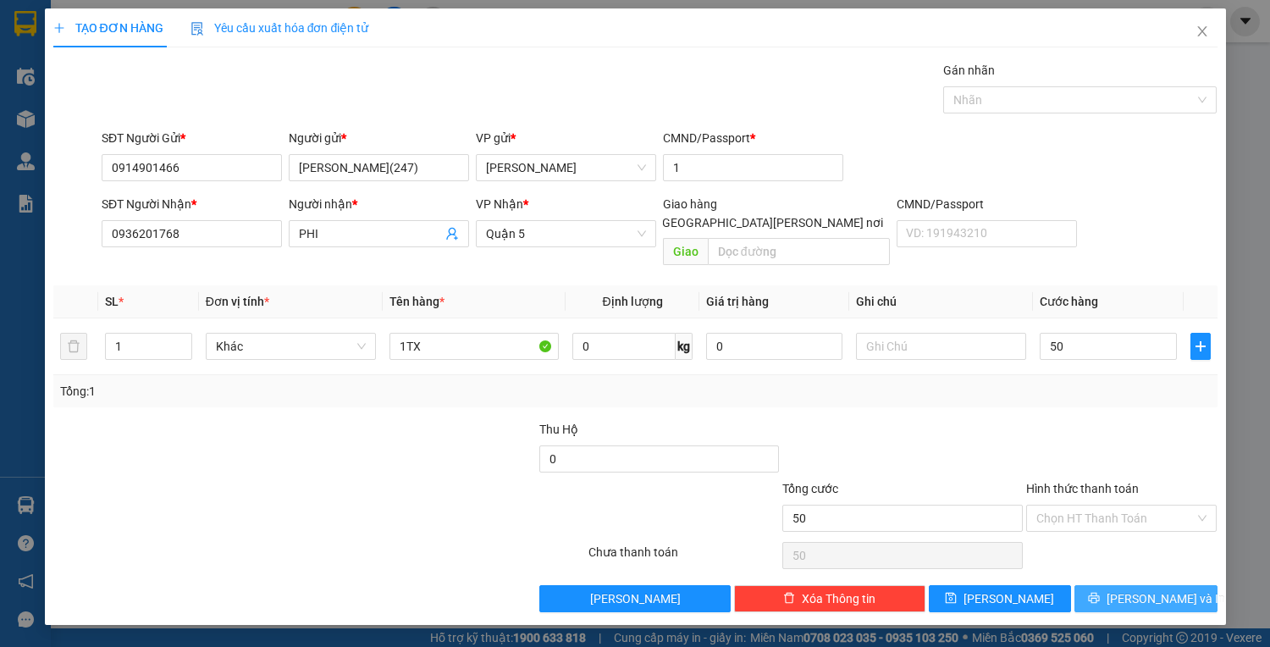
type input "50.000"
click at [1158, 589] on span "[PERSON_NAME] và In" at bounding box center [1166, 598] width 119 height 19
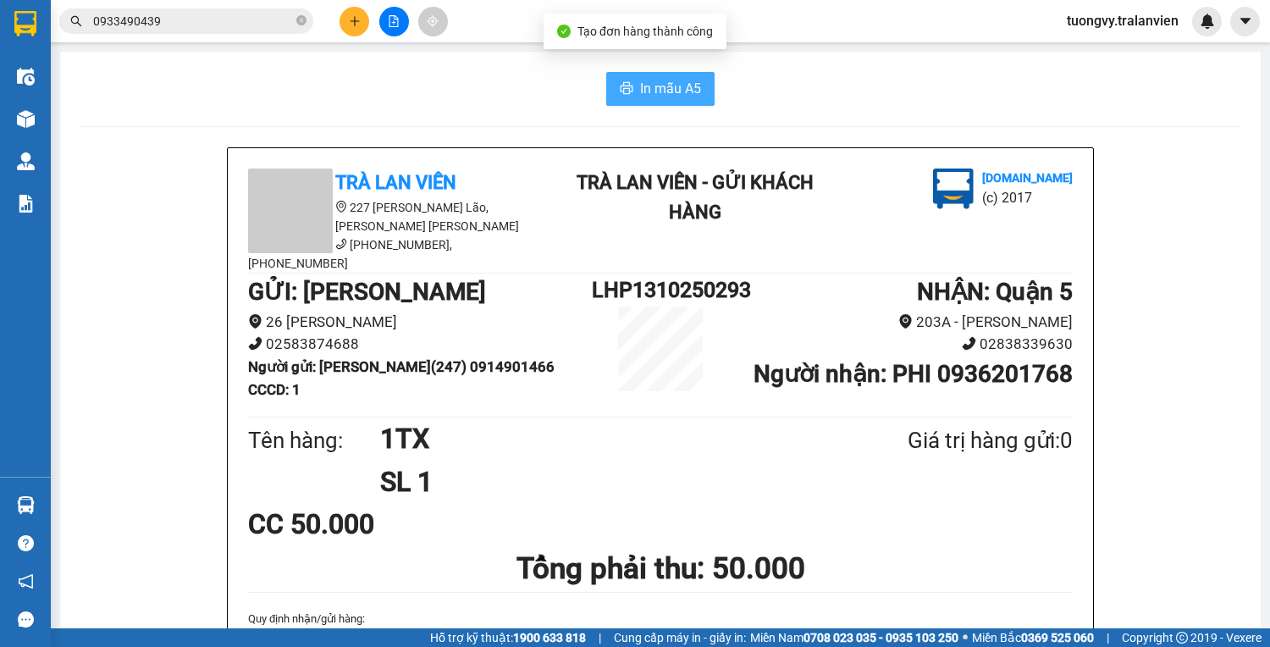
click at [620, 79] on button "In mẫu A5" at bounding box center [660, 89] width 108 height 34
click at [362, 17] on button at bounding box center [355, 22] width 30 height 30
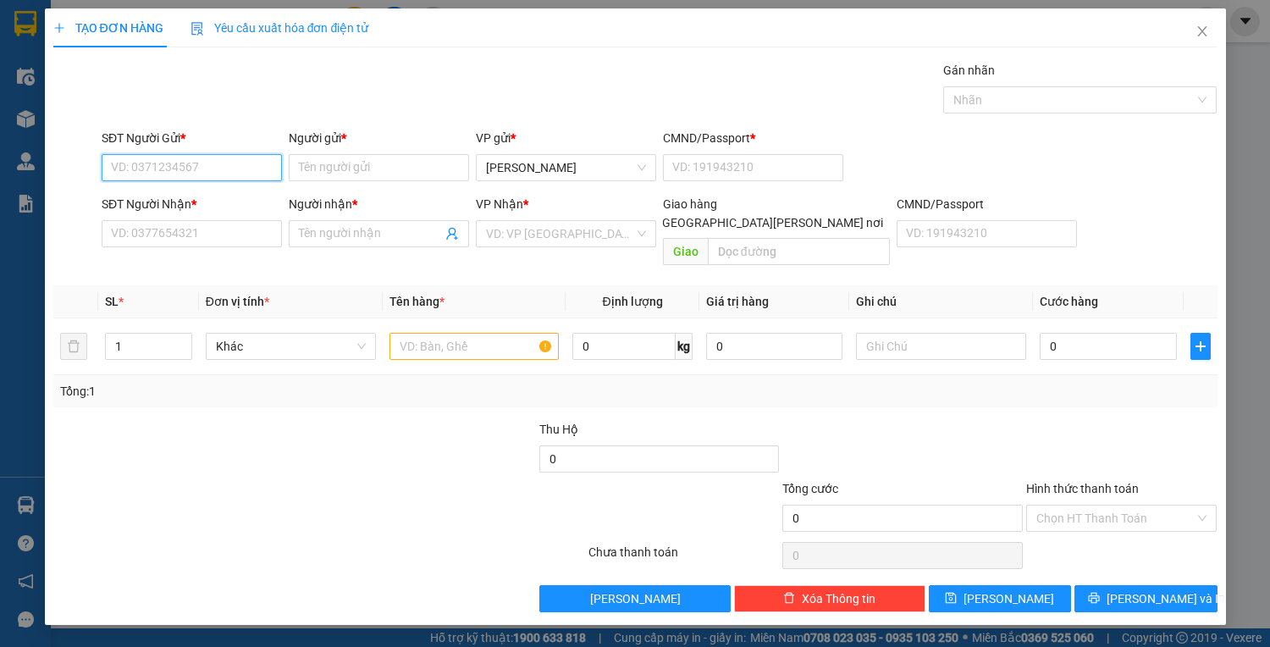
click at [131, 163] on input "SĐT Người Gửi *" at bounding box center [192, 167] width 180 height 27
click at [246, 193] on div "0914901466 - [PERSON_NAME](247)" at bounding box center [210, 200] width 196 height 19
type input "0914901466"
type input "[PERSON_NAME](247)"
type input "1"
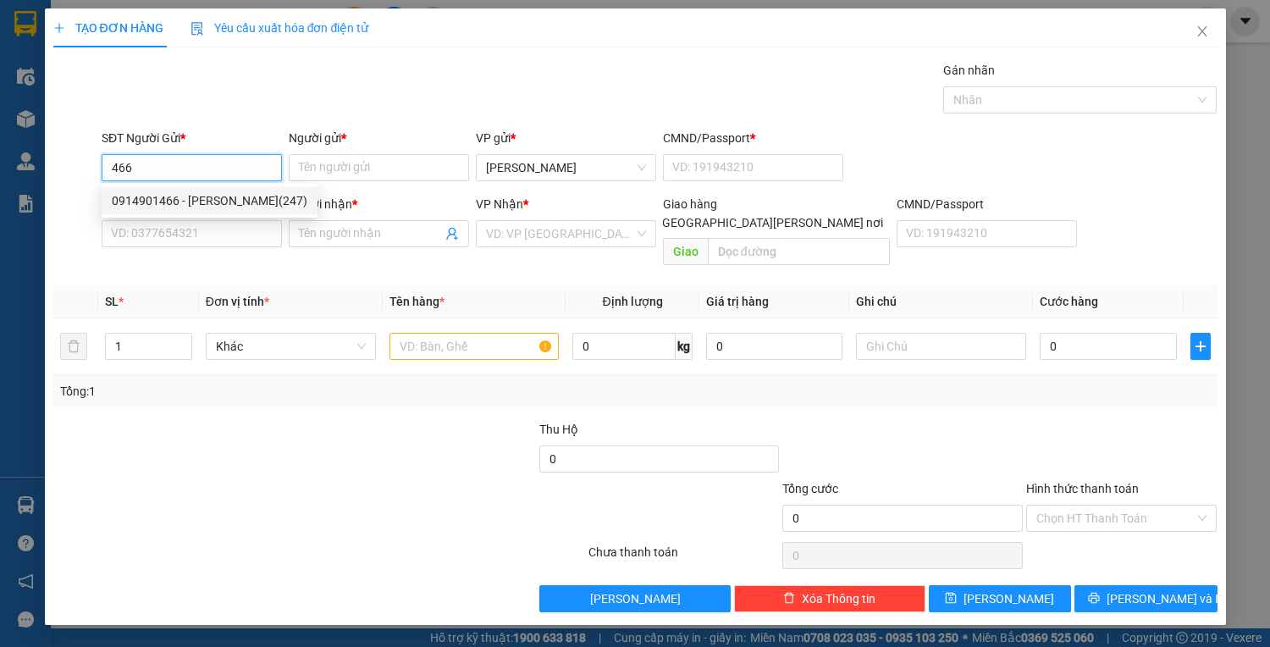
type input "0936201768"
type input "PHI"
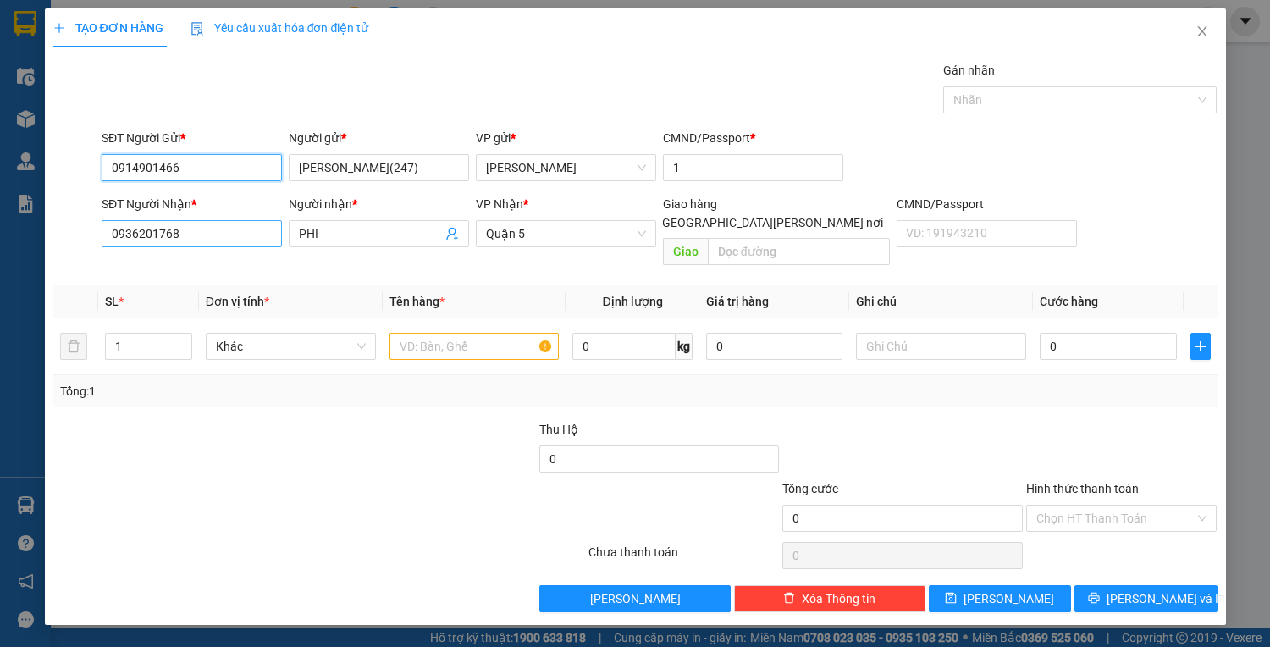
type input "0914901466"
click at [220, 236] on input "0936201768" at bounding box center [192, 233] width 180 height 27
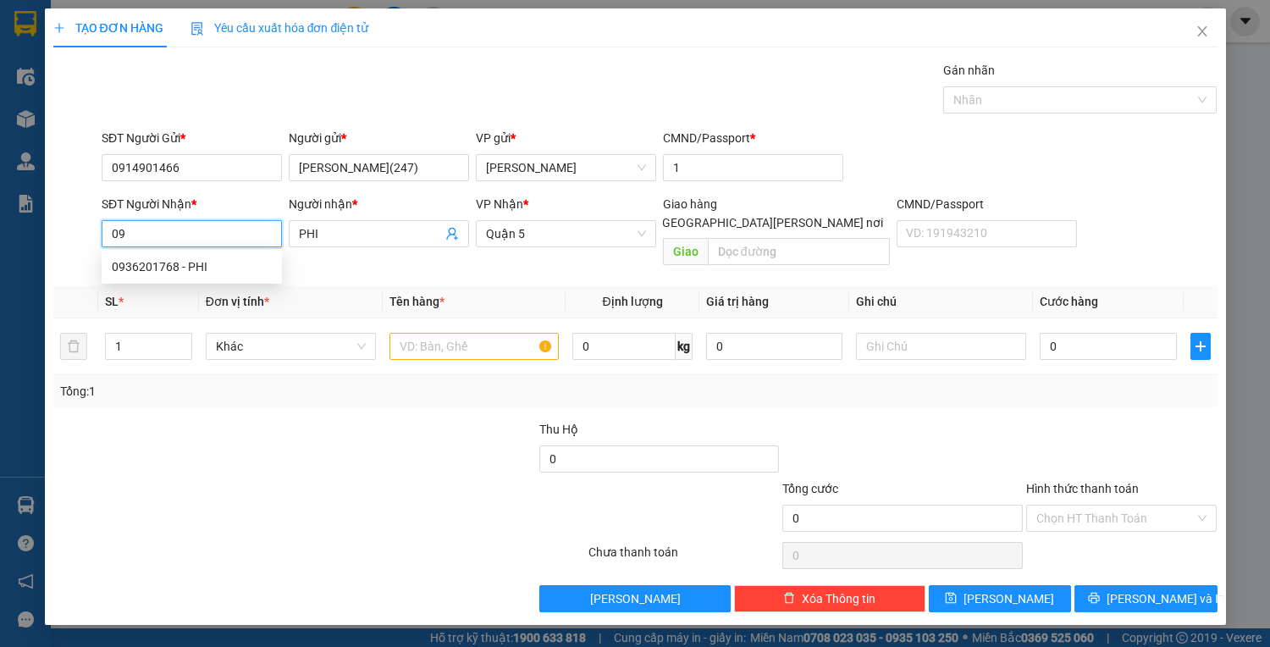
type input "0"
click at [144, 295] on div "09090855420 - [PERSON_NAME]" at bounding box center [199, 294] width 174 height 19
type input "09090855420"
type input "[PERSON_NAME]"
type input "09090855420"
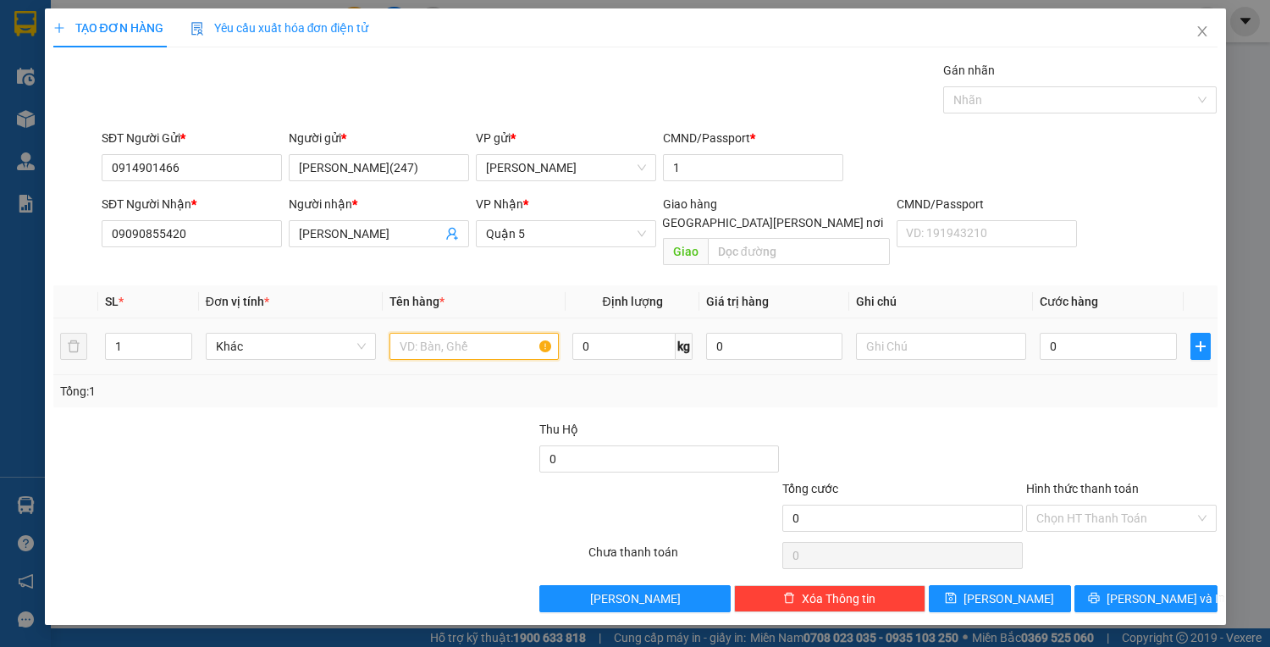
click at [515, 333] on input "text" at bounding box center [475, 346] width 170 height 27
type input "1PBI TRẮNG"
click at [1064, 484] on div "Hình thức thanh toán" at bounding box center [1121, 491] width 191 height 25
click at [1063, 333] on input "0" at bounding box center [1108, 346] width 136 height 27
type input "2"
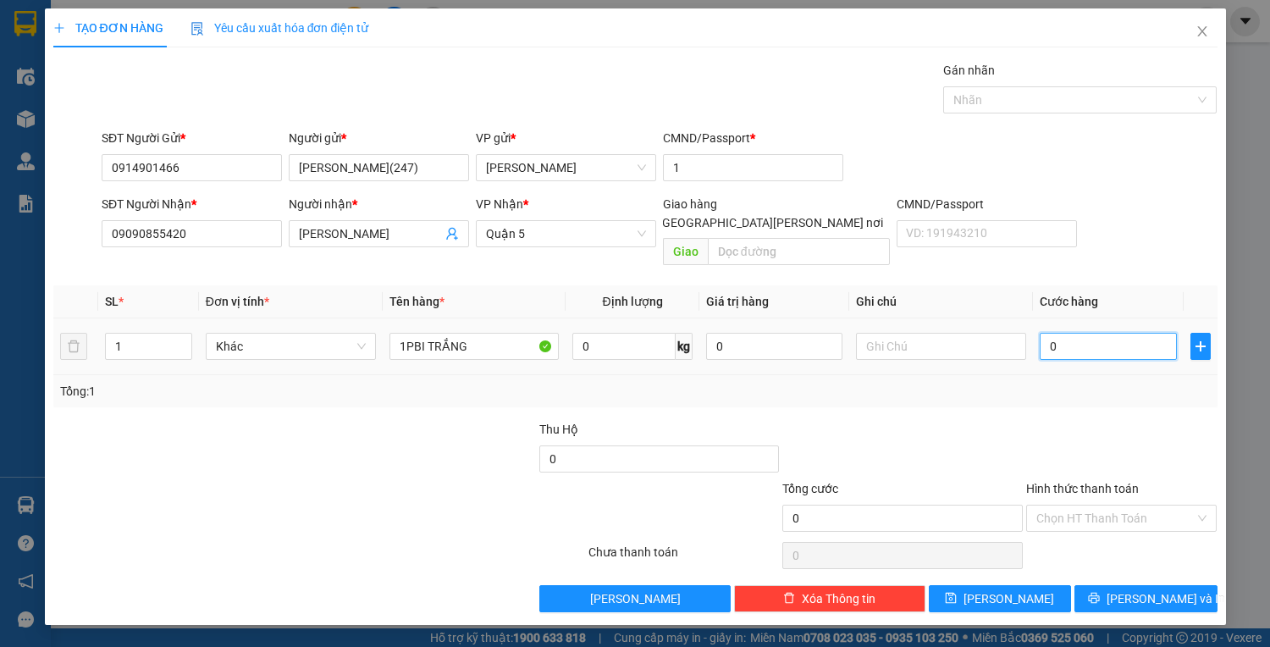
type input "2"
type input "20"
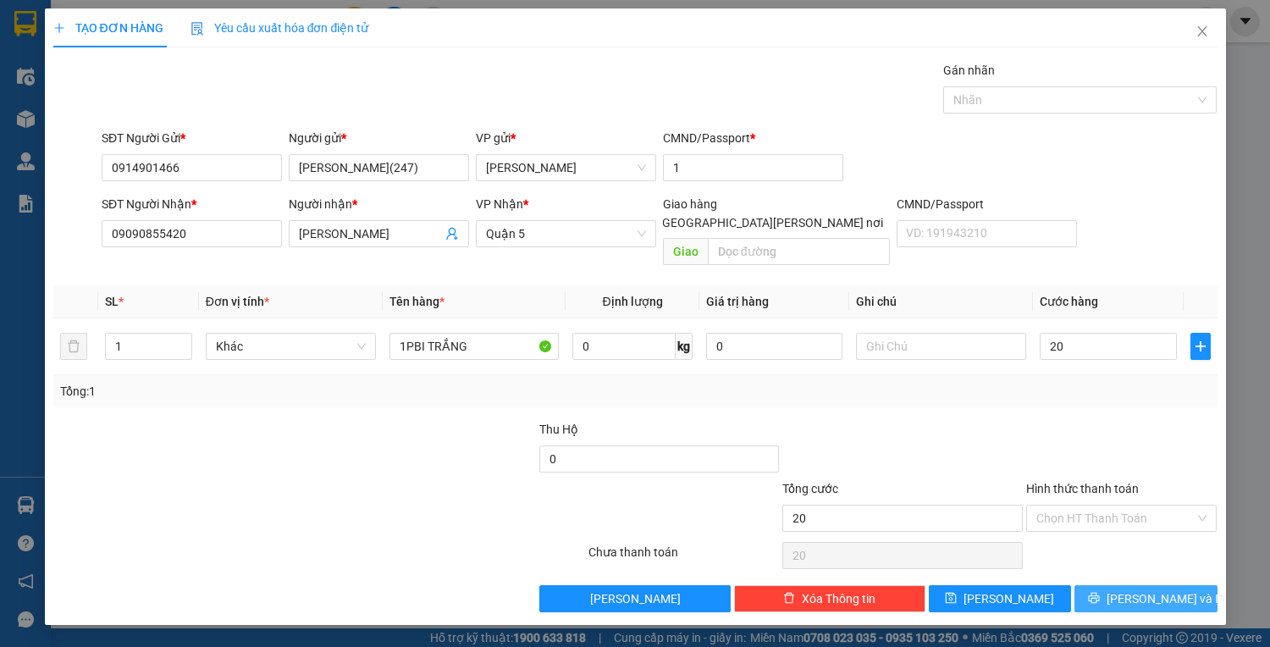
type input "20.000"
click at [1111, 585] on button "[PERSON_NAME] và In" at bounding box center [1146, 598] width 142 height 27
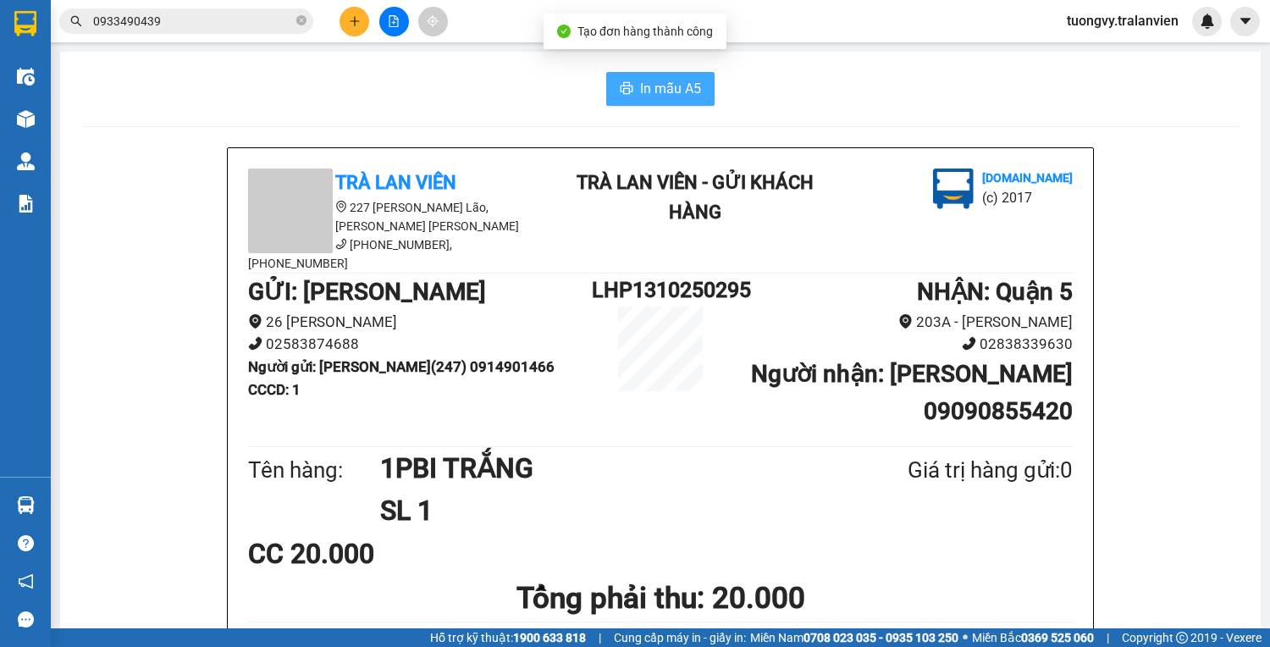
click at [664, 78] on span "In mẫu A5" at bounding box center [670, 88] width 61 height 21
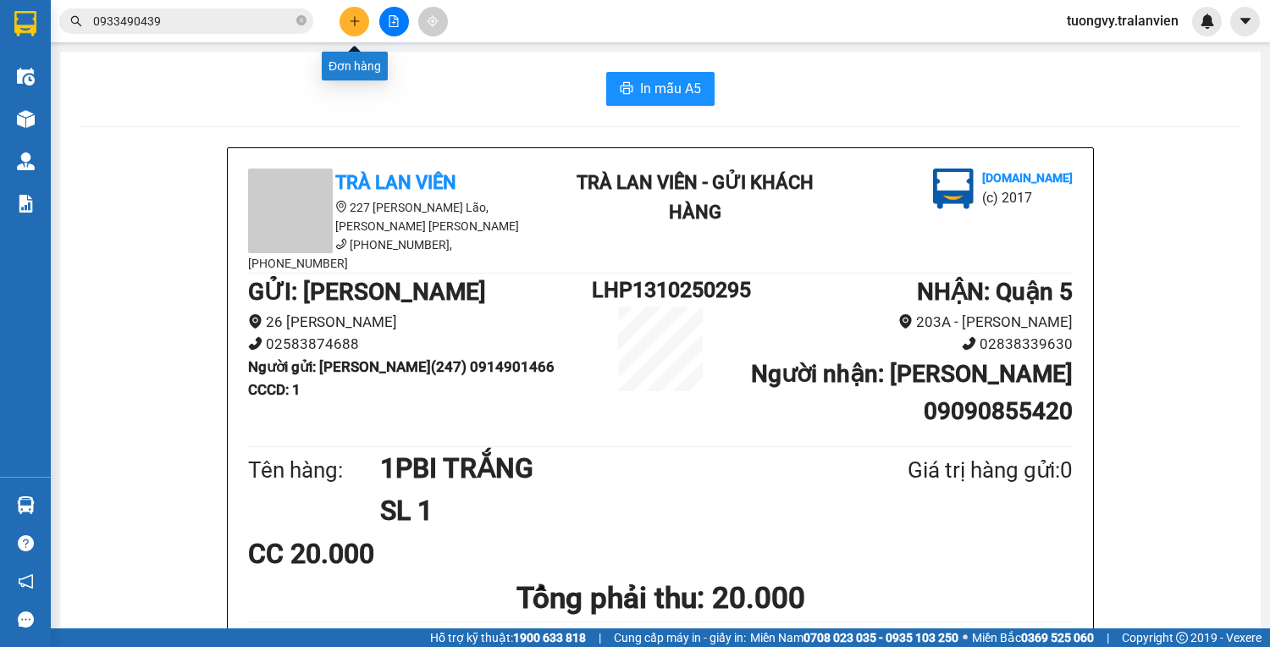
click at [349, 19] on icon "plus" at bounding box center [355, 21] width 12 height 12
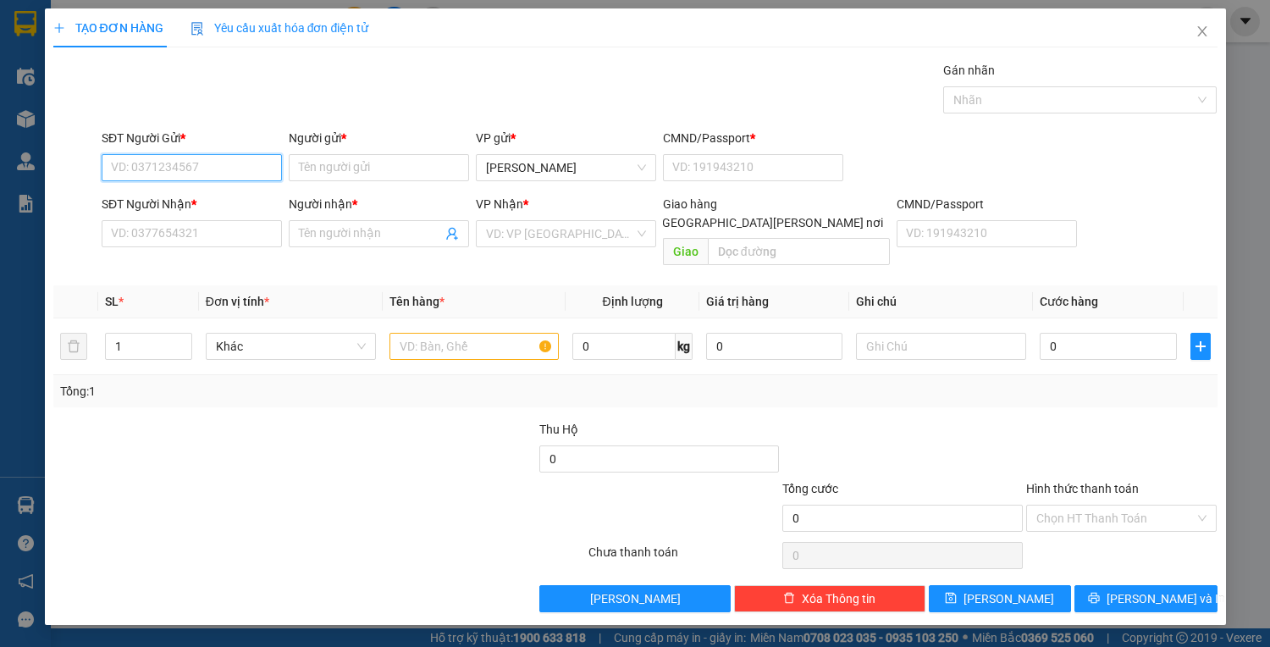
click at [188, 161] on input "SĐT Người Gửi *" at bounding box center [192, 167] width 180 height 27
click at [124, 189] on div "0904140004 - hải" at bounding box center [192, 200] width 180 height 27
type input "0904140004"
type input "hải"
type input "1"
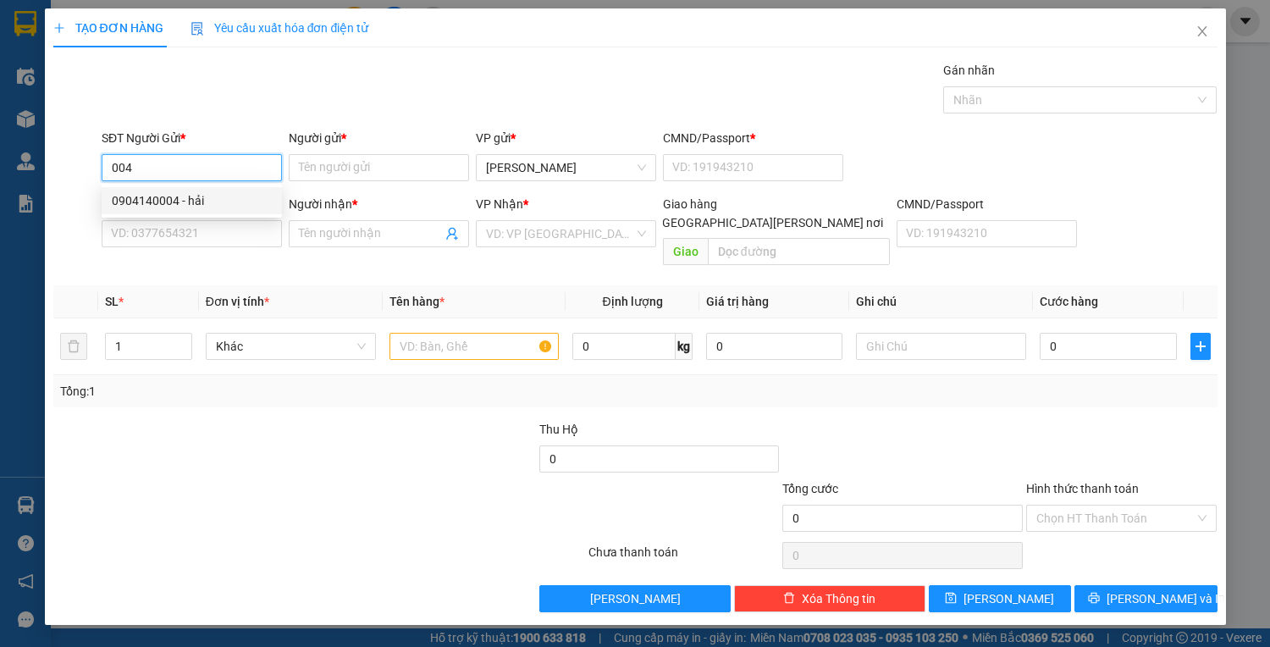
type input "0949992626"
type input "hưng"
type input "0123456789"
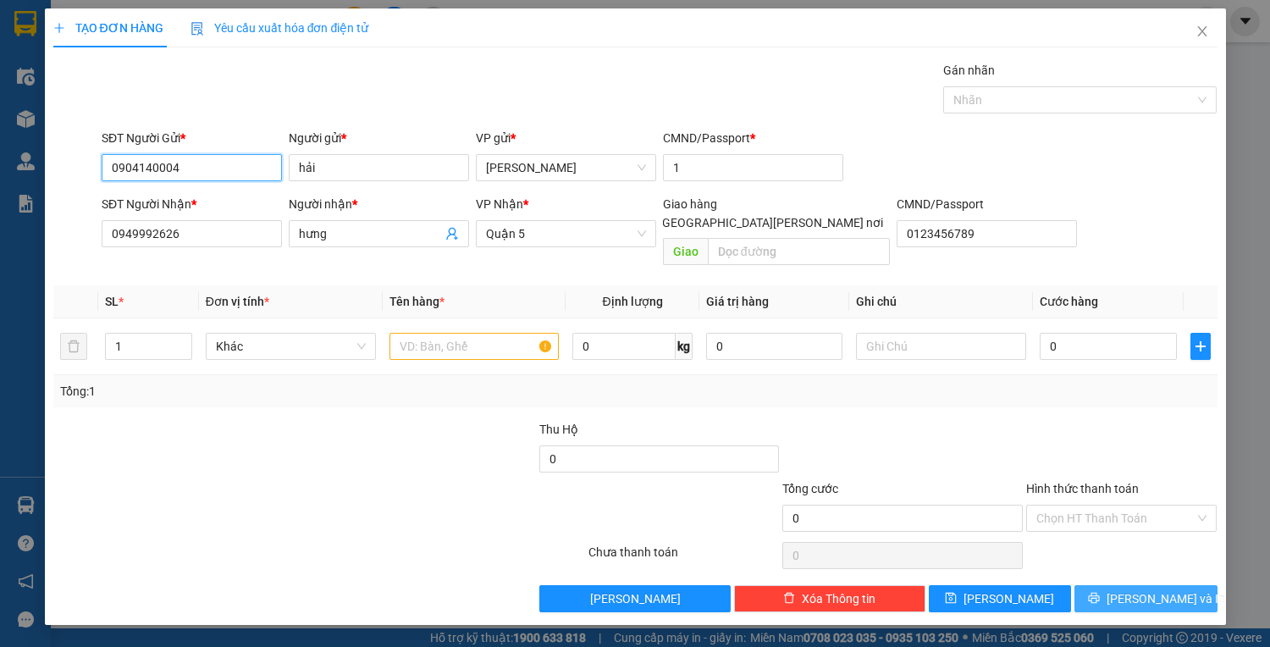
type input "0904140004"
click at [1100, 592] on icon "printer" at bounding box center [1094, 598] width 12 height 12
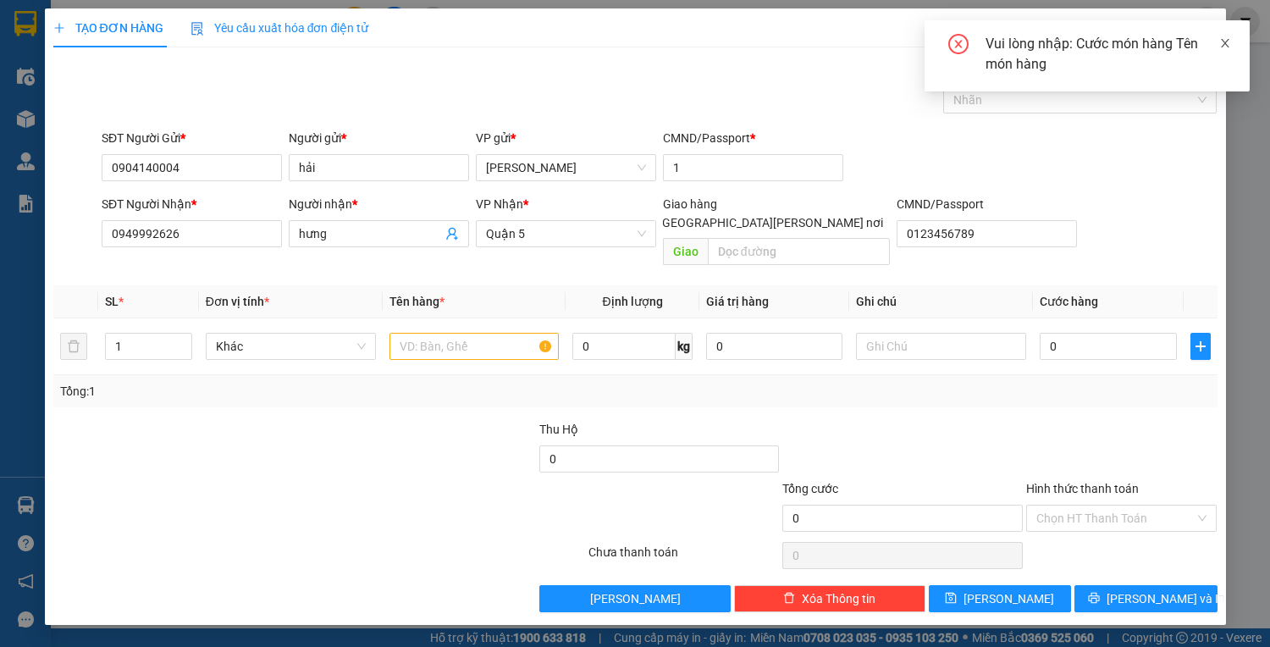
click at [1224, 50] on span at bounding box center [1225, 43] width 12 height 14
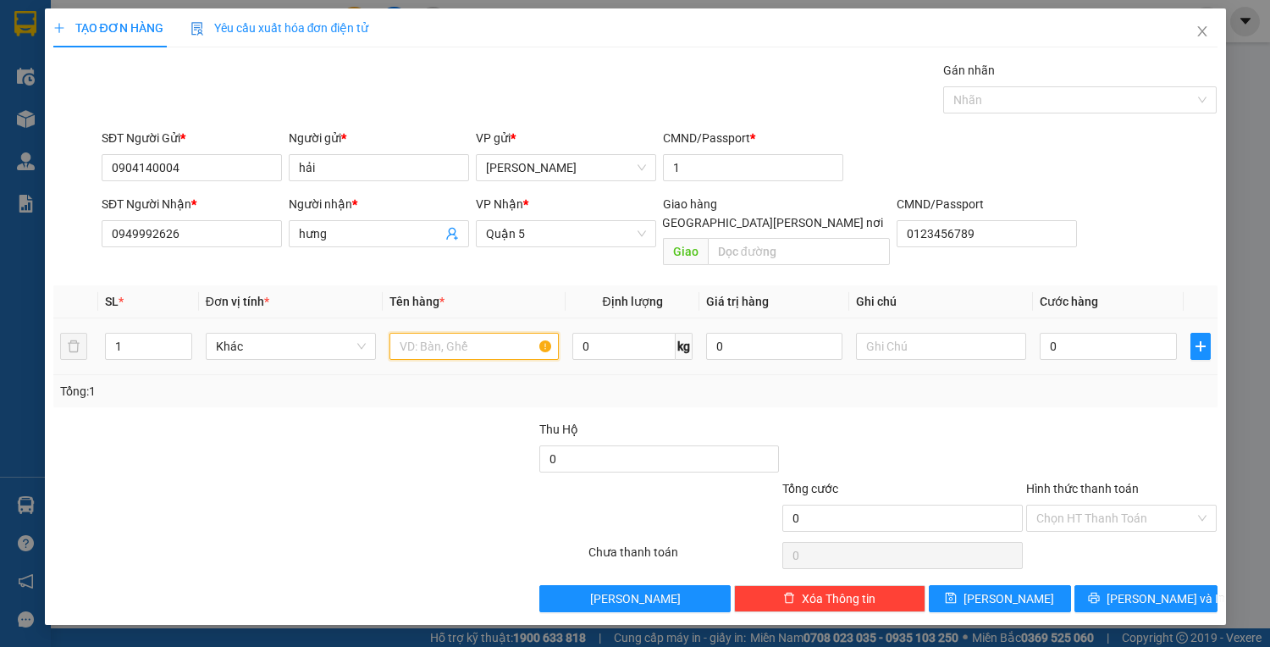
click at [423, 333] on input "text" at bounding box center [475, 346] width 170 height 27
type input "1TX"
click at [1063, 333] on input "0" at bounding box center [1108, 346] width 136 height 27
type input "1"
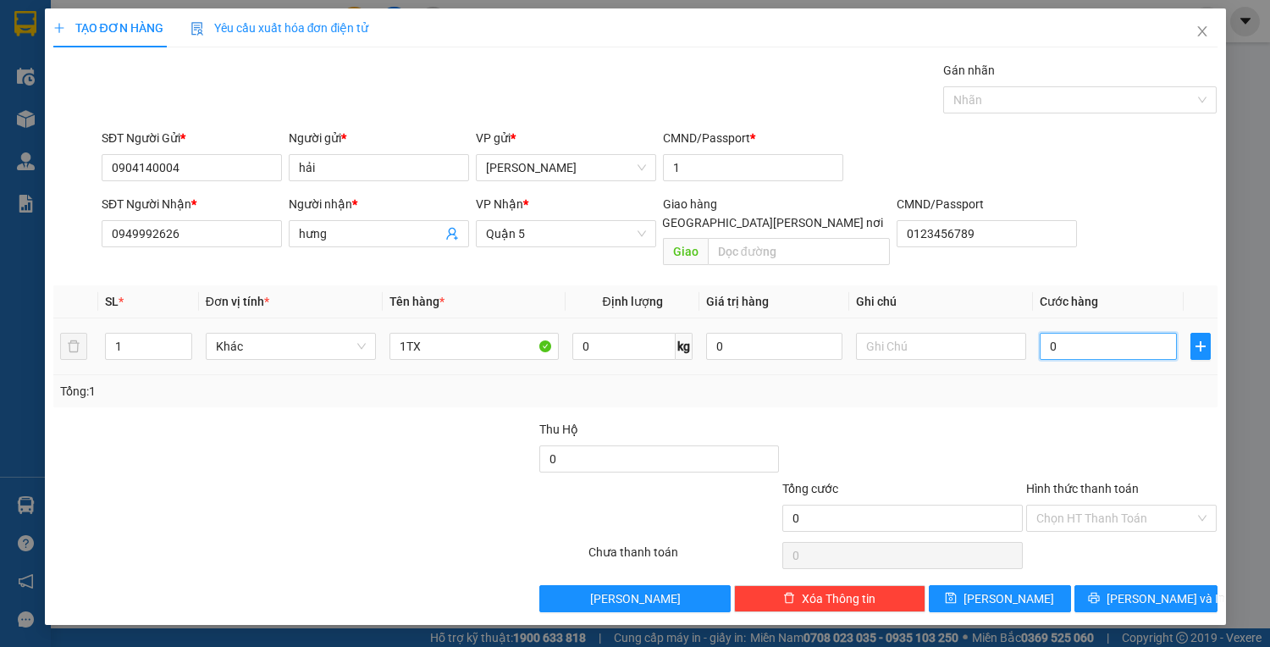
type input "1"
type input "10"
type input "100"
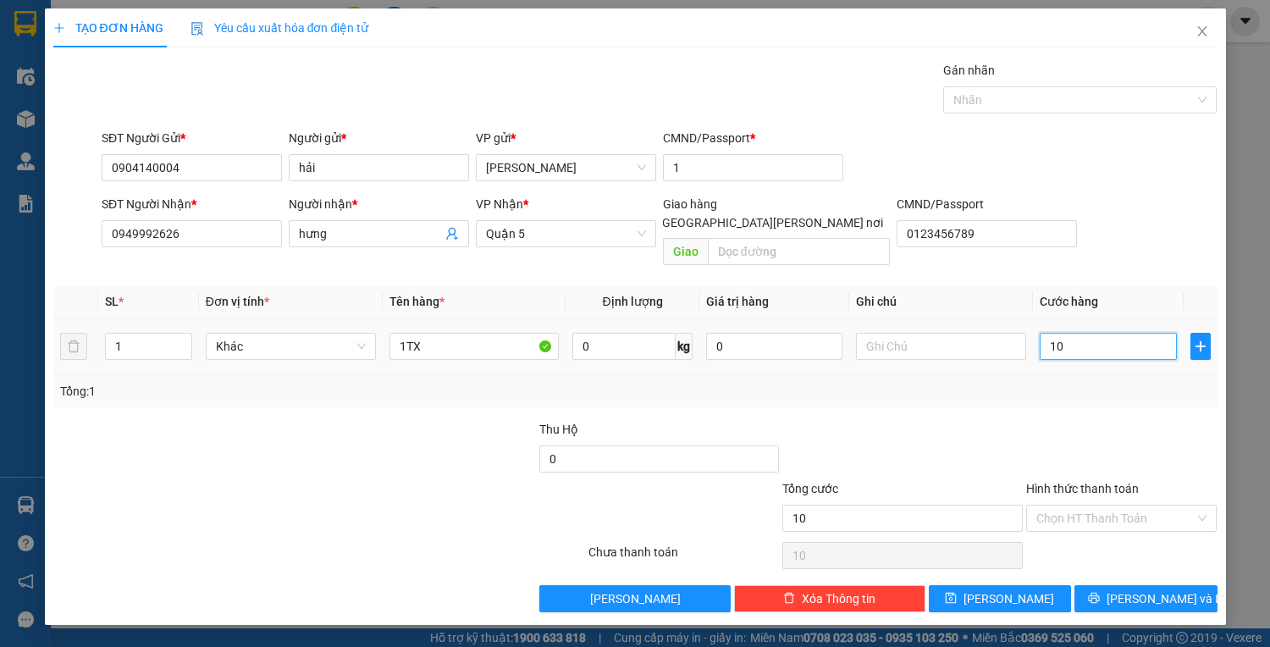
type input "100"
type input "1.000"
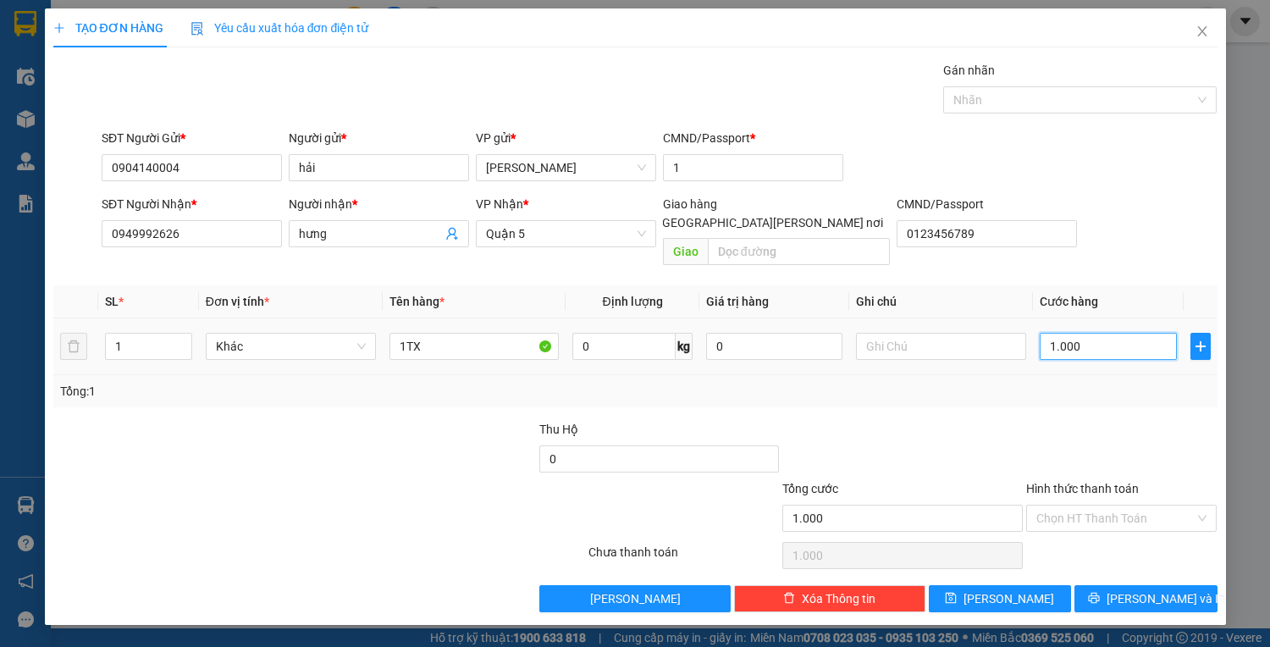
type input "100"
type input "100.000"
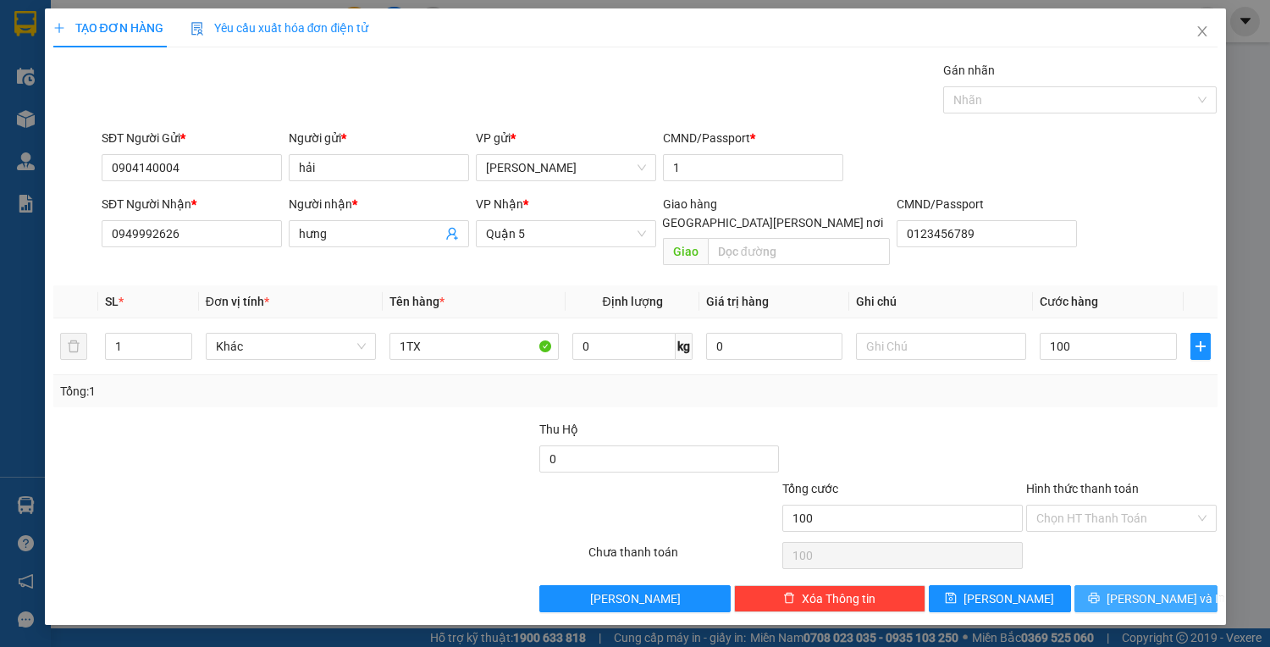
type input "100.000"
click at [1158, 589] on span "[PERSON_NAME] và In" at bounding box center [1166, 598] width 119 height 19
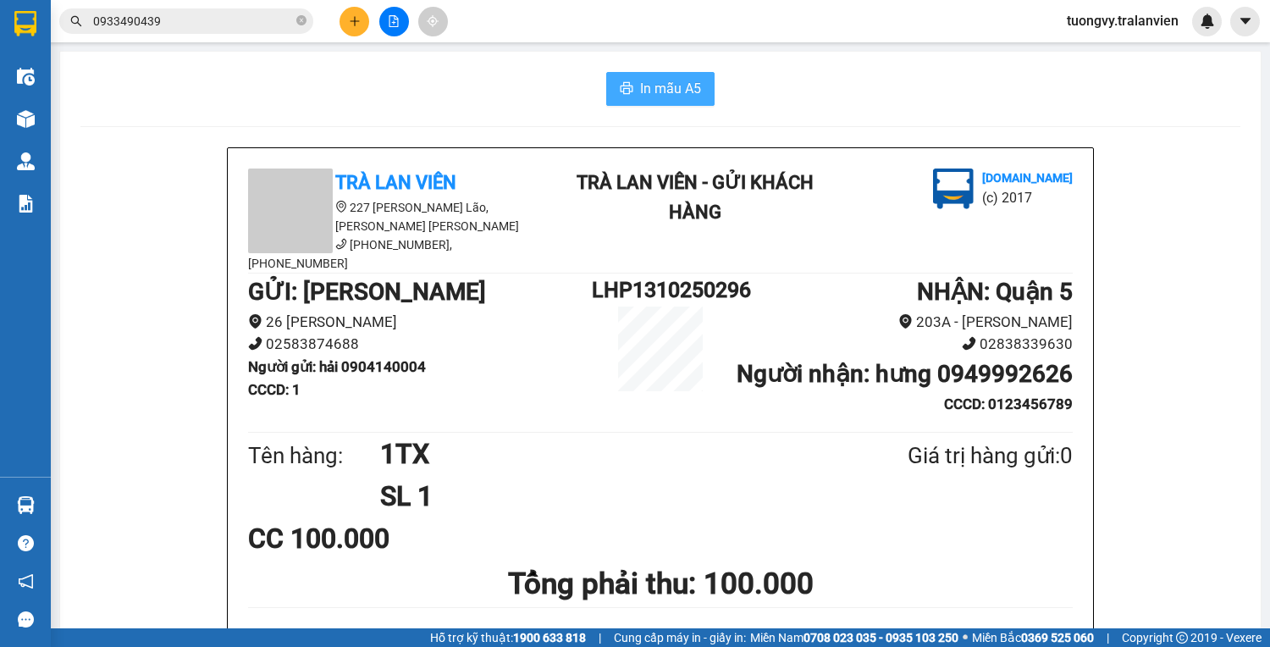
click at [682, 102] on button "In mẫu A5" at bounding box center [660, 89] width 108 height 34
click at [347, 17] on button at bounding box center [355, 22] width 30 height 30
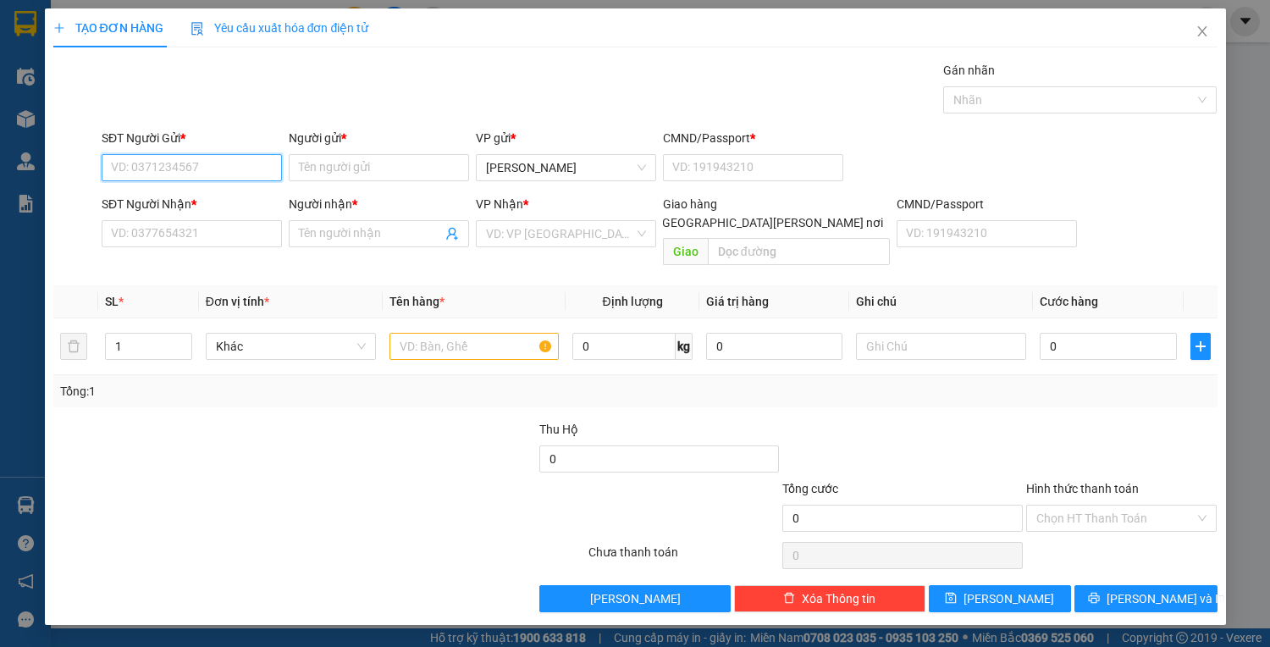
click at [187, 163] on input "SĐT Người Gửi *" at bounding box center [192, 167] width 180 height 27
type input "0934782379"
click at [344, 166] on input "Người gửi *" at bounding box center [379, 167] width 180 height 27
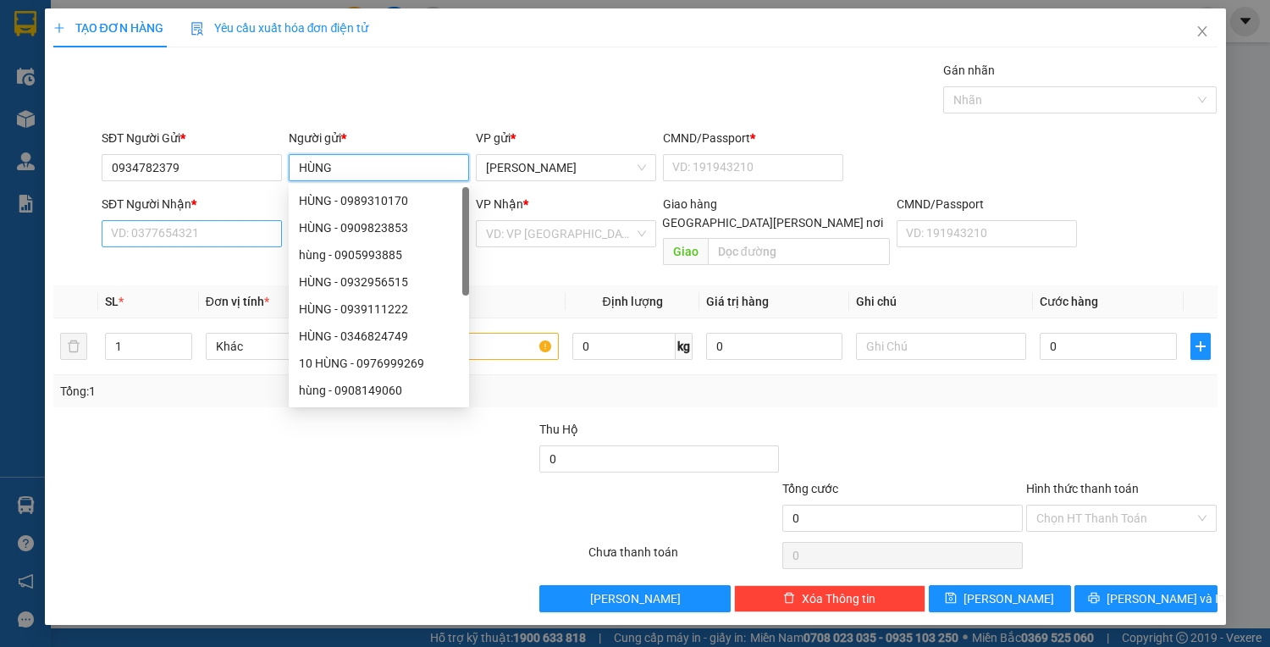
type input "HÙNG"
click at [169, 229] on input "SĐT Người Nhận *" at bounding box center [192, 233] width 180 height 27
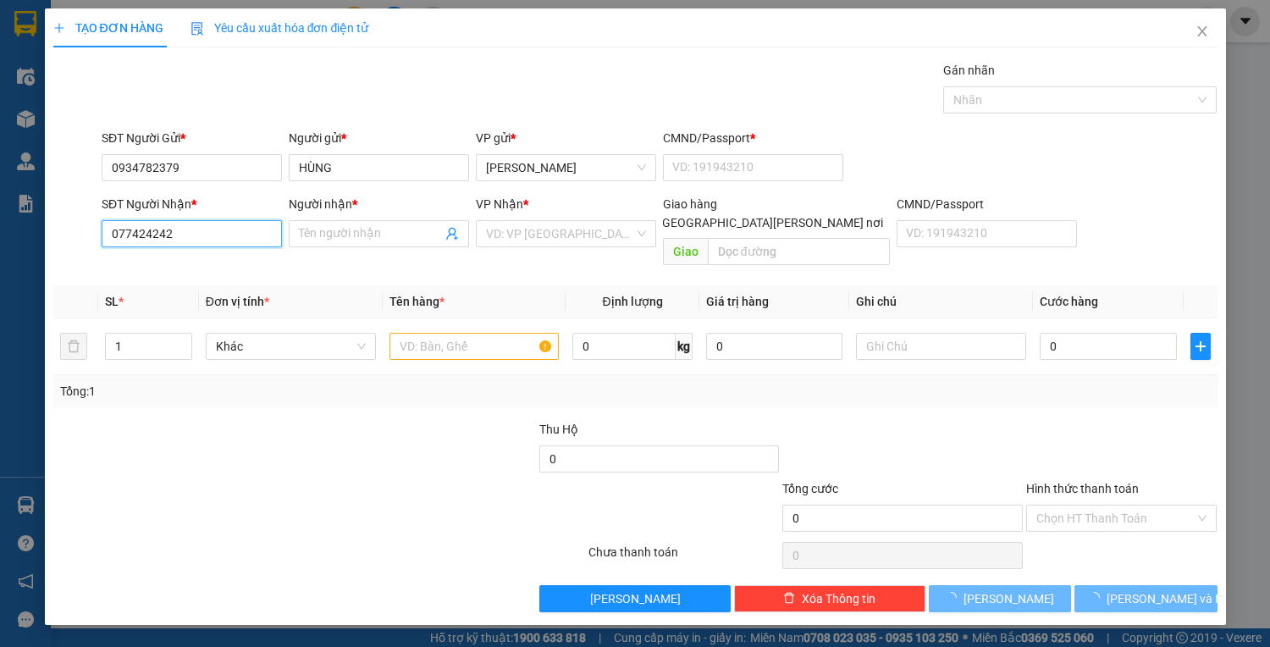
type input "0774242424"
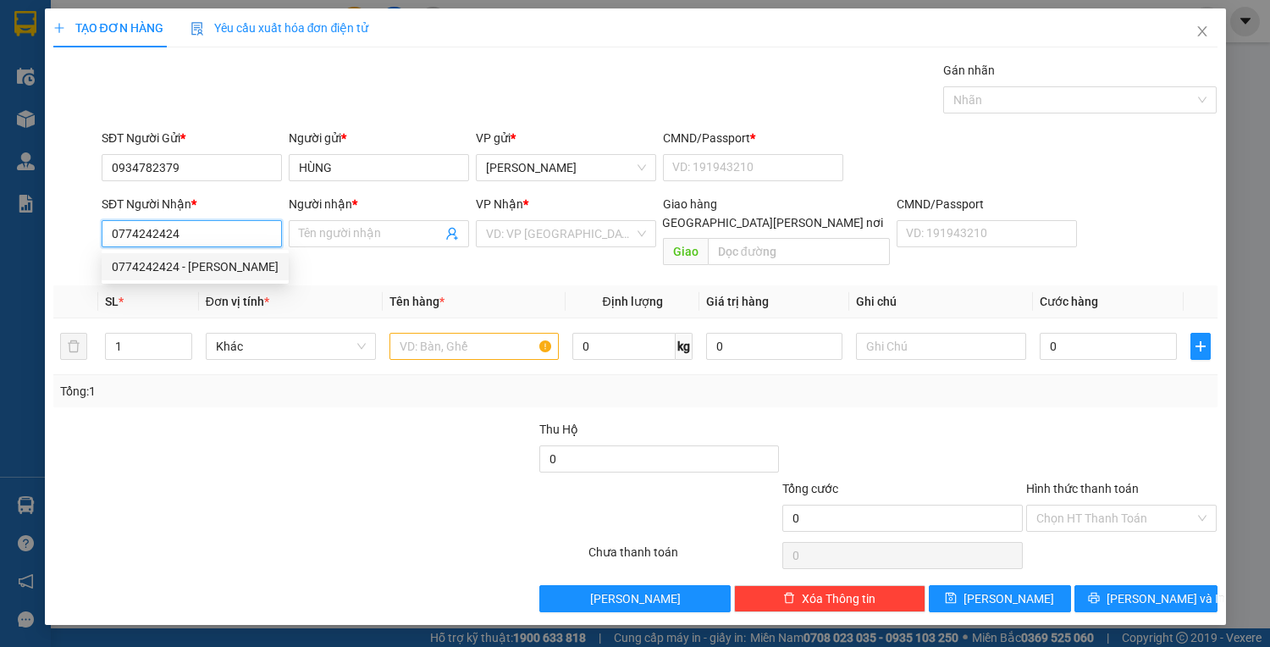
click at [169, 260] on div "0774242424 - [PERSON_NAME]" at bounding box center [195, 266] width 167 height 19
type input "khánh"
drag, startPoint x: 181, startPoint y: 234, endPoint x: 99, endPoint y: 247, distance: 83.2
click at [102, 247] on div "SĐT Người [PERSON_NAME] * 0774242424" at bounding box center [192, 224] width 180 height 59
type input "0774242424"
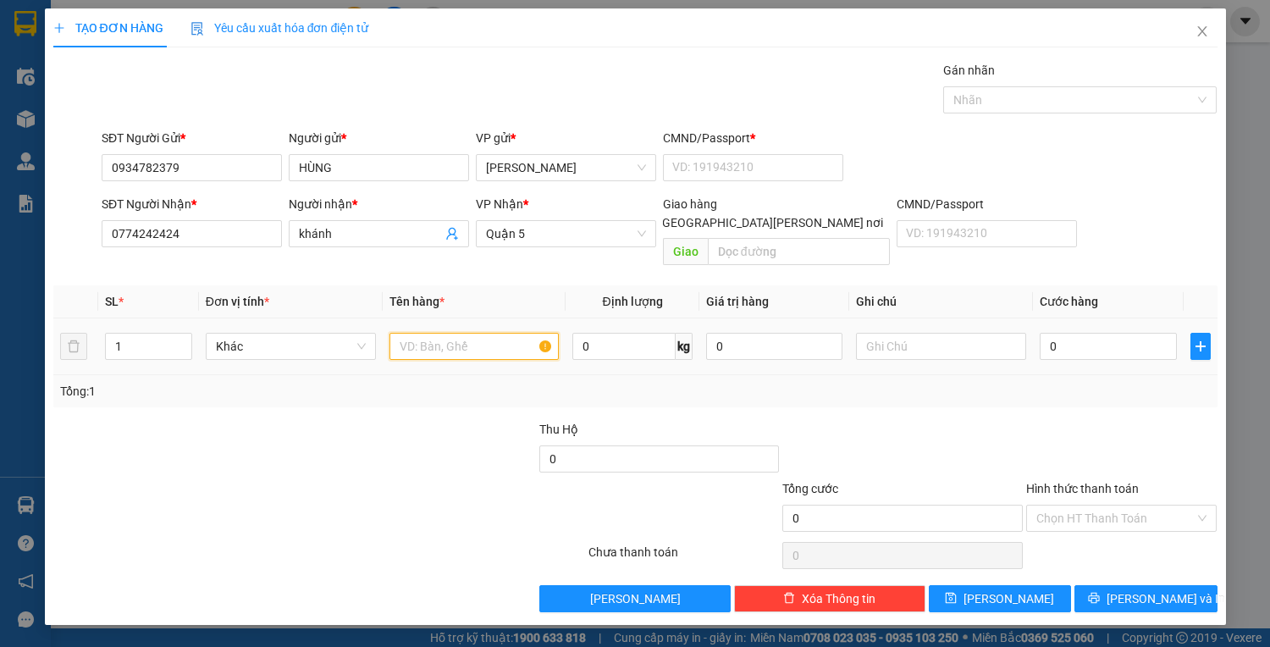
click at [486, 333] on input "text" at bounding box center [475, 346] width 170 height 27
type input "1M TRẮNG"
click at [1064, 333] on input "0" at bounding box center [1108, 346] width 136 height 27
type input "5"
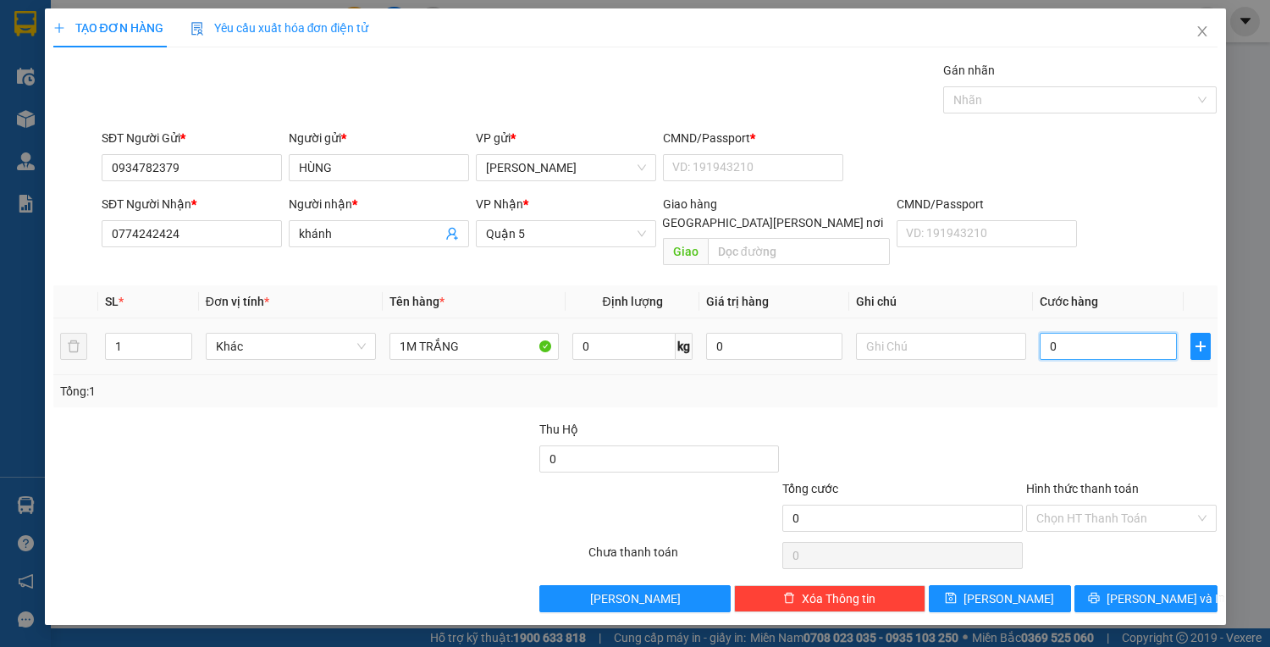
type input "5"
type input "50"
type input "50.000"
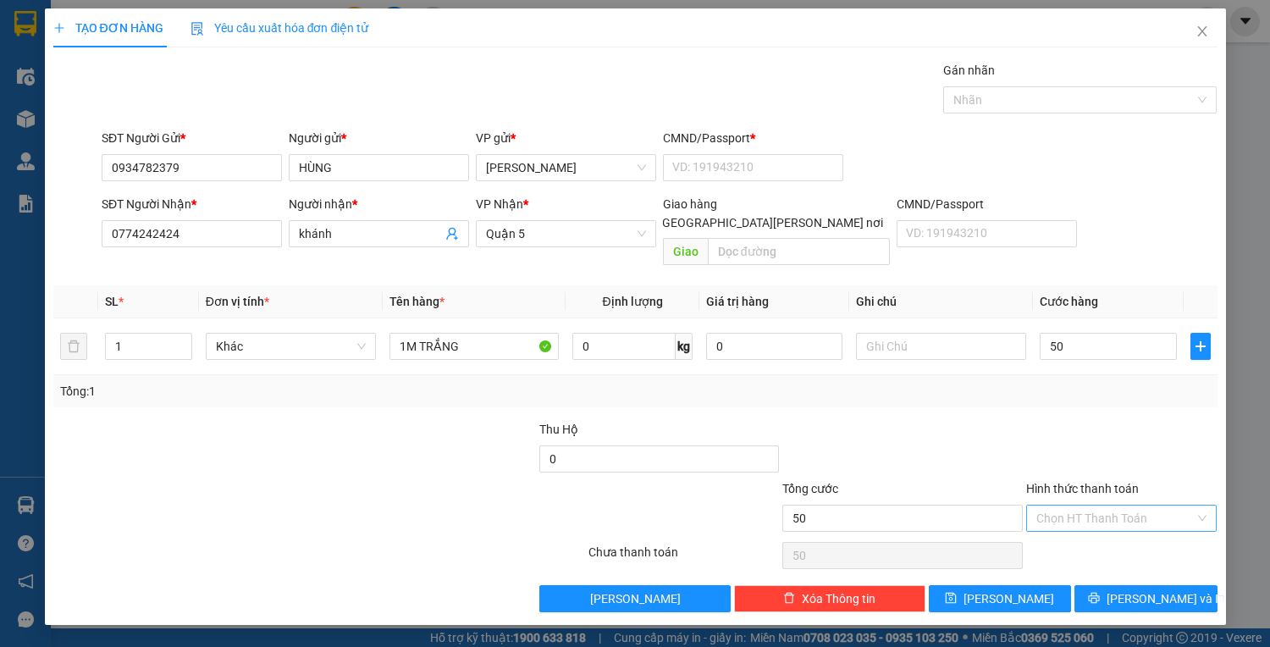
type input "50.000"
click at [1125, 508] on input "Hình thức thanh toán" at bounding box center [1115, 518] width 159 height 25
click at [1125, 536] on div "Tại văn phòng" at bounding box center [1121, 531] width 171 height 19
type input "0"
click at [1135, 589] on span "[PERSON_NAME] và In" at bounding box center [1166, 598] width 119 height 19
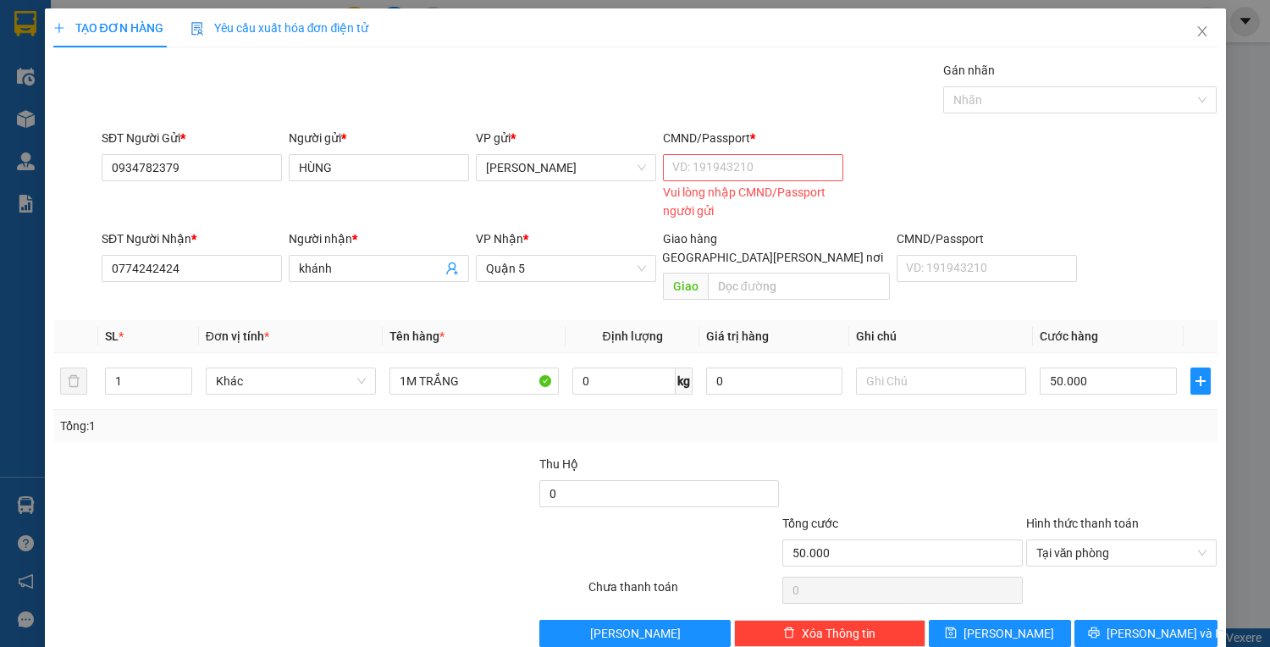
drag, startPoint x: 705, startPoint y: 180, endPoint x: 704, endPoint y: 164, distance: 16.1
click at [705, 179] on div "VD: [PASSPORT] [PERSON_NAME] nhập CMND/Passport người gửi" at bounding box center [753, 185] width 180 height 62
click at [704, 164] on input "CMND/Passport *" at bounding box center [753, 167] width 180 height 27
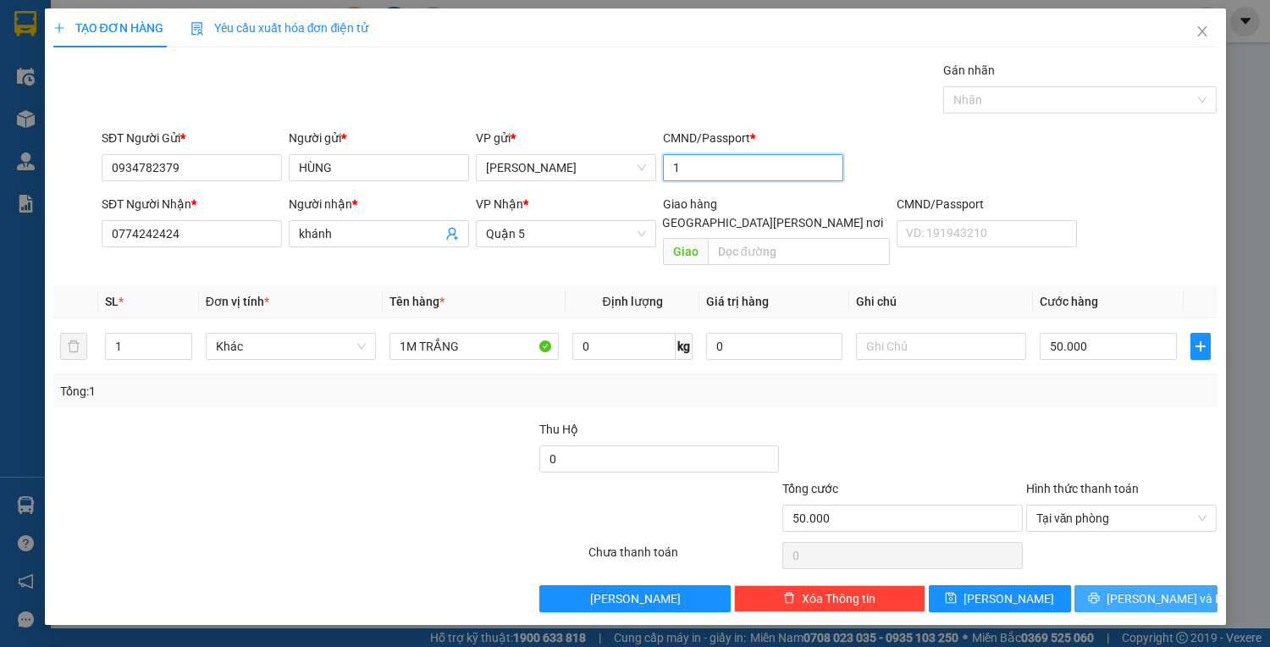
type input "1"
click at [1135, 589] on span "[PERSON_NAME] và In" at bounding box center [1166, 598] width 119 height 19
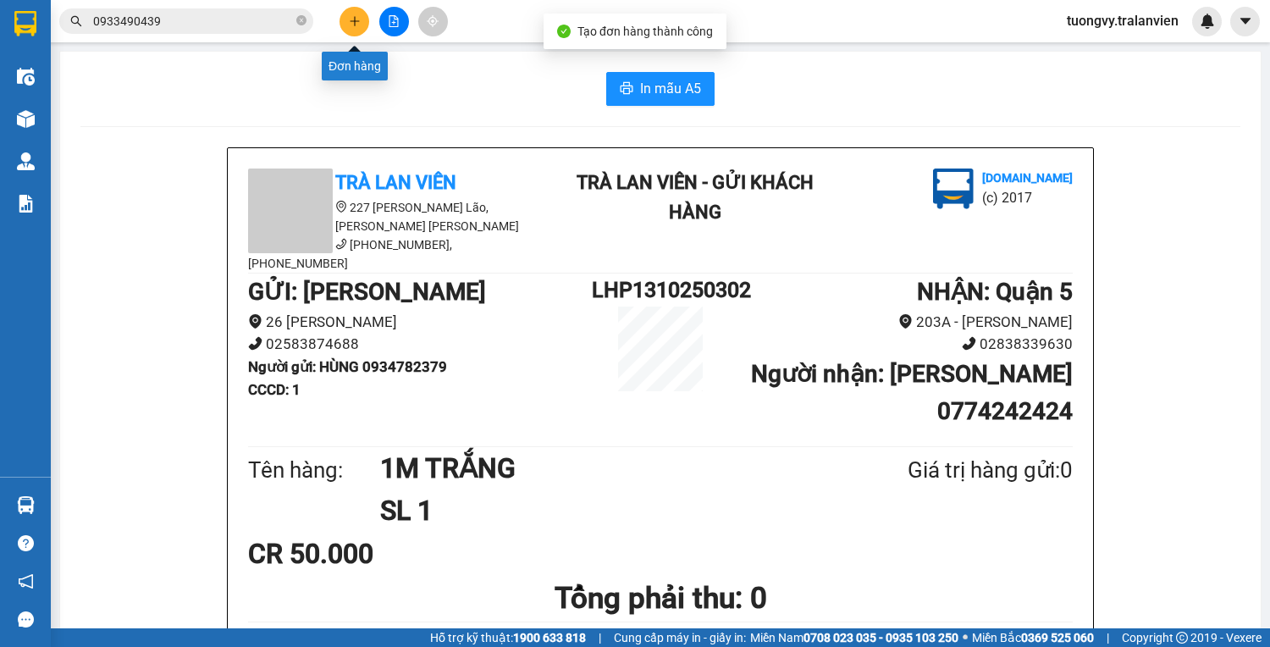
click at [350, 16] on icon "plus" at bounding box center [355, 21] width 12 height 12
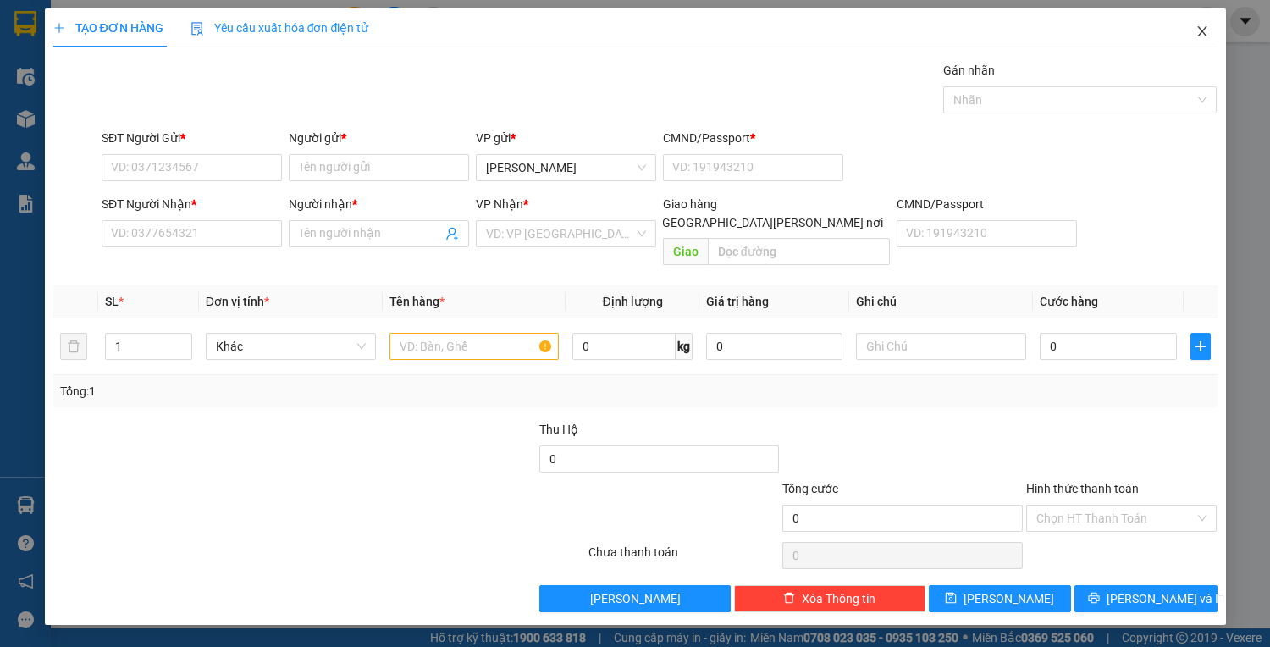
click at [1206, 30] on icon "close" at bounding box center [1203, 32] width 14 height 14
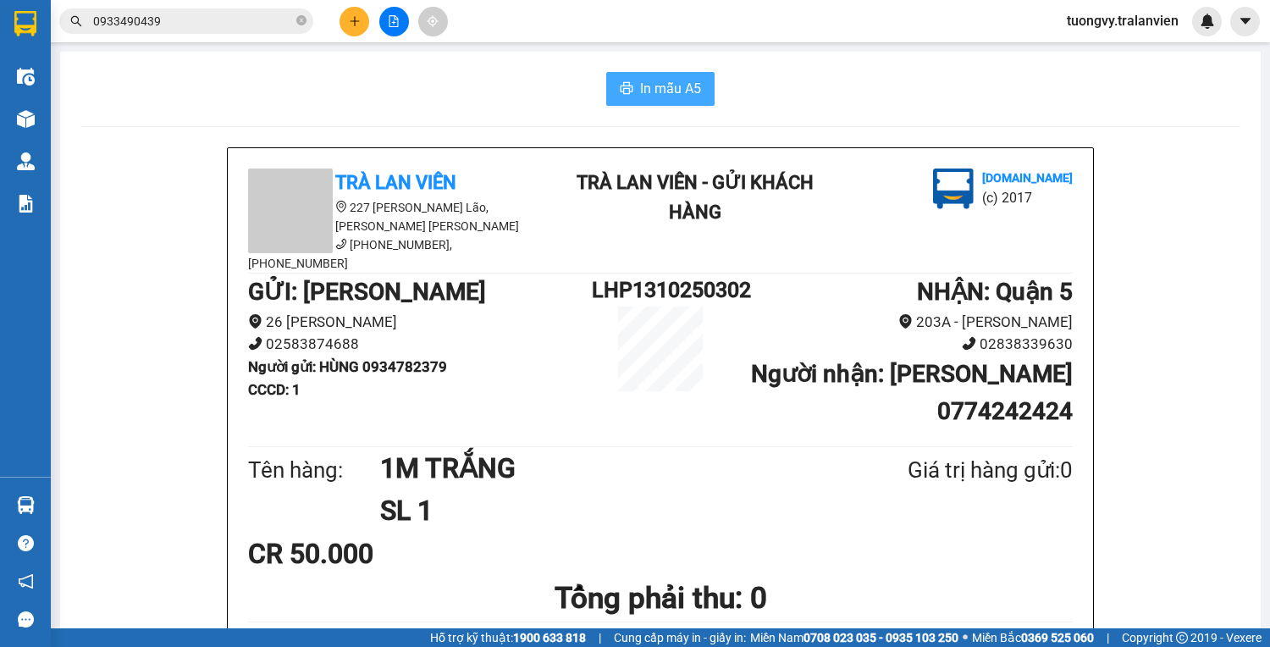
drag, startPoint x: 654, startPoint y: 111, endPoint x: 654, endPoint y: 97, distance: 14.4
click at [654, 97] on span "In mẫu A5" at bounding box center [670, 88] width 61 height 21
click at [359, 12] on button at bounding box center [355, 22] width 30 height 30
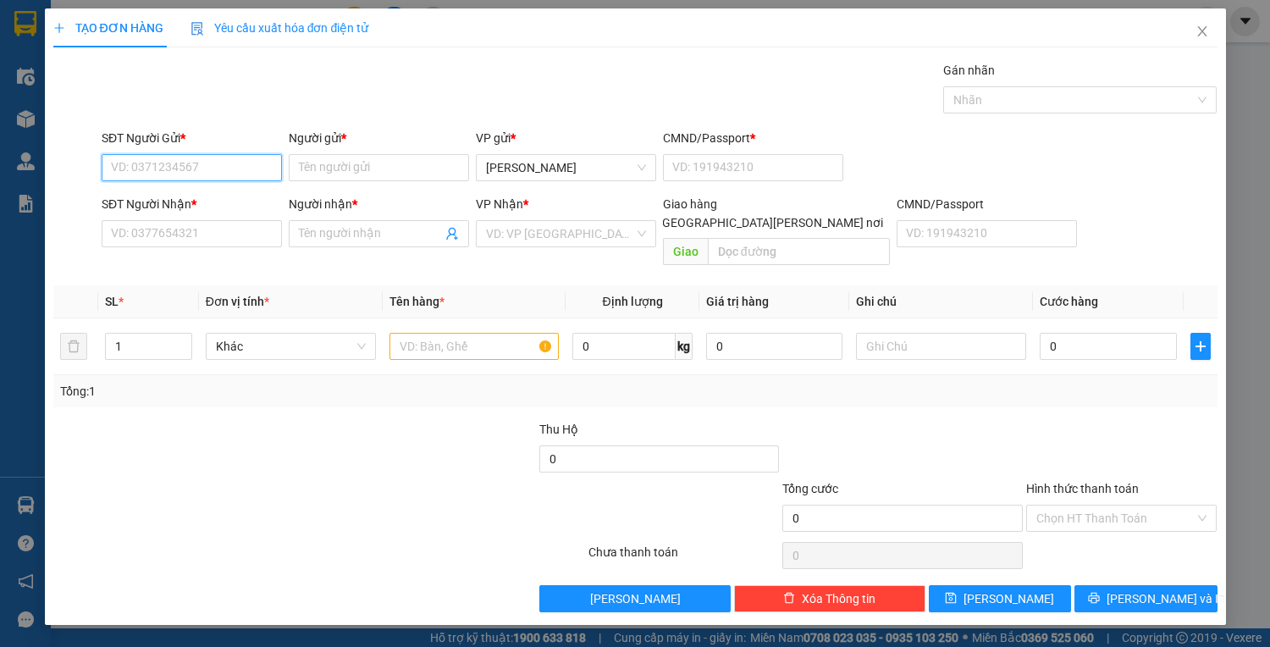
click at [165, 159] on input "SĐT Người Gửi *" at bounding box center [192, 167] width 180 height 27
click at [188, 172] on input "SĐT Người Gửi *" at bounding box center [192, 167] width 180 height 27
click at [176, 195] on div "0364137553 - [PERSON_NAME]" at bounding box center [195, 200] width 167 height 19
type input "0364137553"
type input "UYÊN"
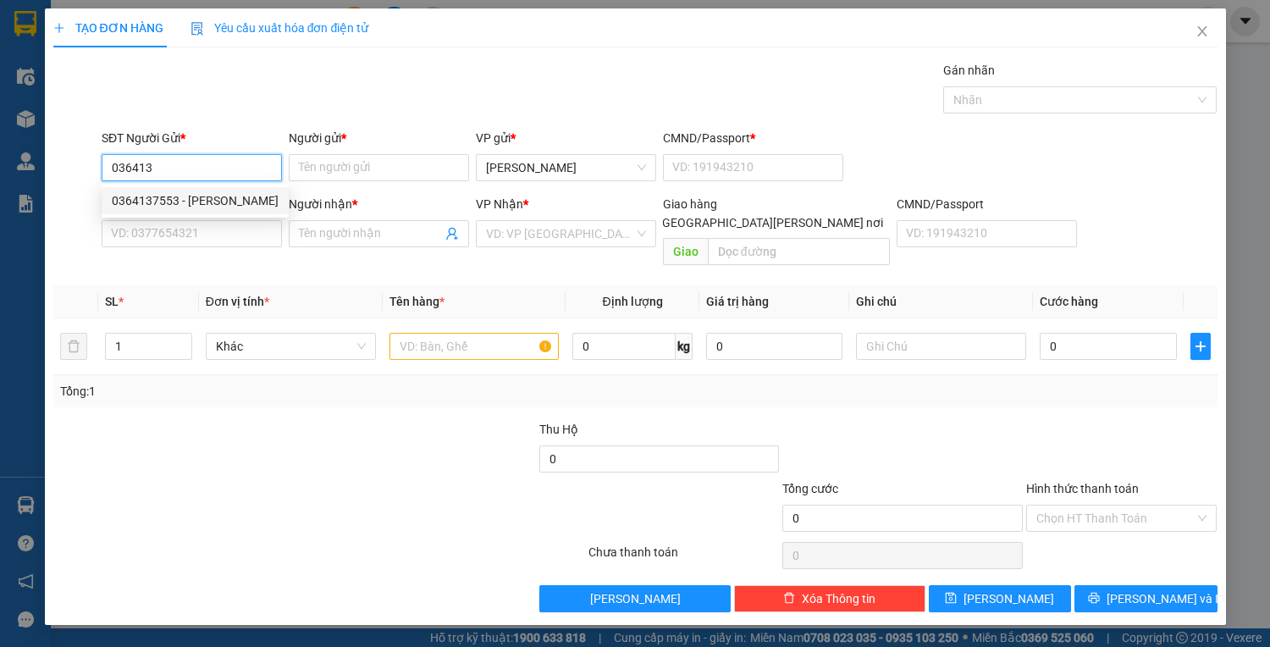
type input "056196003009"
type input "0968564353"
type input "hoa"
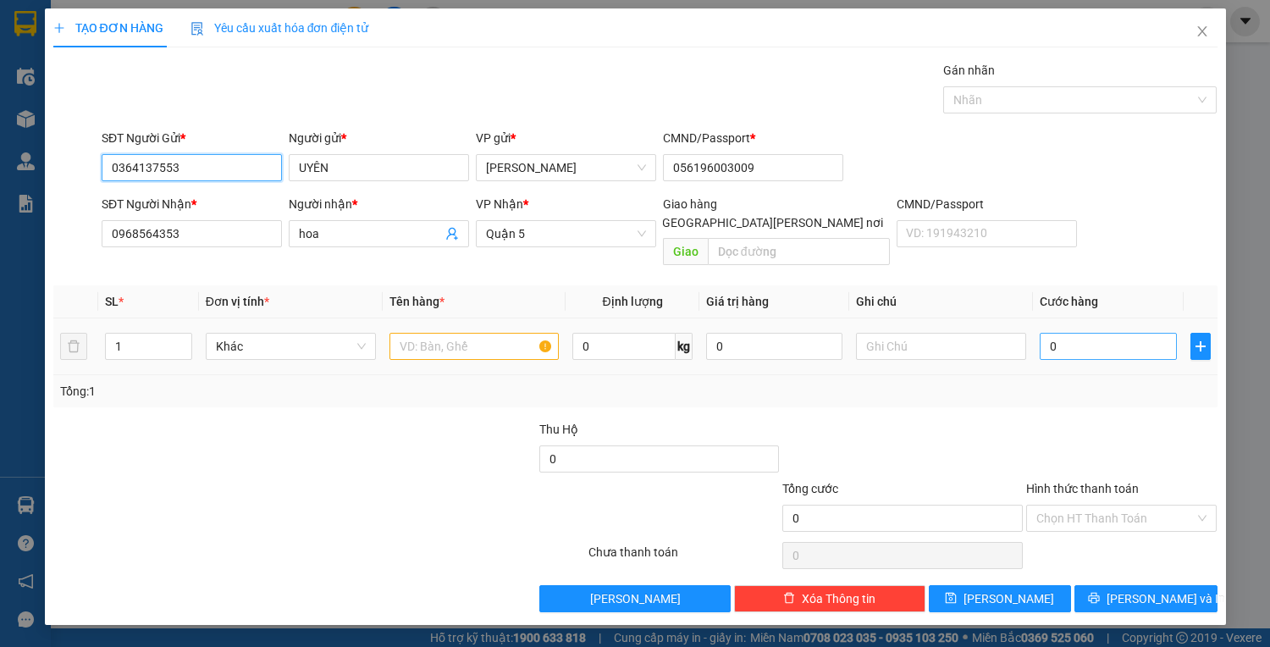
type input "0364137553"
click at [1082, 333] on input "0" at bounding box center [1108, 346] width 136 height 27
type input "2"
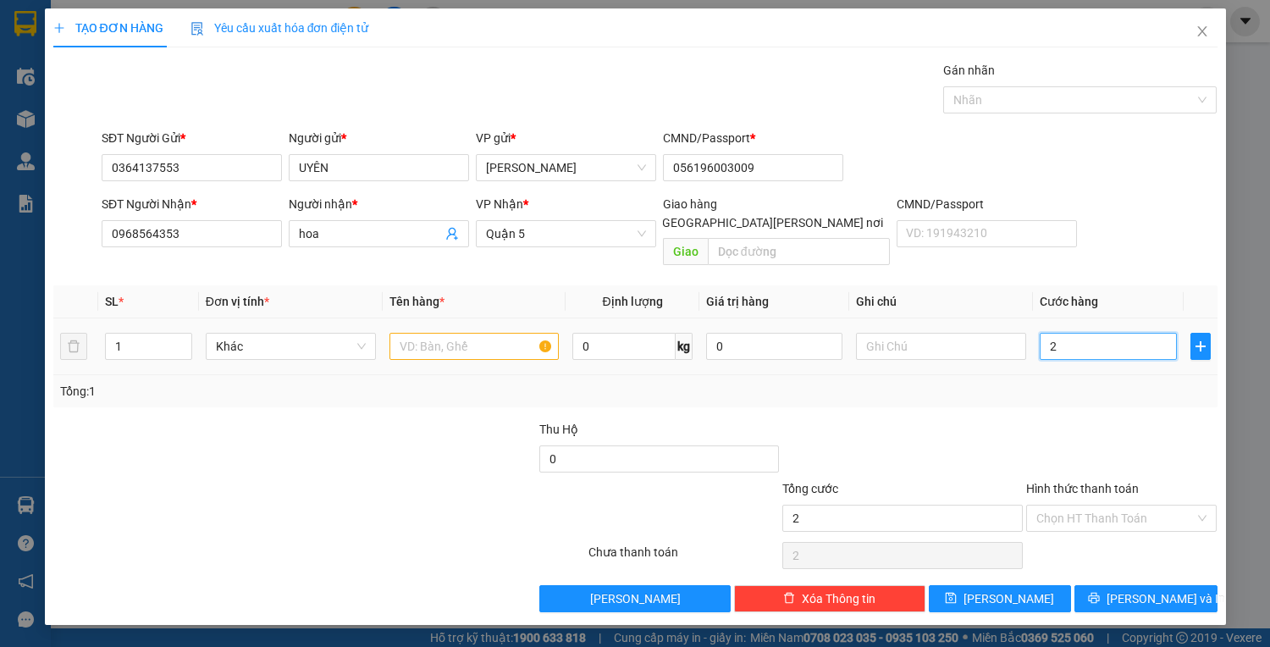
type input "25"
type input "25.000"
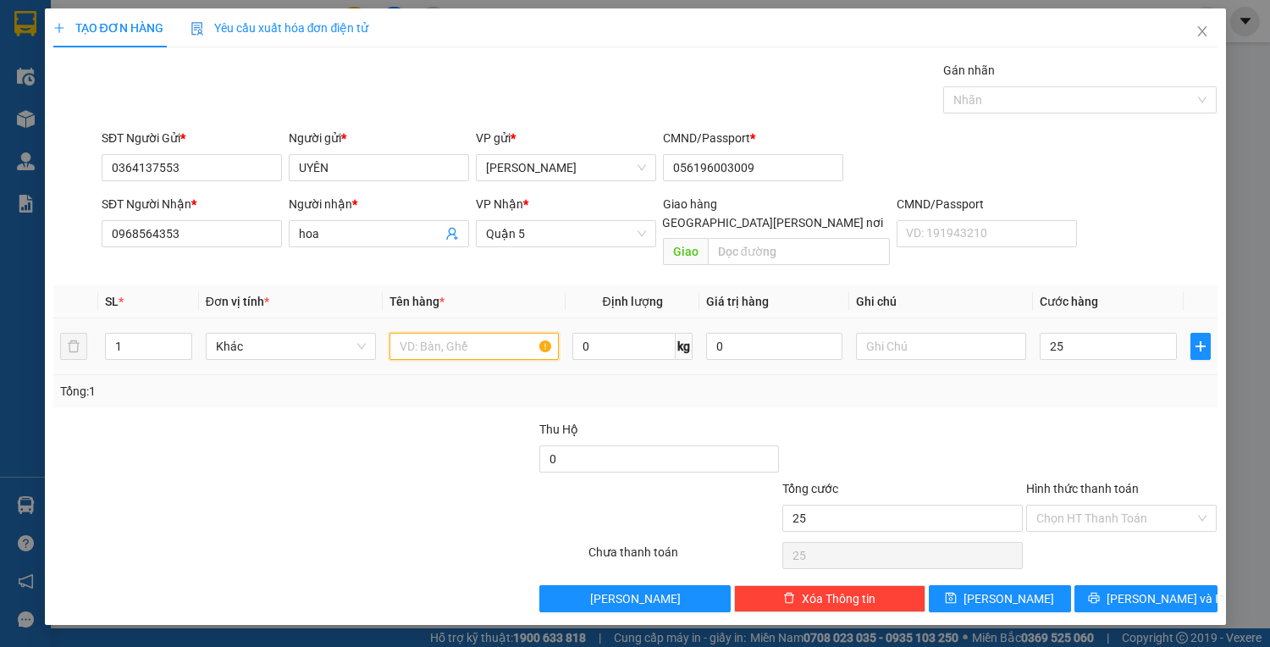
type input "25.000"
click at [500, 333] on input "text" at bounding box center [475, 346] width 170 height 27
type input "1PBI XANH"
click at [1105, 479] on div "Hình thức thanh toán" at bounding box center [1121, 491] width 191 height 25
click at [1101, 506] on input "Hình thức thanh toán" at bounding box center [1115, 518] width 159 height 25
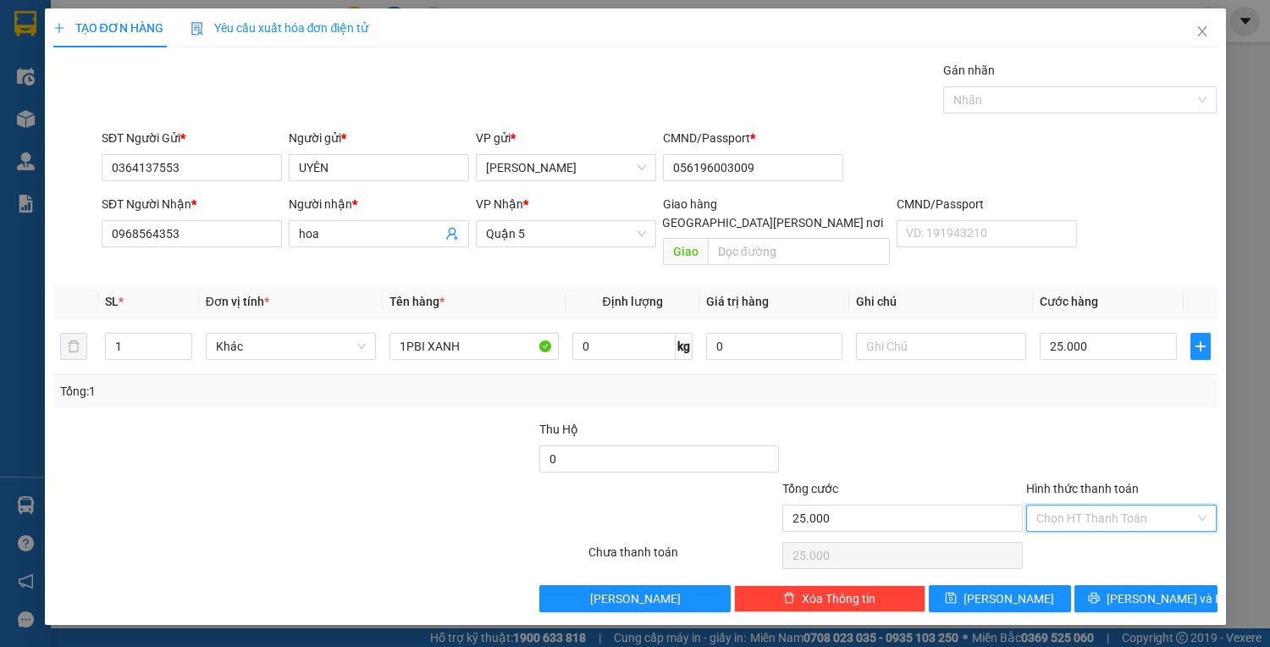
click at [1101, 515] on div "Transit Pickup Surcharge Ids Transit Deliver Surcharge Ids Transit Deliver Surc…" at bounding box center [635, 336] width 1164 height 551
click at [1095, 506] on input "Hình thức thanh toán" at bounding box center [1115, 518] width 159 height 25
click at [1091, 532] on div "Tại văn phòng" at bounding box center [1121, 531] width 171 height 19
type input "0"
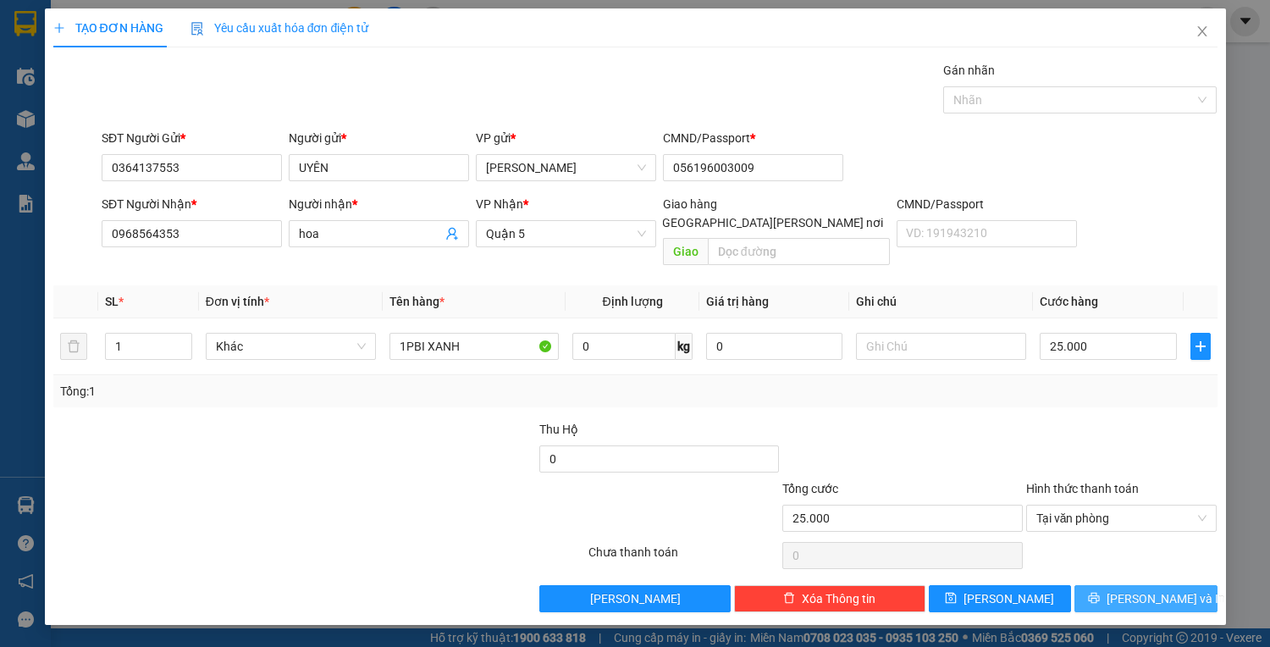
click at [1146, 589] on span "[PERSON_NAME] và In" at bounding box center [1166, 598] width 119 height 19
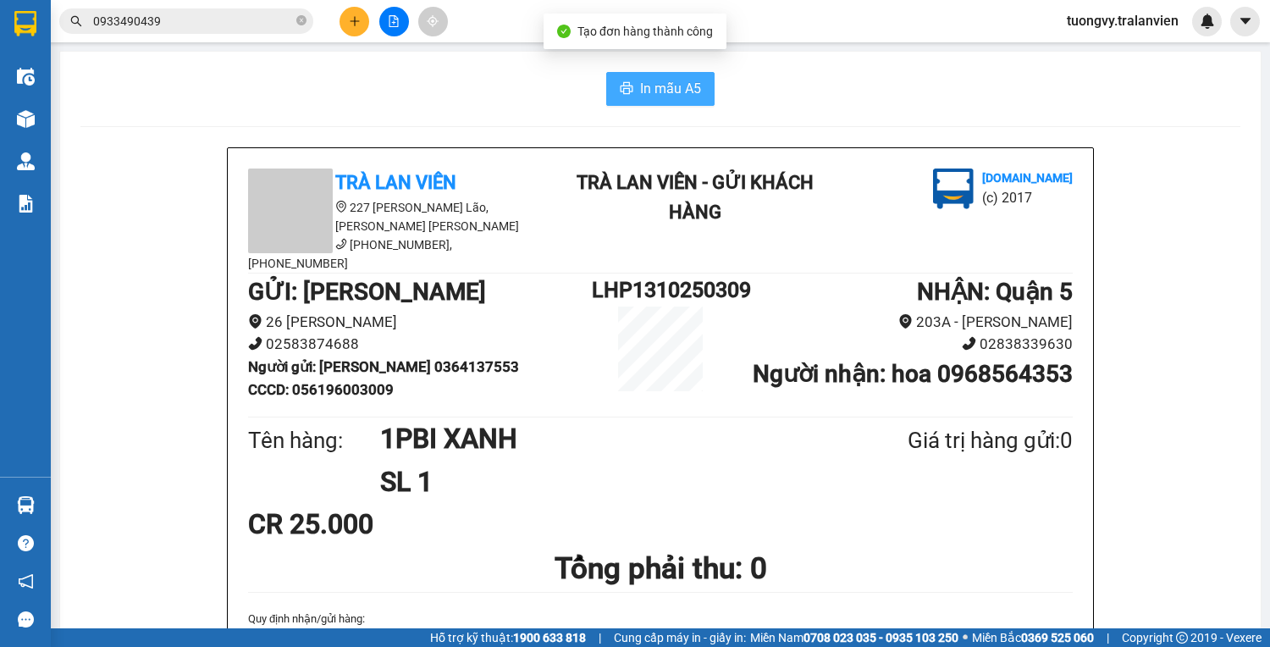
click at [686, 83] on span "In mẫu A5" at bounding box center [670, 88] width 61 height 21
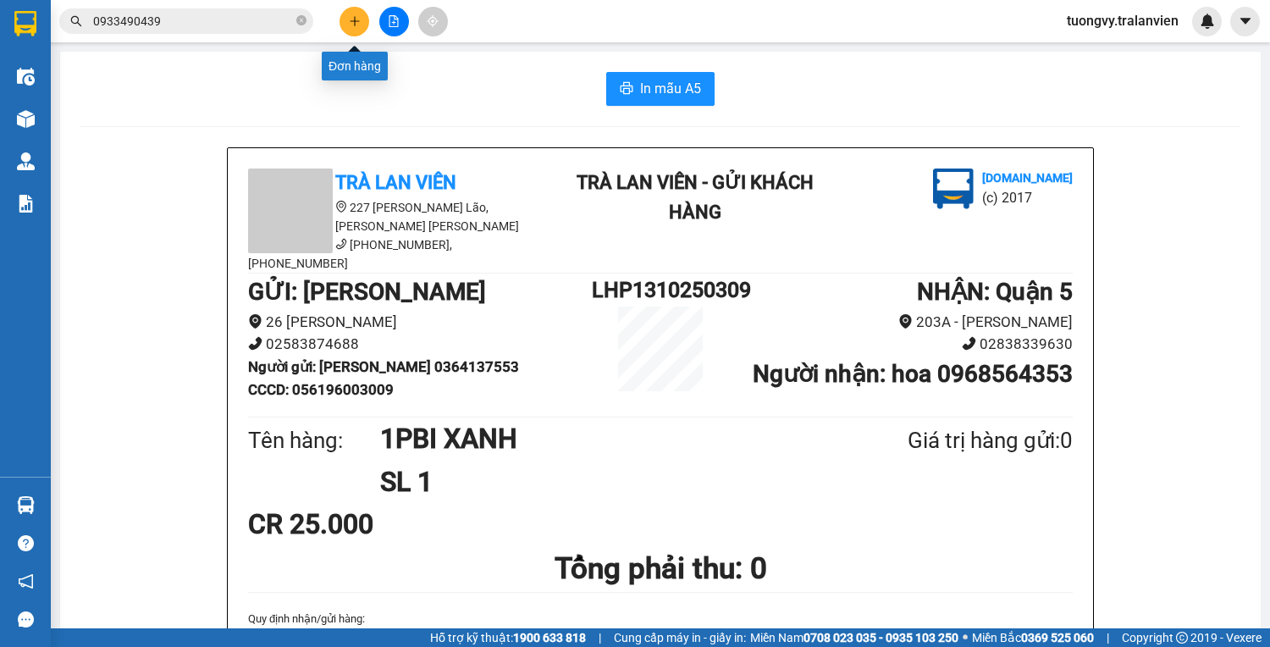
click at [347, 24] on button at bounding box center [355, 22] width 30 height 30
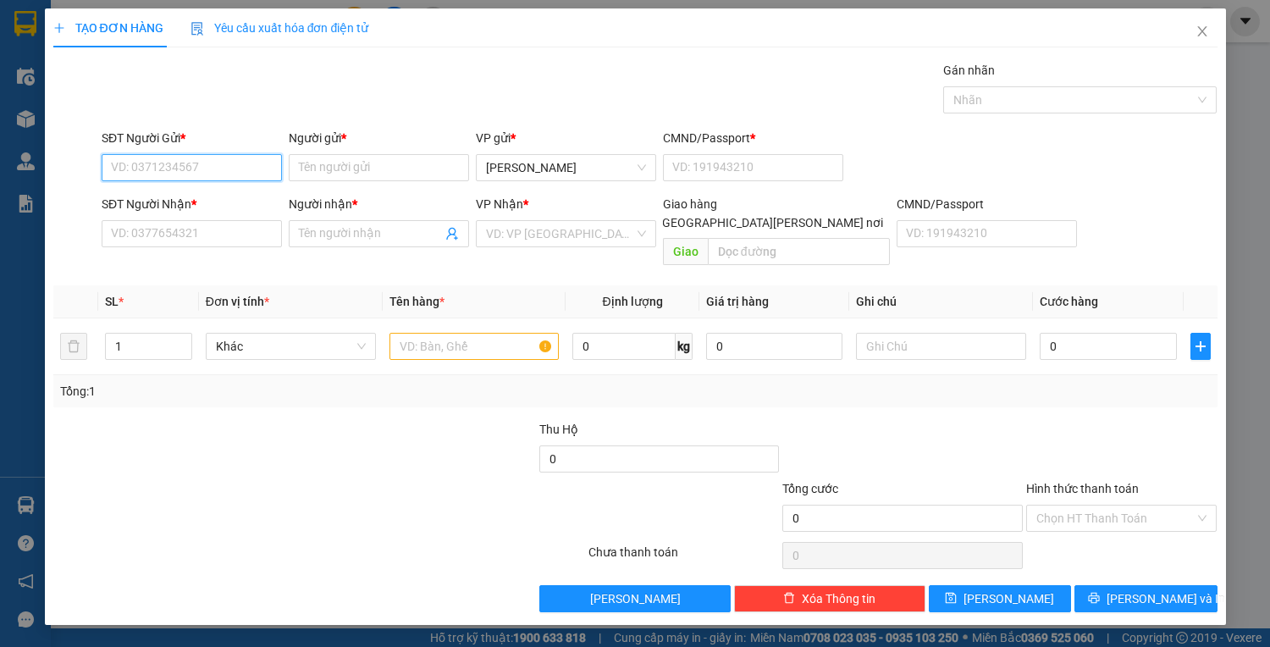
click at [257, 166] on input "SĐT Người Gửi *" at bounding box center [192, 167] width 180 height 27
click at [258, 205] on div "0946762133 - TUẤN" at bounding box center [192, 200] width 160 height 19
type input "0946762133"
type input "TUẤN"
type input "1"
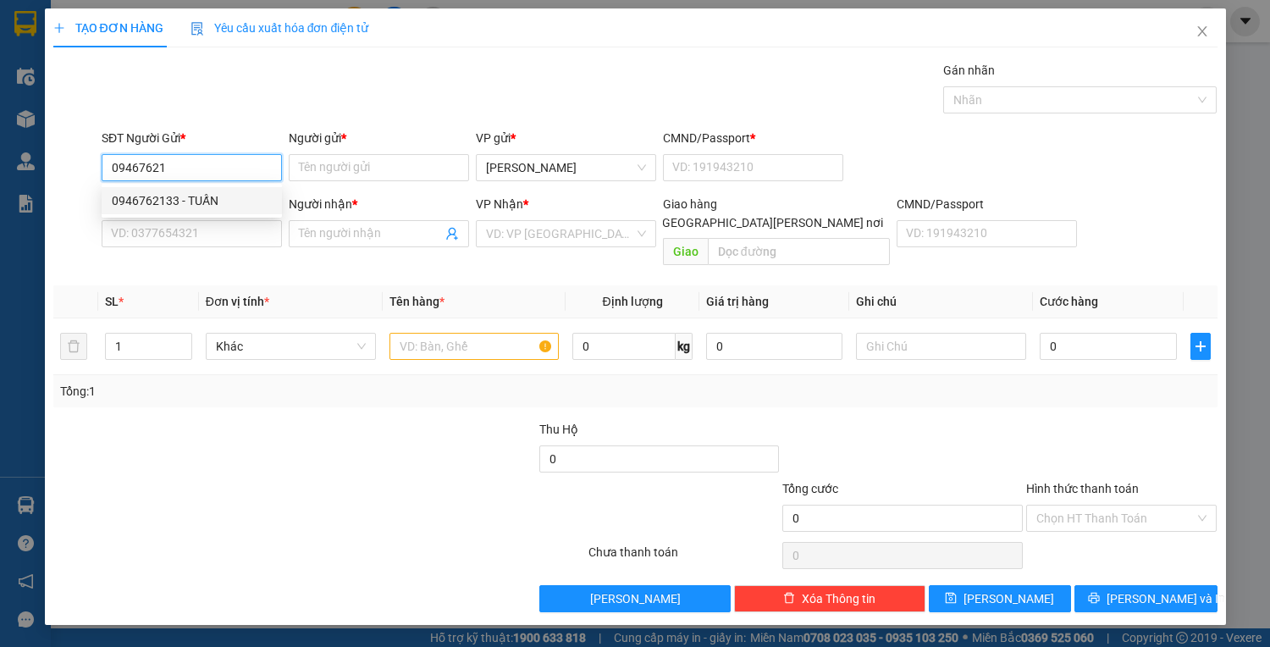
type input "0397687910"
type input "liêm"
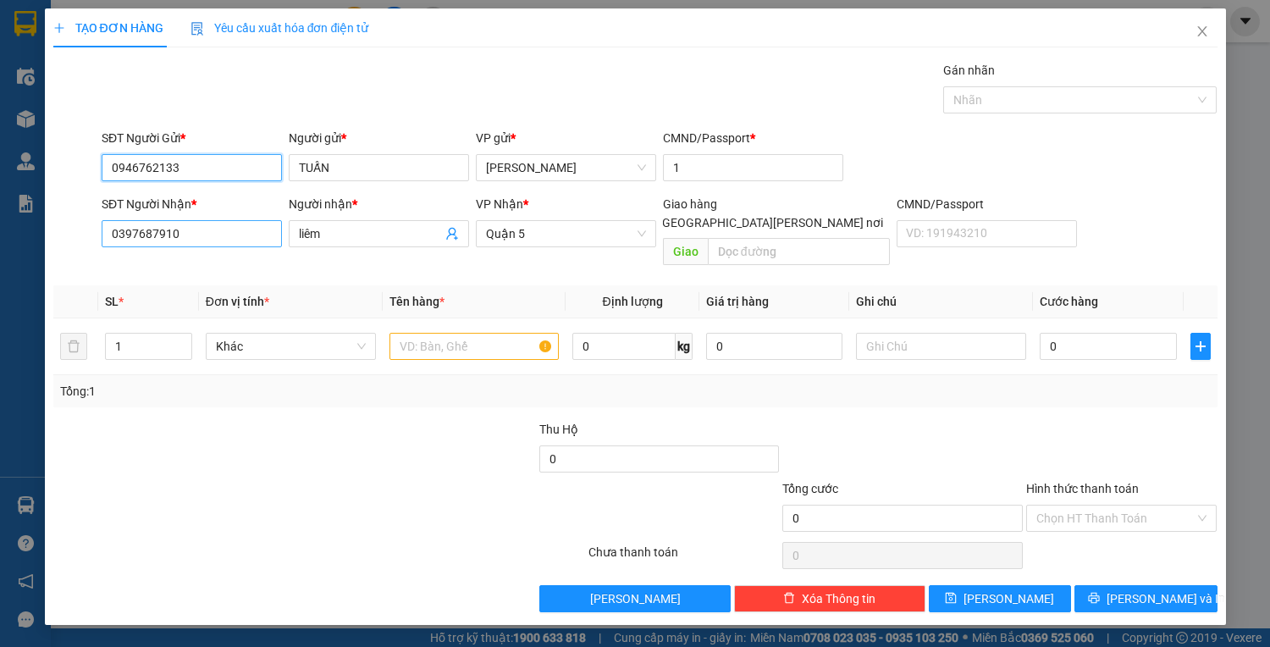
type input "0946762133"
drag, startPoint x: 179, startPoint y: 234, endPoint x: 107, endPoint y: 244, distance: 72.7
click at [108, 244] on input "0397687910" at bounding box center [192, 233] width 180 height 27
click at [1079, 333] on input "0" at bounding box center [1108, 346] width 136 height 27
type input "4"
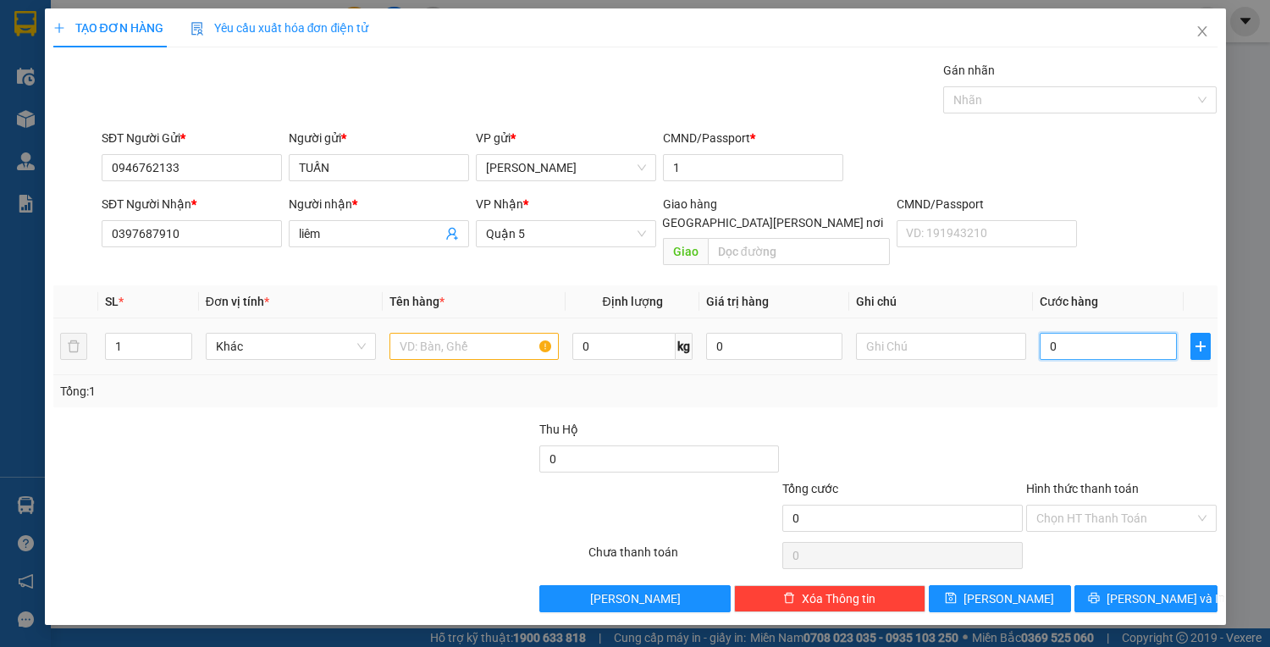
type input "4"
type input "40"
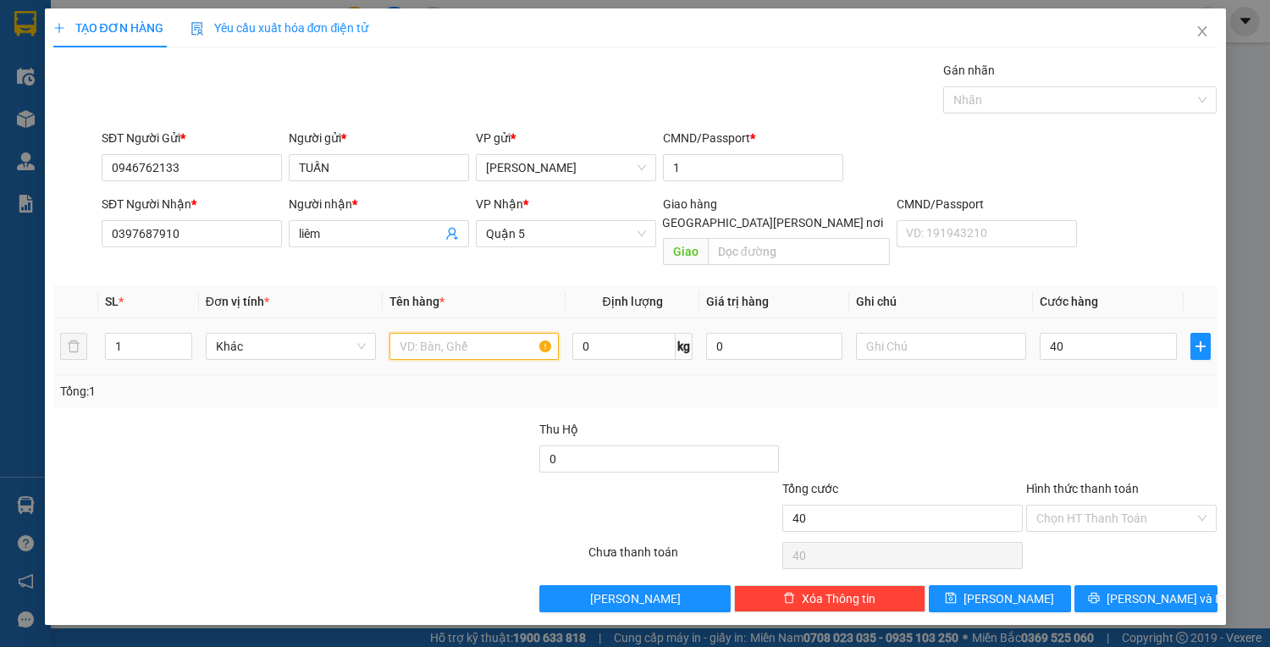
type input "40.000"
click at [451, 333] on input "text" at bounding box center [475, 346] width 170 height 27
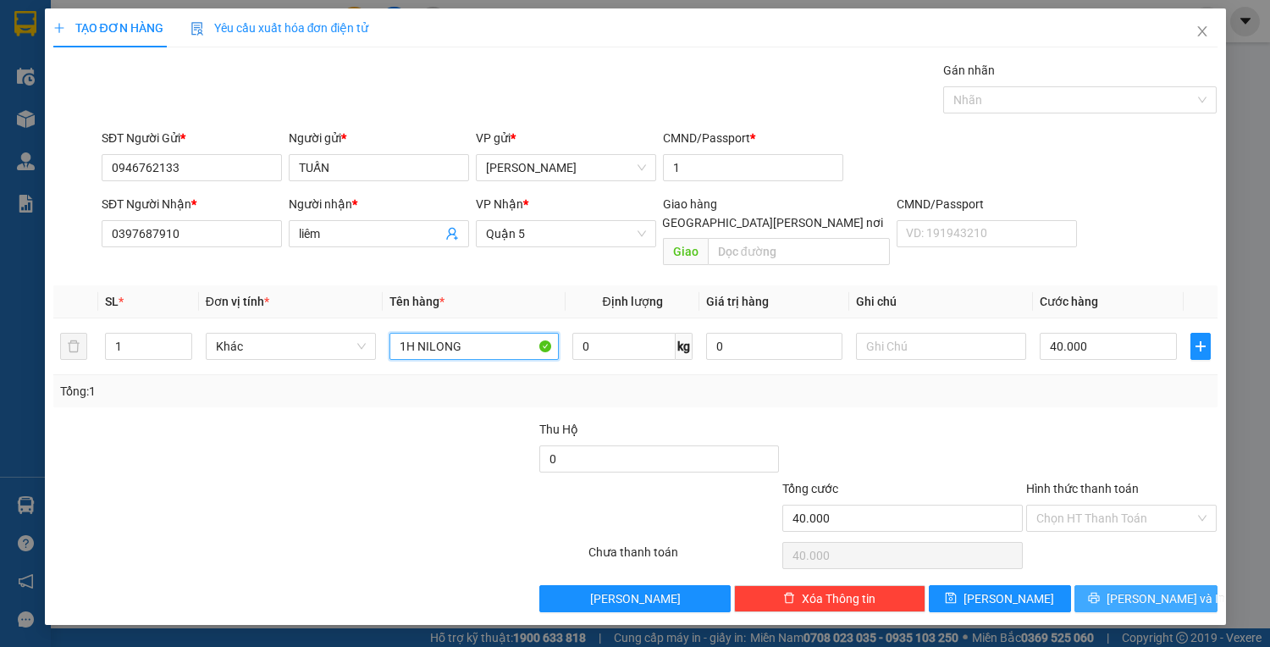
type input "1H NILONG"
click at [1125, 589] on button "[PERSON_NAME] và In" at bounding box center [1146, 598] width 142 height 27
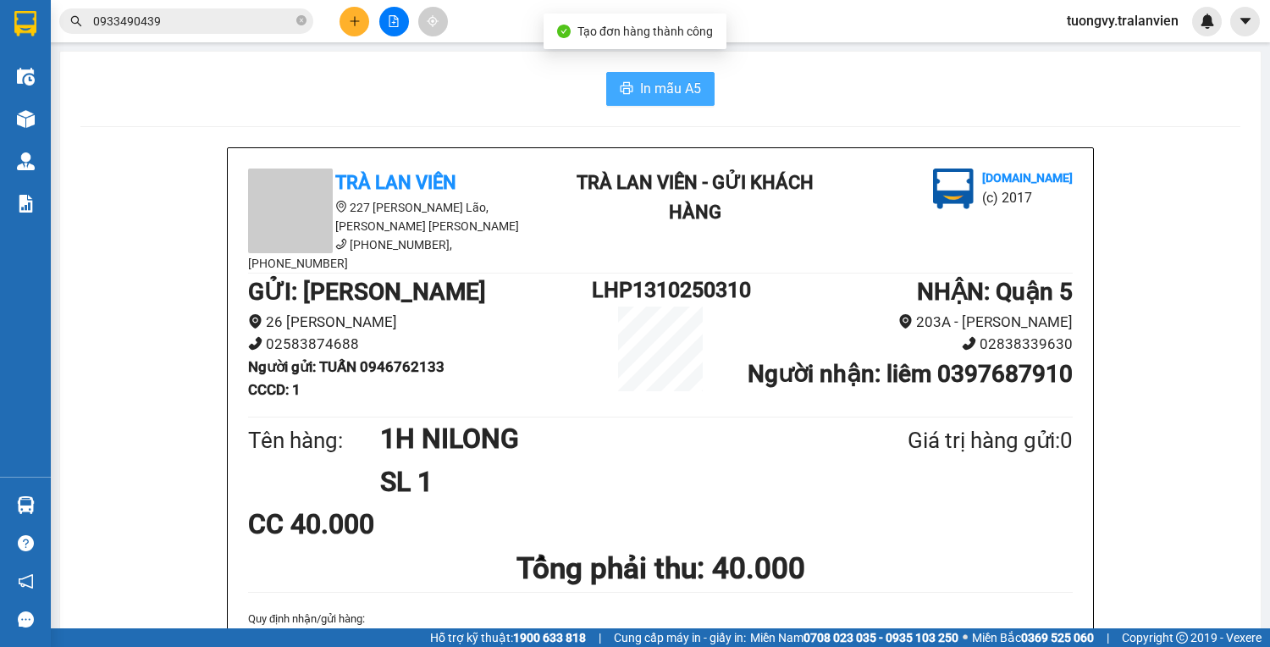
click at [623, 81] on icon "printer" at bounding box center [627, 88] width 14 height 14
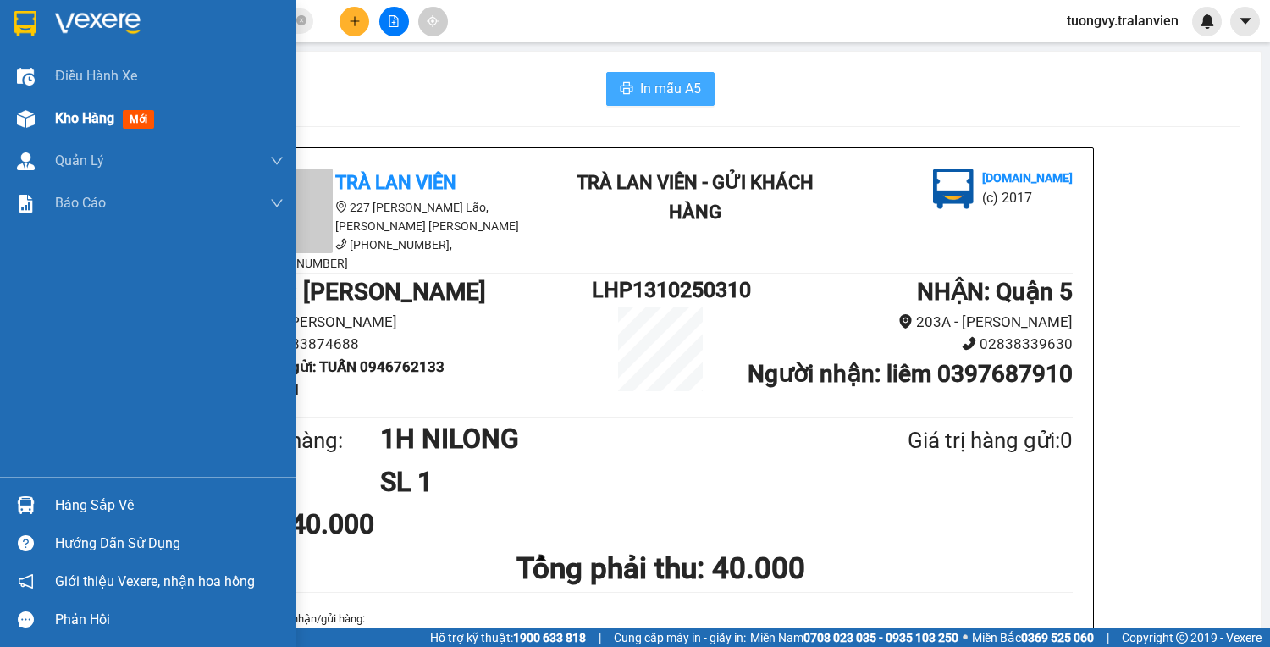
click at [52, 113] on div "Kho hàng mới" at bounding box center [148, 118] width 296 height 42
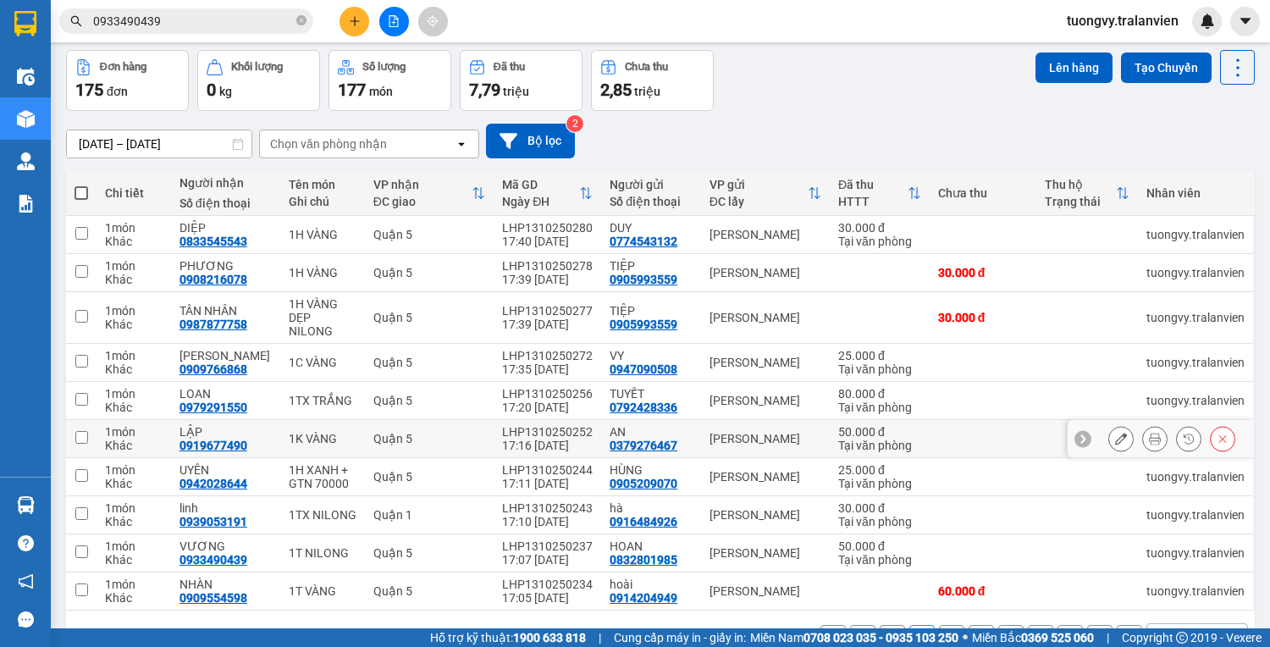
scroll to position [102, 0]
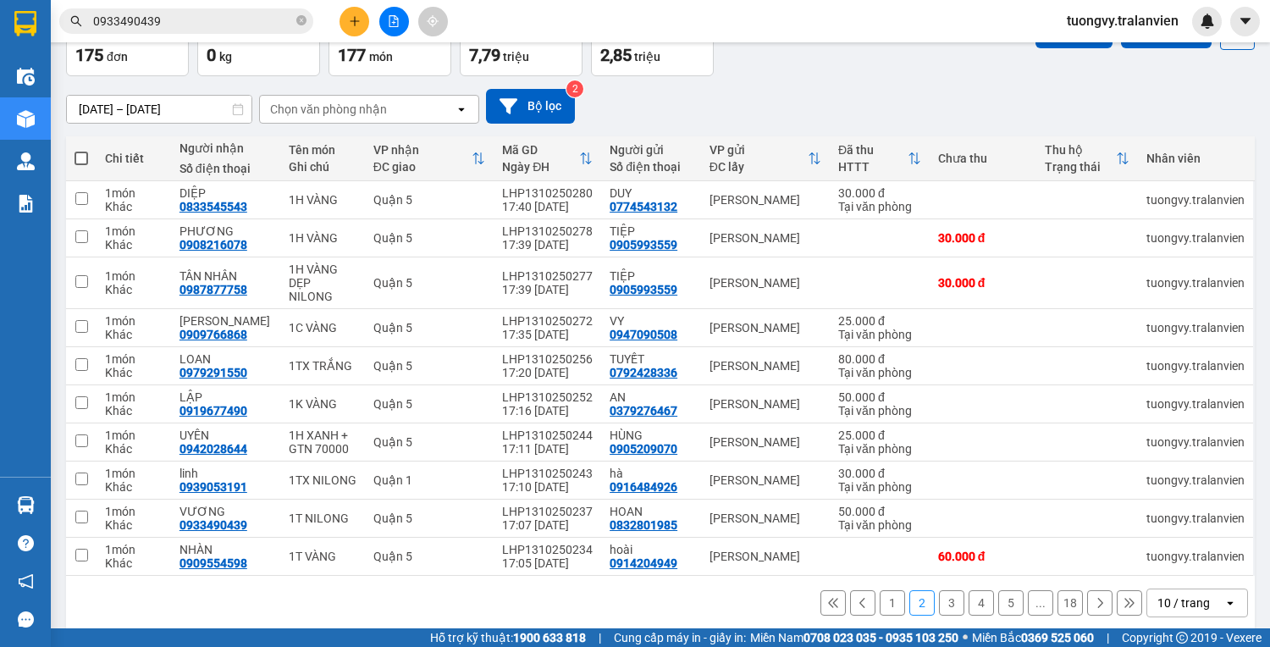
click at [880, 590] on button "1" at bounding box center [892, 602] width 25 height 25
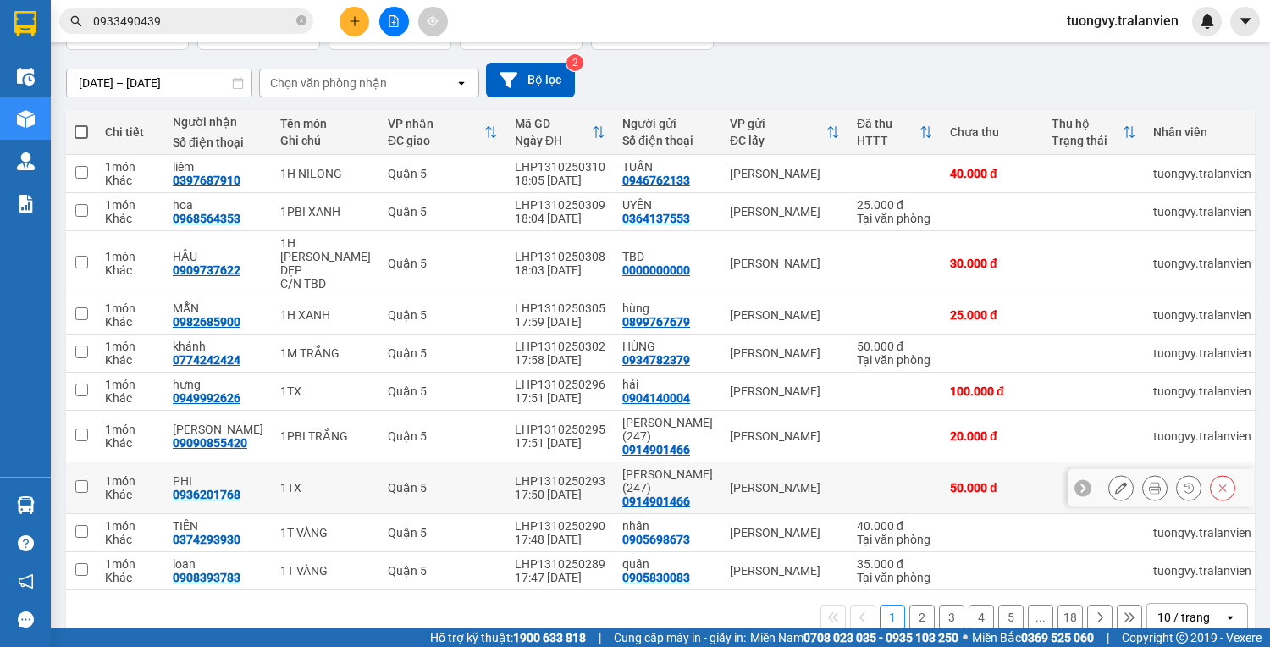
scroll to position [143, 0]
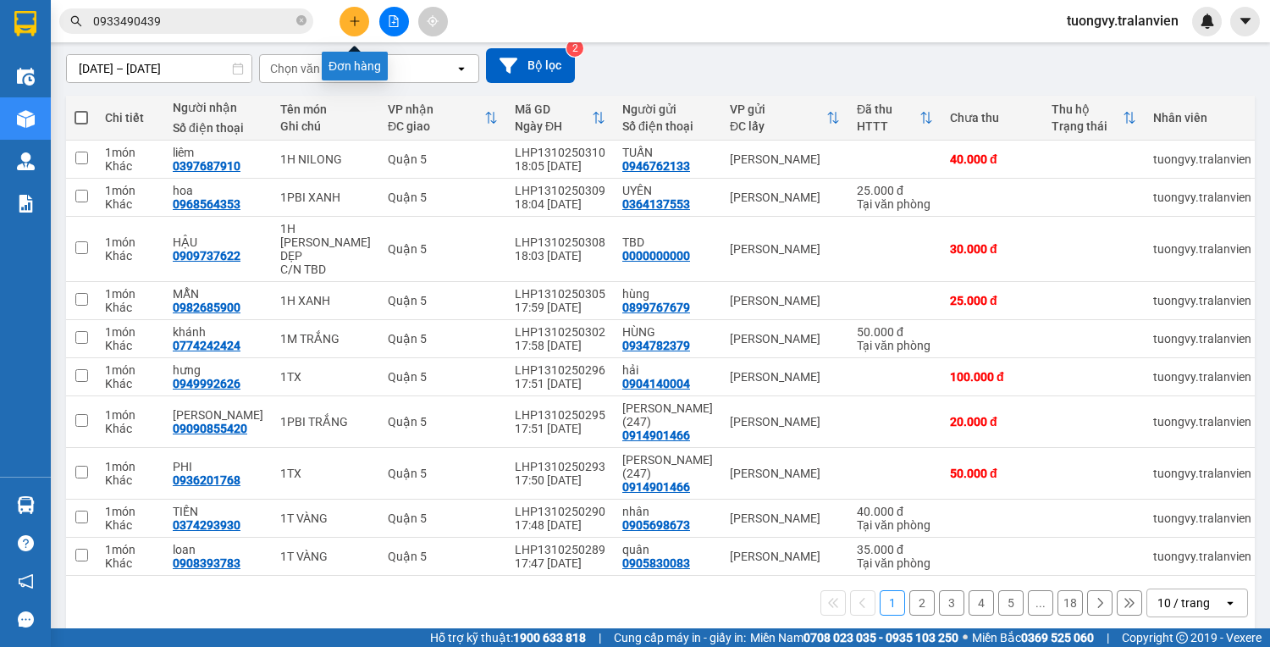
click at [358, 24] on icon "plus" at bounding box center [355, 21] width 12 height 12
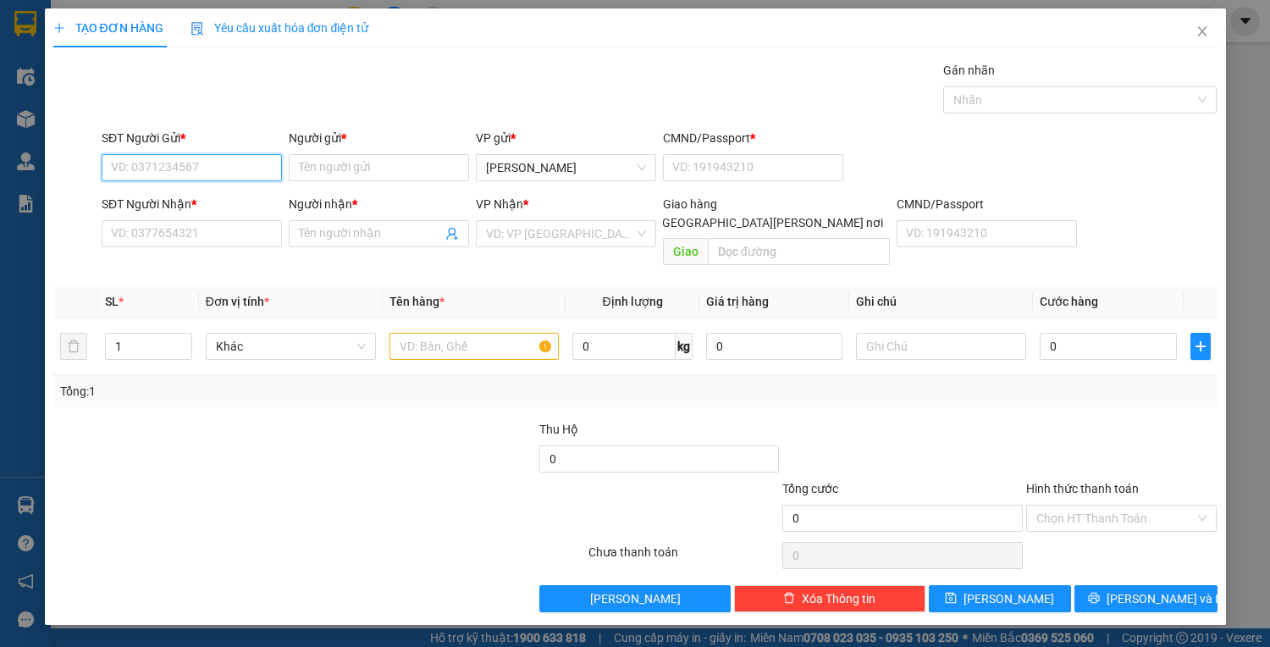
click at [235, 161] on input "SĐT Người Gửi *" at bounding box center [192, 167] width 180 height 27
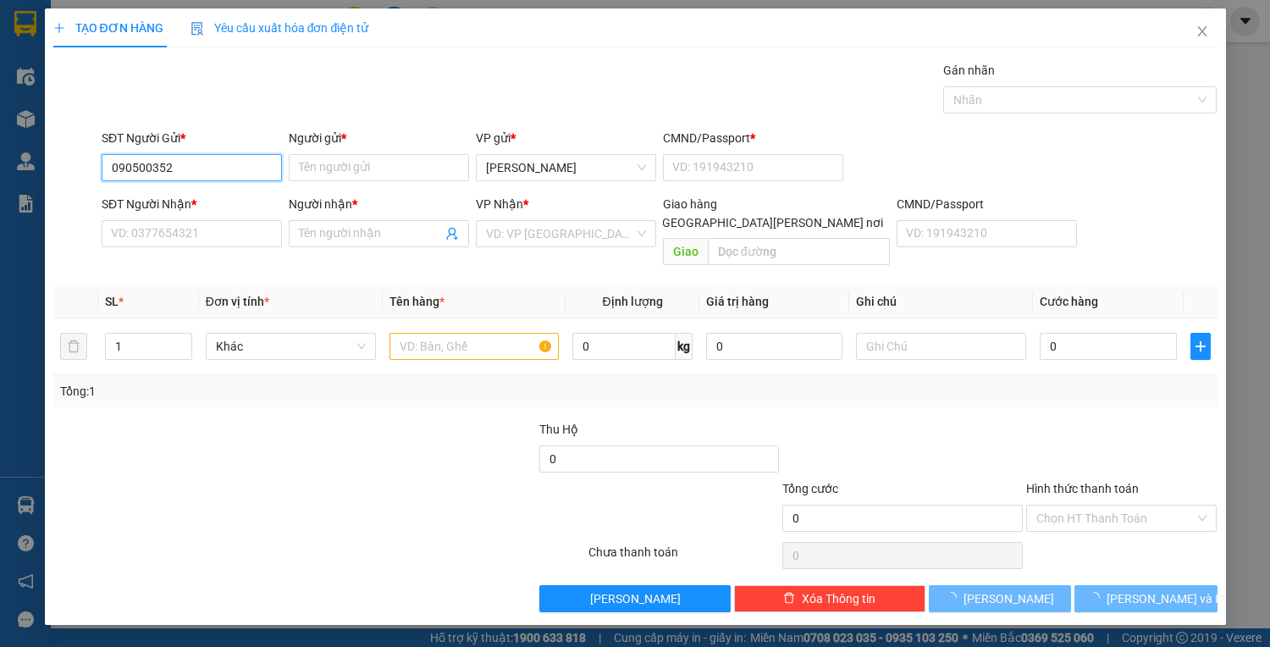
type input "0905003526"
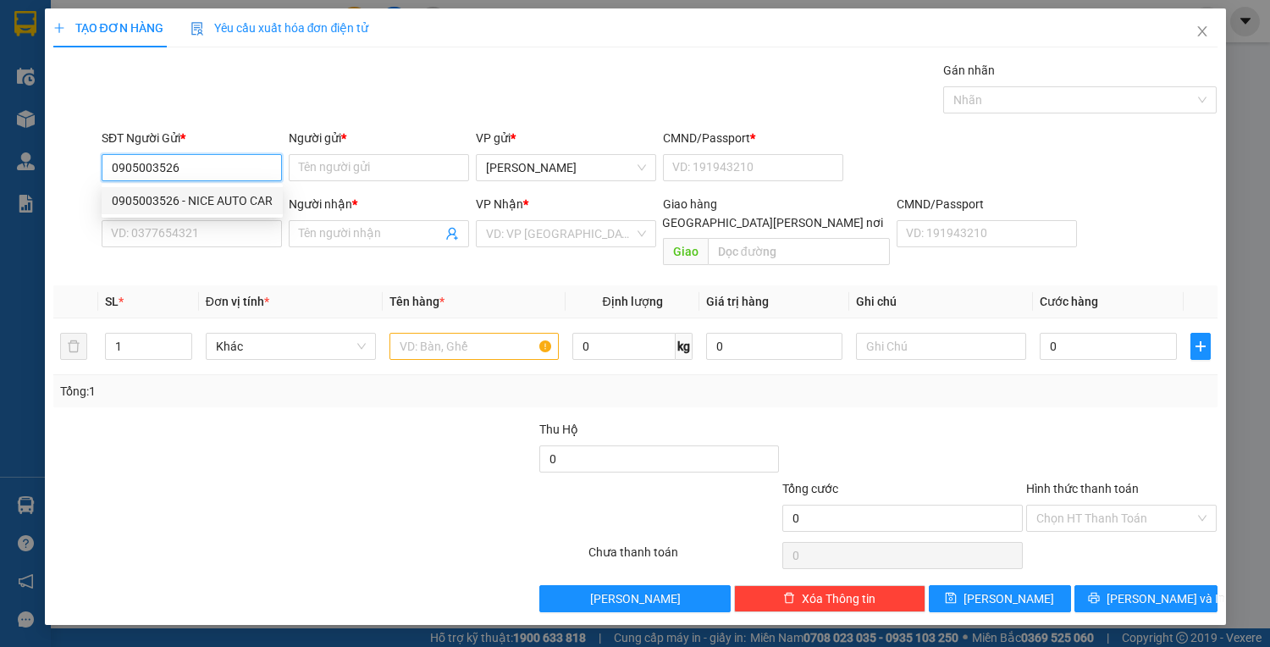
click at [158, 204] on div "0905003526 - NICE AUTO CAR" at bounding box center [192, 200] width 161 height 19
type input "NICE AUTO CAR"
type input "0981906325"
type input "THẢO"
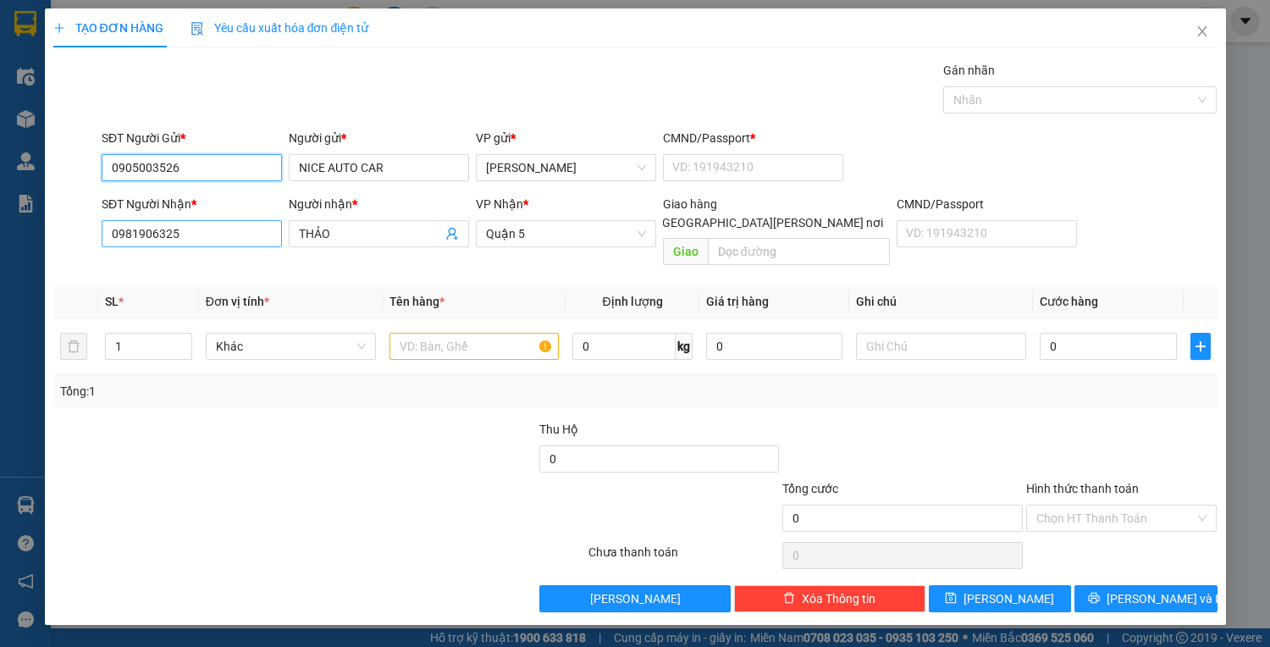
type input "0905003526"
click at [212, 234] on input "0981906325" at bounding box center [192, 233] width 180 height 27
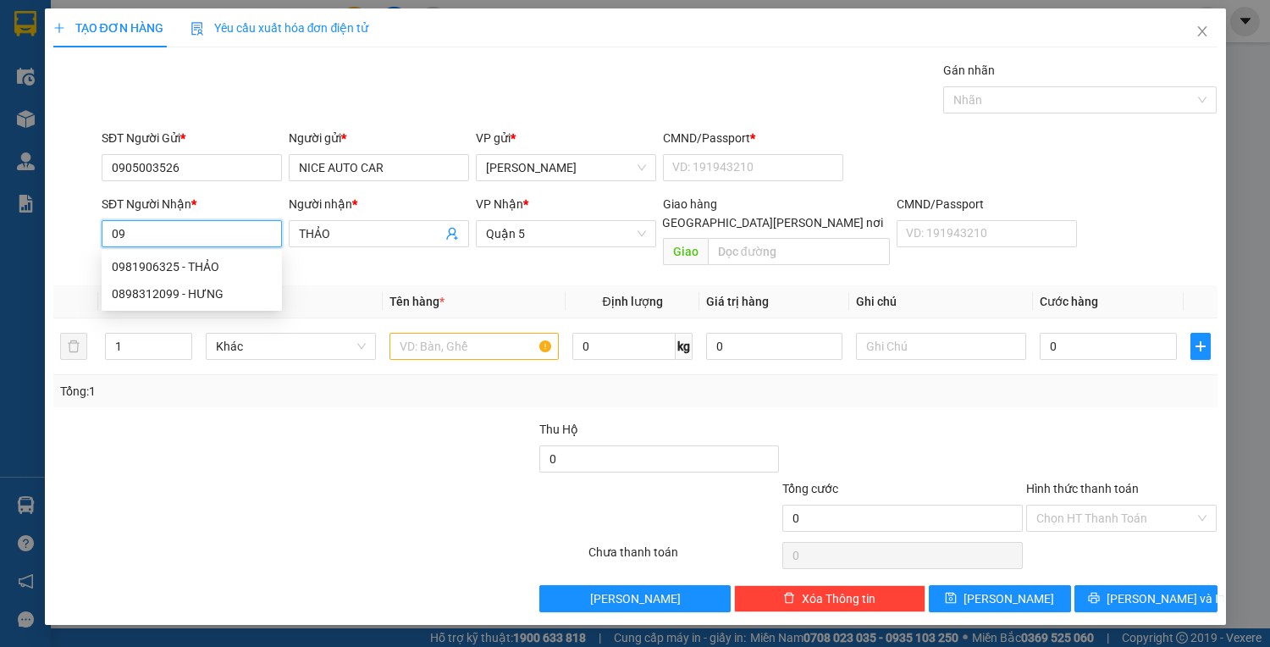
type input "0"
click at [153, 266] on div "0908860661 - ĐỒNG" at bounding box center [195, 266] width 167 height 19
type input "0908860661"
type input "ĐỒNG"
type input "0908860661"
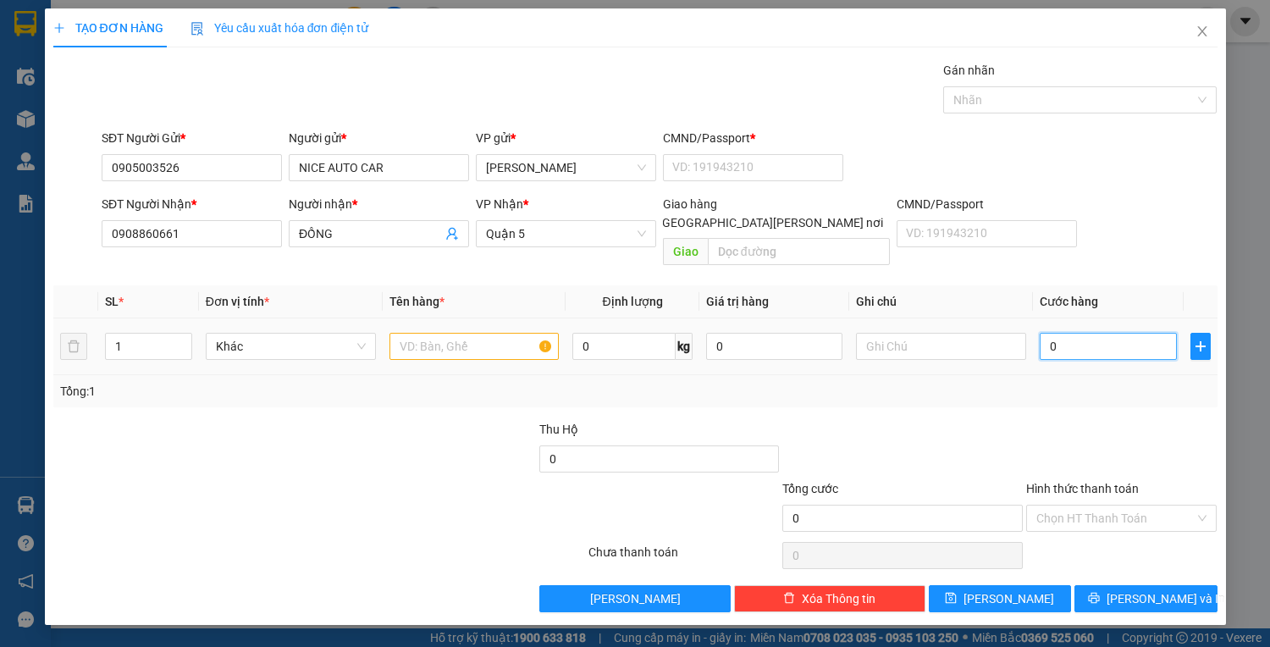
click at [1081, 334] on input "0" at bounding box center [1108, 346] width 136 height 27
type input "6"
type input "60"
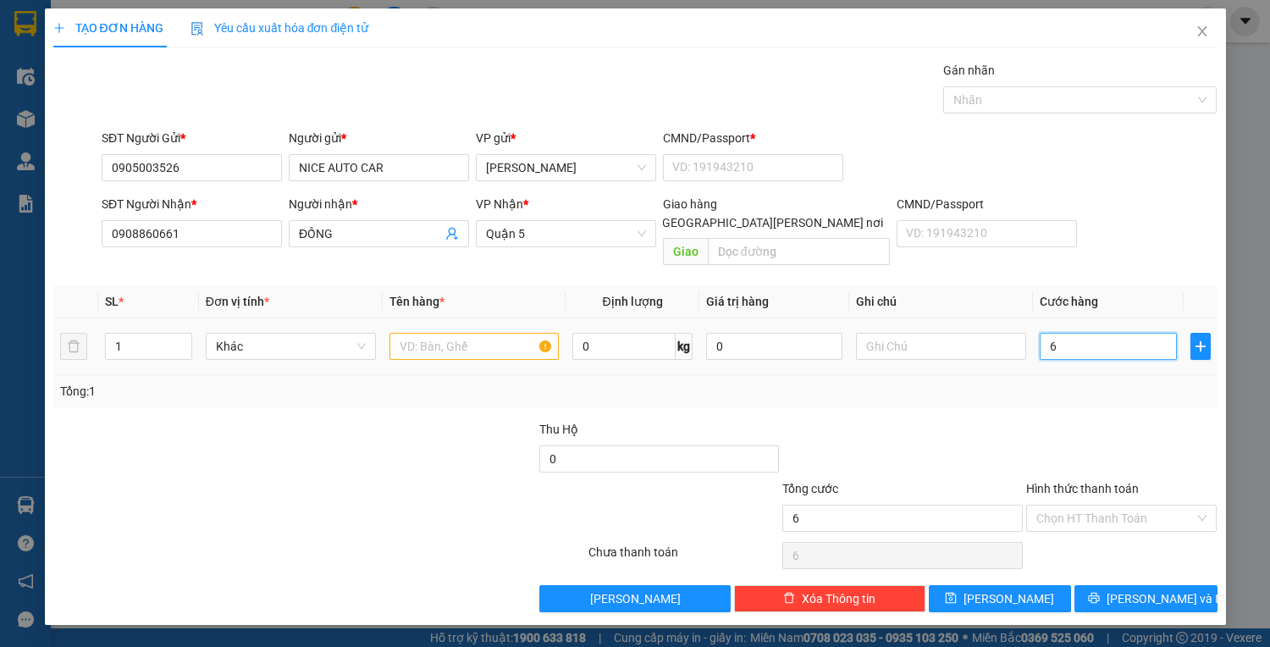
type input "60"
type input "60.000"
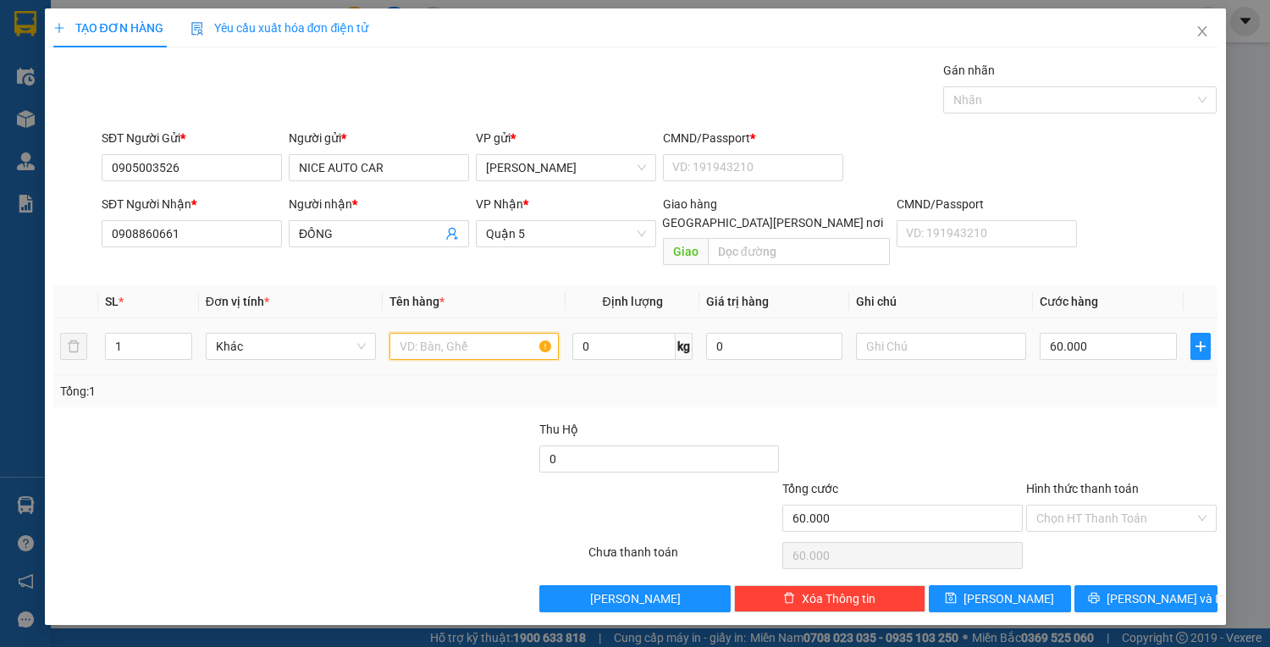
click at [427, 333] on input "text" at bounding box center [475, 346] width 170 height 27
type input "1T TRẮNG"
click at [1131, 506] on input "Hình thức thanh toán" at bounding box center [1115, 518] width 159 height 25
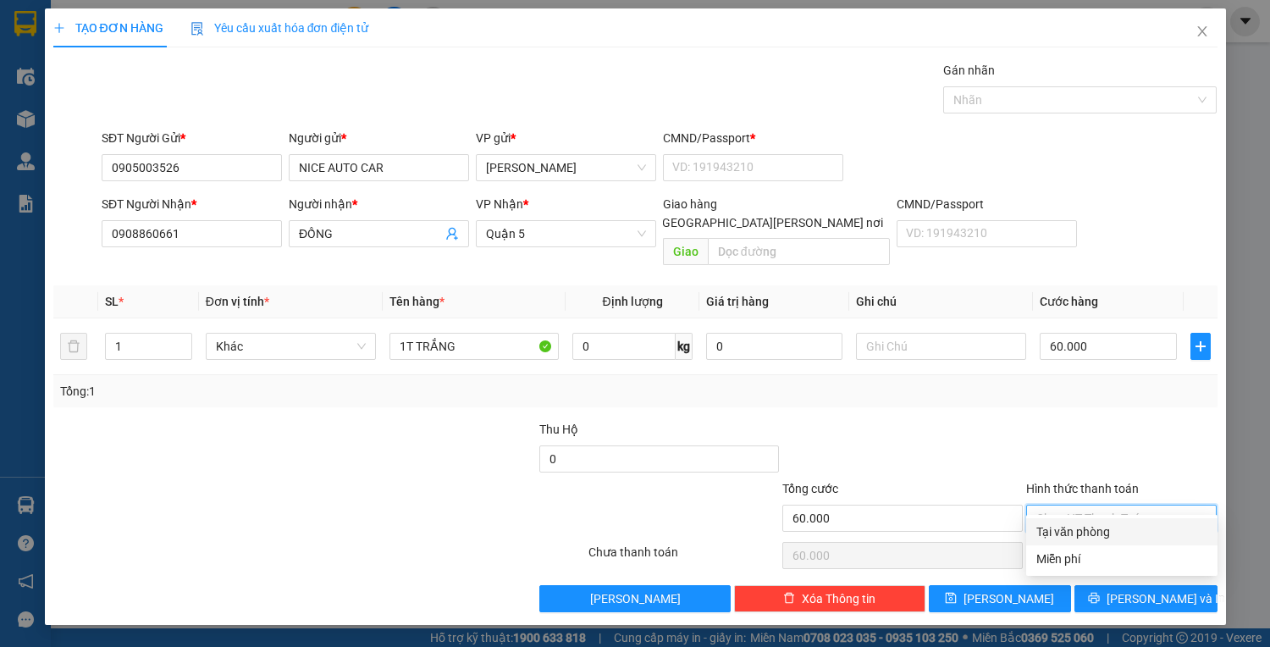
click at [1116, 536] on div "Tại văn phòng" at bounding box center [1121, 531] width 171 height 19
type input "0"
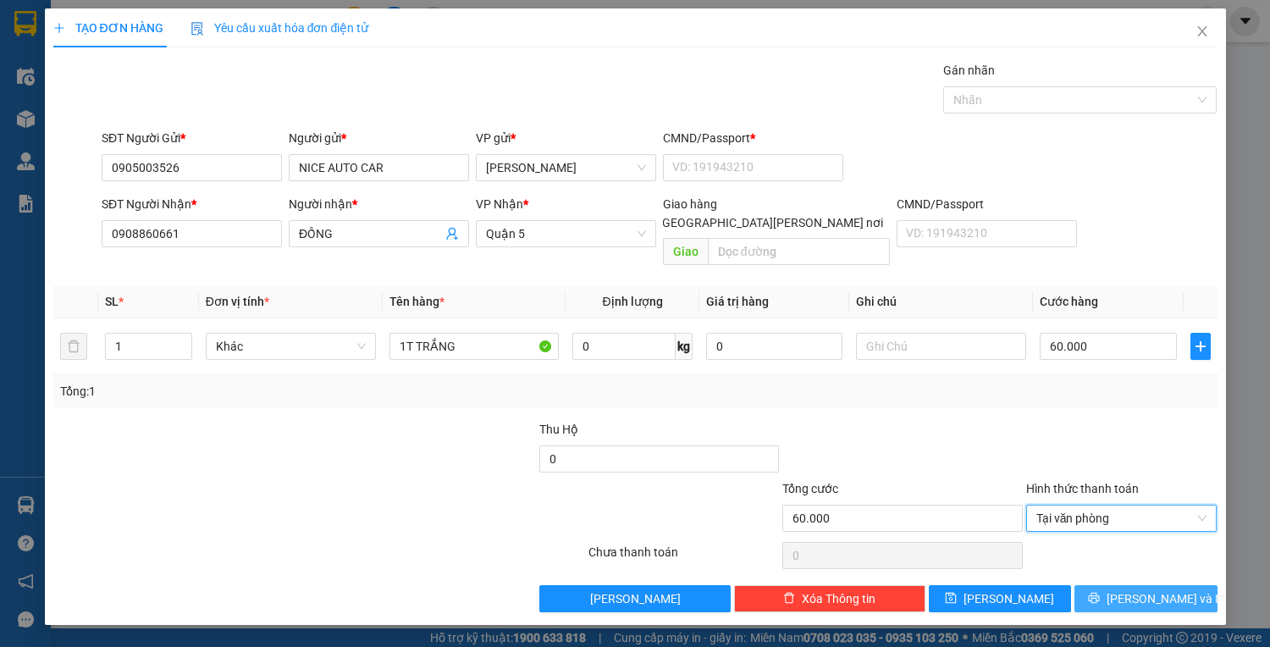
click at [1119, 585] on button "[PERSON_NAME] và In" at bounding box center [1146, 598] width 142 height 27
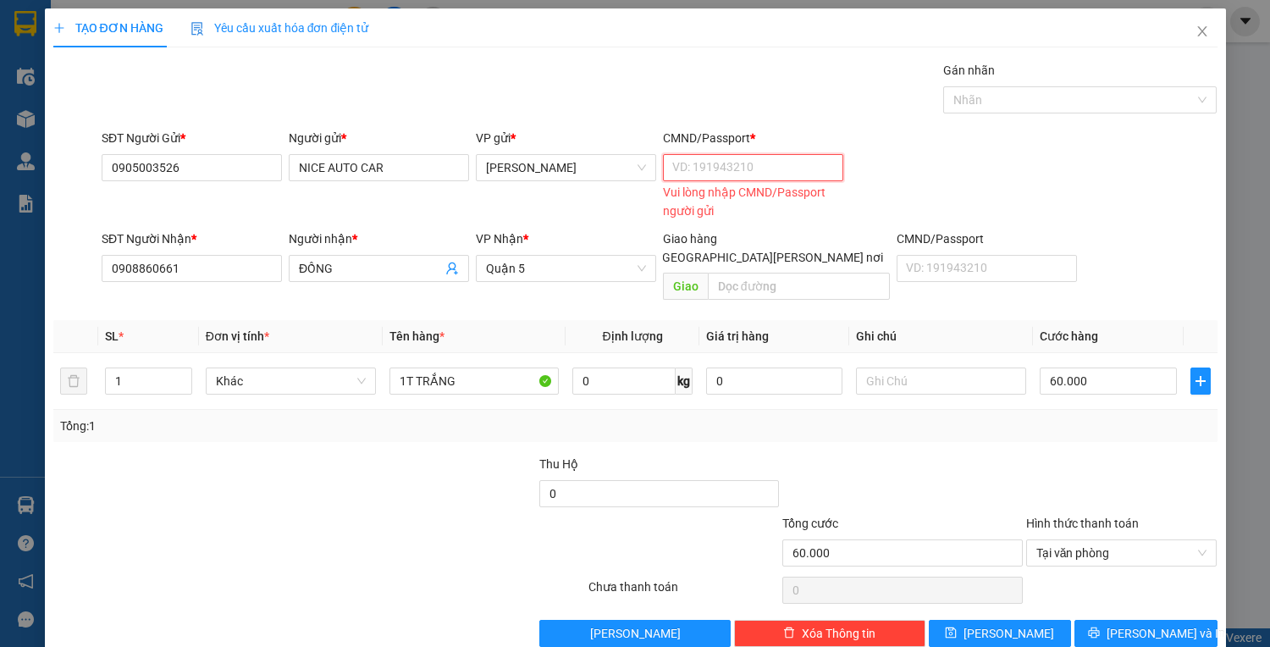
click at [714, 161] on input "CMND/Passport *" at bounding box center [753, 167] width 180 height 27
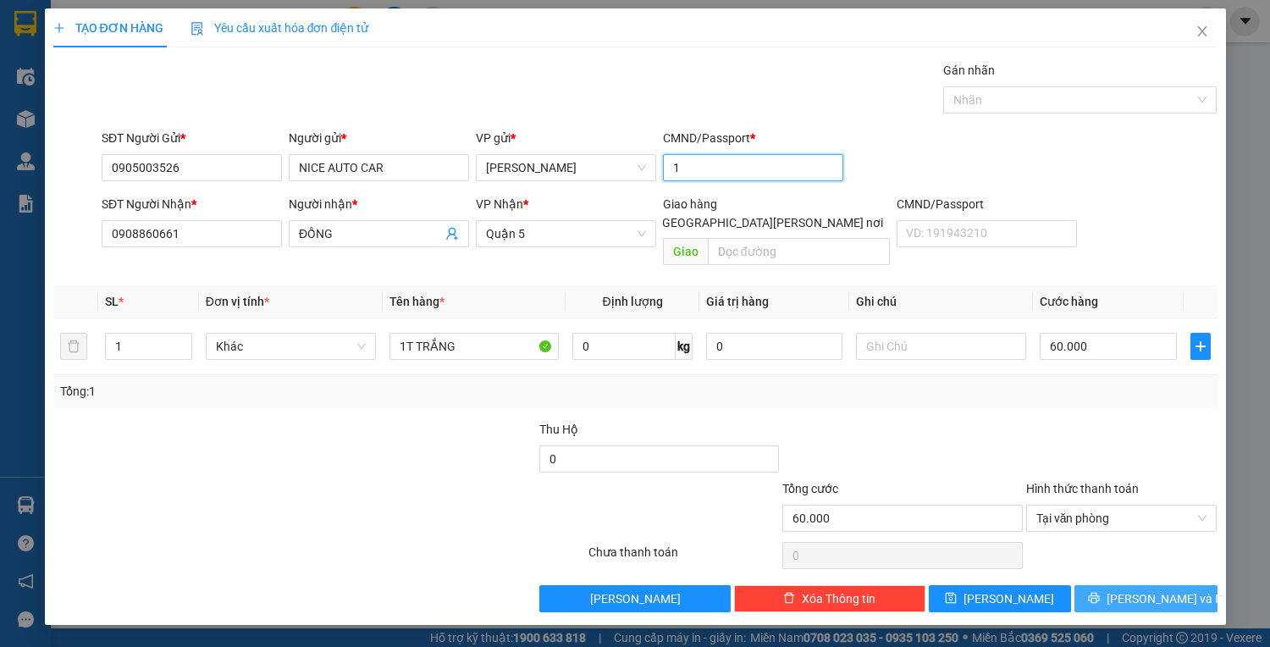
type input "1"
click at [1139, 589] on span "[PERSON_NAME] và In" at bounding box center [1166, 598] width 119 height 19
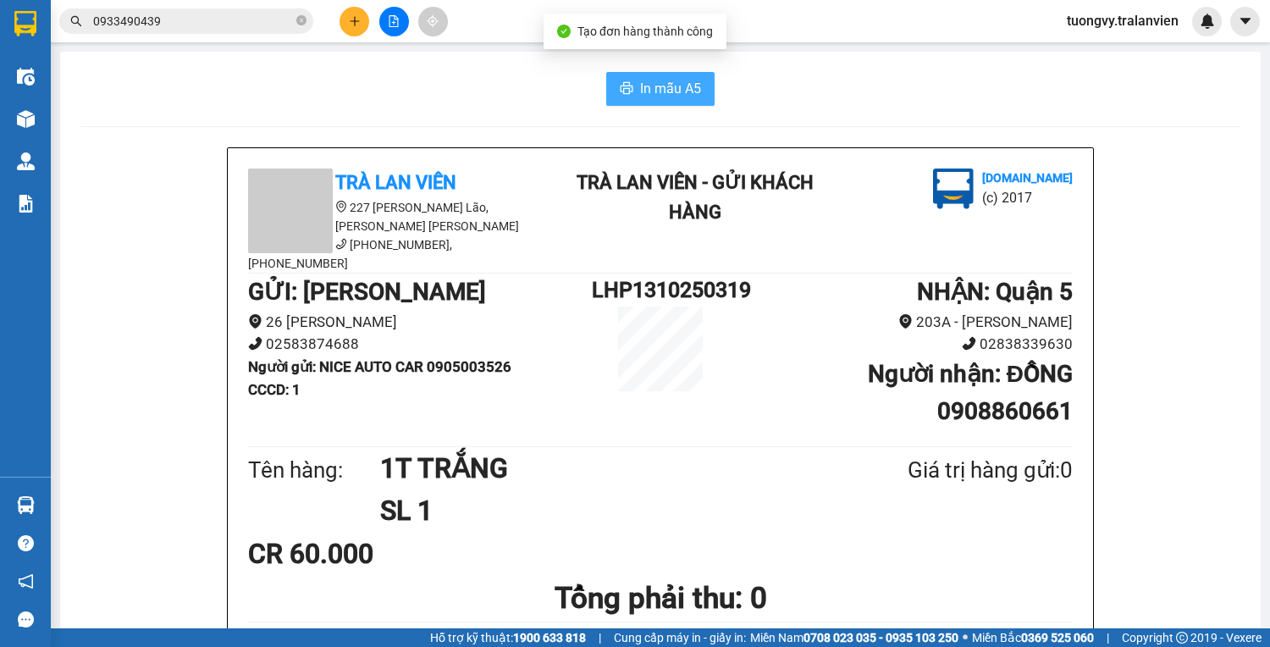
click at [640, 79] on span "In mẫu A5" at bounding box center [670, 88] width 61 height 21
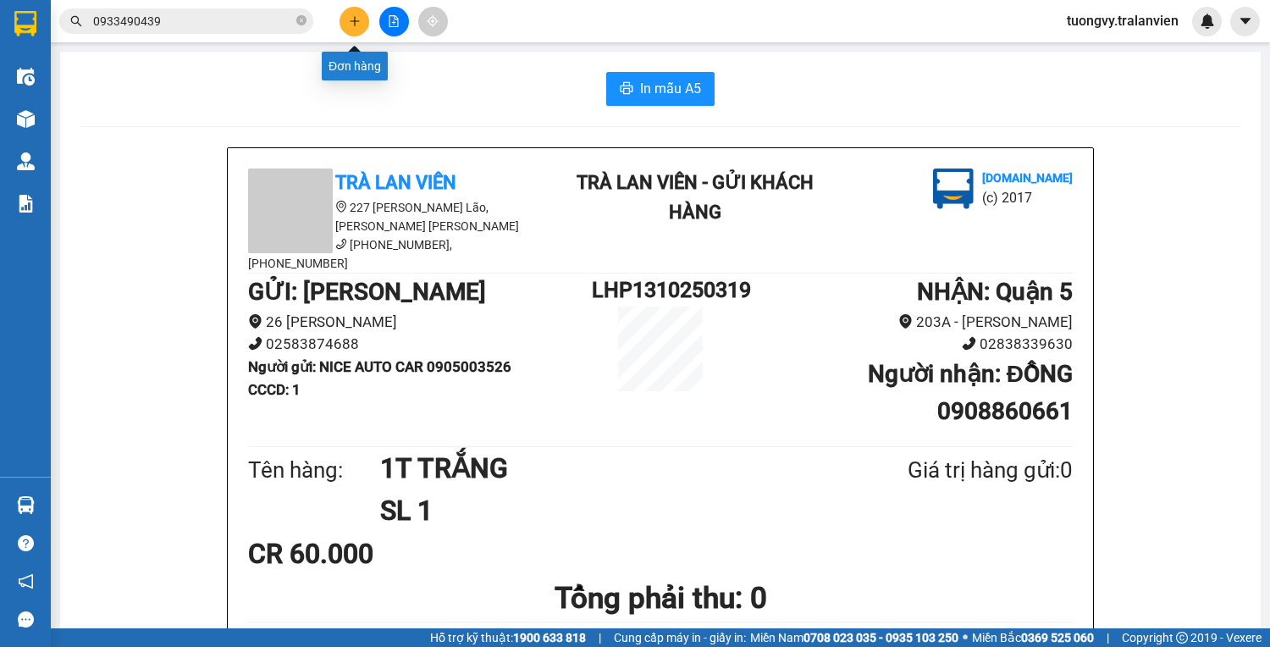
click at [360, 15] on icon "plus" at bounding box center [355, 21] width 12 height 12
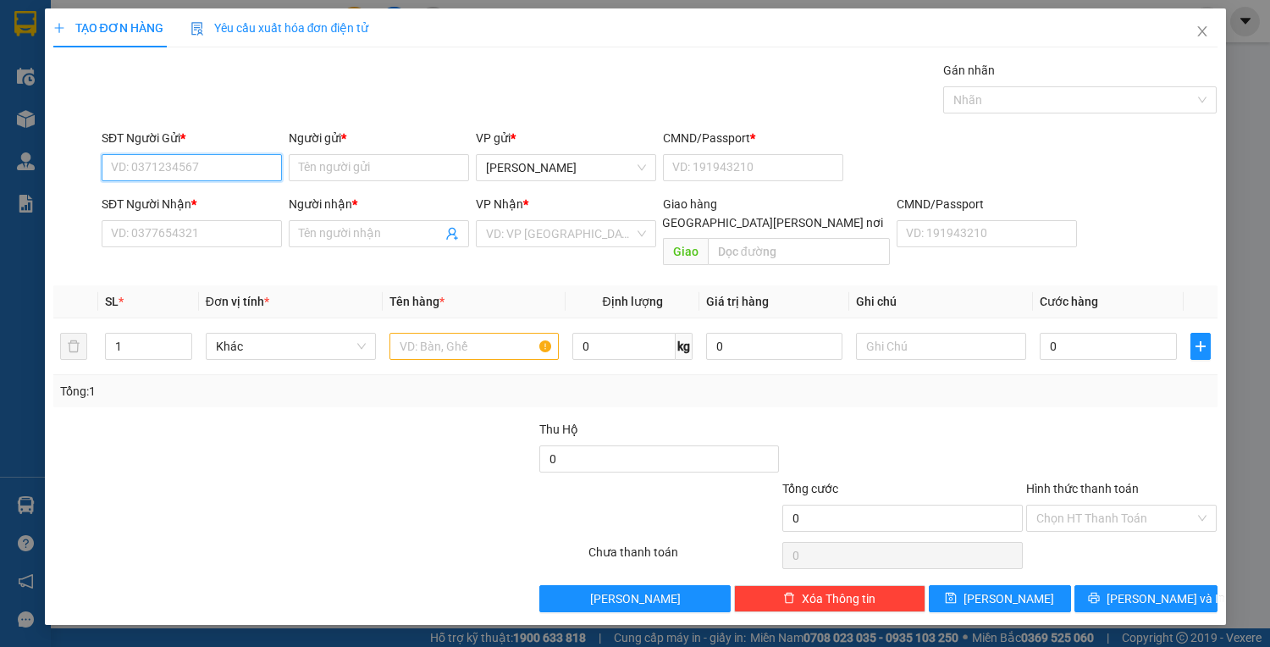
click at [156, 169] on input "SĐT Người Gửi *" at bounding box center [192, 167] width 180 height 27
type input "0914143341"
click at [315, 166] on input "Người gửi *" at bounding box center [379, 167] width 180 height 27
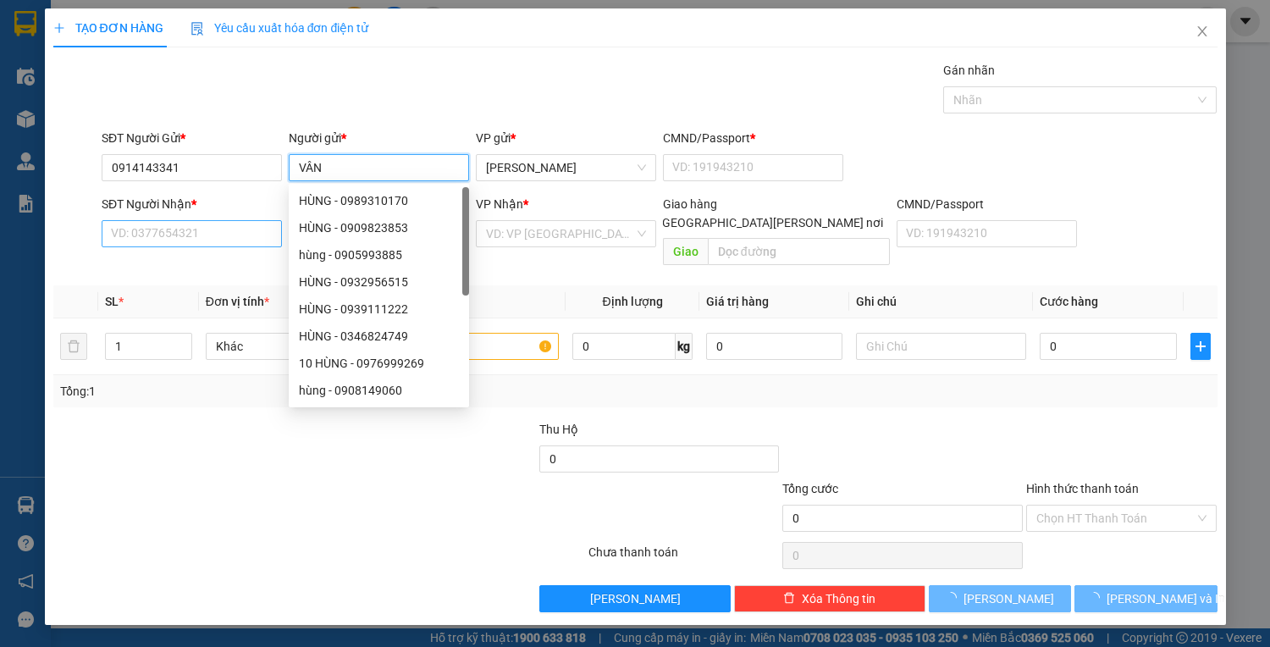
type input "VÂN"
click at [207, 237] on input "SĐT Người Nhận *" at bounding box center [192, 233] width 180 height 27
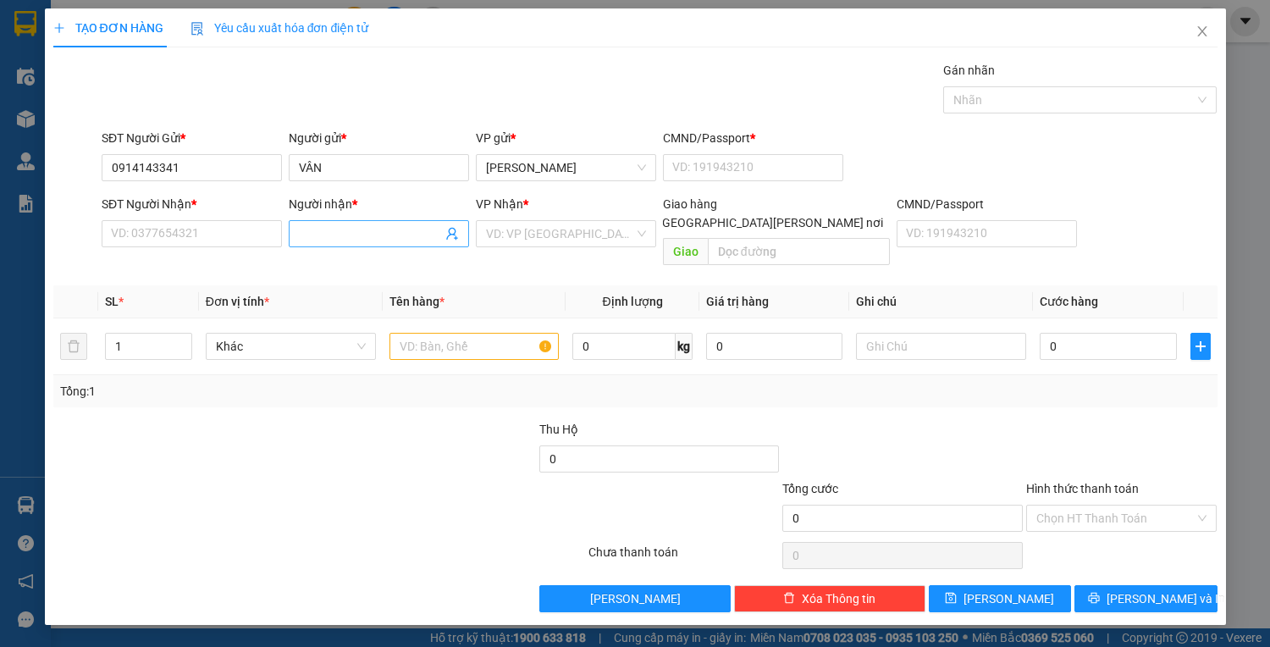
click at [350, 234] on input "Người nhận *" at bounding box center [370, 233] width 143 height 19
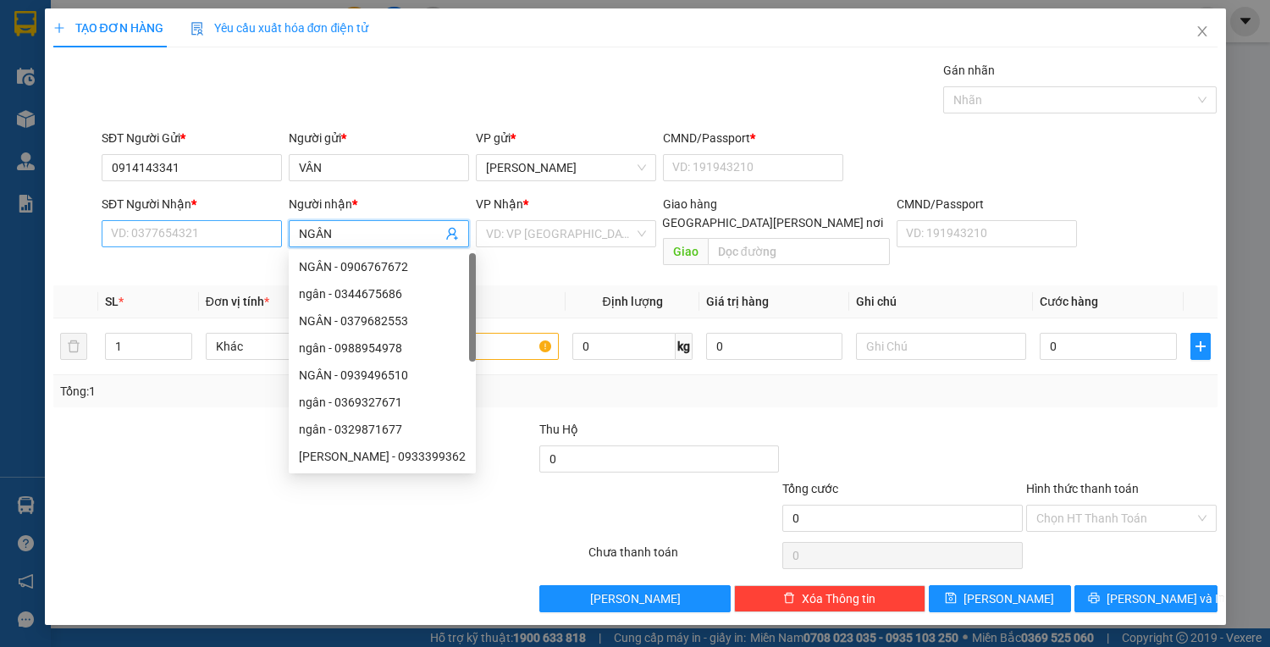
type input "NGÂN"
click at [143, 243] on input "SĐT Người Nhận *" at bounding box center [192, 233] width 180 height 27
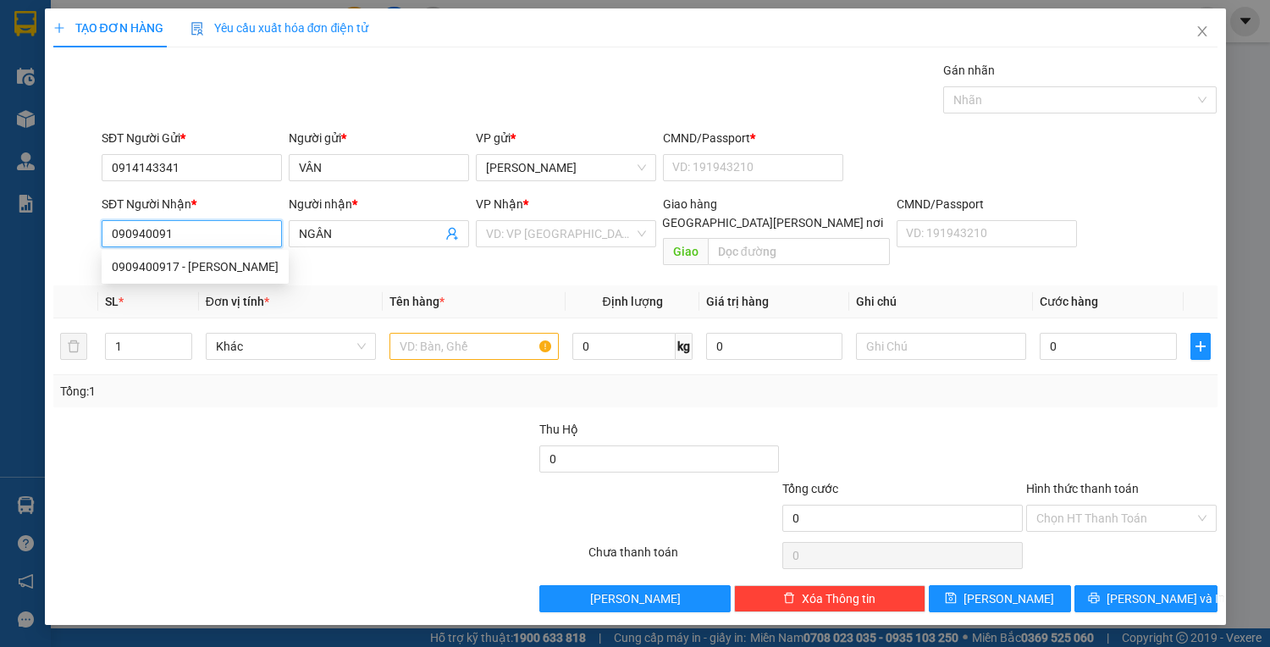
type input "0909400917"
click at [154, 270] on div "0909400917 - TRANG" at bounding box center [192, 266] width 160 height 19
type input "TRANG"
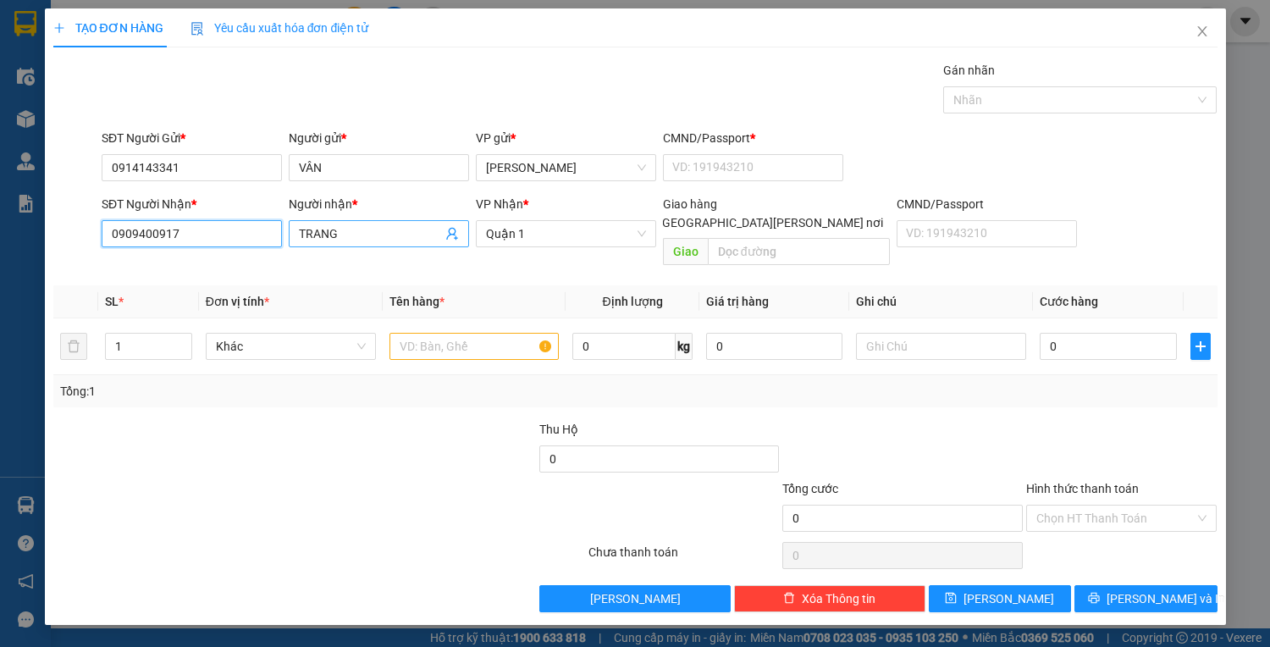
type input "0909400917"
click at [387, 226] on input "TRANG" at bounding box center [370, 233] width 143 height 19
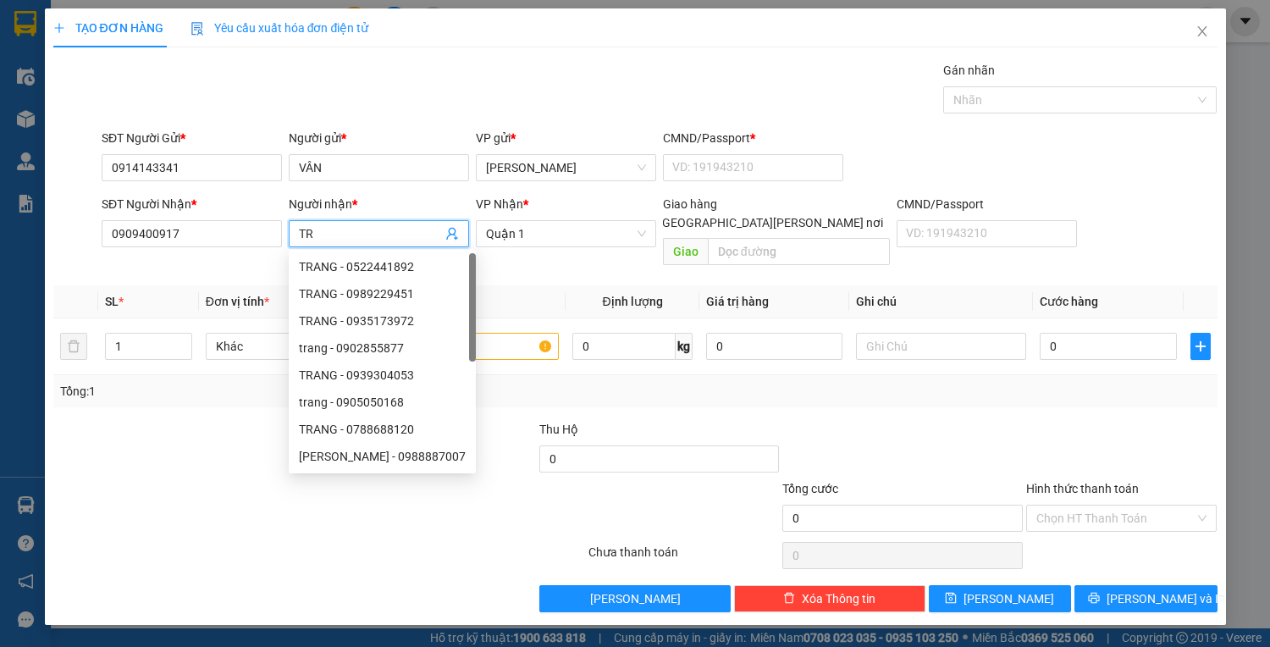
type input "T"
click at [970, 388] on div "Transit Pickup Surcharge Ids Transit Deliver Surcharge Ids Transit Deliver Surc…" at bounding box center [635, 336] width 1164 height 551
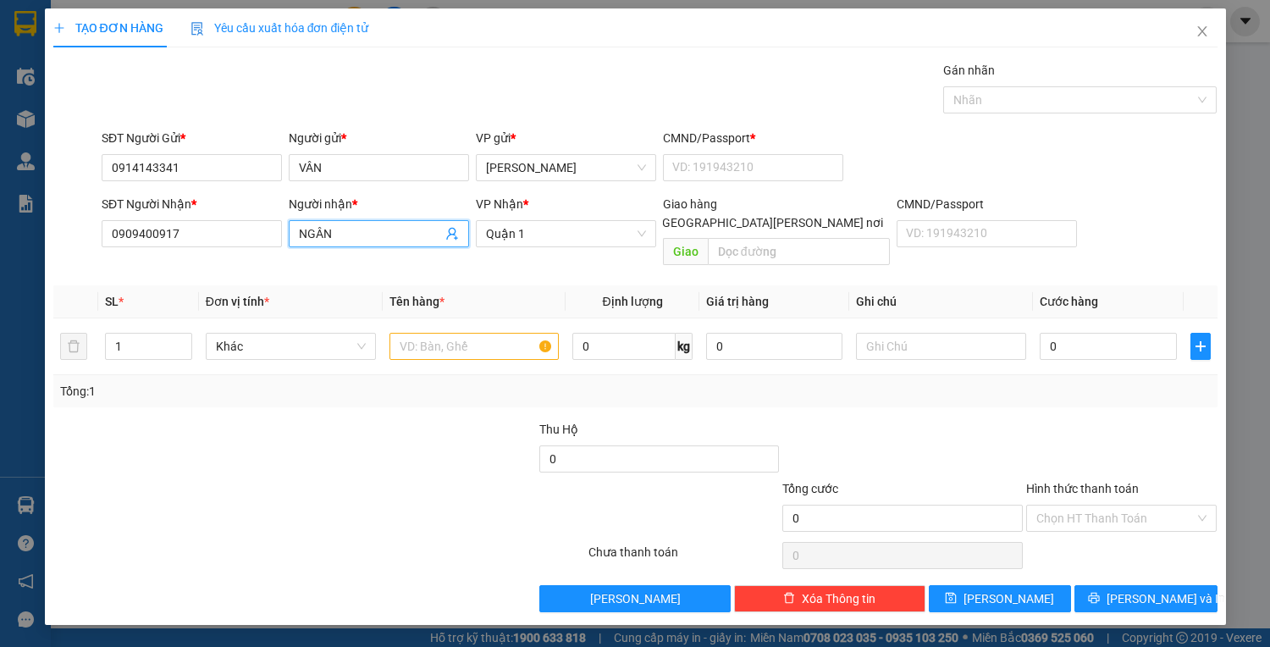
click at [364, 226] on input "NGÂN" at bounding box center [370, 233] width 143 height 19
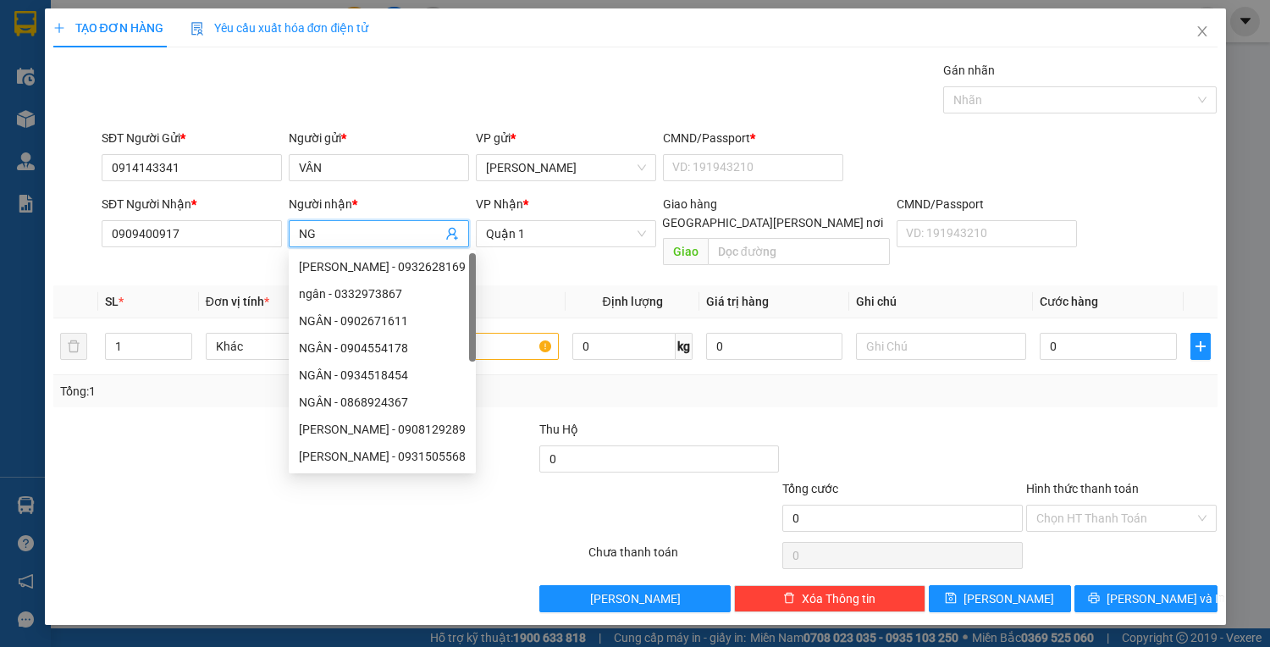
type input "N"
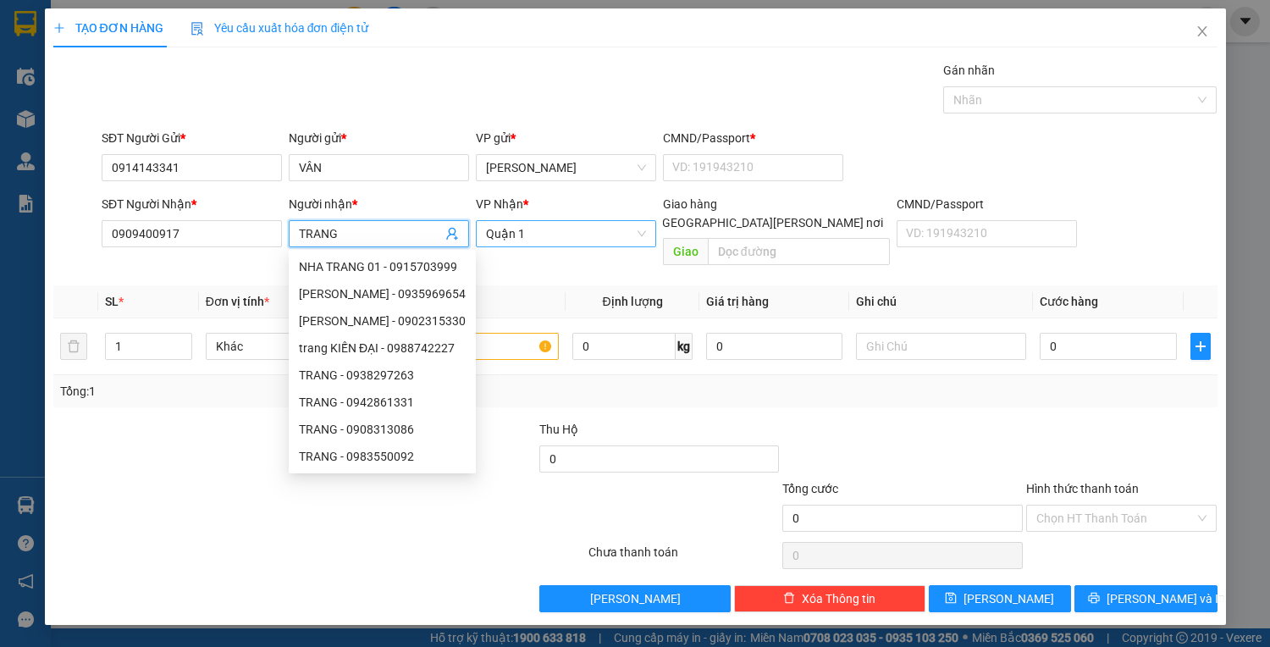
click at [559, 224] on span "Quận 1" at bounding box center [566, 233] width 160 height 25
type input "TRANG"
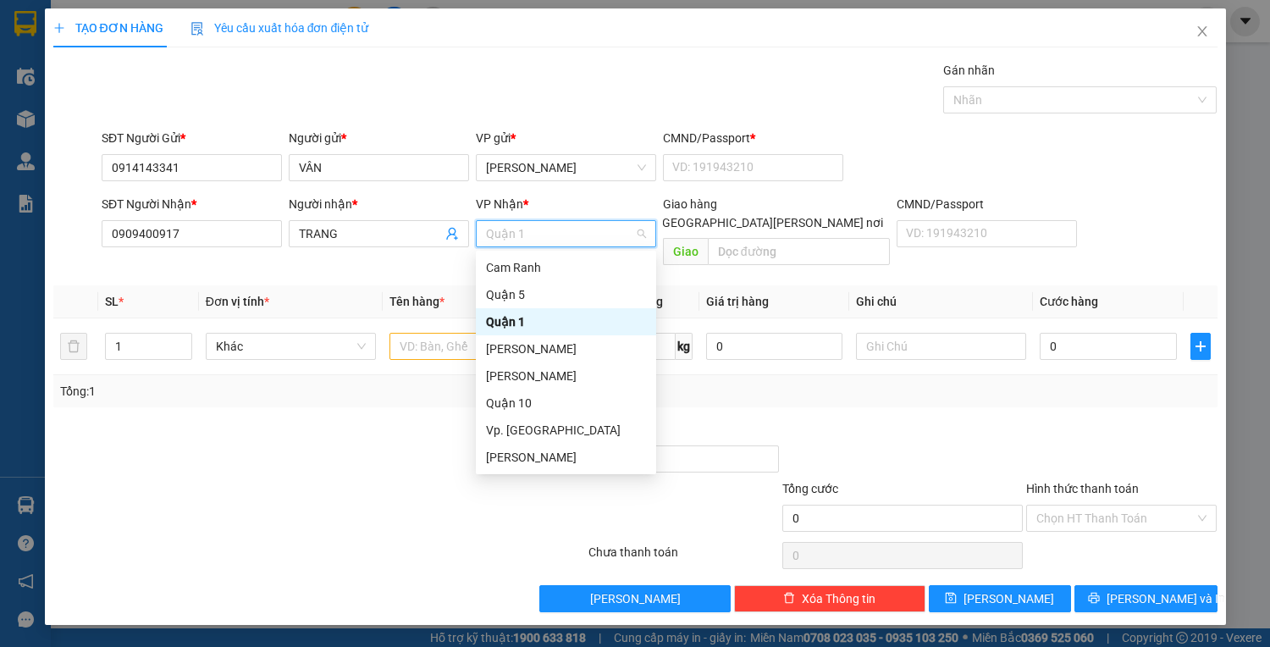
click at [559, 224] on span "Quận 1" at bounding box center [566, 233] width 160 height 25
click at [528, 318] on div "Quận 1" at bounding box center [566, 321] width 160 height 19
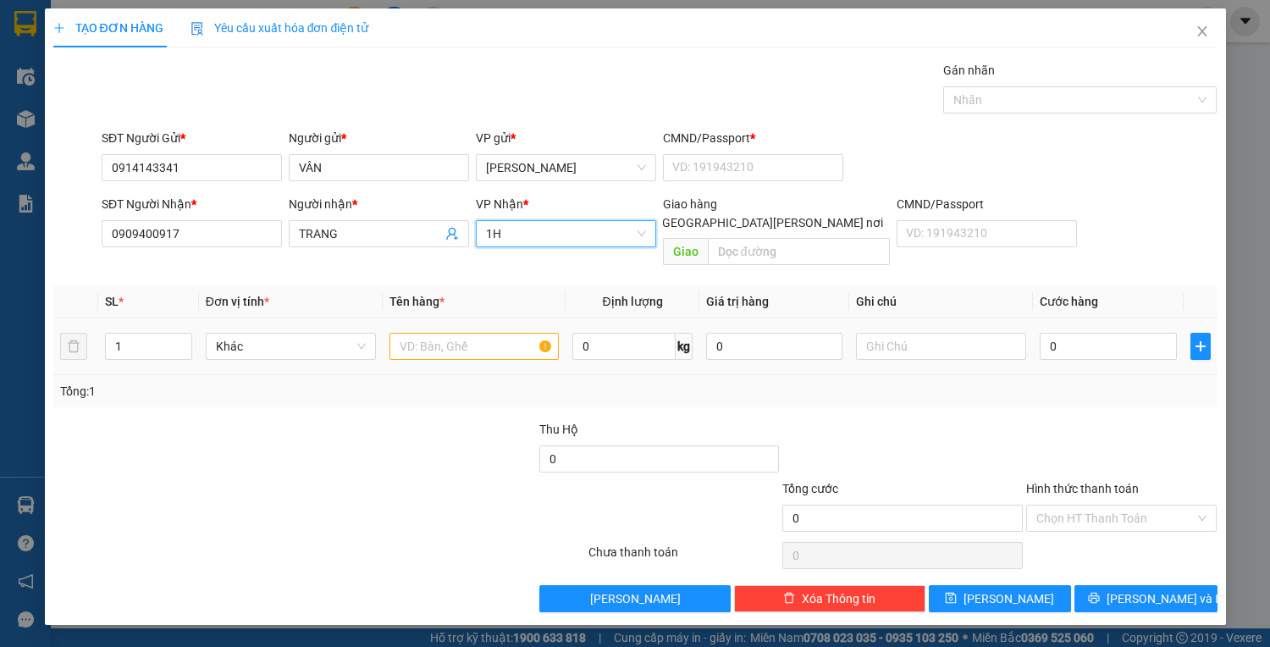
type input "1"
click at [437, 329] on div at bounding box center [475, 346] width 170 height 34
click at [434, 333] on input "text" at bounding box center [475, 346] width 170 height 27
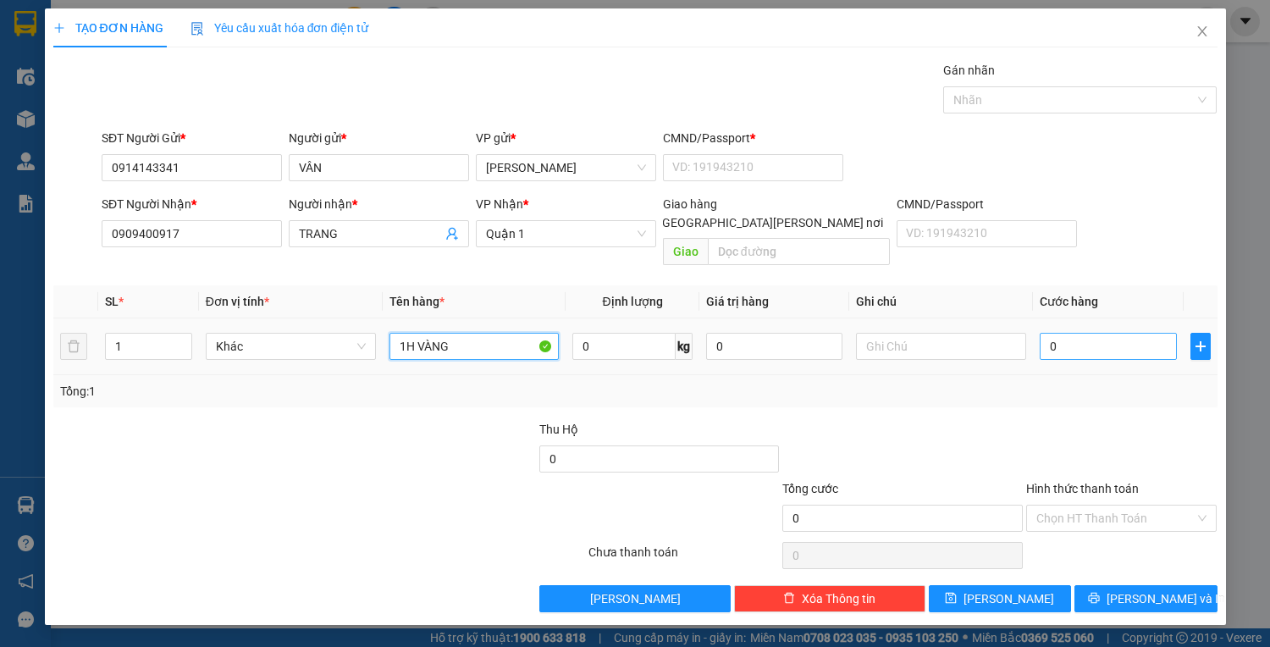
type input "1H VÀNG"
click at [1080, 333] on input "0" at bounding box center [1108, 346] width 136 height 27
type input "2"
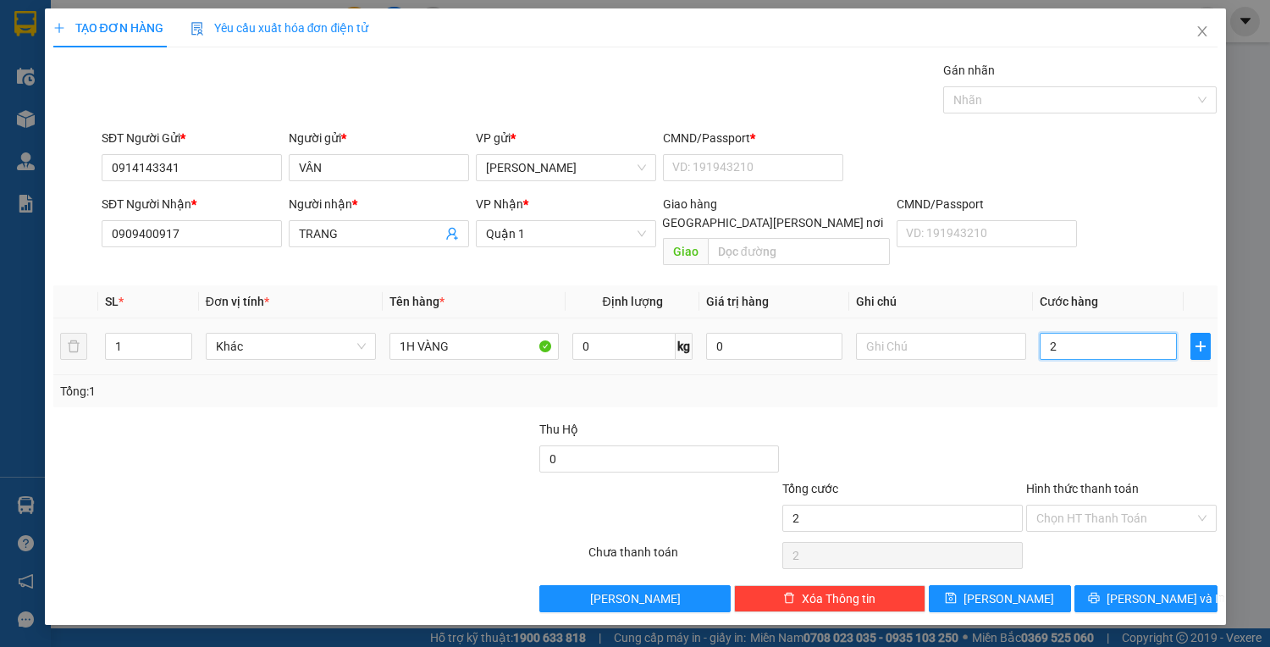
type input "25"
type input "25.000"
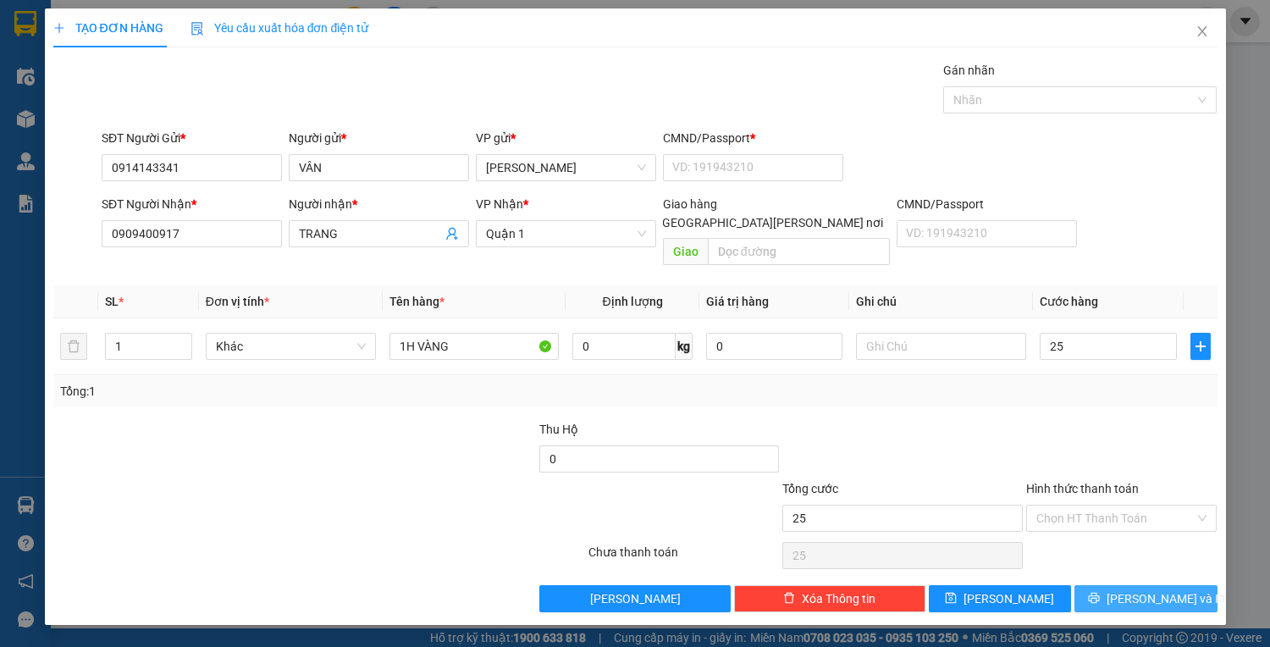
type input "25.000"
click at [1100, 592] on icon "printer" at bounding box center [1094, 598] width 12 height 12
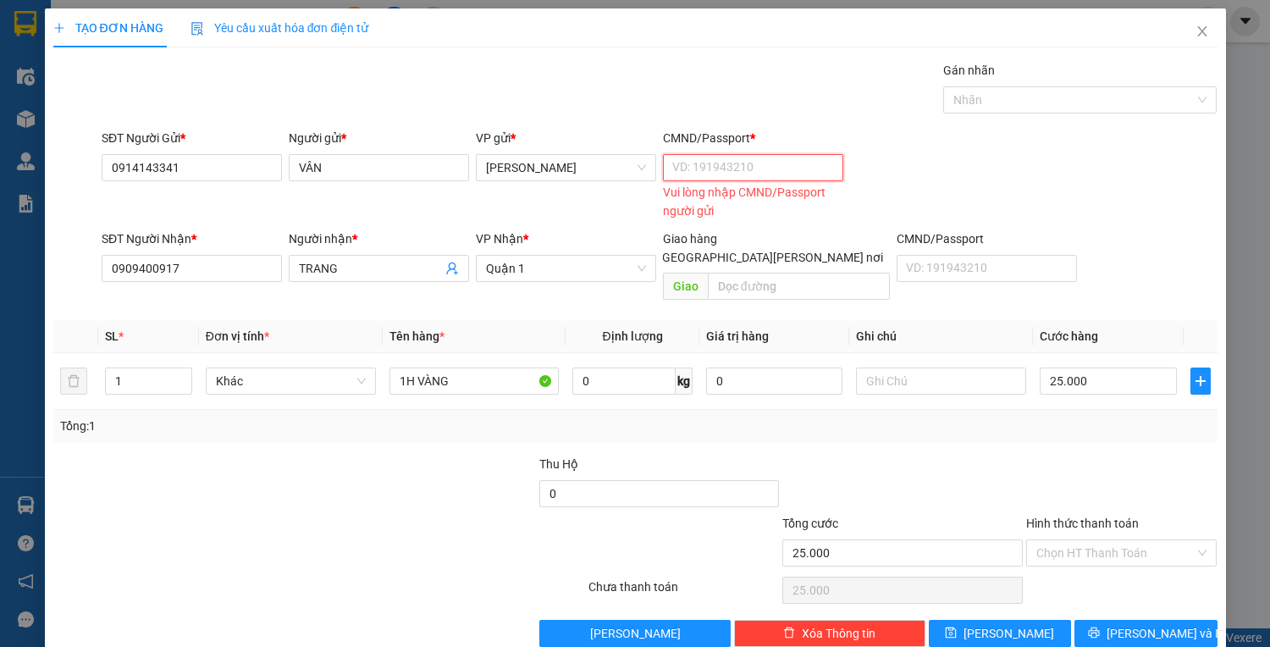
click at [765, 163] on input "CMND/Passport *" at bounding box center [753, 167] width 180 height 27
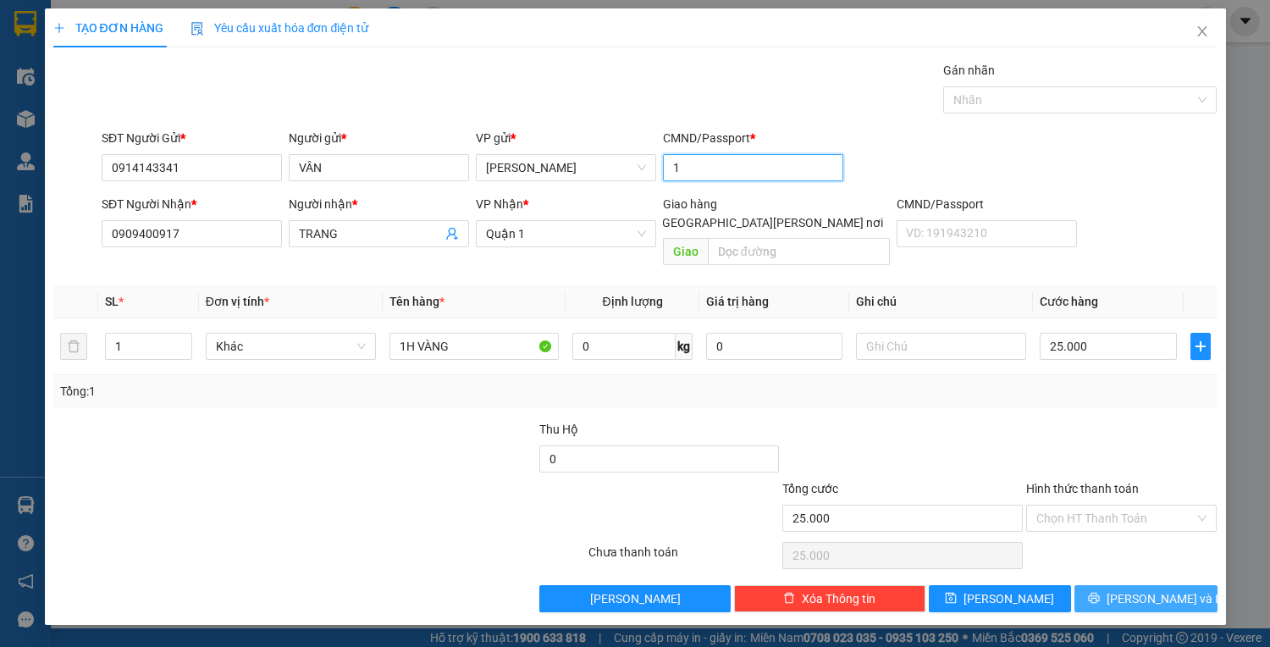
type input "1"
click at [1120, 589] on button "[PERSON_NAME] và In" at bounding box center [1146, 598] width 142 height 27
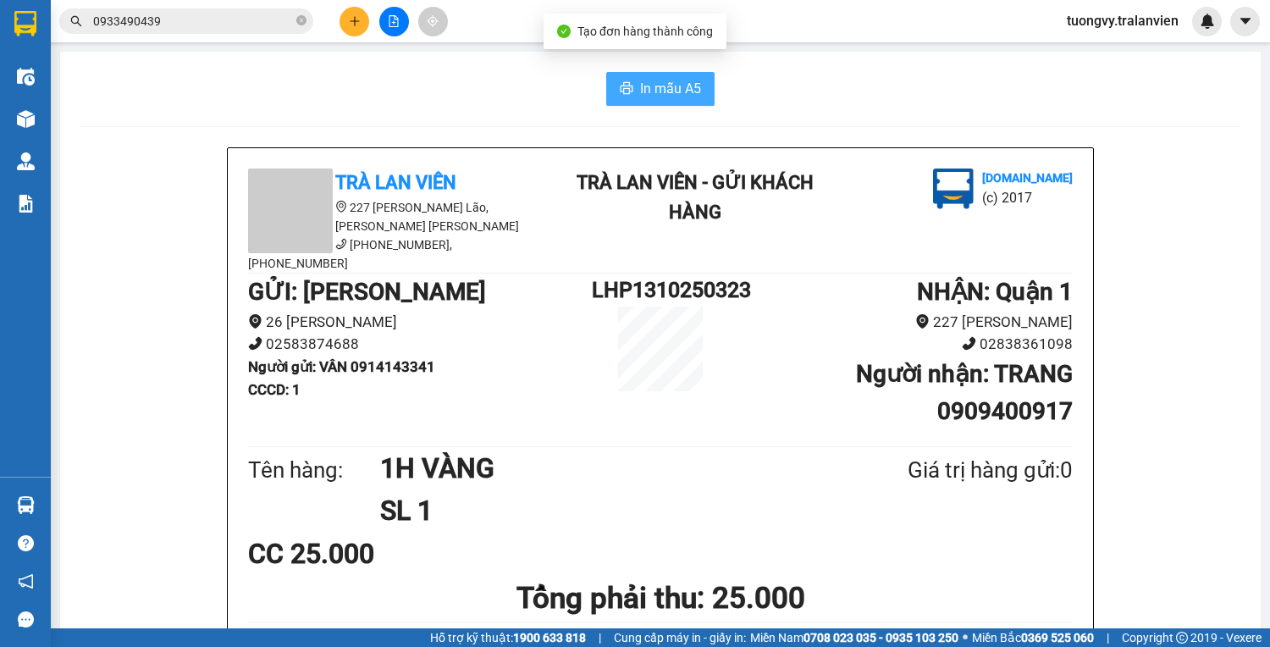
click at [688, 93] on span "In mẫu A5" at bounding box center [670, 88] width 61 height 21
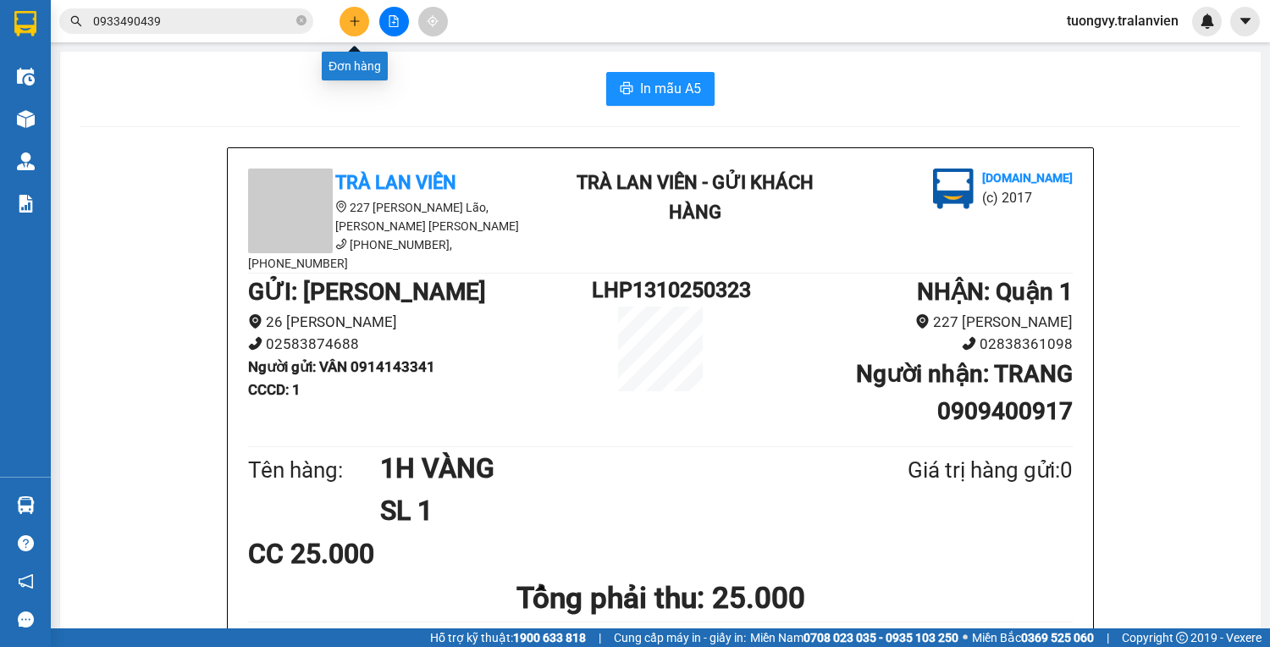
click at [362, 14] on button at bounding box center [355, 22] width 30 height 30
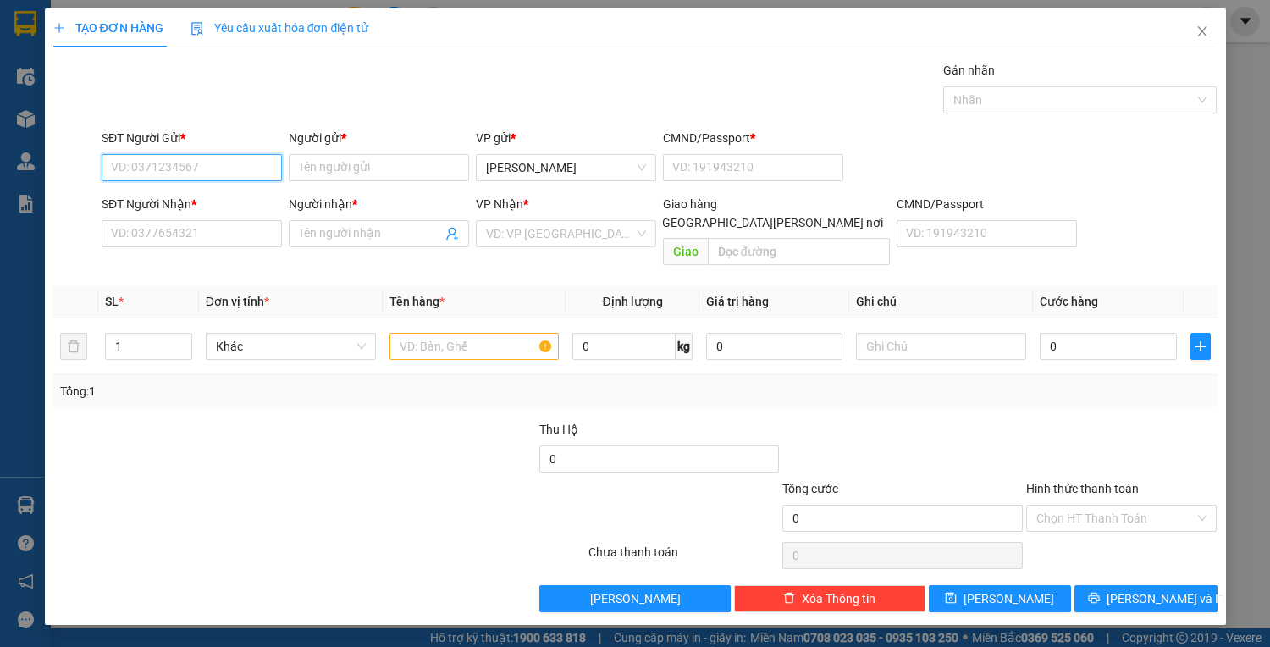
click at [252, 162] on input "SĐT Người Gửi *" at bounding box center [192, 167] width 180 height 27
type input "0903434251"
click at [220, 194] on div "0903434251 - [PERSON_NAME]" at bounding box center [195, 200] width 167 height 19
type input "THẢO"
type input "1"
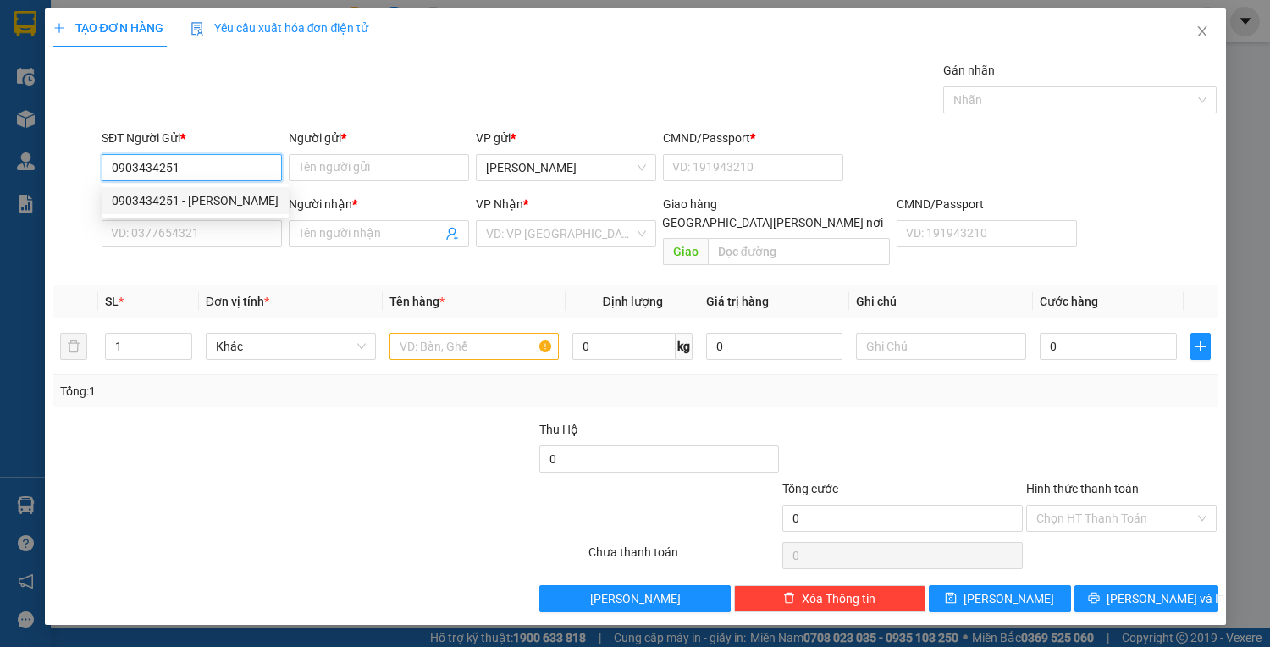
type input "0913897997"
type input "PHƯƠNG"
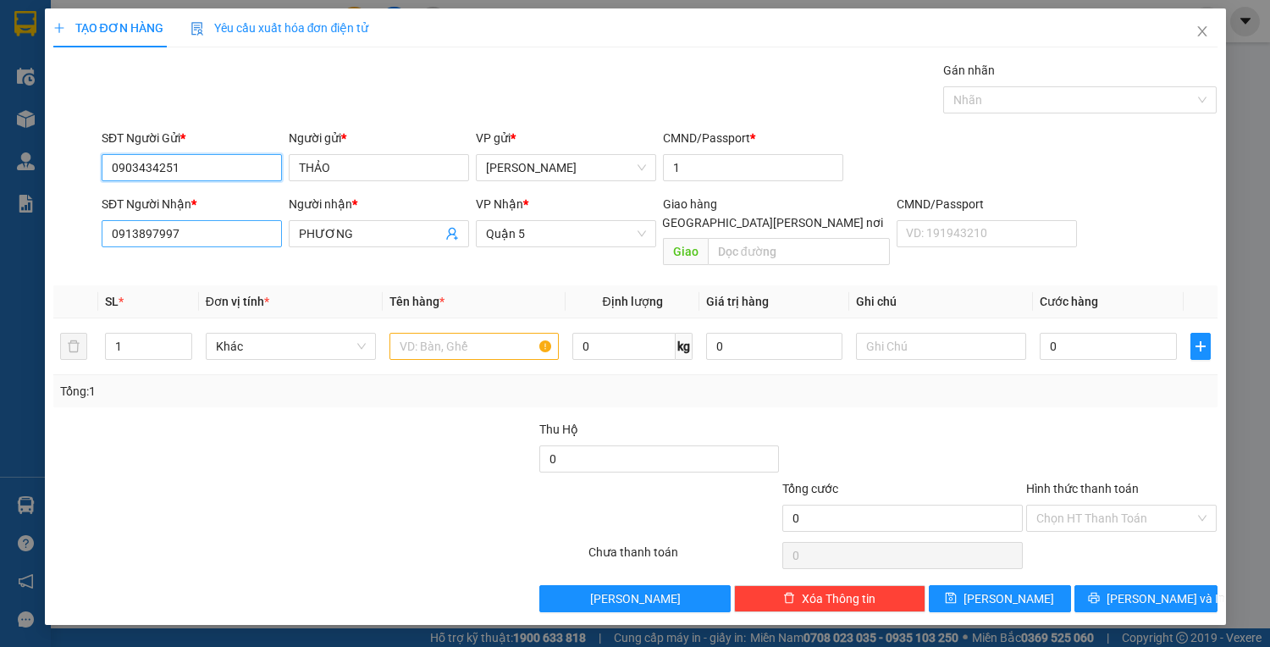
type input "0903434251"
click at [192, 242] on input "0913897997" at bounding box center [192, 233] width 180 height 27
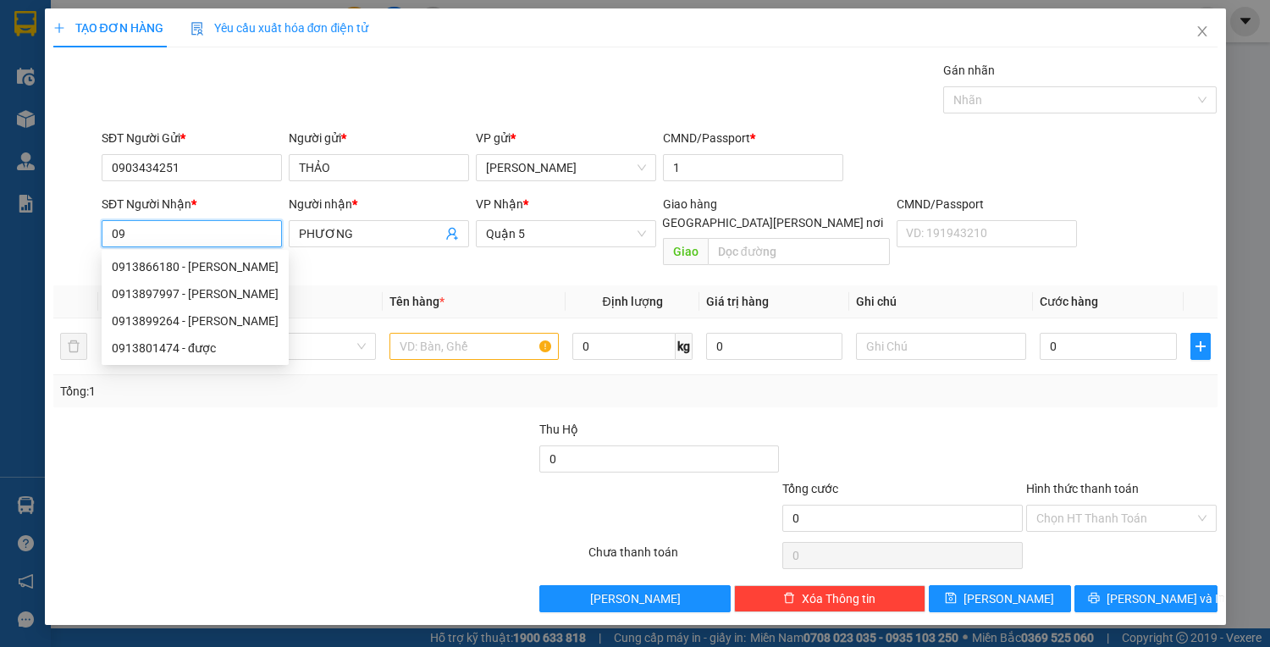
type input "0"
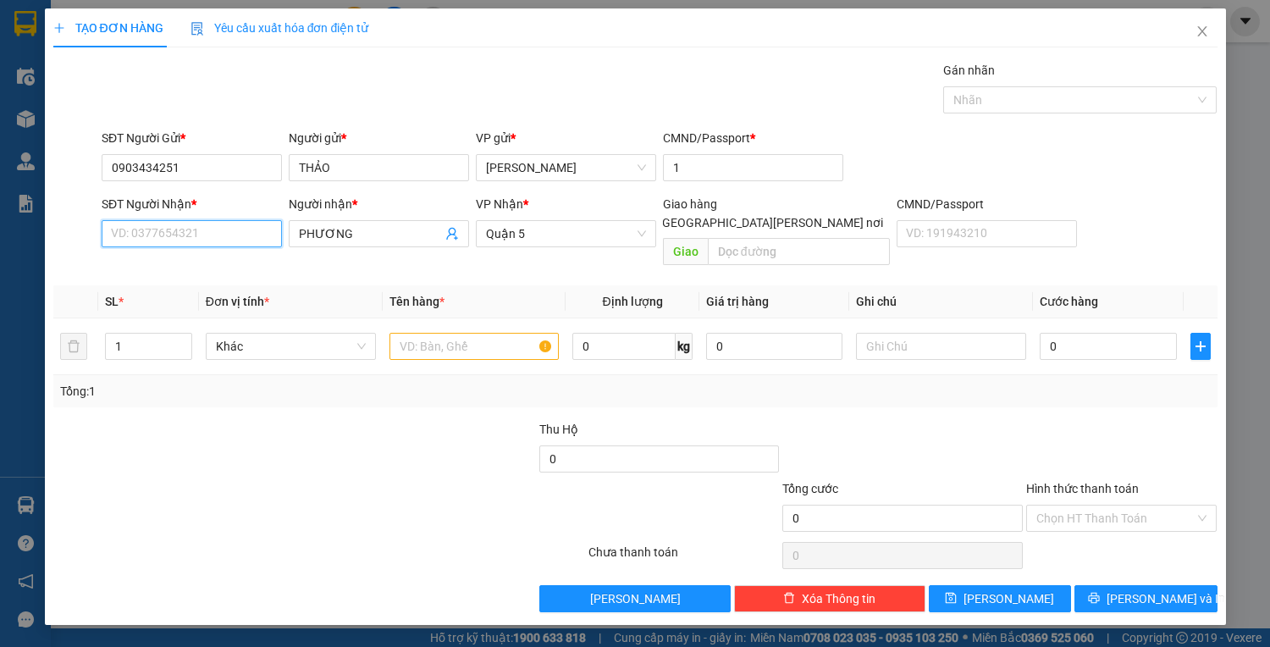
click at [130, 232] on input "SĐT Người Nhận *" at bounding box center [192, 233] width 180 height 27
click at [153, 267] on div "0879656353 - [PERSON_NAME]" at bounding box center [195, 266] width 167 height 19
type input "0879656353"
type input "kiệt"
click at [561, 232] on span "Quận 5" at bounding box center [566, 233] width 160 height 25
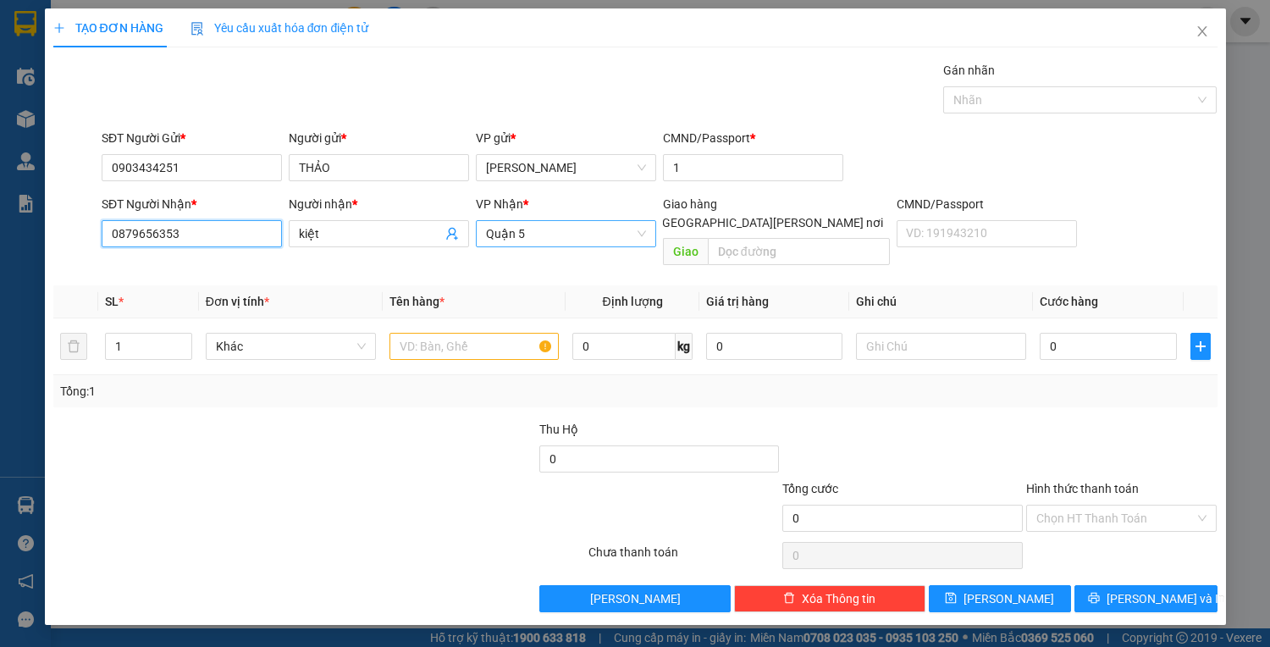
type input "0879656353"
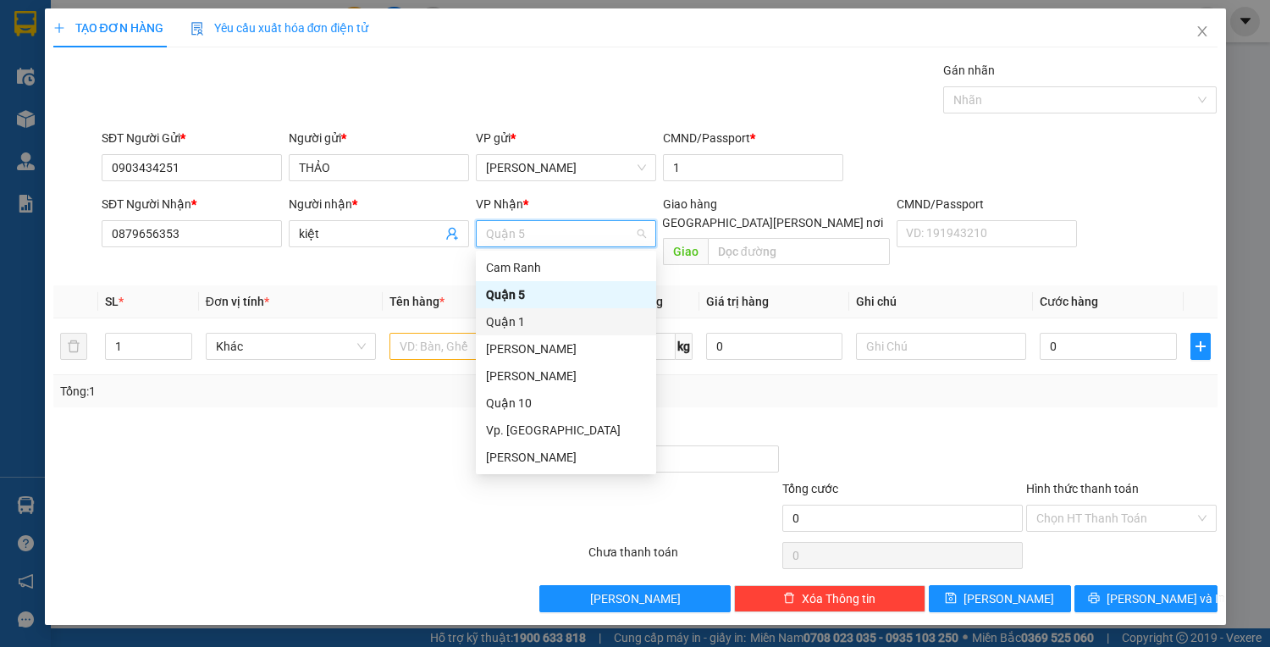
click at [516, 323] on div "Quận 1" at bounding box center [566, 321] width 160 height 19
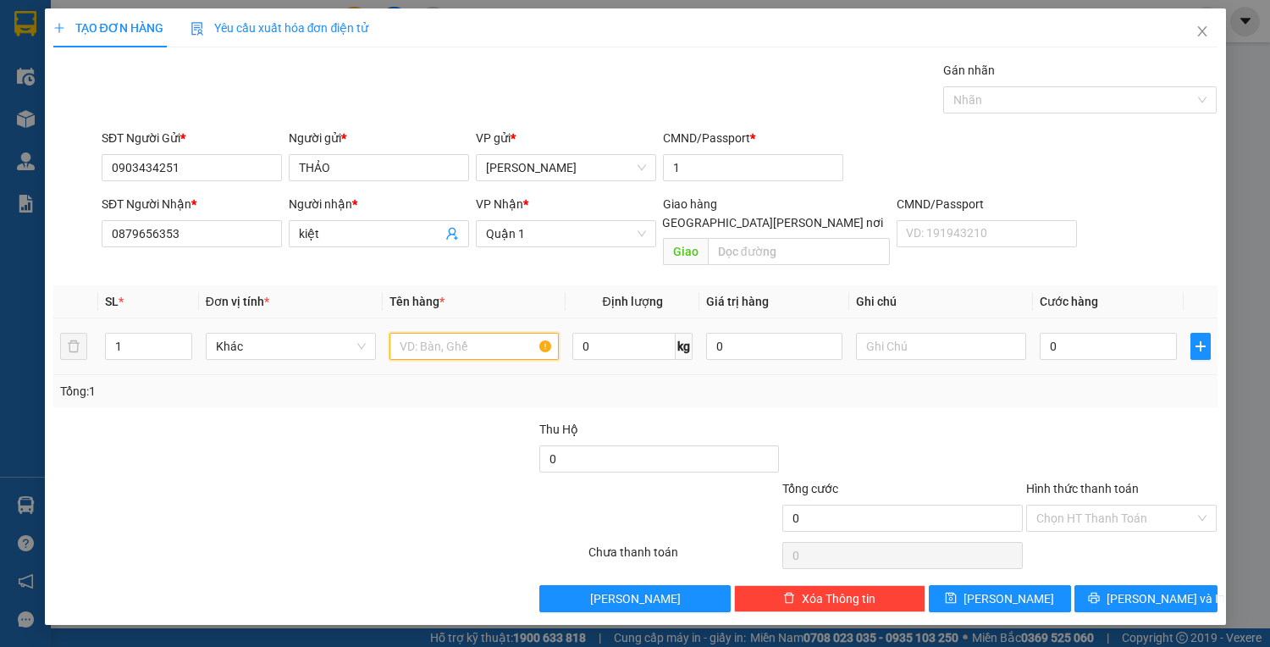
click at [474, 333] on input "text" at bounding box center [475, 346] width 170 height 27
type input "1C ĐEN"
click at [1076, 329] on div "0" at bounding box center [1108, 346] width 136 height 34
click at [1068, 333] on input "0" at bounding box center [1108, 346] width 136 height 27
drag, startPoint x: 196, startPoint y: 240, endPoint x: 151, endPoint y: 268, distance: 53.2
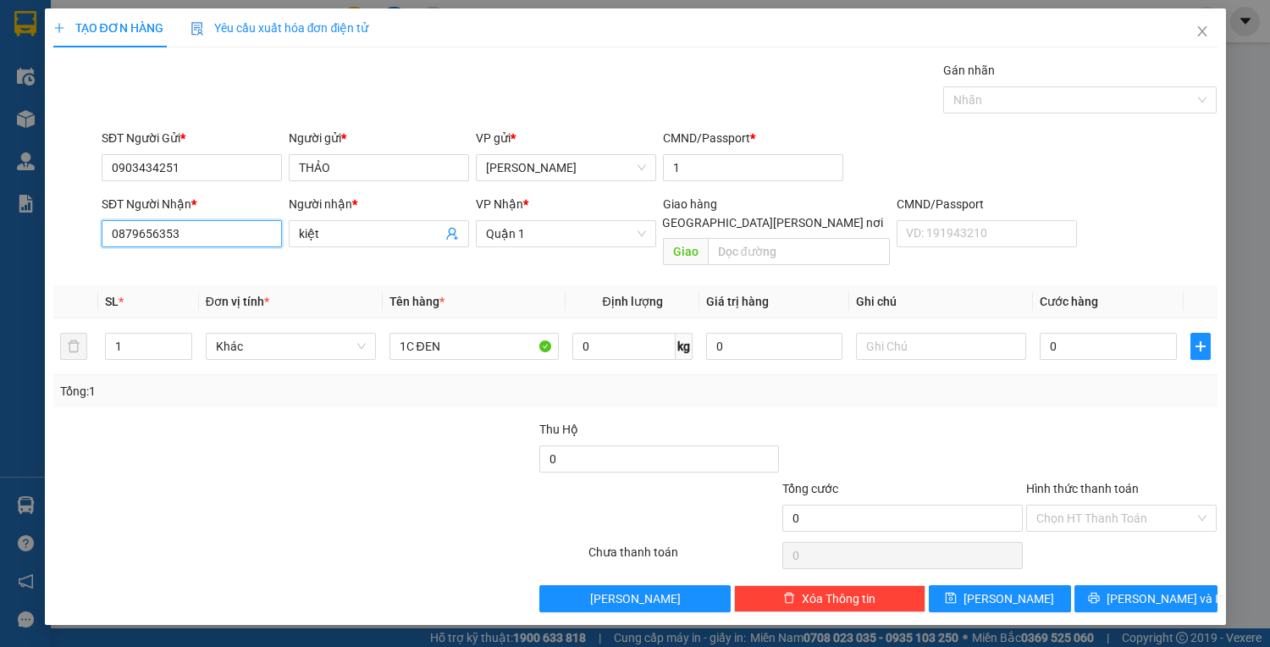
click at [79, 261] on div "Transit Pickup Surcharge Ids Transit Deliver Surcharge Ids Transit Deliver Surc…" at bounding box center [635, 336] width 1164 height 551
click at [1064, 333] on input "0" at bounding box center [1108, 346] width 136 height 27
type input "3"
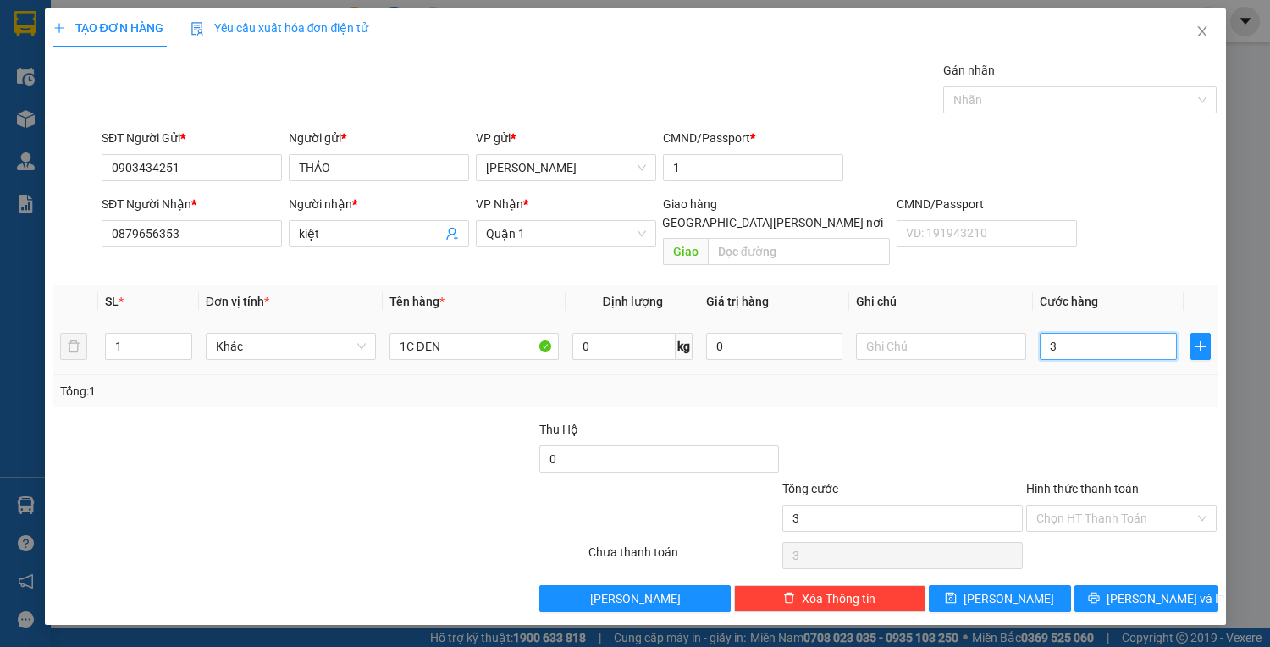
type input "30"
type input "30.000"
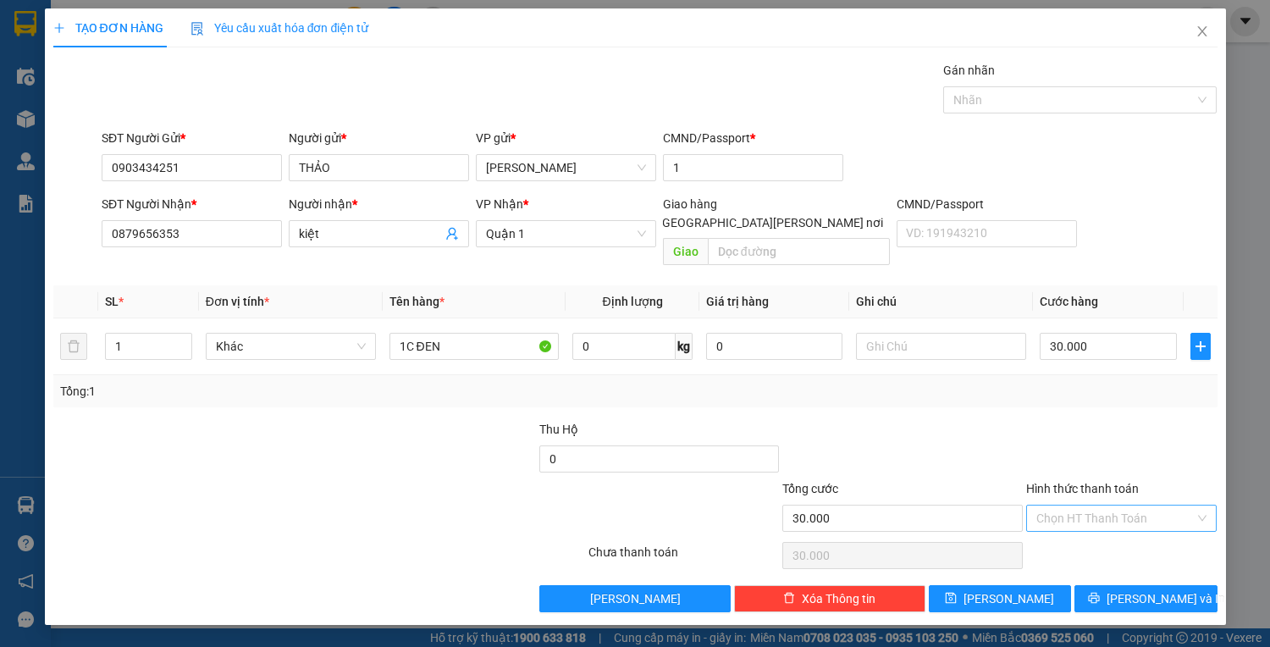
click at [1148, 506] on input "Hình thức thanh toán" at bounding box center [1115, 518] width 159 height 25
click at [1117, 542] on div "Tại văn phòng" at bounding box center [1121, 531] width 191 height 27
type input "0"
click at [1134, 589] on span "[PERSON_NAME] và In" at bounding box center [1166, 598] width 119 height 19
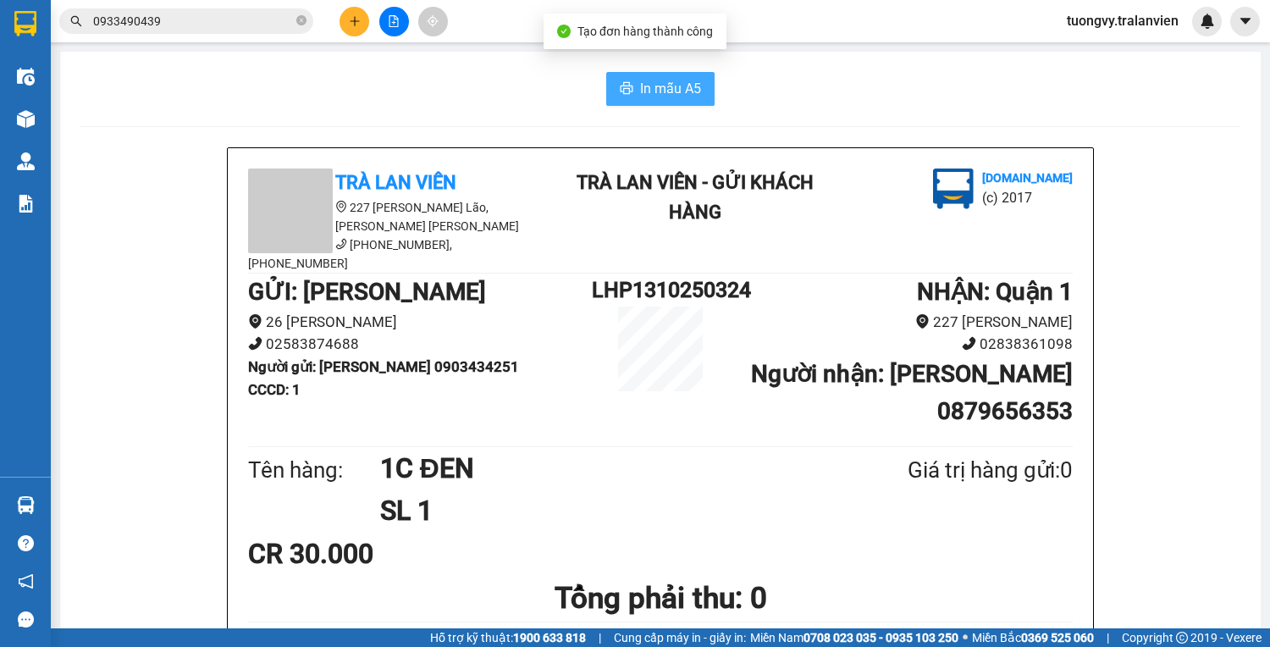
click at [680, 96] on span "In mẫu A5" at bounding box center [670, 88] width 61 height 21
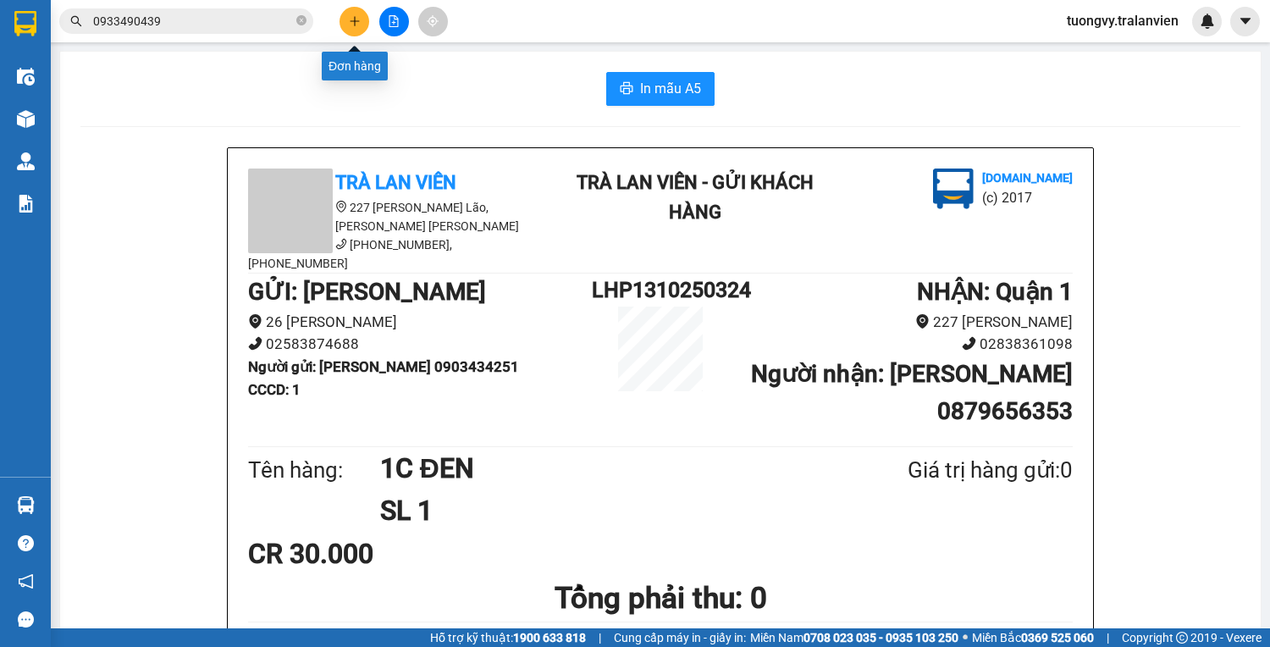
click at [350, 34] on button at bounding box center [355, 22] width 30 height 30
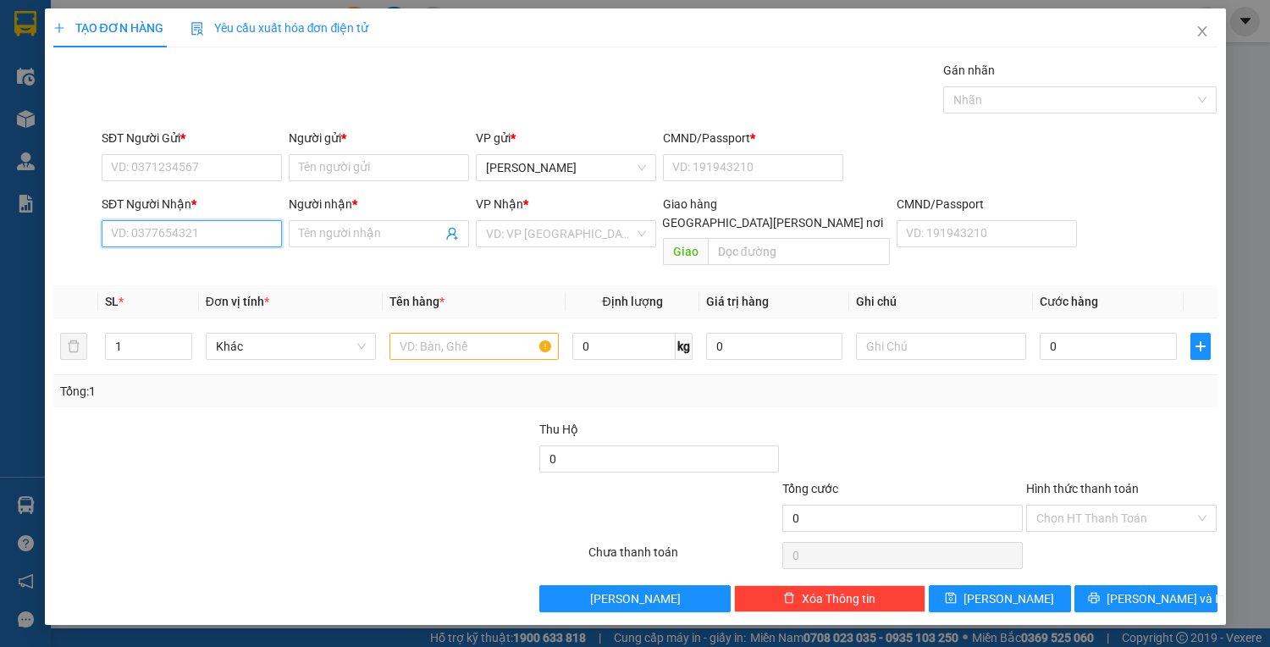
click at [170, 228] on input "SĐT Người Nhận *" at bounding box center [192, 233] width 180 height 27
click at [152, 267] on div "0979291550 - LOAN" at bounding box center [192, 266] width 160 height 19
type input "0979291550"
type input "LOAN"
type input "0979291550"
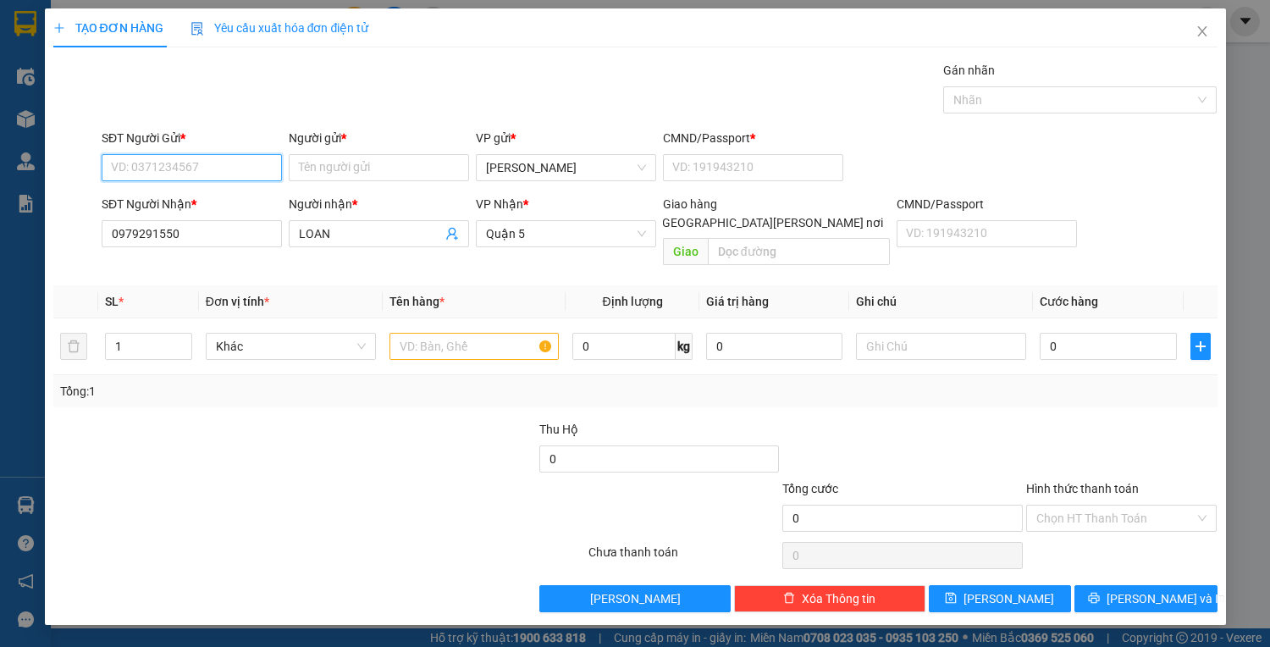
click at [151, 159] on input "SĐT Người Gửi *" at bounding box center [192, 167] width 180 height 27
click at [134, 201] on div "0792428336 - TUYẾT" at bounding box center [192, 200] width 160 height 19
type input "0792428336"
type input "TUYẾT"
type input "038059007457"
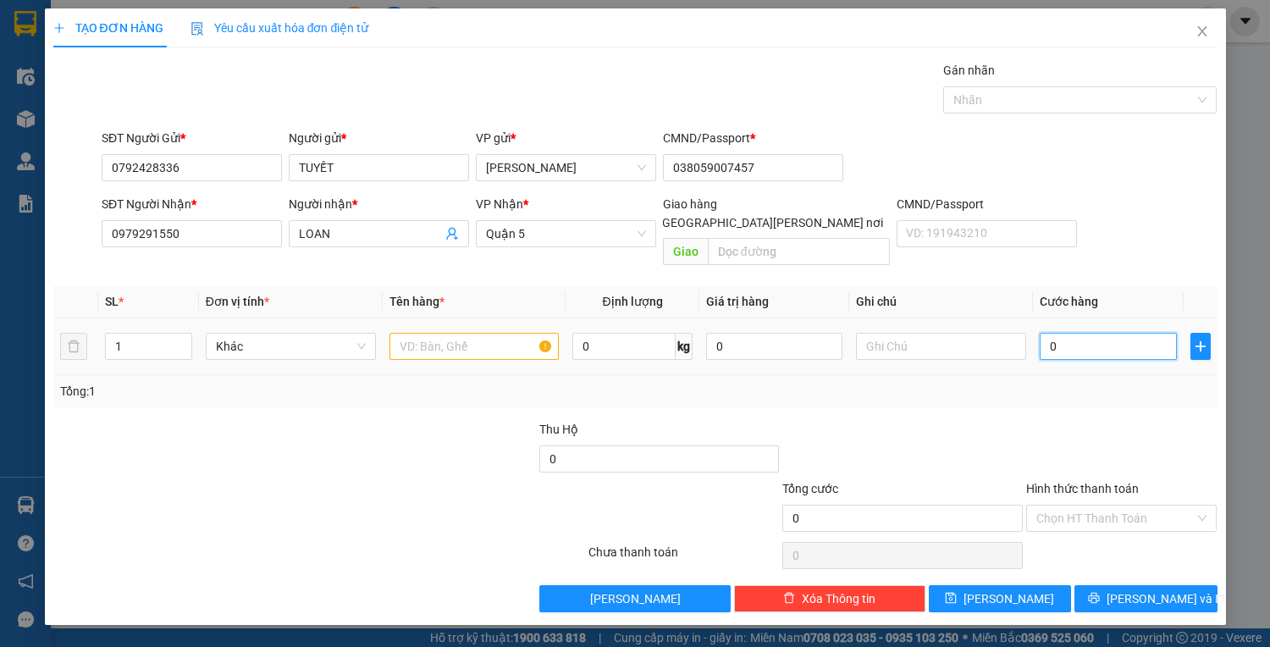
click at [1064, 333] on input "0" at bounding box center [1108, 346] width 136 height 27
type input "4"
type input "40"
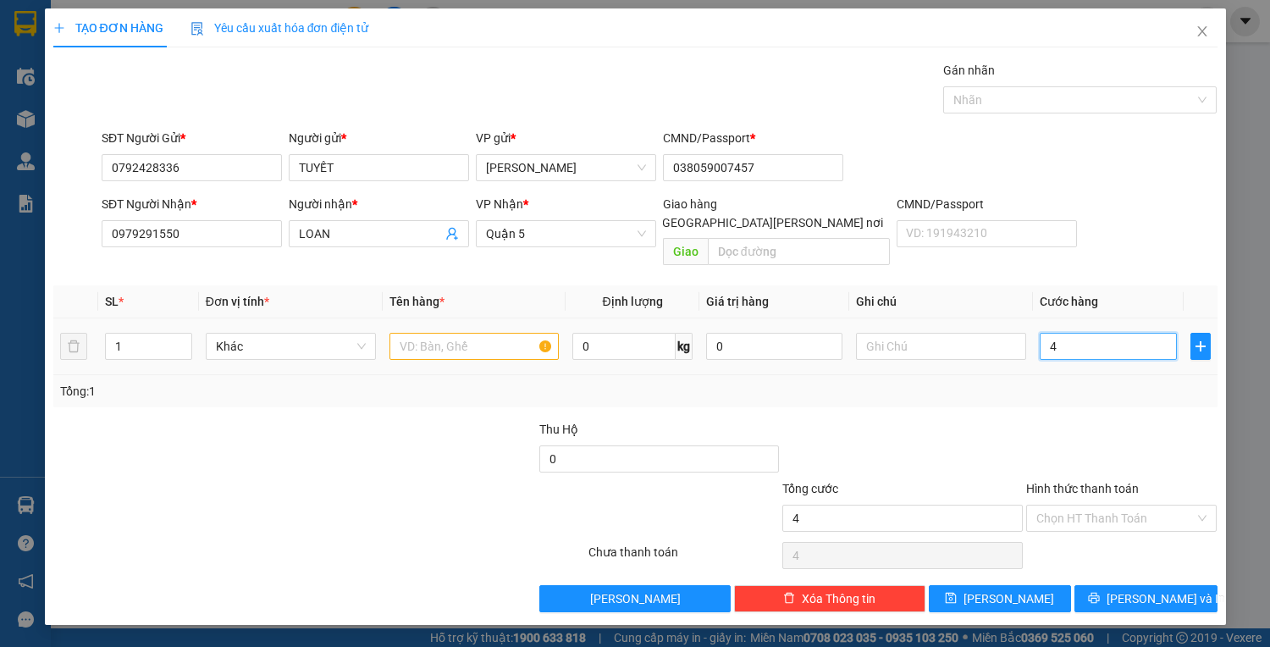
type input "40"
type input "40.000"
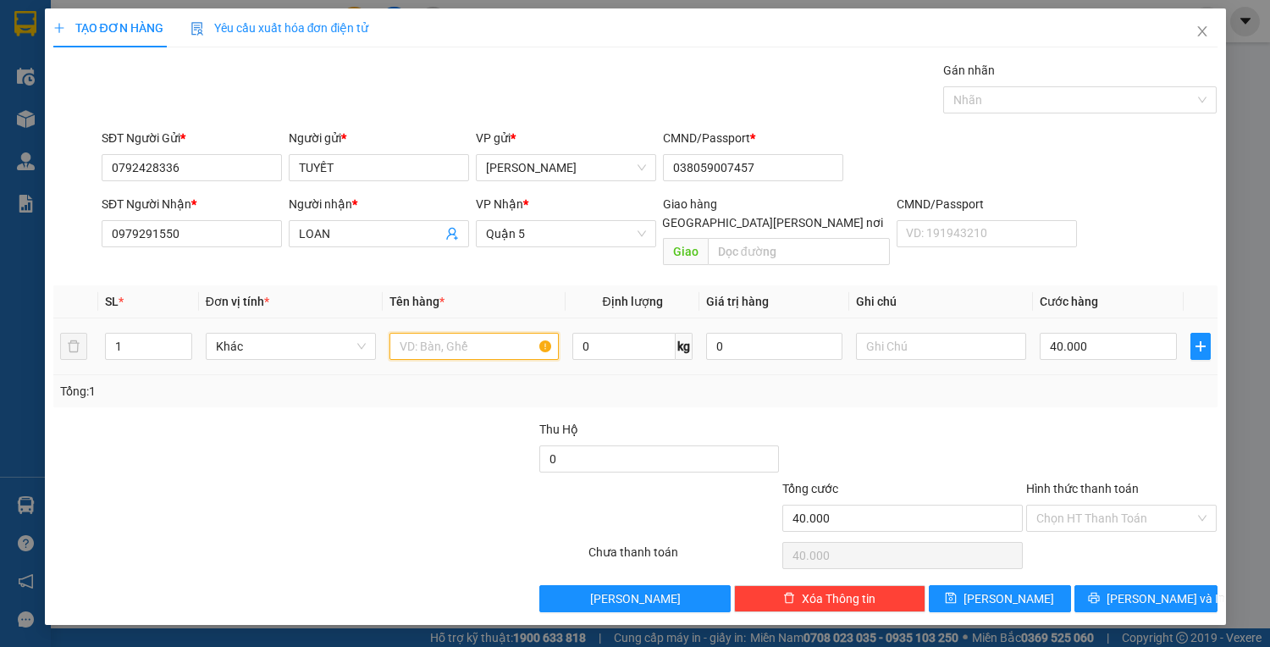
click at [489, 333] on input "text" at bounding box center [475, 346] width 170 height 27
type input "1TX"
click at [1058, 506] on input "Hình thức thanh toán" at bounding box center [1115, 518] width 159 height 25
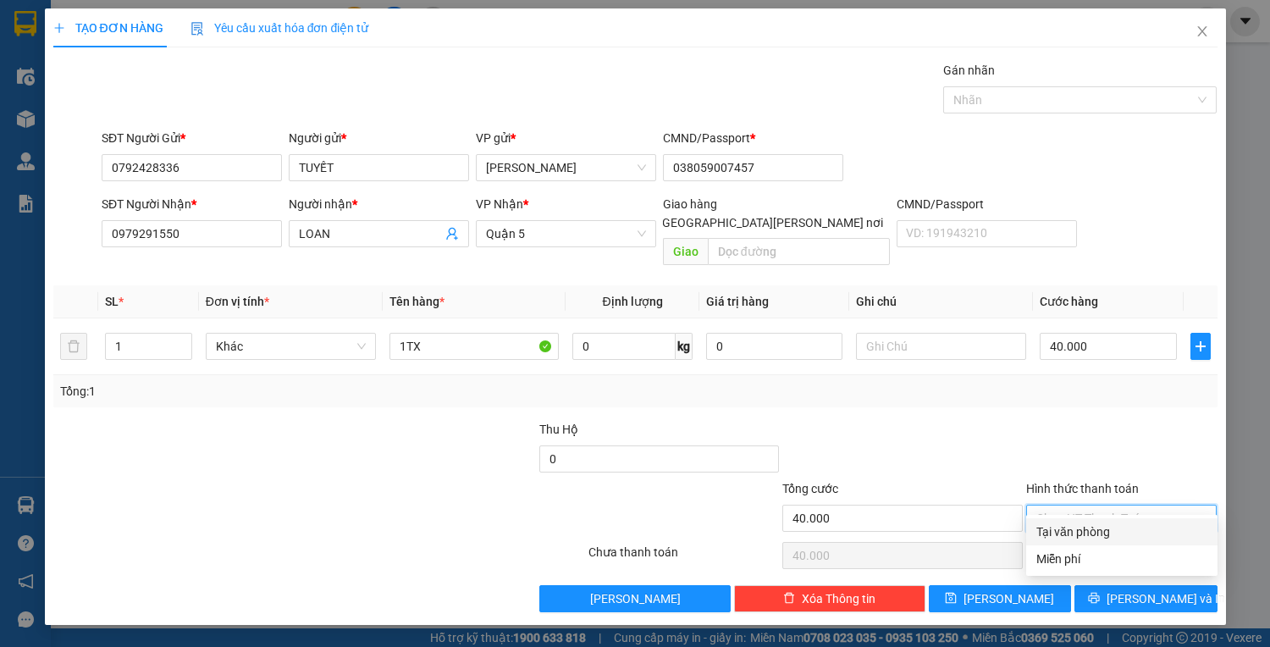
click at [1074, 522] on div "Tại văn phòng" at bounding box center [1121, 531] width 171 height 19
type input "0"
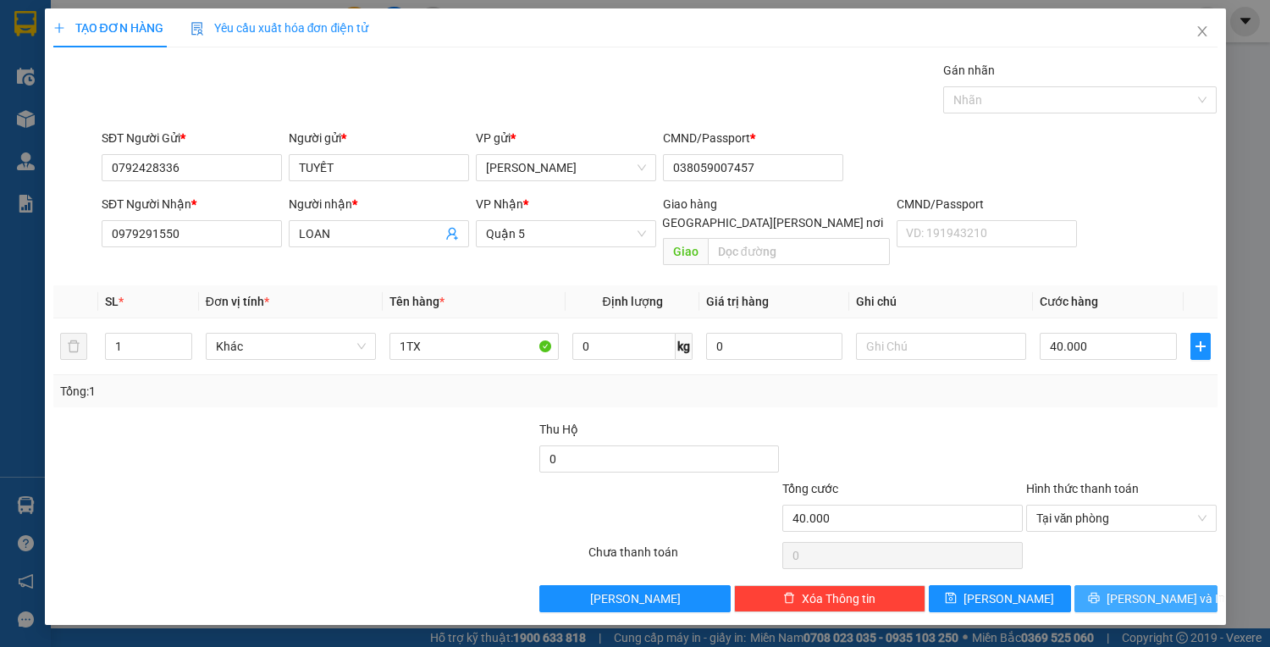
click at [1145, 589] on span "[PERSON_NAME] và In" at bounding box center [1166, 598] width 119 height 19
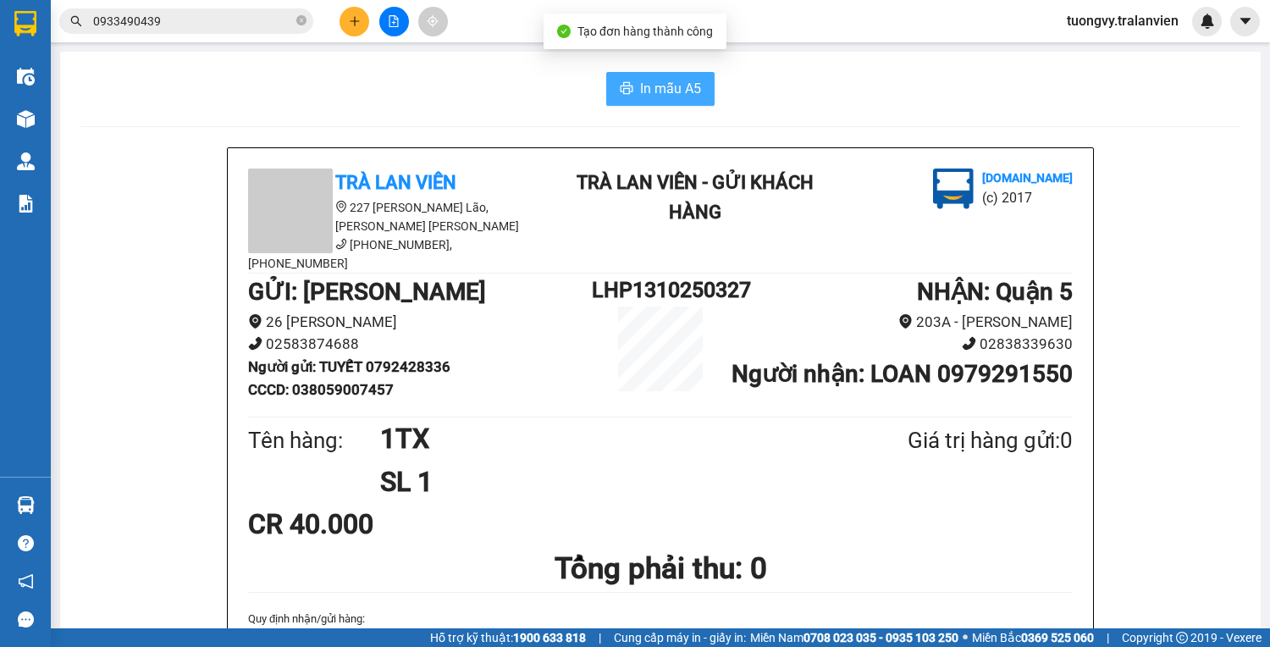
click at [661, 91] on span "In mẫu A5" at bounding box center [670, 88] width 61 height 21
click at [356, 20] on icon "plus" at bounding box center [355, 21] width 12 height 12
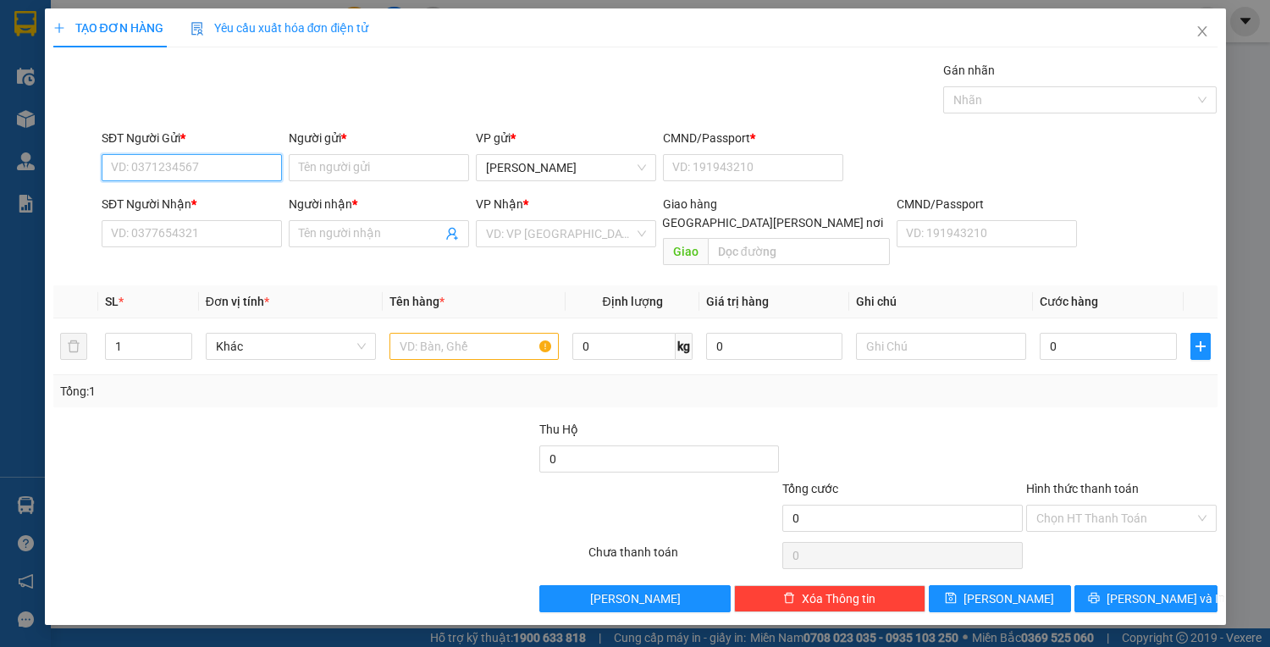
click at [192, 171] on input "SĐT Người Gửi *" at bounding box center [192, 167] width 180 height 27
click at [198, 237] on input "SĐT Người Nhận *" at bounding box center [192, 233] width 180 height 27
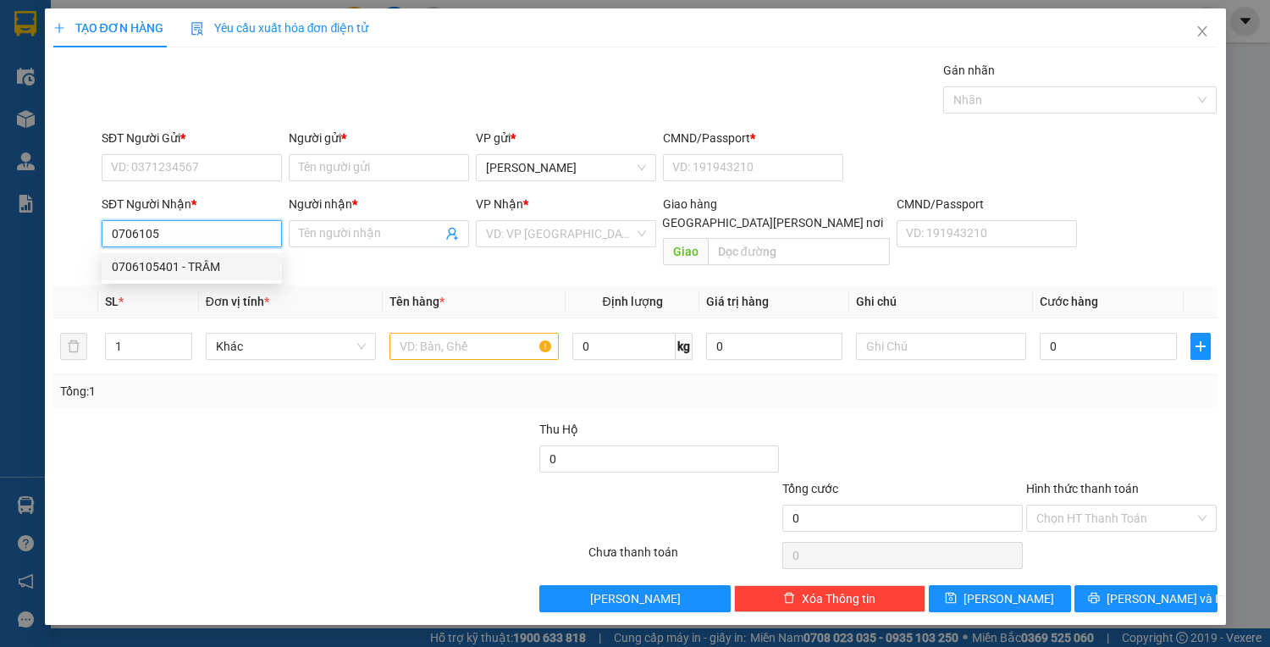
click at [130, 260] on div "0706105401 - TRÂM" at bounding box center [192, 266] width 160 height 19
type input "0706105401"
type input "TRÂM"
type input "05616911126"
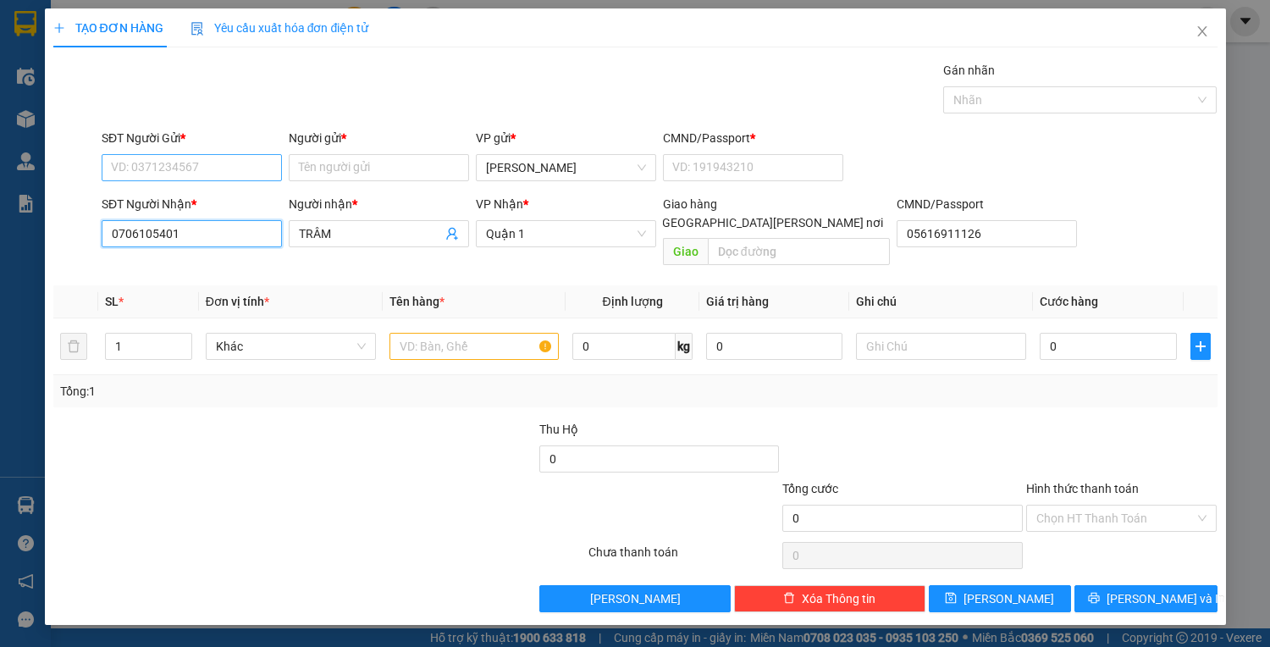
type input "0706105401"
click at [247, 163] on input "SĐT Người Gửi *" at bounding box center [192, 167] width 180 height 27
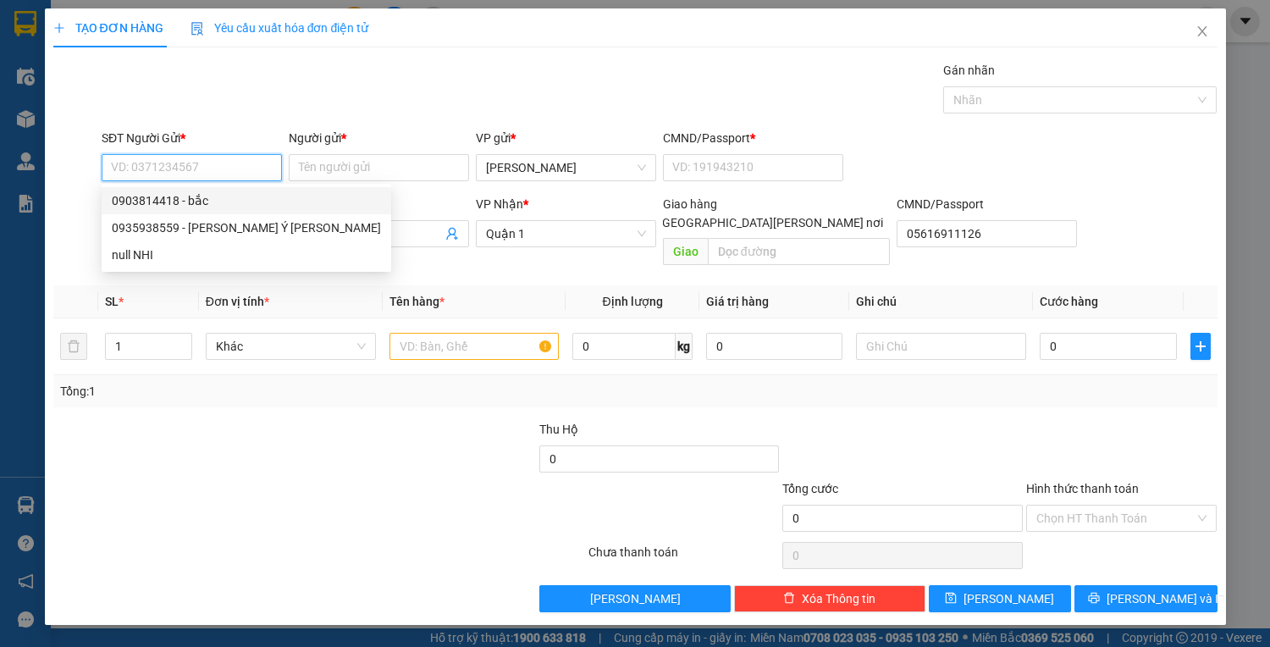
click at [146, 205] on div "0903814418 - bắc" at bounding box center [246, 200] width 269 height 19
type input "0903814418"
type input "bắc"
type input "1"
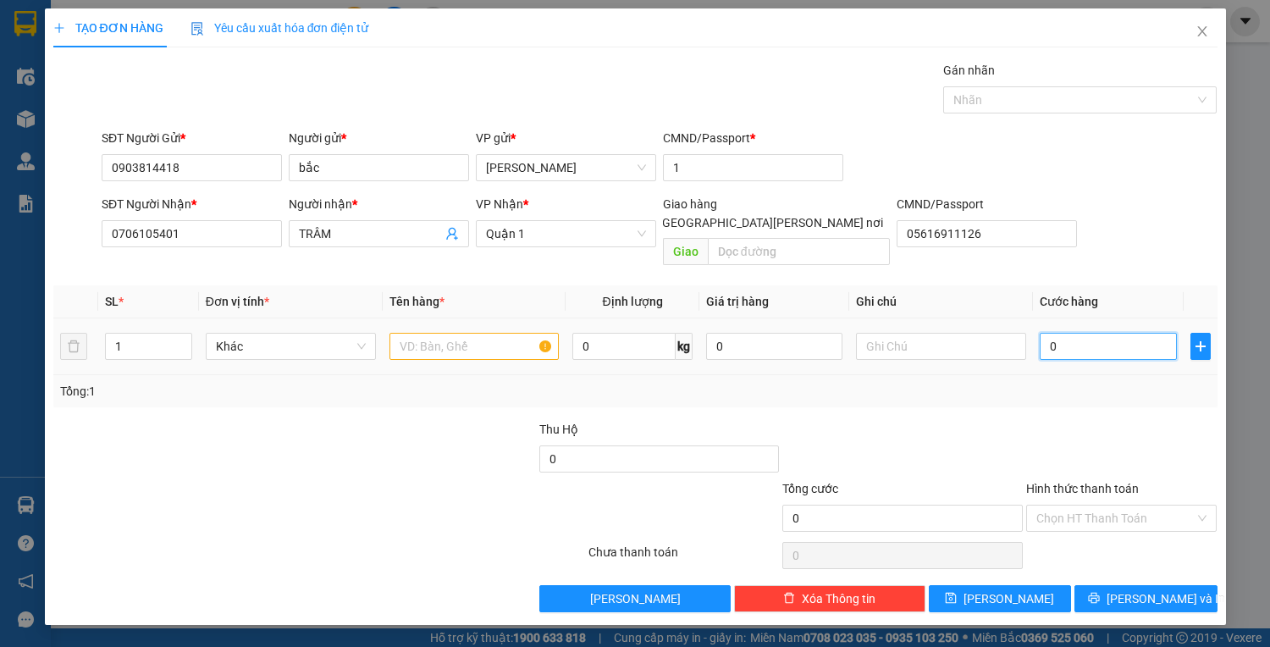
click at [1074, 333] on input "0" at bounding box center [1108, 346] width 136 height 27
drag, startPoint x: 180, startPoint y: 229, endPoint x: 64, endPoint y: 237, distance: 116.3
click at [64, 237] on div "SĐT Người [PERSON_NAME] * 0706105401 0706105401 Người [PERSON_NAME] * TRÂM [PER…" at bounding box center [636, 234] width 1168 height 78
click at [437, 333] on input "text" at bounding box center [475, 346] width 170 height 27
type input "1TX TRẮNG"
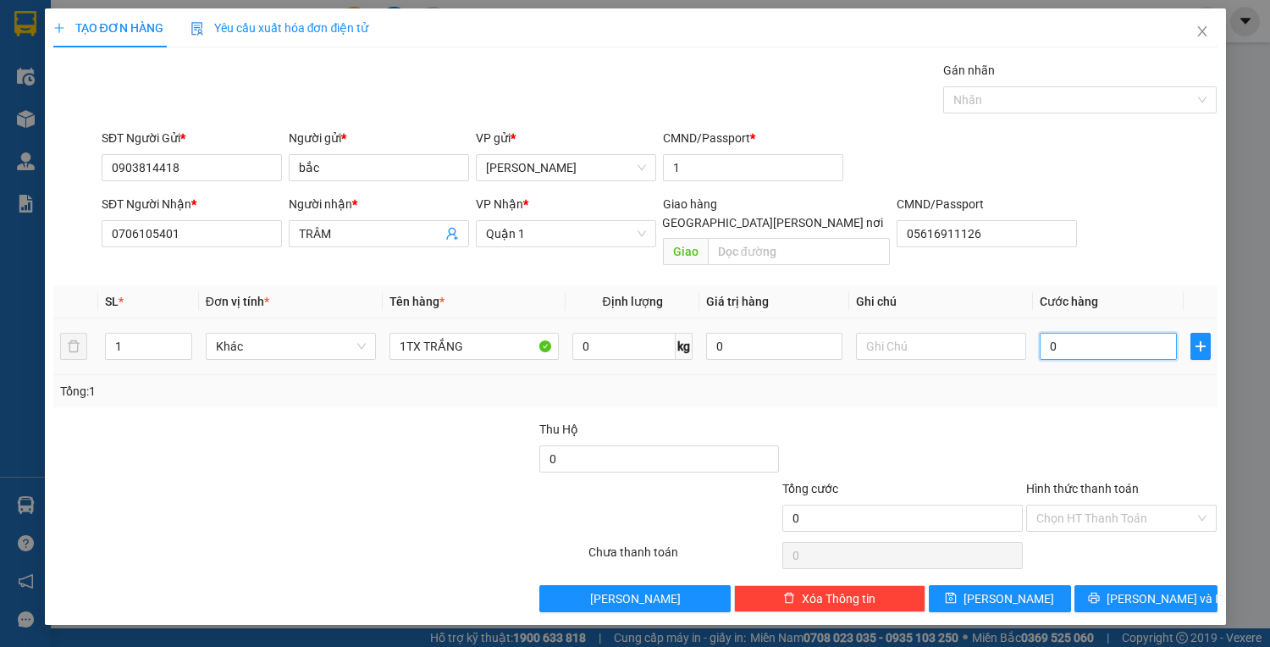
click at [1066, 336] on input "0" at bounding box center [1108, 346] width 136 height 27
type input "5"
click at [1097, 506] on input "Hình thức thanh toán" at bounding box center [1115, 518] width 159 height 25
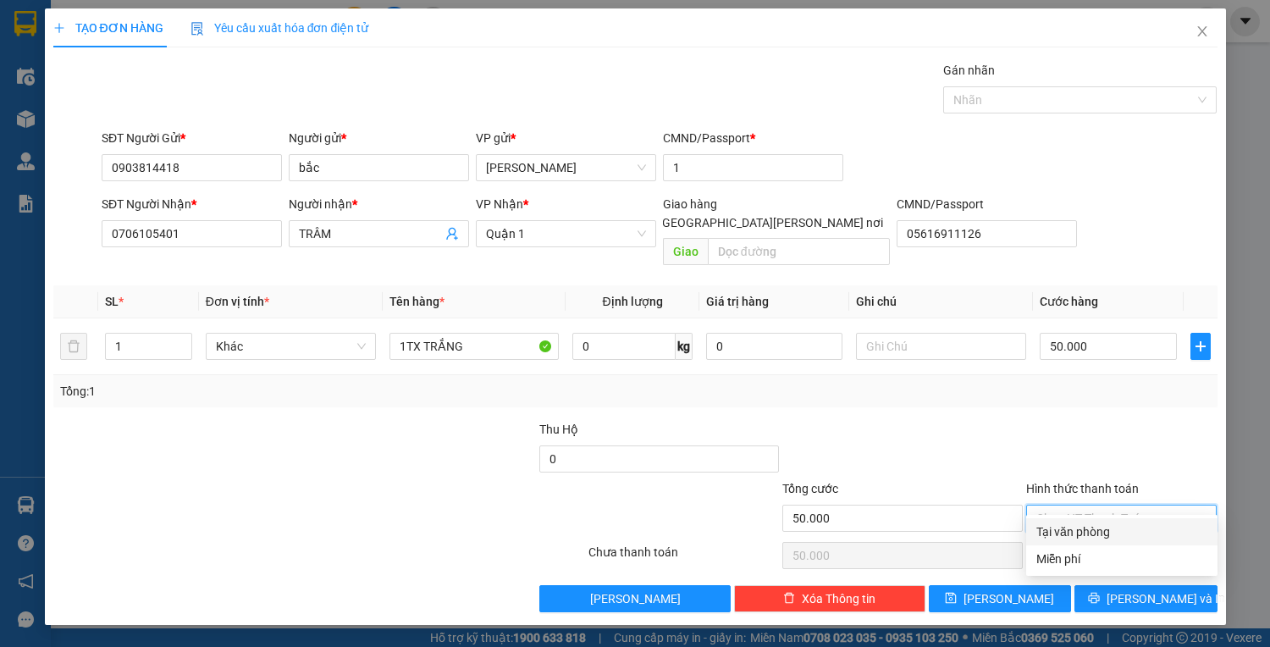
click at [1103, 543] on div "Tại văn phòng" at bounding box center [1121, 531] width 191 height 27
click at [1141, 595] on div "TẠO ĐƠN HÀNG Yêu cầu xuất [PERSON_NAME] điện tử Transit Pickup Surcharge Ids Tr…" at bounding box center [635, 316] width 1181 height 616
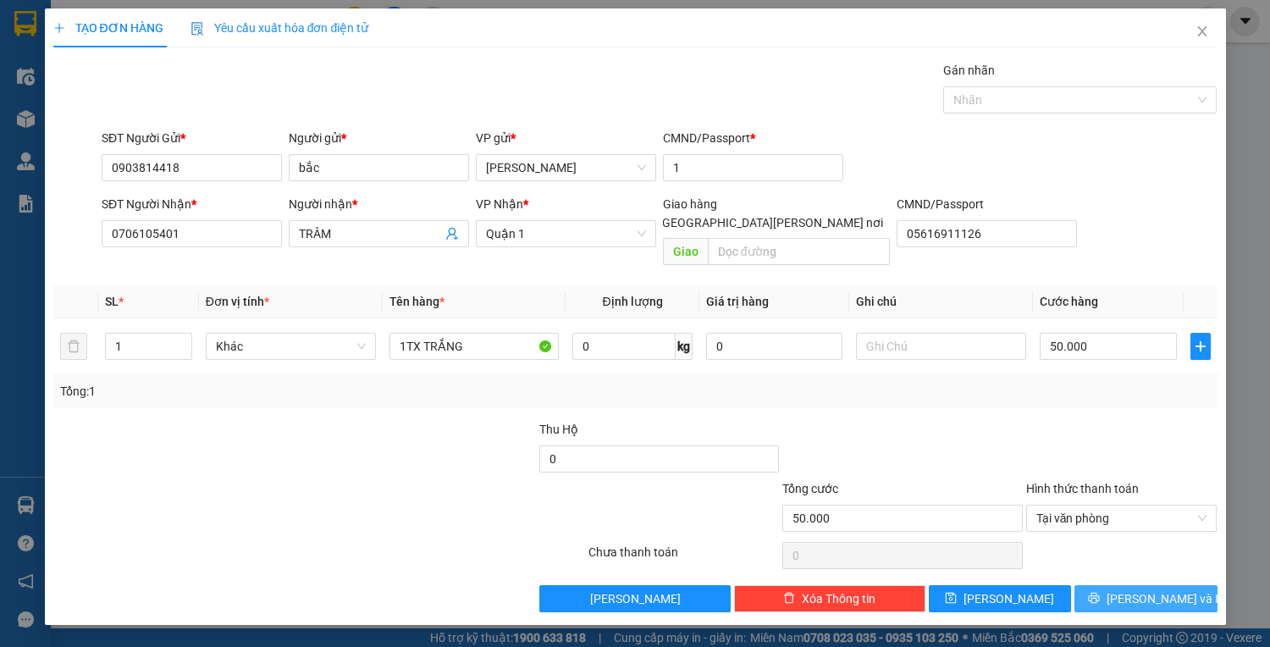
click at [1141, 589] on span "[PERSON_NAME] và In" at bounding box center [1166, 598] width 119 height 19
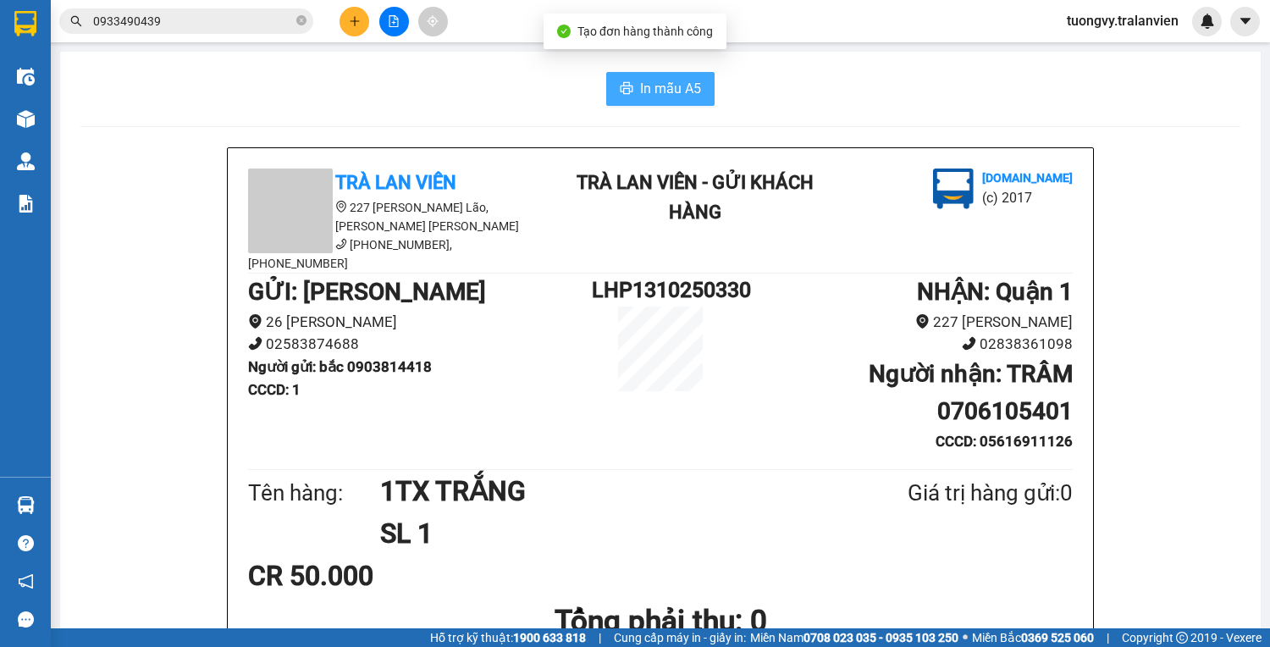
click at [644, 80] on span "In mẫu A5" at bounding box center [670, 88] width 61 height 21
click at [359, 27] on button at bounding box center [355, 22] width 30 height 30
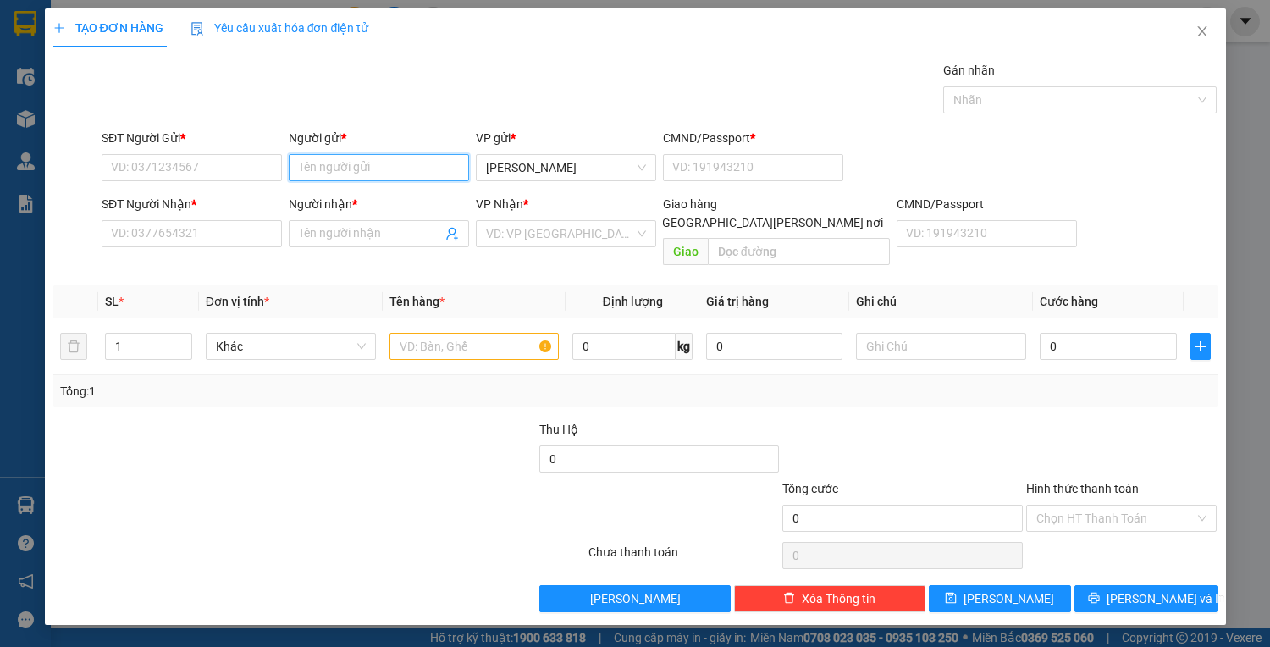
click at [372, 166] on input "Người gửi *" at bounding box center [379, 167] width 180 height 27
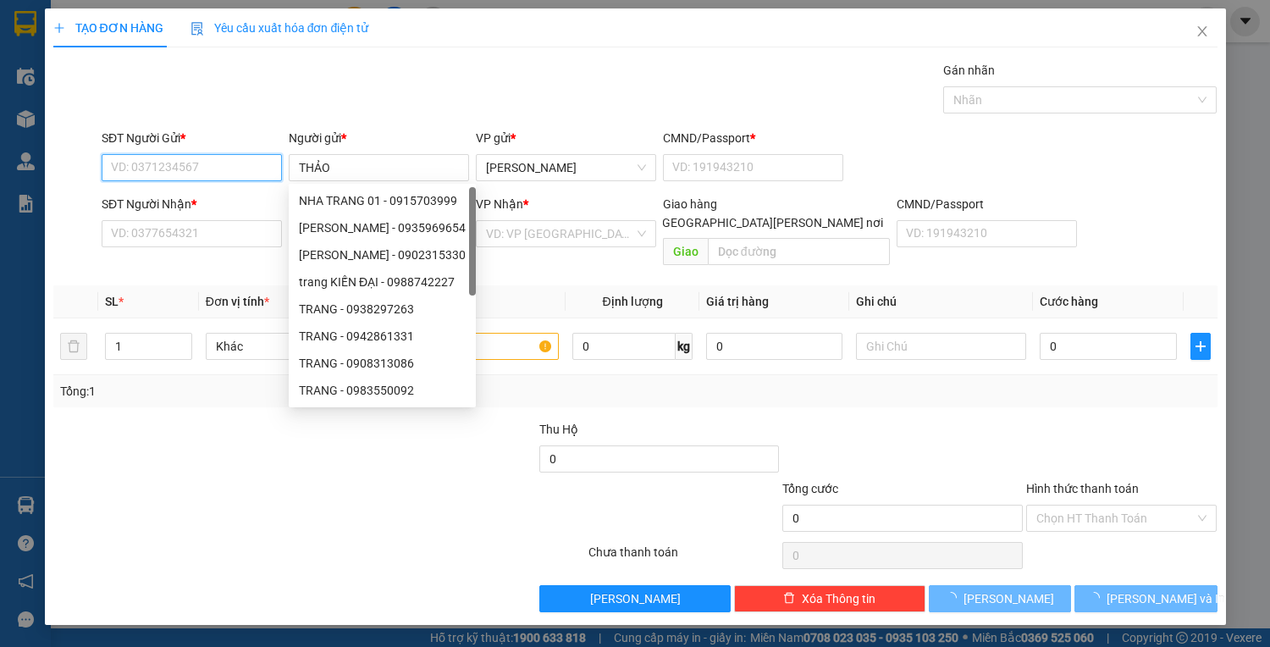
click at [152, 171] on input "SĐT Người Gửi *" at bounding box center [192, 167] width 180 height 27
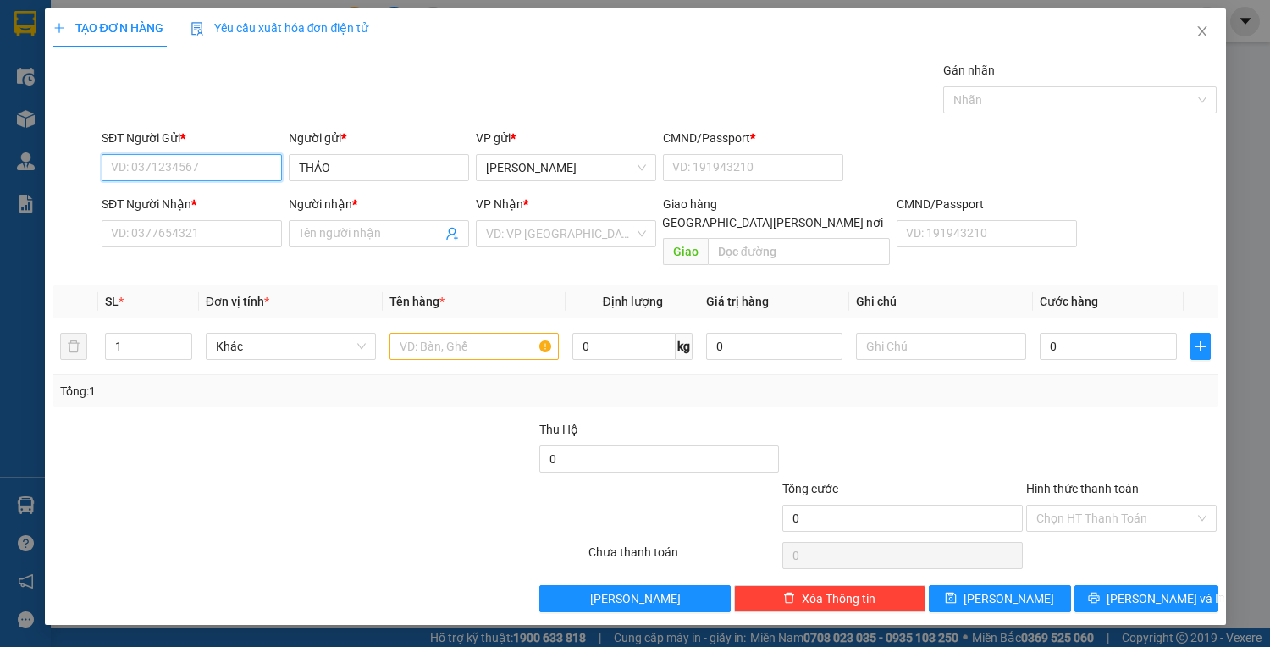
click at [152, 171] on input "SĐT Người Gửi *" at bounding box center [192, 167] width 180 height 27
click at [335, 229] on input "Người nhận *" at bounding box center [370, 233] width 143 height 19
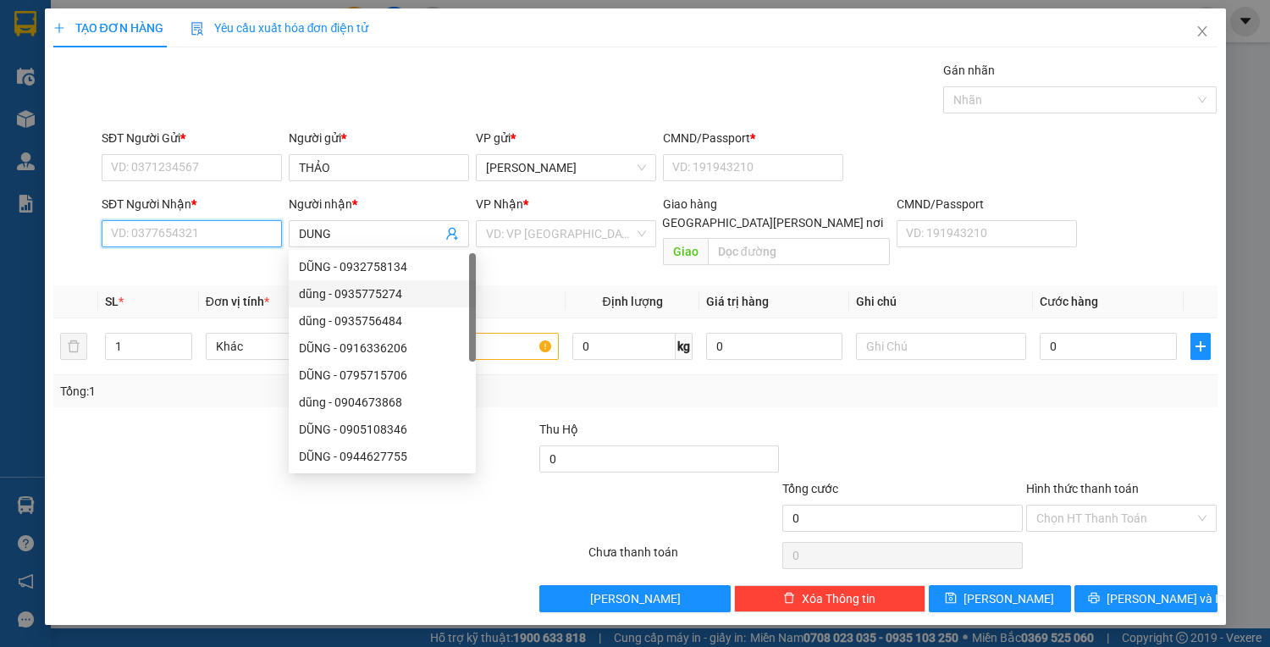
click at [201, 224] on input "SĐT Người Nhận *" at bounding box center [192, 233] width 180 height 27
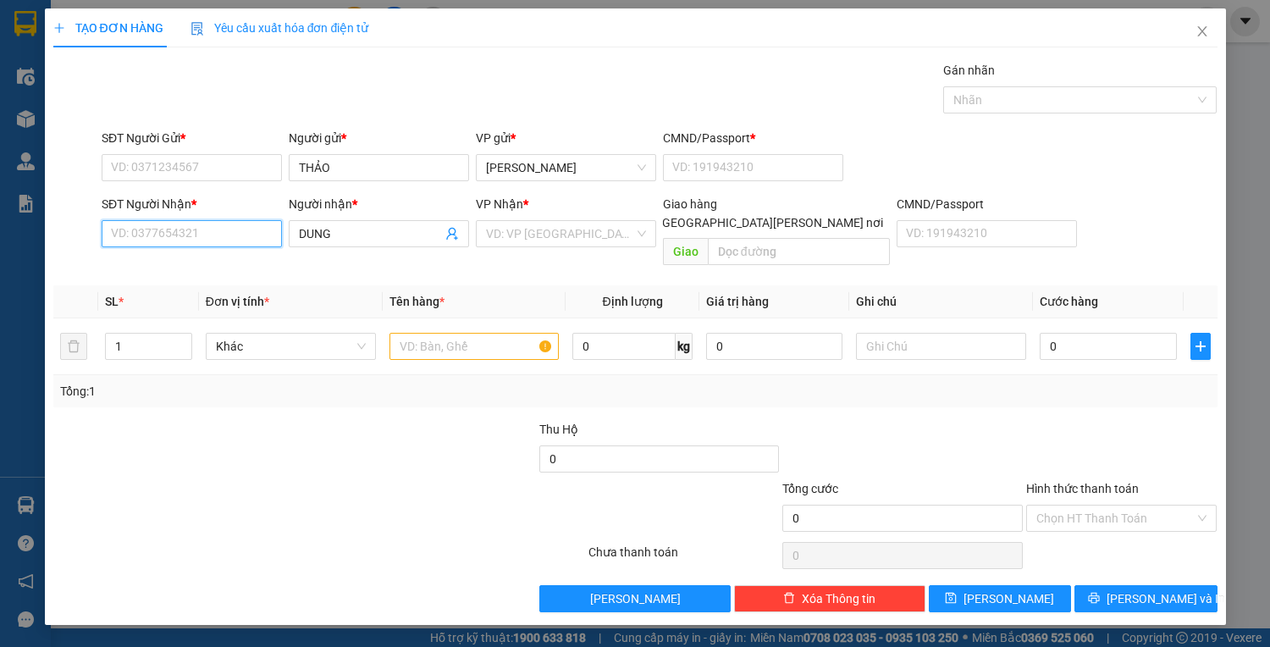
click at [201, 231] on input "SĐT Người Nhận *" at bounding box center [192, 233] width 180 height 27
click at [143, 259] on div "0905978292 - DUNG" at bounding box center [192, 266] width 160 height 19
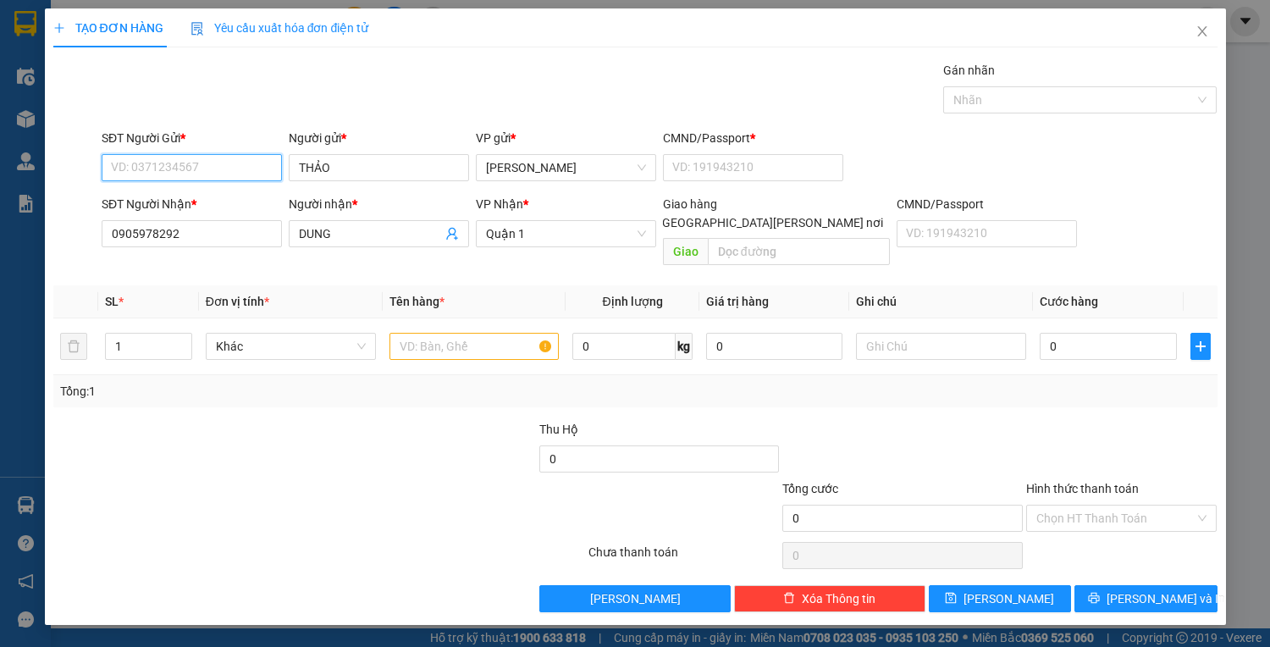
click at [246, 163] on input "SĐT Người Gửi *" at bounding box center [192, 167] width 180 height 27
click at [121, 200] on div "0902389852 - [PERSON_NAME]" at bounding box center [195, 200] width 167 height 19
click at [491, 338] on input "text" at bounding box center [475, 346] width 170 height 27
drag, startPoint x: 189, startPoint y: 234, endPoint x: 95, endPoint y: 257, distance: 96.9
click at [83, 257] on div "Transit Pickup Surcharge Ids Transit Deliver Surcharge Ids Transit Deliver Surc…" at bounding box center [635, 336] width 1164 height 551
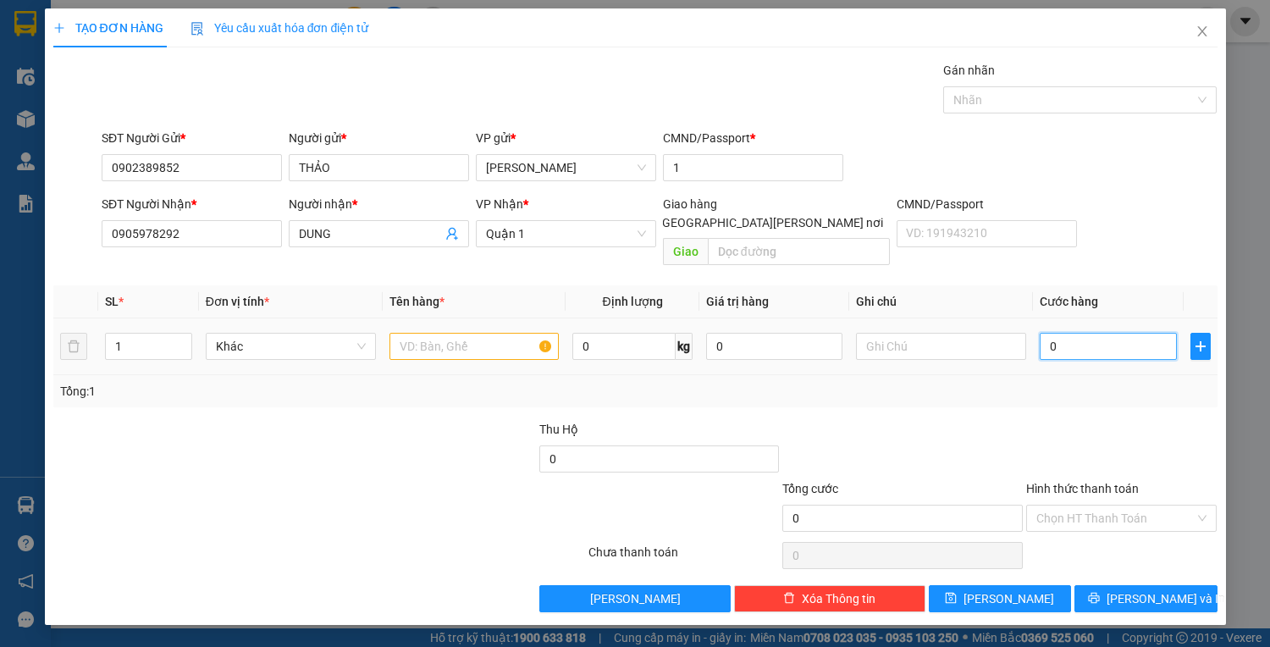
click at [1065, 333] on input "0" at bounding box center [1108, 346] width 136 height 27
click at [442, 333] on input "text" at bounding box center [475, 346] width 170 height 27
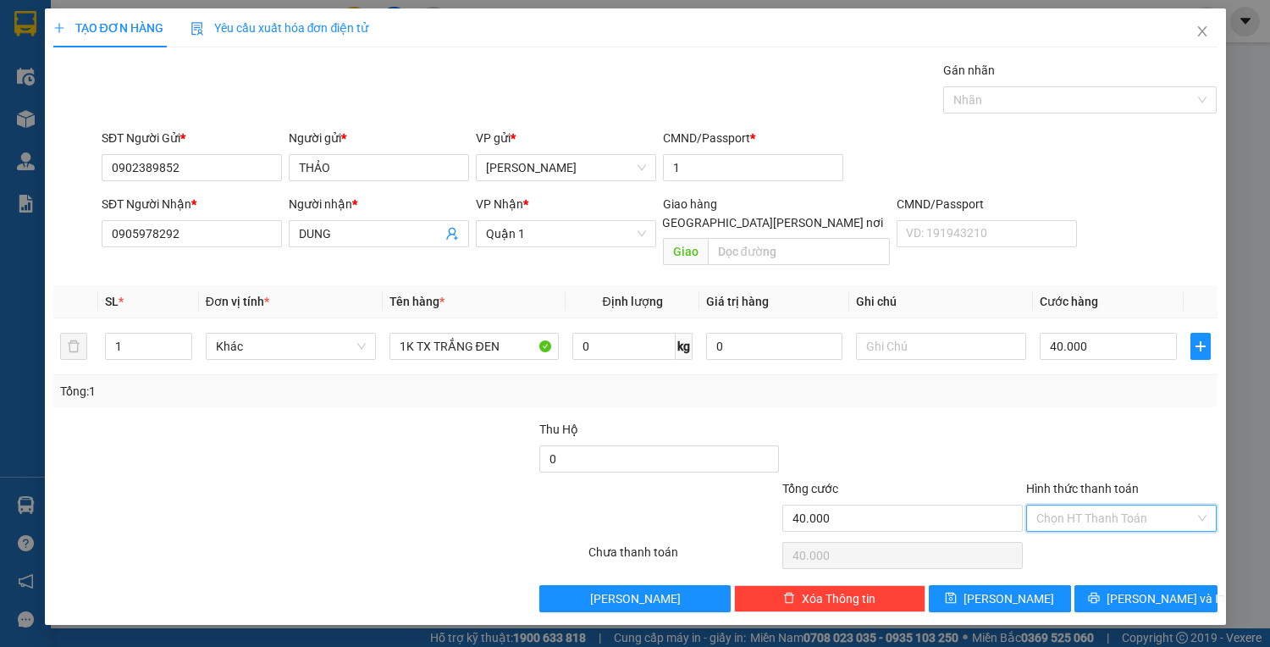
click at [1098, 506] on input "Hình thức thanh toán" at bounding box center [1115, 518] width 159 height 25
click at [1089, 536] on div "Tại văn phòng" at bounding box center [1121, 531] width 171 height 19
click at [1138, 589] on span "[PERSON_NAME] và In" at bounding box center [1166, 598] width 119 height 19
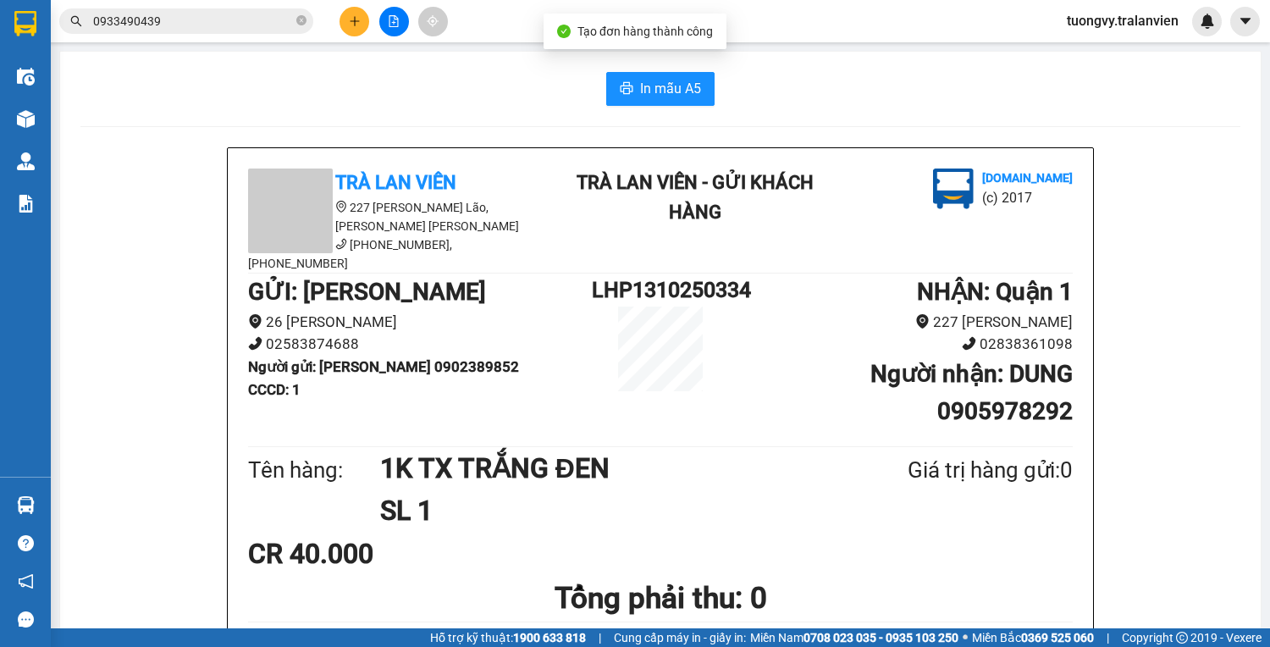
drag, startPoint x: 658, startPoint y: 63, endPoint x: 645, endPoint y: 96, distance: 35.4
click at [645, 96] on span "In mẫu A5" at bounding box center [670, 88] width 61 height 21
click at [359, 20] on icon "plus" at bounding box center [354, 20] width 9 height 1
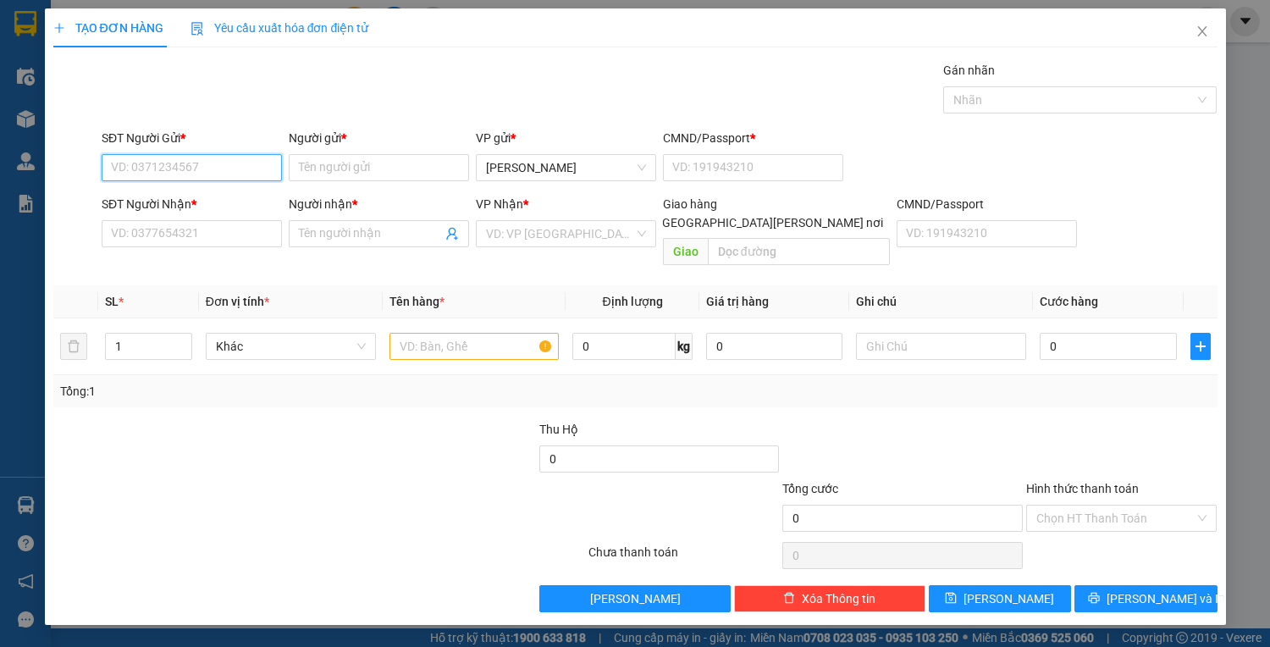
click at [144, 164] on input "SĐT Người Gửi *" at bounding box center [192, 167] width 180 height 27
click at [152, 202] on div "0792292999 - anh tú" at bounding box center [192, 200] width 160 height 19
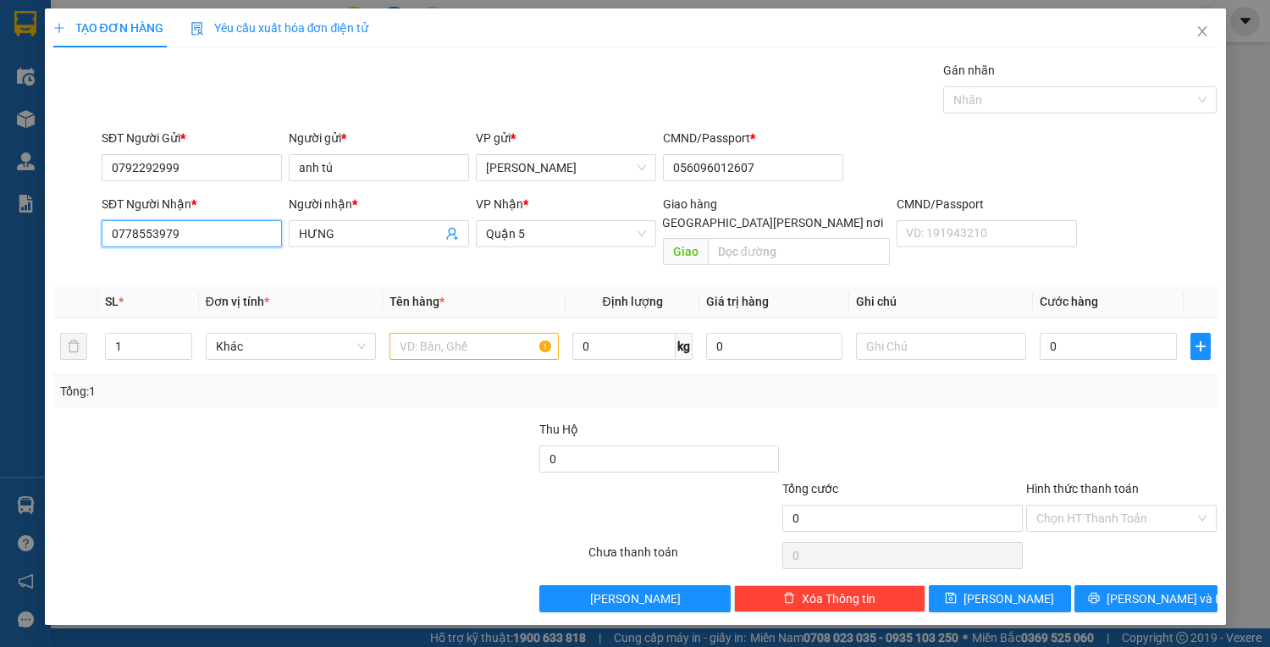
click at [217, 235] on input "0778553979" at bounding box center [192, 233] width 180 height 27
click at [170, 265] on div "0866084282 - vinh" at bounding box center [192, 266] width 160 height 19
drag, startPoint x: 484, startPoint y: 325, endPoint x: 495, endPoint y: 318, distance: 12.2
click at [489, 333] on input "text" at bounding box center [475, 346] width 170 height 27
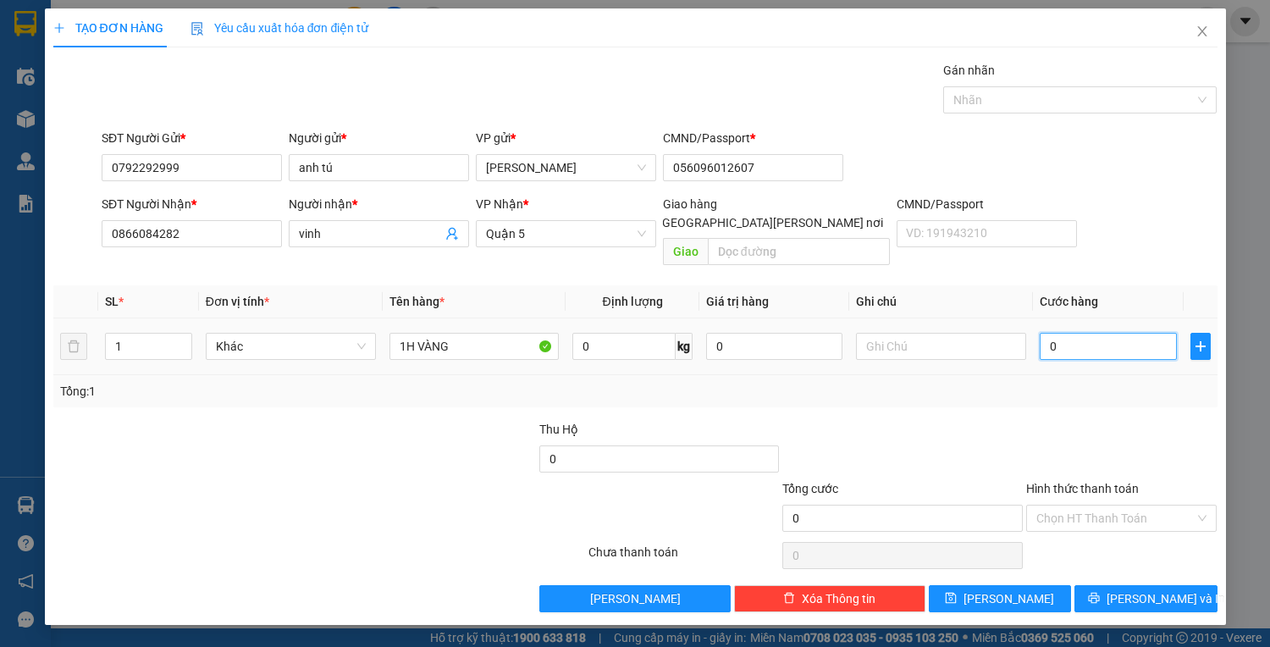
click at [1077, 333] on input "0" at bounding box center [1108, 346] width 136 height 27
click at [1132, 563] on div "Transit Pickup Surcharge Ids Transit Deliver Surcharge Ids Transit Deliver Surc…" at bounding box center [635, 336] width 1164 height 551
click at [1132, 585] on button "[PERSON_NAME] và In" at bounding box center [1146, 598] width 142 height 27
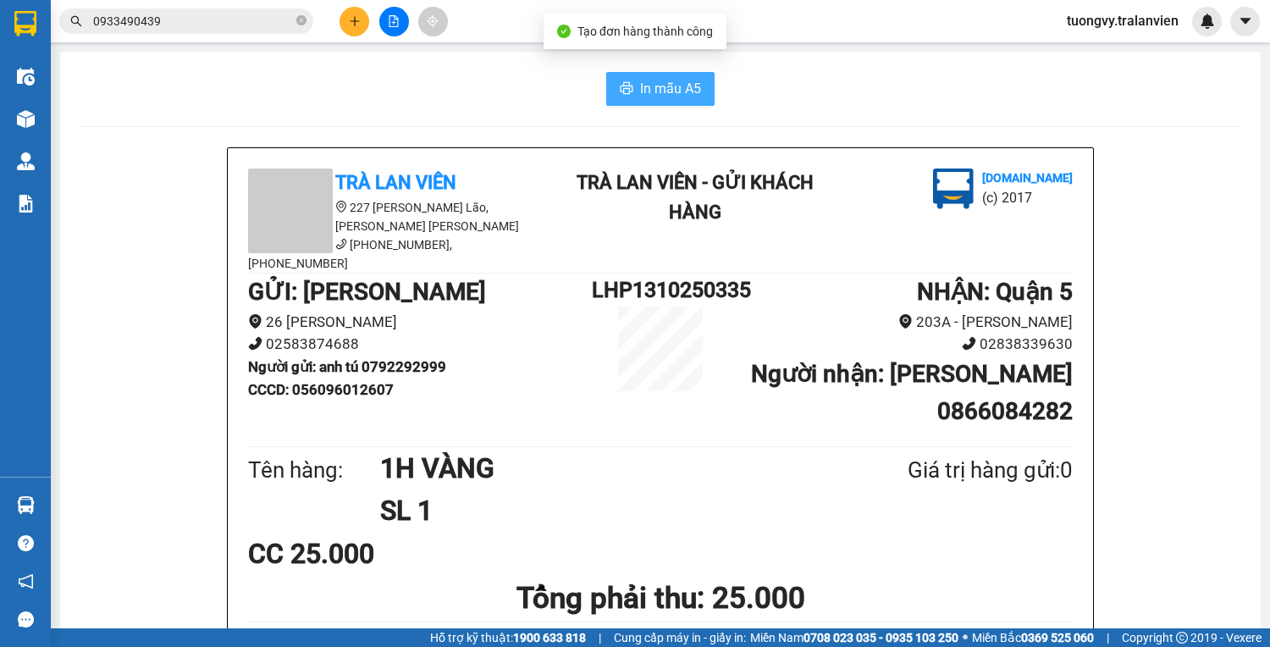
click at [688, 98] on span "In mẫu A5" at bounding box center [670, 88] width 61 height 21
click at [365, 27] on button at bounding box center [355, 22] width 30 height 30
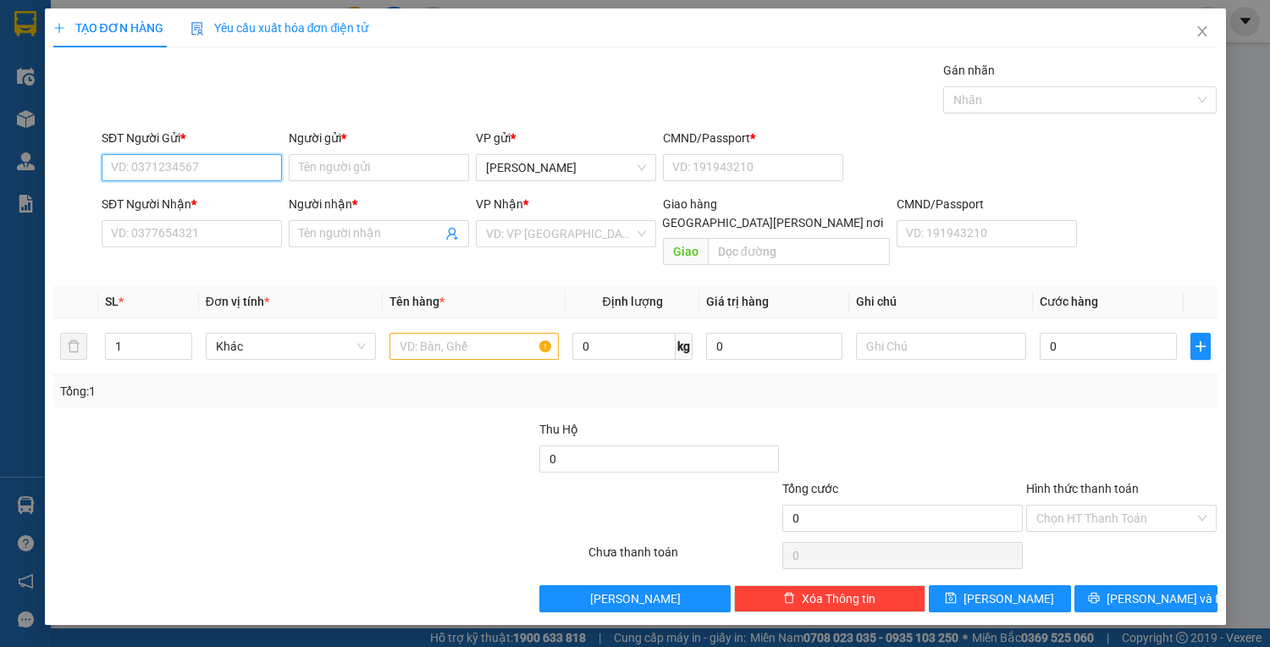
click at [179, 163] on input "SĐT Người Gửi *" at bounding box center [192, 167] width 180 height 27
click at [139, 194] on div "0328737995 - ĐẠT" at bounding box center [192, 200] width 160 height 19
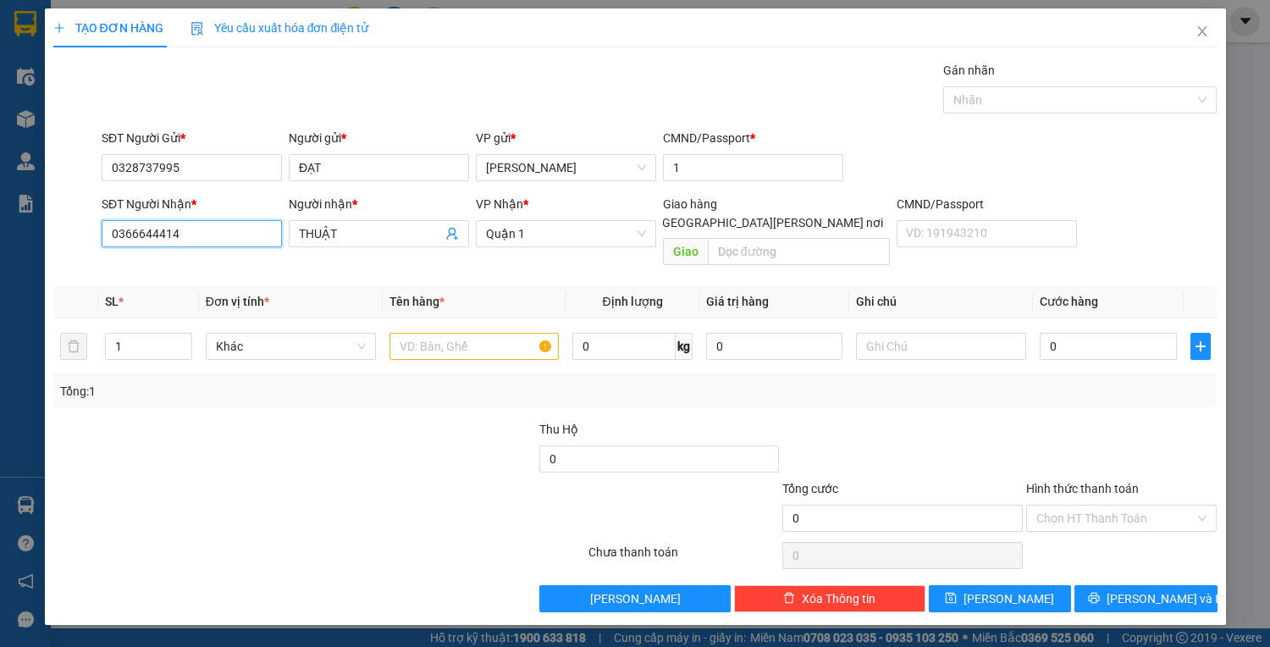
click at [198, 240] on input "0366644414" at bounding box center [192, 233] width 180 height 27
click at [131, 295] on div "0985389472 - [PERSON_NAME]" at bounding box center [195, 294] width 167 height 19
click at [1064, 333] on input "0" at bounding box center [1108, 346] width 136 height 27
drag, startPoint x: 188, startPoint y: 162, endPoint x: 70, endPoint y: 169, distance: 117.9
click at [70, 169] on div "SĐT Người Gửi * 0328737995 0328737995 Người gửi * ĐẠT VP gửi * [PERSON_NAME] CM…" at bounding box center [636, 158] width 1168 height 59
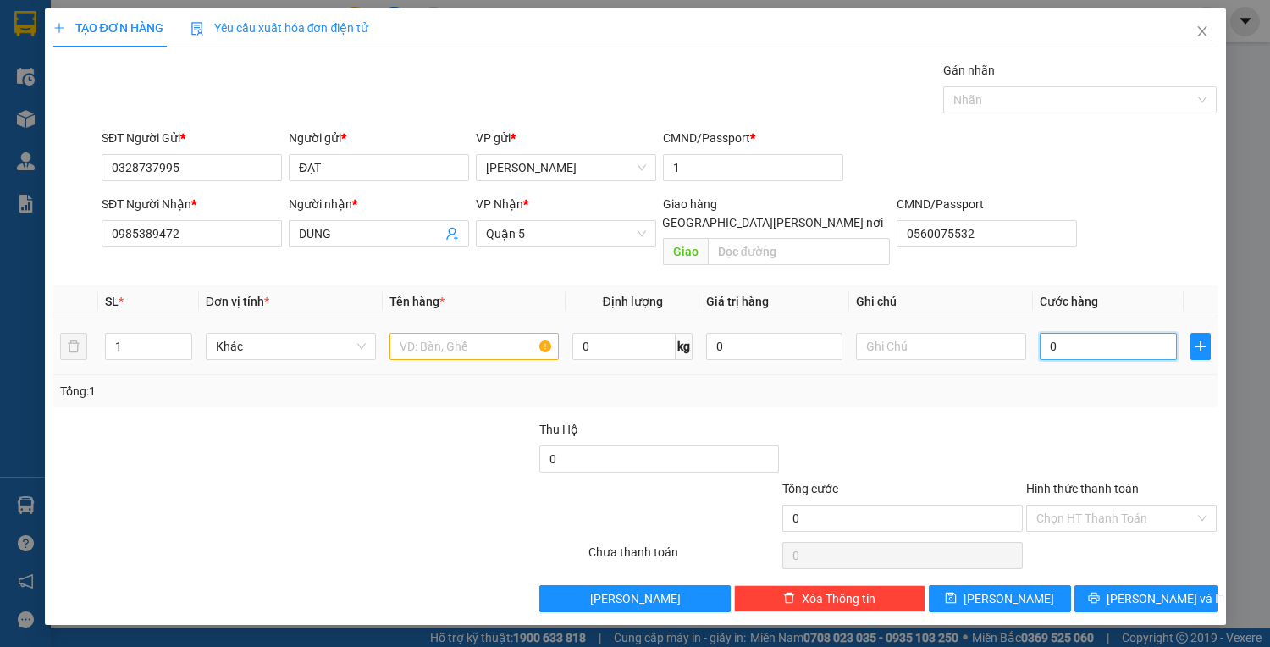
click at [1061, 333] on input "0" at bounding box center [1108, 346] width 136 height 27
click at [445, 333] on input "text" at bounding box center [475, 346] width 170 height 27
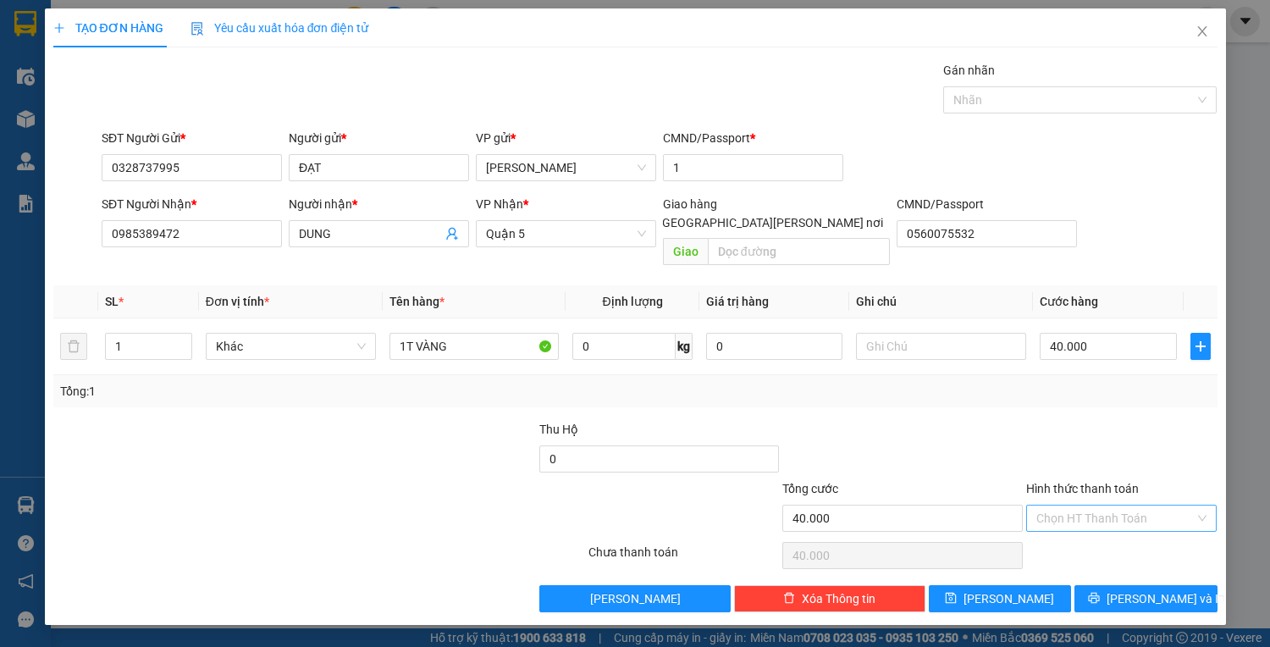
click at [1133, 506] on input "Hình thức thanh toán" at bounding box center [1115, 518] width 159 height 25
click at [1121, 525] on div "Tại văn phòng" at bounding box center [1121, 531] width 171 height 19
click at [1141, 589] on span "[PERSON_NAME] và In" at bounding box center [1166, 598] width 119 height 19
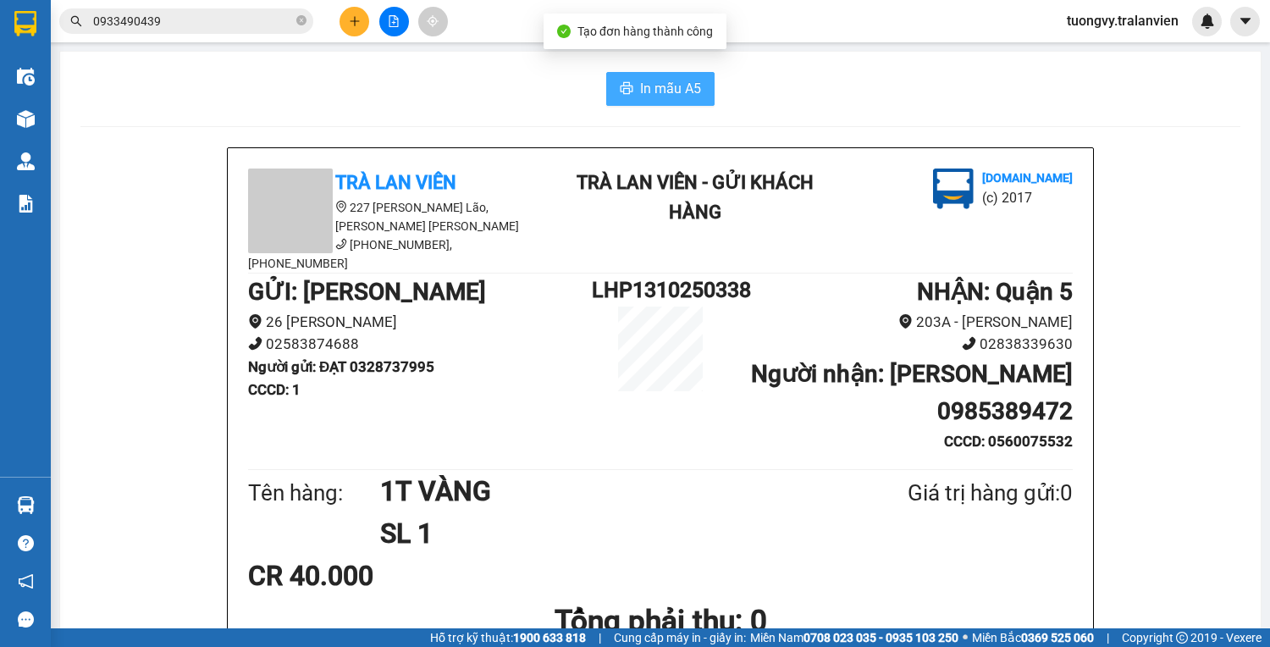
click at [680, 95] on span "In mẫu A5" at bounding box center [670, 88] width 61 height 21
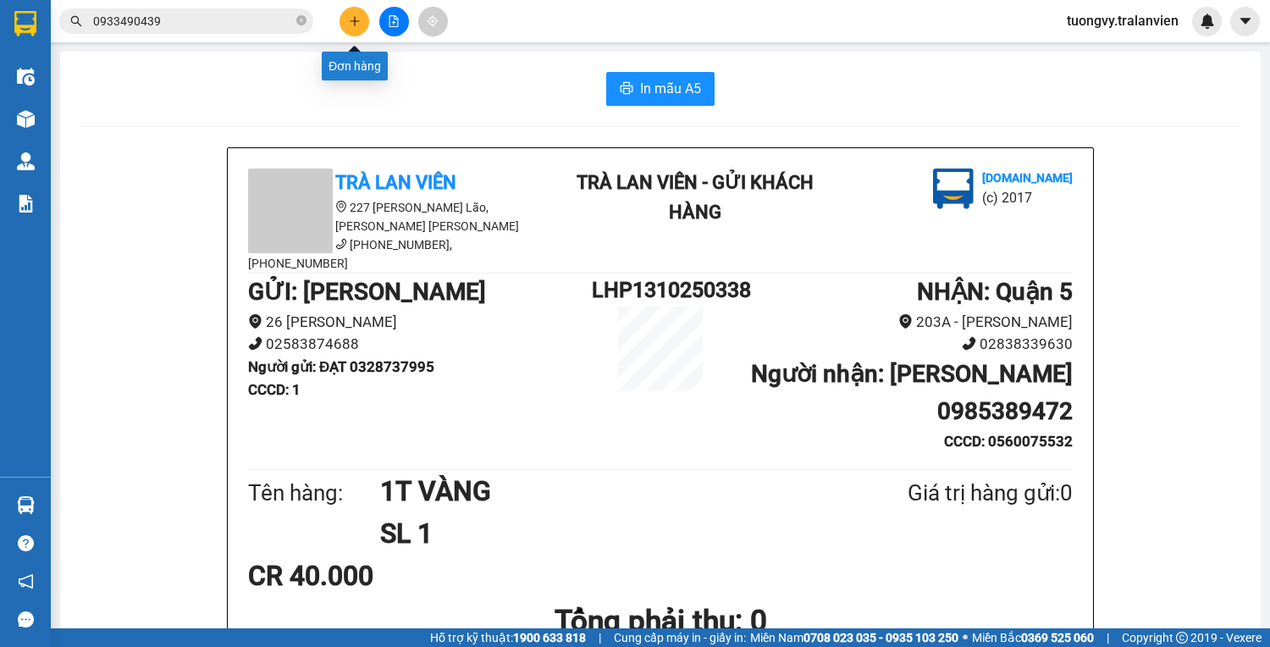
click at [352, 25] on icon "plus" at bounding box center [355, 21] width 12 height 12
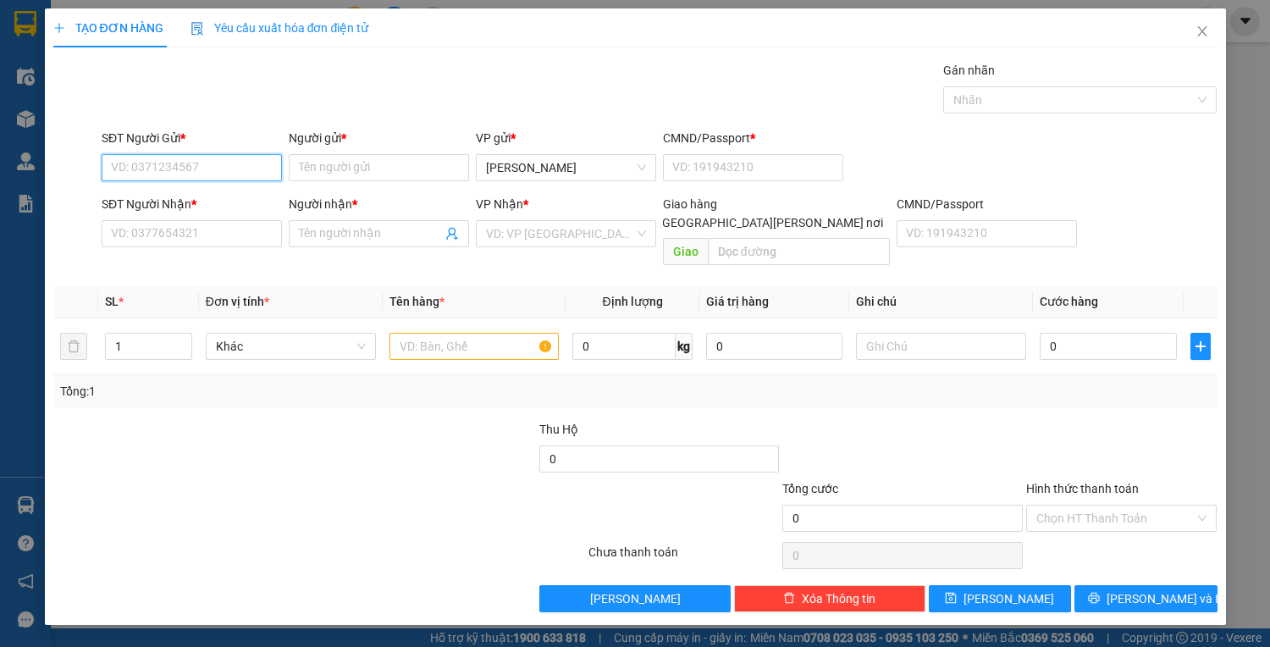
click at [206, 174] on input "SĐT Người Gửi *" at bounding box center [192, 167] width 180 height 27
click at [225, 181] on div "SĐT Người Gửi * VD: 0371234567" at bounding box center [192, 158] width 180 height 59
click at [223, 174] on input "SĐT Người Gửi *" at bounding box center [192, 167] width 180 height 27
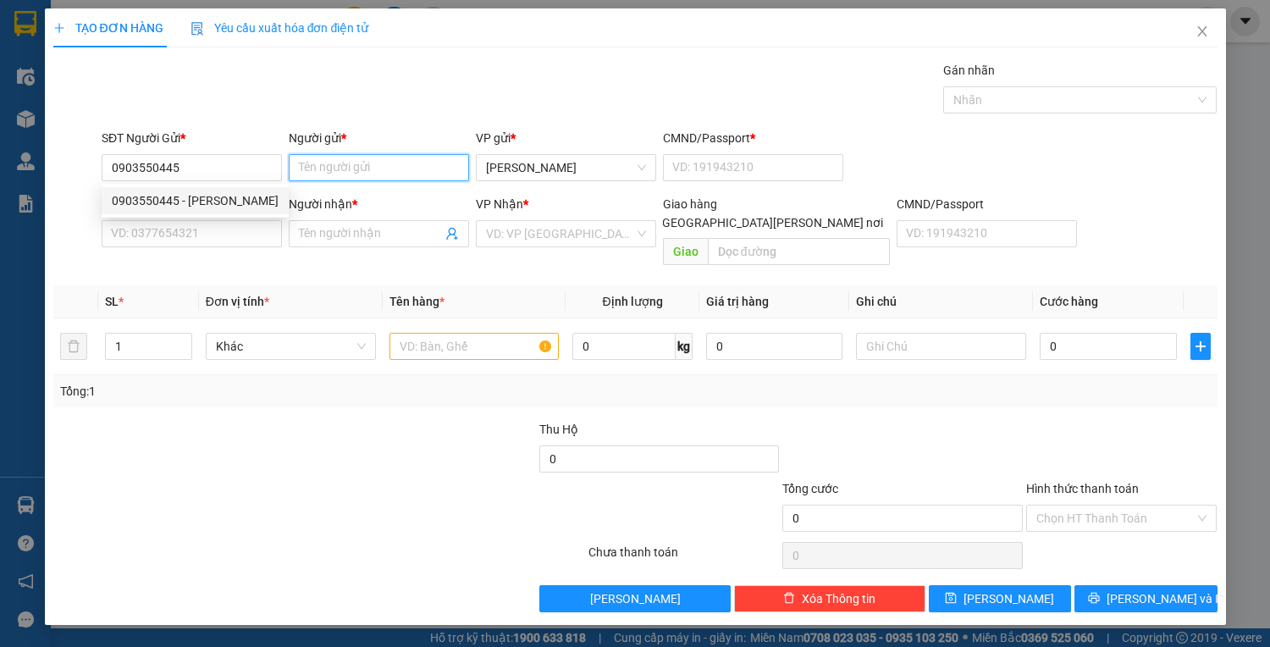
click at [341, 166] on input "Người gửi *" at bounding box center [379, 167] width 180 height 27
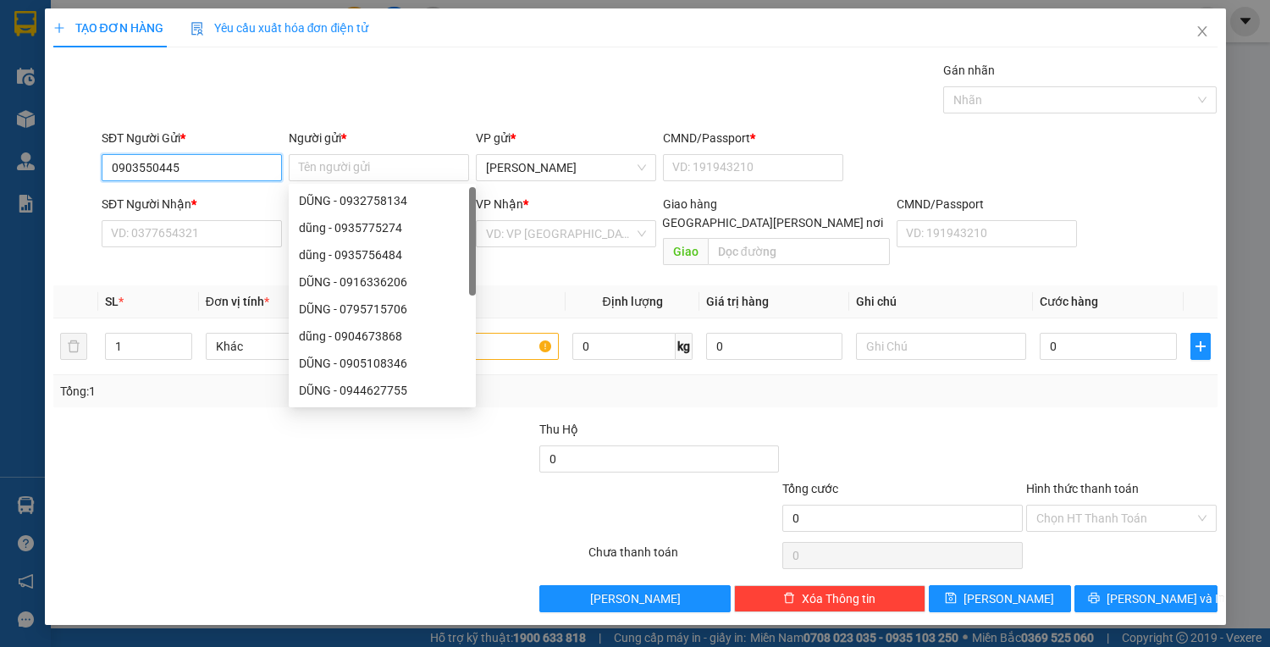
click at [216, 166] on input "0903550445" at bounding box center [192, 167] width 180 height 27
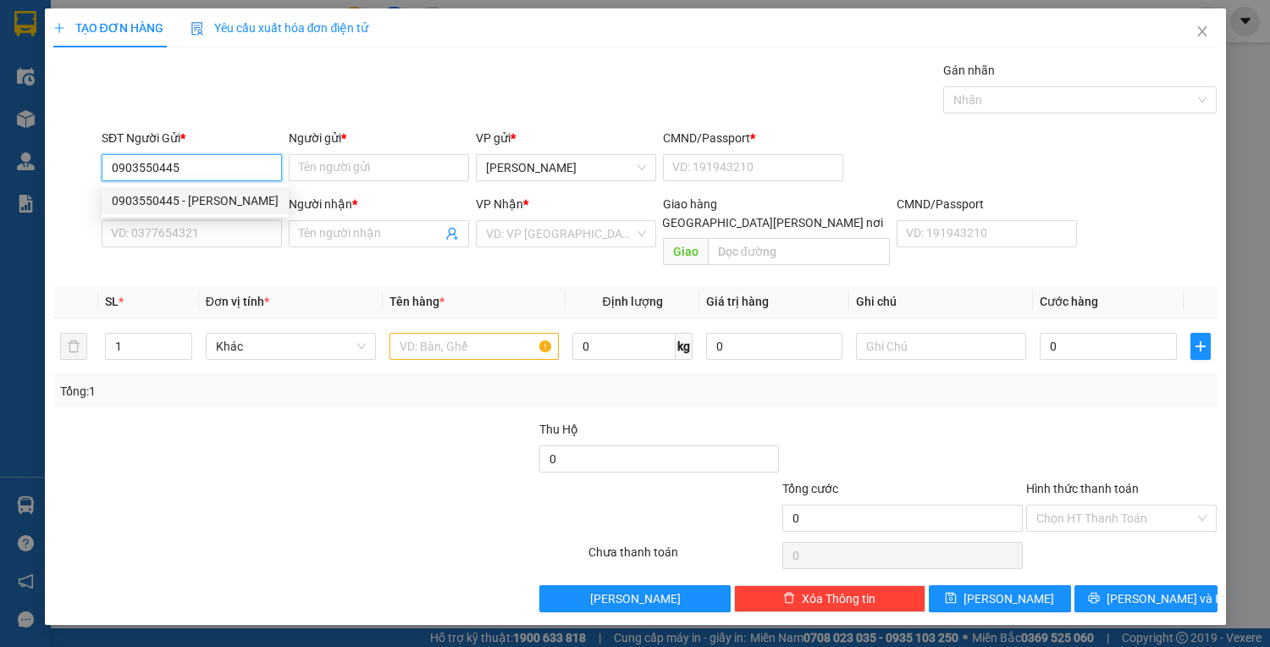
click at [157, 207] on div "0903550445 - [PERSON_NAME]" at bounding box center [195, 200] width 167 height 19
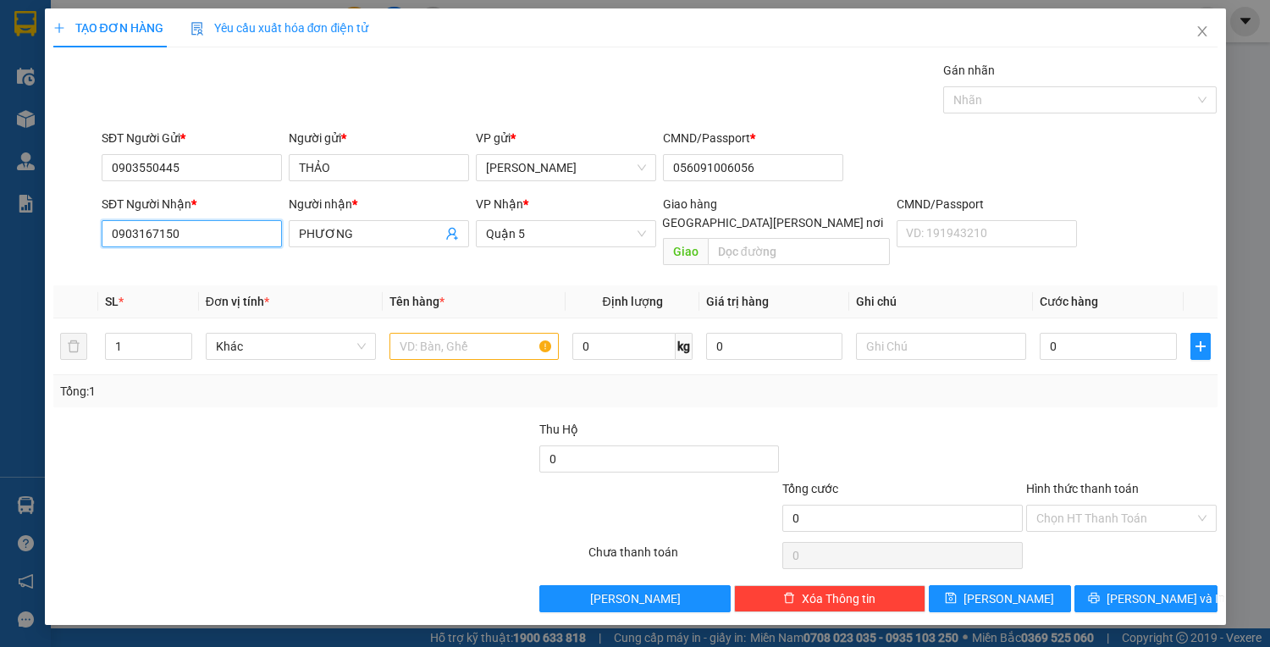
click at [183, 224] on input "0903167150" at bounding box center [192, 233] width 180 height 27
click at [1058, 333] on input "0" at bounding box center [1108, 346] width 136 height 27
click at [504, 333] on input "text" at bounding box center [475, 346] width 170 height 27
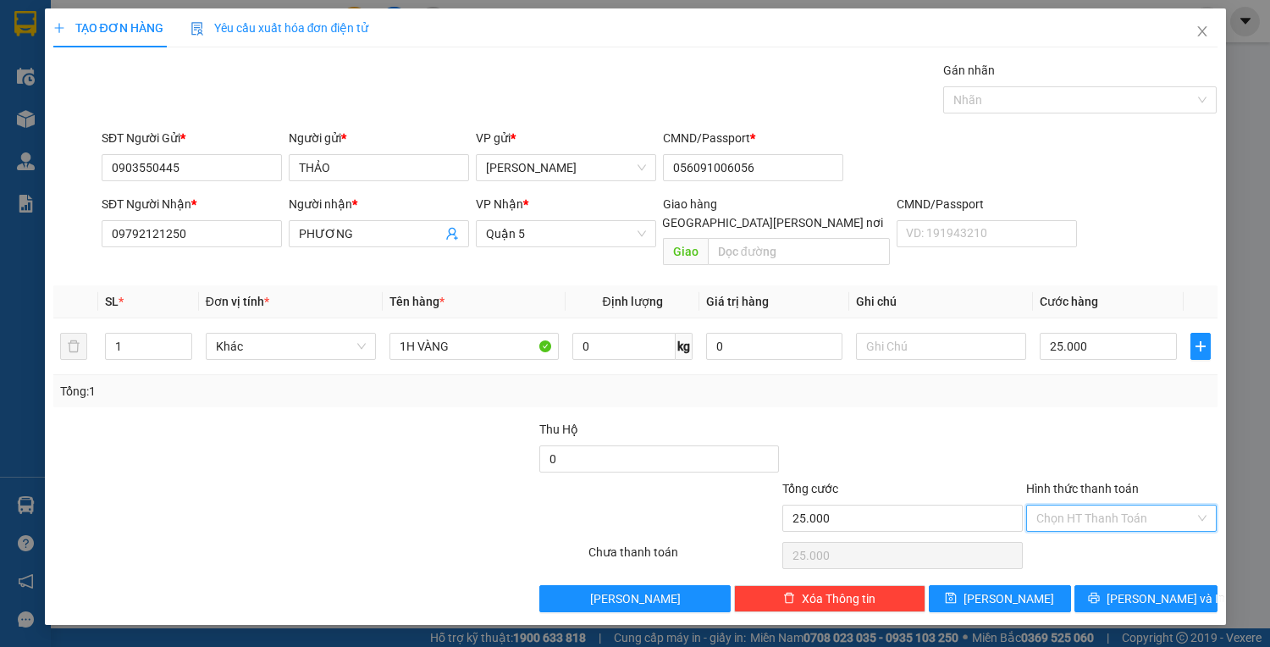
click at [1087, 506] on input "Hình thức thanh toán" at bounding box center [1115, 518] width 159 height 25
click at [1088, 532] on div "Tại văn phòng" at bounding box center [1121, 531] width 171 height 19
click at [1127, 586] on button "[PERSON_NAME] và In" at bounding box center [1146, 598] width 142 height 27
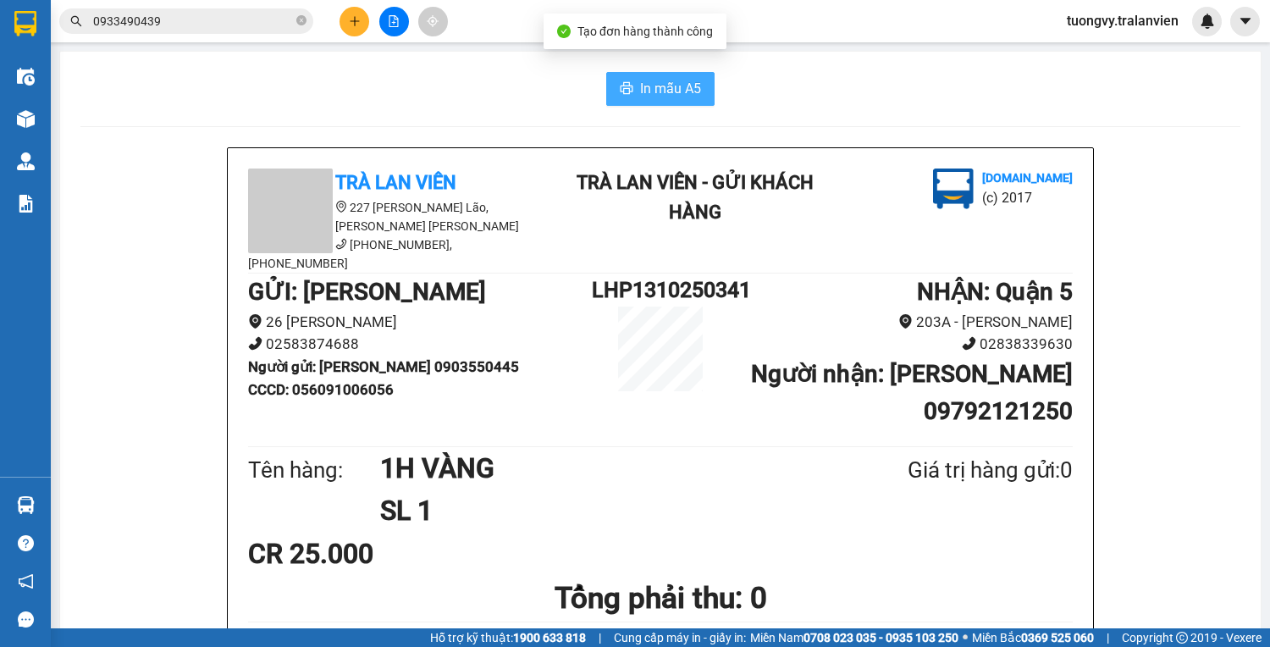
drag, startPoint x: 671, startPoint y: 96, endPoint x: 674, endPoint y: 87, distance: 9.1
click at [674, 87] on span "In mẫu A5" at bounding box center [670, 88] width 61 height 21
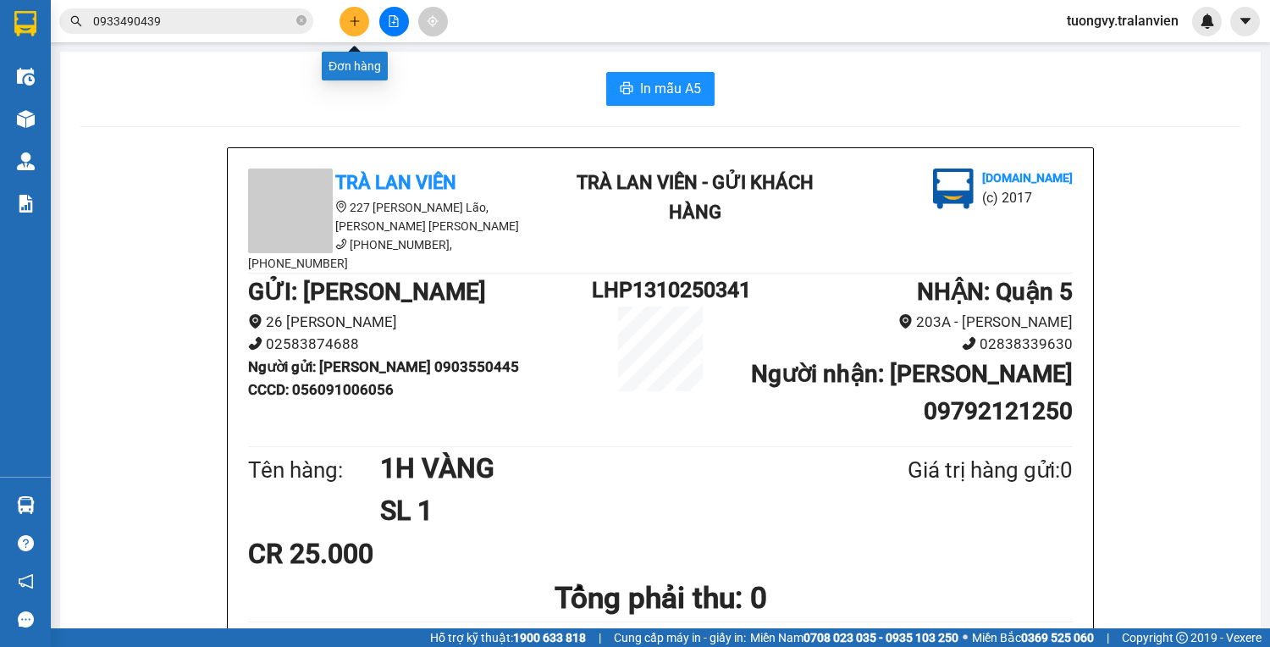
click at [351, 15] on icon "plus" at bounding box center [355, 21] width 12 height 12
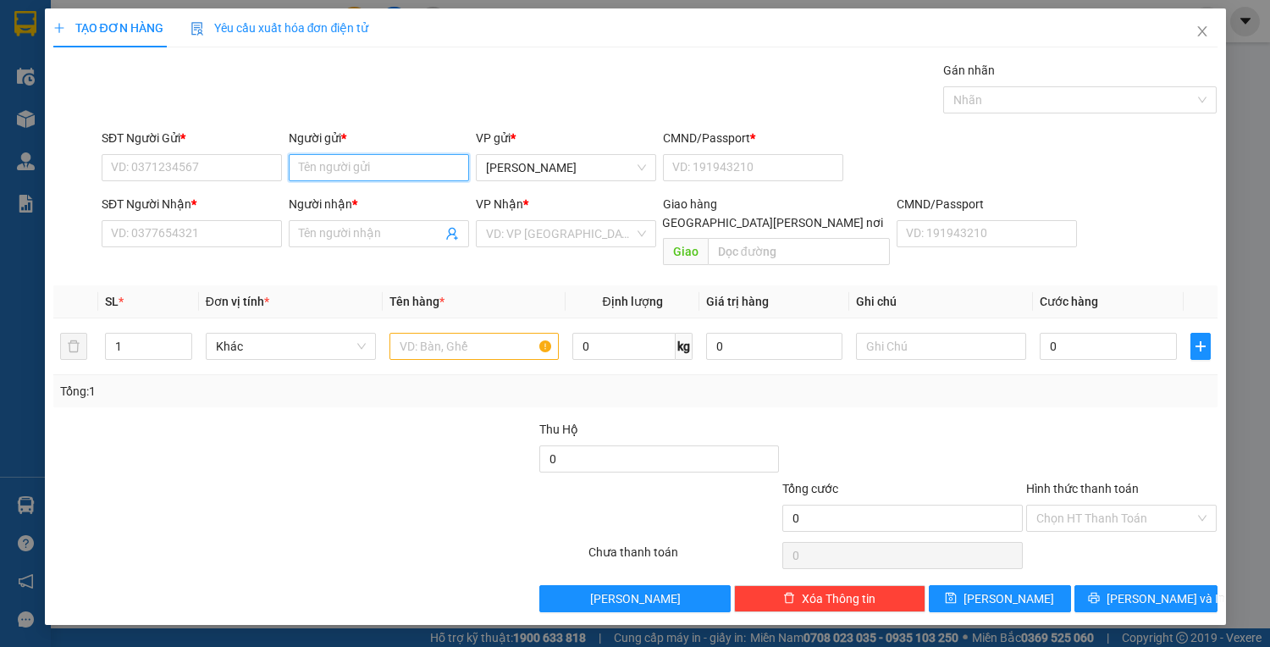
click at [414, 174] on input "Người gửi *" at bounding box center [379, 167] width 180 height 27
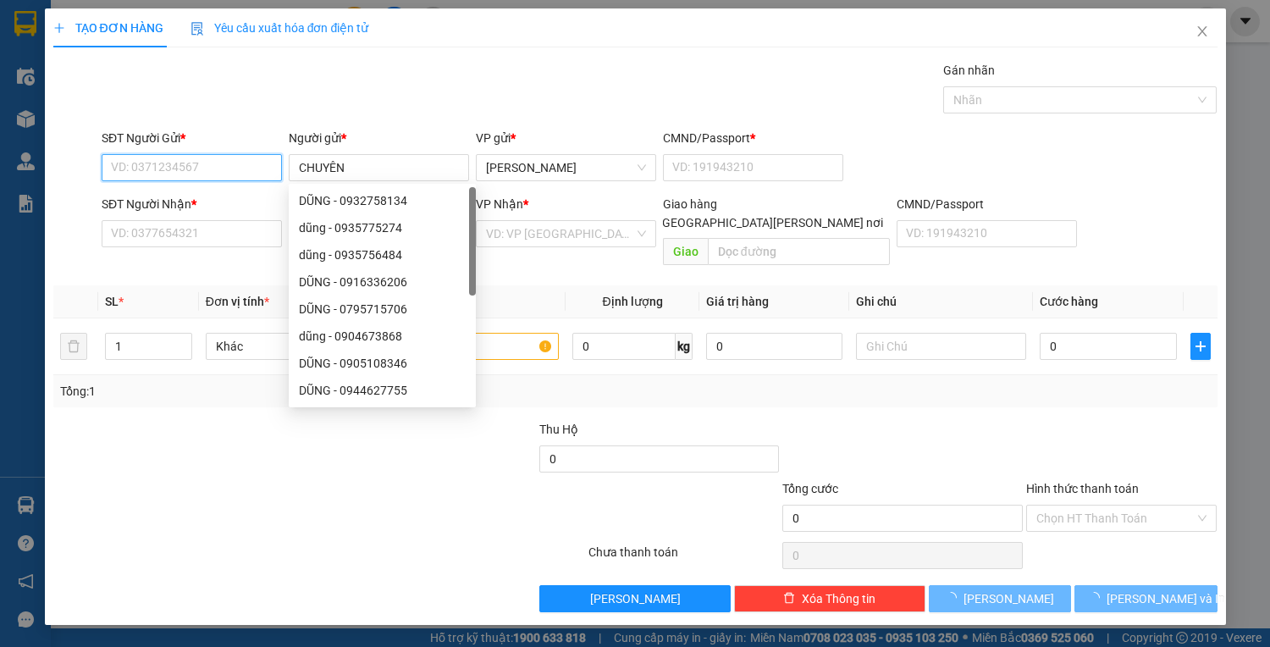
click at [143, 163] on input "SĐT Người Gửi *" at bounding box center [192, 167] width 180 height 27
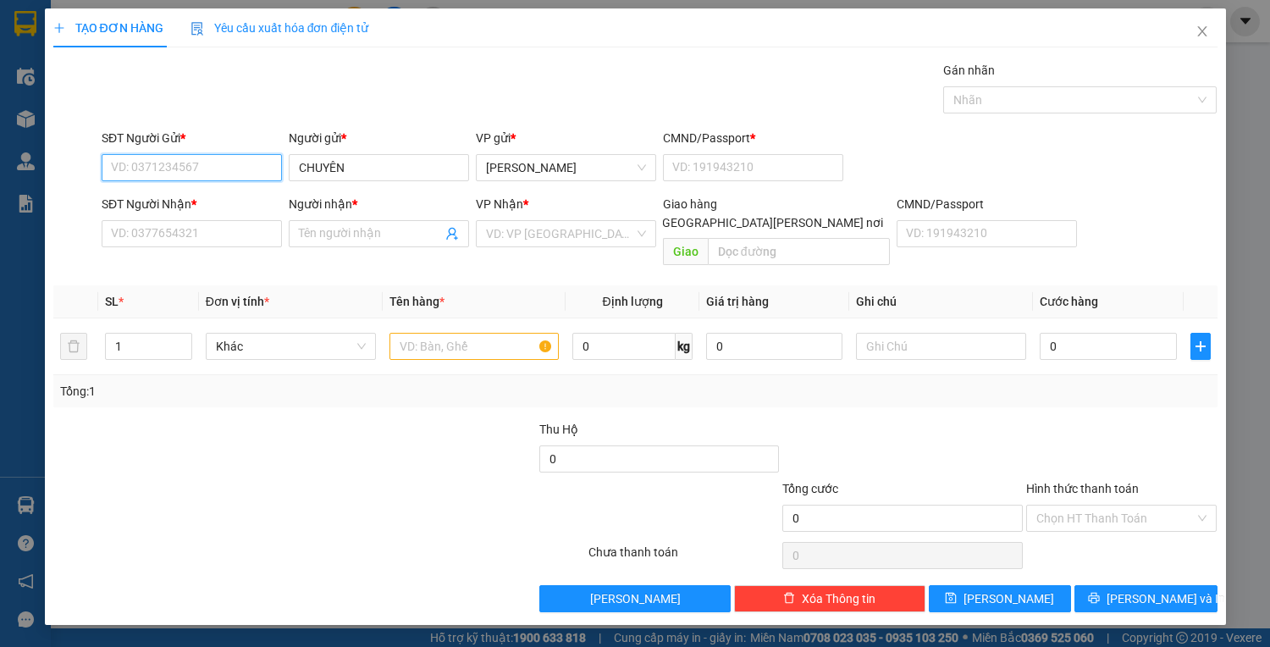
click at [207, 177] on input "SĐT Người Gửi *" at bounding box center [192, 167] width 180 height 27
click at [137, 236] on input "SĐT Người Nhận *" at bounding box center [192, 233] width 180 height 27
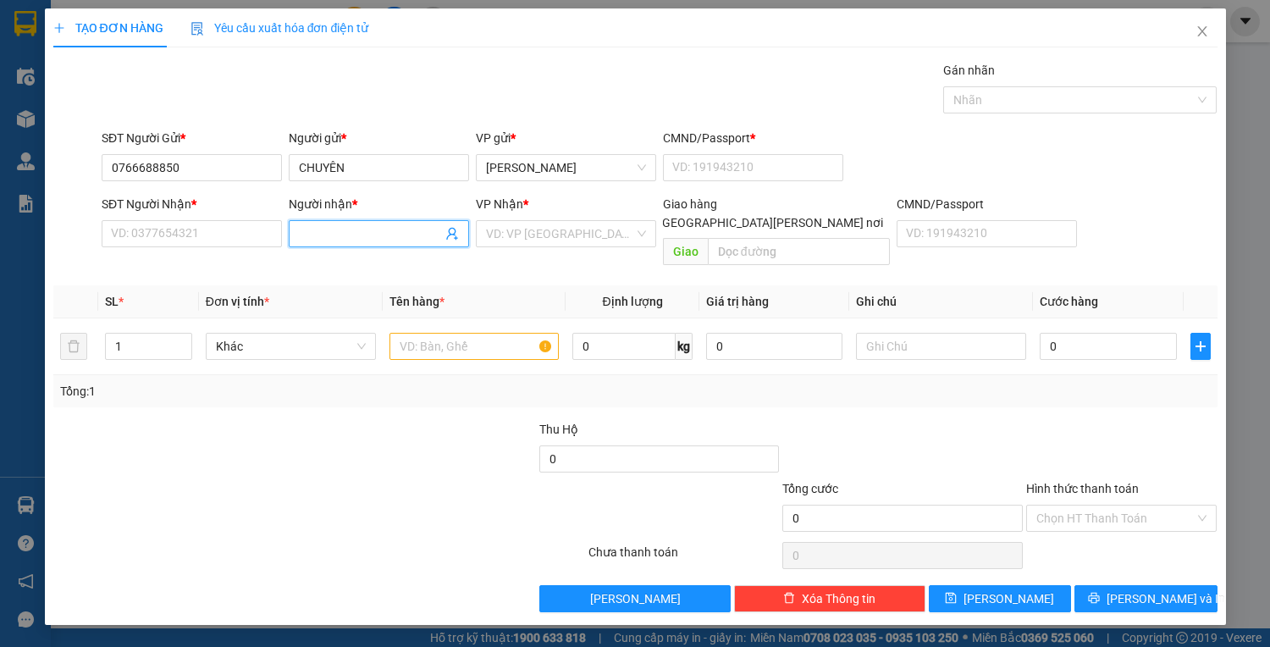
click at [323, 241] on input "Người nhận *" at bounding box center [370, 233] width 143 height 19
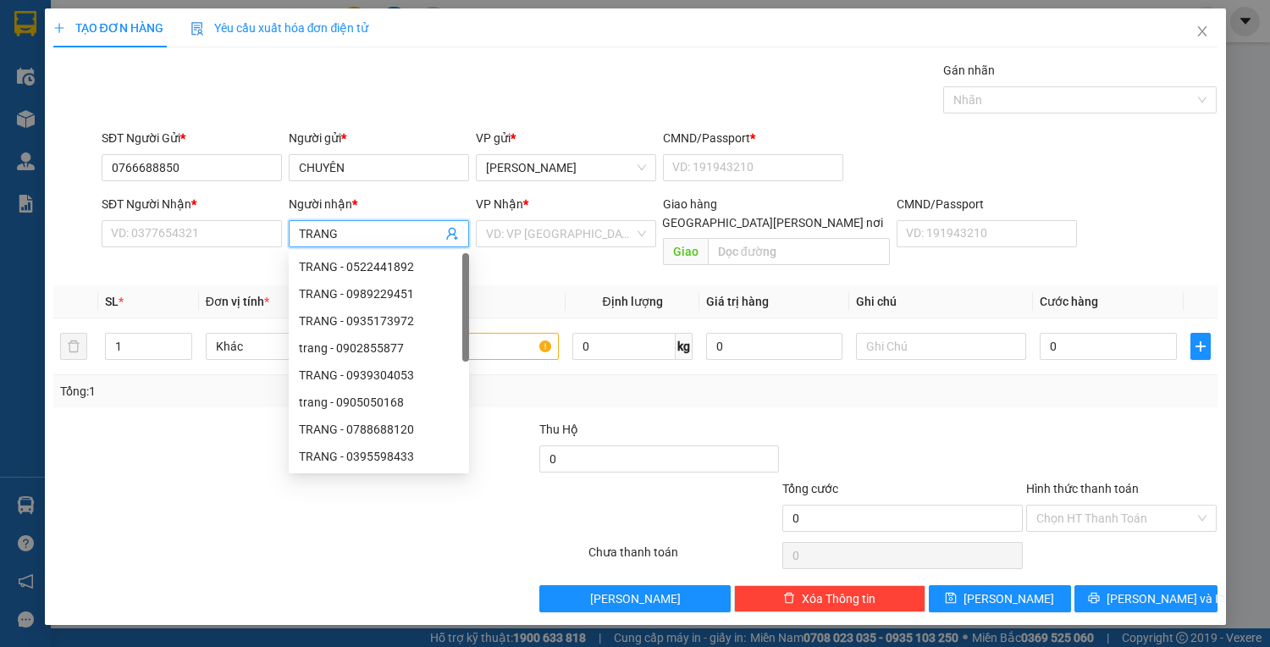
click at [207, 216] on div "SĐT Người Nhận *" at bounding box center [192, 207] width 180 height 25
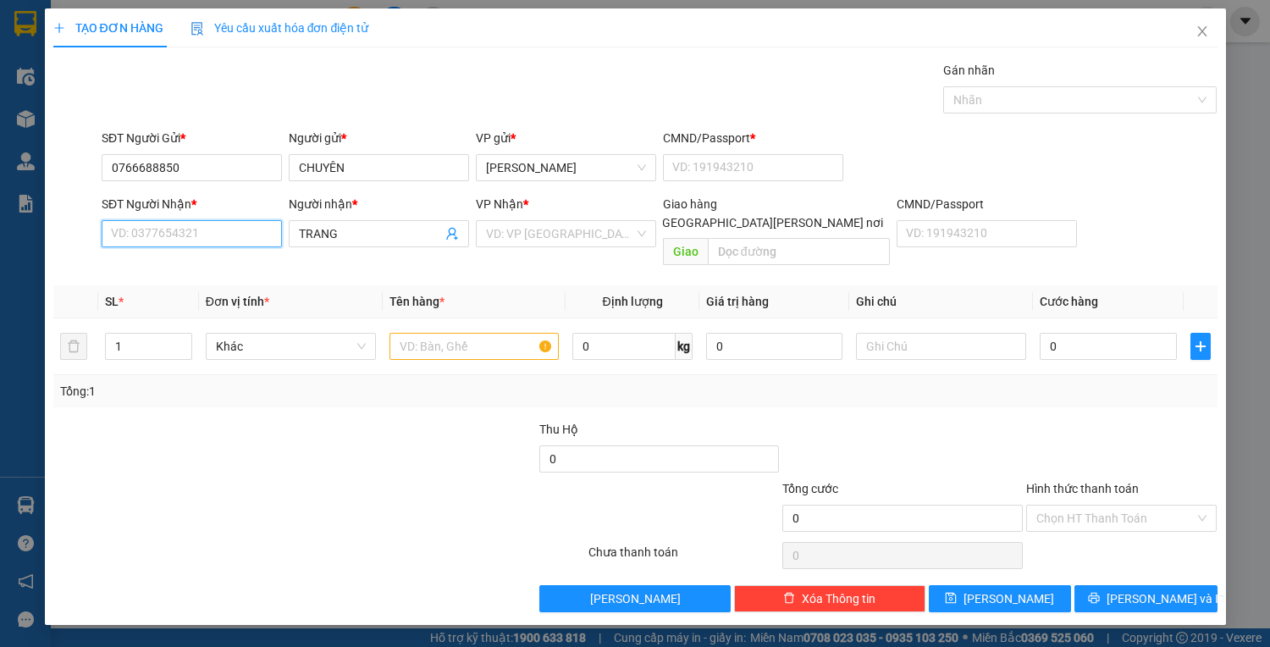
click at [232, 229] on input "SĐT Người Nhận *" at bounding box center [192, 233] width 180 height 27
click at [583, 240] on input "search" at bounding box center [560, 233] width 148 height 25
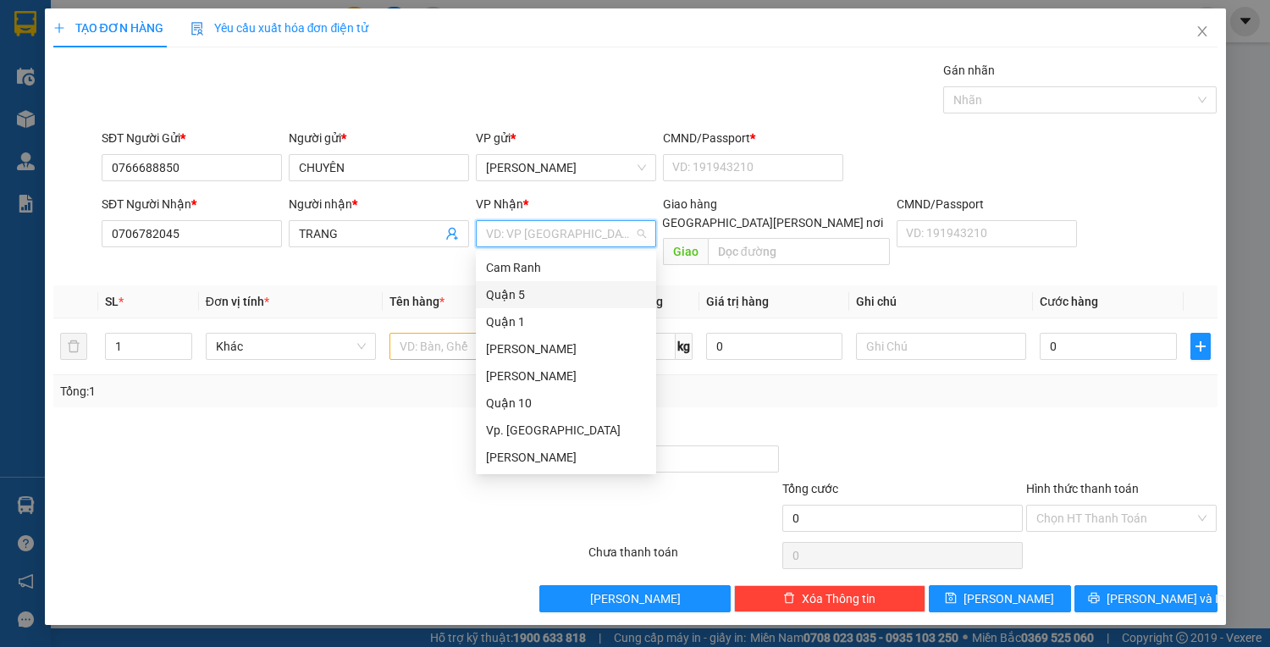
click at [523, 270] on div "Cam Ranh" at bounding box center [566, 267] width 160 height 19
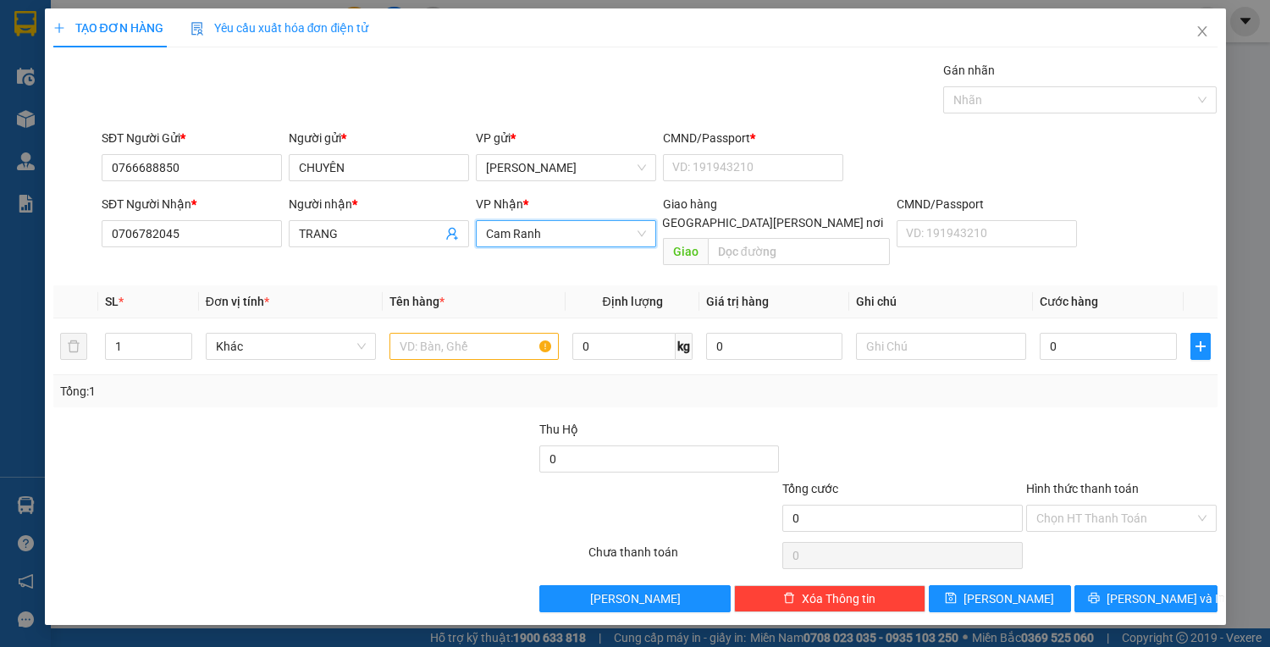
click at [536, 222] on span "Cam Ranh" at bounding box center [566, 233] width 160 height 25
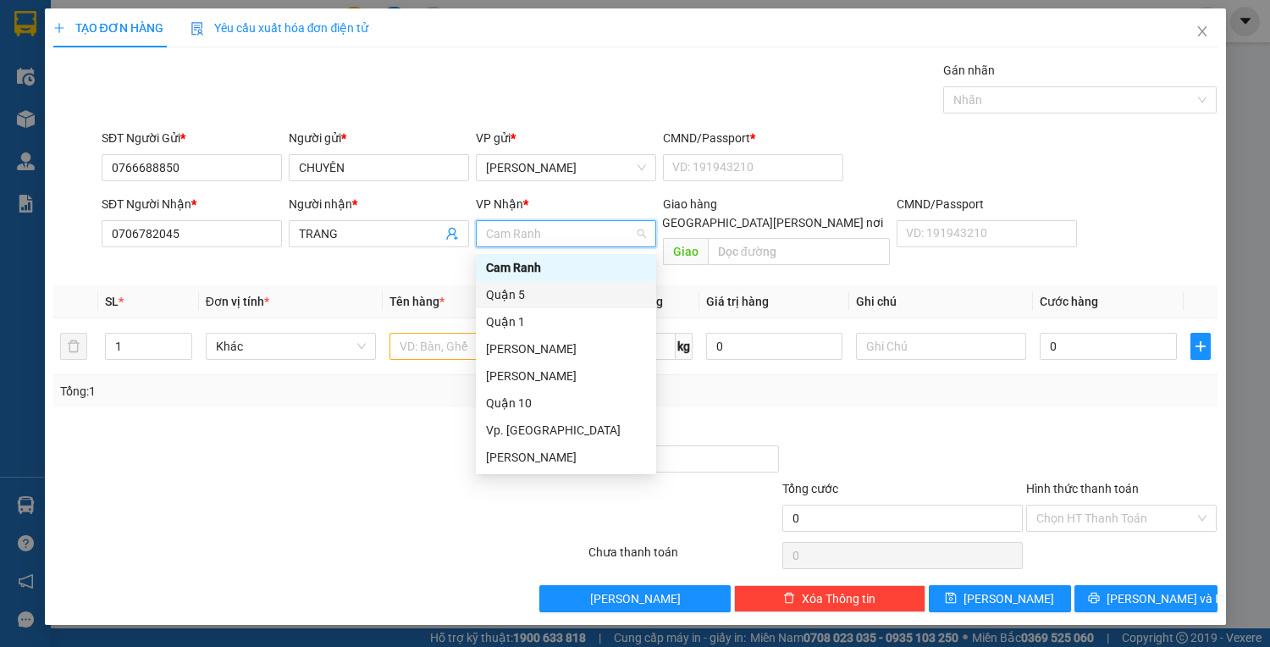
click at [512, 286] on div "Quận 5" at bounding box center [566, 294] width 160 height 19
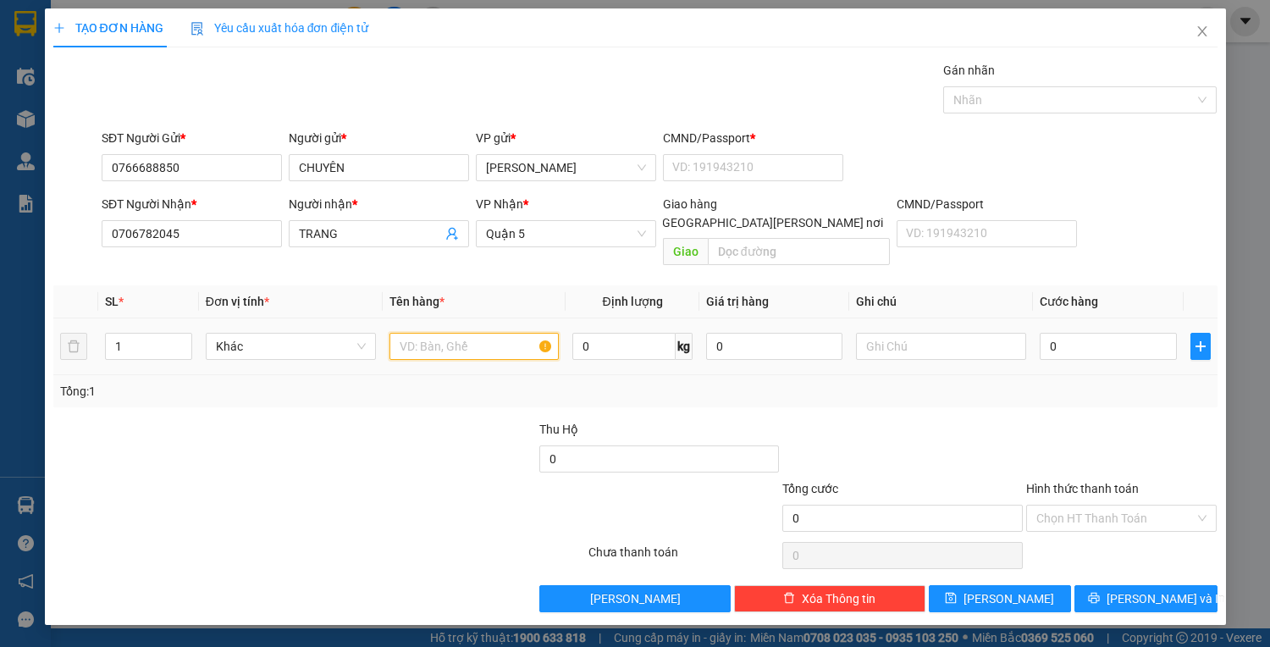
click at [427, 333] on input "text" at bounding box center [475, 346] width 170 height 27
click at [1140, 333] on input "0" at bounding box center [1108, 346] width 136 height 27
click at [1105, 506] on input "Hình thức thanh toán" at bounding box center [1115, 518] width 159 height 25
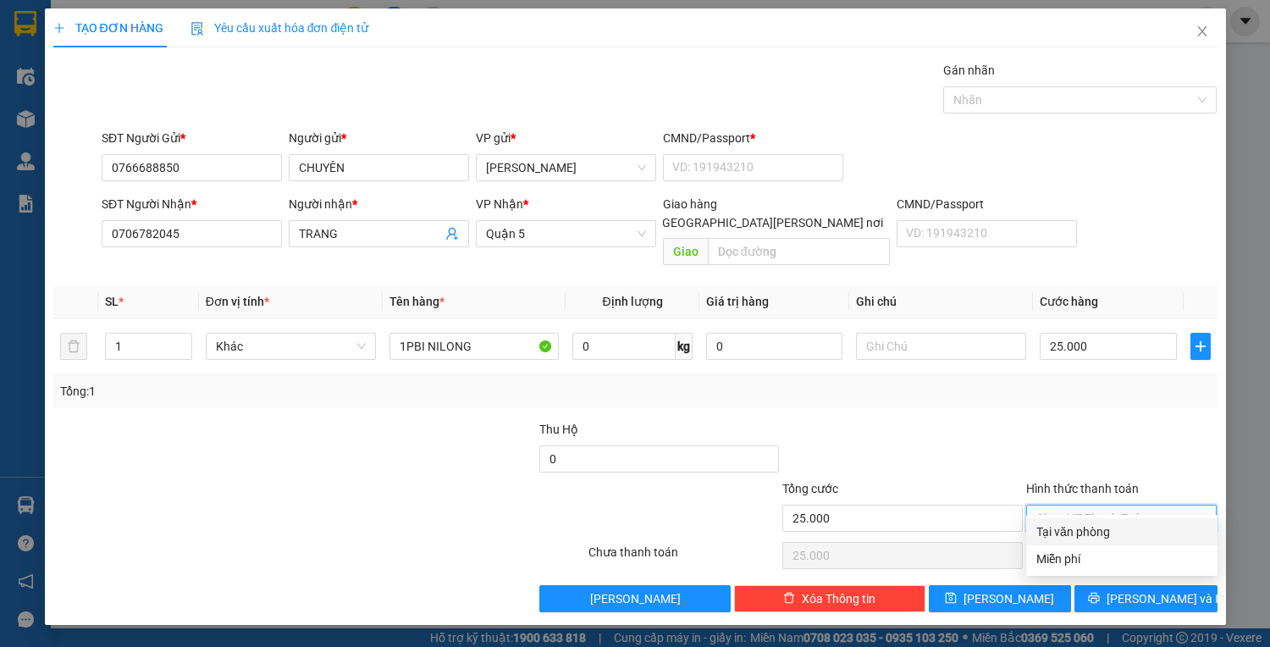
click at [1107, 528] on div "Tại văn phòng" at bounding box center [1121, 531] width 171 height 19
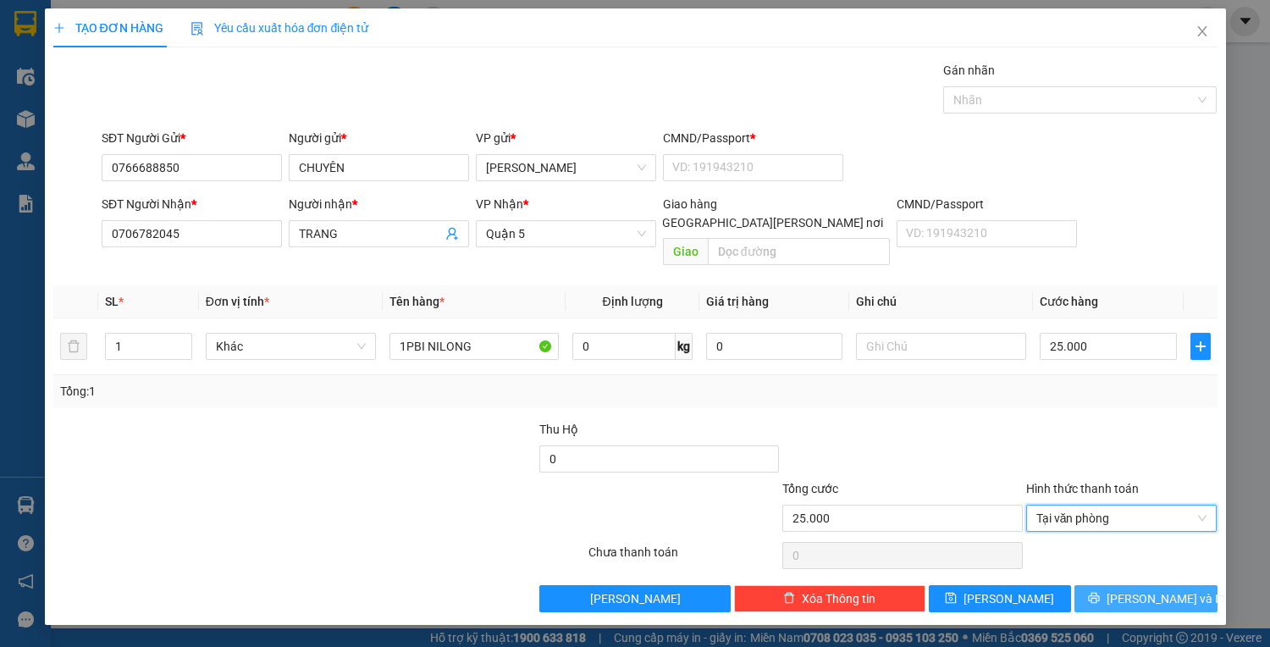
click at [1142, 589] on span "[PERSON_NAME] và In" at bounding box center [1166, 598] width 119 height 19
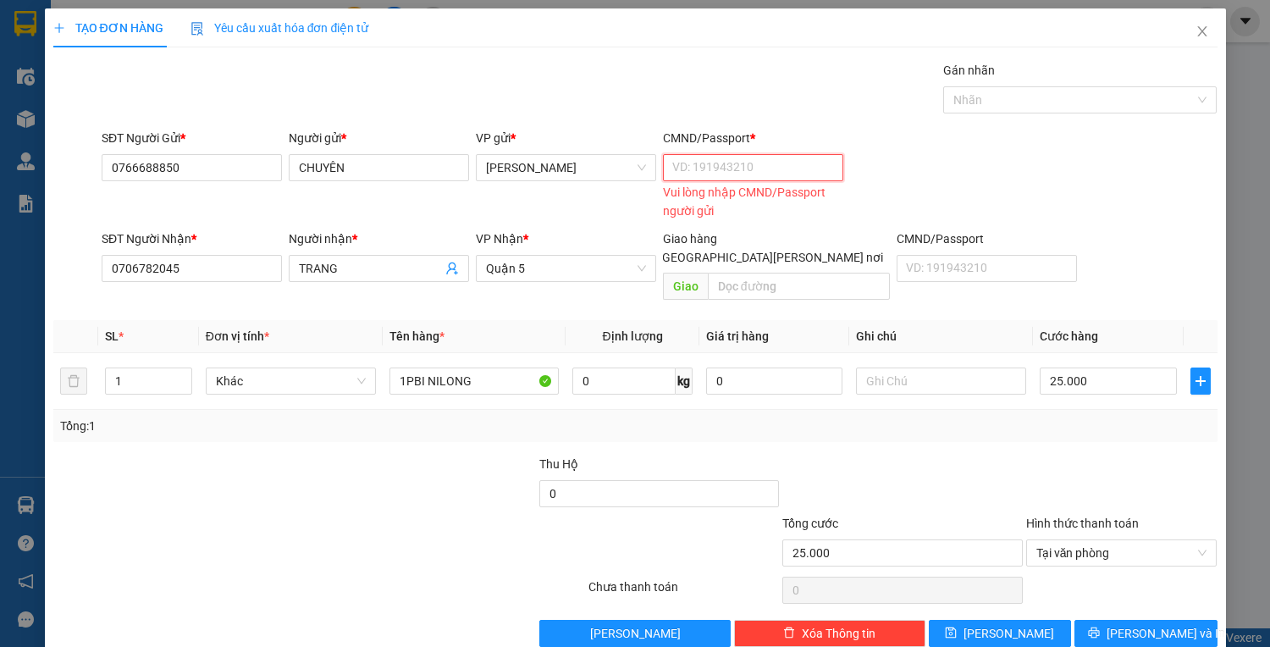
click at [743, 180] on input "CMND/Passport *" at bounding box center [753, 167] width 180 height 27
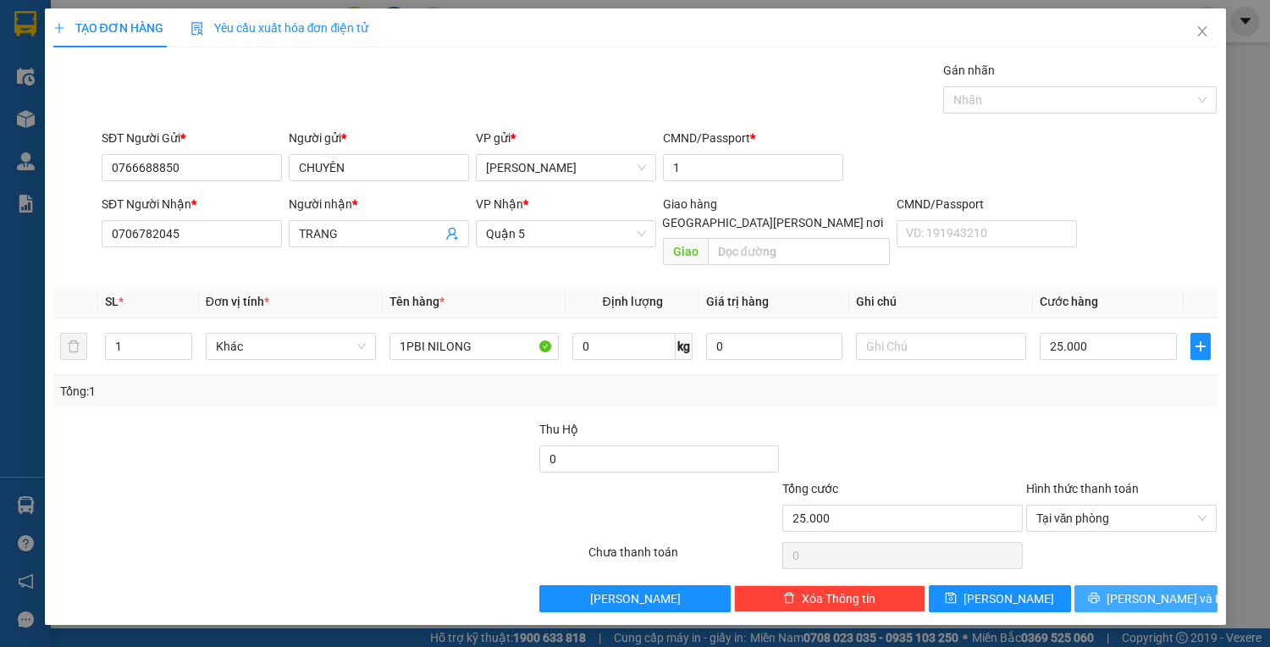
click at [1120, 585] on button "[PERSON_NAME] và In" at bounding box center [1146, 598] width 142 height 27
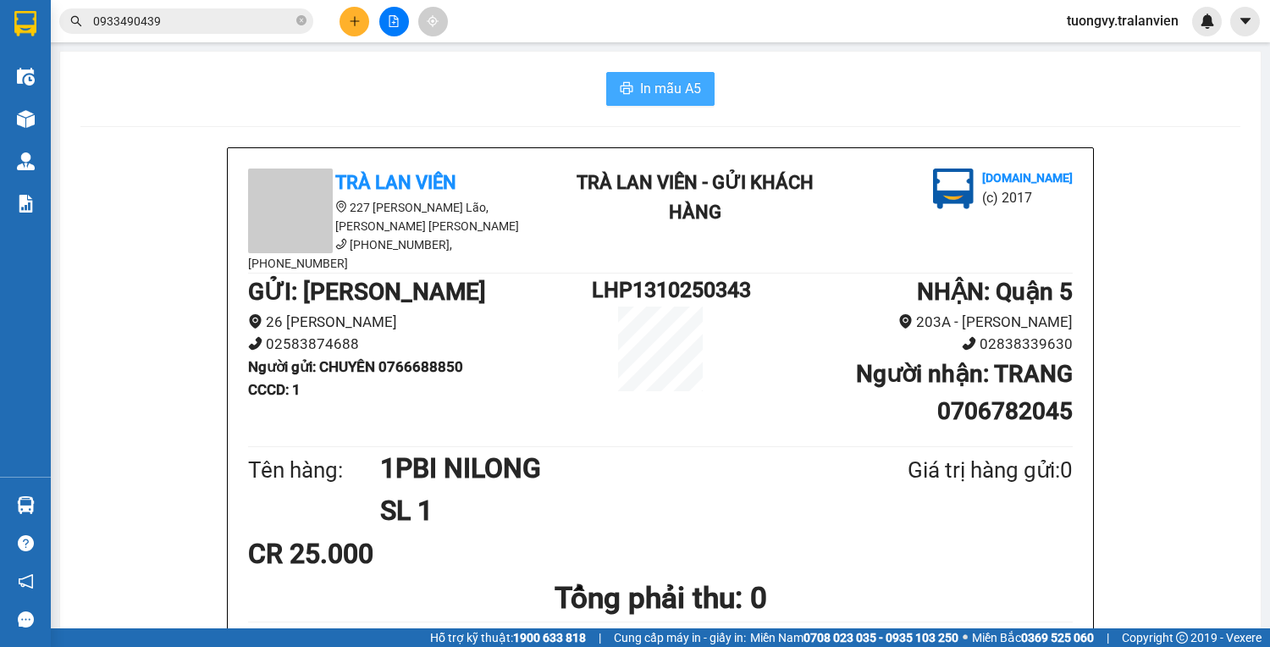
click at [694, 77] on button "In mẫu A5" at bounding box center [660, 89] width 108 height 34
click at [344, 17] on button at bounding box center [355, 22] width 30 height 30
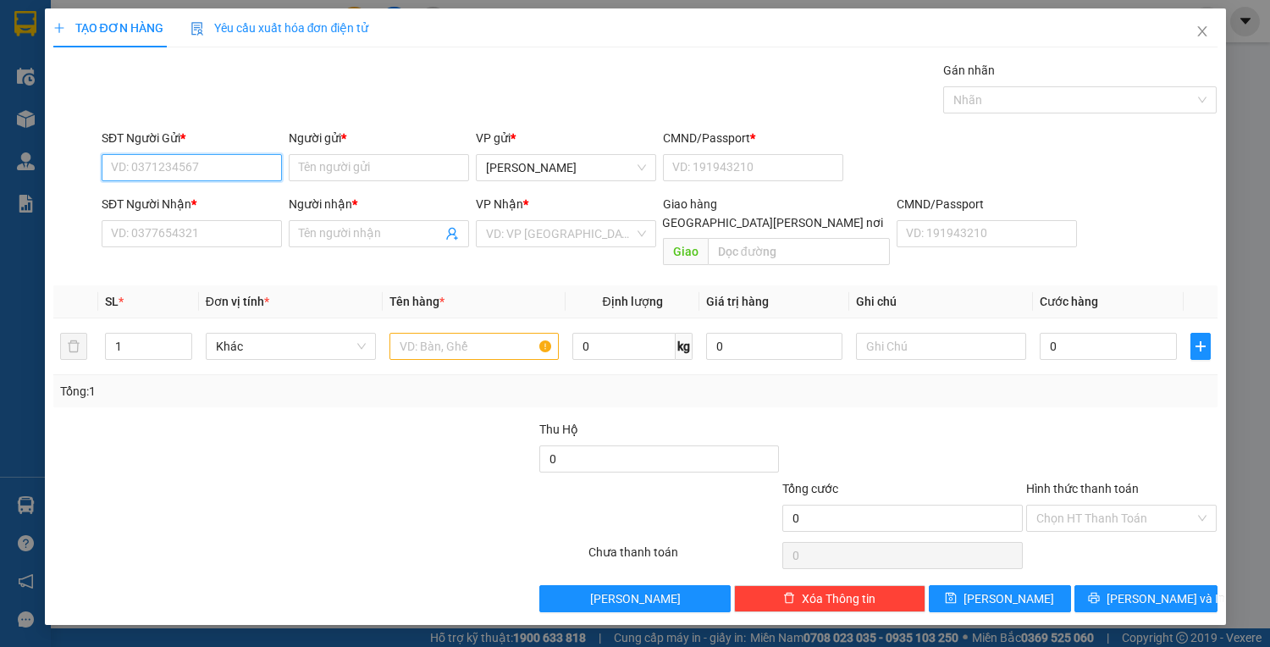
click at [257, 169] on input "SĐT Người Gửi *" at bounding box center [192, 167] width 180 height 27
click at [152, 176] on input "0444" at bounding box center [192, 167] width 180 height 27
click at [153, 194] on div "0934700444 - PHƯỚC" at bounding box center [192, 200] width 160 height 19
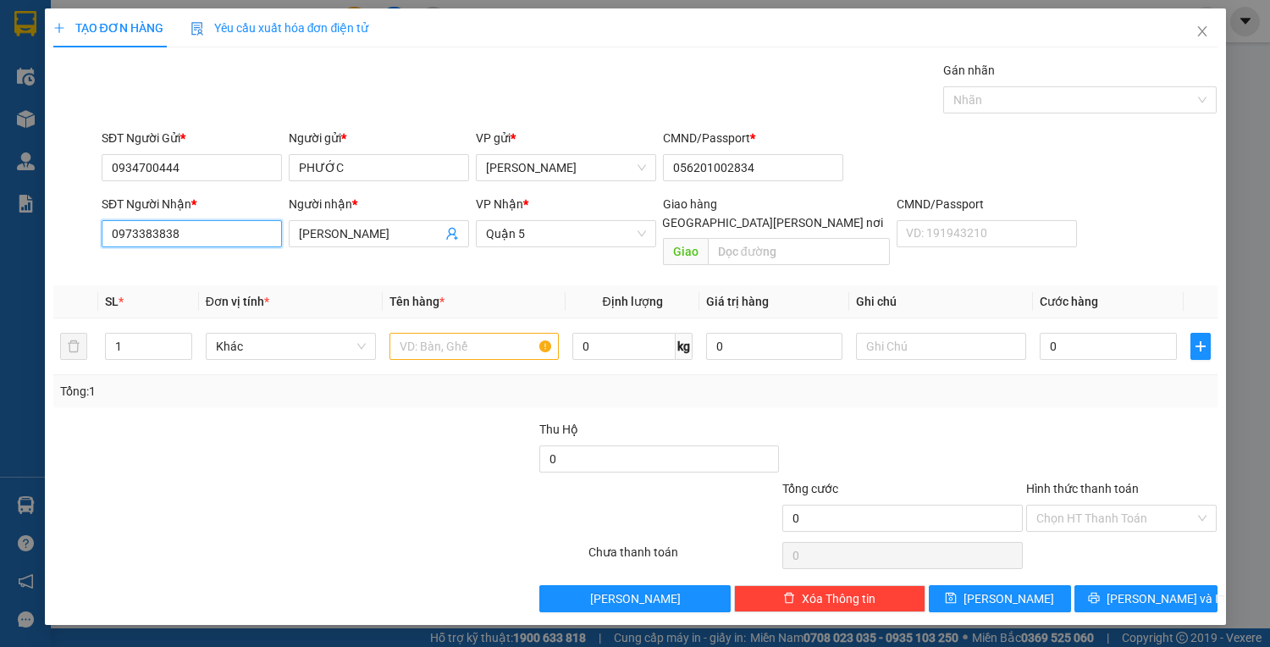
click at [238, 226] on input "0973383838" at bounding box center [192, 233] width 180 height 27
click at [156, 230] on input "7660" at bounding box center [192, 233] width 180 height 27
drag, startPoint x: 417, startPoint y: 234, endPoint x: 196, endPoint y: 242, distance: 221.2
click at [210, 247] on div "SĐT Người [PERSON_NAME] * 0777707660 Người [PERSON_NAME] * [PERSON_NAME] [PERSO…" at bounding box center [659, 234] width 1123 height 78
click at [339, 226] on input "MA," at bounding box center [370, 233] width 143 height 19
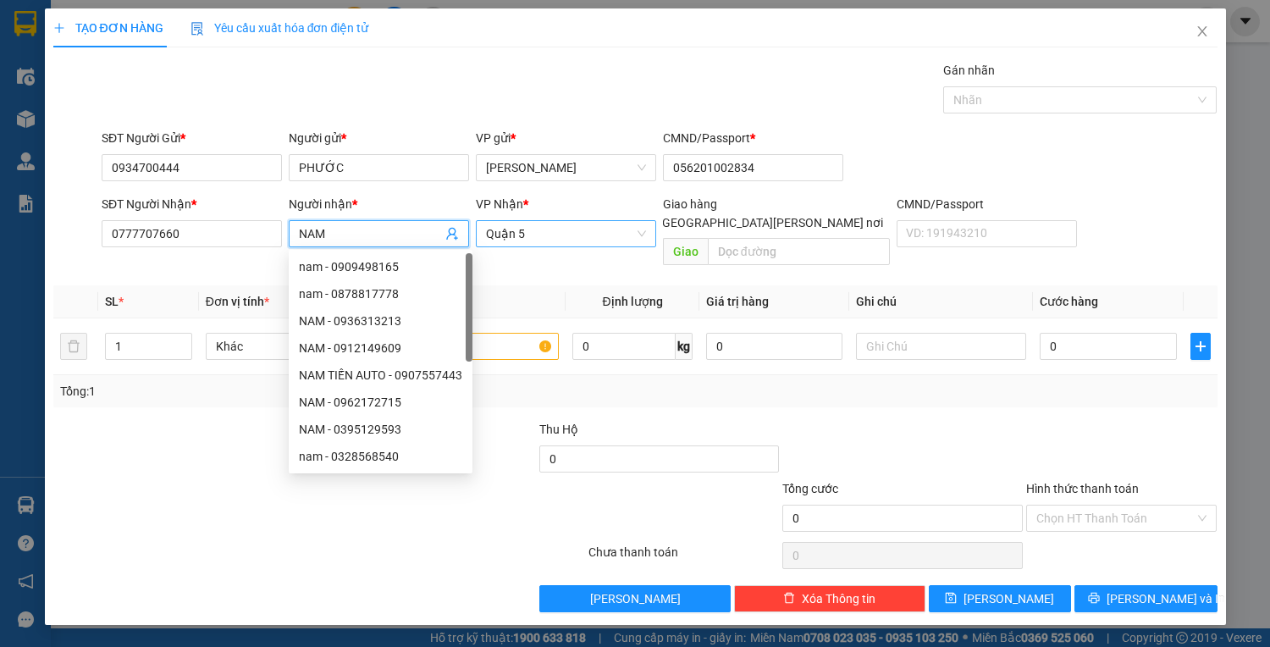
click at [586, 229] on span "Quận 5" at bounding box center [566, 233] width 160 height 25
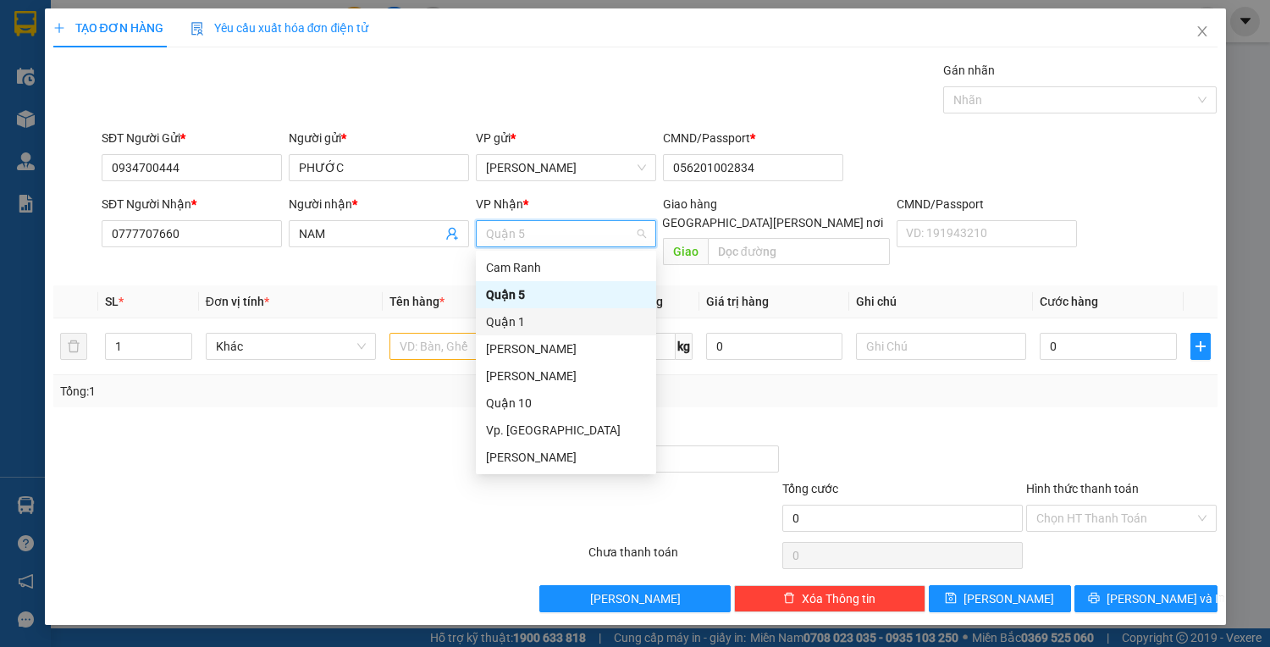
click at [519, 325] on div "Quận 1" at bounding box center [566, 321] width 160 height 19
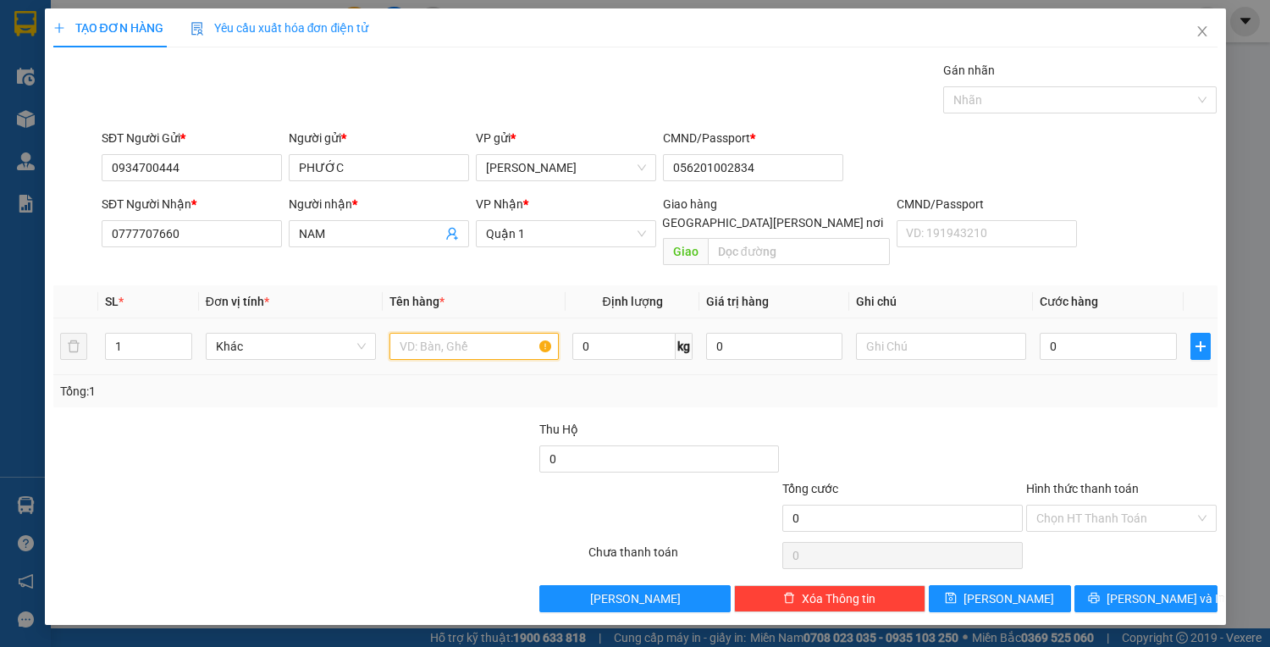
click at [409, 333] on input "text" at bounding box center [475, 346] width 170 height 27
click at [1065, 334] on input "0" at bounding box center [1108, 346] width 136 height 27
click at [1103, 506] on input "Hình thức thanh toán" at bounding box center [1115, 518] width 159 height 25
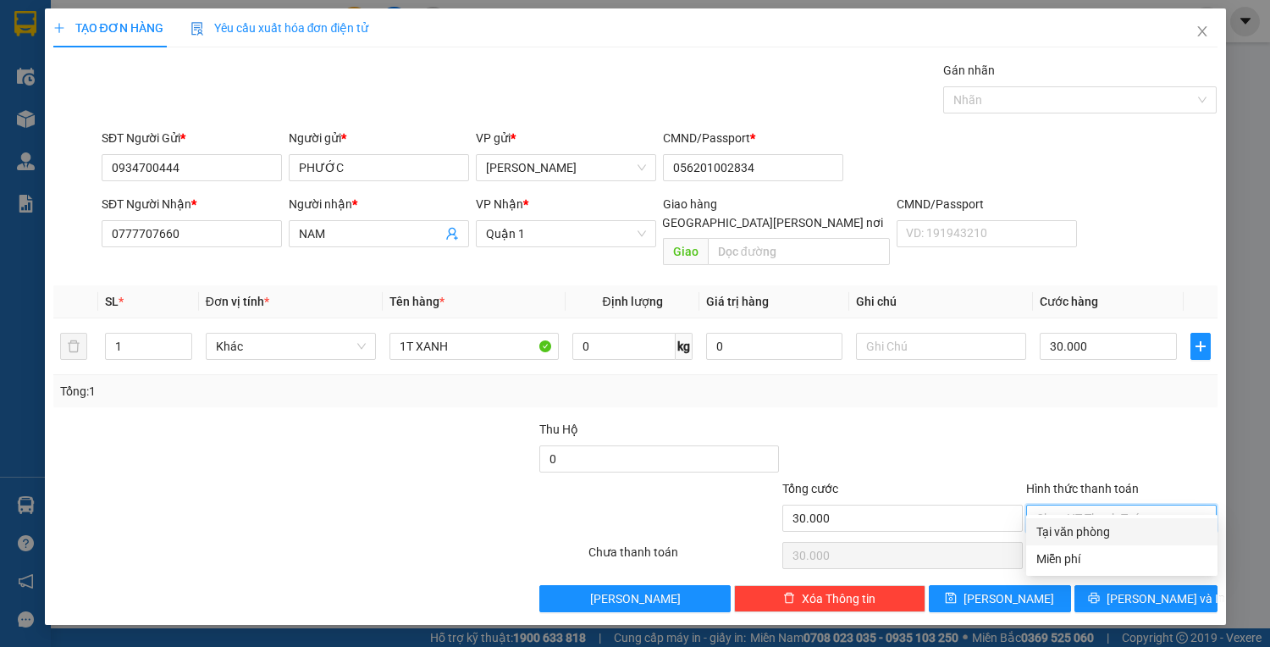
click at [1100, 535] on div "Tại văn phòng" at bounding box center [1121, 531] width 171 height 19
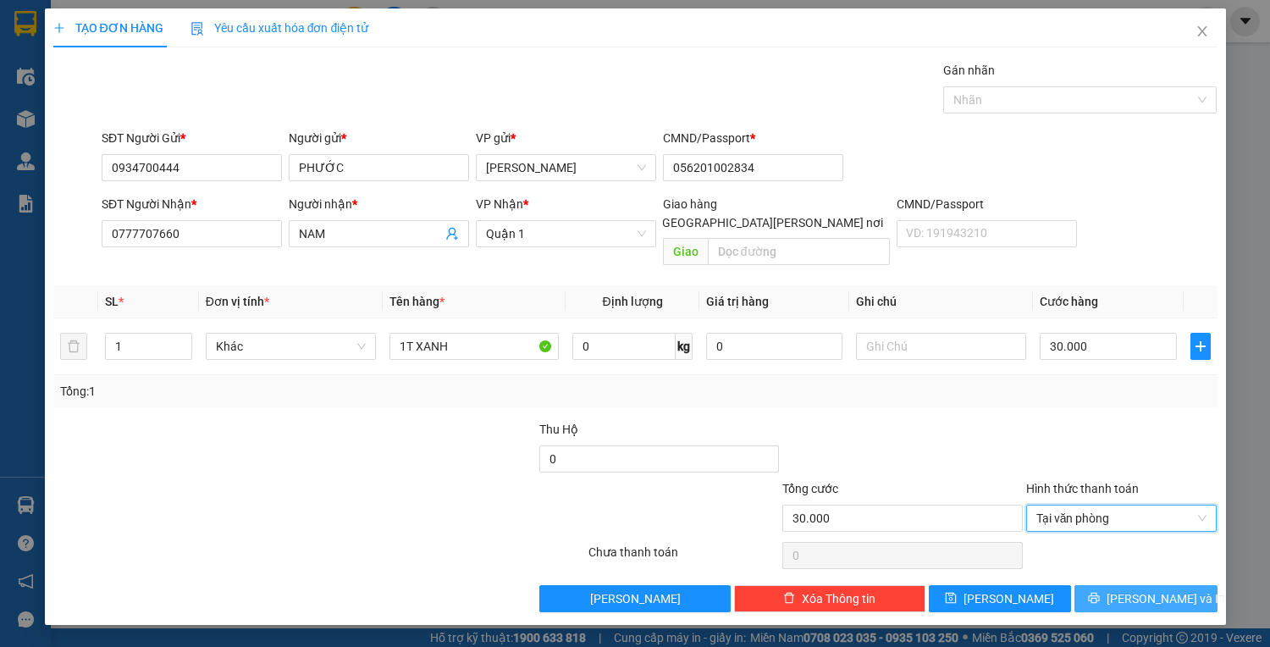
click at [1083, 585] on button "[PERSON_NAME] và In" at bounding box center [1146, 598] width 142 height 27
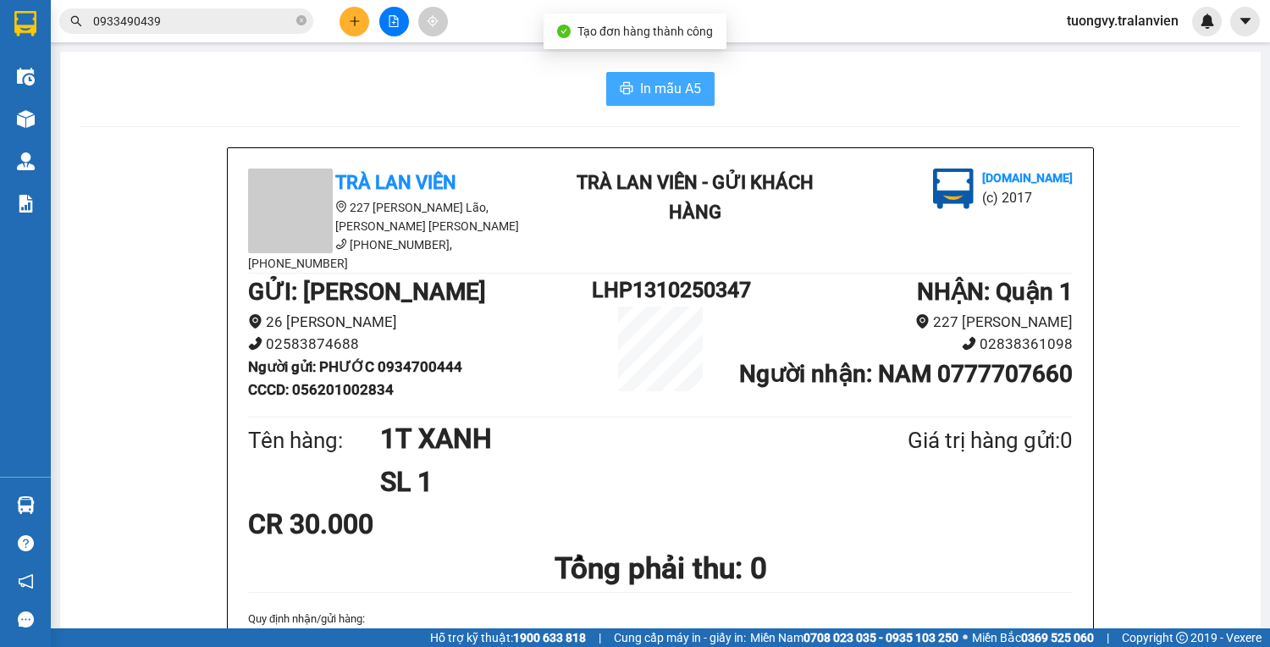
click at [620, 84] on icon "printer" at bounding box center [627, 88] width 14 height 14
click at [356, 12] on button at bounding box center [355, 22] width 30 height 30
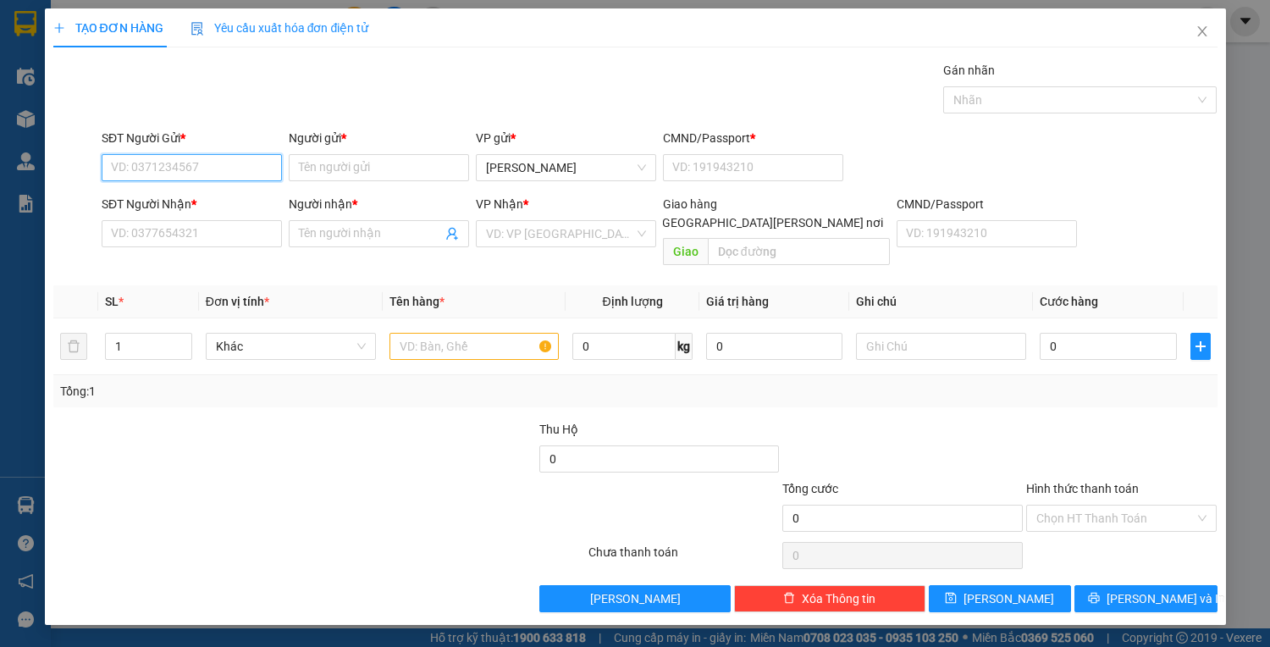
click at [184, 162] on input "SĐT Người Gửi *" at bounding box center [192, 167] width 180 height 27
click at [228, 168] on input "SĐT Người Gửi *" at bounding box center [192, 167] width 180 height 27
click at [163, 197] on div "0979891543 - KHA DENTAL" at bounding box center [192, 200] width 160 height 19
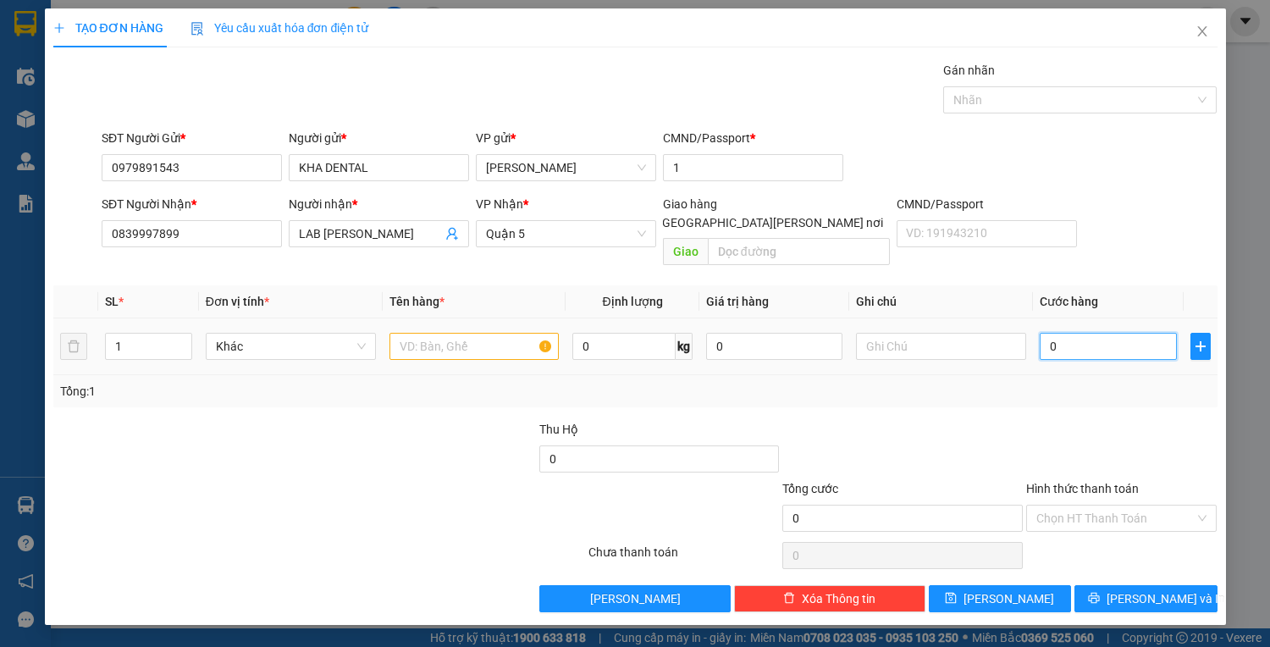
click at [1074, 339] on input "0" at bounding box center [1108, 346] width 136 height 27
click at [433, 333] on input "text" at bounding box center [475, 346] width 170 height 27
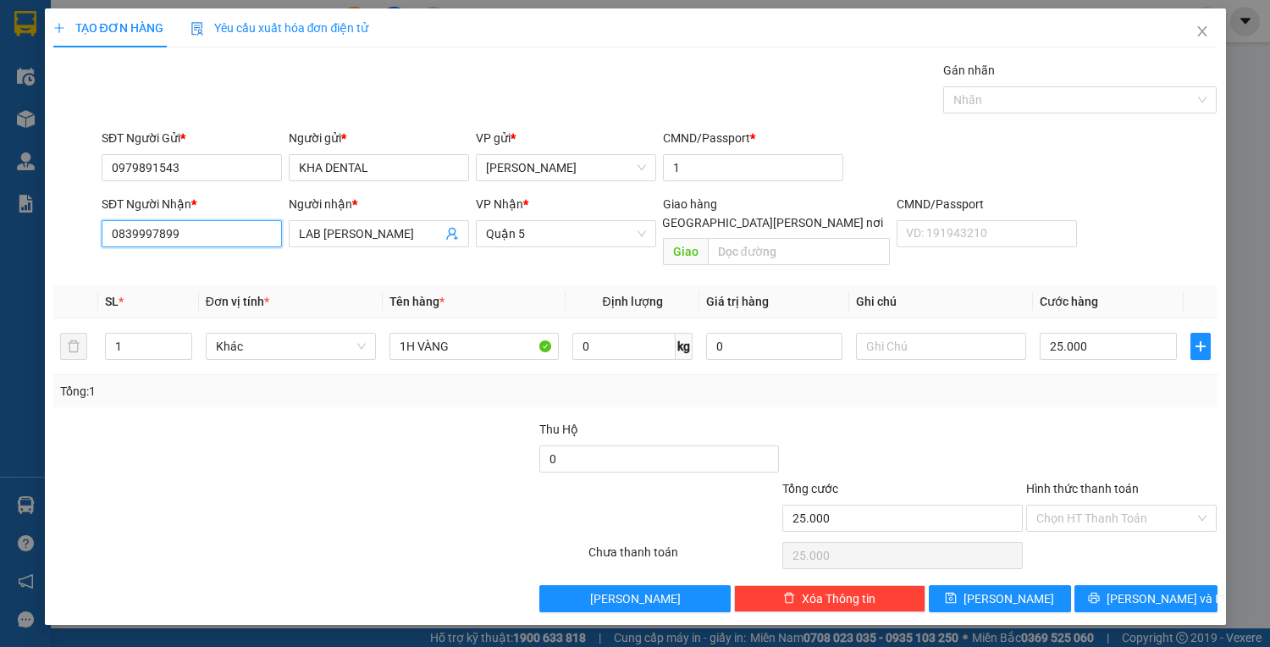
drag, startPoint x: 122, startPoint y: 230, endPoint x: 75, endPoint y: 233, distance: 47.5
click at [75, 233] on div "SĐT Người [PERSON_NAME] * 0839997899 0839997899 Người [PERSON_NAME] * LAB HẢI Đ…" at bounding box center [636, 234] width 1168 height 78
click at [1090, 506] on input "Hình thức thanh toán" at bounding box center [1115, 518] width 159 height 25
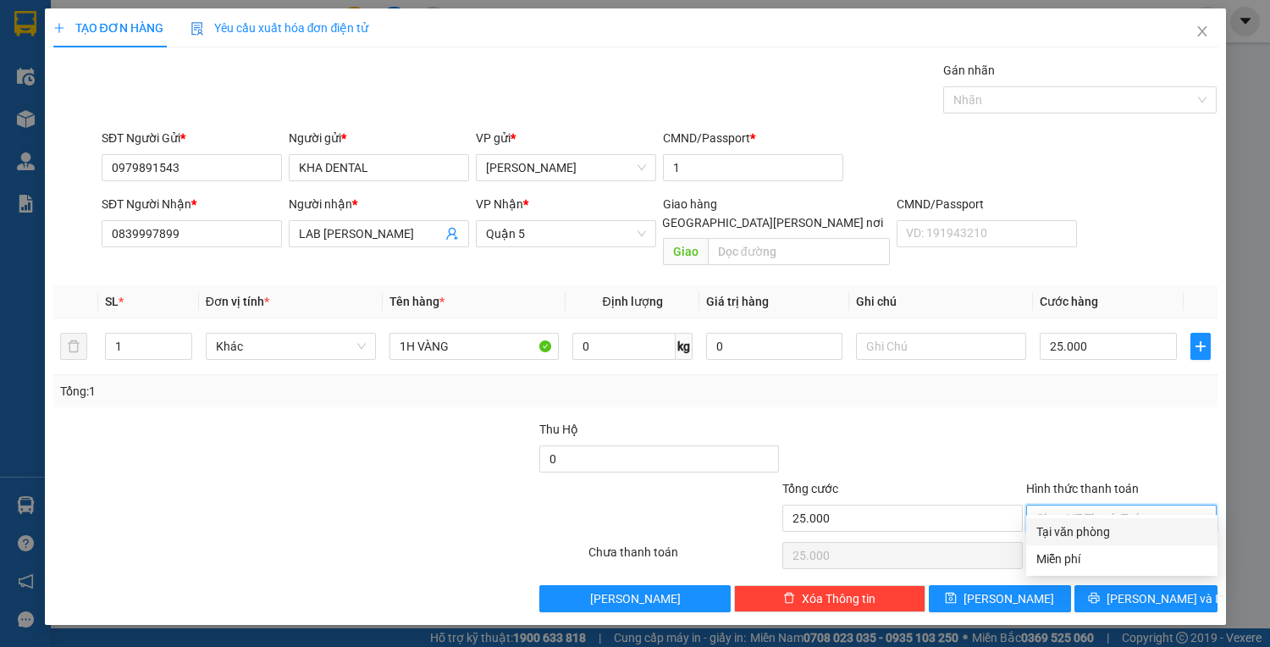
click at [1086, 533] on div "Tại văn phòng" at bounding box center [1121, 531] width 171 height 19
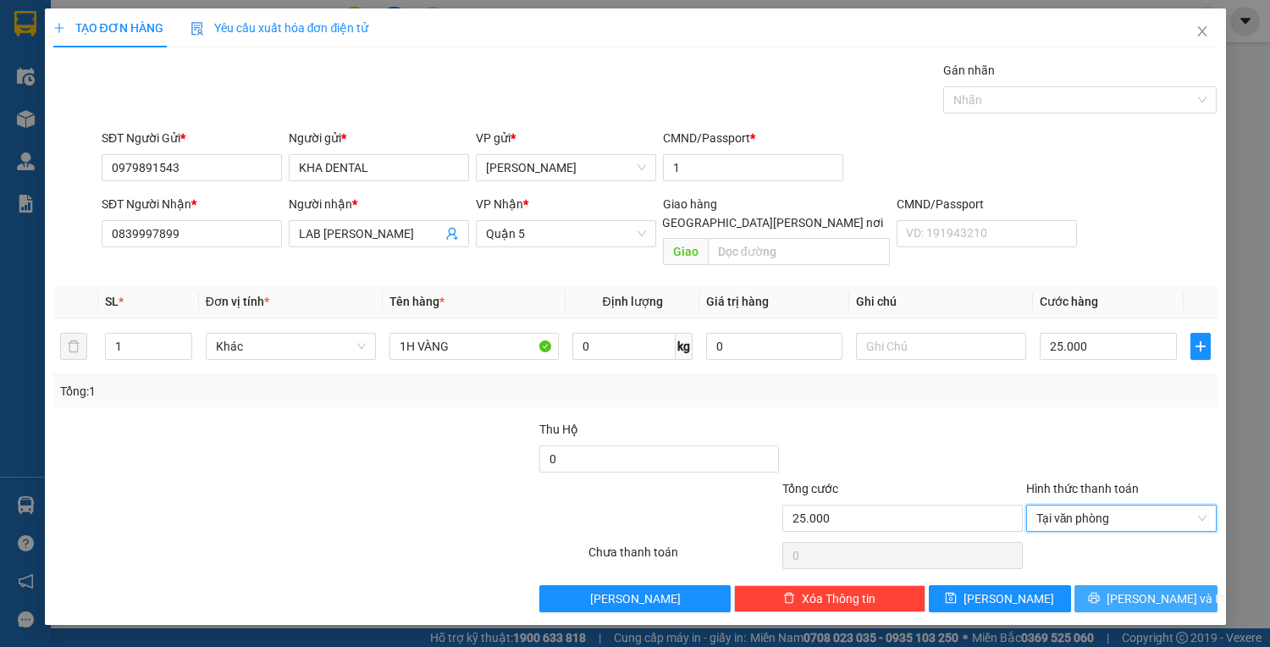
click at [1151, 589] on span "[PERSON_NAME] và In" at bounding box center [1166, 598] width 119 height 19
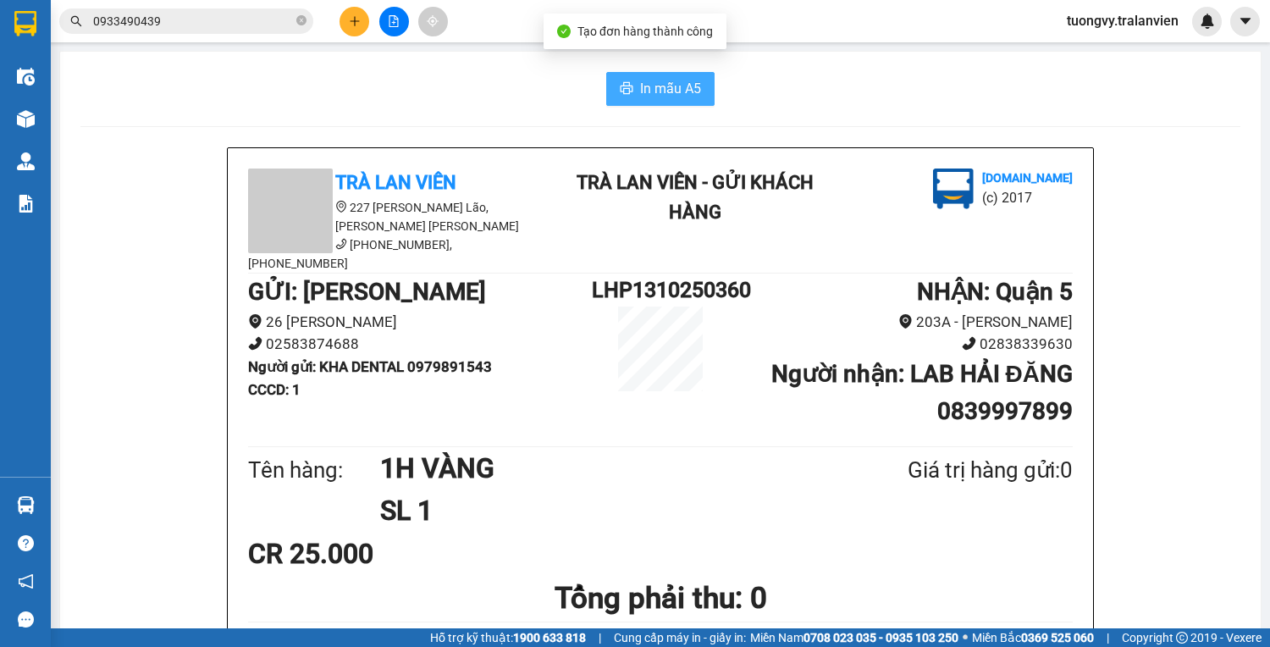
click at [650, 77] on button "In mẫu A5" at bounding box center [660, 89] width 108 height 34
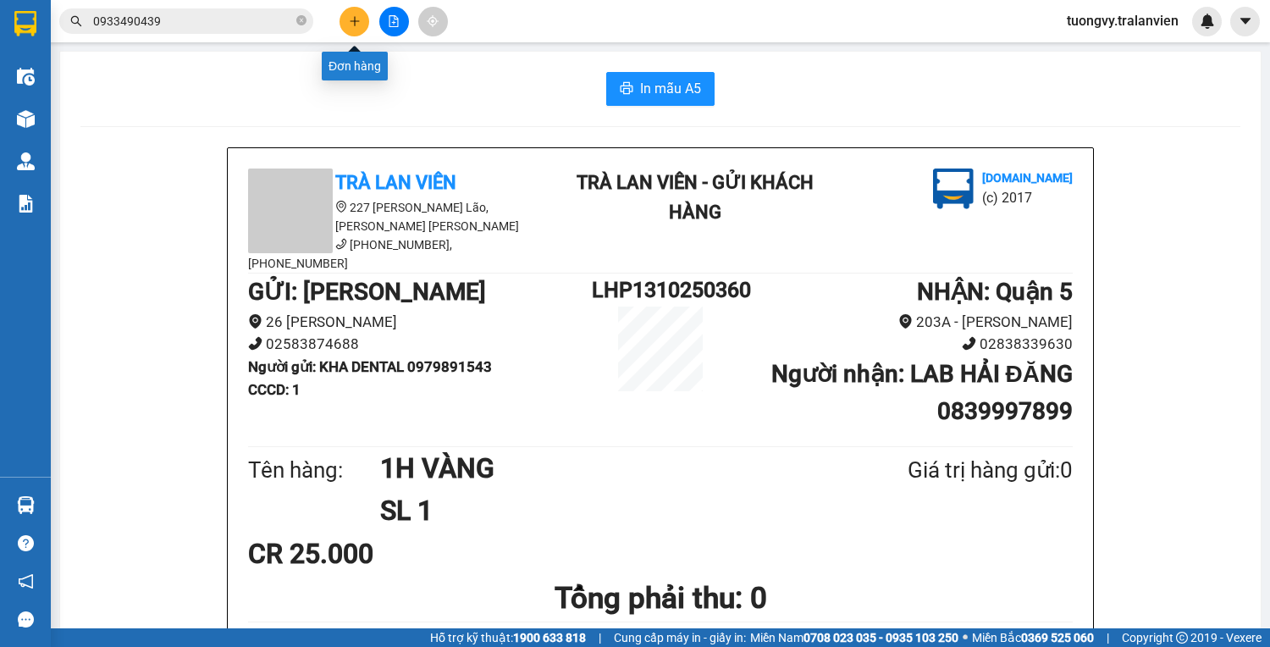
click at [351, 20] on icon "plus" at bounding box center [354, 20] width 9 height 1
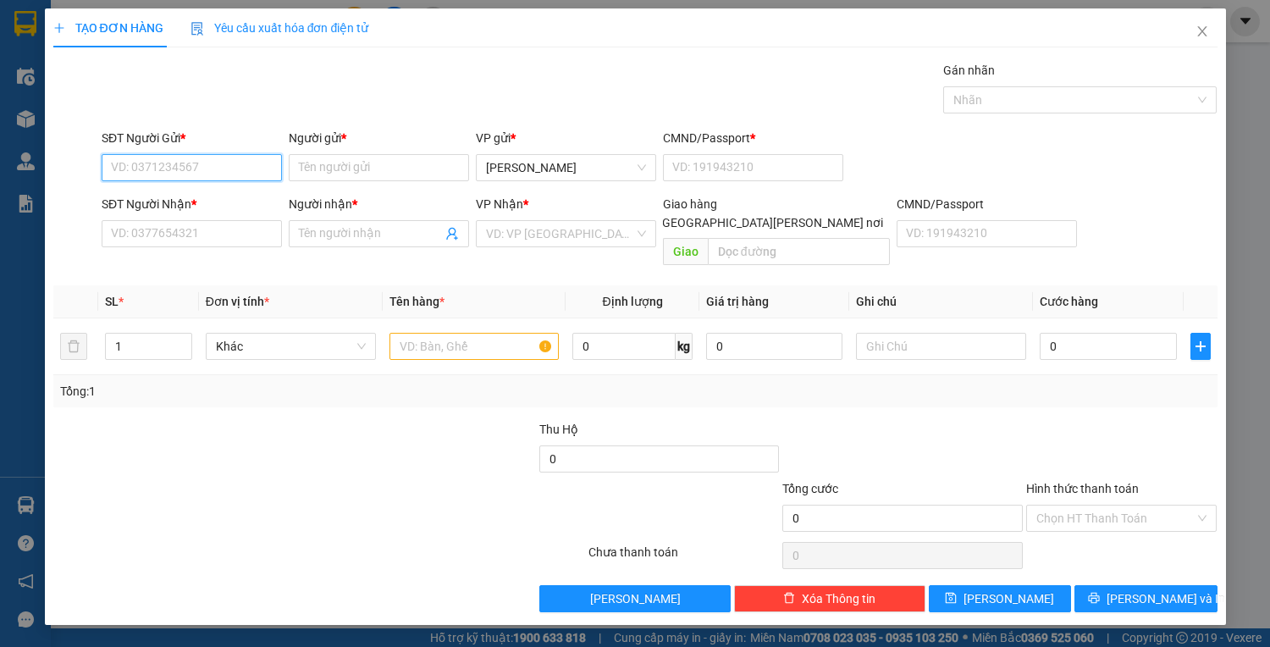
click at [210, 163] on input "SĐT Người Gửi *" at bounding box center [192, 167] width 180 height 27
click at [145, 198] on div "0905152336 - thanh" at bounding box center [192, 200] width 160 height 19
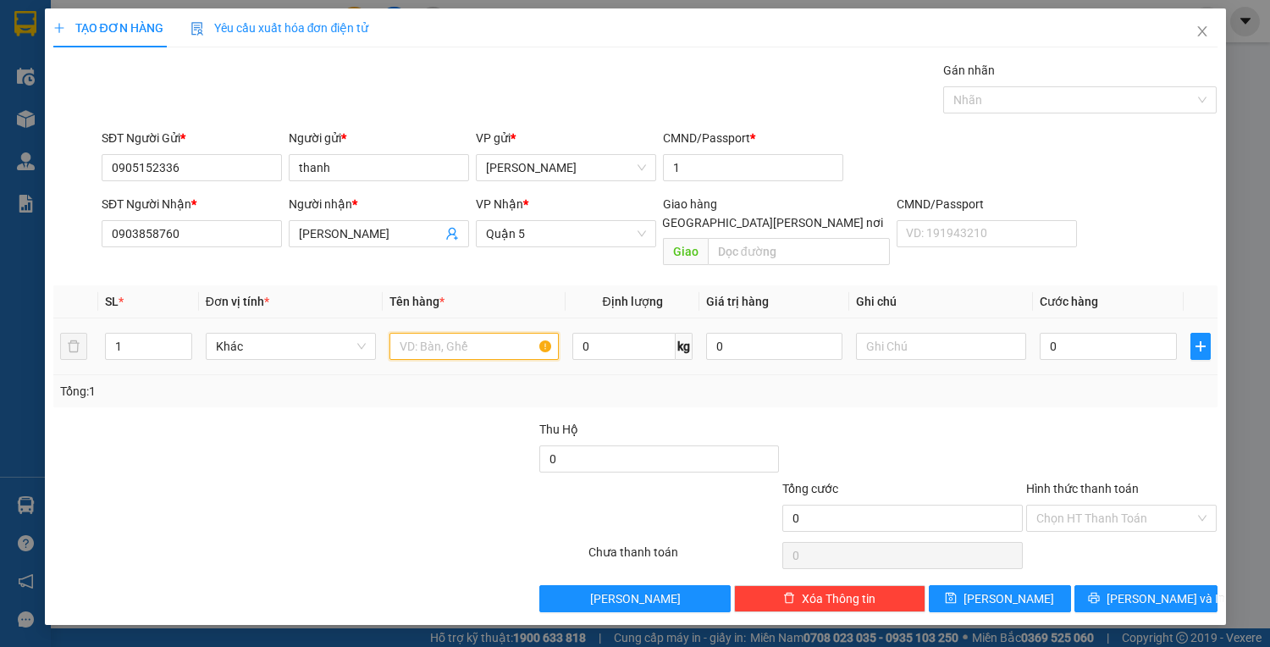
drag, startPoint x: 472, startPoint y: 324, endPoint x: 471, endPoint y: 314, distance: 10.2
click at [471, 333] on input "text" at bounding box center [475, 346] width 170 height 27
click at [1060, 333] on input "0" at bounding box center [1108, 346] width 136 height 27
click at [1144, 506] on input "Hình thức thanh toán" at bounding box center [1115, 518] width 159 height 25
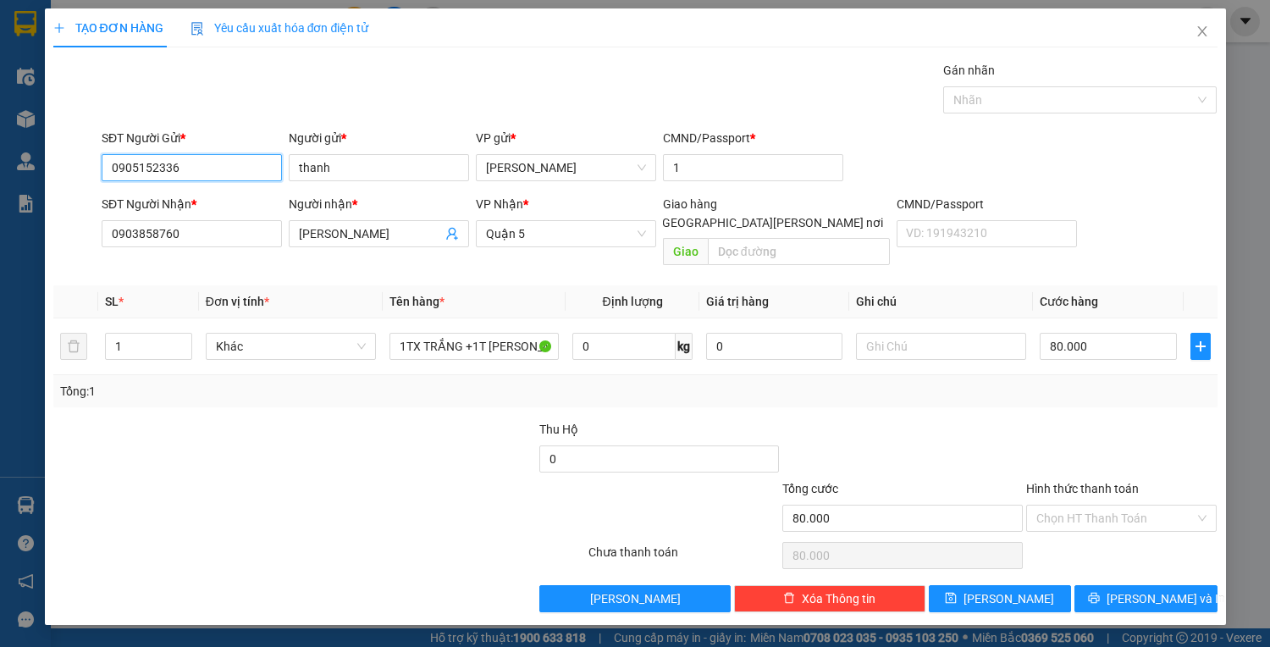
drag, startPoint x: 197, startPoint y: 150, endPoint x: 72, endPoint y: 129, distance: 127.1
click at [72, 129] on div "SĐT Người Gửi * 0905152336 Người gửi * [PERSON_NAME] VP gửi * [PERSON_NAME] CMN…" at bounding box center [636, 158] width 1168 height 59
drag, startPoint x: 1148, startPoint y: 509, endPoint x: 1146, endPoint y: 530, distance: 21.3
click at [1148, 508] on input "Hình thức thanh toán" at bounding box center [1115, 518] width 159 height 25
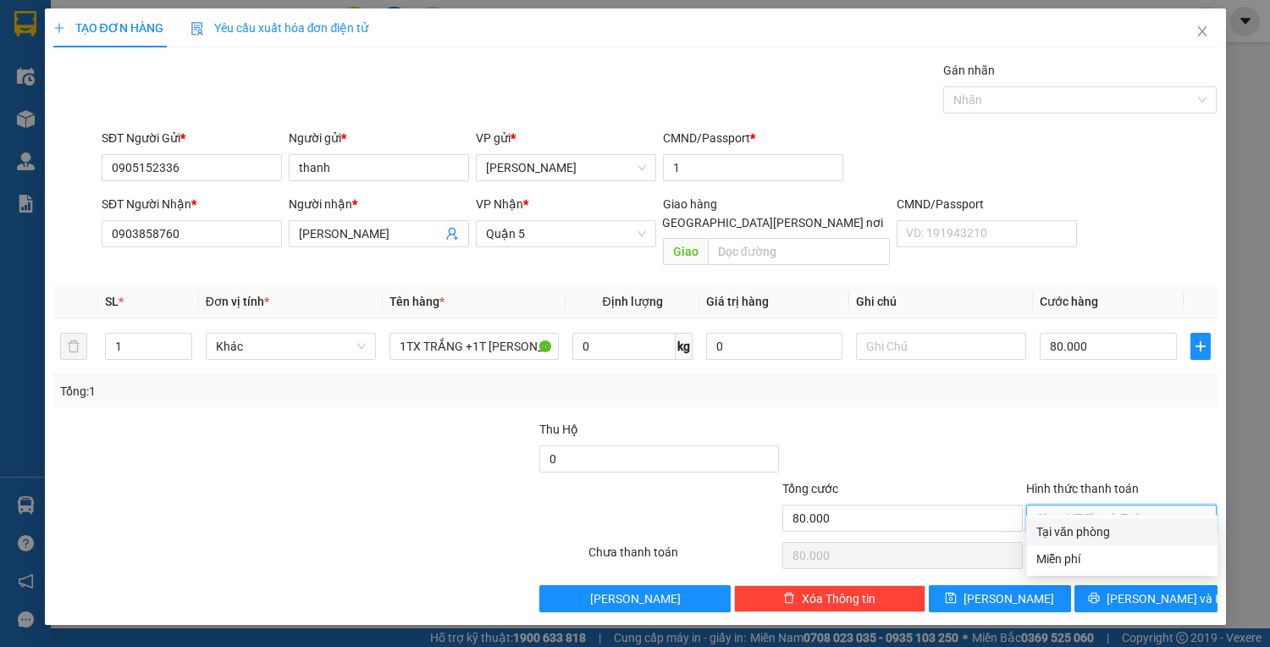
click at [1108, 544] on div "Tại văn phòng" at bounding box center [1121, 531] width 191 height 27
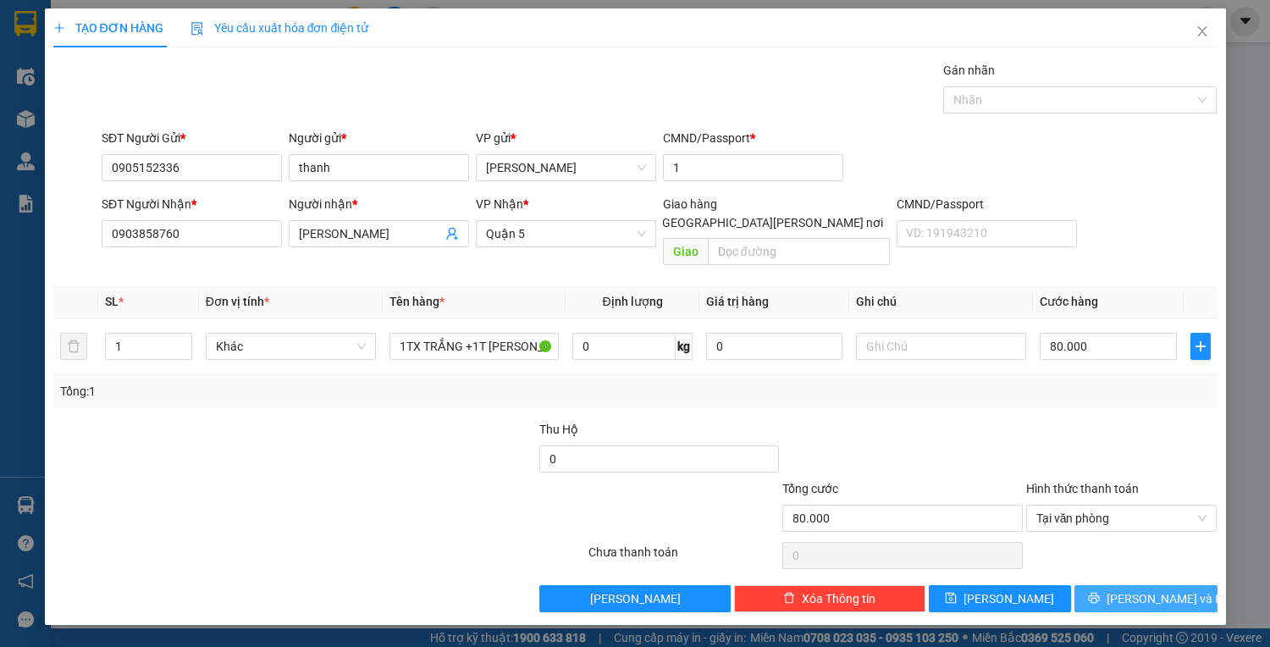
click at [1144, 589] on span "[PERSON_NAME] và In" at bounding box center [1166, 598] width 119 height 19
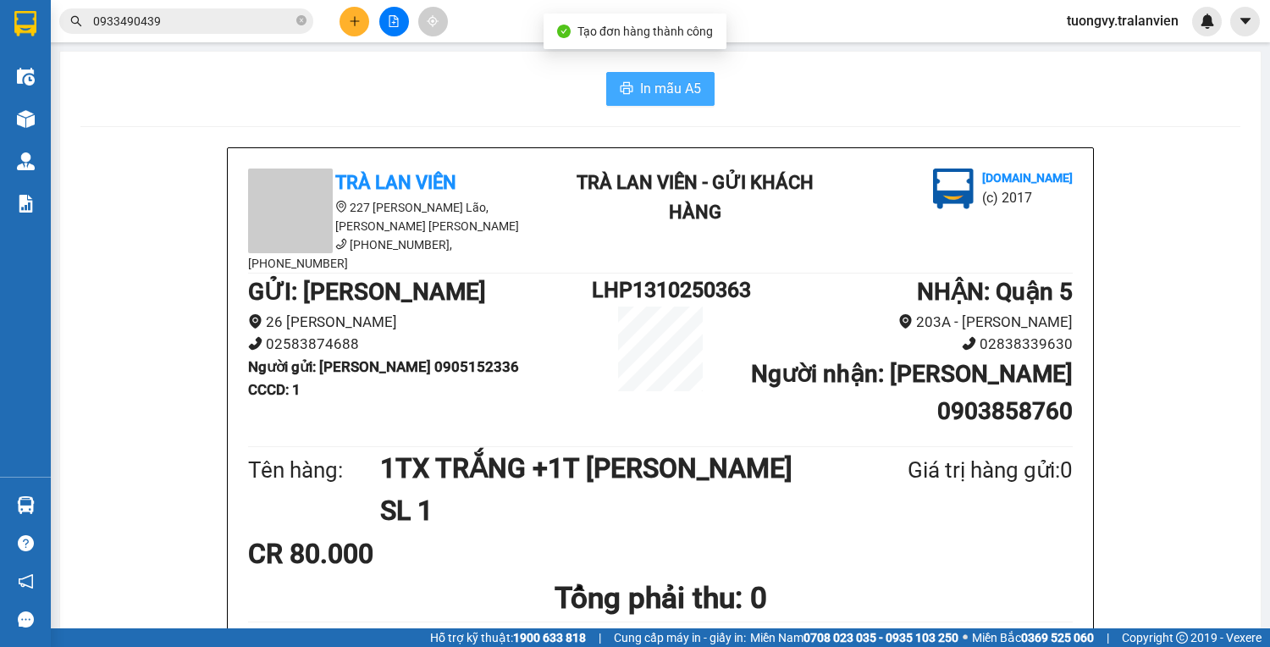
click at [672, 86] on span "In mẫu A5" at bounding box center [670, 88] width 61 height 21
click at [624, 46] on main "In mẫu A5 Trà [PERSON_NAME] 227 [PERSON_NAME], [PERSON_NAME] [PERSON_NAME] [PHO…" at bounding box center [635, 314] width 1270 height 628
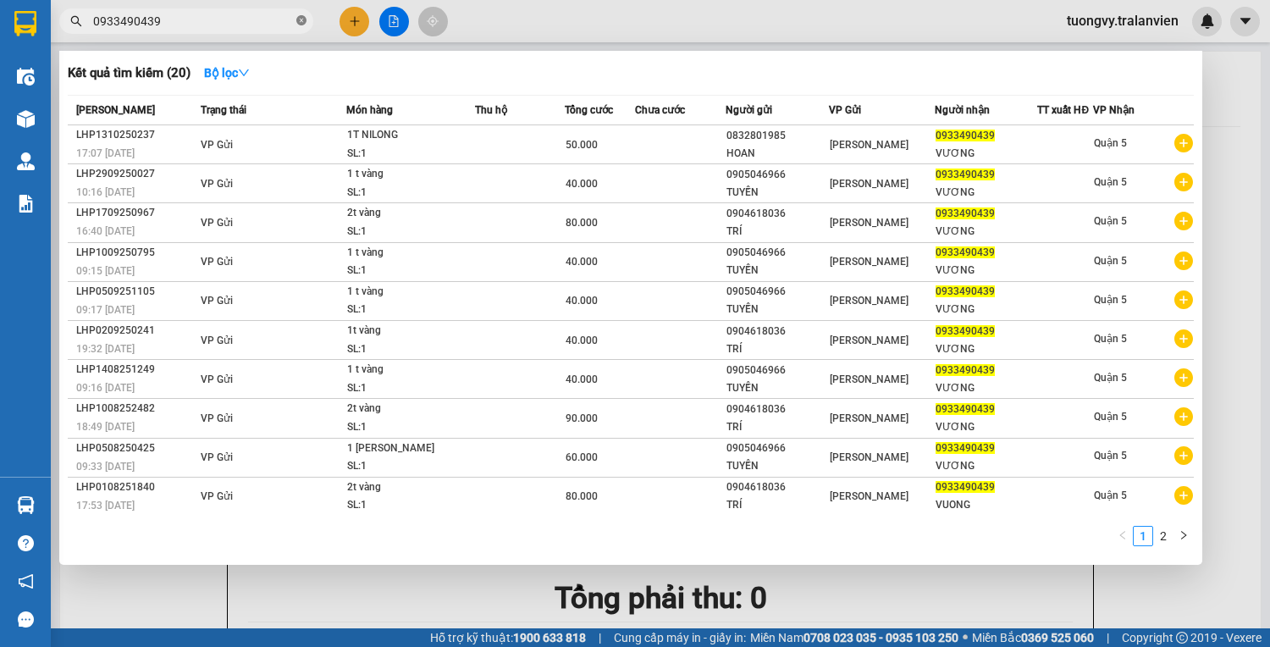
click at [304, 14] on span at bounding box center [301, 22] width 10 height 16
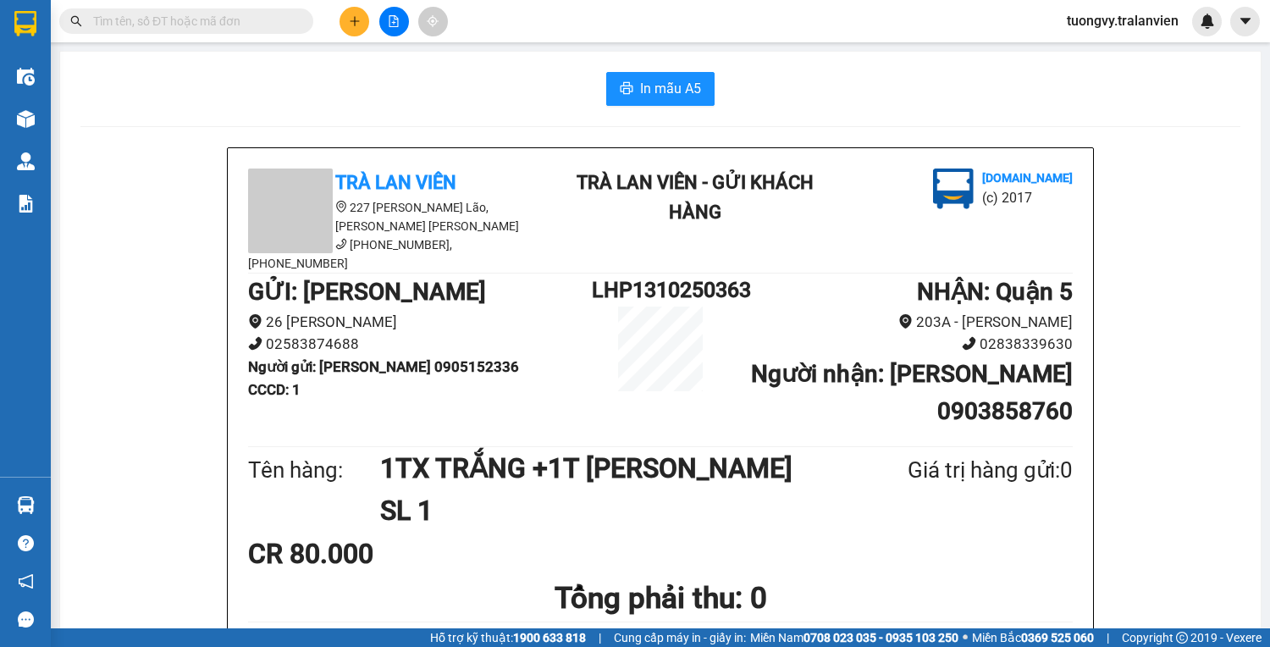
paste input "0886961945"
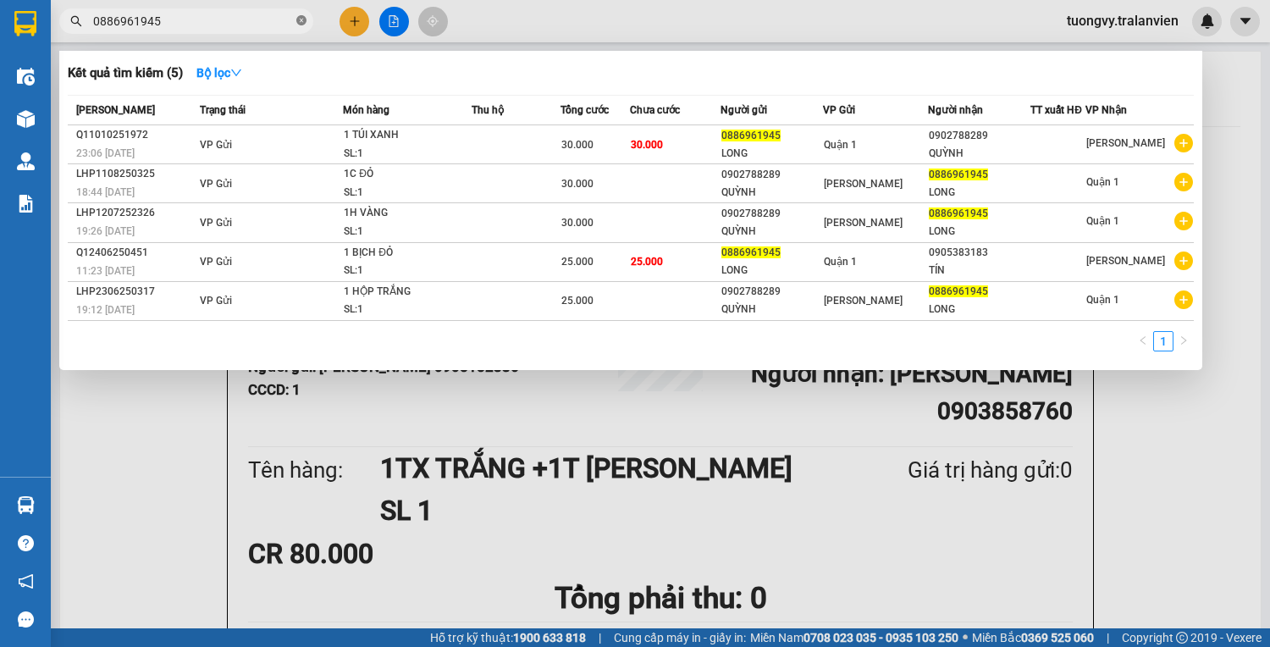
click at [303, 17] on icon "close-circle" at bounding box center [301, 20] width 10 height 10
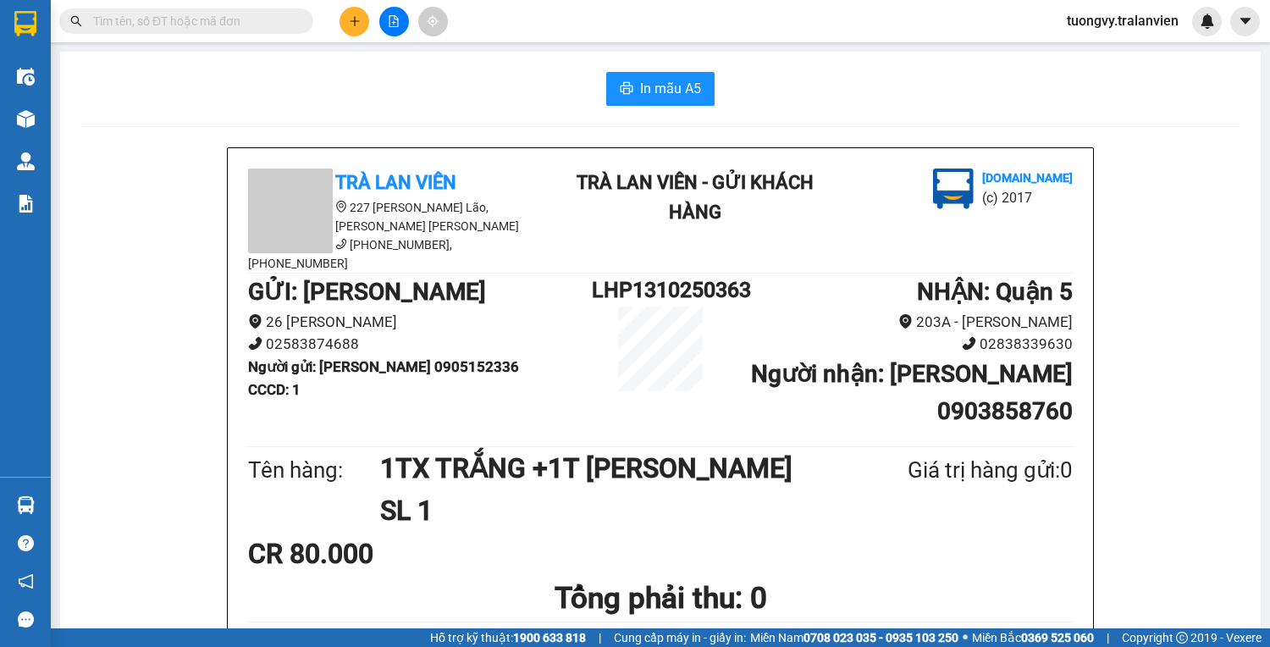
paste input "0916784239"
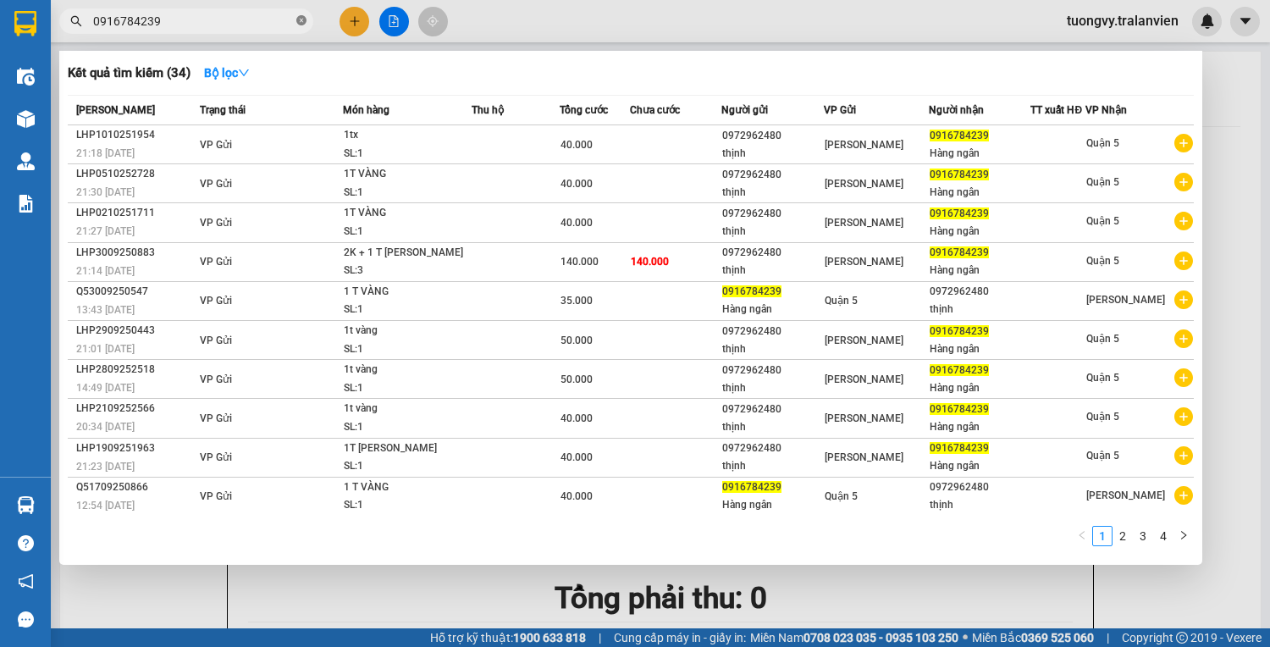
click at [304, 24] on icon "close-circle" at bounding box center [301, 20] width 10 height 10
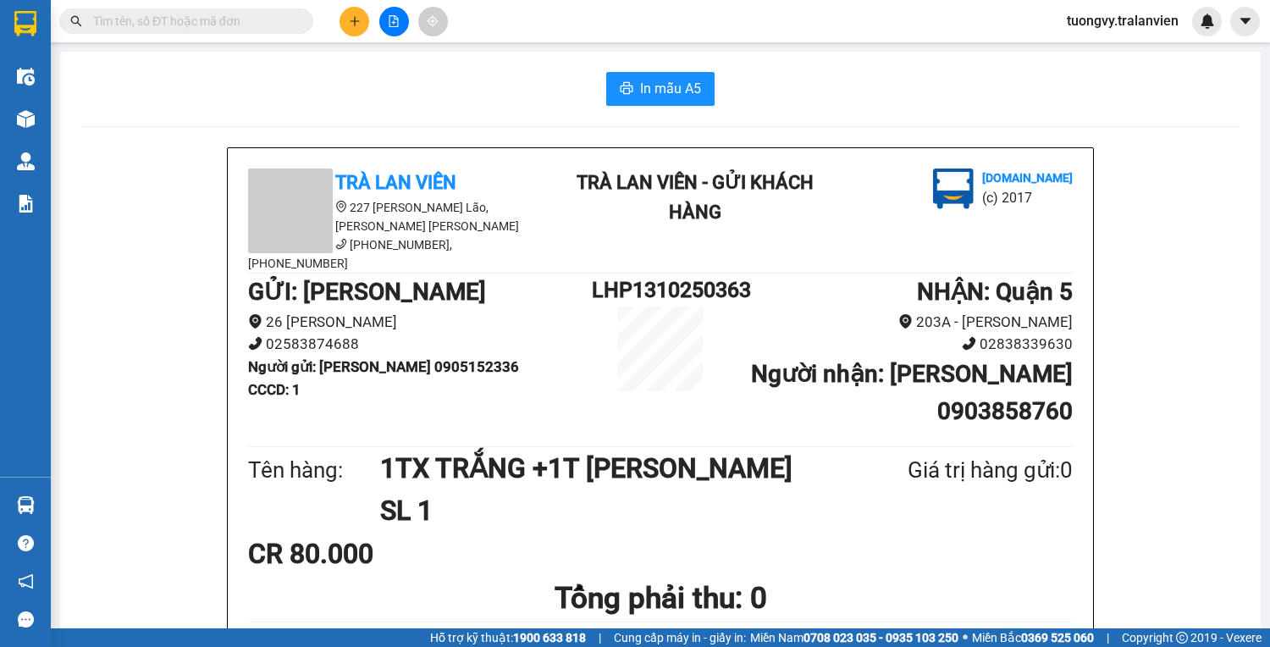
paste input "0933837719"
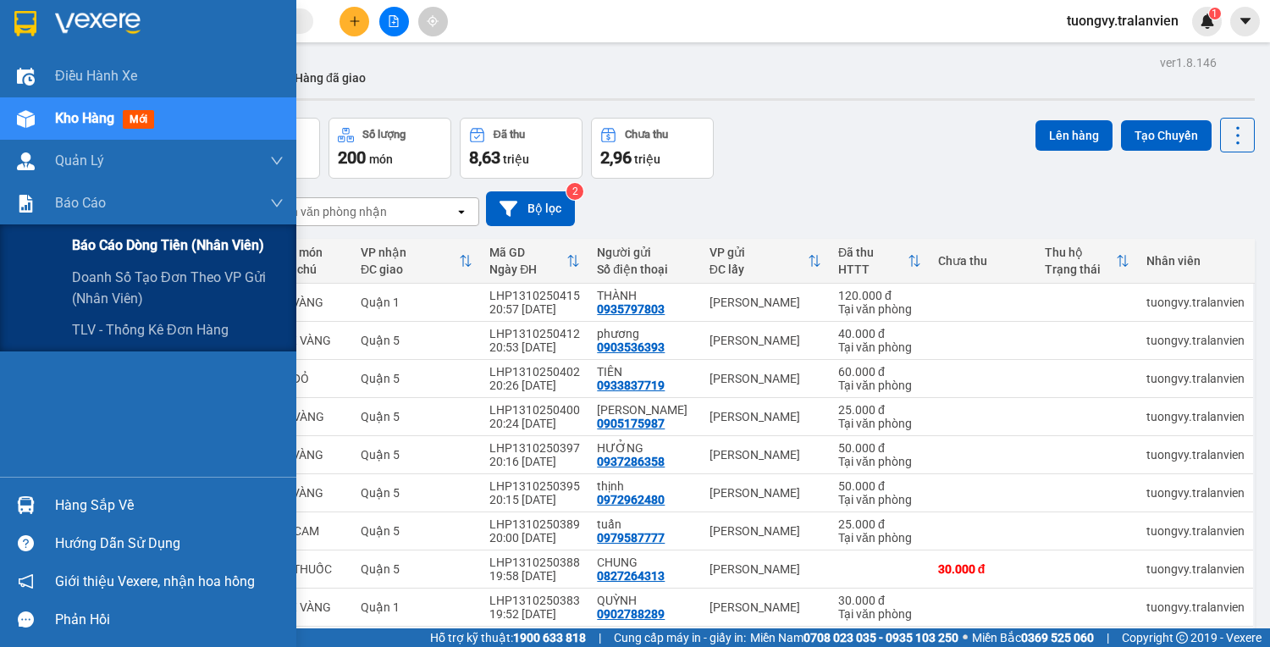
click at [130, 240] on span "Báo cáo dòng tiền (nhân viên)" at bounding box center [168, 245] width 192 height 21
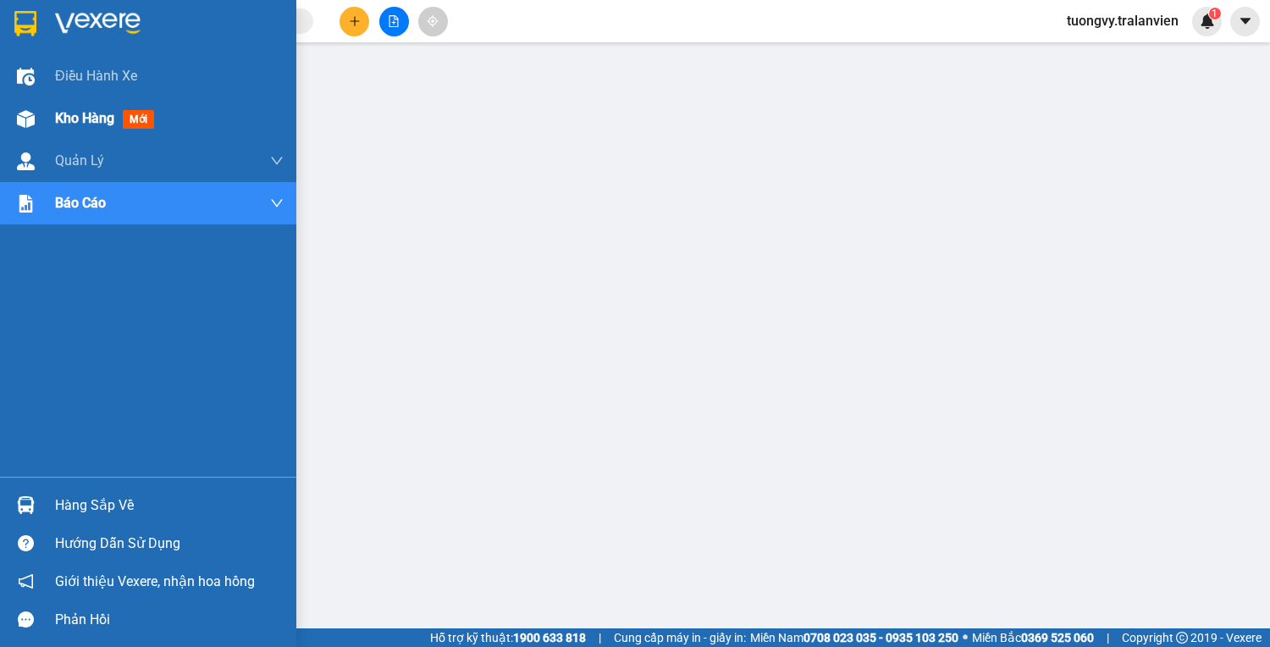
click at [42, 119] on div "Kho hàng mới" at bounding box center [148, 118] width 296 height 42
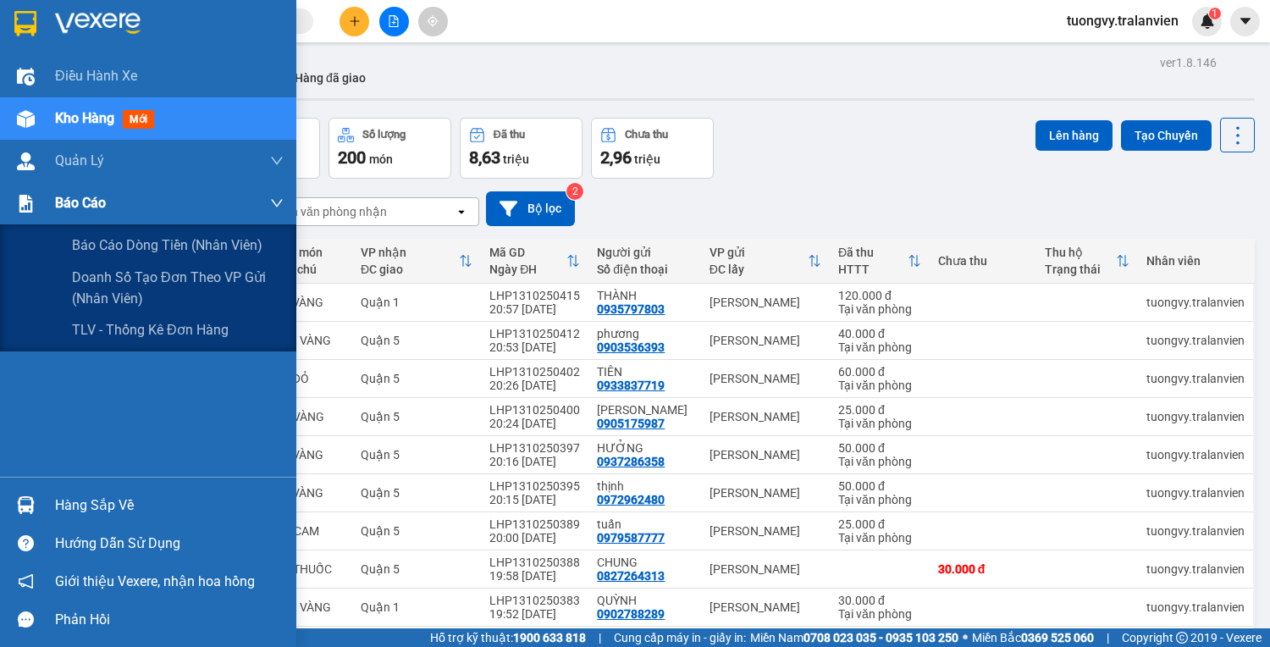
click at [94, 212] on span "Báo cáo" at bounding box center [80, 202] width 51 height 21
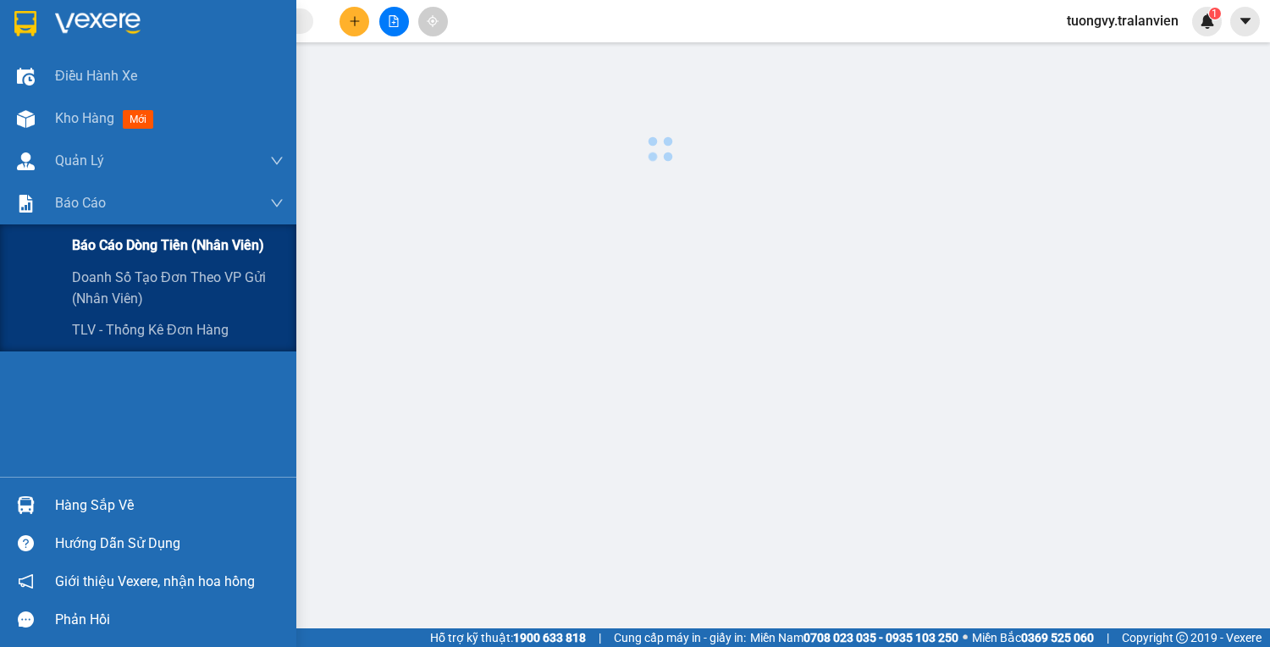
click at [119, 246] on span "Báo cáo dòng tiền (nhân viên)" at bounding box center [168, 245] width 192 height 21
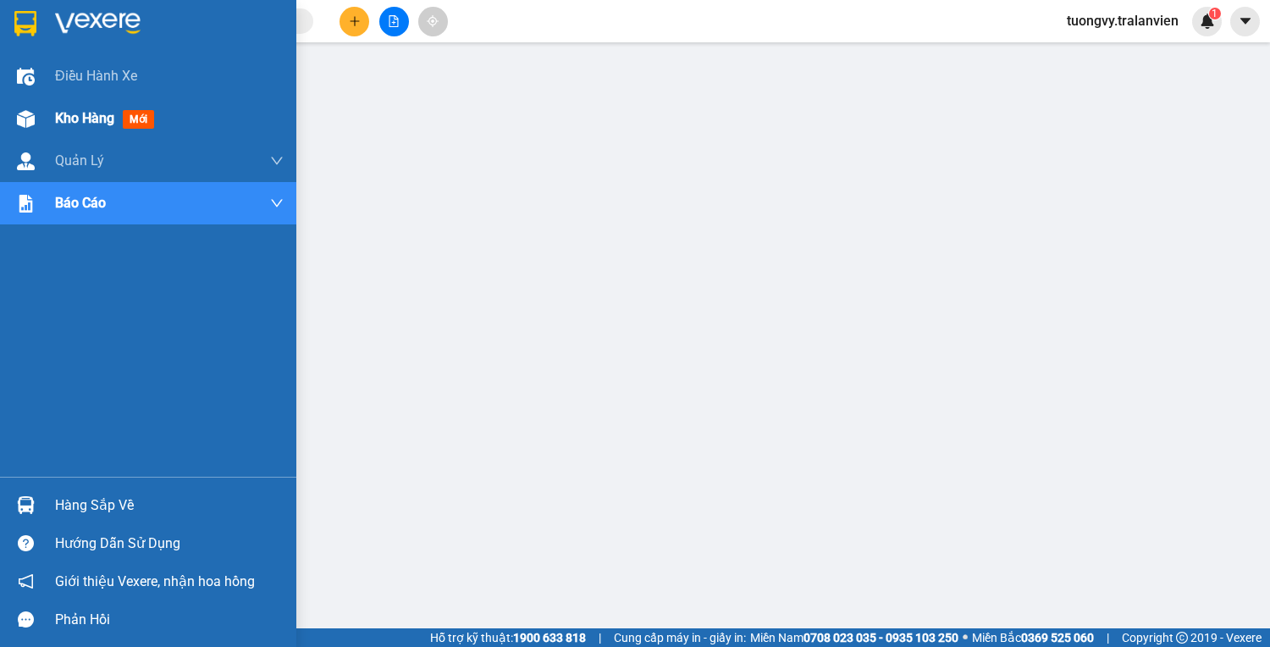
click at [98, 114] on span "Kho hàng" at bounding box center [84, 118] width 59 height 16
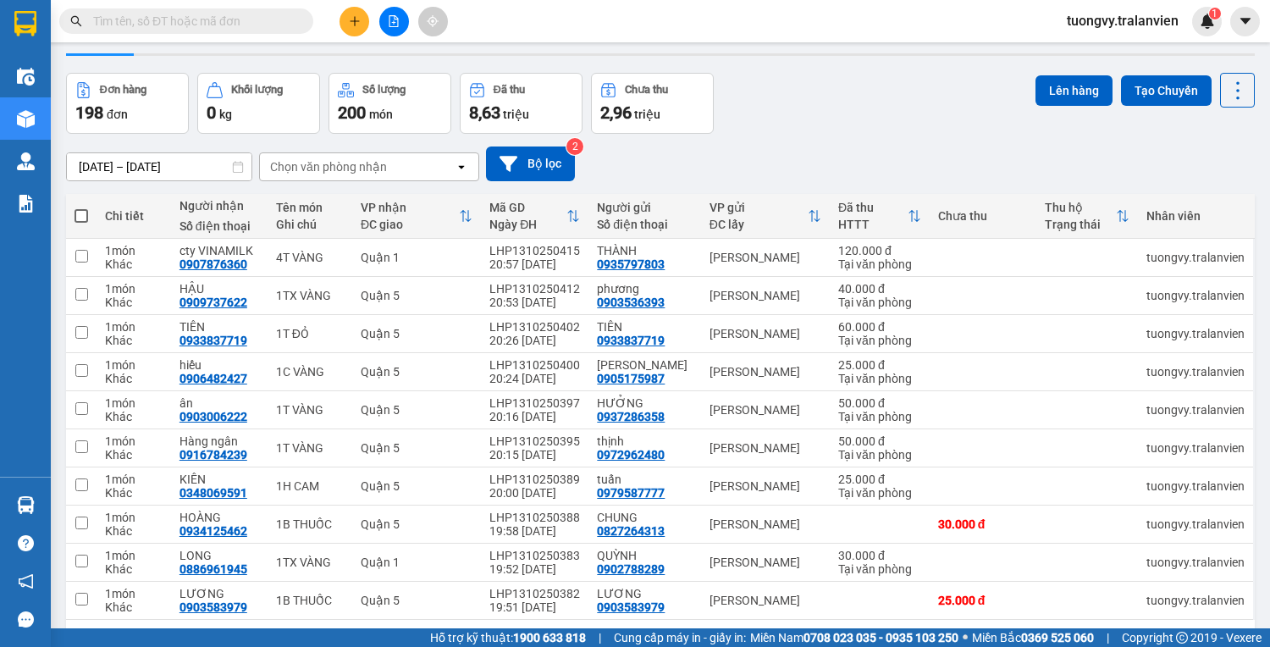
scroll to position [68, 0]
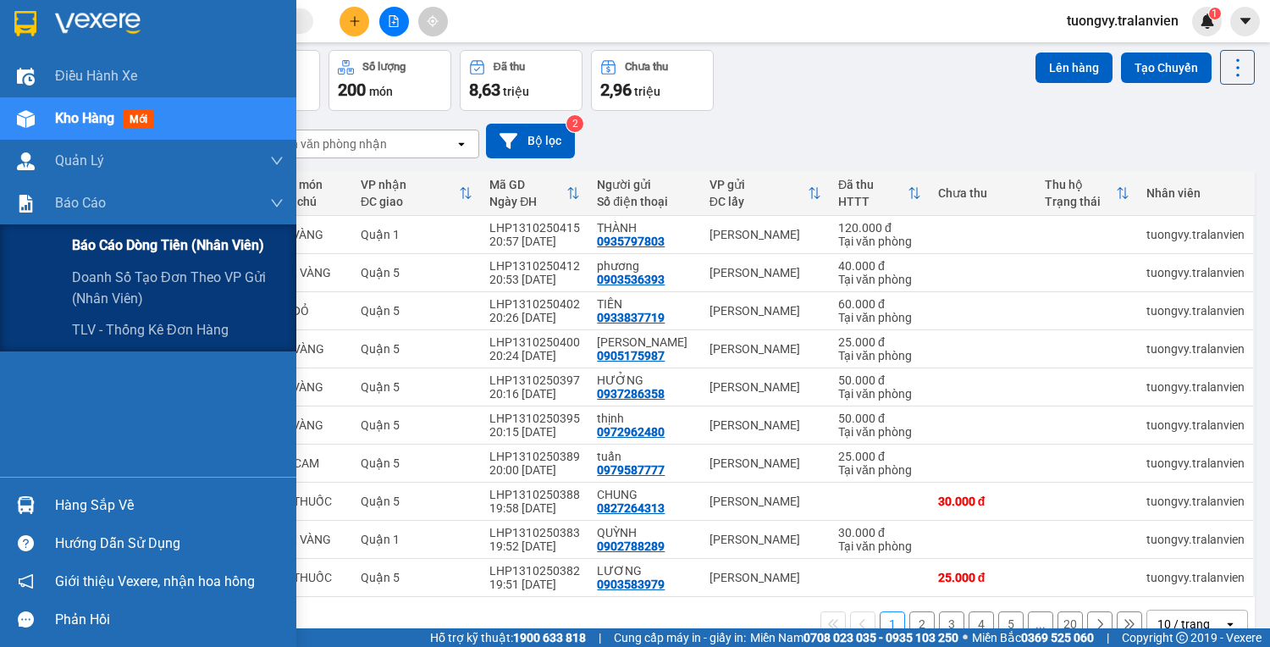
click at [139, 249] on span "Báo cáo dòng tiền (nhân viên)" at bounding box center [168, 245] width 192 height 21
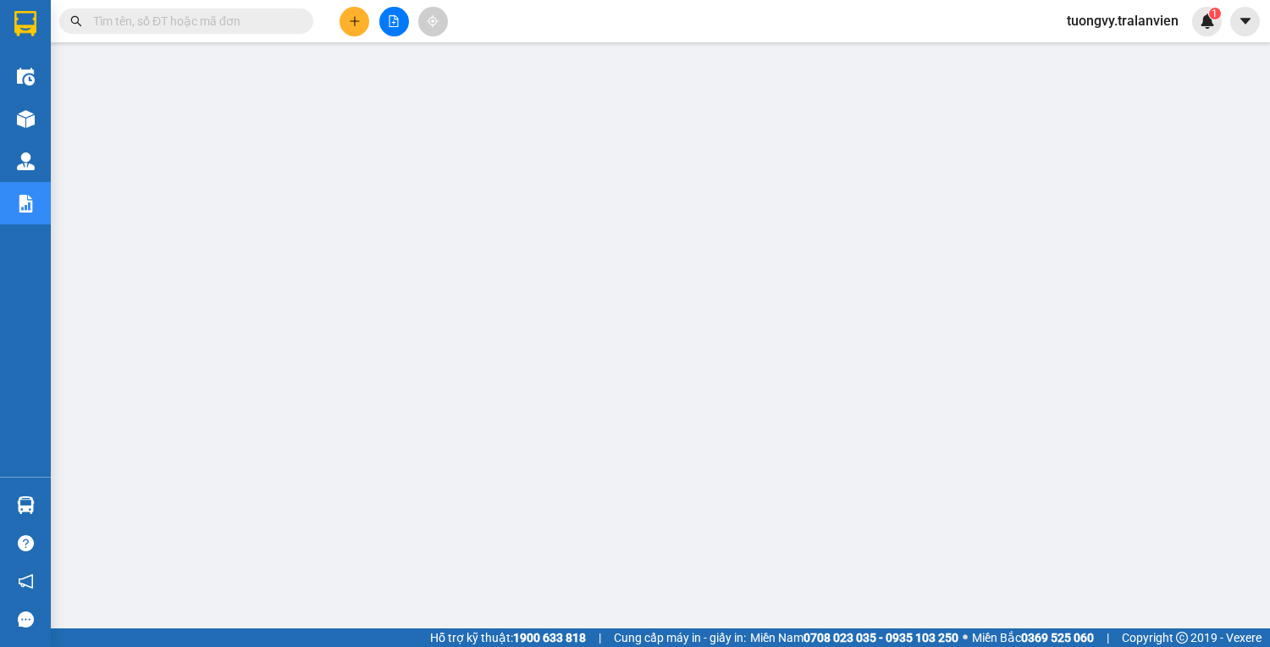
click at [1188, 28] on span "tuongvy.tralanvien" at bounding box center [1122, 20] width 139 height 21
click at [1103, 53] on span "Đăng xuất" at bounding box center [1130, 52] width 104 height 19
